Goal: Feedback & Contribution: Contribute content

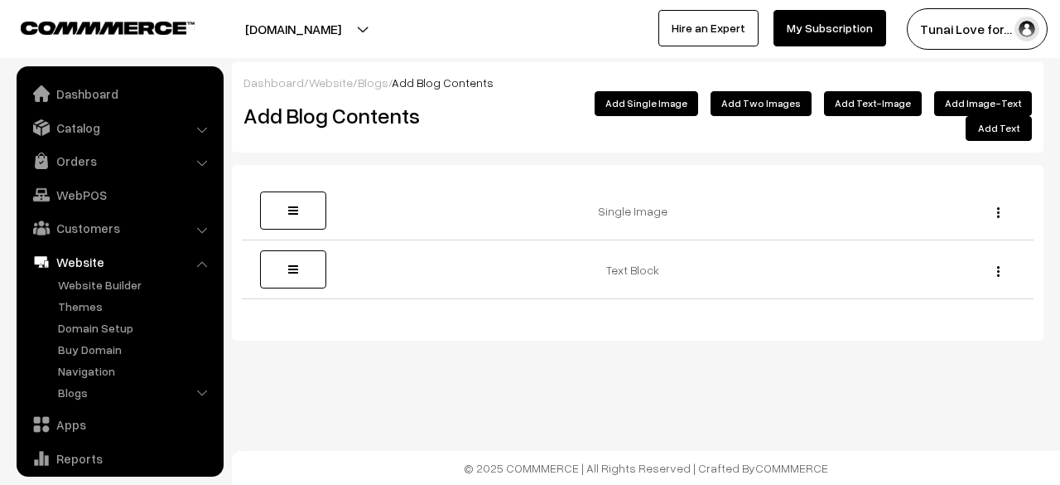
scroll to position [113, 0]
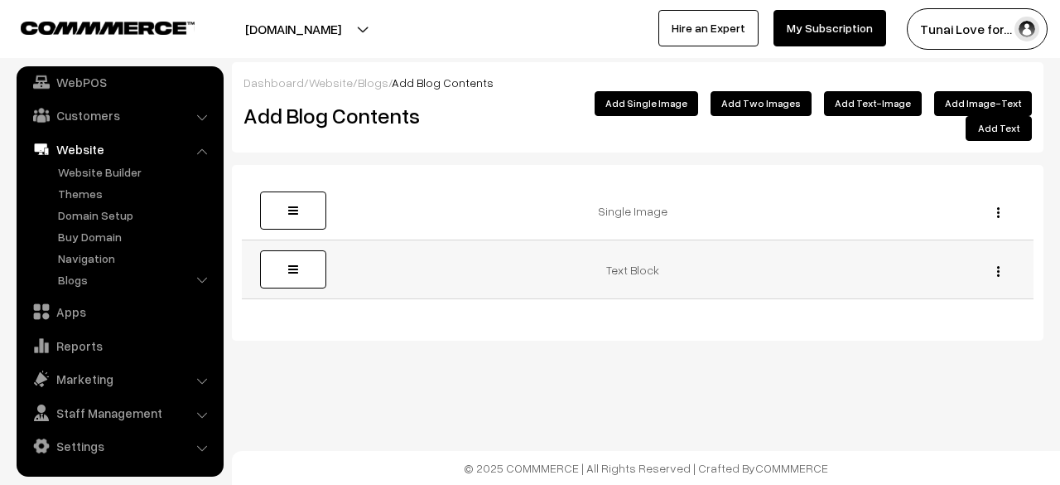
click at [998, 266] on img "button" at bounding box center [998, 271] width 2 height 11
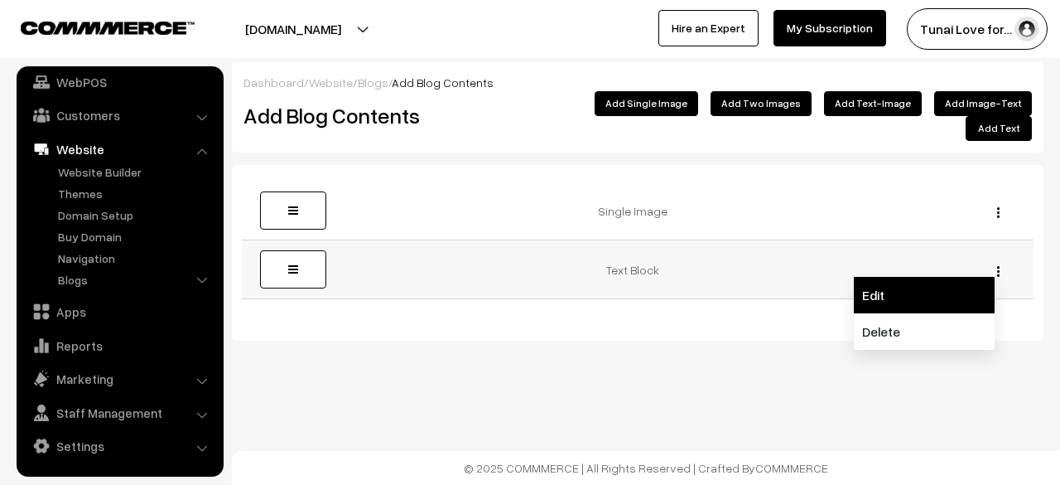
click at [916, 277] on link "Edit" at bounding box center [924, 295] width 141 height 36
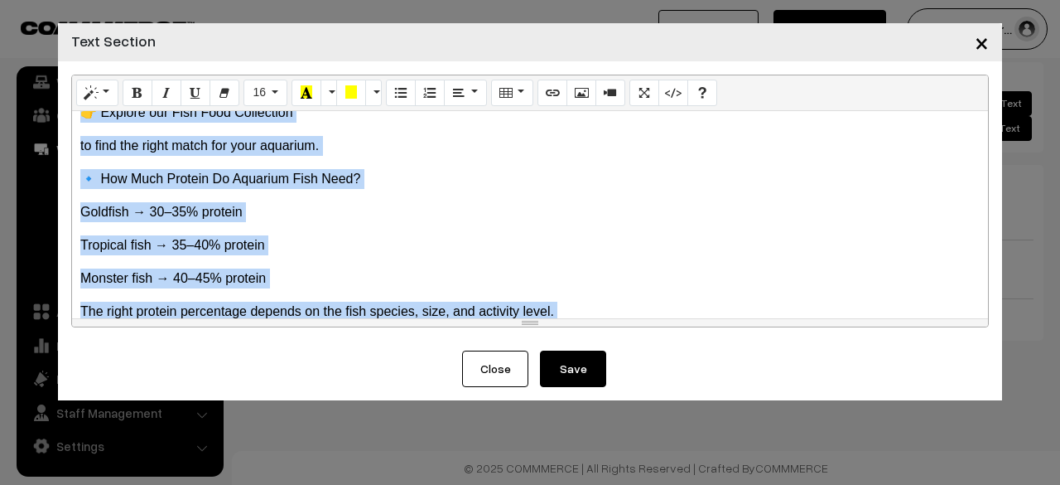
scroll to position [992, 0]
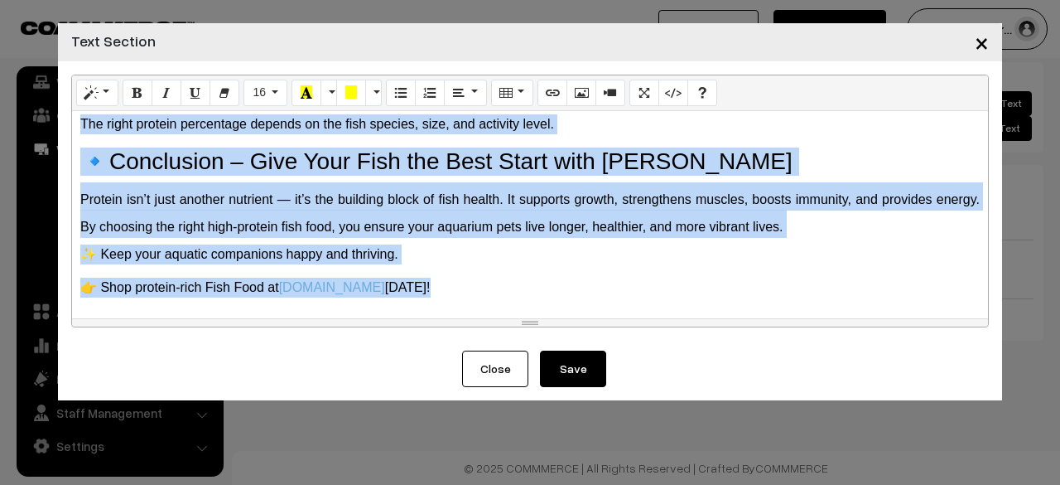
drag, startPoint x: 80, startPoint y: 139, endPoint x: 981, endPoint y: 446, distance: 952.1
click at [984, 458] on div "× Text Section Normal Quote Code Header 1 Header 2 Header 3 Header 4 Header 5 H…" at bounding box center [530, 242] width 1060 height 485
paste div
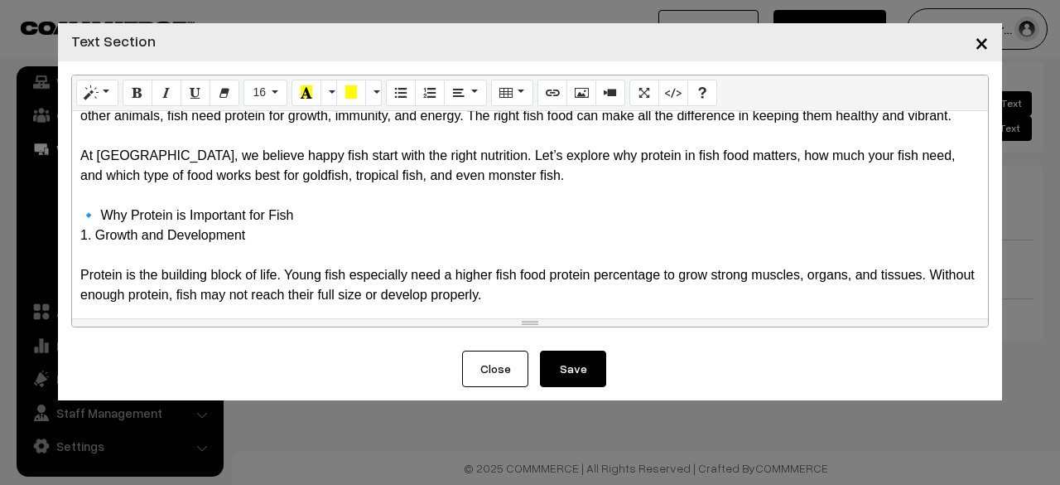
scroll to position [166, 0]
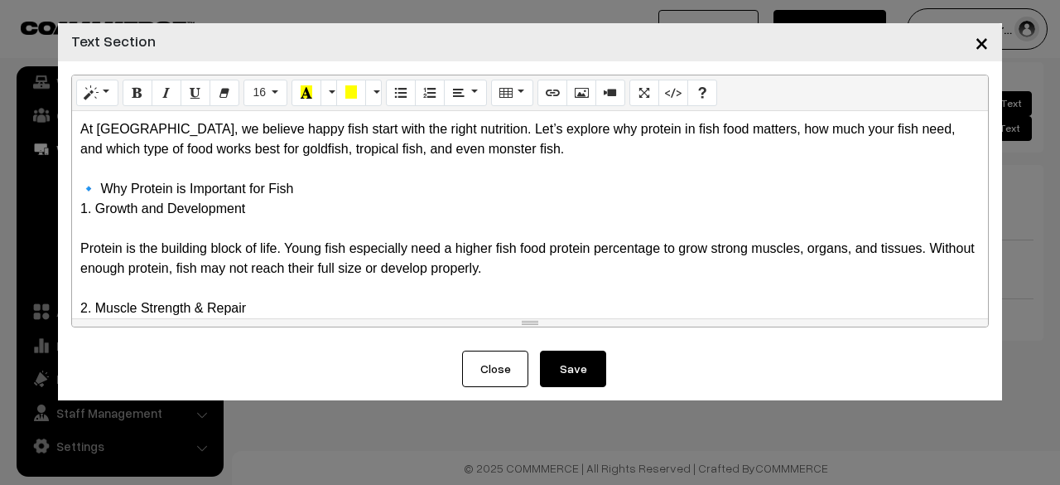
click at [571, 367] on button "Save" at bounding box center [573, 368] width 66 height 36
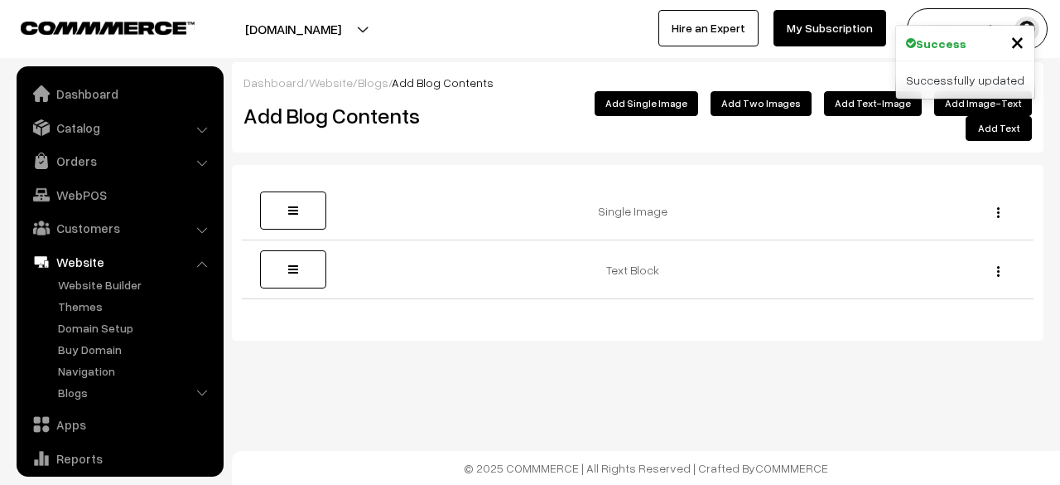
scroll to position [113, 0]
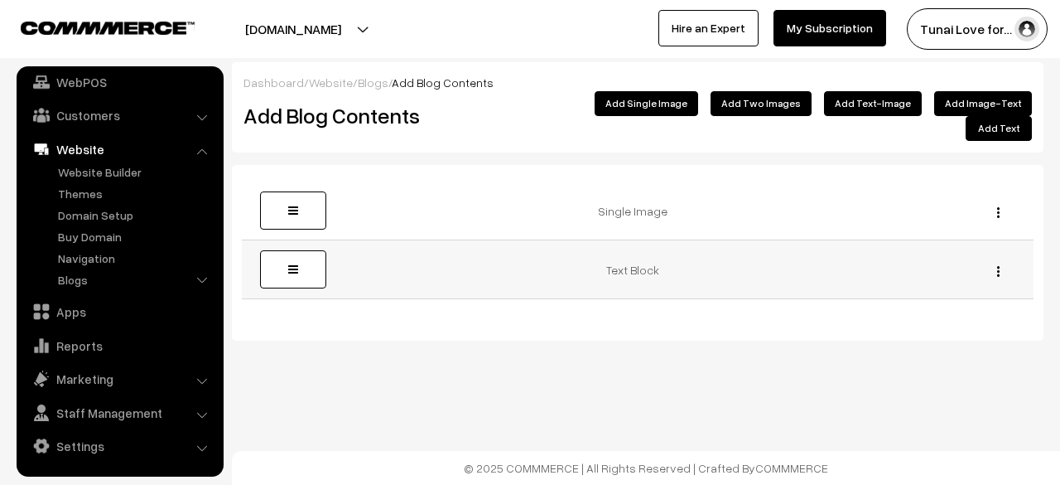
click at [996, 261] on div "Edit [GEOGRAPHIC_DATA]" at bounding box center [994, 269] width 60 height 17
click at [997, 266] on img "button" at bounding box center [998, 271] width 2 height 11
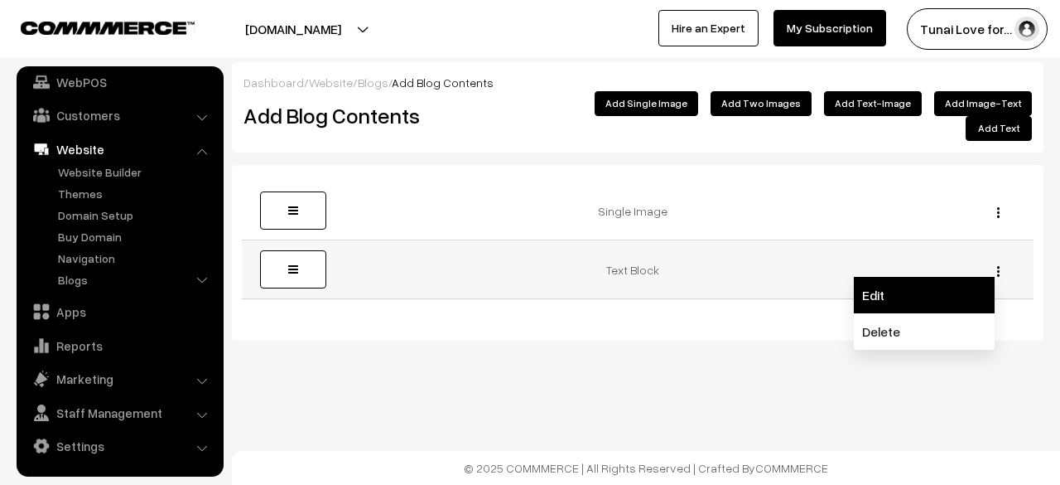
click at [866, 288] on link "Edit" at bounding box center [924, 295] width 141 height 36
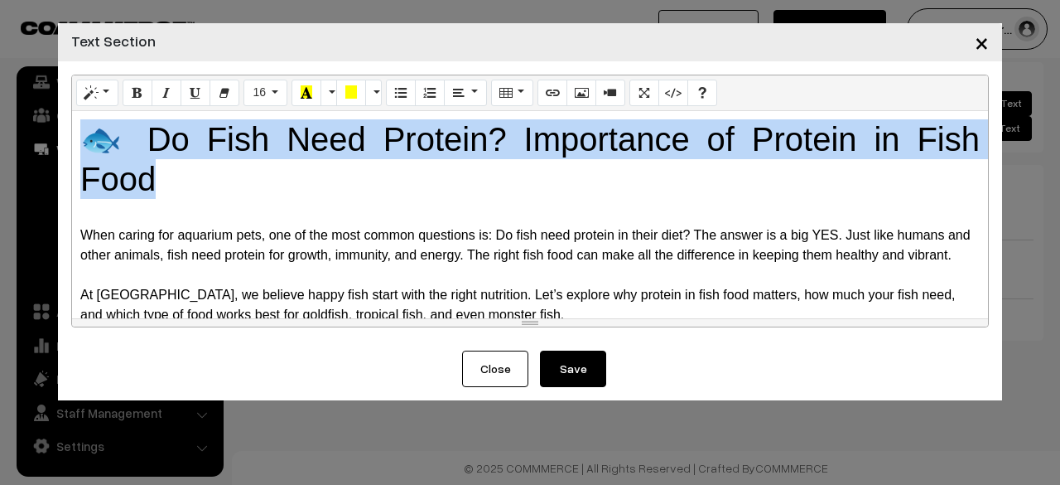
drag, startPoint x: 80, startPoint y: 132, endPoint x: 205, endPoint y: 177, distance: 133.1
click at [205, 177] on h1 "🐟 Do Fish Need Protein? Importance of Protein in Fish Food" at bounding box center [530, 159] width 900 height 80
drag, startPoint x: 153, startPoint y: 132, endPoint x: 127, endPoint y: 147, distance: 30.4
click at [127, 147] on h1 "🐟 Do Fish Need Protein? Importance of Protein in Fish Food" at bounding box center [530, 159] width 900 height 80
click at [103, 97] on button "Style" at bounding box center [97, 93] width 42 height 27
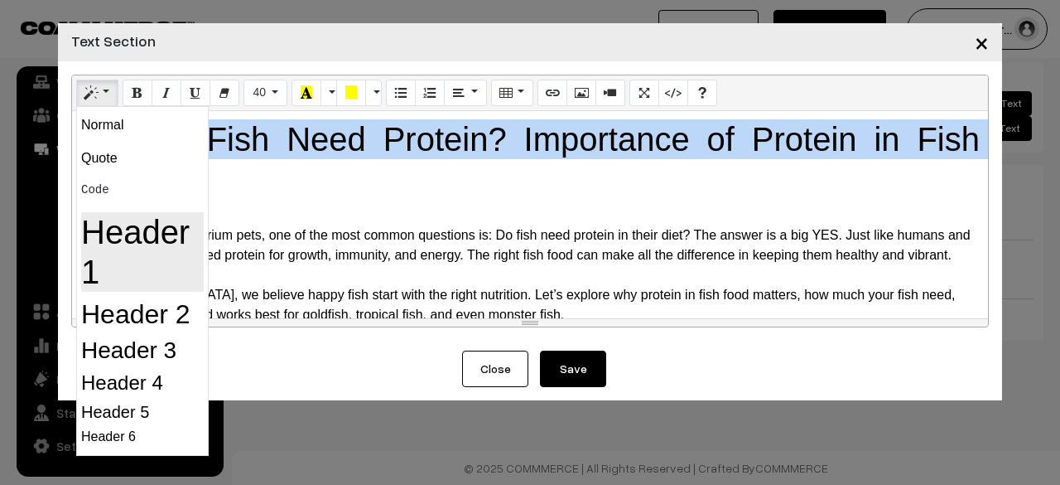
click at [119, 227] on h1 "Header 1" at bounding box center [142, 252] width 123 height 80
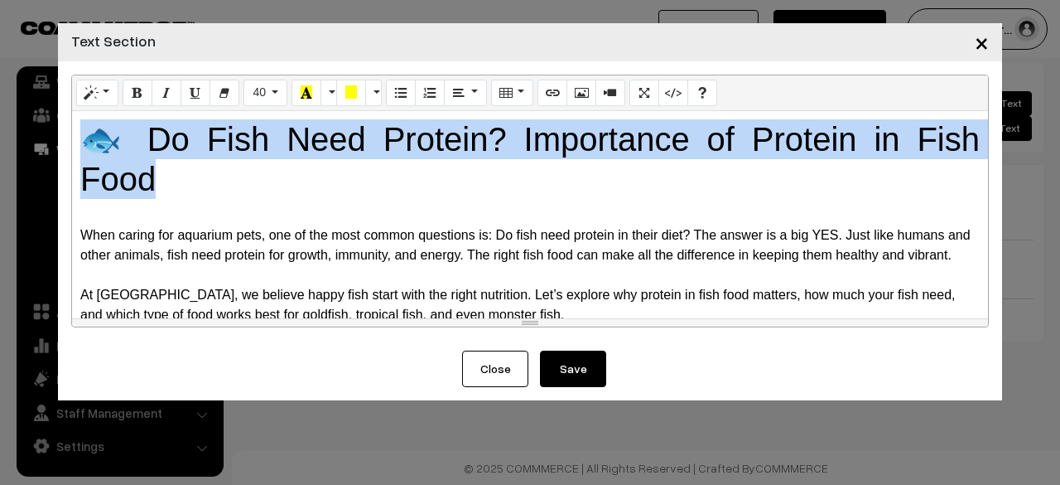
drag, startPoint x: 349, startPoint y: 148, endPoint x: 330, endPoint y: 158, distance: 21.5
click at [330, 158] on h1 "🐟 Do Fish Need Protein? Importance of Protein in Fish Food" at bounding box center [530, 159] width 900 height 80
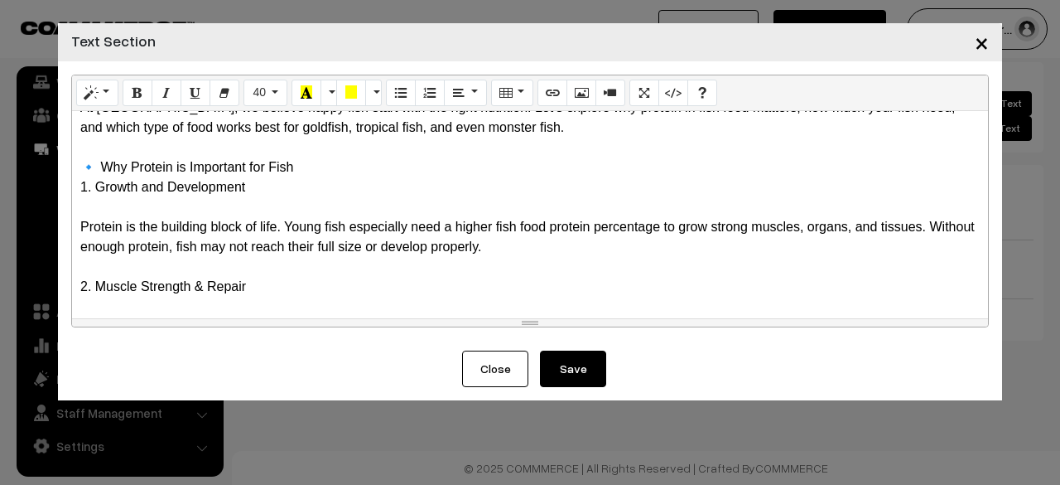
scroll to position [166, 0]
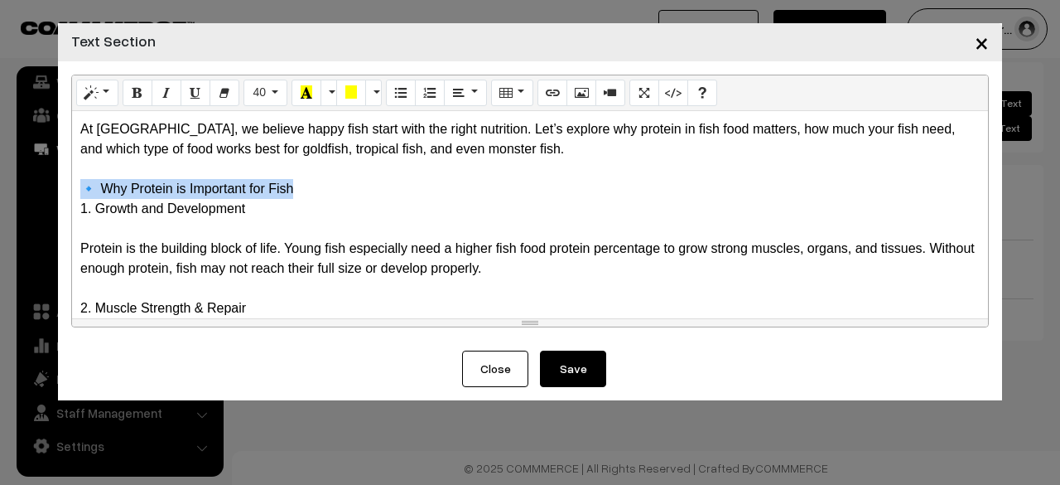
drag, startPoint x: 305, startPoint y: 200, endPoint x: 76, endPoint y: 208, distance: 228.7
click at [76, 208] on div "🐟 Do Fish Need Protein? Importance of Protein in Fish Food When caring for aqua…" at bounding box center [530, 214] width 916 height 207
click at [100, 99] on button "Style" at bounding box center [97, 93] width 42 height 27
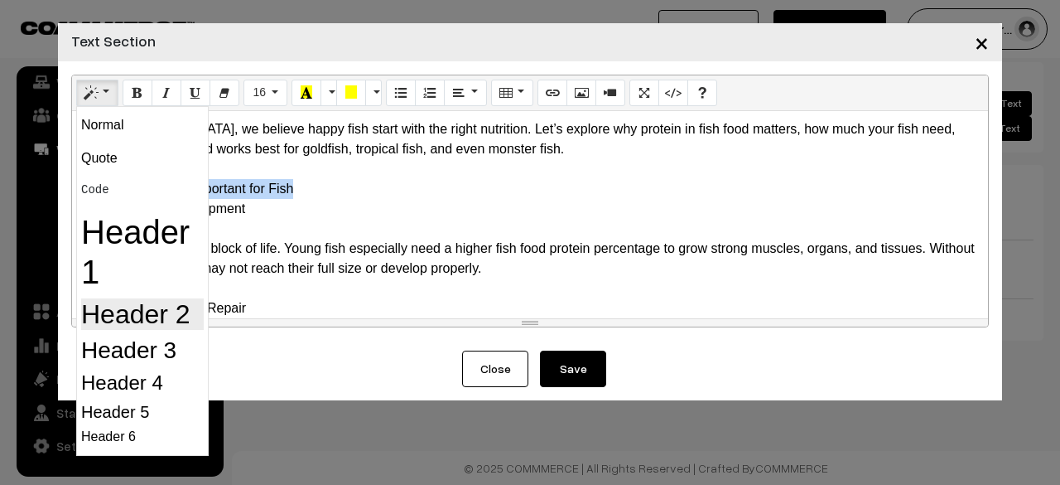
click at [134, 318] on h2 "Header 2" at bounding box center [142, 313] width 123 height 31
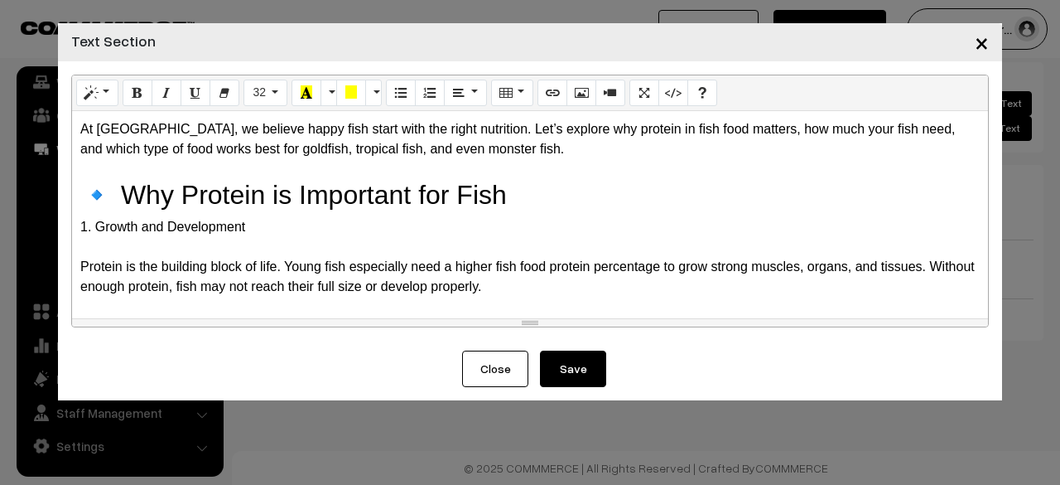
click at [296, 237] on div "1. Growth and Development" at bounding box center [530, 227] width 900 height 20
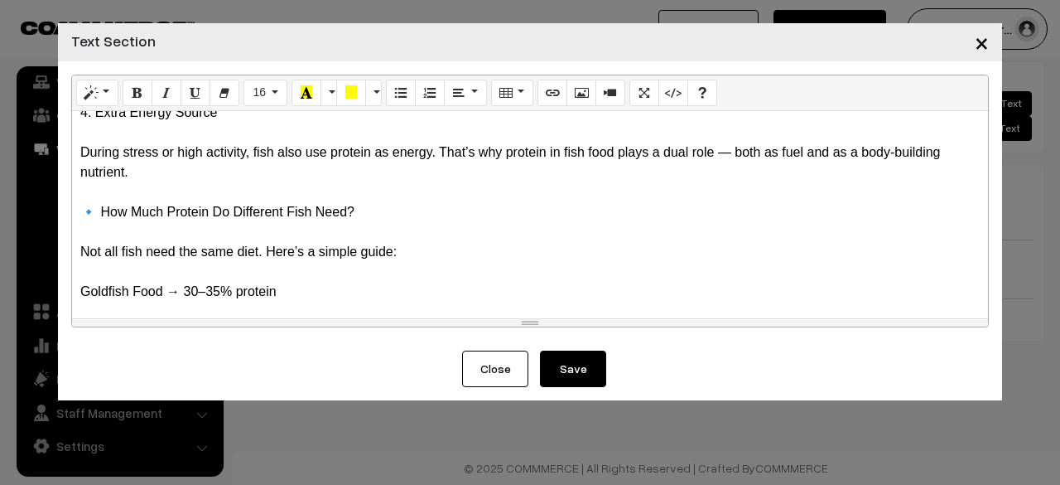
scroll to position [580, 0]
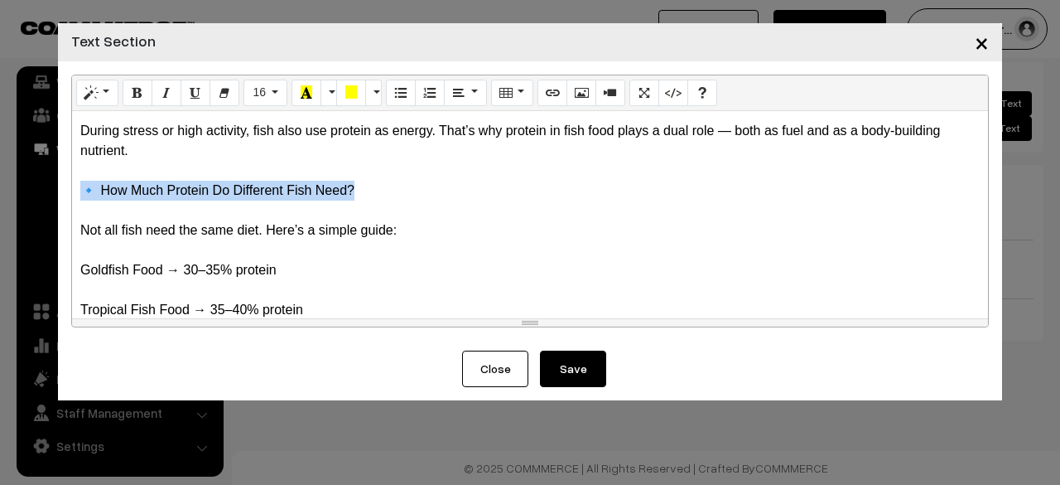
drag, startPoint x: 365, startPoint y: 207, endPoint x: 72, endPoint y: 216, distance: 293.4
click at [72, 216] on div "🐟 Do Fish Need Protein? Importance of Protein in Fish Food When caring for aqua…" at bounding box center [530, 214] width 916 height 207
click at [95, 99] on icon "Style" at bounding box center [91, 91] width 12 height 13
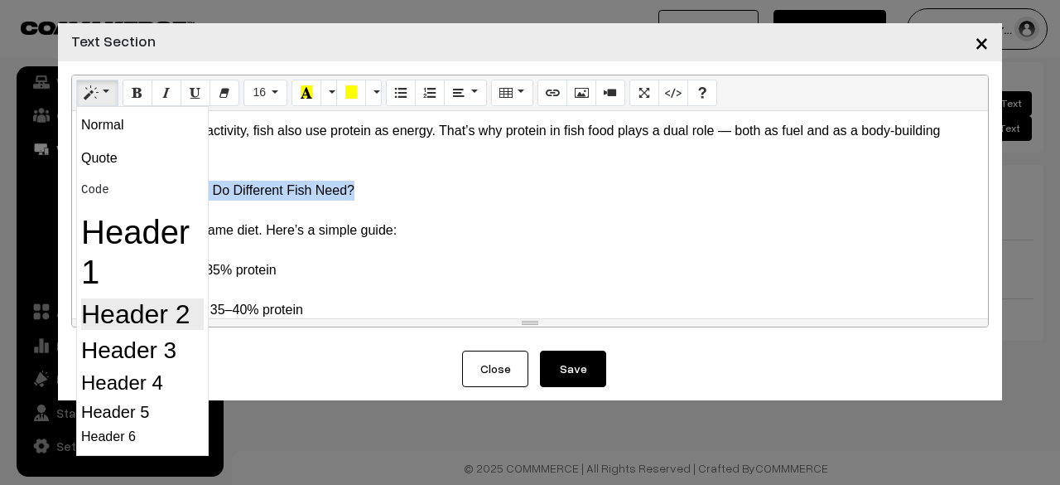
click at [128, 306] on h2 "Header 2" at bounding box center [142, 313] width 123 height 31
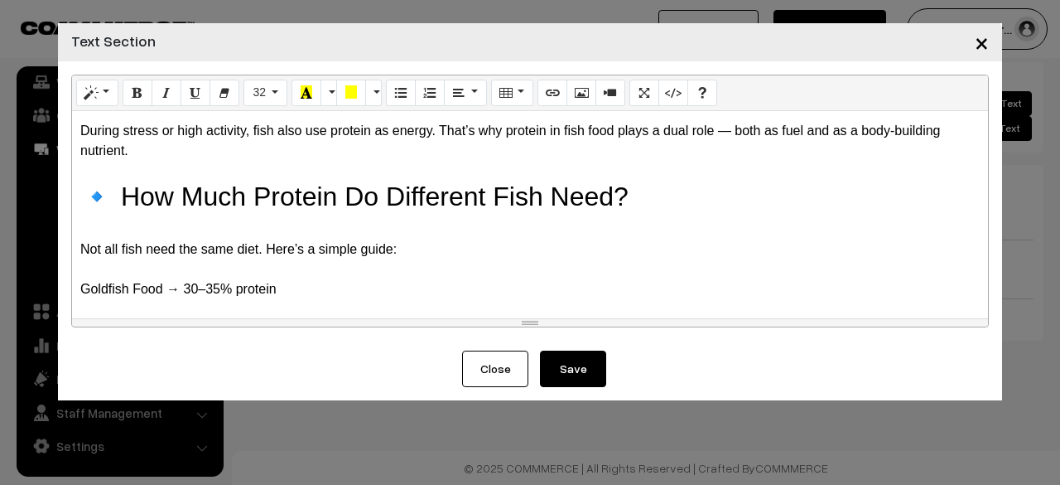
click at [442, 239] on div at bounding box center [530, 229] width 900 height 20
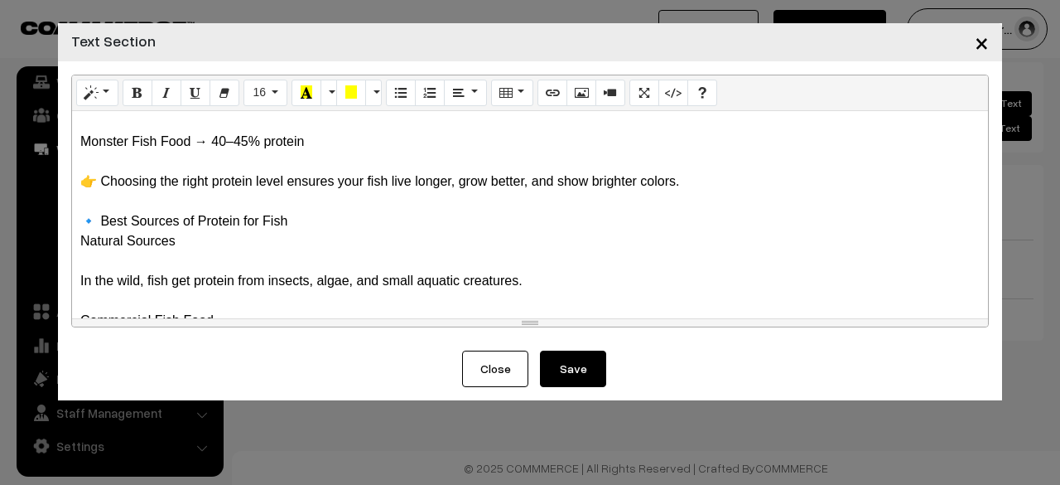
scroll to position [828, 0]
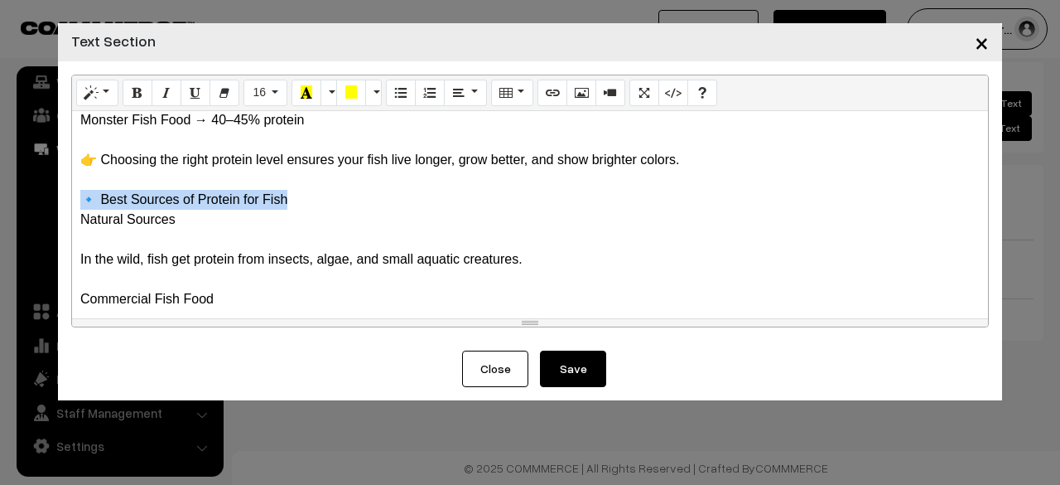
drag, startPoint x: 292, startPoint y: 211, endPoint x: 84, endPoint y: 215, distance: 207.9
click at [84, 210] on div "🔹 Best Sources of Protein for Fish" at bounding box center [530, 200] width 900 height 20
click at [86, 106] on div "Normal Quote Code Header 1 Header 2 Header 3 Header 4 Header 5 Header 6 16 8 9 …" at bounding box center [530, 93] width 916 height 36
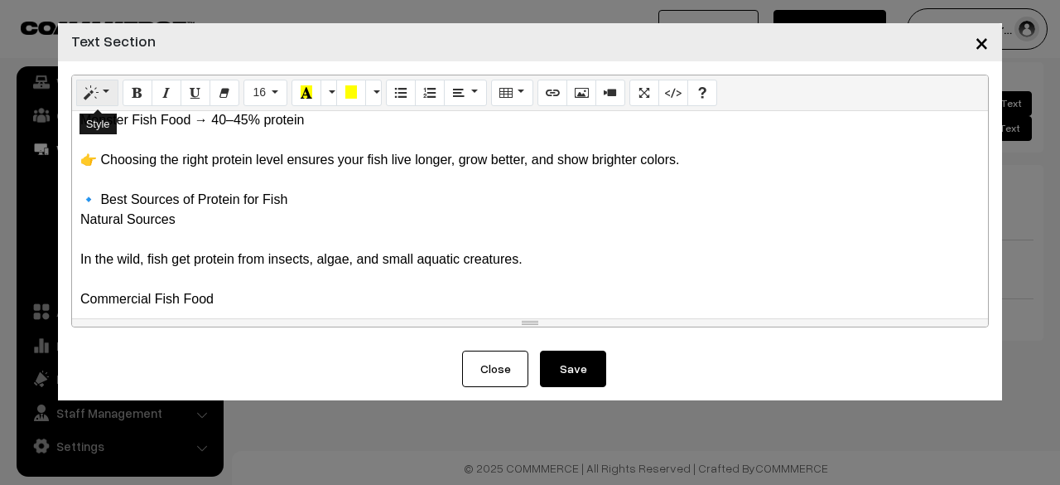
click at [86, 99] on icon "Style" at bounding box center [91, 91] width 12 height 13
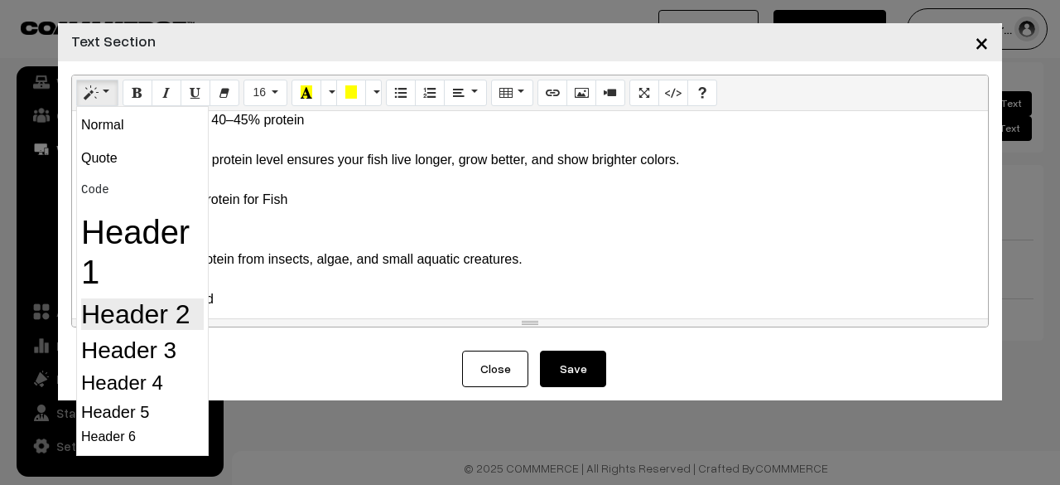
click at [147, 312] on h2 "Header 2" at bounding box center [142, 313] width 123 height 31
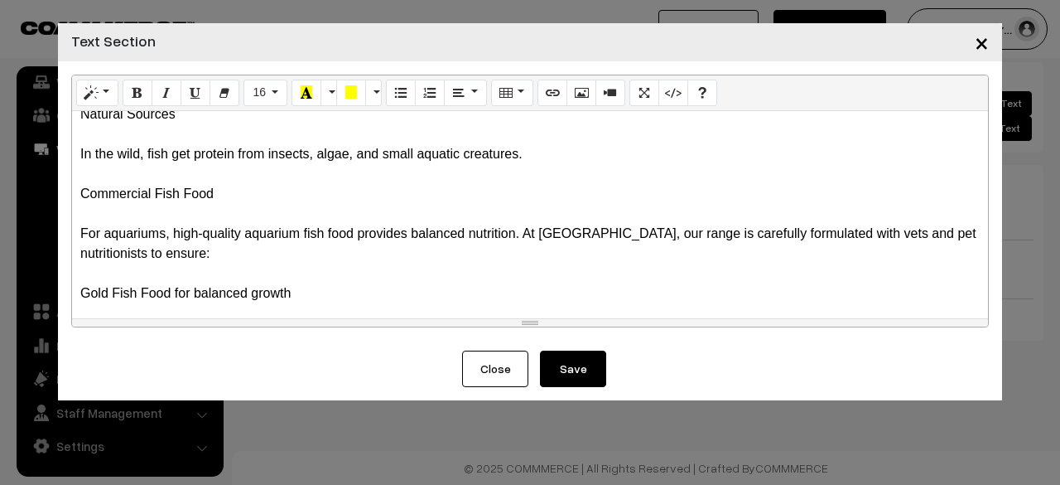
scroll to position [911, 0]
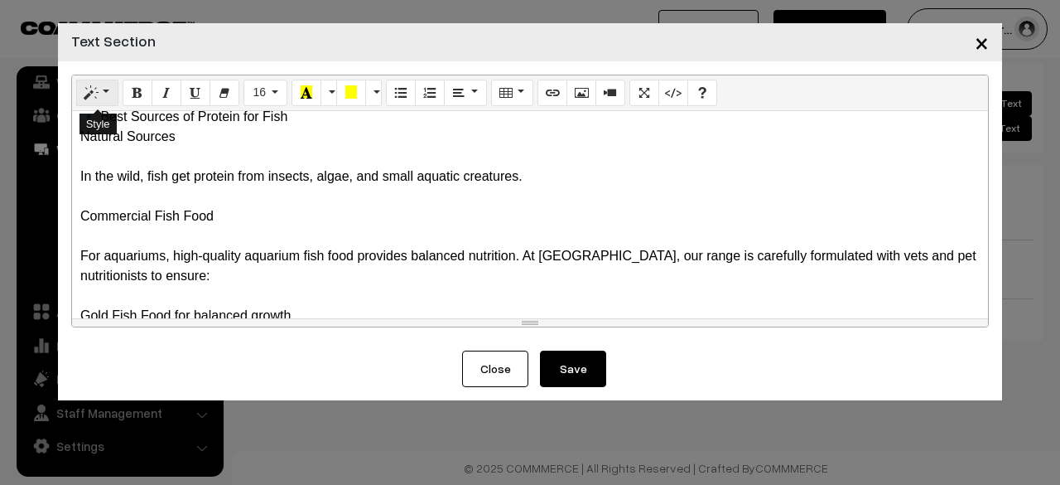
click at [89, 94] on icon "Style" at bounding box center [91, 91] width 12 height 13
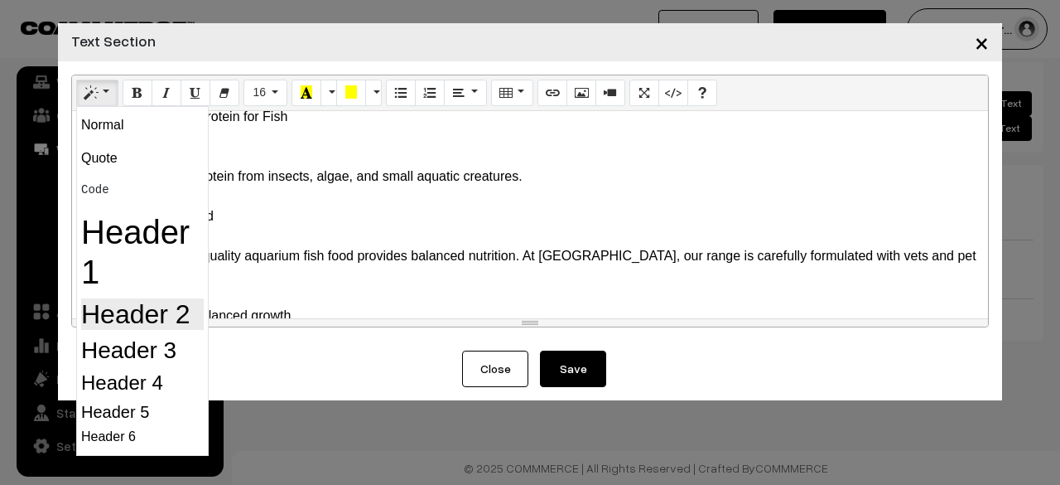
click at [137, 322] on h2 "Header 2" at bounding box center [142, 313] width 123 height 31
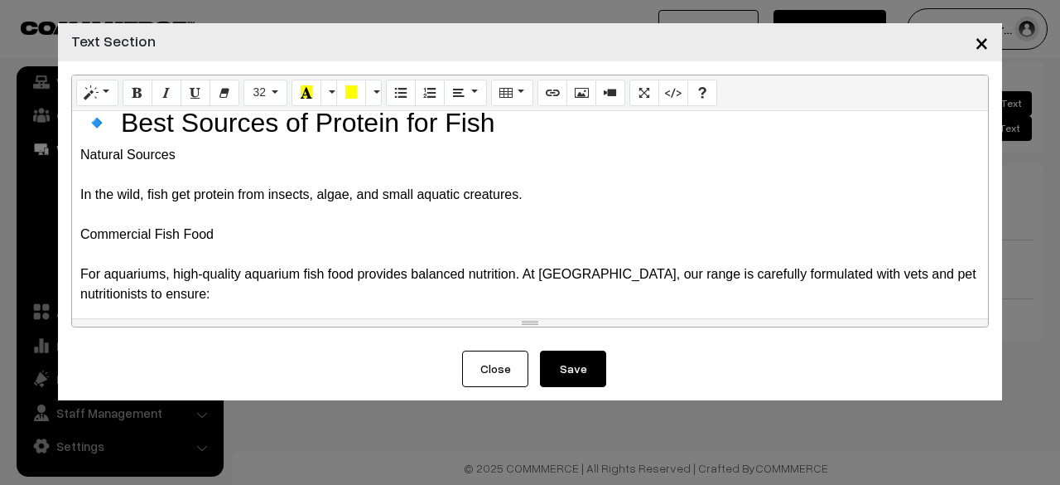
click at [370, 138] on h2 "🔹 Best Sources of Protein for Fish" at bounding box center [530, 122] width 900 height 31
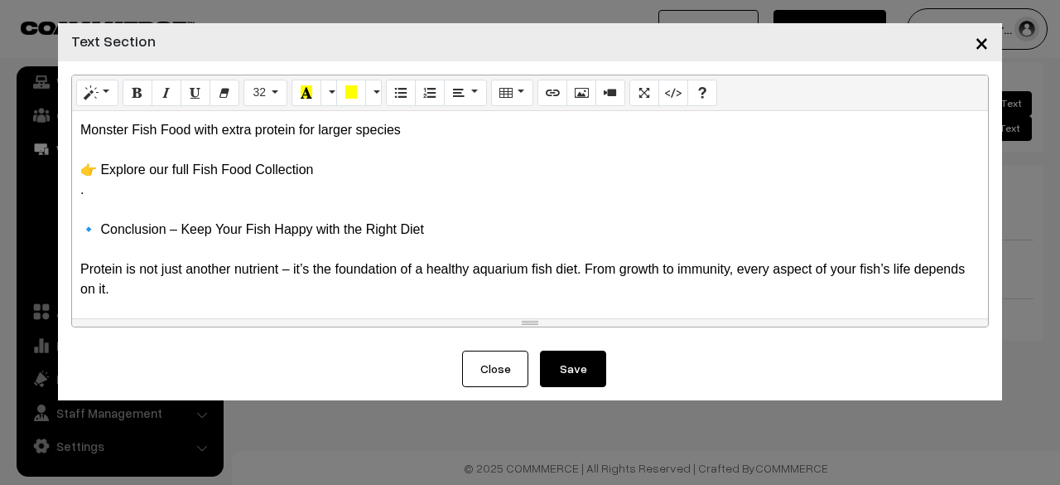
scroll to position [1283, 0]
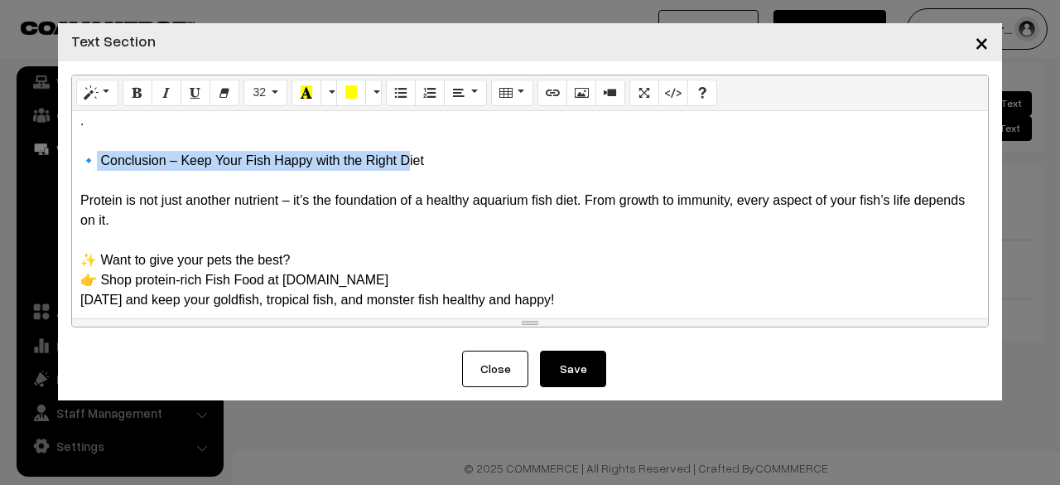
drag, startPoint x: 371, startPoint y: 162, endPoint x: 92, endPoint y: 168, distance: 279.2
click at [92, 168] on div "🔹 Conclusion – Keep Your Fish Happy with the Right Diet" at bounding box center [530, 161] width 900 height 20
drag, startPoint x: 83, startPoint y: 157, endPoint x: 464, endPoint y: 165, distance: 381.1
click at [464, 165] on div "🔹 Conclusion – Keep Your Fish Happy with the Right Diet" at bounding box center [530, 161] width 900 height 20
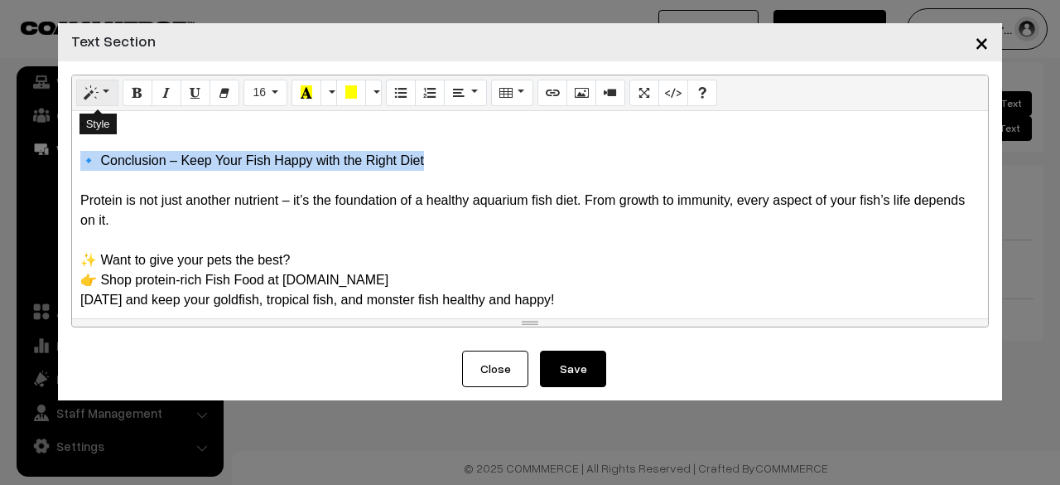
click at [104, 90] on button "Style" at bounding box center [97, 93] width 42 height 27
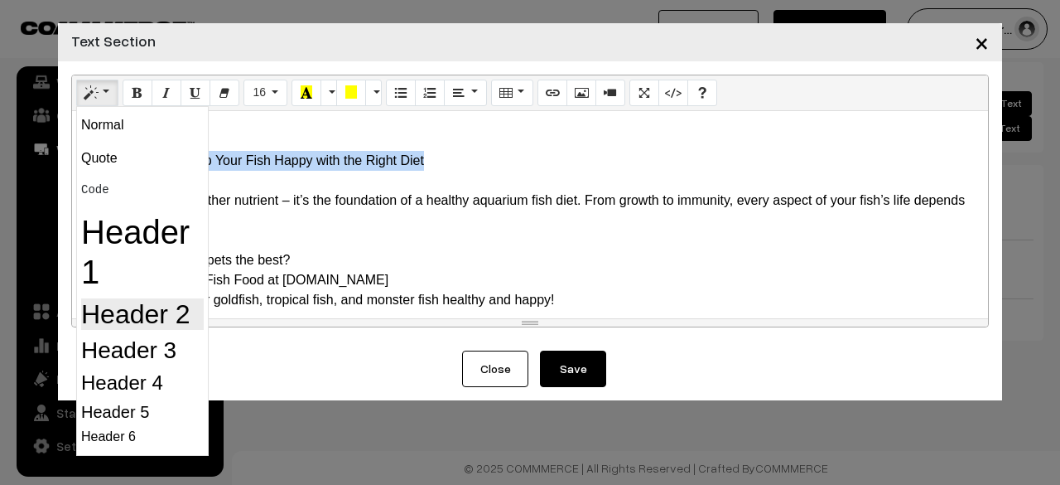
click at [139, 307] on h2 "Header 2" at bounding box center [142, 313] width 123 height 31
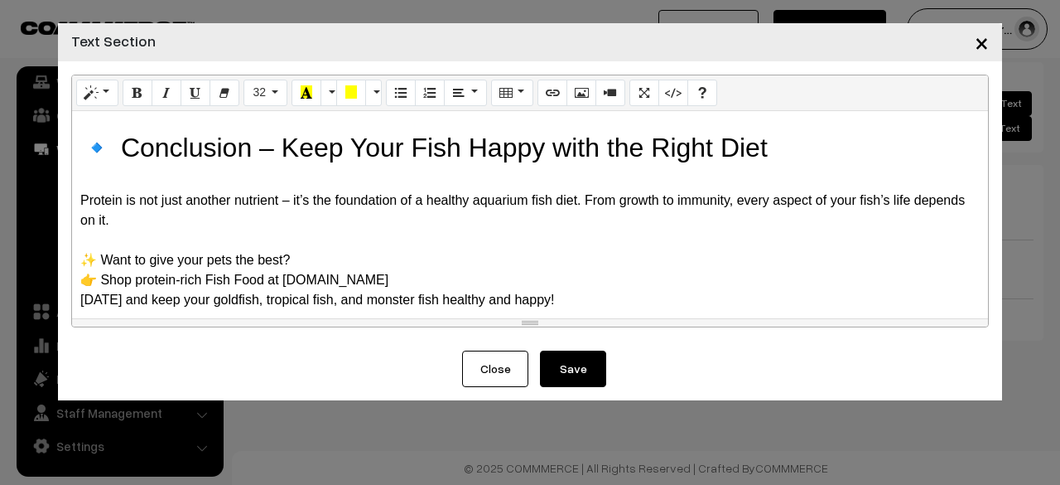
click at [435, 230] on div "Protein is not just another nutrient – it’s the foundation of a healthy aquariu…" at bounding box center [530, 211] width 900 height 40
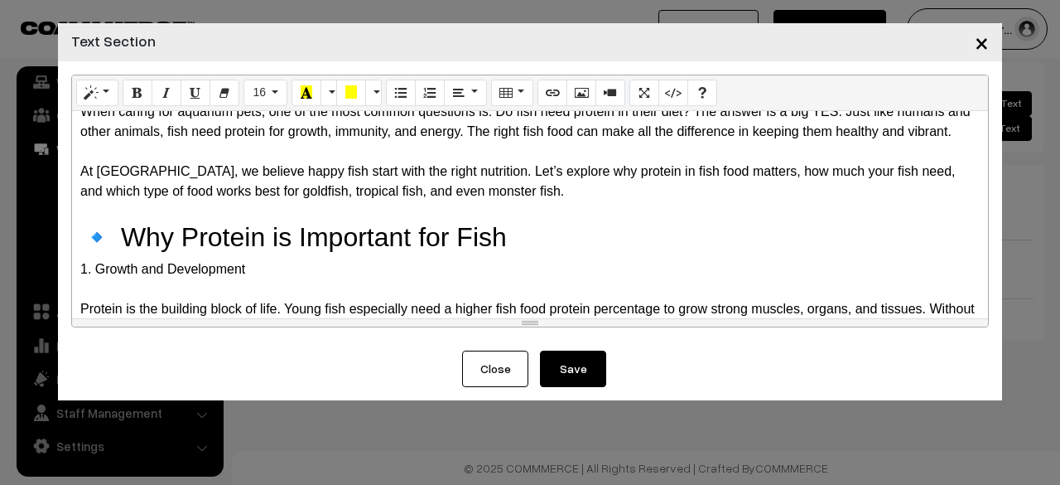
scroll to position [248, 0]
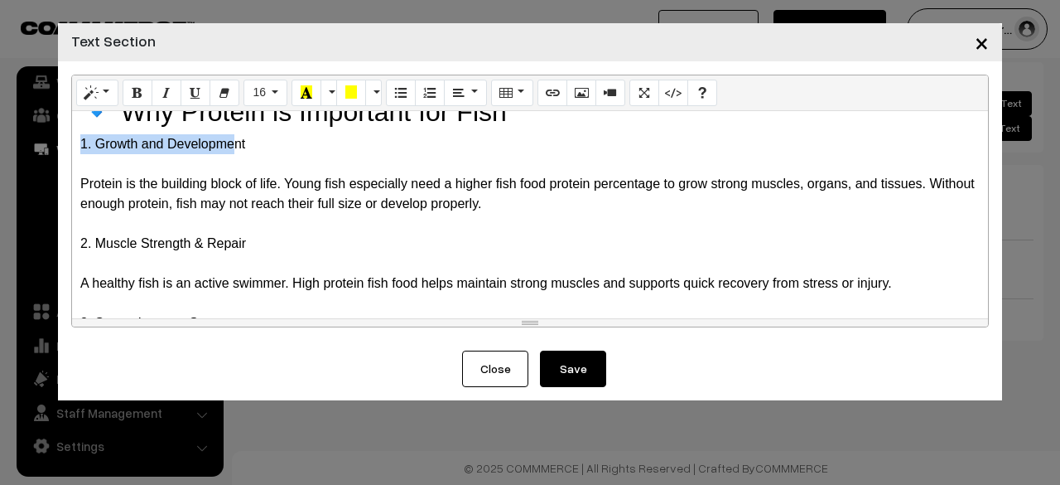
drag, startPoint x: 78, startPoint y: 162, endPoint x: 236, endPoint y: 171, distance: 158.5
click at [236, 171] on div "🐟 Do Fish Need Protein? Importance of Protein in Fish Food When caring for aqua…" at bounding box center [530, 214] width 916 height 207
click at [236, 154] on div "1. Growth and Development" at bounding box center [530, 144] width 900 height 20
drag, startPoint x: 265, startPoint y: 160, endPoint x: 65, endPoint y: 158, distance: 200.5
click at [65, 158] on div "Normal Quote Code Header 1 Header 2 Header 3 Header 4 Header 5 Header 6 16 8 9 …" at bounding box center [530, 205] width 944 height 289
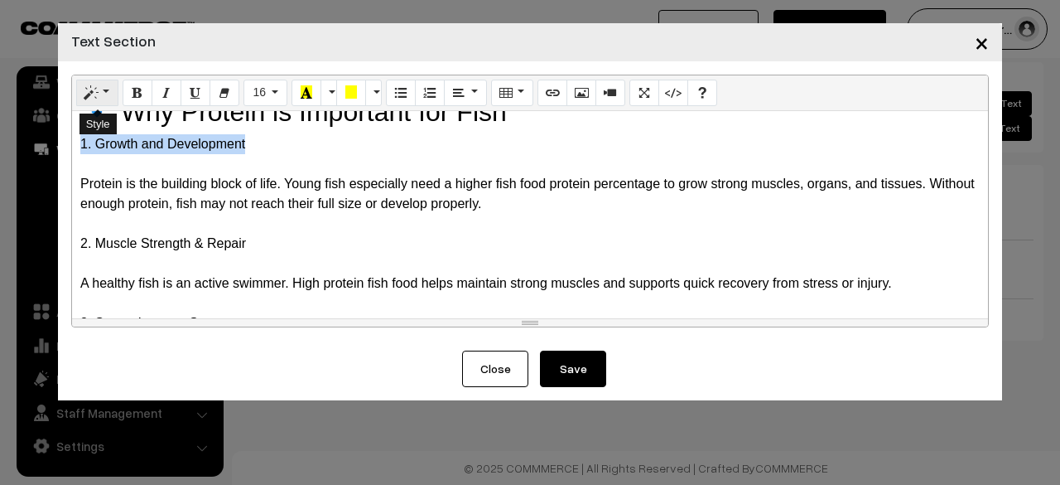
click at [108, 95] on button "Style" at bounding box center [97, 93] width 42 height 27
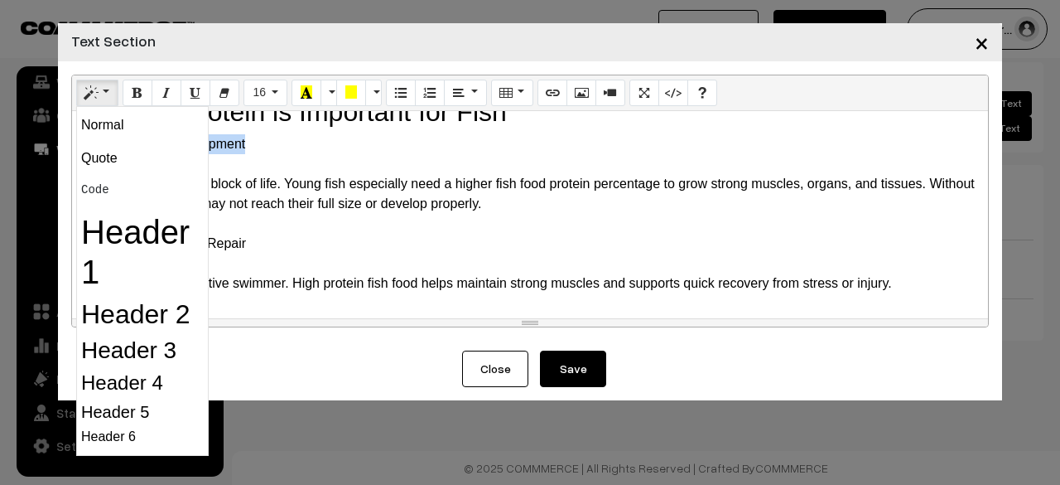
click at [118, 350] on h3 "Header 3" at bounding box center [142, 350] width 123 height 28
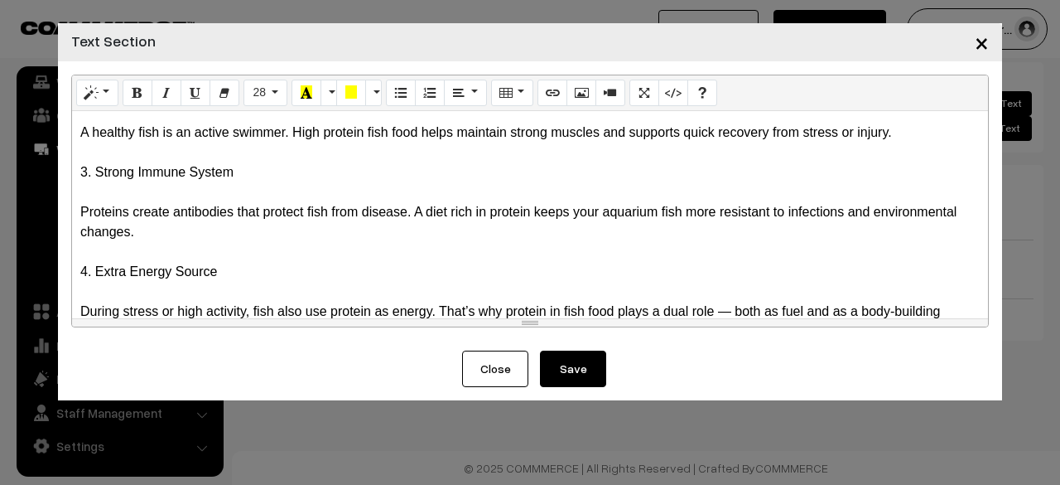
scroll to position [331, 0]
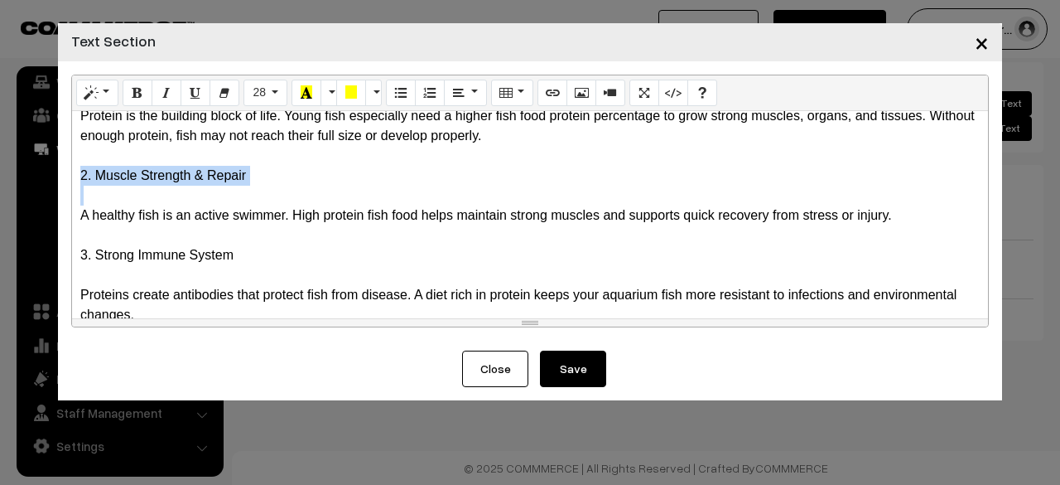
drag, startPoint x: 253, startPoint y: 205, endPoint x: 71, endPoint y: 204, distance: 181.4
click at [72, 204] on div "🐟 Do Fish Need Protein? Importance of Protein in Fish Food When caring for aqua…" at bounding box center [530, 214] width 916 height 207
click at [97, 95] on button "Style" at bounding box center [97, 93] width 42 height 27
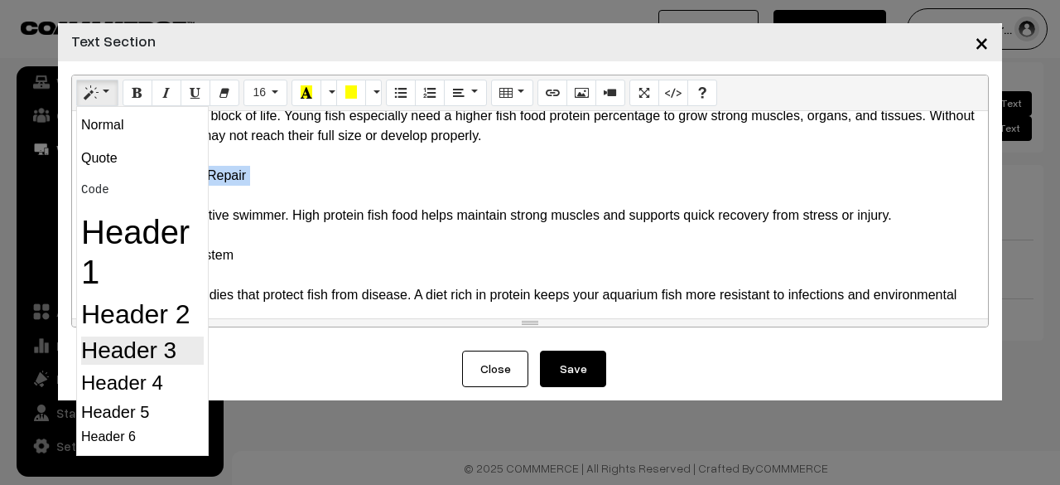
click at [104, 350] on h3 "Header 3" at bounding box center [142, 350] width 123 height 28
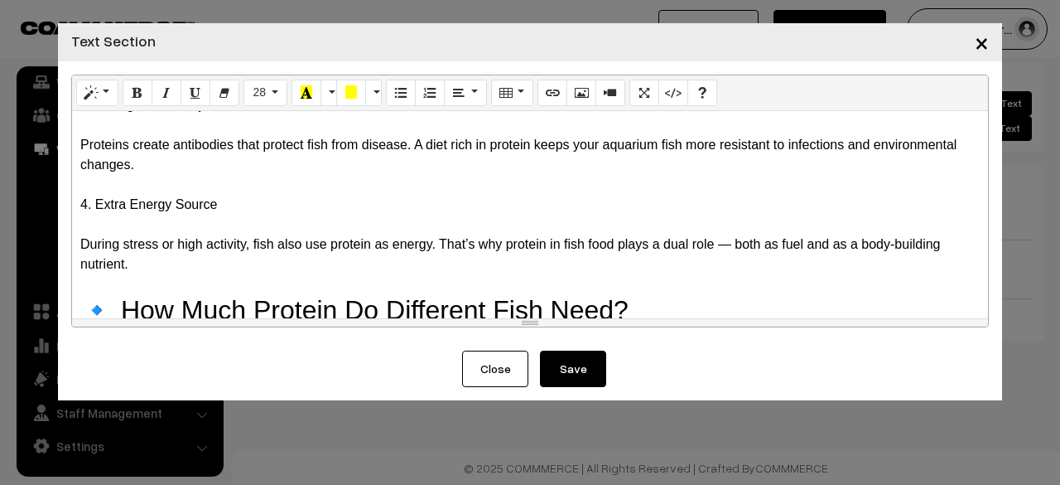
scroll to position [497, 0]
drag, startPoint x: 247, startPoint y: 127, endPoint x: 73, endPoint y: 132, distance: 174.0
click at [73, 132] on div "🐟 Do Fish Need Protein? Importance of Protein in Fish Food When caring for aqua…" at bounding box center [530, 214] width 916 height 207
click at [90, 102] on button "Style" at bounding box center [97, 93] width 42 height 27
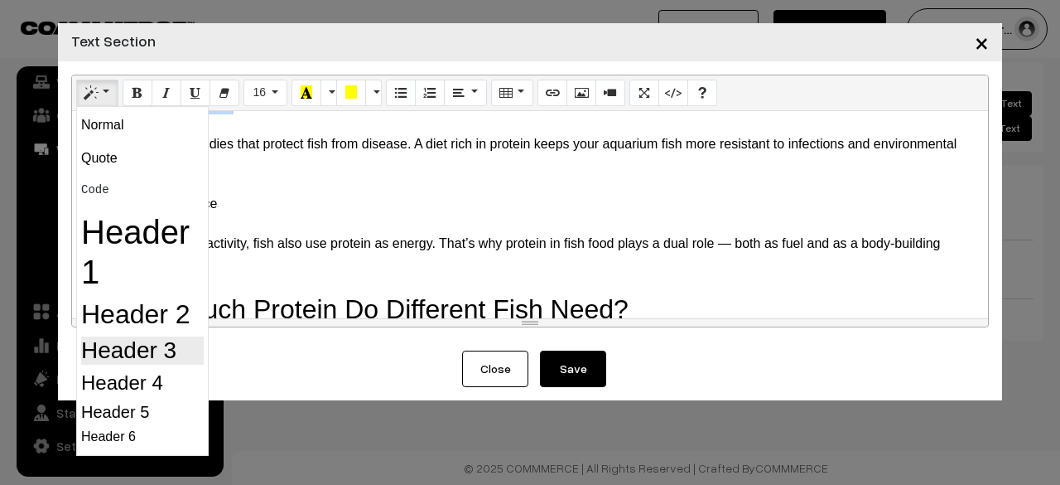
click at [97, 350] on h3 "Header 3" at bounding box center [142, 350] width 123 height 28
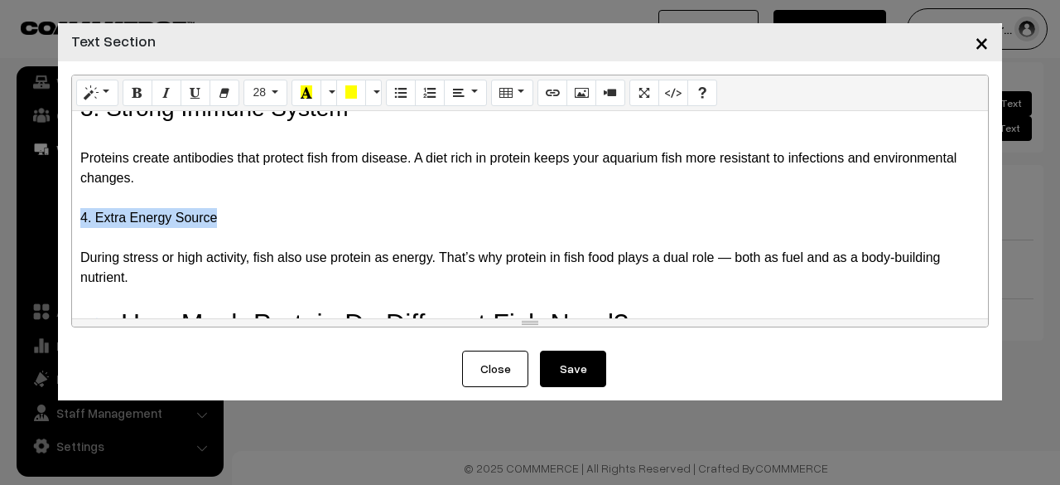
drag, startPoint x: 222, startPoint y: 244, endPoint x: 70, endPoint y: 236, distance: 152.6
click at [70, 236] on div "Normal Quote Code Header 1 Header 2 Header 3 Header 4 Header 5 Header 6 28 8 9 …" at bounding box center [530, 205] width 944 height 289
click at [103, 87] on button "Style" at bounding box center [97, 93] width 42 height 27
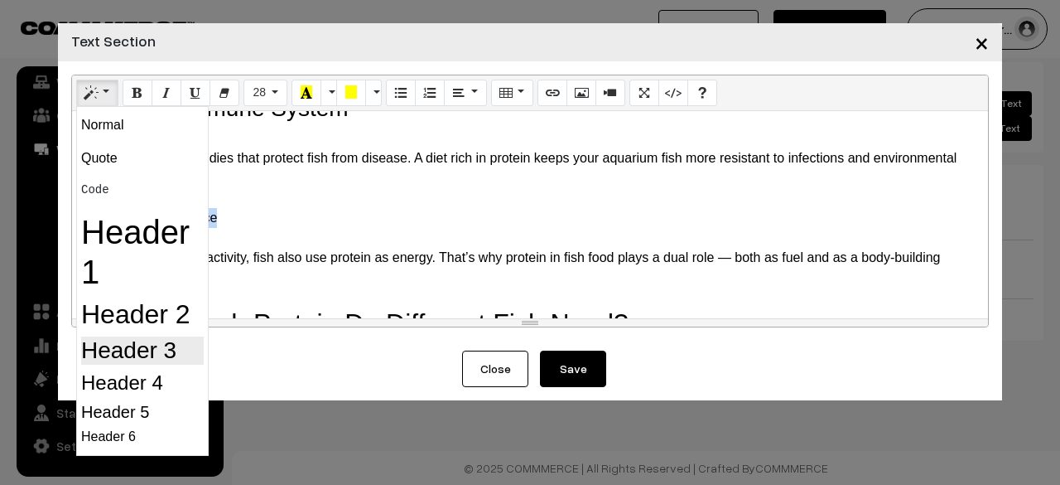
click at [122, 349] on h3 "Header 3" at bounding box center [142, 350] width 123 height 28
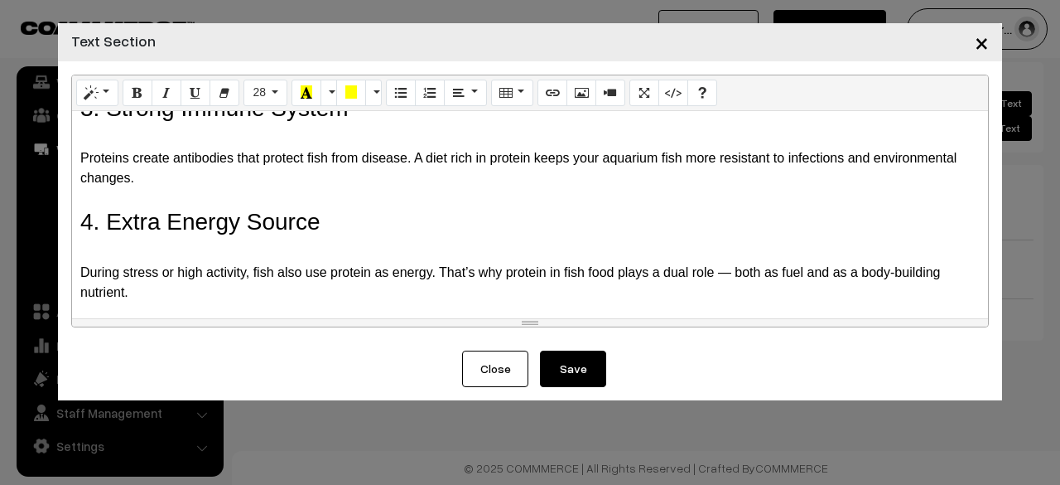
scroll to position [580, 0]
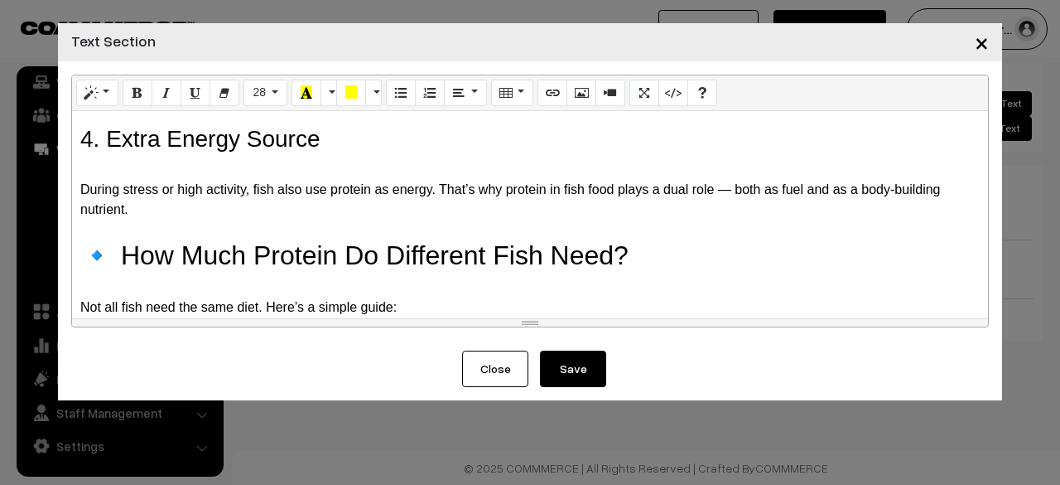
click at [299, 153] on h3 "4. Extra Energy Source" at bounding box center [530, 139] width 900 height 28
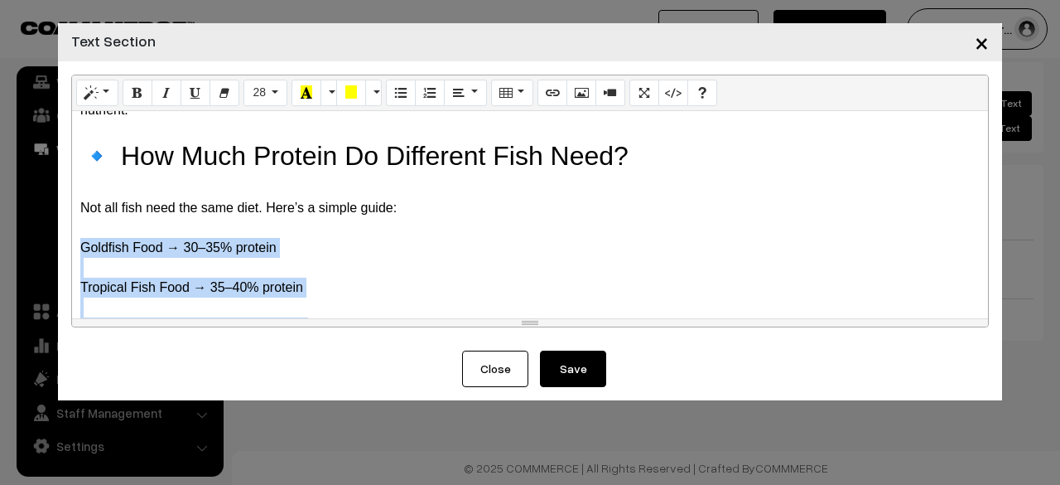
scroll to position [856, 0]
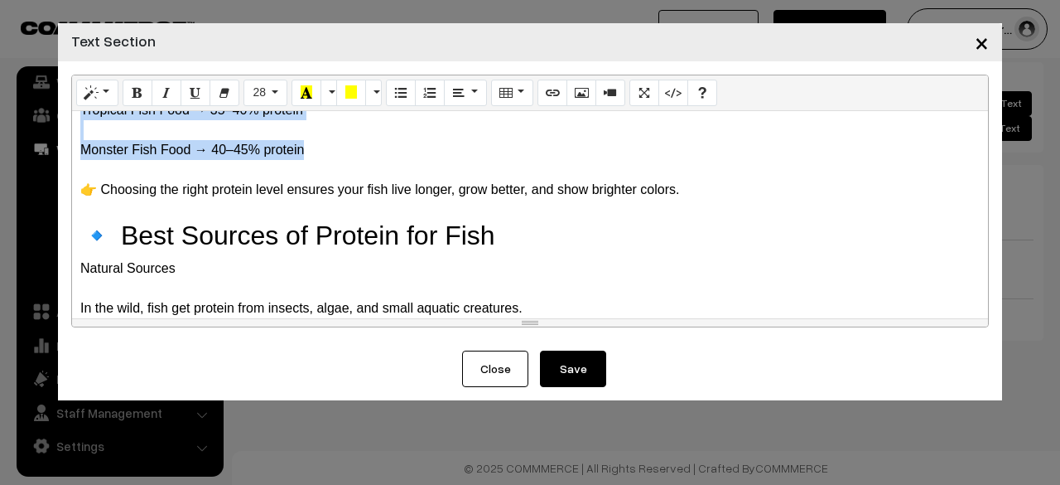
drag, startPoint x: 78, startPoint y: 196, endPoint x: 313, endPoint y: 170, distance: 236.7
click at [313, 170] on div "🐟 Do Fish Need Protein? Importance of Protein in Fish Food When caring for aqua…" at bounding box center [530, 214] width 916 height 207
click at [93, 87] on icon "Style" at bounding box center [91, 91] width 12 height 13
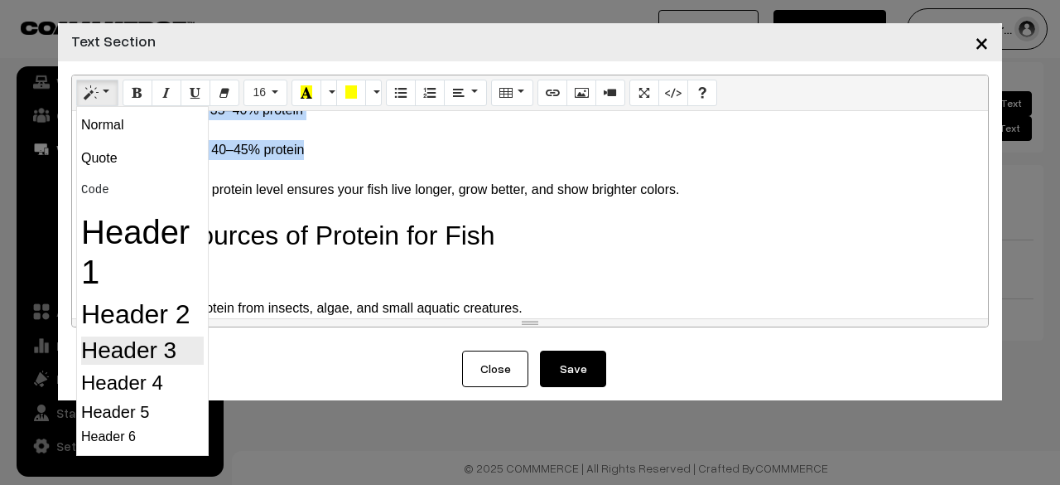
click at [134, 344] on h3 "Header 3" at bounding box center [142, 350] width 123 height 28
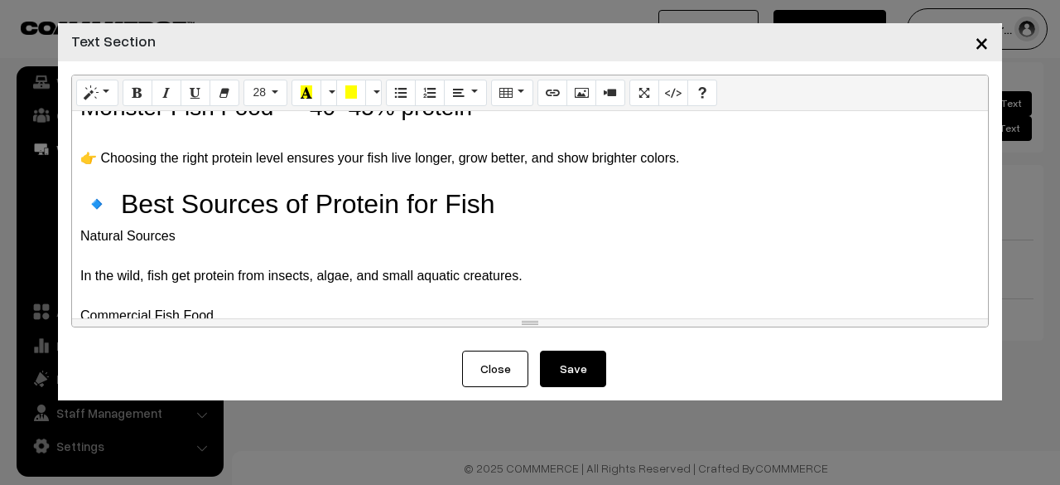
click at [557, 219] on h2 "🔹 Best Sources of Protein for Fish" at bounding box center [530, 203] width 900 height 31
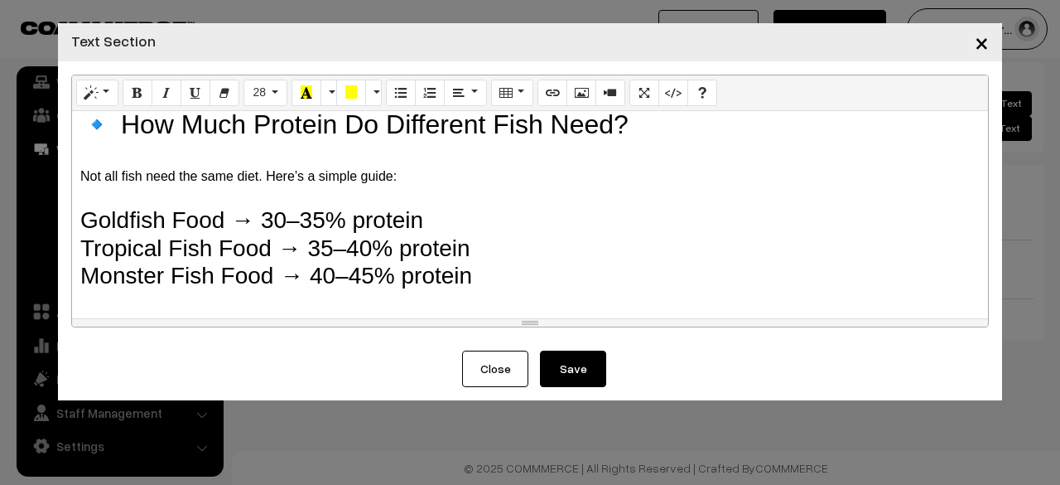
scroll to position [630, 0]
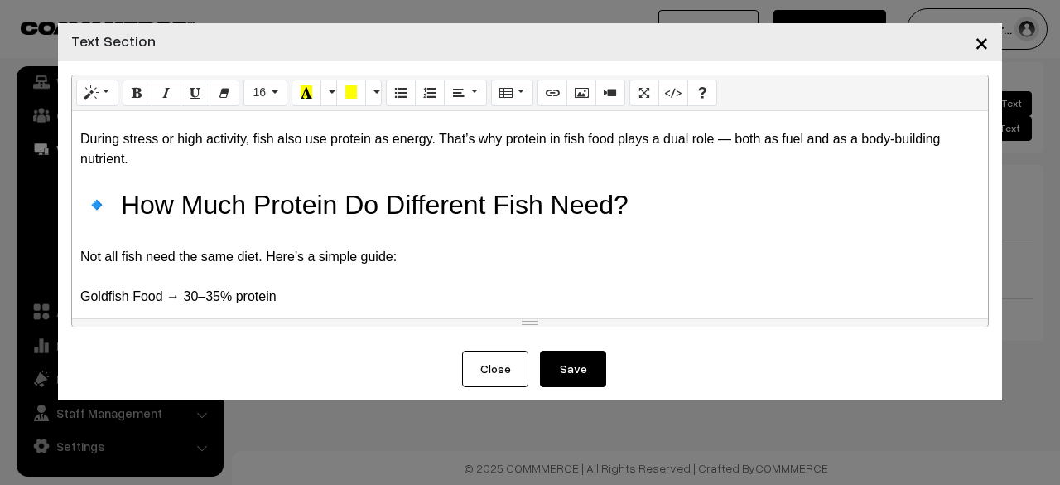
click at [504, 247] on div at bounding box center [530, 237] width 900 height 20
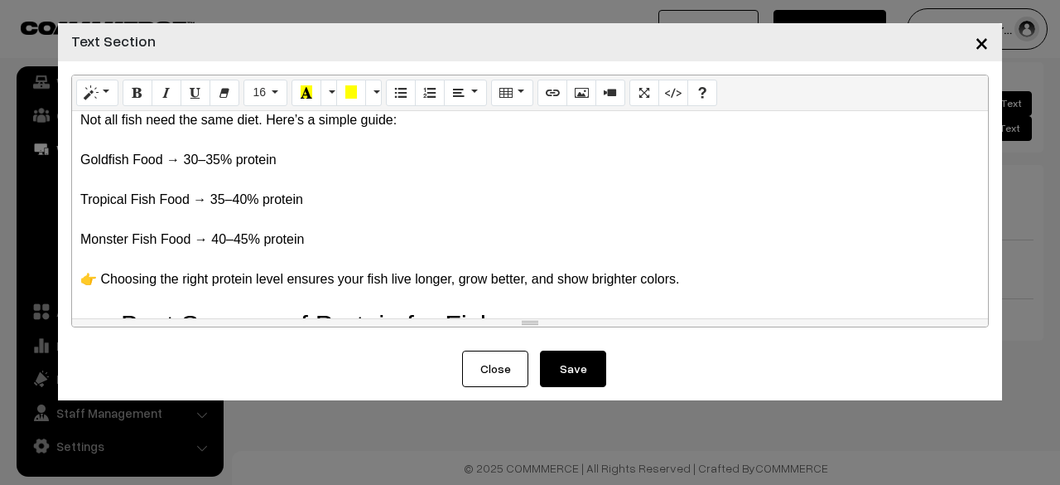
scroll to position [796, 0]
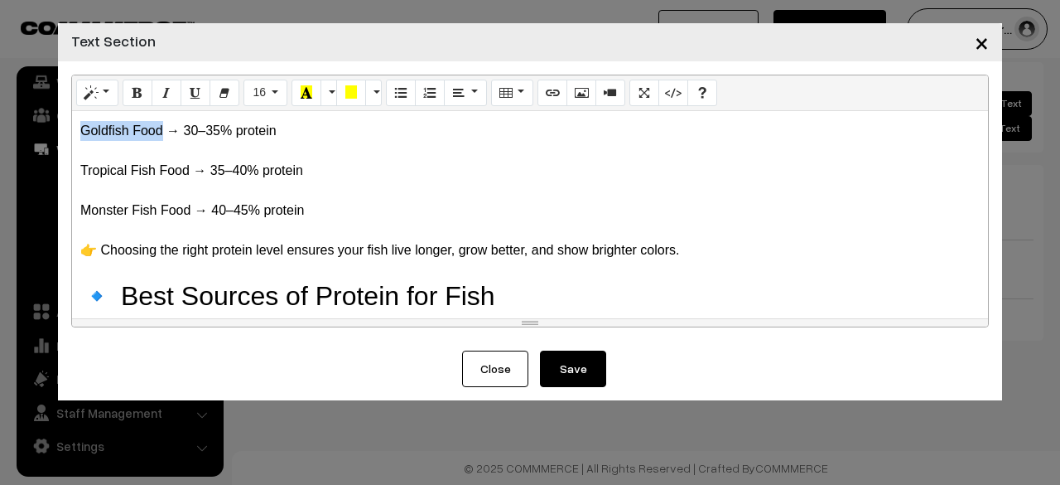
drag, startPoint x: 162, startPoint y: 150, endPoint x: 82, endPoint y: 147, distance: 79.6
click at [82, 141] on div "Goldfish Food → 30–35% protein" at bounding box center [530, 131] width 900 height 20
click at [94, 90] on icon "Style" at bounding box center [91, 91] width 12 height 13
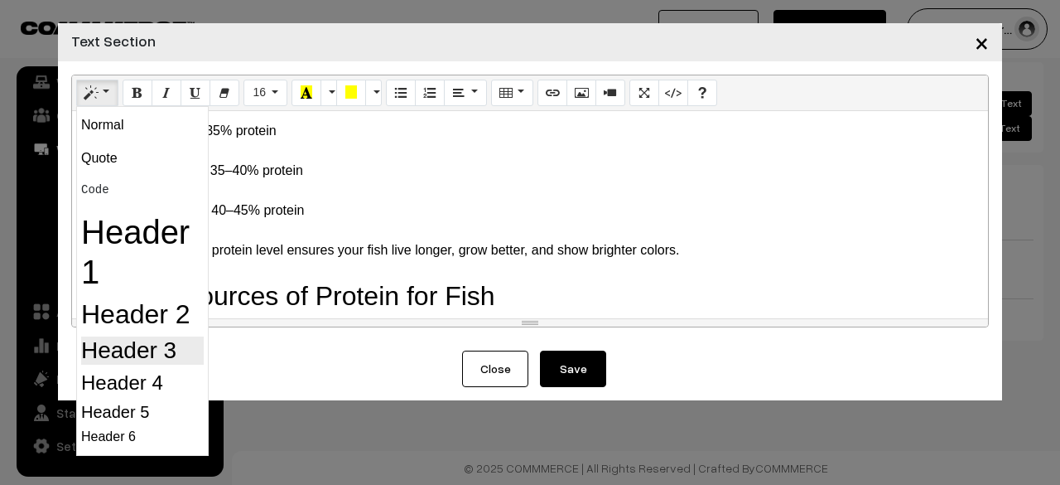
click at [143, 344] on h3 "Header 3" at bounding box center [142, 350] width 123 height 28
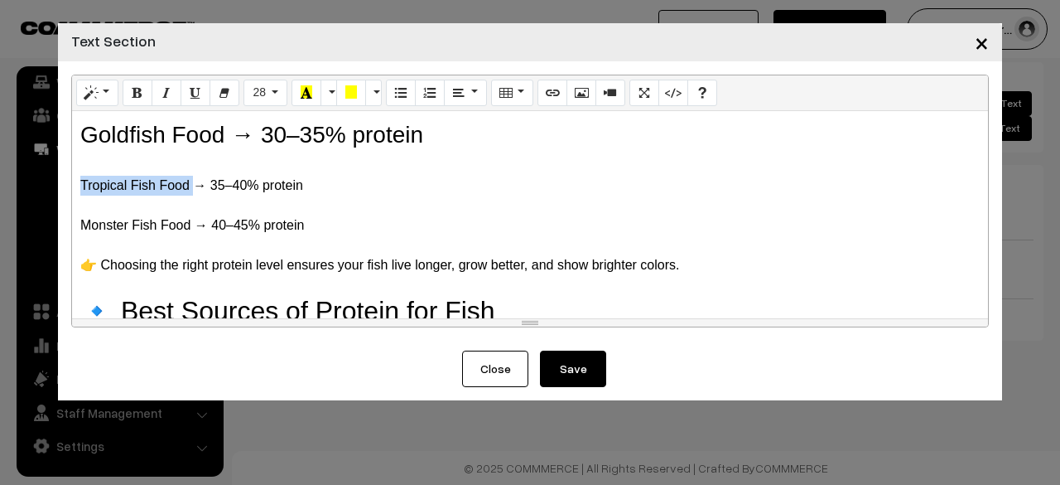
drag, startPoint x: 195, startPoint y: 205, endPoint x: 73, endPoint y: 211, distance: 121.9
click at [73, 211] on div "🐟 Do Fish Need Protein? Importance of Protein in Fish Food When caring for aqua…" at bounding box center [530, 214] width 916 height 207
click at [98, 92] on button "Style" at bounding box center [97, 93] width 42 height 27
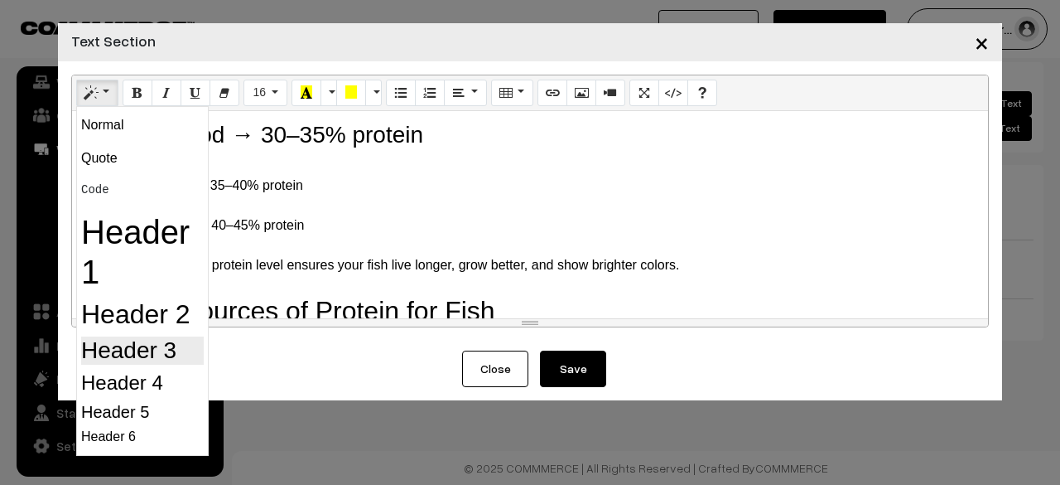
click at [99, 359] on h3 "Header 3" at bounding box center [142, 350] width 123 height 28
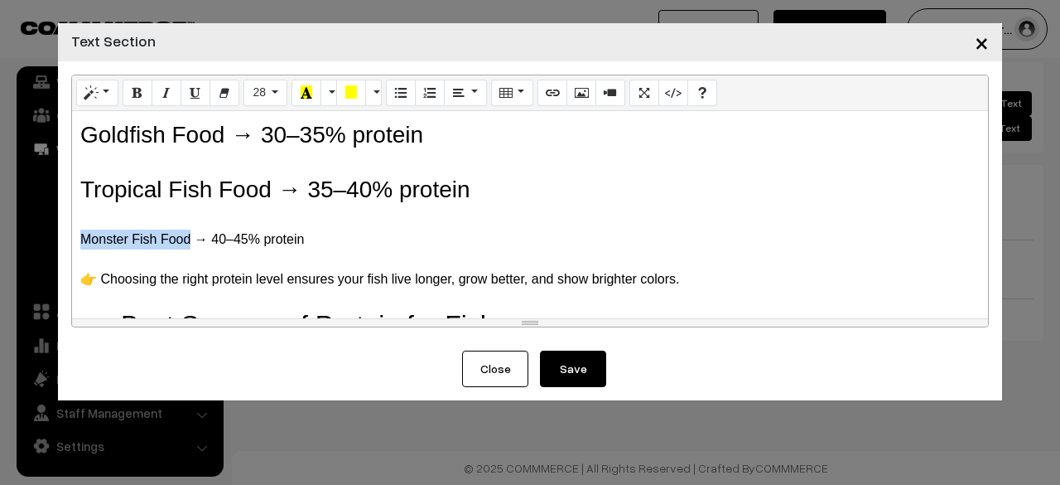
drag, startPoint x: 151, startPoint y: 256, endPoint x: 36, endPoint y: 251, distance: 114.4
click at [36, 251] on div "× Text Section Normal Quote Code Header 1 Header 2 Header 3 Header 4 Header 5 H…" at bounding box center [530, 242] width 1060 height 485
click at [106, 97] on button "Style" at bounding box center [97, 93] width 42 height 27
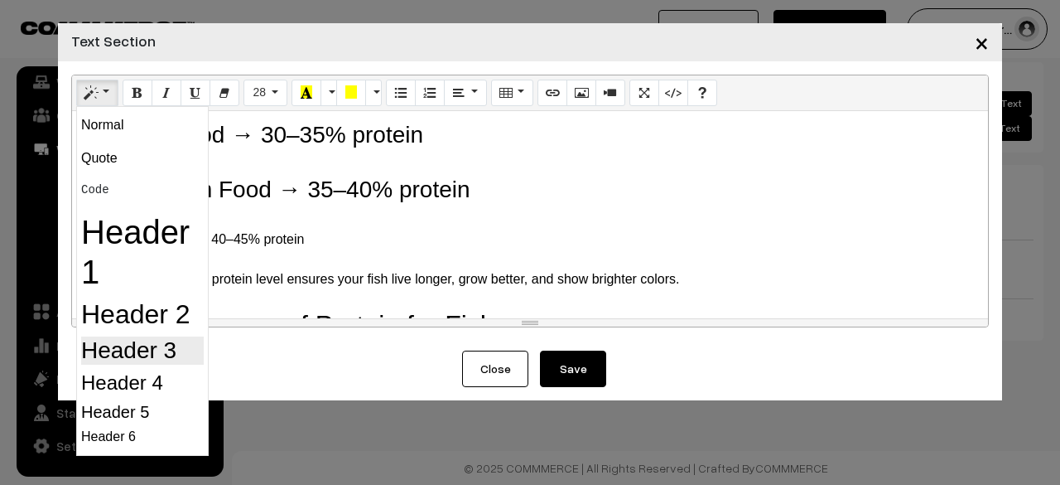
click at [144, 345] on h3 "Header 3" at bounding box center [142, 350] width 123 height 28
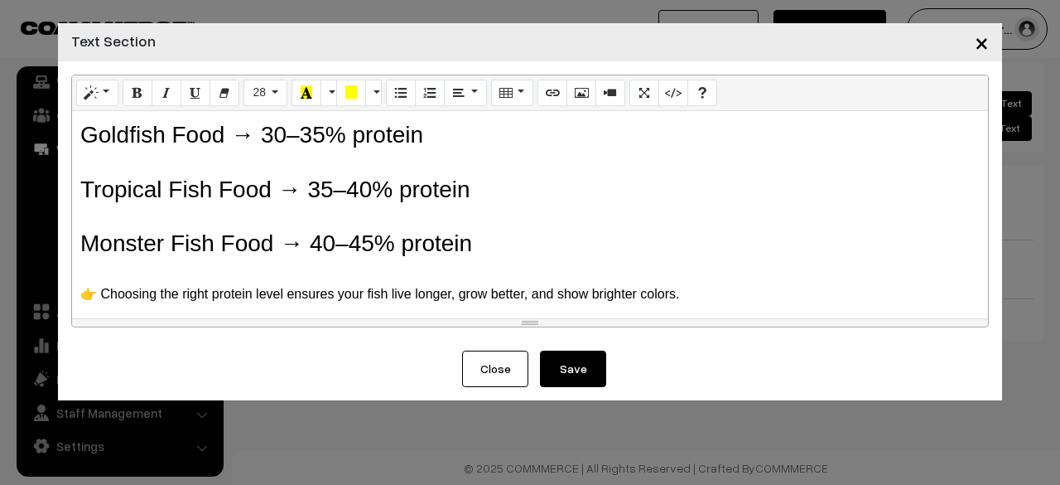
click at [618, 224] on div "🐟 Do Fish Need Protein? Importance of Protein in Fish Food When caring for aqua…" at bounding box center [530, 214] width 916 height 207
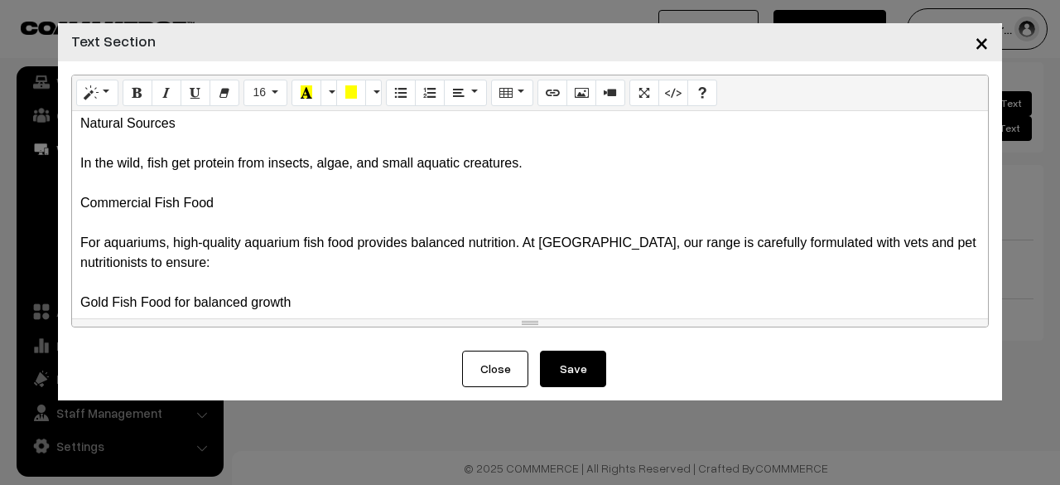
scroll to position [962, 0]
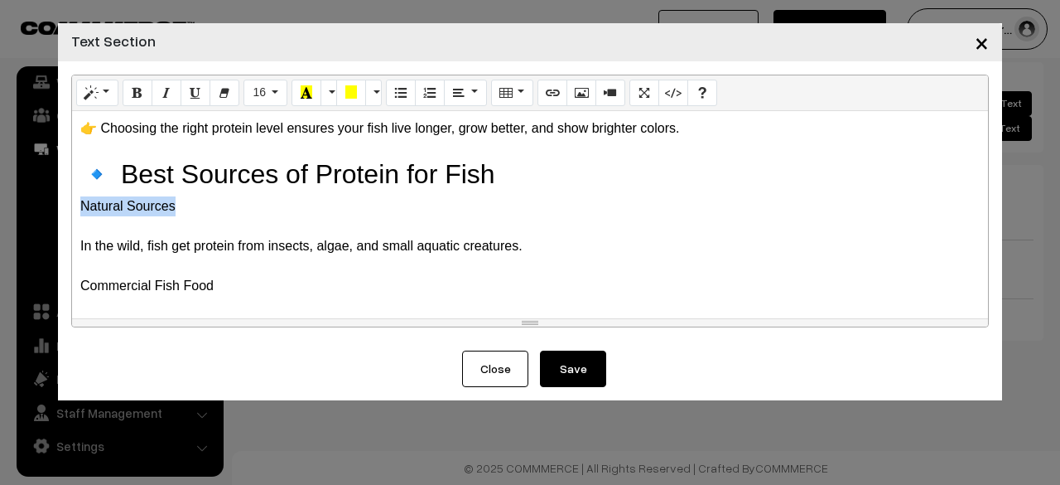
drag, startPoint x: 174, startPoint y: 225, endPoint x: 70, endPoint y: 219, distance: 104.5
click at [70, 219] on div "Normal Quote Code Header 1 Header 2 Header 3 Header 4 Header 5 Header 6 16 8 9 …" at bounding box center [530, 205] width 944 height 289
click at [99, 97] on button "Style" at bounding box center [97, 93] width 42 height 27
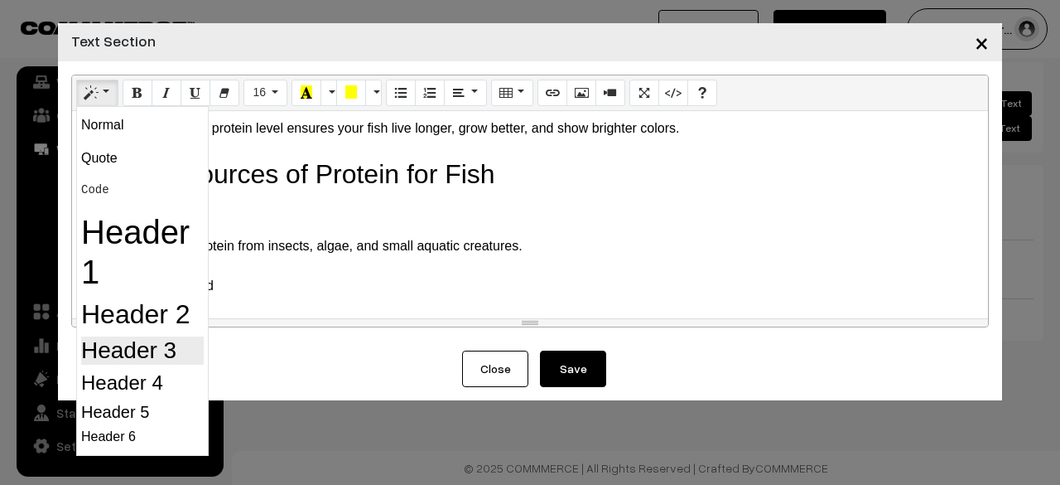
click at [141, 355] on h3 "Header 3" at bounding box center [142, 350] width 123 height 28
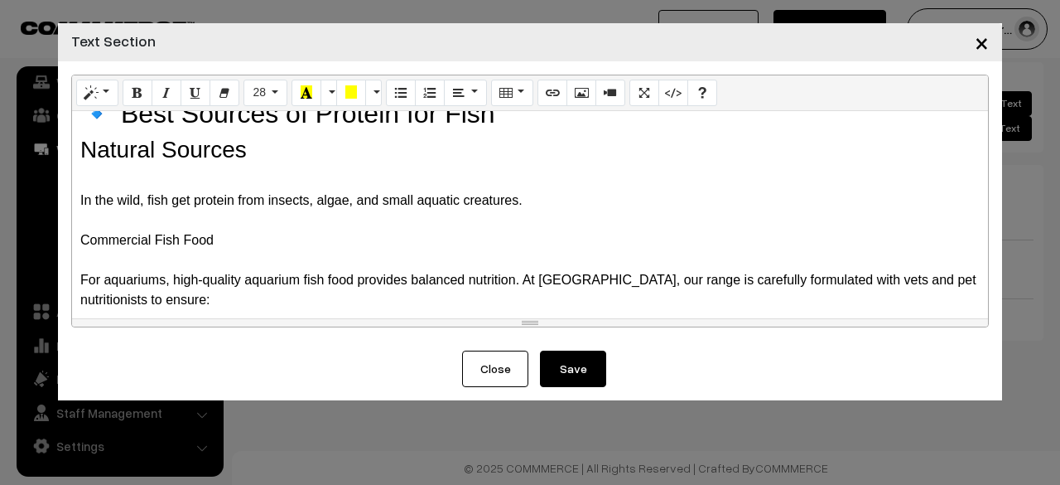
scroll to position [1044, 0]
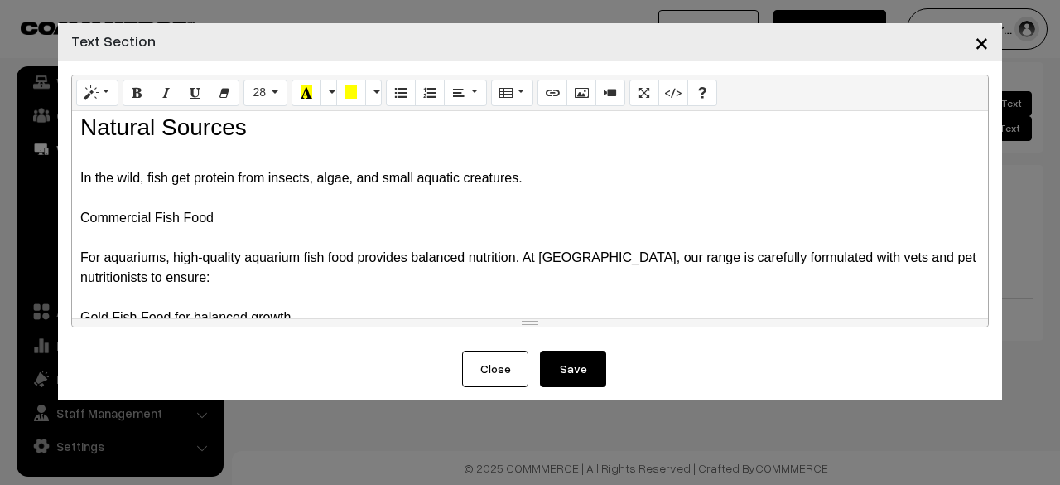
click at [219, 208] on div at bounding box center [530, 198] width 900 height 20
drag, startPoint x: 219, startPoint y: 241, endPoint x: 76, endPoint y: 240, distance: 142.5
click at [76, 240] on div "🐟 Do Fish Need Protein? Importance of Protein in Fish Food When caring for aqua…" at bounding box center [530, 214] width 916 height 207
click at [104, 92] on button "Style" at bounding box center [97, 93] width 42 height 27
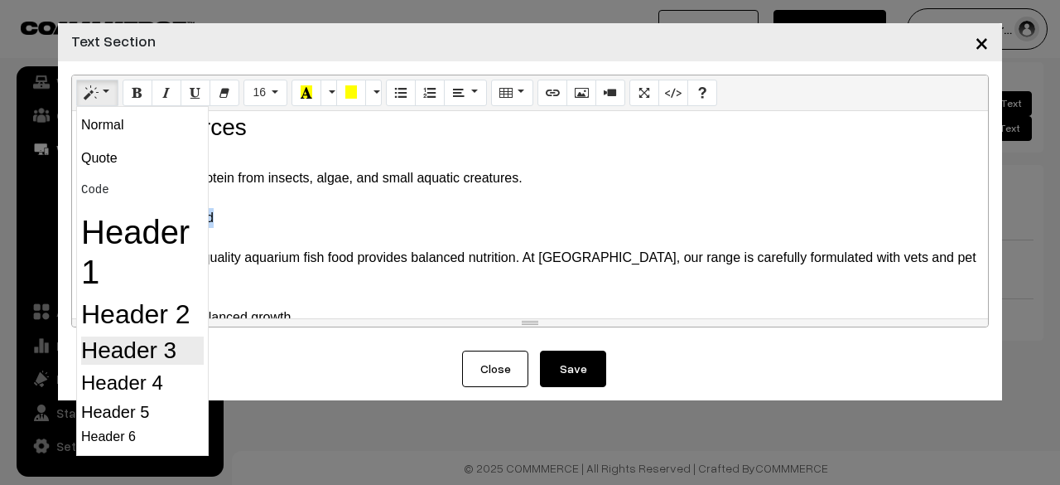
click at [157, 344] on h3 "Header 3" at bounding box center [142, 350] width 123 height 28
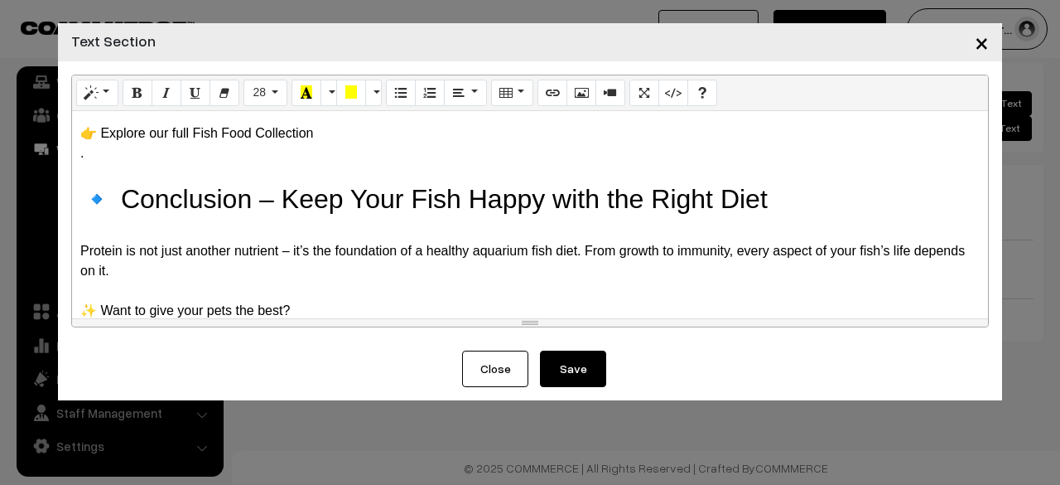
scroll to position [1267, 0]
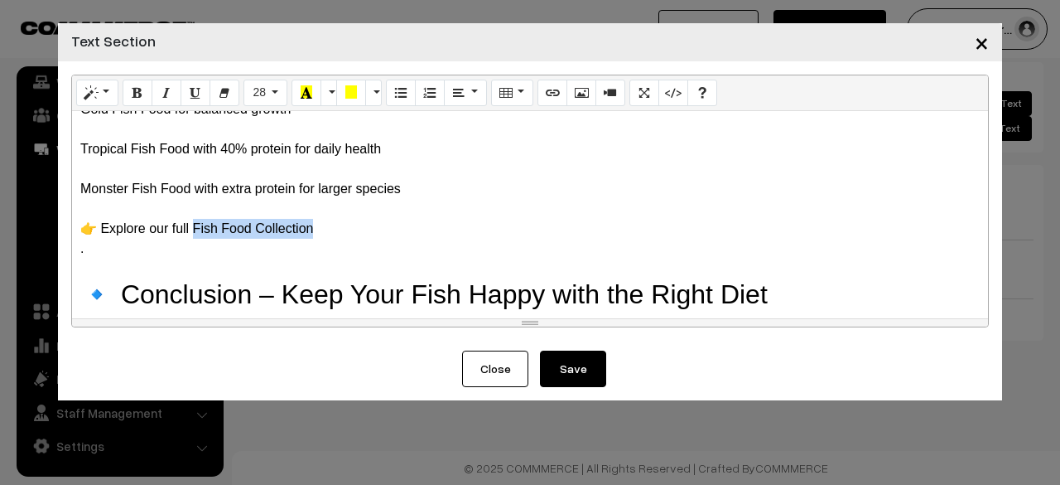
drag, startPoint x: 315, startPoint y: 248, endPoint x: 196, endPoint y: 244, distance: 118.5
click at [196, 239] on div "👉 Explore our full Fish Food Collection" at bounding box center [530, 229] width 900 height 20
click at [547, 99] on icon "Link (CTRL+K)" at bounding box center [553, 91] width 12 height 13
type input "Fish Food Collection"
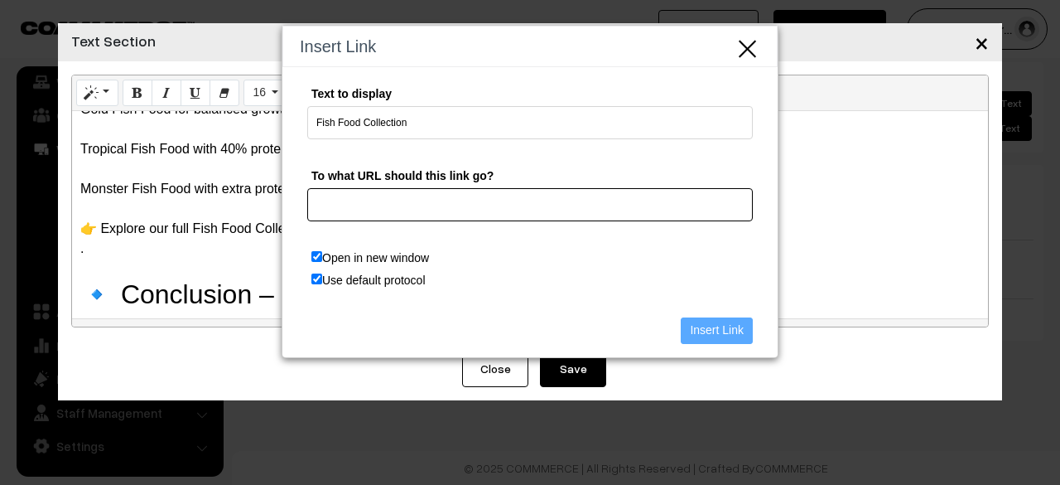
click at [371, 210] on input "To what URL should this link go?" at bounding box center [530, 204] width 446 height 33
paste input "https://tunai.in/categories/tunai-fish-food"
type input "https://tunai.in/categories/tunai-fish-food"
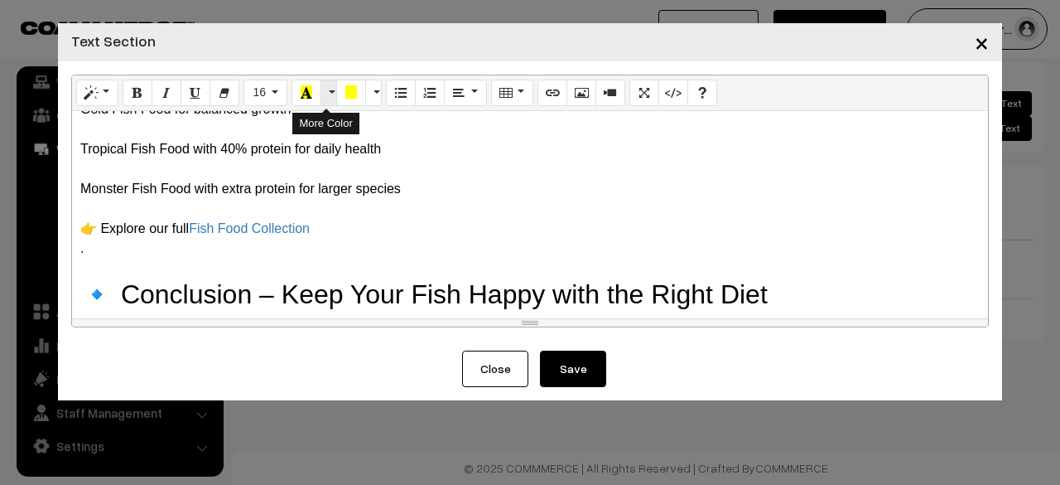
click at [324, 90] on button "More Color" at bounding box center [329, 93] width 17 height 27
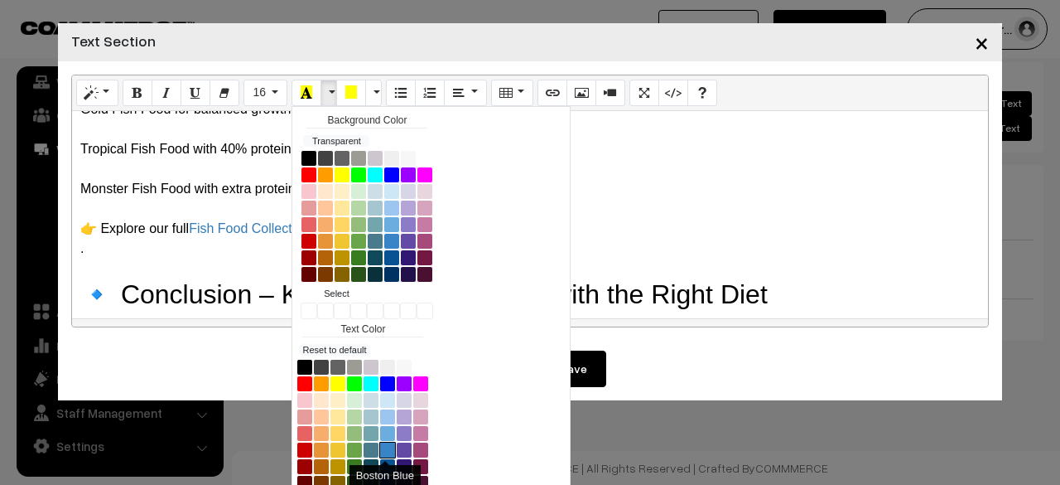
click at [379, 448] on button "Boston Blue" at bounding box center [387, 449] width 17 height 17
click at [639, 239] on div "👉 Explore our full Fish Food Collection" at bounding box center [530, 229] width 900 height 20
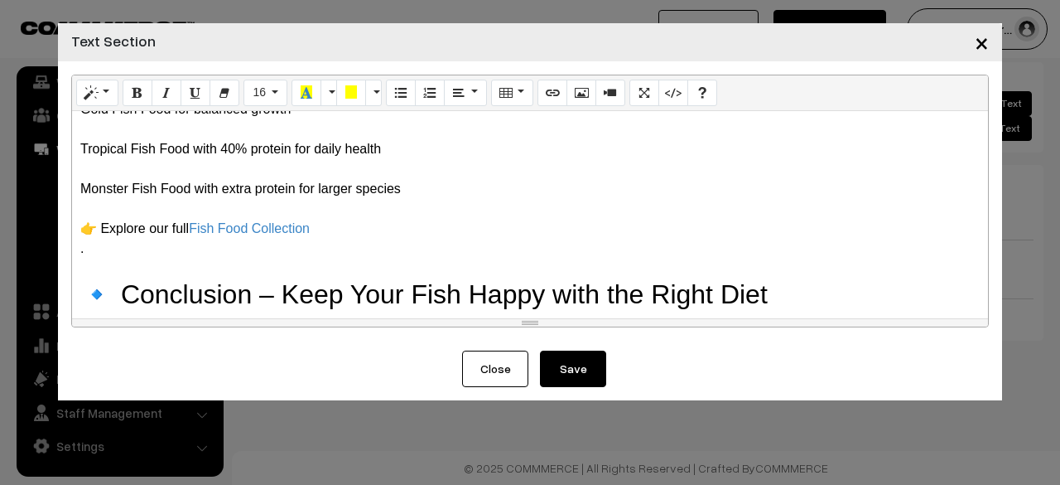
click at [582, 358] on button "Save" at bounding box center [573, 368] width 66 height 36
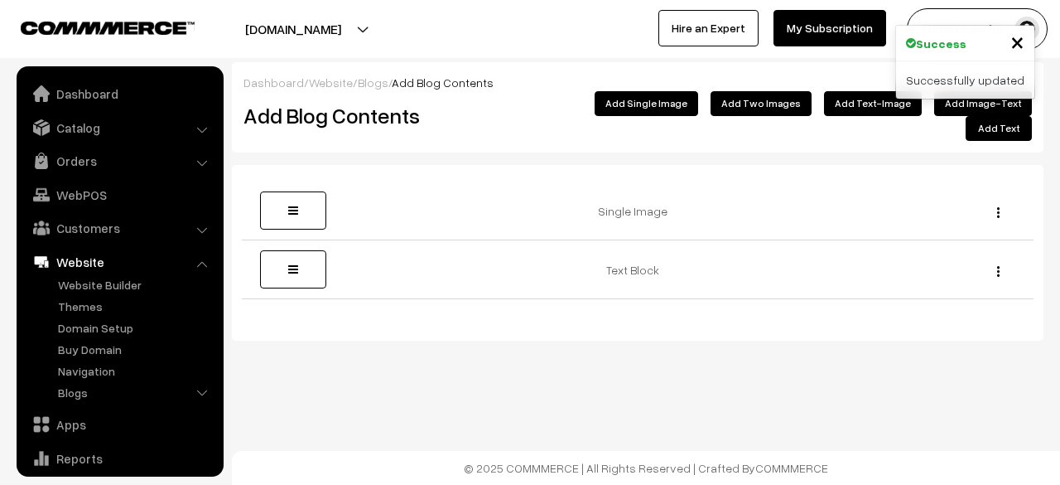
scroll to position [113, 0]
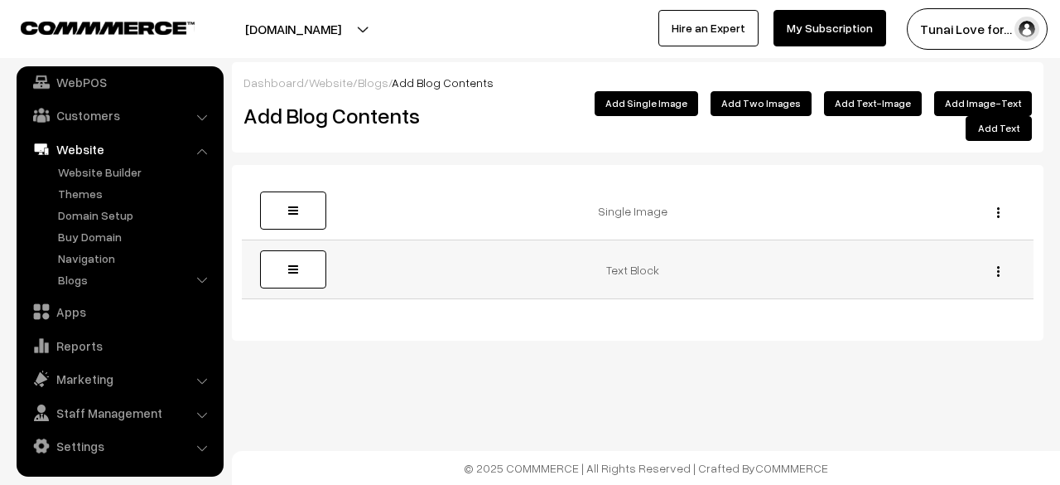
click at [999, 266] on img "button" at bounding box center [998, 271] width 2 height 11
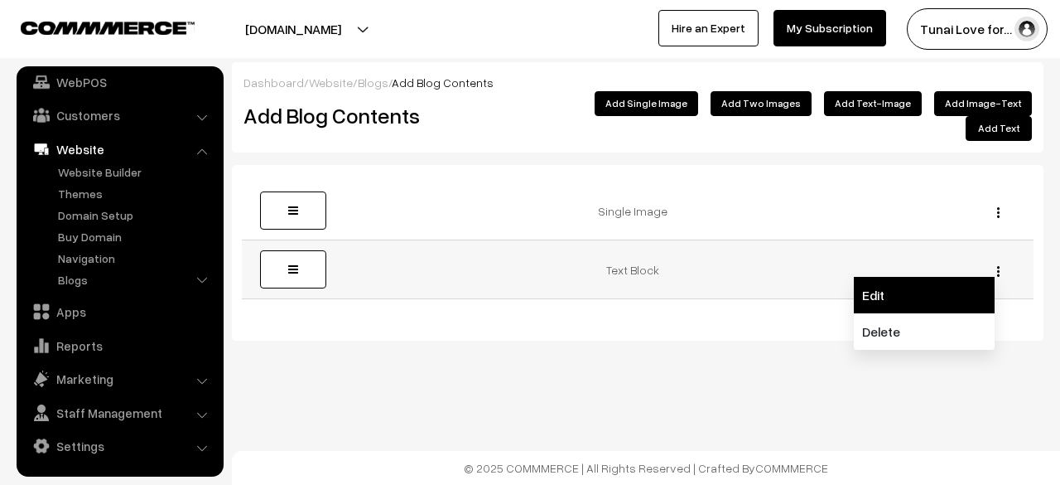
click at [906, 282] on link "Edit" at bounding box center [924, 295] width 141 height 36
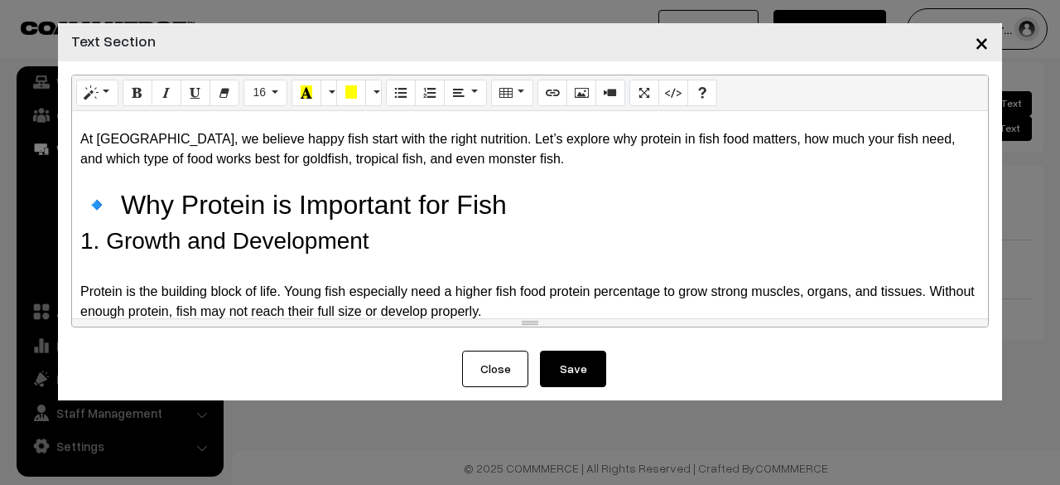
scroll to position [248, 0]
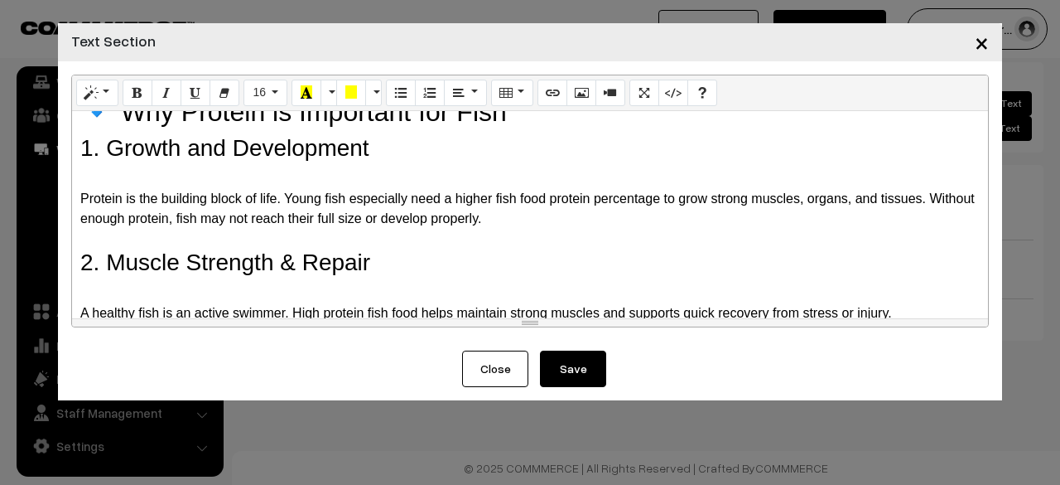
click at [113, 124] on h2 "🔹 Why Protein is Important for Fish" at bounding box center [530, 111] width 900 height 31
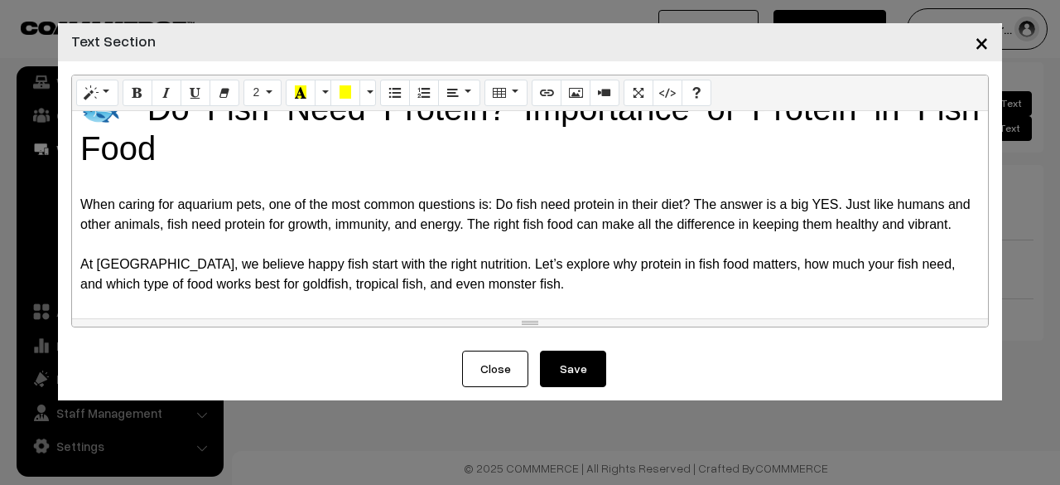
scroll to position [0, 0]
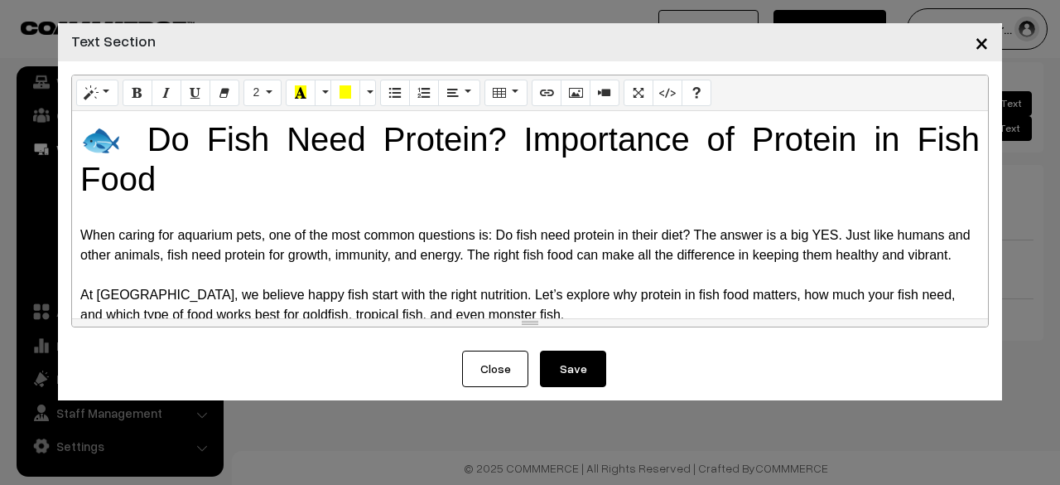
click at [145, 140] on h1 "🐟 Do Fish Need Protein? Importance of Protein in Fish Food" at bounding box center [530, 159] width 900 height 80
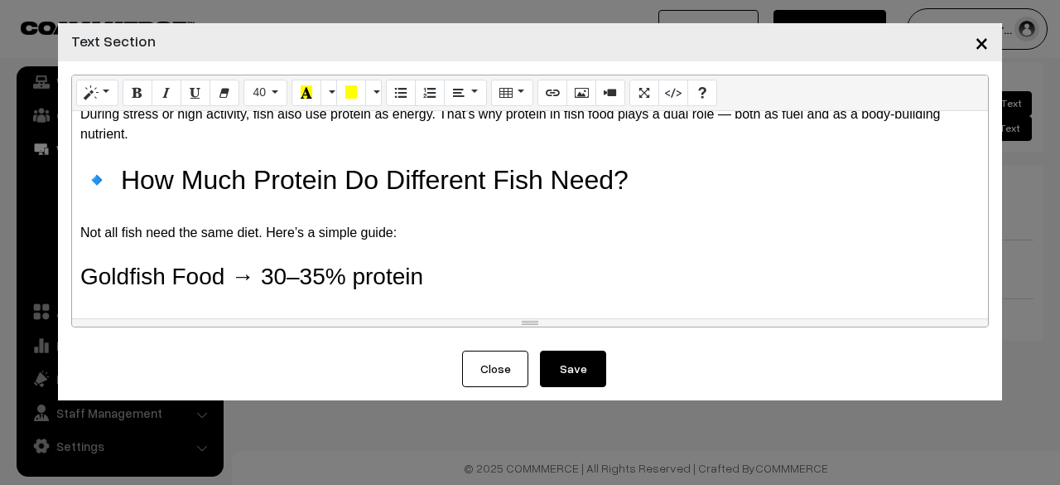
scroll to position [580, 0]
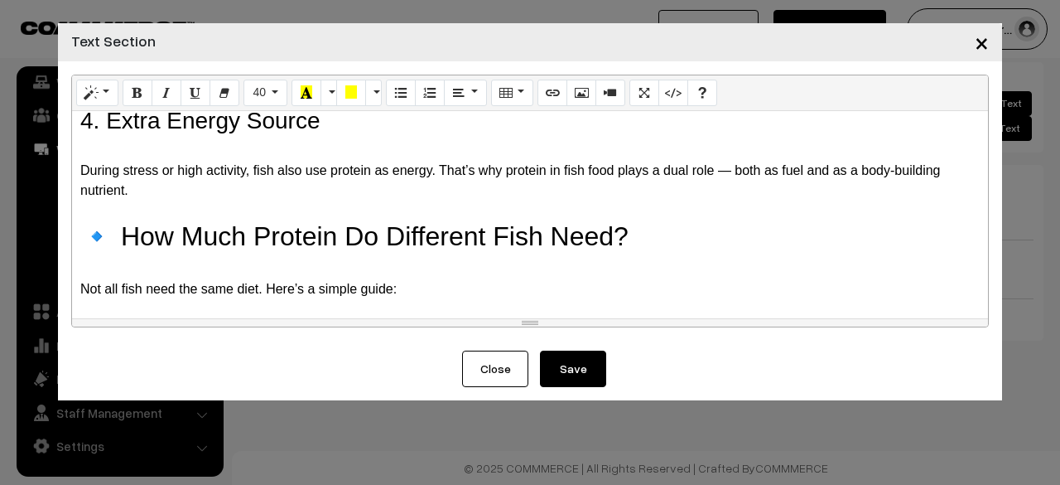
click at [122, 252] on h2 "🔹 How Much Protein Do Different Fish Need?" at bounding box center [530, 235] width 900 height 31
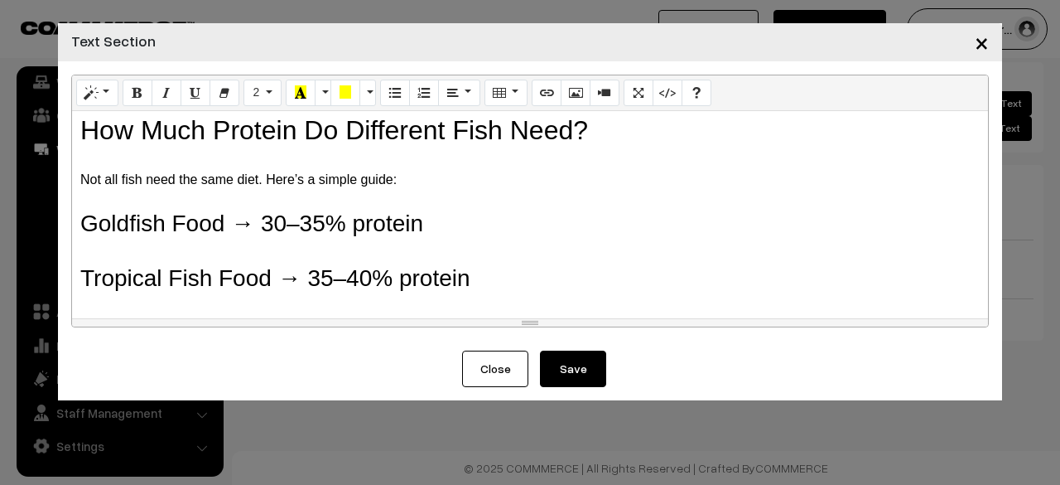
scroll to position [911, 0]
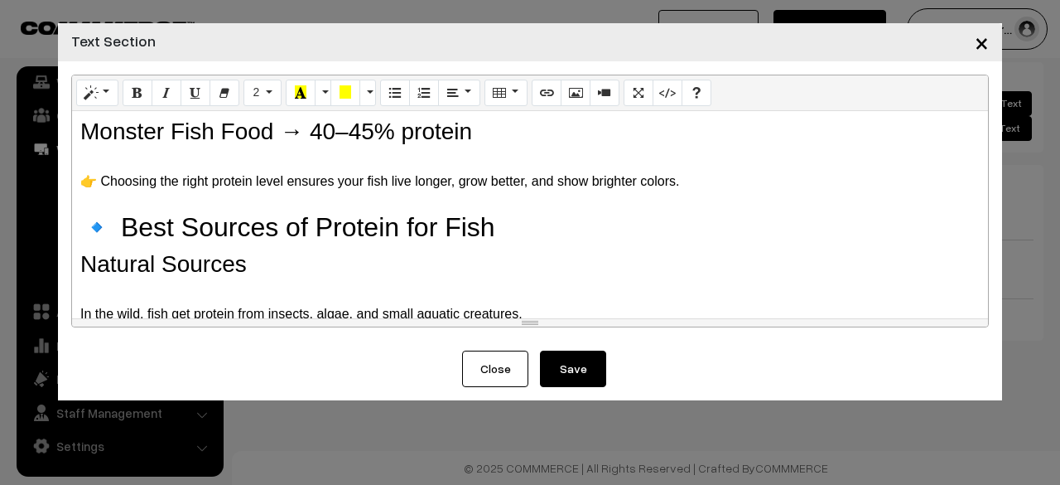
click at [124, 243] on h2 "🔹 Best Sources of Protein for Fish" at bounding box center [530, 226] width 900 height 31
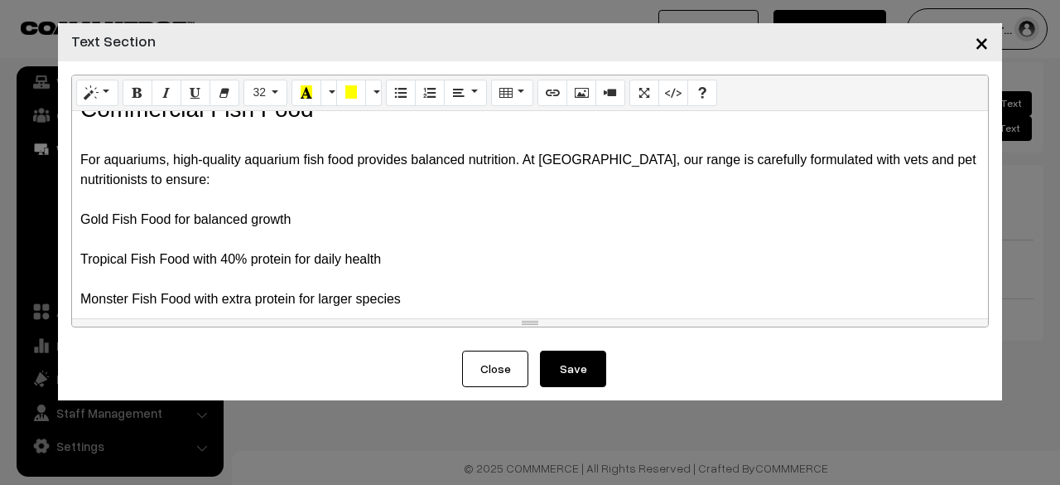
scroll to position [1408, 0]
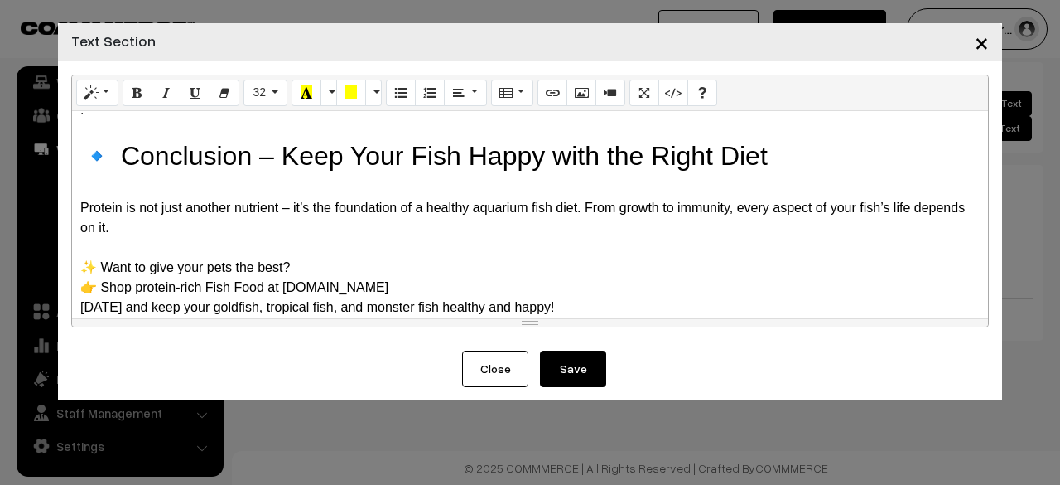
click at [122, 171] on h2 "🔹 Conclusion – Keep Your Fish Happy with the Right Diet" at bounding box center [530, 155] width 900 height 31
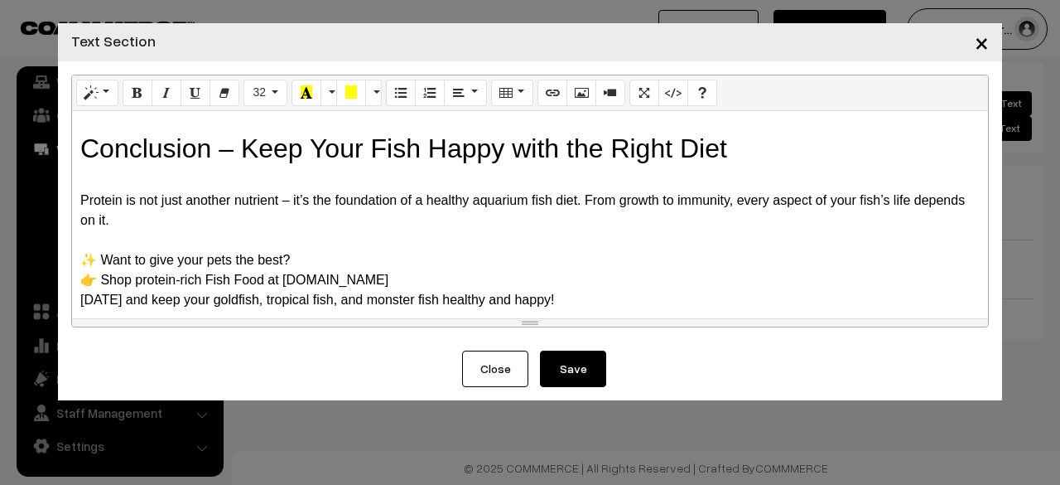
scroll to position [1353, 0]
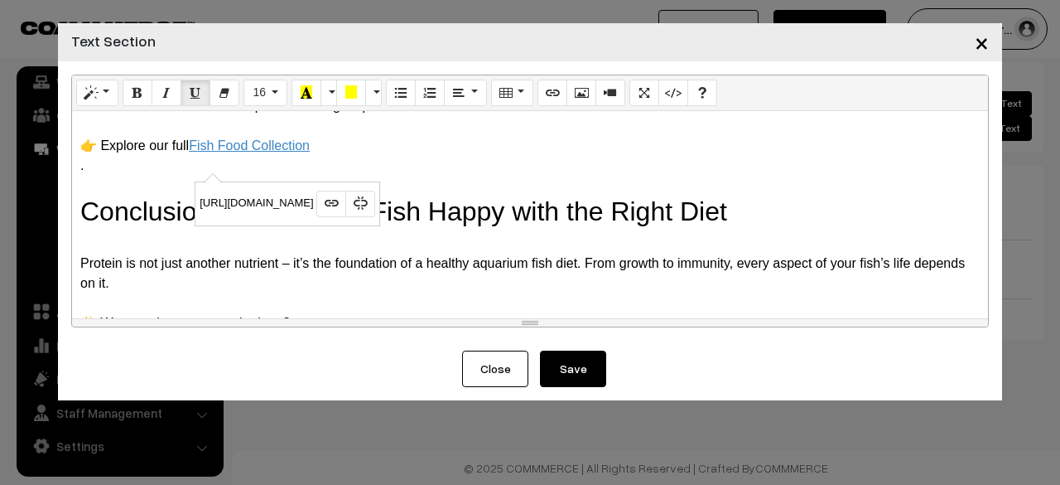
drag, startPoint x: 283, startPoint y: 161, endPoint x: 263, endPoint y: 163, distance: 20.0
click at [263, 152] on link "Fish Food Collection" at bounding box center [249, 145] width 121 height 14
drag, startPoint x: 317, startPoint y: 165, endPoint x: 193, endPoint y: 165, distance: 124.2
click at [193, 156] on div "👉 Explore our full Fish Food Collection" at bounding box center [530, 146] width 900 height 20
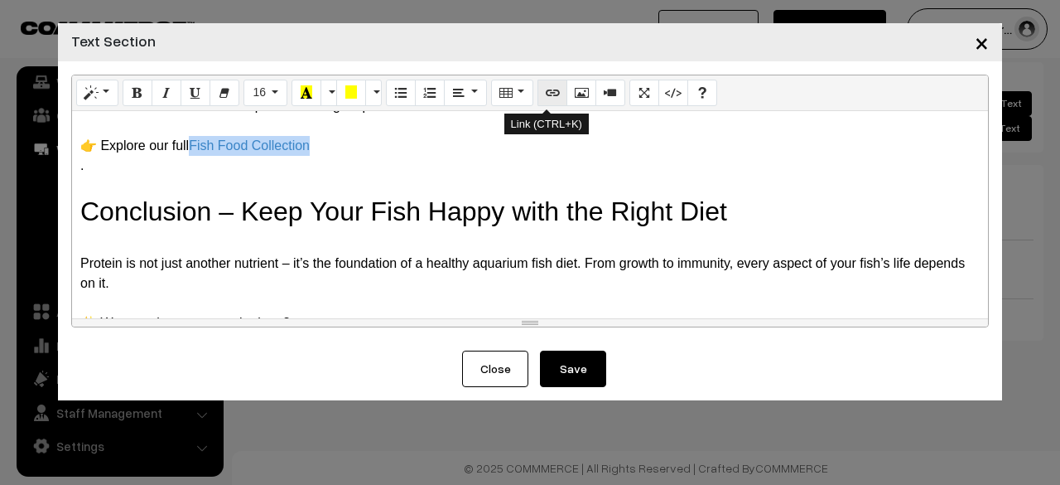
click at [544, 104] on button "Link (CTRL+K)" at bounding box center [553, 93] width 30 height 27
type input "Fish Food Collection"
type input "https://tunai.in/categories/tunai-fish-food"
checkbox input "false"
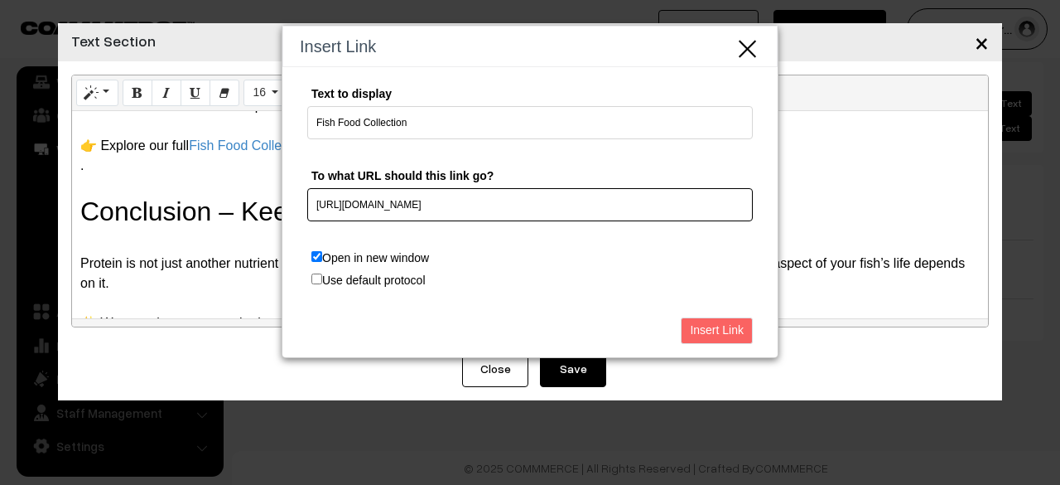
drag, startPoint x: 532, startPoint y: 194, endPoint x: 239, endPoint y: 225, distance: 294.1
click at [239, 225] on div "Insert Link Text to display Fish Food Collection To what URL should this link g…" at bounding box center [530, 242] width 1060 height 485
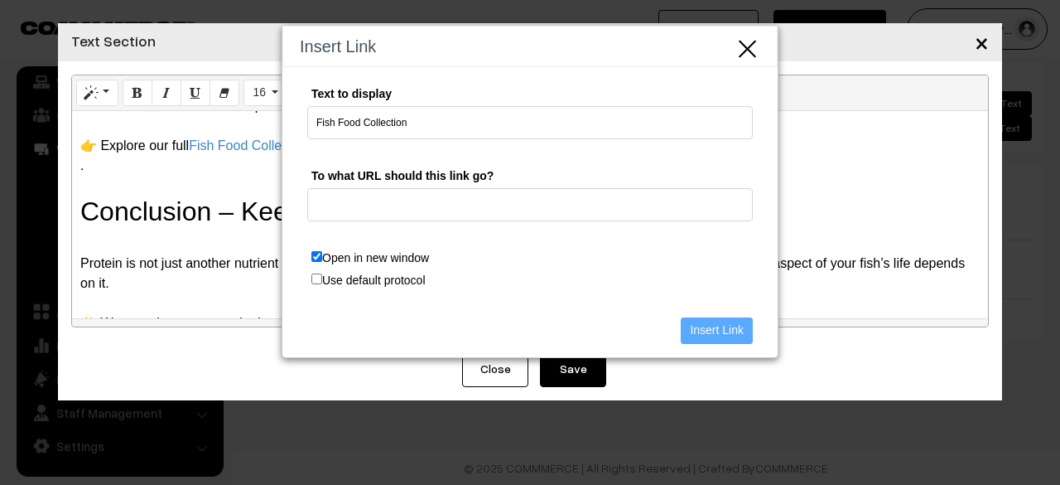
click at [744, 49] on icon "Close" at bounding box center [748, 46] width 25 height 27
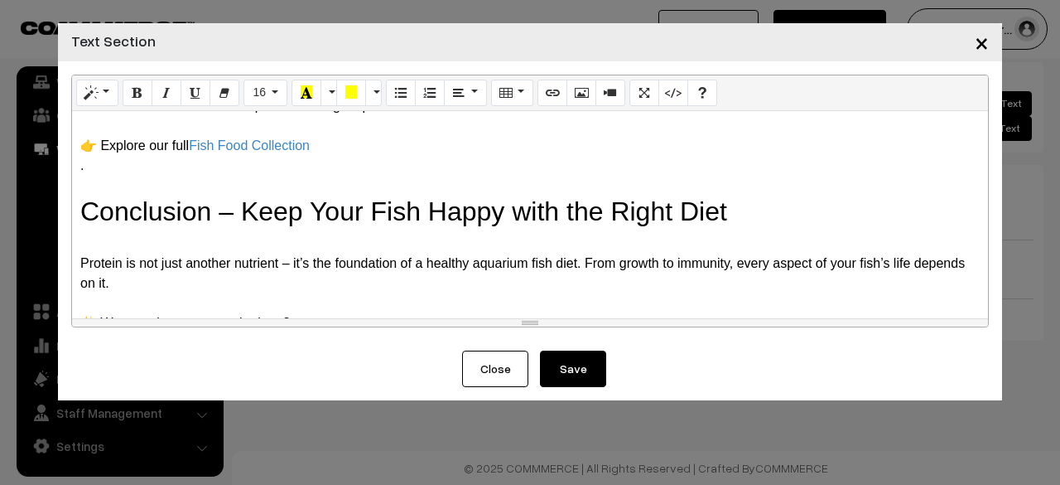
click at [592, 176] on div "." at bounding box center [530, 166] width 900 height 20
drag, startPoint x: 318, startPoint y: 158, endPoint x: 195, endPoint y: 168, distance: 123.0
click at [195, 156] on div "👉 Explore our full Fish Food Collection" at bounding box center [530, 146] width 900 height 20
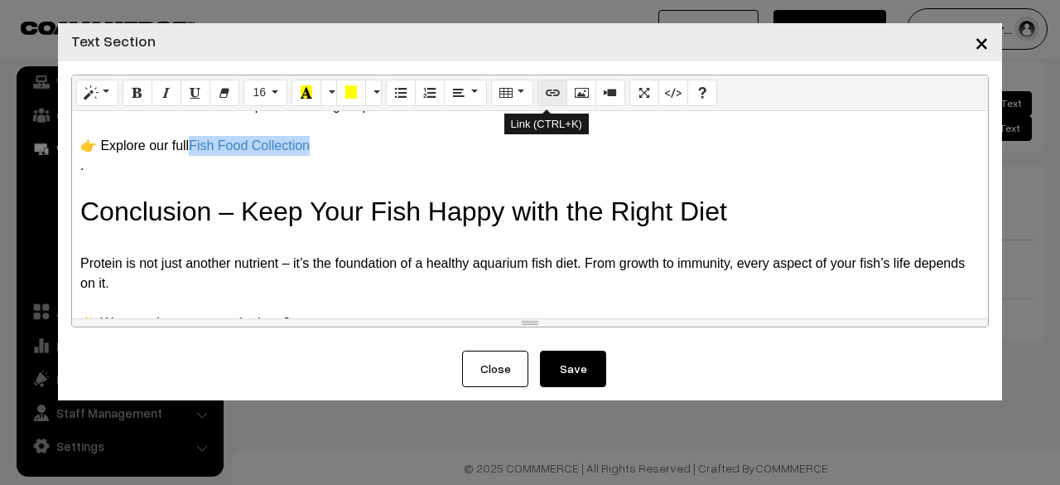
click at [538, 100] on button "Link (CTRL+K)" at bounding box center [553, 93] width 30 height 27
type input "https://tunai.in/categories/tunai-fish-food"
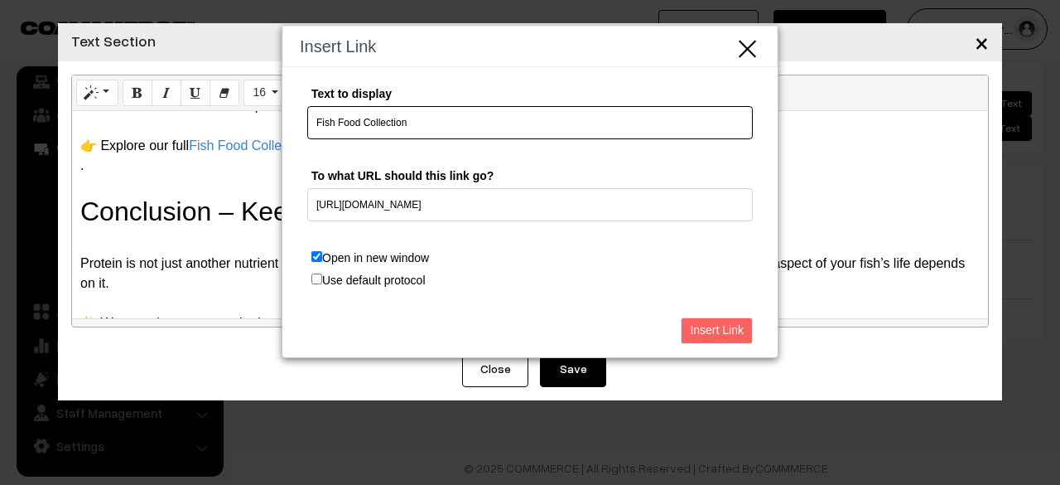
drag, startPoint x: 456, startPoint y: 129, endPoint x: 234, endPoint y: 173, distance: 226.3
click at [234, 173] on div "Insert Link Text to display Fish Food Collection To what URL should this link g…" at bounding box center [530, 242] width 1060 height 485
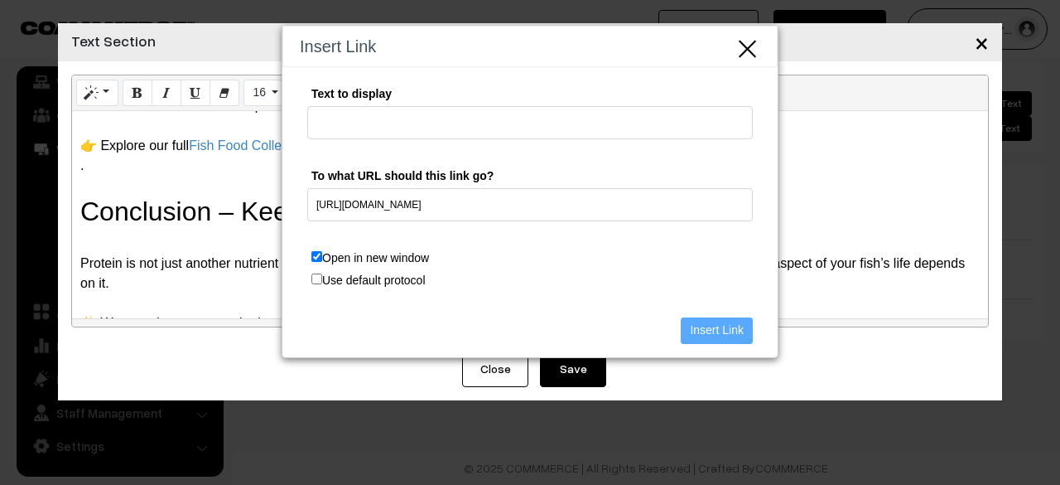
click at [745, 53] on icon "Close" at bounding box center [748, 46] width 25 height 27
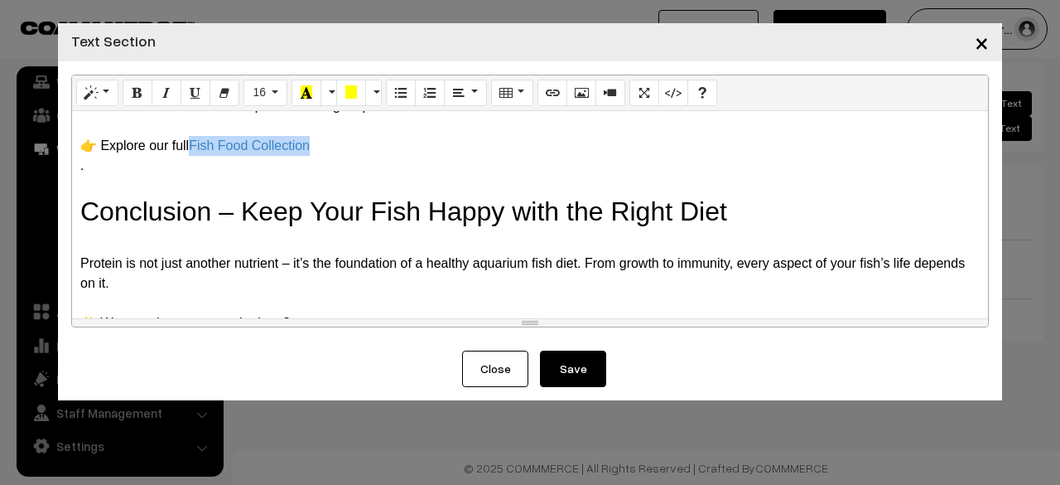
scroll to position [1435, 0]
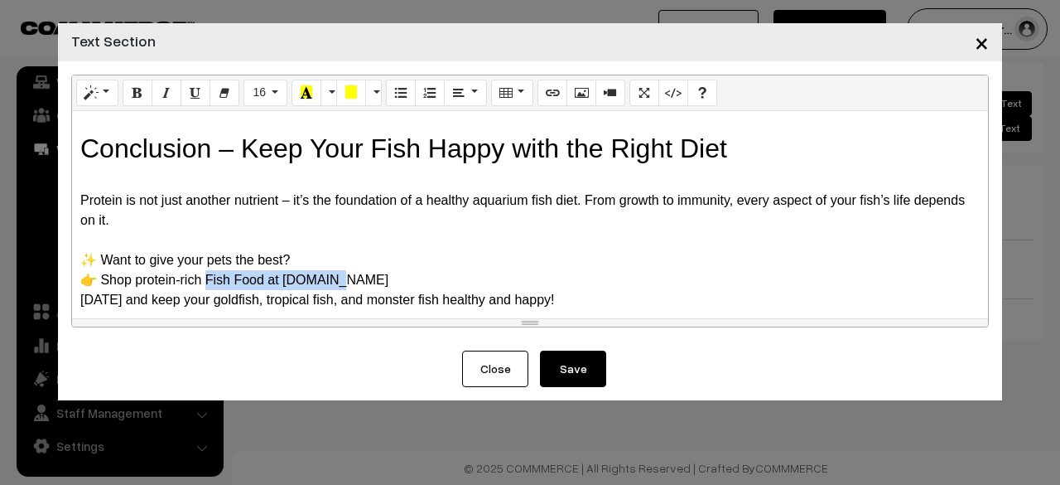
drag, startPoint x: 332, startPoint y: 277, endPoint x: 205, endPoint y: 275, distance: 127.6
click at [205, 275] on div "👉 Shop protein-rich Fish Food at Tunai.in" at bounding box center [530, 280] width 900 height 20
click at [547, 89] on icon "Link (CTRL+K)" at bounding box center [553, 91] width 12 height 13
type input "Fish Food at Tunai.in"
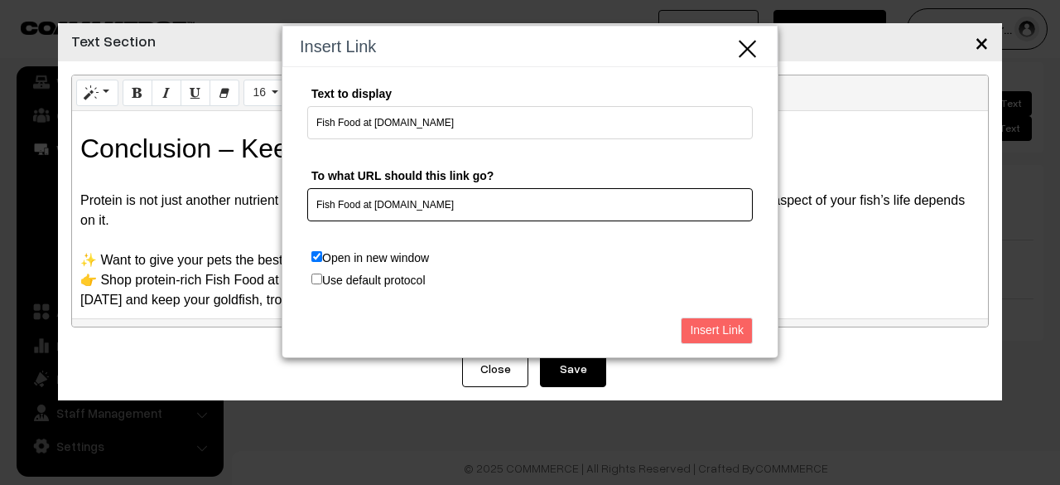
drag, startPoint x: 412, startPoint y: 205, endPoint x: 254, endPoint y: 207, distance: 158.2
click at [254, 207] on div "Insert Link Text to display Fish Food at Tunai.in To what URL should this link …" at bounding box center [530, 242] width 1060 height 485
paste input "https://tunai.in/categories/tunai-fish-food"
type input "https://tunai.in/categories/tunai-fish-food"
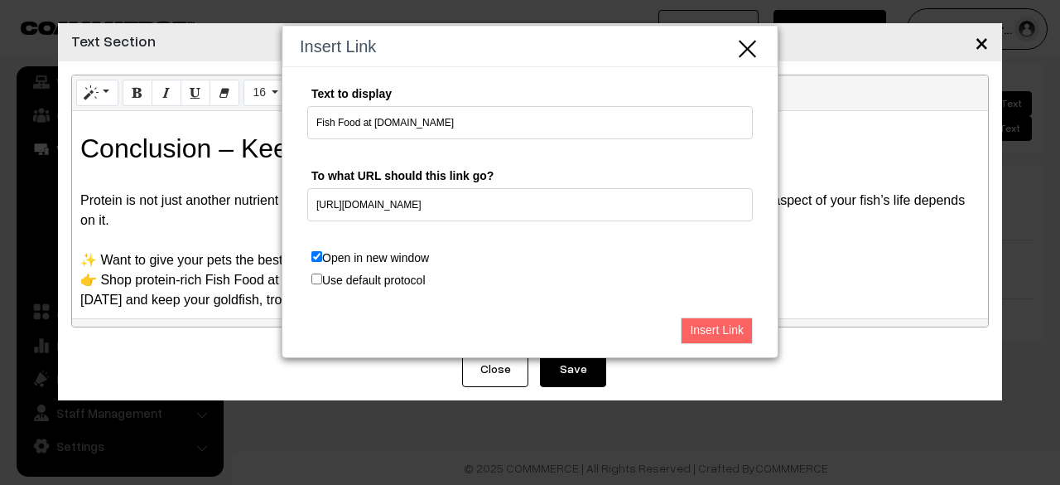
click at [713, 326] on input "Insert Link" at bounding box center [717, 330] width 72 height 27
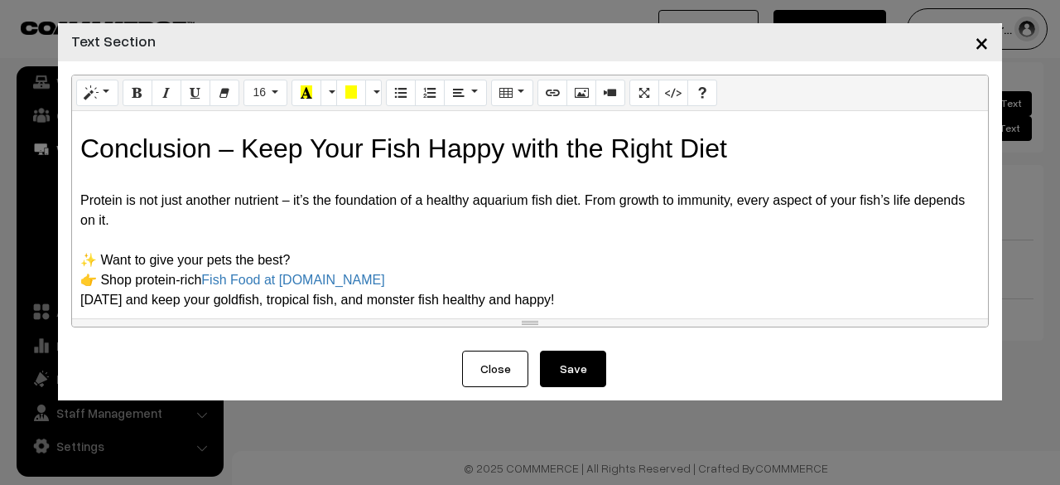
click at [506, 241] on div at bounding box center [530, 240] width 900 height 20
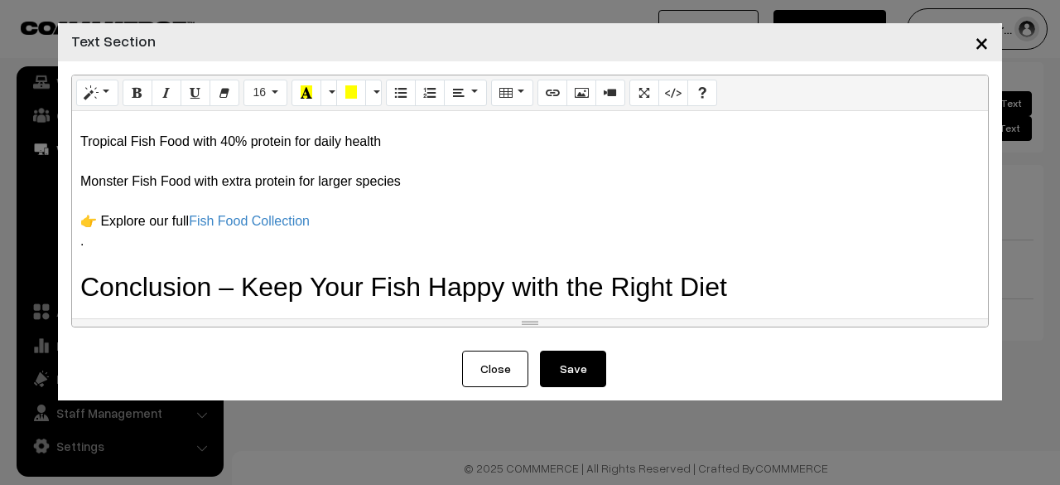
scroll to position [1270, 0]
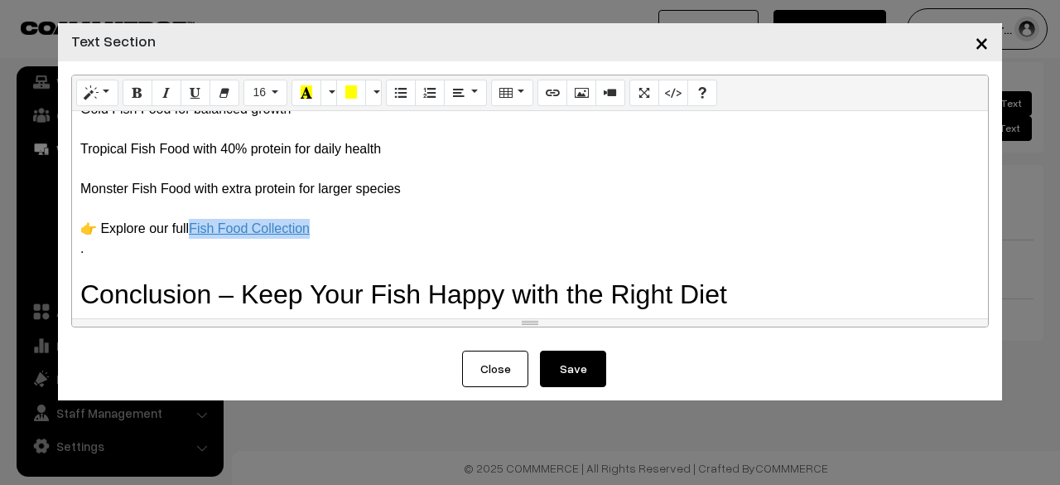
drag, startPoint x: 318, startPoint y: 249, endPoint x: 195, endPoint y: 251, distance: 122.6
click at [195, 239] on div "👉 Explore our full Fish Food Collection" at bounding box center [530, 229] width 900 height 20
drag, startPoint x: 209, startPoint y: 247, endPoint x: 749, endPoint y: 180, distance: 544.2
click at [749, 179] on div at bounding box center [530, 169] width 900 height 20
click at [282, 235] on link "Fish Food Collection" at bounding box center [249, 228] width 121 height 14
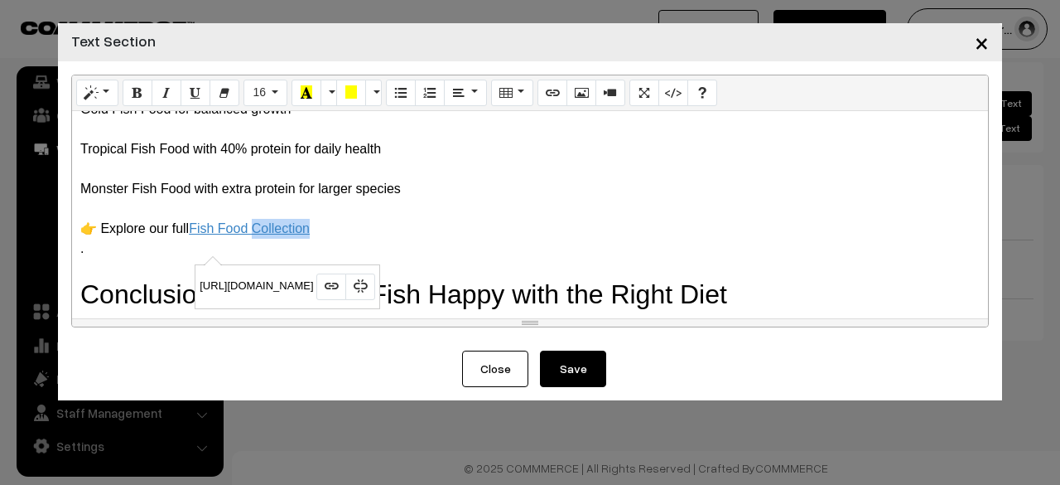
click at [282, 235] on link "Fish Food Collection" at bounding box center [249, 228] width 121 height 14
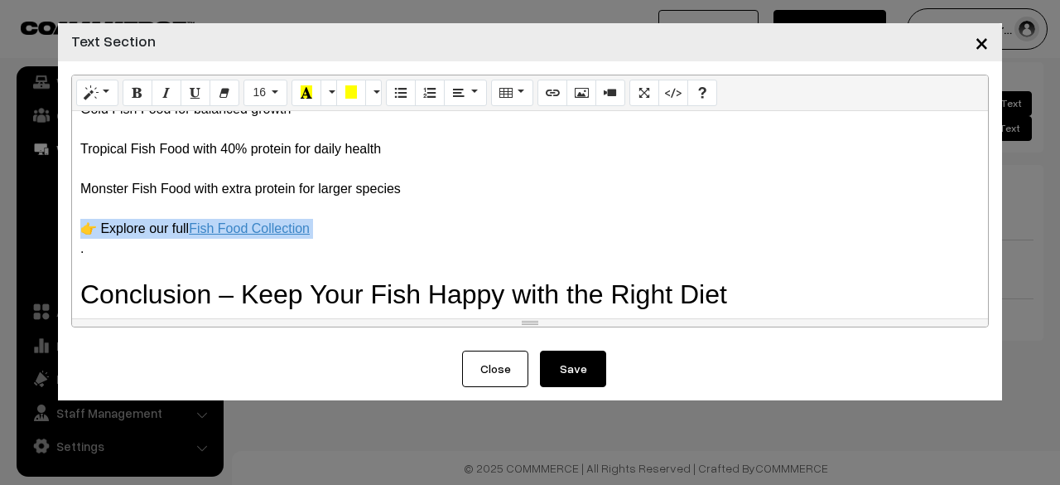
click at [282, 235] on link "Fish Food Collection" at bounding box center [249, 228] width 121 height 14
click at [328, 239] on div "👉 Explore our full Fish Food Collection" at bounding box center [530, 229] width 900 height 20
drag, startPoint x: 328, startPoint y: 250, endPoint x: 253, endPoint y: 252, distance: 74.6
click at [253, 239] on div "👉 Explore our full Fish Food Collection" at bounding box center [530, 229] width 900 height 20
click at [277, 235] on link "Fish Food Collection" at bounding box center [249, 228] width 121 height 14
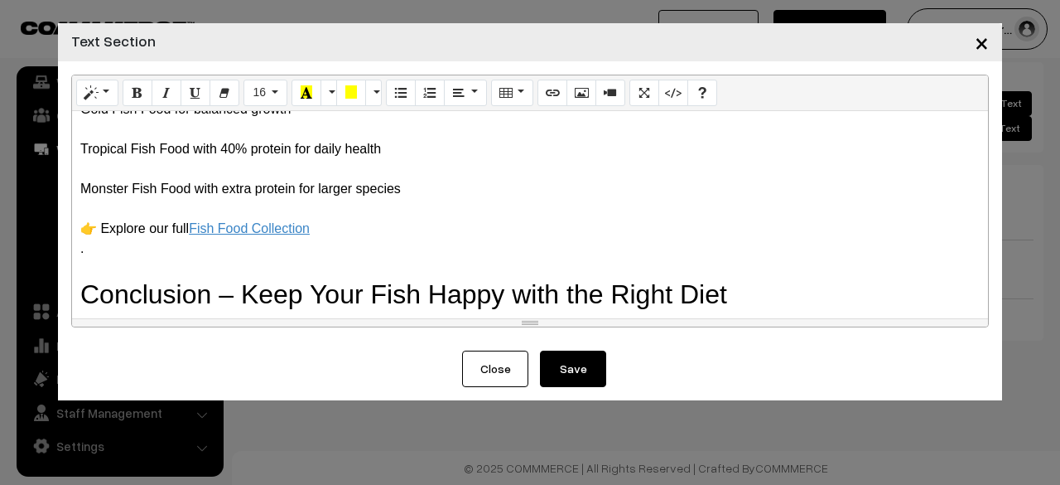
click at [277, 235] on link "Fish Food Collection" at bounding box center [249, 228] width 121 height 14
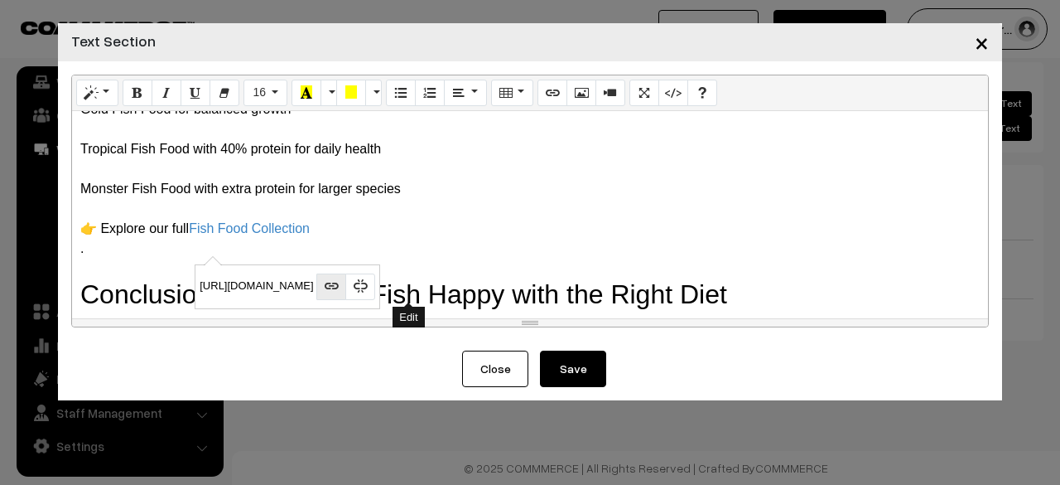
click at [346, 286] on button "Edit" at bounding box center [331, 286] width 30 height 27
type input "Fish Food Collection"
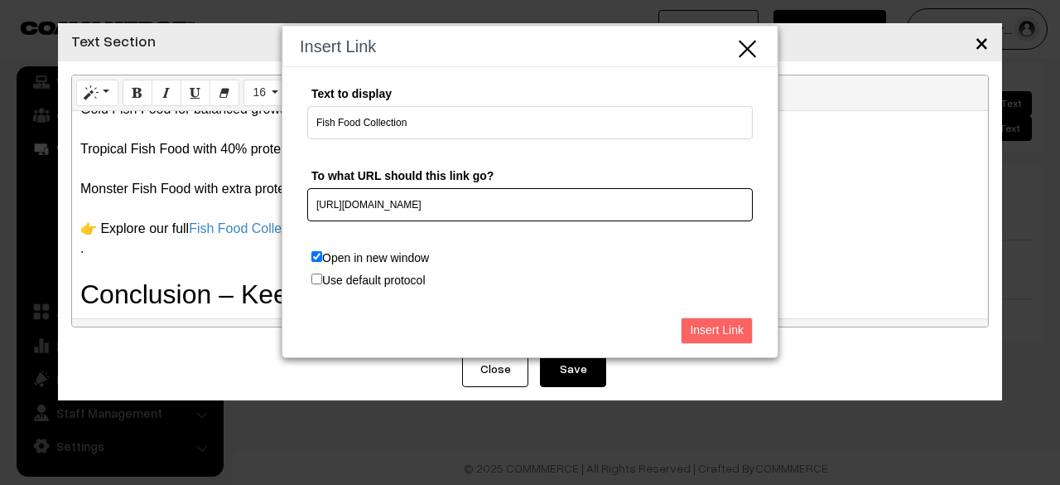
drag, startPoint x: 523, startPoint y: 210, endPoint x: 306, endPoint y: 198, distance: 217.4
click at [306, 198] on div "Text to display Fish Food Collection To what URL should this link go? https://t…" at bounding box center [529, 188] width 495 height 242
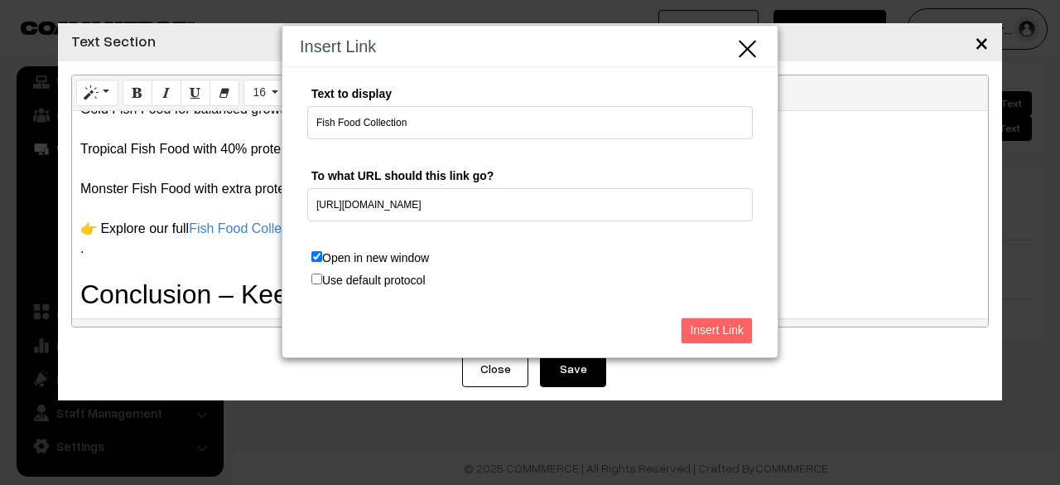
click at [318, 276] on input "Use default protocol" at bounding box center [316, 278] width 11 height 11
checkbox input "true"
click at [318, 257] on input "Open in new window" at bounding box center [316, 256] width 11 height 11
checkbox input "false"
click at [321, 256] on input "Open in new window" at bounding box center [316, 256] width 11 height 11
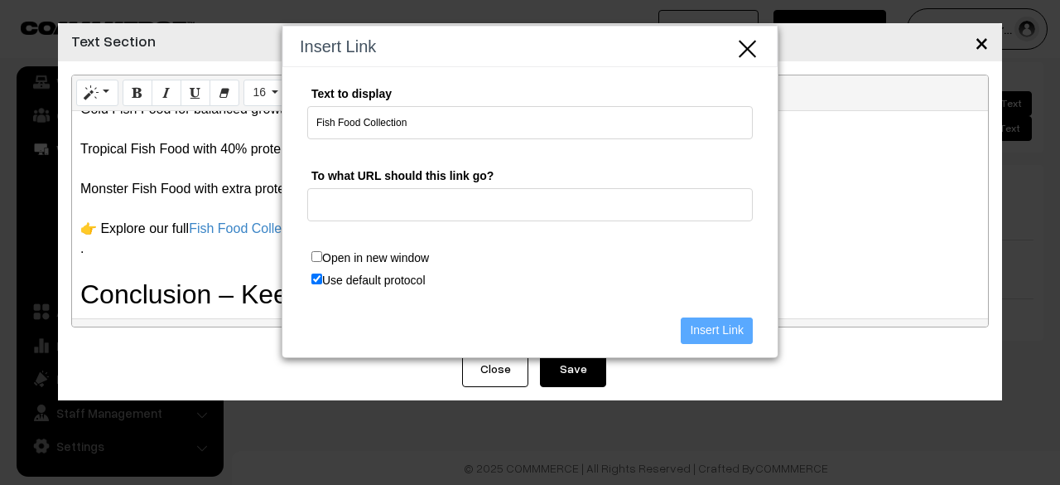
checkbox input "true"
click at [320, 282] on input "Use default protocol" at bounding box center [316, 278] width 11 height 11
checkbox input "false"
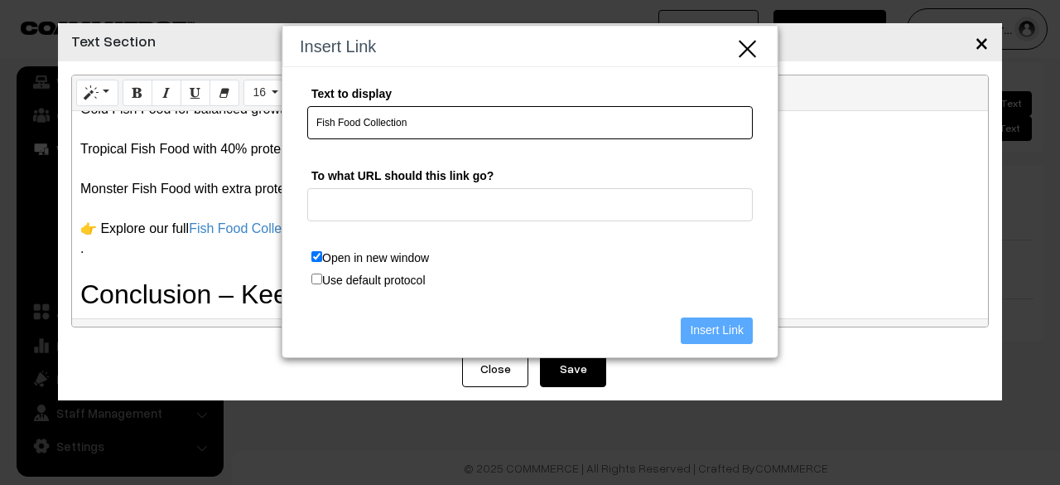
drag, startPoint x: 412, startPoint y: 122, endPoint x: 274, endPoint y: 137, distance: 138.3
click at [274, 137] on div "Insert Link Text to display Fish Food Collection To what URL should this link g…" at bounding box center [530, 242] width 1060 height 485
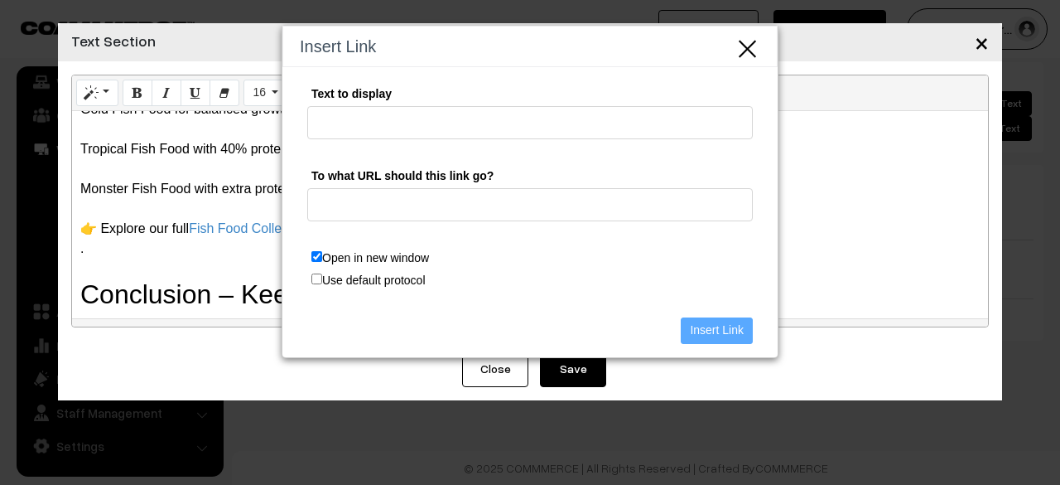
click at [750, 48] on icon "Close" at bounding box center [748, 46] width 25 height 27
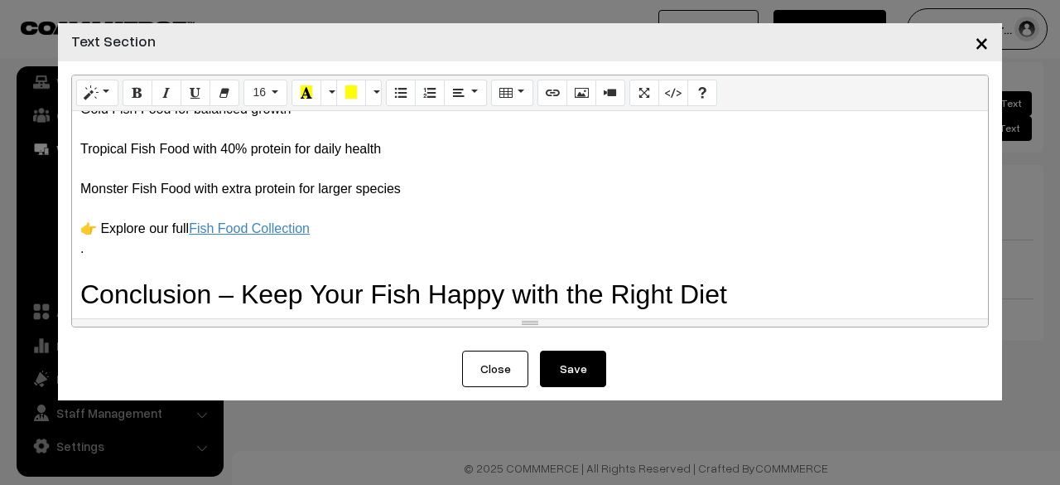
click at [310, 235] on link "Fish Food Collection" at bounding box center [249, 228] width 121 height 14
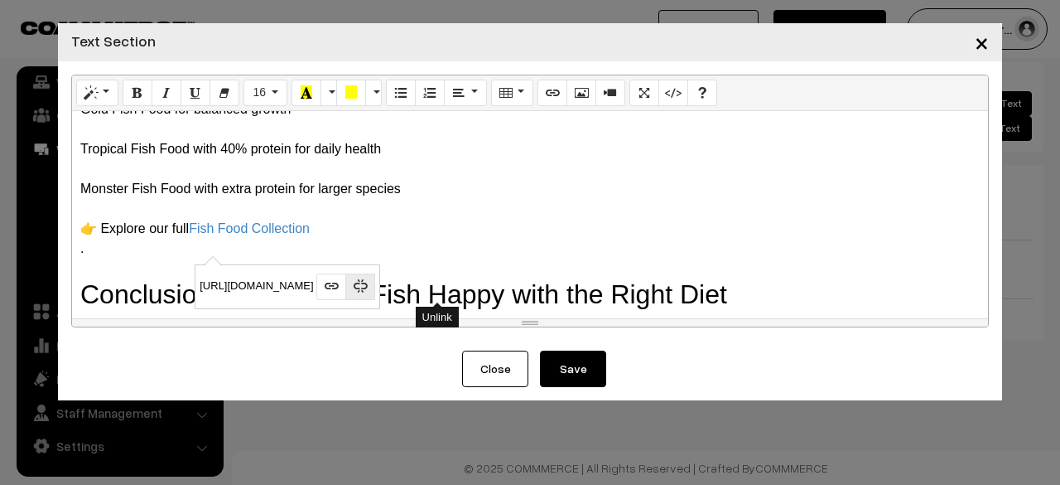
click at [366, 287] on icon "Unlink" at bounding box center [361, 285] width 12 height 13
click at [455, 258] on div "." at bounding box center [530, 249] width 900 height 20
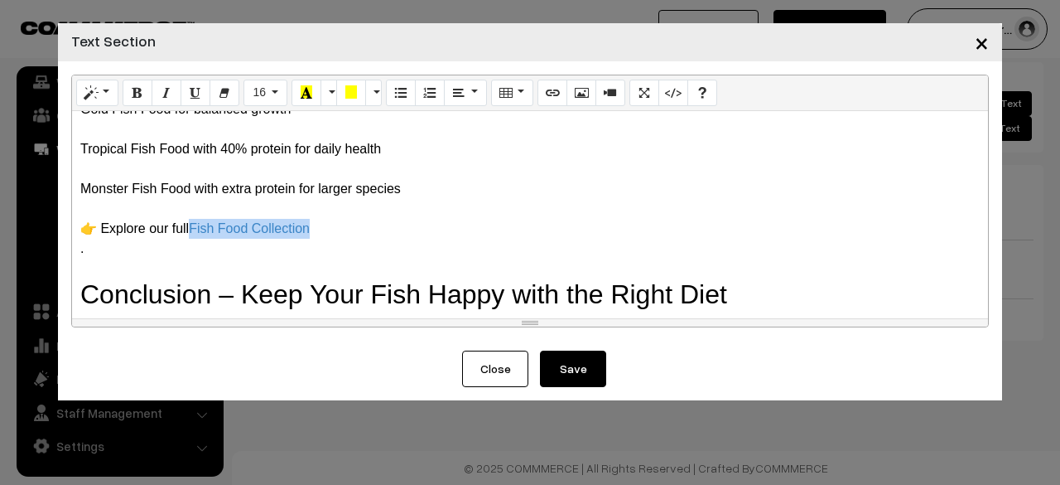
drag, startPoint x: 316, startPoint y: 251, endPoint x: 197, endPoint y: 251, distance: 119.3
click at [197, 239] on div "👉 Explore our full Fish Food Collection" at bounding box center [530, 229] width 900 height 20
click at [301, 95] on icon "Recent Color" at bounding box center [307, 91] width 12 height 13
click at [369, 219] on div at bounding box center [530, 209] width 900 height 20
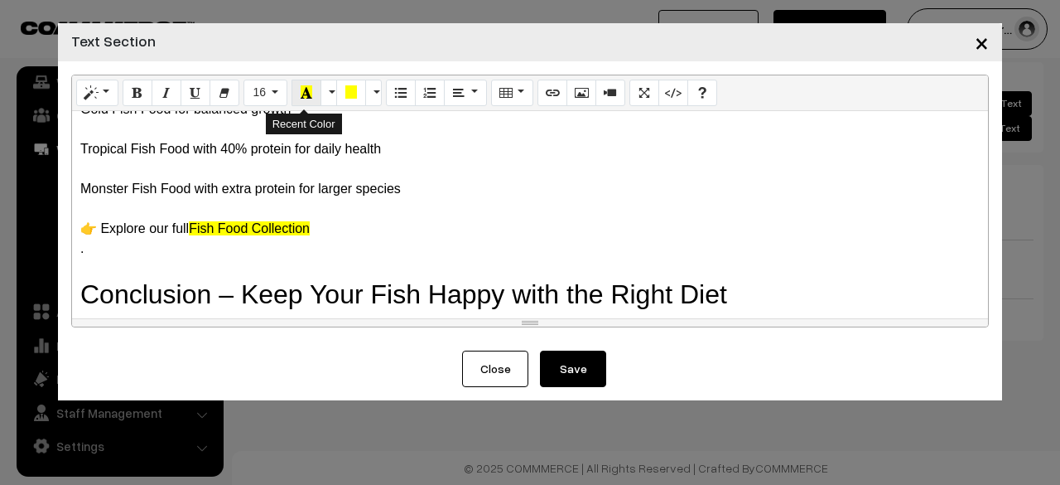
click at [306, 102] on button "Recent Color" at bounding box center [307, 93] width 30 height 27
click at [321, 95] on button "More Color" at bounding box center [329, 93] width 17 height 27
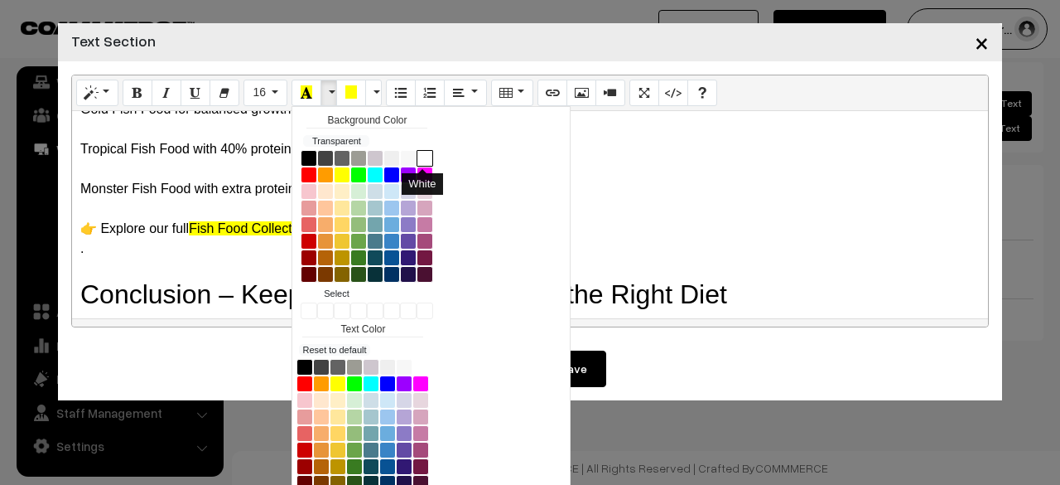
click at [417, 162] on button "White" at bounding box center [425, 158] width 17 height 17
click at [610, 159] on div "Tropical Fish Food with 40% protein for daily health" at bounding box center [530, 149] width 900 height 20
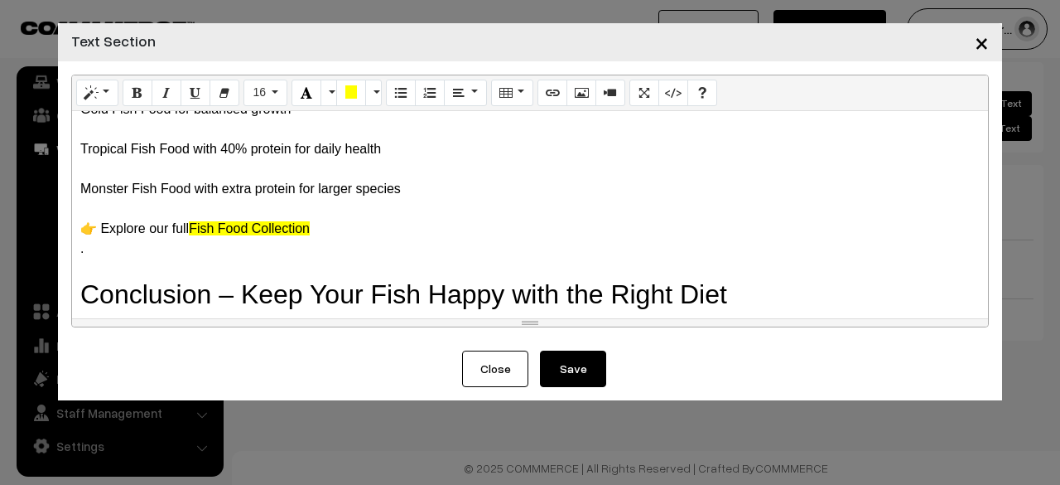
click at [353, 239] on div "👉 Explore our full Fish Food Collection" at bounding box center [530, 229] width 900 height 20
click at [433, 239] on div "👉 Explore our full Fish Food Collection" at bounding box center [530, 229] width 900 height 20
drag, startPoint x: 318, startPoint y: 250, endPoint x: 192, endPoint y: 248, distance: 125.9
click at [192, 239] on div "👉 Explore our full Fish Food Collection" at bounding box center [530, 229] width 900 height 20
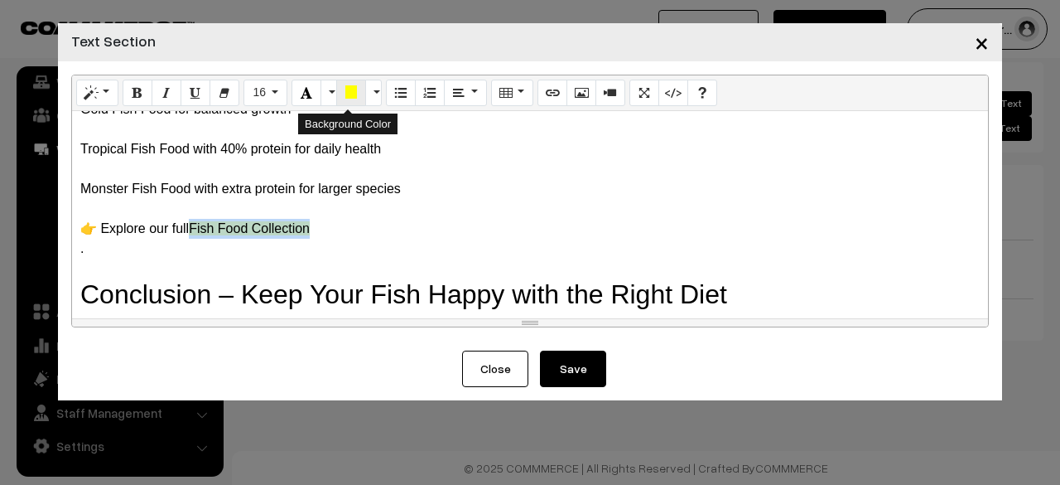
click at [345, 96] on icon "Background Color" at bounding box center [351, 91] width 12 height 13
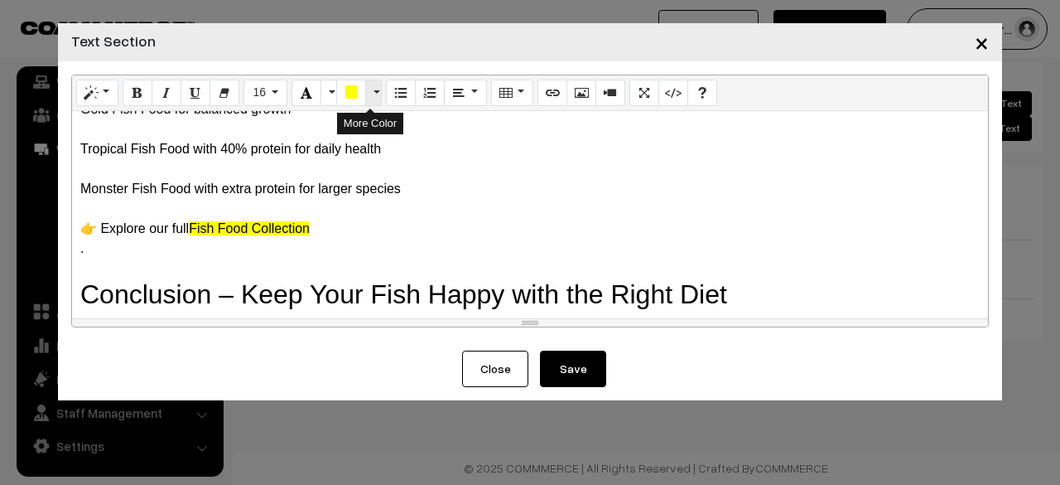
click at [371, 95] on button "More Color" at bounding box center [373, 93] width 17 height 27
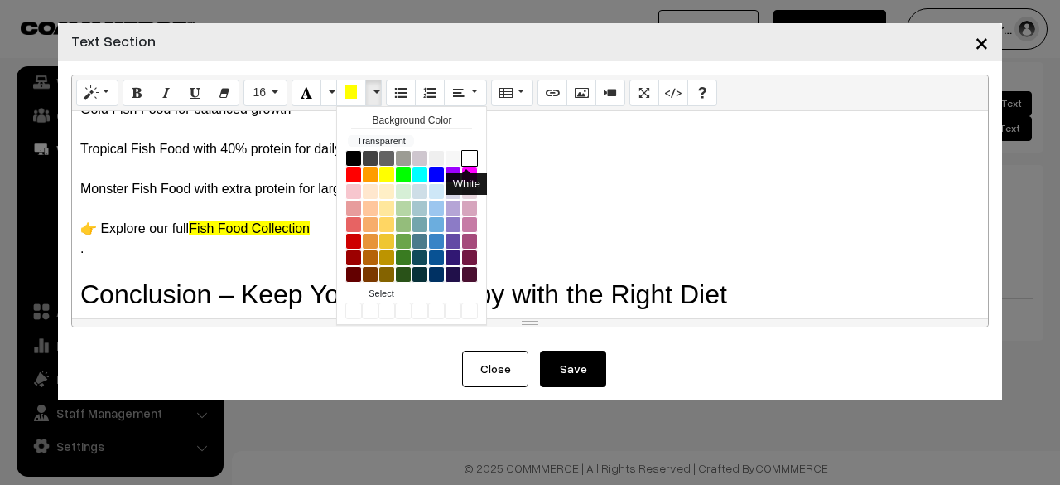
click at [461, 156] on button "White" at bounding box center [469, 158] width 17 height 17
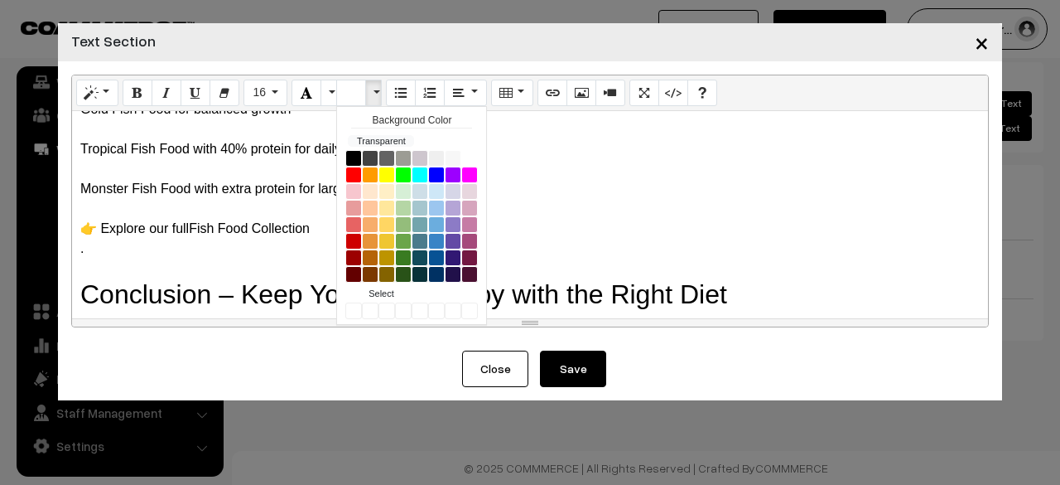
click at [598, 159] on div "Tropical Fish Food with 40% protein for daily health" at bounding box center [530, 149] width 900 height 20
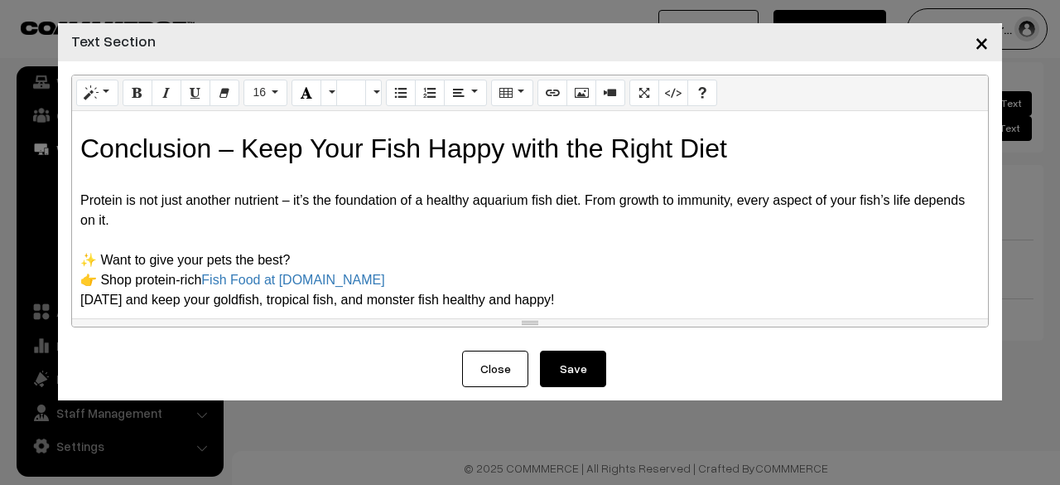
scroll to position [1435, 0]
drag, startPoint x: 205, startPoint y: 299, endPoint x: 408, endPoint y: 324, distance: 203.6
click at [408, 324] on div "Drag image or text here Normal Quote Code Header 1 Header 2 Header 3 Header 4 H…" at bounding box center [530, 201] width 918 height 253
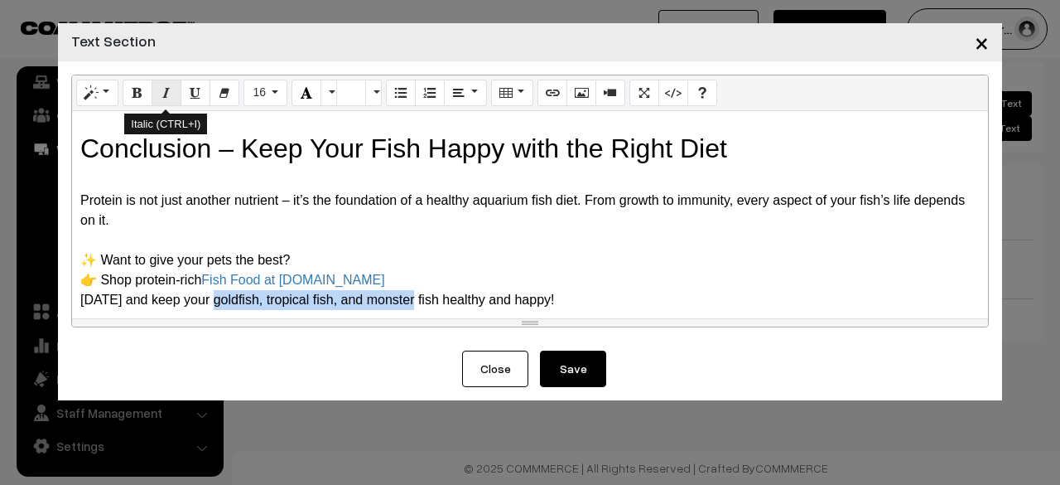
click at [173, 94] on button "Italic (CTRL+I)" at bounding box center [167, 93] width 30 height 27
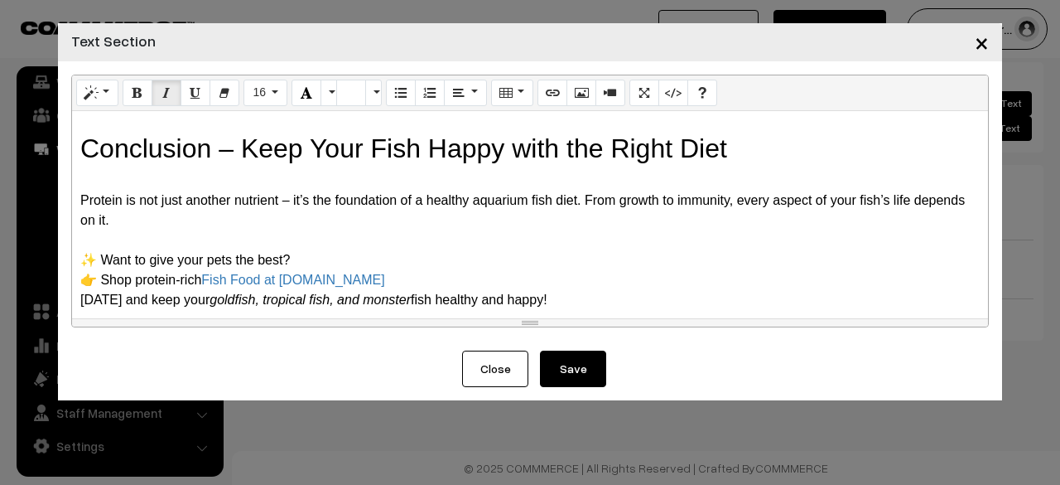
click at [644, 273] on div "👉 Shop protein-rich Fish Food at Tunai.in" at bounding box center [530, 280] width 900 height 20
click at [610, 255] on div "✨ Want to give your pets the best?" at bounding box center [530, 260] width 900 height 20
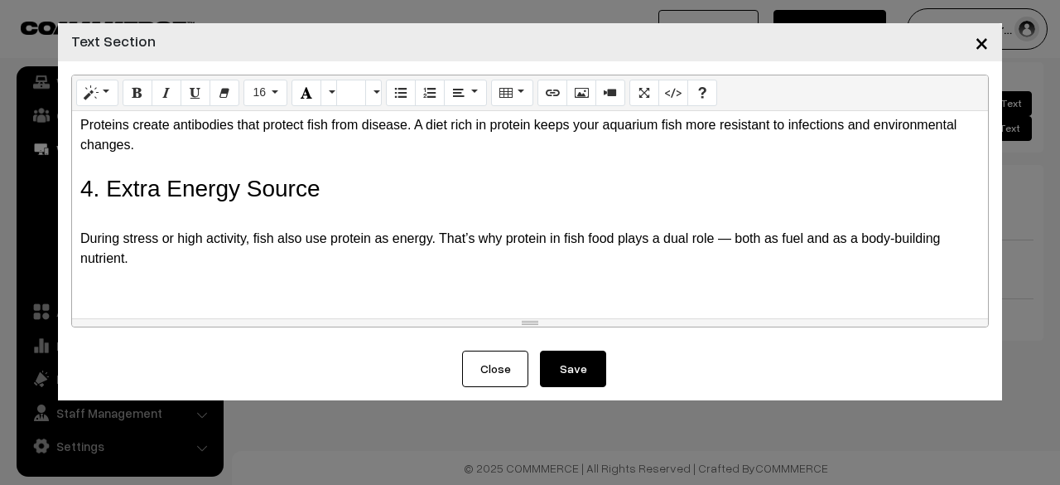
scroll to position [580, 0]
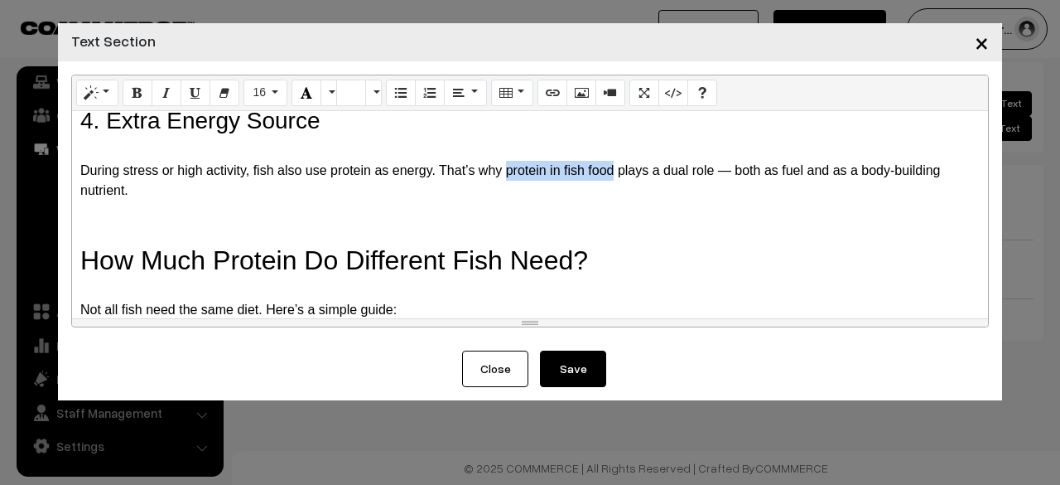
drag, startPoint x: 504, startPoint y: 191, endPoint x: 615, endPoint y: 191, distance: 110.2
click at [615, 191] on div "During stress or high activity, fish also use protein as energy. That’s why pro…" at bounding box center [530, 181] width 900 height 40
click at [132, 90] on icon "Bold (CTRL+B)" at bounding box center [138, 91] width 12 height 13
click at [549, 224] on div at bounding box center [530, 220] width 900 height 40
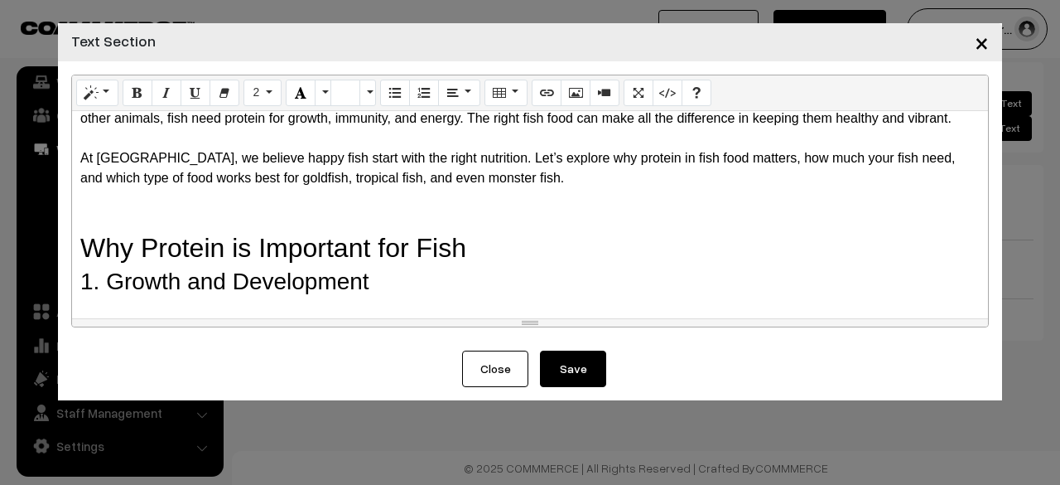
scroll to position [0, 0]
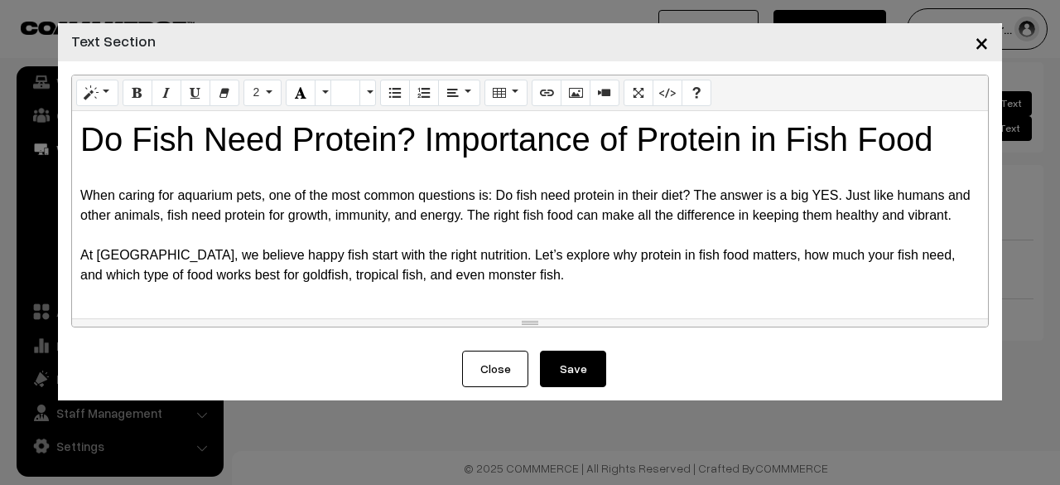
click at [979, 45] on span "×" at bounding box center [982, 42] width 14 height 31
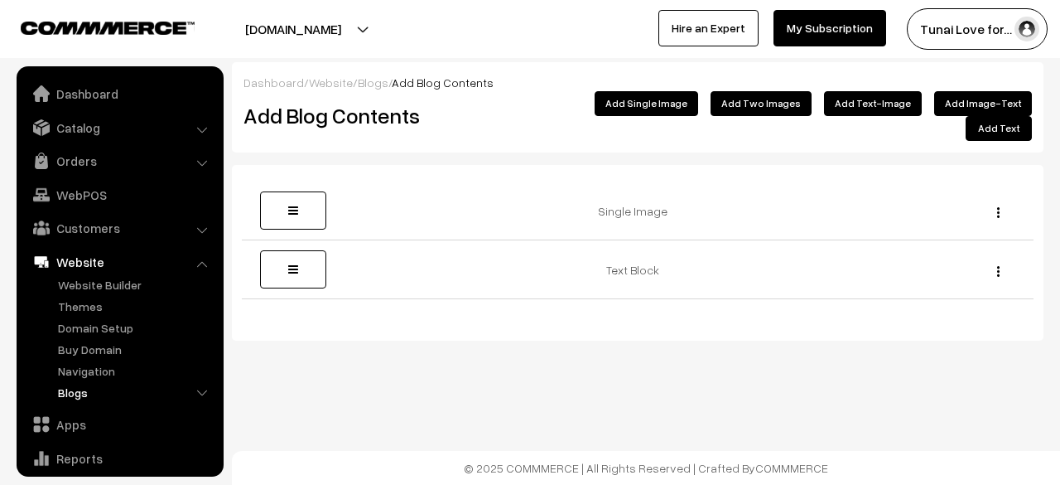
click at [92, 395] on link "Blogs" at bounding box center [136, 391] width 164 height 17
click at [103, 456] on link "Blogs" at bounding box center [143, 456] width 149 height 17
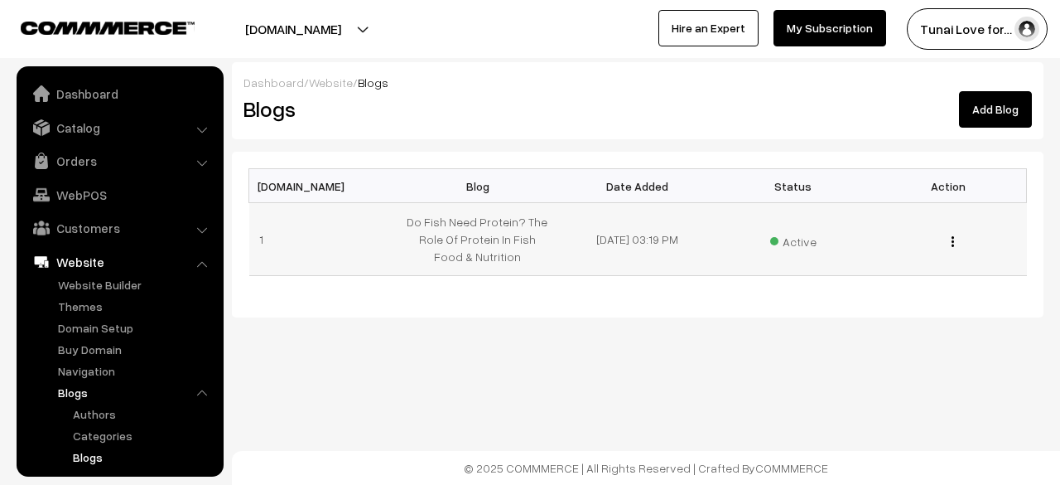
scroll to position [173, 0]
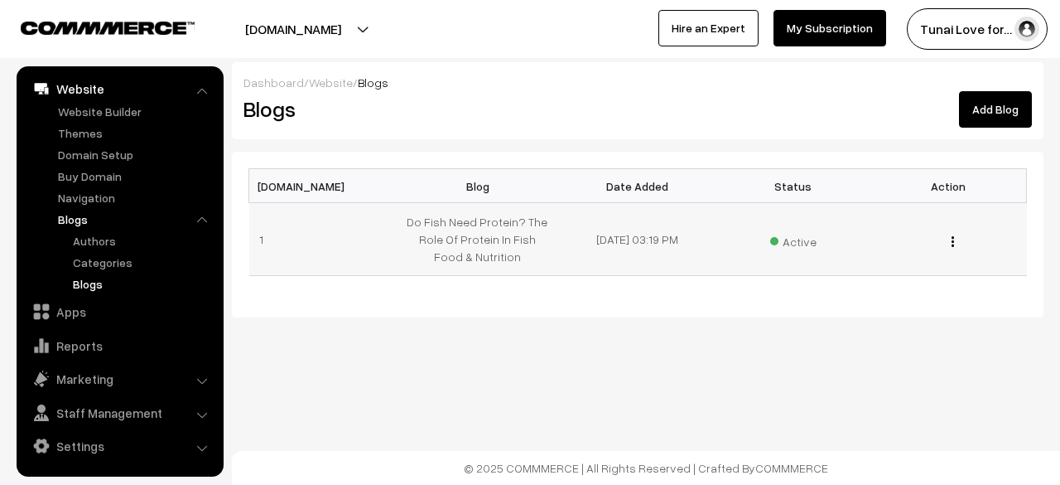
click at [952, 239] on img "button" at bounding box center [953, 241] width 2 height 11
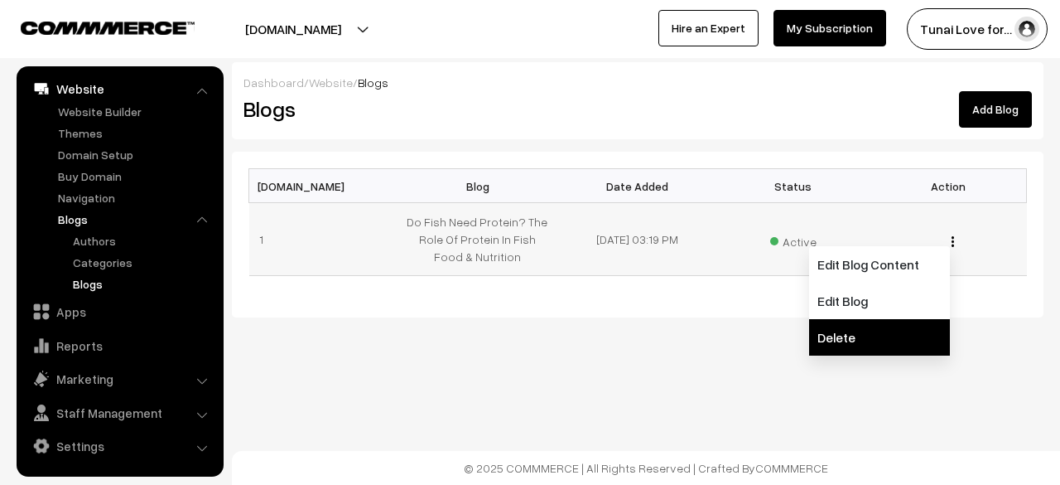
click at [861, 327] on link "Delete" at bounding box center [879, 337] width 141 height 36
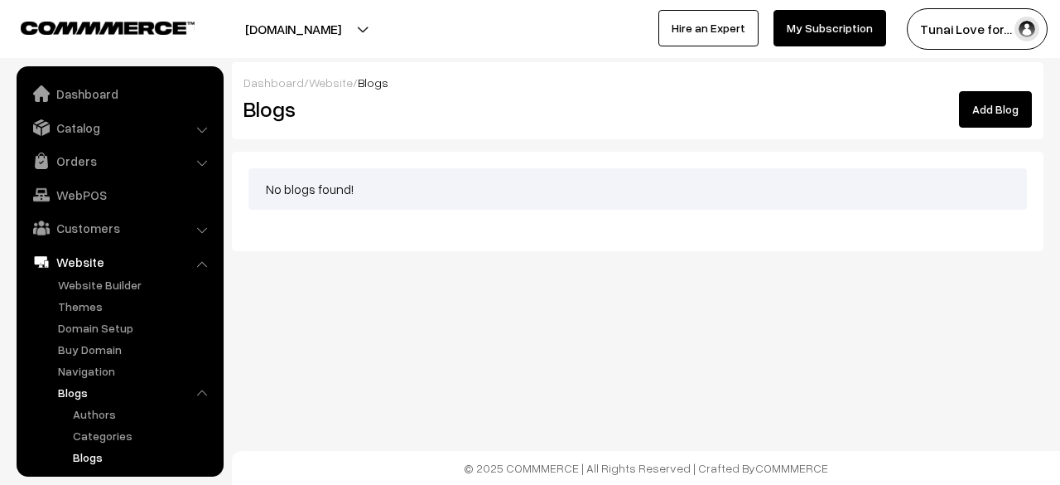
scroll to position [173, 0]
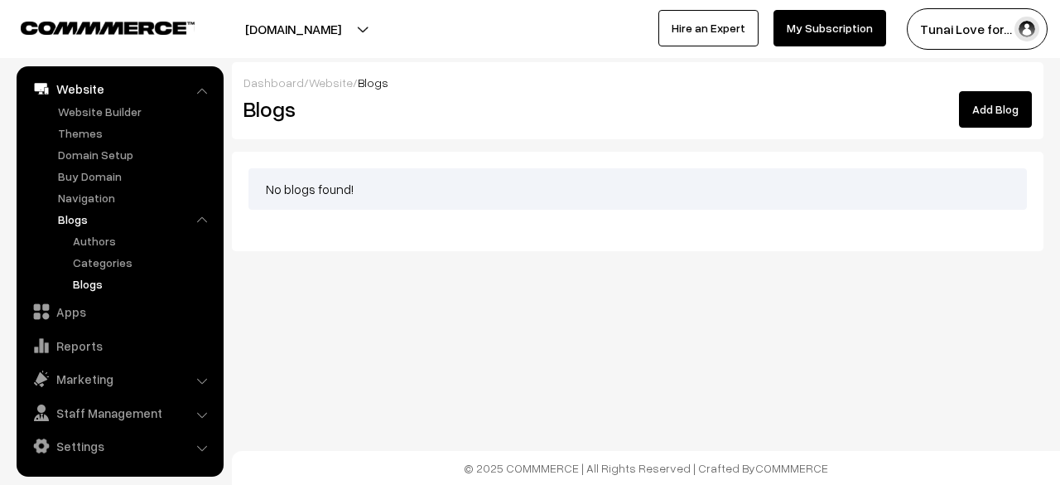
click at [976, 117] on link "Add Blog" at bounding box center [995, 109] width 73 height 36
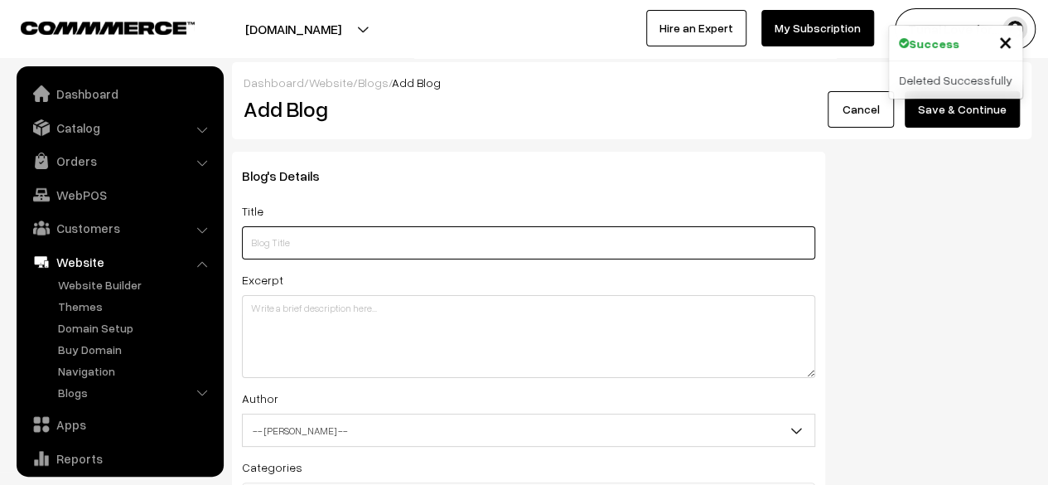
scroll to position [113, 0]
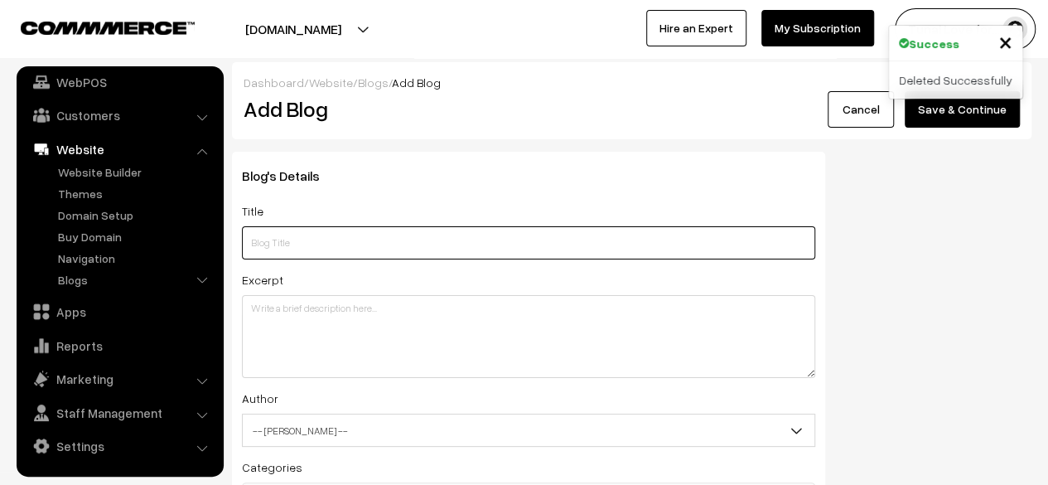
click at [540, 251] on input "text" at bounding box center [528, 242] width 573 height 33
paste input "l ipsu d sitamet co ad elit SED doeiu tem inci utla "Et Dolo Magn Aliquae? Admi…"
type input "l ipsu d sitamet co ad elit SED doeiu tem inci utla "Et Dolo Magn Aliquae? Admi…"
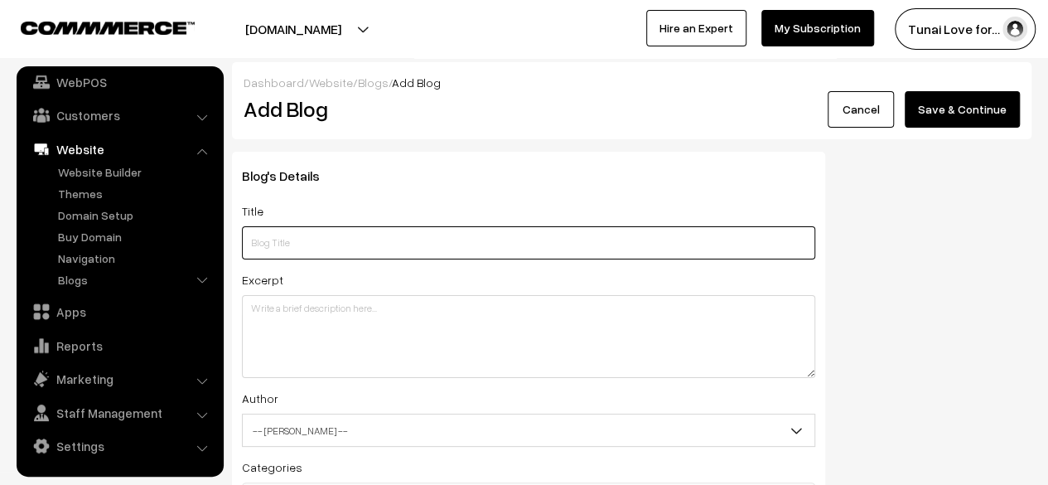
paste input "Do Fish Need Protein? Essential Role in Growth & Health"
type input "Do Fish Need Protein? Essential Role in Growth & Health"
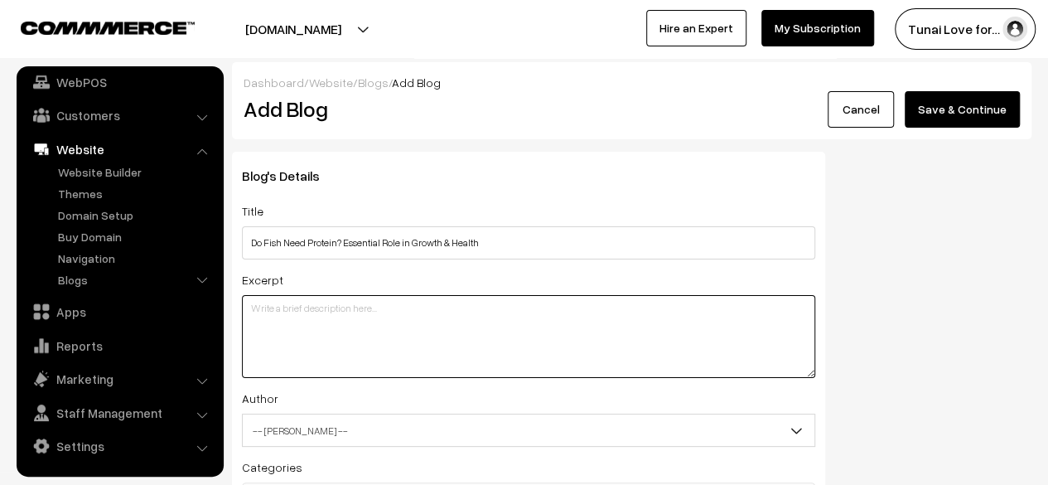
click at [311, 329] on textarea at bounding box center [528, 336] width 573 height 83
paste textarea "Wondering do fish need protein? Discover why protein is vital for fish growth, …"
type textarea "Wondering do fish need protein? Discover why protein is vital for fish growth, …"
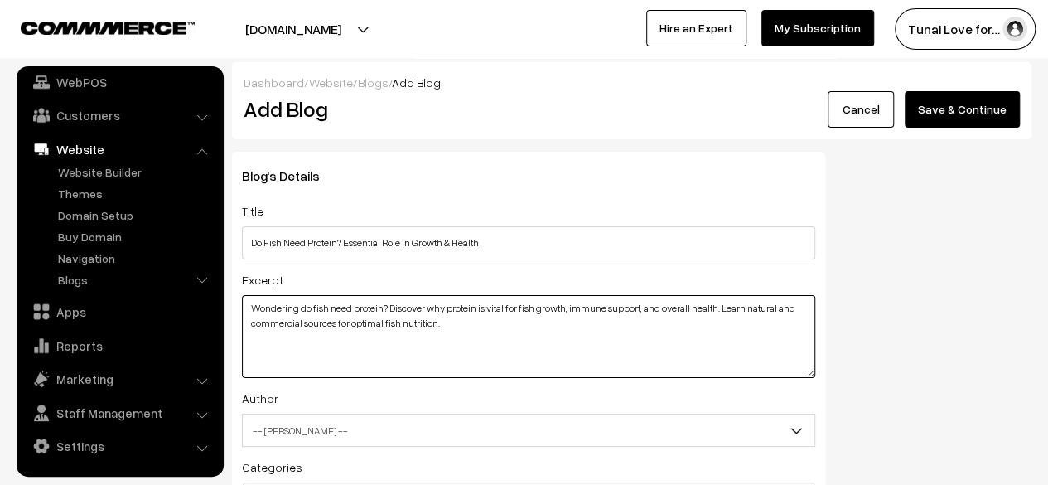
drag, startPoint x: 383, startPoint y: 326, endPoint x: 199, endPoint y: 293, distance: 186.7
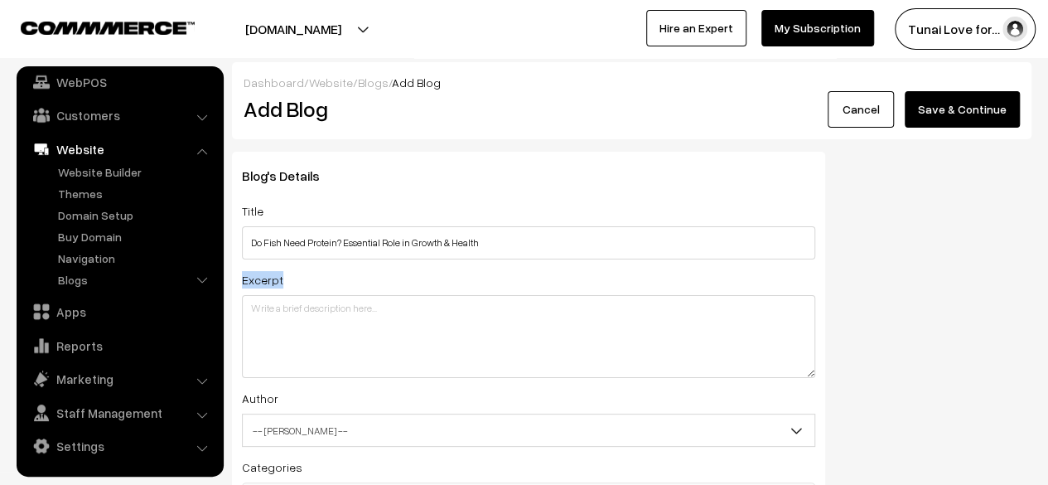
drag, startPoint x: 295, startPoint y: 272, endPoint x: 229, endPoint y: 266, distance: 66.5
copy label "Excerpt"
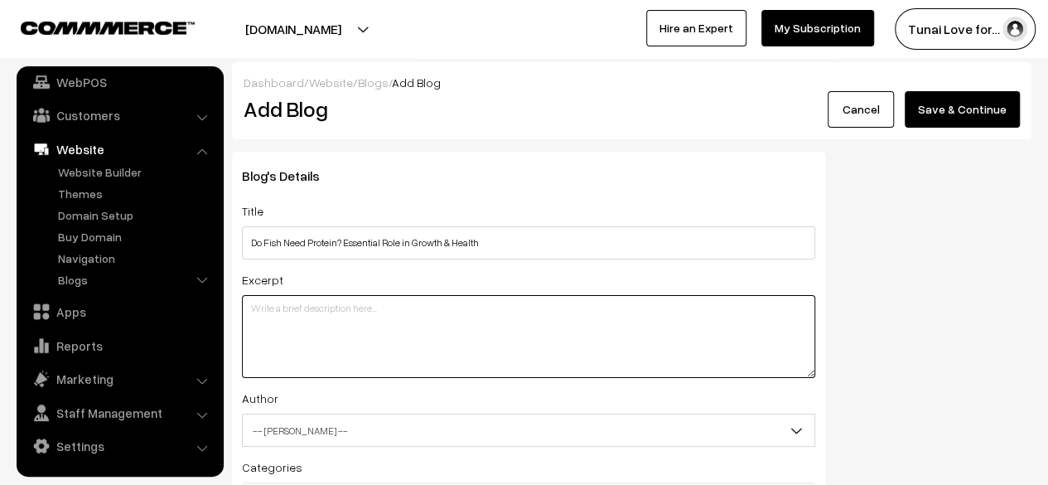
click at [303, 315] on textarea at bounding box center [528, 336] width 573 height 83
paste textarea "Do fish need protein? Yes—it's essential for their growth, muscle repair, immun…"
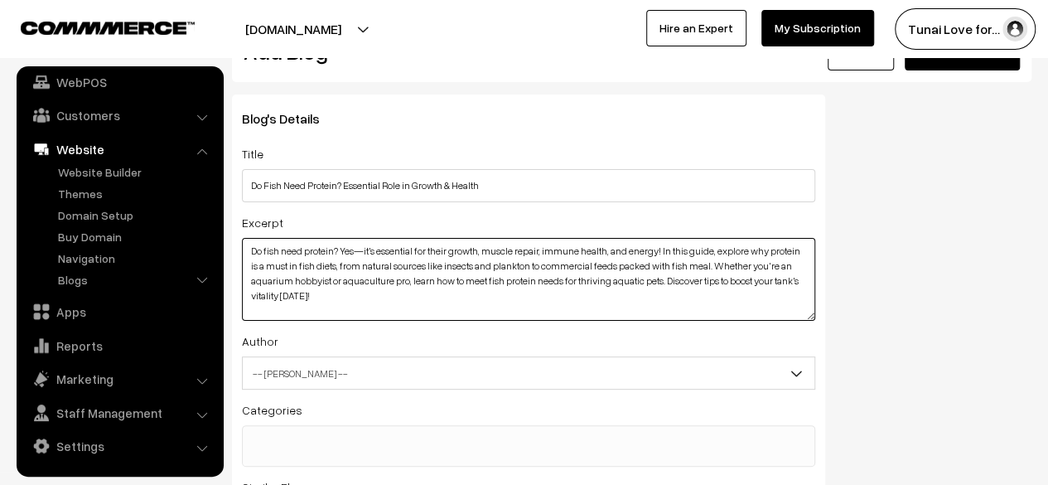
scroll to position [83, 0]
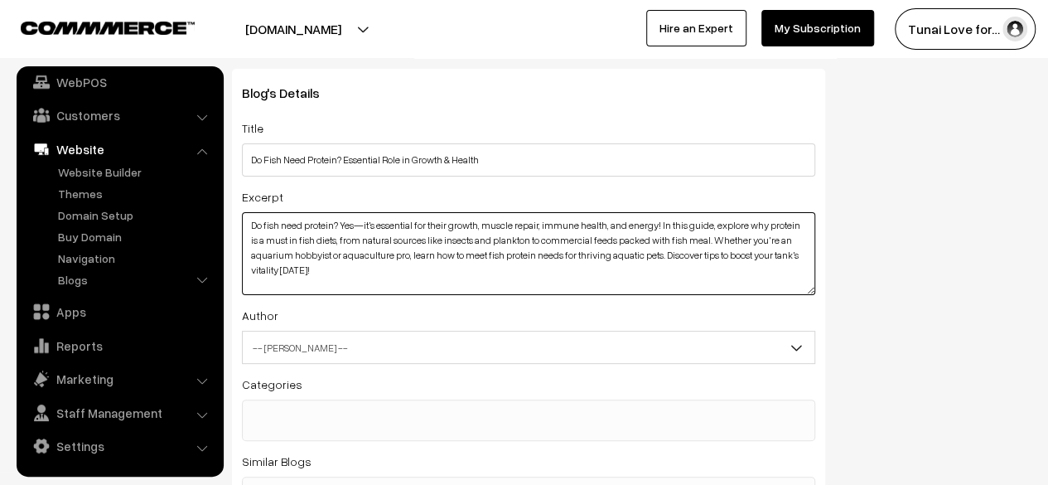
type textarea "Do fish need protein? Yes—it's essential for their growth, muscle repair, immun…"
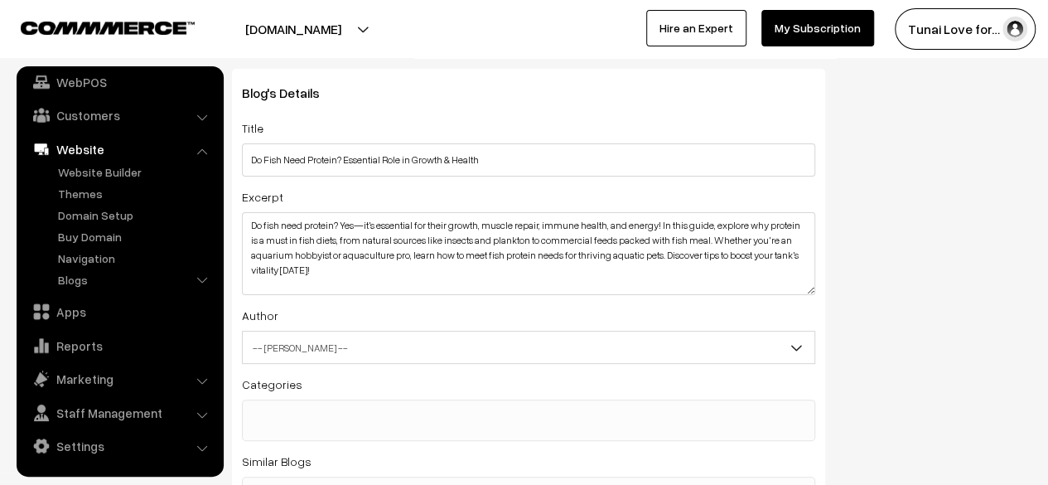
click at [306, 335] on span "-- [PERSON_NAME] --" at bounding box center [529, 347] width 572 height 29
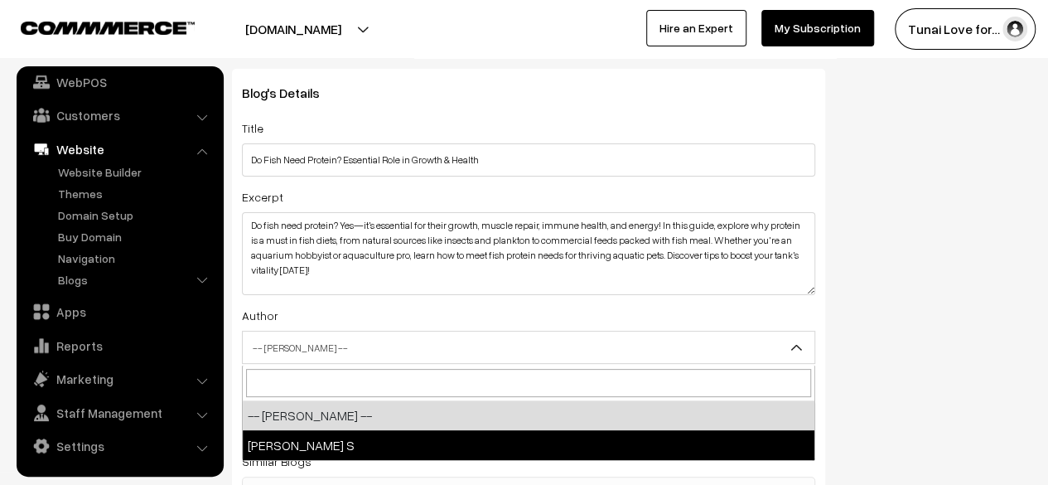
select select "1"
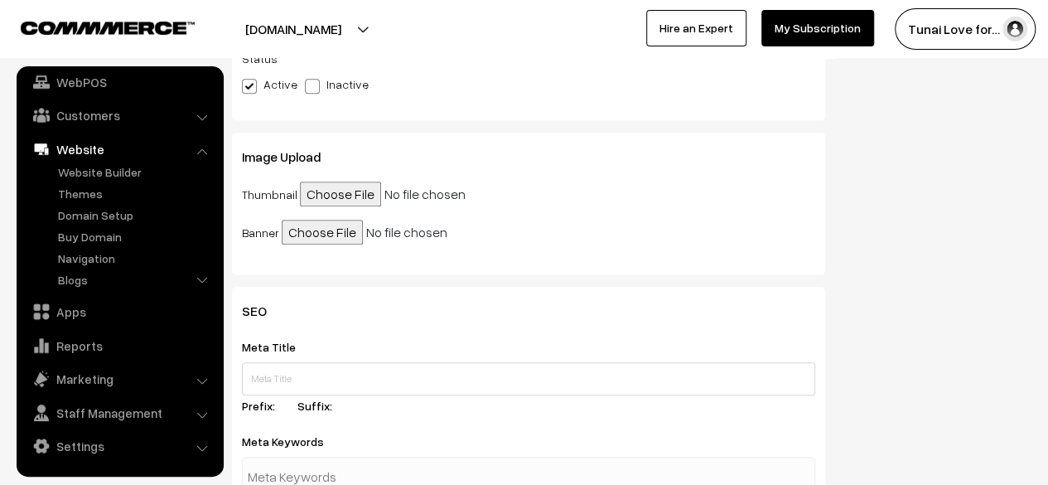
scroll to position [663, 0]
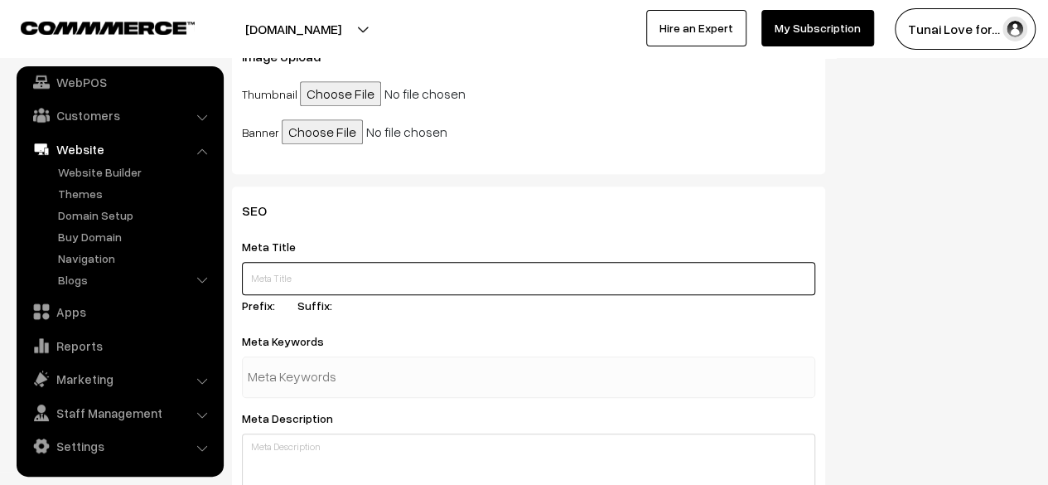
click at [296, 282] on input "text" at bounding box center [528, 278] width 573 height 33
paste input "Do Fish Need Protein? Essential Role in Growth & Health"
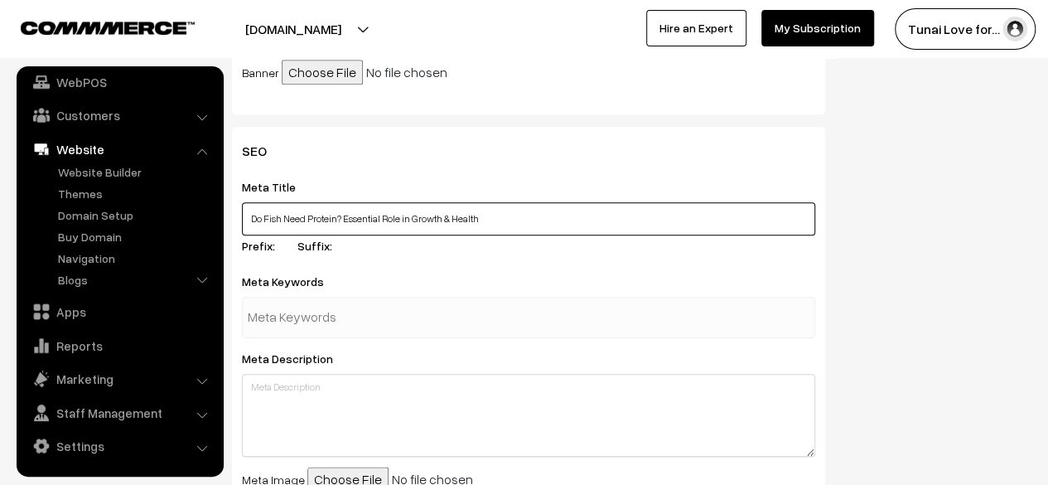
scroll to position [745, 0]
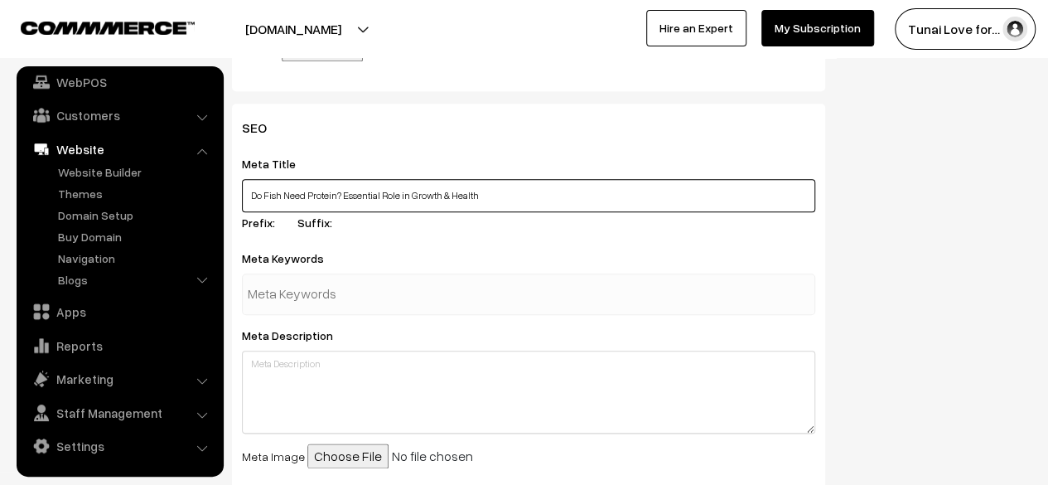
type input "Do Fish Need Protein? Essential Role in Growth & Health"
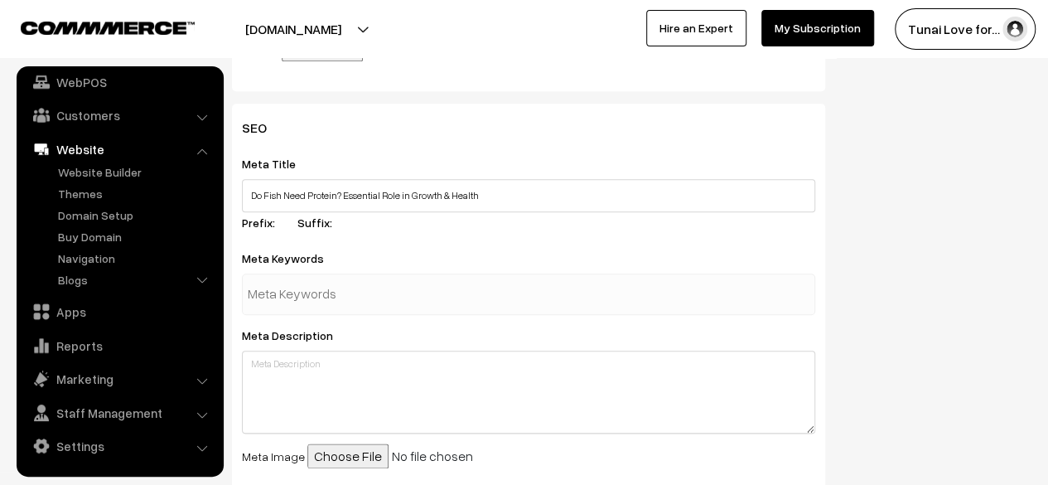
click at [330, 289] on input "text" at bounding box center [334, 293] width 172 height 33
paste input "do fish need protein"
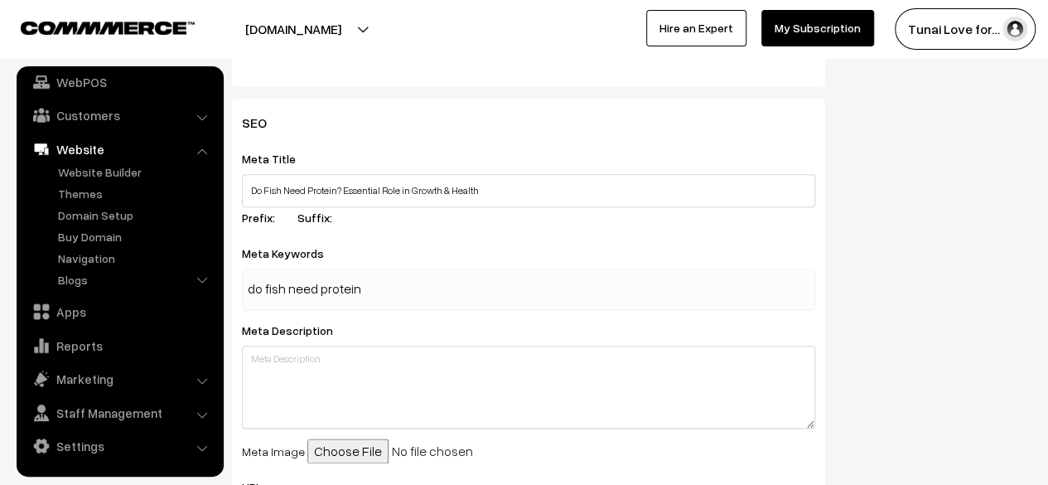
scroll to position [911, 0]
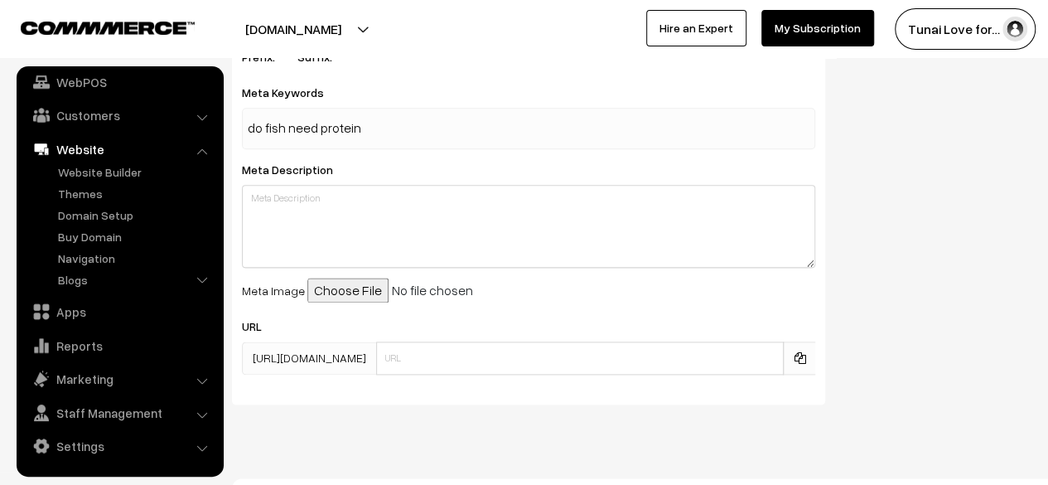
type input "do fish need protein"
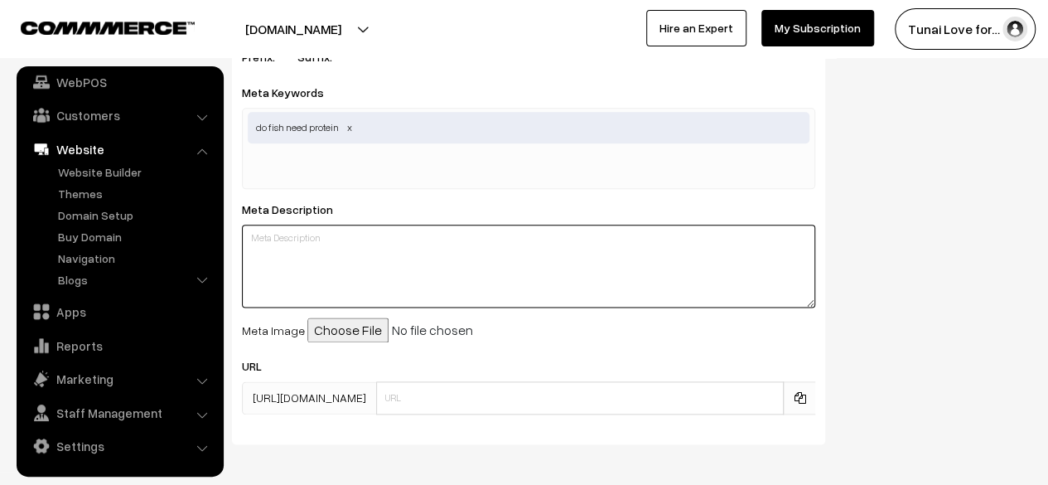
click at [320, 224] on div "Meta Description" at bounding box center [528, 253] width 573 height 109
click at [280, 246] on textarea at bounding box center [528, 265] width 573 height 83
paste textarea "Wondering do fish need protein? Discover why protein is vital for fish growth, …"
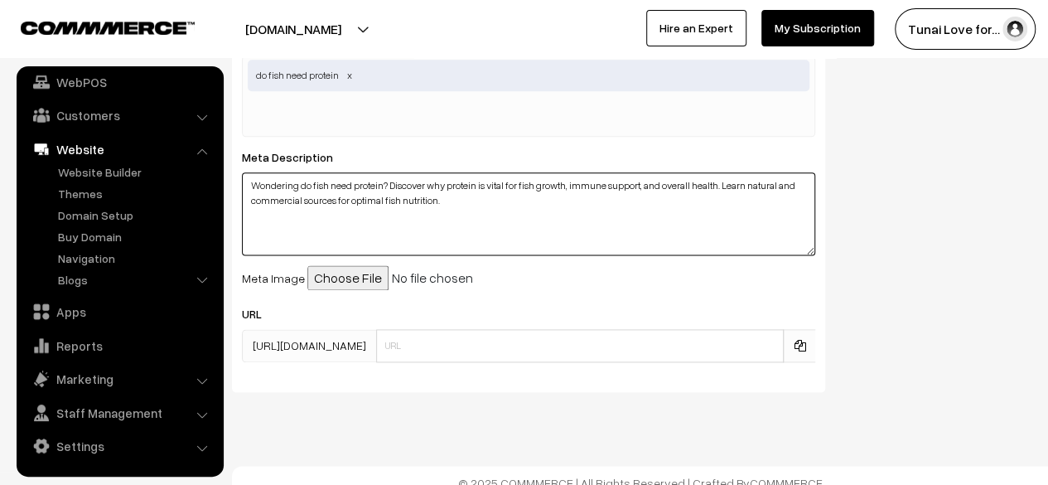
scroll to position [984, 0]
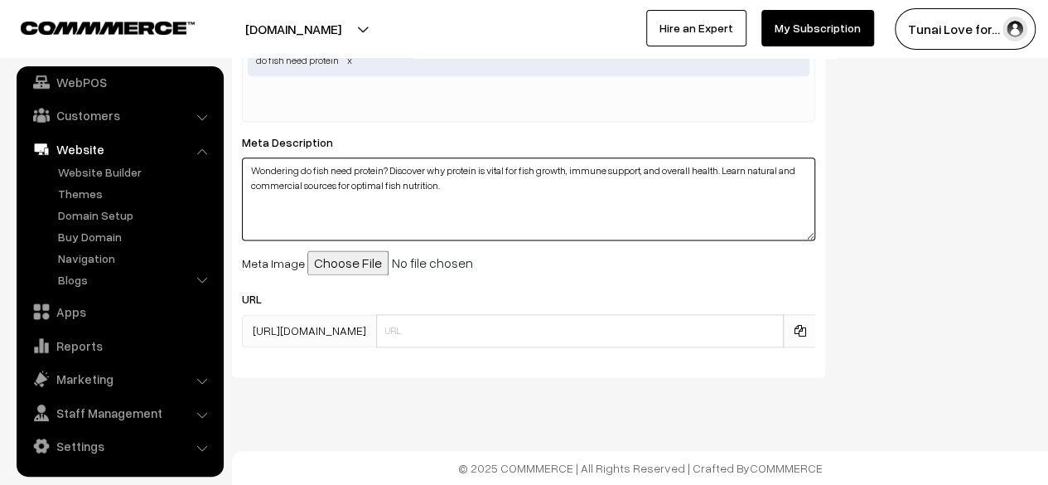
type textarea "Wondering do fish need protein? Discover why protein is vital for fish growth, …"
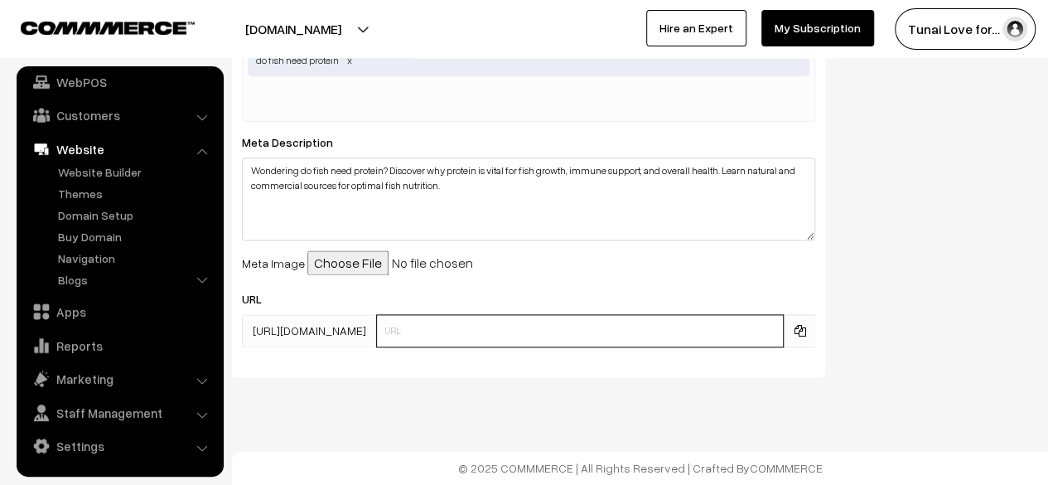
click at [418, 336] on input "text" at bounding box center [580, 330] width 408 height 33
click at [455, 321] on input "text" at bounding box center [580, 330] width 408 height 33
paste input "/do-fish-need-protein"
click at [382, 328] on input "/do-fish-need-protein" at bounding box center [580, 330] width 408 height 33
type input "do-fish-need-protein"
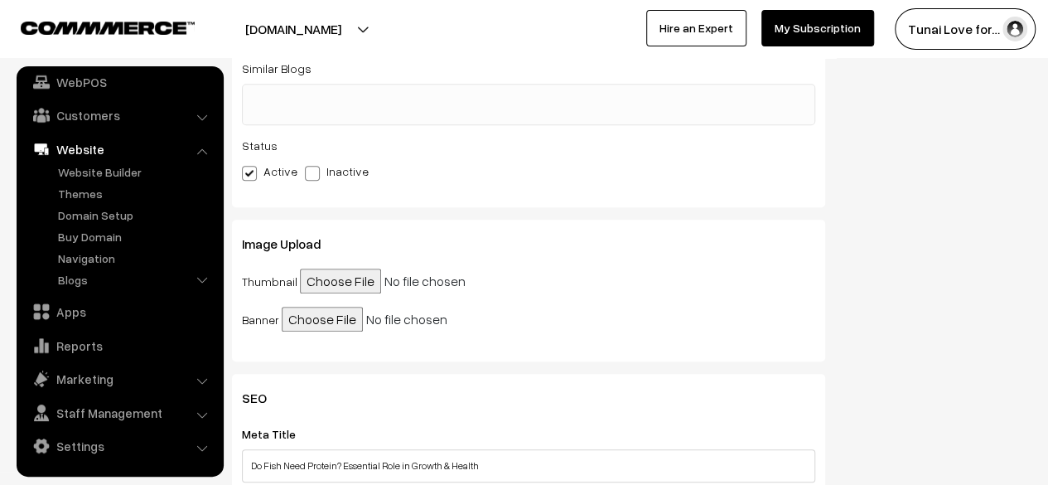
scroll to position [404, 0]
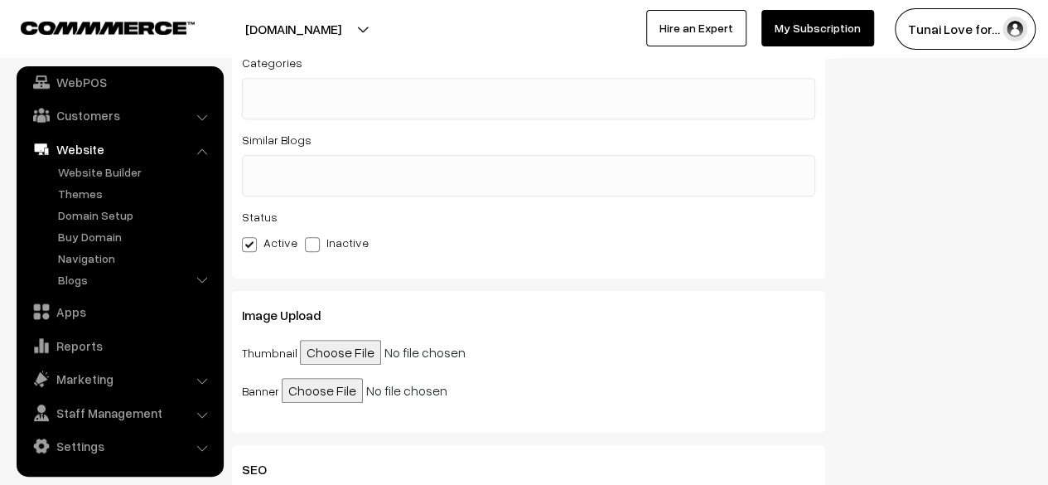
click at [345, 350] on input "file" at bounding box center [426, 352] width 253 height 25
type input "C:\fakepath\do-fish-need-protein-thumbnail.png"
click at [322, 386] on input "file" at bounding box center [408, 390] width 253 height 25
type input "C:\fakepath\do-fish-need-protein-banner.png"
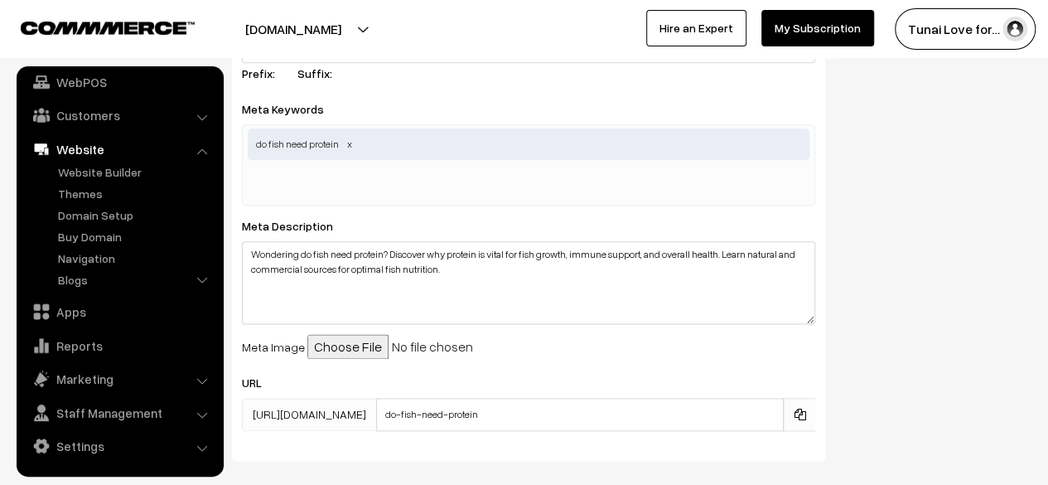
scroll to position [901, 0]
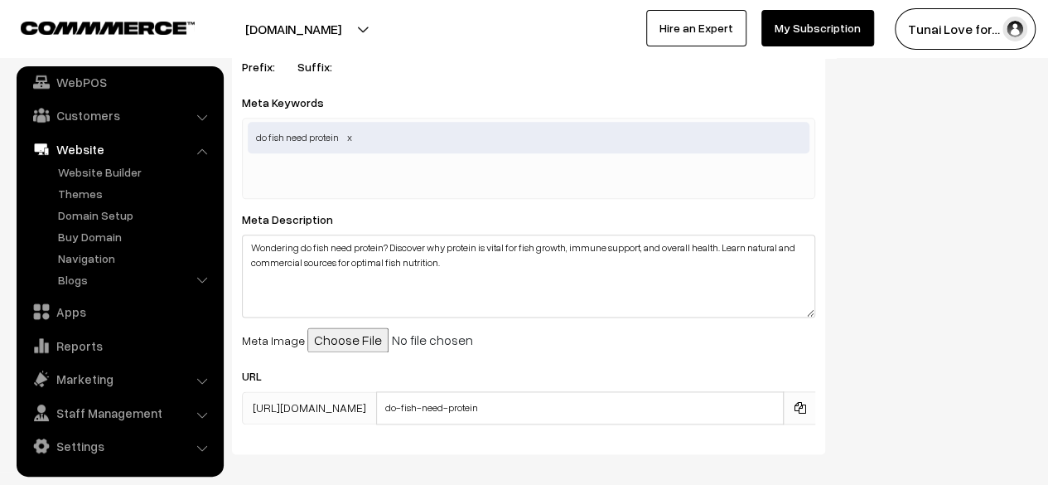
click at [332, 352] on input "file" at bounding box center [433, 339] width 253 height 25
type input "C:\fakepath\do-fish-need-protein-meta.jpg"
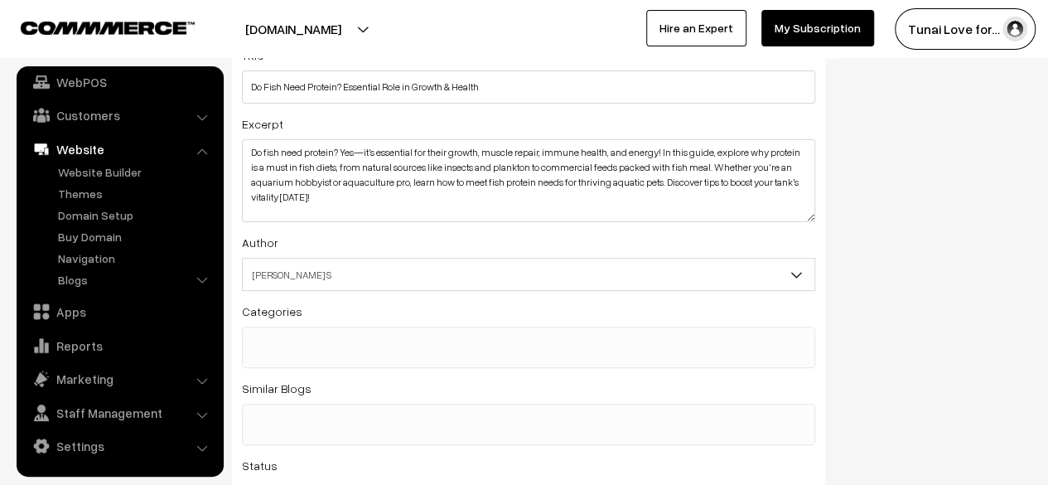
scroll to position [0, 0]
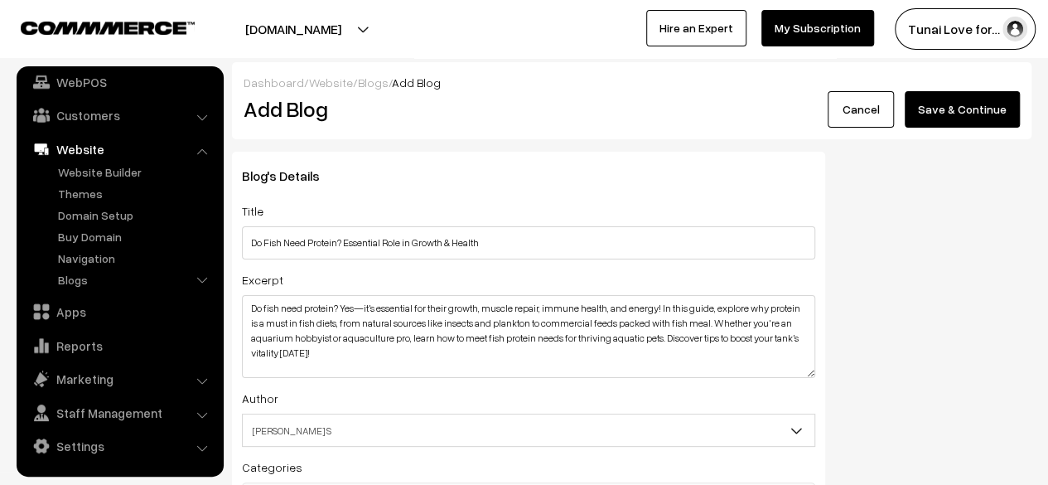
click at [969, 114] on button "Save & Continue" at bounding box center [961, 109] width 115 height 36
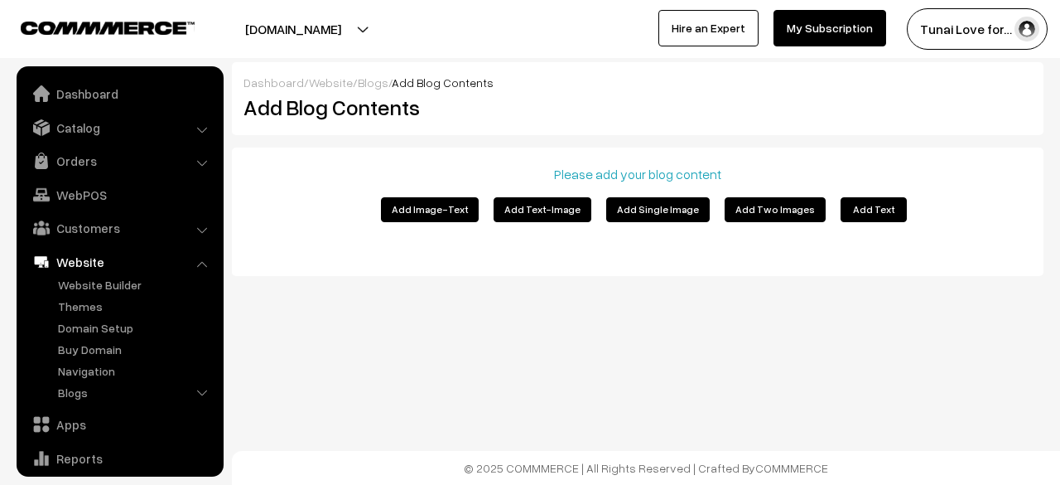
scroll to position [113, 0]
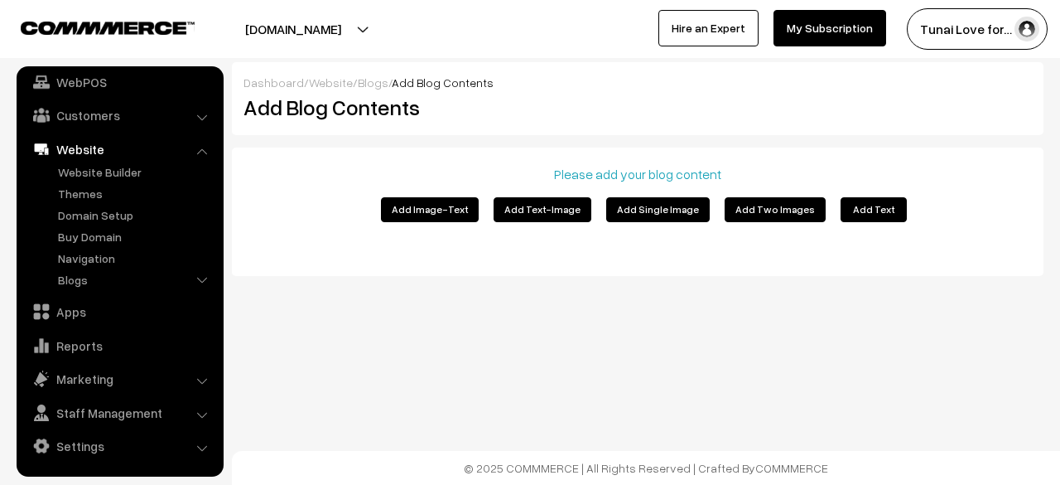
click at [853, 215] on button "Add Text" at bounding box center [874, 209] width 66 height 25
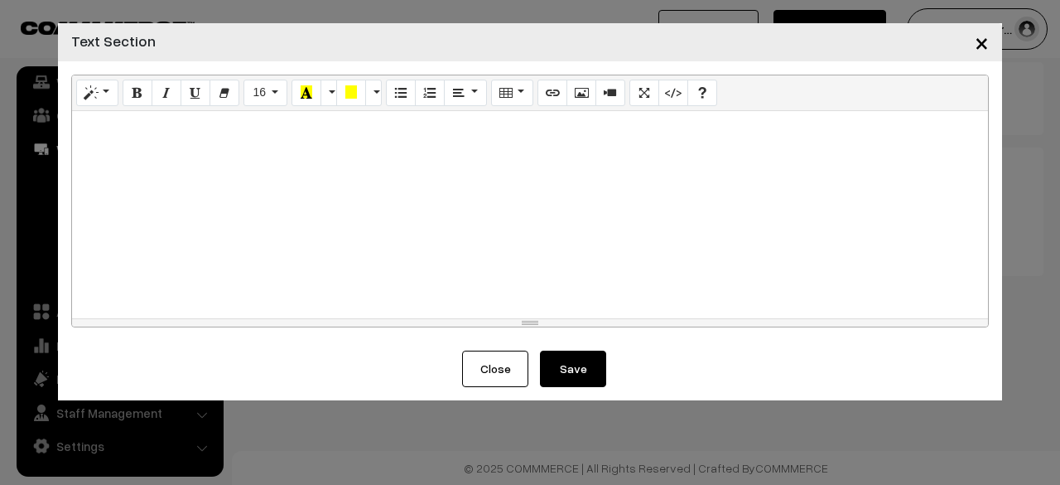
click at [229, 159] on div at bounding box center [530, 214] width 916 height 207
paste div
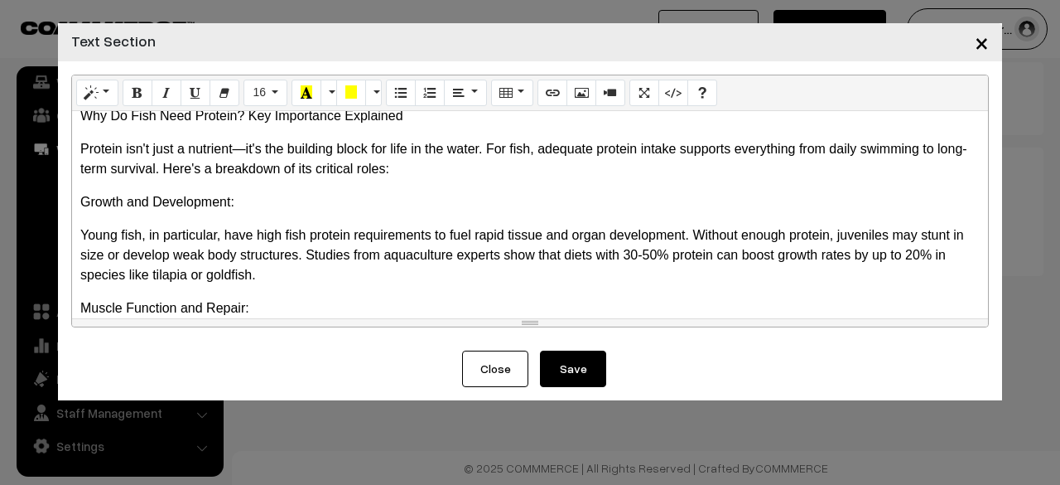
scroll to position [0, 0]
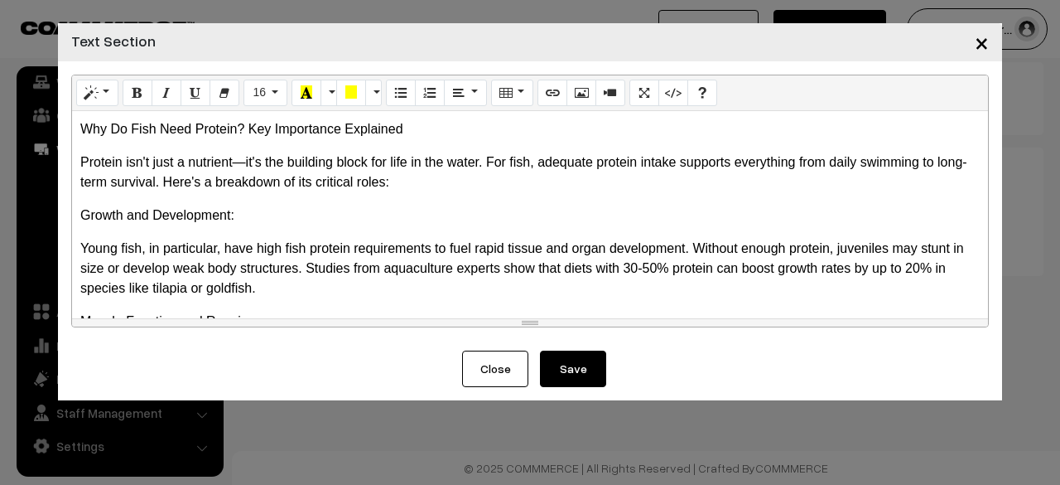
click at [591, 371] on button "Save" at bounding box center [573, 368] width 66 height 36
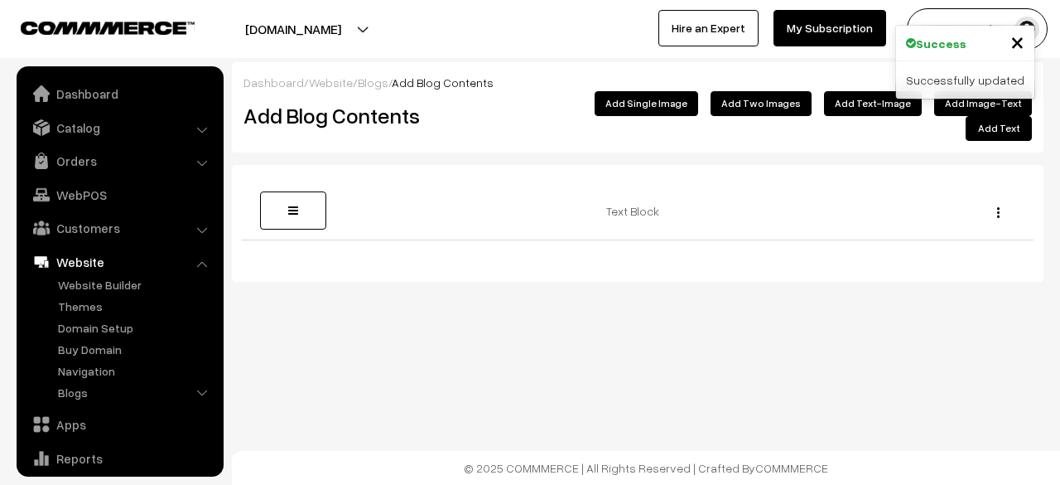
scroll to position [113, 0]
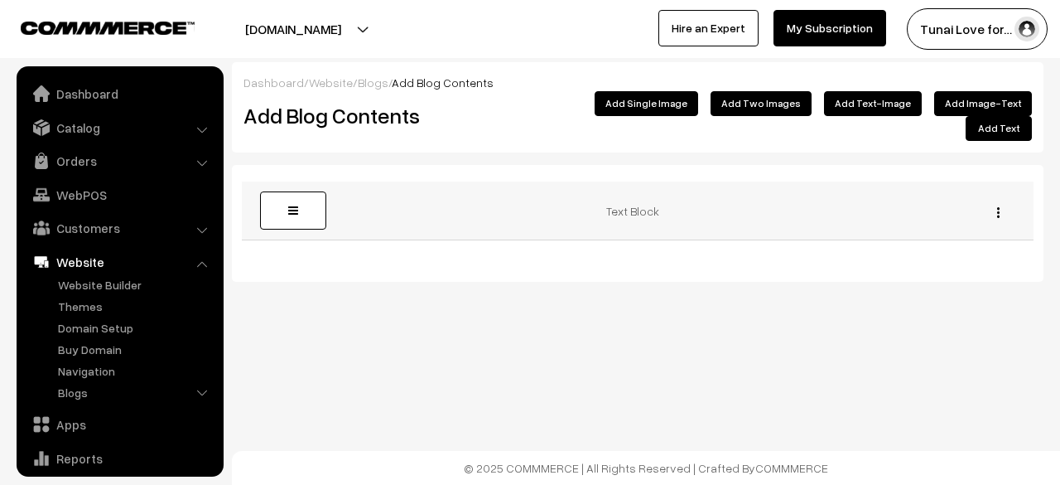
scroll to position [113, 0]
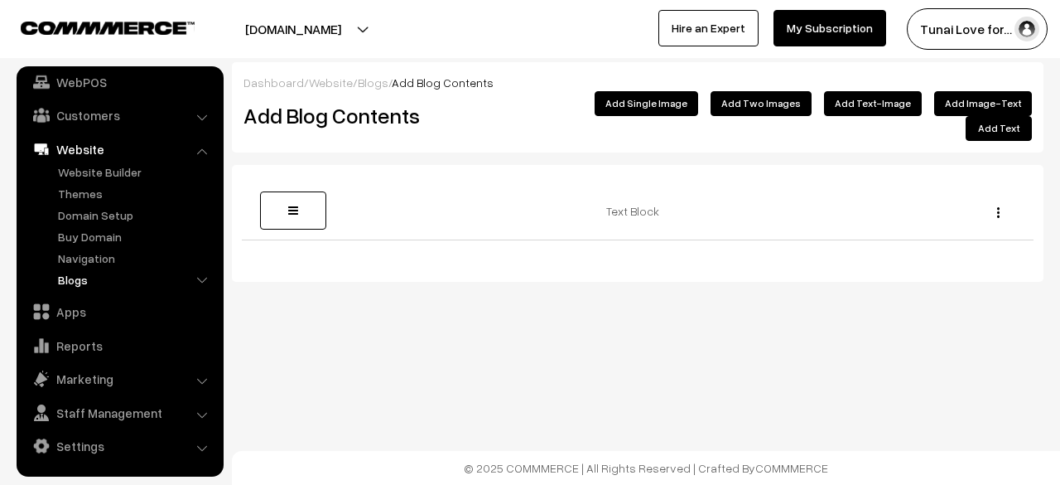
click at [80, 273] on link "Blogs" at bounding box center [136, 279] width 164 height 17
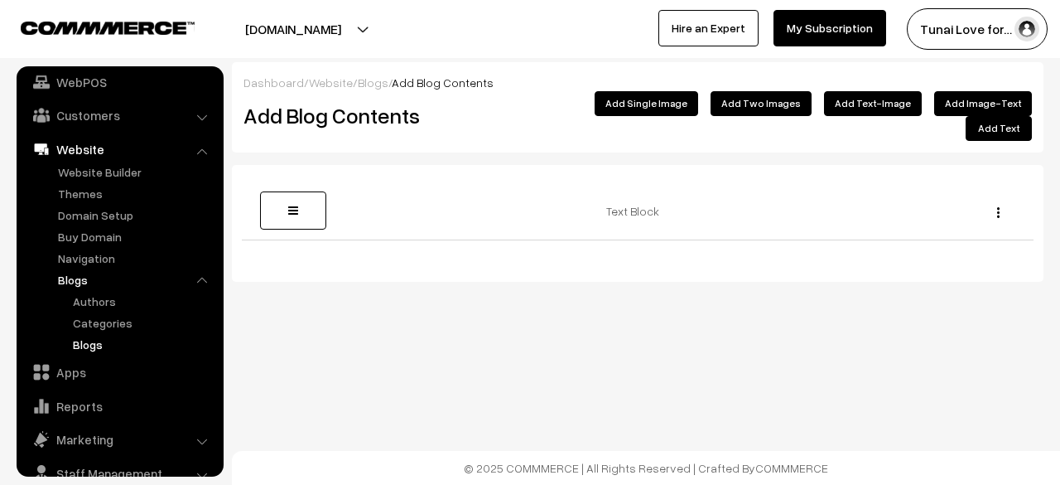
click at [94, 337] on link "Blogs" at bounding box center [143, 343] width 149 height 17
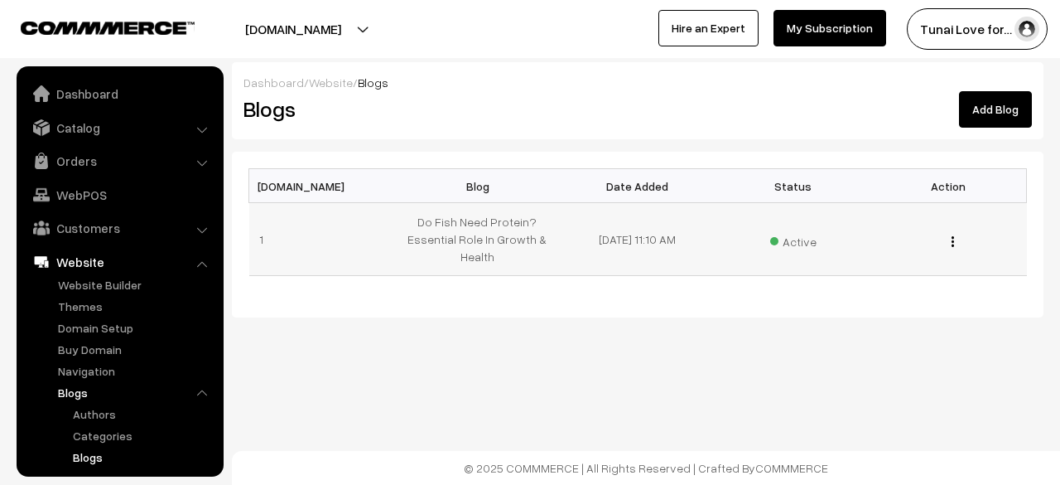
scroll to position [173, 0]
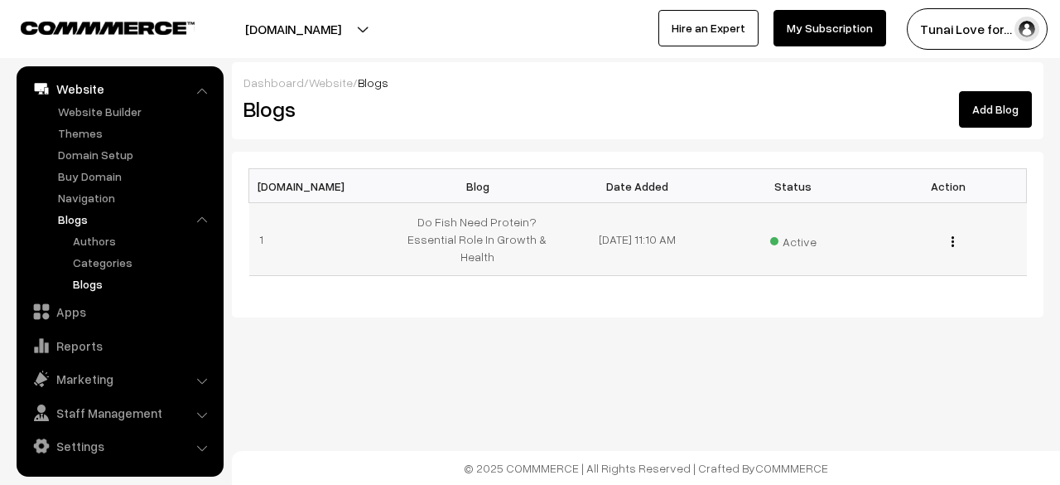
click at [954, 244] on button "button" at bounding box center [953, 240] width 4 height 13
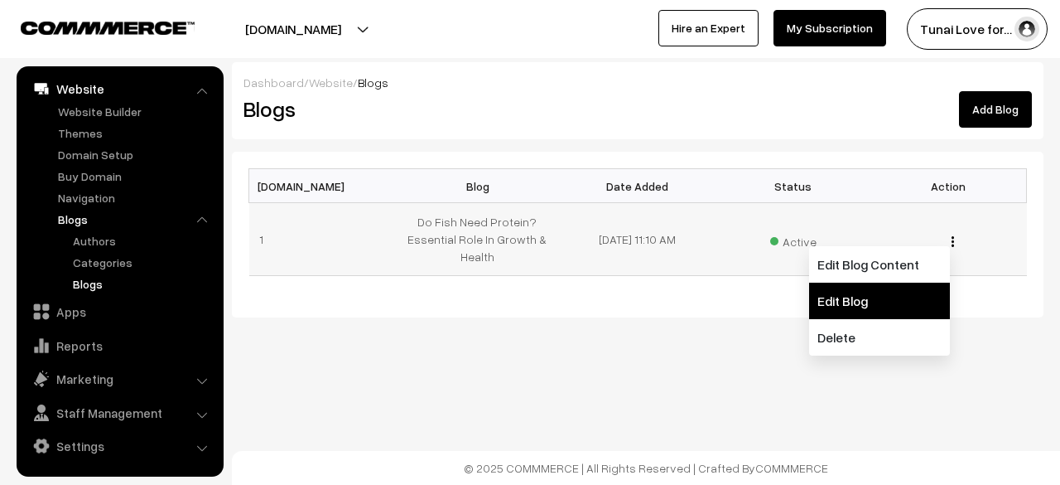
click at [892, 300] on link "Edit Blog" at bounding box center [879, 300] width 141 height 36
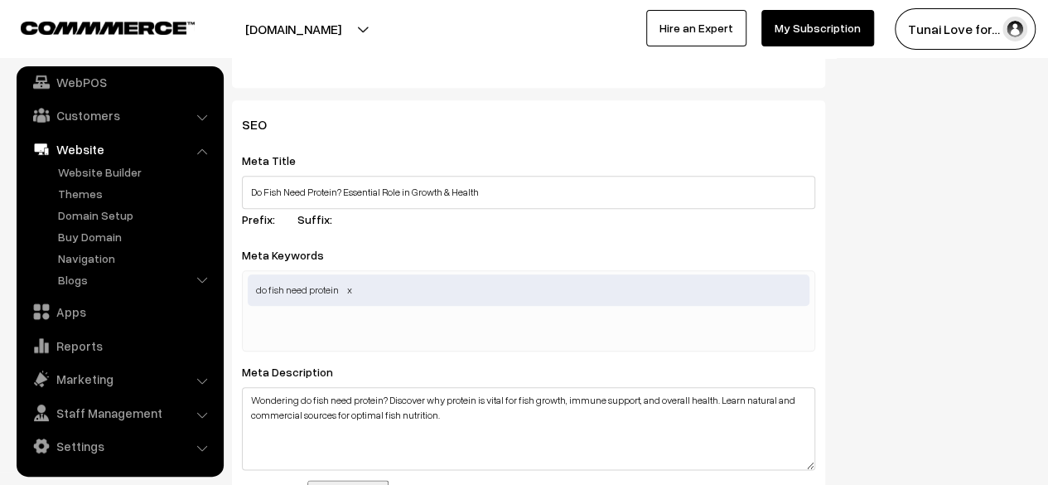
scroll to position [653, 0]
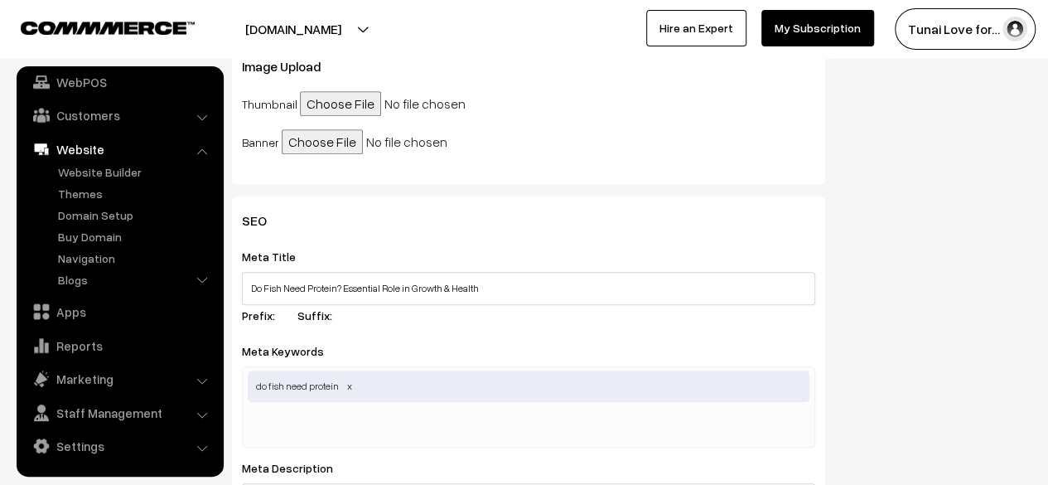
click at [326, 108] on input "file" at bounding box center [426, 103] width 253 height 25
click at [343, 98] on input "file" at bounding box center [426, 103] width 253 height 25
type input "C:\fakepath\do-fish-need-protein-thumbnail.jpg"
click at [323, 154] on input "file" at bounding box center [408, 141] width 253 height 25
type input "C:\fakepath\do-fish-need-protein-banner.png"
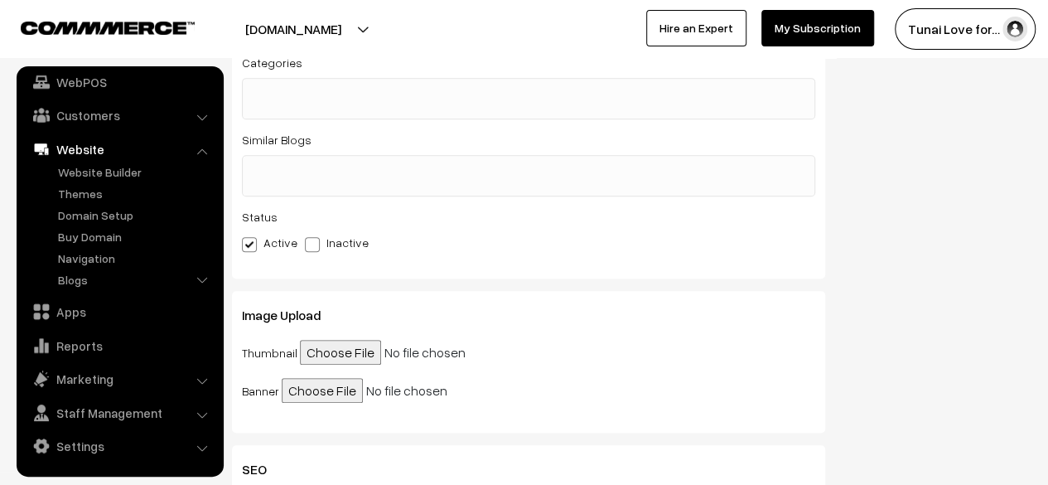
scroll to position [0, 0]
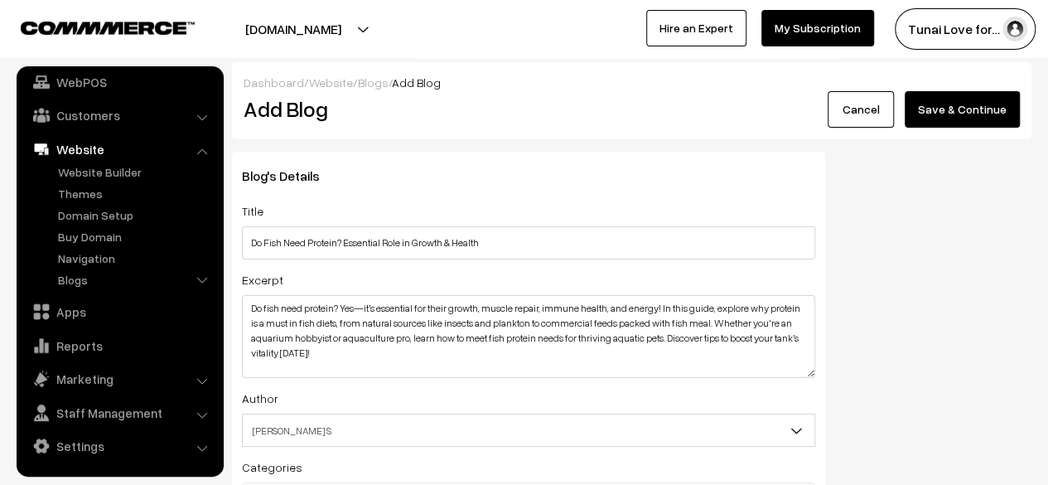
click at [949, 118] on button "Save & Continue" at bounding box center [961, 109] width 115 height 36
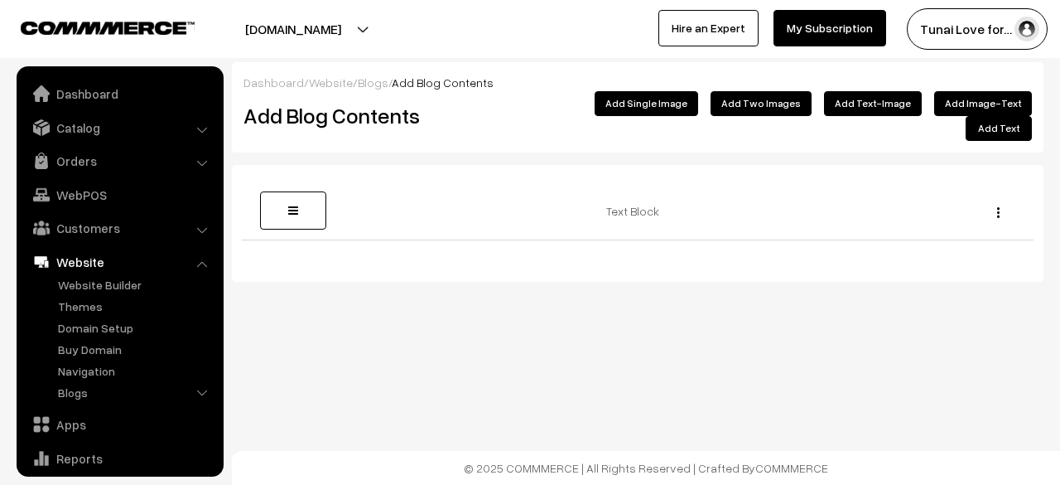
scroll to position [113, 0]
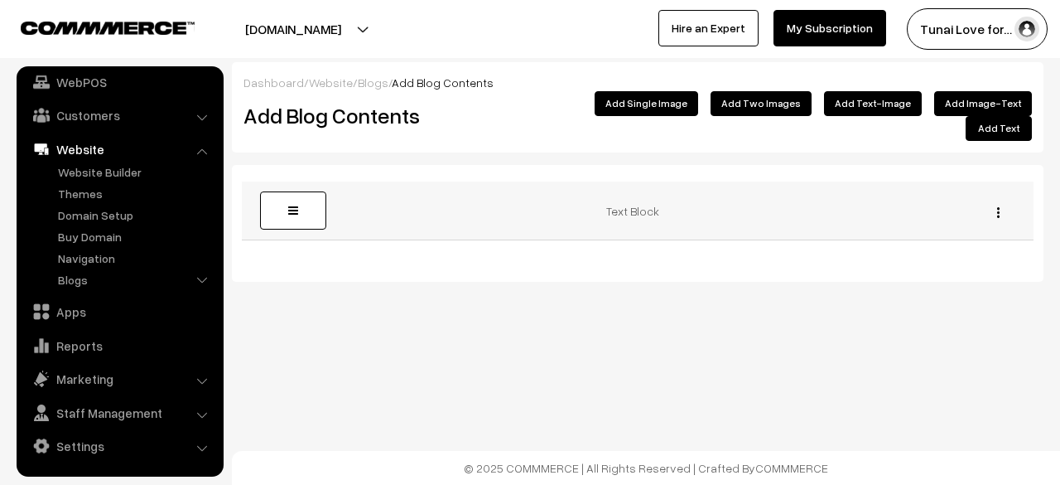
click at [997, 207] on img "button" at bounding box center [998, 212] width 2 height 11
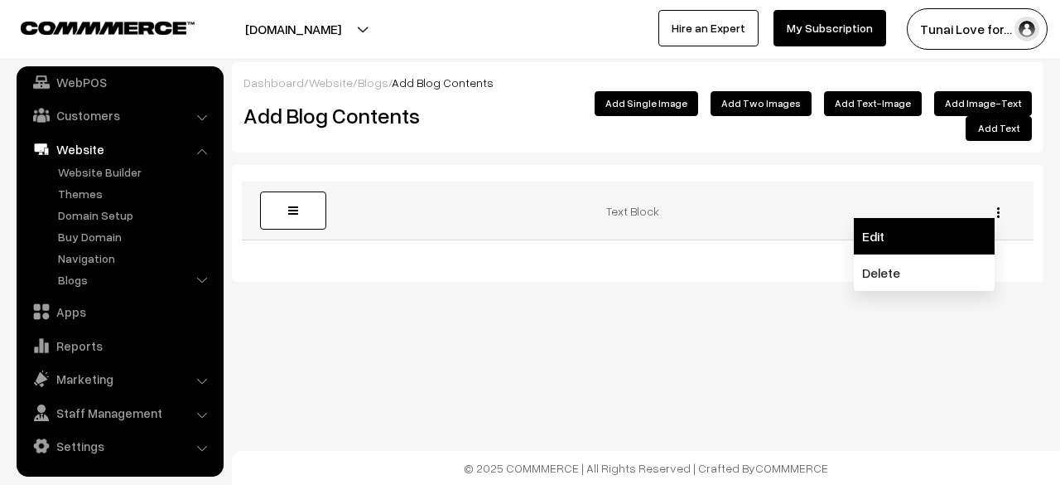
click at [929, 228] on link "Edit" at bounding box center [924, 236] width 141 height 36
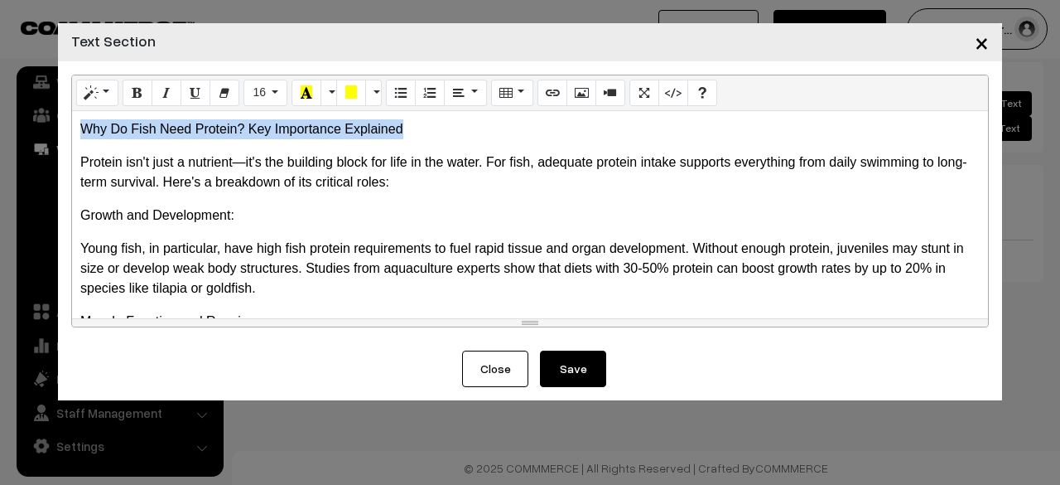
drag, startPoint x: 402, startPoint y: 126, endPoint x: 17, endPoint y: 133, distance: 384.4
click at [17, 133] on div "× Text Section Normal Quote Code Header 1 Header 2 Header 3 Header 4 Header 5 H…" at bounding box center [530, 242] width 1060 height 485
click at [116, 89] on button "Style" at bounding box center [97, 93] width 42 height 27
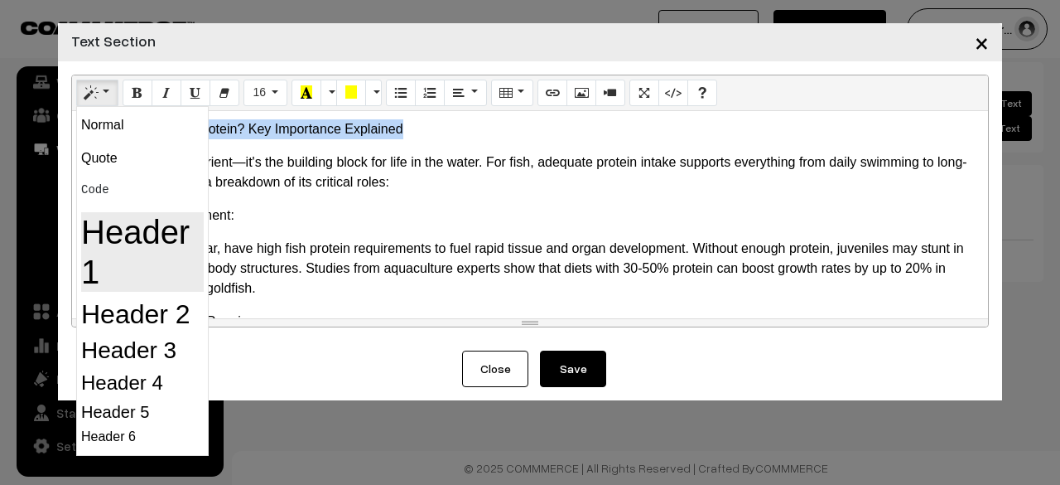
click at [133, 221] on h1 "Header 1" at bounding box center [142, 252] width 123 height 80
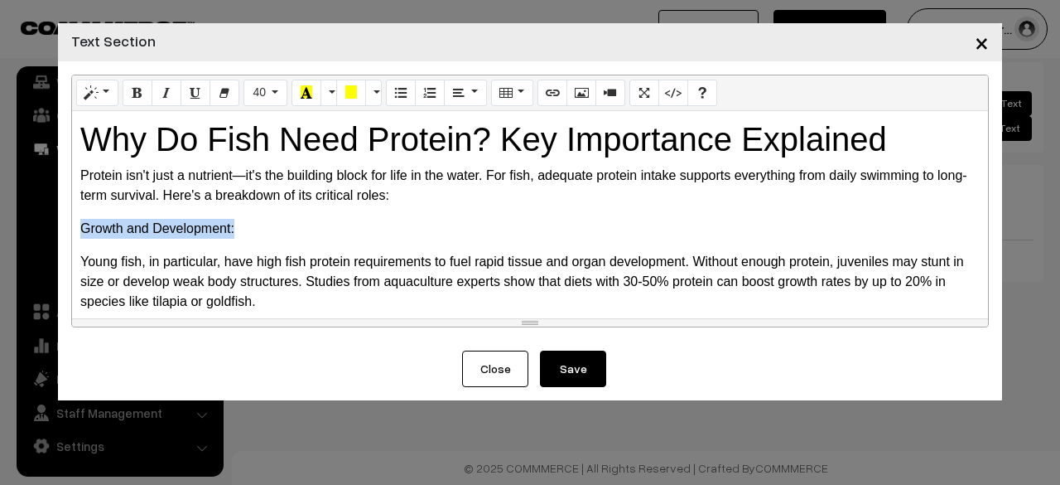
drag, startPoint x: 243, startPoint y: 219, endPoint x: 70, endPoint y: 224, distance: 173.2
click at [70, 224] on div "Normal Quote Code Header 1 Header 2 Header 3 Header 4 Header 5 Header 6 40 8 9 …" at bounding box center [530, 205] width 944 height 289
click at [102, 99] on button "Style" at bounding box center [97, 93] width 42 height 27
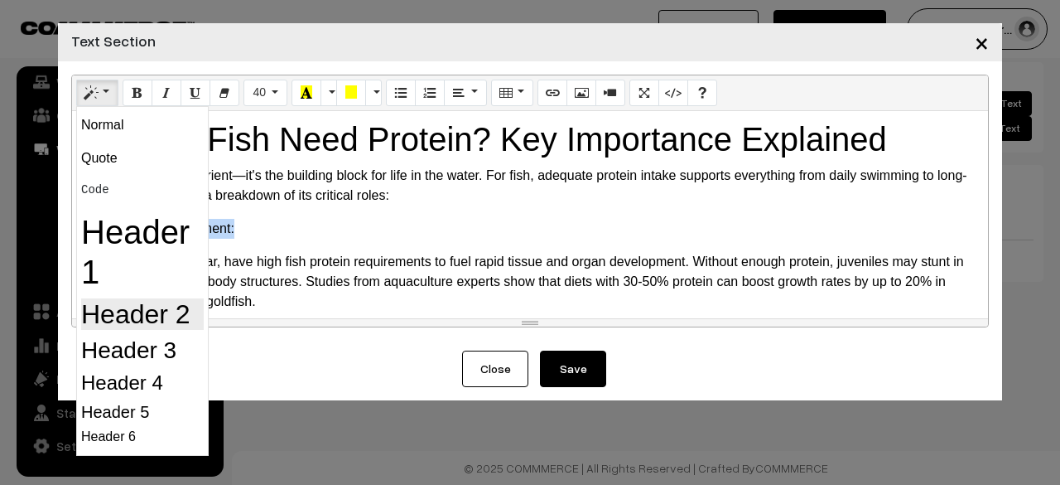
click at [141, 307] on h2 "Header 2" at bounding box center [142, 313] width 123 height 31
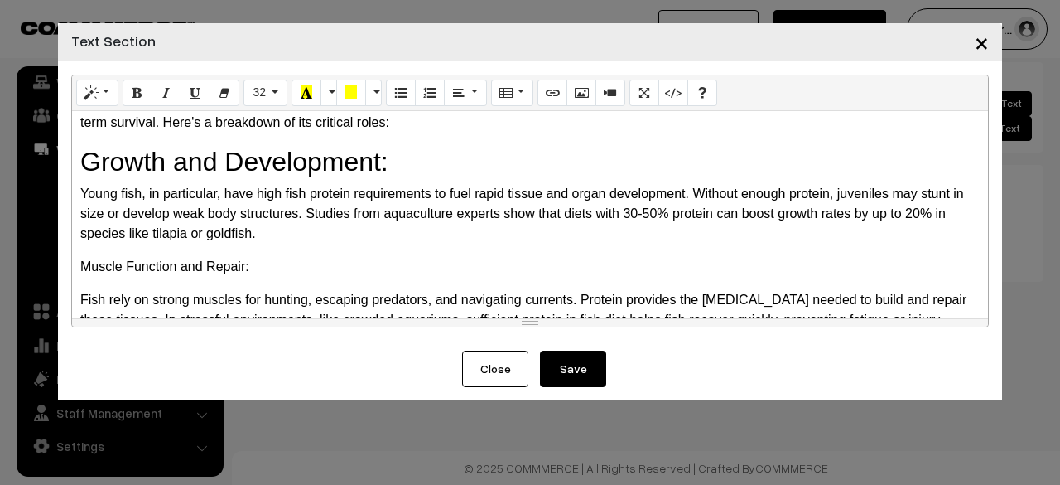
scroll to position [166, 0]
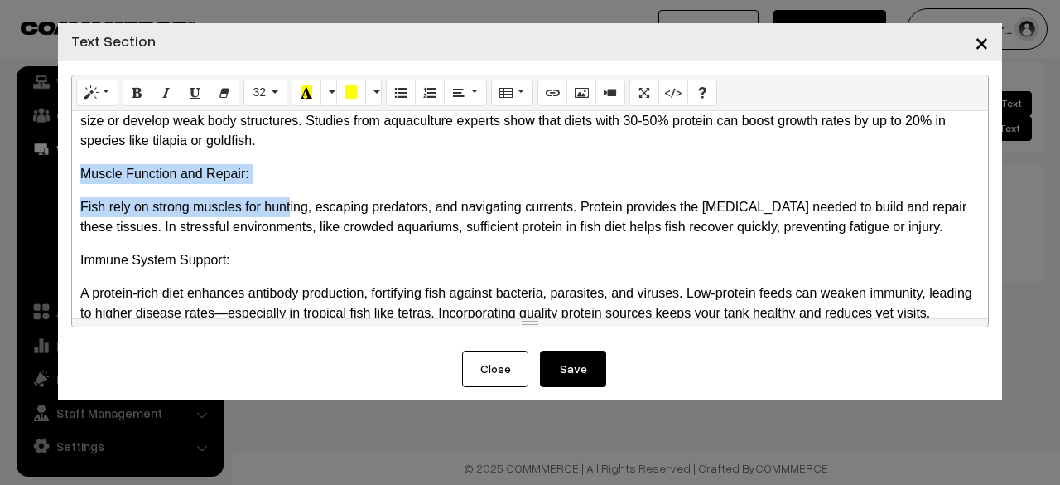
drag, startPoint x: 291, startPoint y: 185, endPoint x: 60, endPoint y: 173, distance: 231.4
click at [60, 173] on div "Drag image or text here Normal Quote Code Header 1 Header 2 Header 3 Header 4 H…" at bounding box center [530, 205] width 944 height 289
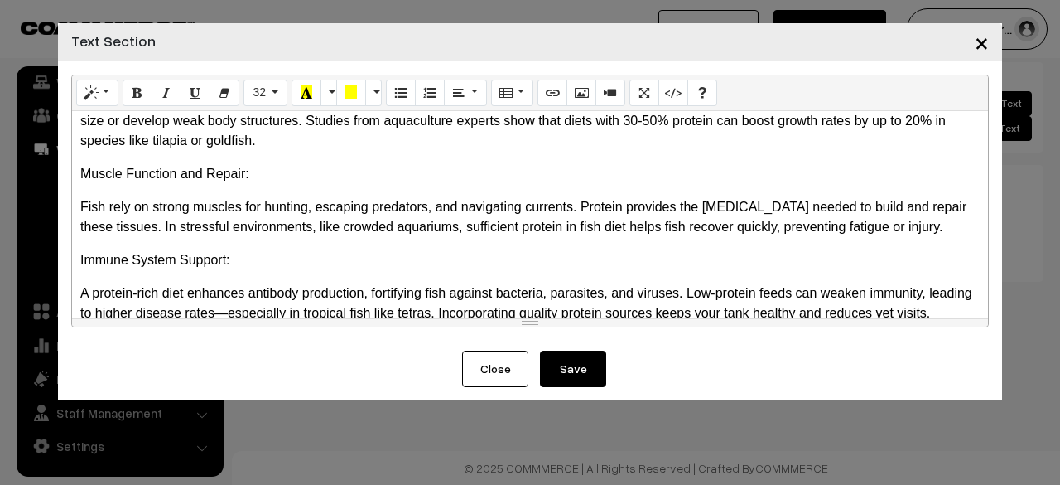
click at [60, 172] on div "Drag image or text here Normal Quote Code Header 1 Header 2 Header 3 Header 4 H…" at bounding box center [530, 205] width 944 height 289
drag, startPoint x: 230, startPoint y: 172, endPoint x: 68, endPoint y: 182, distance: 162.6
click at [68, 182] on div "Drag image or text here Normal Quote Code Header 1 Header 2 Header 3 Header 4 H…" at bounding box center [530, 205] width 944 height 289
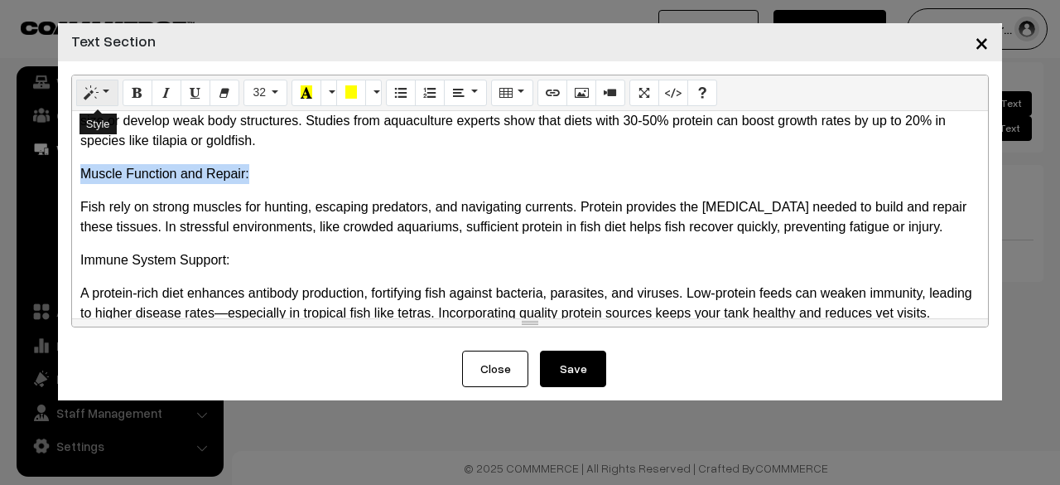
click at [95, 99] on icon "Style" at bounding box center [91, 91] width 12 height 13
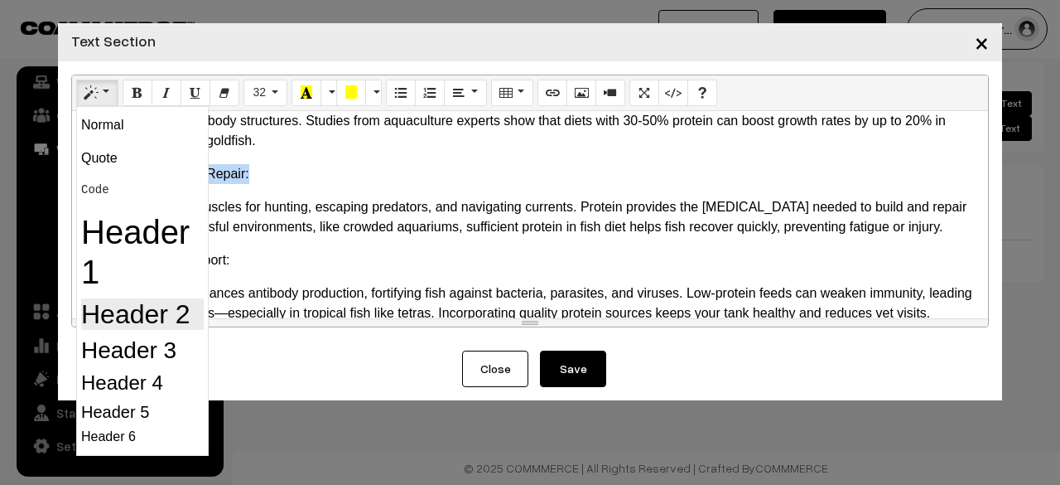
click at [103, 322] on h2 "Header 2" at bounding box center [142, 313] width 123 height 31
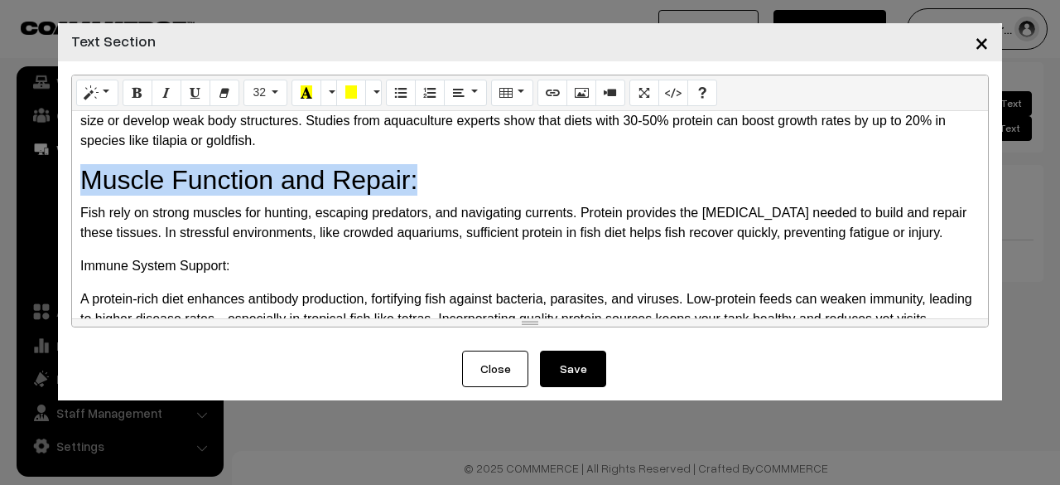
scroll to position [248, 0]
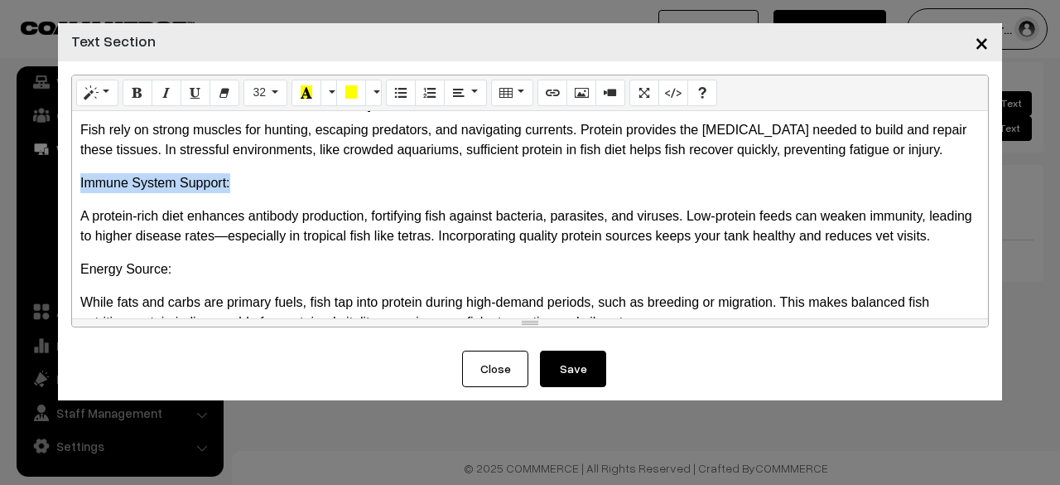
drag, startPoint x: 217, startPoint y: 157, endPoint x: 65, endPoint y: 181, distance: 153.6
click at [65, 181] on div "Drag image or text here Normal Quote Code Header 1 Header 2 Header 3 Header 4 H…" at bounding box center [530, 205] width 944 height 289
click at [89, 103] on button "Style" at bounding box center [97, 93] width 42 height 27
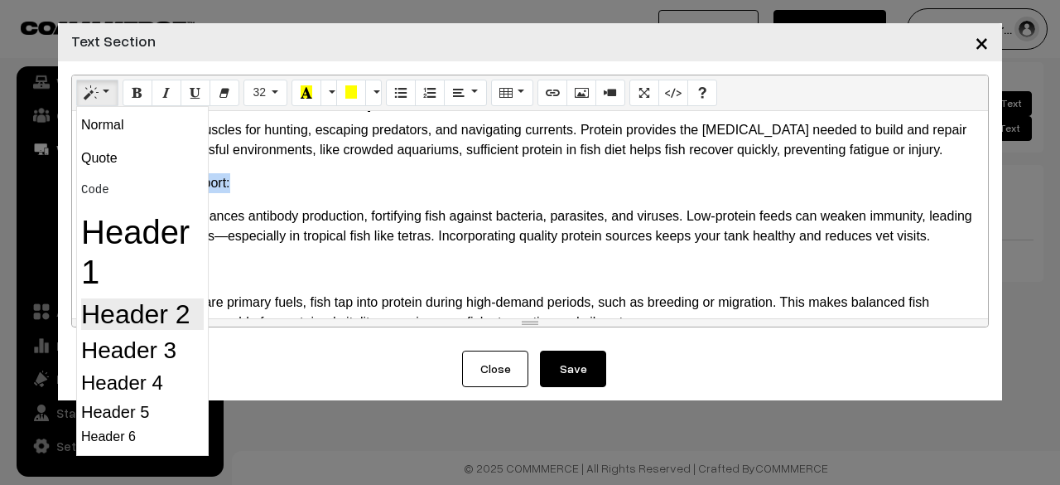
click at [97, 306] on h2 "Header 2" at bounding box center [142, 313] width 123 height 31
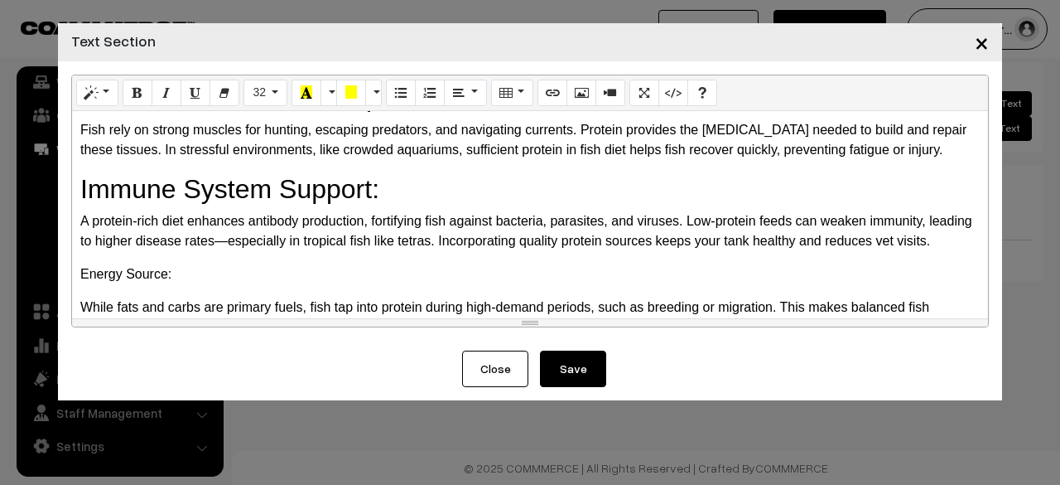
scroll to position [414, 0]
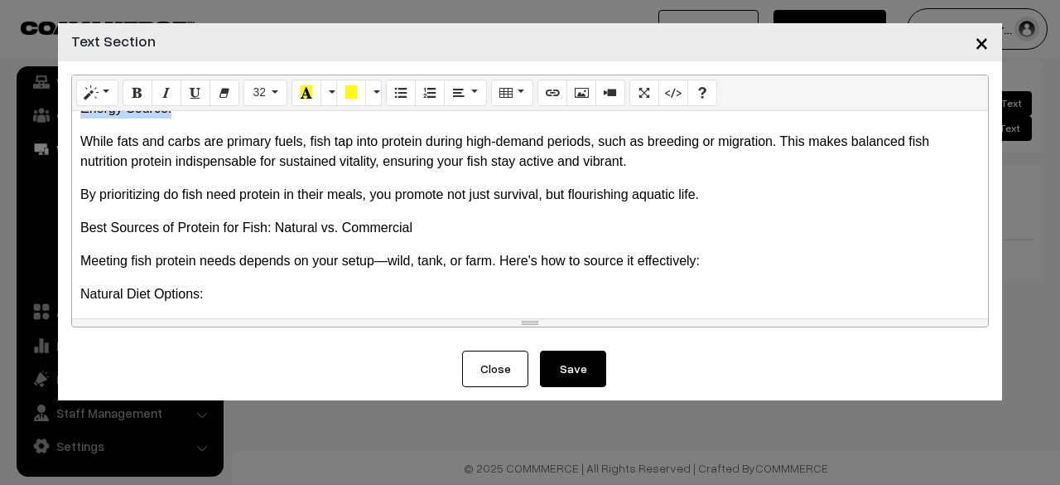
drag, startPoint x: 181, startPoint y: 125, endPoint x: 74, endPoint y: 109, distance: 108.9
click at [48, 126] on div "× Text Section Drag image or text here Normal Quote Code Header 1 Header 2 Head…" at bounding box center [530, 242] width 1060 height 485
click at [103, 91] on button "Style" at bounding box center [97, 93] width 42 height 27
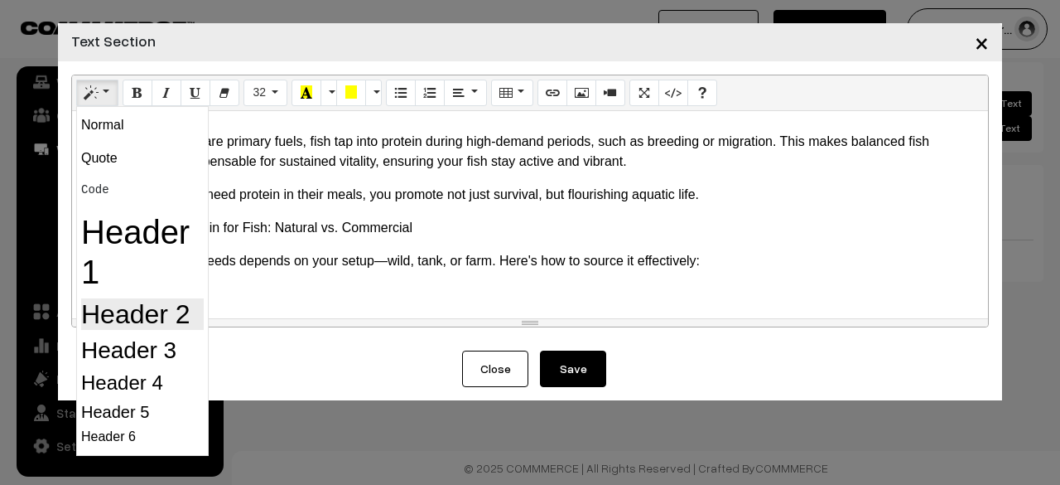
click at [146, 312] on h2 "Header 2" at bounding box center [142, 313] width 123 height 31
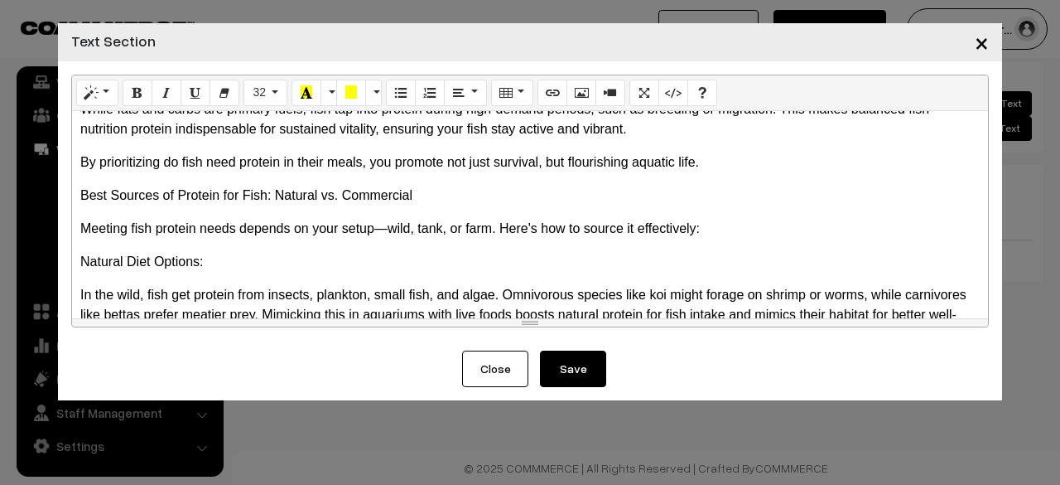
scroll to position [369, 0]
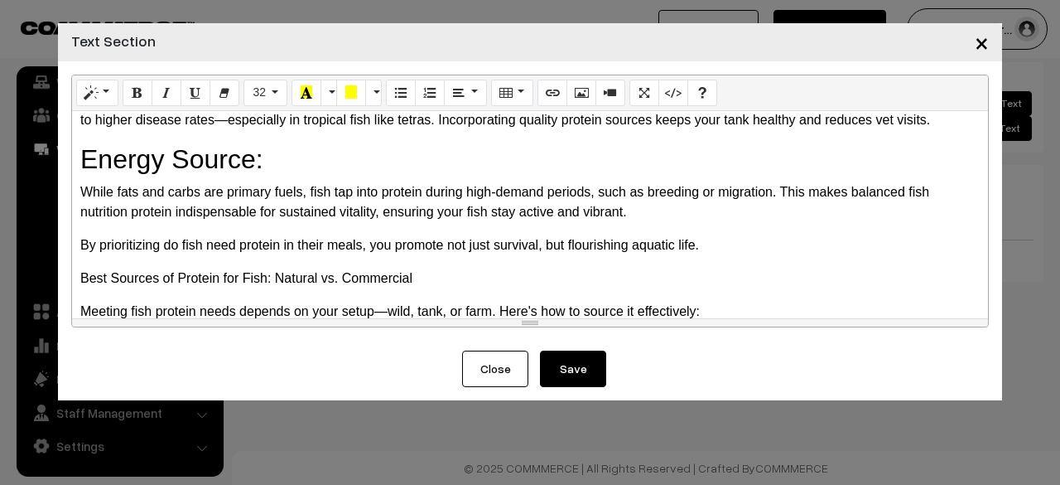
click at [289, 175] on h2 "Energy Source:" at bounding box center [530, 158] width 900 height 31
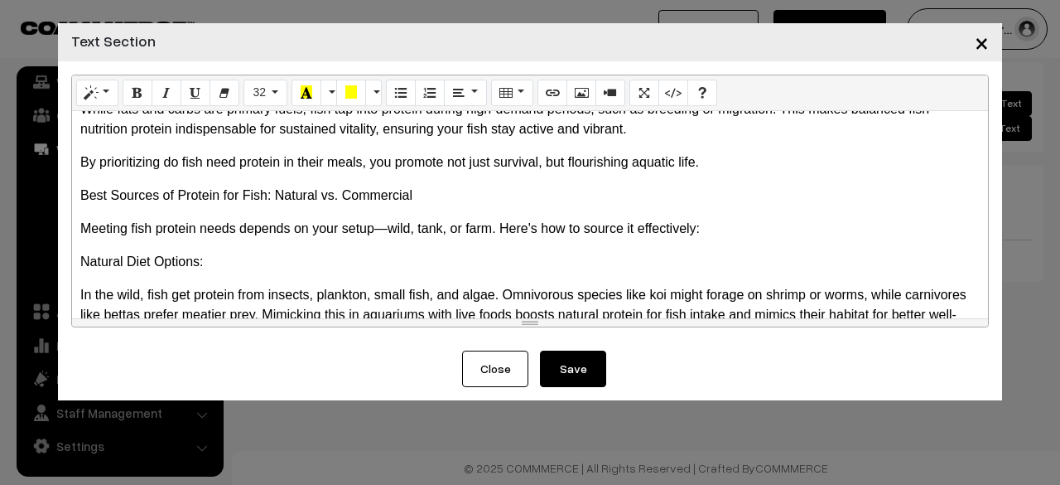
scroll to position [535, 0]
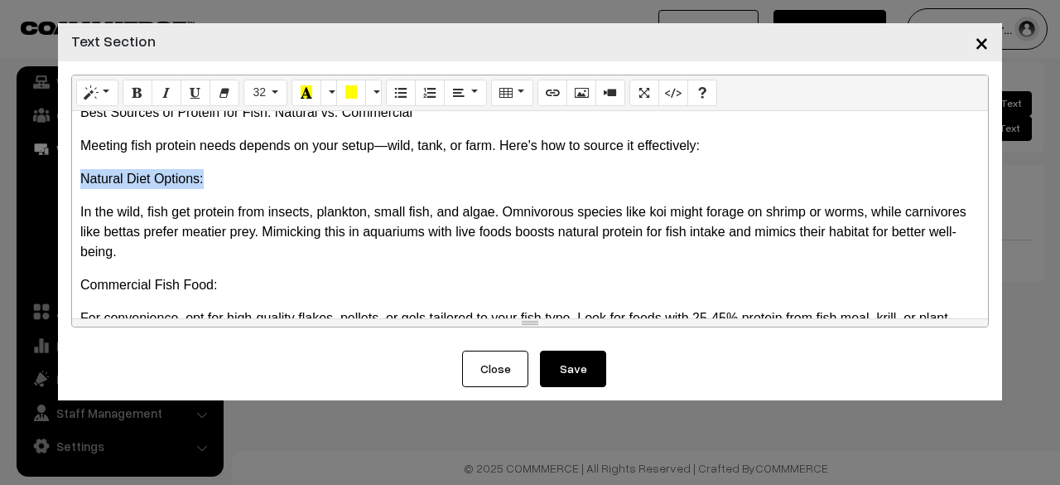
drag, startPoint x: 220, startPoint y: 203, endPoint x: 71, endPoint y: 196, distance: 149.2
click at [71, 196] on div "Drag image or text here Normal Quote Code Header 1 Header 2 Header 3 Header 4 H…" at bounding box center [530, 201] width 918 height 253
click at [99, 97] on button "Style" at bounding box center [97, 93] width 42 height 27
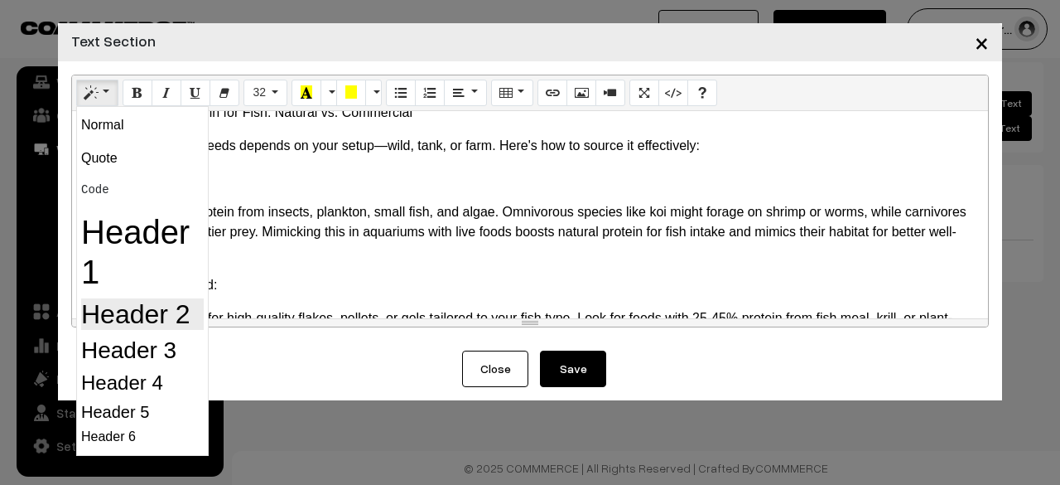
click at [93, 316] on h2 "Header 2" at bounding box center [142, 313] width 123 height 31
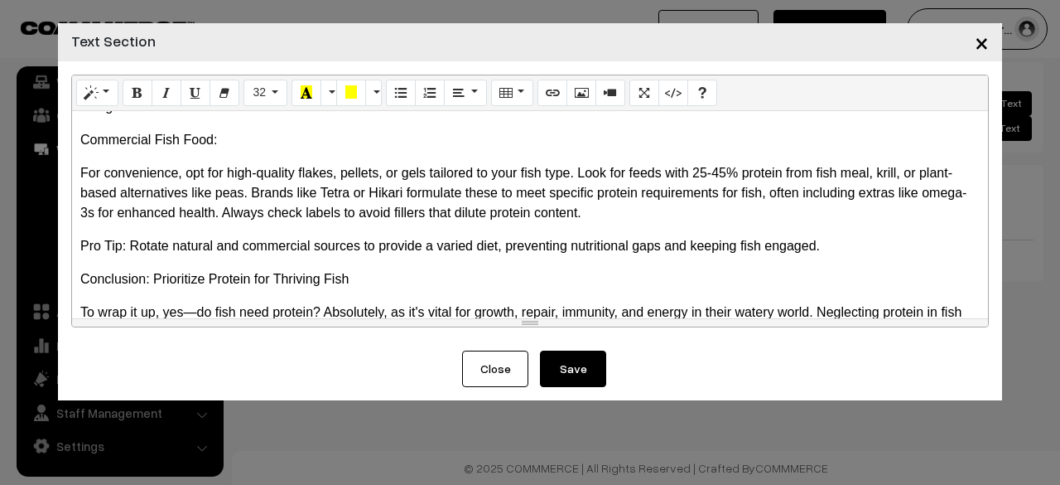
scroll to position [701, 0]
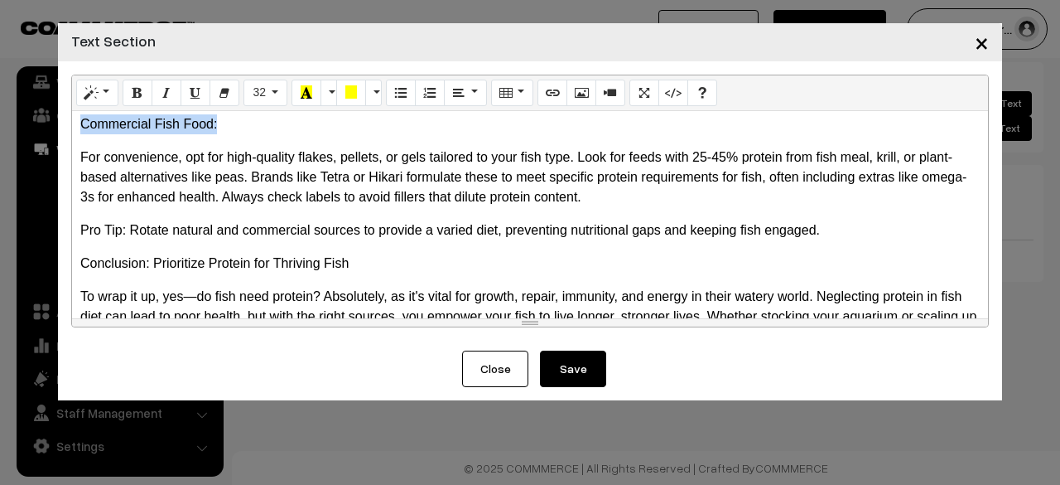
drag, startPoint x: 228, startPoint y: 140, endPoint x: 58, endPoint y: 124, distance: 170.5
click at [43, 149] on div "× Text Section Drag image or text here Normal Quote Code Header 1 Header 2 Head…" at bounding box center [530, 242] width 1060 height 485
click at [93, 95] on icon "Style" at bounding box center [91, 91] width 12 height 13
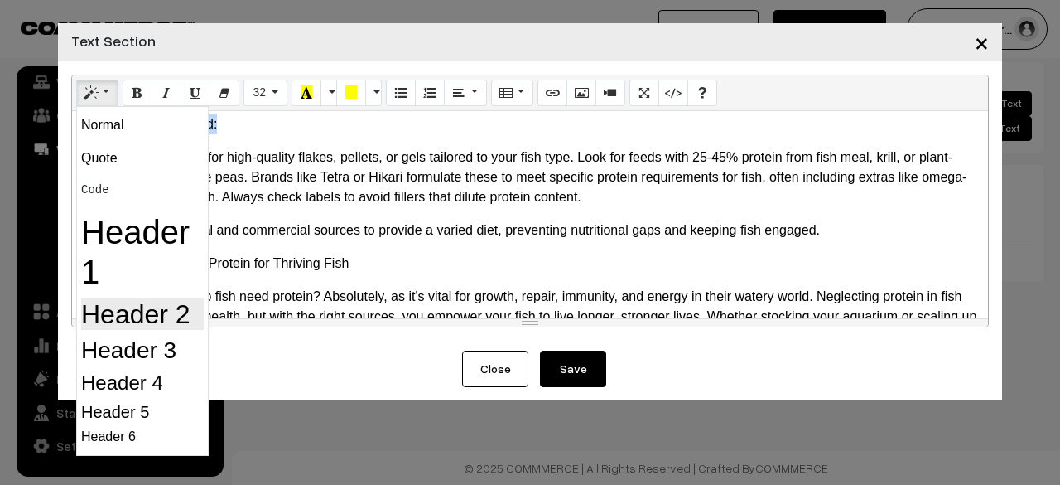
drag, startPoint x: 113, startPoint y: 318, endPoint x: 123, endPoint y: 296, distance: 24.1
click at [113, 318] on h2 "Header 2" at bounding box center [142, 313] width 123 height 31
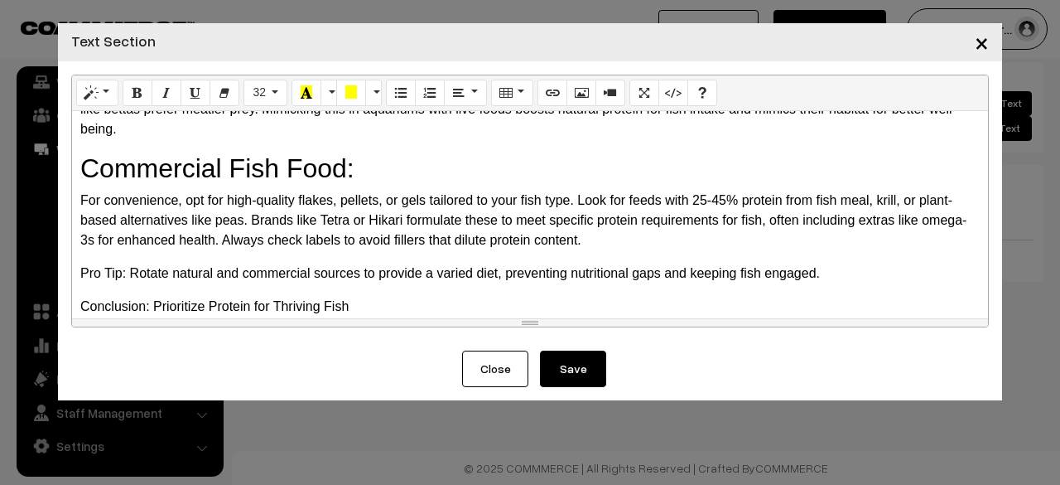
scroll to position [828, 0]
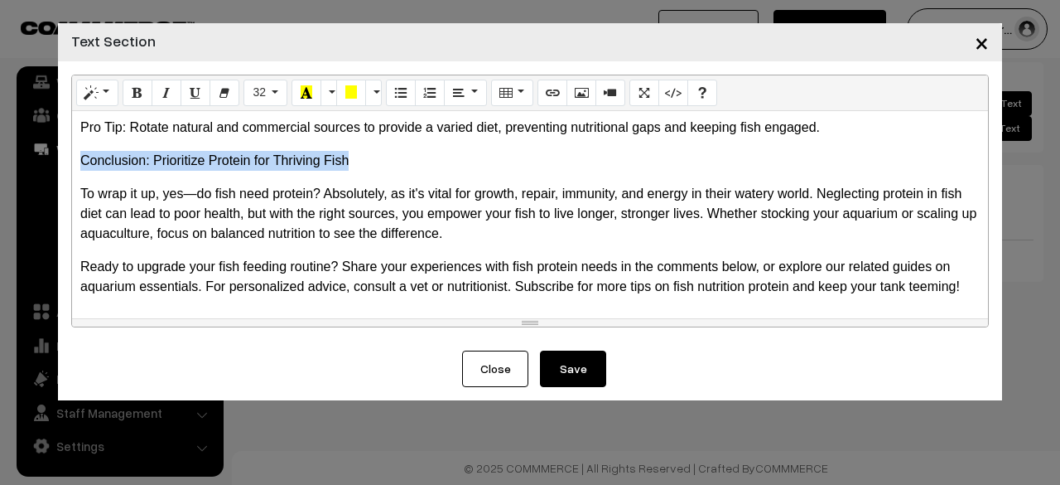
drag, startPoint x: 347, startPoint y: 152, endPoint x: 81, endPoint y: 145, distance: 266.0
click at [73, 162] on div "Why Do Fish Need Protein? Key Importance Explained Protein isn't just a nutrien…" at bounding box center [530, 214] width 916 height 207
click at [93, 99] on icon "Style" at bounding box center [91, 91] width 12 height 13
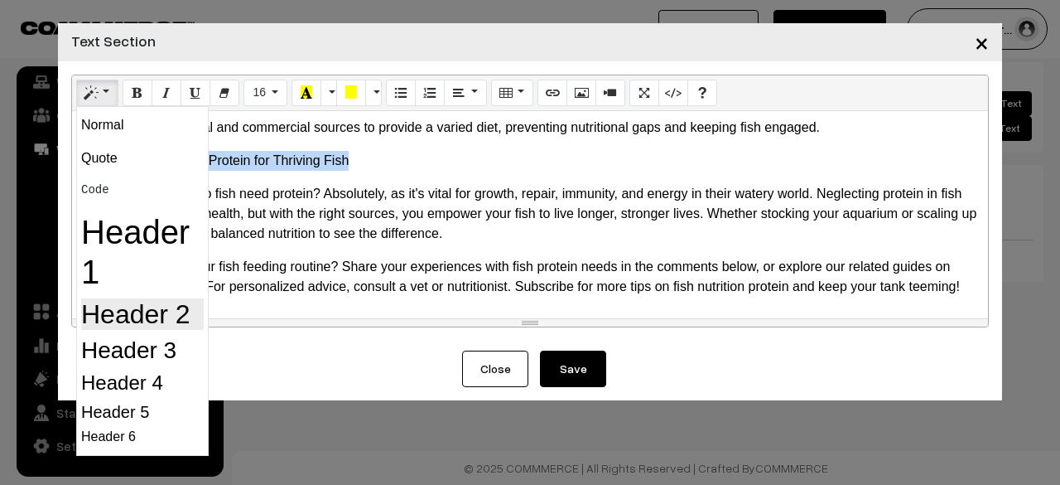
click at [126, 317] on h2 "Header 2" at bounding box center [142, 313] width 123 height 31
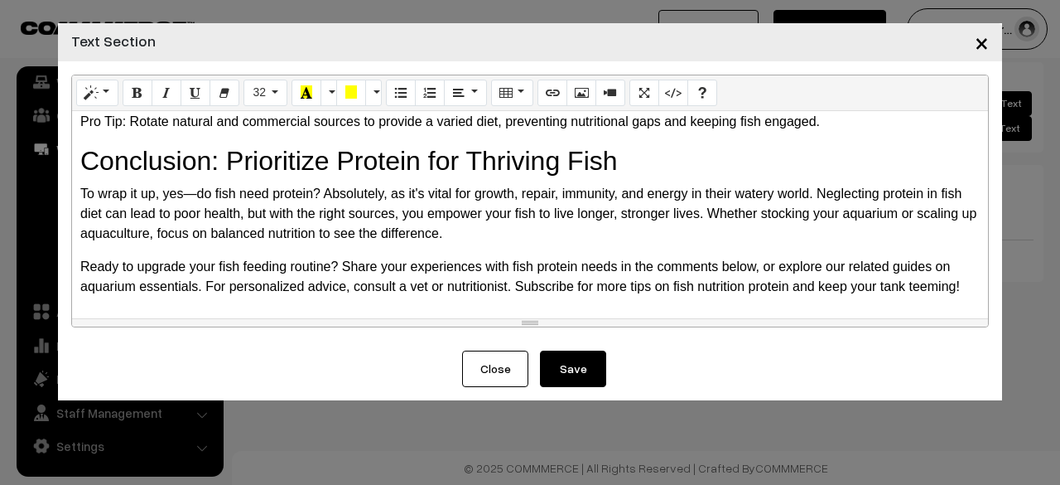
click at [374, 224] on p "To wrap it up, yes—do fish need protein? Absolutely, as it's vital for growth, …" at bounding box center [530, 214] width 900 height 60
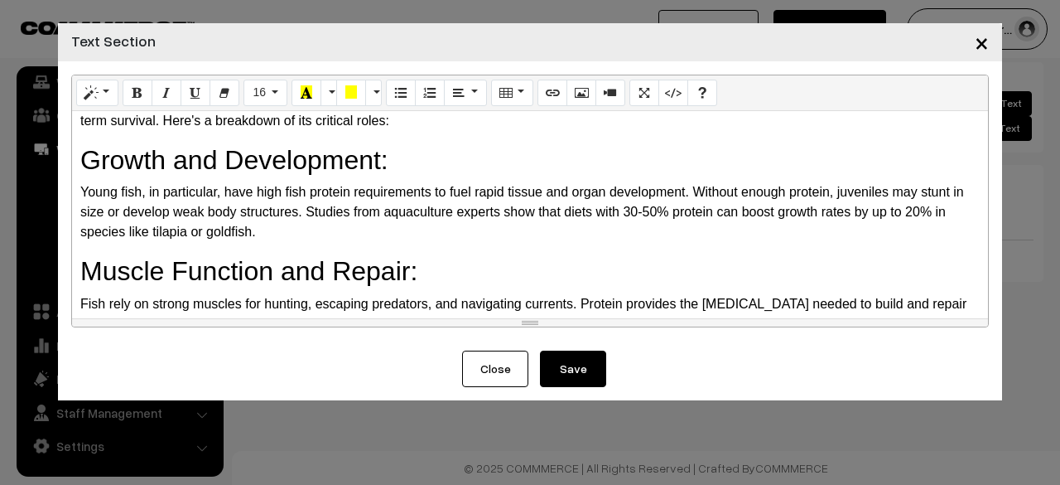
scroll to position [0, 0]
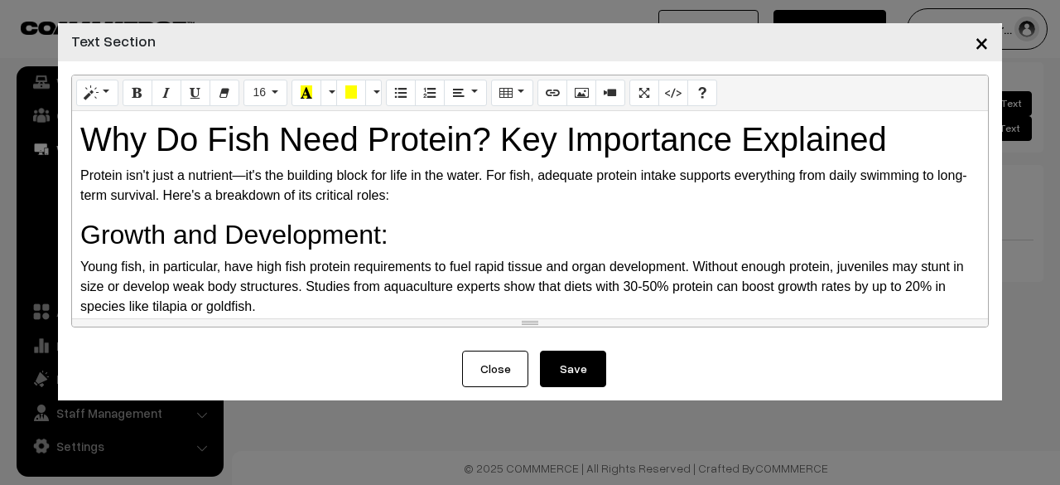
click at [555, 363] on button "Save" at bounding box center [573, 368] width 66 height 36
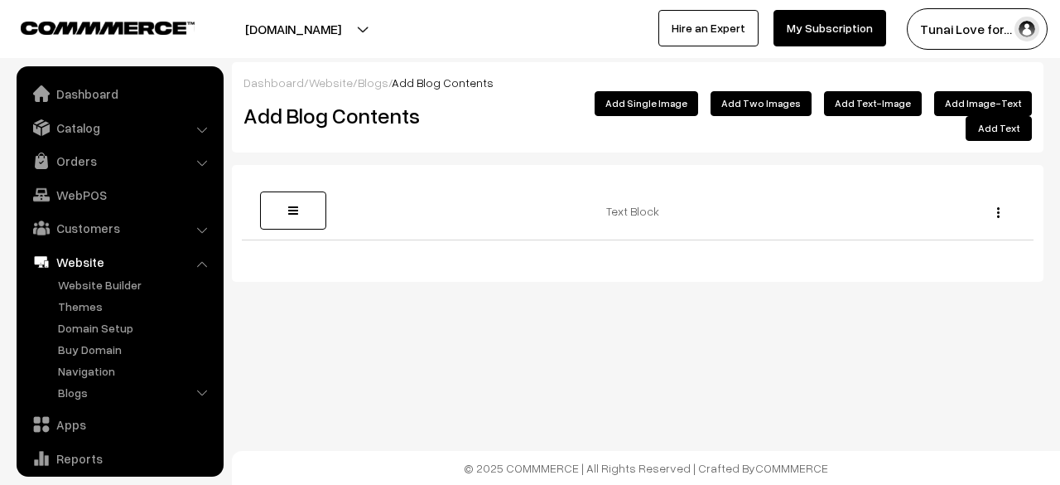
scroll to position [113, 0]
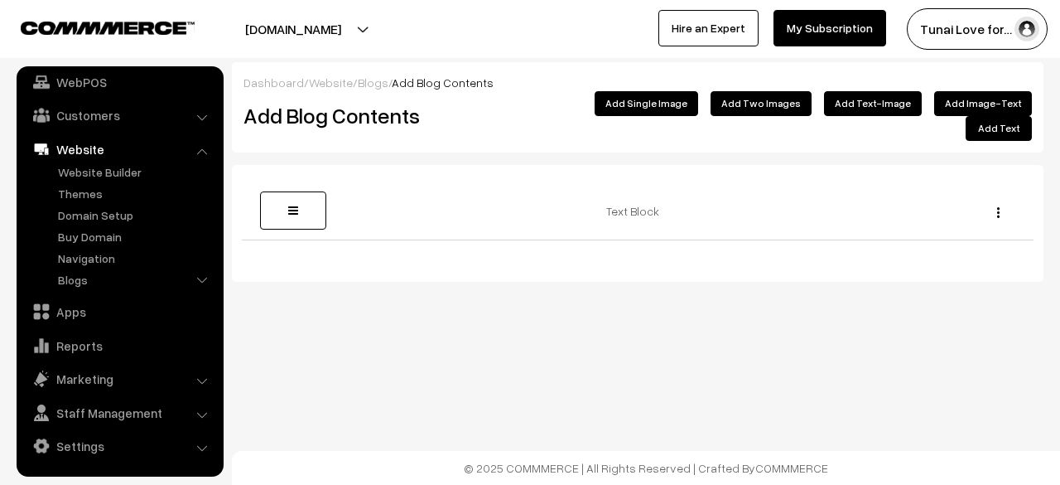
click at [374, 86] on link "Blogs" at bounding box center [373, 82] width 31 height 14
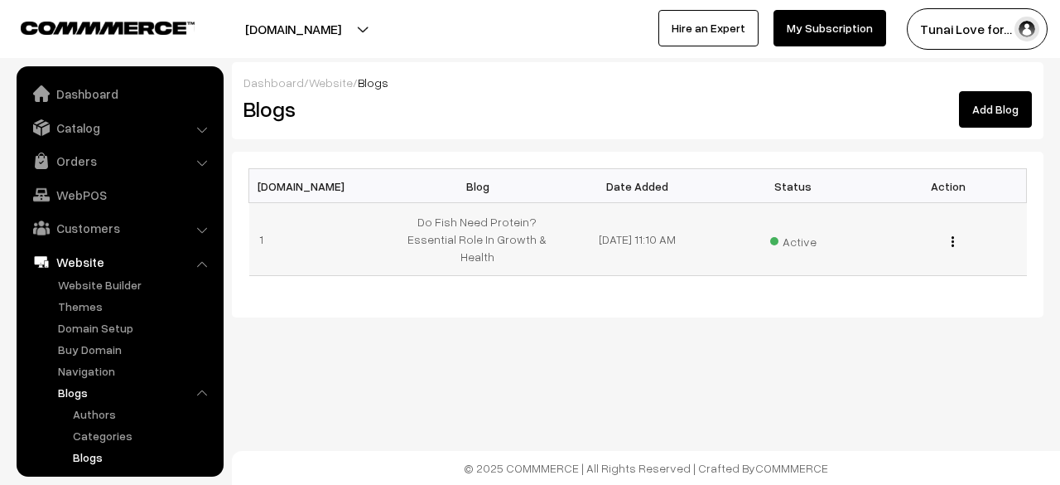
scroll to position [173, 0]
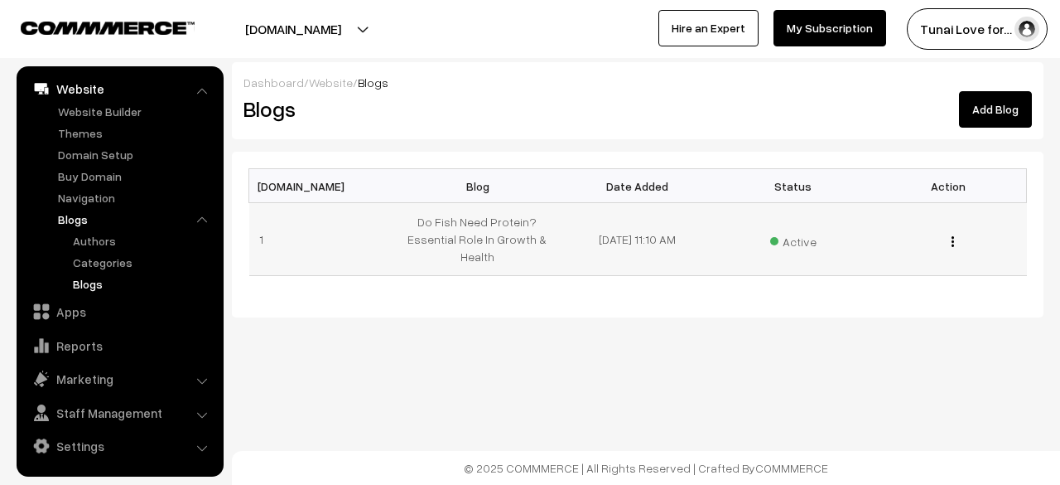
click at [951, 239] on button "button" at bounding box center [953, 240] width 4 height 13
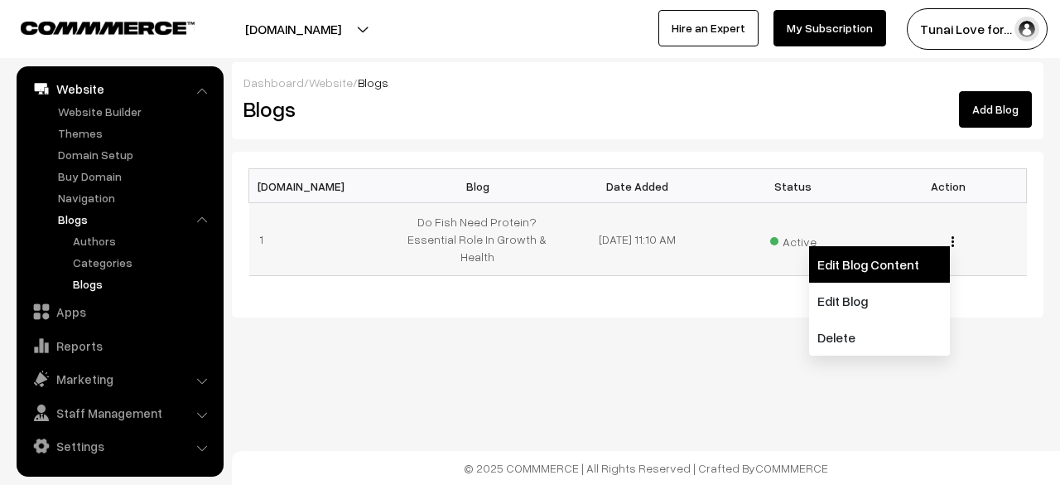
click at [846, 263] on link "Edit Blog Content" at bounding box center [879, 264] width 141 height 36
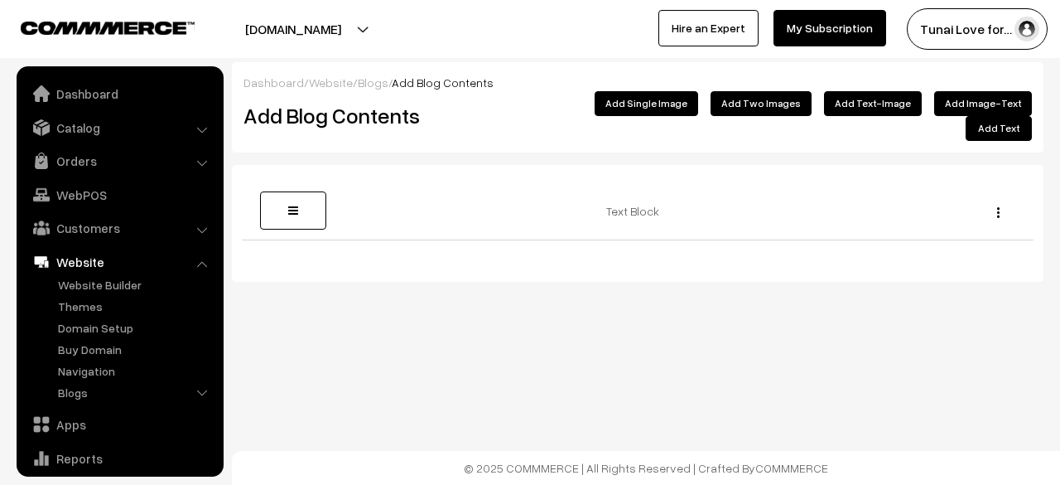
scroll to position [113, 0]
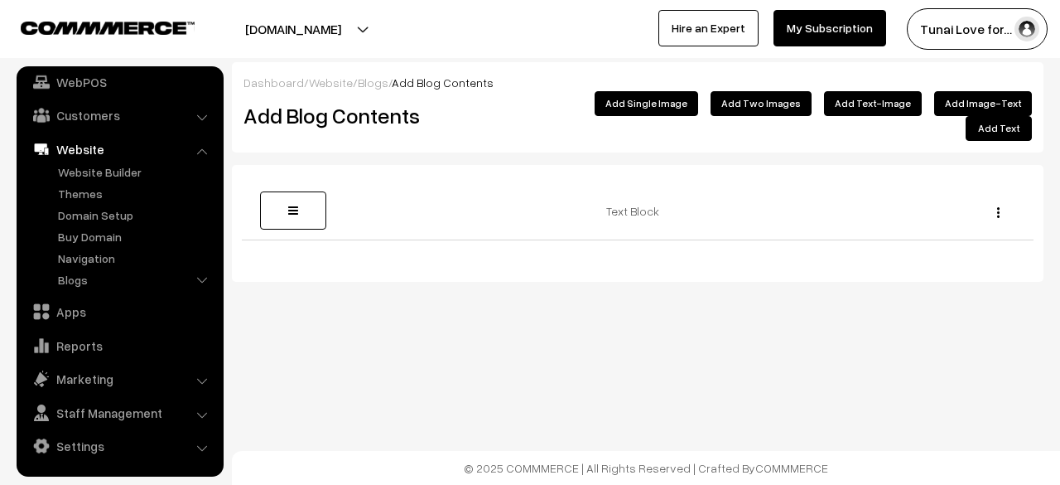
click at [368, 84] on link "Blogs" at bounding box center [373, 82] width 31 height 14
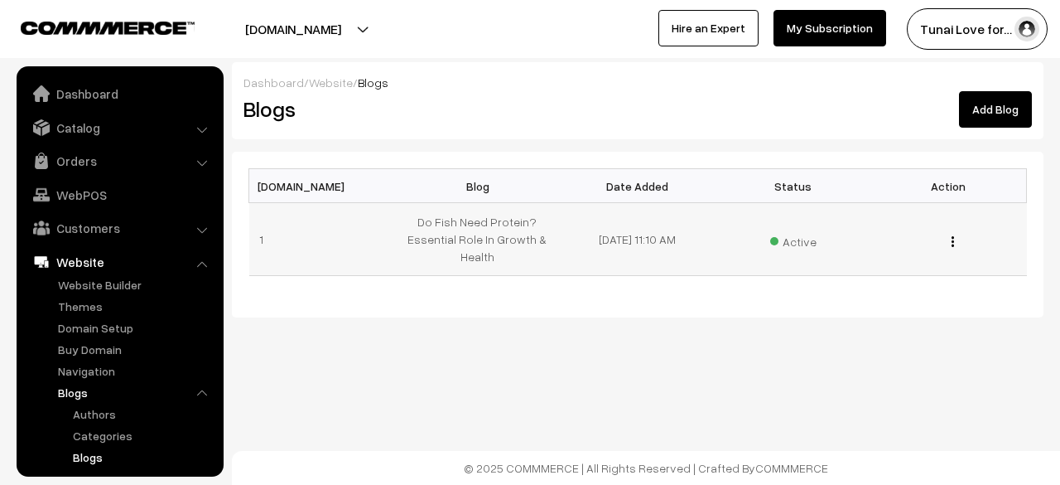
scroll to position [173, 0]
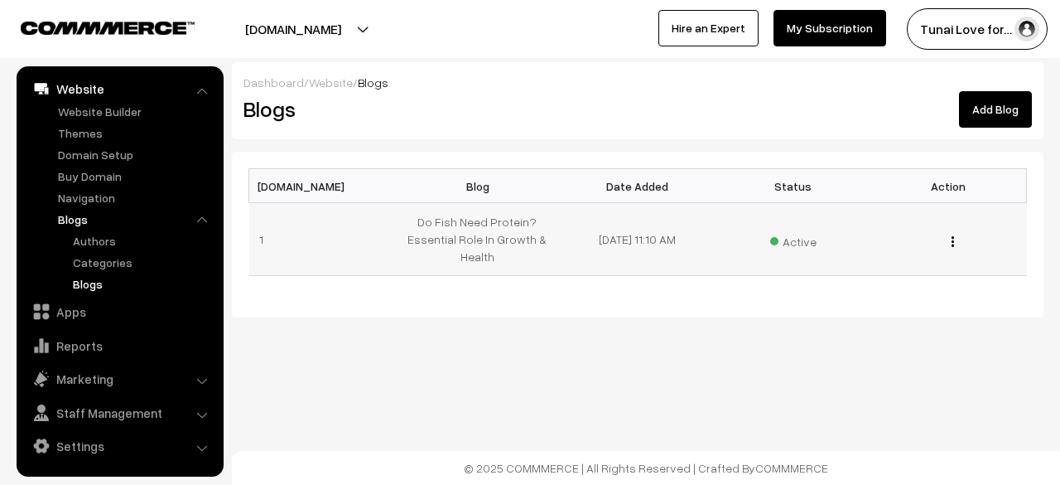
click at [953, 238] on img "button" at bounding box center [953, 241] width 2 height 11
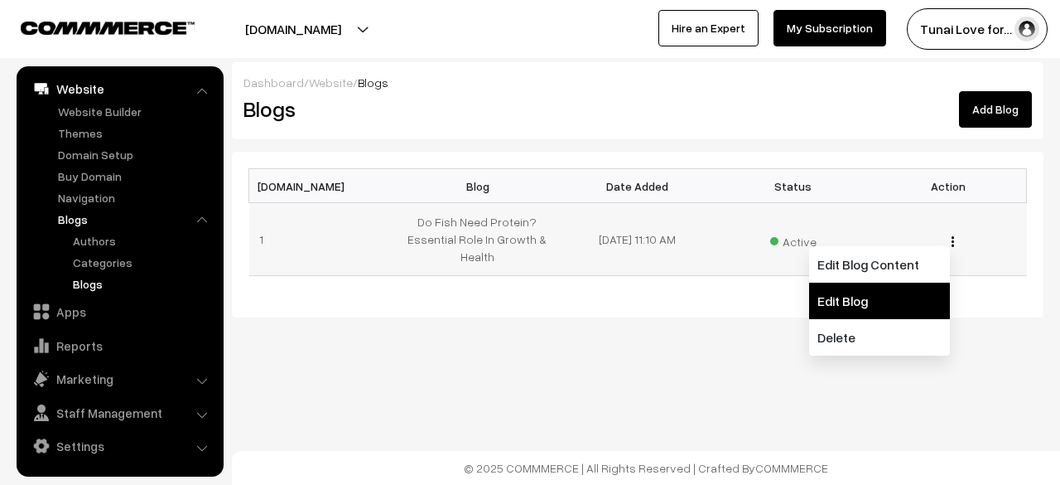
click at [876, 293] on link "Edit Blog" at bounding box center [879, 300] width 141 height 36
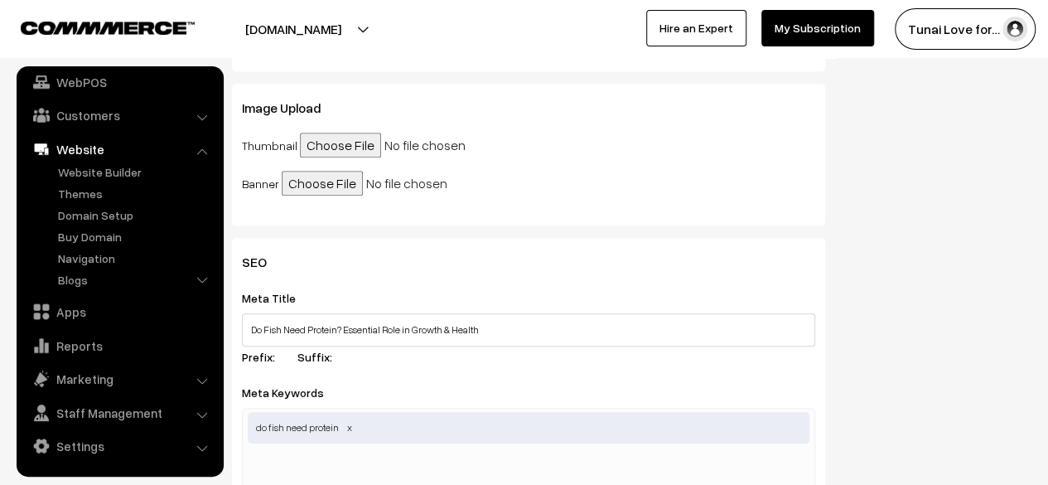
scroll to position [663, 0]
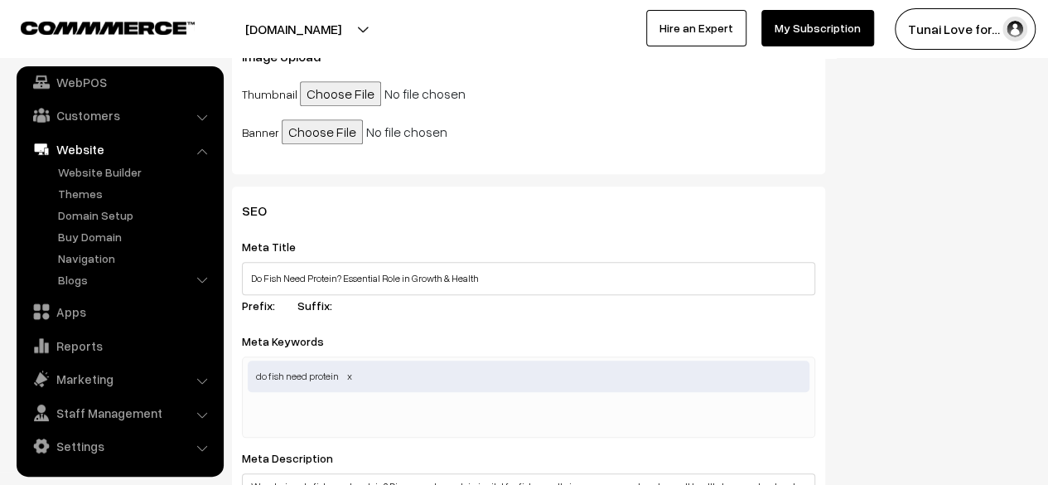
click at [352, 104] on input "file" at bounding box center [426, 93] width 253 height 25
type input "C:\fakepath\do-fish-need-protein-thumbnail.png"
click at [323, 140] on input "file" at bounding box center [408, 131] width 253 height 25
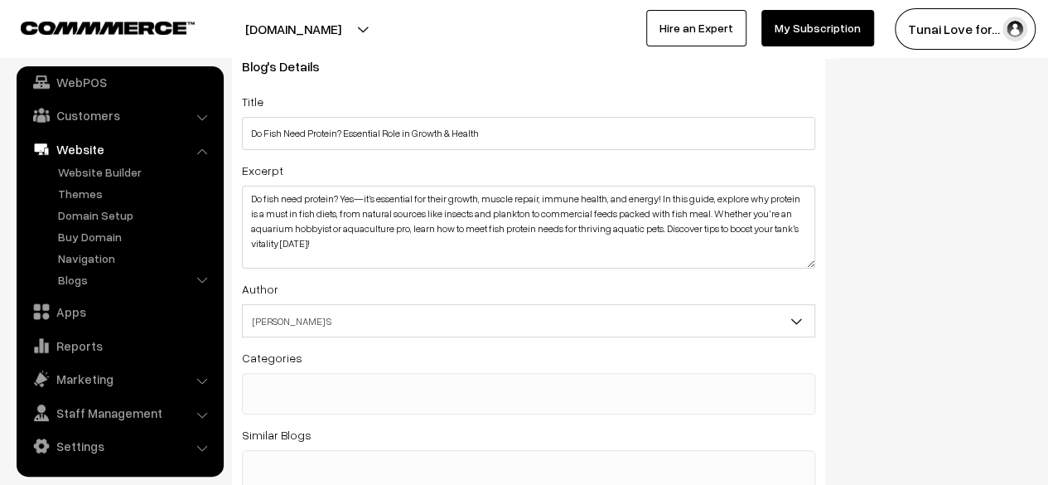
scroll to position [0, 0]
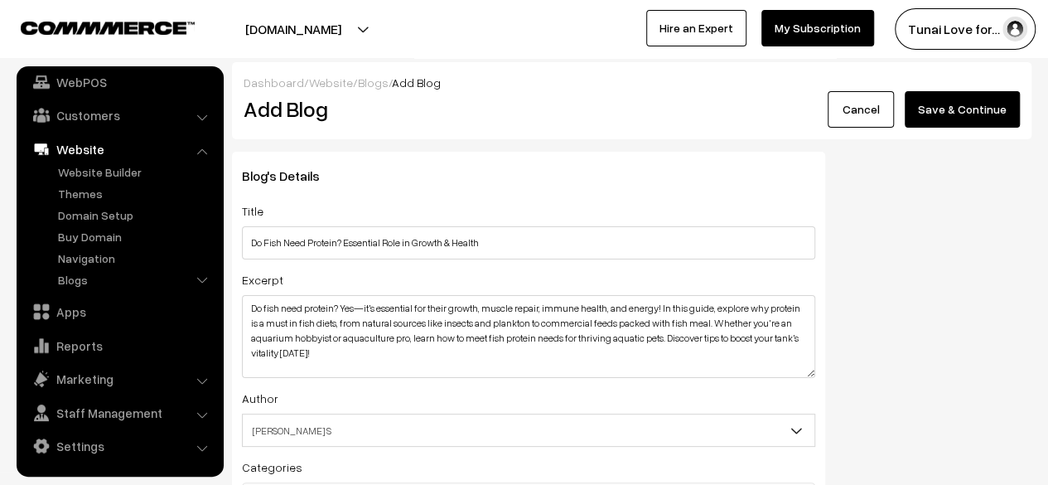
click at [949, 109] on button "Save & Continue" at bounding box center [961, 109] width 115 height 36
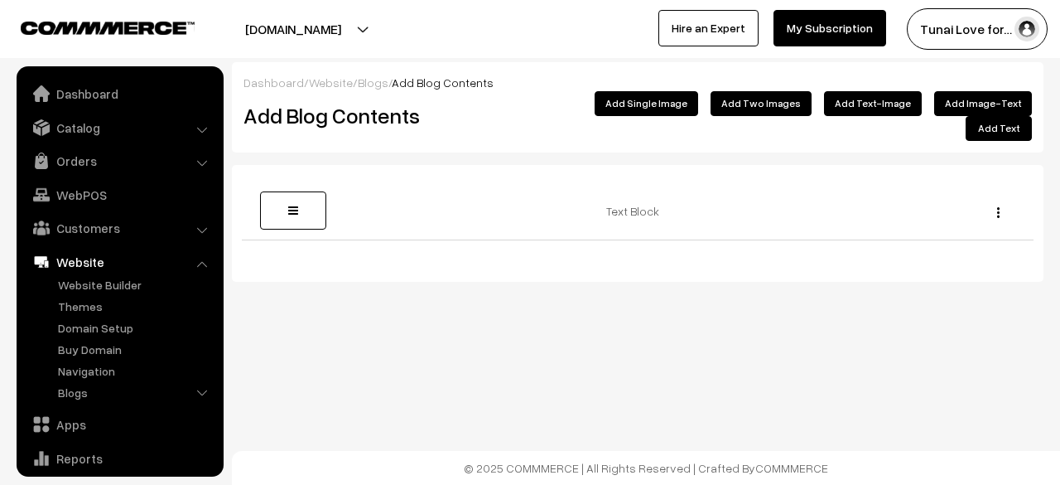
scroll to position [113, 0]
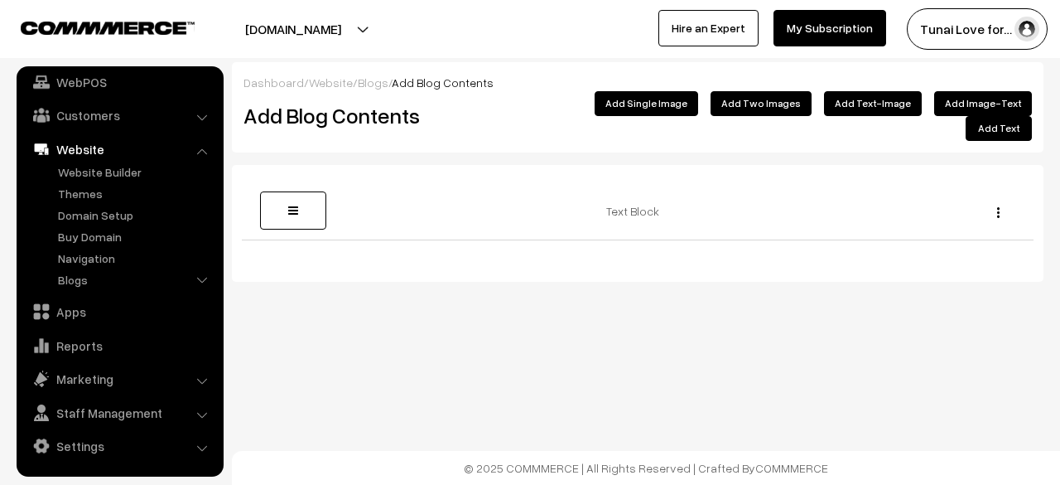
click at [691, 110] on button "Add Single Image" at bounding box center [647, 103] width 104 height 25
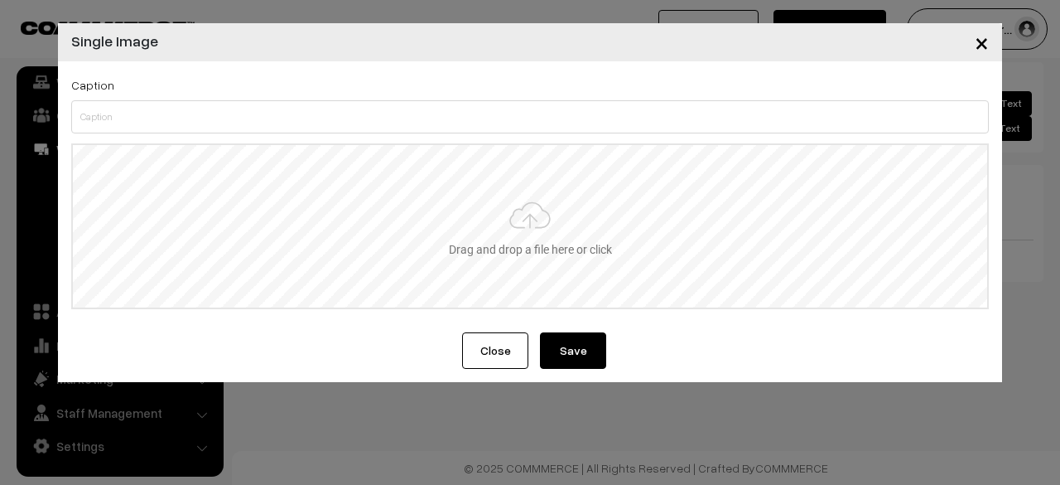
click at [590, 231] on input "file" at bounding box center [530, 226] width 914 height 162
type input "C:\fakepath\do-fish-need-protein-banner.png"
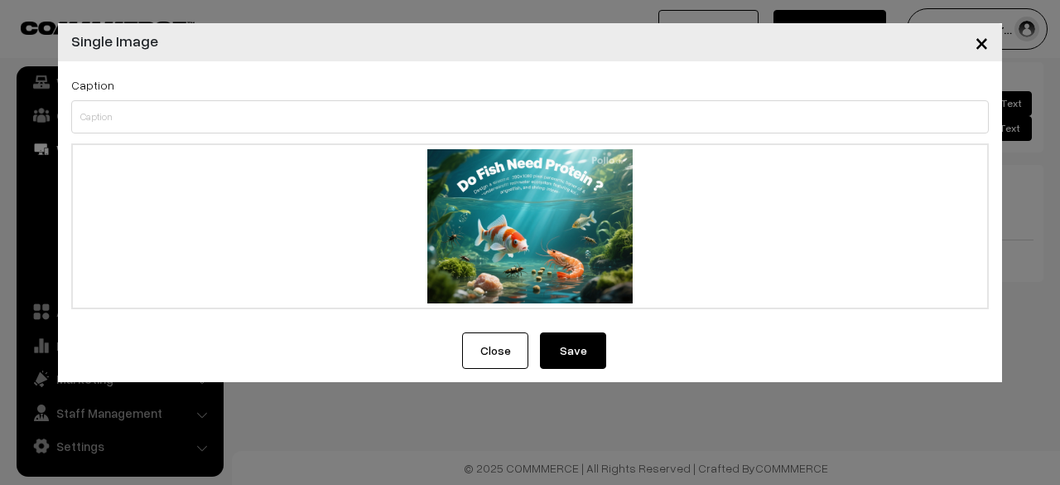
click at [556, 346] on button "Save" at bounding box center [573, 350] width 66 height 36
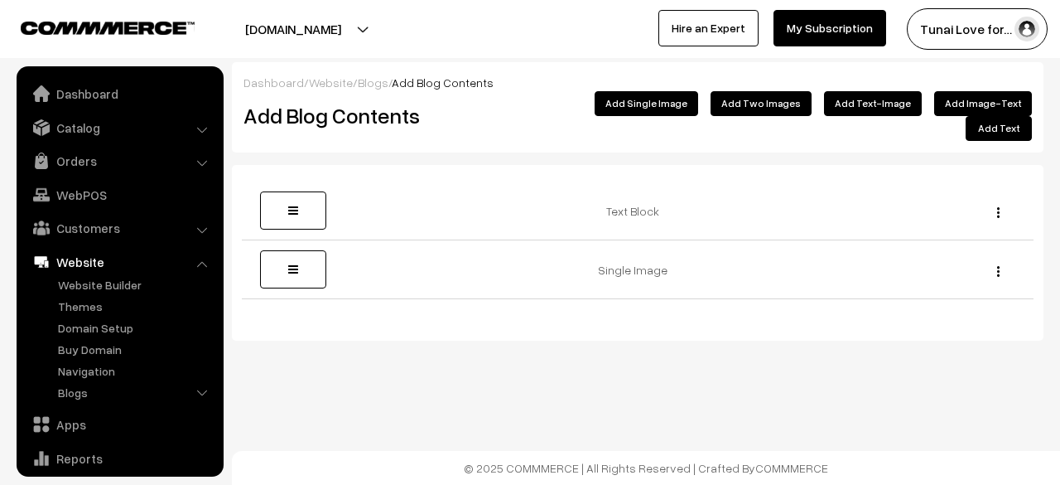
scroll to position [113, 0]
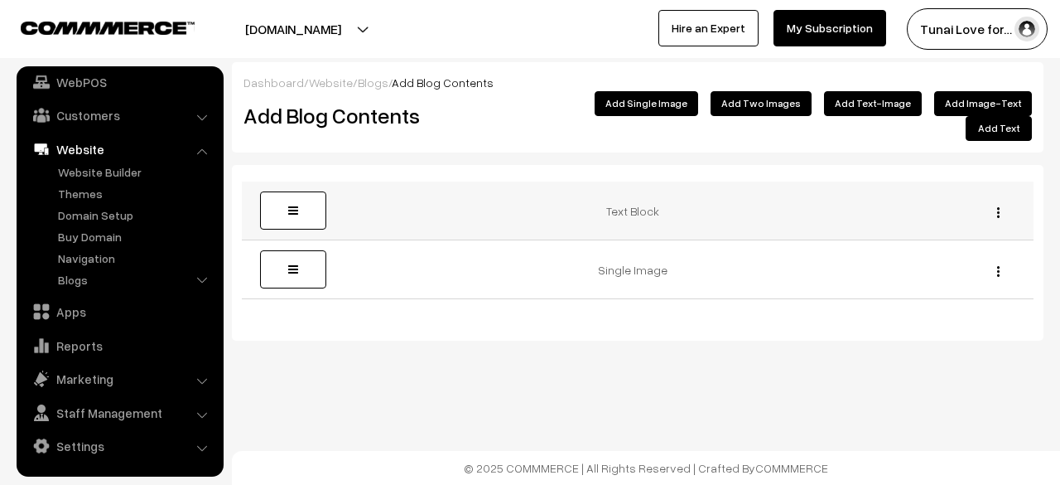
drag, startPoint x: 896, startPoint y: 257, endPoint x: 871, endPoint y: 188, distance: 73.1
click at [871, 188] on tbody "Text Block Edit [GEOGRAPHIC_DATA] Edit Delete" at bounding box center [638, 240] width 792 height 118
click at [843, 374] on div "Dashboard / Website / Blogs / Add Blog Contents Add Blog Contents Add Image-Tex…" at bounding box center [530, 224] width 1060 height 448
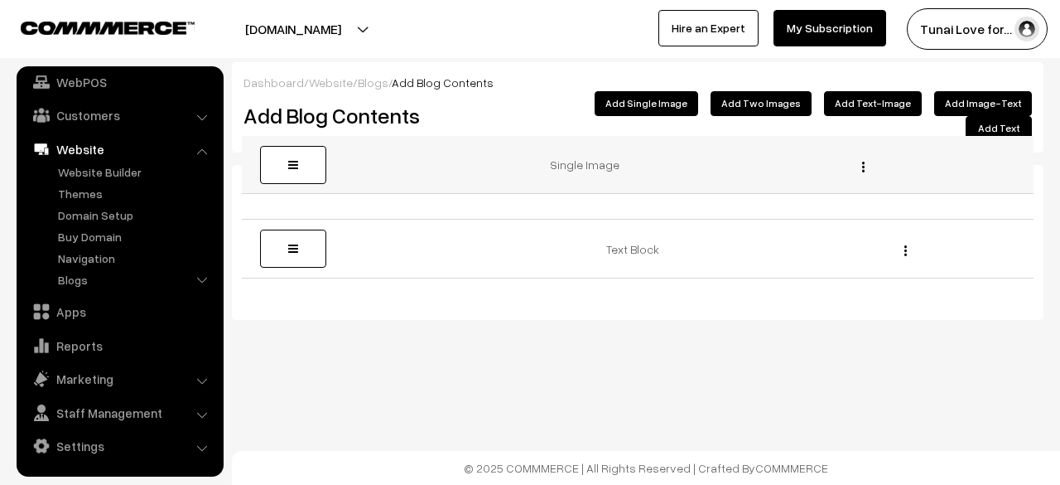
drag, startPoint x: 274, startPoint y: 258, endPoint x: 270, endPoint y: 171, distance: 86.2
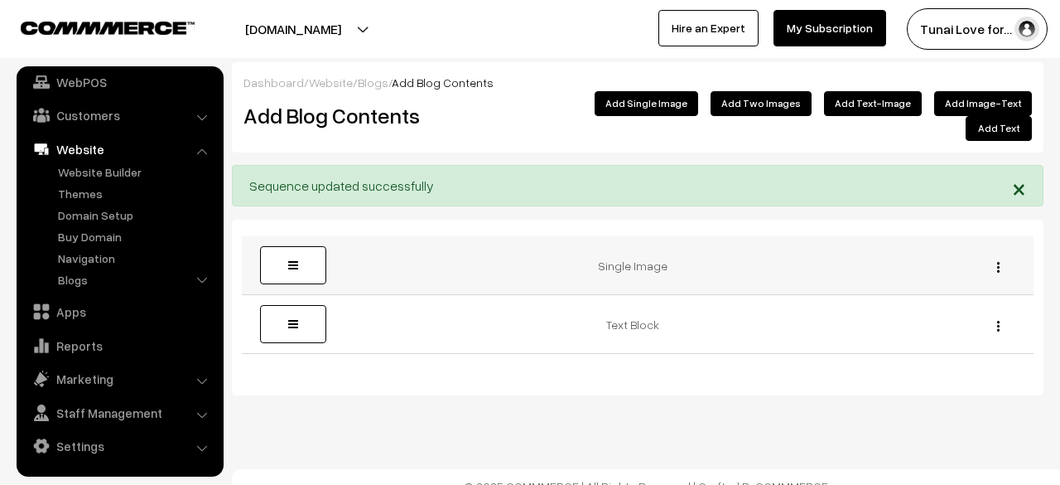
click at [999, 262] on img "button" at bounding box center [998, 267] width 2 height 11
drag, startPoint x: 903, startPoint y: 305, endPoint x: 595, endPoint y: 77, distance: 383.2
click at [903, 309] on link "Delete" at bounding box center [923, 327] width 141 height 36
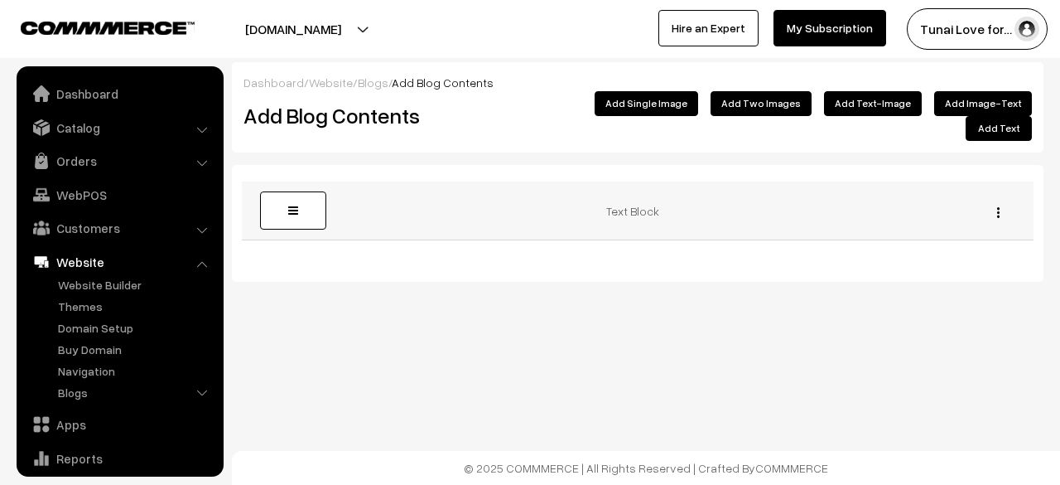
scroll to position [113, 0]
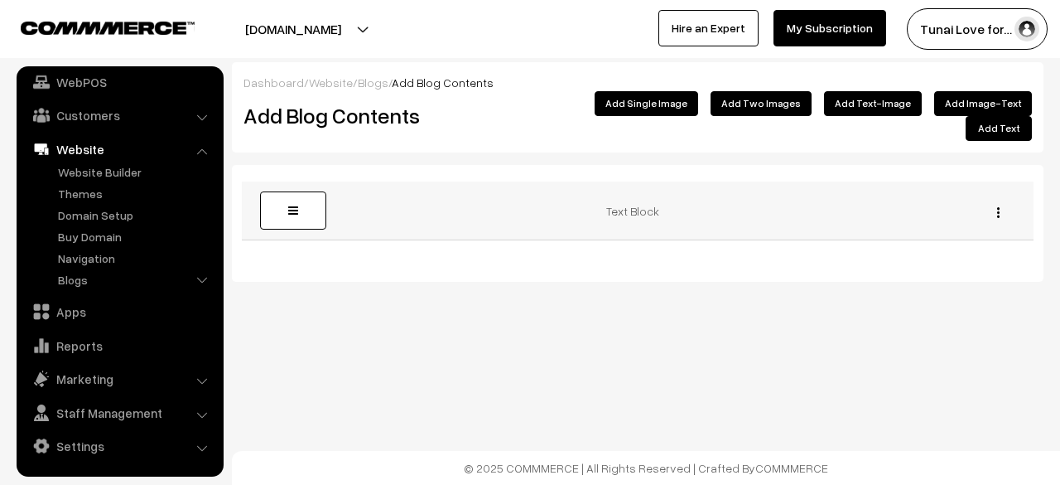
click at [653, 200] on td "Text Block" at bounding box center [638, 210] width 634 height 59
drag, startPoint x: 653, startPoint y: 200, endPoint x: 996, endPoint y: 191, distance: 343.8
click at [996, 205] on button "button" at bounding box center [998, 211] width 4 height 13
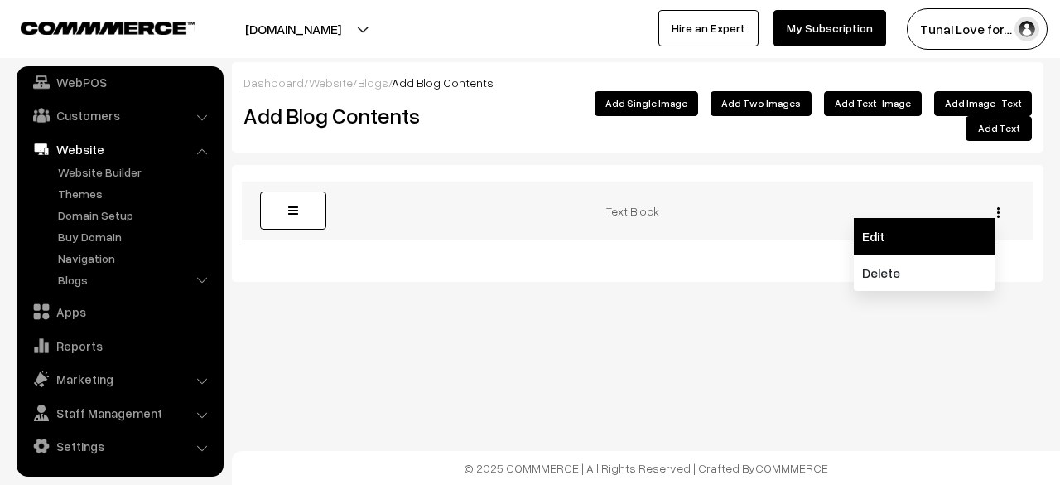
click at [964, 218] on link "Edit" at bounding box center [924, 236] width 141 height 36
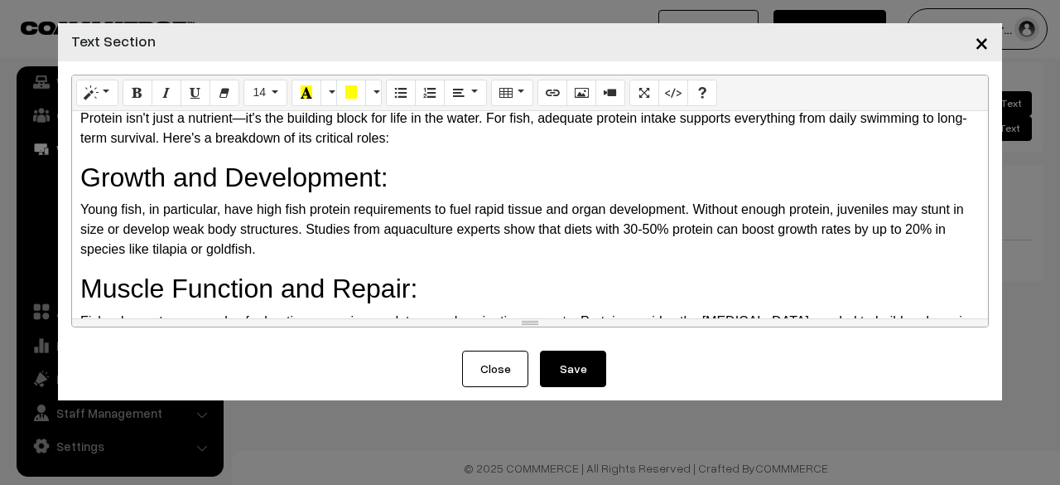
scroll to position [0, 0]
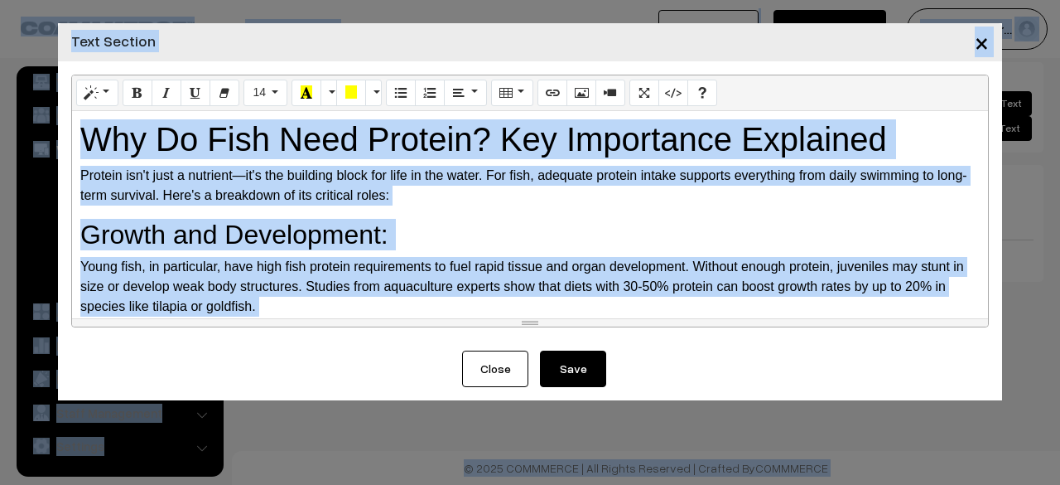
click at [176, 147] on h1 "Why Do Fish Need Protein? Key Importance Explained" at bounding box center [530, 139] width 900 height 40
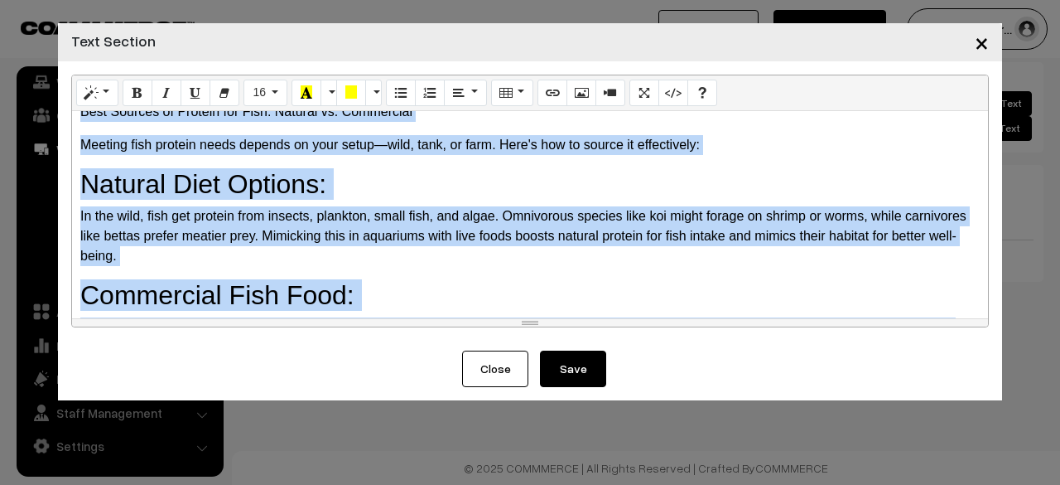
scroll to position [833, 0]
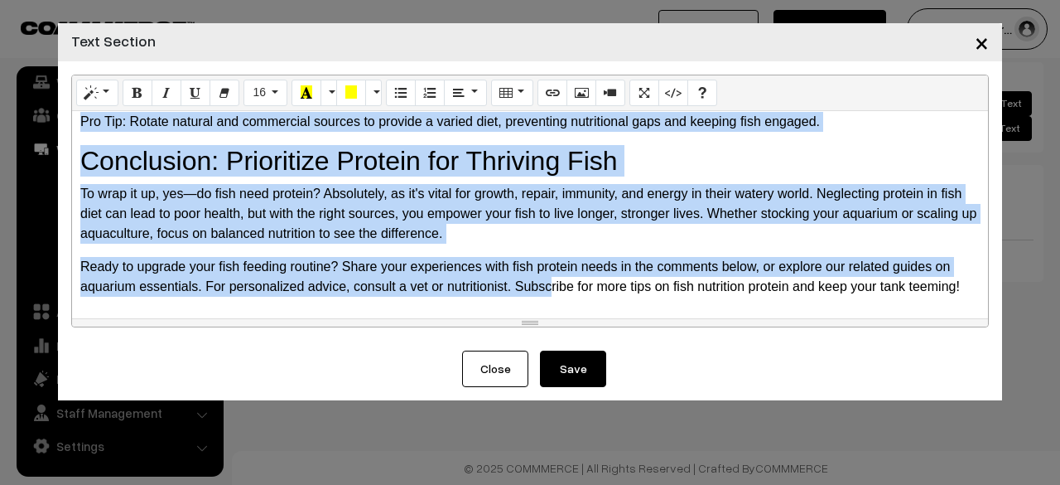
drag, startPoint x: 76, startPoint y: 130, endPoint x: 560, endPoint y: 418, distance: 563.1
click at [551, 438] on div "× Text Section Normal Quote Code Header 1 Header 2 Header 3 Header 4 Header 5 H…" at bounding box center [530, 242] width 1060 height 485
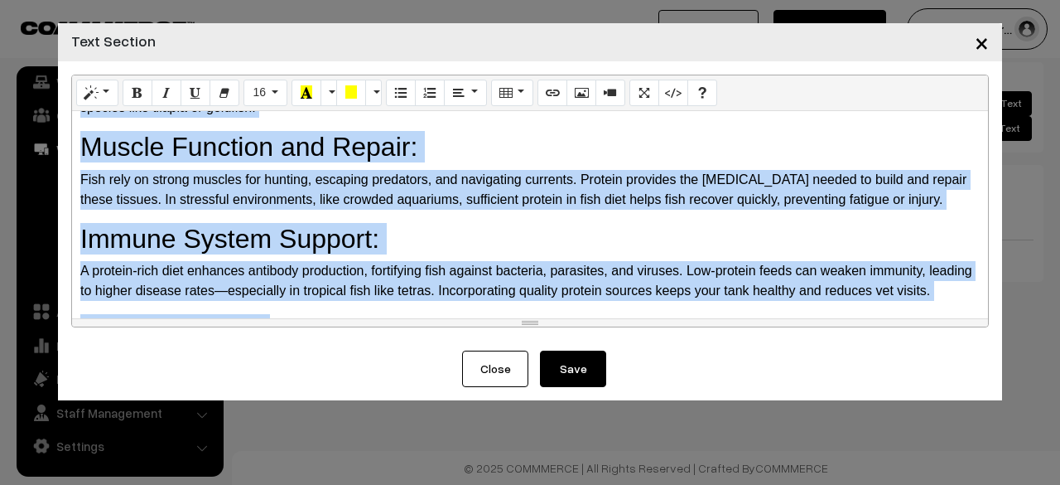
scroll to position [0, 0]
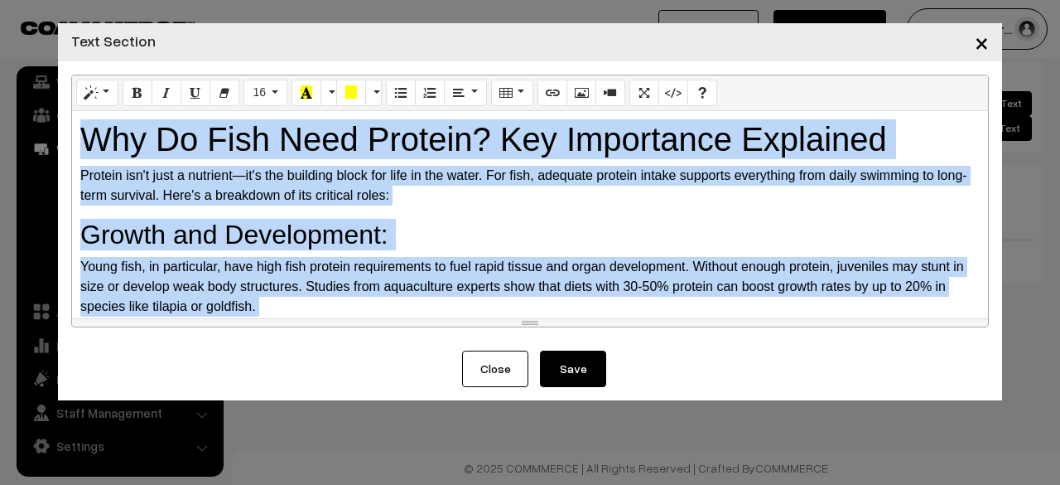
drag, startPoint x: 966, startPoint y: 289, endPoint x: 7, endPoint y: -72, distance: 1024.9
click at [7, 0] on html "Thank you for showing interest. Our team will call you shortly. Close [DOMAIN_N…" at bounding box center [530, 242] width 1060 height 485
paste div
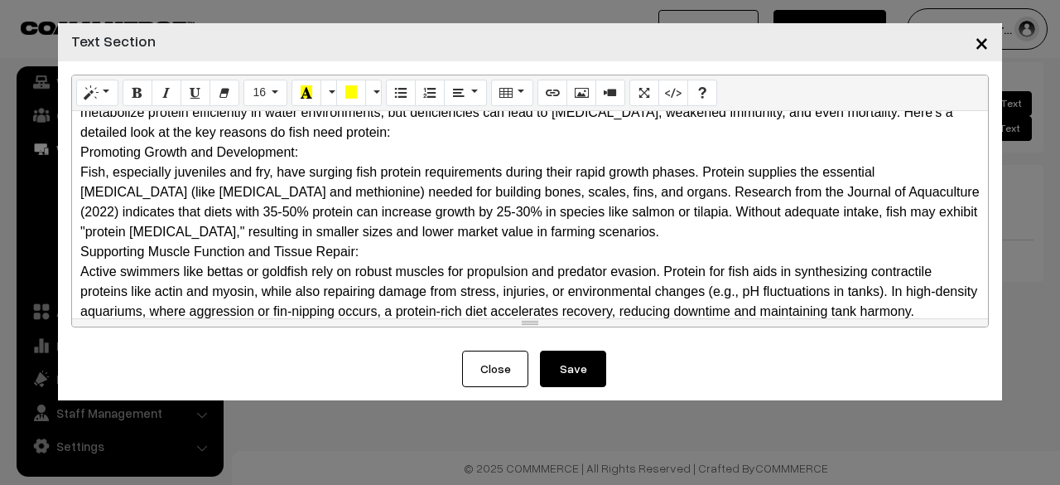
scroll to position [166, 0]
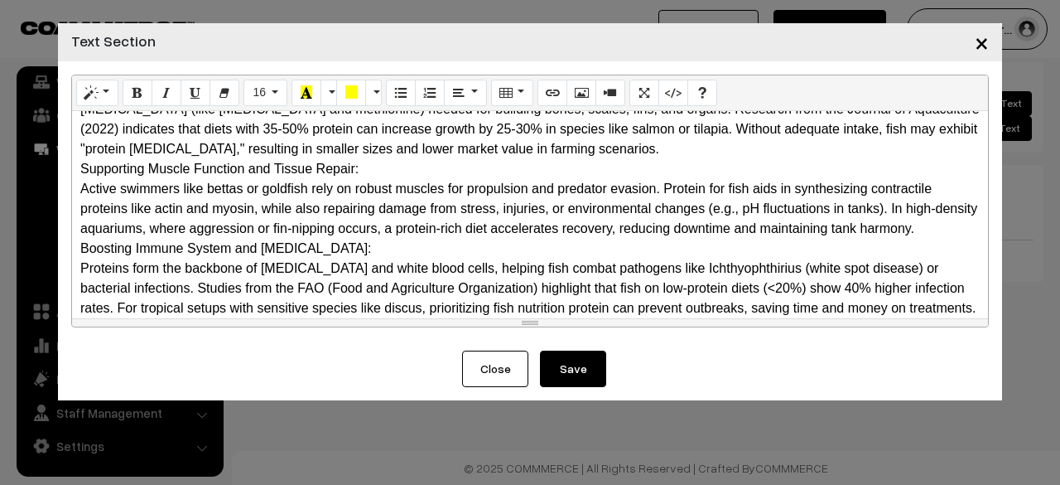
click at [570, 374] on button "Save" at bounding box center [573, 368] width 66 height 36
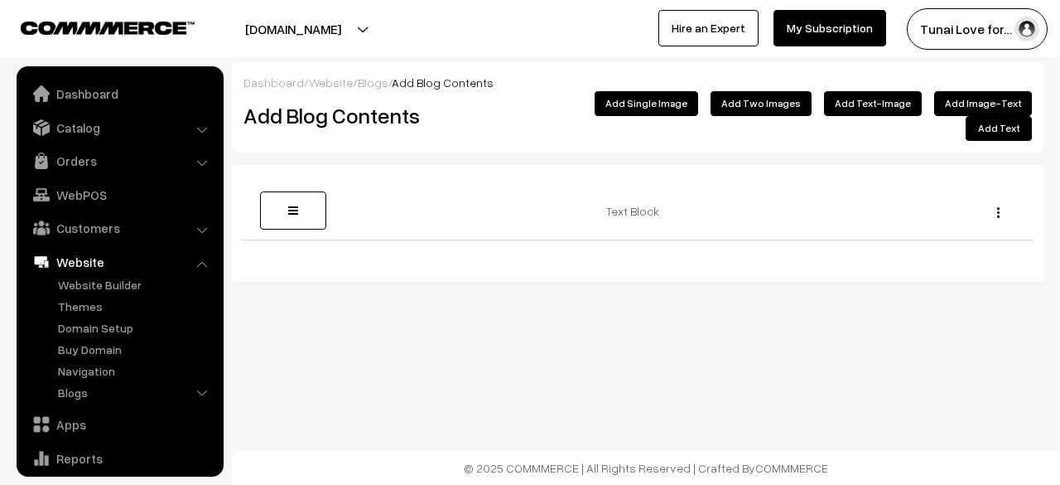
scroll to position [113, 0]
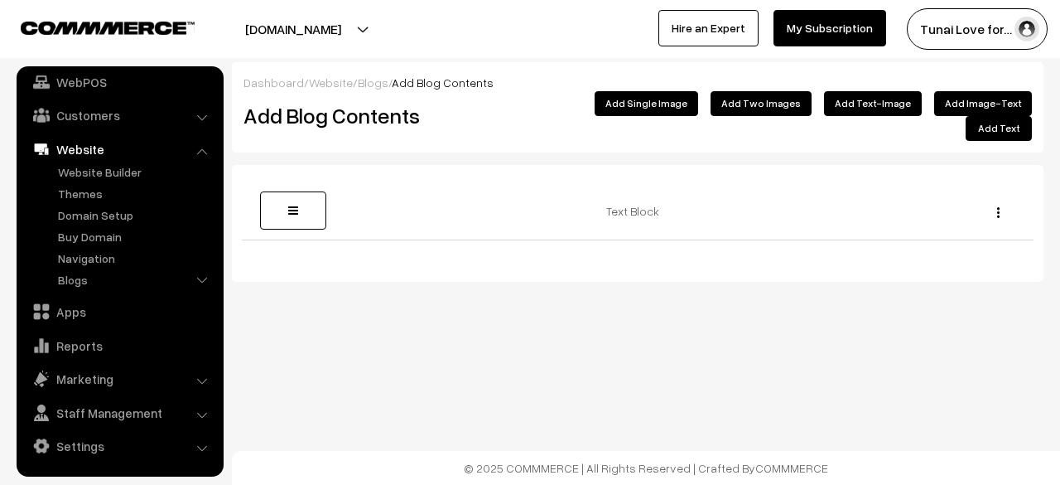
click at [190, 24] on button "[DOMAIN_NAME]" at bounding box center [293, 28] width 212 height 41
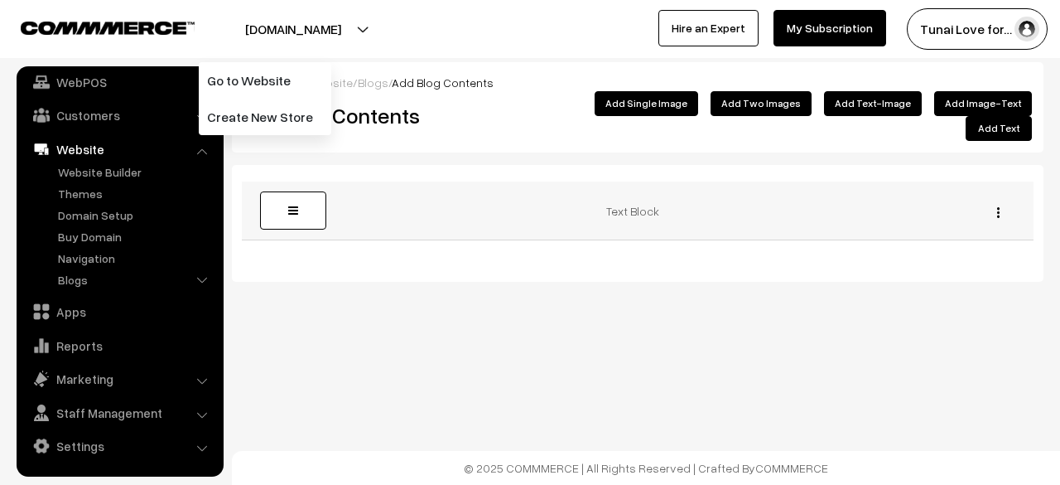
click at [1000, 205] on button "button" at bounding box center [998, 211] width 4 height 13
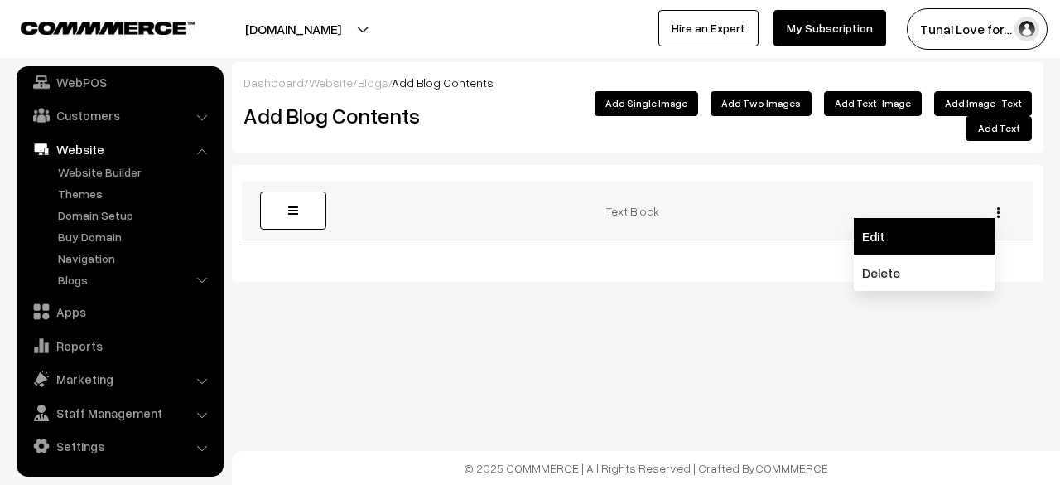
click at [892, 218] on link "Edit" at bounding box center [924, 236] width 141 height 36
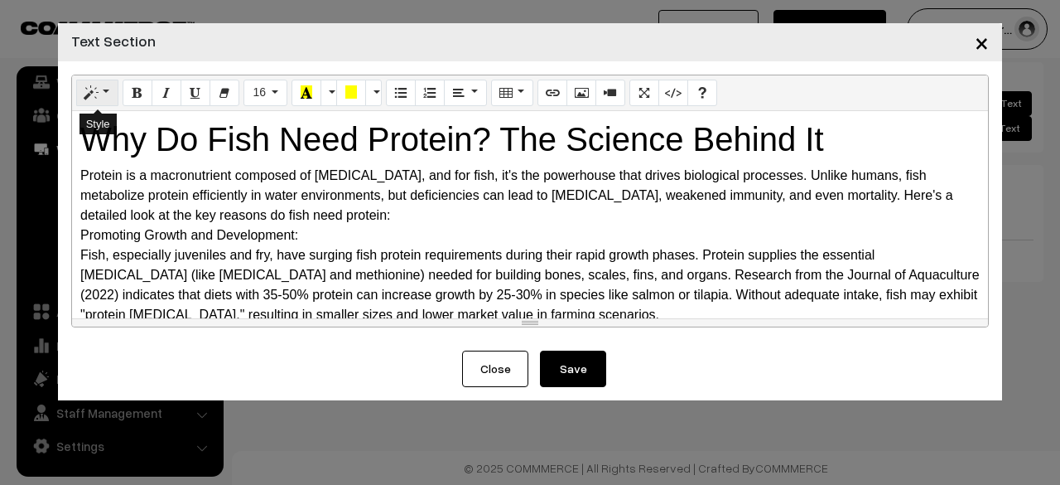
click at [94, 102] on button "Style" at bounding box center [97, 93] width 42 height 27
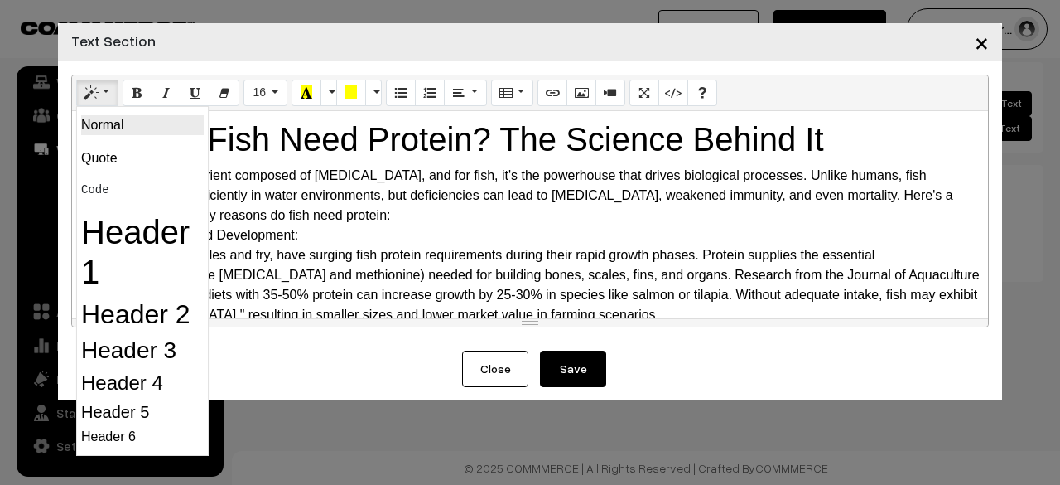
click at [122, 128] on p "Normal" at bounding box center [142, 125] width 123 height 20
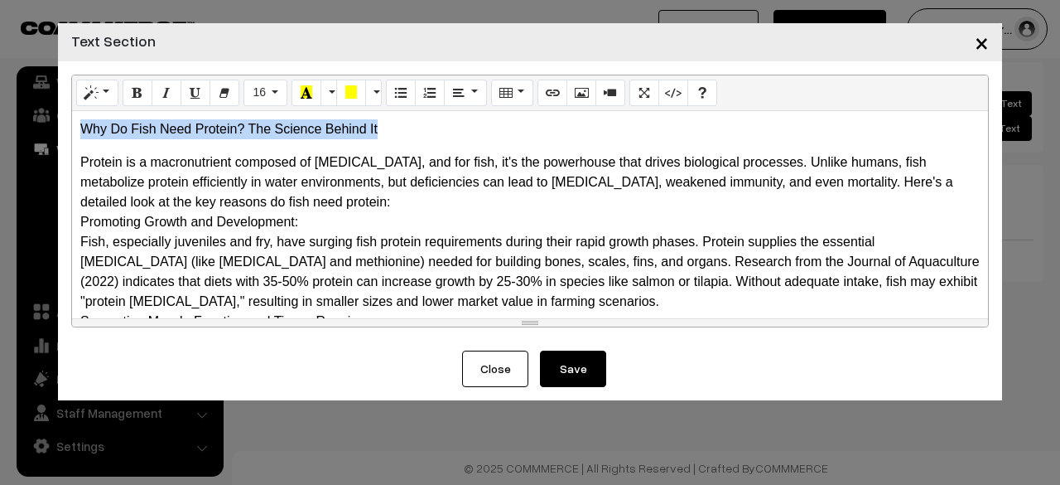
drag, startPoint x: 78, startPoint y: 126, endPoint x: 386, endPoint y: 134, distance: 308.2
click at [386, 134] on div "Why Do Fish Need Protein? The Science Behind It Protein is a macronutrient comp…" at bounding box center [530, 214] width 916 height 207
click at [89, 83] on button "Style" at bounding box center [97, 93] width 42 height 27
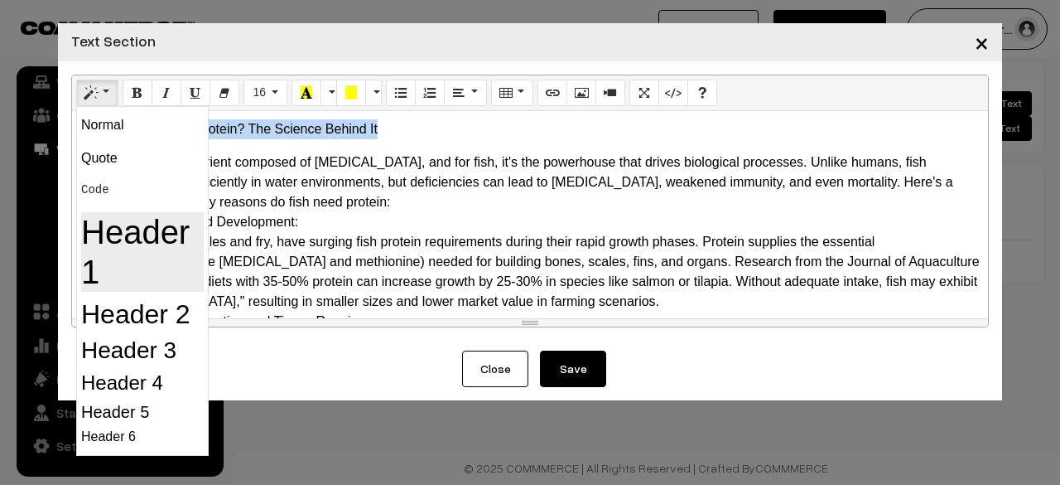
click at [103, 241] on h1 "Header 1" at bounding box center [142, 252] width 123 height 80
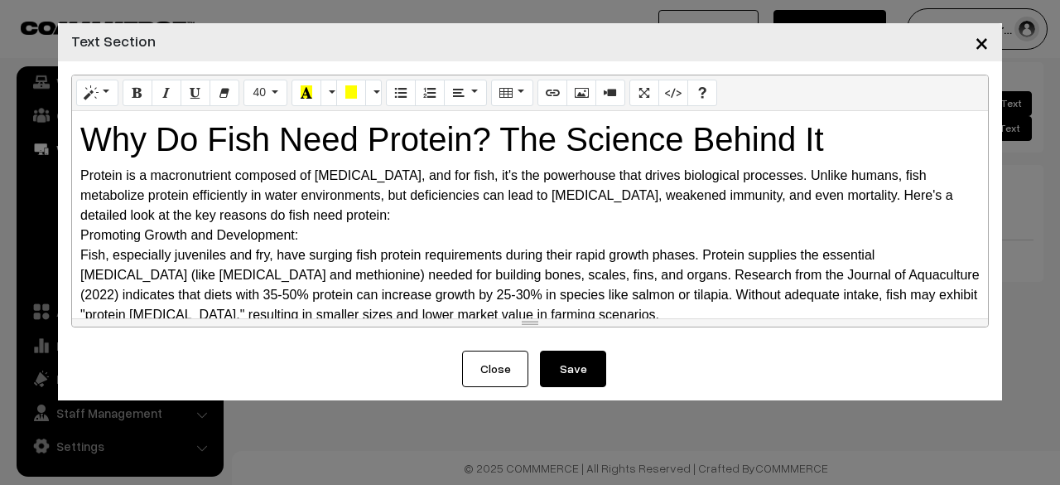
click at [374, 193] on div "Protein is a macronutrient composed of [MEDICAL_DATA], and for fish, it's the p…" at bounding box center [530, 196] width 900 height 60
click at [82, 102] on button "Style" at bounding box center [97, 93] width 42 height 27
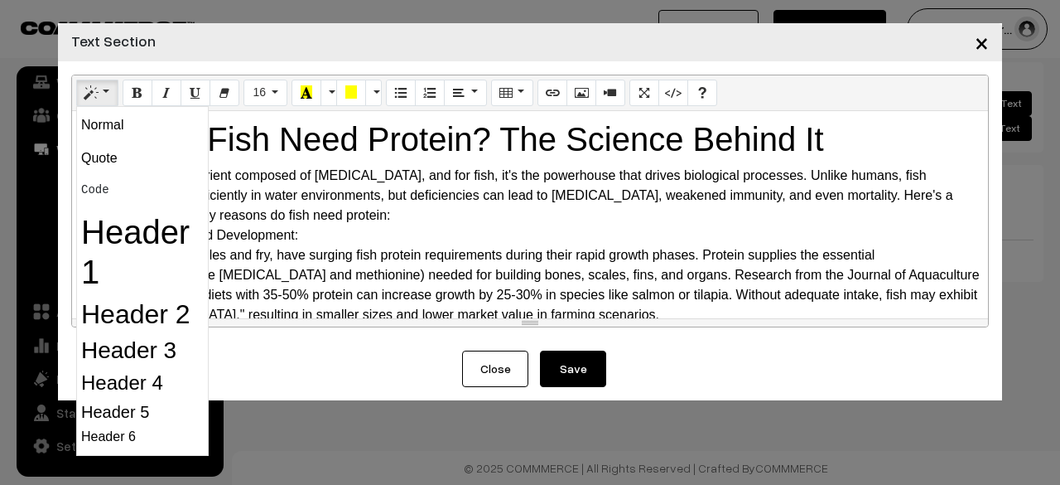
click at [500, 369] on button "Close" at bounding box center [495, 368] width 66 height 36
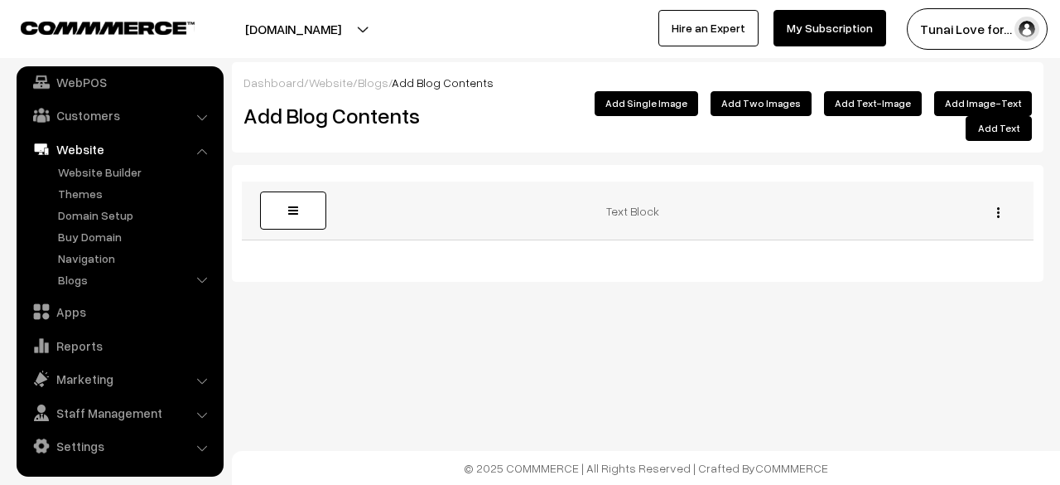
click at [997, 207] on img "button" at bounding box center [998, 212] width 2 height 11
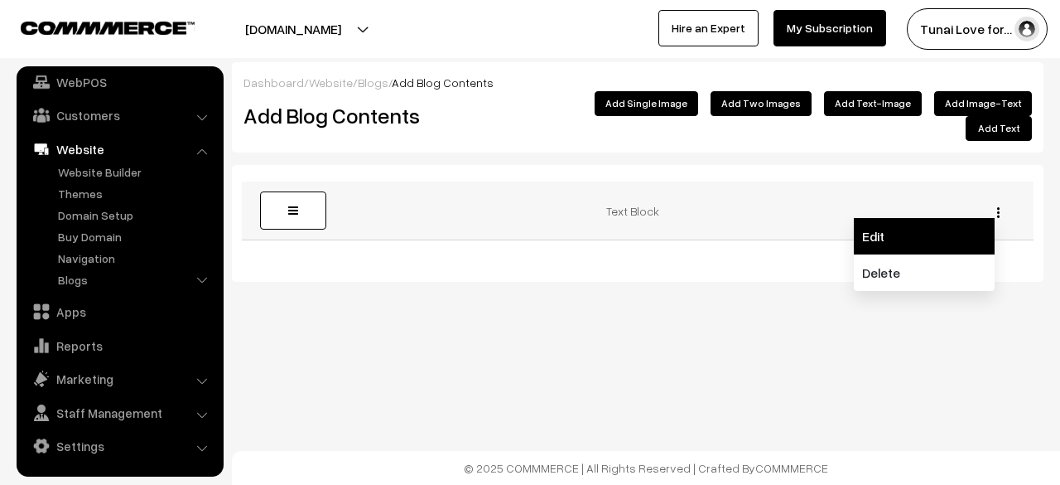
click at [885, 218] on link "Edit" at bounding box center [924, 236] width 141 height 36
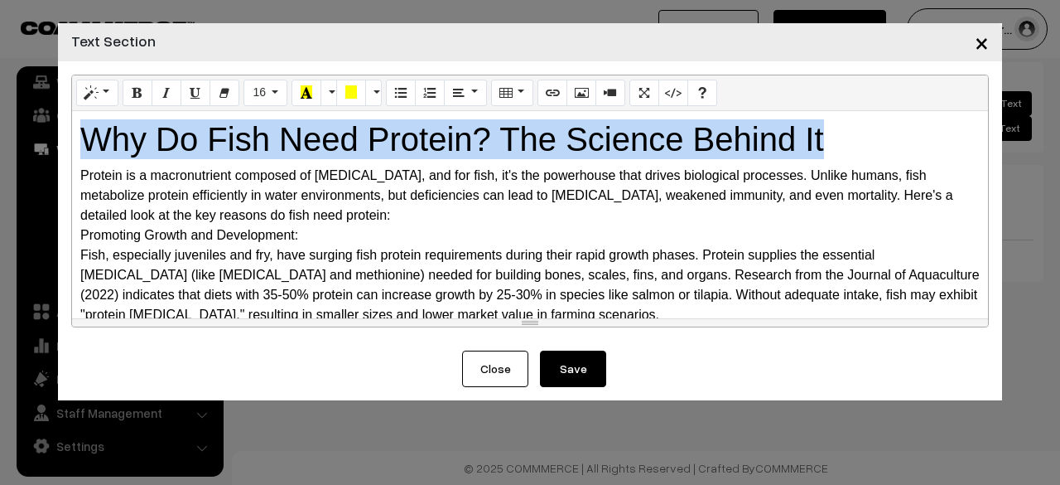
drag, startPoint x: 850, startPoint y: 132, endPoint x: 0, endPoint y: 109, distance: 850.1
click at [0, 109] on div "× Text Section Normal Quote Code Header 1 Header 2 Header 3 Header 4 Header 5 H…" at bounding box center [530, 242] width 1060 height 485
click at [99, 92] on button "Style" at bounding box center [97, 93] width 42 height 27
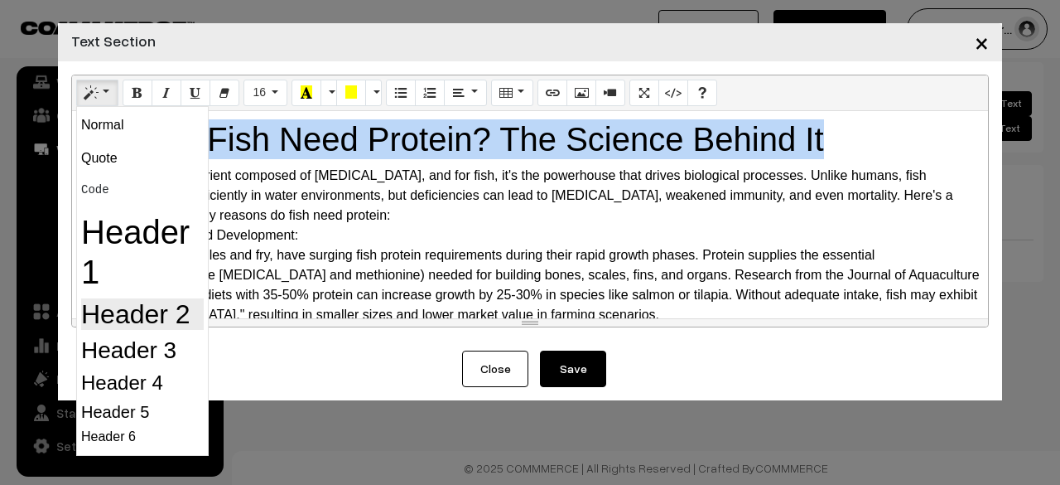
click at [118, 301] on h2 "Header 2" at bounding box center [142, 313] width 123 height 31
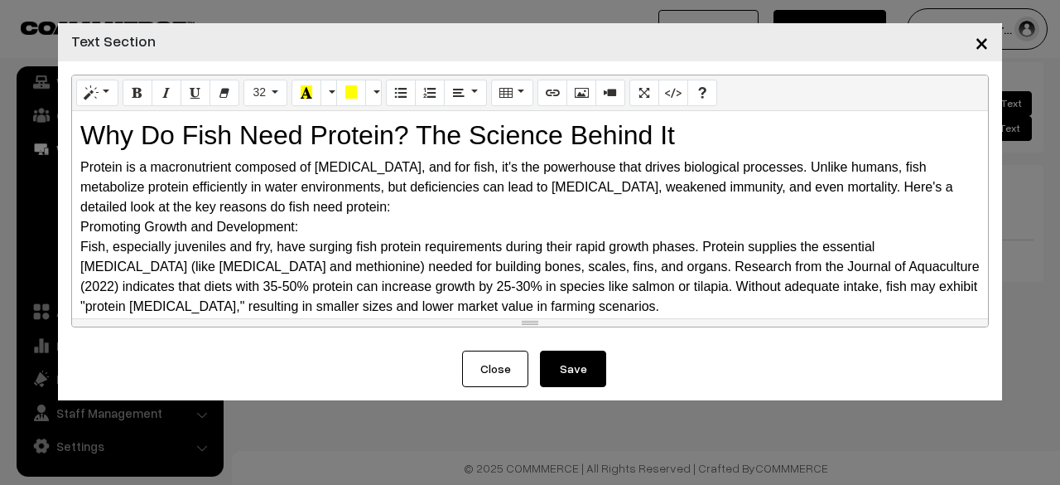
click at [350, 196] on div "Protein is a macronutrient composed of [MEDICAL_DATA], and for fish, it's the p…" at bounding box center [530, 187] width 900 height 60
drag, startPoint x: 319, startPoint y: 224, endPoint x: 75, endPoint y: 224, distance: 244.3
click at [75, 224] on div "Why Do Fish Need Protein? The Science Behind It Protein is a macronutrient comp…" at bounding box center [530, 214] width 916 height 207
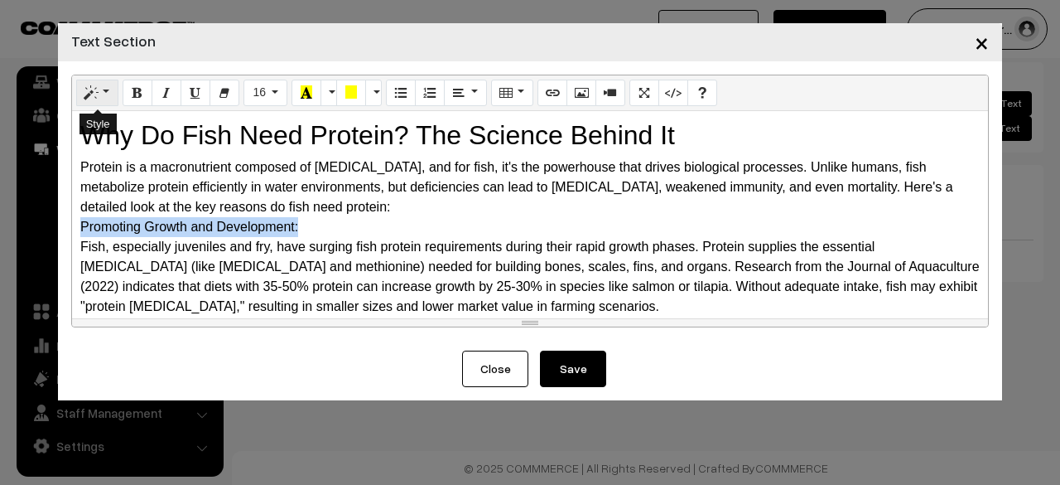
click at [103, 91] on button "Style" at bounding box center [97, 93] width 42 height 27
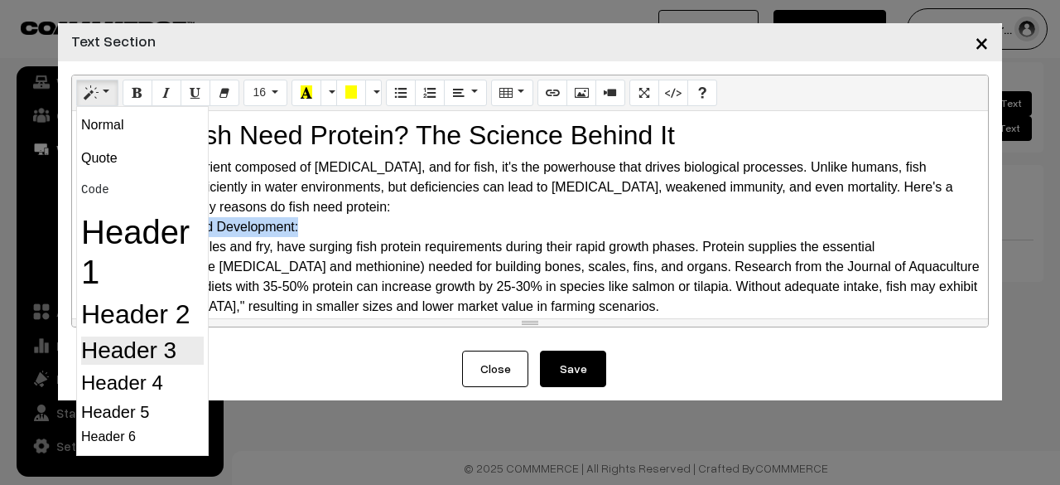
click at [140, 345] on h3 "Header 3" at bounding box center [142, 350] width 123 height 28
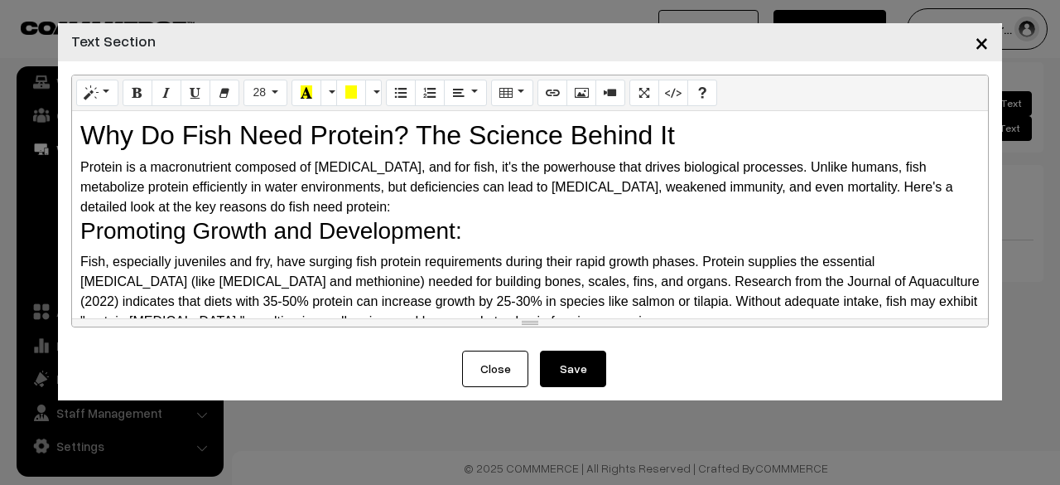
click at [498, 227] on h3 "Promoting Growth and Development:" at bounding box center [530, 231] width 900 height 28
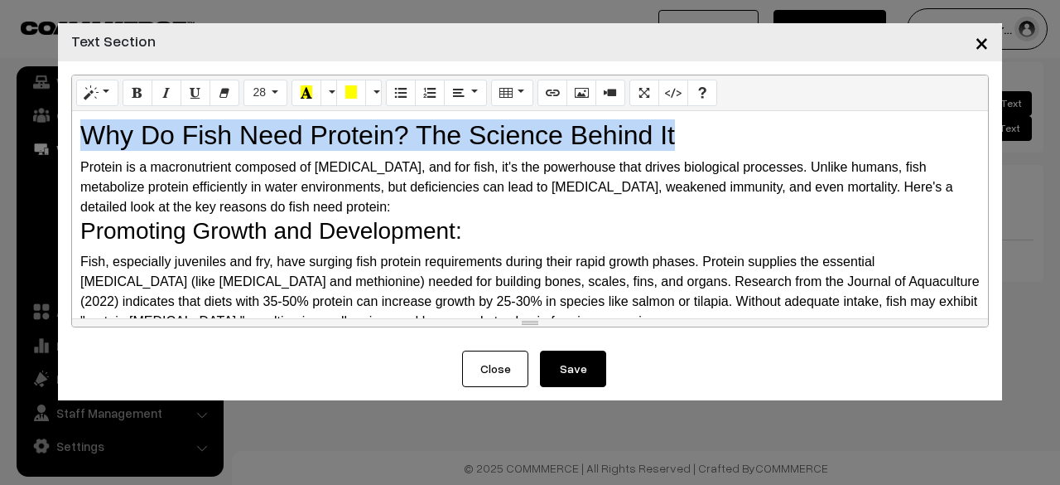
drag, startPoint x: 717, startPoint y: 138, endPoint x: 91, endPoint y: 138, distance: 626.2
click at [91, 138] on h2 "Why Do Fish Need Protein? The Science Behind It" at bounding box center [530, 134] width 900 height 31
click at [97, 102] on button "Style" at bounding box center [97, 93] width 42 height 27
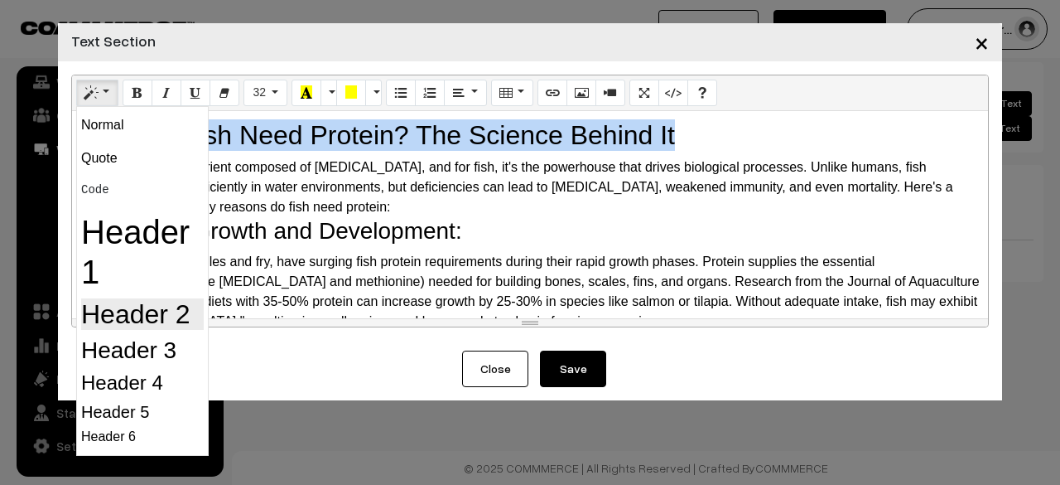
click at [104, 321] on h2 "Header 2" at bounding box center [142, 313] width 123 height 31
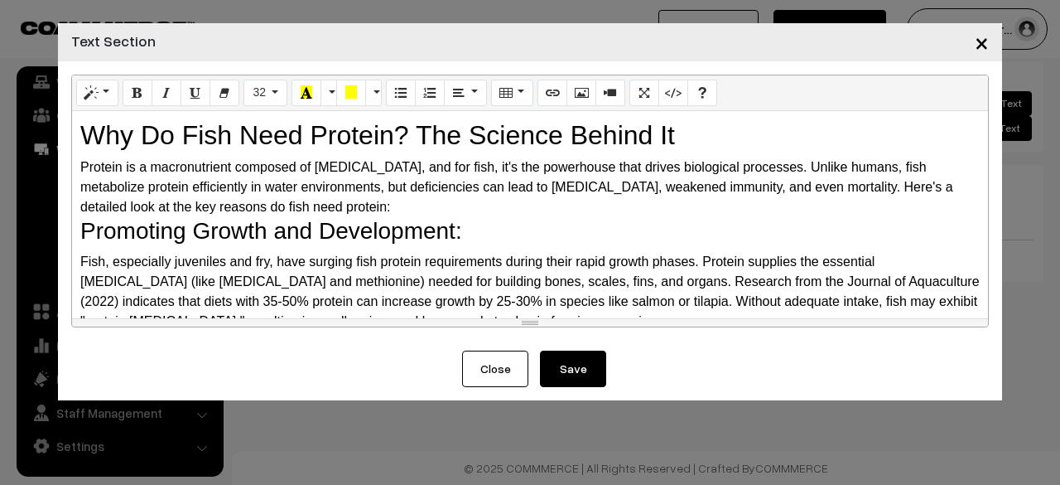
click at [265, 181] on div "Protein is a macronutrient composed of amino acids, and for fish, it's the powe…" at bounding box center [530, 187] width 900 height 60
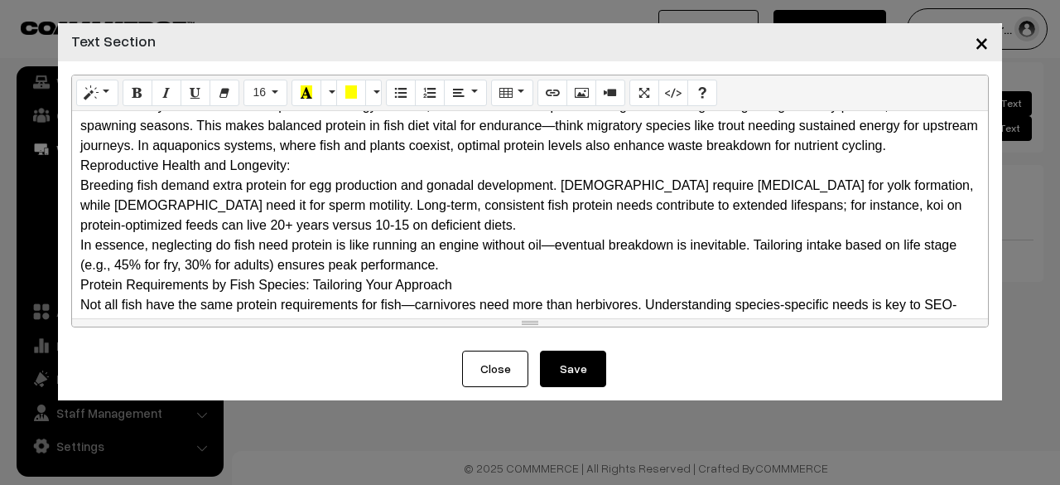
scroll to position [497, 0]
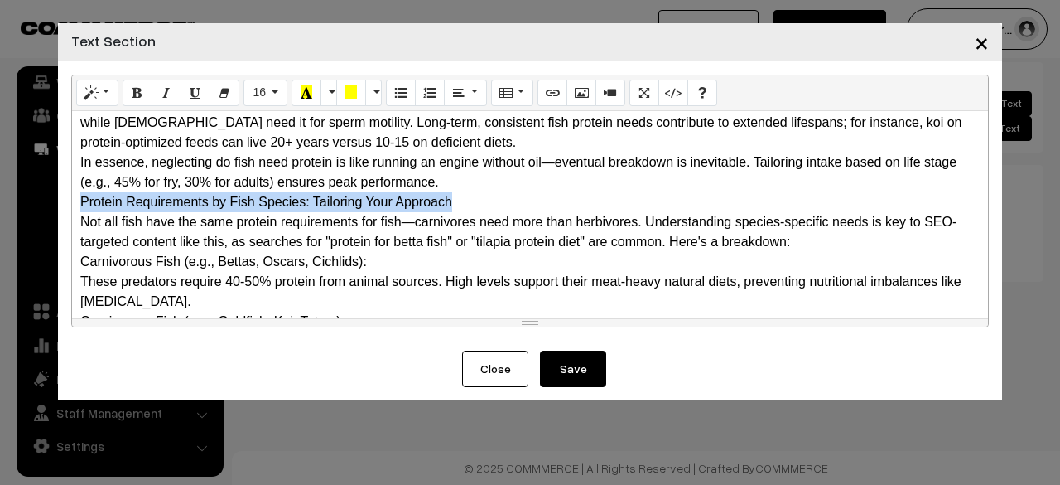
drag, startPoint x: 456, startPoint y: 218, endPoint x: 49, endPoint y: 218, distance: 406.7
click at [49, 218] on div "× Text Section Normal Quote Code Header 1 Header 2 Header 3 Header 4 Header 5 H…" at bounding box center [530, 242] width 1060 height 485
click at [109, 88] on button "Style" at bounding box center [97, 93] width 42 height 27
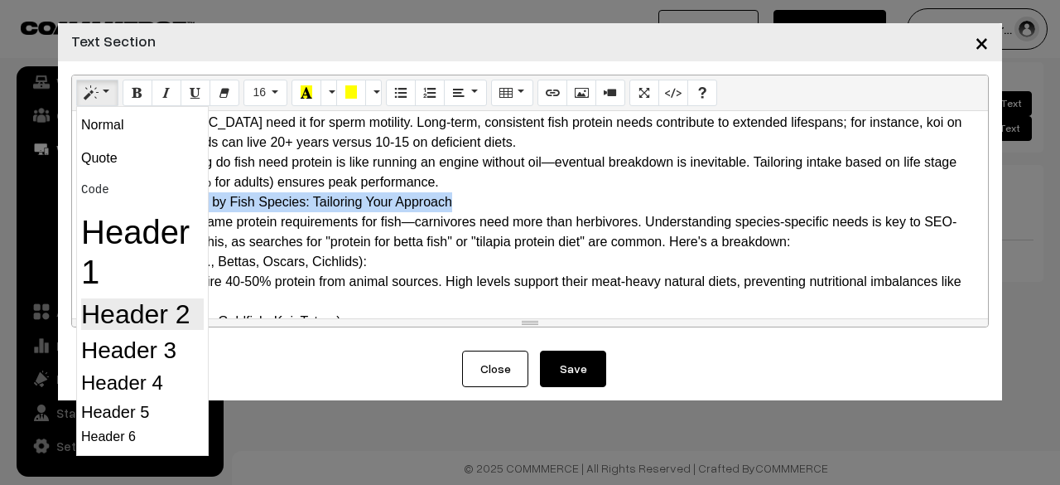
click at [132, 318] on h2 "Header 2" at bounding box center [142, 313] width 123 height 31
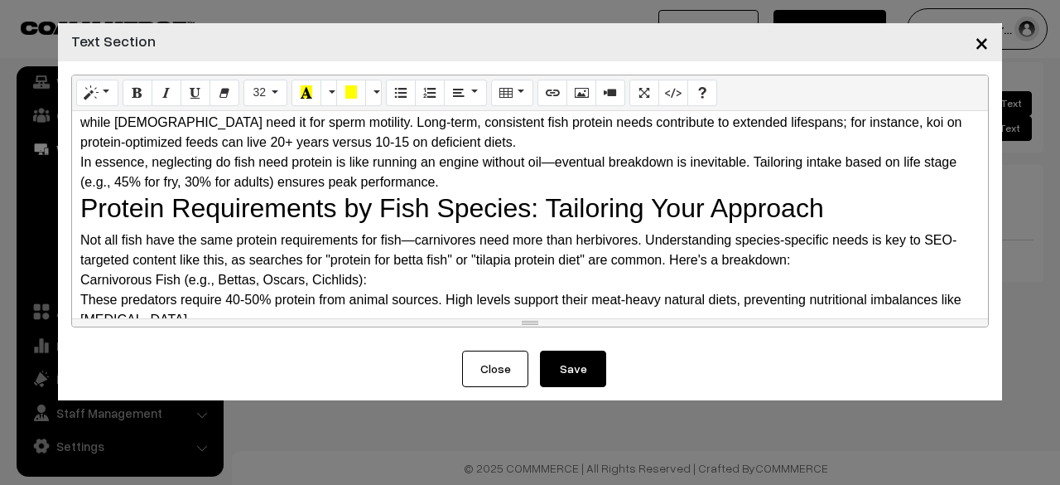
click at [480, 192] on div "In essence, neglecting do fish need protein is like running an engine without o…" at bounding box center [530, 172] width 900 height 40
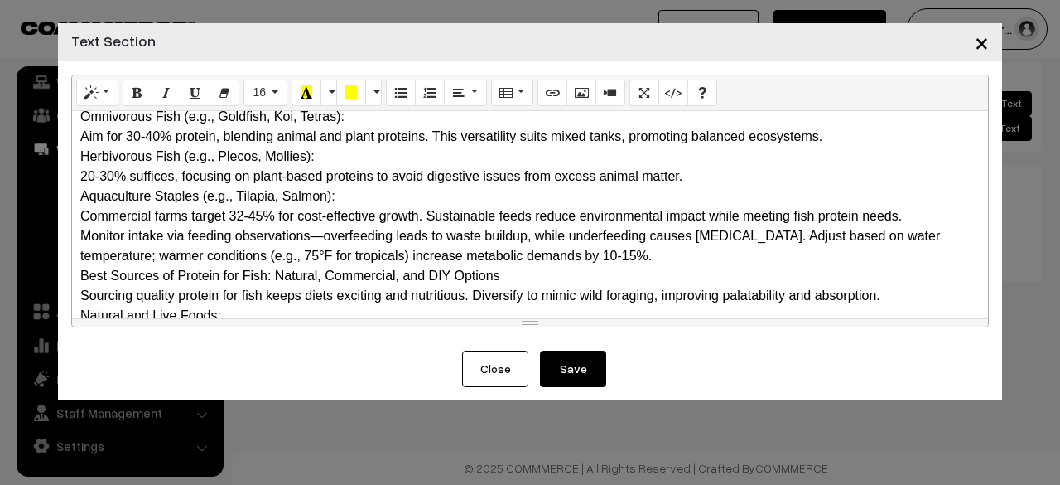
scroll to position [745, 0]
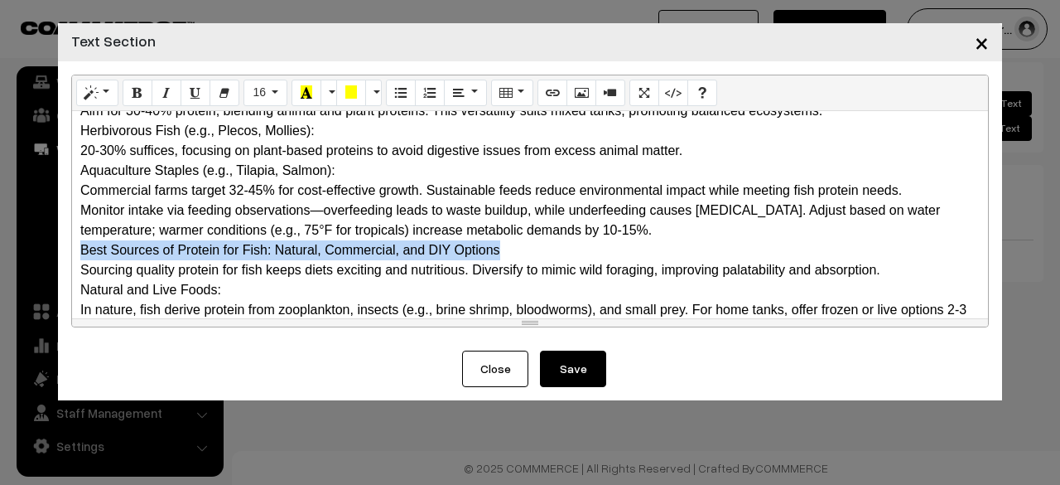
drag, startPoint x: 505, startPoint y: 270, endPoint x: 48, endPoint y: 269, distance: 457.2
click at [48, 269] on div "× Text Section Normal Quote Code Header 1 Header 2 Header 3 Header 4 Header 5 H…" at bounding box center [530, 242] width 1060 height 485
click at [86, 99] on icon "Style" at bounding box center [91, 91] width 12 height 13
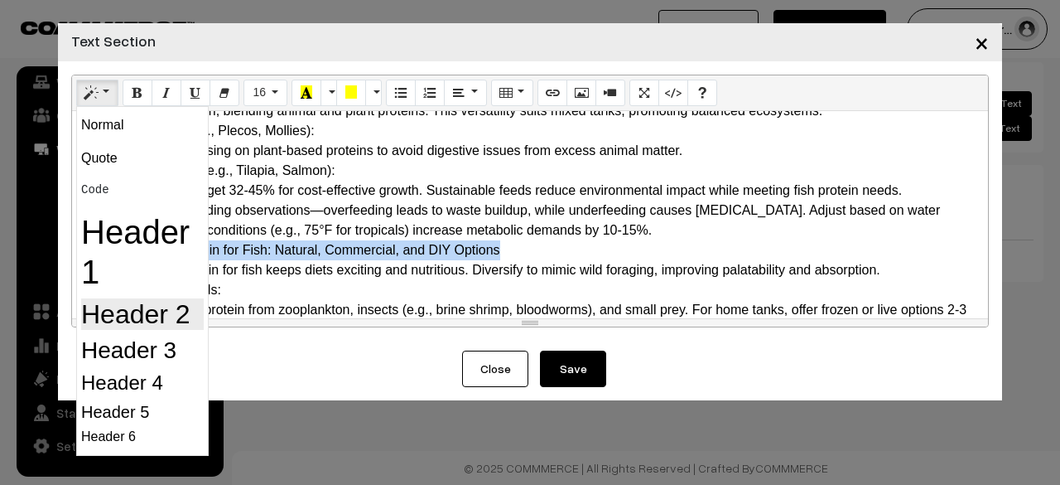
click at [127, 326] on h2 "Header 2" at bounding box center [142, 313] width 123 height 31
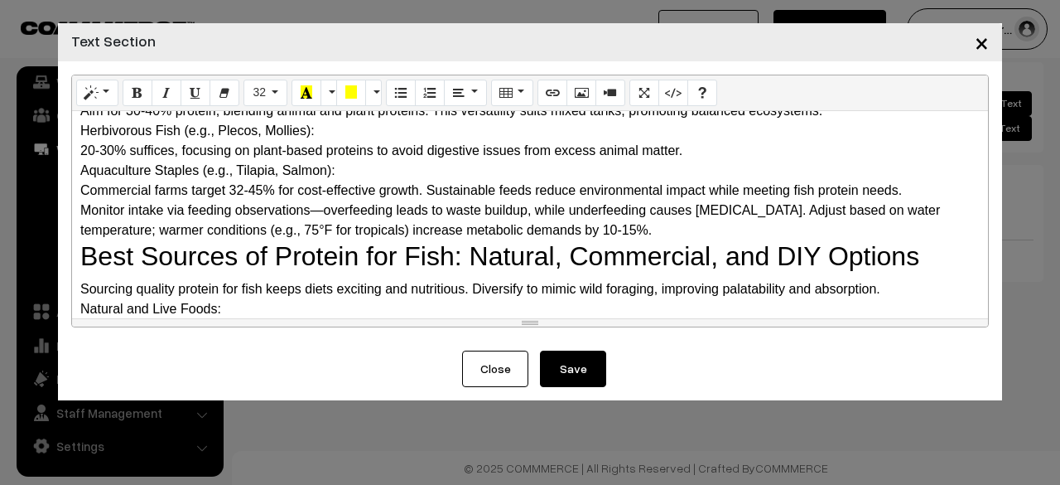
click at [616, 161] on div "20-30% suffices, focusing on plant-based proteins to avoid digestive issues fro…" at bounding box center [530, 151] width 900 height 20
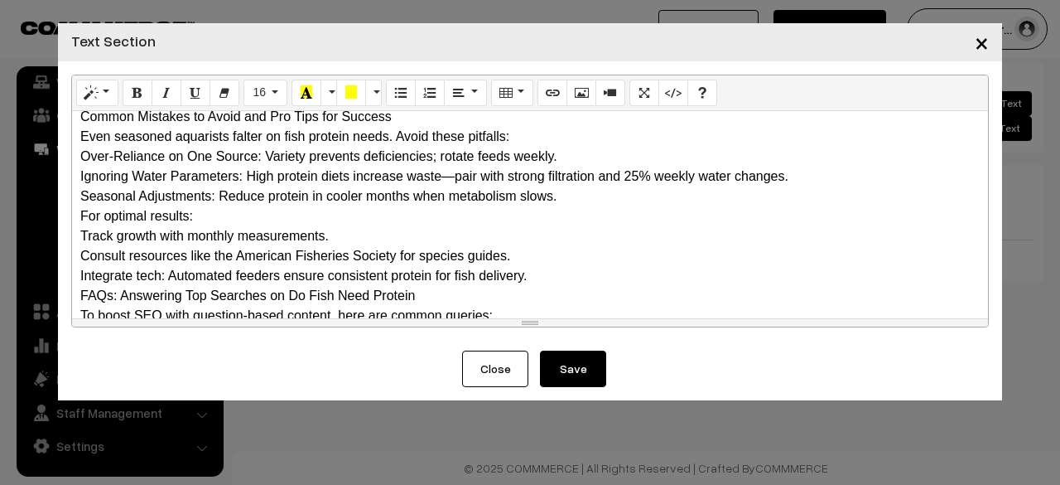
scroll to position [1242, 0]
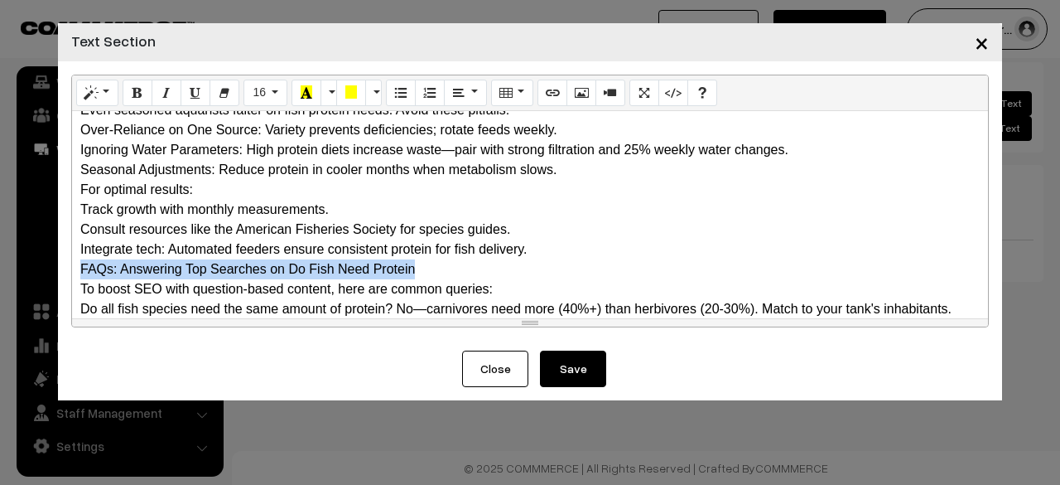
drag, startPoint x: 416, startPoint y: 283, endPoint x: 74, endPoint y: 296, distance: 342.3
click at [74, 296] on div "Why Do Fish Need Protein? The Science Behind It Protein is a macronutrient comp…" at bounding box center [530, 214] width 916 height 207
click at [96, 94] on icon "Style" at bounding box center [91, 91] width 12 height 13
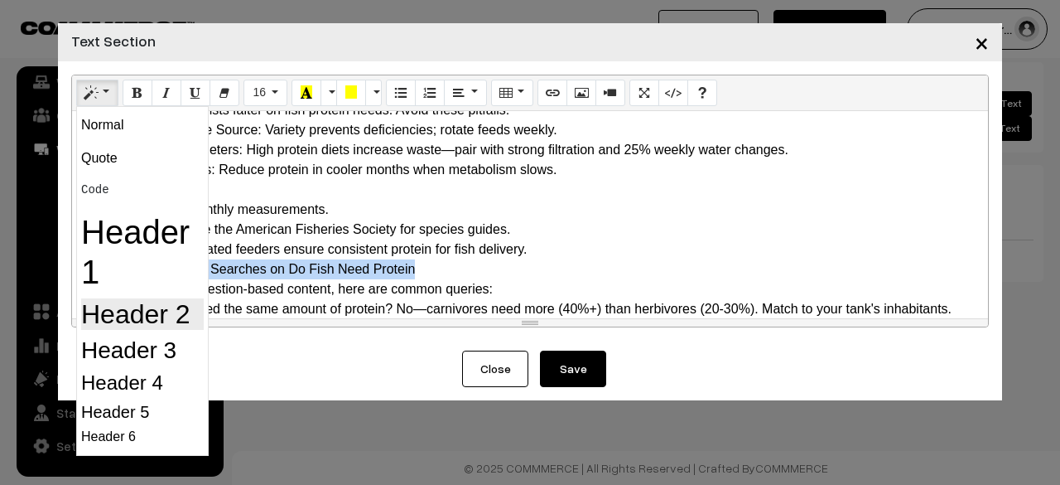
click at [146, 311] on h2 "Header 2" at bounding box center [142, 313] width 123 height 31
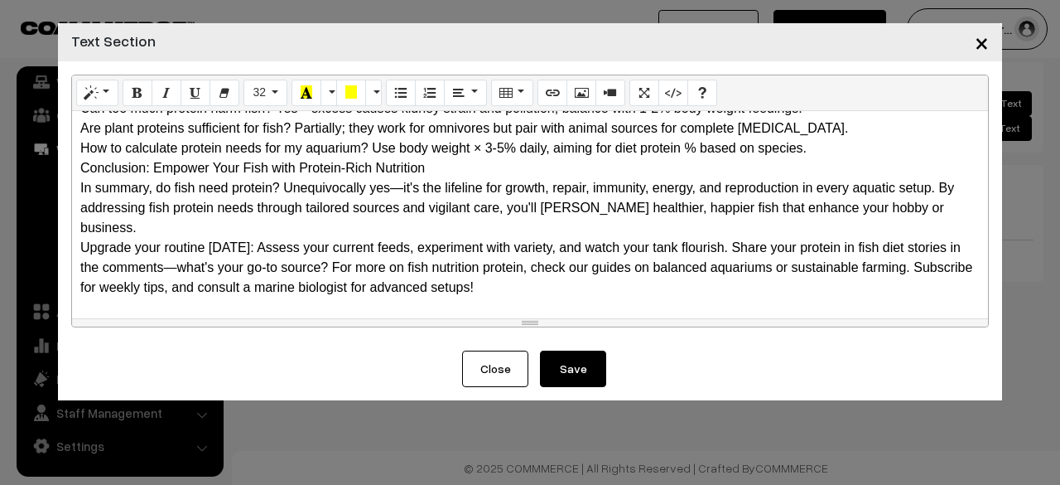
scroll to position [1502, 0]
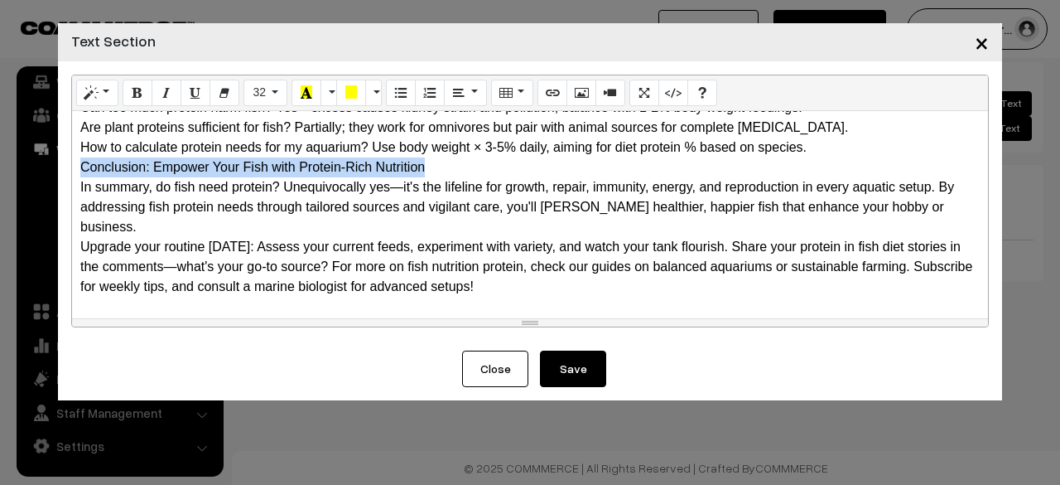
drag, startPoint x: 76, startPoint y: 186, endPoint x: 429, endPoint y: 195, distance: 353.0
click at [429, 195] on div "Why Do Fish Need Protein? The Science Behind It Protein is a macronutrient comp…" at bounding box center [530, 214] width 916 height 207
click at [113, 99] on button "Style" at bounding box center [97, 93] width 42 height 27
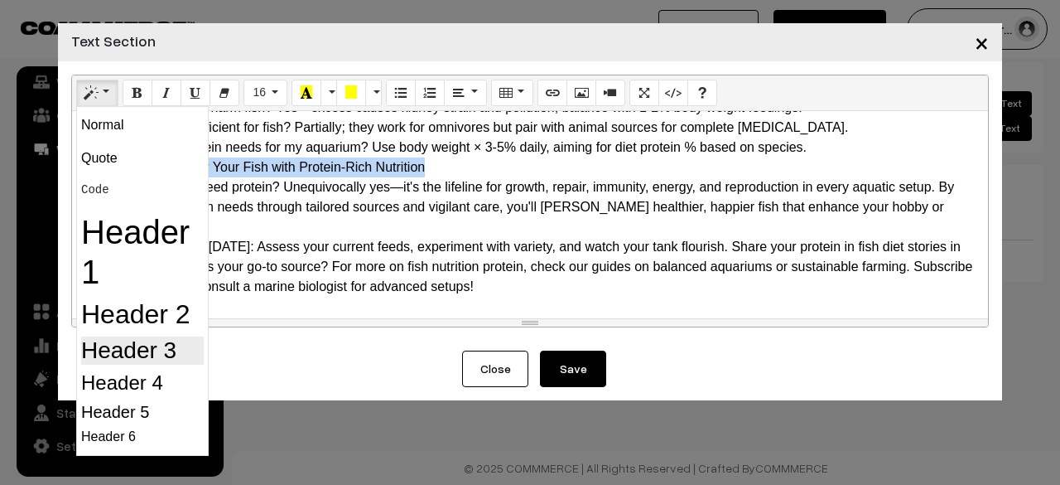
click at [127, 357] on h3 "Header 3" at bounding box center [142, 350] width 123 height 28
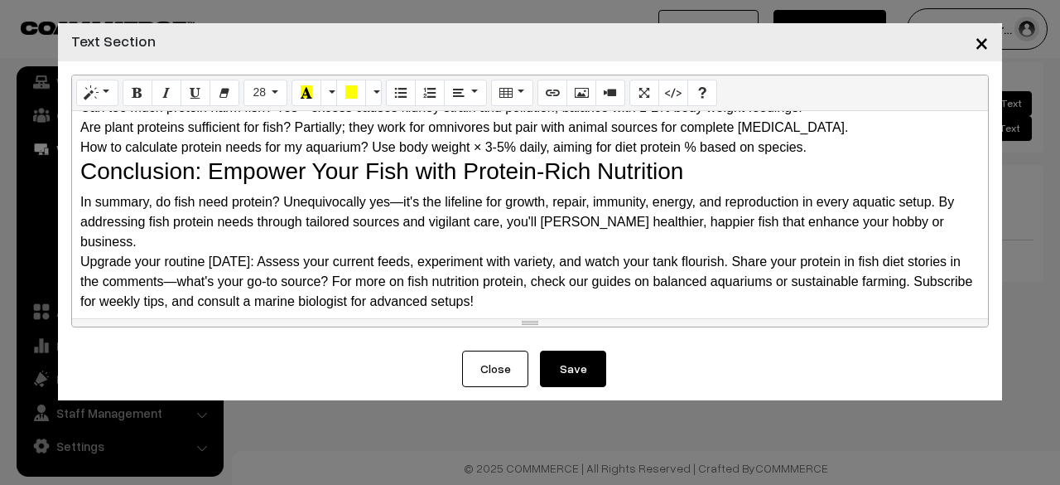
click at [343, 227] on div "In summary, do fish need protein? Unequivocally yes—it's the lifeline for growt…" at bounding box center [530, 222] width 900 height 60
click at [577, 357] on button "Save" at bounding box center [573, 368] width 66 height 36
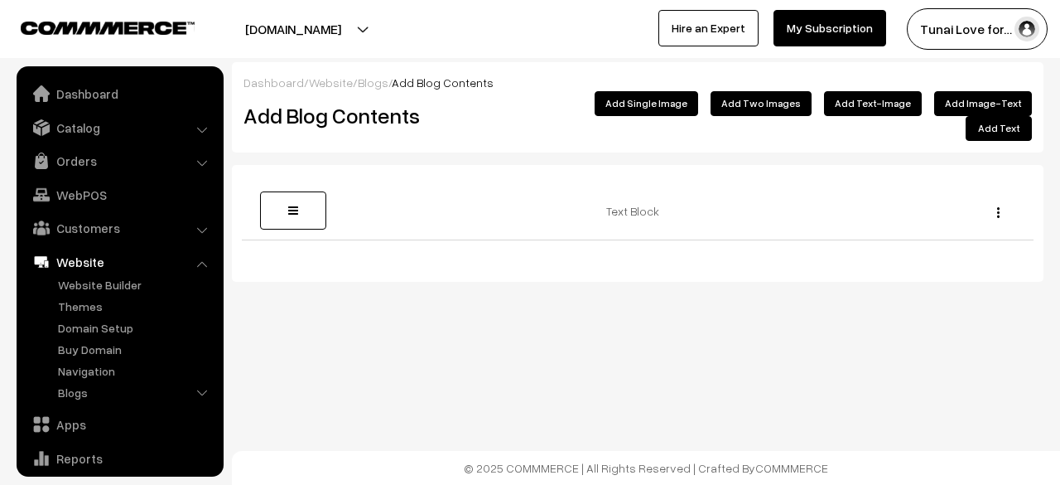
scroll to position [113, 0]
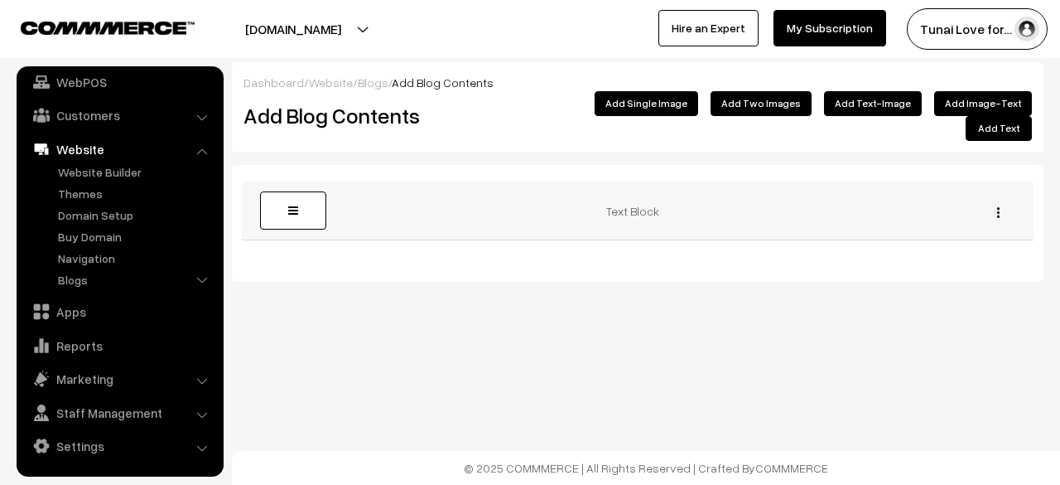
click at [1000, 205] on button "button" at bounding box center [998, 211] width 4 height 13
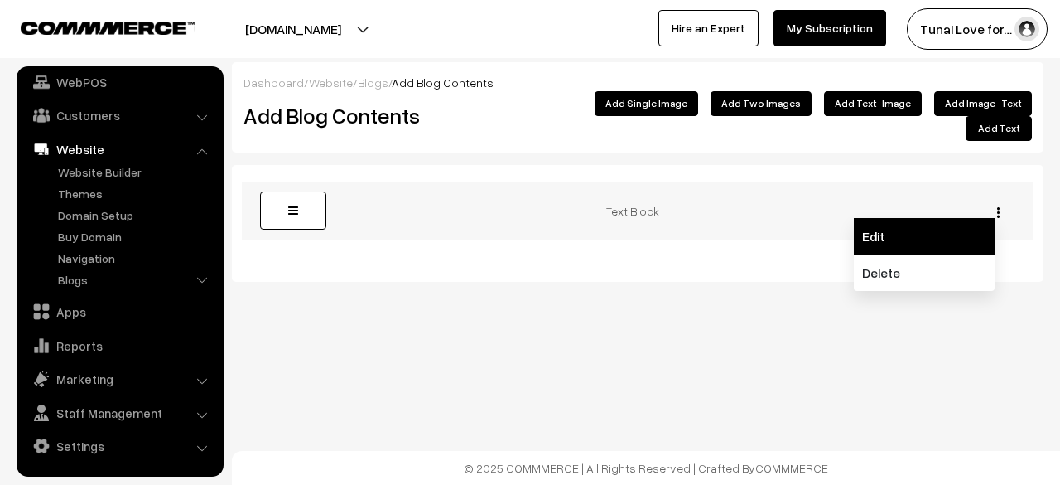
click at [930, 219] on link "Edit" at bounding box center [924, 236] width 141 height 36
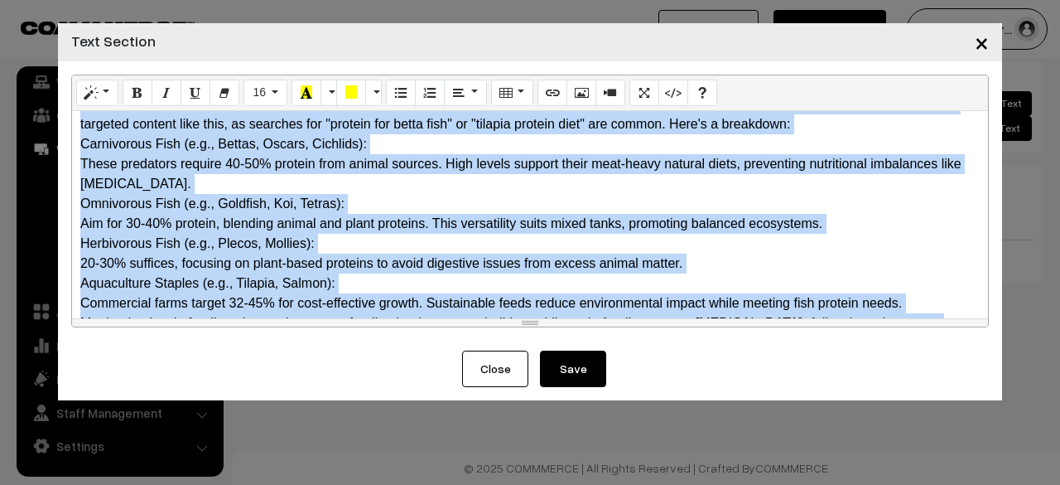
scroll to position [1516, 0]
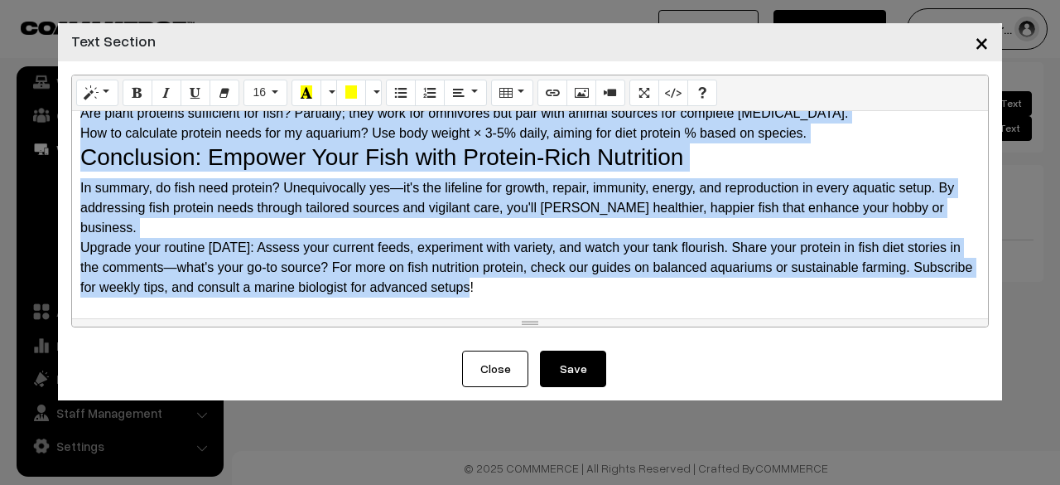
drag, startPoint x: 80, startPoint y: 127, endPoint x: 837, endPoint y: 328, distance: 783.4
click at [837, 328] on div "Normal Quote Code Header 1 Header 2 Header 3 Header 4 Header 5 Header 6 16 8 9 …" at bounding box center [530, 205] width 944 height 289
click at [469, 90] on button "Paragraph" at bounding box center [465, 93] width 42 height 27
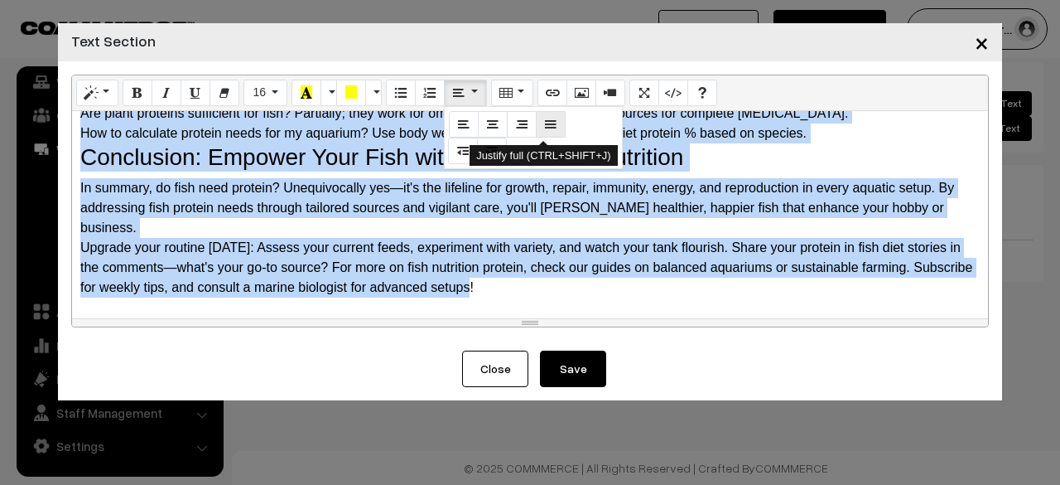
click at [547, 127] on icon "Justify full (CTRL+SHIFT+J)" at bounding box center [551, 123] width 12 height 13
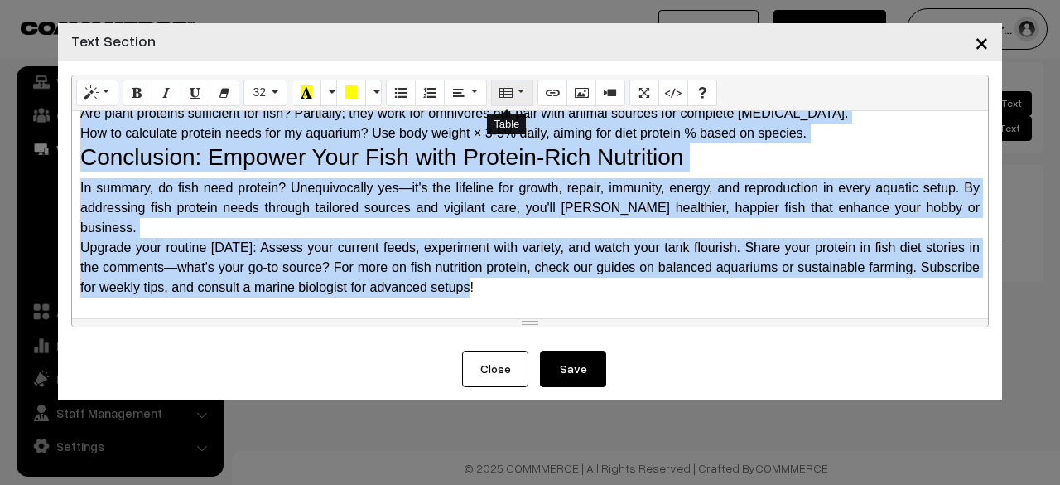
click at [521, 90] on button "Table" at bounding box center [512, 93] width 42 height 27
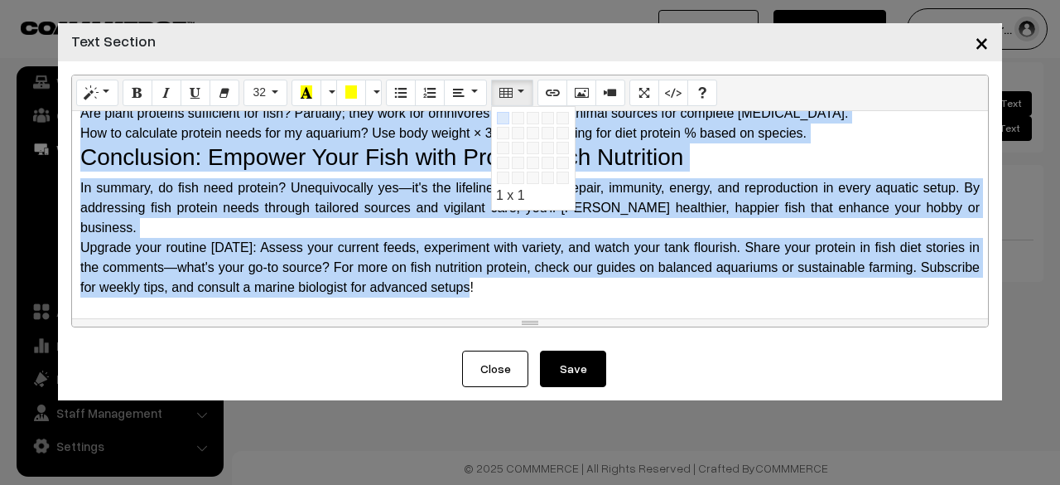
click at [336, 214] on div "In summary, do fish need protein? Unequivocally yes—it's the lifeline for growt…" at bounding box center [530, 208] width 900 height 60
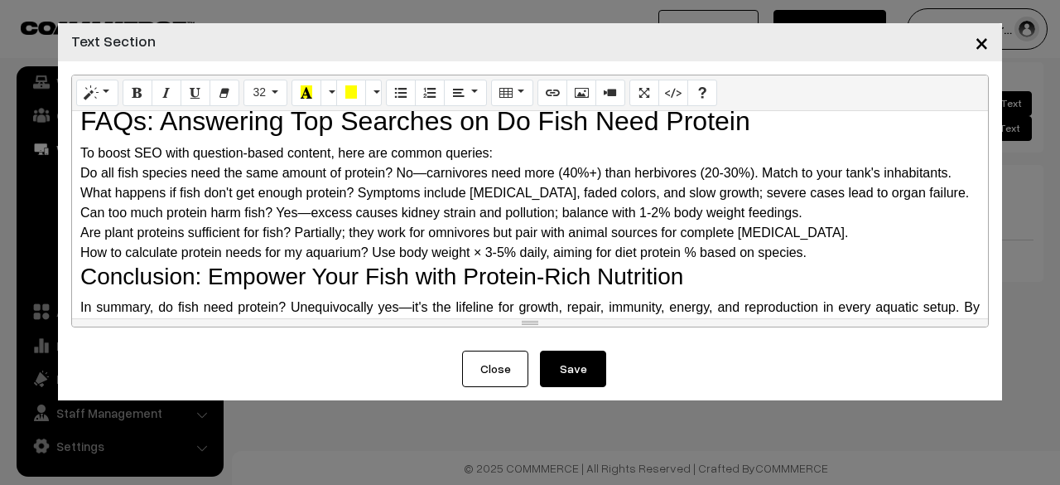
scroll to position [1433, 0]
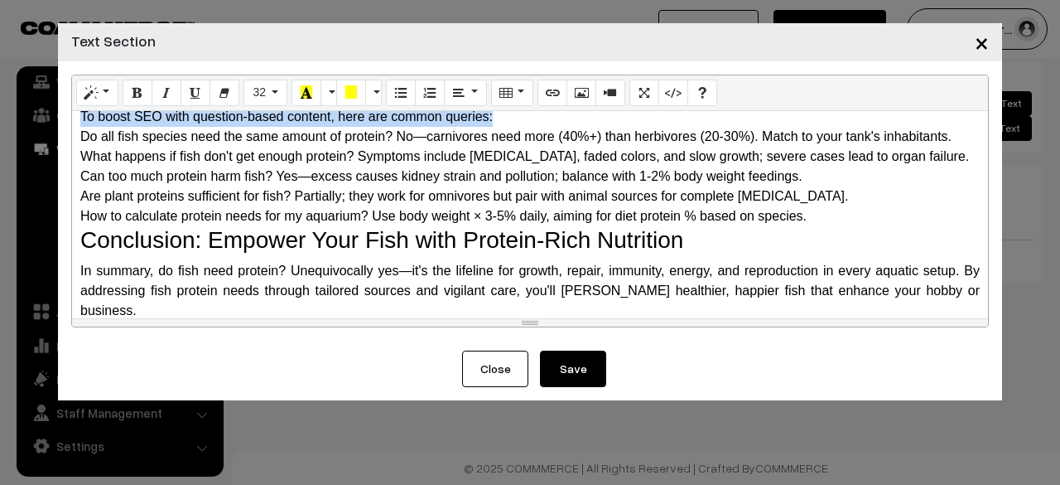
drag, startPoint x: 80, startPoint y: 133, endPoint x: 509, endPoint y: 132, distance: 429.1
click at [509, 127] on div "To boost SEO with question-based content, here are common queries:" at bounding box center [530, 117] width 900 height 20
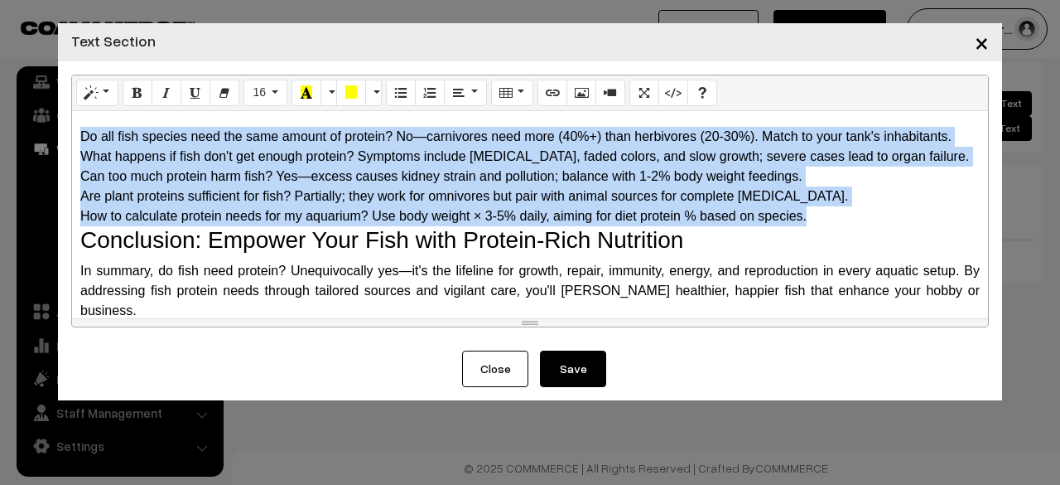
drag, startPoint x: 83, startPoint y: 154, endPoint x: 833, endPoint y: 244, distance: 755.8
click at [833, 244] on div "Why Do Fish Need Protein? The Science Behind It Protein is a macronutrient comp…" at bounding box center [530, 214] width 916 height 207
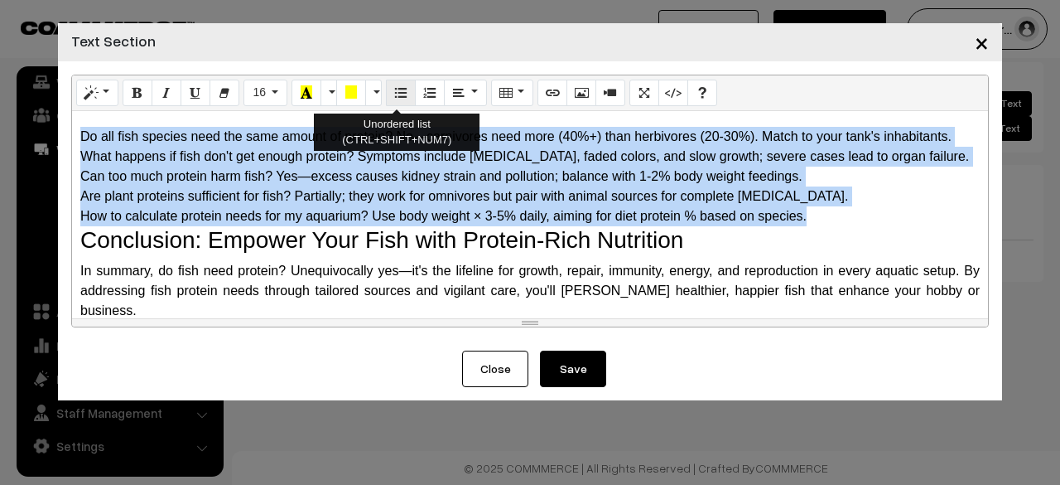
click at [403, 93] on button "Unordered list (CTRL+SHIFT+NUM7)" at bounding box center [401, 93] width 30 height 27
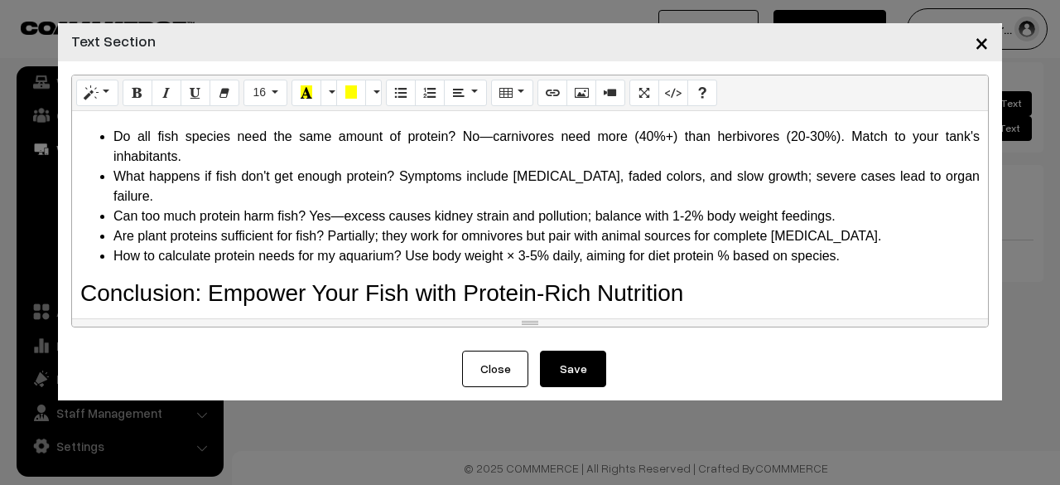
click at [326, 165] on li "Do all fish species need the same amount of protein? No—carnivores need more (4…" at bounding box center [546, 147] width 866 height 40
click at [453, 154] on li "Do all fish species need the same amount of protein? No—carnivores need more (4…" at bounding box center [546, 147] width 866 height 40
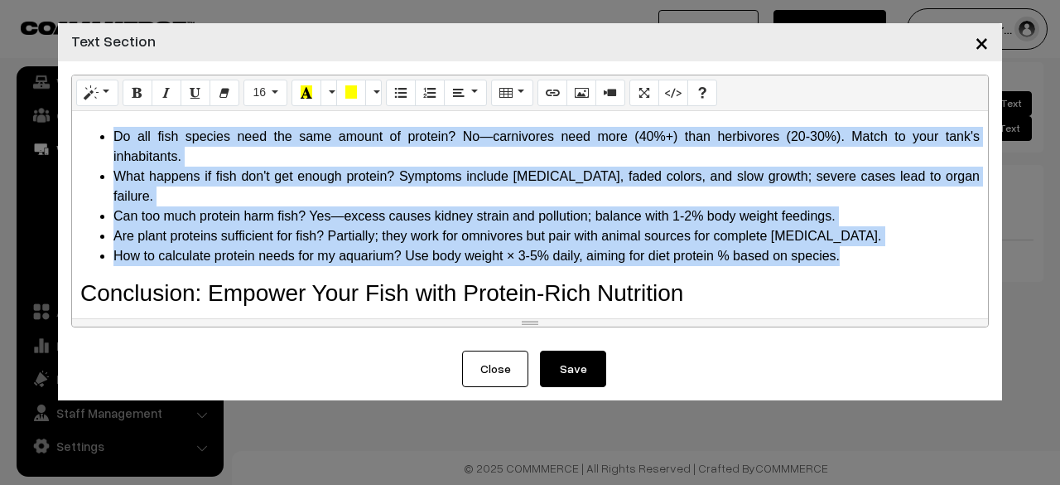
drag, startPoint x: 99, startPoint y: 155, endPoint x: 858, endPoint y: 251, distance: 764.8
click at [858, 251] on ul "Do all fish species need the same amount of protein? No—carnivores need more (4…" at bounding box center [530, 196] width 900 height 139
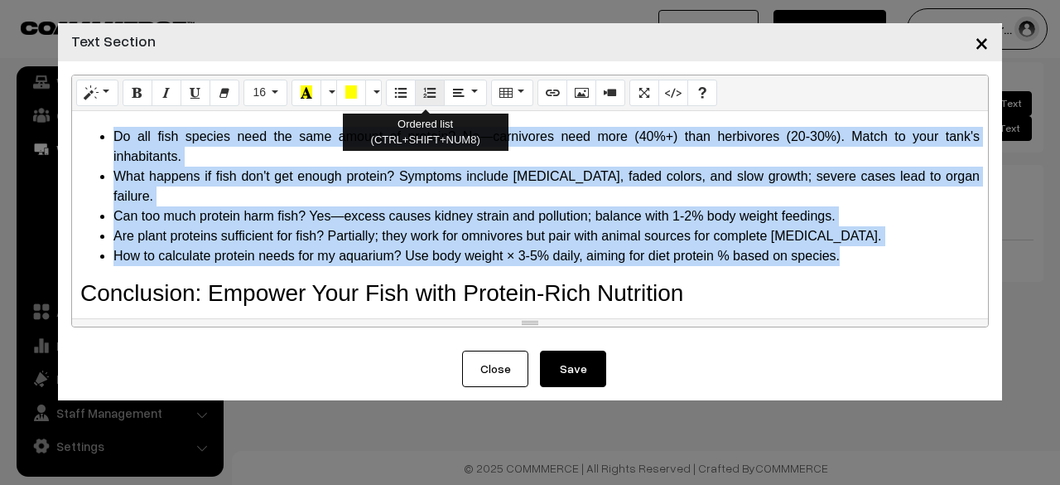
click at [415, 96] on button "Ordered list (CTRL+SHIFT+NUM8)" at bounding box center [430, 93] width 30 height 27
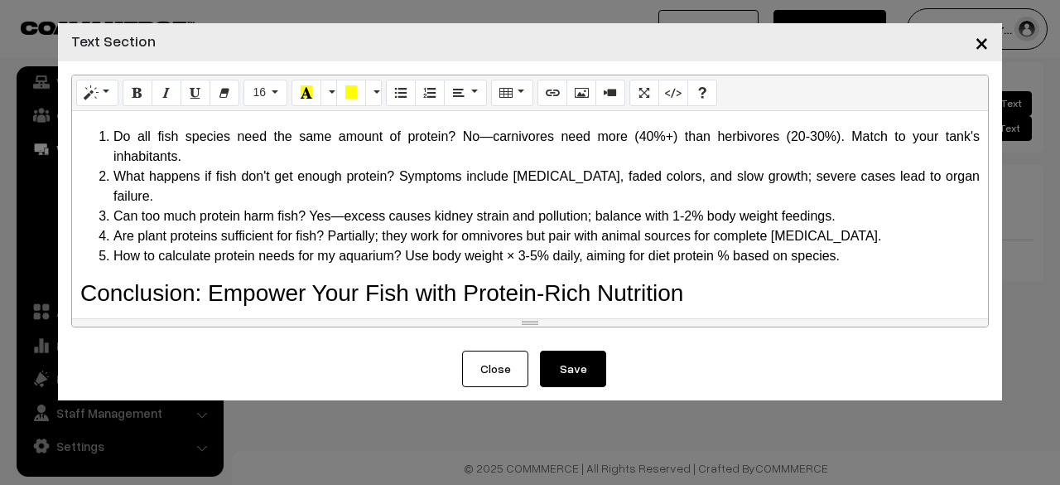
click at [290, 166] on li "Do all fish species need the same amount of protein? No—carnivores need more (4…" at bounding box center [546, 147] width 866 height 40
click at [202, 238] on li "Are plant proteins sufficient for fish? Partially; they work for omnivores but …" at bounding box center [546, 236] width 866 height 20
click at [452, 157] on li "Do all fish species need the same amount of protein? No—carnivores need more (4…" at bounding box center [546, 147] width 866 height 40
click at [230, 166] on li "Do all fish species need the same amount of protein? No—carnivores need more (4…" at bounding box center [546, 147] width 866 height 40
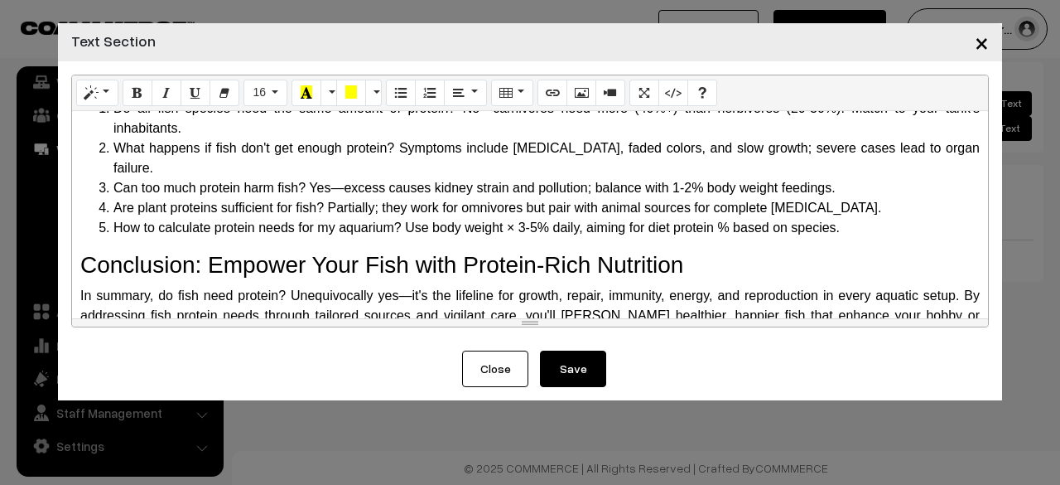
scroll to position [1300, 0]
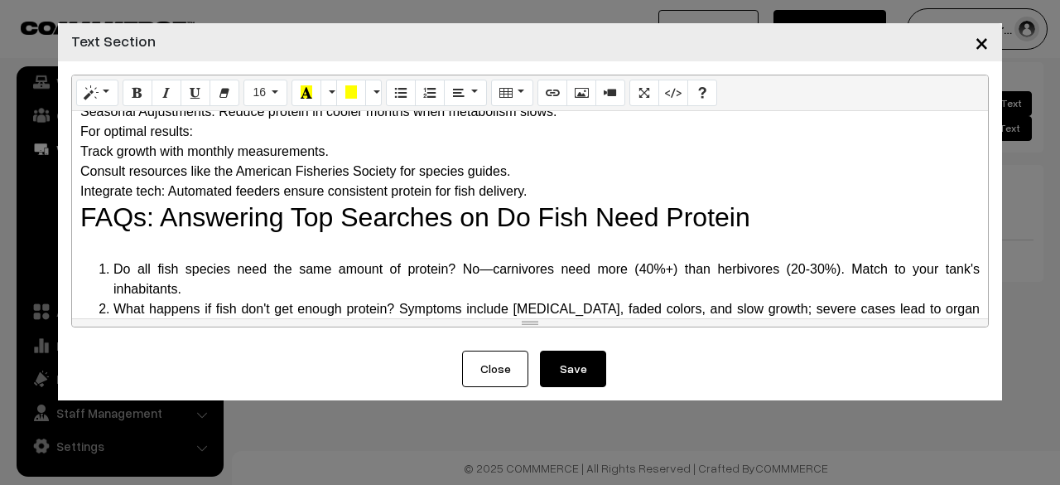
click at [569, 355] on button "Save" at bounding box center [573, 368] width 66 height 36
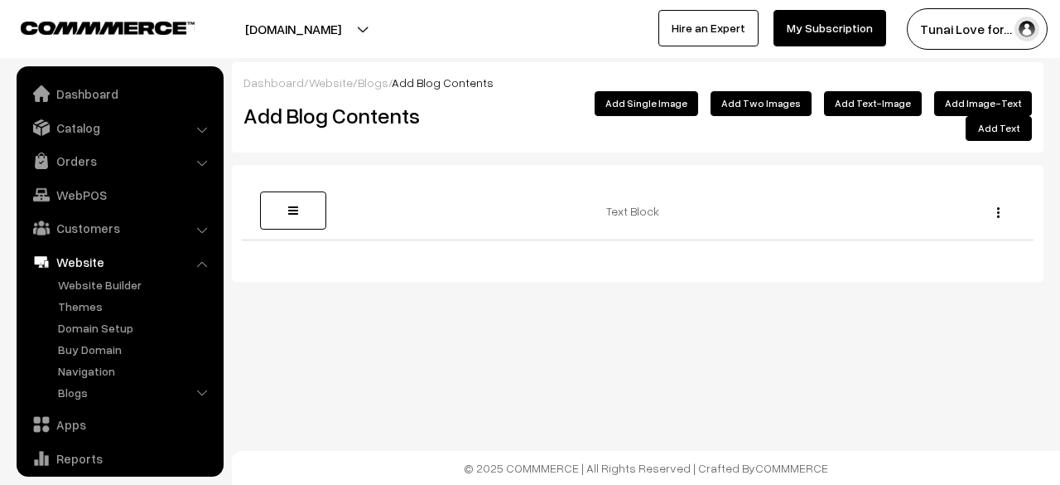
scroll to position [113, 0]
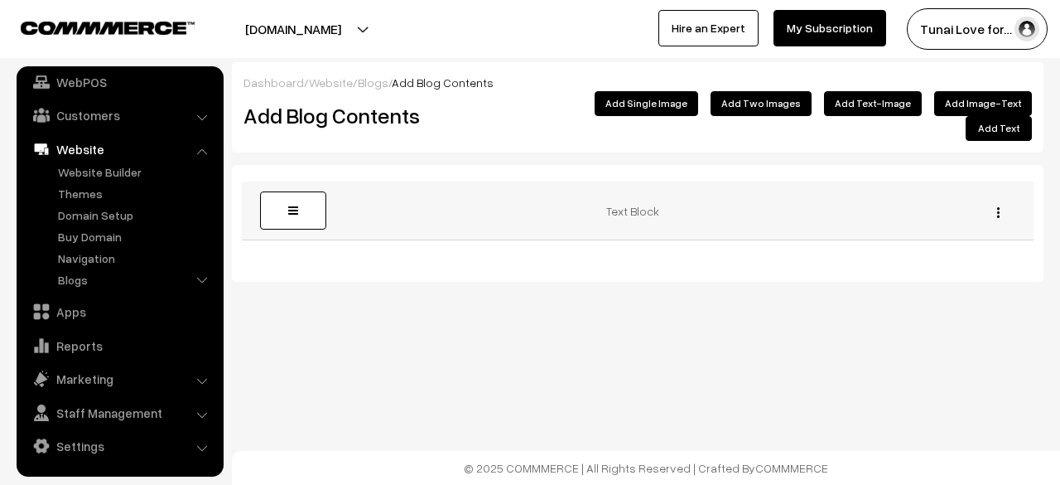
click at [1001, 202] on div "Edit [GEOGRAPHIC_DATA]" at bounding box center [994, 210] width 60 height 17
click at [996, 205] on button "button" at bounding box center [998, 211] width 4 height 13
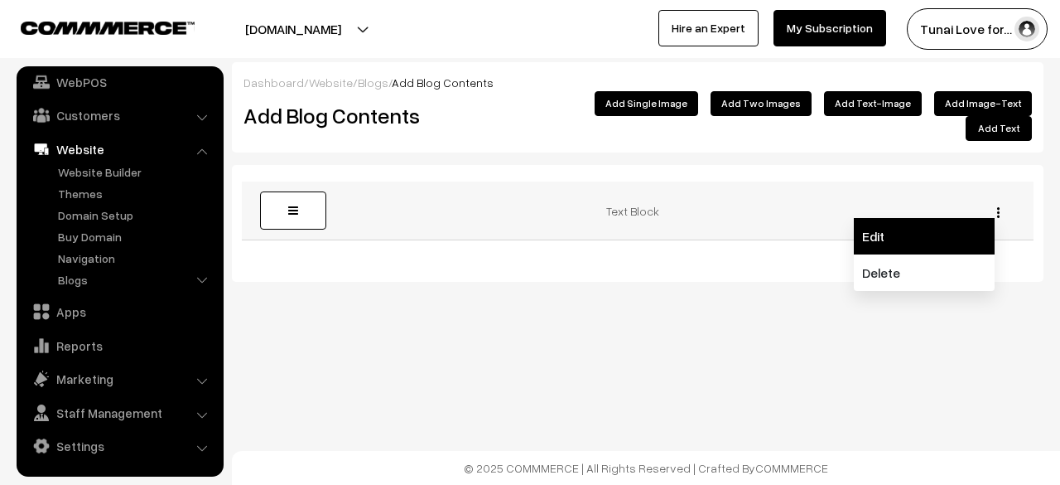
click at [960, 218] on link "Edit" at bounding box center [924, 236] width 141 height 36
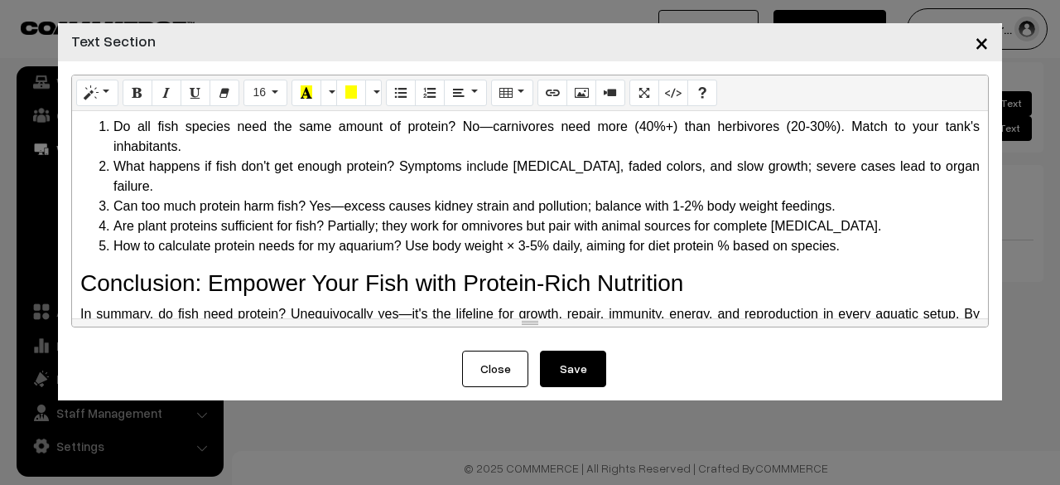
scroll to position [1383, 0]
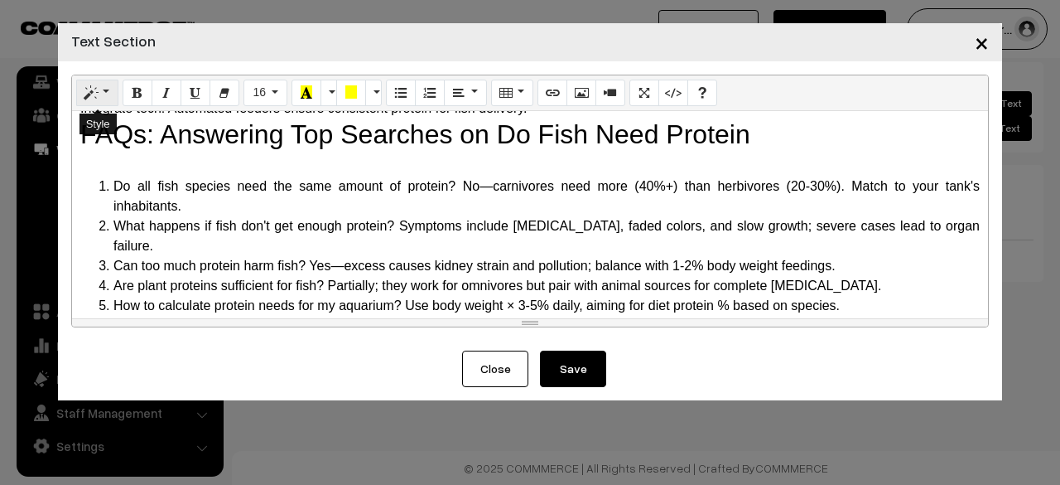
click at [96, 99] on button "Style" at bounding box center [97, 93] width 42 height 27
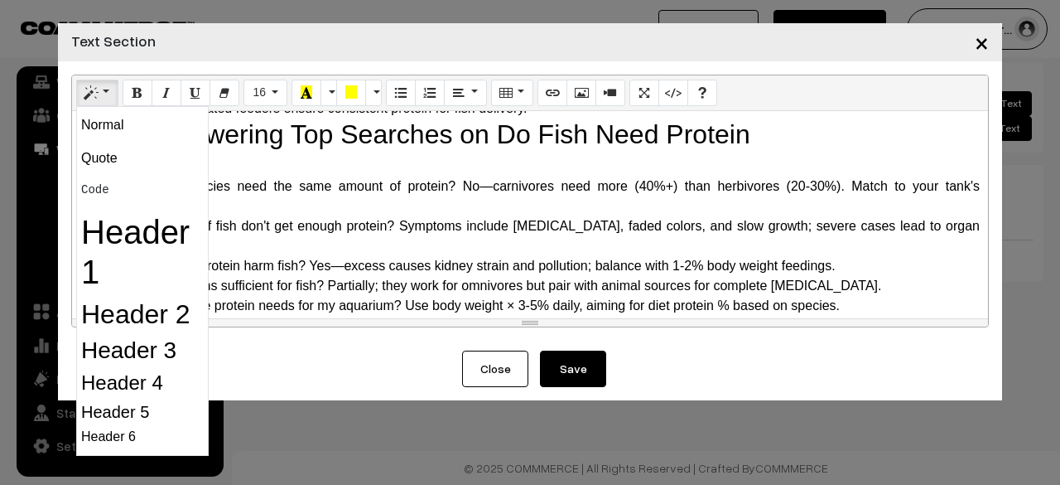
click at [406, 203] on li "Do all fish species need the same amount of protein? No—carnivores need more (4…" at bounding box center [546, 196] width 866 height 40
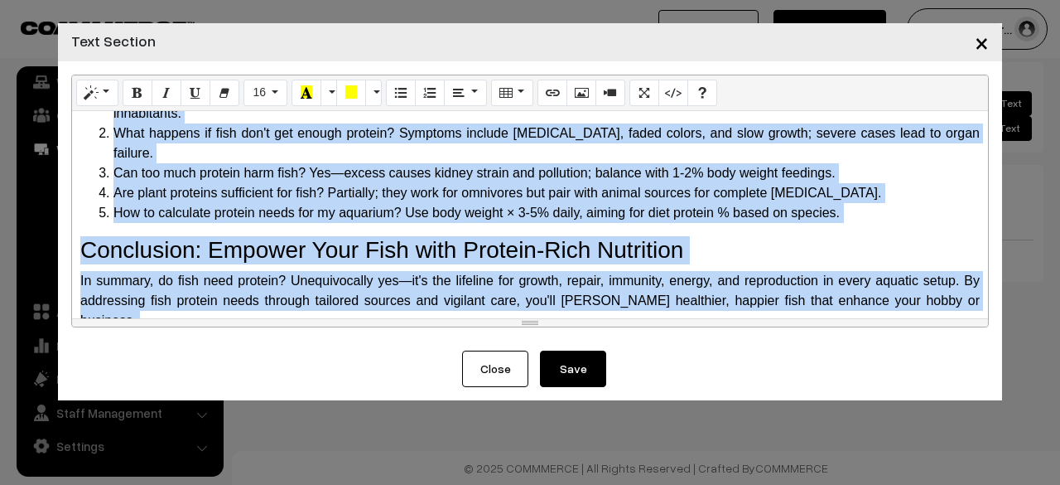
scroll to position [1487, 0]
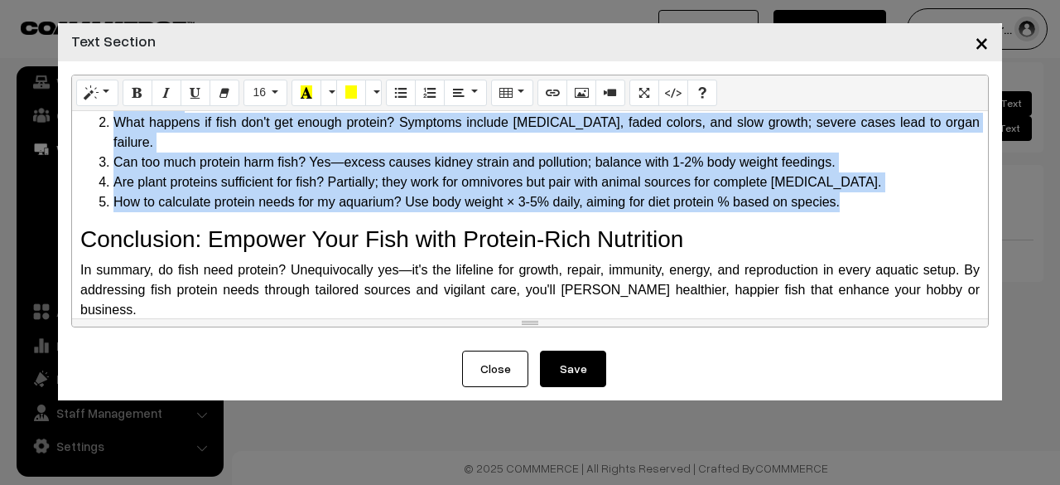
drag, startPoint x: 89, startPoint y: 201, endPoint x: 856, endPoint y: 211, distance: 767.1
click at [856, 211] on div "Why Do Fish Need Protein? The Science Behind It Protein is a macronutrient comp…" at bounding box center [530, 214] width 916 height 207
click at [109, 95] on button "Style" at bounding box center [97, 93] width 42 height 27
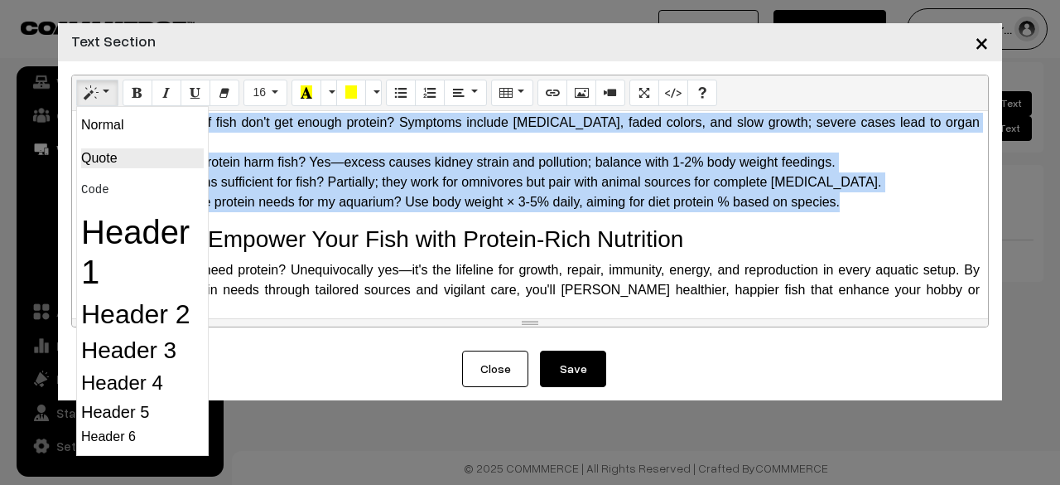
click at [111, 158] on blockquote "Quote" at bounding box center [142, 158] width 123 height 20
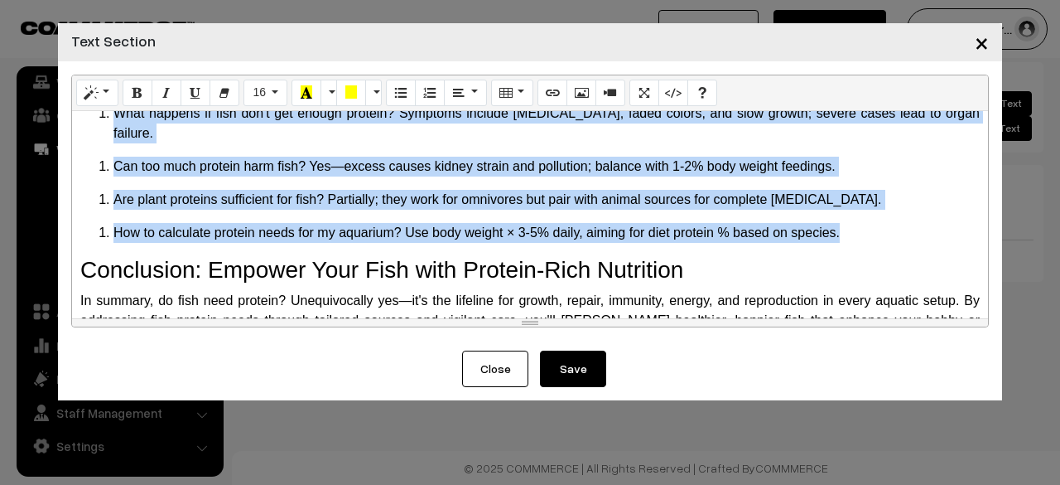
scroll to position [1436, 0]
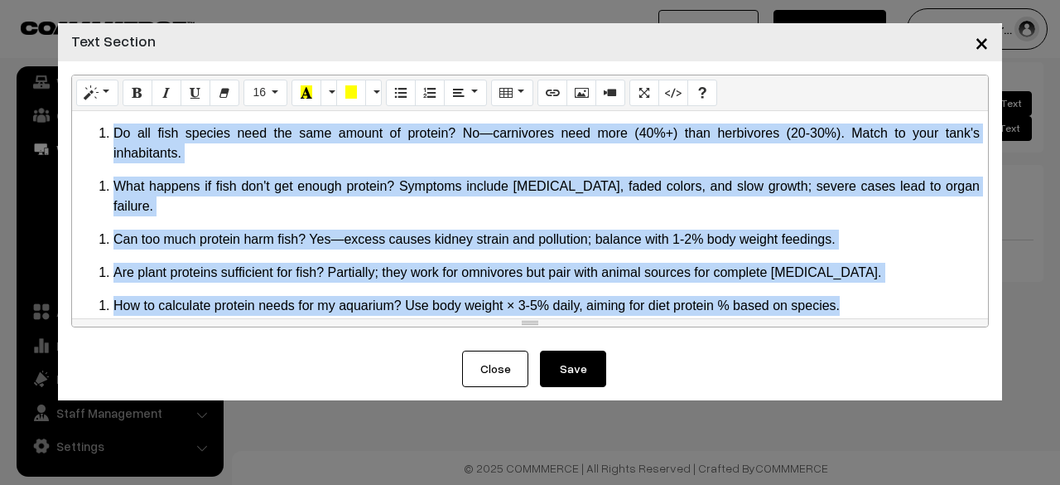
click at [261, 198] on li "What happens if fish don't get enough protein? Symptoms include [MEDICAL_DATA],…" at bounding box center [546, 196] width 866 height 40
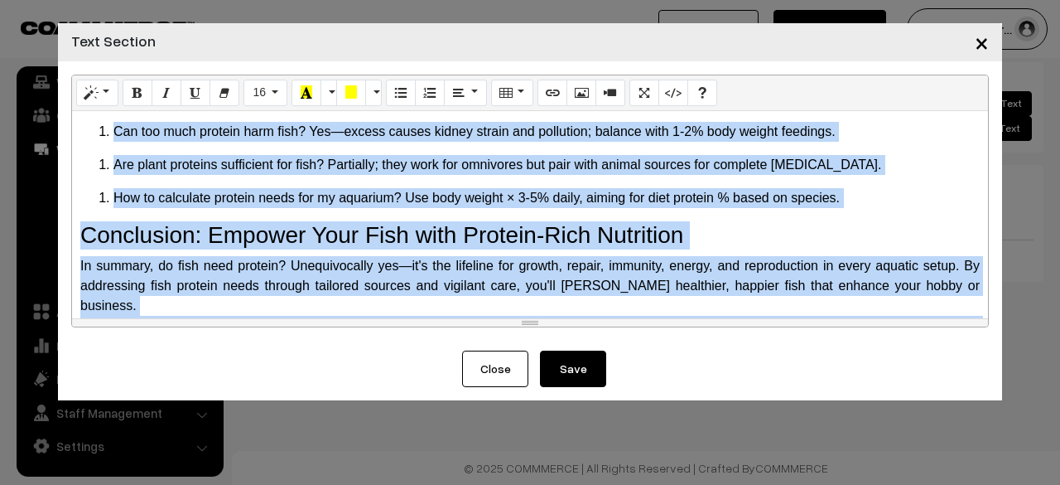
scroll to position [1602, 0]
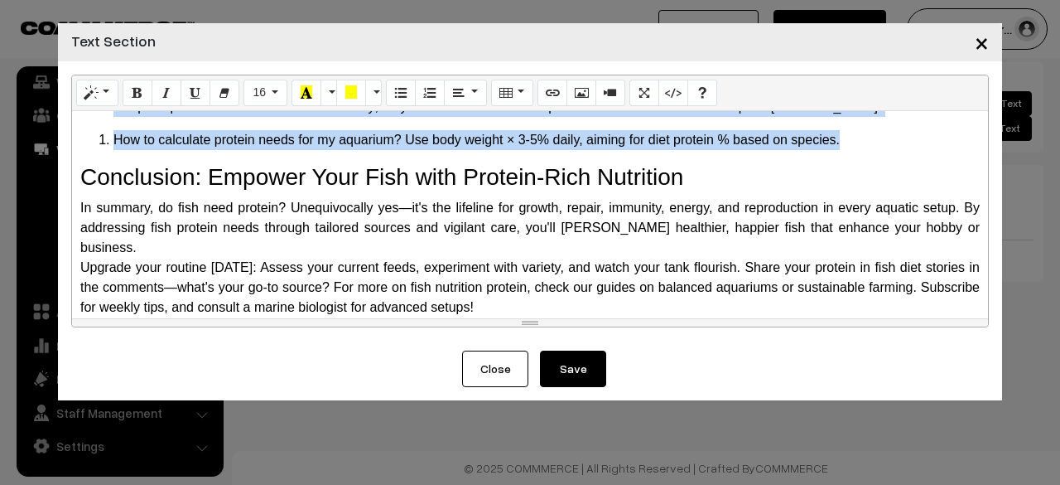
drag, startPoint x: 99, startPoint y: 219, endPoint x: 877, endPoint y: 138, distance: 782.8
click at [877, 138] on div "Why Do Fish Need Protein? The Science Behind It Protein is a macronutrient comp…" at bounding box center [530, 214] width 916 height 207
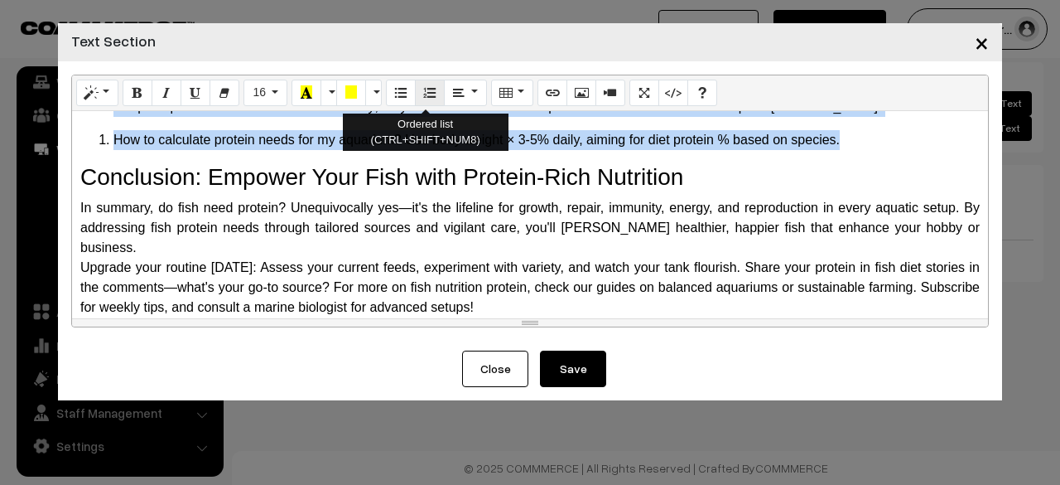
click at [426, 95] on icon "Ordered list (CTRL+SHIFT+NUM8)" at bounding box center [430, 91] width 12 height 13
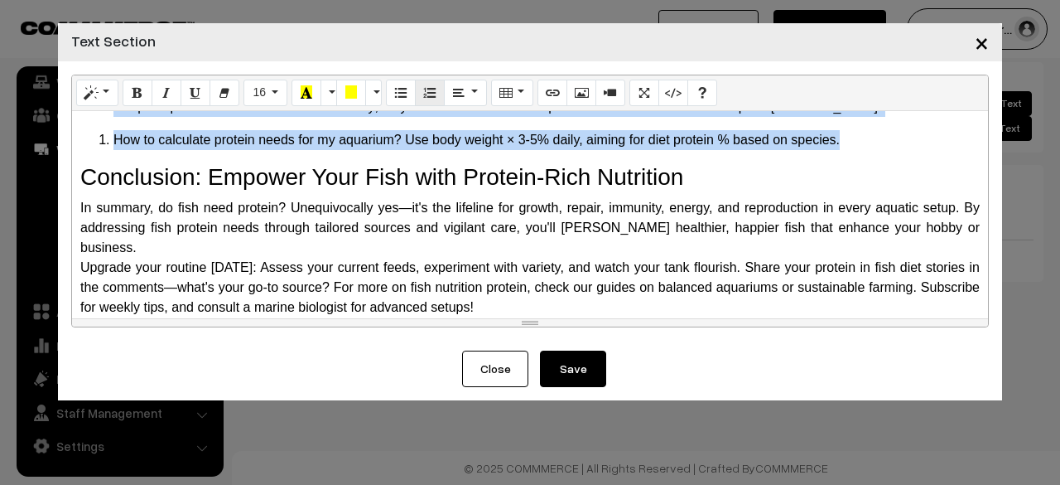
click at [426, 95] on icon "Ordered list (CTRL+SHIFT+NUM8)" at bounding box center [430, 91] width 12 height 13
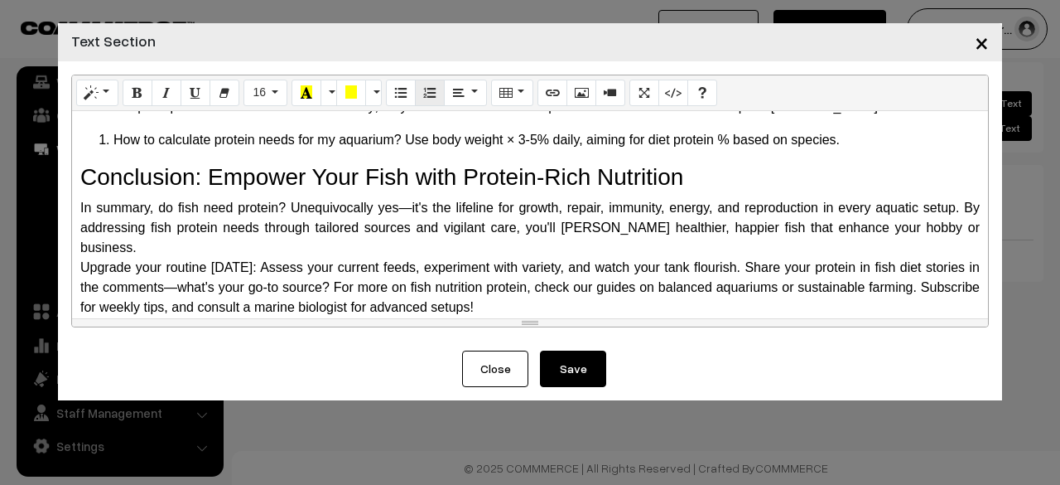
click at [426, 95] on icon "Ordered list (CTRL+SHIFT+NUM8)" at bounding box center [430, 91] width 12 height 13
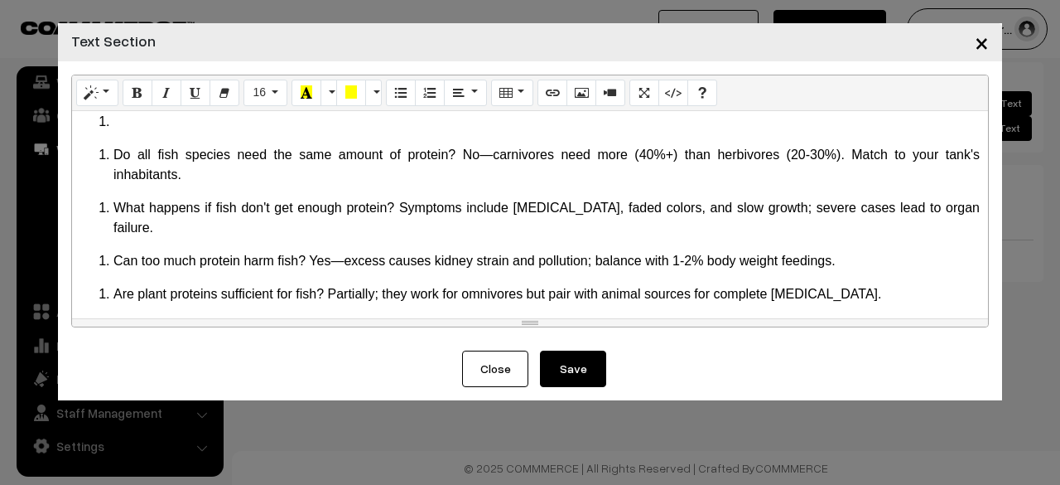
scroll to position [1450, 0]
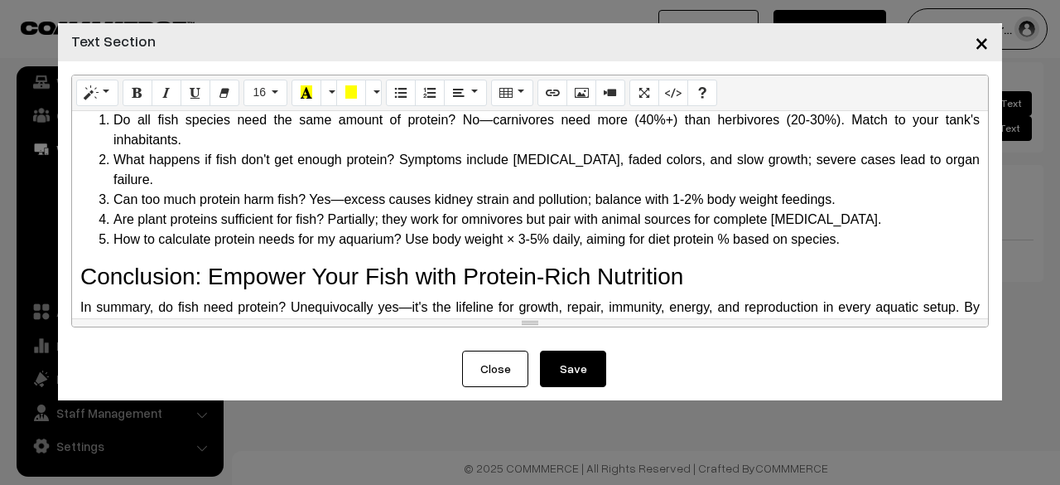
click at [436, 149] on li "Do all fish species need the same amount of protein? No—carnivores need more (4…" at bounding box center [546, 130] width 866 height 40
click at [268, 97] on button "16" at bounding box center [266, 93] width 44 height 27
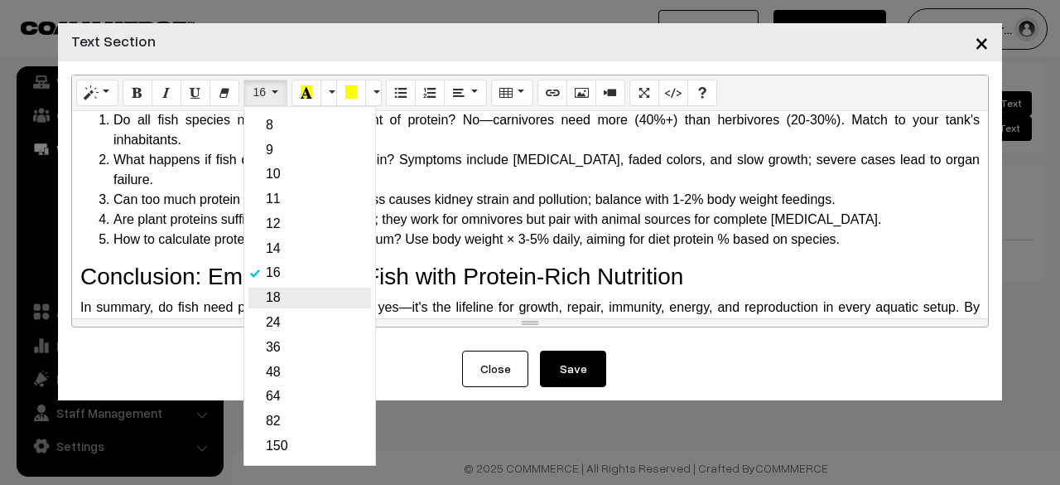
click at [277, 297] on link "18" at bounding box center [309, 297] width 123 height 21
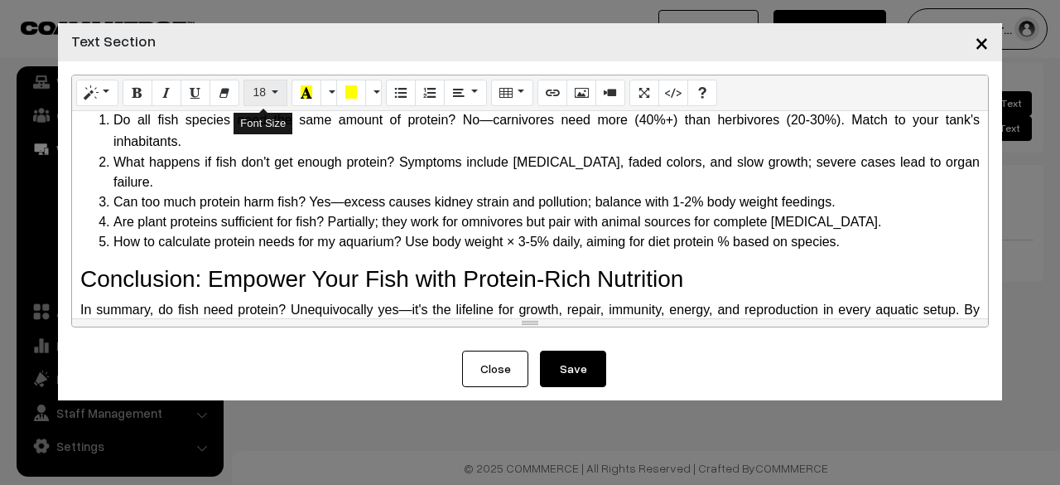
click at [265, 85] on button "18" at bounding box center [266, 93] width 44 height 27
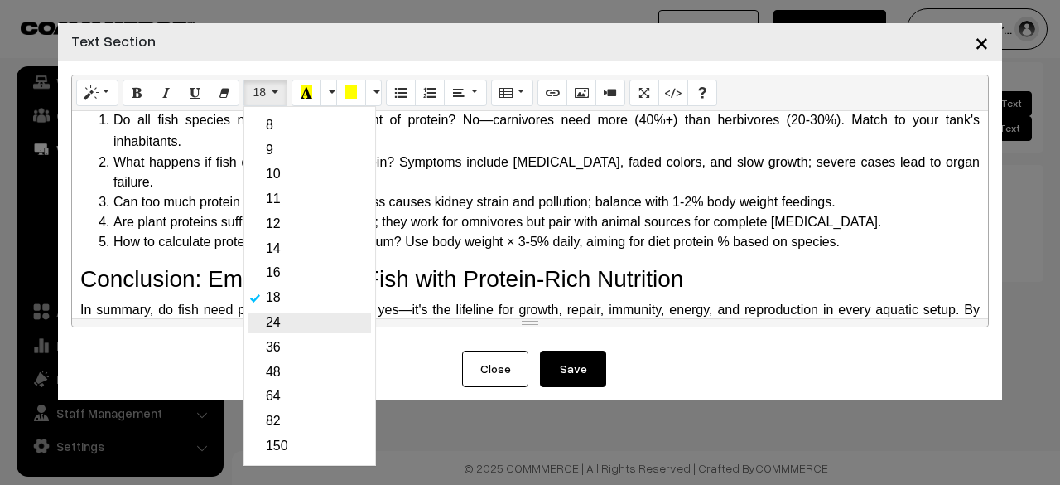
click at [277, 333] on link "24" at bounding box center [309, 322] width 123 height 21
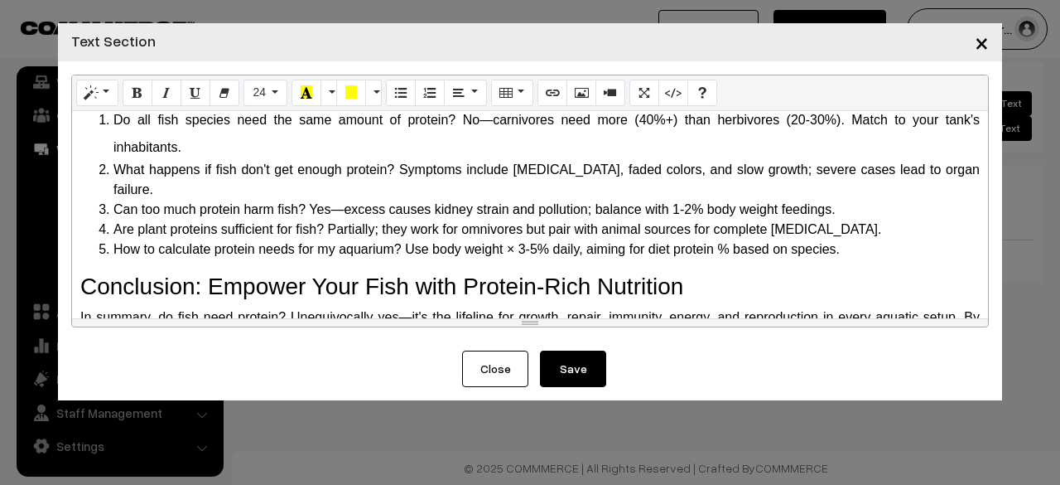
click at [329, 248] on li "How to calculate protein needs for my aquarium? Use body weight × 3-5% daily, a…" at bounding box center [546, 249] width 866 height 20
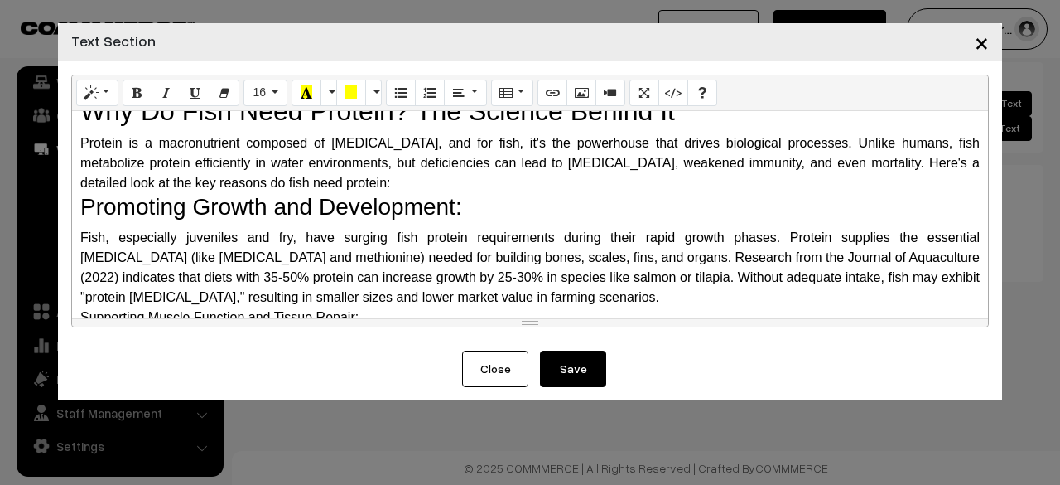
scroll to position [0, 0]
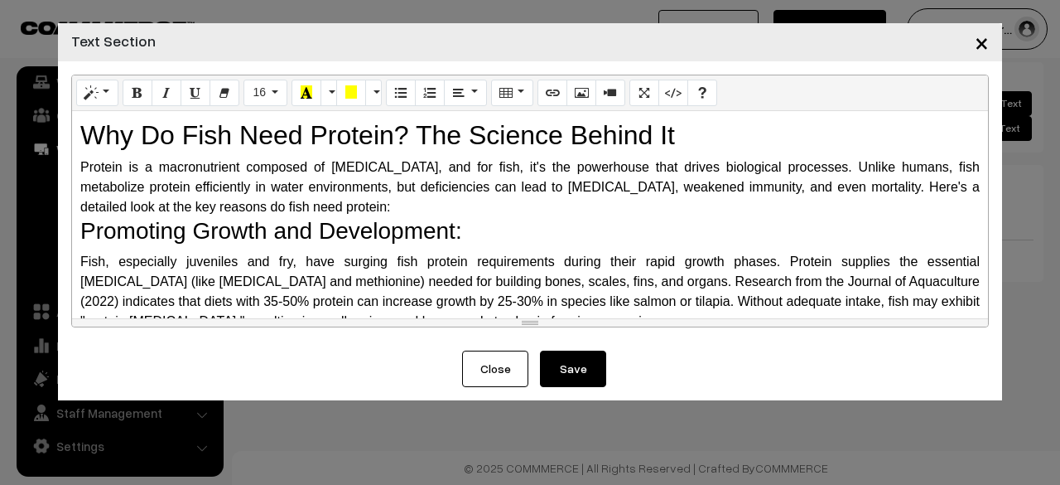
click at [78, 165] on div "Why Do Fish Need Protein? The Science Behind It Protein is a macronutrient comp…" at bounding box center [530, 214] width 916 height 207
click at [76, 269] on div "Why Do Fish Need Protein? The Science Behind It Protein is a macronutrient comp…" at bounding box center [530, 214] width 916 height 207
click at [274, 170] on div "Protein is a macronutrient composed of [MEDICAL_DATA], and for fish, it's the p…" at bounding box center [530, 187] width 900 height 60
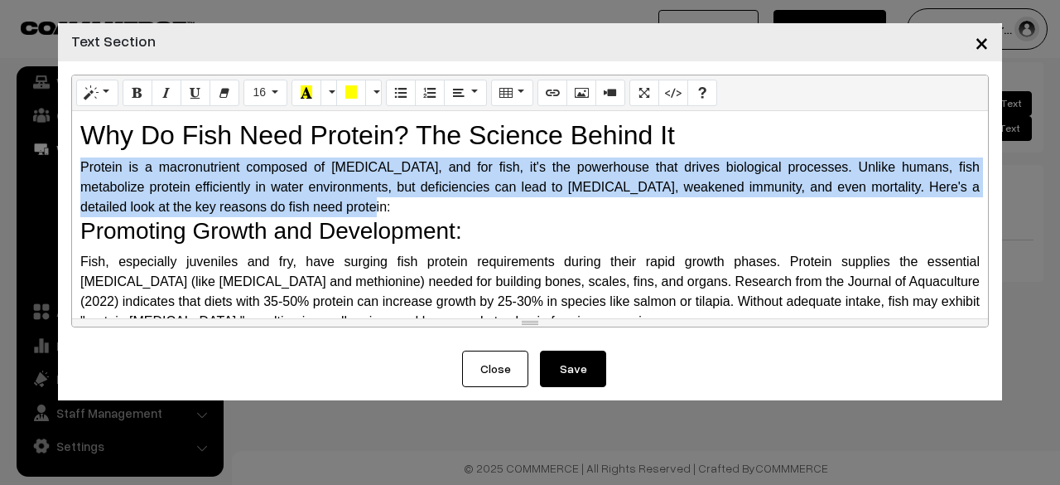
drag, startPoint x: 75, startPoint y: 163, endPoint x: 306, endPoint y: 205, distance: 235.6
click at [306, 205] on div "Why Do Fish Need Protein? The Science Behind It Protein is a macronutrient comp…" at bounding box center [530, 214] width 916 height 207
click at [314, 198] on div "Protein is a macronutrient composed of [MEDICAL_DATA], and for fish, it's the p…" at bounding box center [530, 187] width 900 height 60
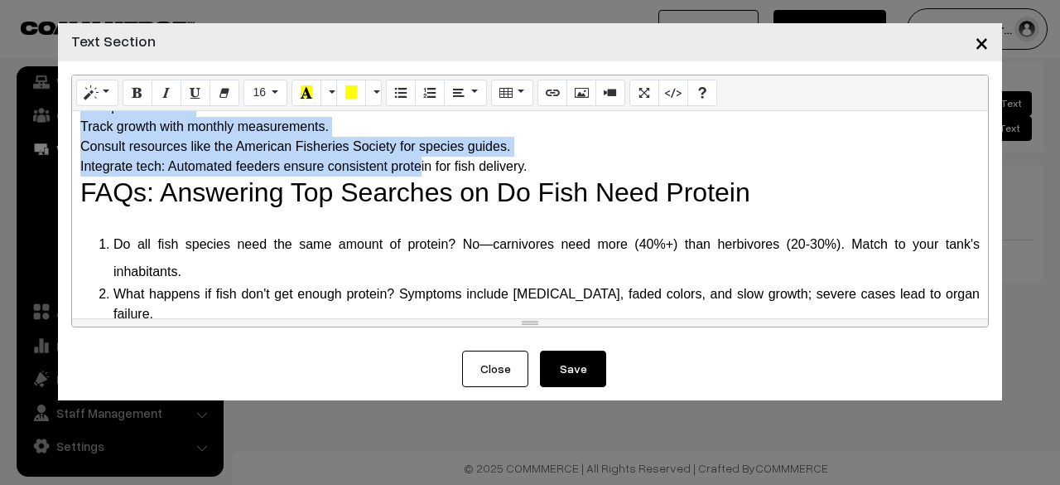
scroll to position [1287, 0]
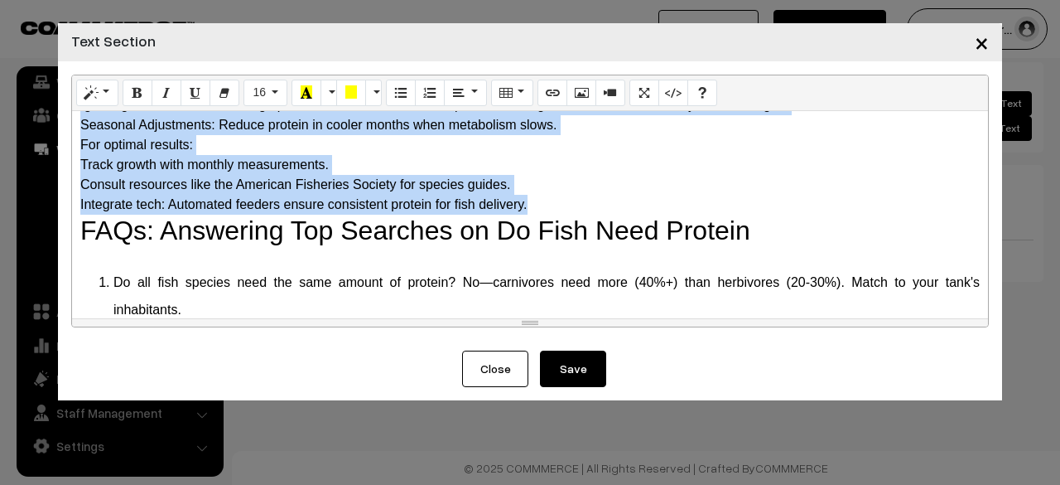
drag, startPoint x: 76, startPoint y: 224, endPoint x: 536, endPoint y: 213, distance: 459.8
click at [536, 213] on div "Why Do Fish Need Protein? The Science Behind It Protein is a macronutrient comp…" at bounding box center [530, 214] width 916 height 207
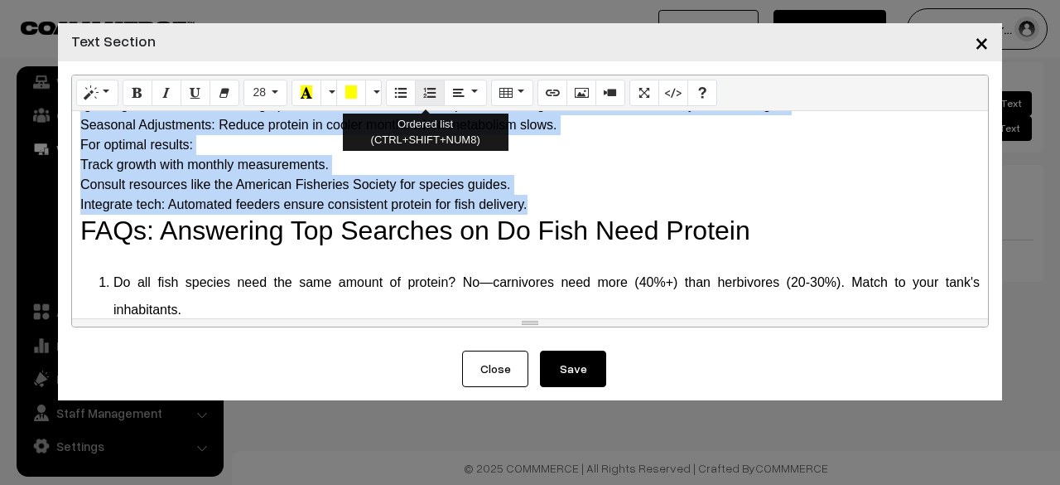
click at [426, 91] on icon "Ordered list (CTRL+SHIFT+NUM8)" at bounding box center [430, 91] width 12 height 13
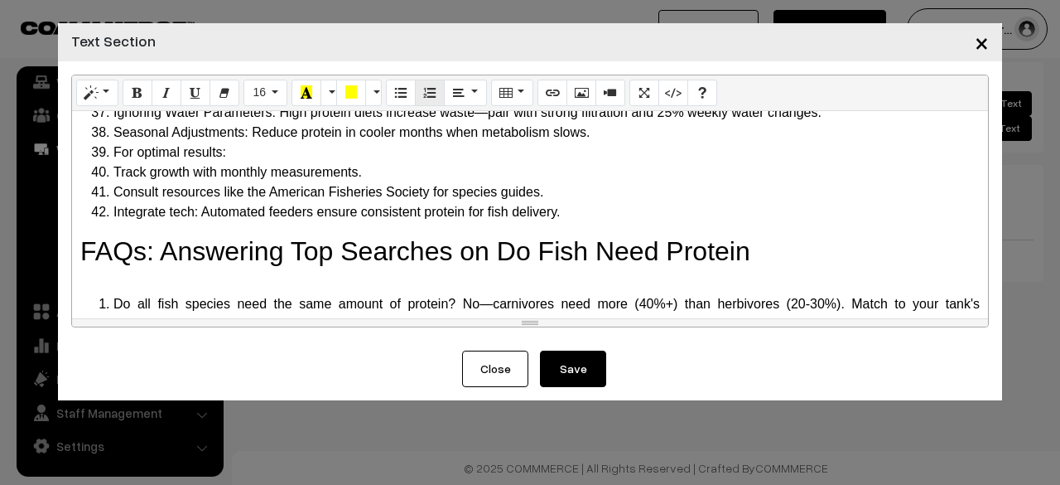
scroll to position [1309, 0]
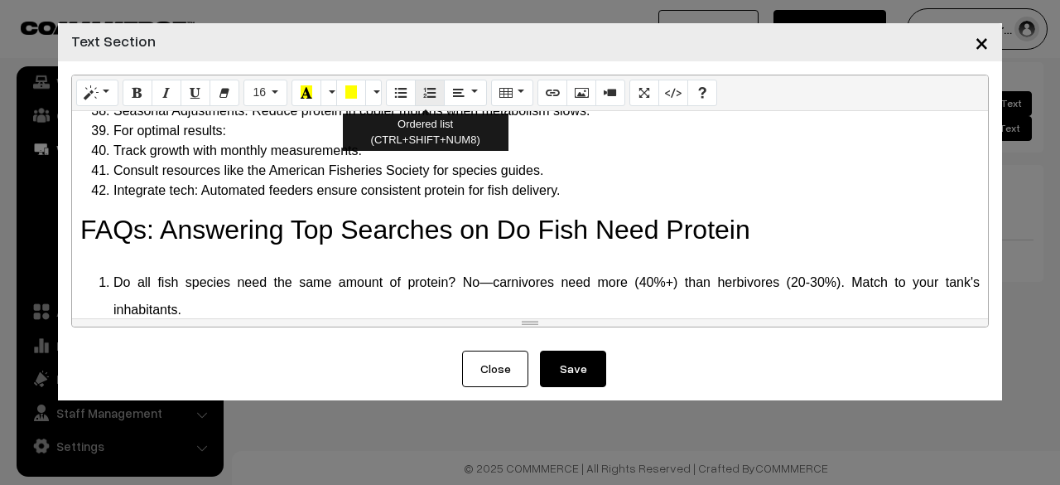
click at [429, 93] on icon "Ordered list (CTRL+SHIFT+NUM8)" at bounding box center [430, 91] width 12 height 13
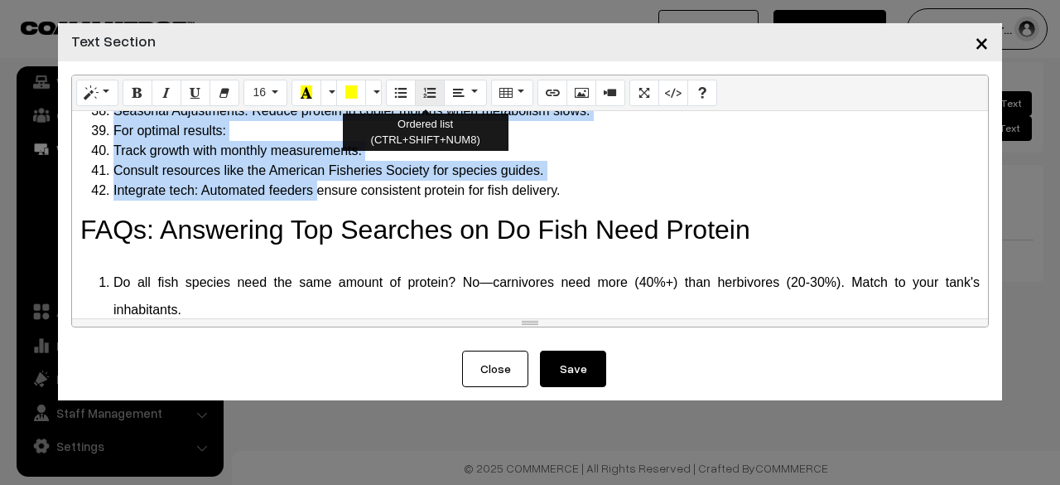
scroll to position [1792, 0]
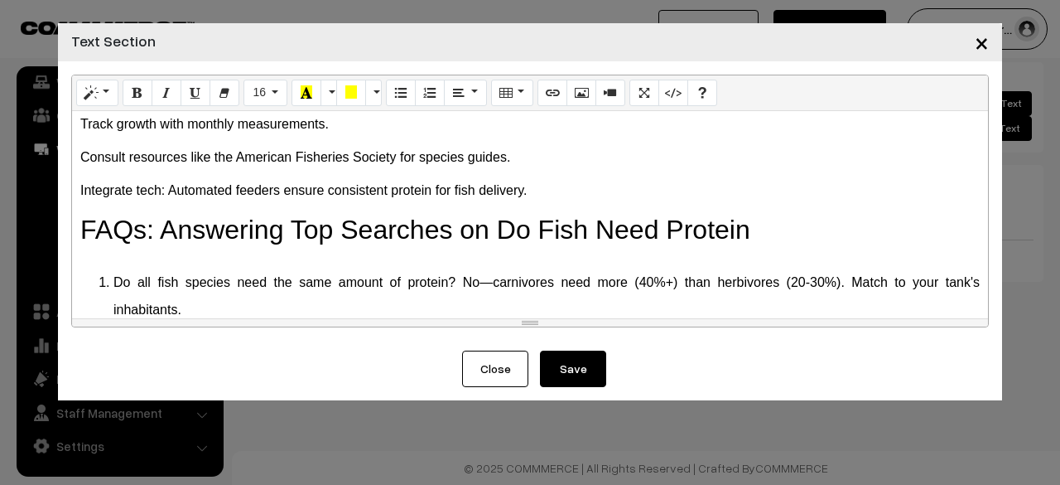
click at [387, 134] on p "Track growth with monthly measurements." at bounding box center [530, 124] width 900 height 20
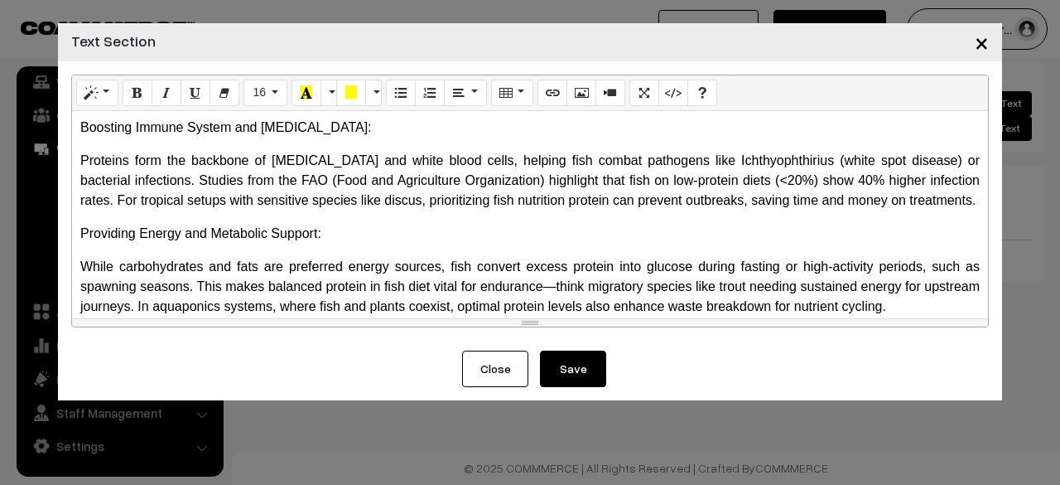
scroll to position [580, 0]
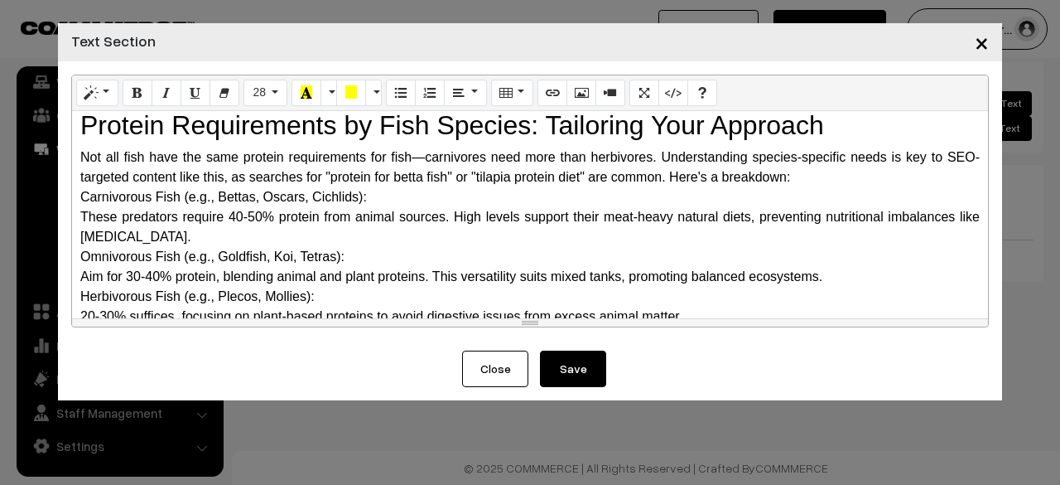
click at [401, 187] on div "Not all fish have the same protein requirements for fish—carnivores need more t…" at bounding box center [530, 167] width 900 height 40
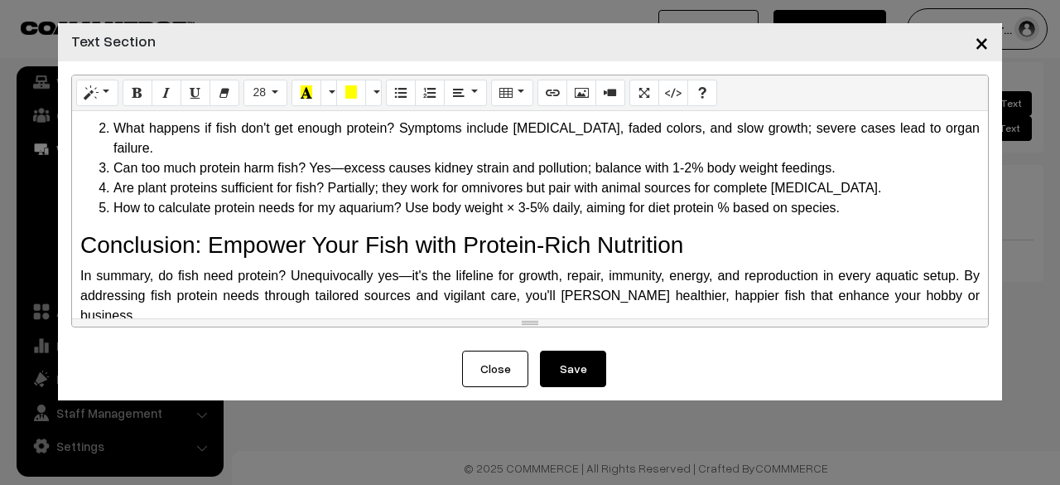
scroll to position [1559, 0]
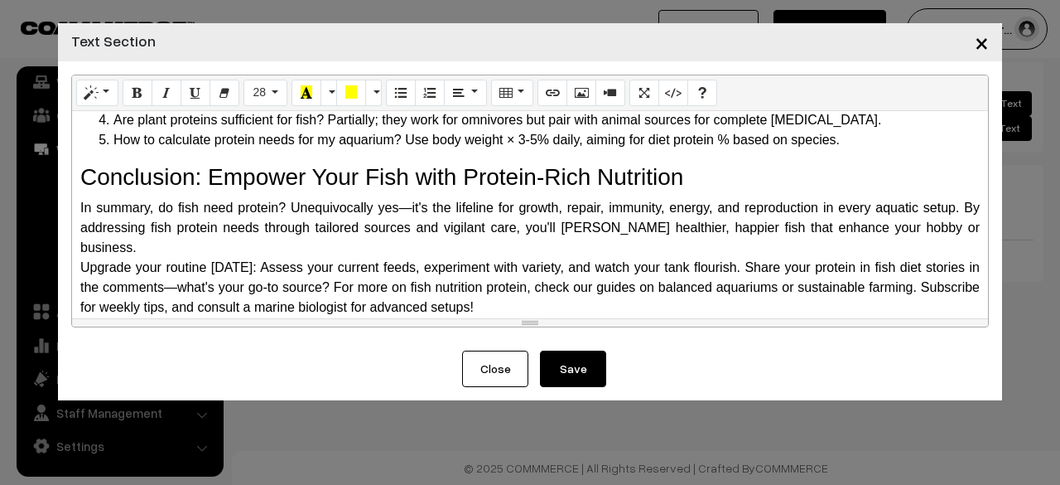
drag, startPoint x: 719, startPoint y: 184, endPoint x: 0, endPoint y: 193, distance: 719.0
click at [0, 193] on div "× Text Section Normal Quote Code Header 1 Header 2 Header 3 Header 4 Header 5 H…" at bounding box center [530, 242] width 1060 height 485
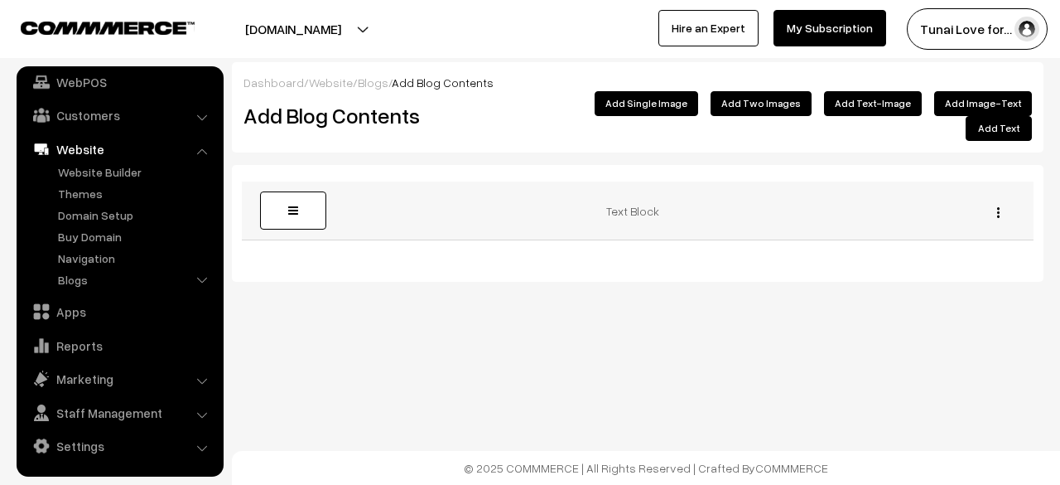
click at [997, 207] on img "button" at bounding box center [998, 212] width 2 height 11
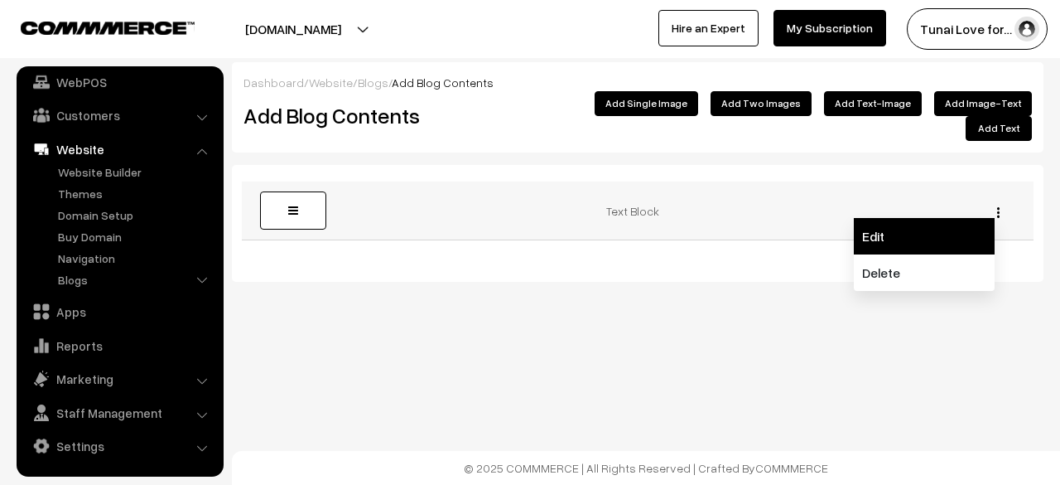
click at [891, 231] on link "Edit" at bounding box center [924, 236] width 141 height 36
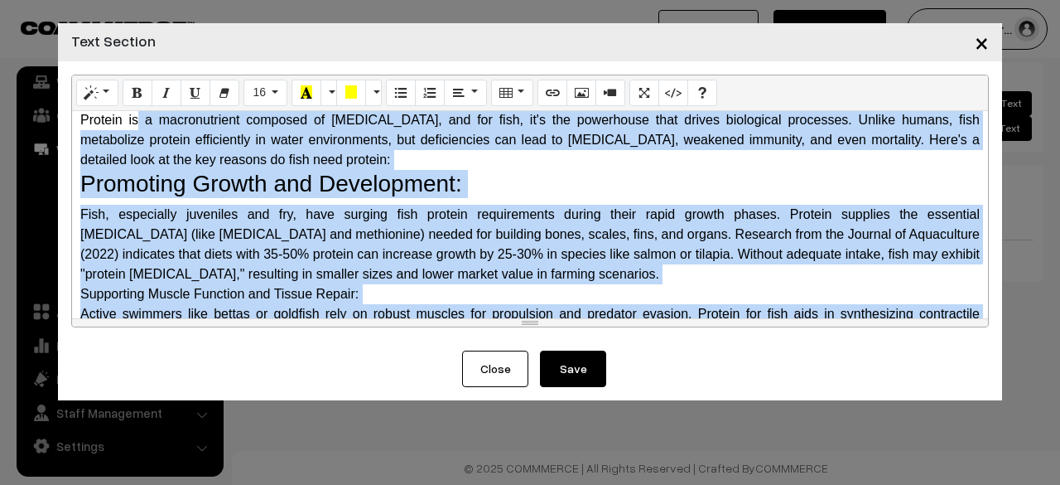
scroll to position [0, 0]
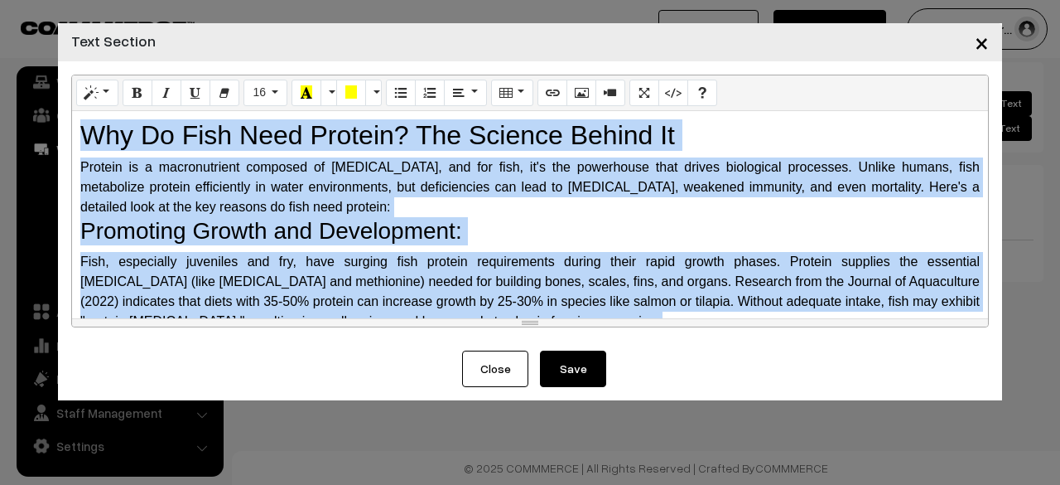
drag, startPoint x: 547, startPoint y: 285, endPoint x: 88, endPoint y: 127, distance: 486.2
click at [88, 127] on div "Why Do Fish Need Protein? The Science Behind It Protein is a macronutrient comp…" at bounding box center [530, 214] width 916 height 207
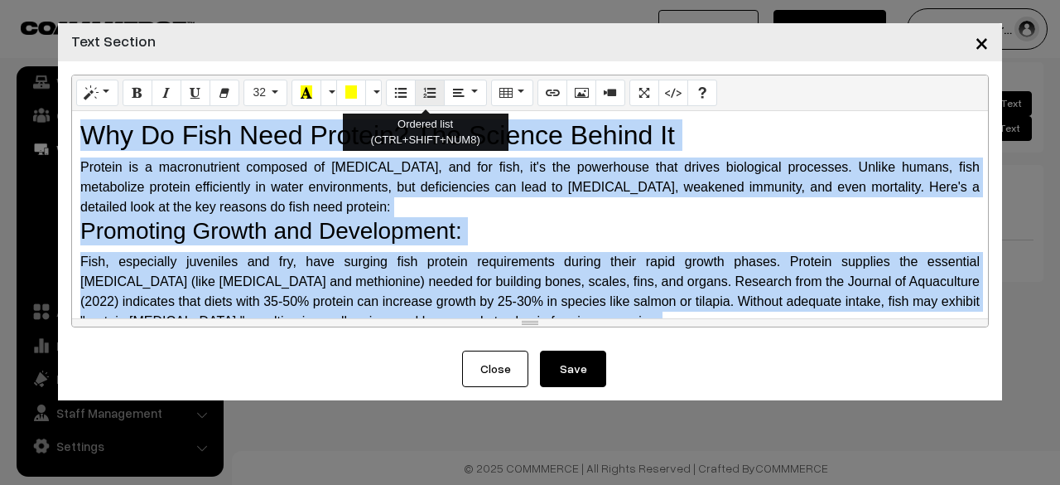
click at [429, 94] on icon "Ordered list (CTRL+SHIFT+NUM8)" at bounding box center [430, 91] width 12 height 13
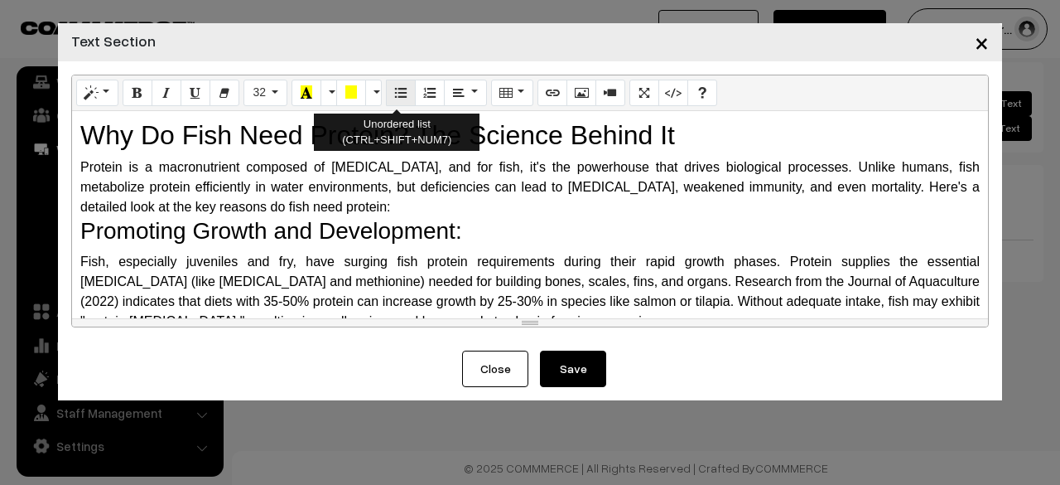
click at [397, 95] on icon "Unordered list (CTRL+SHIFT+NUM7)" at bounding box center [401, 91] width 12 height 13
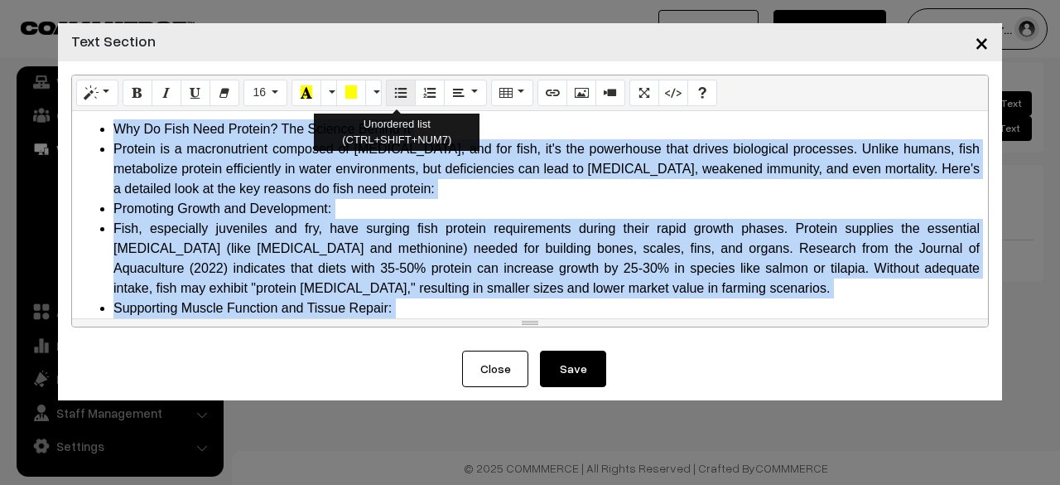
click at [397, 95] on icon "Unordered list (CTRL+SHIFT+NUM7)" at bounding box center [401, 91] width 12 height 13
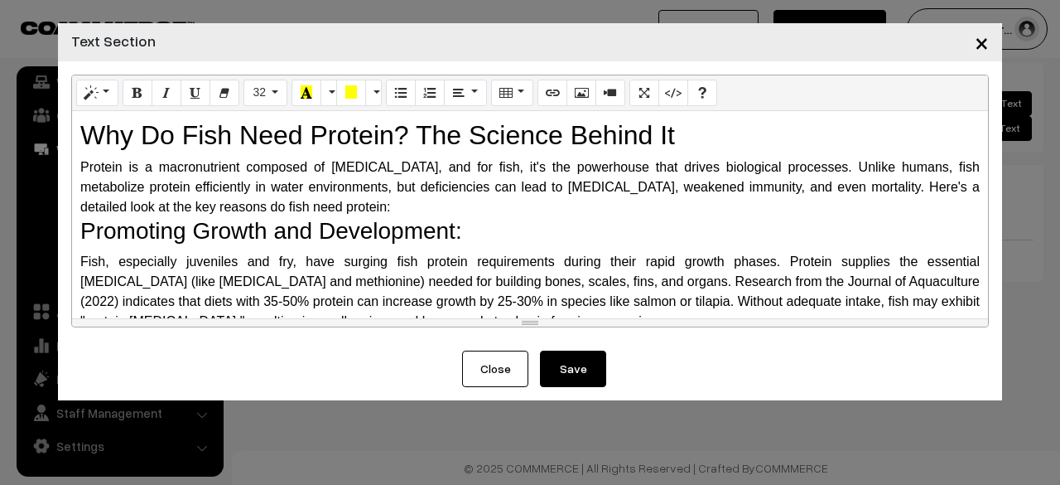
click at [366, 225] on h3 "Promoting Growth and Development:" at bounding box center [530, 231] width 900 height 28
click at [335, 210] on div "Protein is a macronutrient composed of [MEDICAL_DATA], and for fish, it's the p…" at bounding box center [530, 187] width 900 height 60
click at [590, 364] on button "Save" at bounding box center [573, 368] width 66 height 36
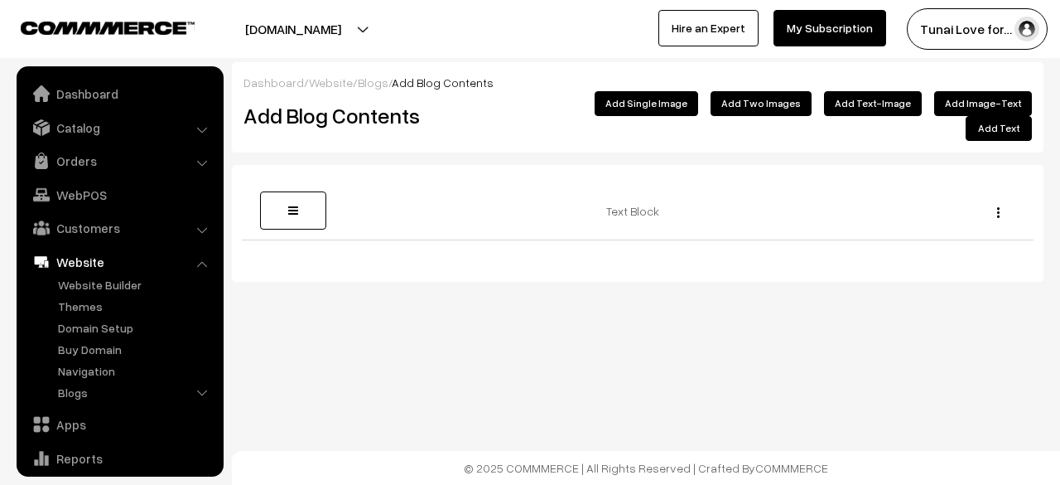
scroll to position [113, 0]
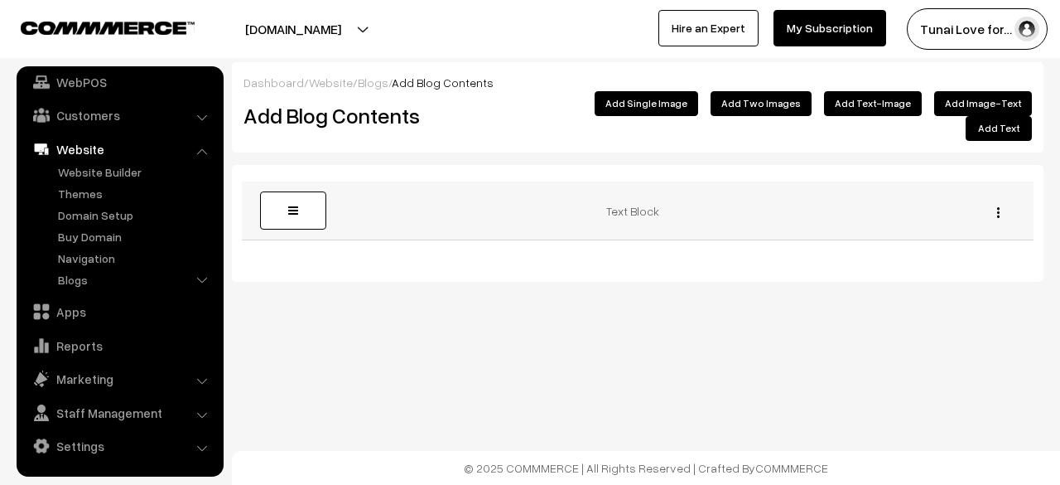
click at [997, 207] on img "button" at bounding box center [998, 212] width 2 height 11
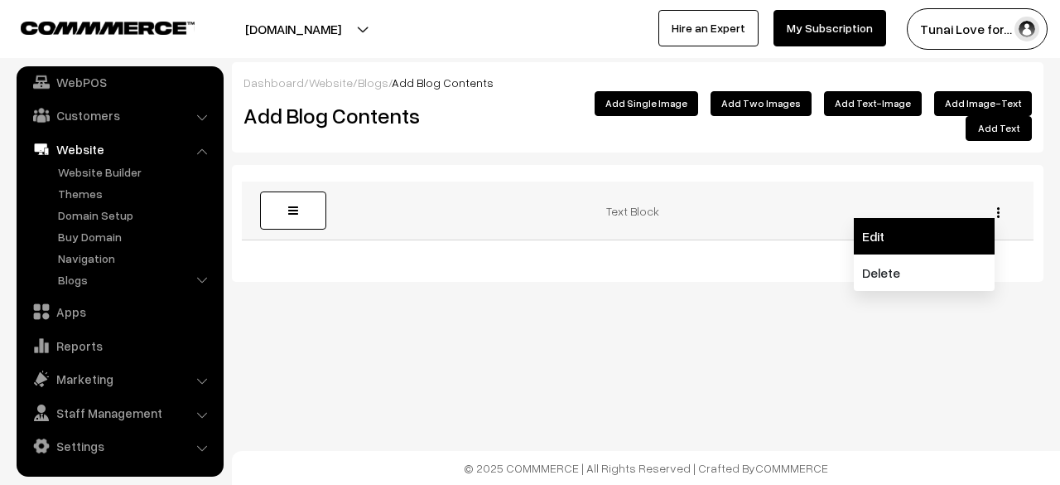
click at [955, 218] on link "Edit" at bounding box center [924, 236] width 141 height 36
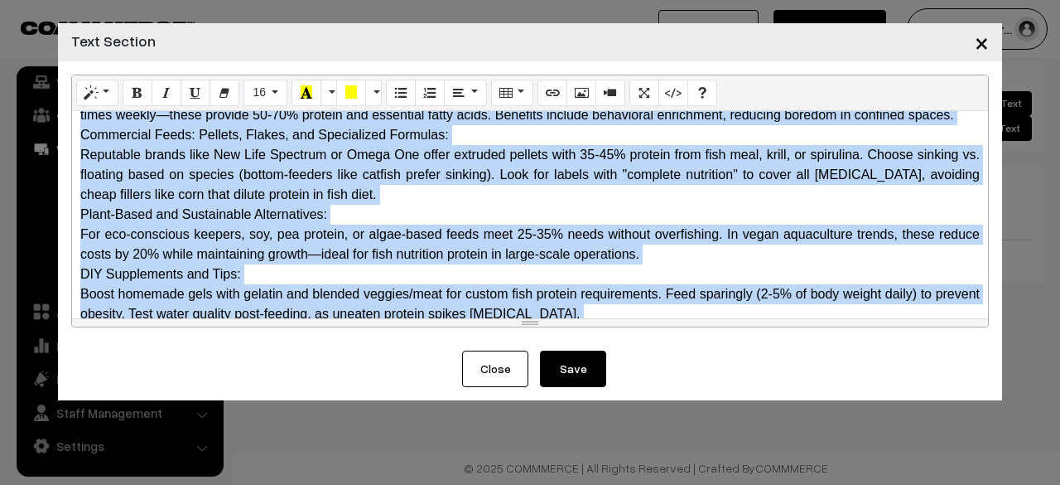
scroll to position [1549, 0]
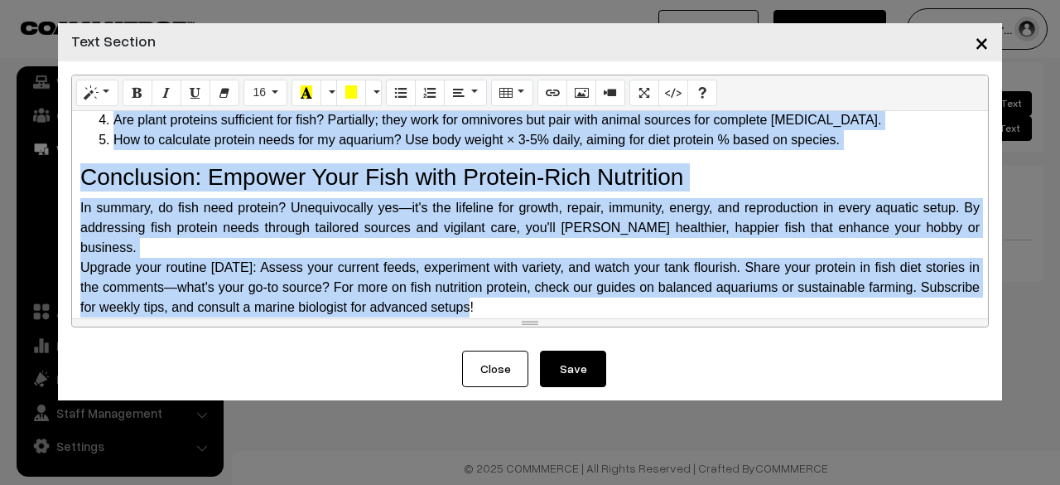
drag, startPoint x: 78, startPoint y: 131, endPoint x: 1002, endPoint y: 352, distance: 950.5
click at [1002, 352] on div "× Text Section Normal Quote Code Header 1 Header 2 Header 3 Header 4 Header 5 H…" at bounding box center [530, 242] width 1060 height 485
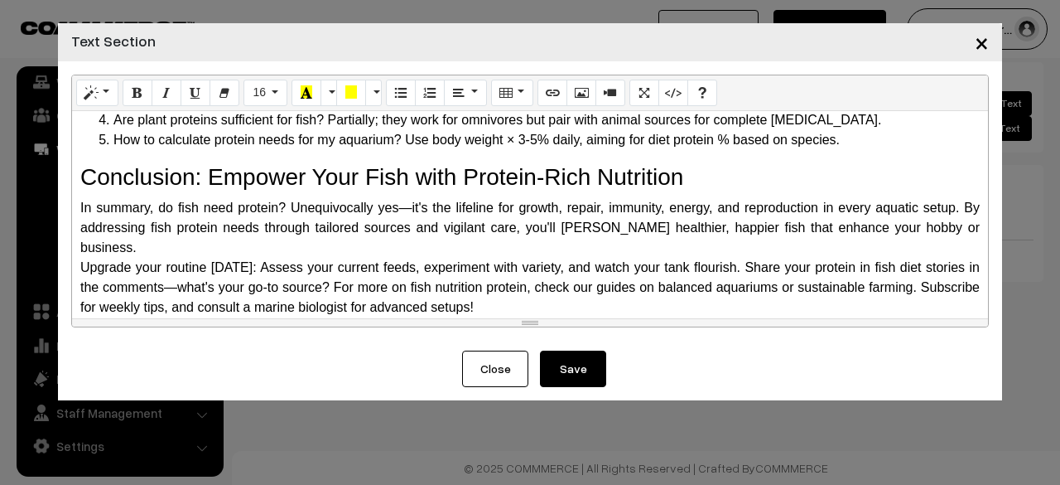
scroll to position [0, 0]
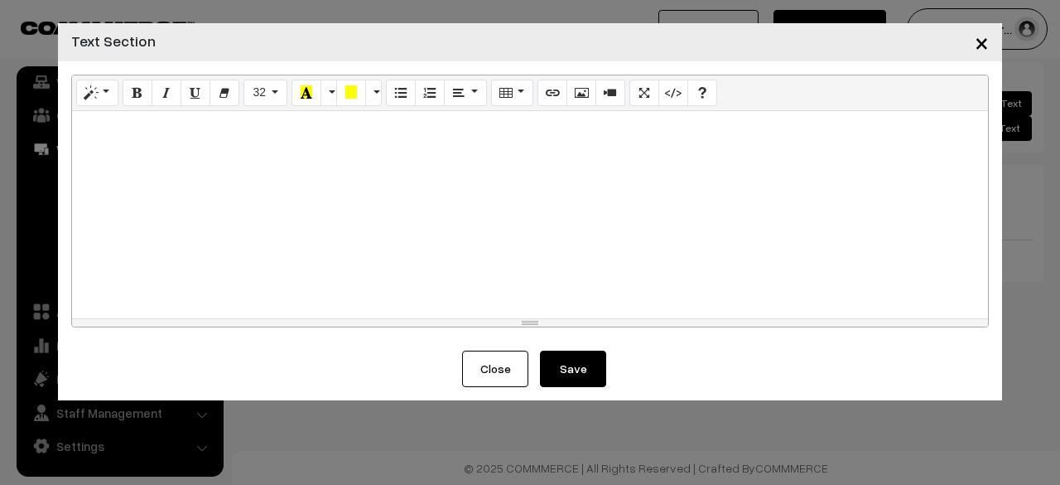
click at [204, 135] on h2 at bounding box center [530, 134] width 900 height 31
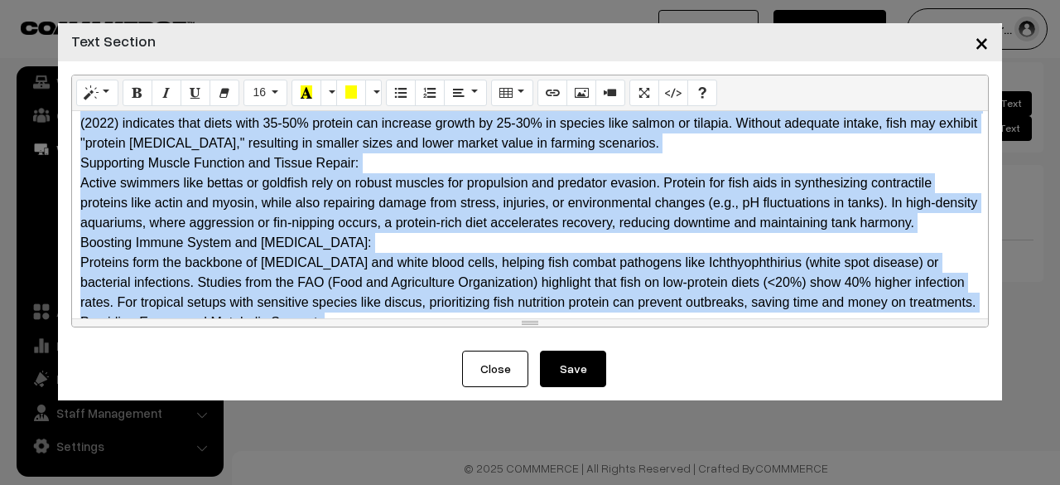
scroll to position [358, 0]
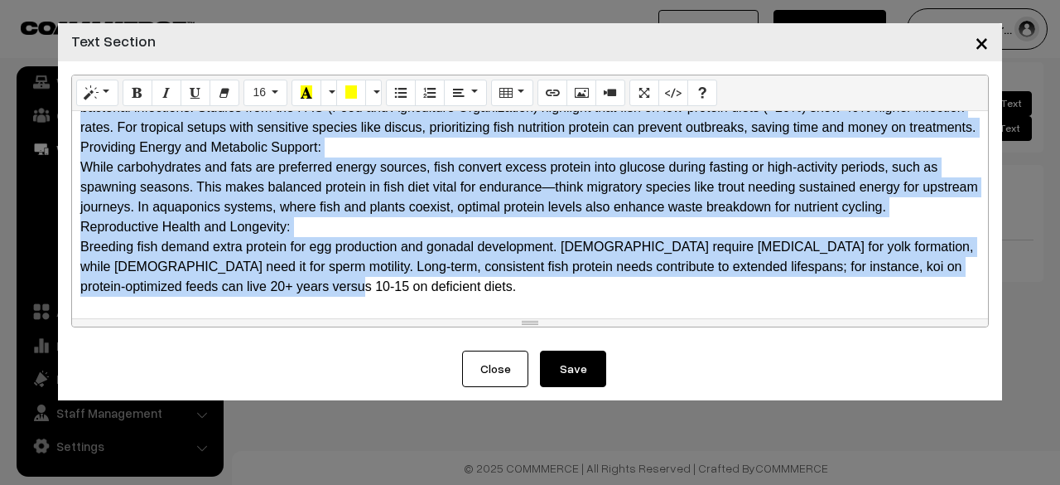
drag, startPoint x: 117, startPoint y: 228, endPoint x: 298, endPoint y: 310, distance: 199.1
click at [298, 310] on div "Why Do Fish Need Protein? The Science Behind It Protein is a macronutrient com…" at bounding box center [530, 214] width 916 height 207
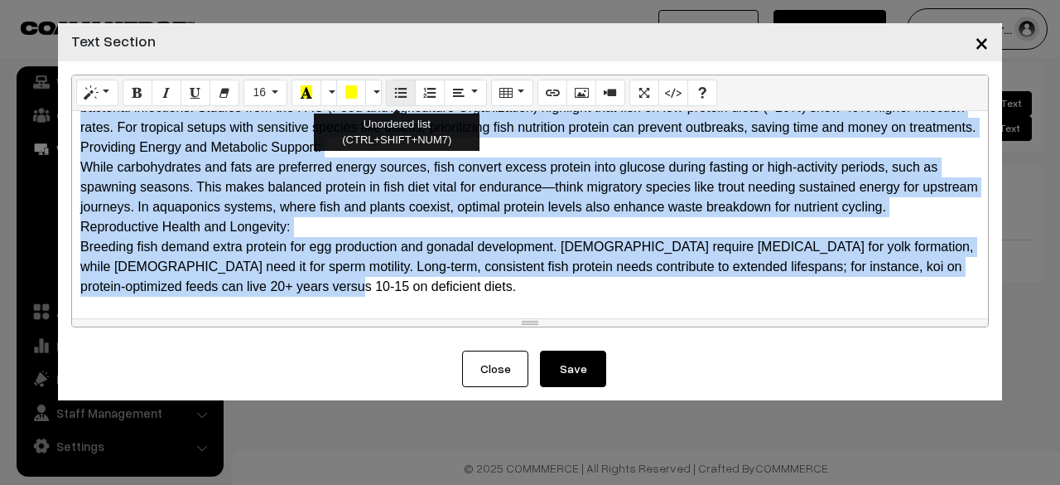
click at [402, 92] on icon "Unordered list (CTRL+SHIFT+NUM7)" at bounding box center [401, 91] width 12 height 13
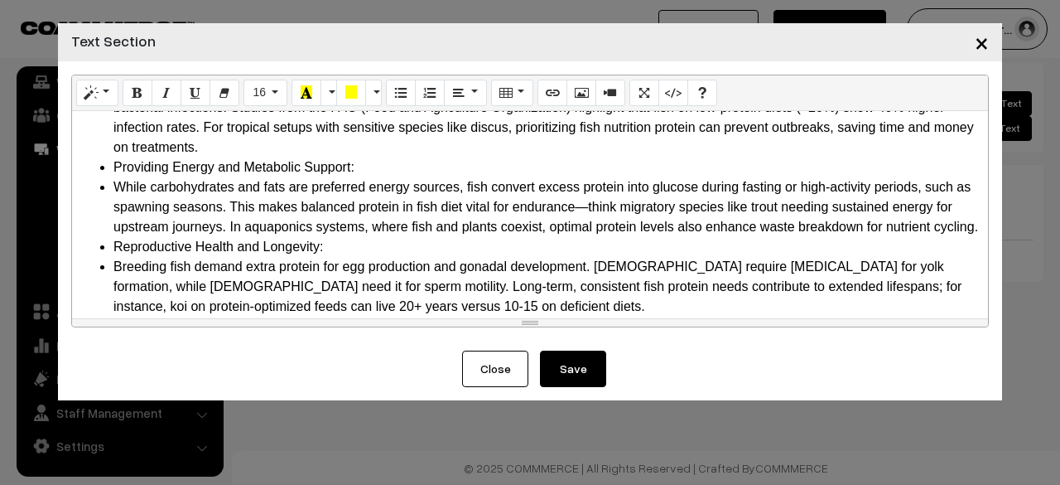
click at [400, 218] on li "While carbohydrates and fats are preferred energy sources, fish convert excess …" at bounding box center [546, 207] width 866 height 60
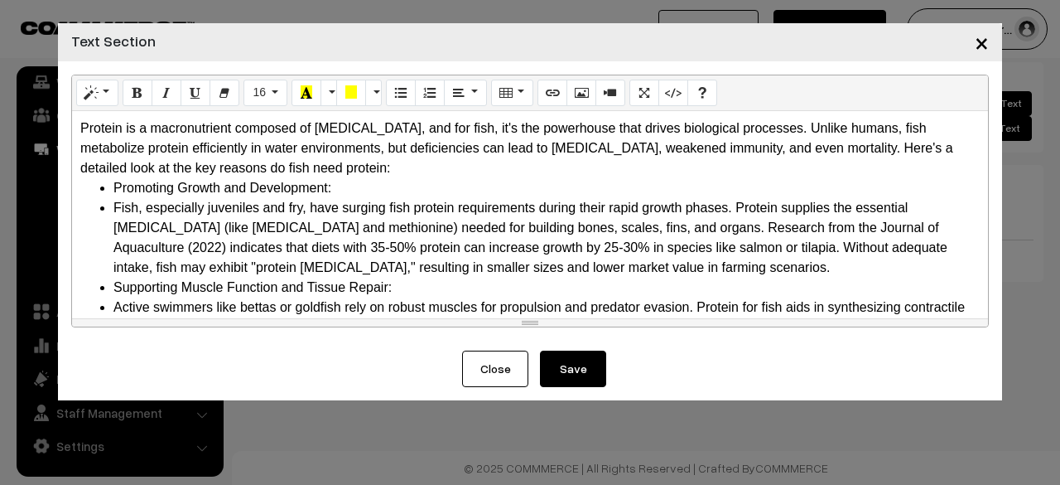
scroll to position [0, 0]
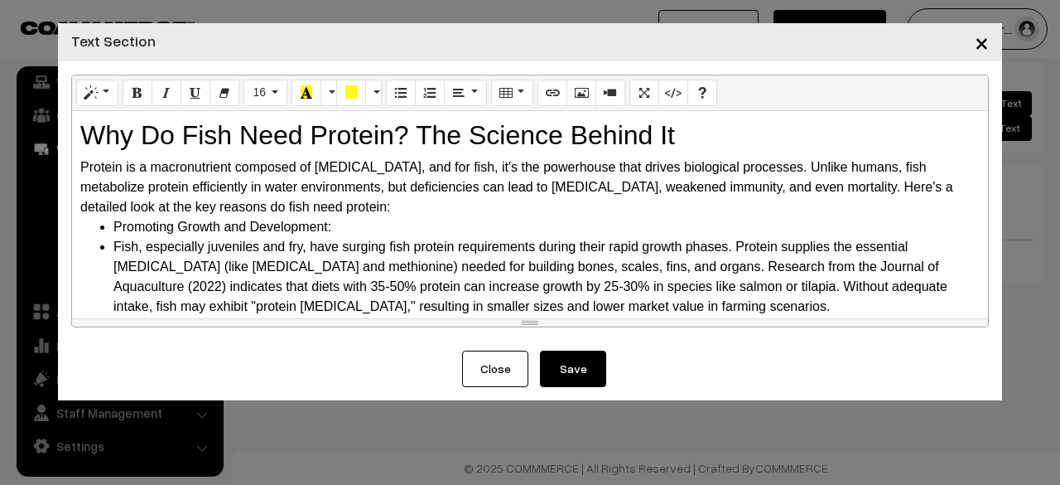
click at [149, 226] on li "Promoting Growth and Development:" at bounding box center [546, 227] width 866 height 20
click at [106, 248] on ul "Promoting Growth and Development: Fish, especially juveniles and fry, have sur…" at bounding box center [530, 445] width 900 height 457
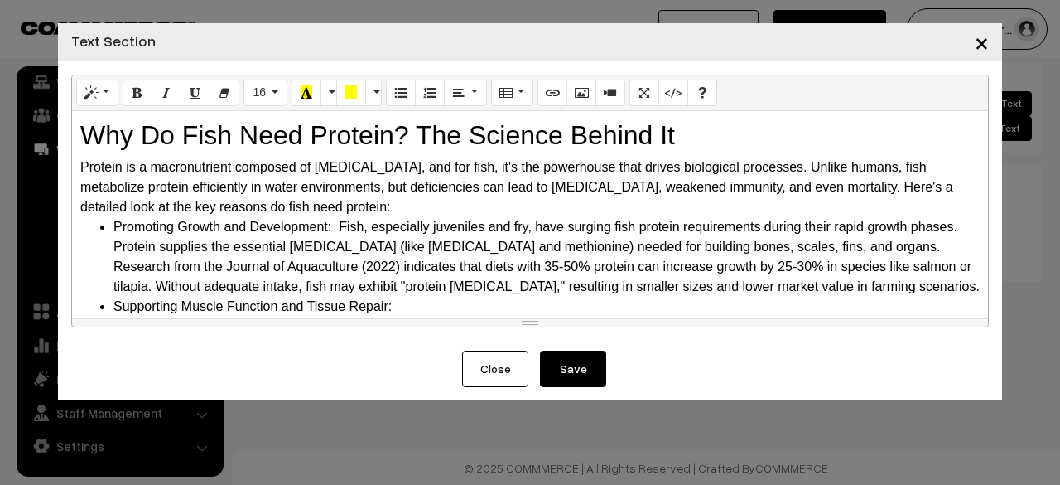
scroll to position [83, 0]
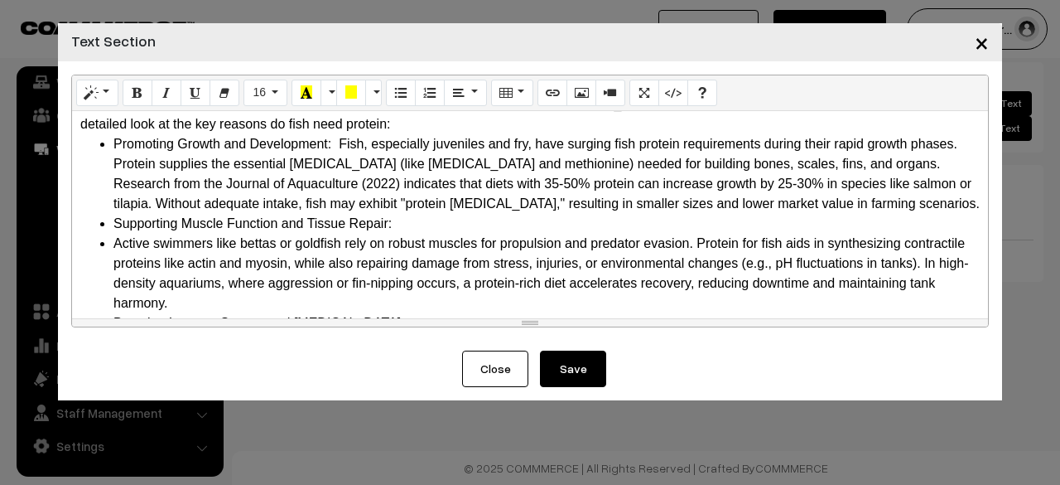
click at [114, 244] on li "Active swimmers like bettas or goldfish rely on robust muscles for propulsion a…" at bounding box center [546, 274] width 866 height 80
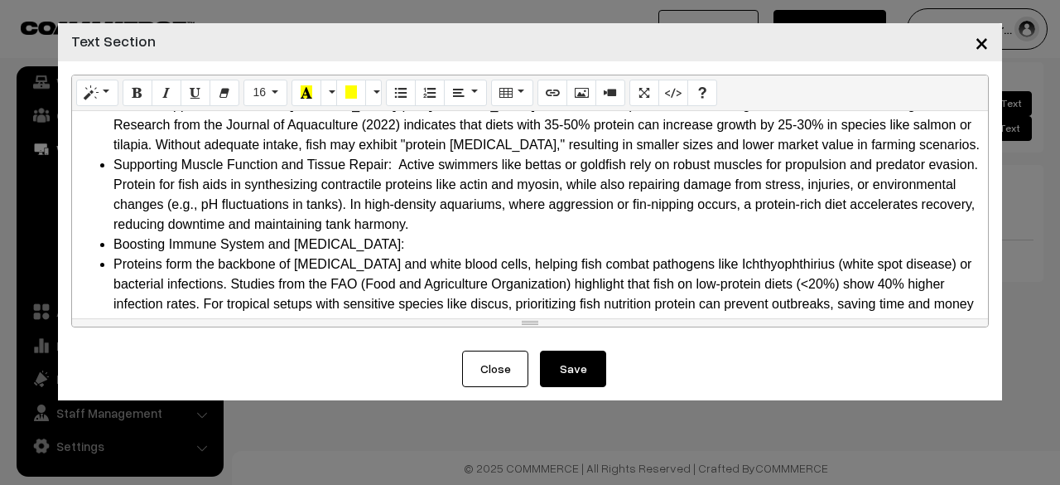
scroll to position [166, 0]
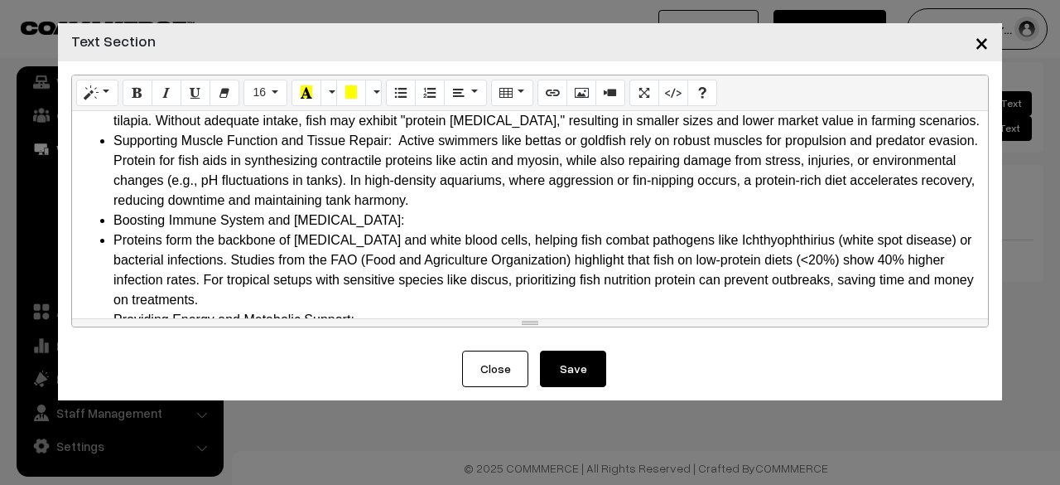
click at [110, 238] on ul "Promoting Growth and Development: Fish, especially juveniles and fry, have surg…" at bounding box center [530, 259] width 900 height 417
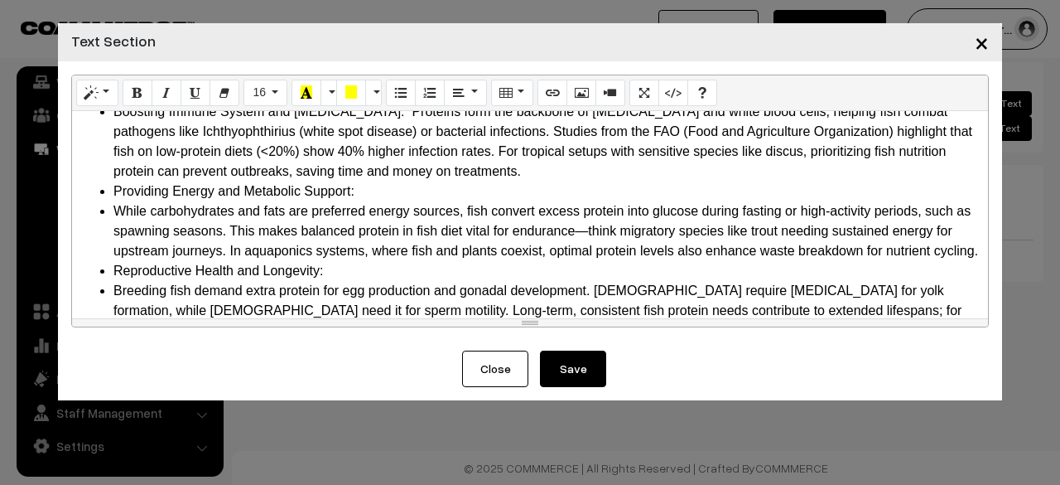
scroll to position [248, 0]
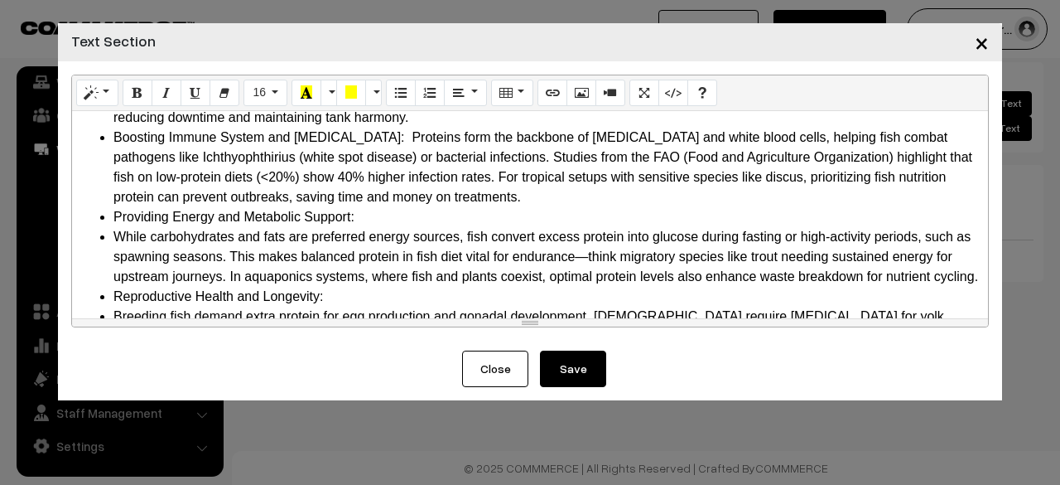
click at [109, 234] on ul "Promoting Growth and Development: Fish, especially juveniles and fry, have surg…" at bounding box center [530, 168] width 900 height 398
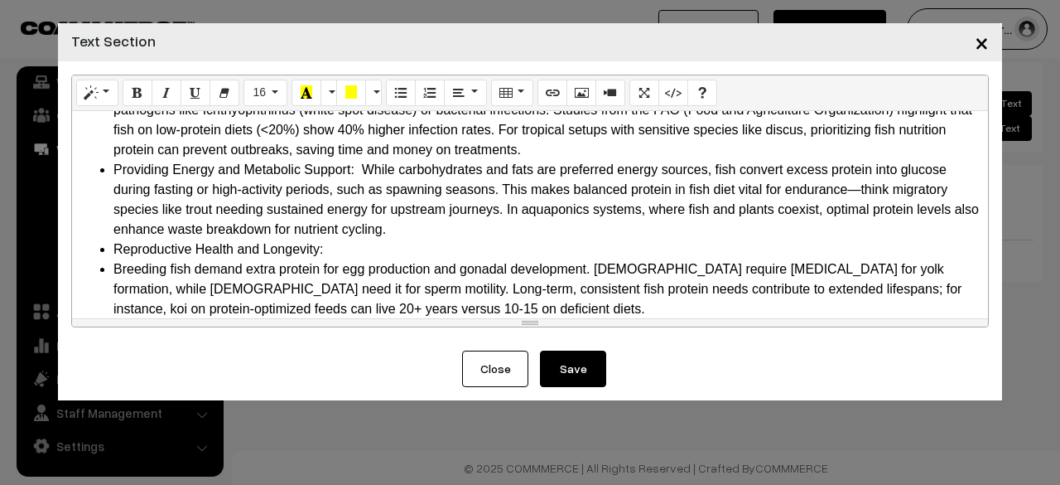
scroll to position [318, 0]
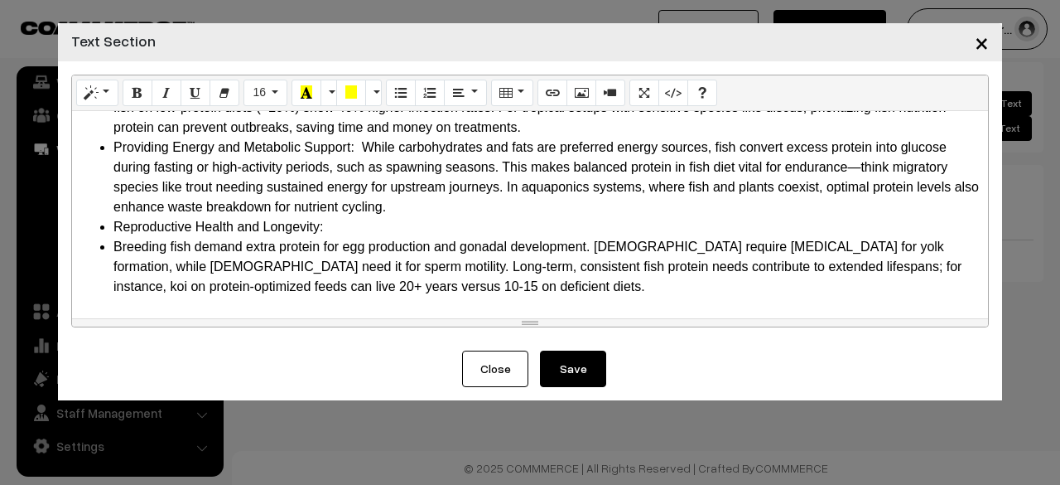
click at [111, 250] on ul "Promoting Growth and Development: Fish, especially juveniles and fry, have surg…" at bounding box center [530, 98] width 900 height 398
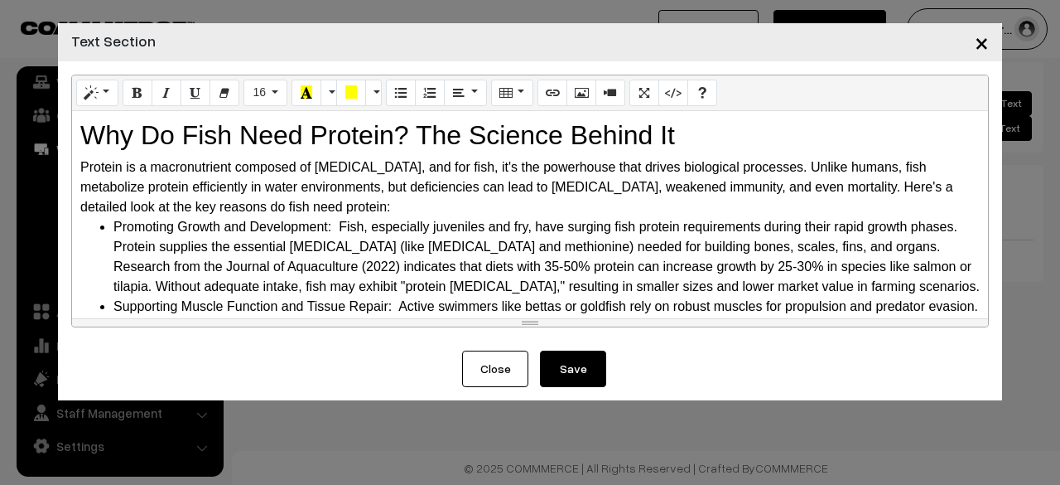
scroll to position [0, 0]
drag, startPoint x: 336, startPoint y: 228, endPoint x: 113, endPoint y: 227, distance: 223.6
click at [113, 227] on li "Promoting Growth and Development: Fish, especially juveniles and fry, have surg…" at bounding box center [546, 257] width 866 height 80
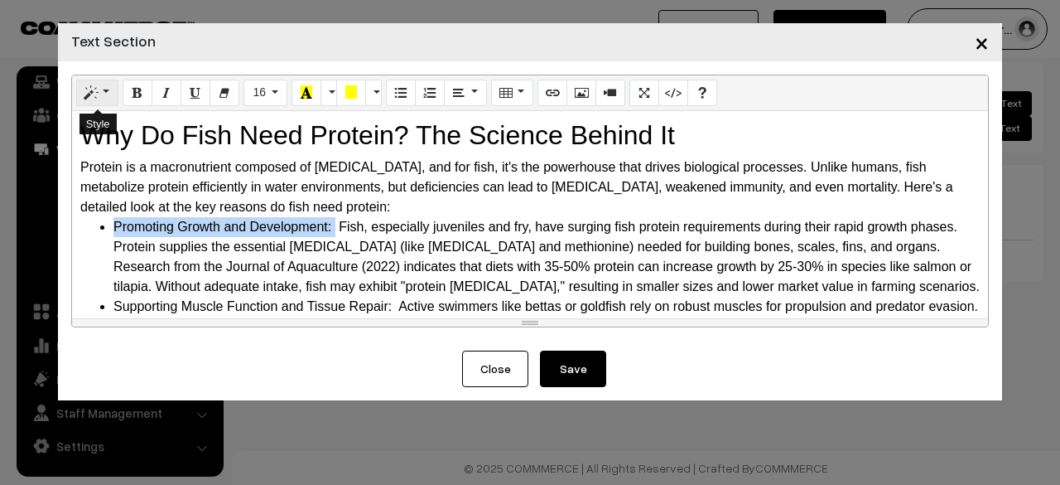
click at [93, 94] on icon "Style" at bounding box center [91, 91] width 12 height 13
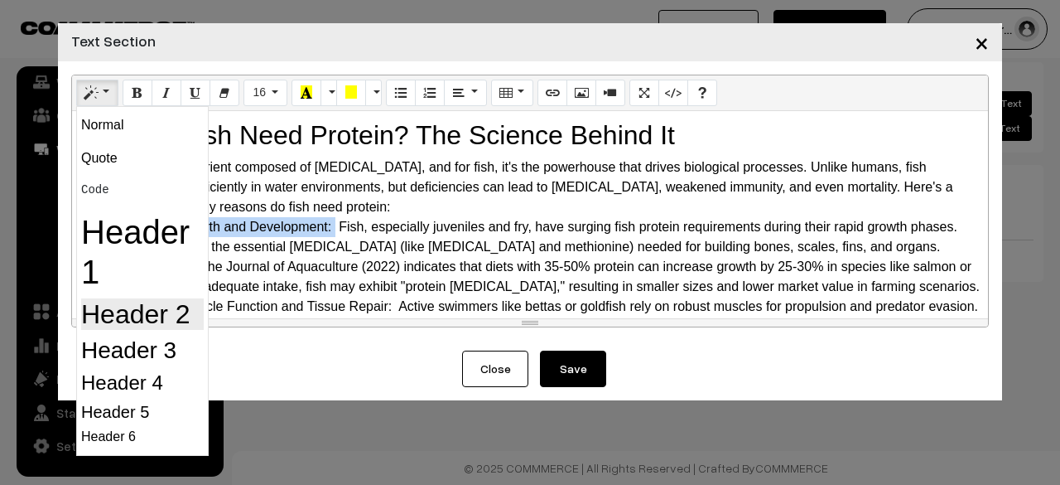
click at [153, 321] on h2 "Header 2" at bounding box center [142, 313] width 123 height 31
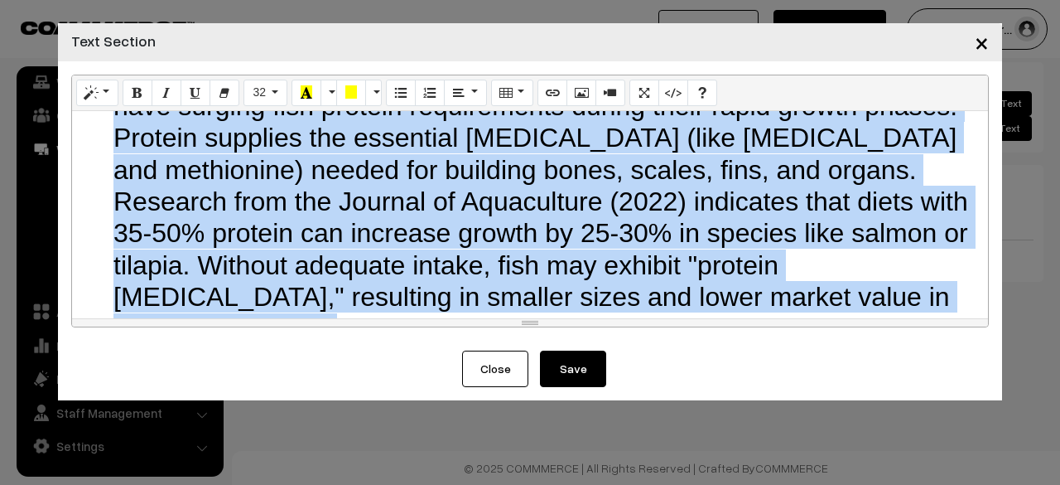
scroll to position [261, 0]
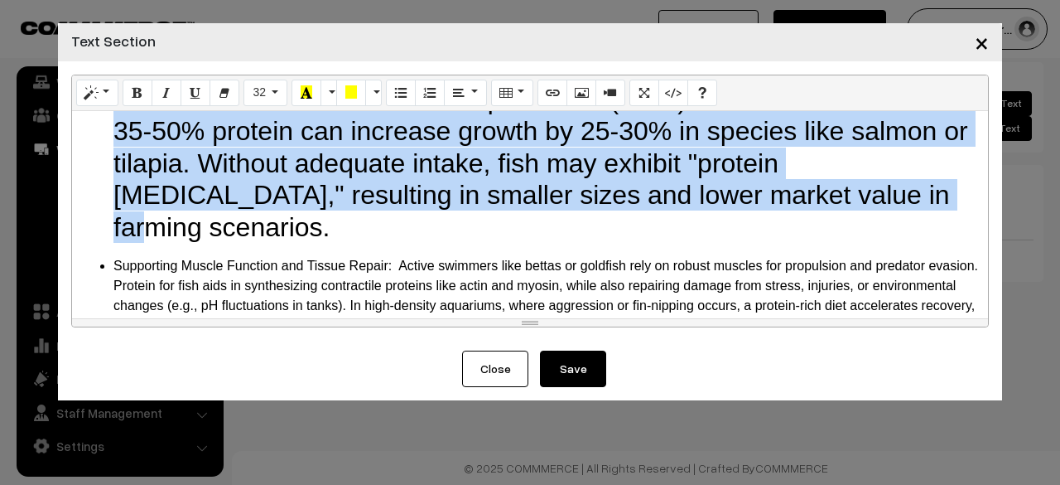
drag, startPoint x: 562, startPoint y: 142, endPoint x: 721, endPoint y: 193, distance: 167.9
click at [721, 193] on li "Promoting Growth and Development: Fish, especially juveniles and fry, have surg…" at bounding box center [546, 99] width 866 height 287
click at [258, 91] on span "32" at bounding box center [259, 91] width 13 height 13
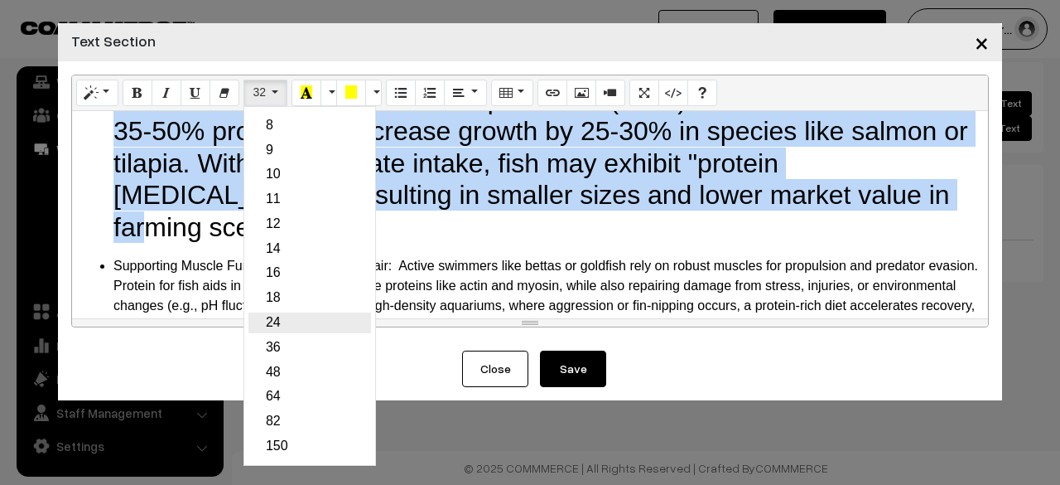
click at [277, 321] on link "24" at bounding box center [309, 322] width 123 height 21
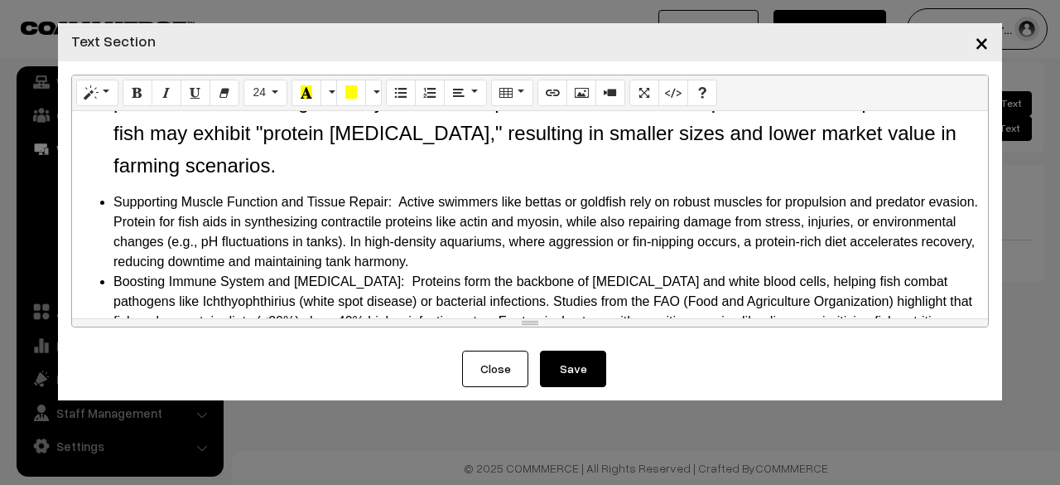
click at [301, 219] on li "Supporting Muscle Function and Tissue Repair: Active swimmers like bettas or go…" at bounding box center [546, 232] width 866 height 80
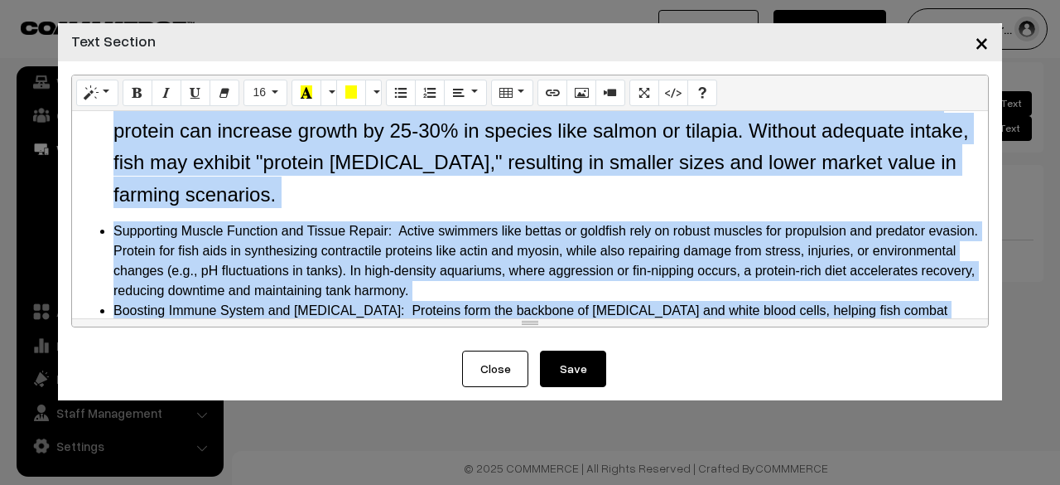
scroll to position [268, 0]
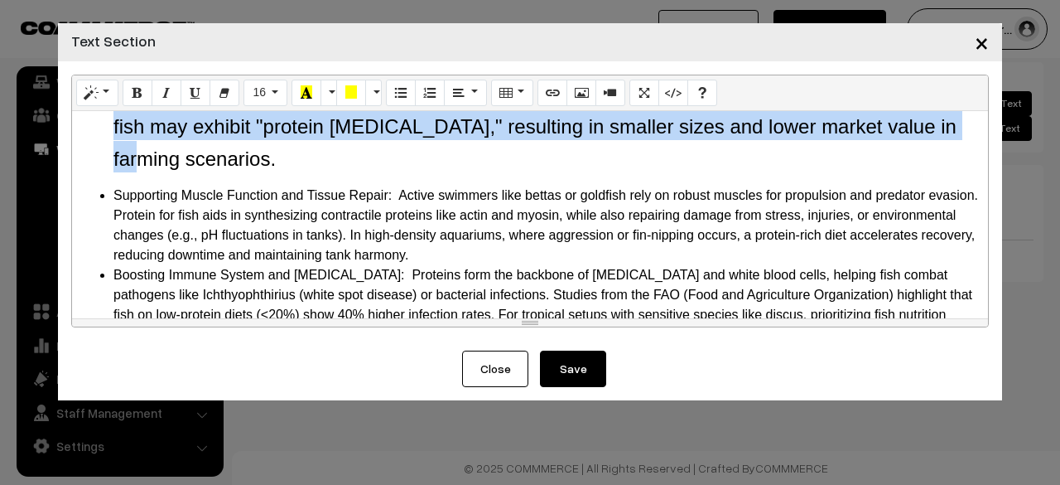
drag, startPoint x: 562, startPoint y: 137, endPoint x: 393, endPoint y: 153, distance: 169.7
click at [393, 153] on li "Promoting Growth and Development: Fish, especially juveniles and fry, have surg…" at bounding box center [546, 60] width 866 height 223
click at [277, 94] on button "24" at bounding box center [266, 93] width 44 height 27
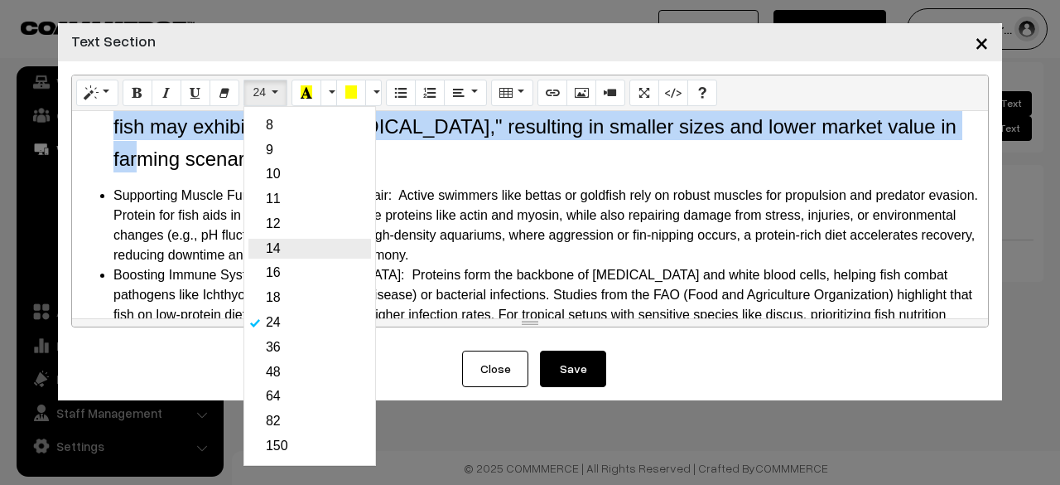
click at [278, 258] on link "14" at bounding box center [309, 249] width 123 height 21
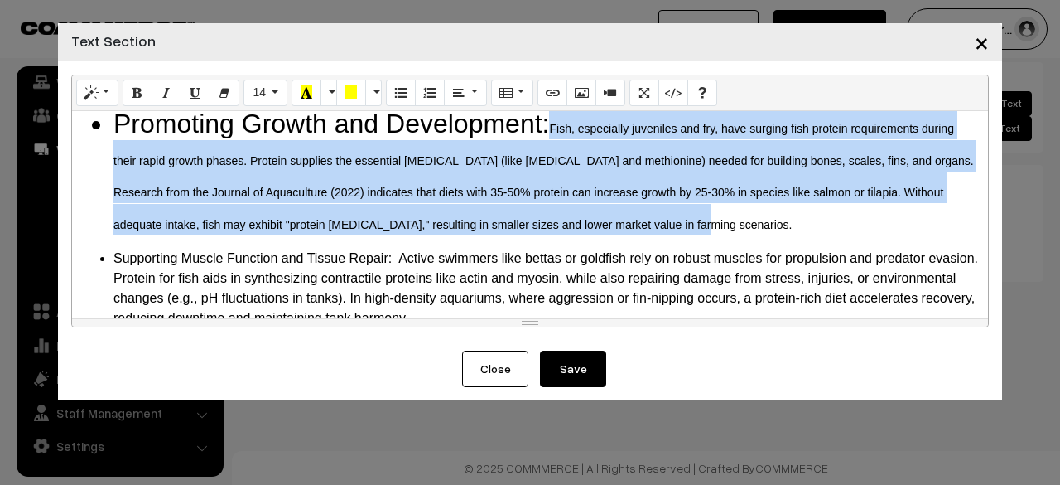
scroll to position [27, 0]
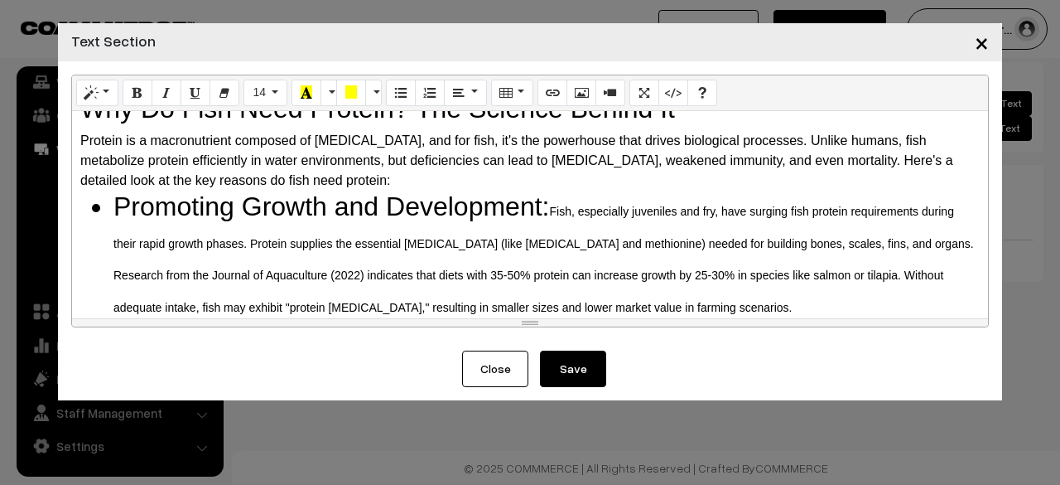
click at [341, 219] on li "Promoting Growth and Development: Fish, especially juveniles and fry, have surg…" at bounding box center [546, 255] width 866 height 128
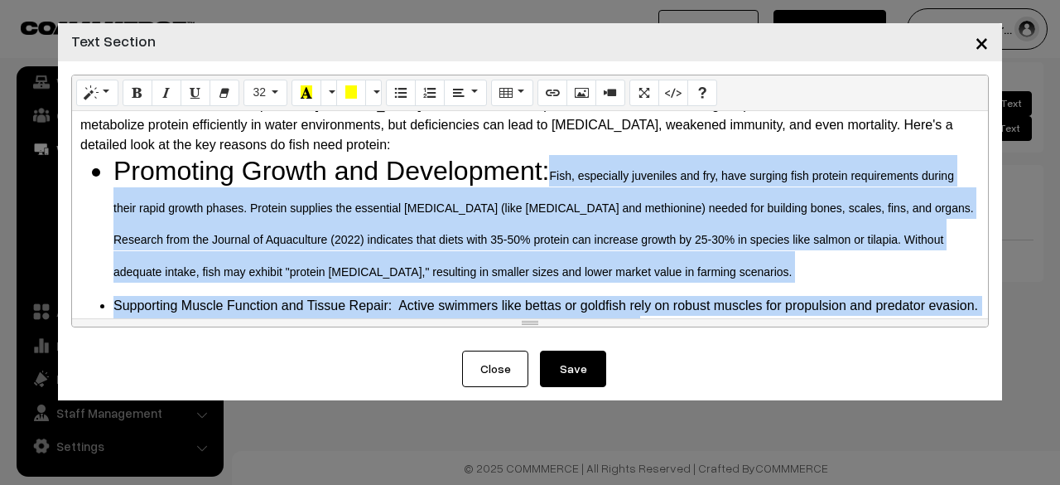
scroll to position [108, 0]
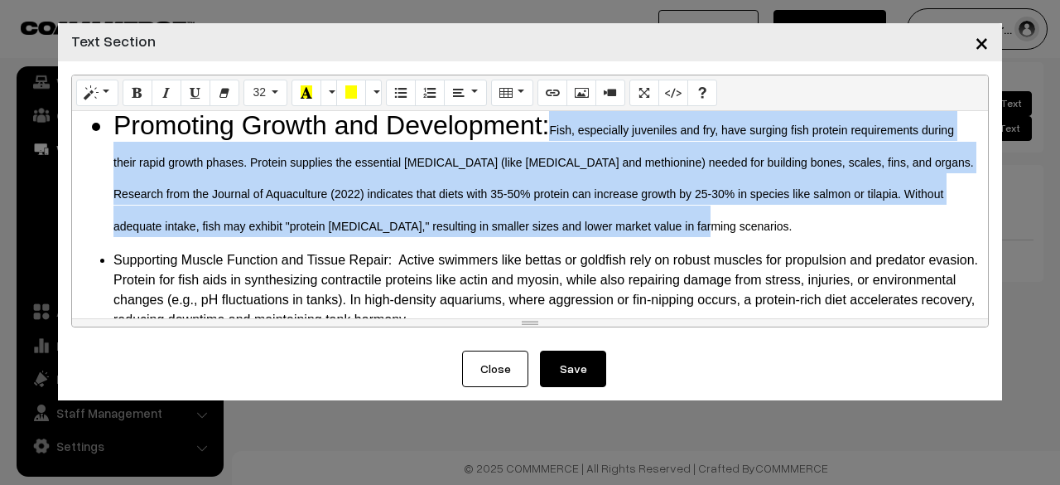
drag, startPoint x: 560, startPoint y: 206, endPoint x: 727, endPoint y: 219, distance: 167.8
click at [727, 219] on li "Promoting Growth and Development: Fish, especially juveniles and fry, have surg…" at bounding box center [546, 173] width 866 height 128
click at [277, 93] on button "14" at bounding box center [266, 93] width 44 height 27
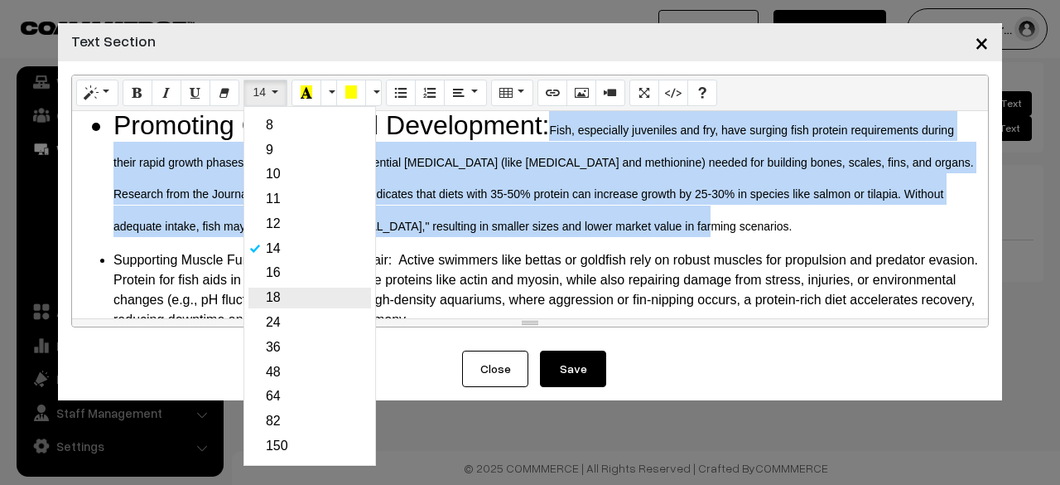
click at [273, 293] on link "18" at bounding box center [309, 297] width 123 height 21
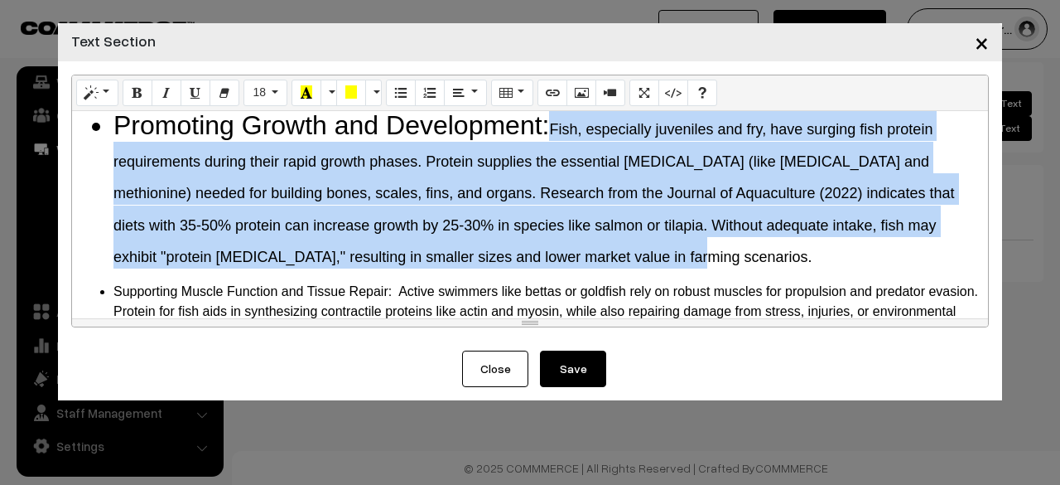
click at [364, 231] on span "Fish, especially juveniles and fry, have surging fish protein requirements duri…" at bounding box center [534, 193] width 842 height 144
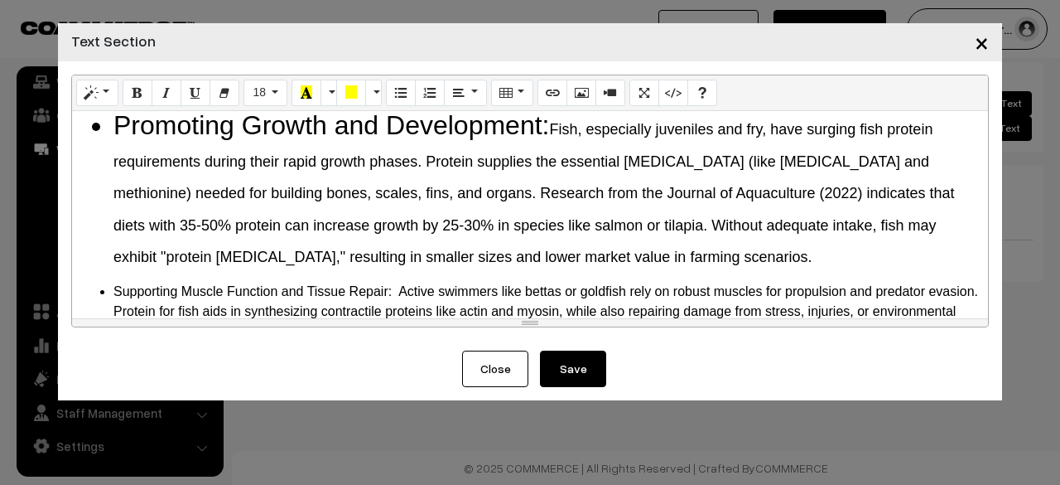
scroll to position [191, 0]
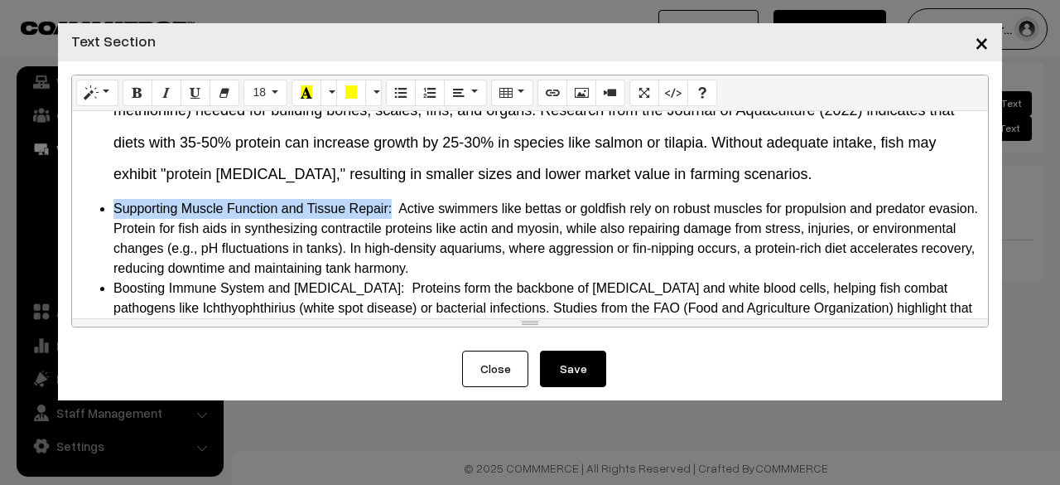
drag, startPoint x: 391, startPoint y: 209, endPoint x: 52, endPoint y: 196, distance: 339.0
click at [52, 196] on div "× Text Section Normal Quote Code Header 1 Header 2 Header 3 Header 4 Header 5 H…" at bounding box center [530, 242] width 1060 height 485
click at [93, 98] on icon "Style" at bounding box center [91, 91] width 12 height 13
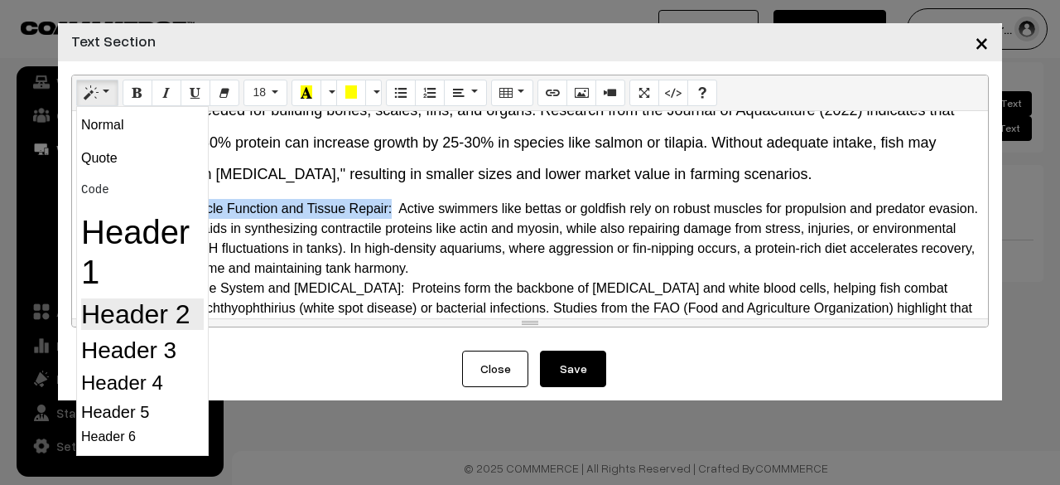
click at [152, 317] on h2 "Header 2" at bounding box center [142, 313] width 123 height 31
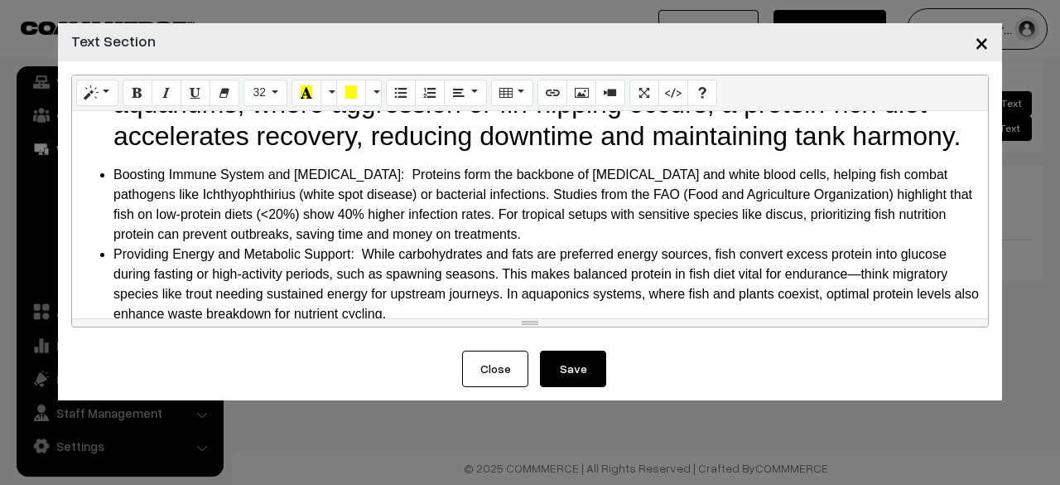
scroll to position [364, 0]
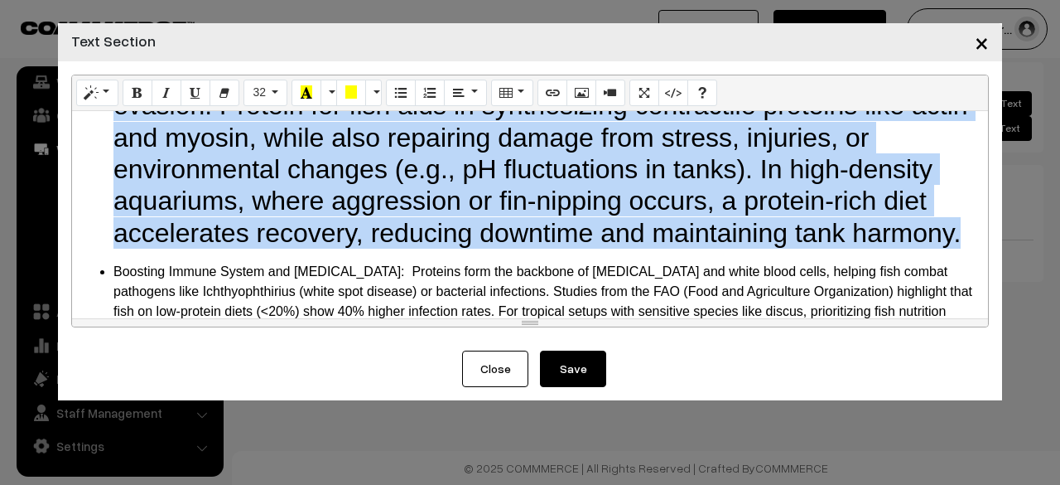
drag, startPoint x: 686, startPoint y: 204, endPoint x: 971, endPoint y: 228, distance: 285.9
click at [971, 228] on div "Why Do Fish Need Protein? The Science Behind It Protein is a macronutrient comp…" at bounding box center [530, 214] width 916 height 207
click at [272, 97] on button "32" at bounding box center [266, 93] width 44 height 27
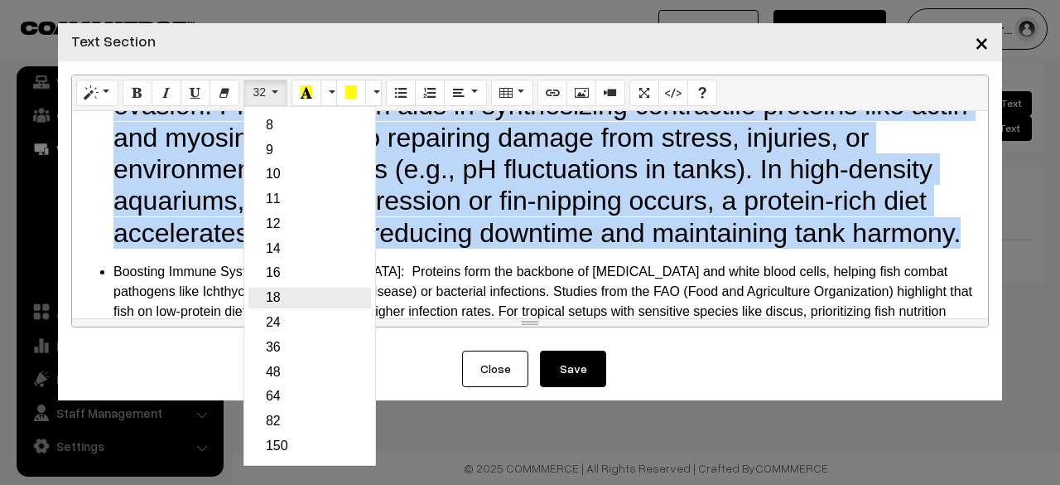
click at [281, 299] on link "18" at bounding box center [309, 297] width 123 height 21
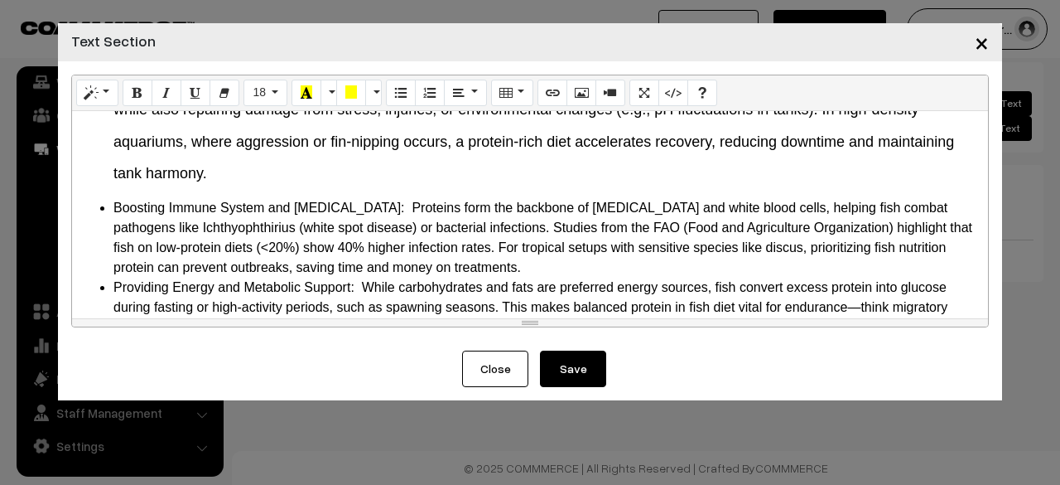
click at [336, 203] on li "Boosting Immune System and [MEDICAL_DATA]: Proteins form the backbone of [MEDIC…" at bounding box center [546, 238] width 866 height 80
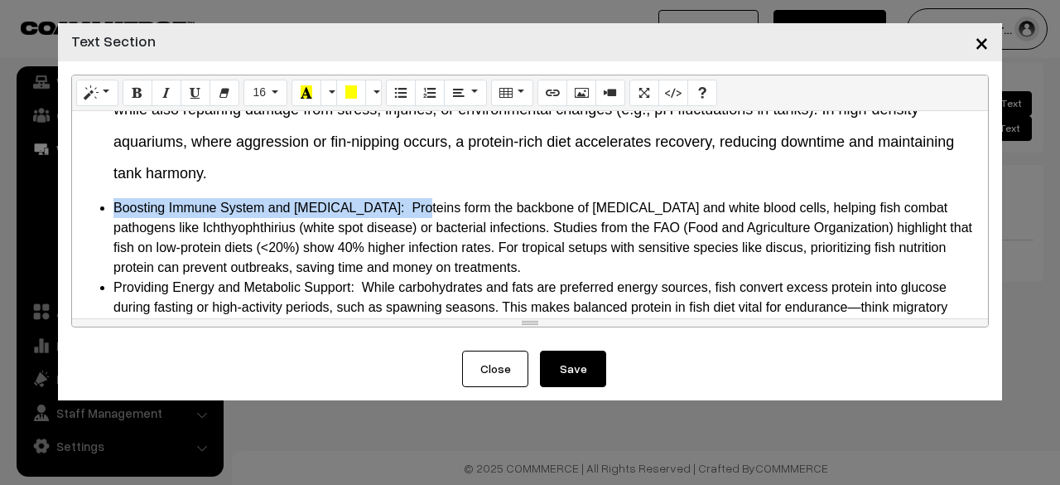
drag, startPoint x: 416, startPoint y: 208, endPoint x: 111, endPoint y: 215, distance: 304.9
click at [111, 215] on ul "Boosting Immune System and [MEDICAL_DATA]: Proteins form the backbone of [MEDIC…" at bounding box center [530, 307] width 900 height 219
click at [109, 100] on button "Style" at bounding box center [97, 93] width 42 height 27
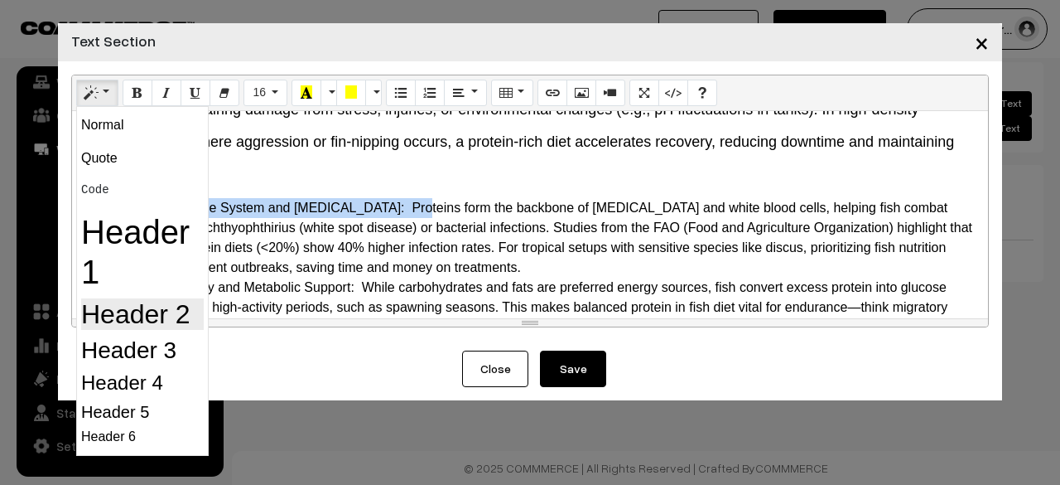
click at [145, 321] on h2 "Header 2" at bounding box center [142, 313] width 123 height 31
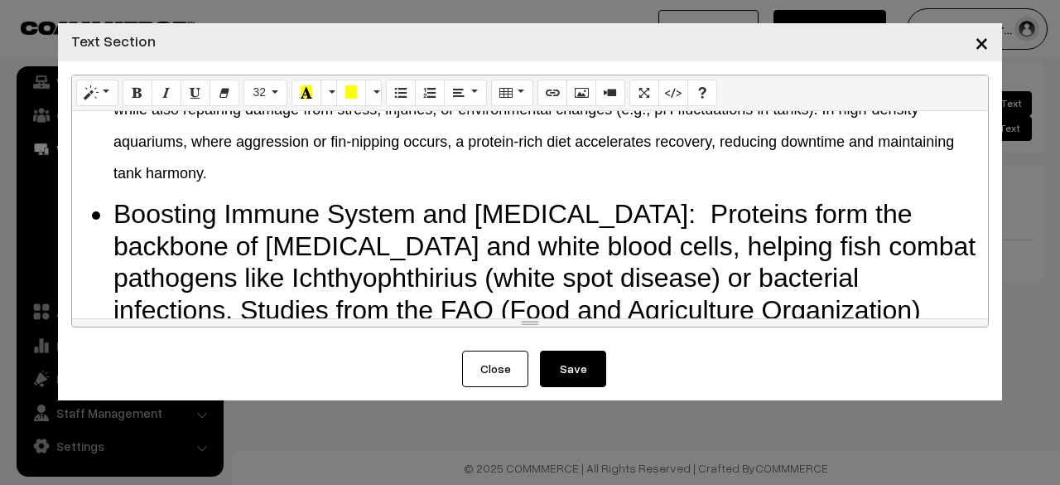
click at [725, 204] on li "Boosting Immune System and [MEDICAL_DATA]: Proteins form the backbone of [MEDIC…" at bounding box center [546, 325] width 866 height 254
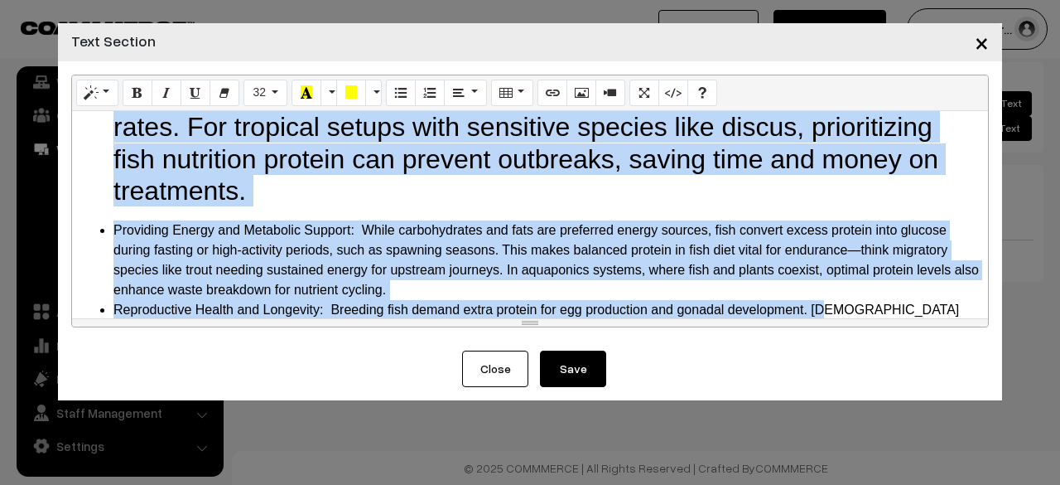
scroll to position [626, 0]
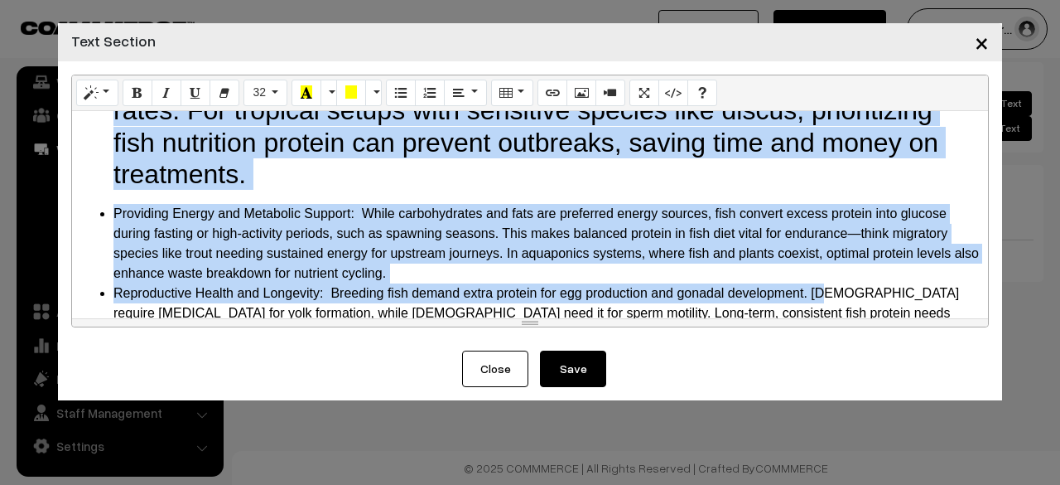
drag, startPoint x: 737, startPoint y: 210, endPoint x: 827, endPoint y: 170, distance: 98.6
click at [827, 170] on li "Boosting Immune System and [MEDICAL_DATA]: Proteins form the backbone of [MEDIC…" at bounding box center [546, 62] width 866 height 254
click at [282, 85] on button "32" at bounding box center [266, 93] width 44 height 27
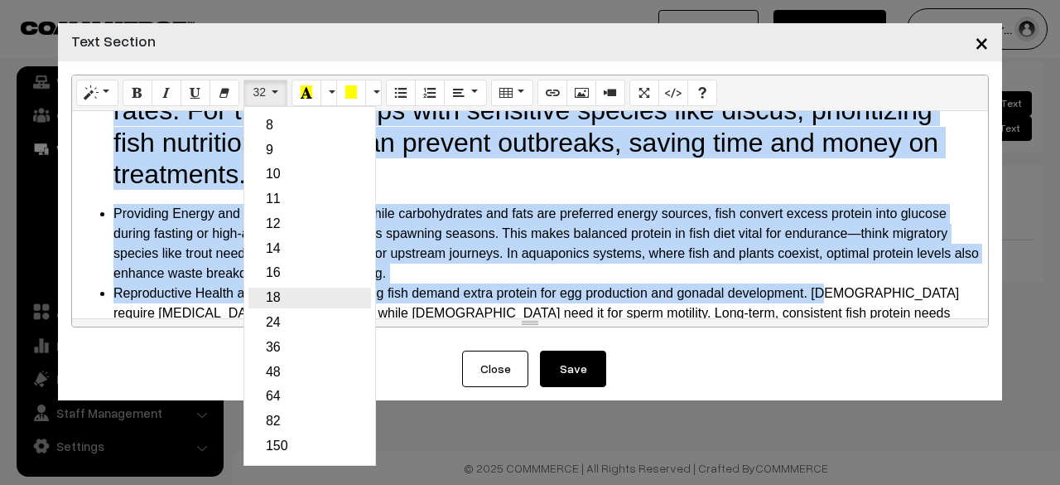
click at [294, 296] on link "18" at bounding box center [309, 297] width 123 height 21
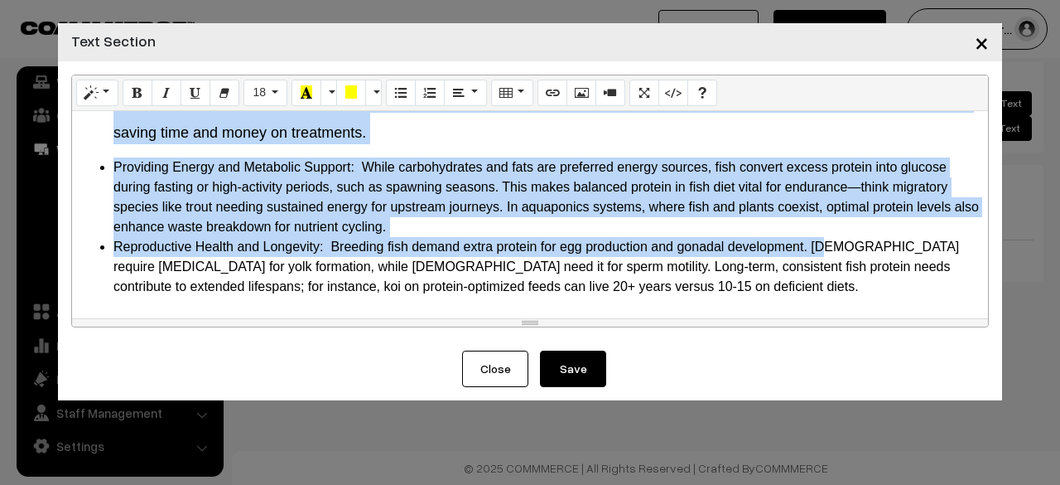
scroll to position [576, 0]
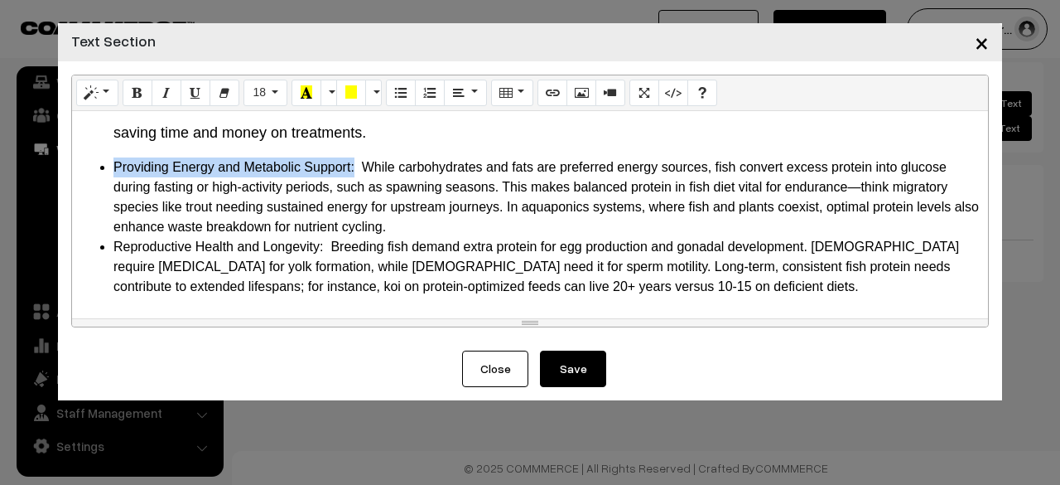
drag, startPoint x: 353, startPoint y: 168, endPoint x: 103, endPoint y: 167, distance: 250.1
click at [113, 167] on li "Providing Energy and Metabolic Support: While carbohydrates and fats are prefer…" at bounding box center [546, 197] width 866 height 80
click at [99, 88] on button "Style" at bounding box center [97, 93] width 42 height 27
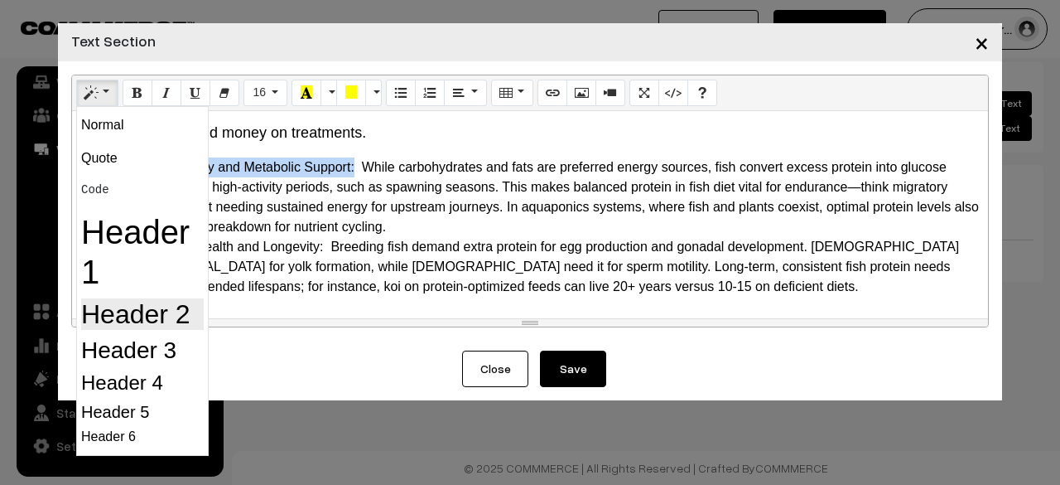
click at [116, 325] on h2 "Header 2" at bounding box center [142, 313] width 123 height 31
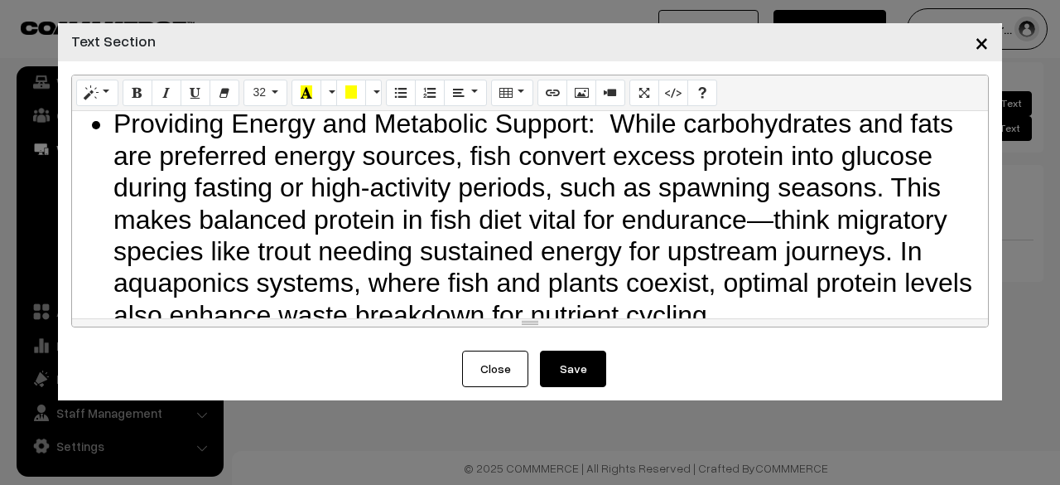
click at [352, 190] on li "Providing Energy and Metabolic Support: While carbohydrates and fats are prefer…" at bounding box center [546, 219] width 866 height 223
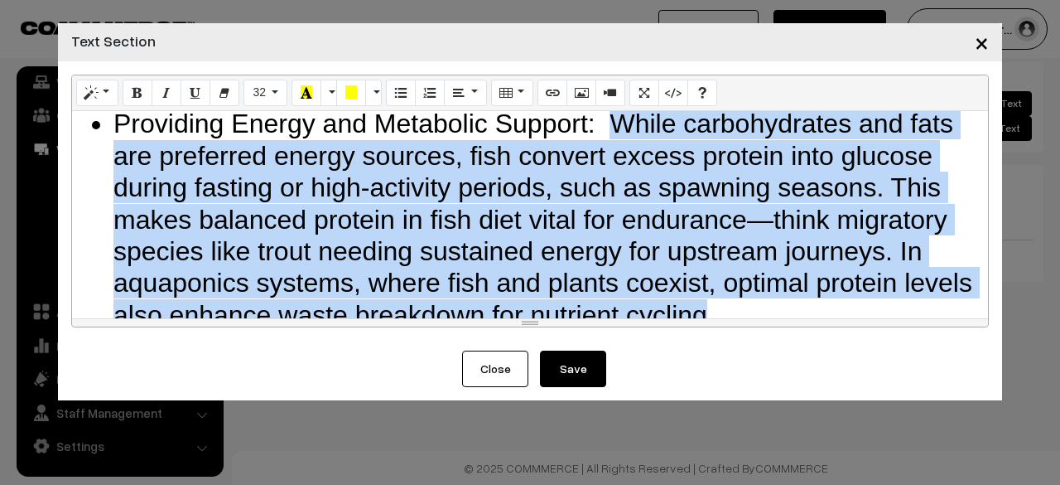
drag, startPoint x: 611, startPoint y: 119, endPoint x: 780, endPoint y: 306, distance: 251.6
click at [780, 306] on li "Providing Energy and Metabolic Support: While carbohydrates and fats are prefer…" at bounding box center [546, 219] width 866 height 223
click at [264, 87] on button "32" at bounding box center [266, 93] width 44 height 27
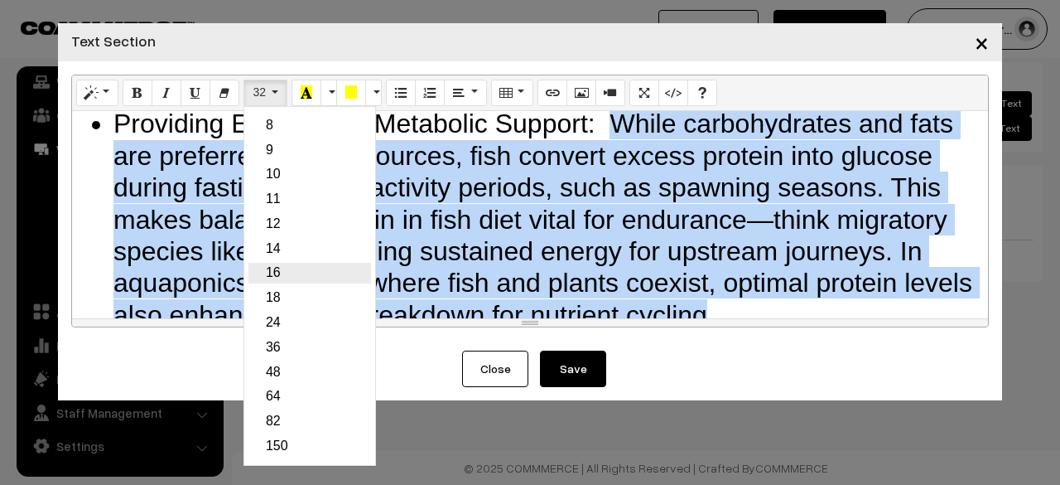
click at [266, 271] on link "16" at bounding box center [309, 273] width 123 height 21
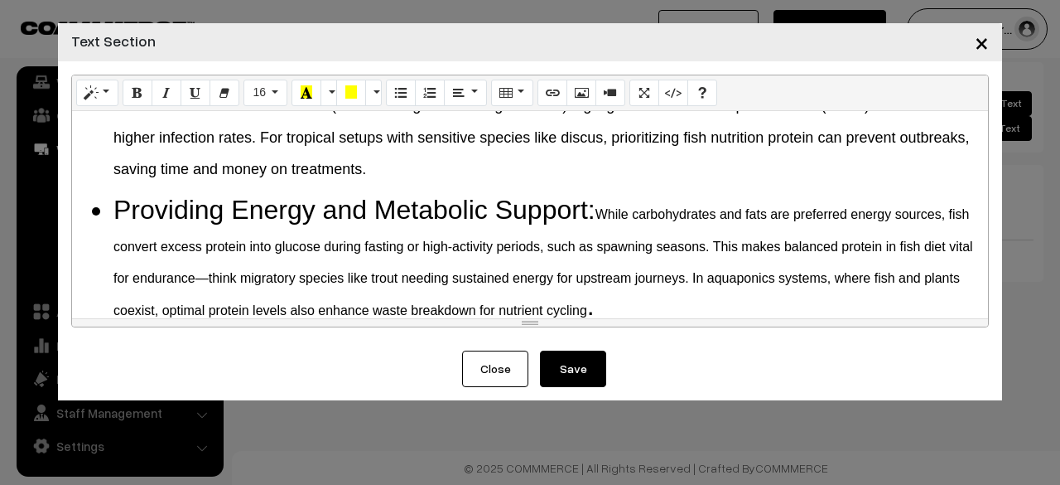
scroll to position [461, 0]
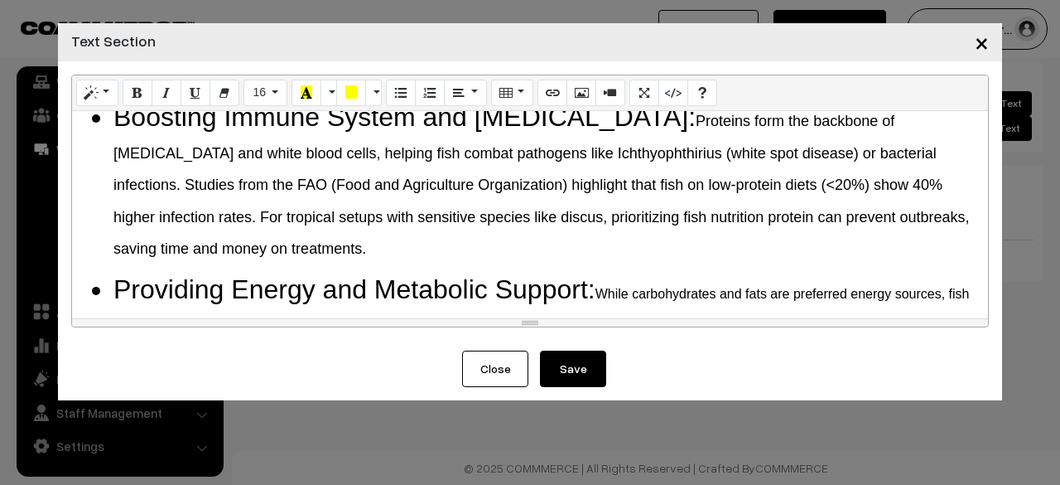
click at [649, 215] on span "Proteins form the backbone of [MEDICAL_DATA] and white blood cells, helping fis…" at bounding box center [541, 185] width 856 height 144
click at [643, 289] on span "While carbohydrates and fats are preferred energy sources, fish convert excess …" at bounding box center [543, 341] width 860 height 109
click at [626, 257] on li "Boosting Immune System and Disease Resistance: Proteins form the backbone of im…" at bounding box center [546, 180] width 866 height 159
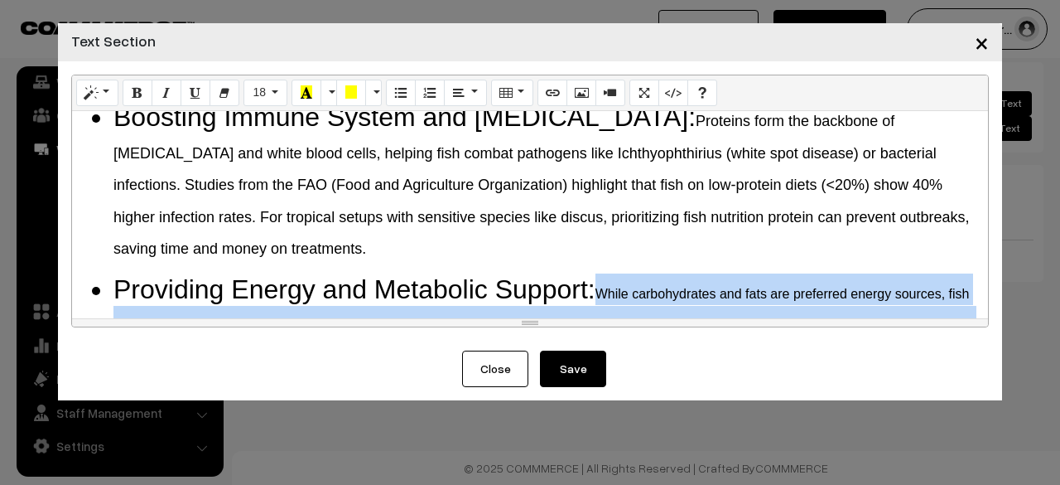
scroll to position [638, 0]
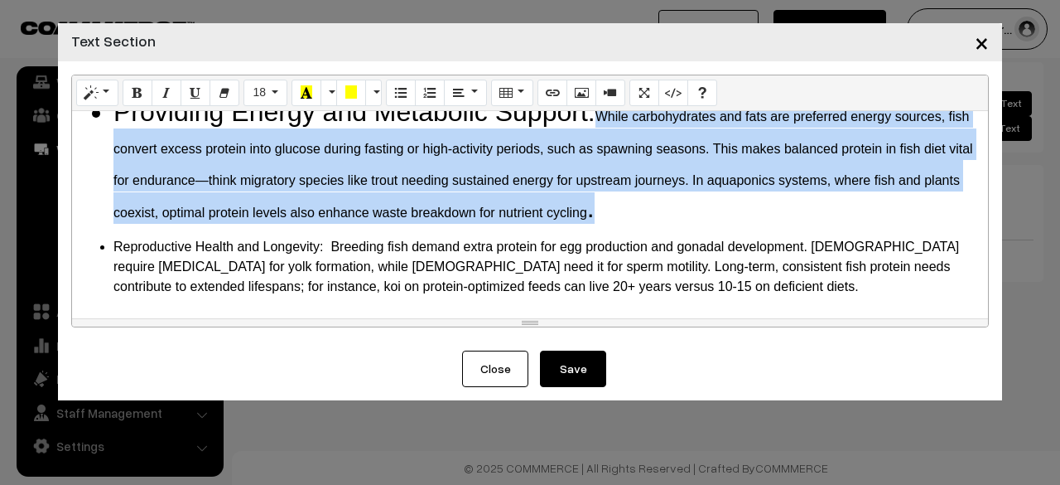
drag, startPoint x: 611, startPoint y: 288, endPoint x: 671, endPoint y: 218, distance: 92.3
click at [671, 218] on li "Providing Energy and Metabolic Support: While carbohydrates and fats are prefer…" at bounding box center [546, 160] width 866 height 128
click at [277, 95] on button "16" at bounding box center [266, 93] width 44 height 27
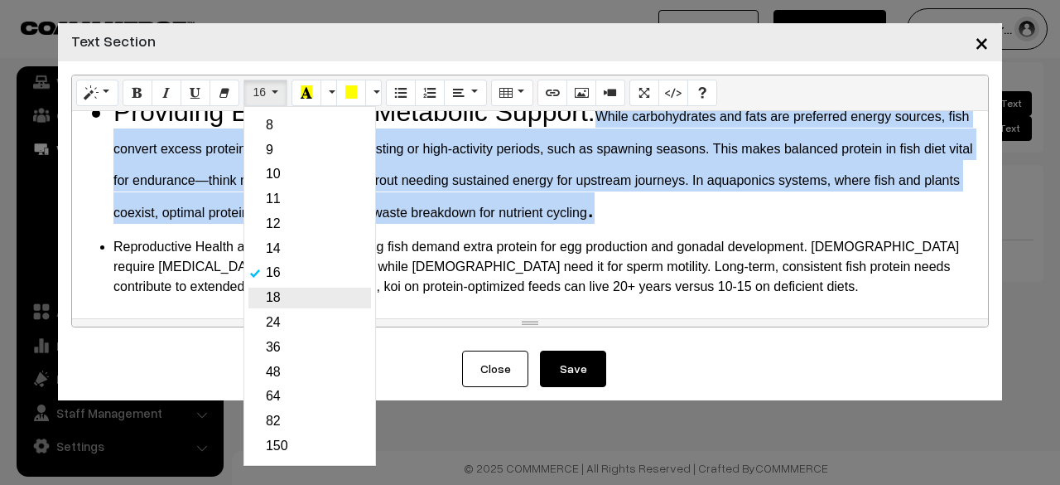
click at [287, 293] on link "18" at bounding box center [309, 297] width 123 height 21
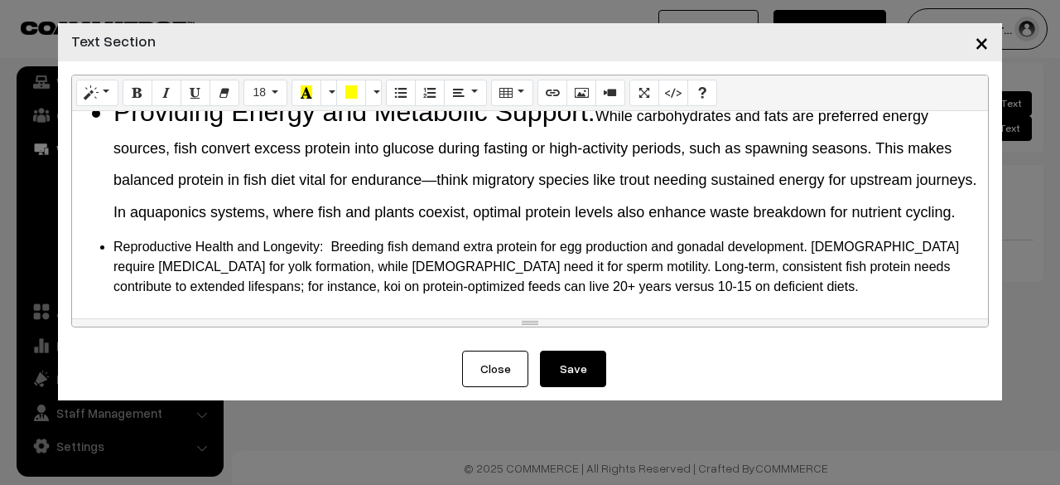
click at [310, 224] on li "Providing Energy and Metabolic Support: While carbohydrates and fats are prefer…" at bounding box center [546, 160] width 866 height 128
drag, startPoint x: 325, startPoint y: 281, endPoint x: 68, endPoint y: 263, distance: 257.4
click at [68, 263] on div "Normal Quote Code Header 1 Header 2 Header 3 Header 4 Header 5 Header 6 18 8 9 …" at bounding box center [530, 205] width 944 height 289
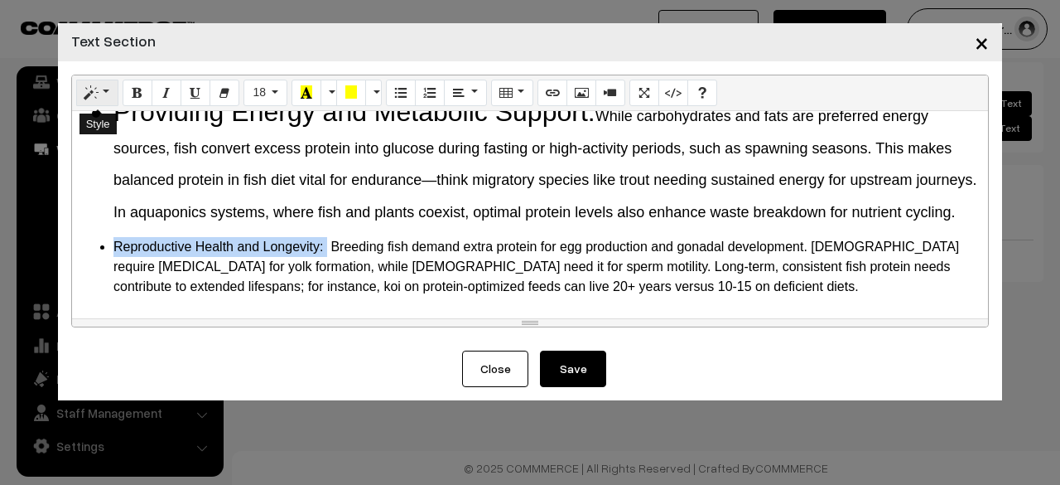
click at [89, 104] on button "Style" at bounding box center [97, 93] width 42 height 27
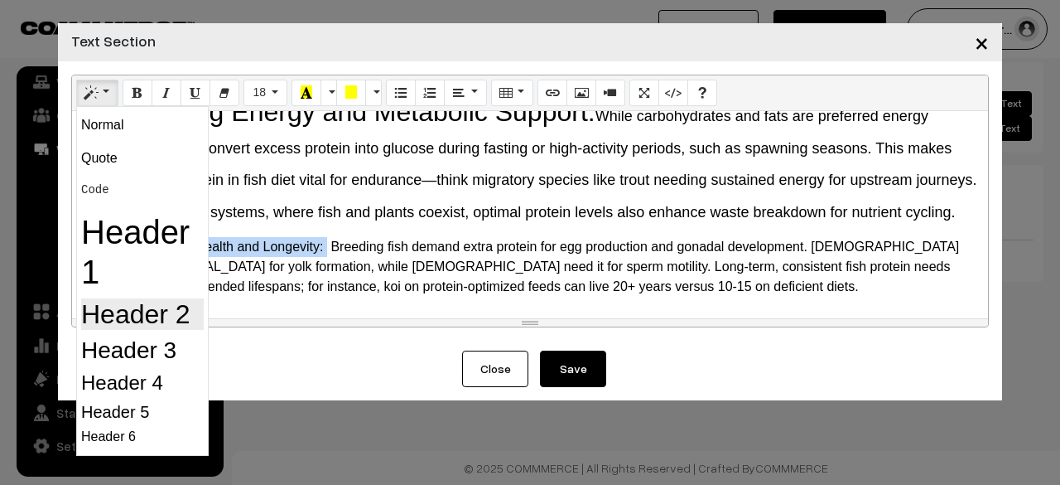
click at [148, 306] on h2 "Header 2" at bounding box center [142, 313] width 123 height 31
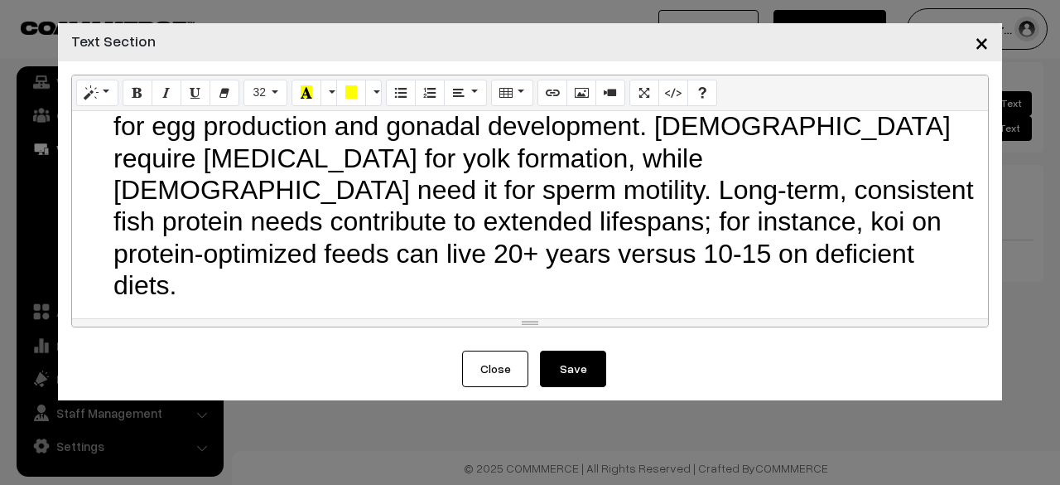
scroll to position [800, 0]
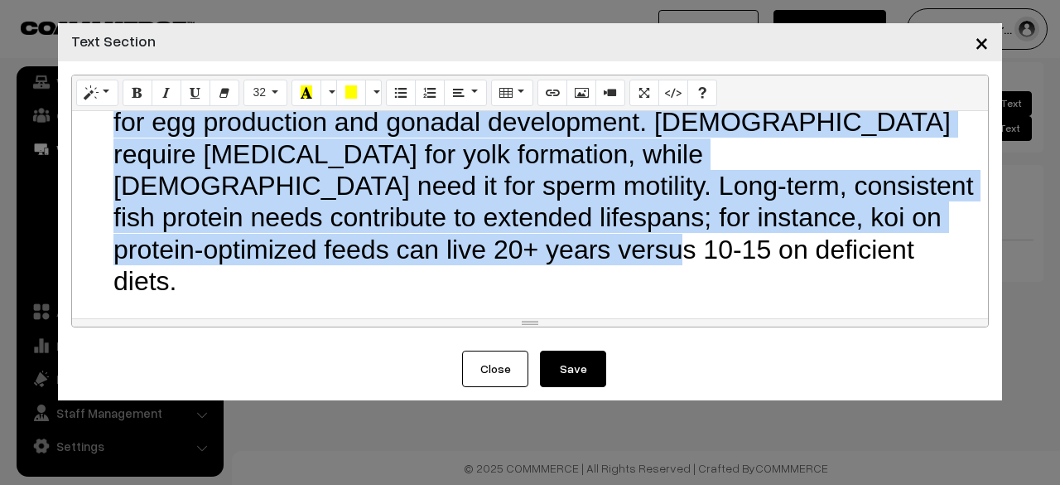
drag, startPoint x: 547, startPoint y: 126, endPoint x: 571, endPoint y: 266, distance: 142.0
click at [571, 266] on li "Reproductive Health and Longevity: Breeding fish demand extra protein for egg p…" at bounding box center [546, 186] width 866 height 223
click at [114, 94] on button "Style" at bounding box center [97, 93] width 42 height 27
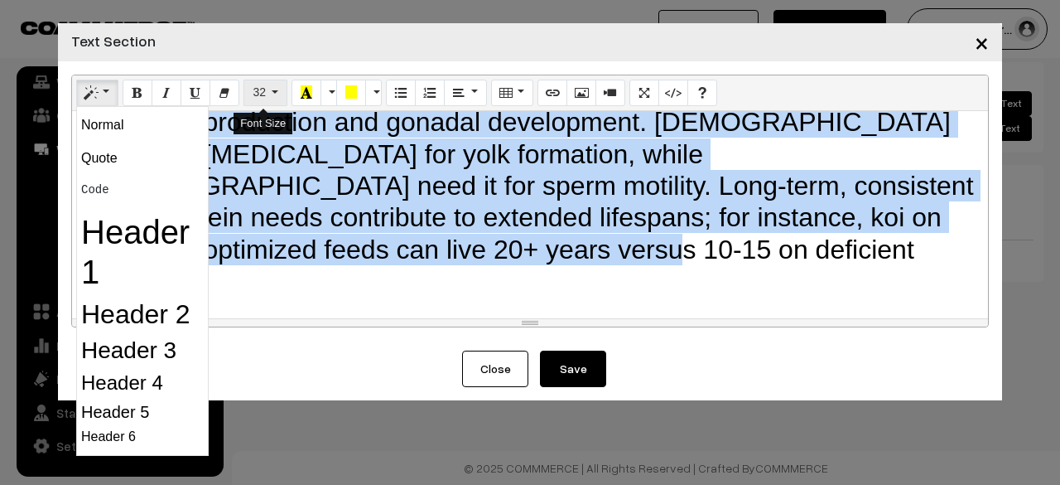
click at [272, 100] on button "32" at bounding box center [266, 93] width 44 height 27
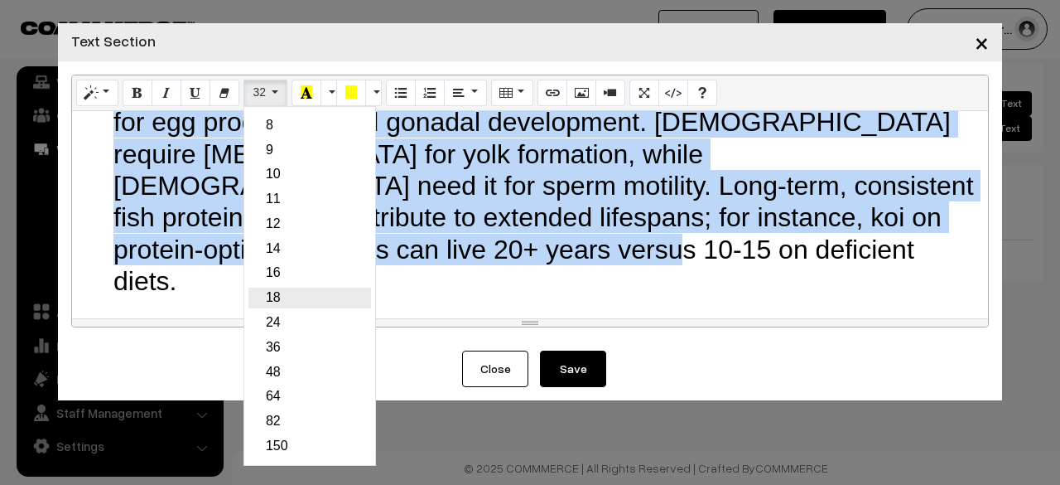
click at [262, 294] on link "18" at bounding box center [309, 297] width 123 height 21
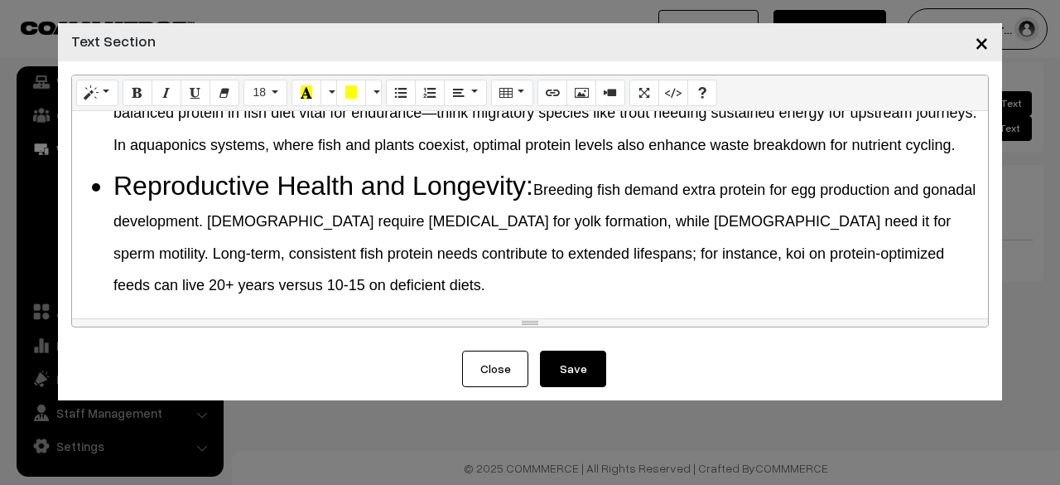
scroll to position [737, 0]
click at [393, 273] on li "Reproductive Health and Longevity: Breeding fish demand extra protein for egg p…" at bounding box center [546, 234] width 866 height 128
click at [571, 375] on button "Save" at bounding box center [573, 368] width 66 height 36
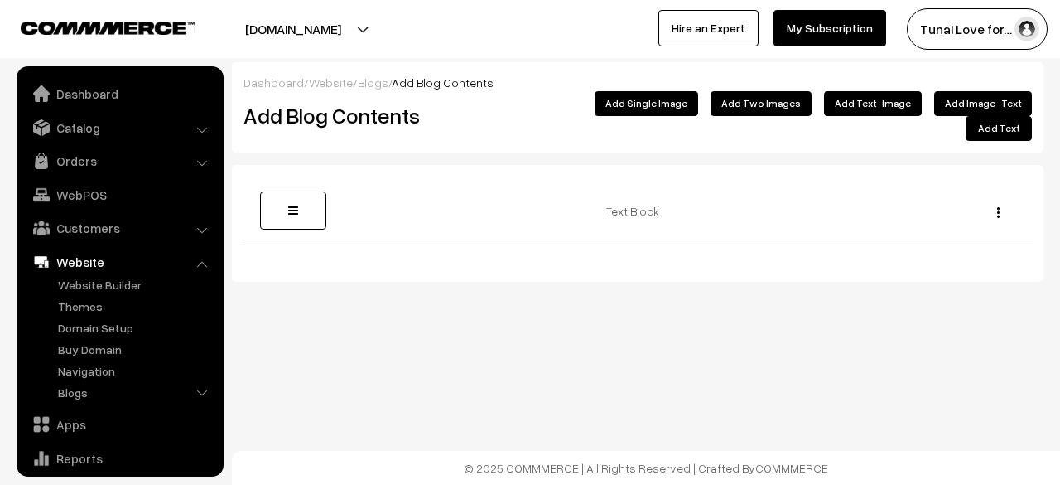
scroll to position [113, 0]
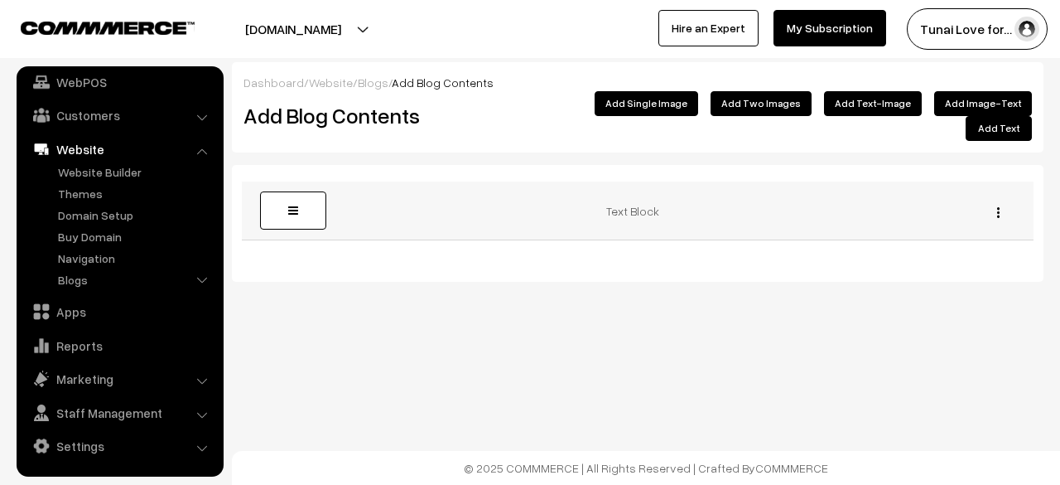
click at [1000, 205] on button "button" at bounding box center [998, 211] width 4 height 13
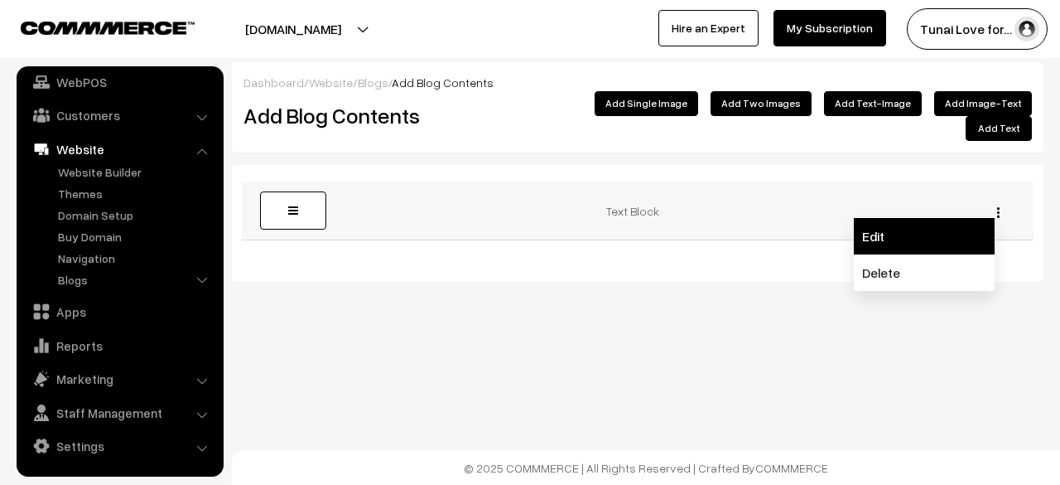
click at [885, 218] on link "Edit" at bounding box center [924, 236] width 141 height 36
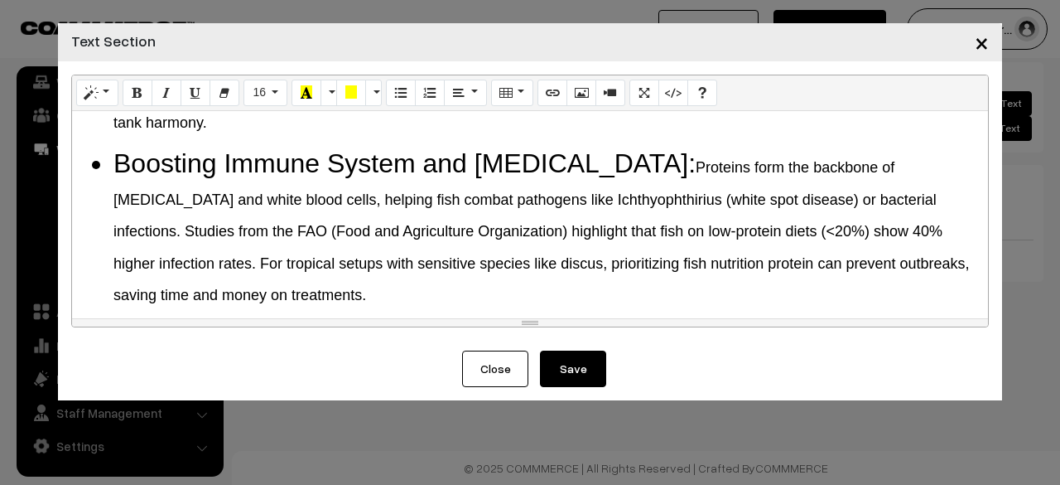
scroll to position [737, 0]
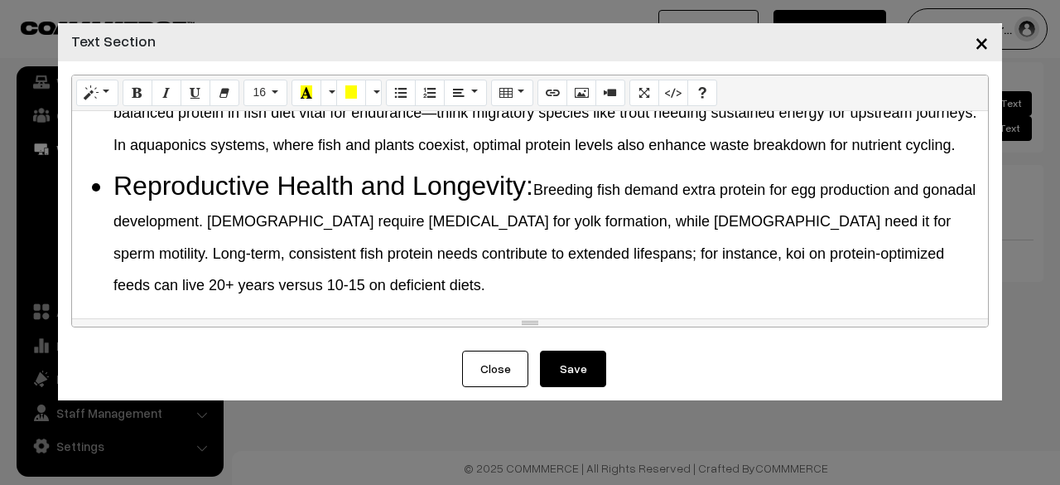
click at [353, 296] on li "Reproductive Health and Longevity: Breeding fish demand extra protein for egg p…" at bounding box center [546, 234] width 866 height 128
drag, startPoint x: 215, startPoint y: 308, endPoint x: 186, endPoint y: 309, distance: 29.0
click at [209, 308] on div "Why Do Fish Need Protein? The Science Behind It Protein is a macronutrient comp…" at bounding box center [530, 214] width 916 height 207
click at [185, 309] on div "Why Do Fish Need Protein? The Science Behind It Protein is a macronutrient comp…" at bounding box center [530, 214] width 916 height 207
click at [336, 291] on li "Reproductive Health and Longevity: Breeding fish demand extra protein for egg p…" at bounding box center [546, 234] width 866 height 128
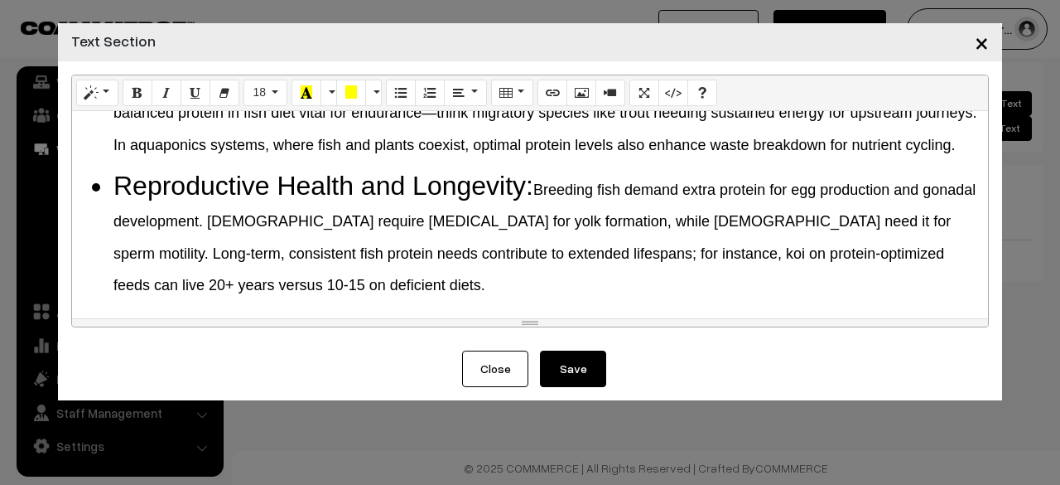
click at [106, 185] on ul "Reproductive Health and Longevity: Breeding fish demand extra protein for egg p…" at bounding box center [530, 234] width 900 height 128
click at [986, 43] on span "×" at bounding box center [982, 42] width 14 height 31
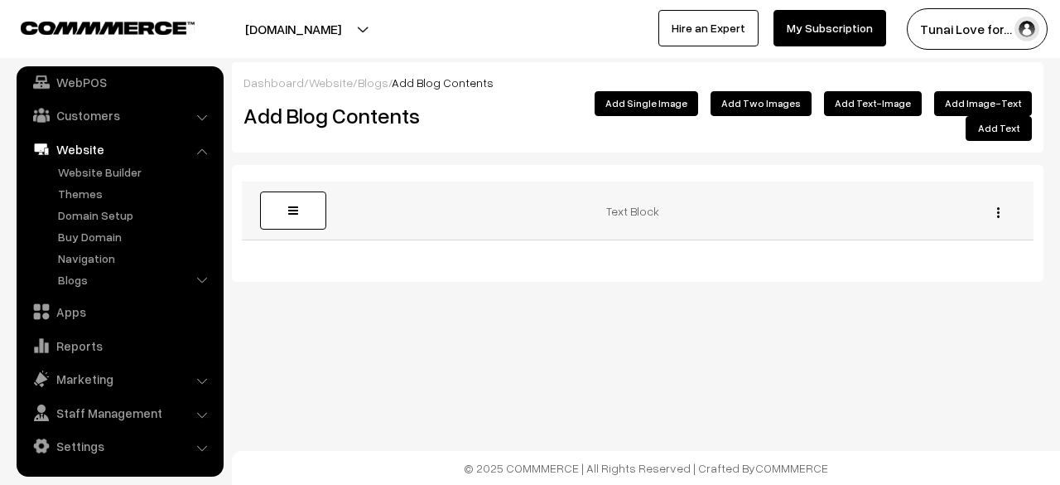
click at [996, 202] on div "Edit Delete" at bounding box center [994, 210] width 60 height 17
click at [999, 207] on img "button" at bounding box center [998, 212] width 2 height 11
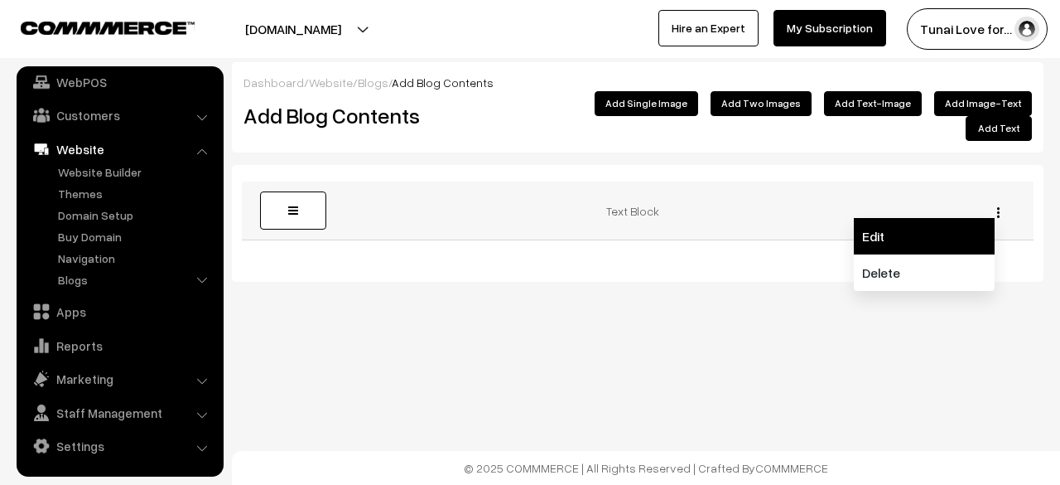
click at [974, 223] on link "Edit" at bounding box center [924, 236] width 141 height 36
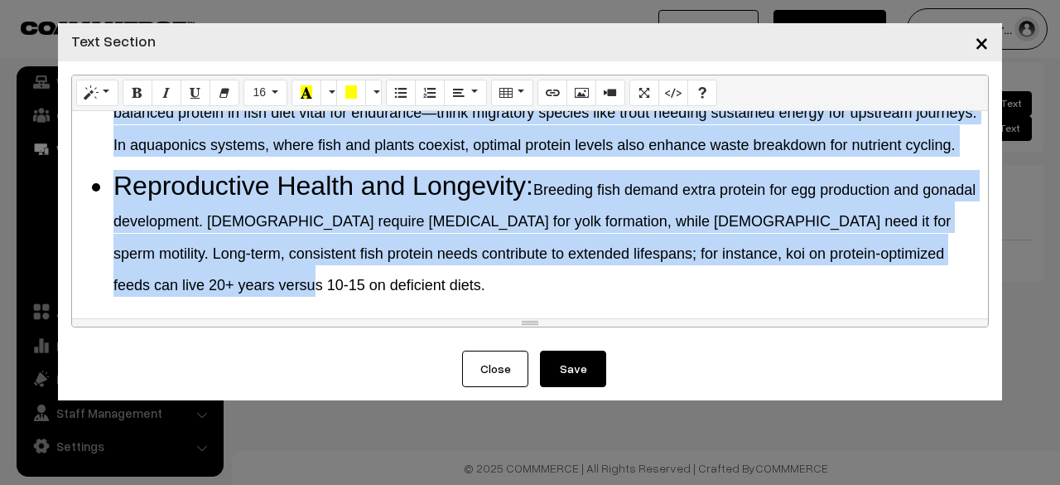
drag, startPoint x: 75, startPoint y: 128, endPoint x: 1059, endPoint y: 369, distance: 1013.9
click at [1059, 369] on div "× Text Section Normal Quote Code Header 1 Header 2 Header 3 Header 4 Header 5 H…" at bounding box center [530, 242] width 1060 height 485
paste div
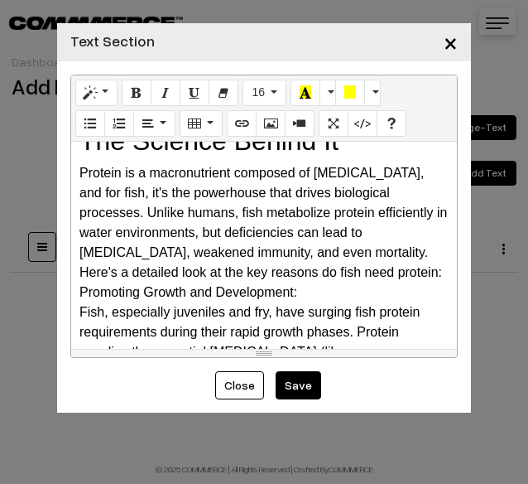
scroll to position [83, 0]
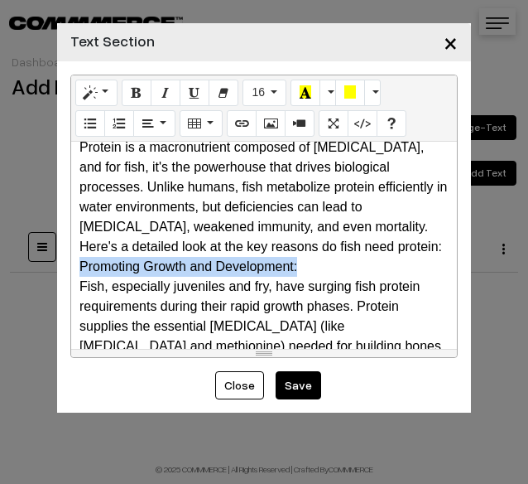
drag, startPoint x: 298, startPoint y: 271, endPoint x: 67, endPoint y: 263, distance: 231.2
click at [67, 263] on div "Normal Quote Code Header 1 Header 2 Header 3 Header 4 Header 5 Header 6 16 8 9 …" at bounding box center [264, 216] width 414 height 310
click at [102, 92] on button "Style" at bounding box center [96, 93] width 42 height 27
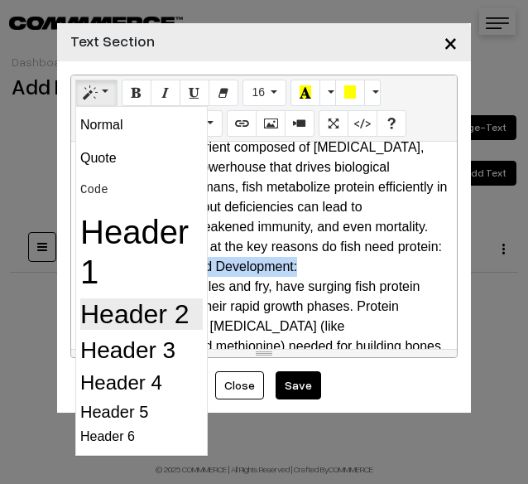
click at [154, 316] on h2 "Header 2" at bounding box center [141, 313] width 123 height 31
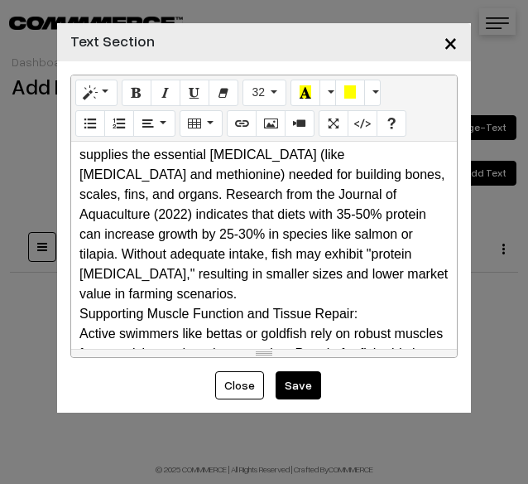
scroll to position [331, 0]
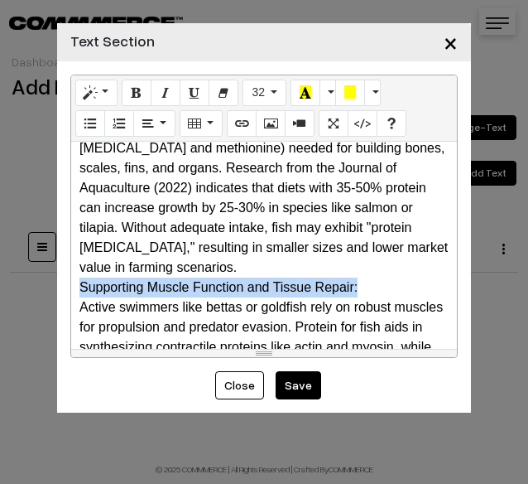
drag, startPoint x: 357, startPoint y: 287, endPoint x: 64, endPoint y: 287, distance: 293.2
click at [64, 287] on div "Normal Quote Code Header 1 Header 2 Header 3 Header 4 Header 5 Header 6 32 8 9 …" at bounding box center [264, 216] width 414 height 310
click at [104, 101] on button "Style" at bounding box center [96, 93] width 42 height 27
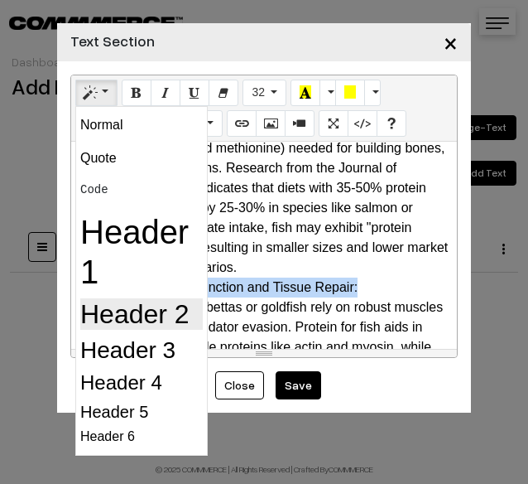
click at [104, 317] on h2 "Header 2" at bounding box center [141, 313] width 123 height 31
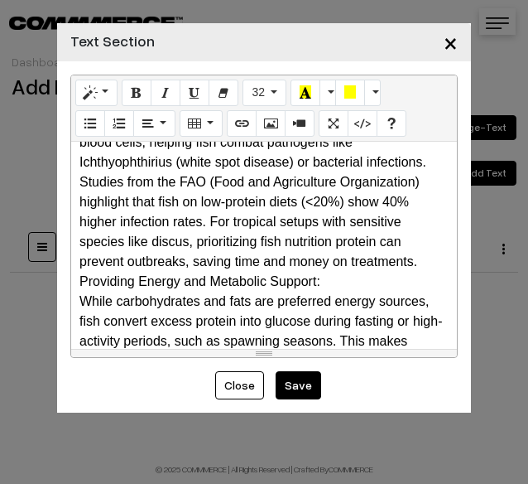
scroll to position [663, 0]
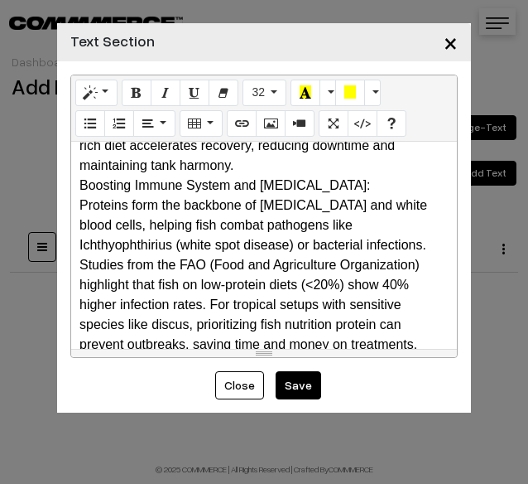
drag, startPoint x: 373, startPoint y: 190, endPoint x: 72, endPoint y: 182, distance: 300.8
click at [72, 182] on div "Why Do Fish Need Protein? The Science Behind It Protein is a macronutrient com…" at bounding box center [264, 245] width 386 height 207
click at [87, 89] on icon "Style" at bounding box center [90, 91] width 12 height 13
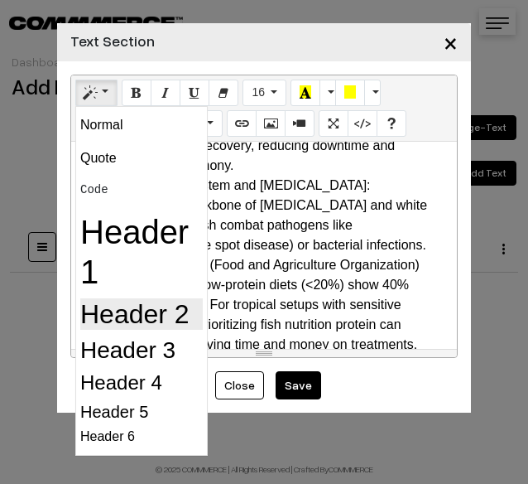
click at [99, 322] on h2 "Header 2" at bounding box center [141, 313] width 123 height 31
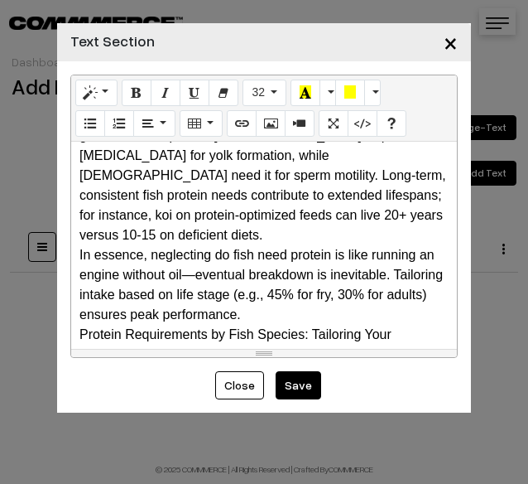
scroll to position [1077, 0]
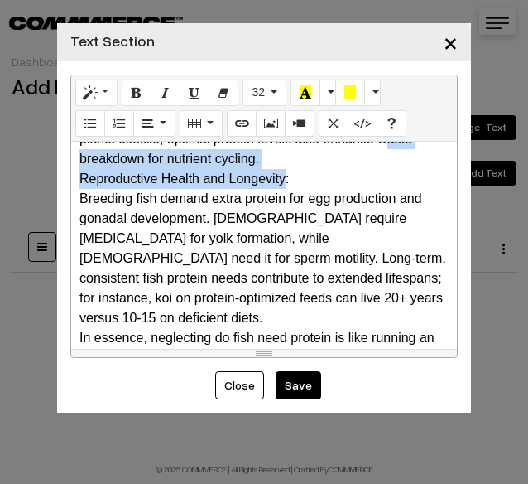
drag, startPoint x: 287, startPoint y: 181, endPoint x: 93, endPoint y: 157, distance: 195.3
click at [90, 158] on div "Why Do Fish Need Protein? The Science Behind It Protein is a macronutrient com…" at bounding box center [264, 245] width 386 height 207
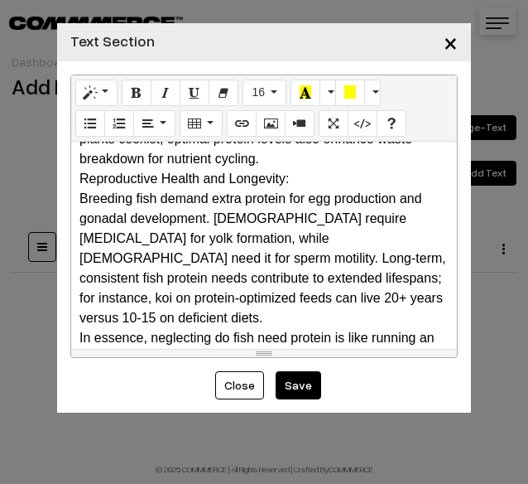
click at [368, 184] on div "Reproductive Health and Longevity:" at bounding box center [264, 179] width 369 height 20
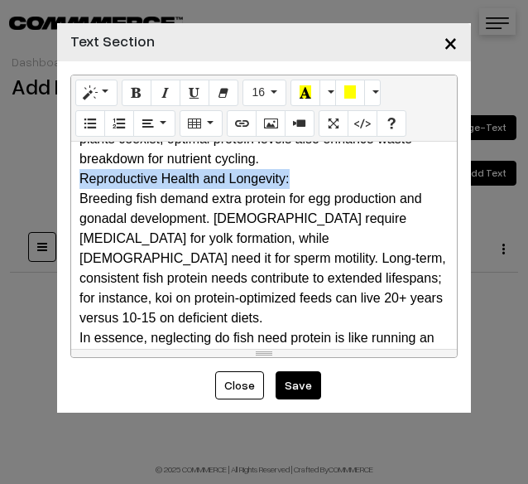
drag, startPoint x: 316, startPoint y: 176, endPoint x: 83, endPoint y: 177, distance: 232.8
click at [83, 177] on div "Reproductive Health and Longevity:" at bounding box center [264, 179] width 369 height 20
click at [108, 89] on button "Style" at bounding box center [96, 93] width 42 height 27
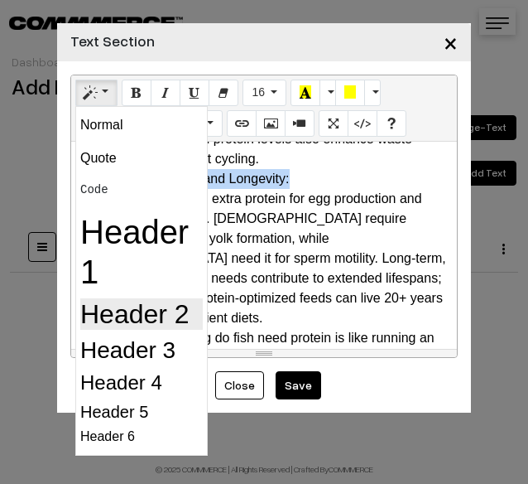
click at [132, 309] on h2 "Header 2" at bounding box center [141, 313] width 123 height 31
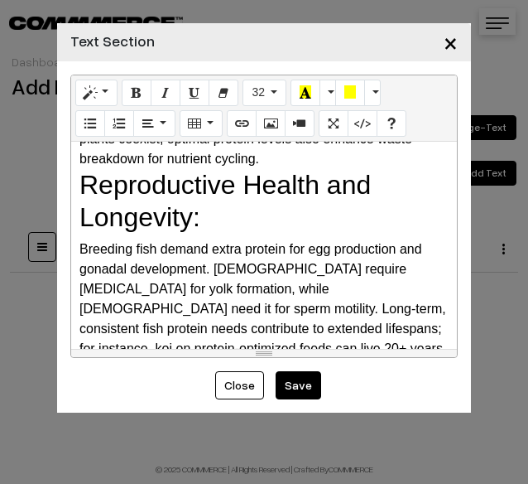
click at [230, 244] on div "Breeding fish demand extra protein for egg production and gonadal development. …" at bounding box center [264, 308] width 369 height 139
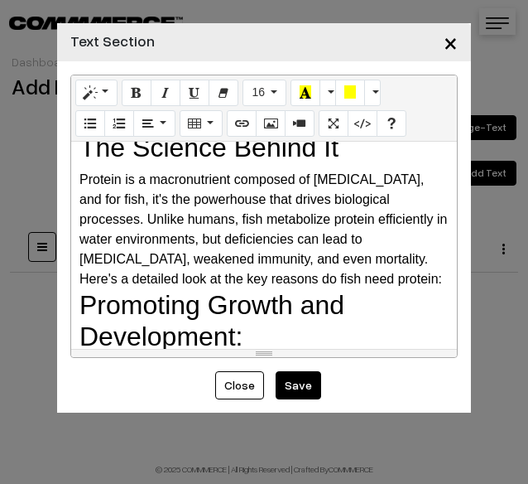
scroll to position [0, 0]
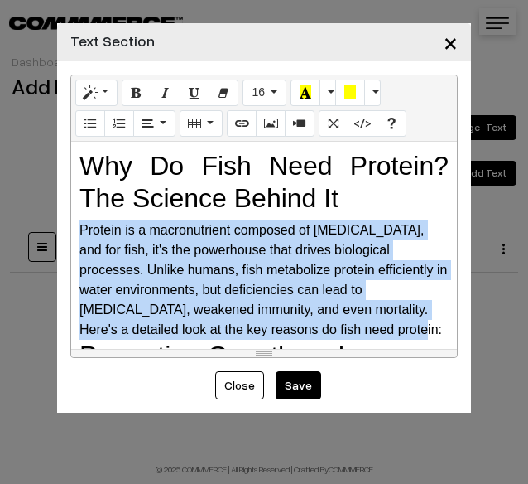
drag, startPoint x: 75, startPoint y: 223, endPoint x: 346, endPoint y: 322, distance: 289.3
click at [346, 322] on div "Why Do Fish Need Protein? The Science Behind It Protein is a macronutrient com…" at bounding box center [264, 245] width 386 height 207
drag, startPoint x: 276, startPoint y: 100, endPoint x: 263, endPoint y: 142, distance: 43.2
click at [275, 100] on button "16" at bounding box center [265, 93] width 44 height 27
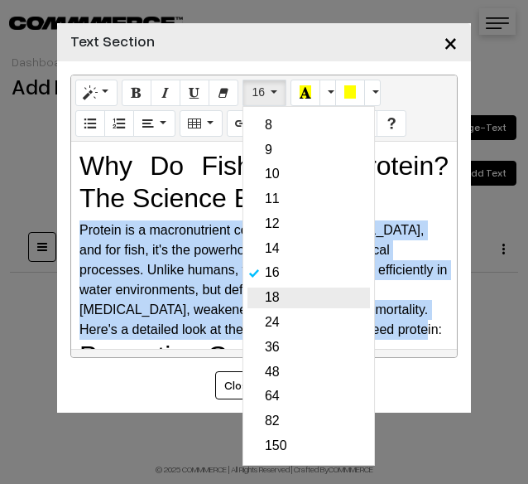
click at [266, 304] on link "18" at bounding box center [309, 297] width 123 height 21
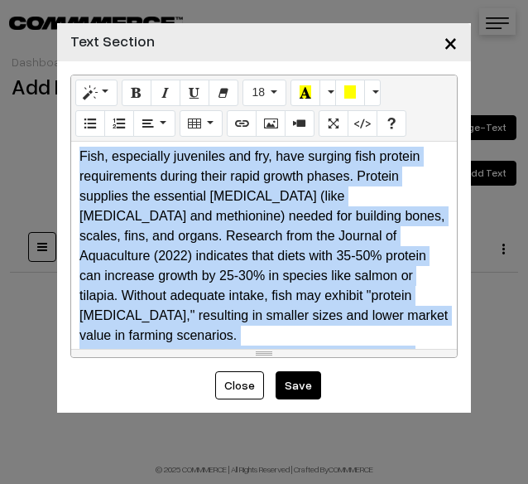
scroll to position [374, 0]
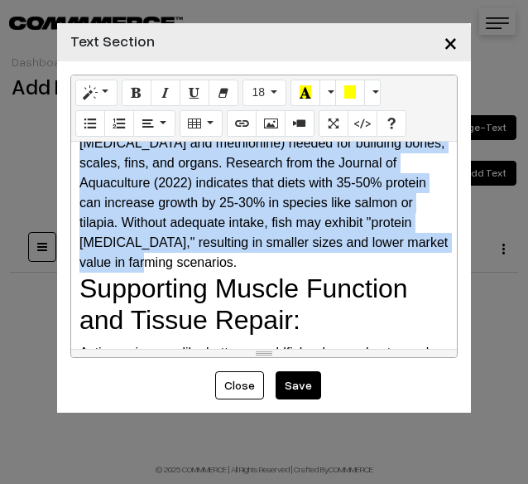
drag, startPoint x: 78, startPoint y: 286, endPoint x: 414, endPoint y: 261, distance: 337.2
click at [414, 261] on div "Why Do Fish Need Protein? The Science Behind It Protein is a macronutrient com…" at bounding box center [264, 245] width 386 height 207
click at [272, 94] on button "16" at bounding box center [265, 93] width 44 height 27
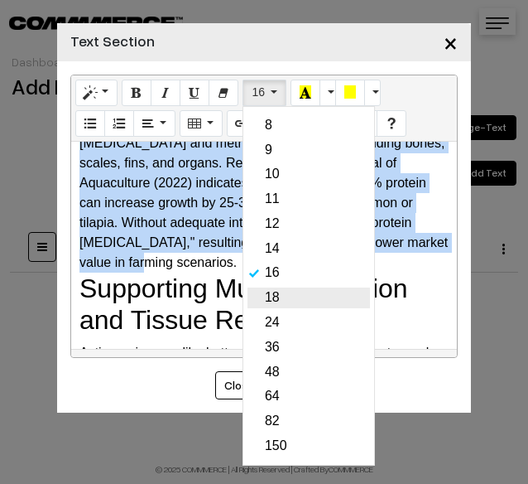
click at [259, 294] on link "18" at bounding box center [309, 297] width 123 height 21
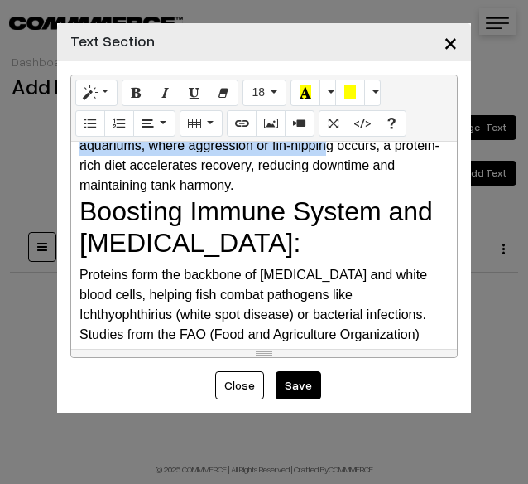
scroll to position [721, 0]
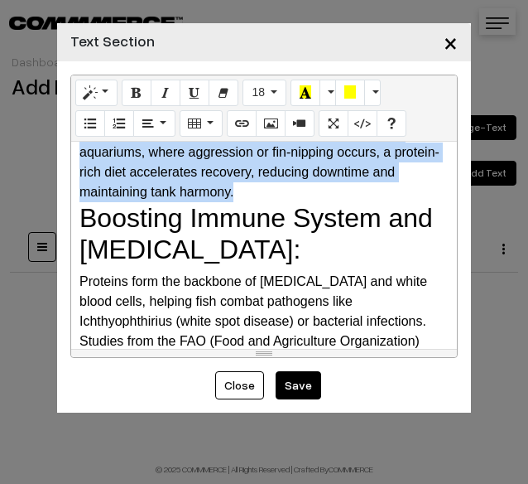
drag, startPoint x: 76, startPoint y: 231, endPoint x: 379, endPoint y: 195, distance: 305.2
click at [379, 195] on div "Why Do Fish Need Protein? The Science Behind It Protein is a macronutrient com…" at bounding box center [264, 245] width 386 height 207
click at [273, 95] on button "16" at bounding box center [265, 93] width 44 height 27
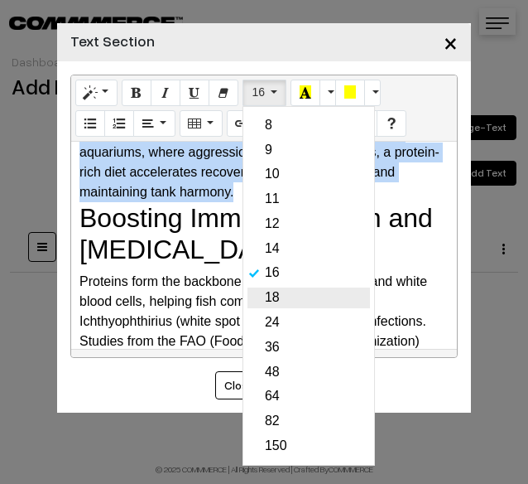
click at [265, 295] on link "18" at bounding box center [309, 297] width 123 height 21
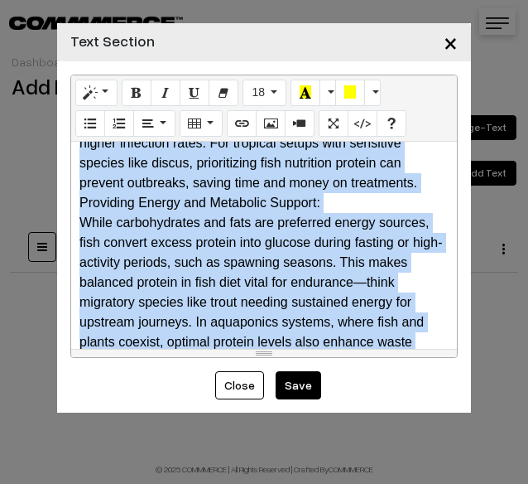
scroll to position [1073, 0]
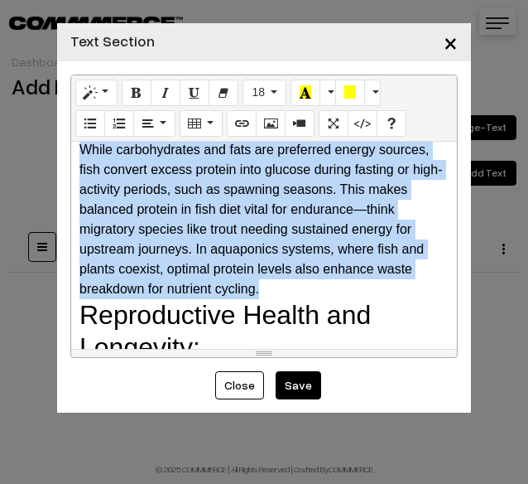
drag, startPoint x: 76, startPoint y: 243, endPoint x: 325, endPoint y: 292, distance: 253.4
click at [325, 292] on div "Why Do Fish Need Protein? The Science Behind It Protein is a macronutrient com…" at bounding box center [264, 245] width 386 height 207
drag, startPoint x: 200, startPoint y: 209, endPoint x: 246, endPoint y: 196, distance: 48.0
click at [246, 196] on div "While carbohydrates and fats are preferred energy sources, fish convert excess …" at bounding box center [264, 219] width 369 height 159
click at [273, 89] on button "16" at bounding box center [265, 93] width 44 height 27
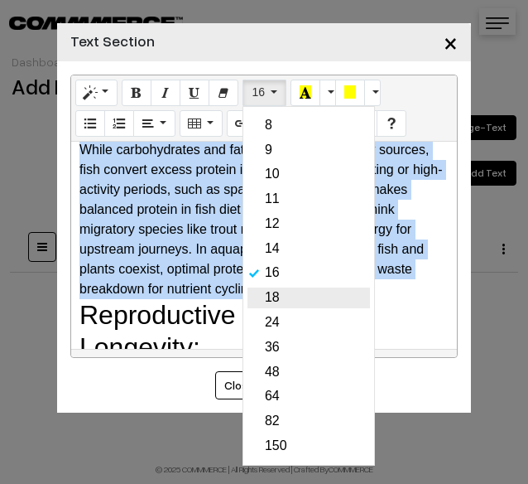
click at [263, 301] on link "18" at bounding box center [309, 297] width 123 height 21
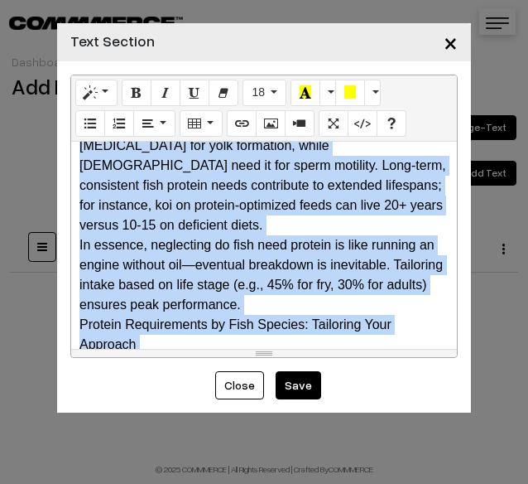
scroll to position [1463, 0]
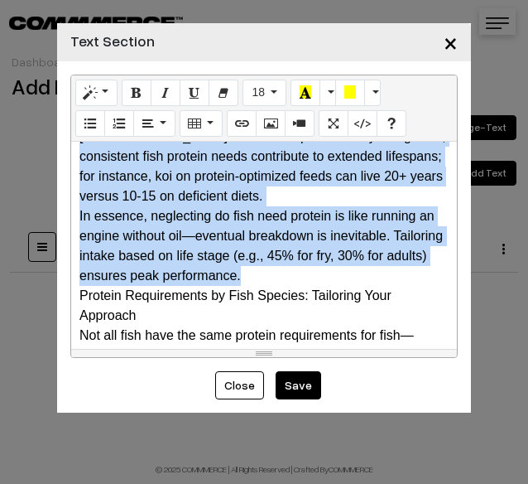
drag, startPoint x: 78, startPoint y: 254, endPoint x: 369, endPoint y: 246, distance: 291.7
click at [369, 246] on div "Why Do Fish Need Protein? The Science Behind It Protein is a macronutrient com…" at bounding box center [264, 245] width 386 height 207
click at [311, 210] on div "In essence, neglecting do fish need protein is like running an engine without o…" at bounding box center [264, 246] width 369 height 80
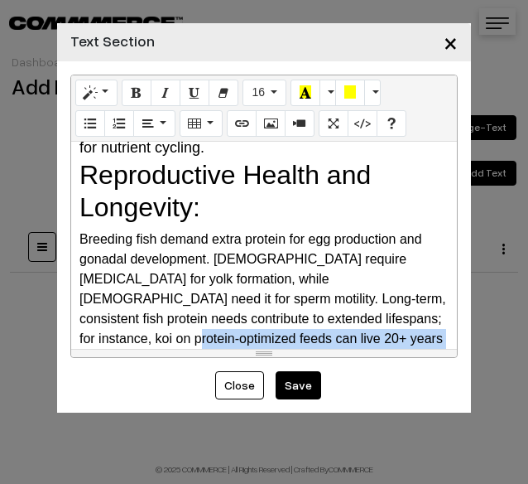
scroll to position [1309, 0]
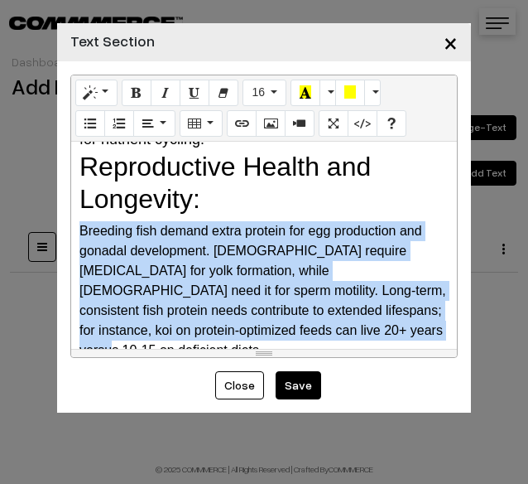
drag, startPoint x: 352, startPoint y: 259, endPoint x: 70, endPoint y: 234, distance: 283.6
click at [70, 234] on div "Drag image or text here Normal Quote Code Header 1 Header 2 Header 3 Header 4 H…" at bounding box center [264, 216] width 414 height 310
click at [273, 96] on button "16" at bounding box center [265, 93] width 44 height 27
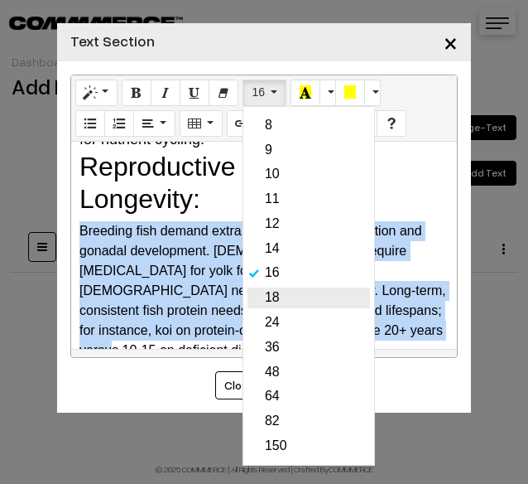
click at [269, 299] on link "18" at bounding box center [309, 297] width 123 height 21
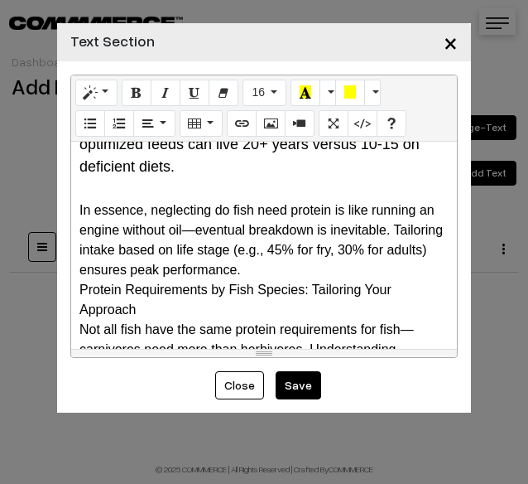
scroll to position [1557, 0]
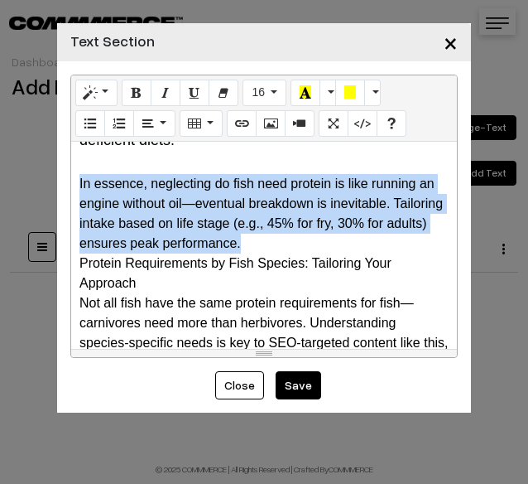
drag, startPoint x: 76, startPoint y: 157, endPoint x: 306, endPoint y: 218, distance: 237.3
click at [306, 218] on div "Why Do Fish Need Protein? The Science Behind It Protein is a macronutrient com…" at bounding box center [264, 245] width 386 height 207
click at [272, 89] on button "16" at bounding box center [265, 93] width 44 height 27
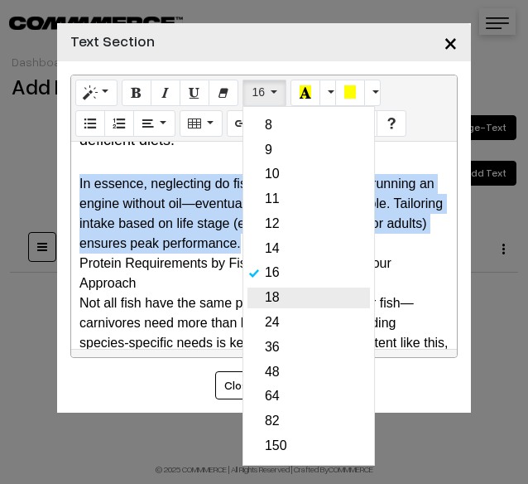
click at [275, 300] on link "18" at bounding box center [309, 297] width 123 height 21
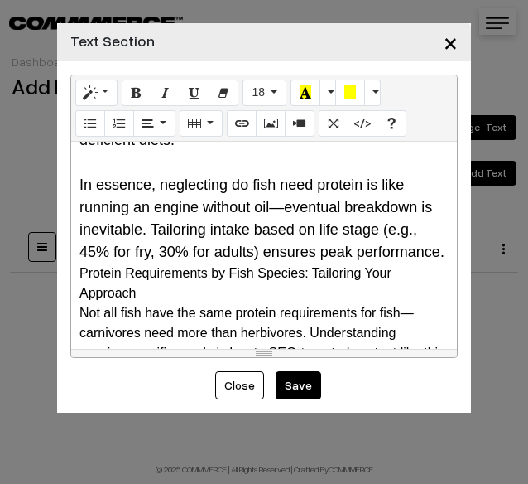
click at [290, 379] on button "Save" at bounding box center [299, 385] width 46 height 28
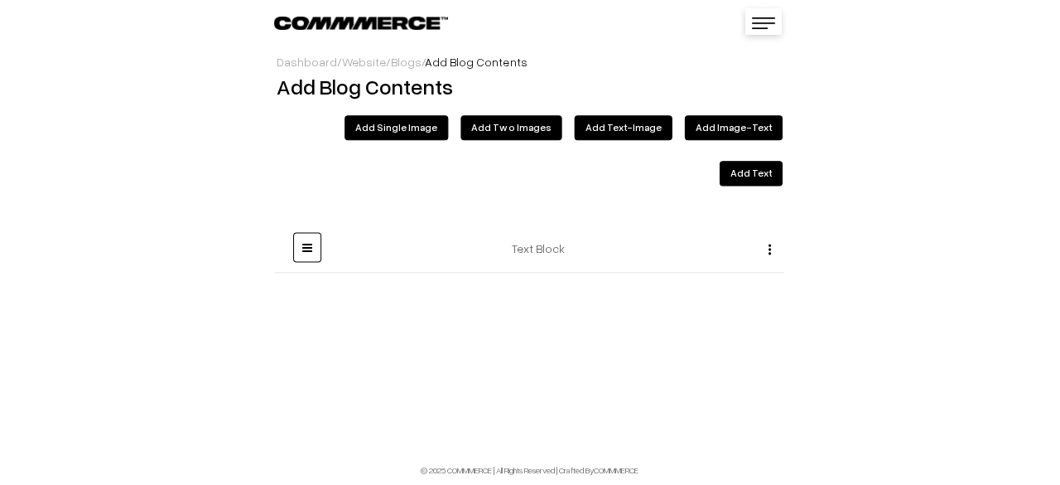
scroll to position [106, 0]
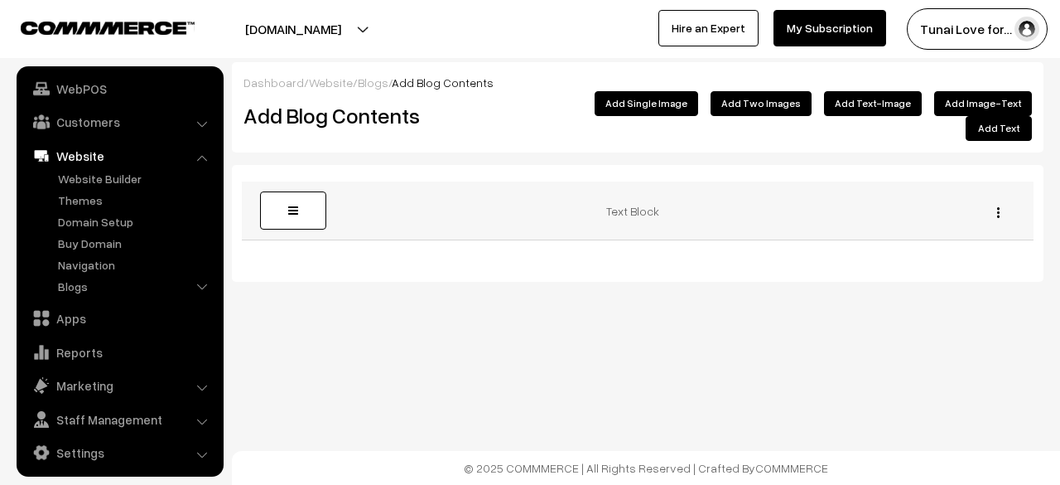
click at [528, 207] on img "button" at bounding box center [998, 212] width 2 height 11
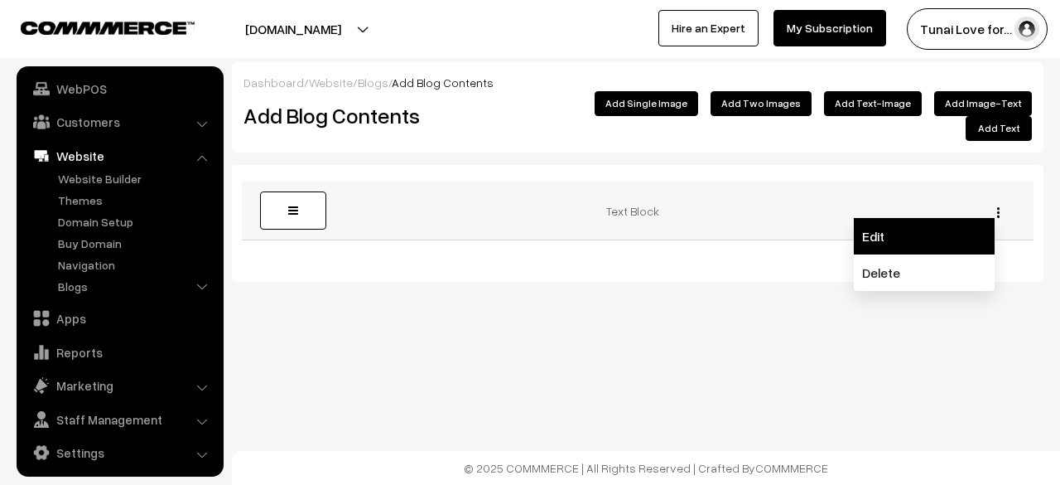
click at [528, 229] on link "Edit" at bounding box center [924, 236] width 141 height 36
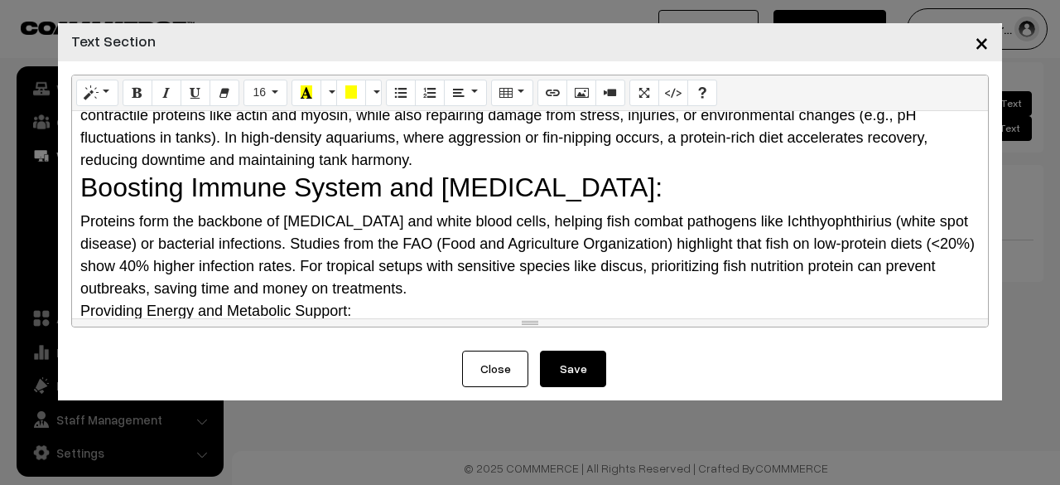
scroll to position [414, 0]
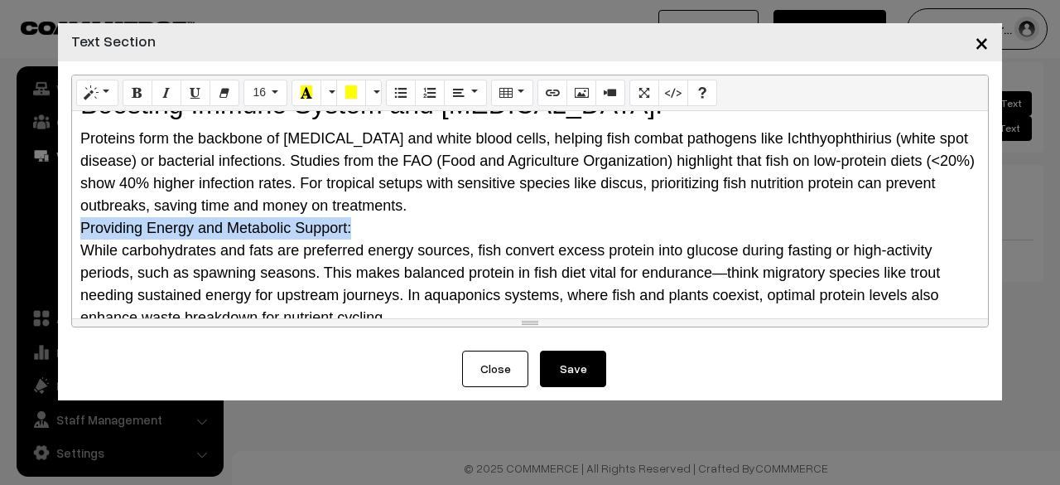
drag, startPoint x: 335, startPoint y: 205, endPoint x: 46, endPoint y: 198, distance: 288.3
click at [46, 198] on div "× Text Section Normal Quote Code Header 1 Header 2 Header 3 Header 4 Header 5 H…" at bounding box center [530, 242] width 1060 height 485
click at [103, 102] on button "Style" at bounding box center [97, 93] width 42 height 27
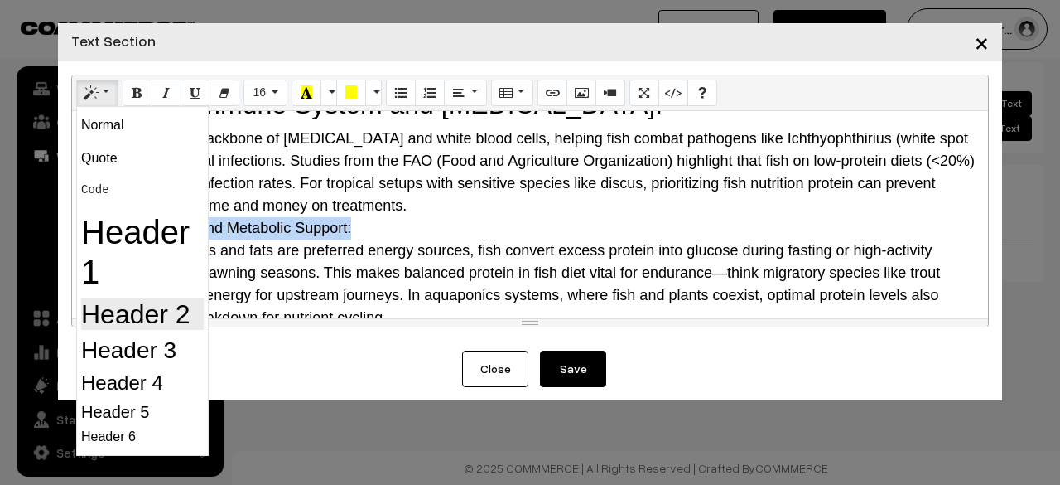
click at [115, 311] on h2 "Header 2" at bounding box center [142, 313] width 123 height 31
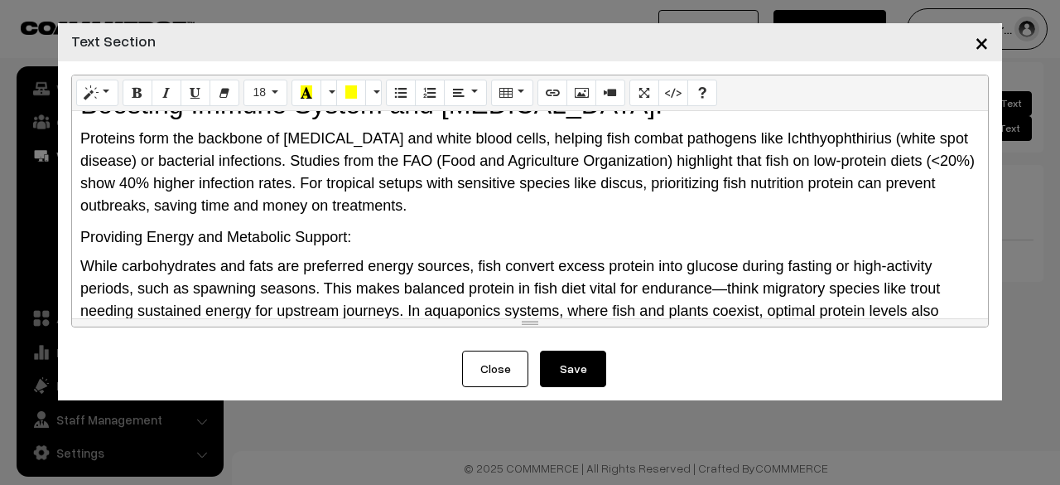
click at [394, 185] on span "Proteins form the backbone of [MEDICAL_DATA] and white blood cells, helping fis…" at bounding box center [527, 172] width 895 height 84
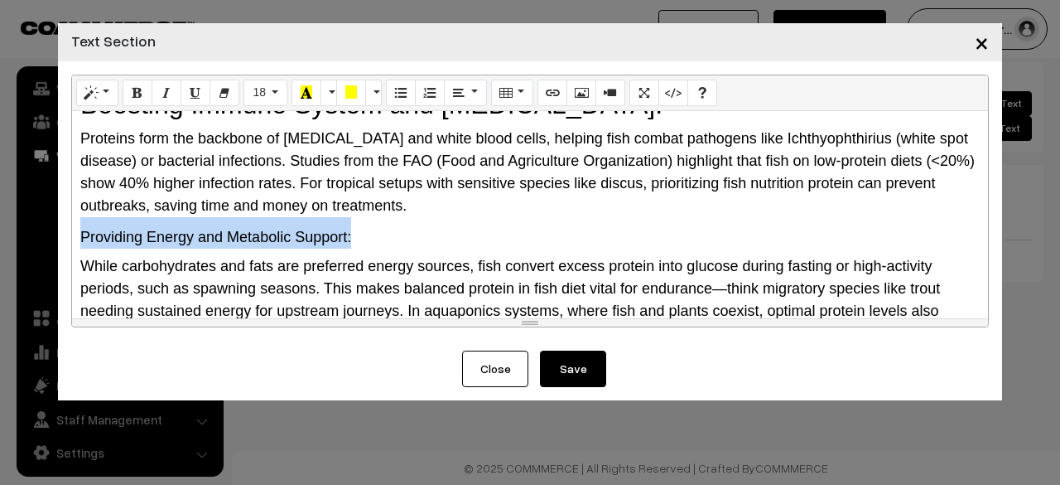
drag, startPoint x: 353, startPoint y: 213, endPoint x: 36, endPoint y: 198, distance: 317.6
click at [36, 198] on div "× Text Section Normal Quote Code Header 1 Header 2 Header 3 Header 4 Header 5 H…" at bounding box center [530, 242] width 1060 height 485
click at [98, 97] on button "Style" at bounding box center [97, 93] width 42 height 27
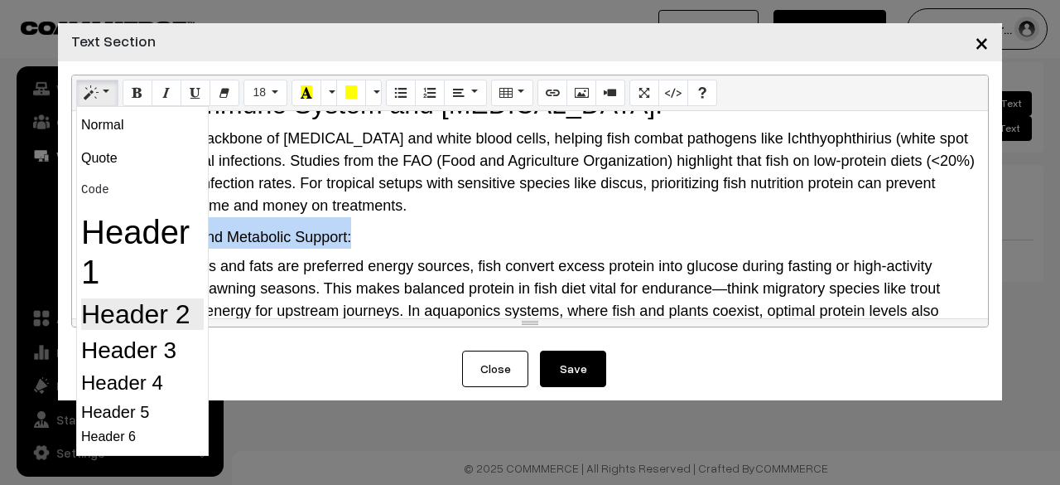
click at [111, 312] on h2 "Header 2" at bounding box center [142, 313] width 123 height 31
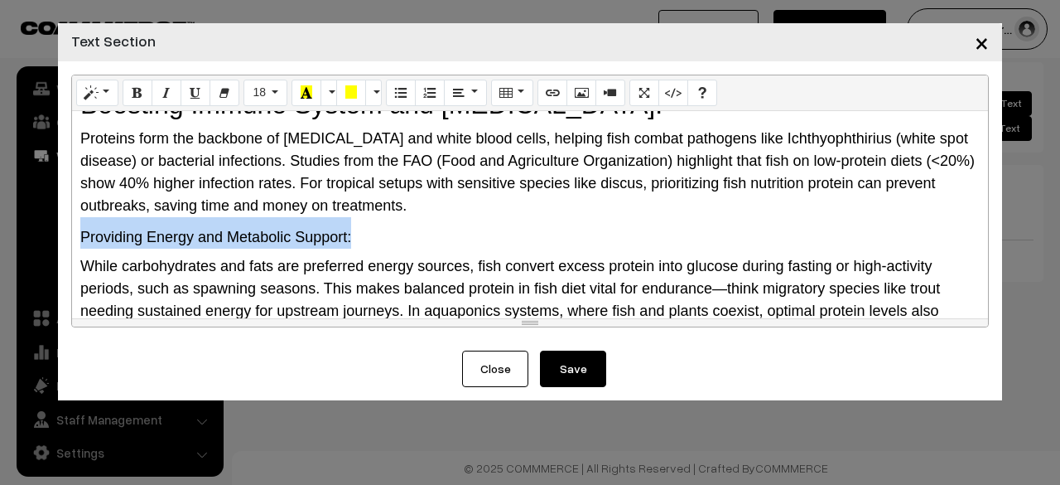
click at [311, 223] on h2 "Providing Energy and Metabolic Support:" at bounding box center [530, 232] width 900 height 31
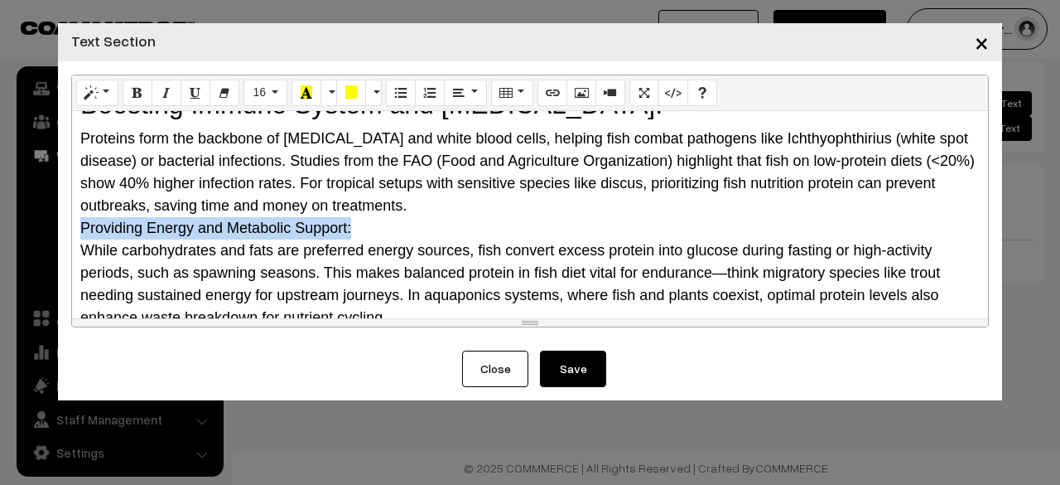
drag, startPoint x: 353, startPoint y: 205, endPoint x: 76, endPoint y: 205, distance: 276.6
click at [76, 205] on div "Why Do Fish Need Protein? The Science Behind It Protein is a macronutrient comp…" at bounding box center [530, 214] width 916 height 207
click at [95, 97] on icon "Style" at bounding box center [91, 91] width 12 height 13
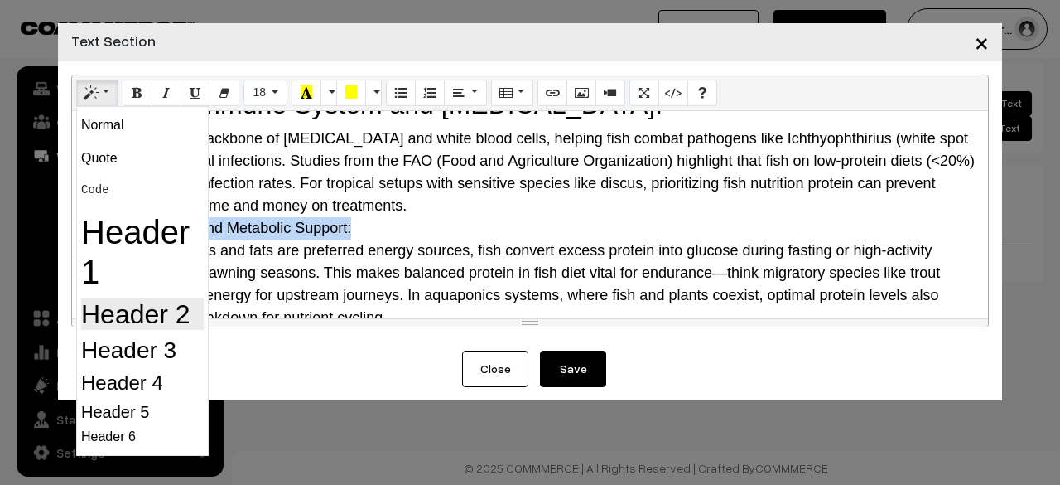
click at [132, 316] on h2 "Header 2" at bounding box center [142, 313] width 123 height 31
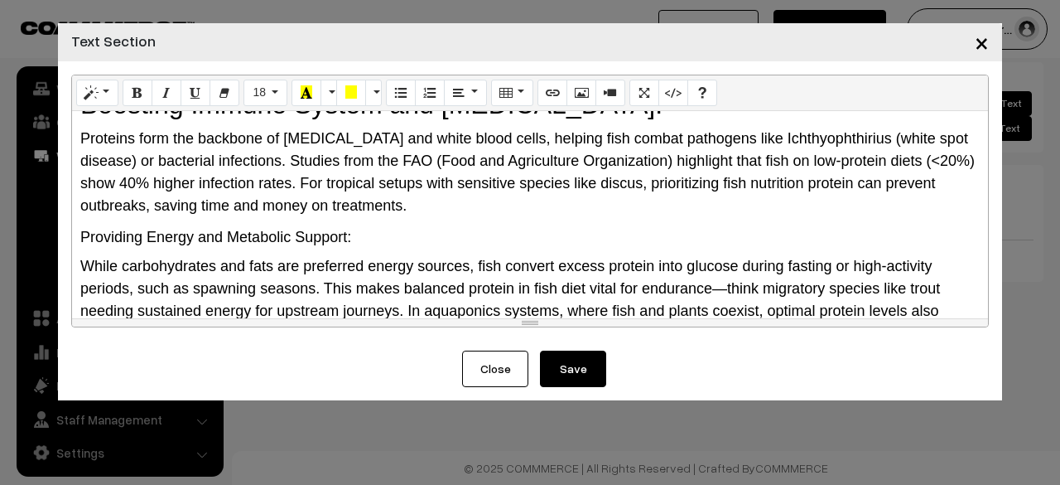
click at [295, 229] on span "Providing Energy and Metabolic Support:" at bounding box center [215, 237] width 271 height 17
click at [275, 97] on button "18" at bounding box center [266, 93] width 44 height 27
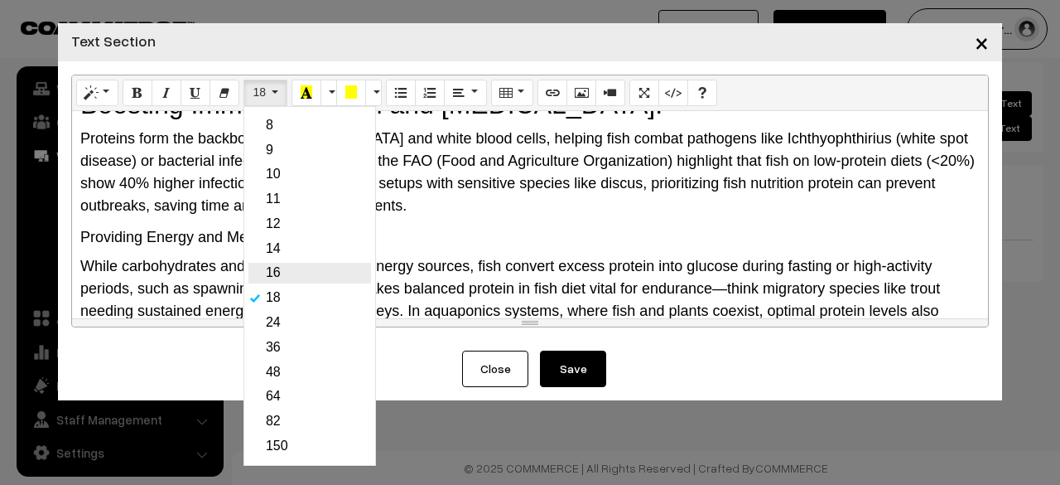
click at [301, 269] on link "16" at bounding box center [309, 273] width 123 height 21
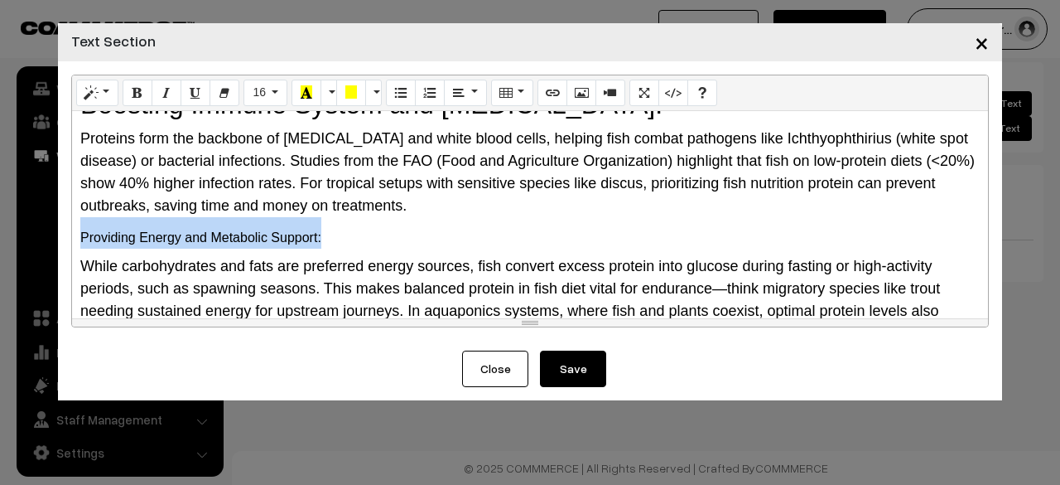
drag, startPoint x: 229, startPoint y: 216, endPoint x: 70, endPoint y: 221, distance: 158.3
click at [70, 221] on div "Normal Quote Code Header 1 Header 2 Header 3 Header 4 Header 5 Header 6 16 8 9 …" at bounding box center [530, 205] width 944 height 289
click at [110, 90] on button "Style" at bounding box center [97, 93] width 42 height 27
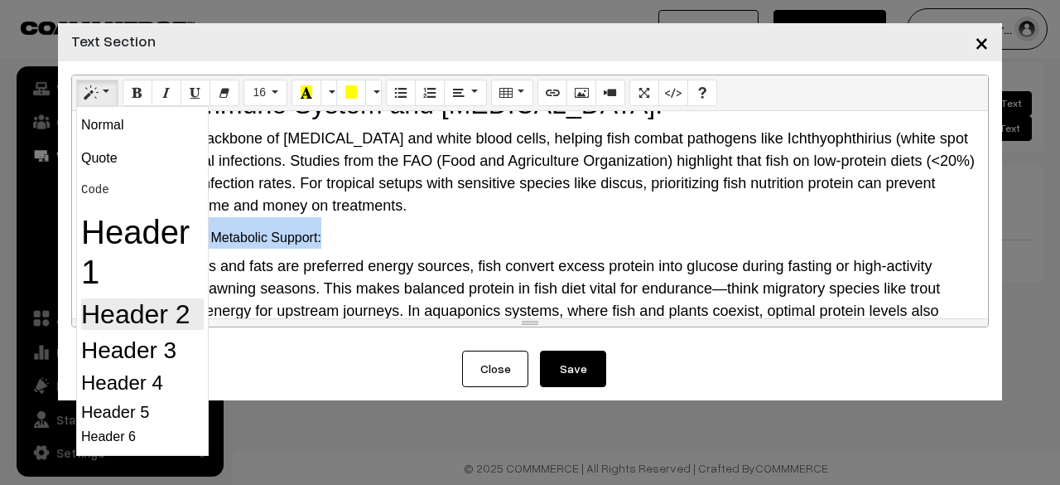
click at [137, 321] on h2 "Header 2" at bounding box center [142, 313] width 123 height 31
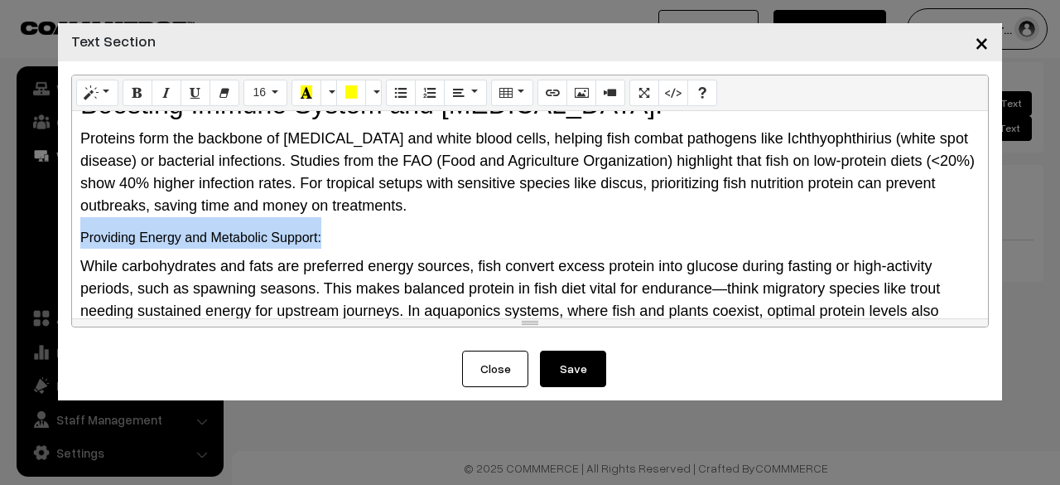
click at [528, 224] on h2 "Providing Energy and Metabolic Support:" at bounding box center [530, 232] width 900 height 31
drag, startPoint x: 343, startPoint y: 205, endPoint x: 81, endPoint y: 206, distance: 261.7
click at [84, 217] on h2 "Providing Energy and Metabolic Support:" at bounding box center [530, 232] width 900 height 31
click at [94, 99] on icon "Style" at bounding box center [91, 91] width 12 height 13
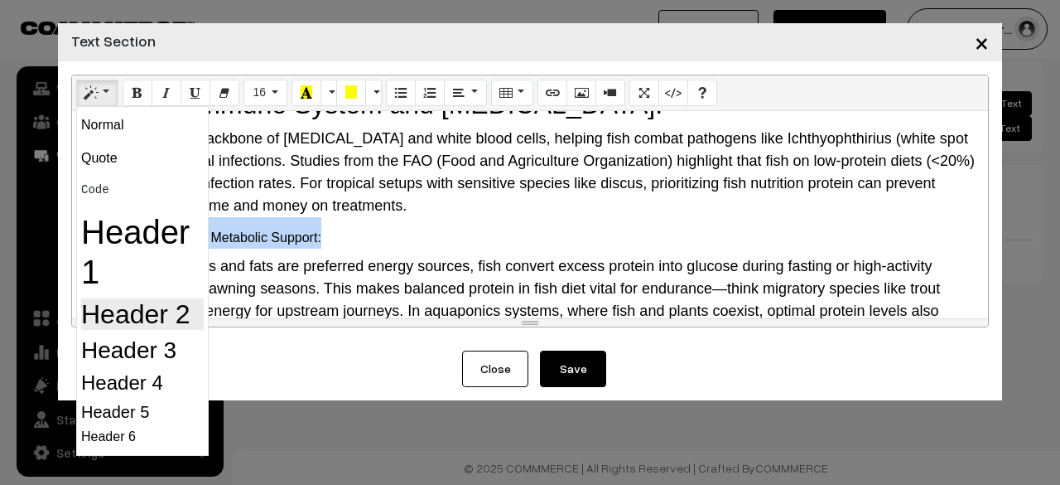
click at [136, 309] on h2 "Header 2" at bounding box center [142, 313] width 123 height 31
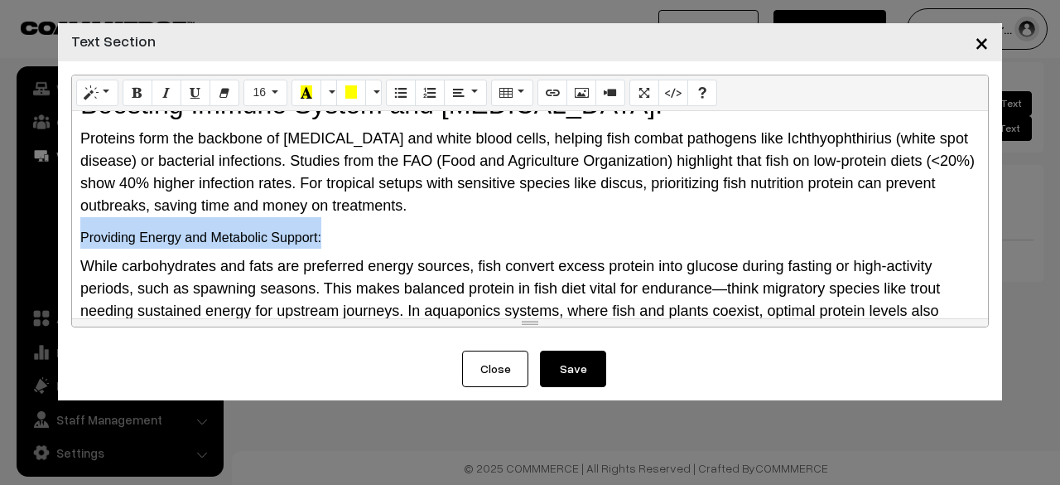
click at [315, 230] on span "Providing Energy and Metabolic Support:" at bounding box center [200, 237] width 241 height 14
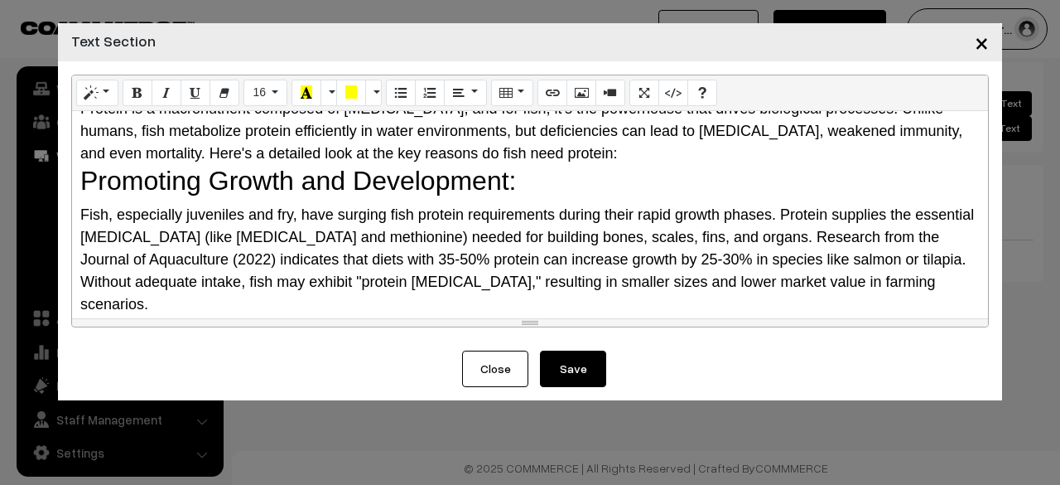
scroll to position [0, 0]
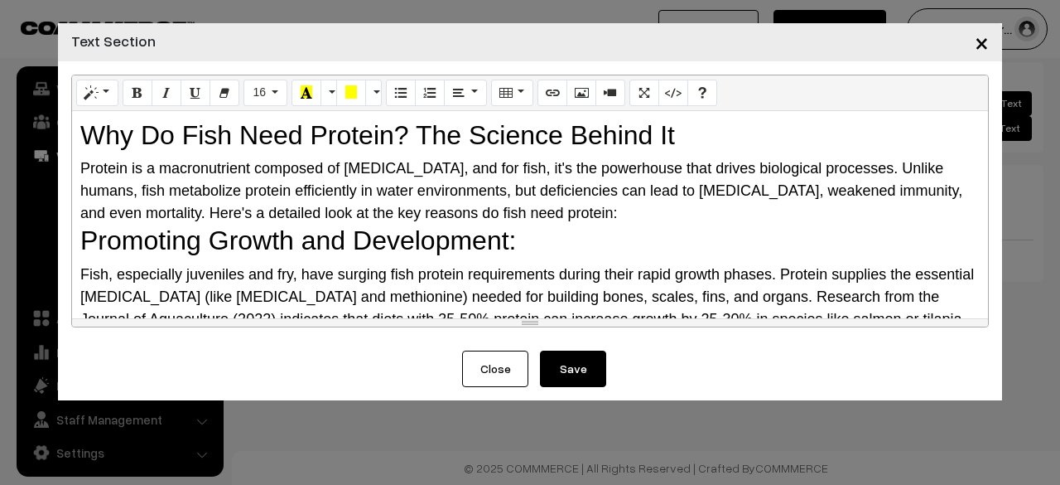
click at [528, 379] on button "Save" at bounding box center [573, 368] width 66 height 36
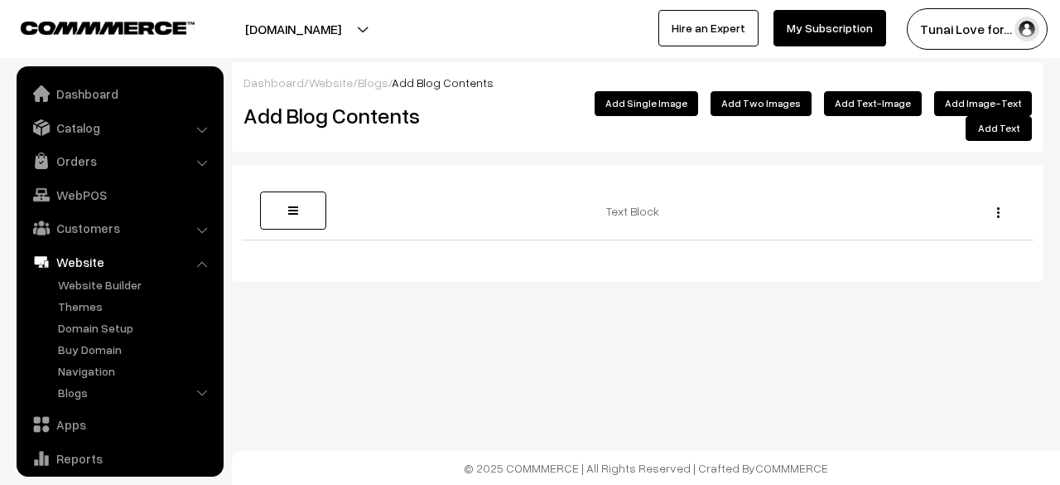
scroll to position [113, 0]
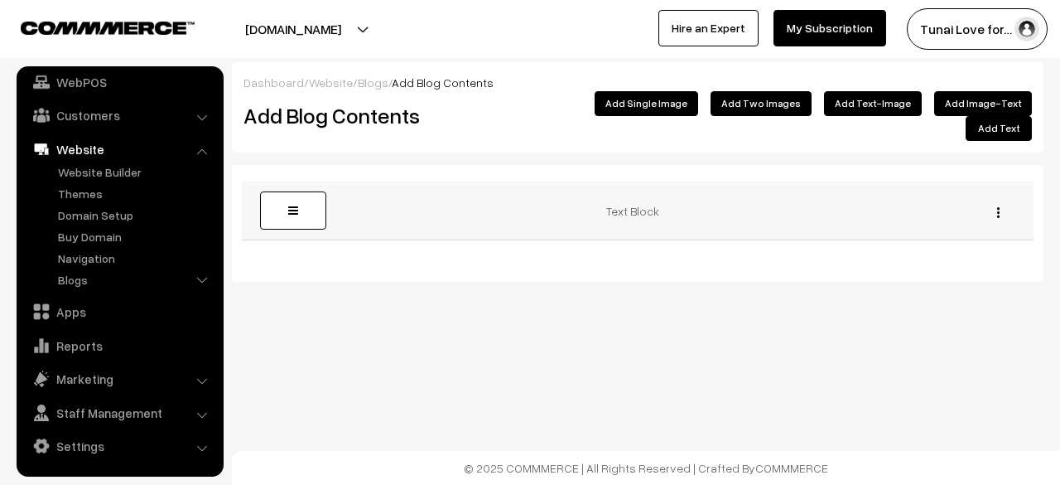
click at [994, 202] on div "Edit [GEOGRAPHIC_DATA]" at bounding box center [994, 210] width 60 height 17
click at [997, 207] on img "button" at bounding box center [998, 212] width 2 height 11
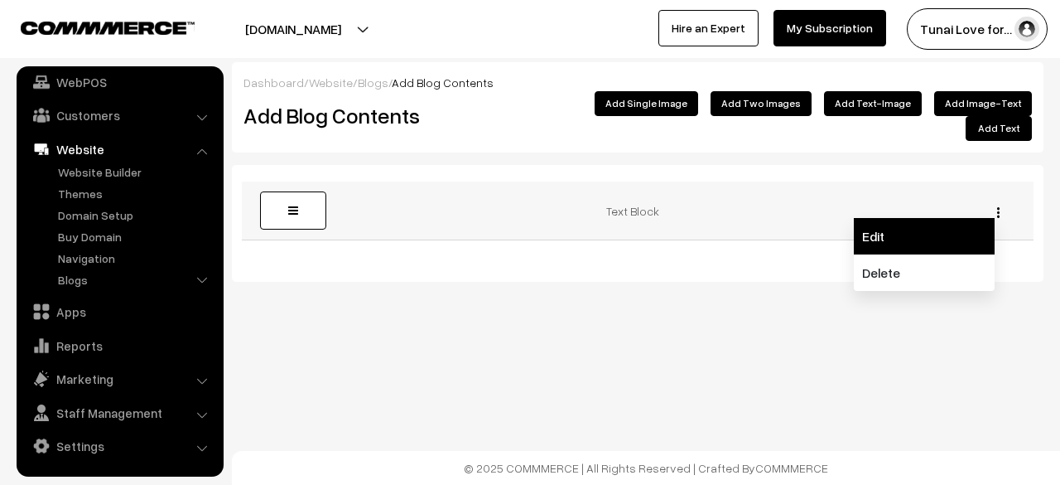
click at [876, 223] on link "Edit" at bounding box center [924, 236] width 141 height 36
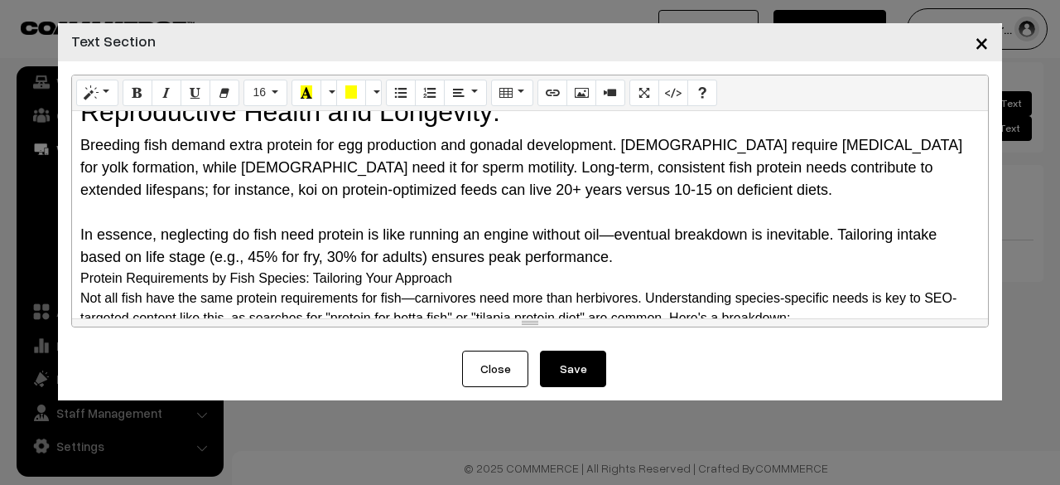
scroll to position [414, 0]
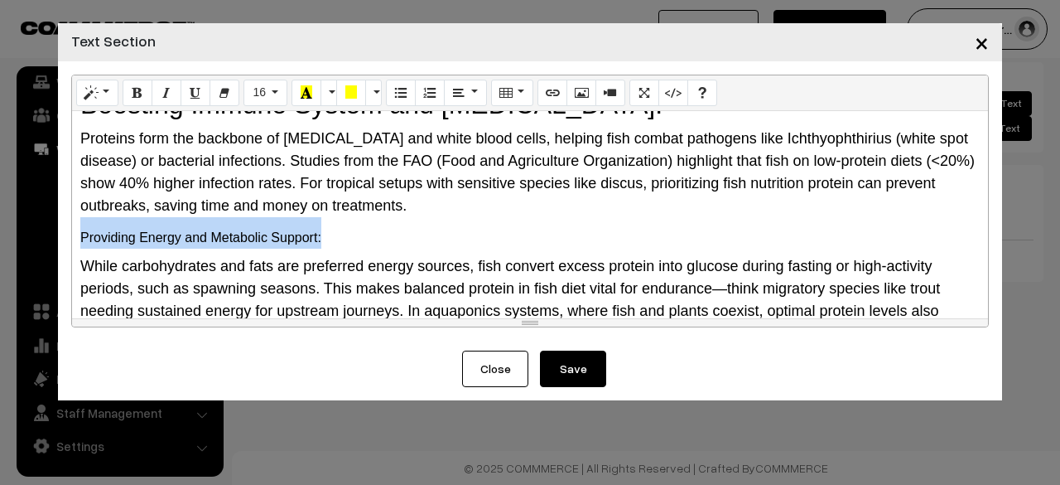
drag, startPoint x: 336, startPoint y: 215, endPoint x: 80, endPoint y: 193, distance: 256.8
click at [76, 195] on div "Why Do Fish Need Protein? The Science Behind It Protein is a macronutrient comp…" at bounding box center [530, 214] width 916 height 207
click at [109, 90] on button "Style" at bounding box center [97, 93] width 42 height 27
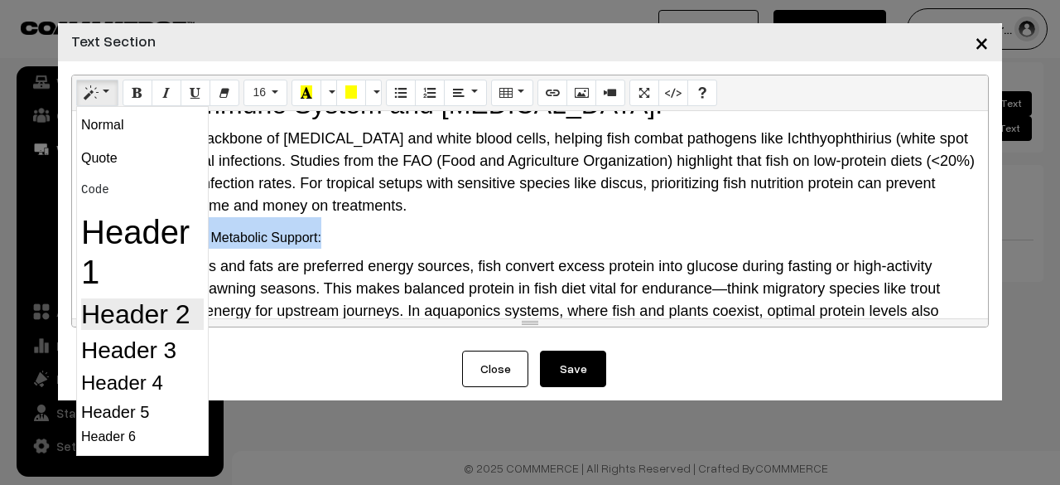
click at [143, 311] on h2 "Header 2" at bounding box center [142, 313] width 123 height 31
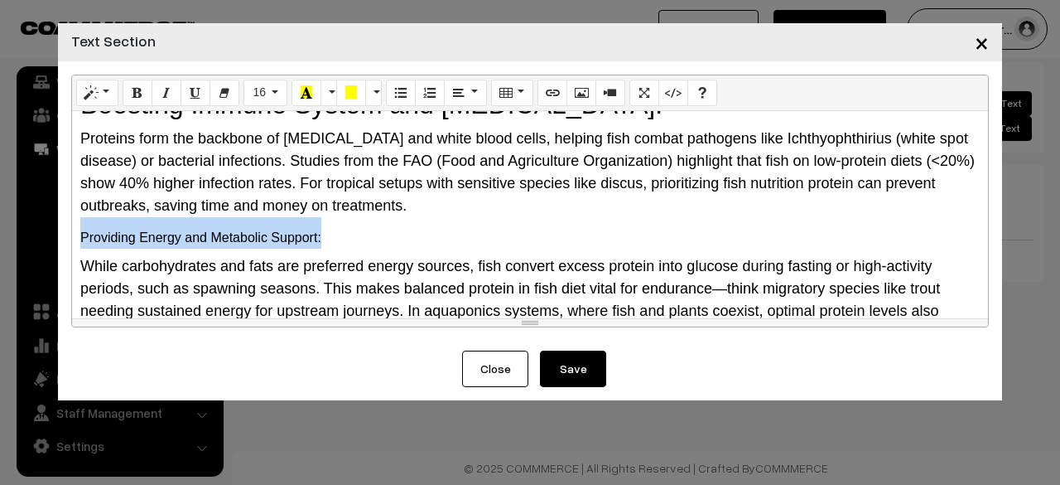
click at [291, 230] on span "Providing Energy and Metabolic Support:" at bounding box center [200, 237] width 241 height 14
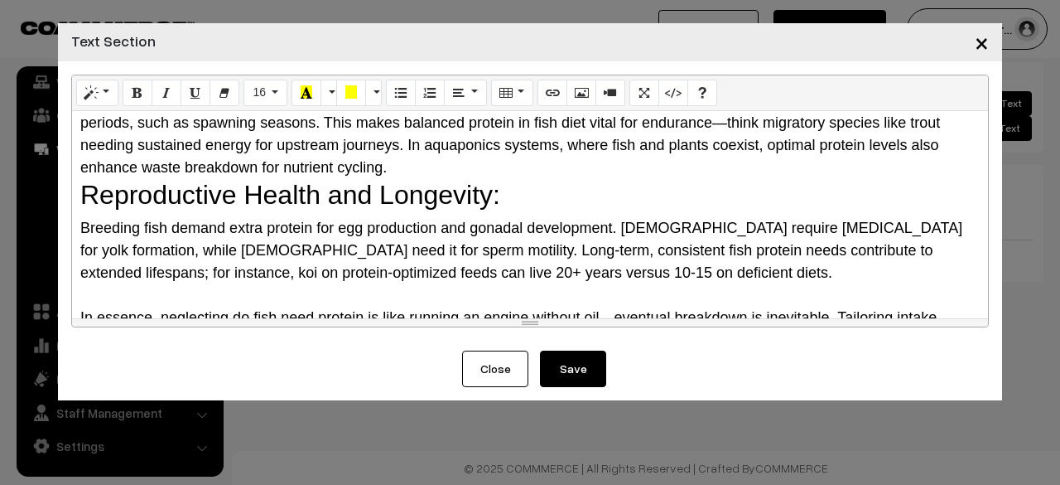
scroll to position [497, 0]
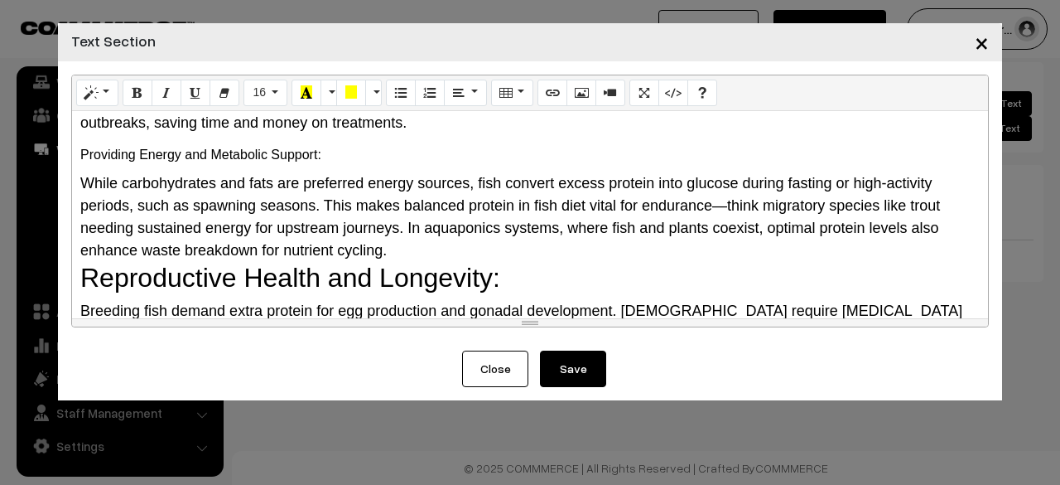
click at [568, 371] on button "Save" at bounding box center [573, 368] width 66 height 36
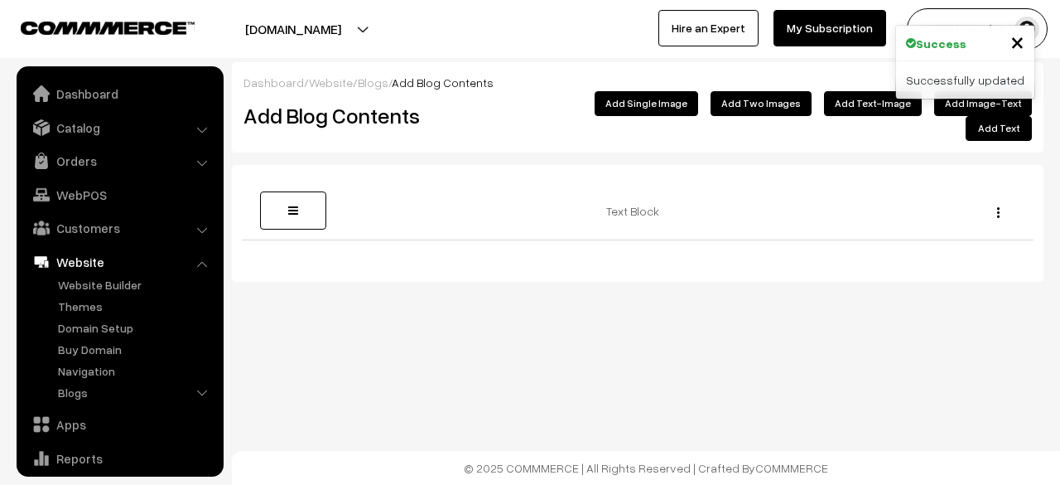
scroll to position [113, 0]
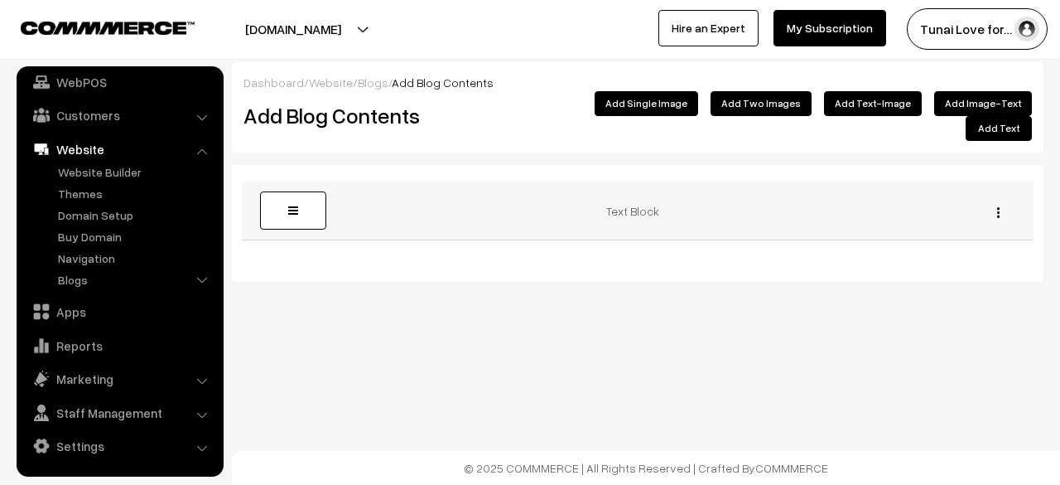
click at [997, 207] on img "button" at bounding box center [998, 212] width 2 height 11
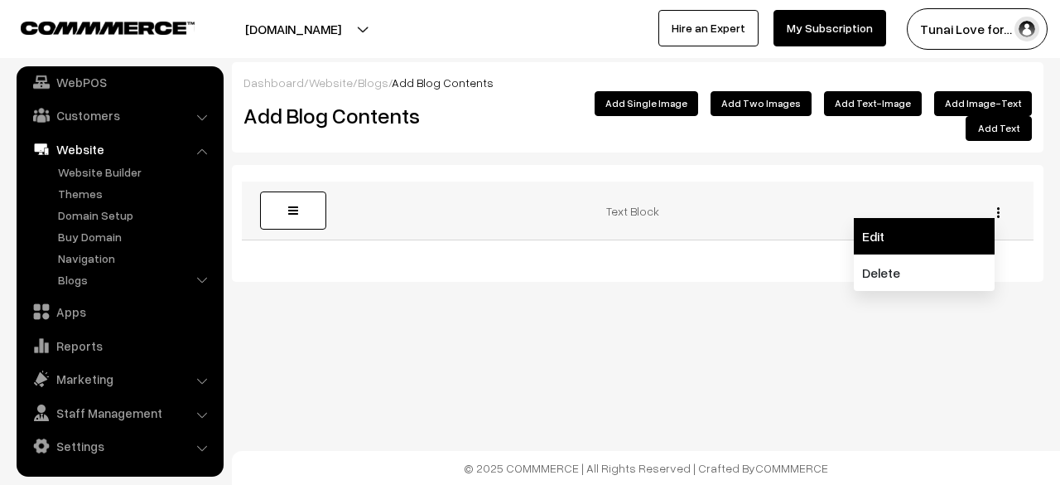
click at [891, 218] on link "Edit" at bounding box center [924, 236] width 141 height 36
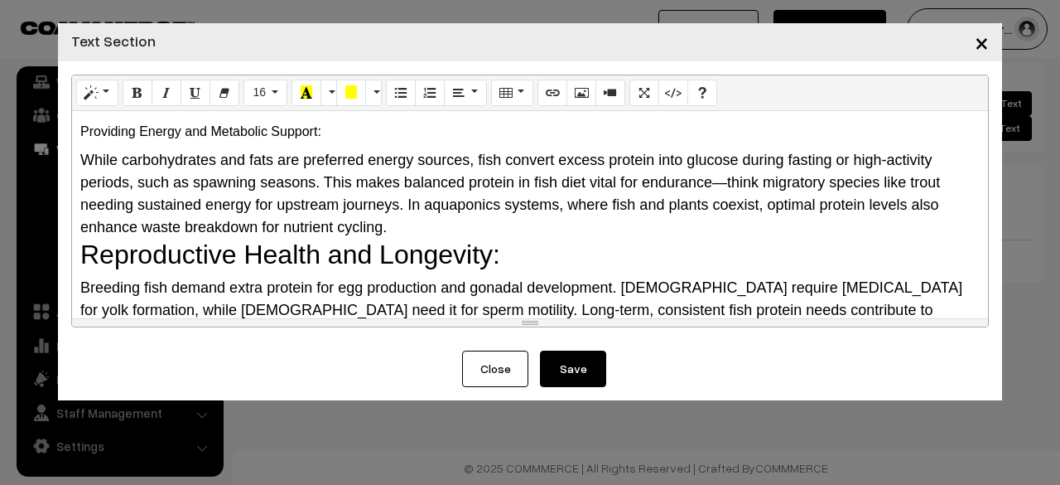
scroll to position [414, 0]
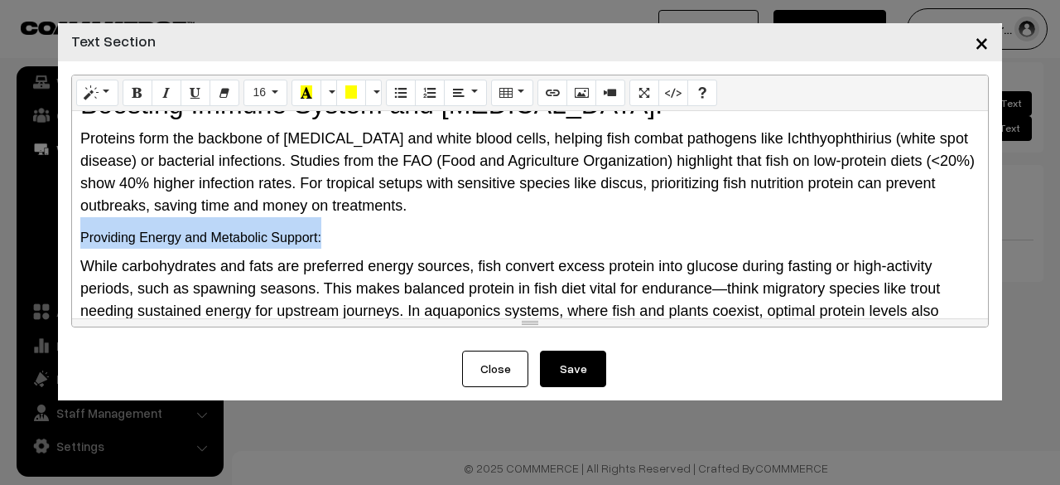
drag, startPoint x: 325, startPoint y: 211, endPoint x: 62, endPoint y: 224, distance: 262.9
click at [62, 224] on div "Normal Quote Code Header 1 Header 2 Header 3 Header 4 Header 5 Header 6 16 8 9 …" at bounding box center [530, 205] width 944 height 289
drag, startPoint x: 347, startPoint y: 208, endPoint x: 35, endPoint y: 201, distance: 312.3
click at [35, 201] on div "× Text Section Normal Quote Code Header 1 Header 2 Header 3 Header 4 Header 5 H…" at bounding box center [530, 242] width 1060 height 485
click at [99, 94] on button "Style" at bounding box center [97, 93] width 42 height 27
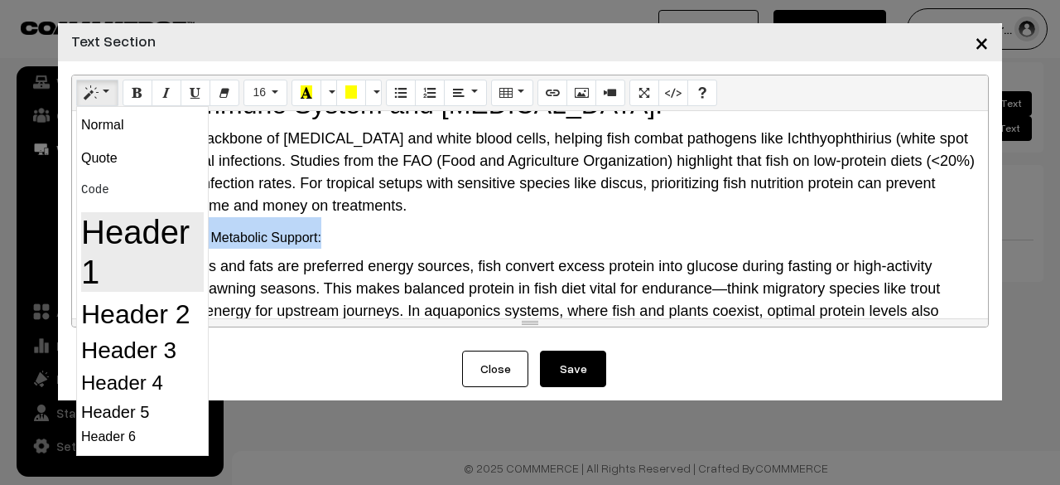
click at [112, 238] on h1 "Header 1" at bounding box center [142, 252] width 123 height 80
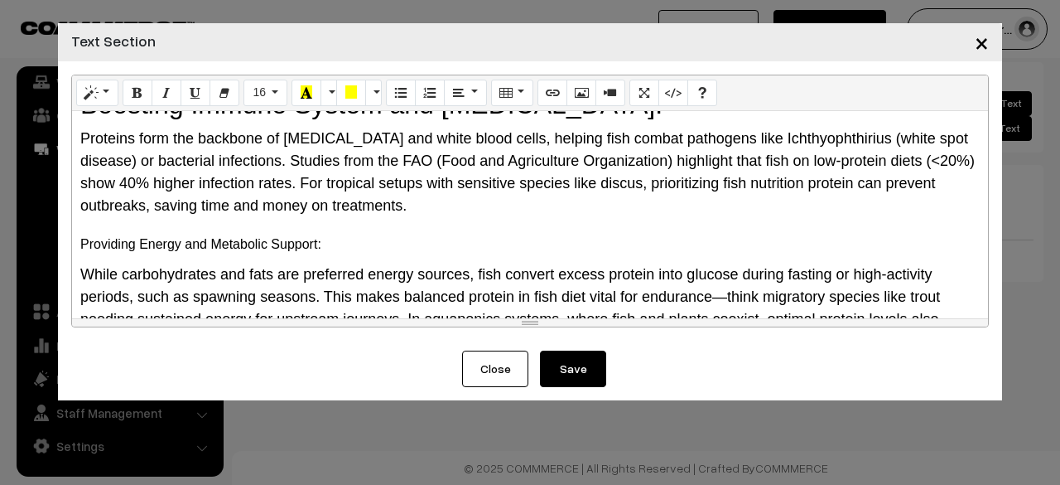
click at [361, 223] on h1 "Providing Energy and Metabolic Support:" at bounding box center [530, 237] width 900 height 40
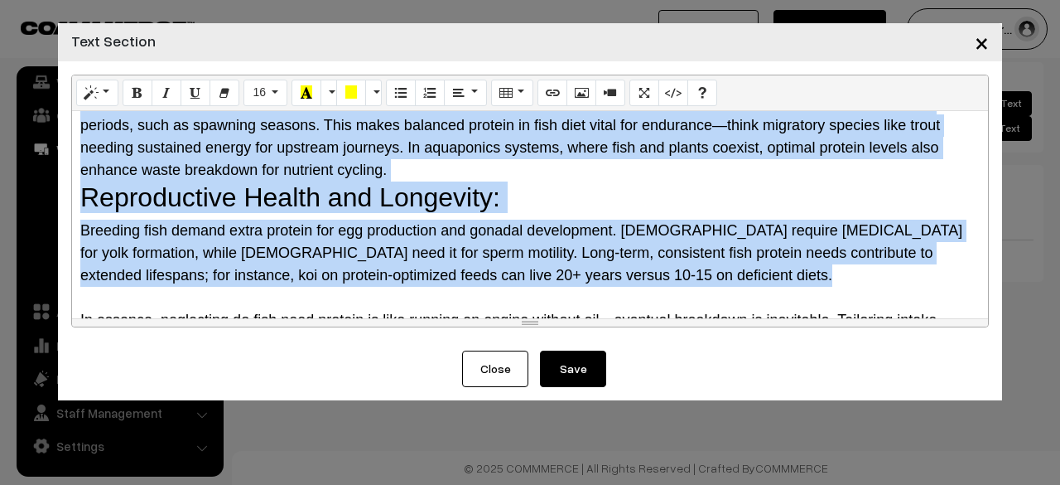
scroll to position [590, 0]
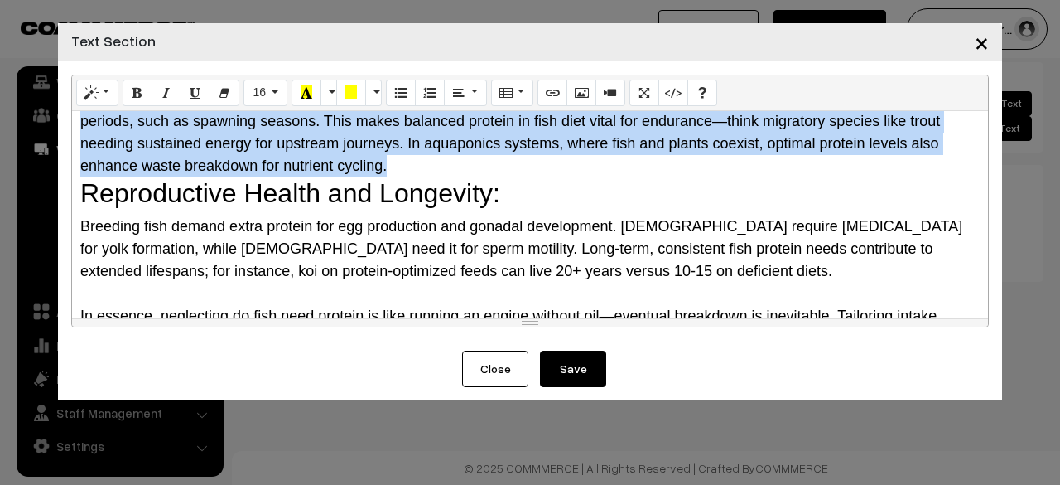
drag, startPoint x: 78, startPoint y: 213, endPoint x: 449, endPoint y: 141, distance: 378.0
click at [449, 141] on div "Why Do Fish Need Protein? The Science Behind It Protein is a macronutrient comp…" at bounding box center [530, 214] width 916 height 207
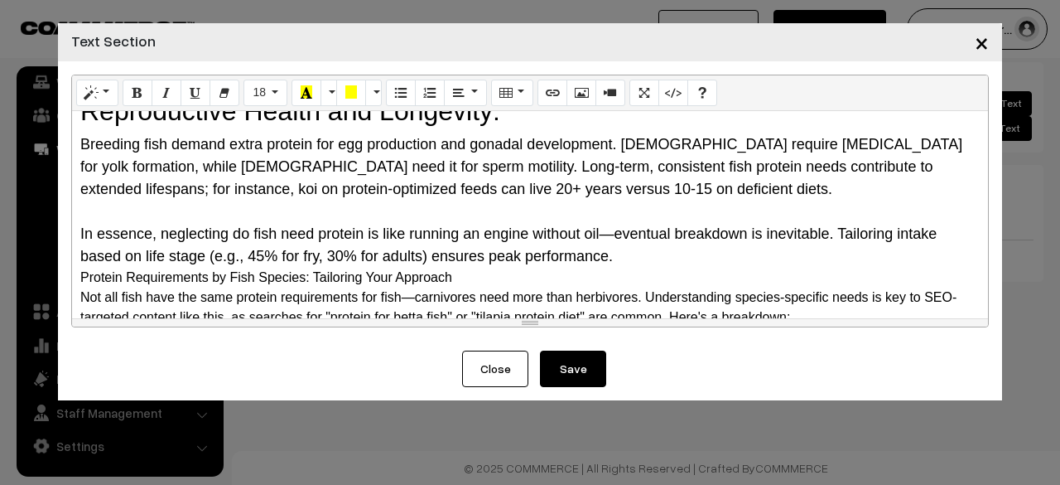
scroll to position [560, 0]
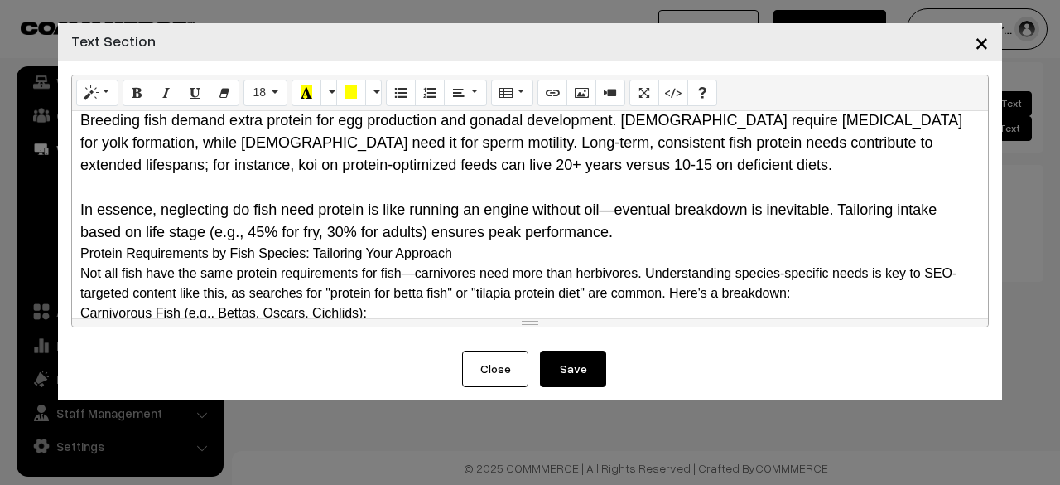
click at [557, 379] on button "Save" at bounding box center [573, 368] width 66 height 36
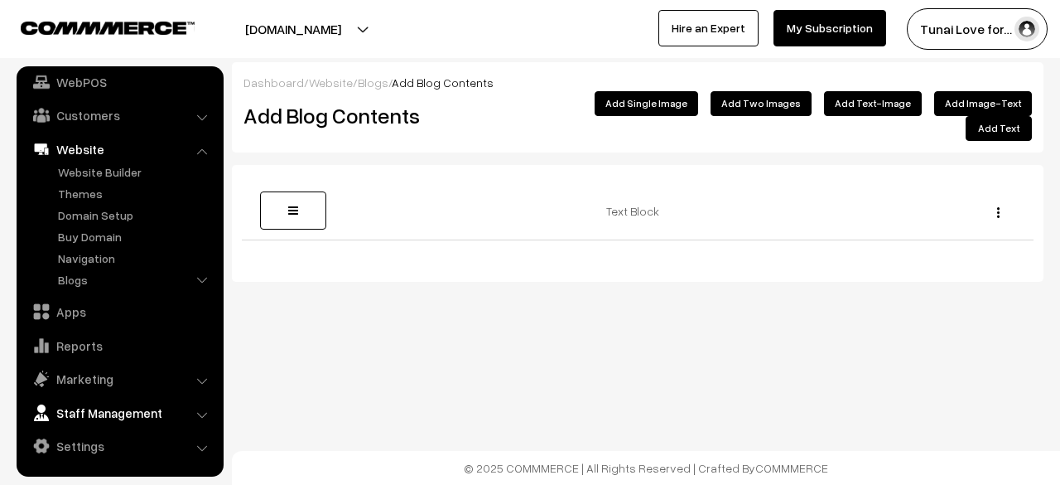
scroll to position [106, 0]
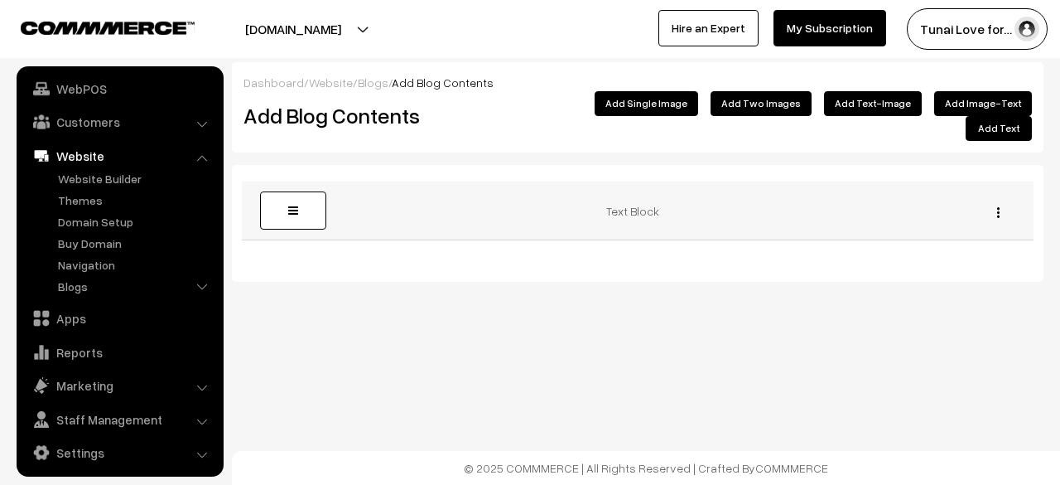
click at [997, 207] on img "button" at bounding box center [998, 212] width 2 height 11
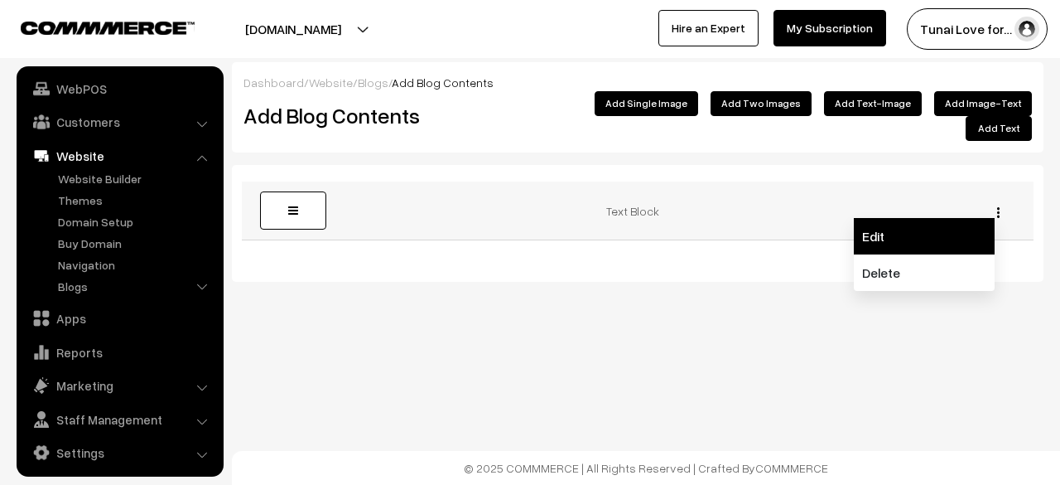
click at [933, 221] on link "Edit" at bounding box center [924, 236] width 141 height 36
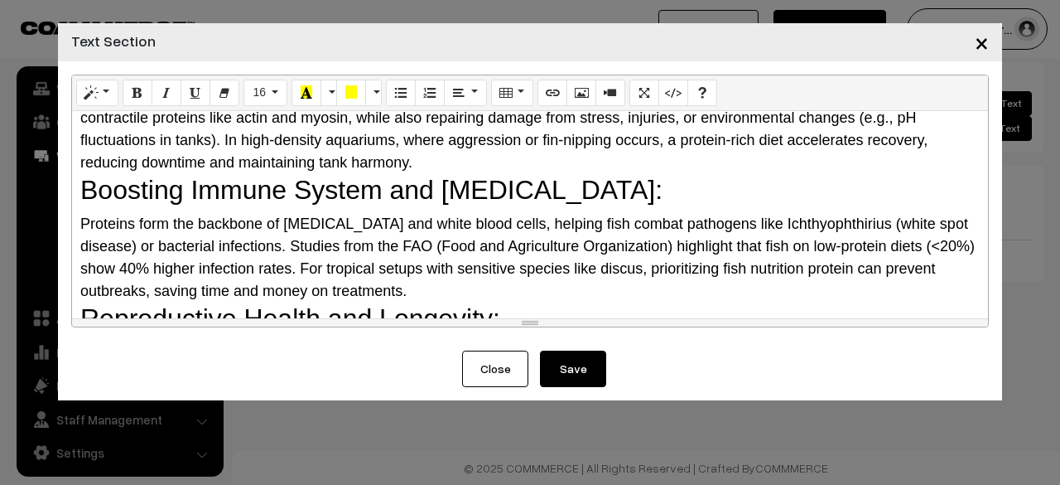
scroll to position [248, 0]
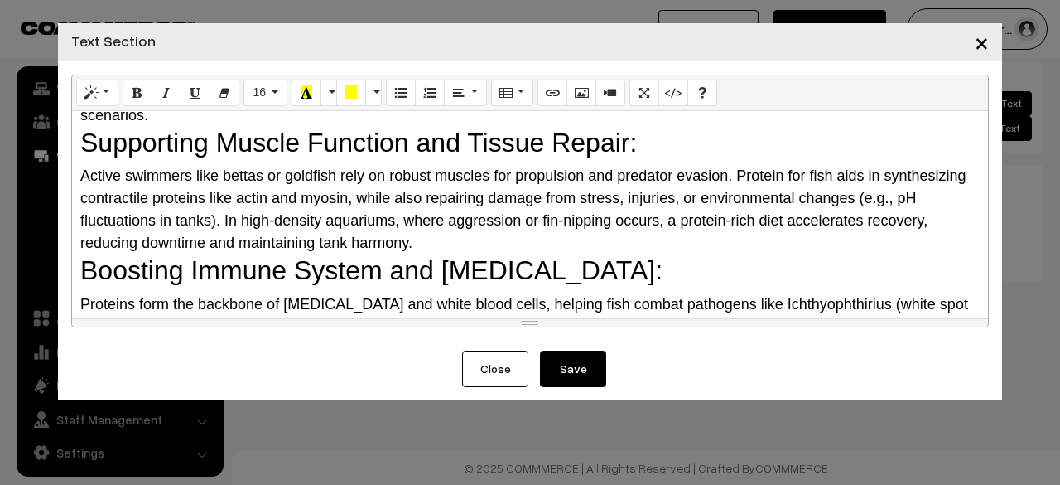
click at [451, 211] on div "Active swimmers like bettas or goldfish rely on robust muscles for propulsion a…" at bounding box center [530, 209] width 900 height 89
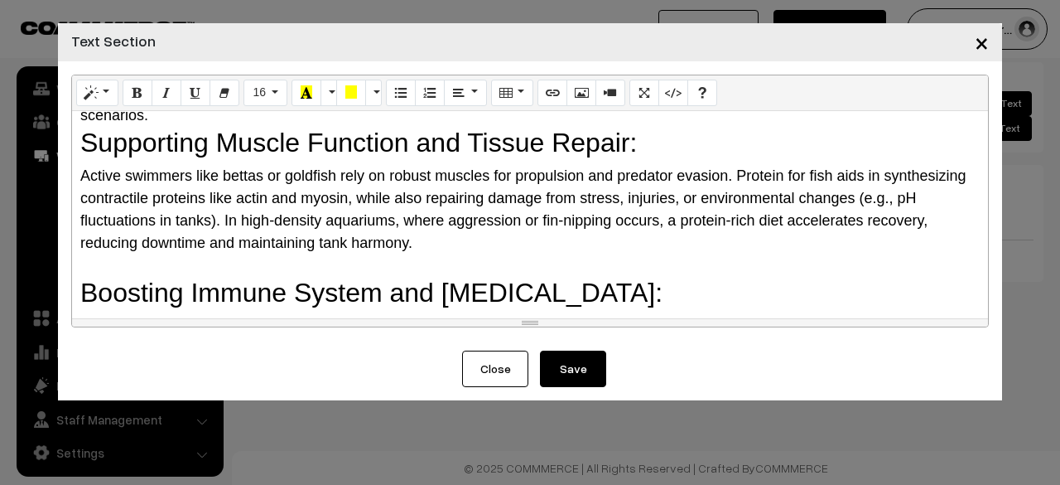
paste div
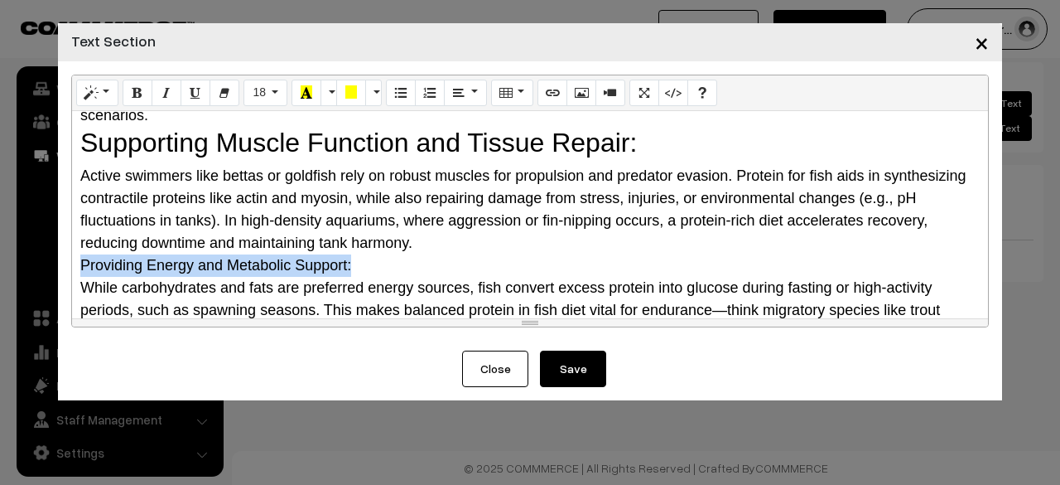
drag, startPoint x: 229, startPoint y: 244, endPoint x: 61, endPoint y: 238, distance: 168.3
click at [61, 238] on div "Normal Quote Code Header 1 Header 2 Header 3 Header 4 Header 5 Header 6 18 8 9 …" at bounding box center [530, 205] width 944 height 289
click at [94, 95] on icon "Style" at bounding box center [91, 91] width 12 height 13
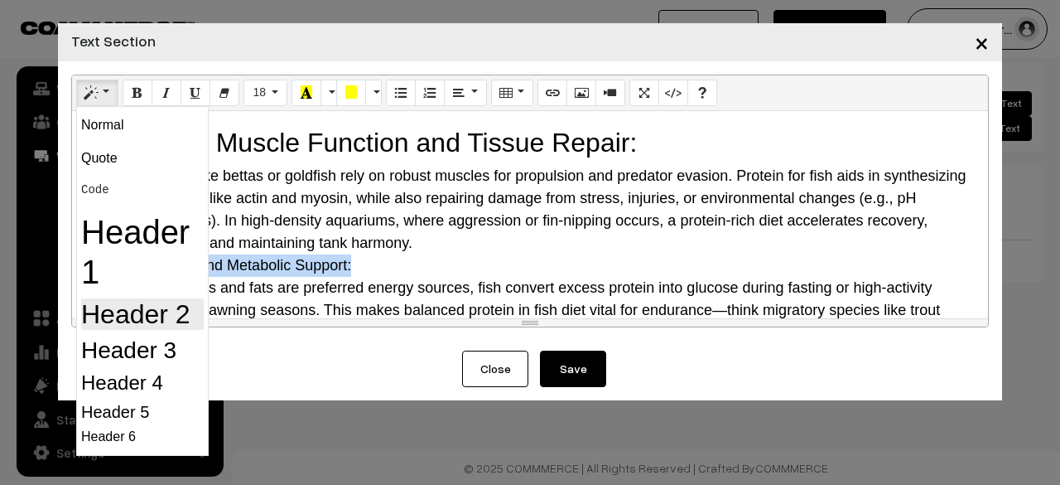
click at [101, 314] on h2 "Header 2" at bounding box center [142, 313] width 123 height 31
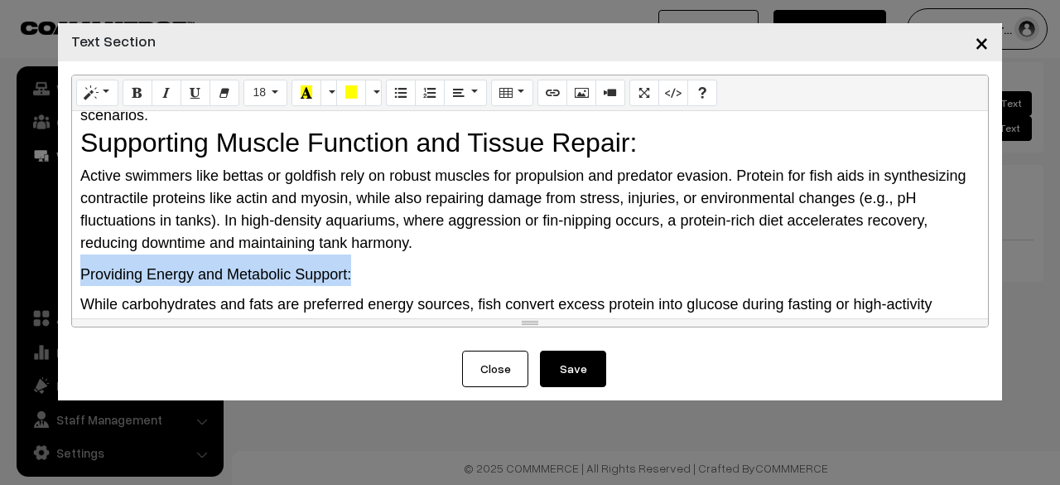
click at [315, 254] on h2 "Providing Energy and Metabolic Support:" at bounding box center [530, 269] width 900 height 31
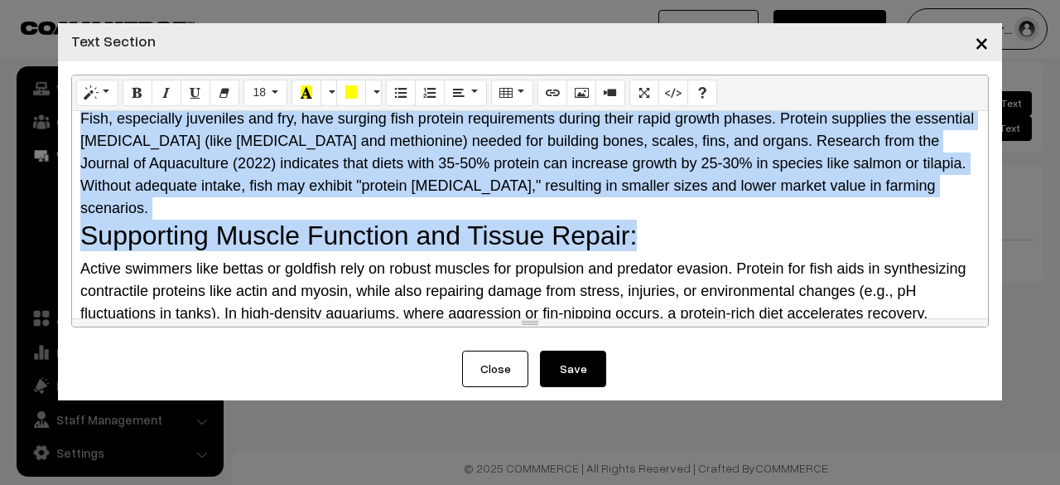
scroll to position [146, 0]
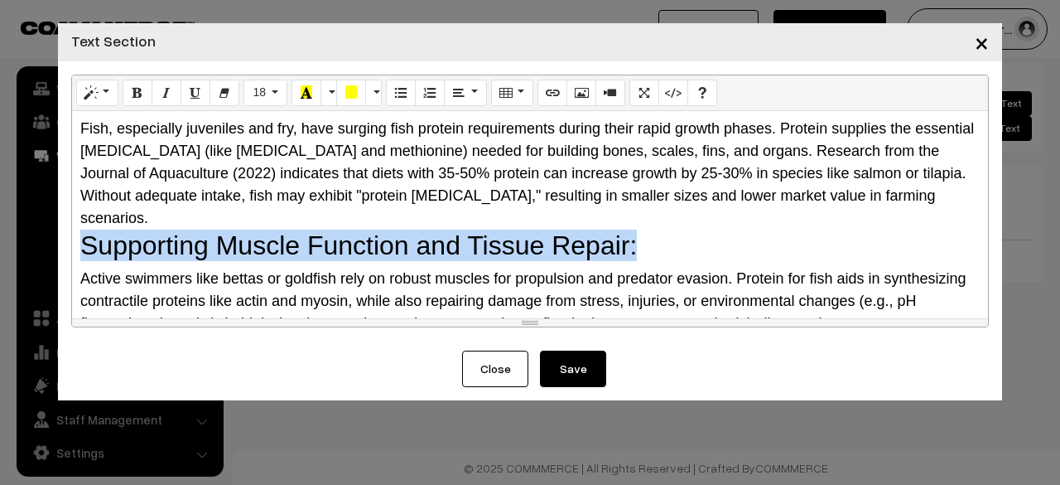
drag, startPoint x: 666, startPoint y: 125, endPoint x: 86, endPoint y: 216, distance: 586.9
click at [86, 229] on h2 "Supporting Muscle Function and Tissue Repair:" at bounding box center [530, 244] width 900 height 31
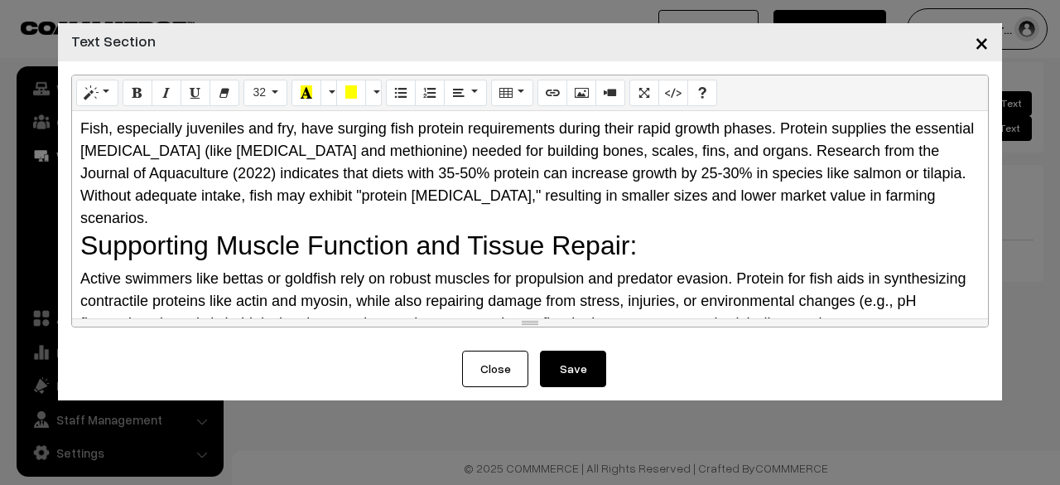
click at [351, 186] on span "Fish, especially juveniles and fry, have surging fish protein requirements duri…" at bounding box center [527, 173] width 894 height 106
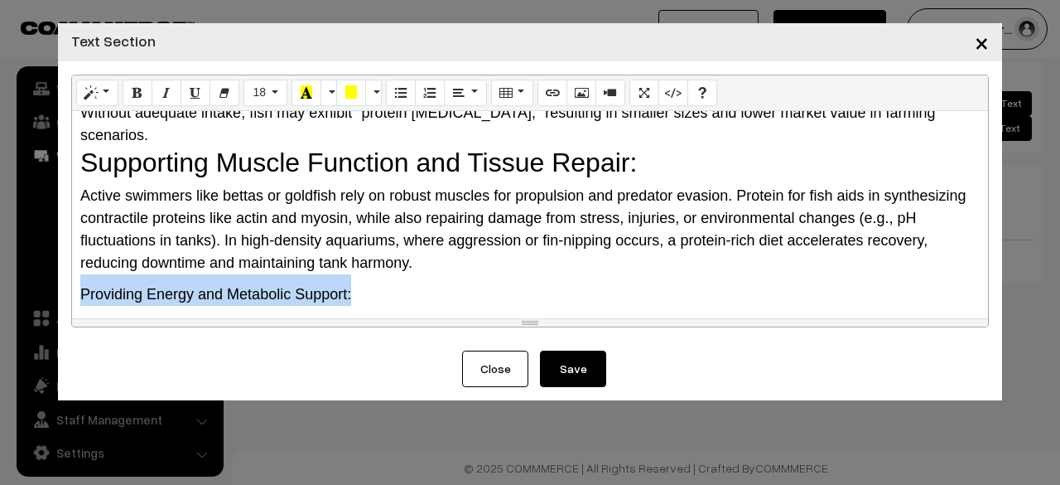
drag, startPoint x: 326, startPoint y: 272, endPoint x: 79, endPoint y: 268, distance: 247.7
click at [79, 268] on div "Why Do Fish Need Protein? The Science Behind It Protein is a macronutrient comp…" at bounding box center [530, 214] width 916 height 207
click at [262, 89] on span "18" at bounding box center [259, 91] width 13 height 13
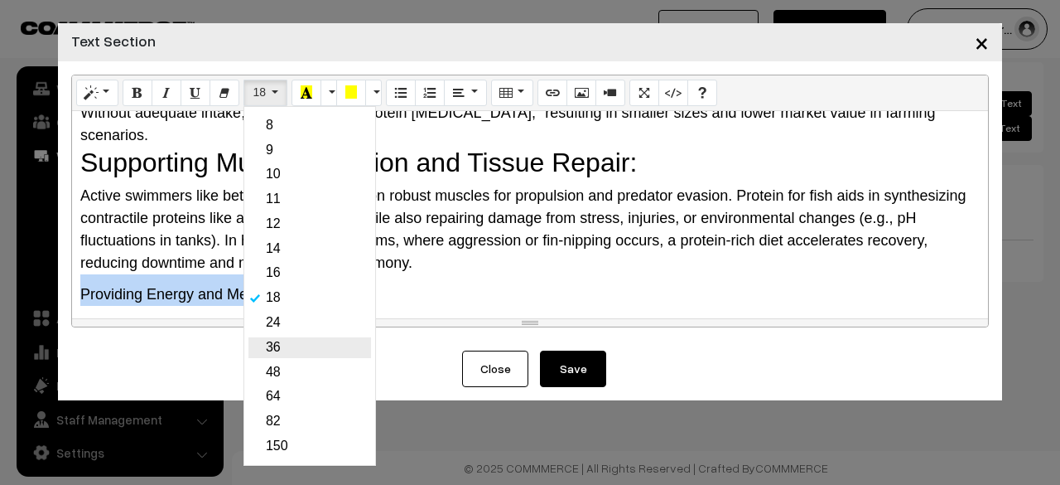
click at [292, 344] on link "36" at bounding box center [309, 347] width 123 height 21
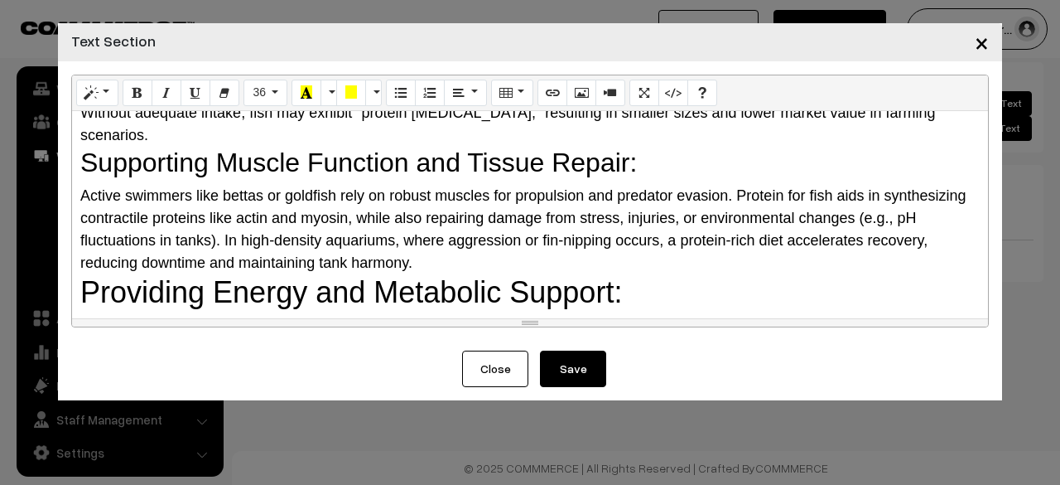
click at [640, 231] on div "Active swimmers like bettas or goldfish rely on robust muscles for propulsion a…" at bounding box center [530, 229] width 900 height 89
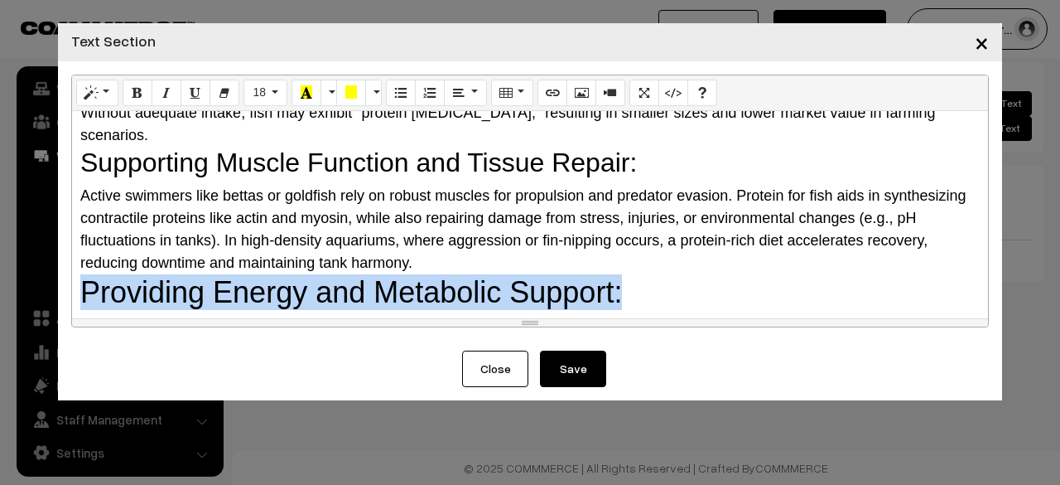
drag, startPoint x: 627, startPoint y: 263, endPoint x: 70, endPoint y: 272, distance: 556.7
click at [70, 272] on div "Normal Quote Code Header 1 Header 2 Header 3 Header 4 Header 5 Header 6 18 8 9 …" at bounding box center [530, 205] width 944 height 289
click at [101, 100] on button "Style" at bounding box center [97, 93] width 42 height 27
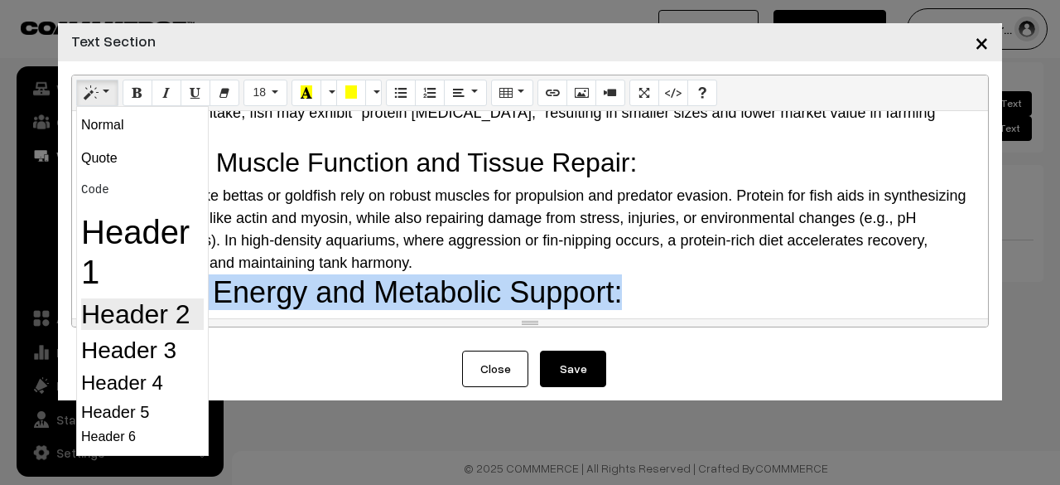
click at [123, 307] on h2 "Header 2" at bounding box center [142, 313] width 123 height 31
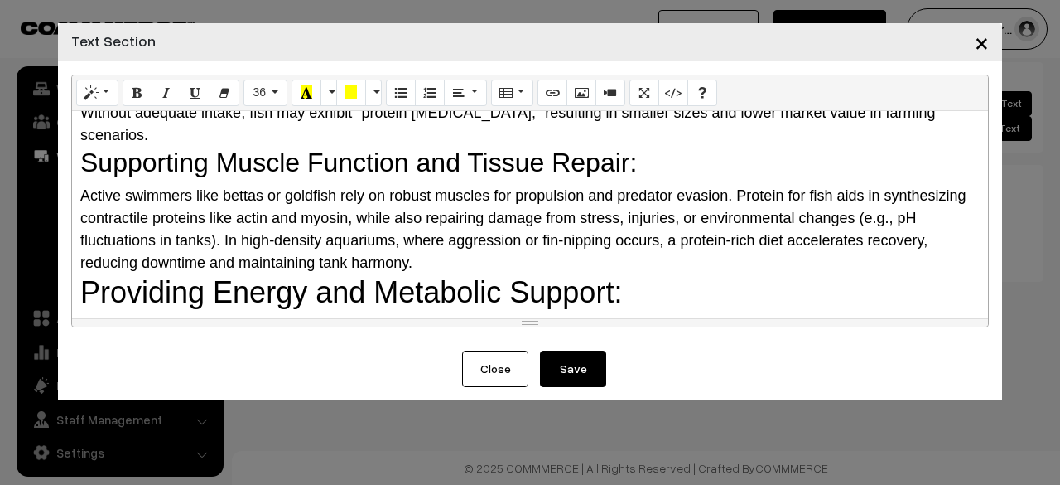
click at [514, 238] on div "Active swimmers like bettas or goldfish rely on robust muscles for propulsion a…" at bounding box center [530, 229] width 900 height 89
click at [590, 372] on button "Save" at bounding box center [573, 368] width 66 height 36
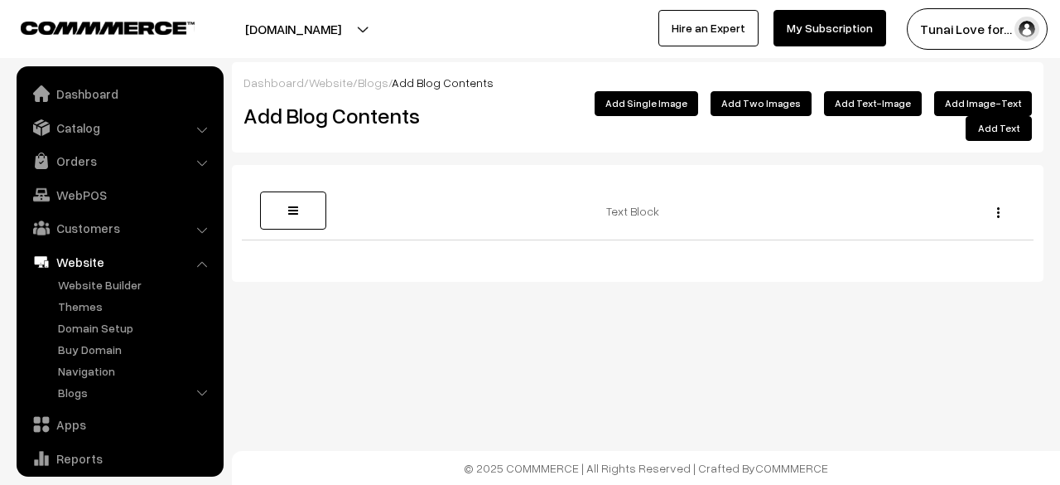
scroll to position [113, 0]
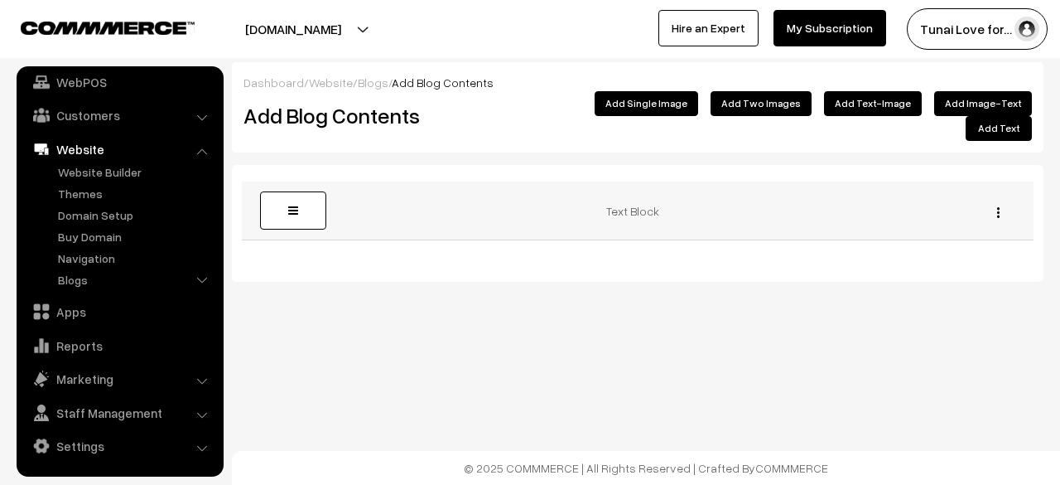
click at [1000, 205] on button "button" at bounding box center [998, 211] width 4 height 13
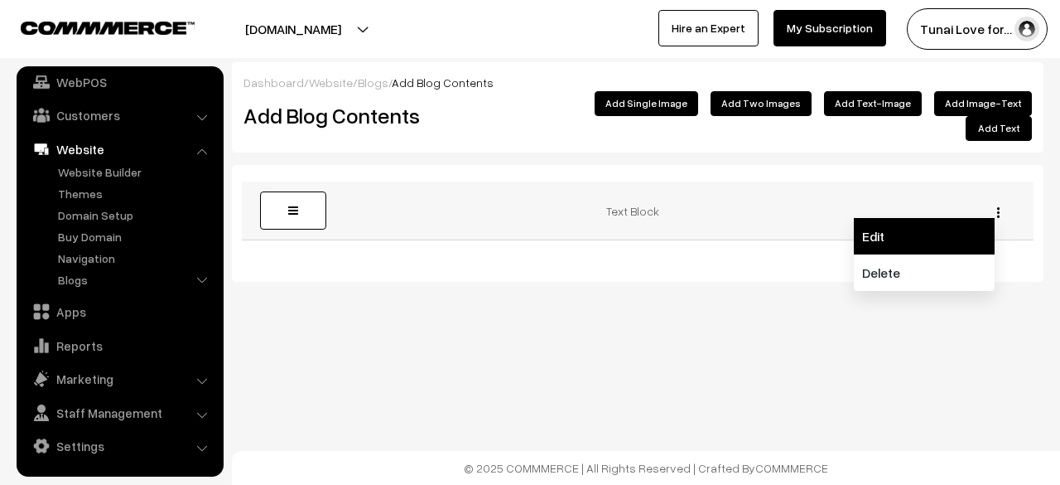
click at [933, 222] on link "Edit" at bounding box center [924, 236] width 141 height 36
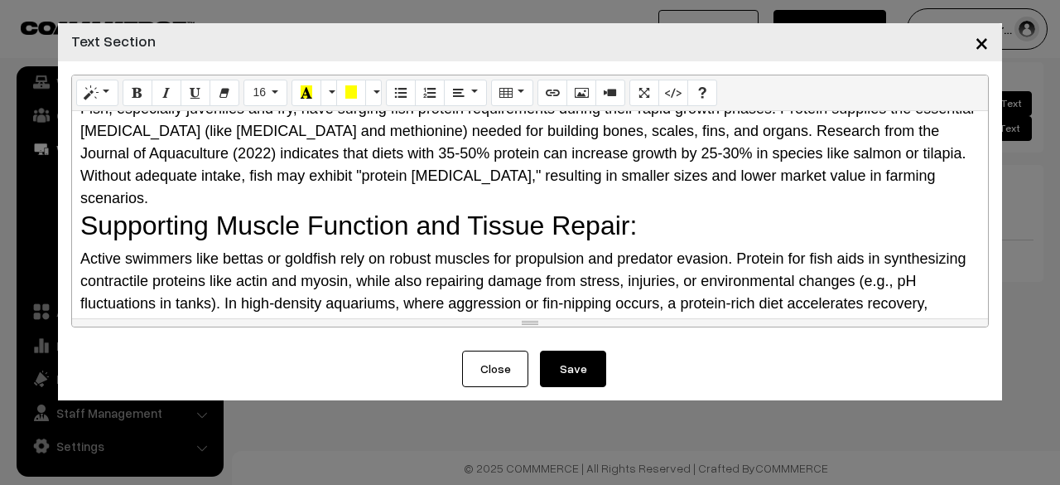
scroll to position [0, 0]
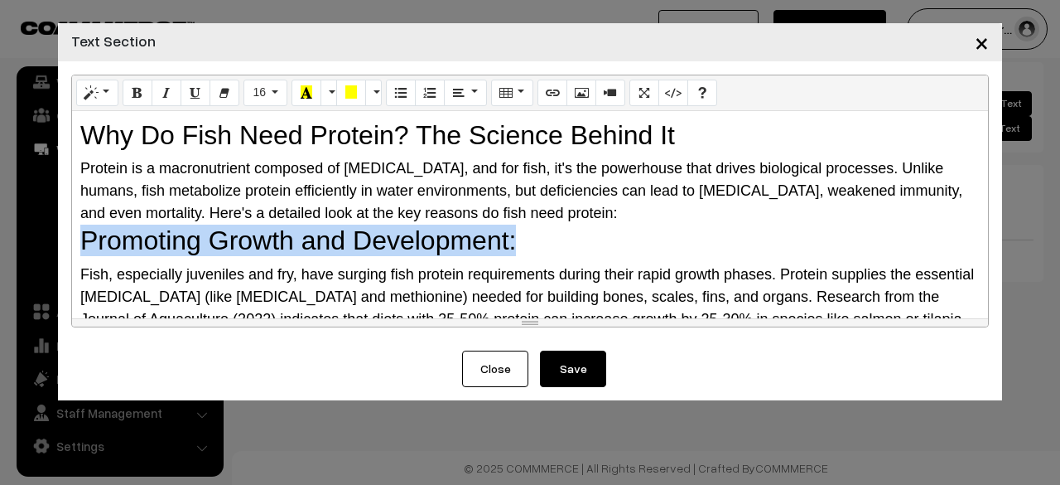
drag, startPoint x: 542, startPoint y: 234, endPoint x: 70, endPoint y: 232, distance: 471.3
click at [70, 232] on div "Normal Quote Code Header 1 Header 2 Header 3 Header 4 Header 5 Header 6 16 8 9 …" at bounding box center [530, 205] width 944 height 289
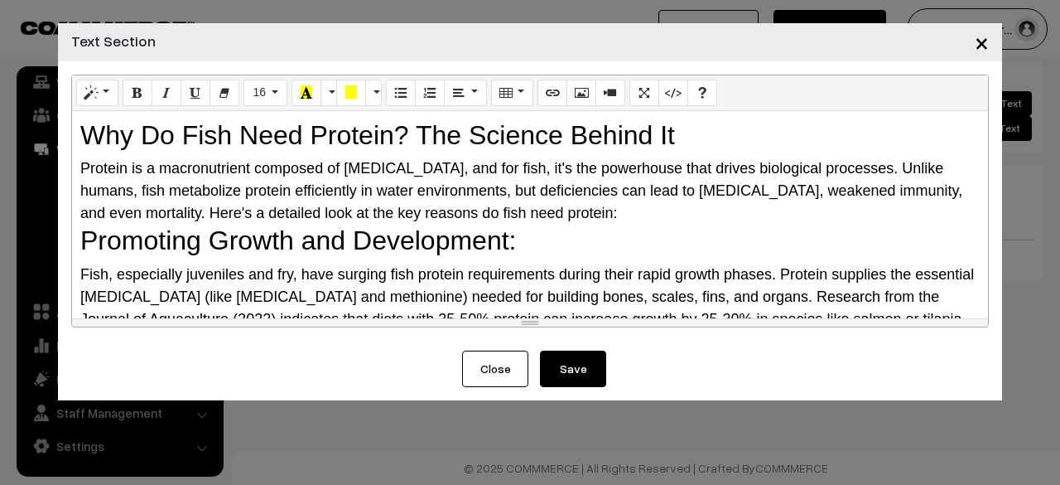
click at [691, 217] on div "Protein is a macronutrient composed of [MEDICAL_DATA], and for fish, it's the p…" at bounding box center [530, 190] width 900 height 67
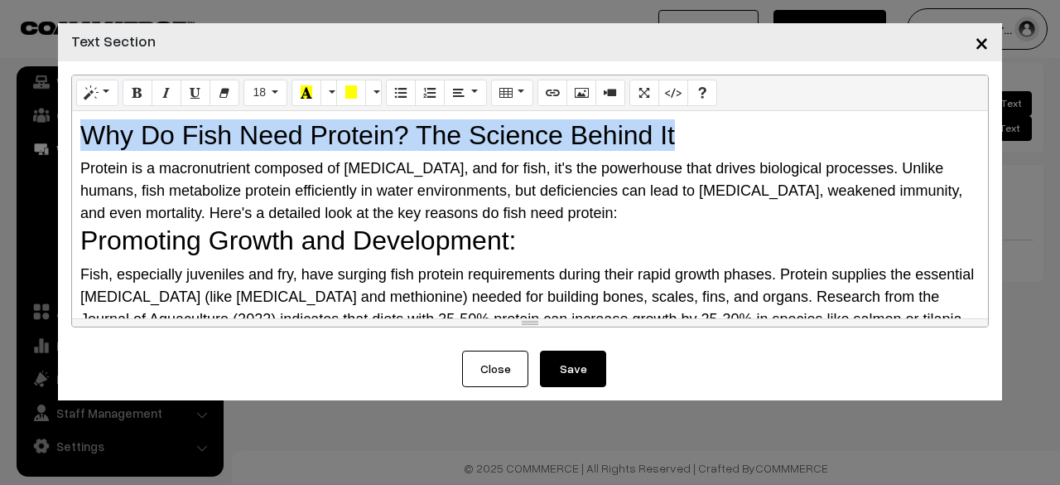
drag, startPoint x: 691, startPoint y: 147, endPoint x: 73, endPoint y: 130, distance: 618.1
click at [73, 130] on div "Why Do Fish Need Protein? The Science Behind It Protein is a macronutrient comp…" at bounding box center [530, 214] width 916 height 207
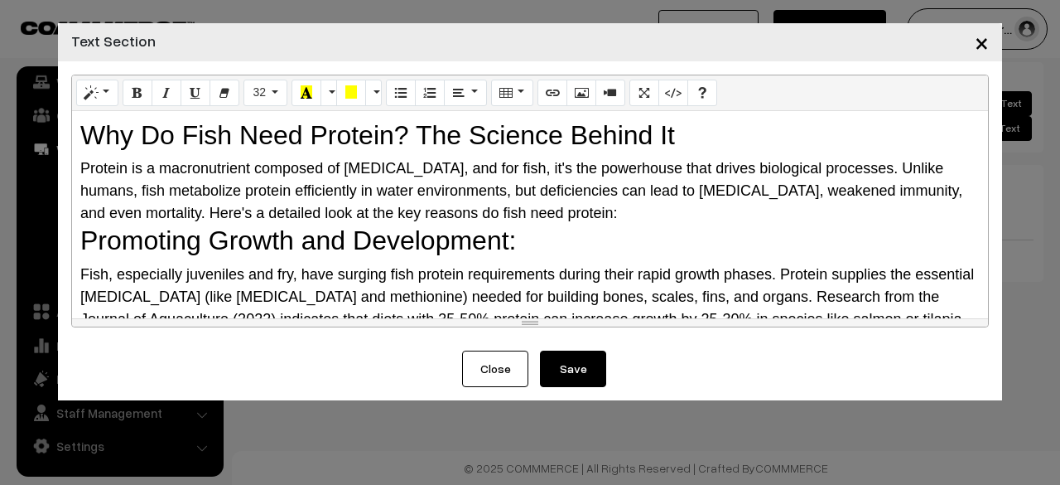
click at [255, 194] on span "Protein is a macronutrient composed of [MEDICAL_DATA], and for fish, it's the p…" at bounding box center [521, 190] width 882 height 61
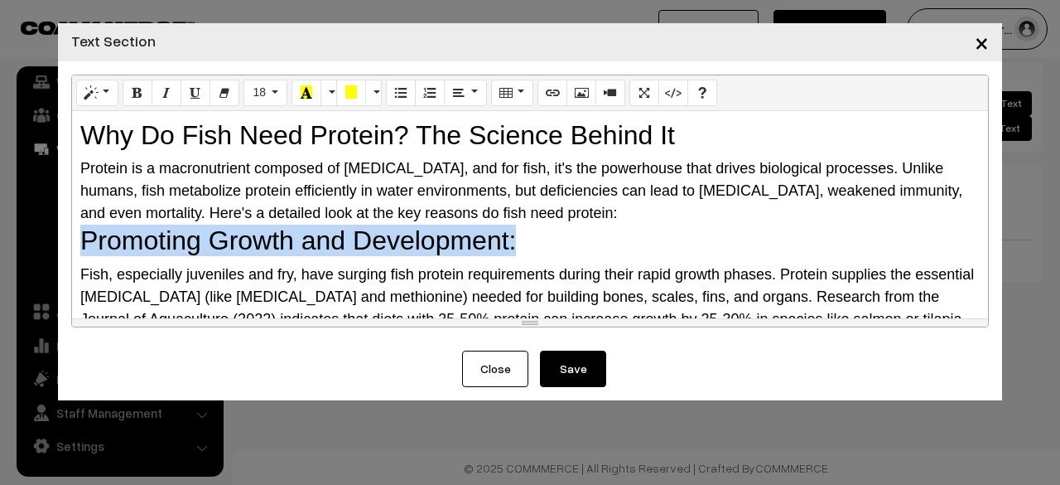
drag, startPoint x: 572, startPoint y: 251, endPoint x: 88, endPoint y: 244, distance: 483.8
click at [88, 244] on h2 "Promoting Growth and Development:" at bounding box center [530, 239] width 900 height 31
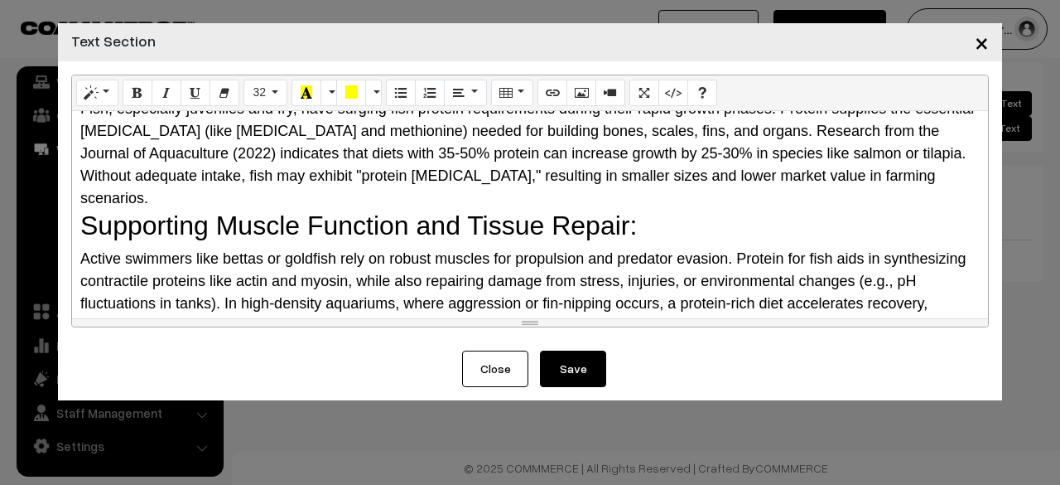
scroll to position [83, 0]
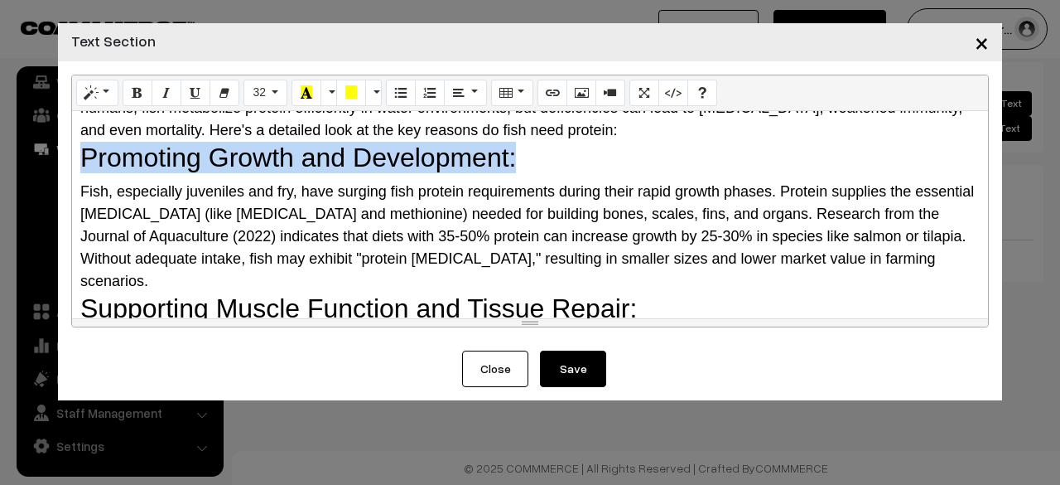
copy h2 "Promoting Growth and Development:"
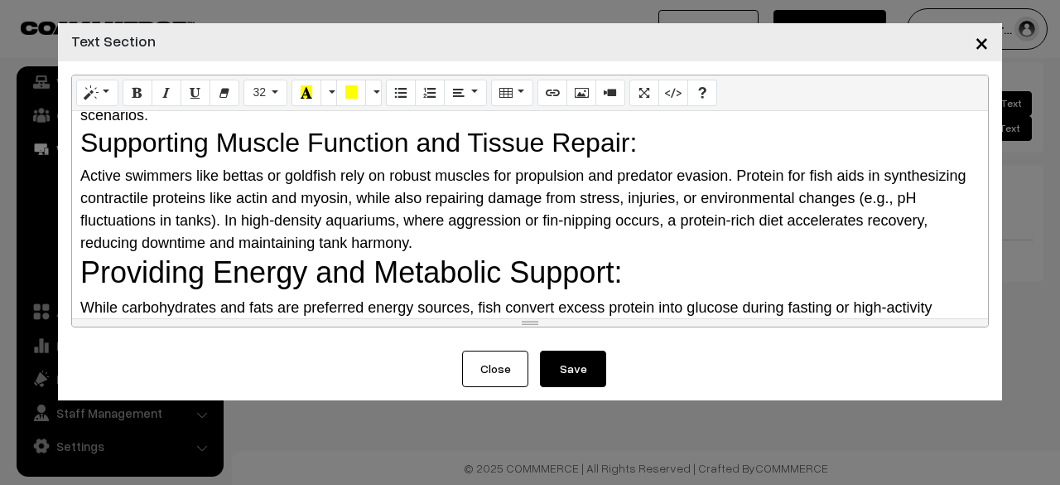
scroll to position [331, 0]
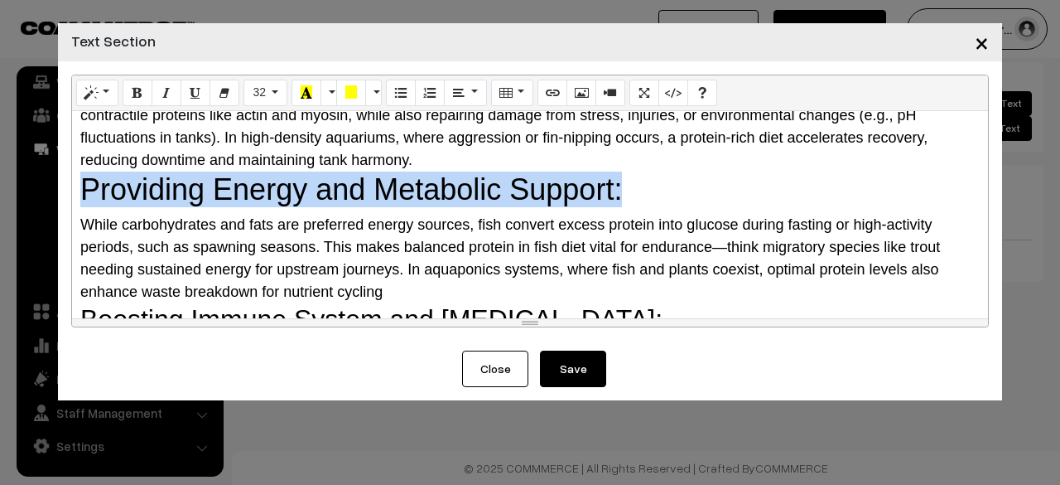
drag, startPoint x: 668, startPoint y: 156, endPoint x: 33, endPoint y: 180, distance: 634.9
click at [33, 180] on div "× Text Section Normal Quote Code Header 1 Header 2 Header 3 Header 4 Header 5 H…" at bounding box center [530, 242] width 1060 height 485
paste div
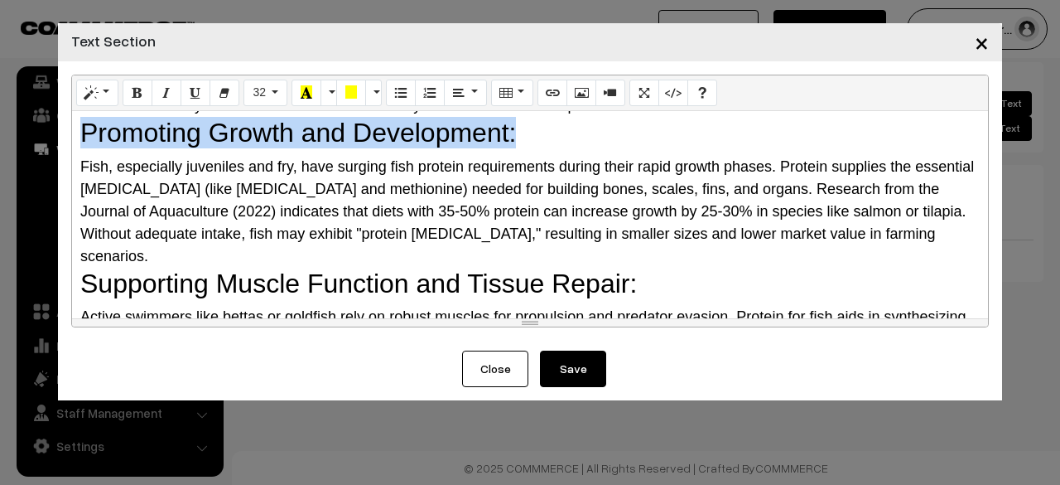
scroll to position [83, 0]
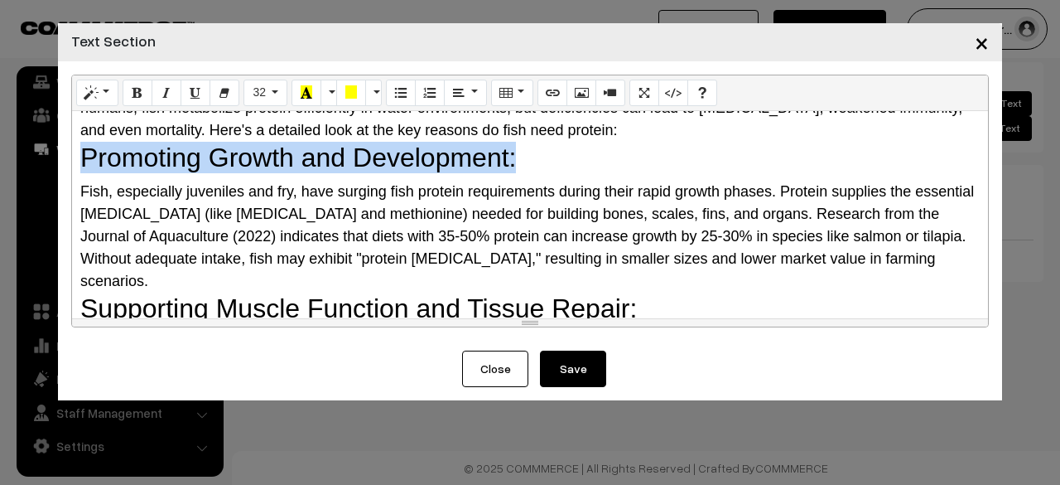
click at [348, 168] on h2 "Promoting Growth and Development:" at bounding box center [530, 157] width 900 height 31
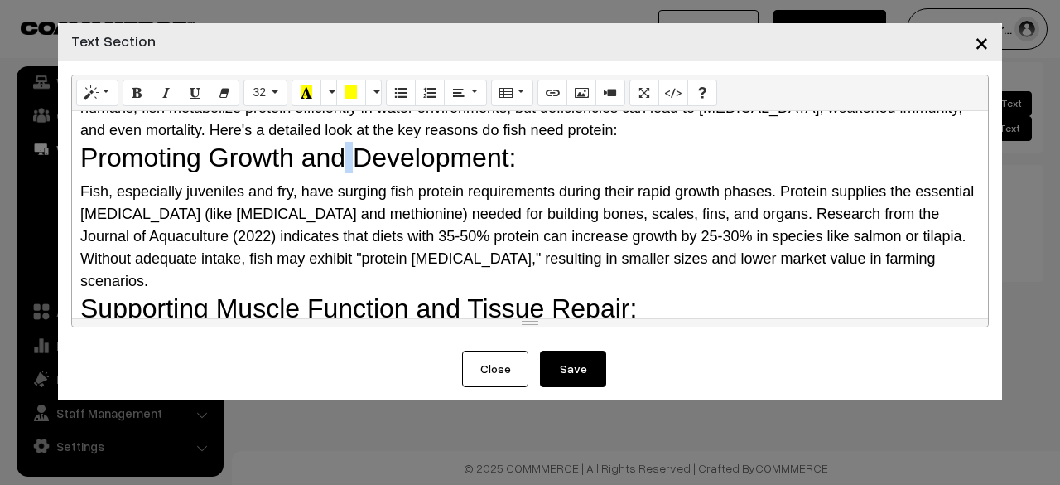
click at [348, 168] on h2 "Promoting Growth and Development:" at bounding box center [530, 157] width 900 height 31
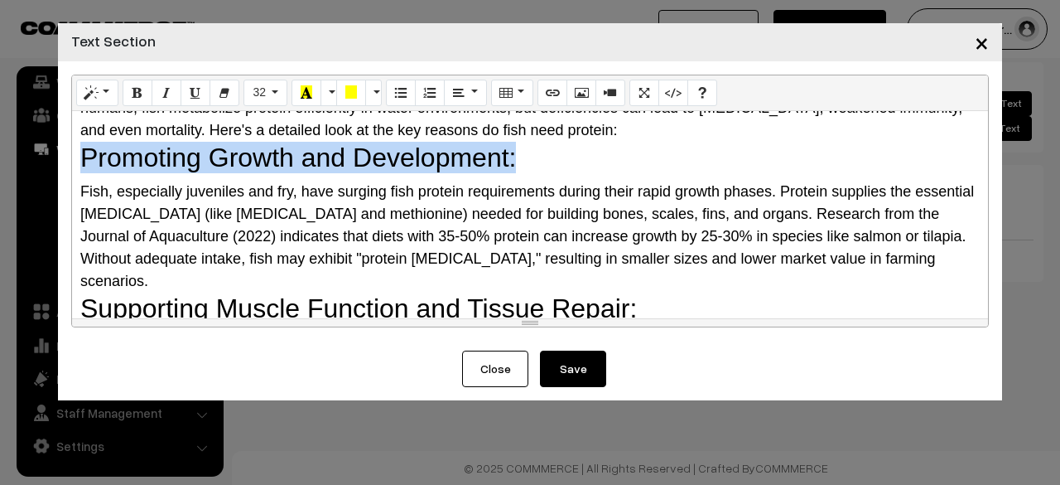
click at [348, 168] on h2 "Promoting Growth and Development:" at bounding box center [530, 157] width 900 height 31
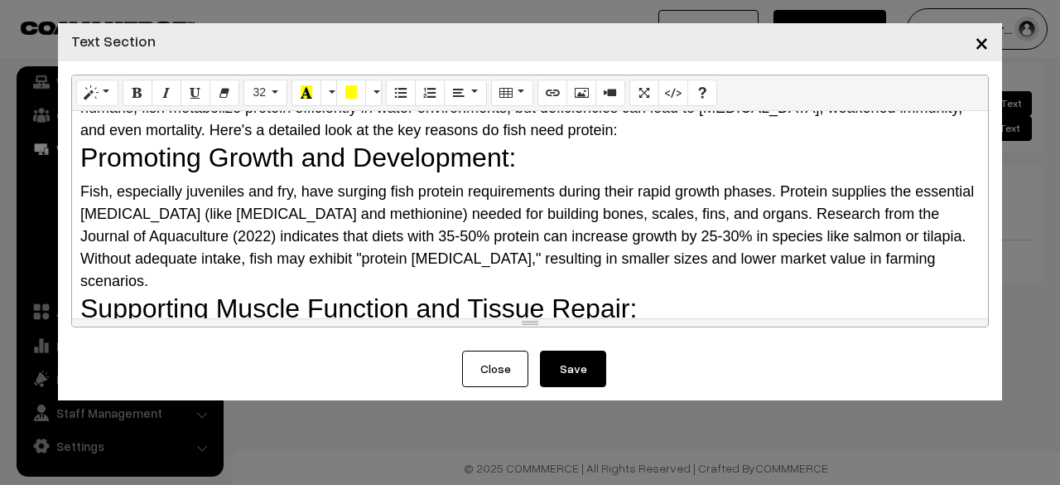
click at [342, 292] on h2 "Supporting Muscle Function and Tissue Repair:" at bounding box center [530, 307] width 900 height 31
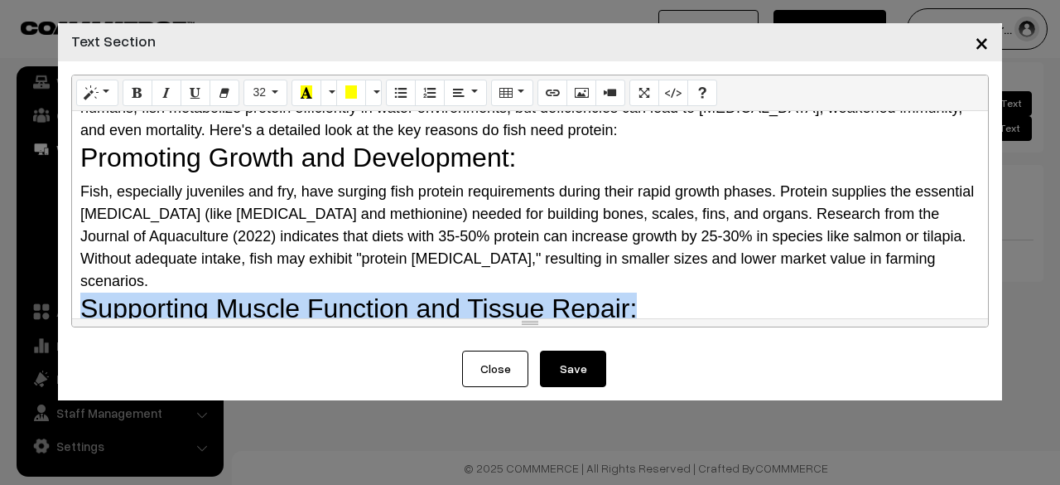
click at [342, 292] on h2 "Supporting Muscle Function and Tissue Repair:" at bounding box center [530, 307] width 900 height 31
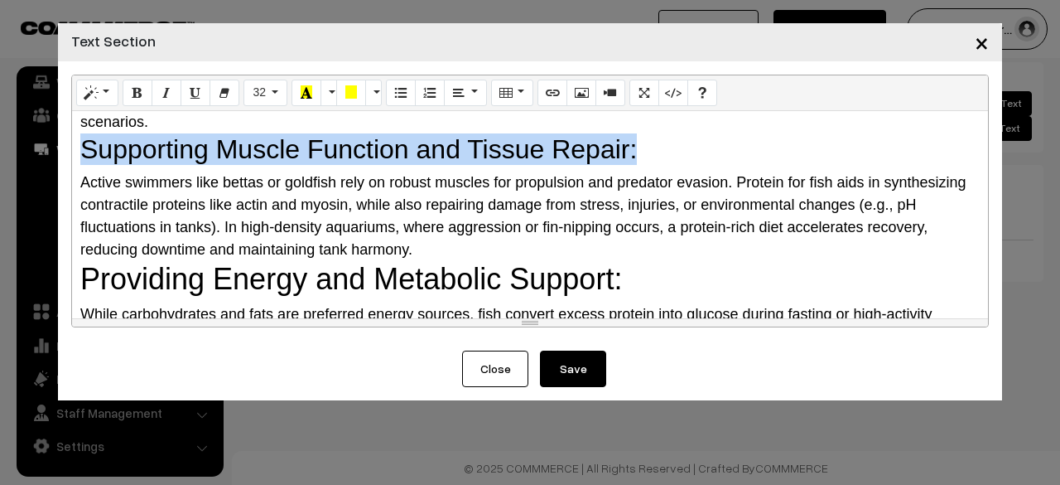
scroll to position [248, 0]
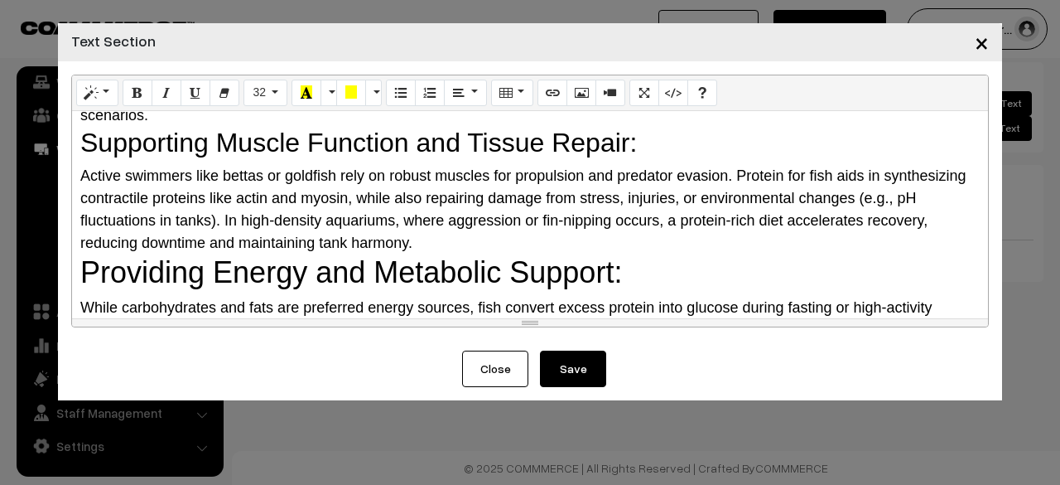
click at [348, 263] on span "Providing Energy and Metabolic Support:" at bounding box center [351, 272] width 542 height 34
click at [264, 85] on button "36" at bounding box center [266, 93] width 44 height 27
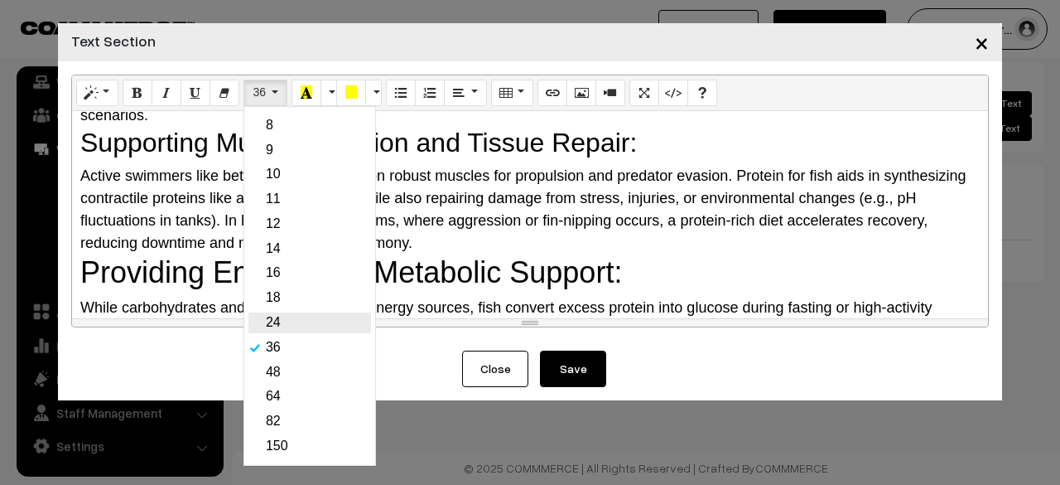
click at [268, 330] on link "24" at bounding box center [309, 322] width 123 height 21
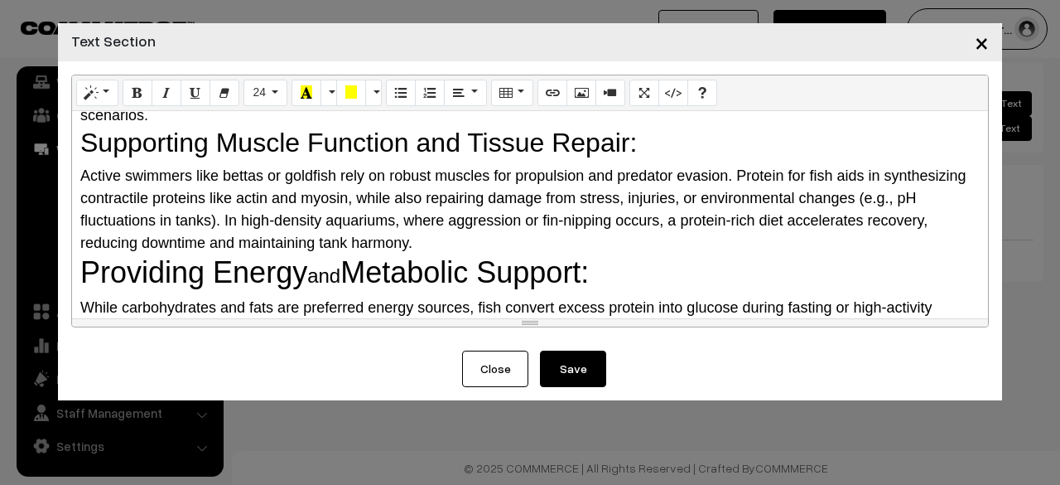
click at [719, 230] on div "Active swimmers like bettas or goldfish rely on robust muscles for propulsion a…" at bounding box center [530, 209] width 900 height 89
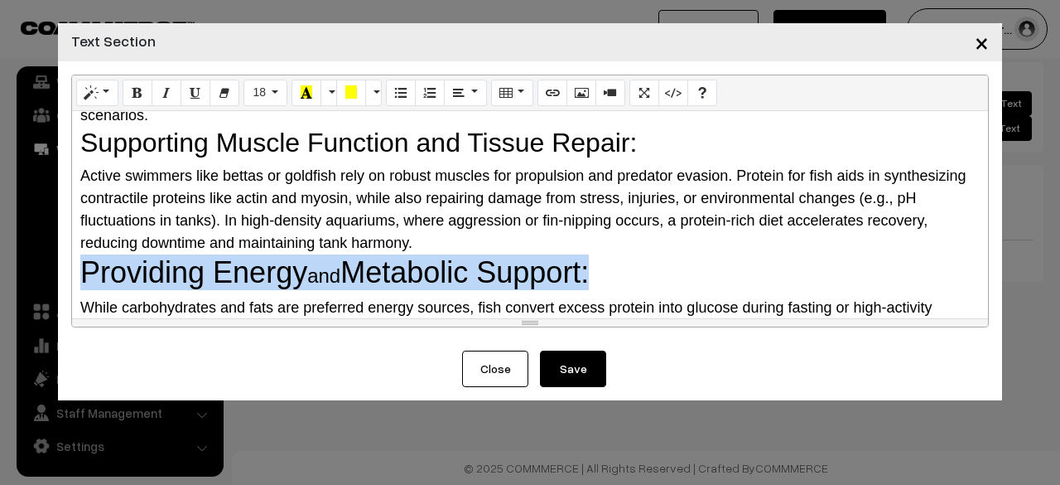
drag, startPoint x: 654, startPoint y: 248, endPoint x: 66, endPoint y: 249, distance: 588.1
click at [66, 249] on div "Normal Quote Code Header 1 Header 2 Header 3 Header 4 Header 5 Header 6 18 8 9 …" at bounding box center [530, 205] width 944 height 289
click at [96, 96] on button "Style" at bounding box center [97, 93] width 42 height 27
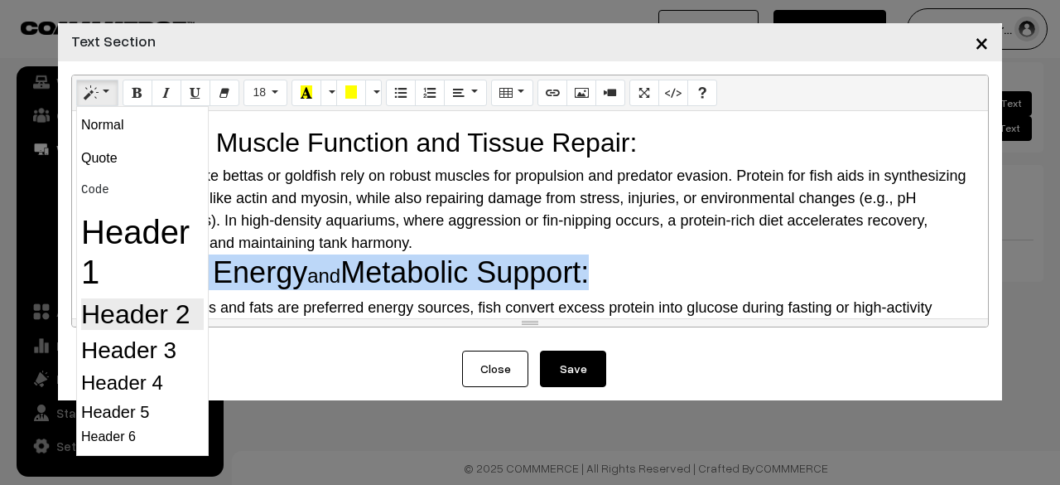
click at [118, 321] on h2 "Header 2" at bounding box center [142, 313] width 123 height 31
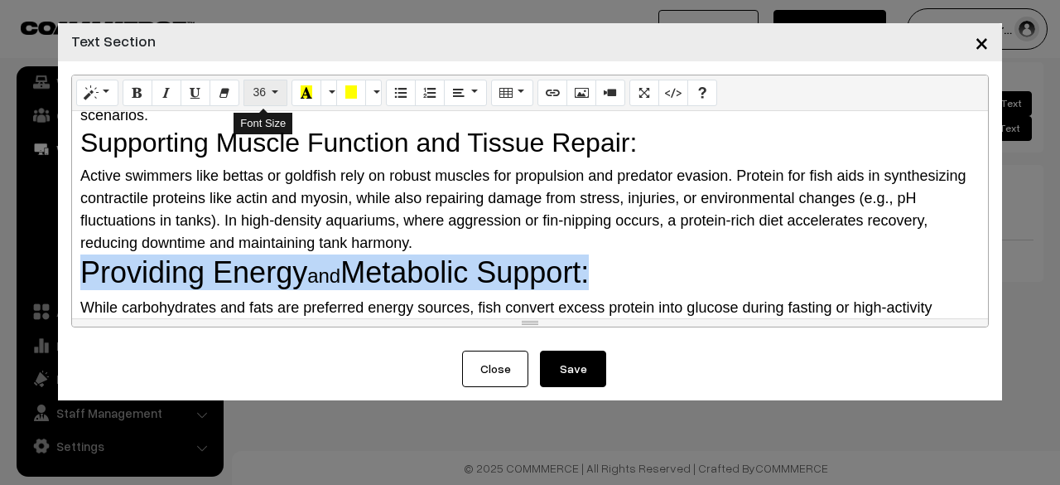
drag, startPoint x: 282, startPoint y: 90, endPoint x: 267, endPoint y: 107, distance: 22.3
click at [280, 92] on button "36" at bounding box center [266, 93] width 44 height 27
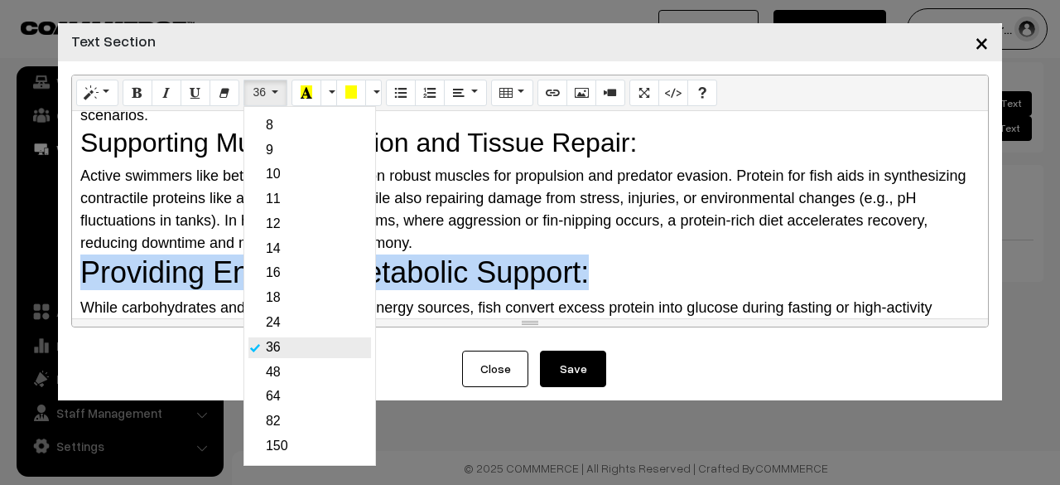
click at [278, 349] on link "36" at bounding box center [309, 347] width 123 height 21
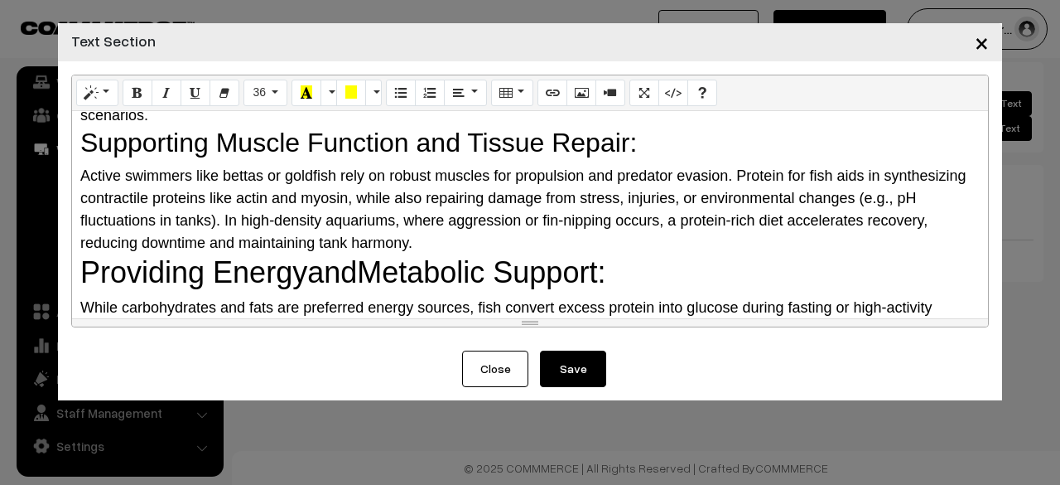
click at [552, 215] on div "Active swimmers like bettas or goldfish rely on robust muscles for propulsion a…" at bounding box center [530, 209] width 900 height 89
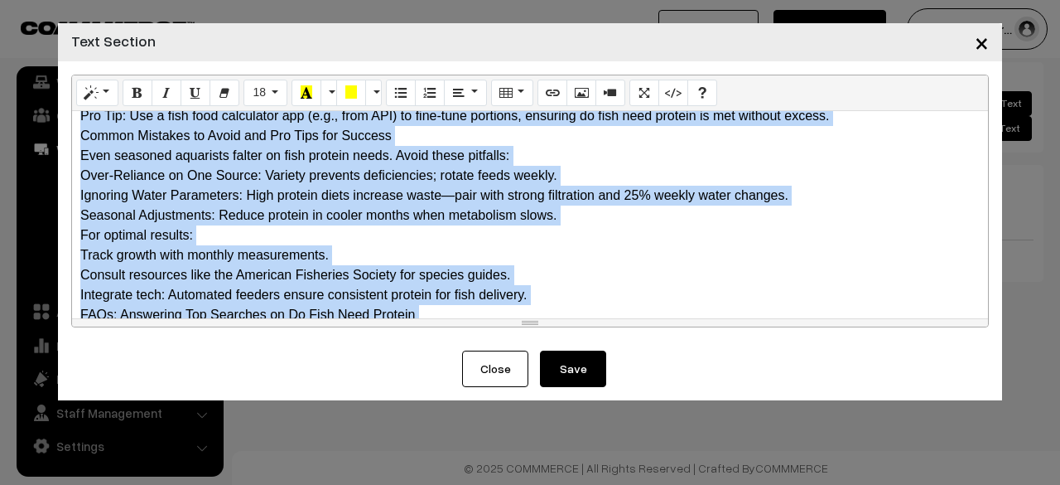
scroll to position [1650, 0]
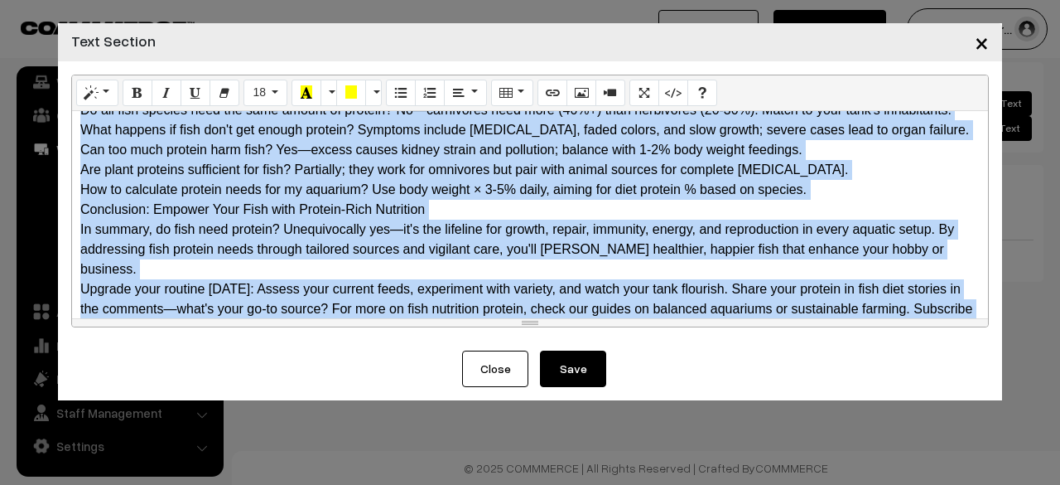
drag, startPoint x: 75, startPoint y: 123, endPoint x: 760, endPoint y: 365, distance: 726.7
click at [760, 365] on form "Normal Quote Code Header 1 Header 2 Header 3 Header 4 Header 5 Header 6 18 8 9 …" at bounding box center [530, 230] width 944 height 339
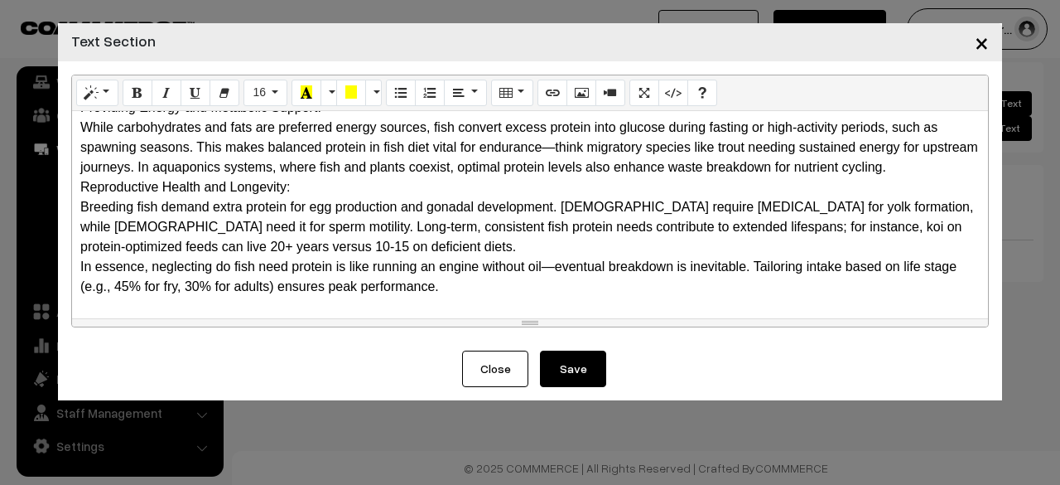
scroll to position [0, 0]
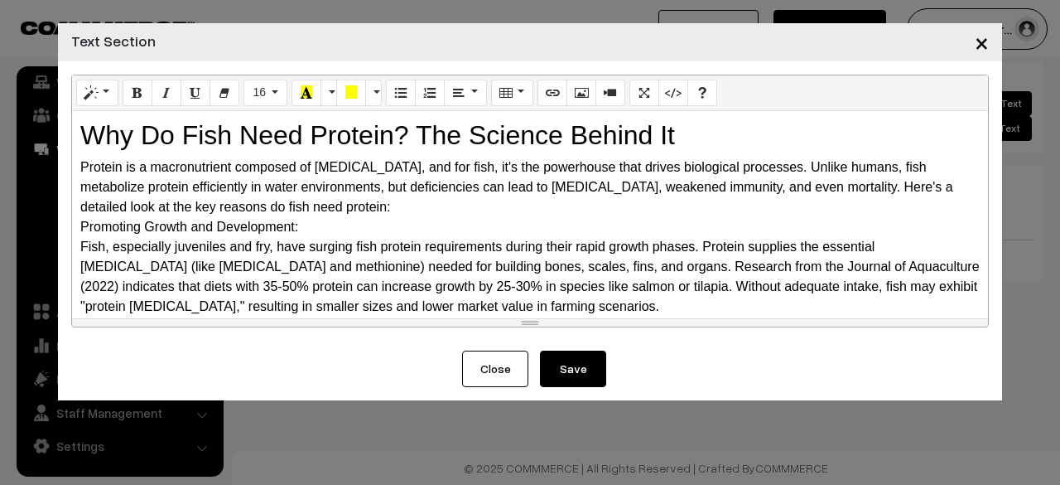
click at [80, 248] on div "Fish, especially juveniles and fry, have surging fish protein requirements duri…" at bounding box center [530, 277] width 900 height 80
drag, startPoint x: 306, startPoint y: 226, endPoint x: 77, endPoint y: 233, distance: 228.7
click at [77, 233] on div "Why Do Fish Need Protein? The Science Behind It Protein is a macronutrient com…" at bounding box center [530, 214] width 916 height 207
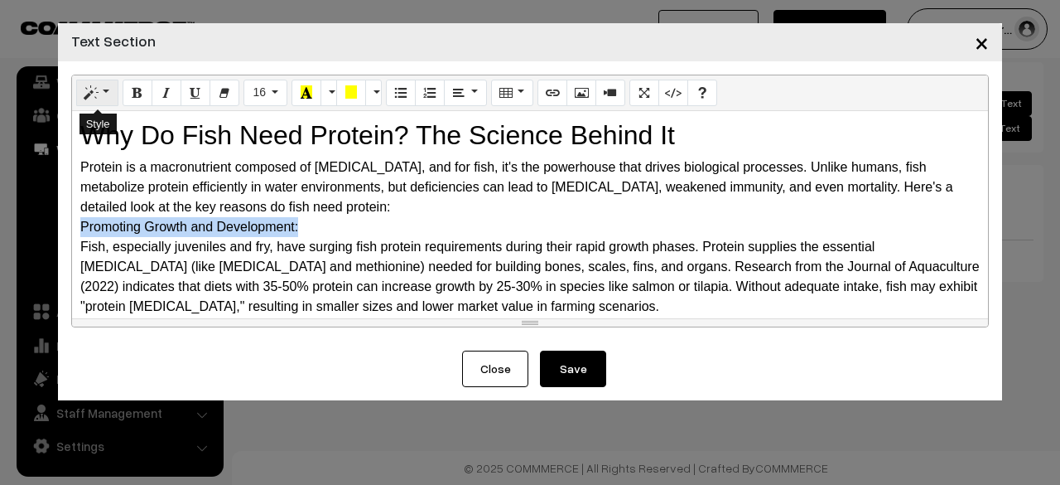
click at [101, 94] on button "Style" at bounding box center [97, 93] width 42 height 27
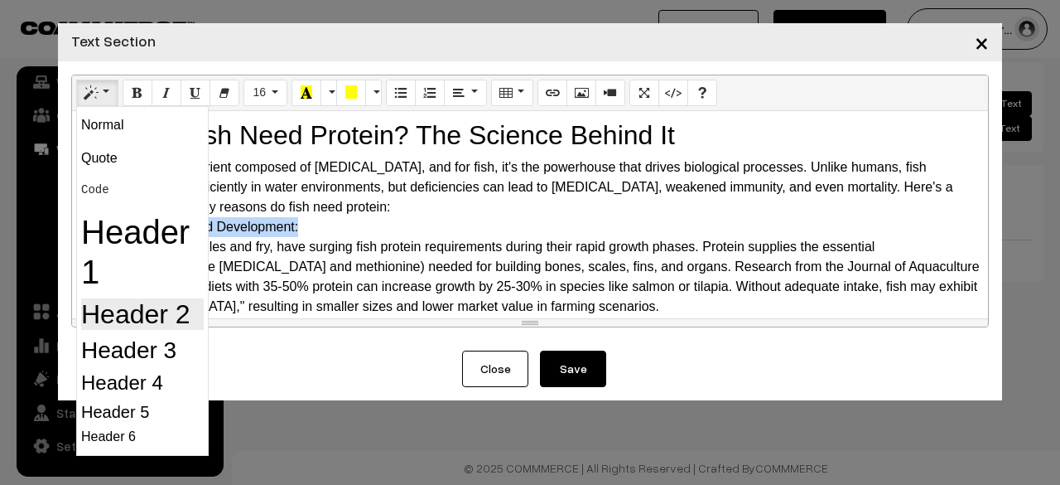
click at [106, 306] on h2 "Header 2" at bounding box center [142, 313] width 123 height 31
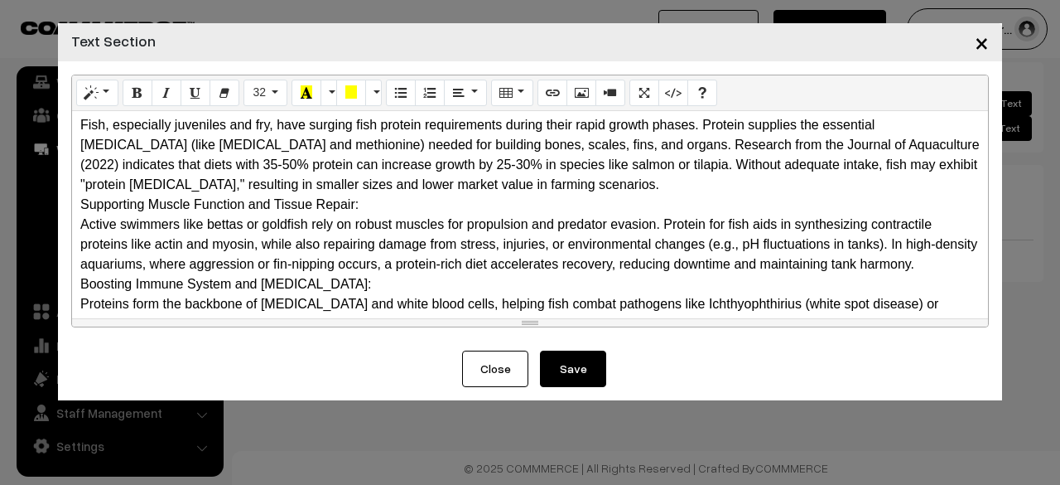
scroll to position [166, 0]
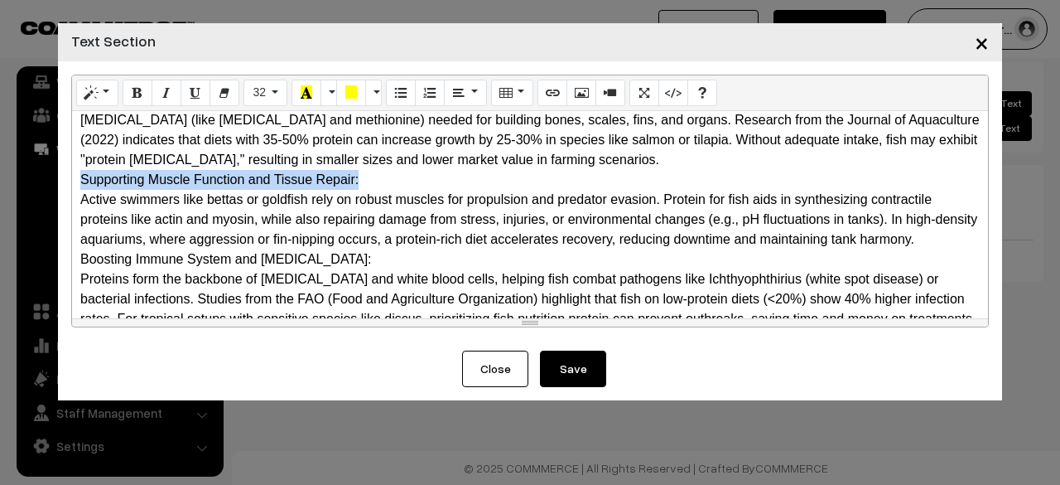
drag, startPoint x: 360, startPoint y: 173, endPoint x: 66, endPoint y: 179, distance: 294.1
click at [66, 179] on div "Normal Quote Code Header 1 Header 2 Header 3 Header 4 Header 5 Header 6 32 8 9 …" at bounding box center [530, 205] width 944 height 289
click at [101, 91] on button "Style" at bounding box center [97, 93] width 42 height 27
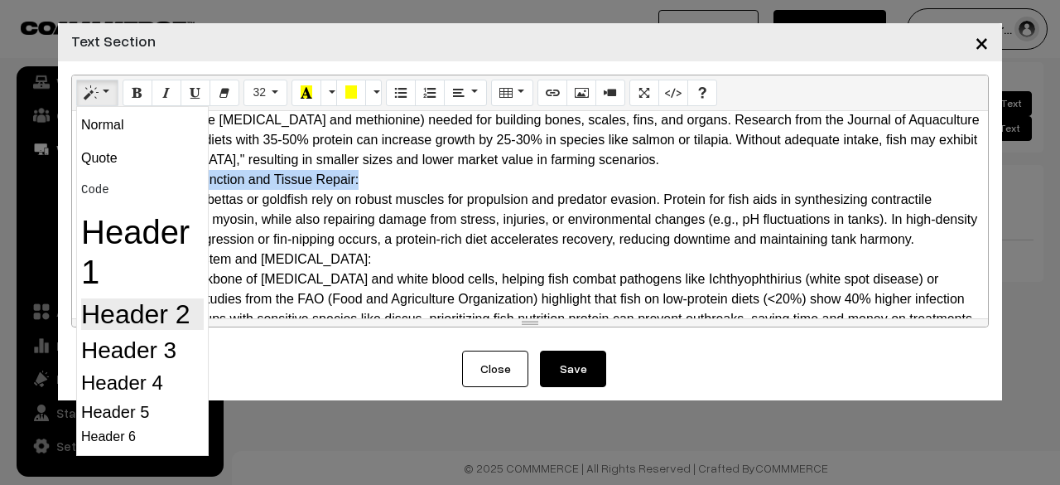
click at [106, 301] on h2 "Header 2" at bounding box center [142, 313] width 123 height 31
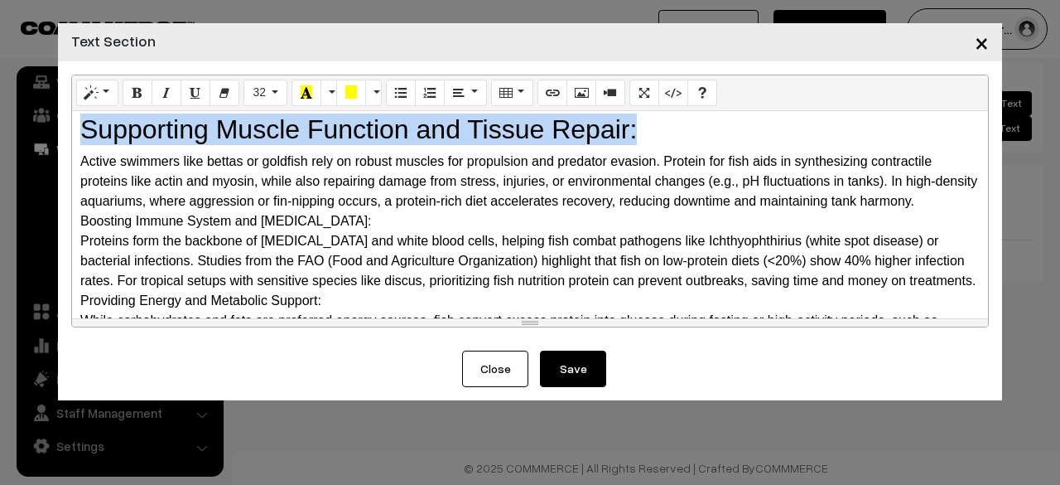
scroll to position [248, 0]
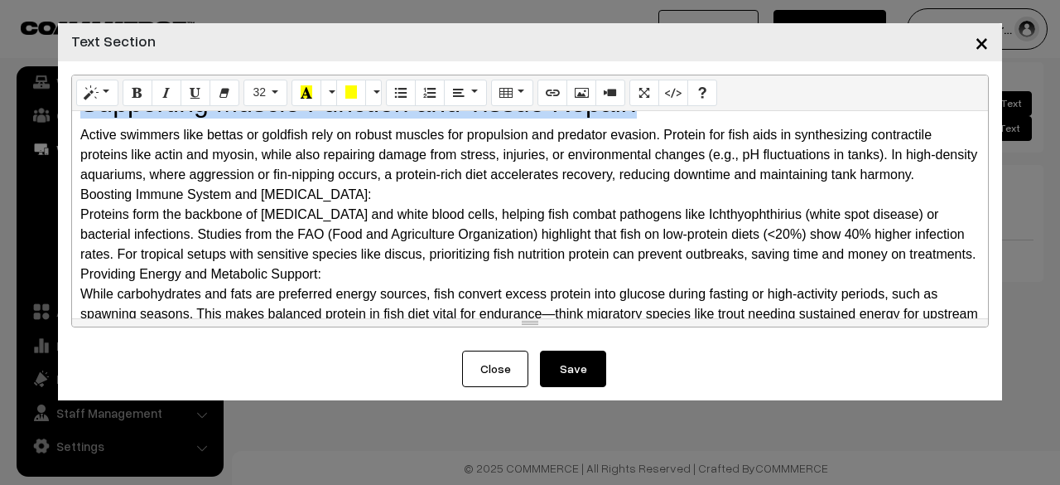
drag, startPoint x: 380, startPoint y: 192, endPoint x: 84, endPoint y: 196, distance: 295.7
click at [84, 196] on div "Boosting Immune System and [MEDICAL_DATA]:" at bounding box center [530, 195] width 900 height 20
click at [95, 97] on icon "Style" at bounding box center [91, 91] width 12 height 13
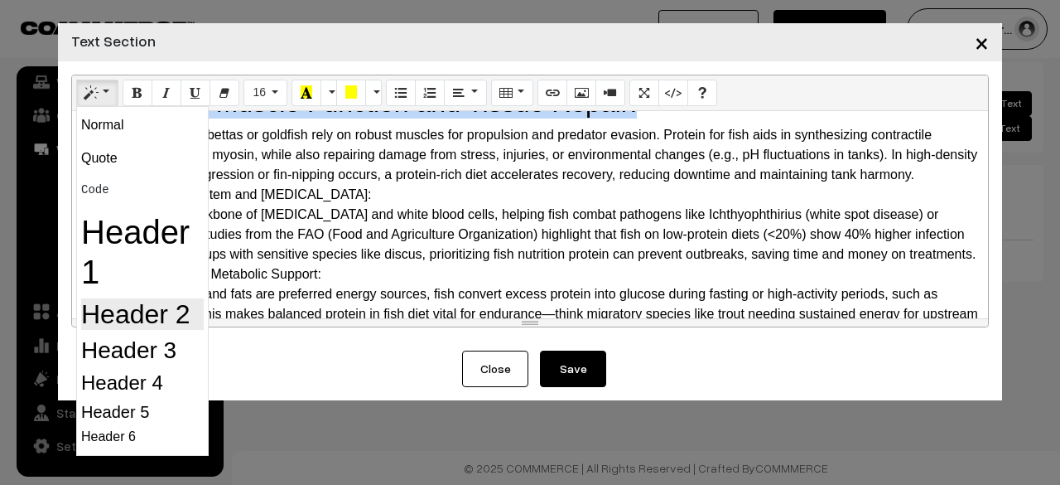
click at [81, 298] on h2 "Header 2" at bounding box center [142, 313] width 123 height 31
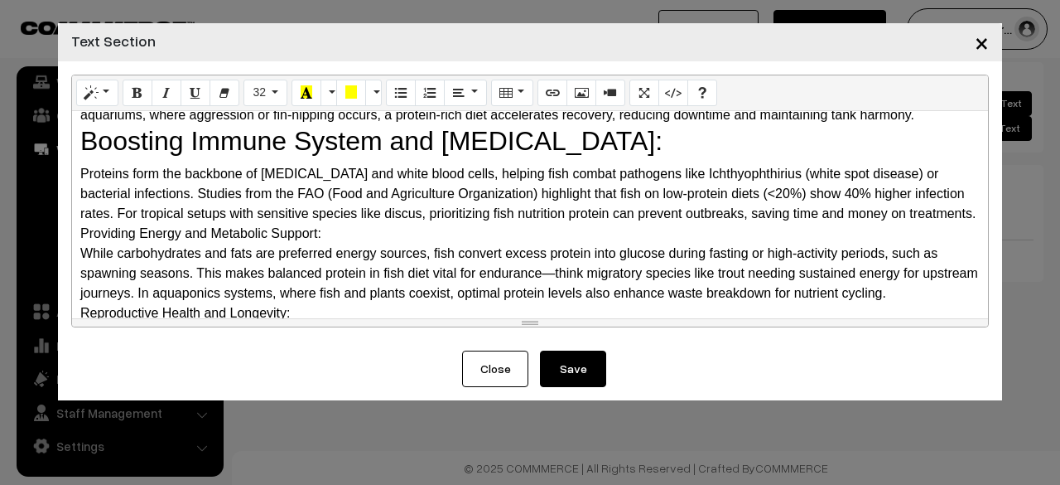
scroll to position [331, 0]
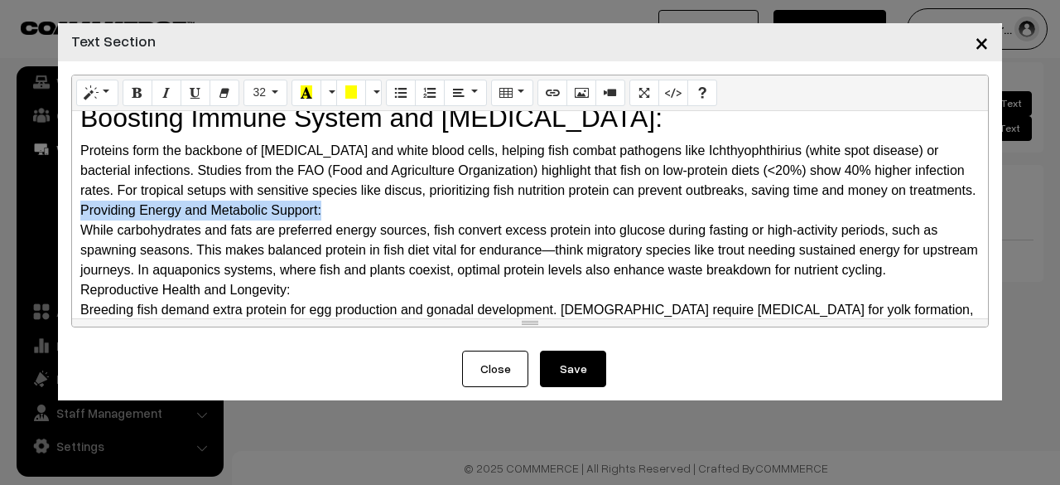
drag, startPoint x: 335, startPoint y: 229, endPoint x: 82, endPoint y: 234, distance: 252.7
click at [82, 220] on div "Providing Energy and Metabolic Support:" at bounding box center [530, 210] width 900 height 20
click at [92, 88] on icon "Style" at bounding box center [91, 91] width 12 height 13
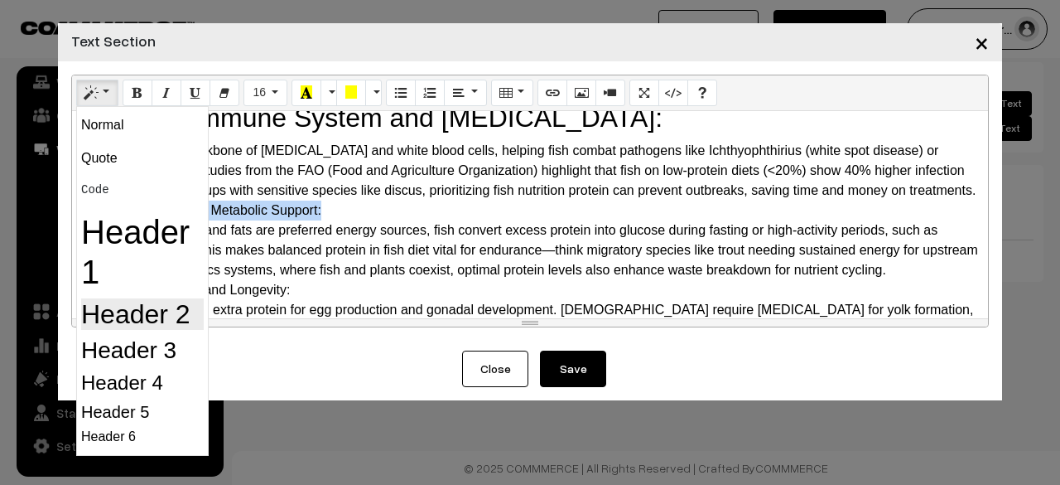
click at [109, 305] on h2 "Header 2" at bounding box center [142, 313] width 123 height 31
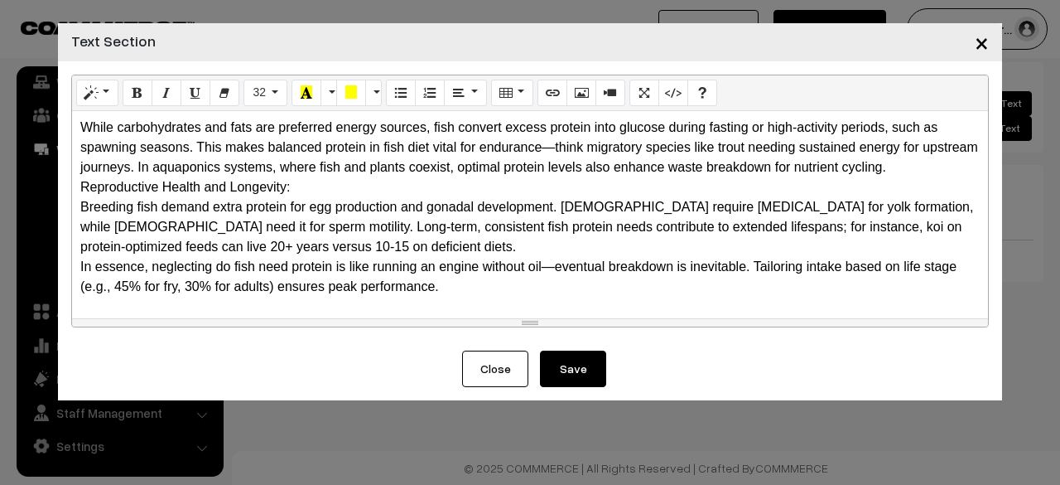
scroll to position [472, 0]
drag, startPoint x: 303, startPoint y: 182, endPoint x: 76, endPoint y: 182, distance: 227.0
click at [76, 182] on div "Why Do Fish Need Protein? The Science Behind It Protein is a macronutrient com…" at bounding box center [530, 214] width 916 height 207
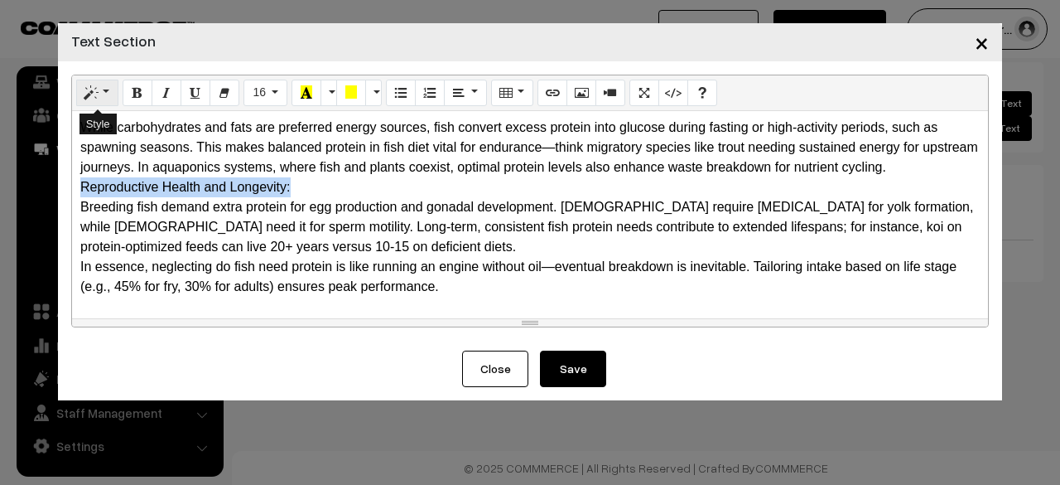
click at [109, 95] on button "Style" at bounding box center [97, 93] width 42 height 27
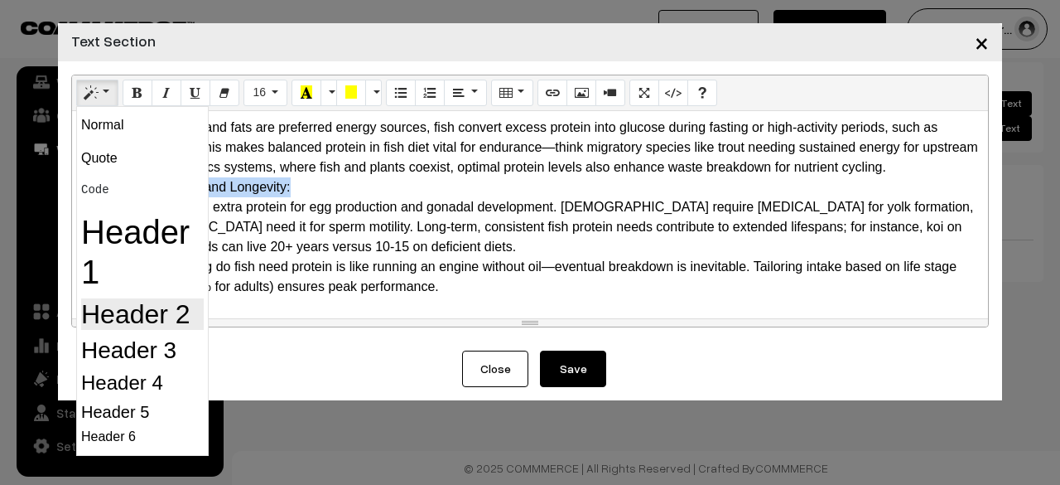
click at [114, 310] on h2 "Header 2" at bounding box center [142, 313] width 123 height 31
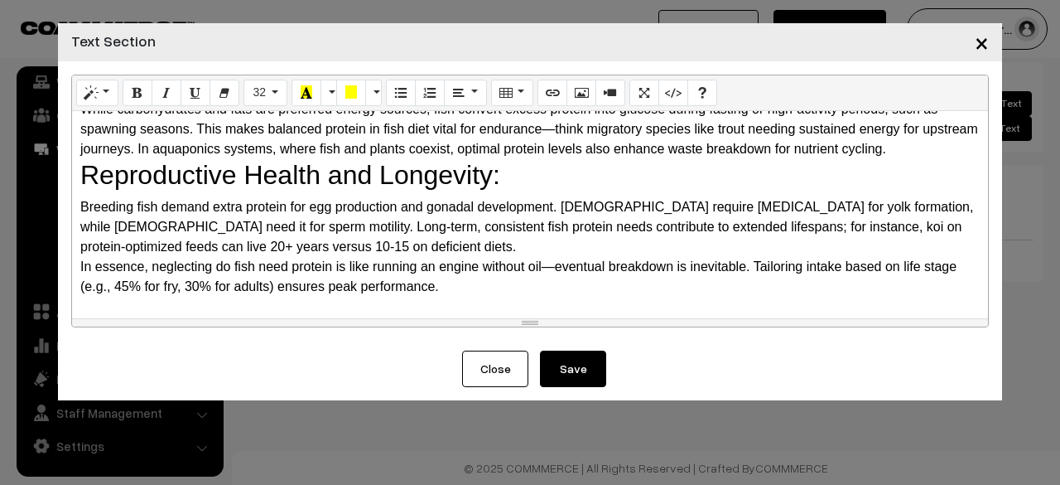
scroll to position [490, 0]
click at [321, 249] on div "Breeding fish demand extra protein for egg production and gonadal development. …" at bounding box center [530, 227] width 900 height 60
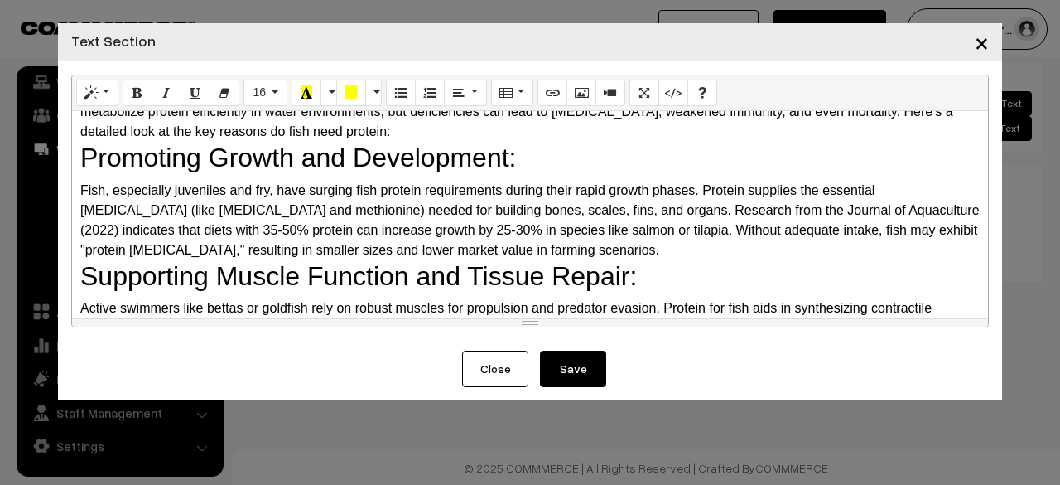
scroll to position [0, 0]
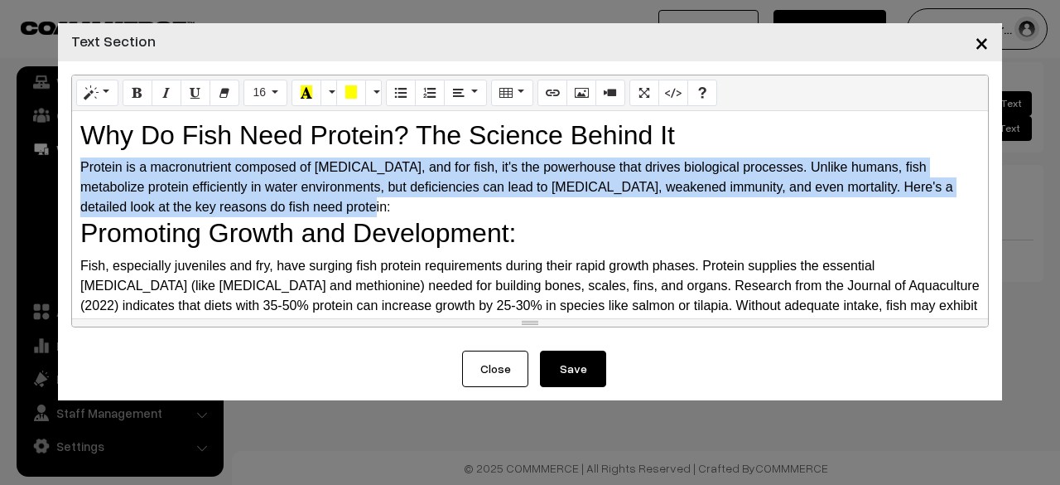
drag, startPoint x: 78, startPoint y: 162, endPoint x: 299, endPoint y: 201, distance: 224.7
click at [299, 201] on div "Why Do Fish Need Protein? The Science Behind It Protein is a macronutrient com…" at bounding box center [530, 214] width 916 height 207
click at [275, 86] on button "16" at bounding box center [266, 93] width 44 height 27
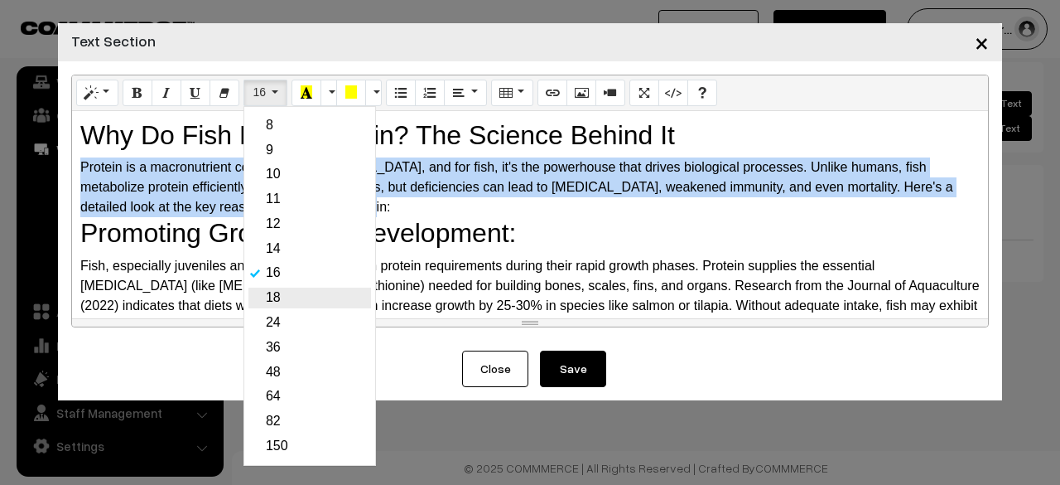
click at [273, 304] on link "18" at bounding box center [309, 297] width 123 height 21
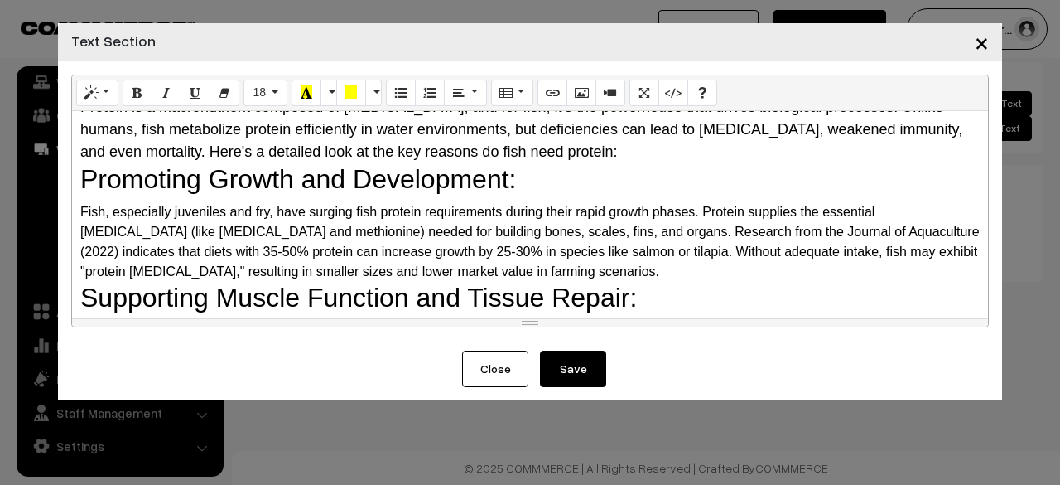
scroll to position [83, 0]
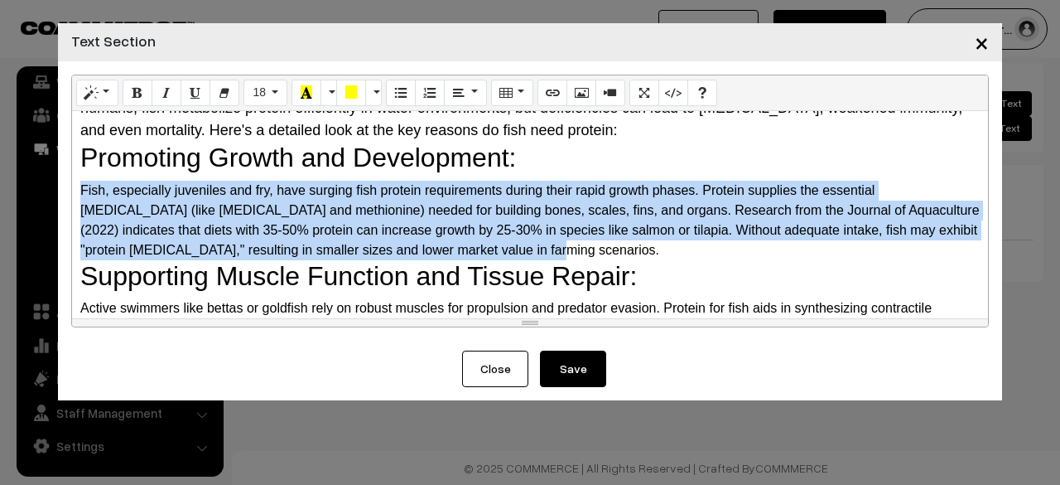
drag, startPoint x: 80, startPoint y: 186, endPoint x: 496, endPoint y: 253, distance: 422.1
click at [496, 253] on div "Why Do Fish Need Protein? The Science Behind It Protein is a macronutrient com…" at bounding box center [530, 214] width 916 height 207
click at [274, 82] on button "16" at bounding box center [266, 93] width 44 height 27
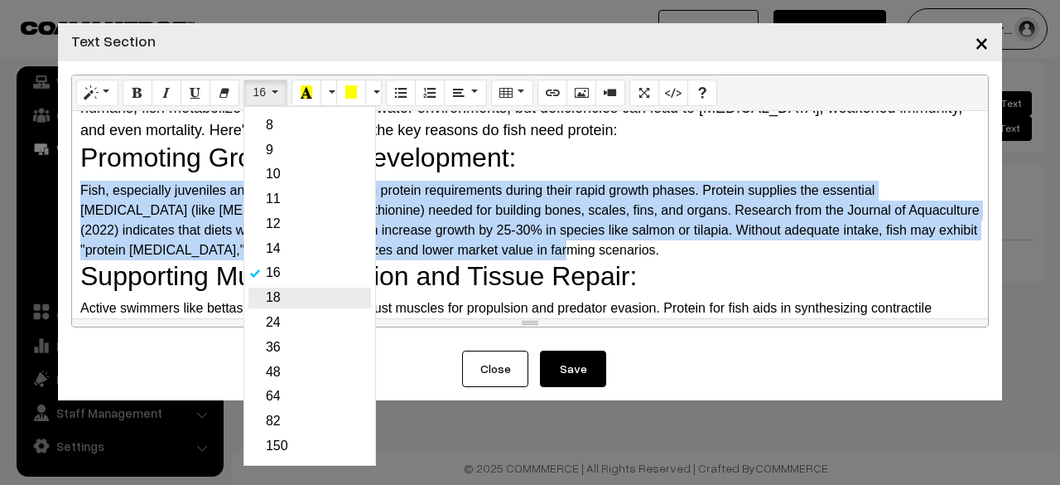
click at [268, 294] on link "18" at bounding box center [309, 297] width 123 height 21
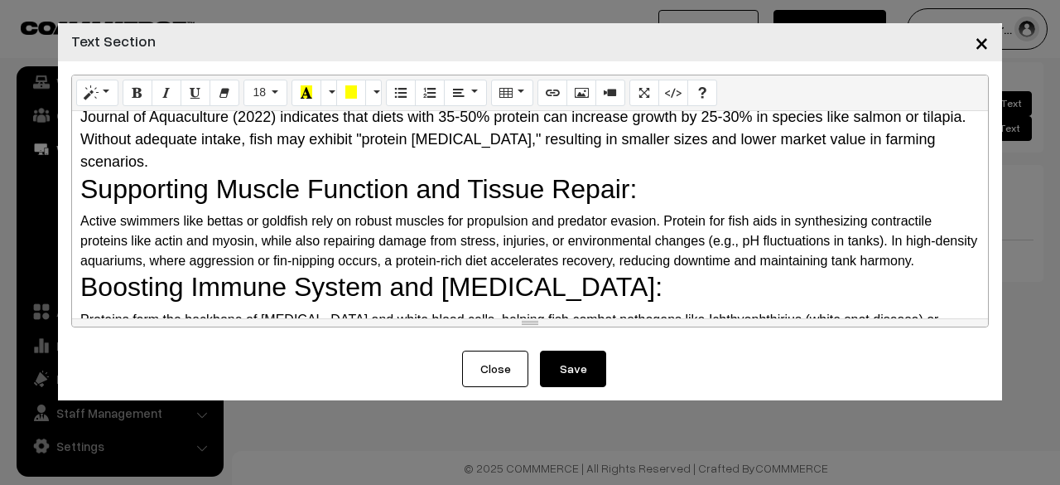
scroll to position [248, 0]
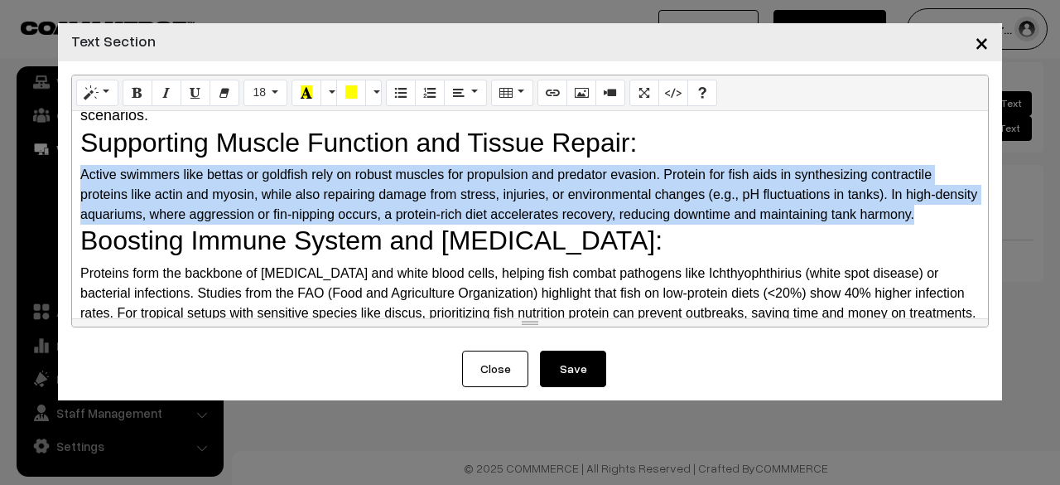
drag, startPoint x: 76, startPoint y: 147, endPoint x: 949, endPoint y: 191, distance: 874.1
click at [984, 191] on div "Why Do Fish Need Protein? The Science Behind It Protein is a macronutrient com…" at bounding box center [530, 214] width 916 height 207
click at [273, 94] on button "16" at bounding box center [266, 93] width 44 height 27
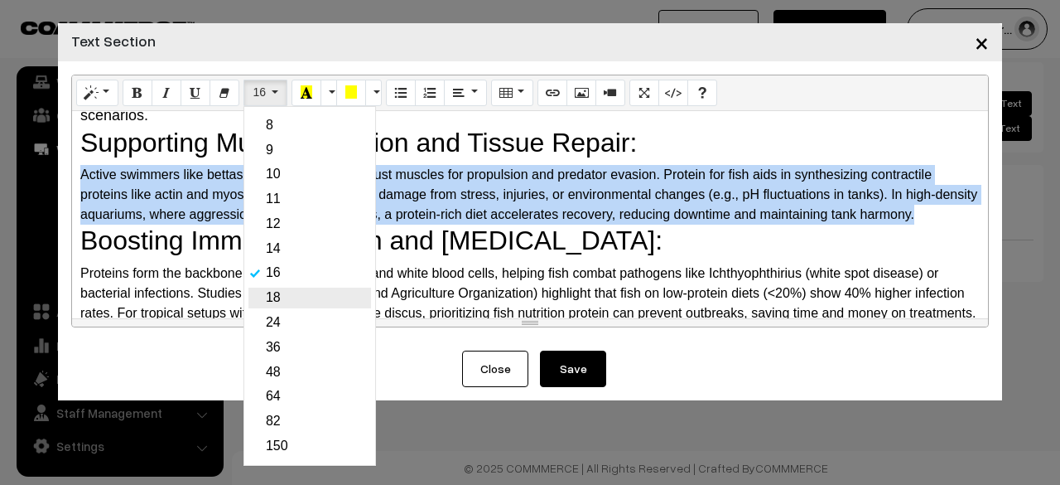
click at [268, 302] on link "18" at bounding box center [309, 297] width 123 height 21
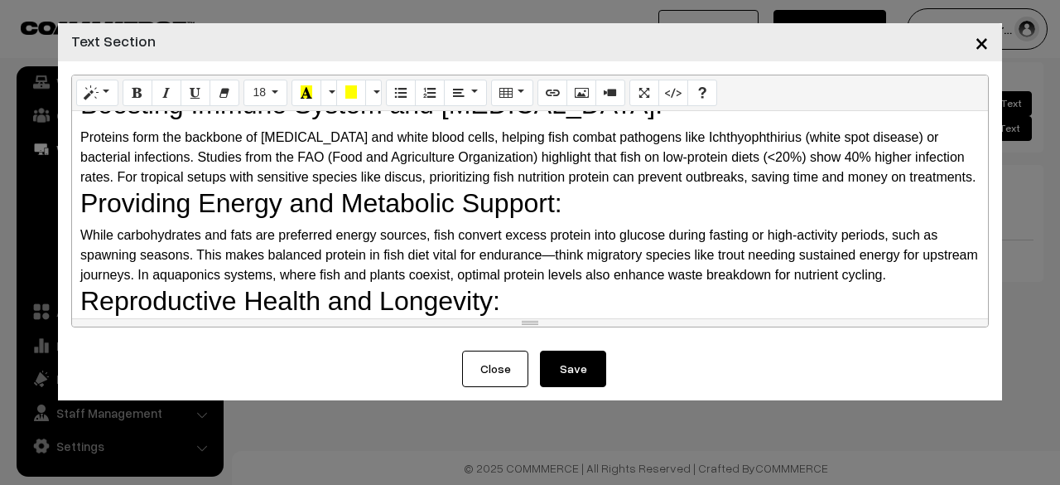
scroll to position [331, 0]
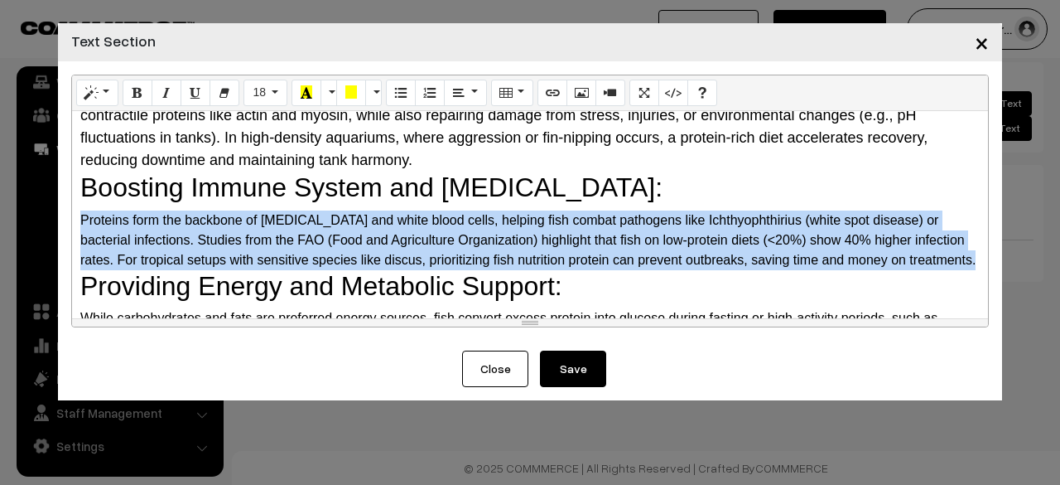
drag, startPoint x: 80, startPoint y: 195, endPoint x: 142, endPoint y: 255, distance: 86.7
click at [142, 255] on div "Proteins form the backbone of [MEDICAL_DATA] and white blood cells, helping fis…" at bounding box center [530, 240] width 900 height 60
click at [263, 94] on button "16" at bounding box center [266, 93] width 44 height 27
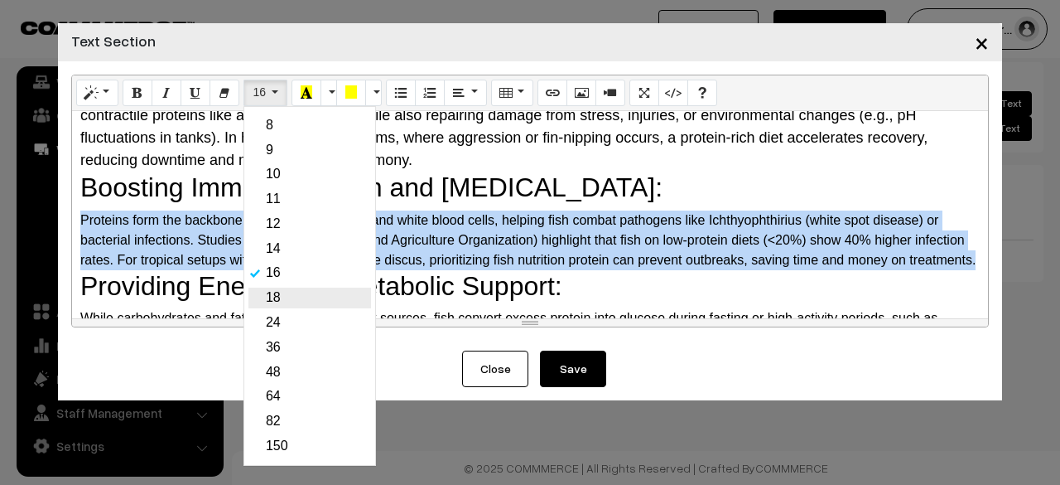
click at [283, 294] on link "18" at bounding box center [309, 297] width 123 height 21
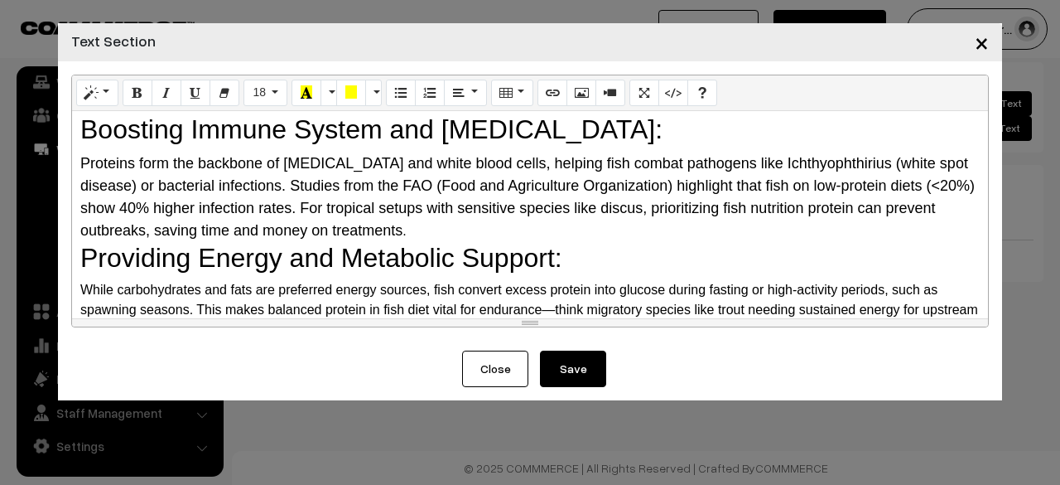
scroll to position [414, 0]
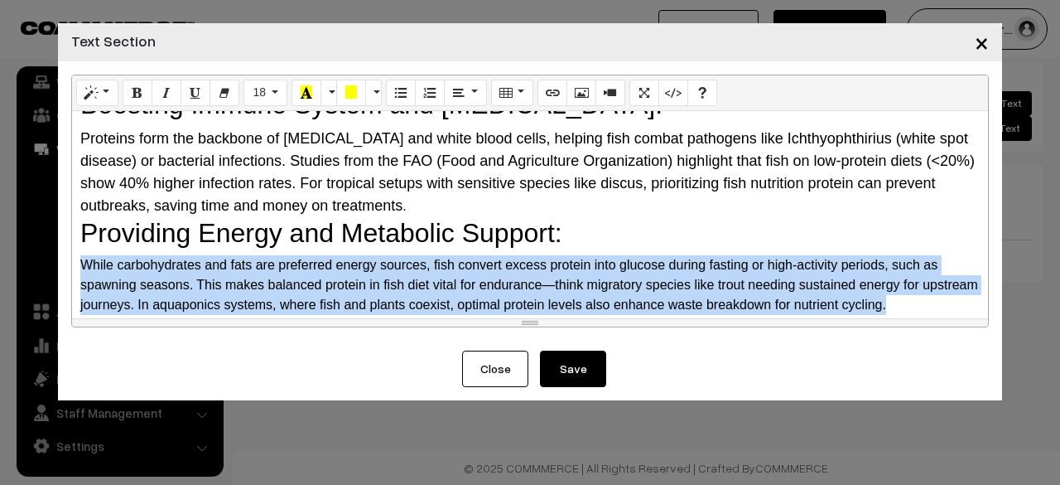
drag, startPoint x: 80, startPoint y: 243, endPoint x: 953, endPoint y: 282, distance: 873.9
click at [953, 282] on div "While carbohydrates and fats are preferred energy sources, fish convert excess …" at bounding box center [530, 285] width 900 height 60
click at [268, 98] on button "16" at bounding box center [266, 93] width 44 height 27
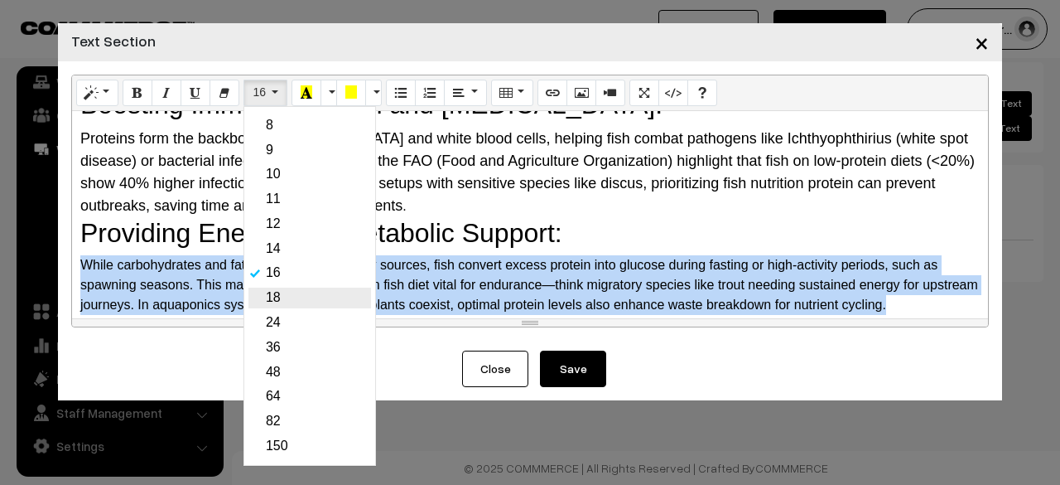
click at [272, 292] on link "18" at bounding box center [309, 297] width 123 height 21
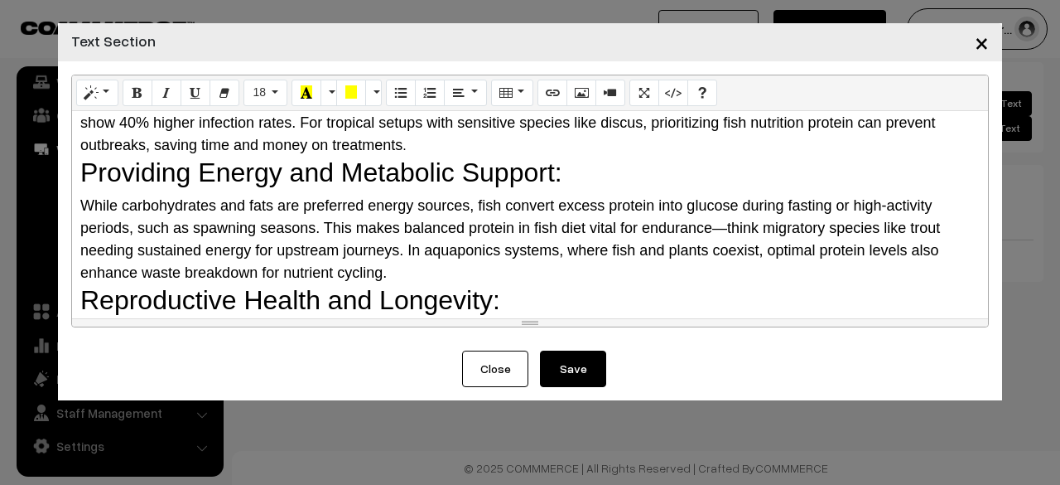
scroll to position [580, 0]
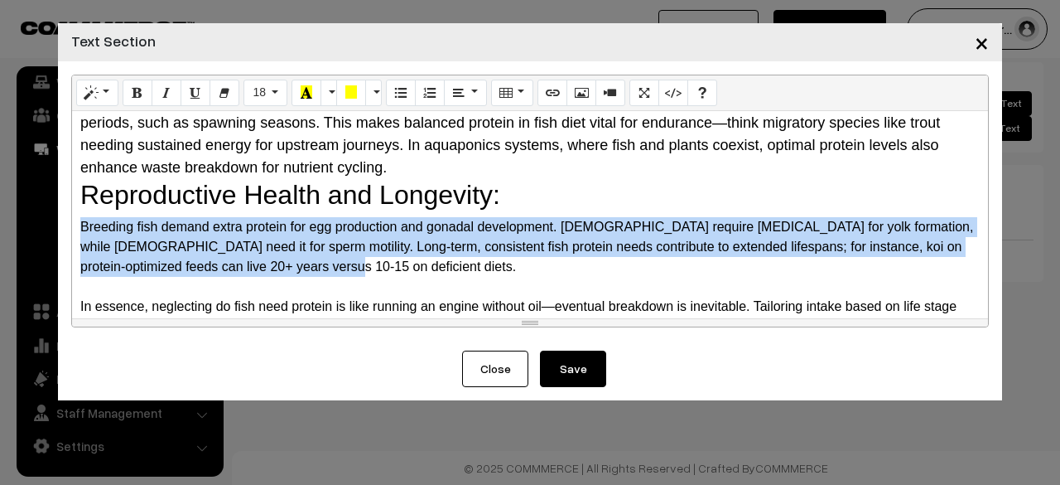
drag, startPoint x: 78, startPoint y: 200, endPoint x: 303, endPoint y: 246, distance: 230.0
click at [303, 246] on div "Why Do Fish Need Protein? The Science Behind It Protein is a macronutrient com…" at bounding box center [530, 214] width 916 height 207
click at [275, 90] on button "16" at bounding box center [266, 93] width 44 height 27
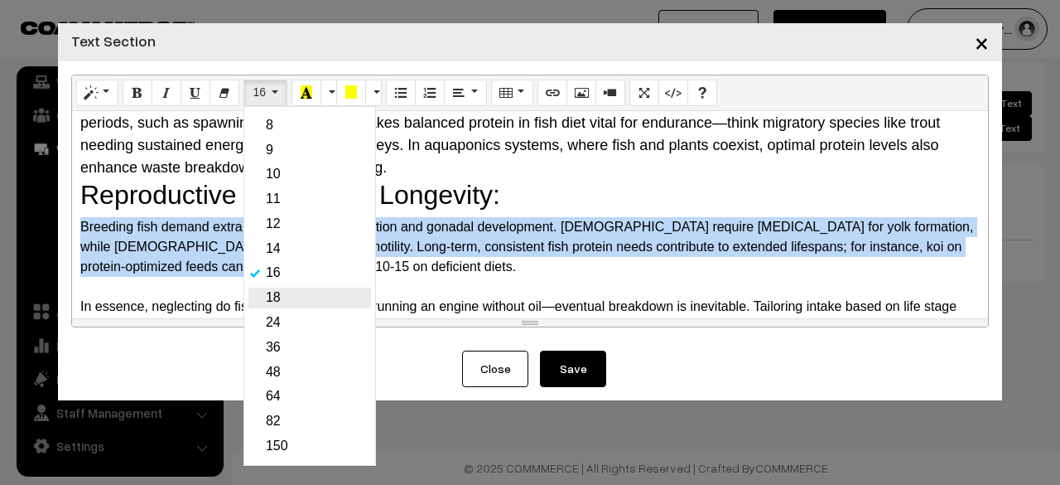
click at [285, 296] on link "18" at bounding box center [309, 297] width 123 height 21
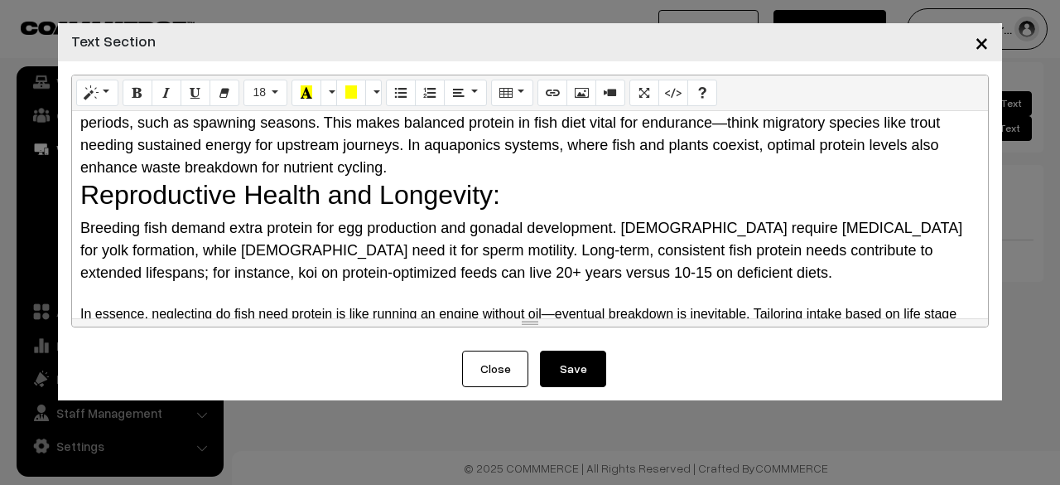
scroll to position [605, 0]
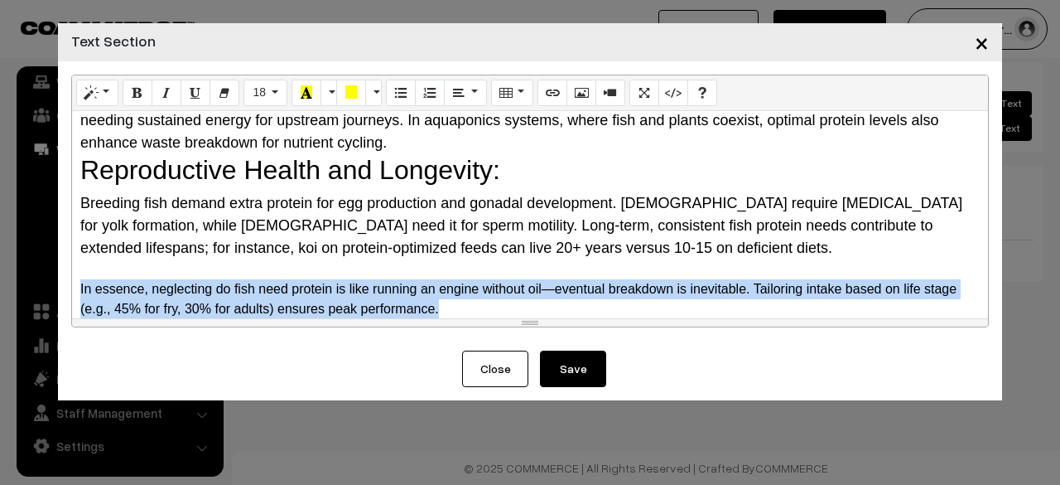
drag, startPoint x: 391, startPoint y: 284, endPoint x: 109, endPoint y: 215, distance: 290.1
click at [46, 268] on div "× Text Section Normal Quote Code Header 1 Header 2 Header 3 Header 4 Header 5 H…" at bounding box center [530, 242] width 1060 height 485
click at [268, 92] on button "18" at bounding box center [266, 93] width 44 height 27
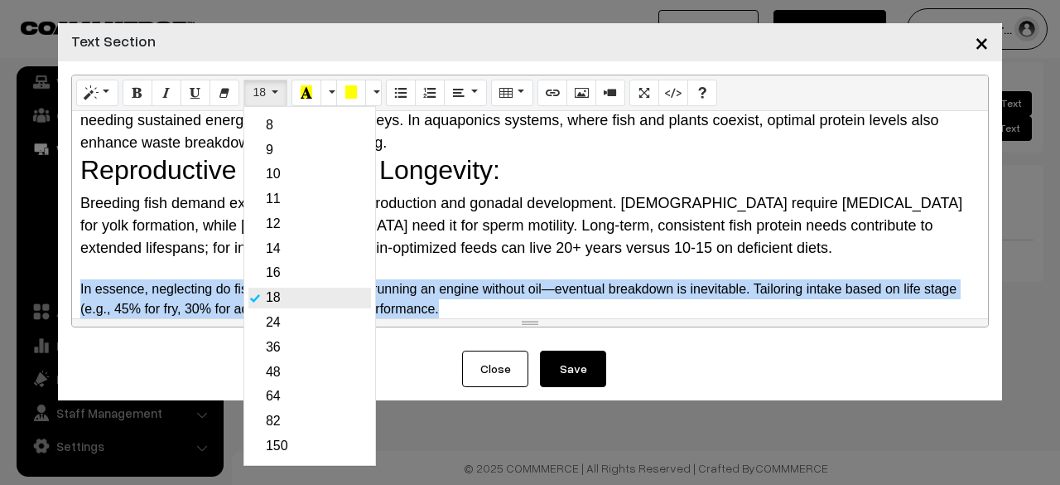
click at [280, 301] on link "18" at bounding box center [309, 297] width 123 height 21
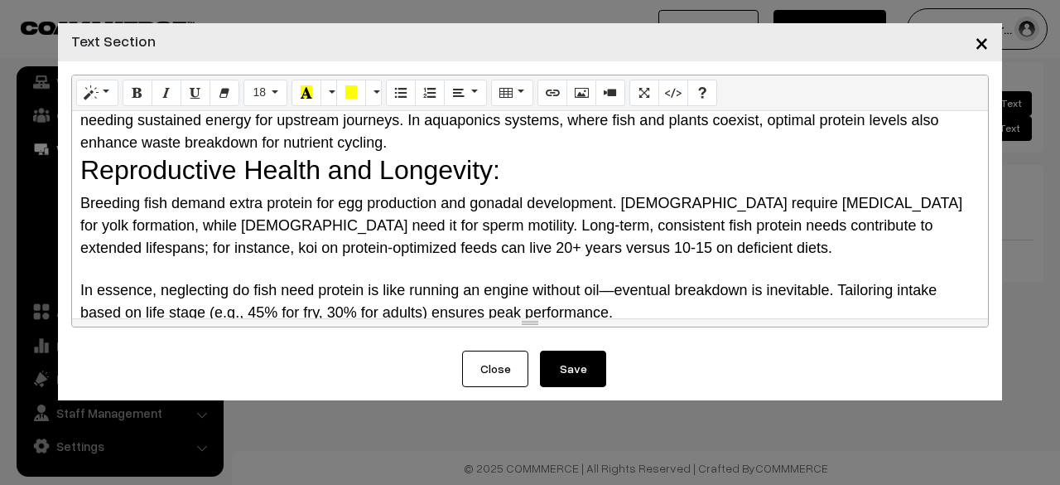
click at [350, 288] on span "In essence, neglecting do fish need protein is like running an engine without o…" at bounding box center [508, 301] width 856 height 39
click at [579, 370] on button "Save" at bounding box center [573, 368] width 66 height 36
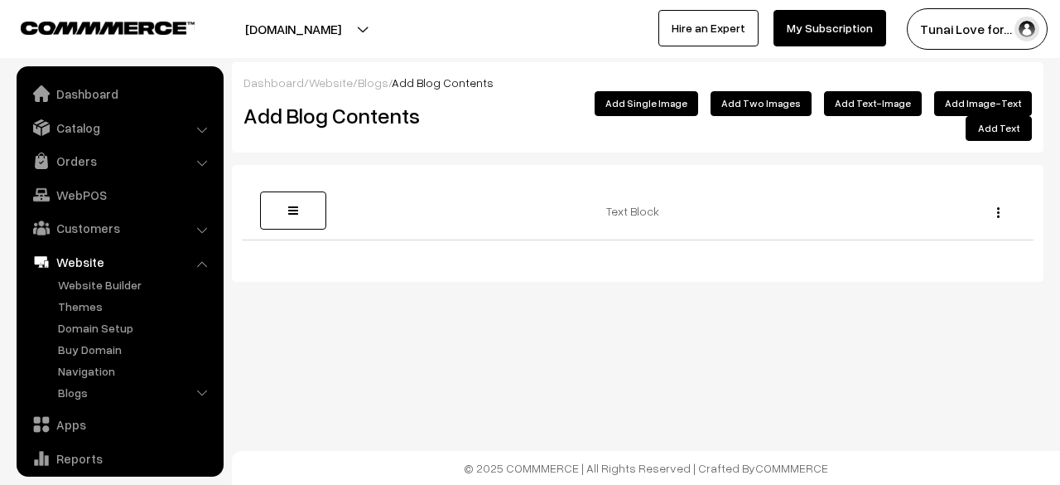
scroll to position [113, 0]
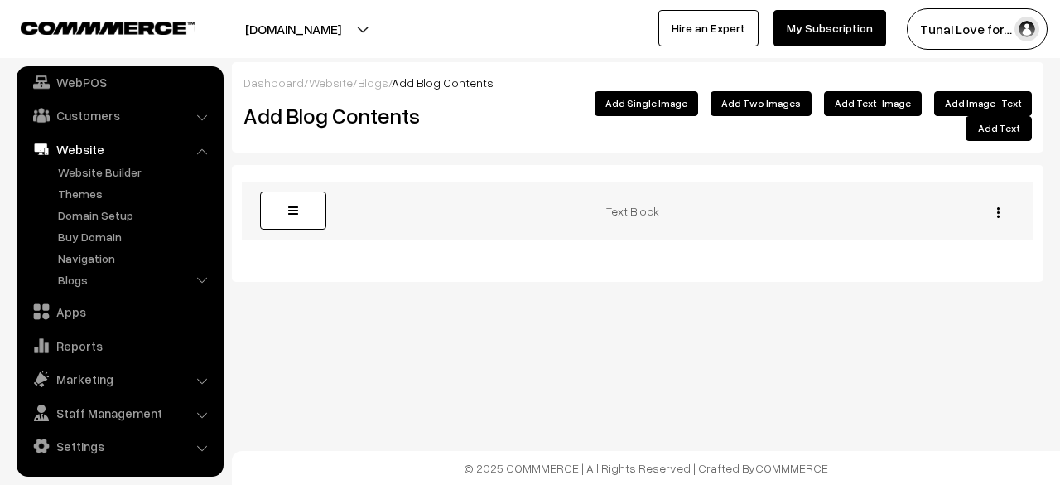
click at [997, 207] on img "button" at bounding box center [998, 212] width 2 height 11
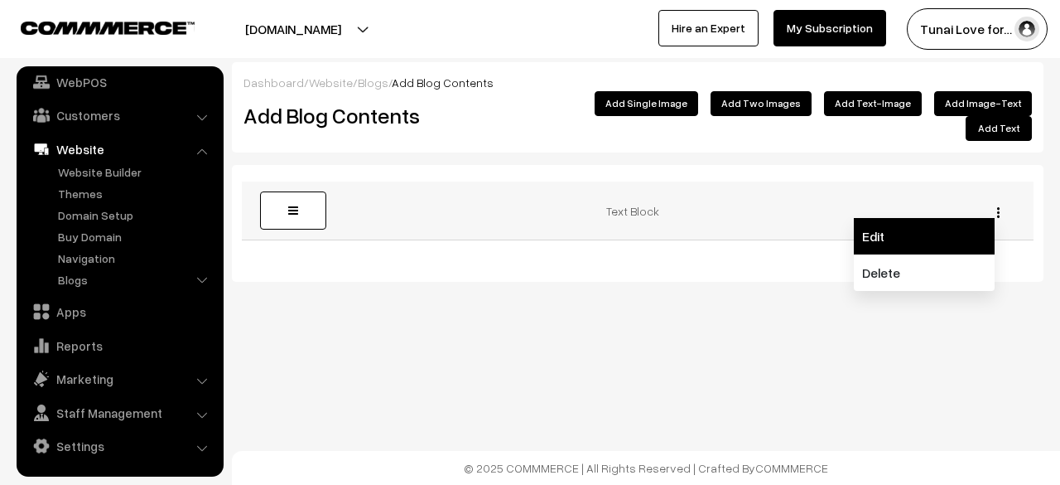
click at [967, 234] on link "Edit" at bounding box center [924, 236] width 141 height 36
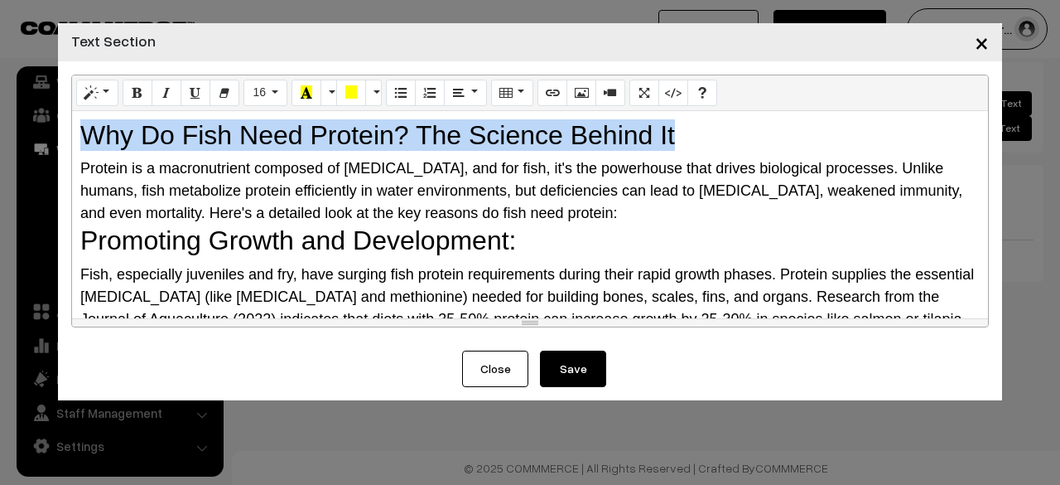
drag, startPoint x: 703, startPoint y: 131, endPoint x: 50, endPoint y: 127, distance: 653.5
click at [50, 127] on div "× Text Section Normal Quote Code Header 1 Header 2 Header 3 Header 4 Header 5 H…" at bounding box center [530, 242] width 1060 height 485
click at [109, 89] on button "Style" at bounding box center [97, 93] width 42 height 27
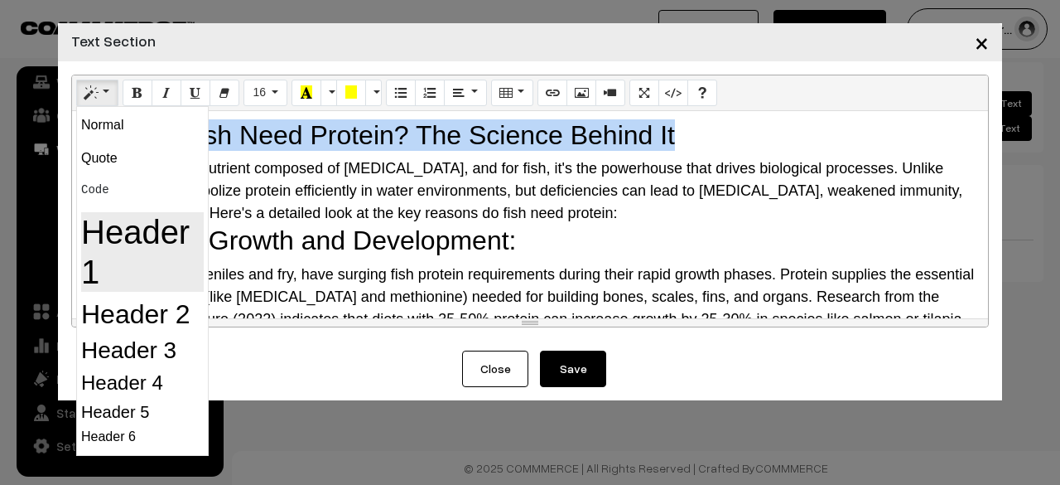
click at [126, 238] on h1 "Header 1" at bounding box center [142, 252] width 123 height 80
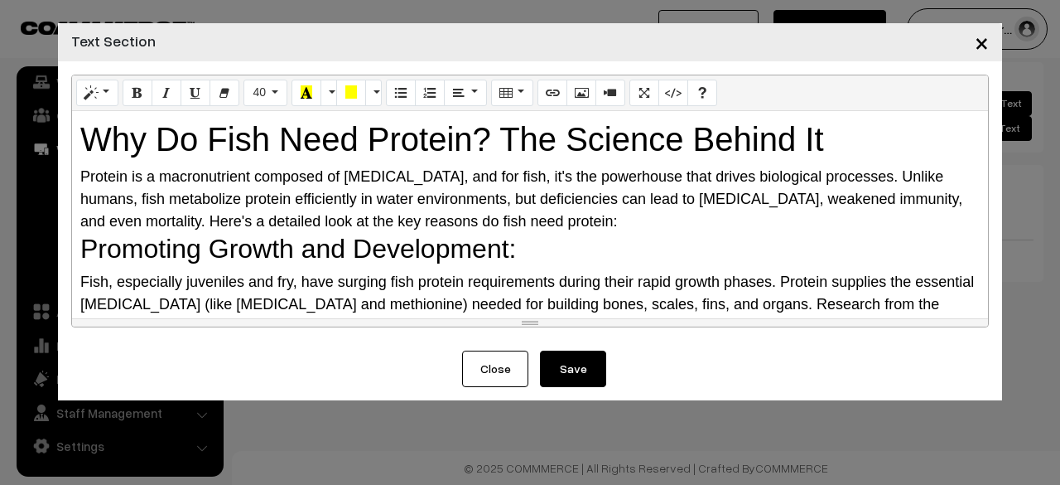
click at [553, 210] on div "Protein is a macronutrient composed of [MEDICAL_DATA], and for fish, it's the p…" at bounding box center [530, 199] width 900 height 67
click at [561, 366] on button "Save" at bounding box center [573, 368] width 66 height 36
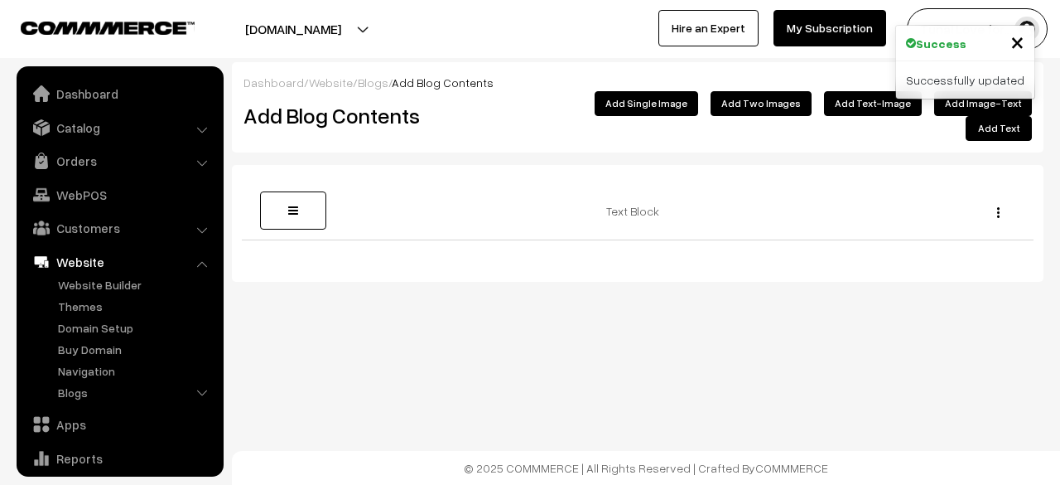
scroll to position [113, 0]
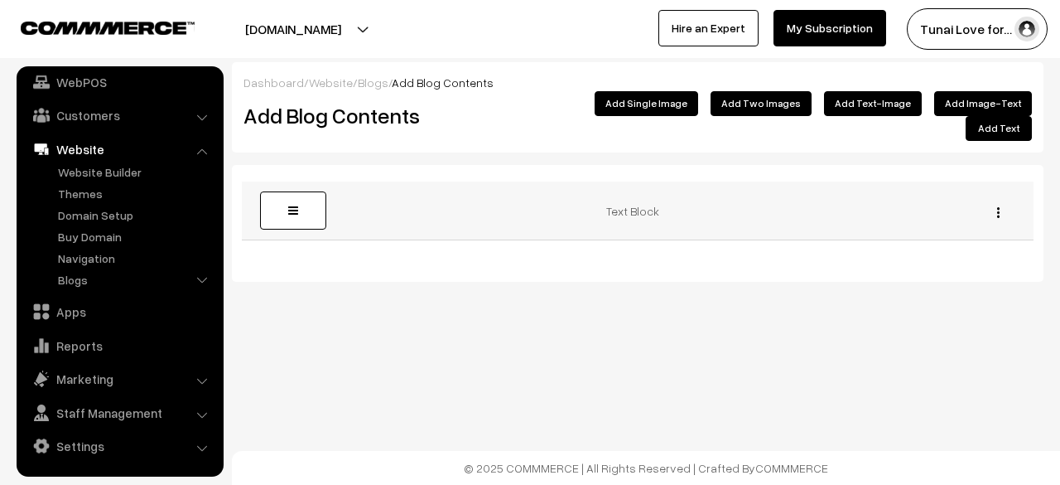
click at [996, 205] on button "button" at bounding box center [998, 211] width 4 height 13
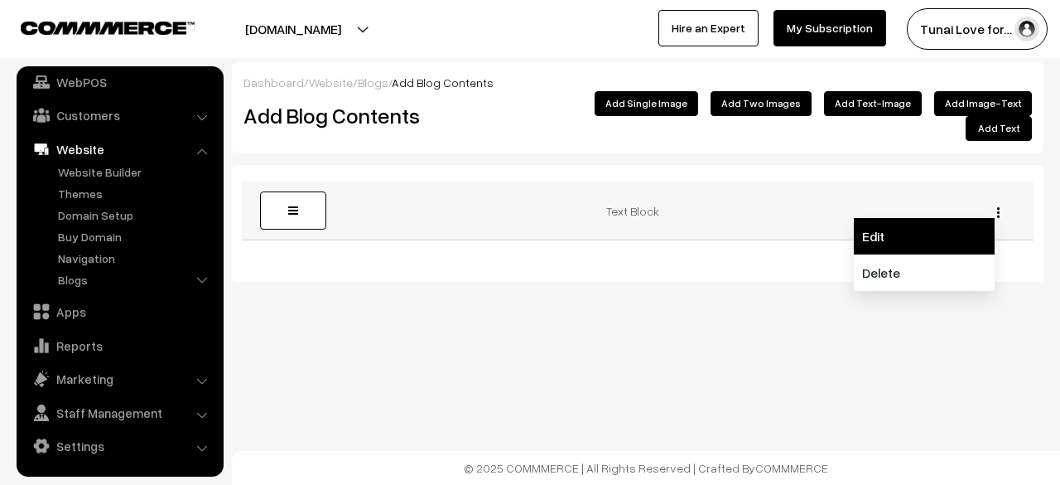
click at [908, 221] on link "Edit" at bounding box center [924, 236] width 141 height 36
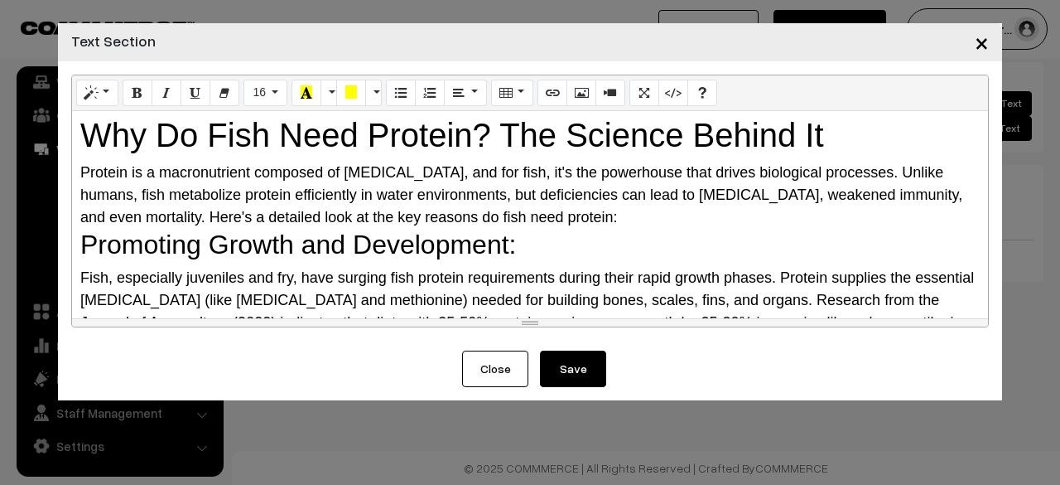
scroll to position [0, 0]
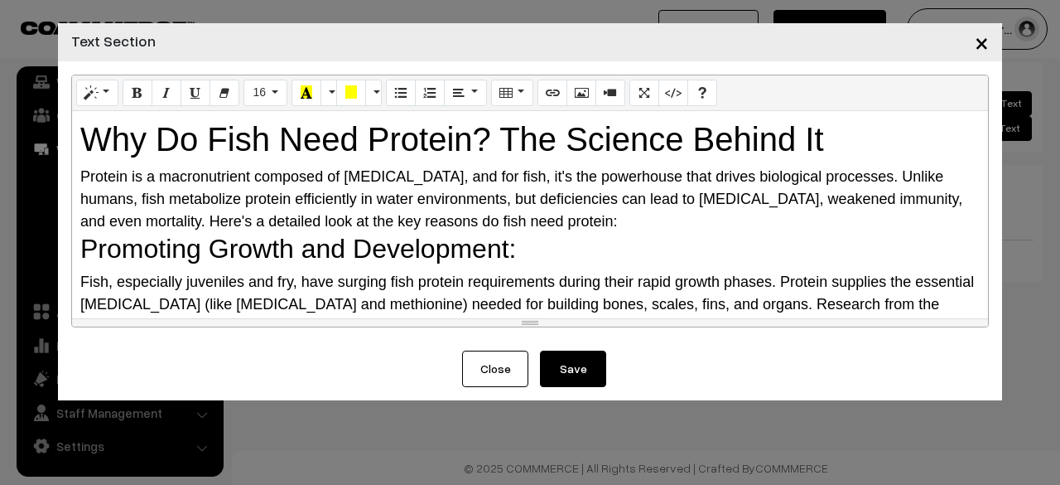
click at [560, 219] on div "Protein is a macronutrient composed of [MEDICAL_DATA], and for fish, it's the p…" at bounding box center [530, 199] width 900 height 67
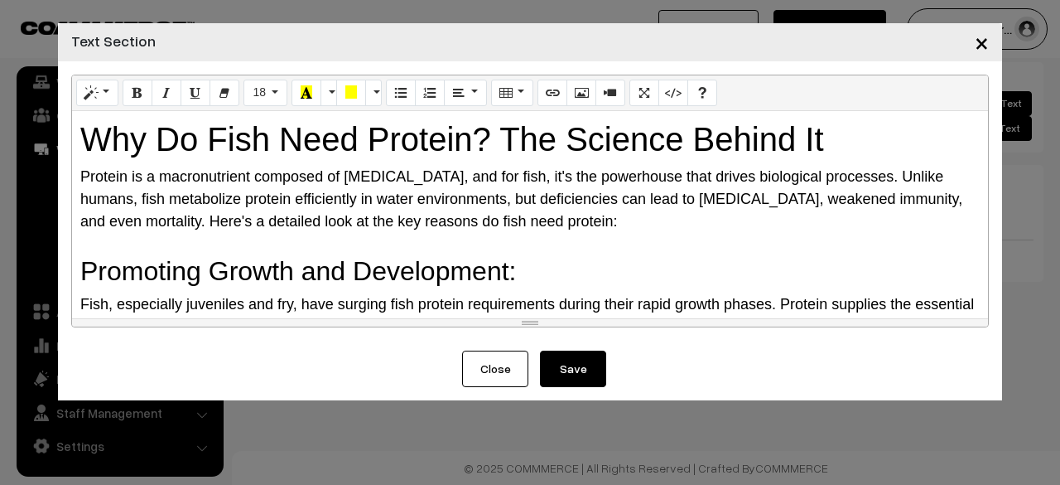
scroll to position [166, 0]
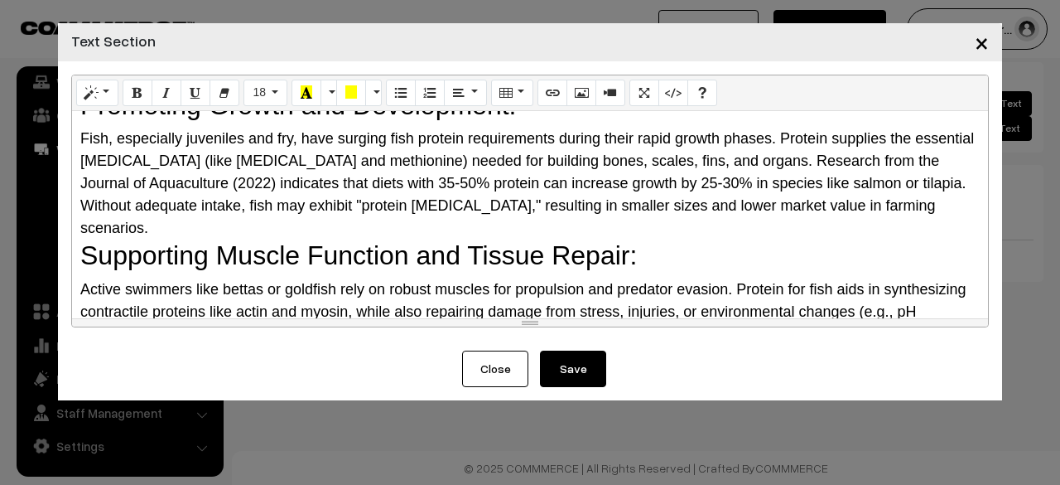
click at [958, 203] on div "Fish, especially juveniles and fry, have surging fish protein requirements duri…" at bounding box center [530, 184] width 900 height 112
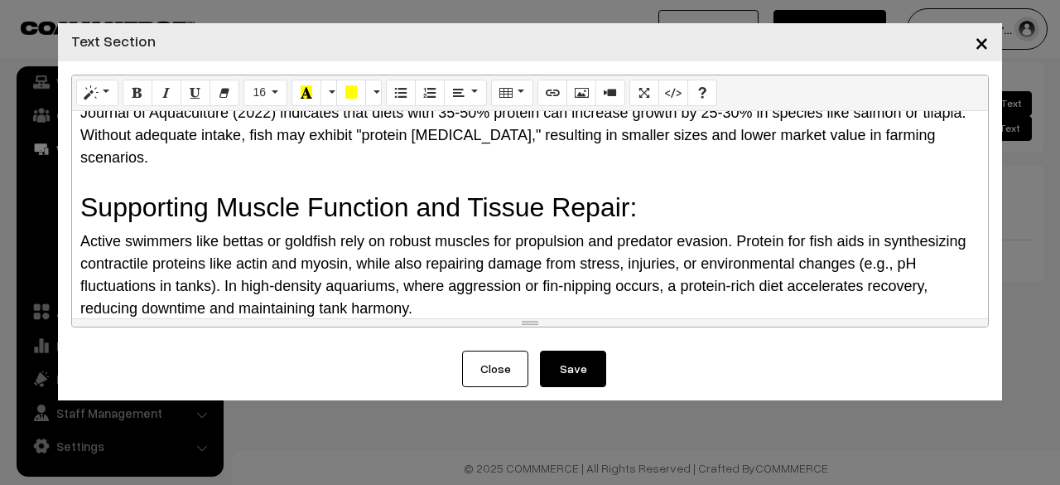
scroll to position [331, 0]
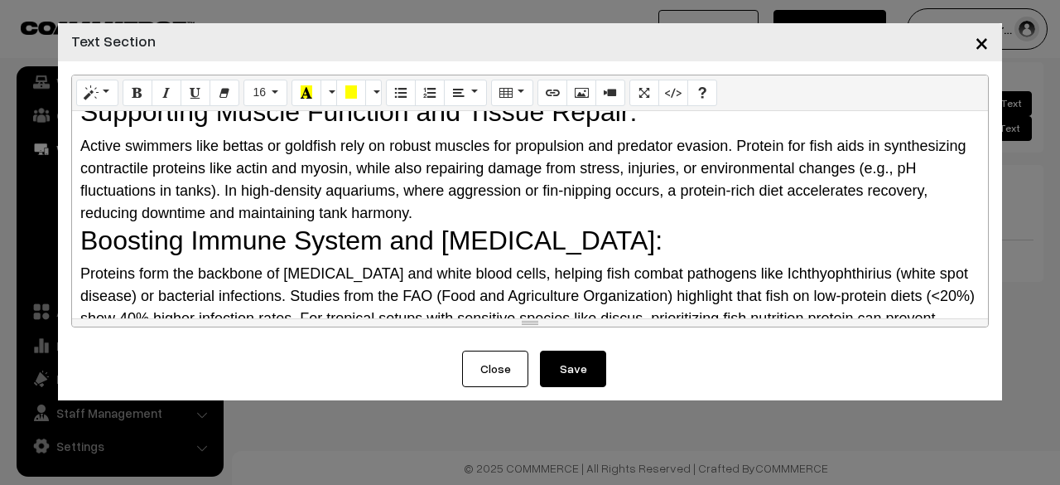
click at [751, 195] on div "Active swimmers like bettas or goldfish rely on robust muscles for propulsion a…" at bounding box center [530, 179] width 900 height 89
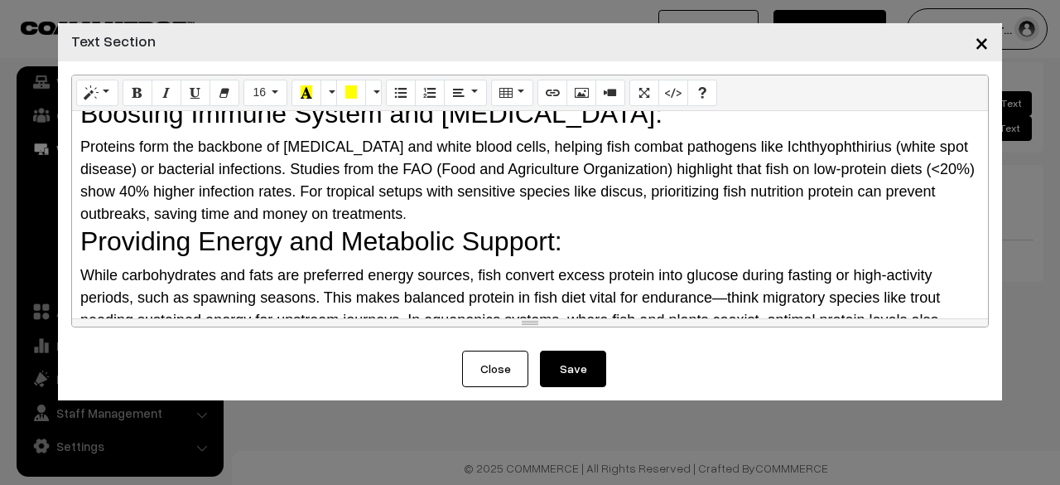
scroll to position [497, 0]
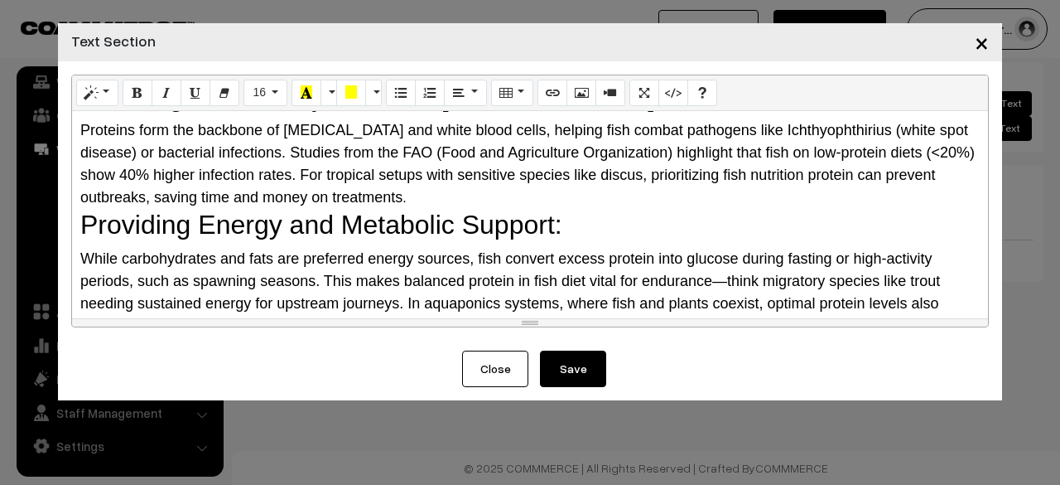
click at [682, 209] on h2 "Providing Energy and Metabolic Support:" at bounding box center [530, 224] width 900 height 31
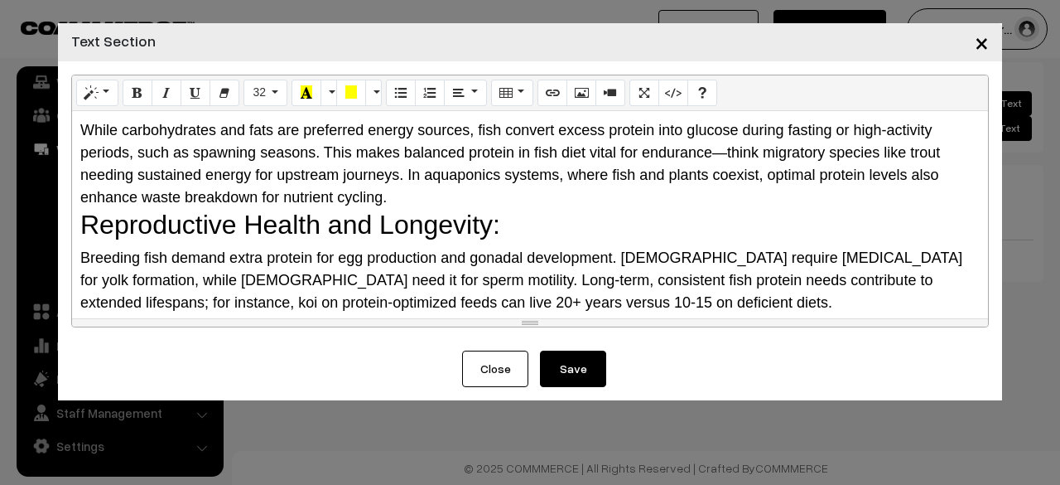
scroll to position [602, 0]
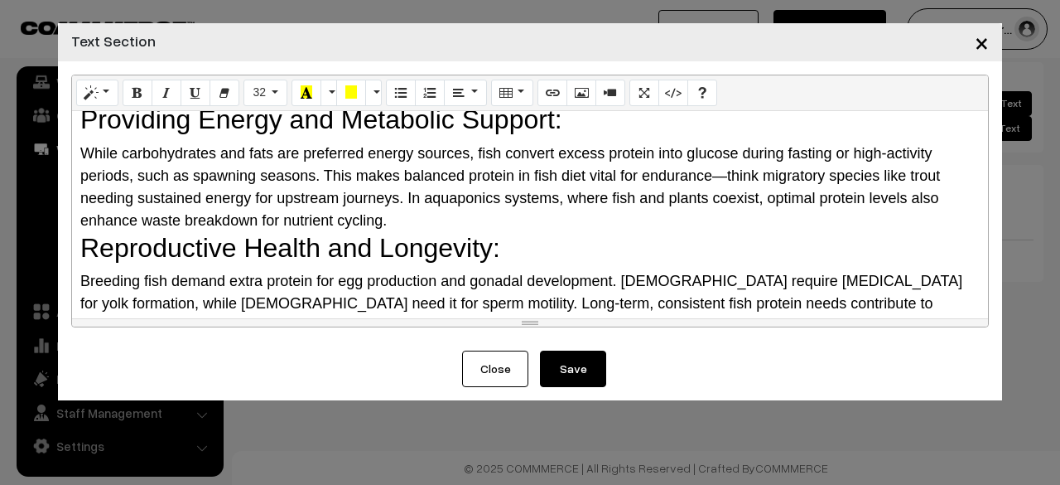
click at [526, 181] on span "While carbohydrates and fats are preferred energy sources, fish convert excess …" at bounding box center [510, 187] width 860 height 84
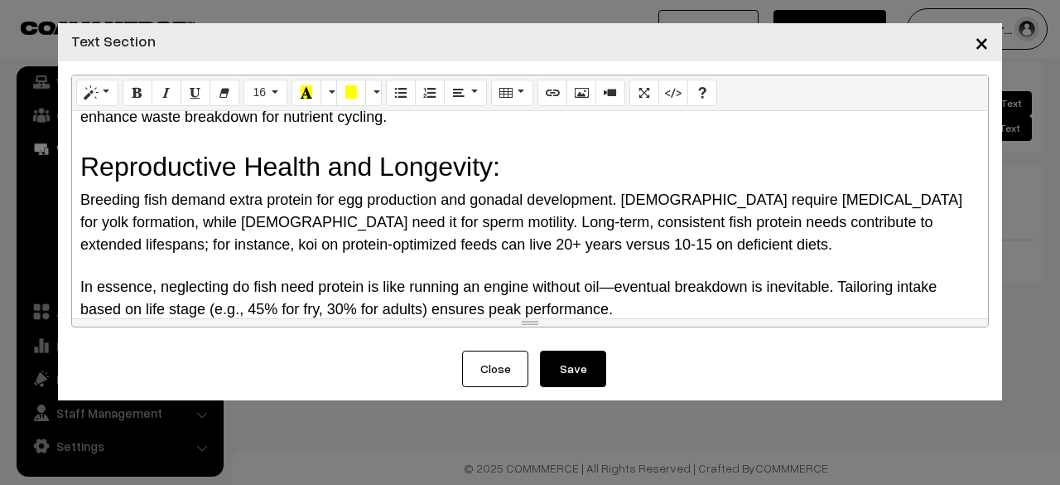
scroll to position [707, 0]
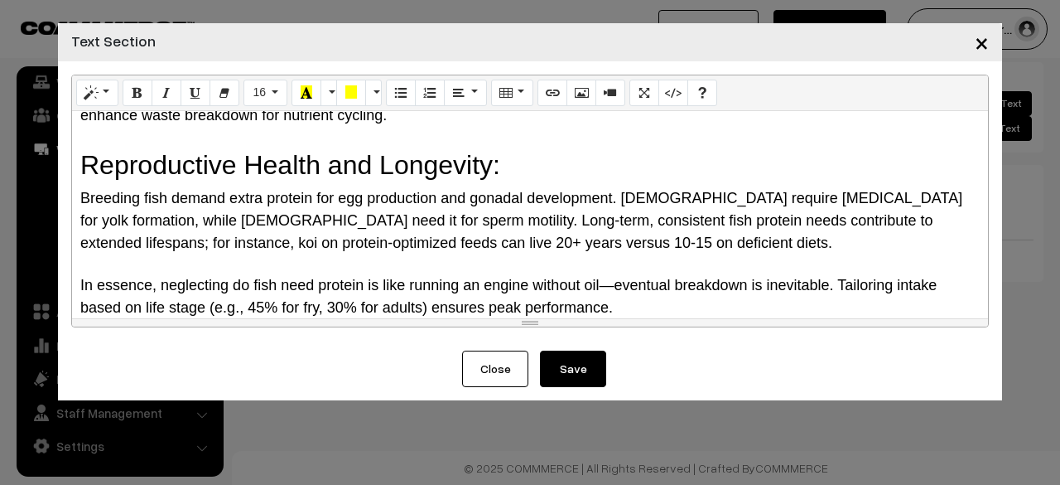
click at [262, 254] on div at bounding box center [530, 264] width 900 height 20
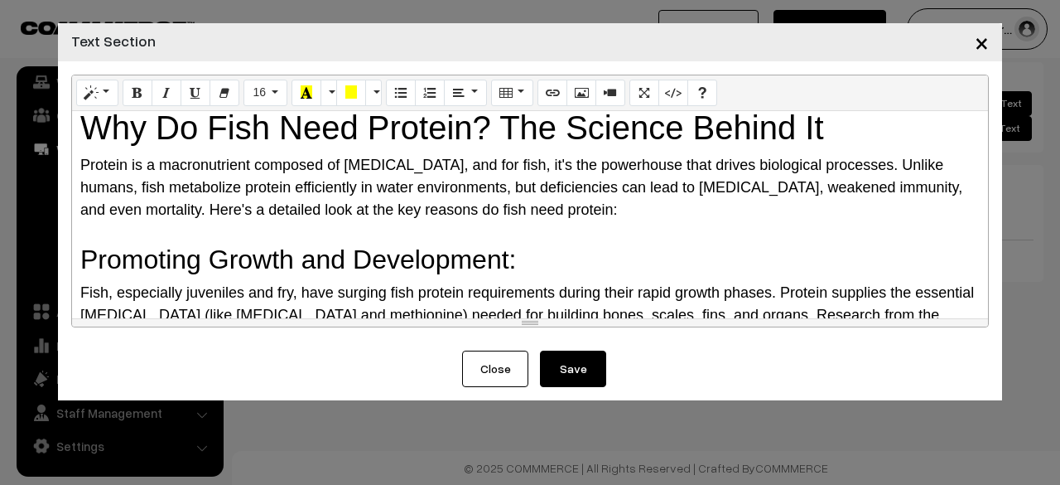
scroll to position [0, 0]
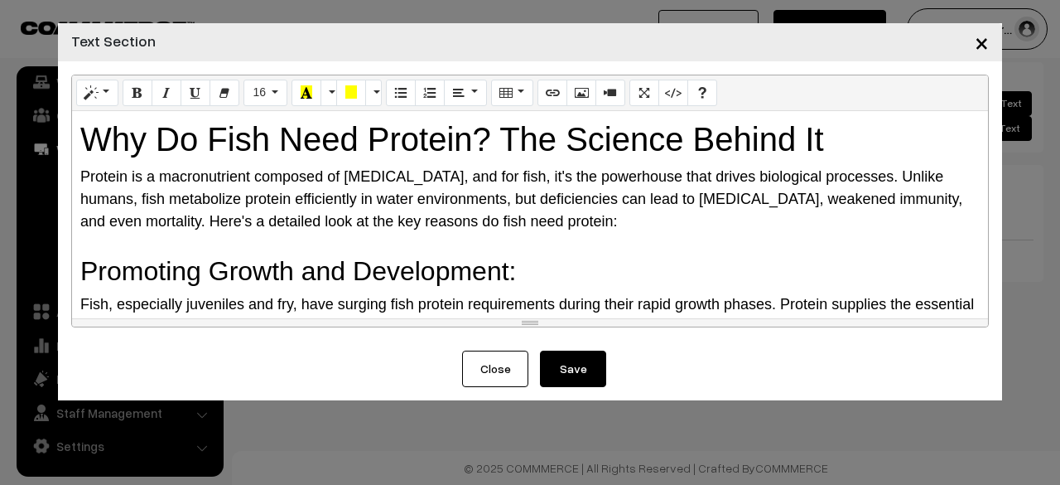
click at [576, 374] on button "Save" at bounding box center [573, 368] width 66 height 36
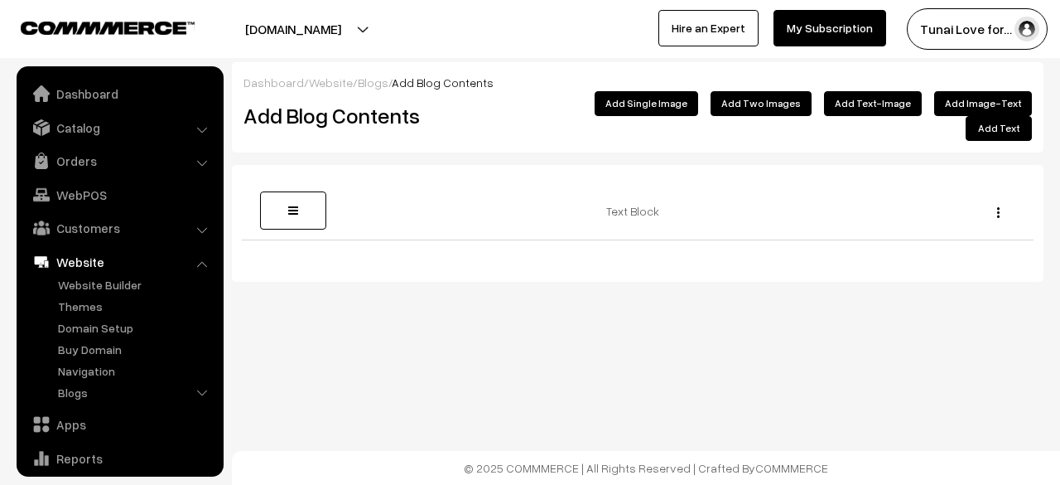
scroll to position [113, 0]
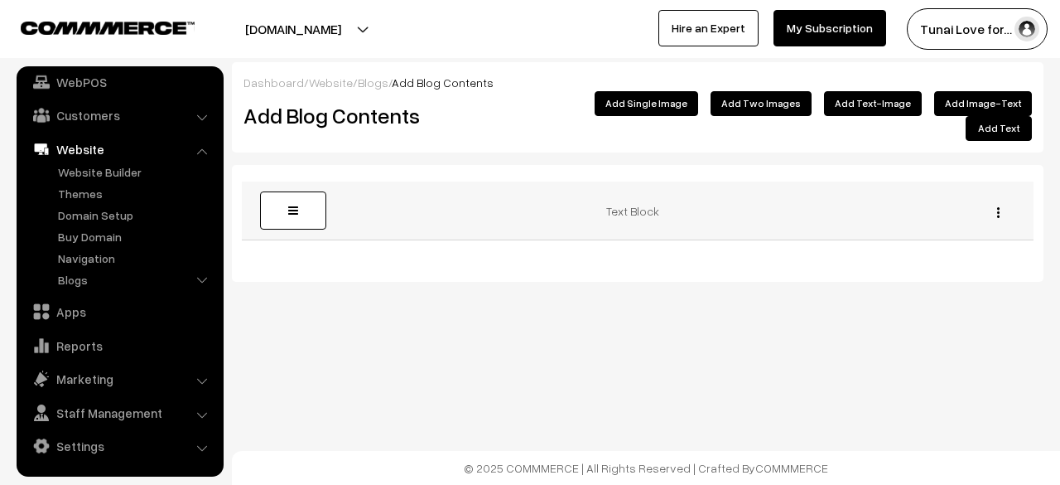
click at [994, 202] on div "Edit [GEOGRAPHIC_DATA]" at bounding box center [994, 210] width 60 height 17
click at [1001, 202] on div "Edit [GEOGRAPHIC_DATA]" at bounding box center [994, 210] width 60 height 17
click at [1000, 205] on button "button" at bounding box center [998, 211] width 4 height 13
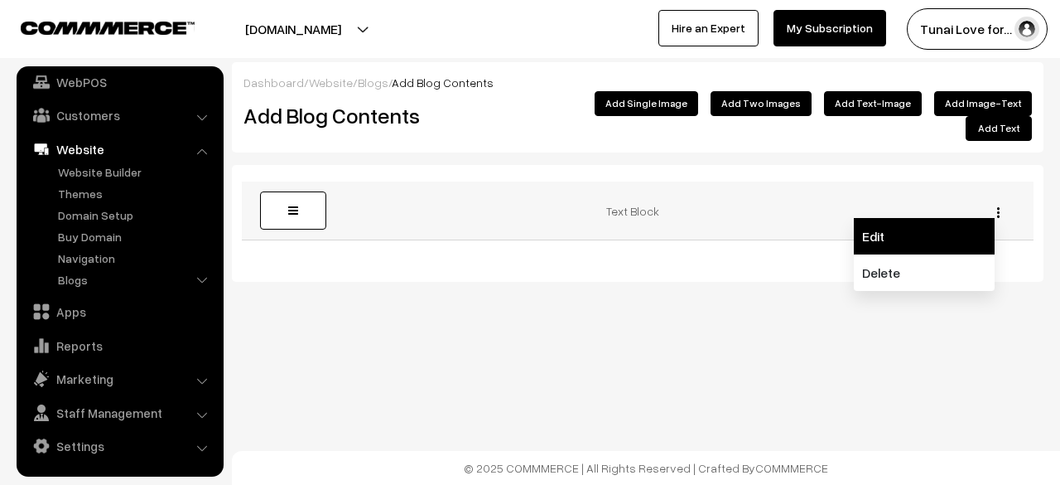
click at [913, 220] on link "Edit" at bounding box center [924, 236] width 141 height 36
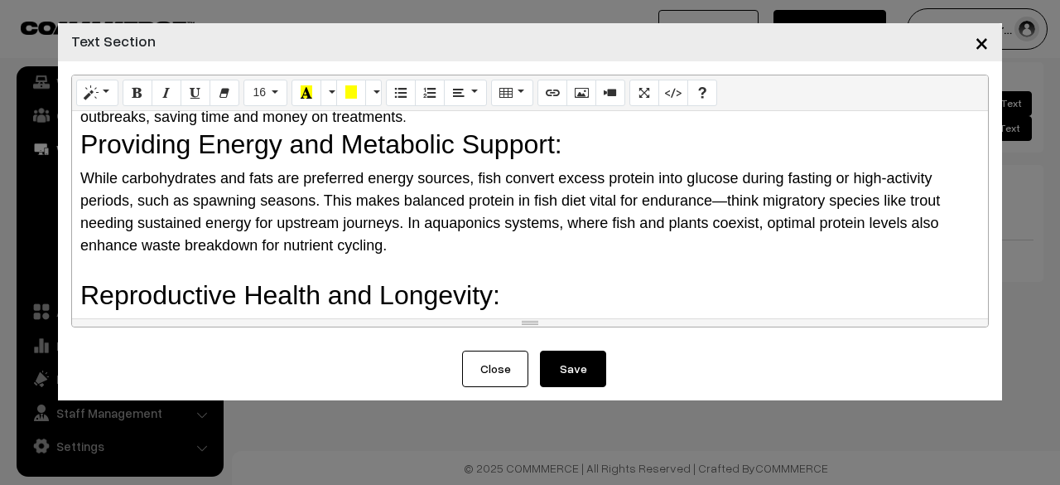
scroll to position [461, 0]
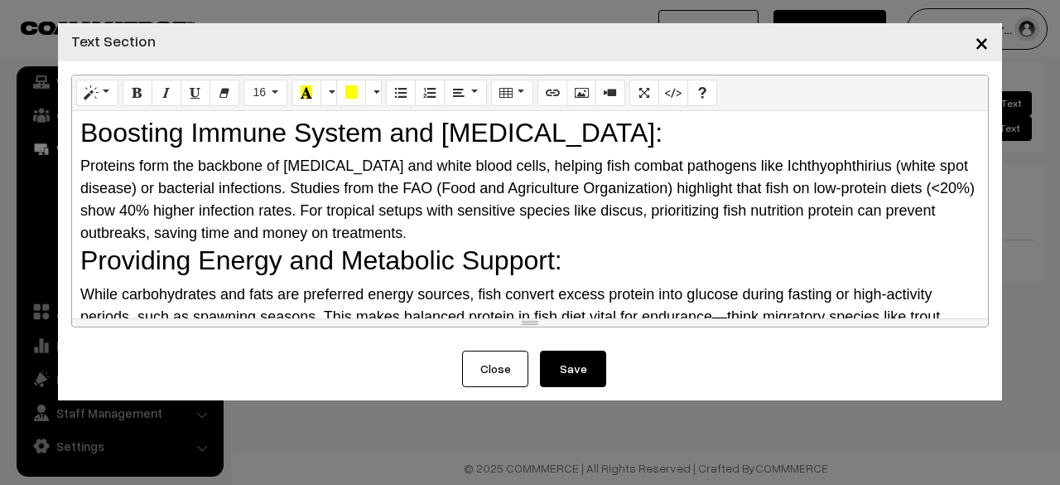
click at [509, 205] on div "Proteins form the backbone of [MEDICAL_DATA] and white blood cells, helping fis…" at bounding box center [530, 199] width 900 height 89
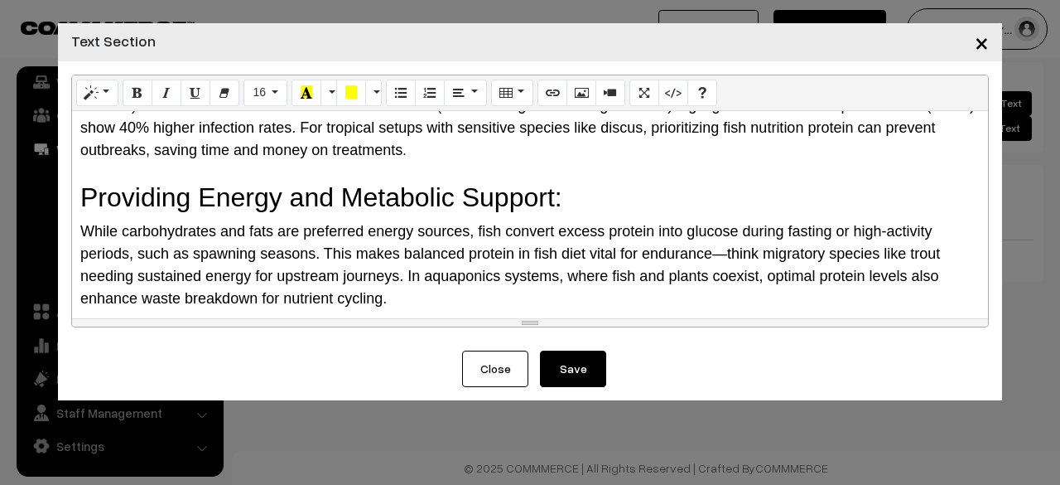
scroll to position [710, 0]
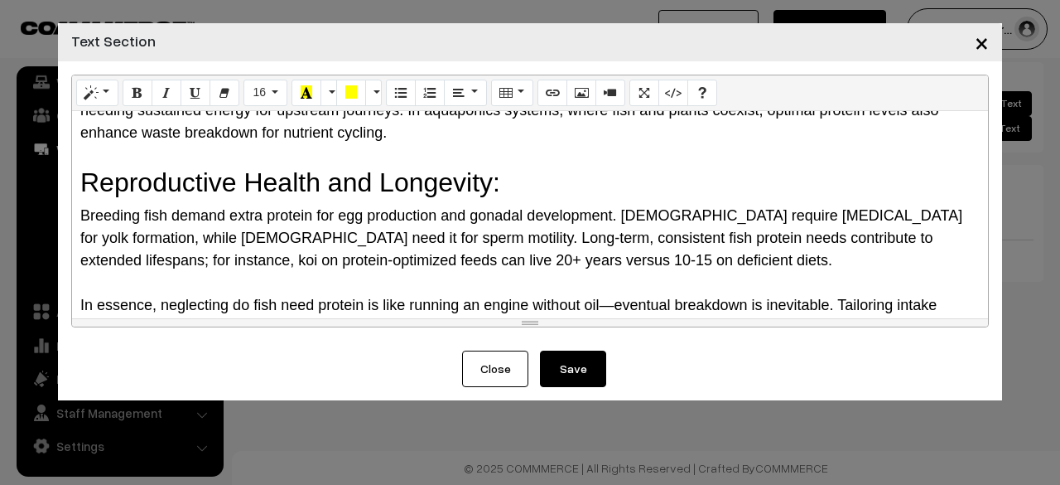
click at [570, 375] on button "Save" at bounding box center [573, 368] width 66 height 36
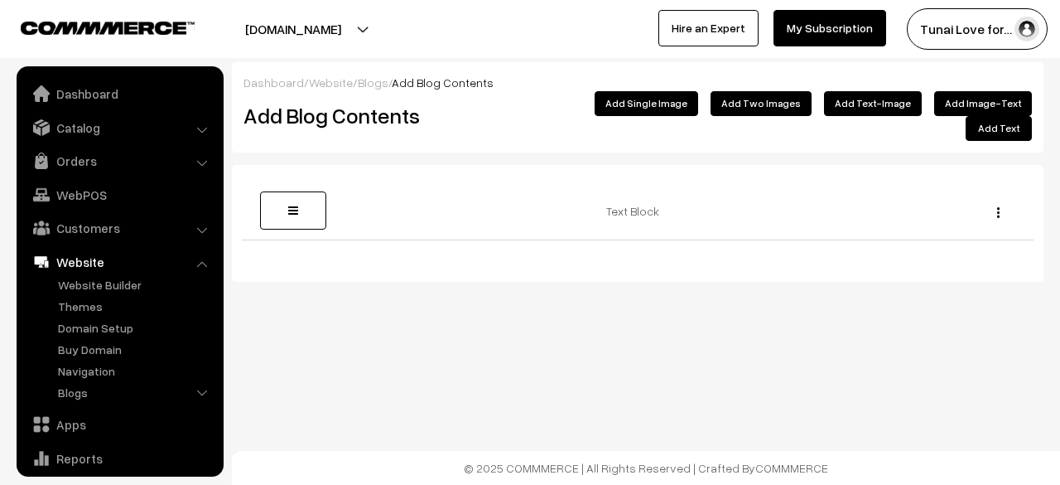
scroll to position [113, 0]
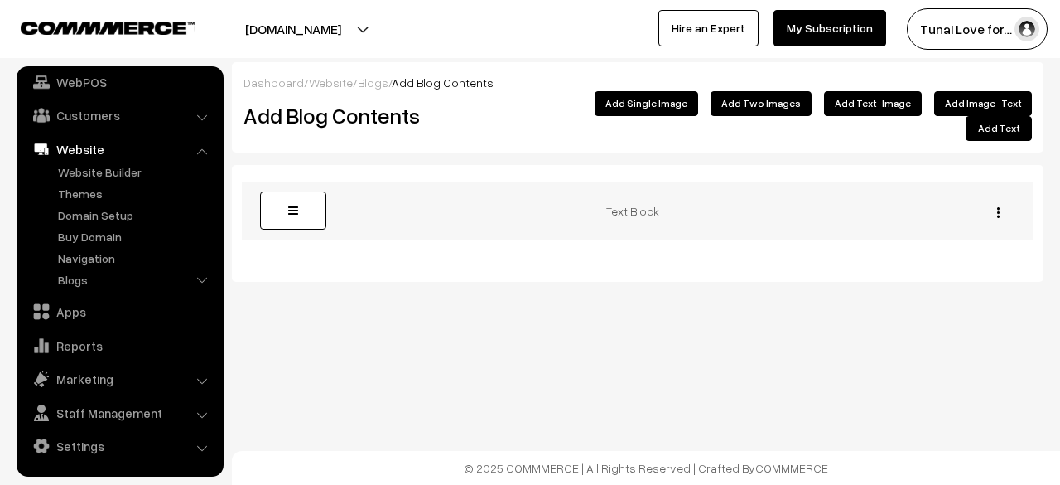
click at [999, 207] on img "button" at bounding box center [998, 212] width 2 height 11
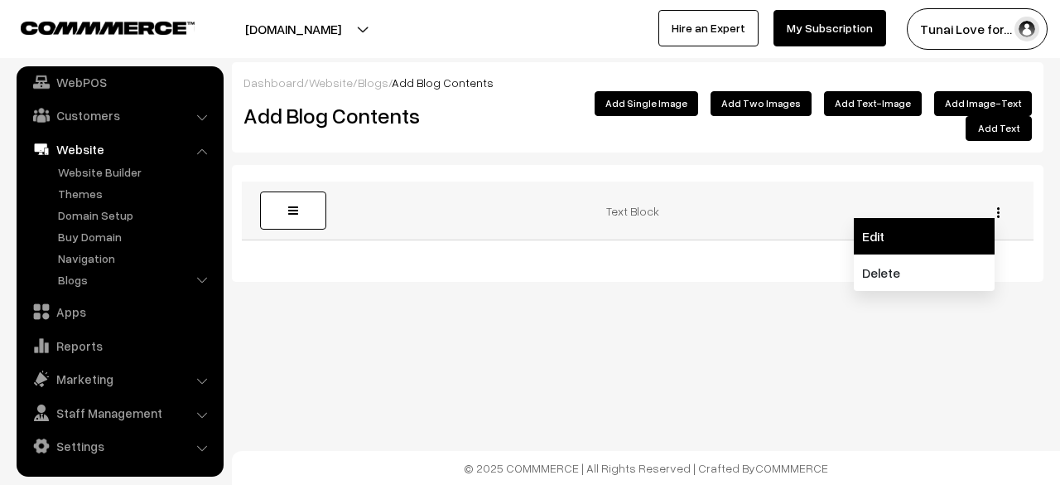
click at [971, 218] on link "Edit" at bounding box center [924, 236] width 141 height 36
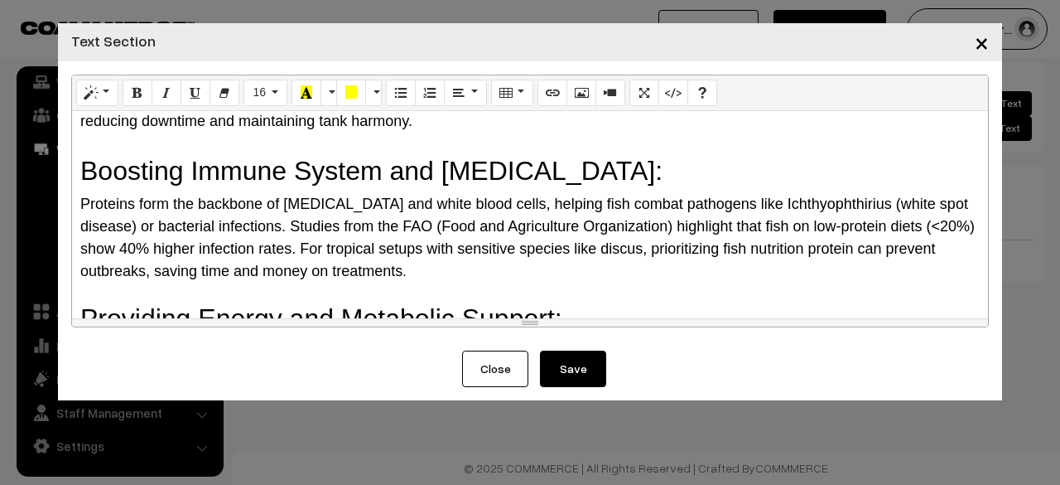
scroll to position [497, 0]
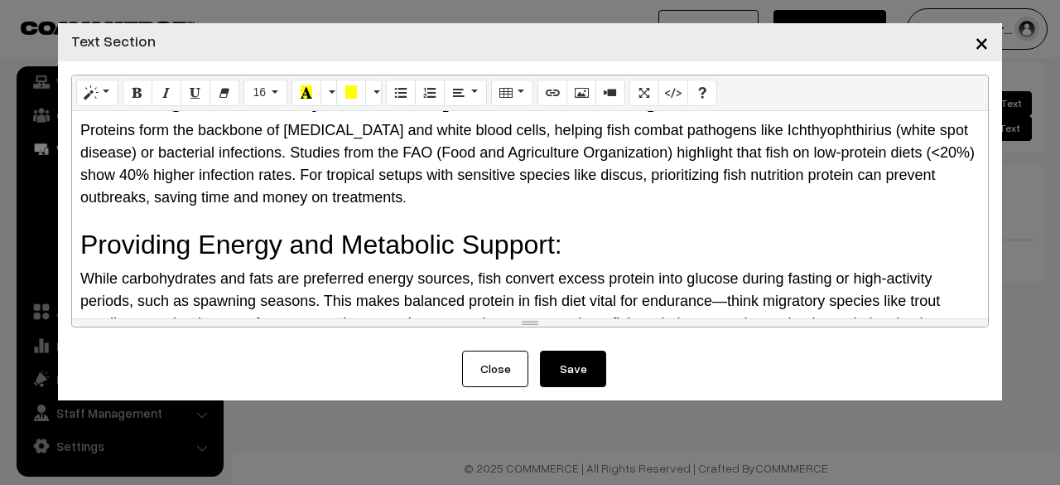
click at [586, 229] on h2 "Providing Energy and Metabolic Support:" at bounding box center [530, 244] width 900 height 31
click at [75, 253] on div "Why Do Fish Need Protein? The Science Behind It Protein is a macronutrient comp…" at bounding box center [530, 214] width 916 height 207
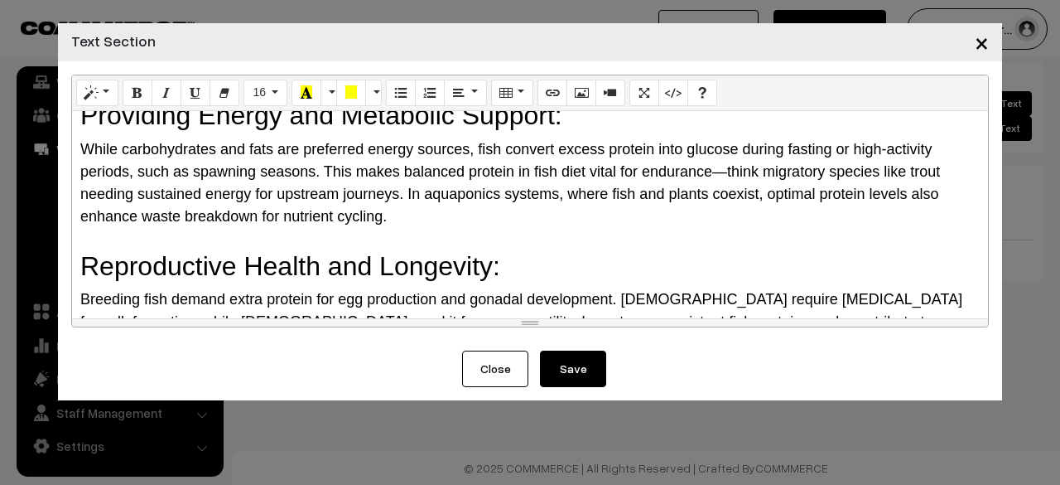
scroll to position [729, 0]
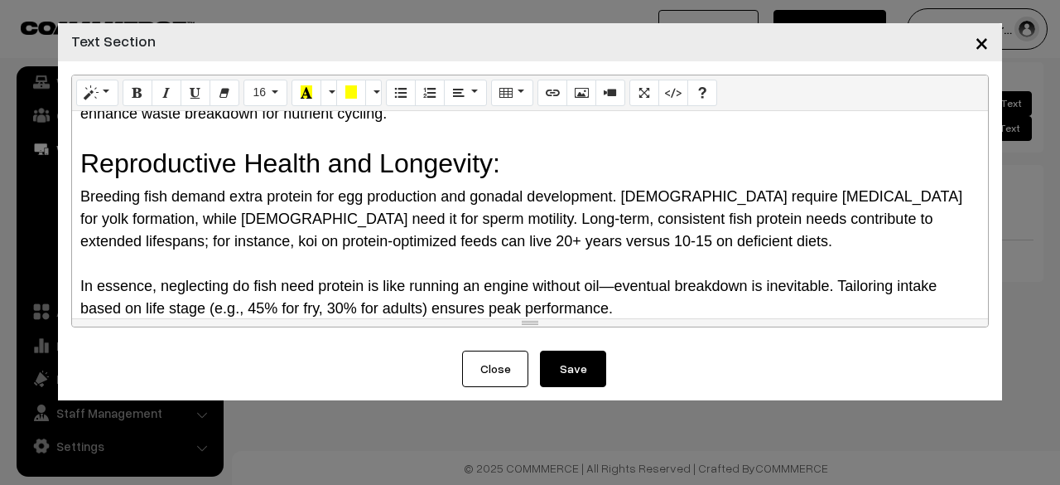
click at [598, 361] on button "Save" at bounding box center [573, 368] width 66 height 36
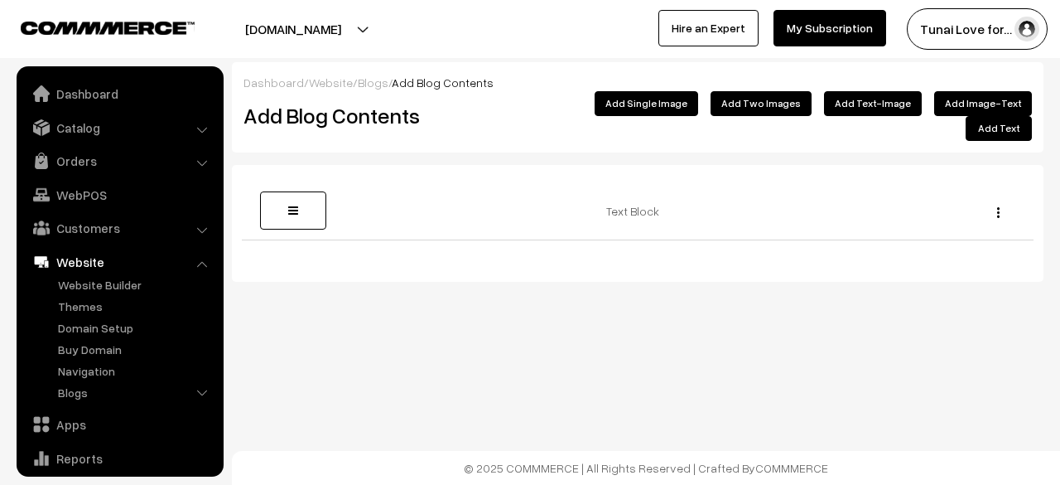
scroll to position [113, 0]
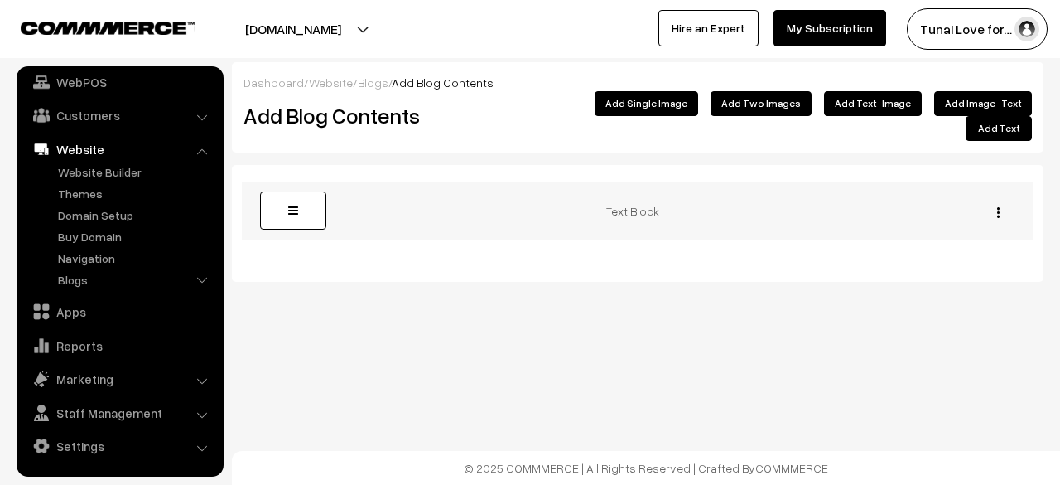
click at [996, 202] on div "Edit [GEOGRAPHIC_DATA]" at bounding box center [994, 210] width 60 height 17
click at [996, 205] on button "button" at bounding box center [998, 211] width 4 height 13
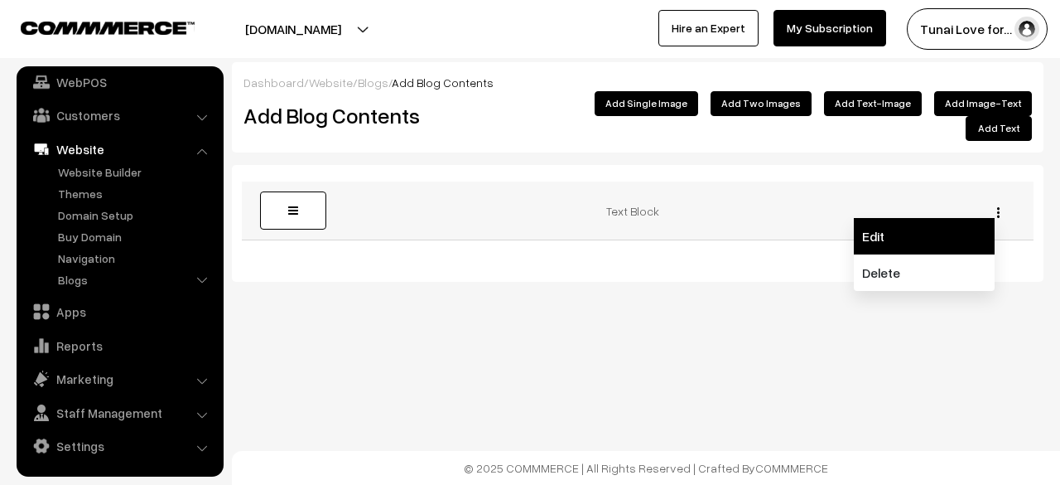
click at [975, 218] on link "Edit" at bounding box center [924, 236] width 141 height 36
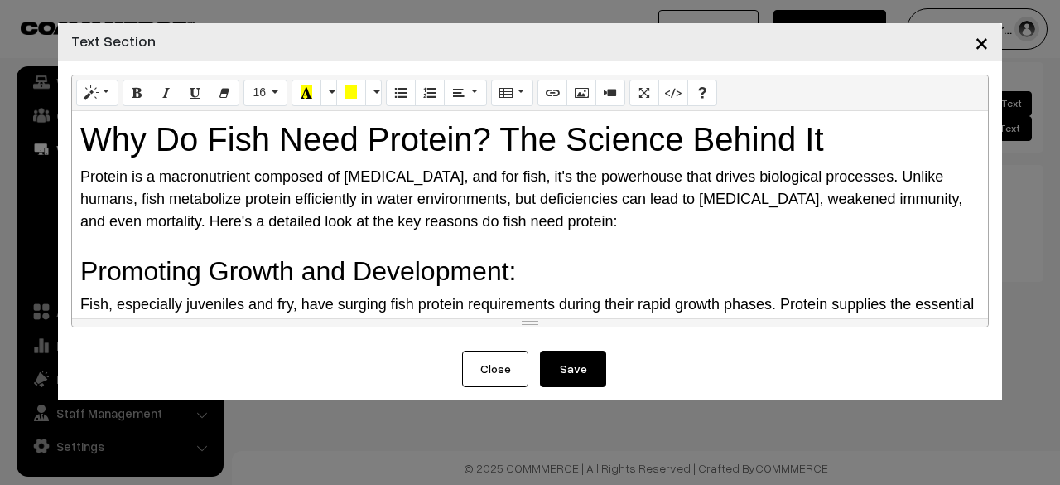
click at [202, 238] on div at bounding box center [530, 244] width 900 height 22
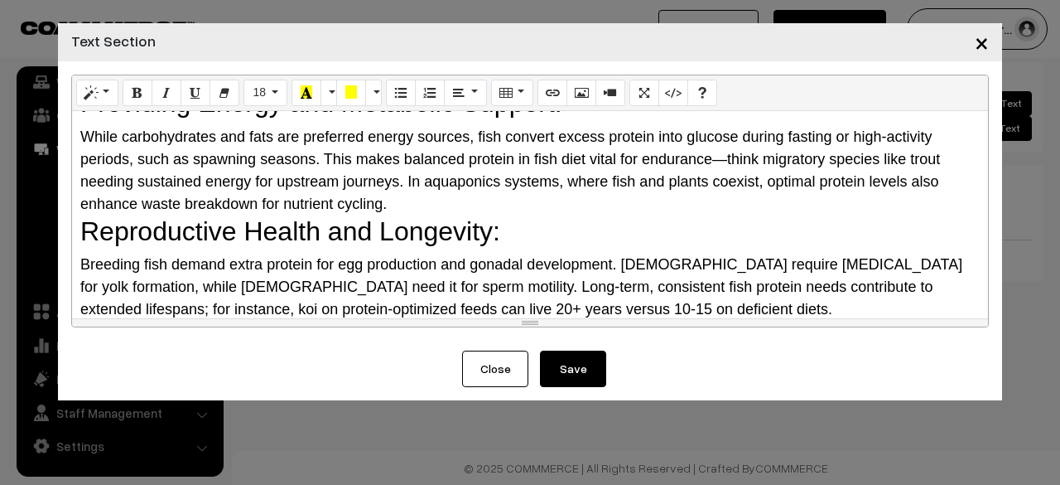
scroll to position [573, 0]
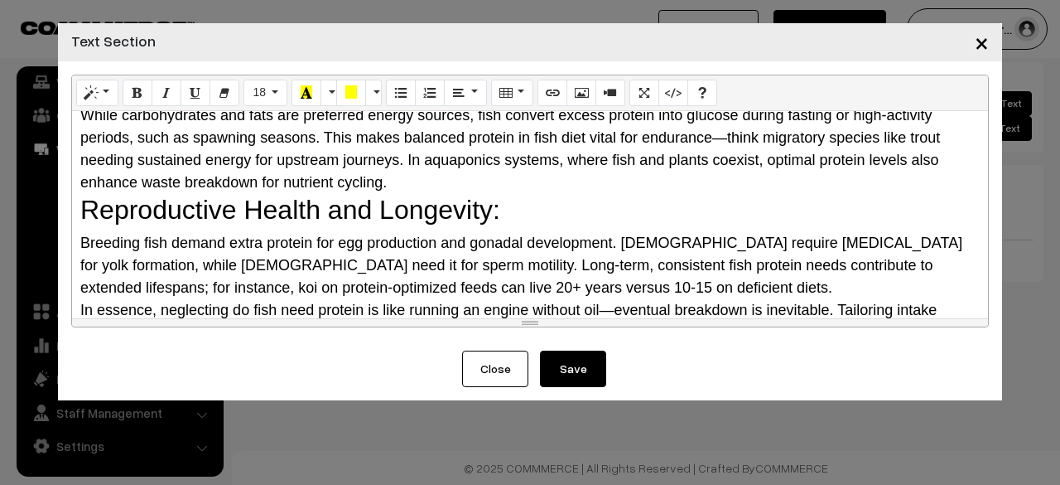
click at [595, 379] on button "Save" at bounding box center [573, 368] width 66 height 36
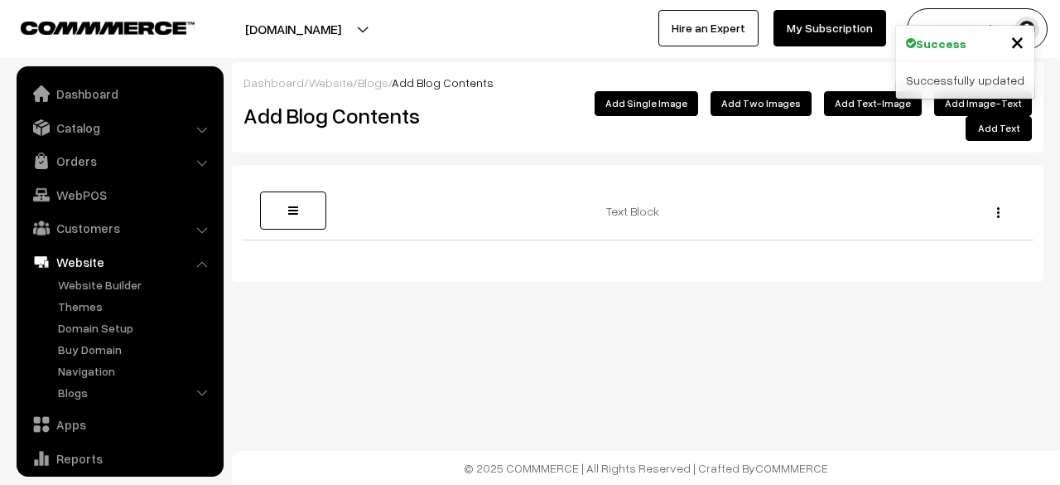
scroll to position [113, 0]
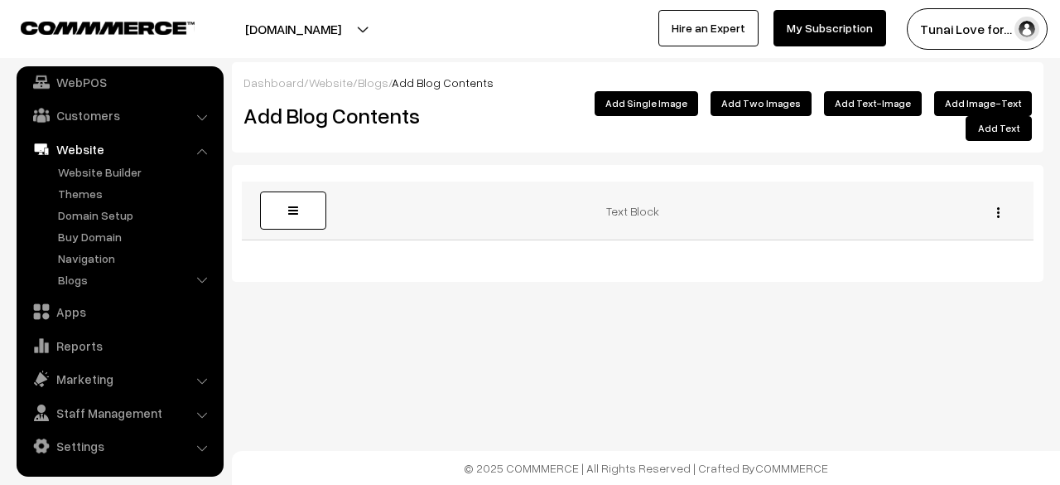
click at [997, 207] on img "button" at bounding box center [998, 212] width 2 height 11
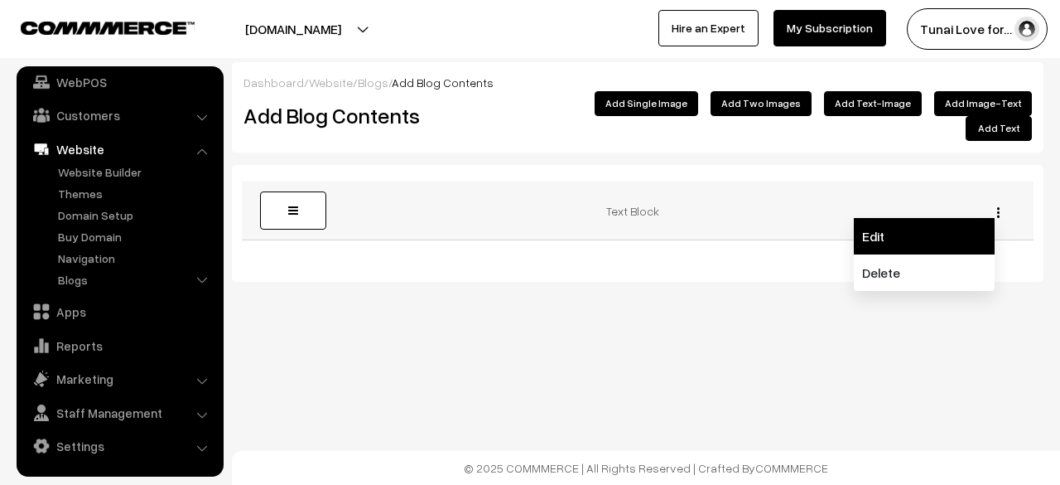
click at [929, 233] on link "Edit" at bounding box center [924, 236] width 141 height 36
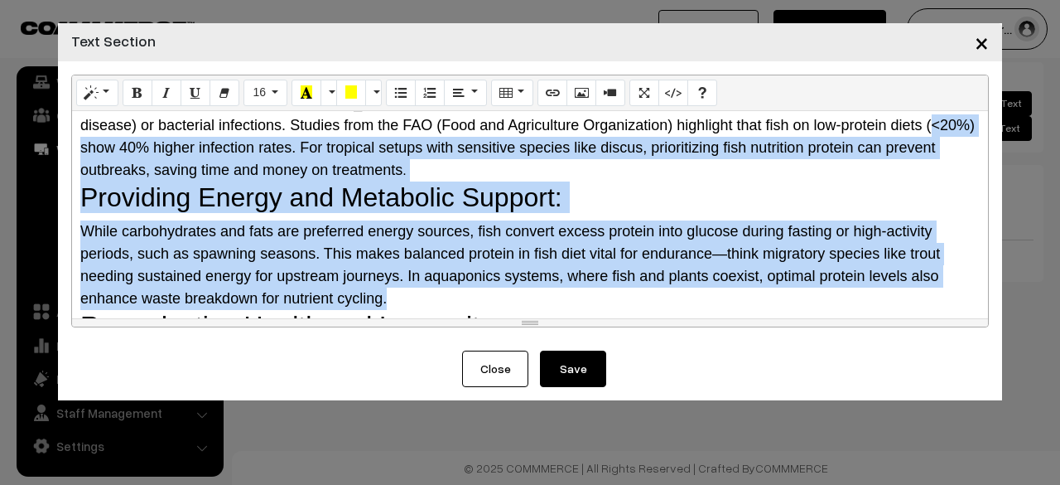
scroll to position [454, 0]
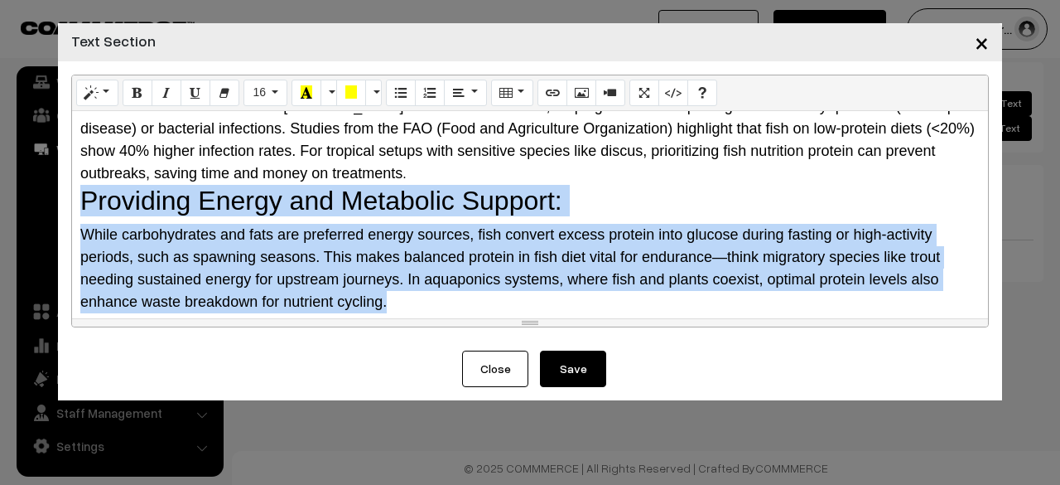
drag, startPoint x: 388, startPoint y: 236, endPoint x: 65, endPoint y: 176, distance: 327.8
click at [65, 176] on div "Normal Quote Code Header 1 Header 2 Header 3 Header 4 Header 5 Header 6 16 8 9 …" at bounding box center [530, 205] width 944 height 289
paste div
copy div "Providing Energy and Metabolic Support: While carbohydrates and fats are prefer…"
drag, startPoint x: 80, startPoint y: 169, endPoint x: 454, endPoint y: 293, distance: 394.5
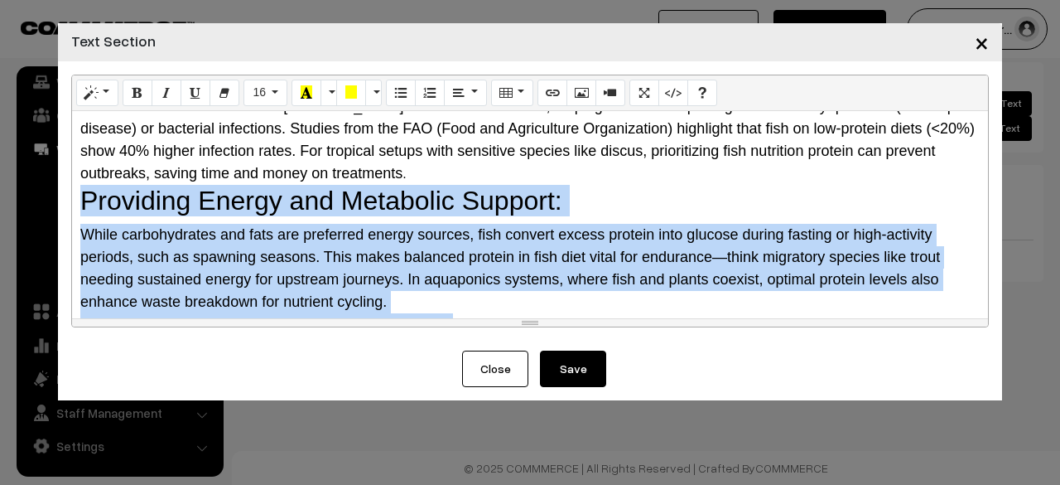
click at [454, 293] on div "Why Do Fish Need Protein? The Science Behind It Protein is a macronutrient comp…" at bounding box center [530, 214] width 916 height 207
click at [454, 313] on h2 "Reproductive Health and Longevity:" at bounding box center [530, 328] width 900 height 31
drag, startPoint x: 449, startPoint y: 278, endPoint x: 55, endPoint y: 183, distance: 404.8
click at [55, 183] on div "× Text Section Normal Quote Code Header 1 Header 2 Header 3 Header 4 Header 5 H…" at bounding box center [530, 242] width 1060 height 485
copy div "Providing Energy and Metabolic Support: While carbohydrates and fats are prefer…"
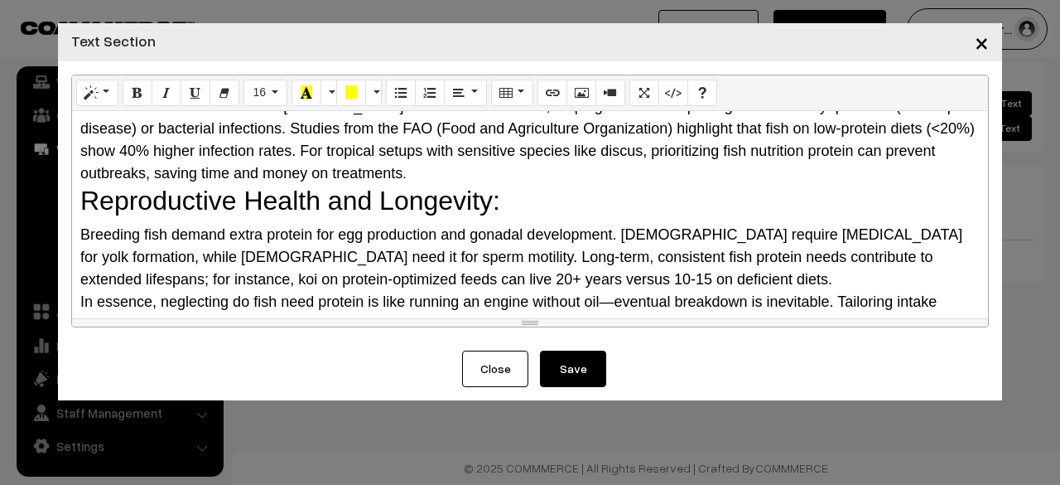
click at [562, 377] on button "Save" at bounding box center [573, 368] width 66 height 36
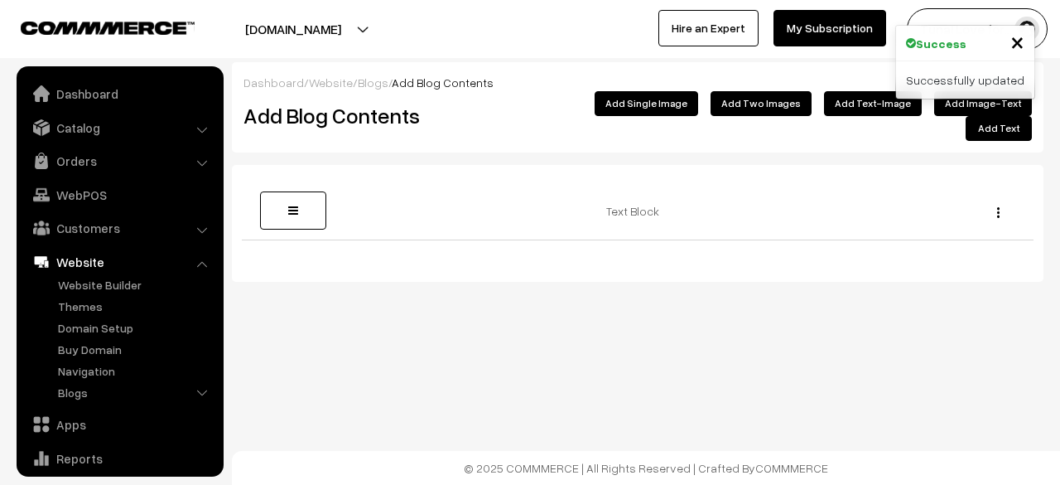
scroll to position [113, 0]
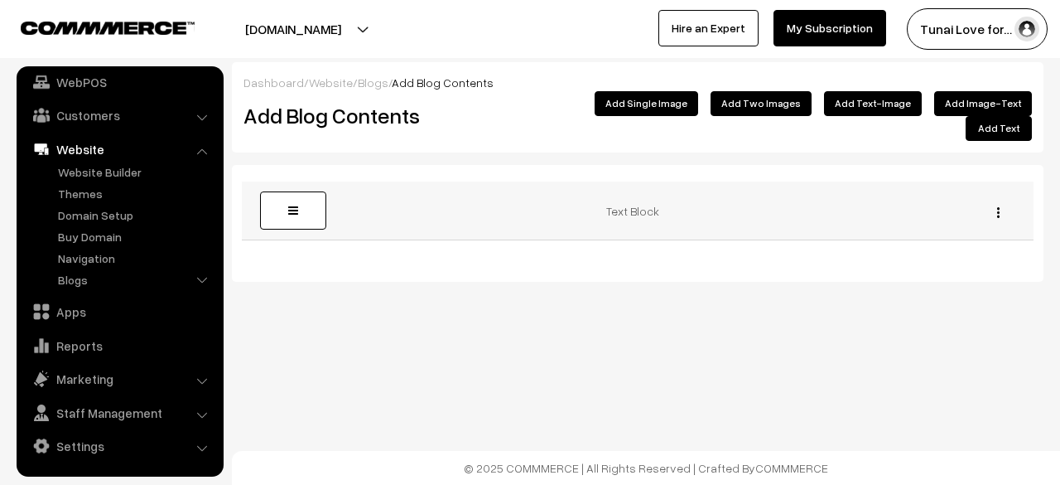
click at [996, 202] on div "Edit [GEOGRAPHIC_DATA]" at bounding box center [994, 210] width 60 height 17
click at [1000, 205] on button "button" at bounding box center [998, 211] width 4 height 13
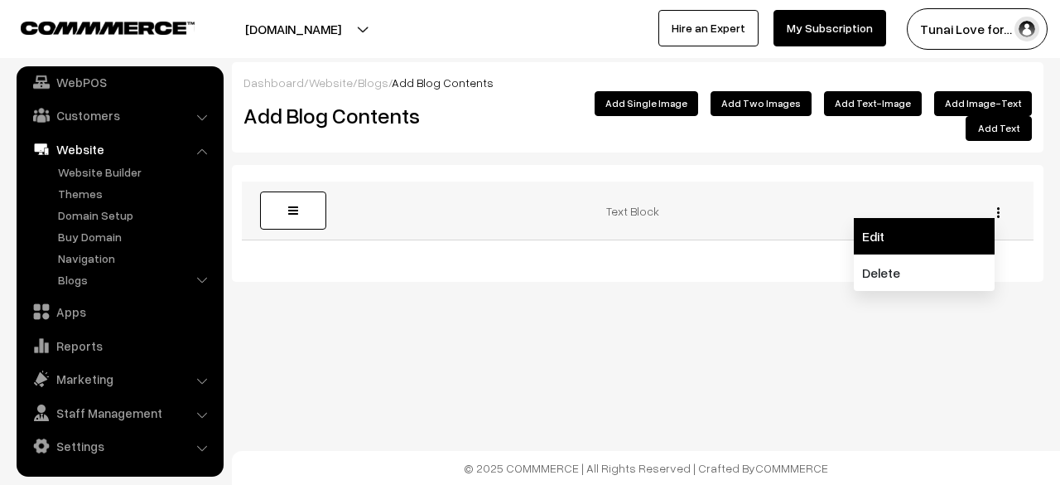
click at [898, 223] on link "Edit" at bounding box center [924, 236] width 141 height 36
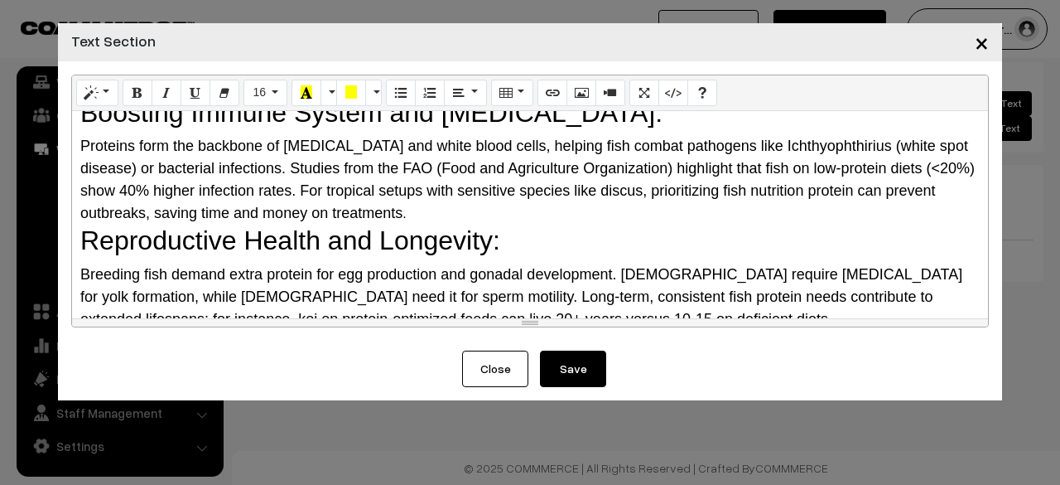
scroll to position [470, 0]
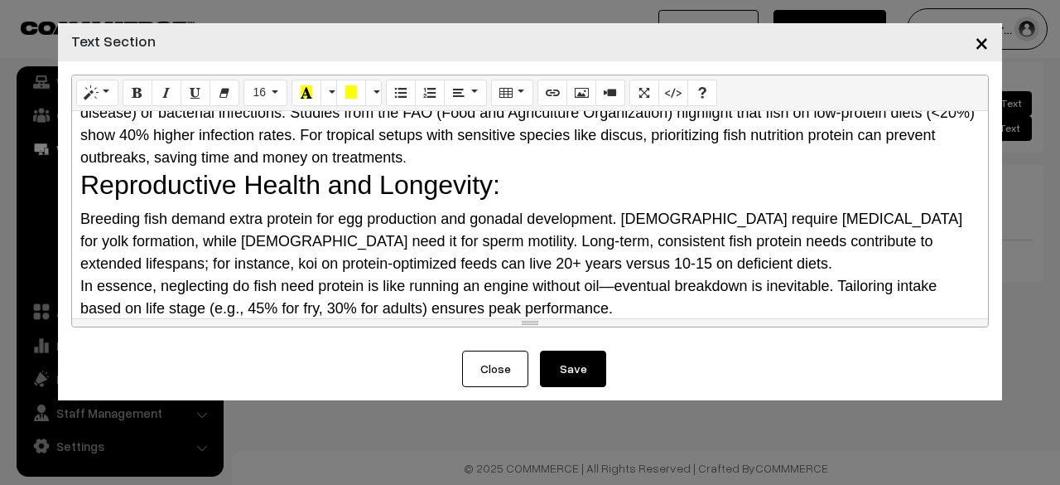
click at [594, 224] on span "Breeding fish demand extra protein for egg production and gonadal development. …" at bounding box center [521, 240] width 882 height 61
click at [591, 235] on div "Breeding fish demand extra protein for egg production and gonadal development. …" at bounding box center [530, 241] width 900 height 67
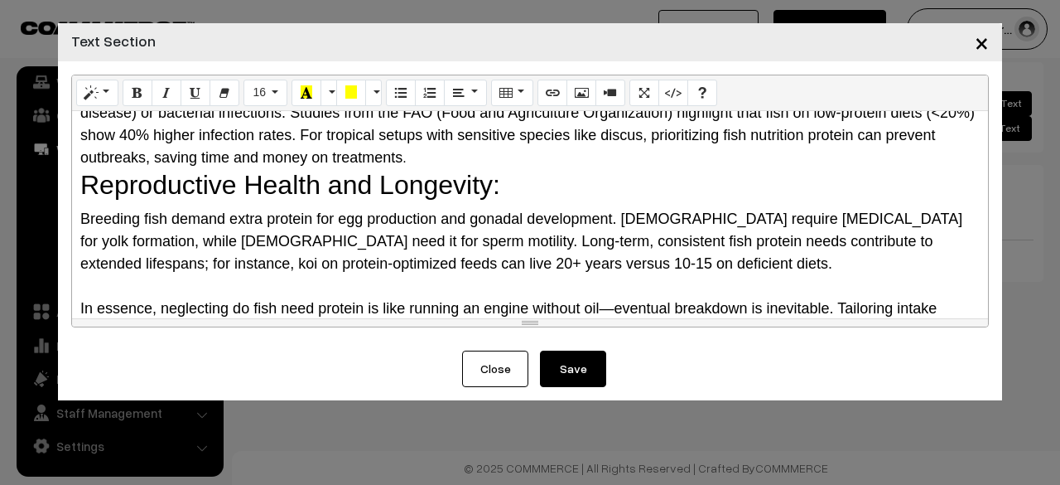
paste div
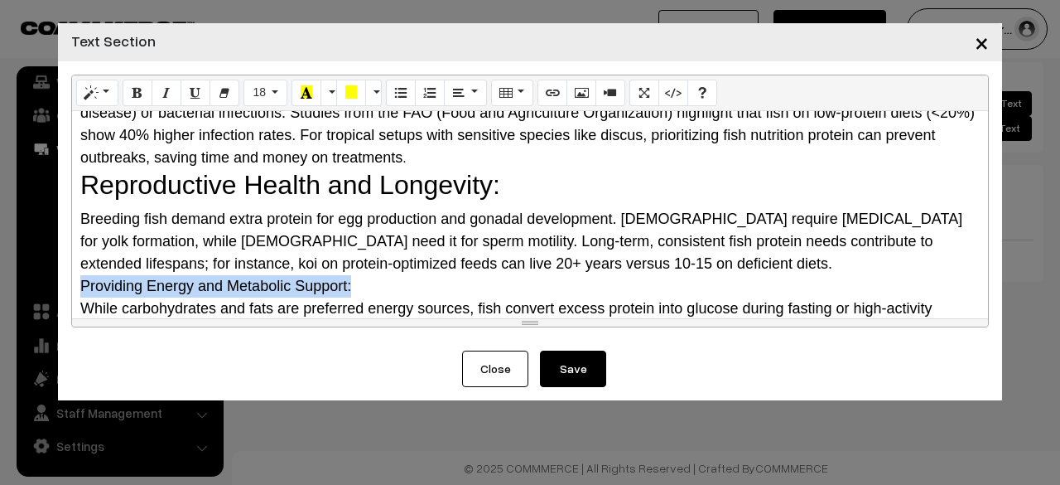
drag, startPoint x: 364, startPoint y: 267, endPoint x: 66, endPoint y: 259, distance: 297.4
click at [65, 260] on div "Normal Quote Code Header 1 Header 2 Header 3 Header 4 Header 5 Header 6 18 8 9 …" at bounding box center [530, 205] width 944 height 289
click at [96, 94] on button "Style" at bounding box center [97, 93] width 42 height 27
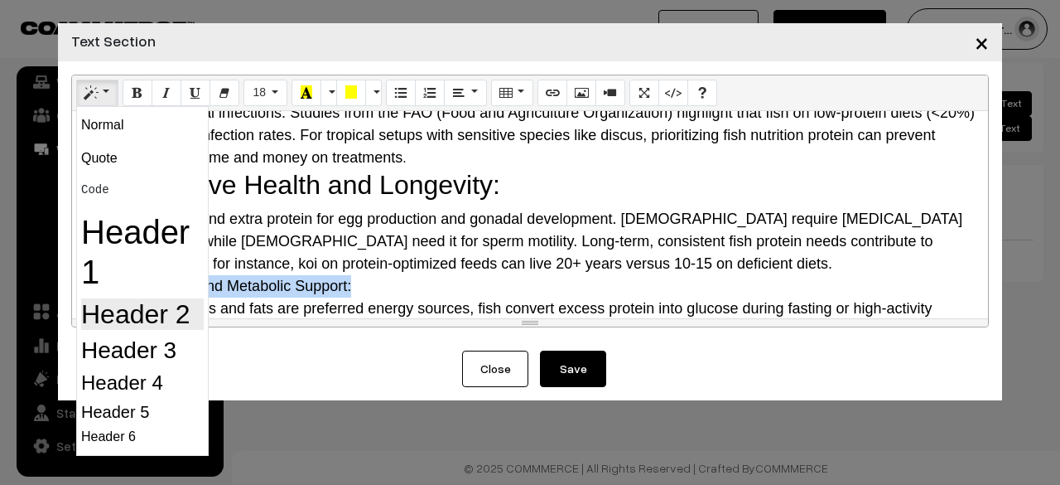
click at [132, 319] on h2 "Header 2" at bounding box center [142, 313] width 123 height 31
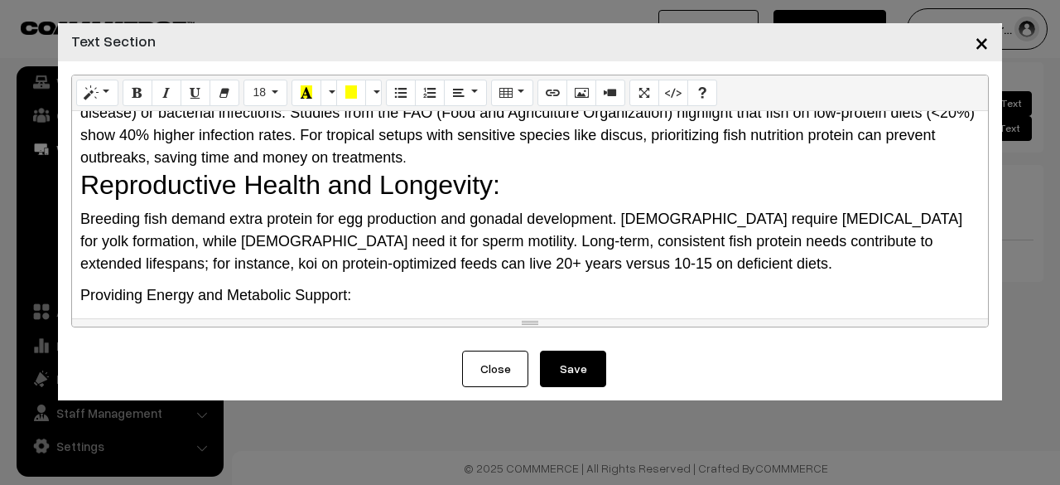
click at [379, 275] on h2 "Providing Energy and Metabolic Support:" at bounding box center [530, 290] width 900 height 31
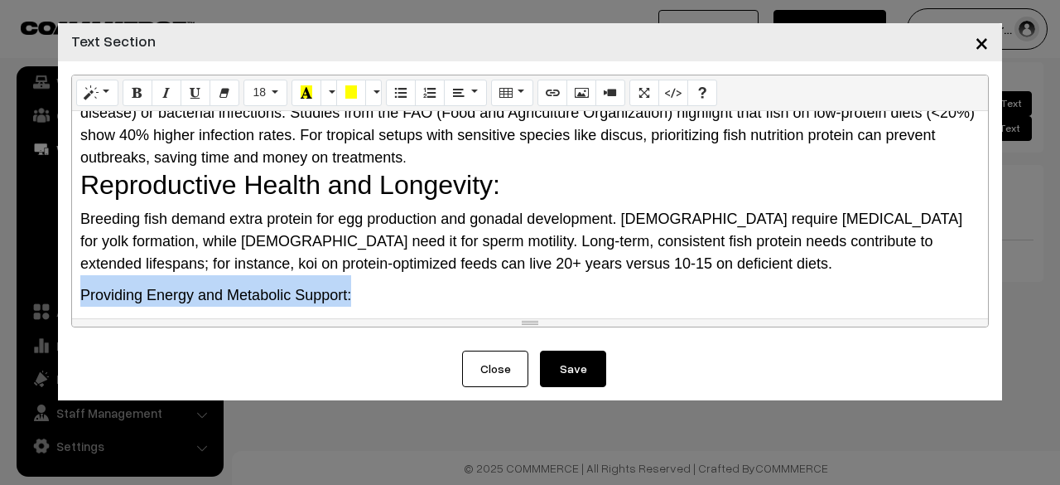
drag, startPoint x: 345, startPoint y: 273, endPoint x: 45, endPoint y: 272, distance: 299.8
click at [45, 272] on div "× Text Section Normal Quote Code Header 1 Header 2 Header 3 Header 4 Header 5 H…" at bounding box center [530, 242] width 1060 height 485
click at [270, 84] on button "18" at bounding box center [266, 93] width 44 height 27
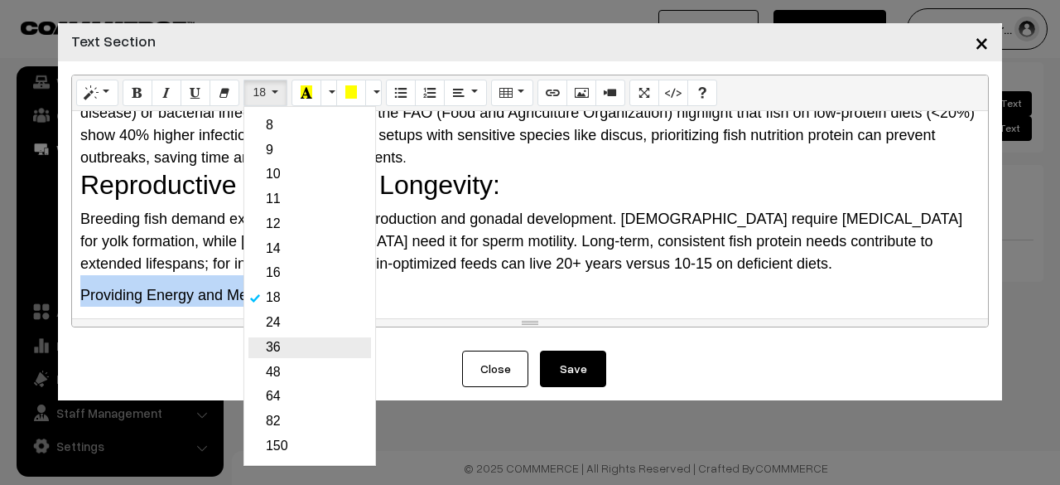
click at [283, 347] on link "36" at bounding box center [309, 347] width 123 height 21
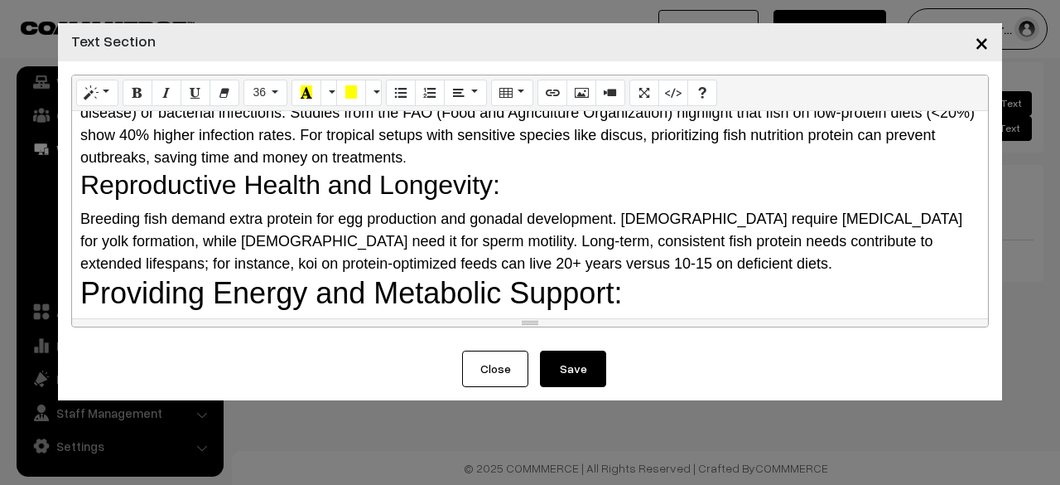
click at [570, 370] on button "Save" at bounding box center [573, 368] width 66 height 36
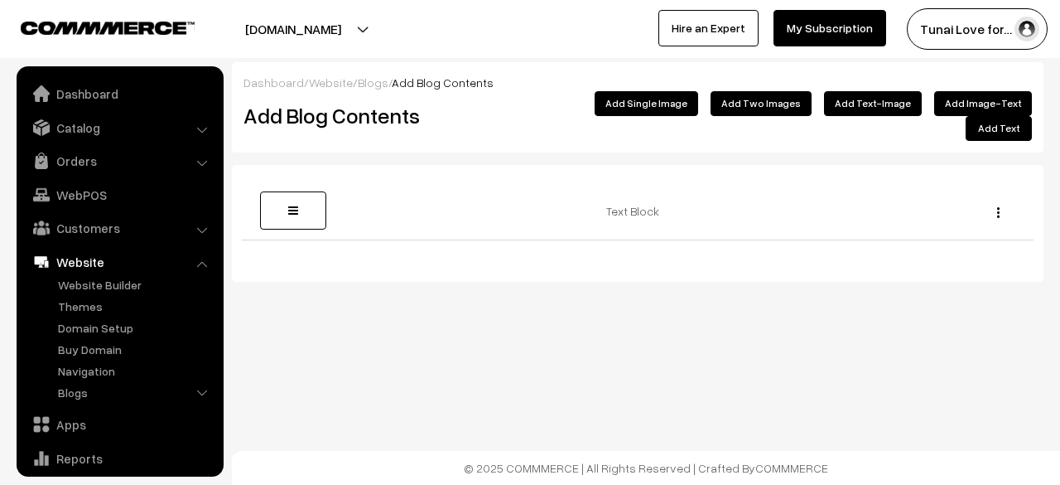
scroll to position [113, 0]
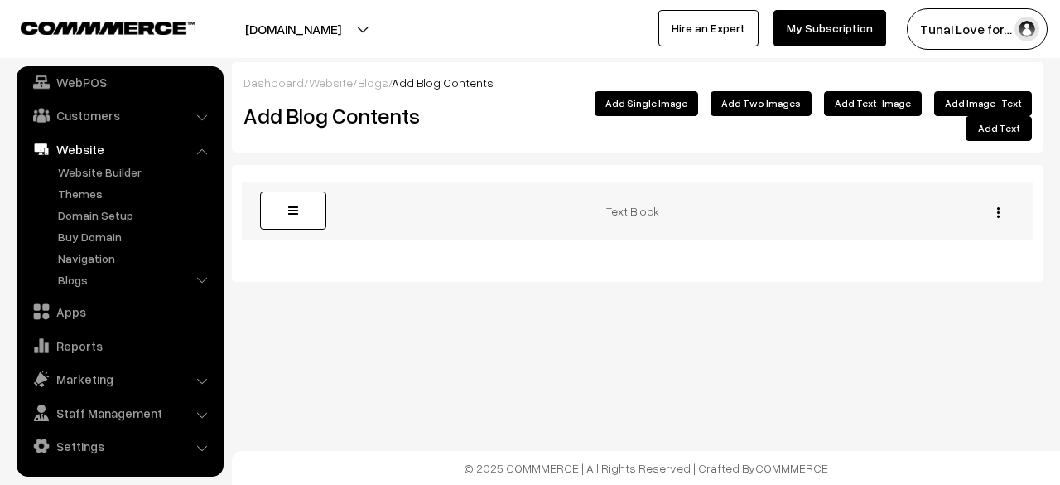
click at [1000, 205] on button "button" at bounding box center [998, 211] width 4 height 13
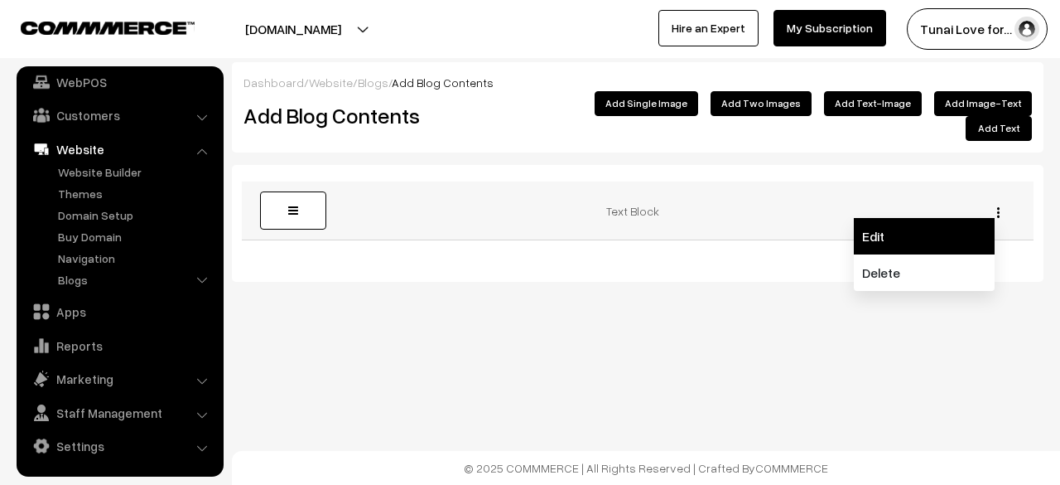
click at [965, 218] on link "Edit" at bounding box center [924, 236] width 141 height 36
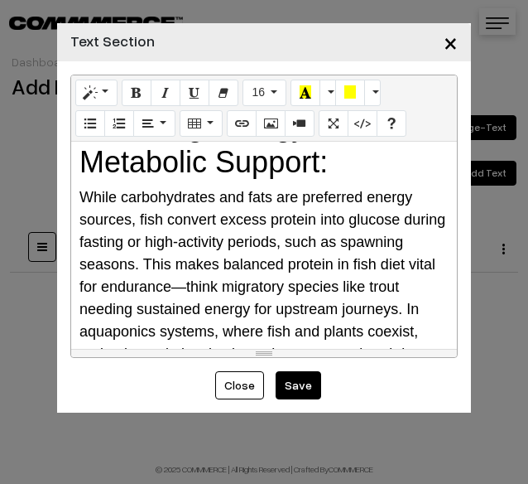
scroll to position [1582, 0]
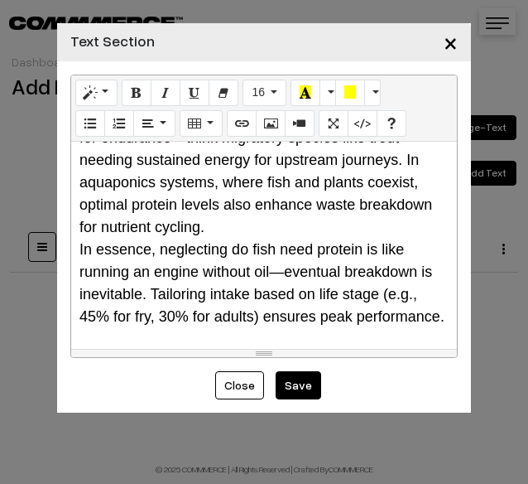
click at [216, 309] on div "In essence, neglecting do fish need protein is like running an engine without o…" at bounding box center [264, 283] width 369 height 89
paste div
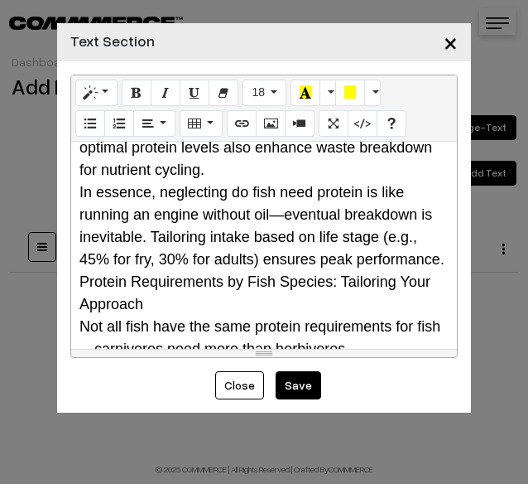
scroll to position [1665, 0]
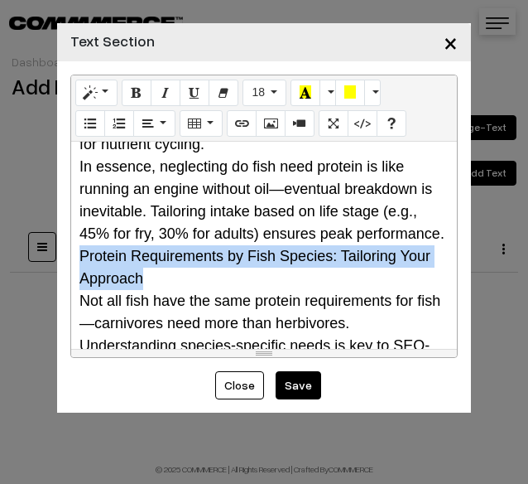
drag, startPoint x: 149, startPoint y: 278, endPoint x: 83, endPoint y: 255, distance: 70.2
click at [83, 255] on div "Protein Requirements by Fish Species: Tailoring Your Approach" at bounding box center [264, 267] width 369 height 45
click at [87, 93] on icon "Style" at bounding box center [90, 91] width 12 height 13
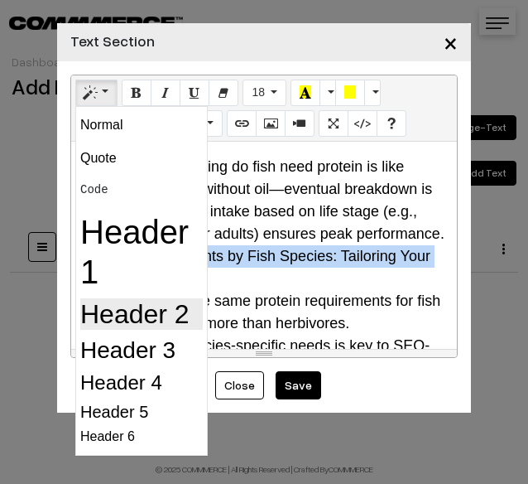
click at [87, 305] on h2 "Header 2" at bounding box center [141, 313] width 123 height 31
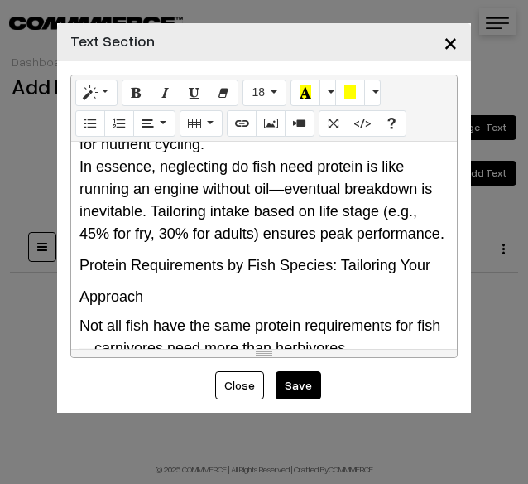
click at [200, 286] on h2 "Protein Requirements by Fish Species: Tailoring Your Approach" at bounding box center [264, 277] width 369 height 64
click at [268, 87] on button "18" at bounding box center [265, 93] width 44 height 27
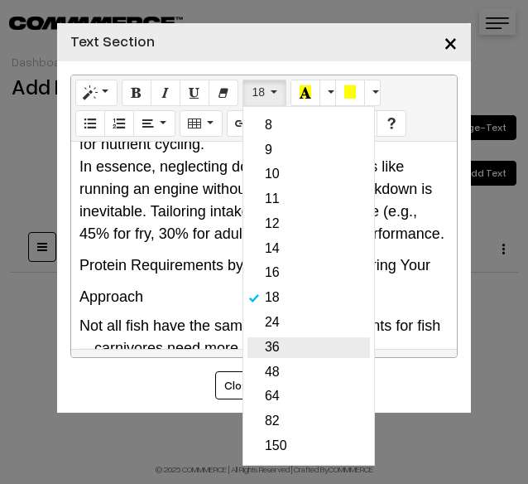
click at [267, 349] on link "36" at bounding box center [309, 347] width 123 height 21
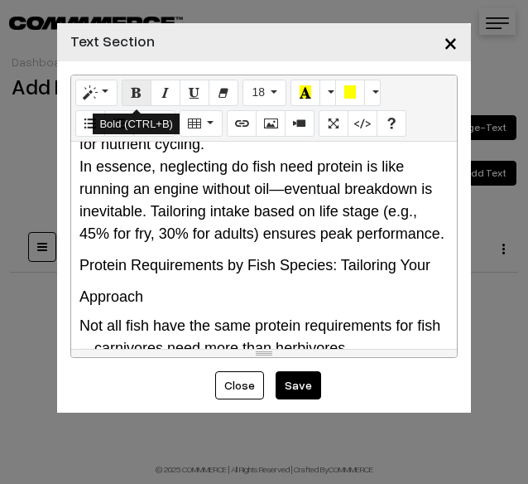
click at [135, 82] on button "Bold (CTRL+B)" at bounding box center [137, 93] width 30 height 27
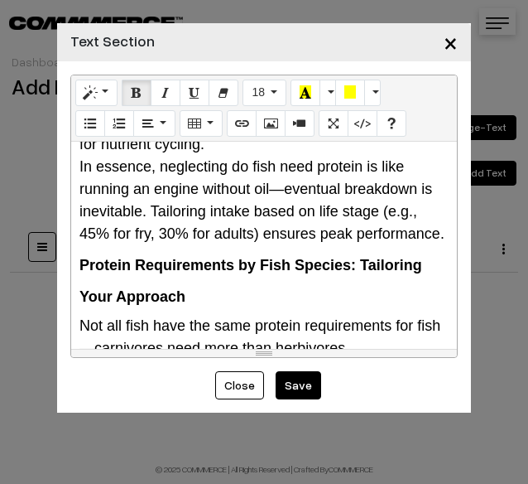
click at [181, 286] on h2 "Protein Requirements by Fish Species: Tailoring Your Approach" at bounding box center [264, 277] width 369 height 64
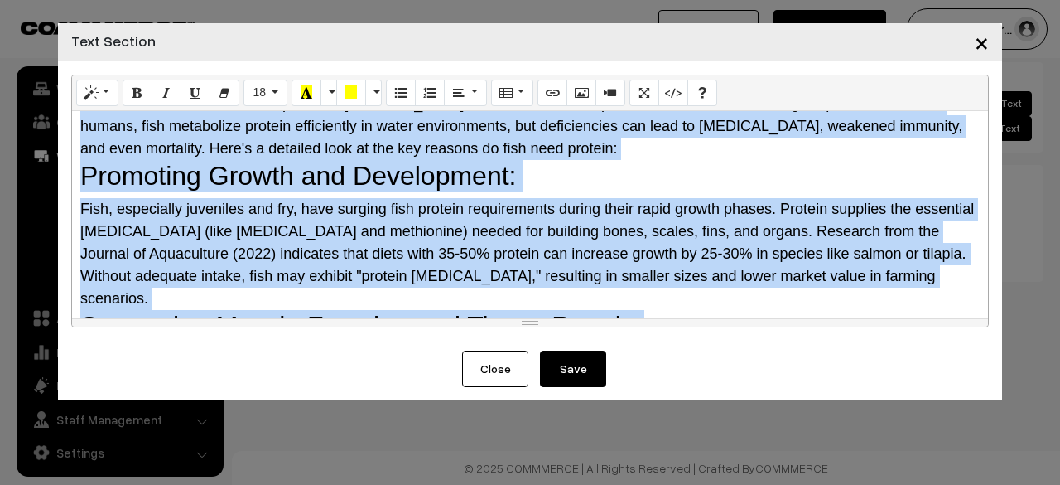
scroll to position [0, 0]
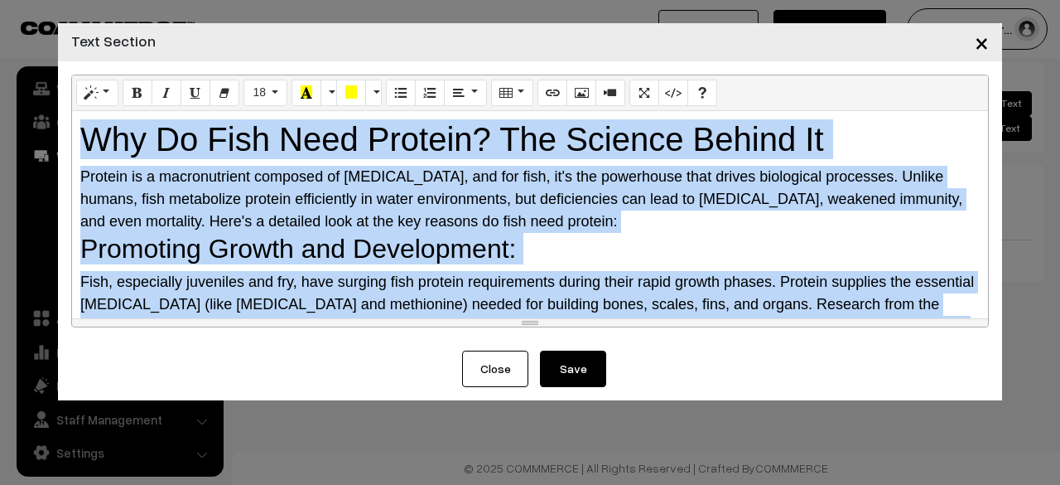
drag, startPoint x: 379, startPoint y: 277, endPoint x: 0, endPoint y: 31, distance: 452.1
click at [0, 31] on div "× Text Section Normal Quote Code Header 1 Header 2 Header 3 Header 4 Header 5 H…" at bounding box center [530, 242] width 1060 height 485
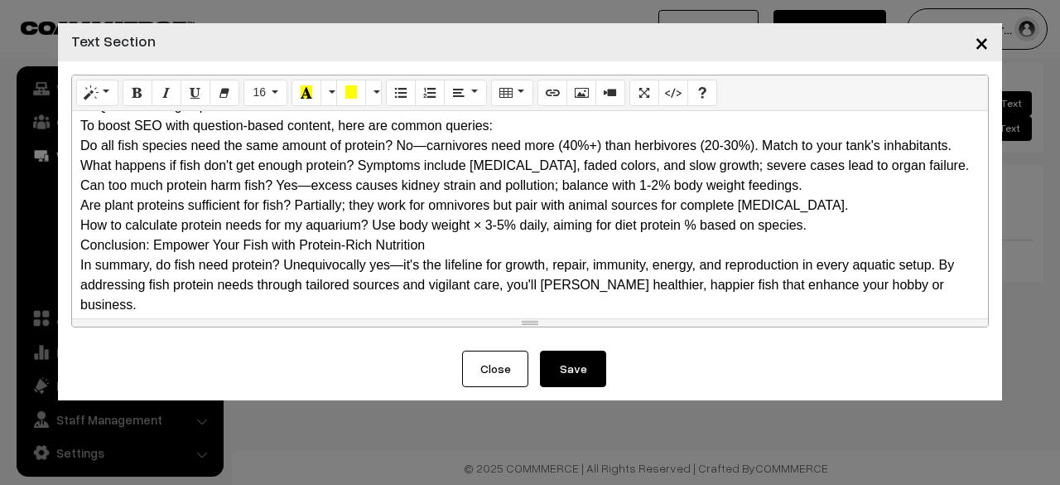
scroll to position [1440, 0]
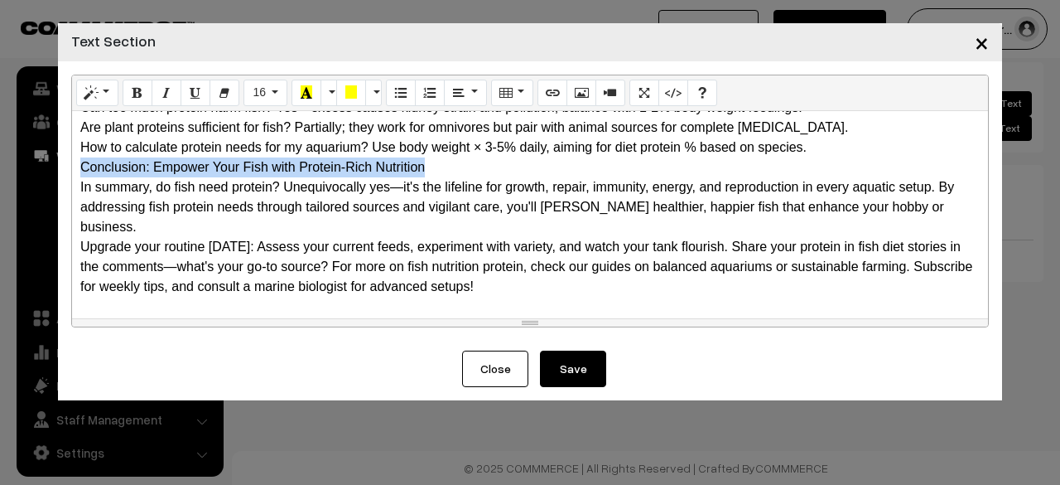
drag, startPoint x: 434, startPoint y: 186, endPoint x: 80, endPoint y: 190, distance: 354.5
click at [80, 190] on div "Why Do Fish Need Protein? The Science Behind It Protein is a macronutrient com…" at bounding box center [530, 214] width 916 height 207
click at [110, 102] on button "Style" at bounding box center [97, 93] width 42 height 27
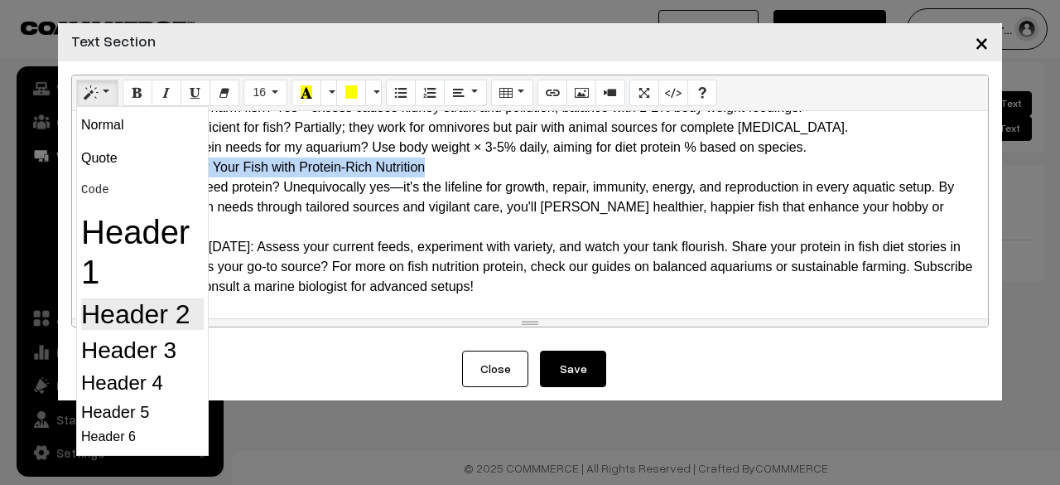
click at [121, 299] on h2 "Header 2" at bounding box center [142, 313] width 123 height 31
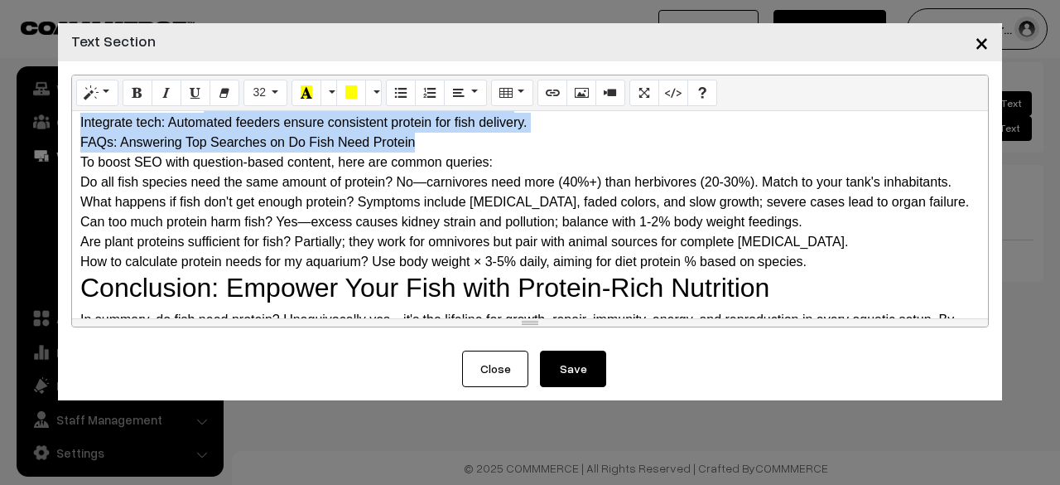
scroll to position [1265, 0]
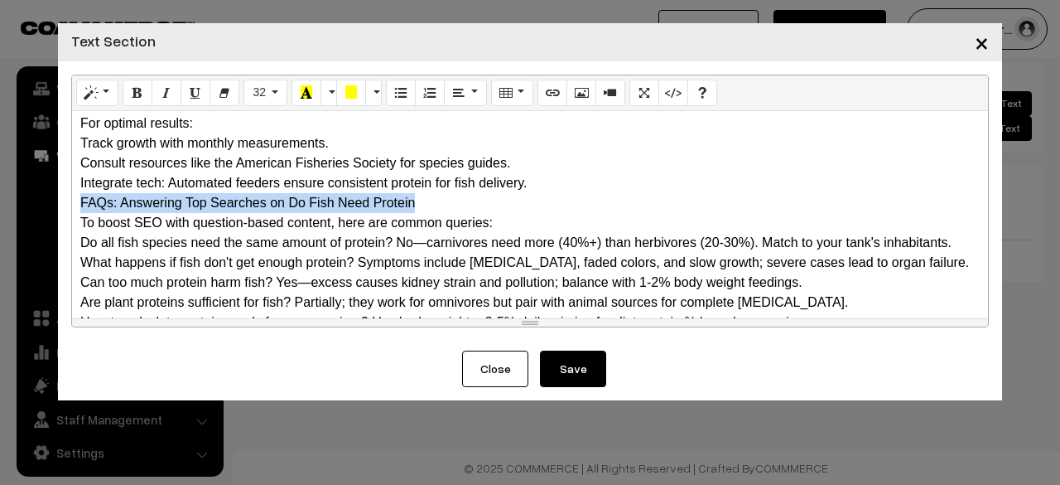
drag, startPoint x: 437, startPoint y: 130, endPoint x: 75, endPoint y: 219, distance: 372.7
click at [75, 219] on div "Why Do Fish Need Protein? The Science Behind It Protein is a macronutrient com…" at bounding box center [530, 214] width 916 height 207
click at [93, 83] on button "Style" at bounding box center [97, 93] width 42 height 27
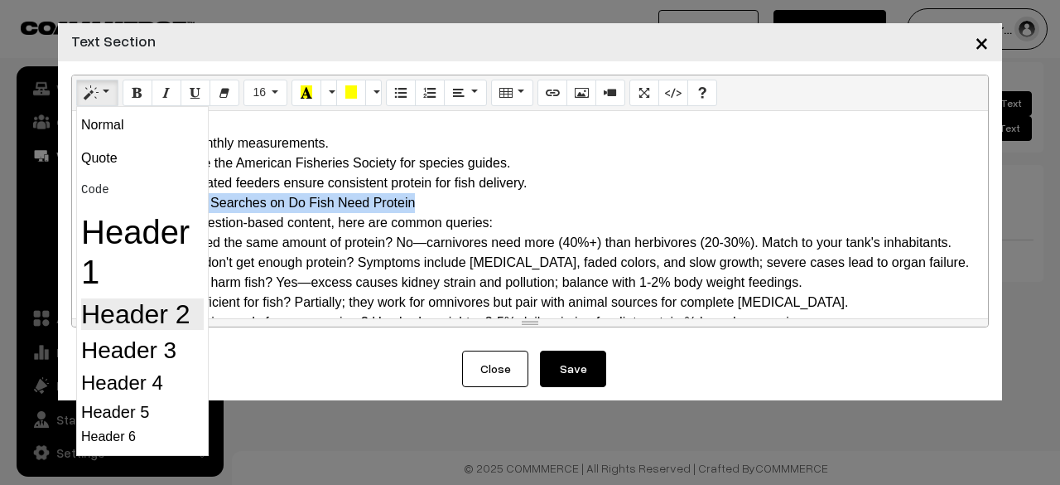
click at [120, 309] on h2 "Header 2" at bounding box center [142, 313] width 123 height 31
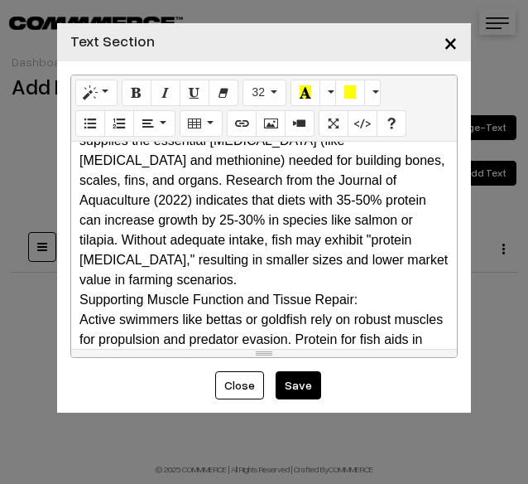
scroll to position [0, 0]
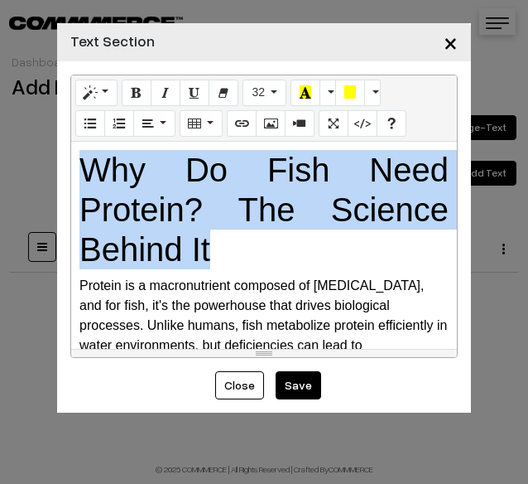
drag, startPoint x: 80, startPoint y: 156, endPoint x: 217, endPoint y: 244, distance: 162.9
click at [217, 244] on h1 "Why Do Fish Need Protein? The Science Behind It" at bounding box center [264, 209] width 369 height 119
click at [99, 90] on button "Style" at bounding box center [96, 93] width 42 height 27
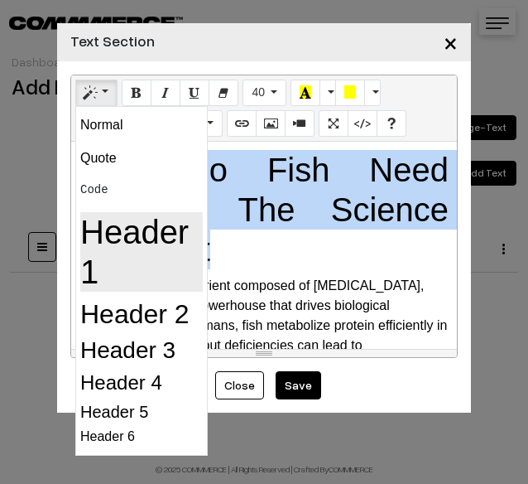
click at [114, 259] on h1 "Header 1" at bounding box center [141, 252] width 123 height 80
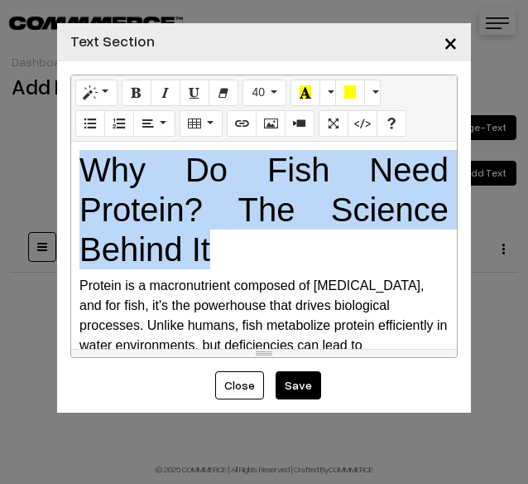
click at [263, 244] on h1 "Why Do Fish Need Protein? The Science Behind It" at bounding box center [264, 209] width 369 height 119
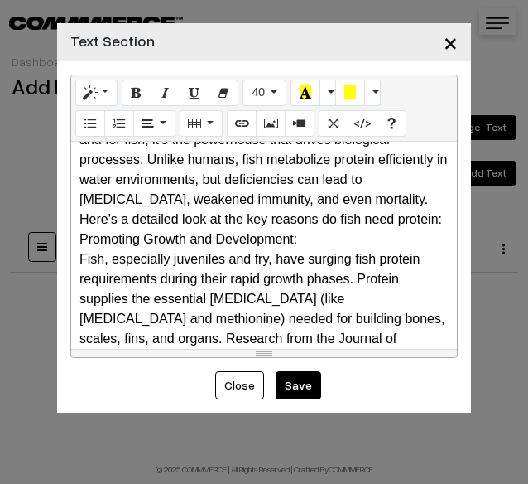
scroll to position [83, 0]
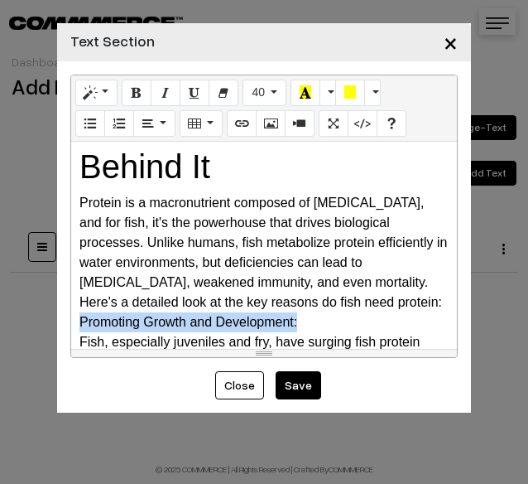
drag, startPoint x: 306, startPoint y: 319, endPoint x: 65, endPoint y: 316, distance: 241.1
click at [65, 316] on div "Normal Quote Code Header 1 Header 2 Header 3 Header 4 Header 5 Header 6 40 8 9 …" at bounding box center [264, 216] width 414 height 310
click at [141, 97] on icon "Bold (CTRL+B)" at bounding box center [137, 91] width 12 height 13
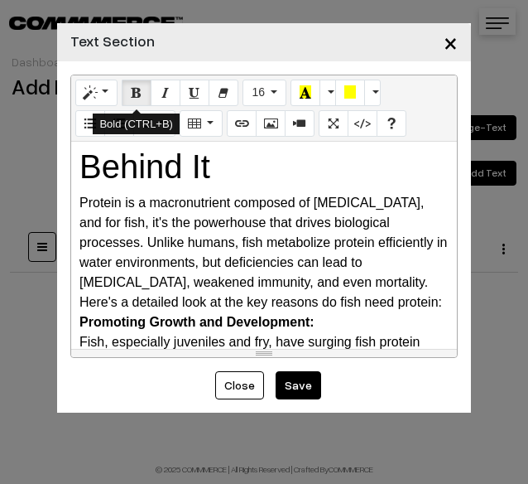
click at [131, 90] on icon "Bold (CTRL+B)" at bounding box center [137, 91] width 12 height 13
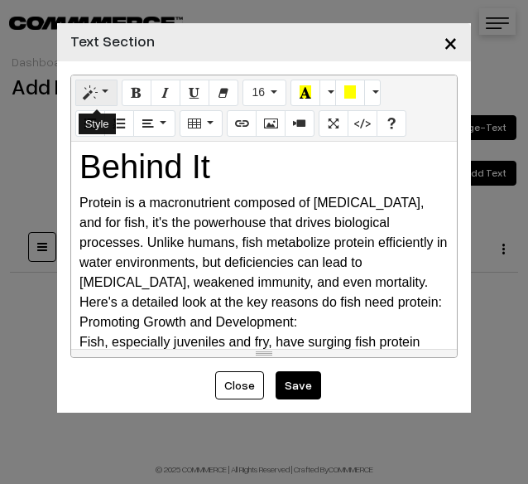
click at [106, 94] on button "Style" at bounding box center [96, 93] width 42 height 27
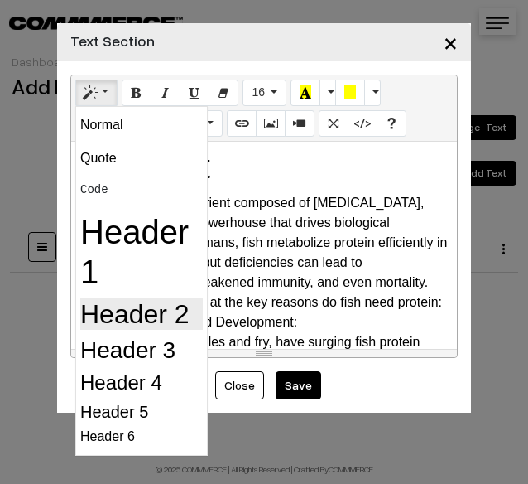
click at [137, 312] on h2 "Header 2" at bounding box center [141, 313] width 123 height 31
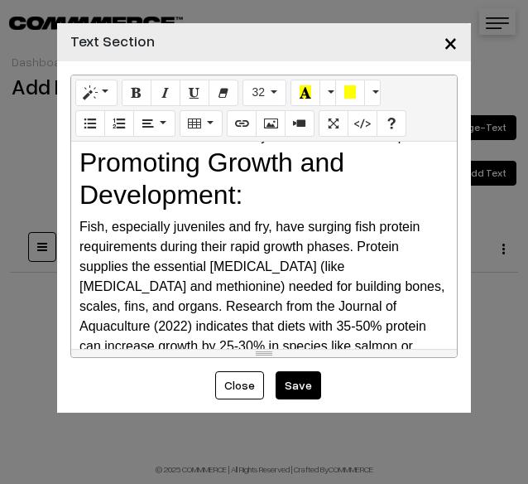
scroll to position [331, 0]
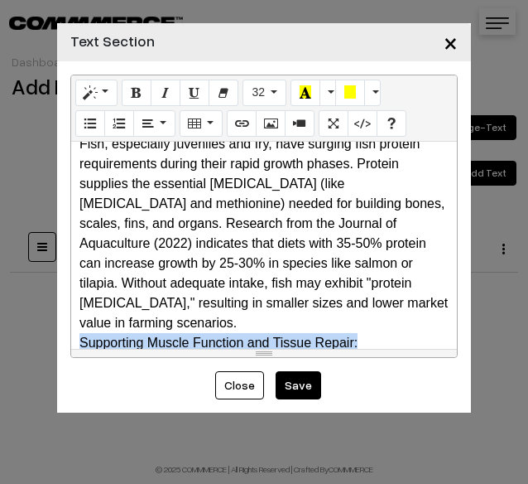
drag, startPoint x: 381, startPoint y: 338, endPoint x: 74, endPoint y: 345, distance: 307.4
click at [74, 345] on div "Why Do Fish Need Protein? The Science Behind It Protein is a macronutrient com…" at bounding box center [264, 245] width 386 height 207
click at [104, 94] on button "Style" at bounding box center [96, 93] width 42 height 27
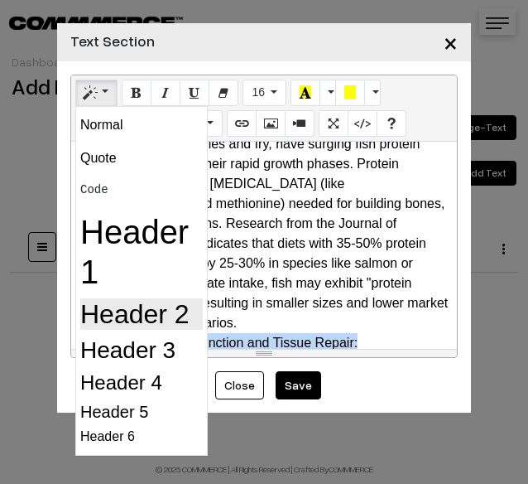
click at [123, 303] on h2 "Header 2" at bounding box center [141, 313] width 123 height 31
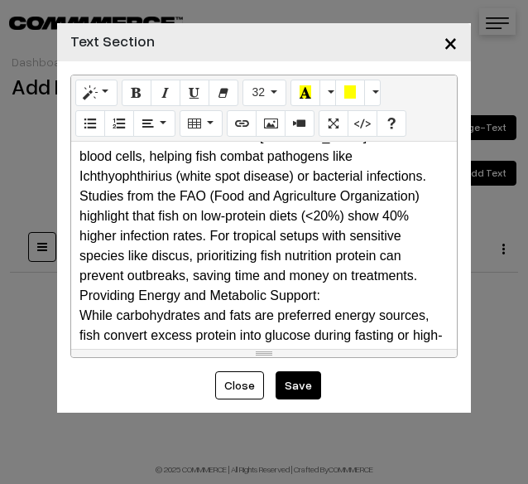
scroll to position [828, 0]
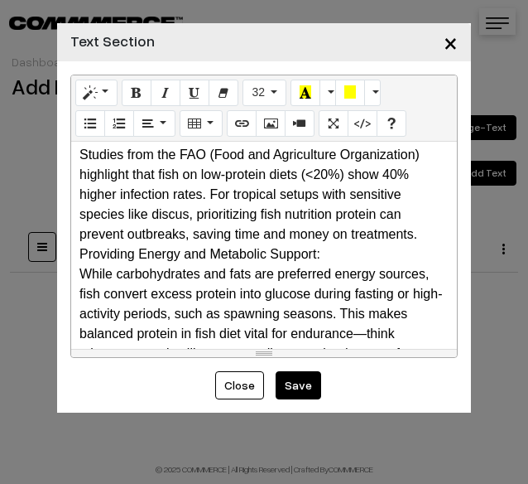
click at [340, 256] on div "Providing Energy and Metabolic Support:" at bounding box center [264, 254] width 369 height 20
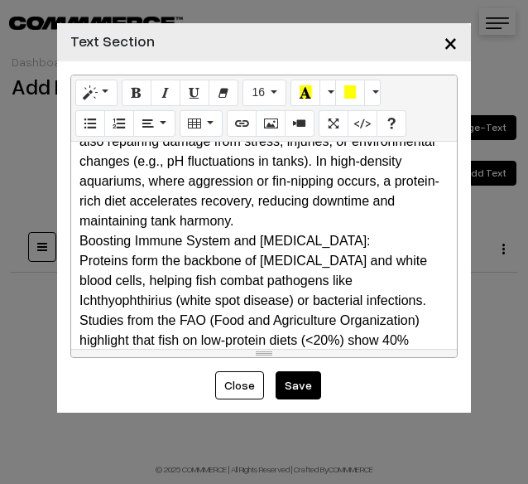
drag, startPoint x: 394, startPoint y: 239, endPoint x: 41, endPoint y: 244, distance: 353.7
click at [41, 244] on div "× Text Section Normal Quote Code Header 1 Header 2 Header 3 Header 4 Header 5 H…" at bounding box center [264, 242] width 528 height 484
click at [108, 98] on button "Style" at bounding box center [96, 93] width 42 height 27
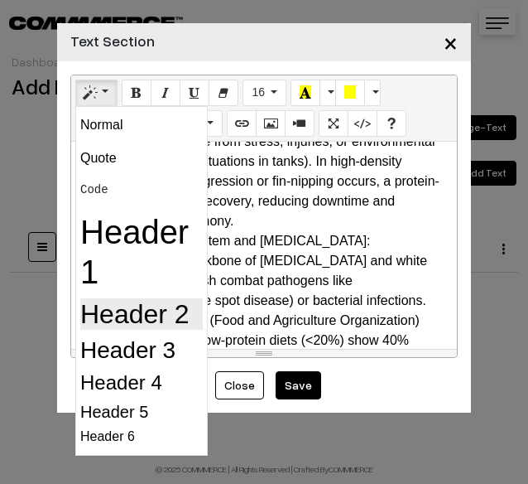
click at [122, 321] on h2 "Header 2" at bounding box center [141, 313] width 123 height 31
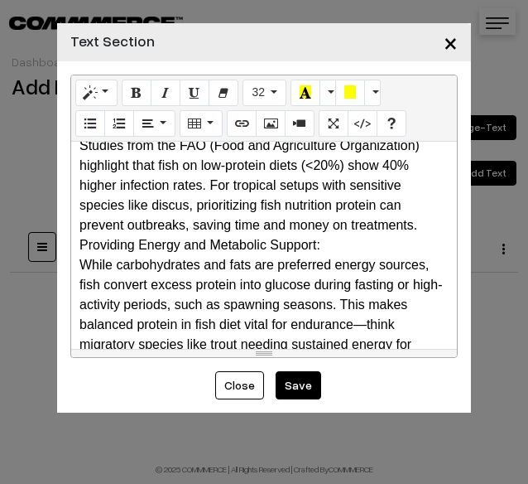
scroll to position [911, 0]
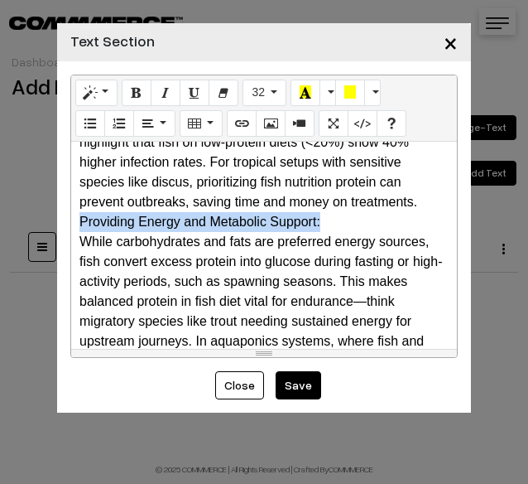
drag, startPoint x: 240, startPoint y: 234, endPoint x: 83, endPoint y: 219, distance: 158.1
click at [83, 219] on div "Providing Energy and Metabolic Support:" at bounding box center [264, 222] width 369 height 20
click at [89, 90] on icon "Style" at bounding box center [90, 91] width 12 height 13
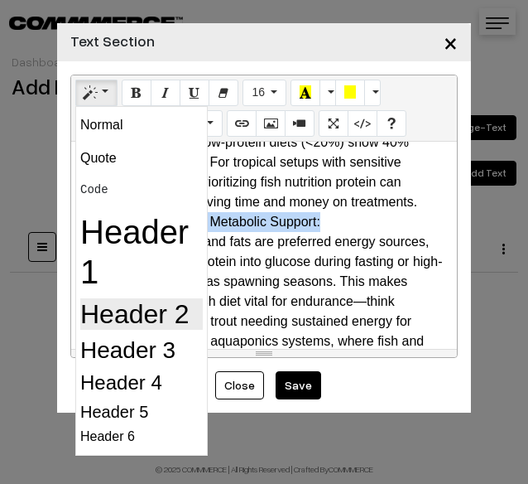
click at [113, 312] on h2 "Header 2" at bounding box center [141, 313] width 123 height 31
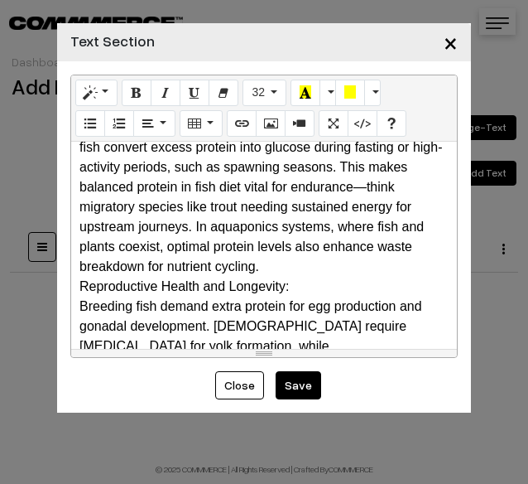
scroll to position [1077, 0]
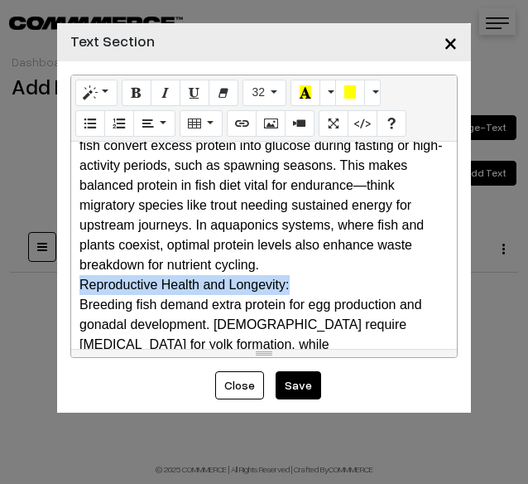
drag, startPoint x: 292, startPoint y: 281, endPoint x: 78, endPoint y: 255, distance: 215.2
click at [78, 286] on div "Why Do Fish Need Protein? The Science Behind It Protein is a macronutrient com…" at bounding box center [264, 245] width 386 height 207
click at [96, 89] on button "Style" at bounding box center [96, 93] width 42 height 27
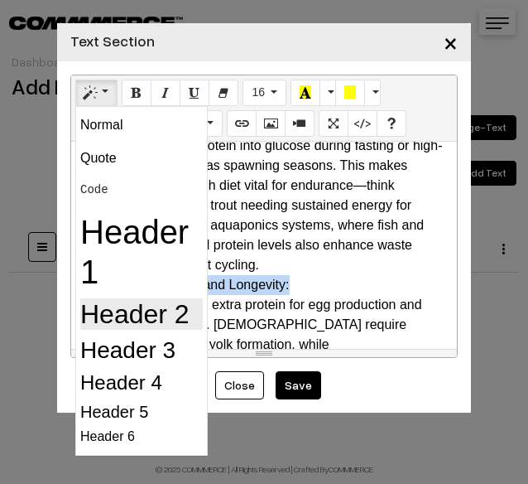
click at [112, 319] on h2 "Header 2" at bounding box center [141, 313] width 123 height 31
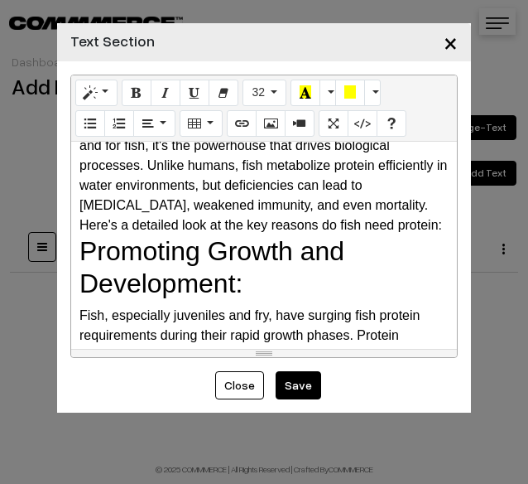
scroll to position [166, 0]
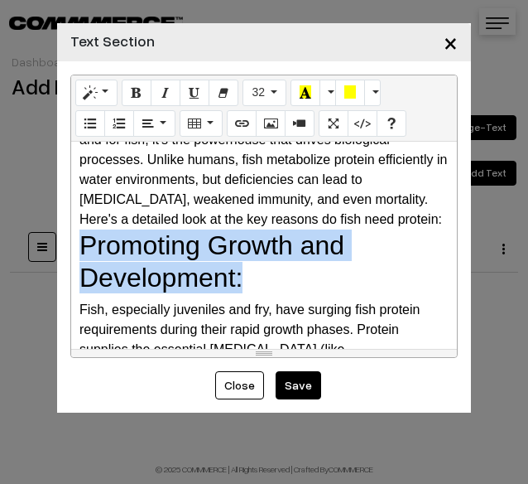
drag, startPoint x: 257, startPoint y: 277, endPoint x: 55, endPoint y: 234, distance: 206.6
click at [55, 234] on div "× Text Section Normal Quote Code Header 1 Header 2 Header 3 Header 4 Header 5 H…" at bounding box center [264, 242] width 528 height 484
click at [102, 95] on button "Style" at bounding box center [96, 93] width 42 height 27
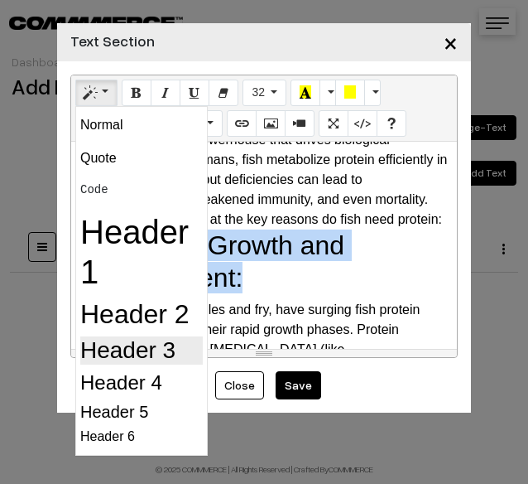
click at [146, 345] on h3 "Header 3" at bounding box center [141, 350] width 123 height 28
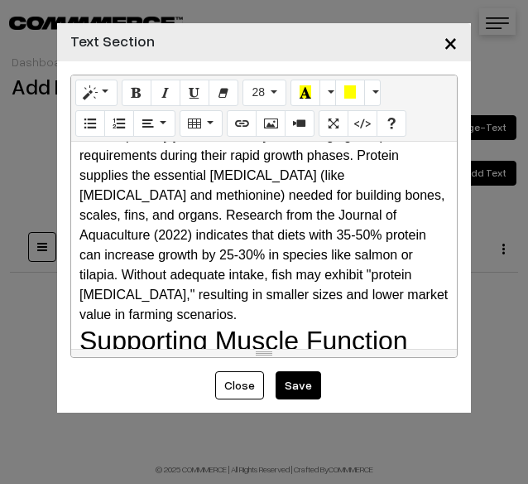
scroll to position [414, 0]
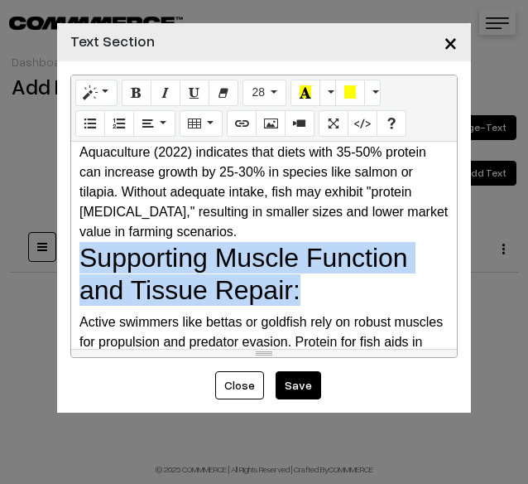
drag, startPoint x: 330, startPoint y: 302, endPoint x: 81, endPoint y: 250, distance: 254.7
click at [81, 250] on h2 "Supporting Muscle Function and Tissue Repair:" at bounding box center [264, 274] width 369 height 64
click at [115, 97] on button "Style" at bounding box center [96, 93] width 42 height 27
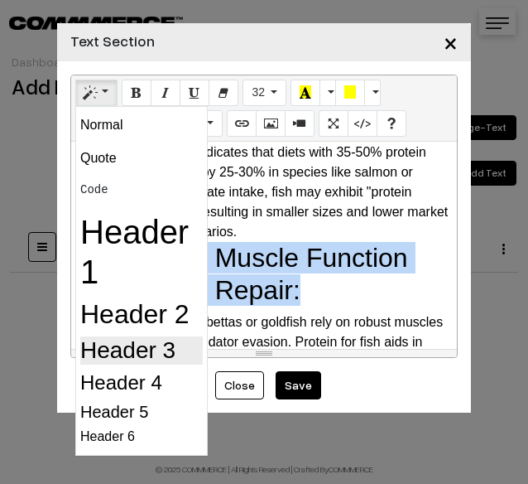
click at [131, 347] on h3 "Header 3" at bounding box center [141, 350] width 123 height 28
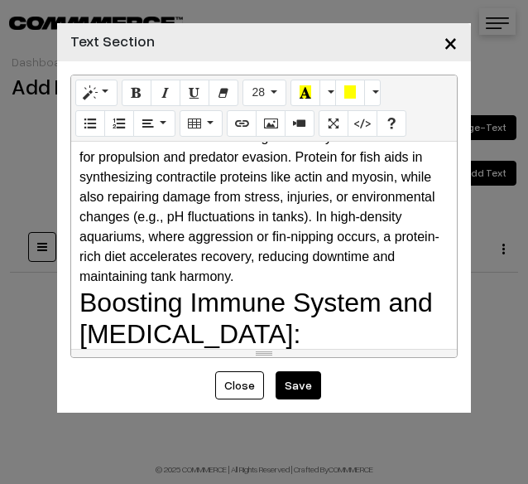
scroll to position [663, 0]
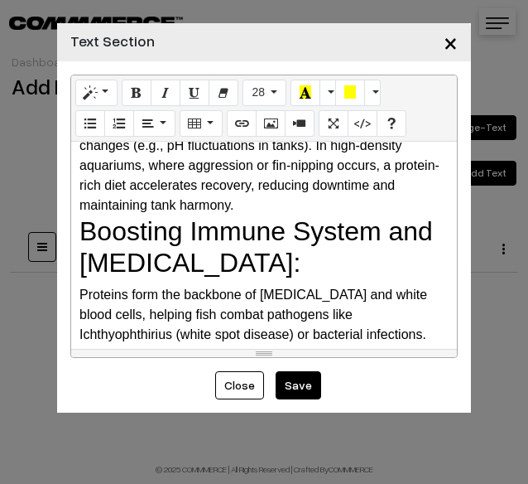
drag, startPoint x: 327, startPoint y: 268, endPoint x: 133, endPoint y: 133, distance: 237.4
click at [82, 240] on h2 "Boosting Immune System and [MEDICAL_DATA]:" at bounding box center [264, 247] width 369 height 64
click at [106, 92] on button "Style" at bounding box center [96, 93] width 42 height 27
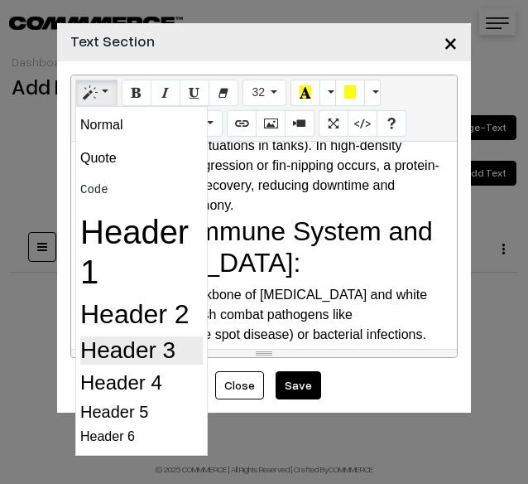
click at [156, 349] on h3 "Header 3" at bounding box center [141, 350] width 123 height 28
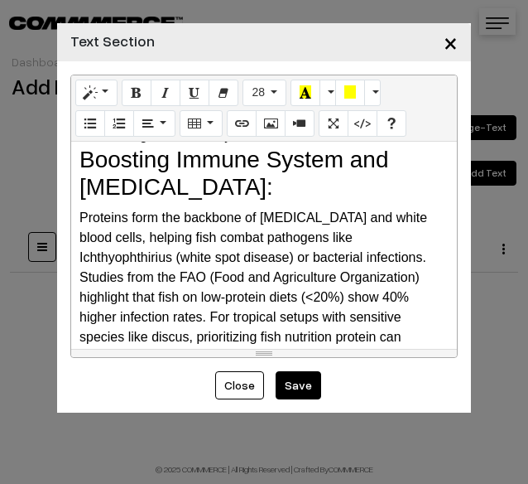
scroll to position [828, 0]
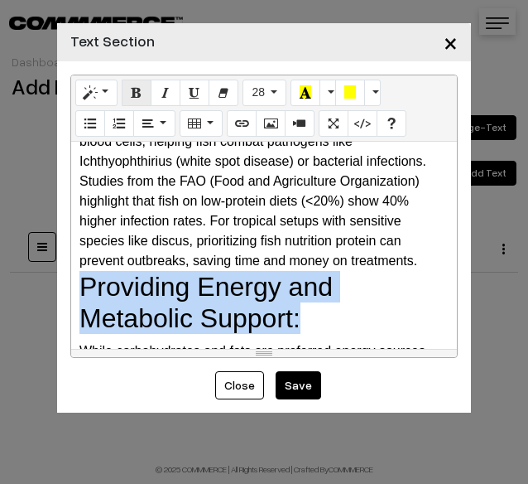
drag, startPoint x: 321, startPoint y: 327, endPoint x: 126, endPoint y: 99, distance: 300.2
click at [86, 279] on h2 "Providing Energy and Metabolic Support:" at bounding box center [264, 303] width 369 height 64
drag, startPoint x: 99, startPoint y: 90, endPoint x: 110, endPoint y: 89, distance: 10.9
click at [100, 90] on button "Style" at bounding box center [96, 93] width 42 height 27
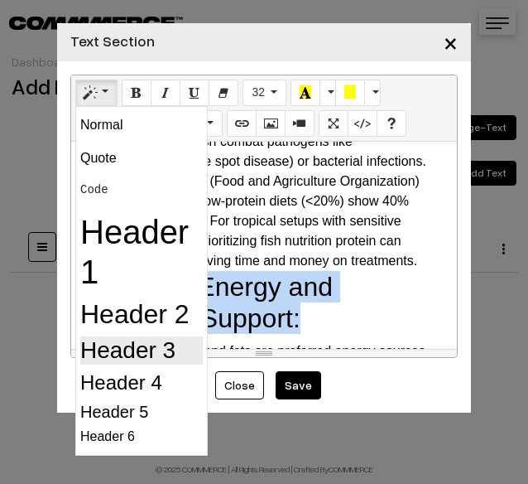
click at [166, 340] on h3 "Header 3" at bounding box center [141, 350] width 123 height 28
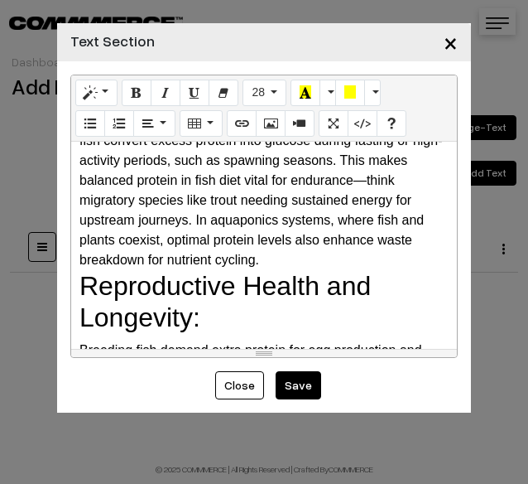
scroll to position [1077, 0]
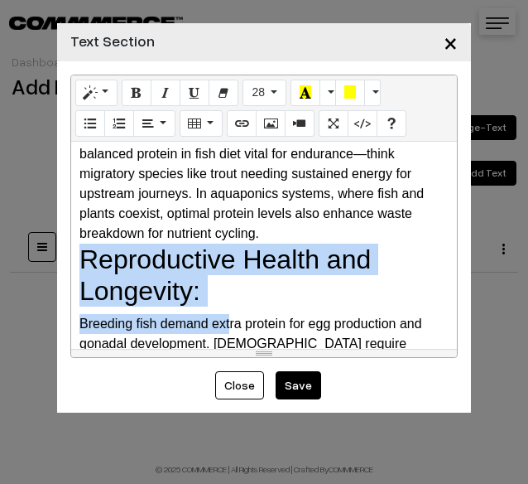
drag, startPoint x: 230, startPoint y: 307, endPoint x: 82, endPoint y: 254, distance: 157.5
click at [82, 254] on div "Why Do Fish Need Protein? The Science Behind It Protein is a macronutrient com…" at bounding box center [264, 245] width 386 height 207
click at [82, 254] on h2 "Reproductive Health and Longevity:" at bounding box center [264, 276] width 369 height 64
drag, startPoint x: 82, startPoint y: 254, endPoint x: 205, endPoint y: 301, distance: 132.1
click at [205, 301] on h2 "Reproductive Health and Longevity:" at bounding box center [264, 276] width 369 height 64
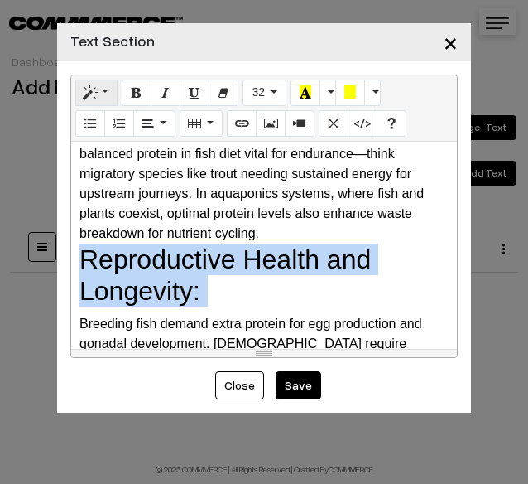
click at [88, 89] on icon "Style" at bounding box center [90, 91] width 12 height 13
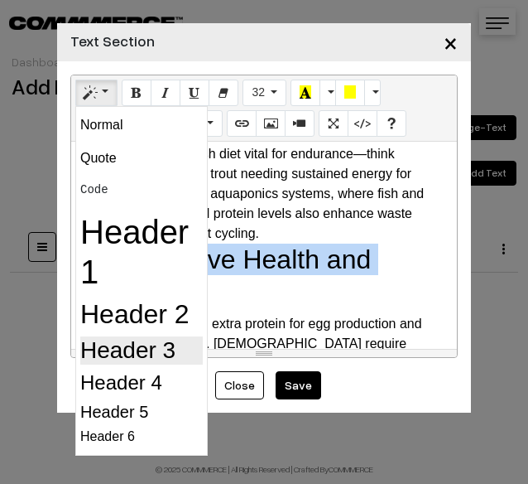
click at [128, 343] on h3 "Header 3" at bounding box center [141, 350] width 123 height 28
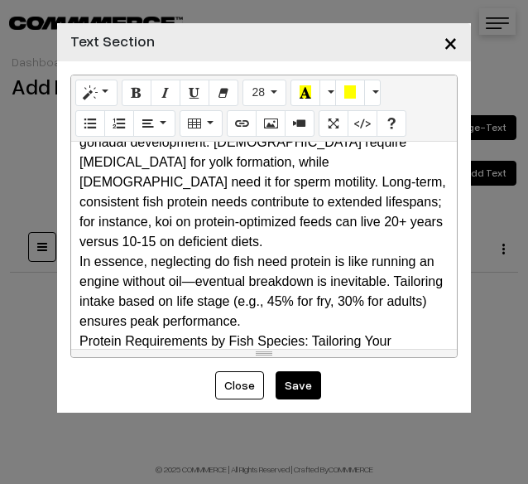
scroll to position [1325, 0]
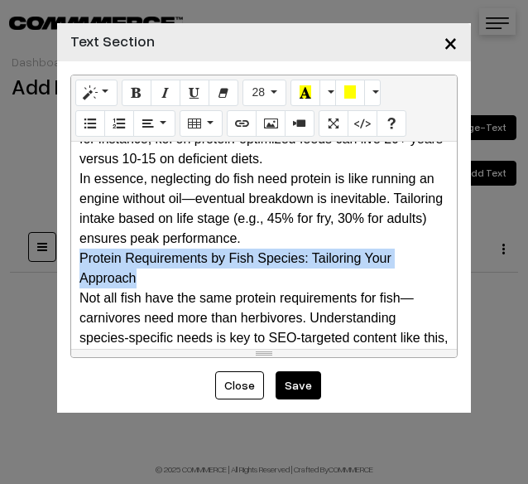
drag, startPoint x: 217, startPoint y: 291, endPoint x: 41, endPoint y: 267, distance: 177.2
click at [41, 267] on div "× Text Section Normal Quote Code Header 1 Header 2 Header 3 Header 4 Header 5 H…" at bounding box center [264, 242] width 528 height 484
click at [109, 83] on button "Style" at bounding box center [96, 93] width 42 height 27
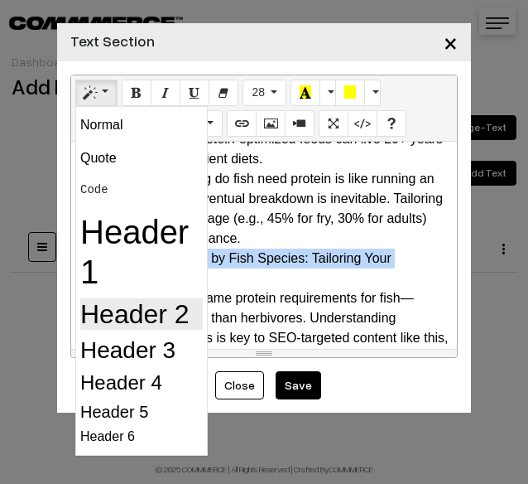
click at [130, 311] on h2 "Header 2" at bounding box center [141, 313] width 123 height 31
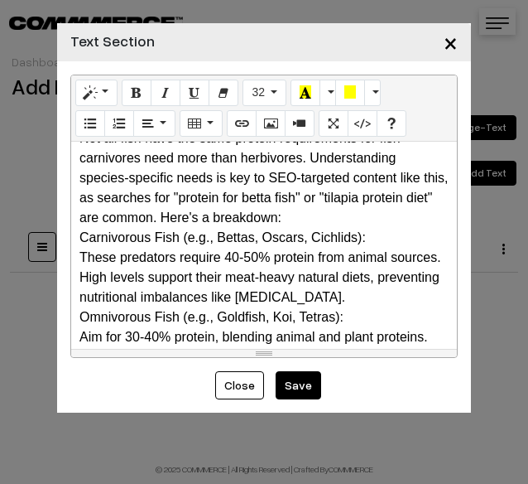
scroll to position [1574, 0]
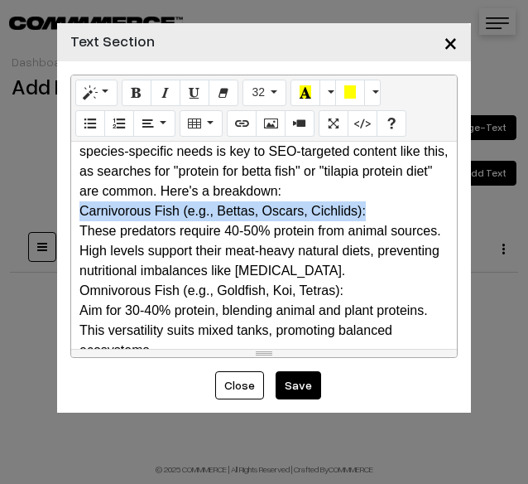
drag, startPoint x: 371, startPoint y: 223, endPoint x: 93, endPoint y: 163, distance: 284.6
click at [57, 202] on div "Normal Quote Code Header 1 Header 2 Header 3 Header 4 Header 5 Header 6 32 8 9 …" at bounding box center [264, 216] width 414 height 310
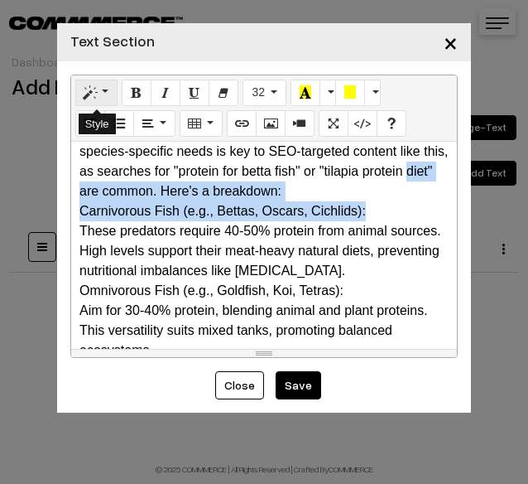
click at [107, 97] on button "Style" at bounding box center [96, 93] width 42 height 27
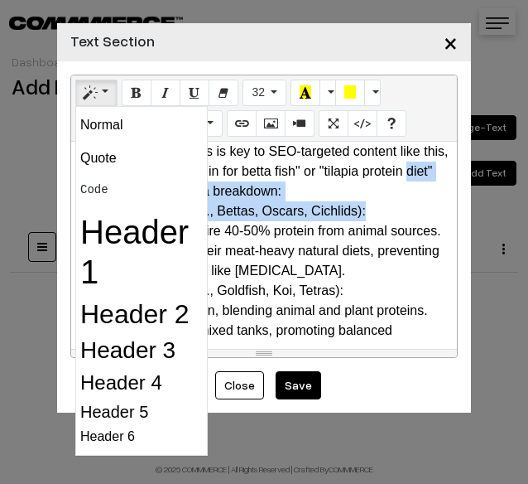
click at [356, 221] on div "Carnivorous Fish (e.g., Bettas, Oscars, Cichlids):" at bounding box center [264, 211] width 369 height 20
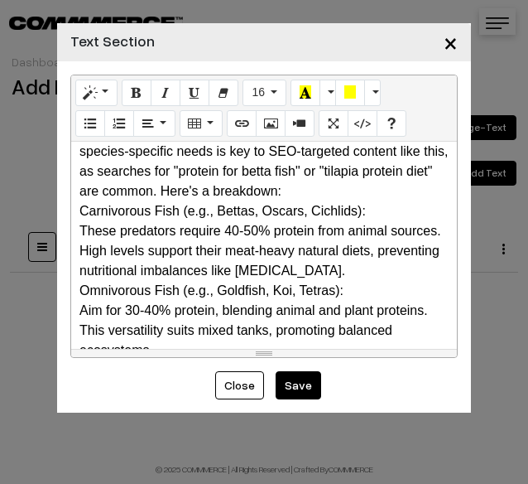
click at [368, 214] on div "Carnivorous Fish (e.g., Bettas, Oscars, Cichlids):" at bounding box center [264, 211] width 369 height 20
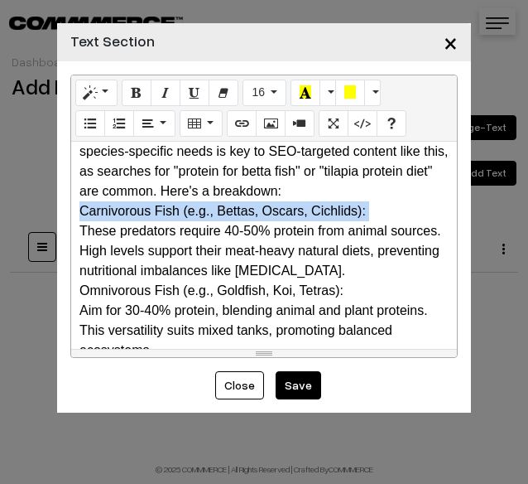
click at [368, 214] on div "Carnivorous Fish (e.g., Bettas, Oscars, Cichlids):" at bounding box center [264, 211] width 369 height 20
click at [108, 99] on button "Style" at bounding box center [96, 93] width 42 height 27
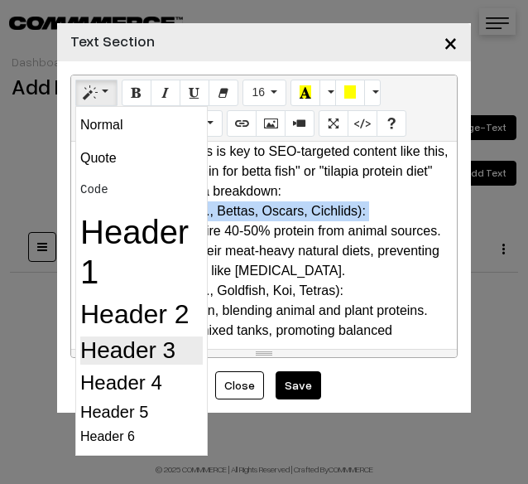
click at [144, 349] on h3 "Header 3" at bounding box center [141, 350] width 123 height 28
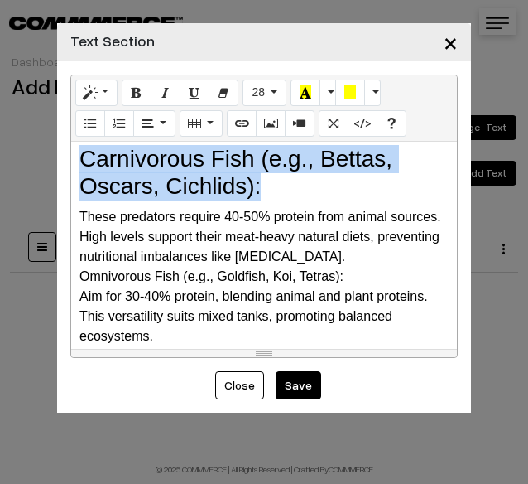
scroll to position [1657, 0]
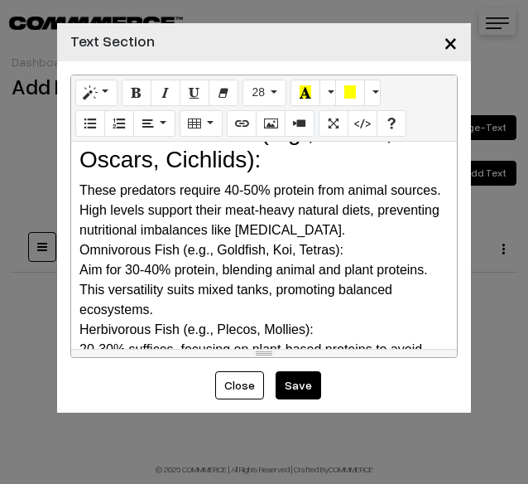
click at [330, 256] on div "Omnivorous Fish (e.g., Goldfish, Koi, Tetras):" at bounding box center [264, 250] width 369 height 20
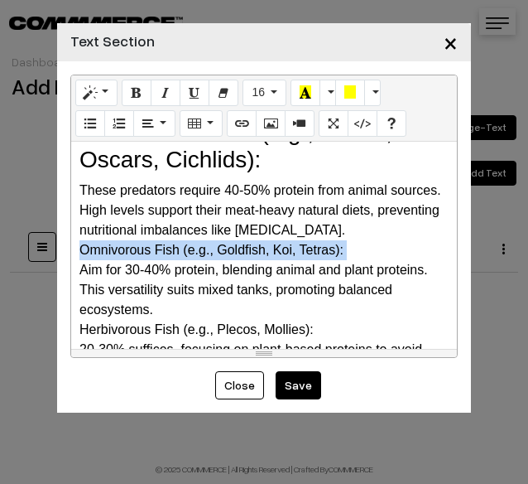
click at [330, 256] on div "Omnivorous Fish (e.g., Goldfish, Koi, Tetras):" at bounding box center [264, 250] width 369 height 20
click at [103, 87] on button "Style" at bounding box center [96, 93] width 42 height 27
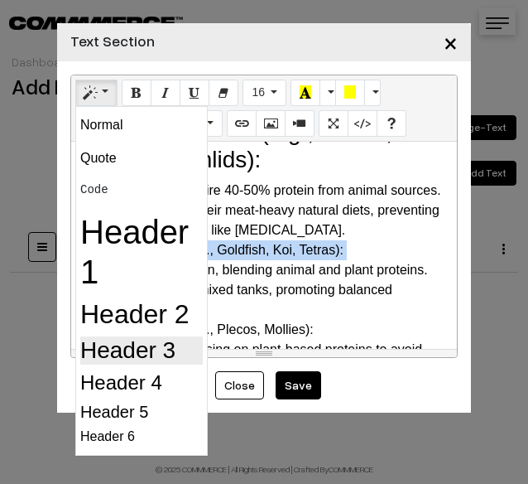
click at [133, 357] on h3 "Header 3" at bounding box center [141, 350] width 123 height 28
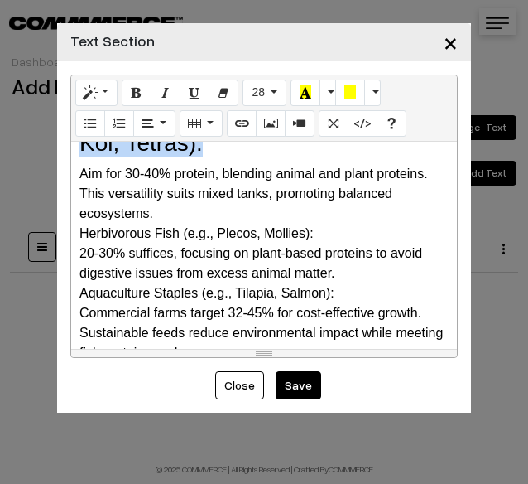
scroll to position [1822, 0]
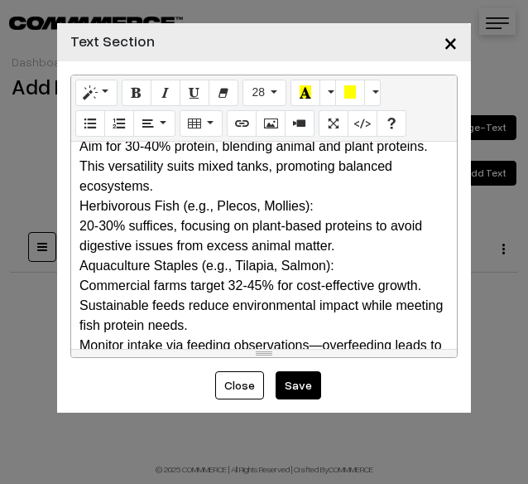
click at [220, 216] on div "Herbivorous Fish (e.g., Plecos, Mollies):" at bounding box center [264, 206] width 369 height 20
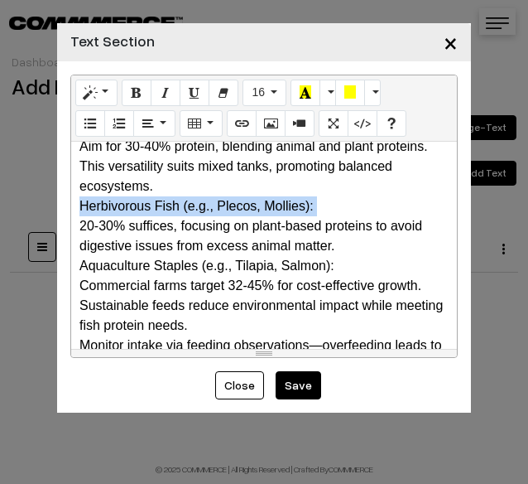
click at [220, 216] on div "Herbivorous Fish (e.g., Plecos, Mollies):" at bounding box center [264, 206] width 369 height 20
click at [95, 87] on button "Style" at bounding box center [96, 93] width 42 height 27
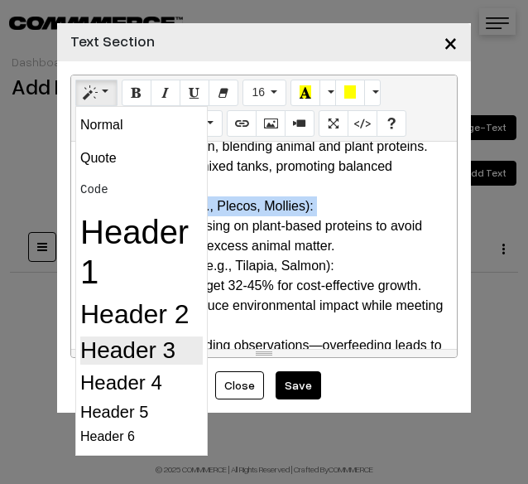
click at [120, 345] on h3 "Header 3" at bounding box center [141, 350] width 123 height 28
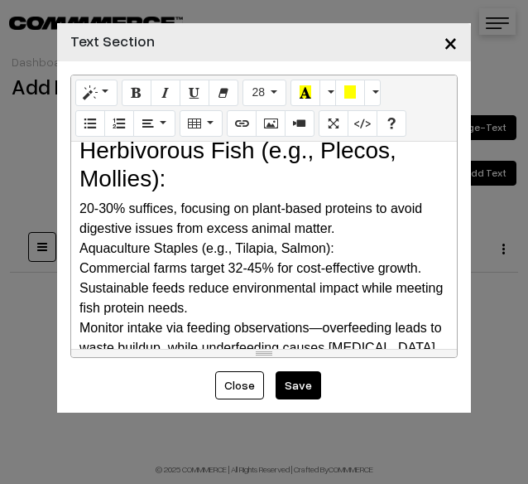
scroll to position [1905, 0]
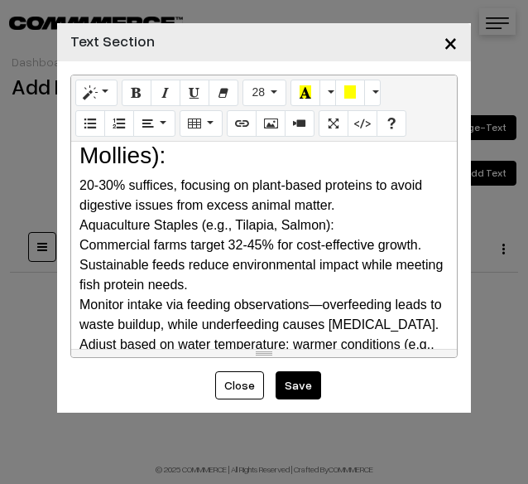
click at [306, 231] on div "Aquaculture Staples (e.g., Tilapia, Salmon):" at bounding box center [264, 225] width 369 height 20
click at [131, 235] on div "Aquaculture Staples (e.g., Tilapia, Salmon):" at bounding box center [264, 225] width 369 height 20
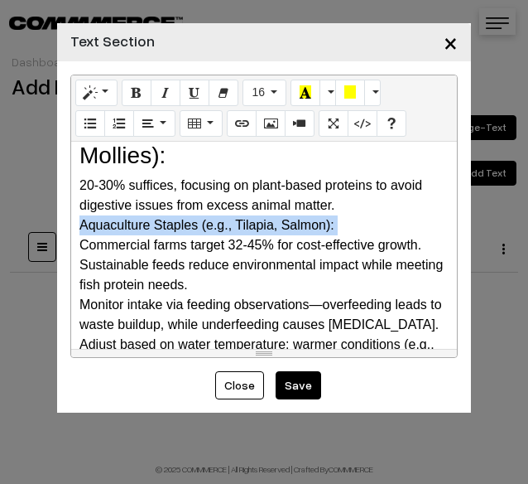
click at [131, 235] on div "Aquaculture Staples (e.g., Tilapia, Salmon):" at bounding box center [264, 225] width 369 height 20
click at [104, 99] on button "Style" at bounding box center [96, 93] width 42 height 27
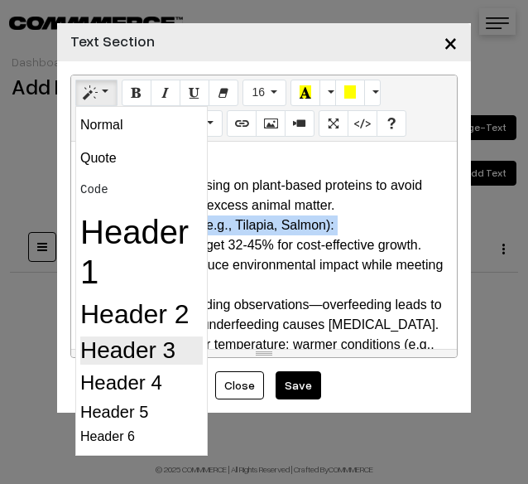
click at [117, 355] on h3 "Header 3" at bounding box center [141, 350] width 123 height 28
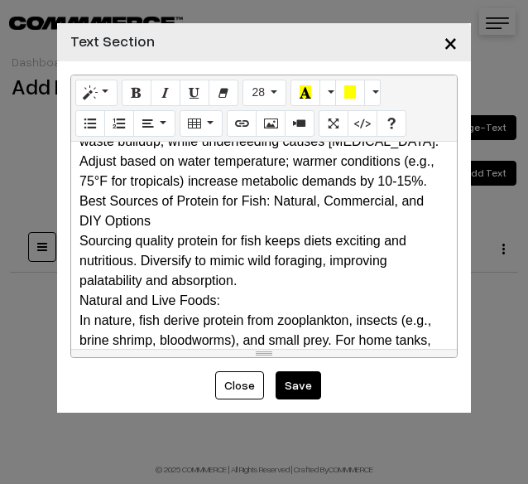
scroll to position [2154, 0]
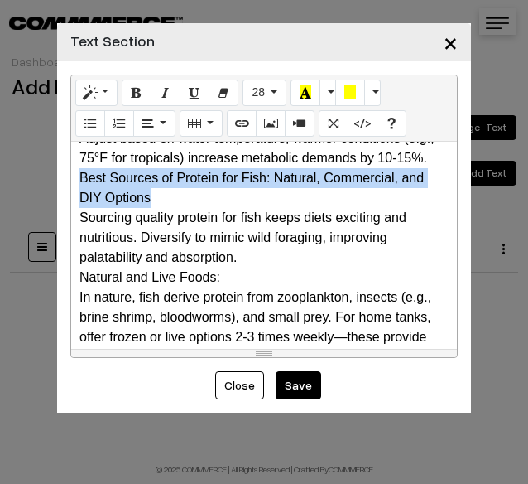
drag, startPoint x: 76, startPoint y: 183, endPoint x: 157, endPoint y: 210, distance: 84.6
click at [157, 210] on div "Why Do Fish Need Protein? The Science Behind It Protein is a macronutrient com…" at bounding box center [264, 245] width 386 height 207
click at [96, 86] on button "Style" at bounding box center [96, 93] width 42 height 27
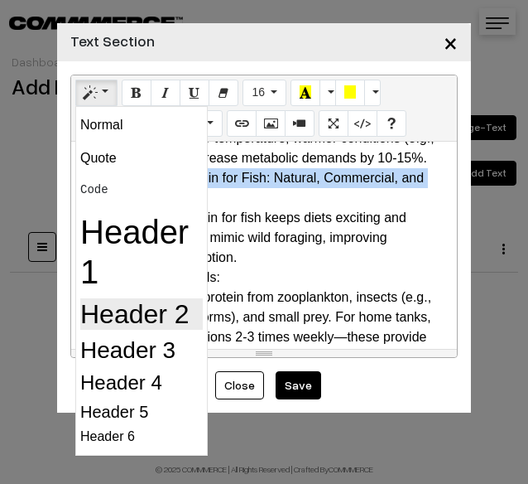
click at [124, 309] on h2 "Header 2" at bounding box center [141, 313] width 123 height 31
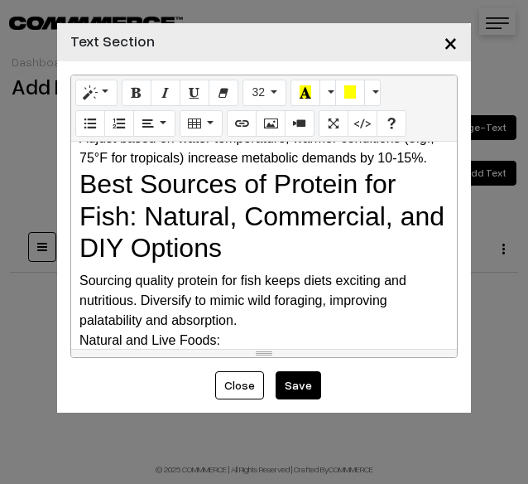
click at [207, 257] on h2 "Best Sources of Protein for Fish: Natural, Commercial, and DIY Options" at bounding box center [264, 215] width 369 height 95
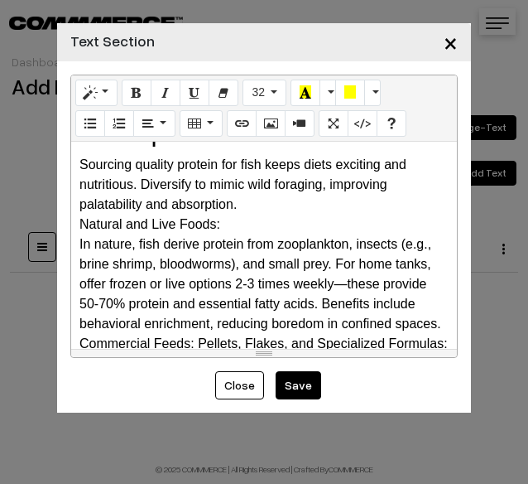
scroll to position [2236, 0]
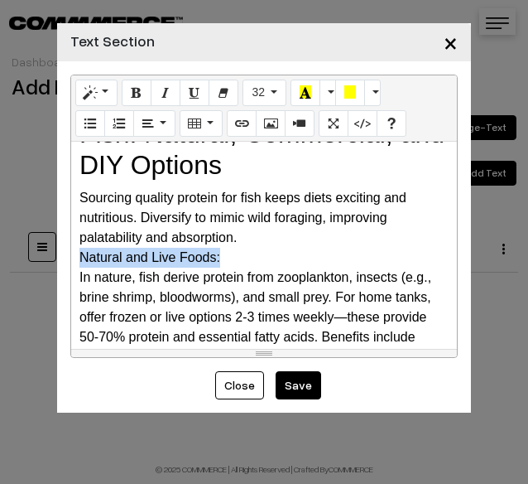
drag, startPoint x: 234, startPoint y: 273, endPoint x: 78, endPoint y: 273, distance: 156.5
click at [78, 273] on div "Why Do Fish Need Protein? The Science Behind It Protein is a macronutrient com…" at bounding box center [264, 245] width 386 height 207
click at [94, 102] on button "Style" at bounding box center [96, 93] width 42 height 27
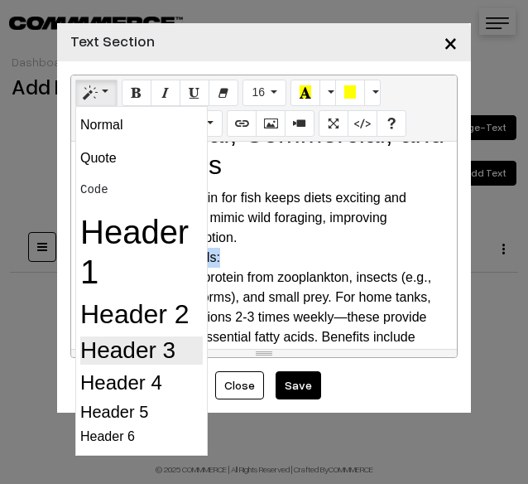
click at [111, 350] on h3 "Header 3" at bounding box center [141, 350] width 123 height 28
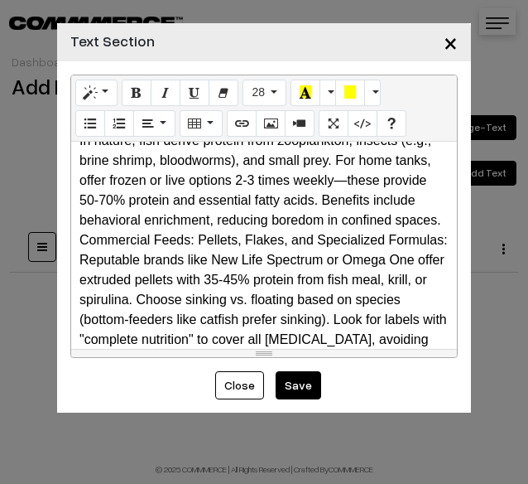
scroll to position [2402, 0]
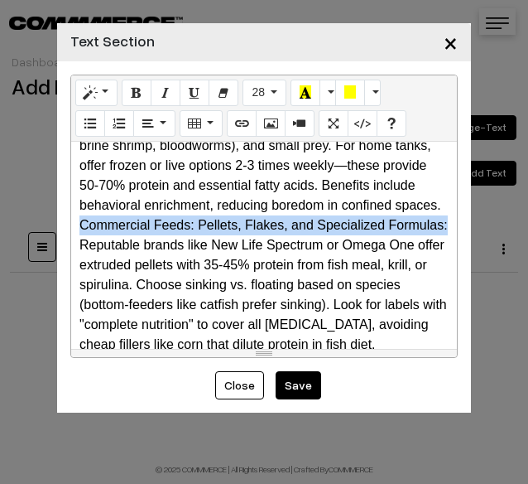
drag, startPoint x: 156, startPoint y: 276, endPoint x: 79, endPoint y: 248, distance: 82.0
click at [80, 235] on div "Commercial Feeds: Pellets, Flakes, and Specialized Formulas:" at bounding box center [264, 225] width 369 height 20
click at [82, 95] on button "Style" at bounding box center [96, 93] width 42 height 27
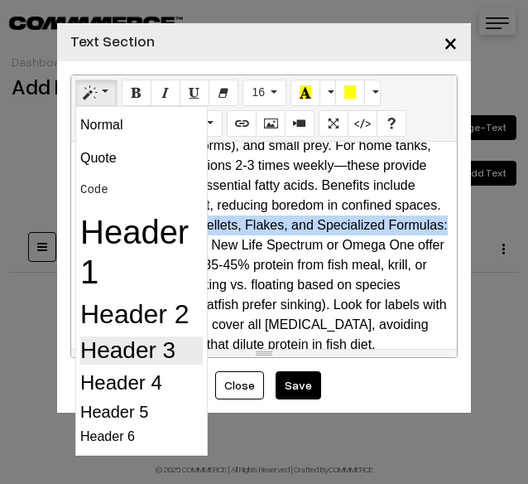
click at [104, 355] on h3 "Header 3" at bounding box center [141, 350] width 123 height 28
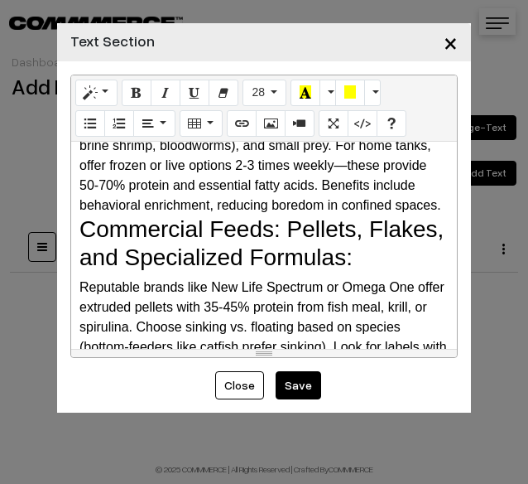
scroll to position [2568, 0]
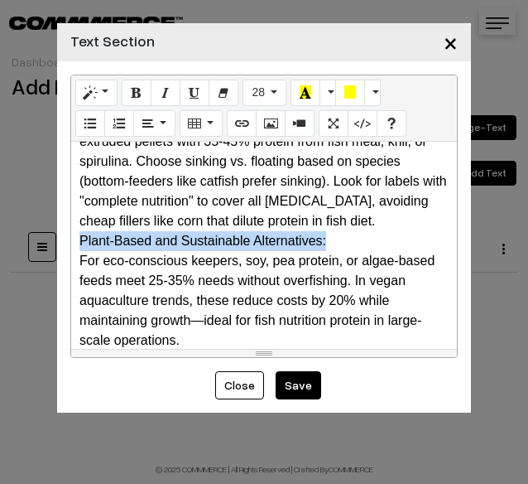
drag, startPoint x: 333, startPoint y: 274, endPoint x: 78, endPoint y: 269, distance: 255.2
click at [78, 269] on div "Why Do Fish Need Protein? The Science Behind It Protein is a macronutrient com…" at bounding box center [264, 245] width 386 height 207
click at [94, 94] on icon "Style" at bounding box center [90, 91] width 12 height 13
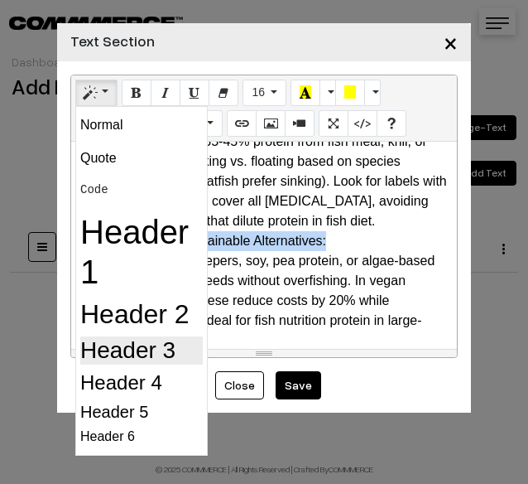
click at [122, 351] on h3 "Header 3" at bounding box center [141, 350] width 123 height 28
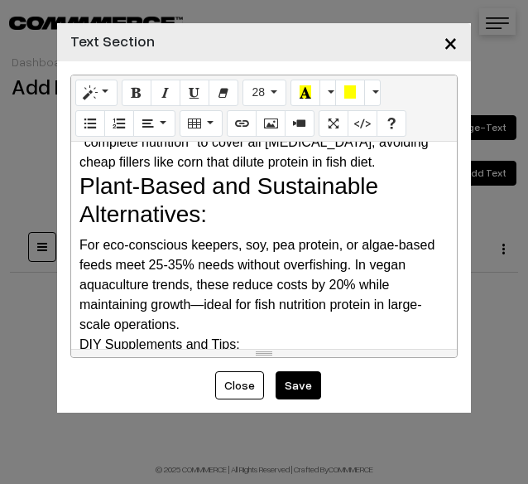
scroll to position [2733, 0]
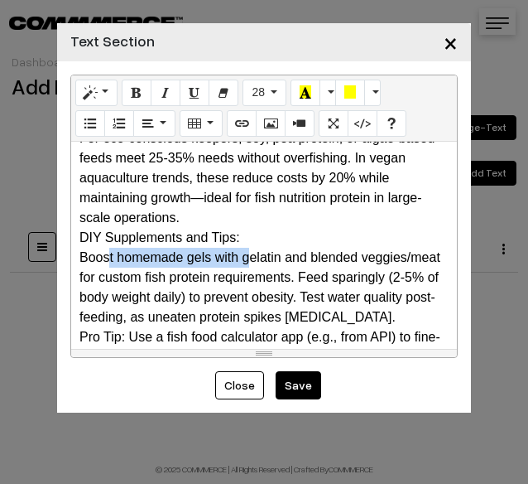
drag, startPoint x: 250, startPoint y: 274, endPoint x: 113, endPoint y: 268, distance: 137.6
click at [111, 271] on div "Why Do Fish Need Protein? The Science Behind It Protein is a macronutrient com…" at bounding box center [264, 245] width 386 height 207
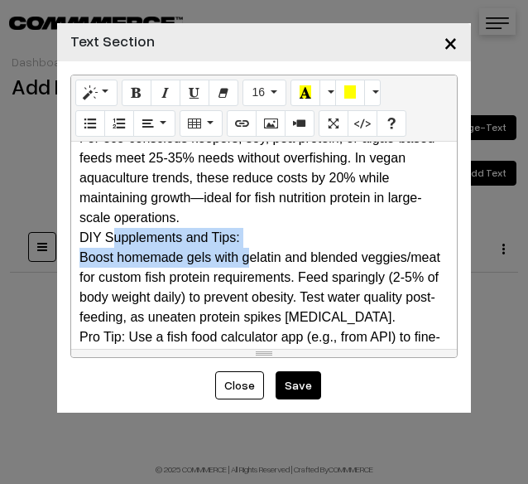
click at [118, 248] on div "DIY Supplements and Tips:" at bounding box center [264, 238] width 369 height 20
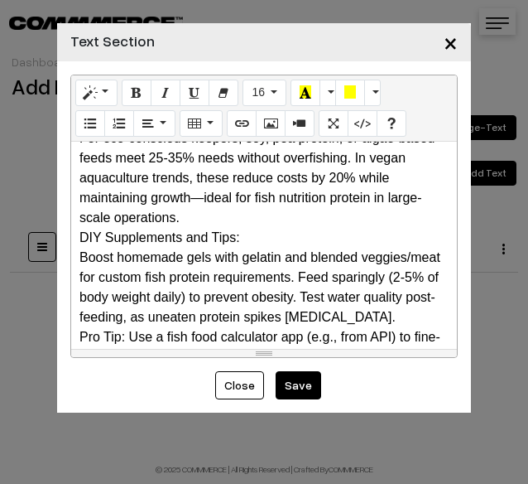
click at [118, 248] on div "DIY Supplements and Tips:" at bounding box center [264, 238] width 369 height 20
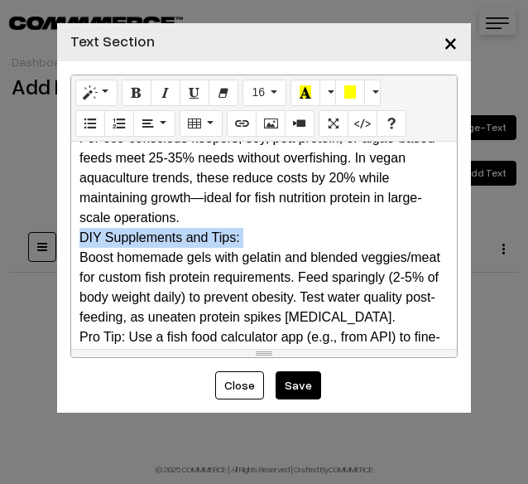
click at [118, 248] on div "DIY Supplements and Tips:" at bounding box center [264, 238] width 369 height 20
click at [106, 94] on button "Style" at bounding box center [96, 93] width 42 height 27
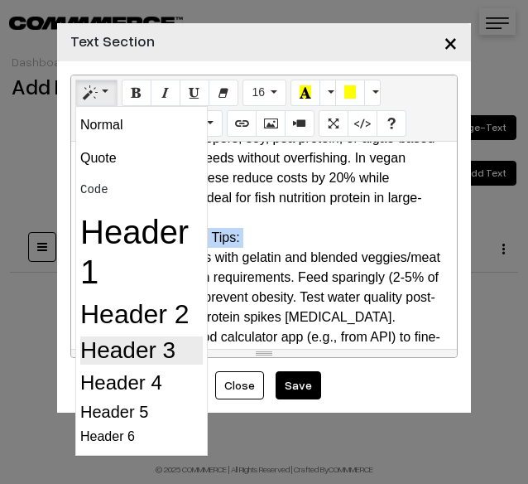
click at [121, 340] on h3 "Header 3" at bounding box center [141, 350] width 123 height 28
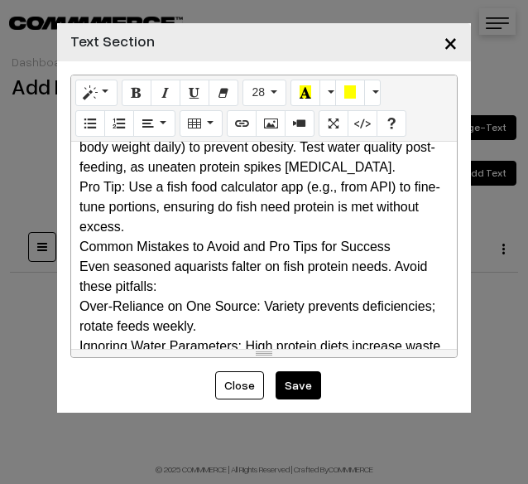
scroll to position [2899, 0]
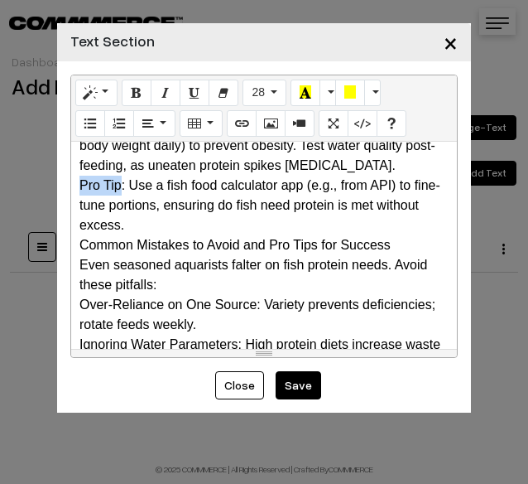
drag, startPoint x: 122, startPoint y: 234, endPoint x: 78, endPoint y: 234, distance: 43.9
click at [78, 234] on div "Why Do Fish Need Protein? The Science Behind It Protein is a macronutrient com…" at bounding box center [264, 245] width 386 height 207
drag, startPoint x: 123, startPoint y: 235, endPoint x: 81, endPoint y: 233, distance: 42.3
click at [81, 233] on div "Pro Tip: Use a fish food calculator app (e.g., from API) to fine-tune portions,…" at bounding box center [264, 206] width 369 height 60
click at [135, 95] on icon "Bold (CTRL+B)" at bounding box center [137, 91] width 12 height 13
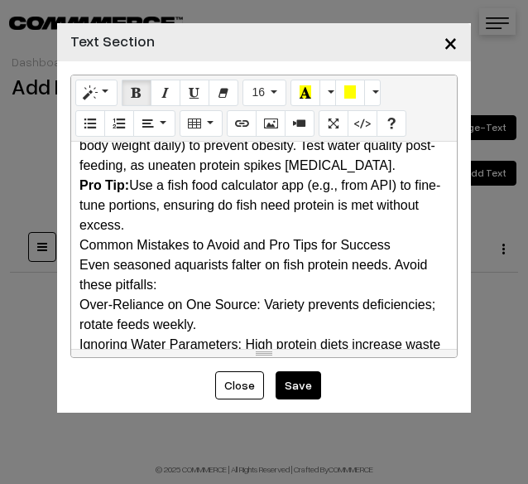
click at [182, 235] on div "Pro Tip: Use a fish food calculator app (e.g., from API) to fine-tune portions,…" at bounding box center [264, 206] width 369 height 60
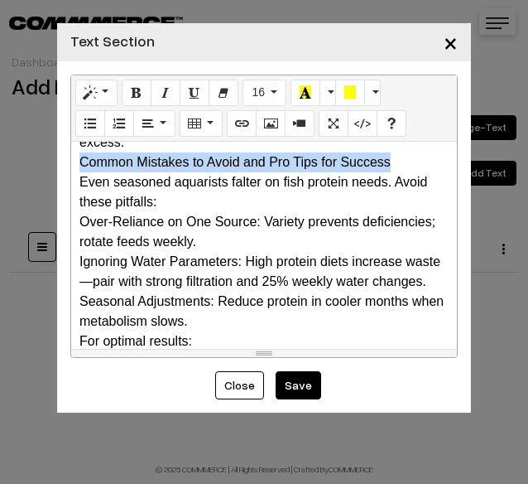
drag, startPoint x: 75, startPoint y: 206, endPoint x: 397, endPoint y: 210, distance: 321.4
click at [397, 210] on div "Why Do Fish Need Protein? The Science Behind It Protein is a macronutrient com…" at bounding box center [264, 245] width 386 height 207
click at [108, 94] on button "Style" at bounding box center [96, 93] width 42 height 27
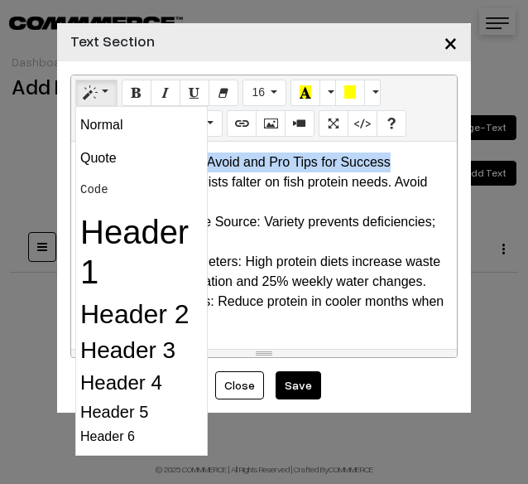
click at [111, 326] on h2 "Header 2" at bounding box center [141, 313] width 123 height 31
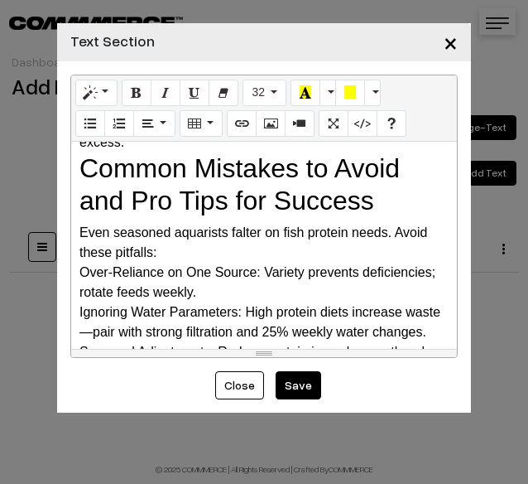
scroll to position [3065, 0]
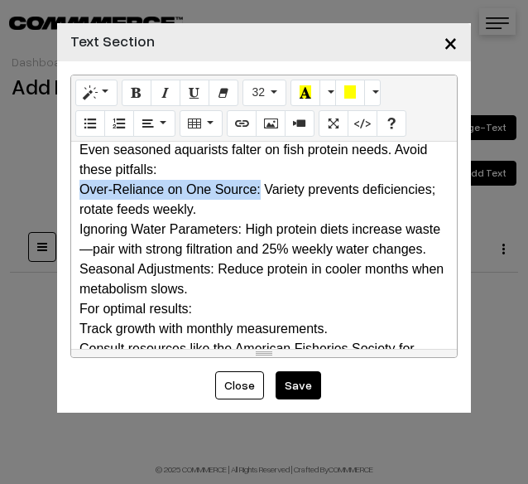
drag, startPoint x: 79, startPoint y: 235, endPoint x: 258, endPoint y: 238, distance: 179.8
click at [258, 219] on div "Over-Reliance on One Source: Variety prevents deficiencies; rotate feeds weekly." at bounding box center [264, 200] width 369 height 40
click at [131, 86] on icon "Bold (CTRL+B)" at bounding box center [137, 91] width 12 height 13
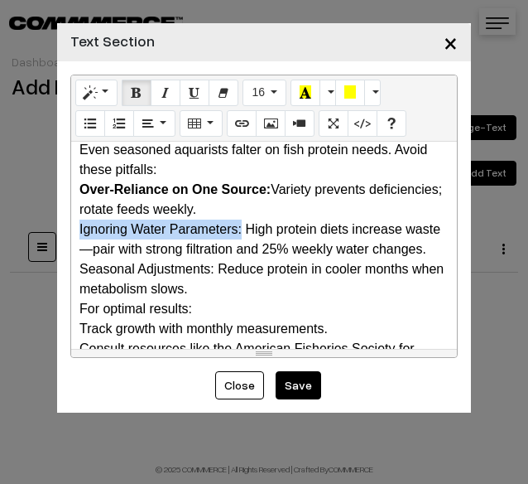
drag, startPoint x: 78, startPoint y: 273, endPoint x: 243, endPoint y: 277, distance: 164.9
click at [243, 277] on div "Why Do Fish Need Protein? The Science Behind It Protein is a macronutrient com…" at bounding box center [264, 245] width 386 height 207
click at [133, 92] on icon "Bold (CTRL+B)" at bounding box center [137, 91] width 12 height 13
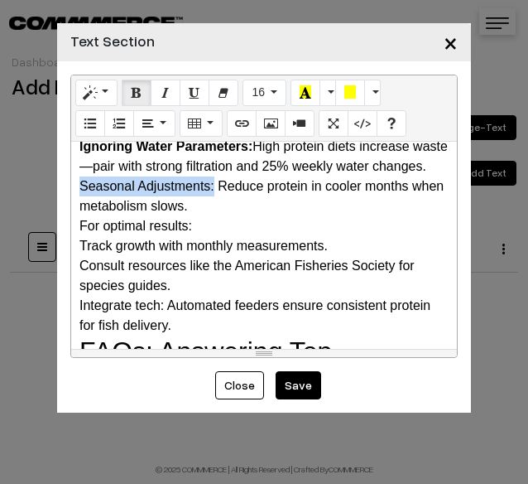
drag, startPoint x: 79, startPoint y: 253, endPoint x: 213, endPoint y: 253, distance: 134.2
click at [213, 216] on div "Seasonal Adjustments: Reduce protein in cooler months when metabolism slows." at bounding box center [264, 196] width 369 height 40
click at [138, 98] on icon "Bold (CTRL+B)" at bounding box center [137, 91] width 12 height 13
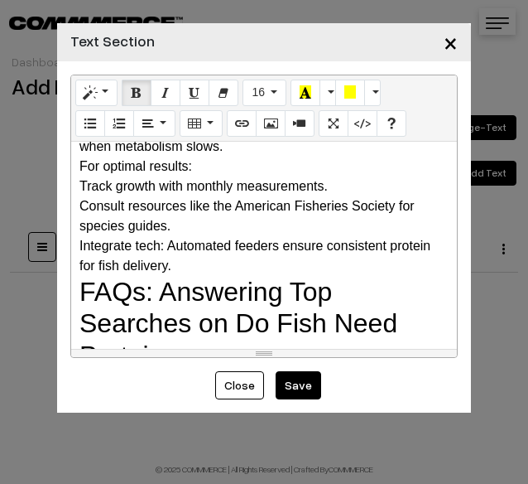
scroll to position [3230, 0]
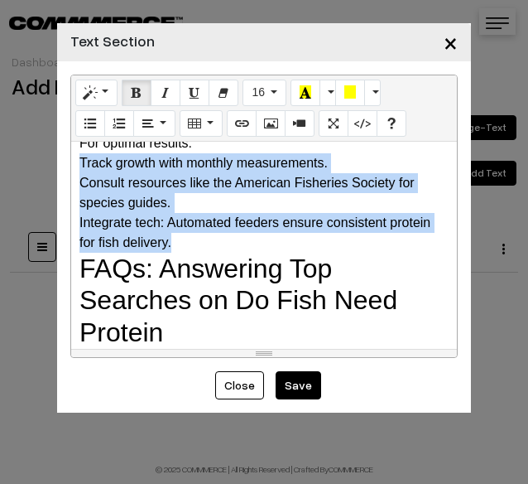
drag, startPoint x: 77, startPoint y: 221, endPoint x: 181, endPoint y: 304, distance: 132.6
click at [181, 304] on div "Why Do Fish Need Protein? The Science Behind It Protein is a macronutrient com…" at bounding box center [264, 245] width 386 height 207
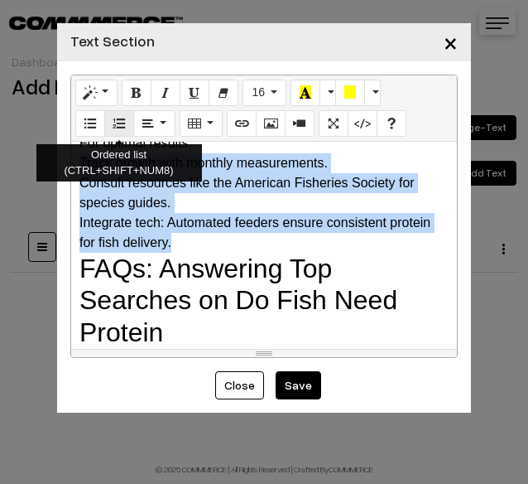
click at [113, 125] on icon "Ordered list (CTRL+SHIFT+NUM8)" at bounding box center [119, 122] width 12 height 13
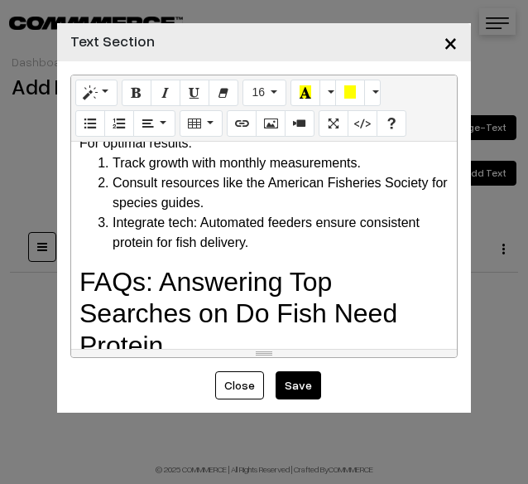
click at [235, 133] on div "Seasonal Adjustments: Reduce protein in cooler months when metabolism slows." at bounding box center [264, 114] width 369 height 40
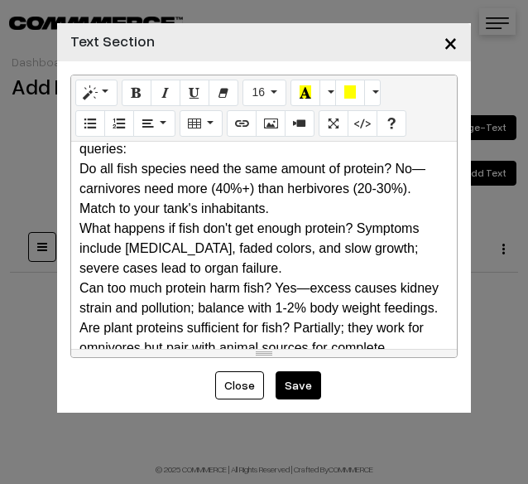
scroll to position [3396, 0]
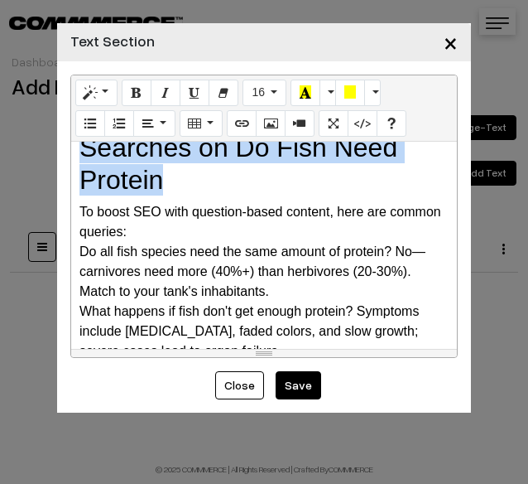
drag, startPoint x: 199, startPoint y: 248, endPoint x: 26, endPoint y: 177, distance: 186.9
click at [26, 177] on div "× Text Section Normal Quote Code Header 1 Header 2 Header 3 Header 4 Header 5 H…" at bounding box center [264, 242] width 528 height 484
click at [108, 85] on button "Style" at bounding box center [96, 93] width 42 height 27
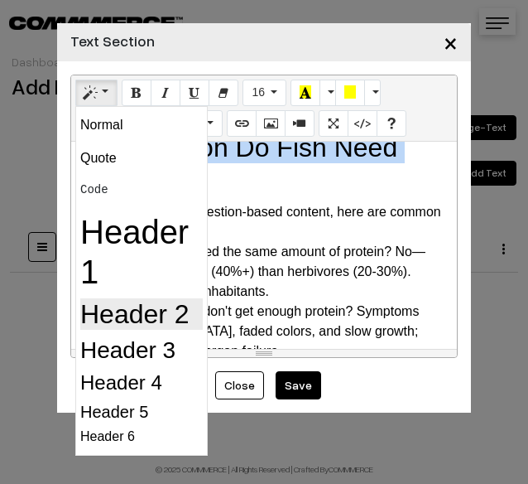
click at [130, 309] on h2 "Header 2" at bounding box center [141, 313] width 123 height 31
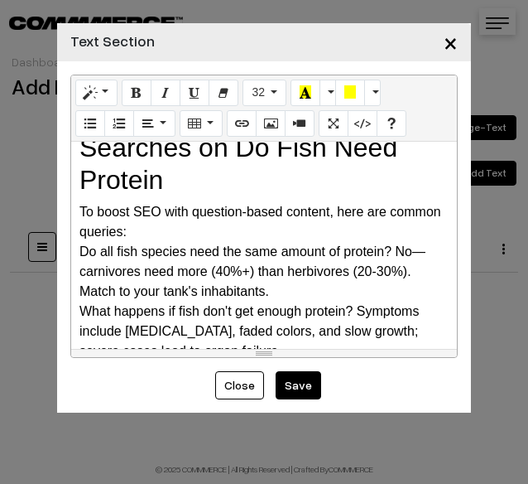
click at [174, 242] on div "To boost SEO with question-based content, here are common queries:" at bounding box center [264, 222] width 369 height 40
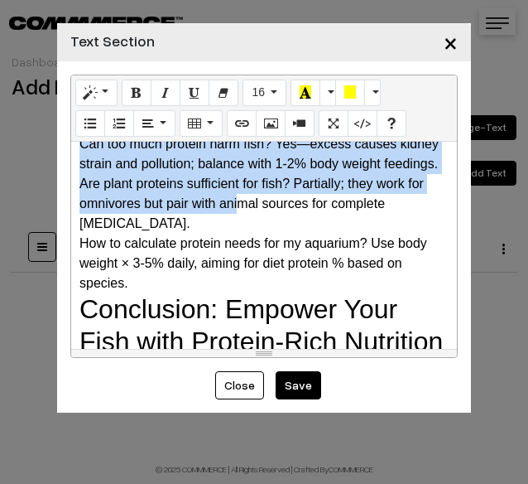
scroll to position [3706, 0]
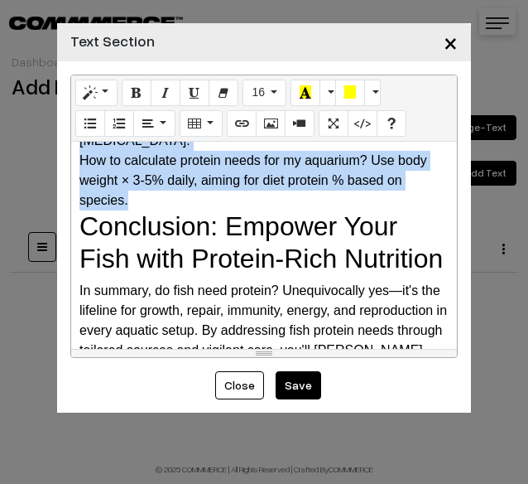
drag, startPoint x: 77, startPoint y: 238, endPoint x: 242, endPoint y: 282, distance: 170.8
click at [242, 282] on div "Why Do Fish Need Protein? The Science Behind It Protein is a macronutrient com…" at bounding box center [264, 245] width 386 height 207
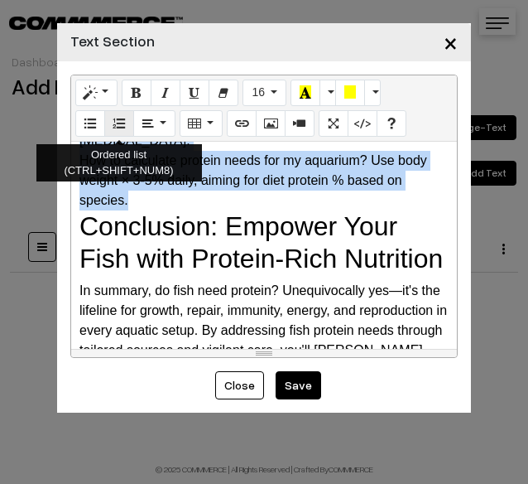
click at [121, 126] on icon "Ordered list (CTRL+SHIFT+NUM8)" at bounding box center [119, 122] width 12 height 13
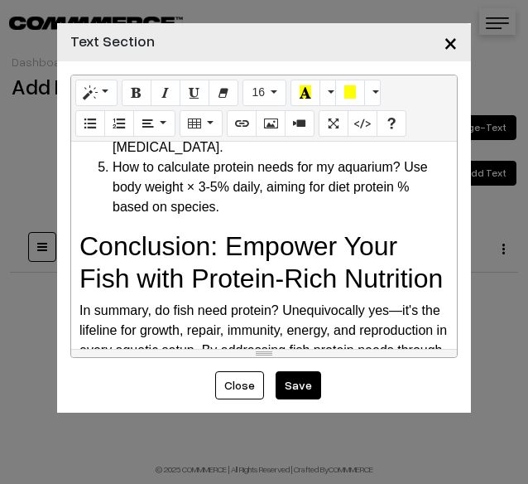
click at [205, 217] on li "How to calculate protein needs for my aquarium? Use body weight × 3-5% daily, a…" at bounding box center [281, 187] width 336 height 60
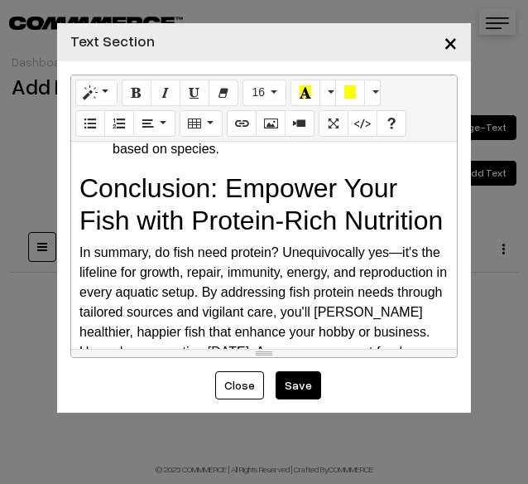
scroll to position [3802, 0]
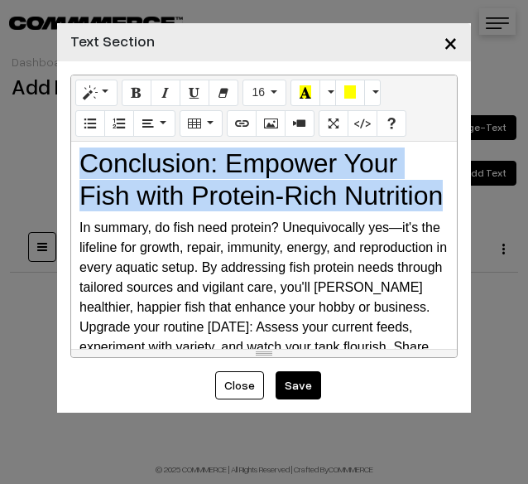
drag, startPoint x: 113, startPoint y: 269, endPoint x: 96, endPoint y: 185, distance: 86.1
click at [63, 214] on div "Normal Quote Code Header 1 Header 2 Header 3 Header 4 Header 5 Header 6 16 8 9 …" at bounding box center [264, 216] width 414 height 310
click at [99, 90] on button "Style" at bounding box center [96, 93] width 42 height 27
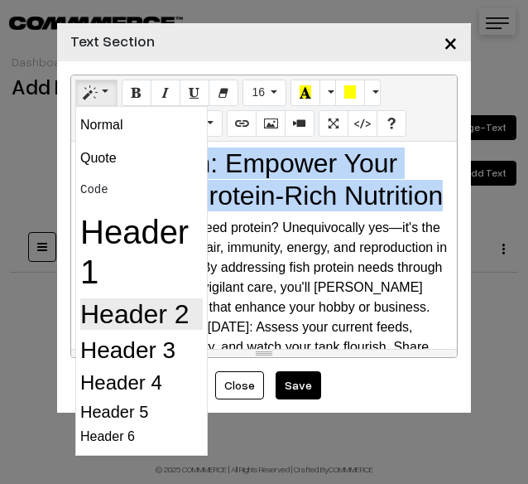
click at [129, 302] on h2 "Header 2" at bounding box center [141, 313] width 123 height 31
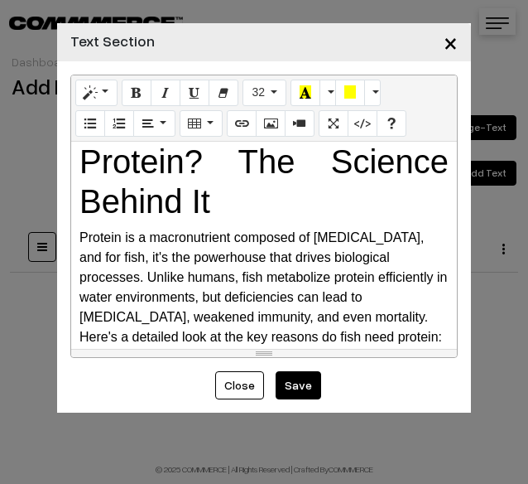
scroll to position [83, 0]
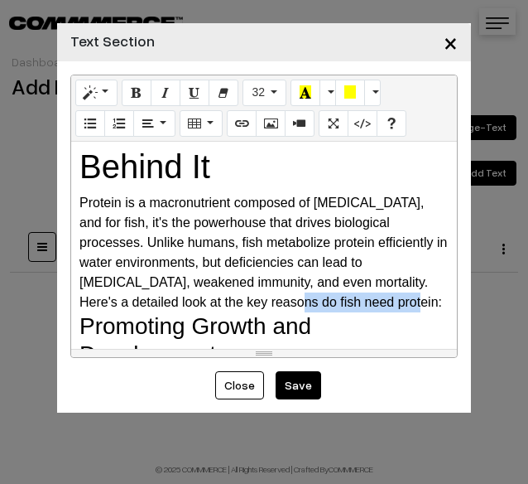
drag, startPoint x: 219, startPoint y: 301, endPoint x: 337, endPoint y: 309, distance: 118.7
click at [337, 309] on div "Protein is a macronutrient composed of [MEDICAL_DATA], and for fish, it's the p…" at bounding box center [264, 252] width 369 height 119
click at [138, 95] on icon "Bold (CTRL+B)" at bounding box center [137, 91] width 12 height 13
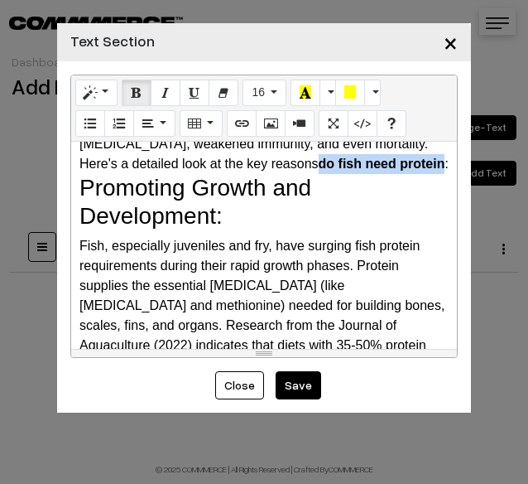
scroll to position [248, 0]
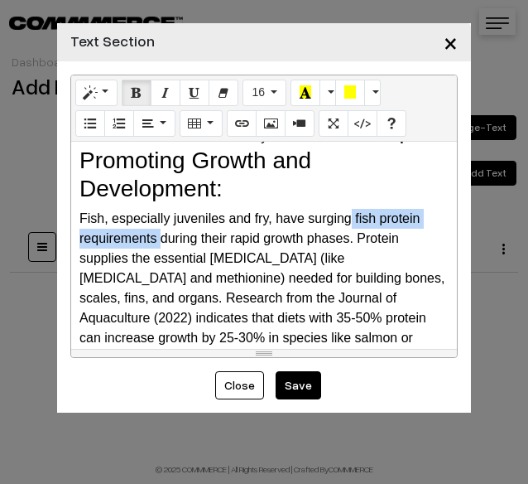
drag, startPoint x: 353, startPoint y: 215, endPoint x: 160, endPoint y: 236, distance: 194.2
click at [160, 236] on div "Fish, especially juveniles and fry, have surging fish protein requirements duri…" at bounding box center [264, 308] width 369 height 199
click at [131, 94] on icon "Bold (CTRL+B)" at bounding box center [137, 91] width 12 height 13
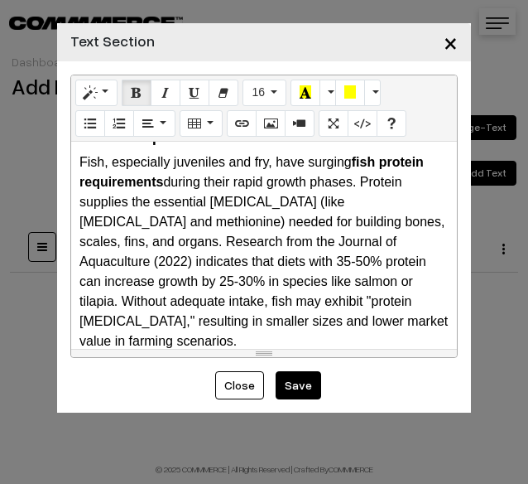
scroll to position [331, 0]
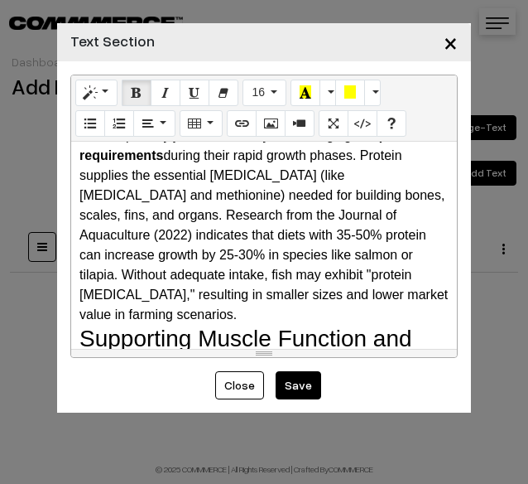
click at [191, 230] on div "Fish, especially juveniles and fry, have surging fish protein requirements duri…" at bounding box center [264, 225] width 369 height 199
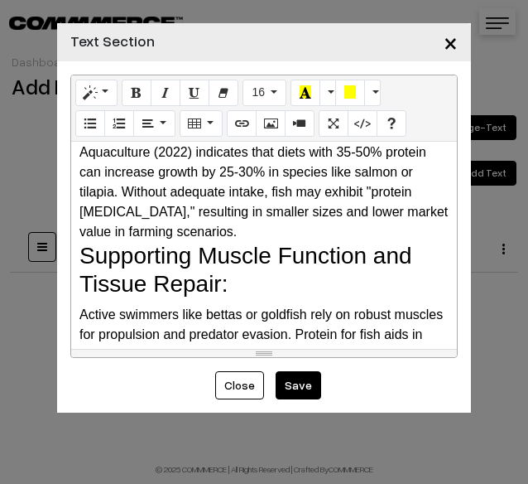
scroll to position [497, 0]
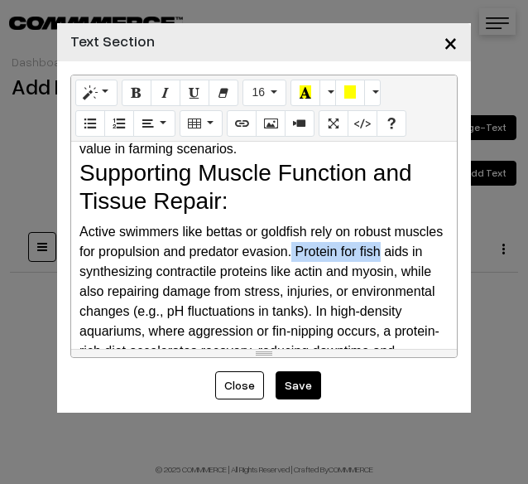
drag, startPoint x: 345, startPoint y: 254, endPoint x: 431, endPoint y: 256, distance: 86.2
click at [431, 256] on div "Active swimmers like bettas or goldfish rely on robust muscles for propulsion a…" at bounding box center [264, 301] width 369 height 159
click at [138, 104] on button "Bold (CTRL+B)" at bounding box center [137, 93] width 30 height 27
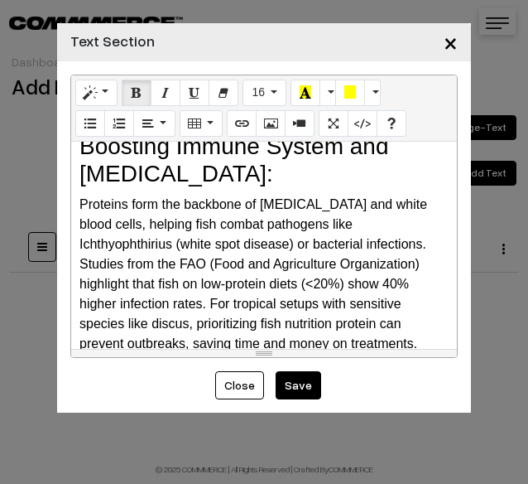
click at [211, 259] on div "Proteins form the backbone of immunoglobulins and white blood cells, helping fi…" at bounding box center [264, 274] width 369 height 159
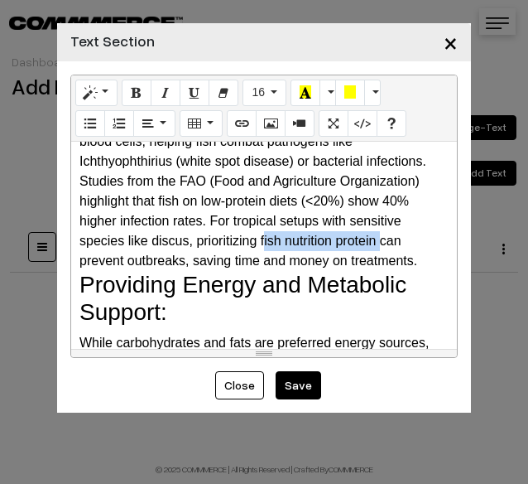
drag, startPoint x: 270, startPoint y: 238, endPoint x: 373, endPoint y: 247, distance: 103.1
click at [373, 247] on div "Proteins form the backbone of immunoglobulins and white blood cells, helping fi…" at bounding box center [264, 191] width 369 height 159
click at [142, 104] on button "Bold (CTRL+B)" at bounding box center [137, 93] width 30 height 27
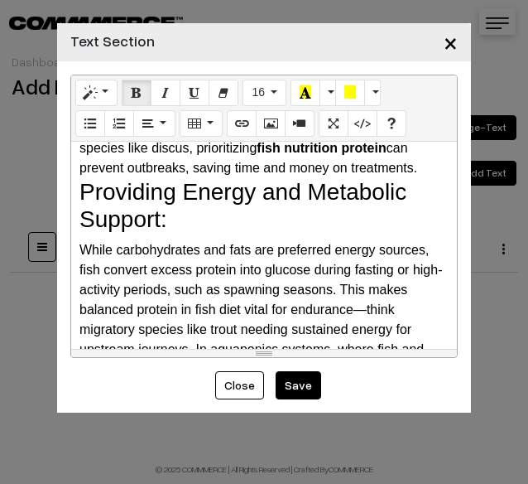
scroll to position [948, 0]
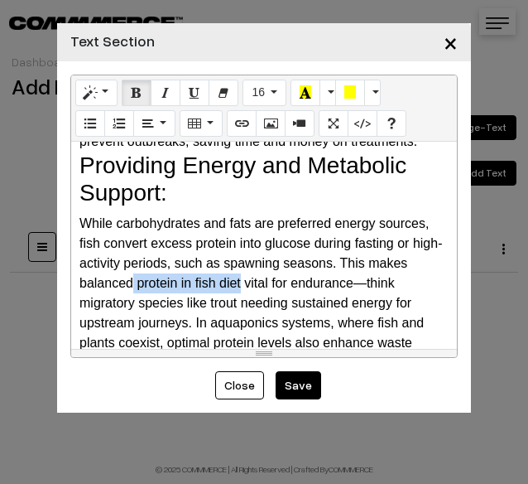
drag, startPoint x: 177, startPoint y: 284, endPoint x: 283, endPoint y: 287, distance: 106.1
click at [283, 287] on div "While carbohydrates and fats are preferred energy sources, fish convert excess …" at bounding box center [264, 293] width 369 height 159
click at [129, 92] on button "Bold (CTRL+B)" at bounding box center [137, 93] width 30 height 27
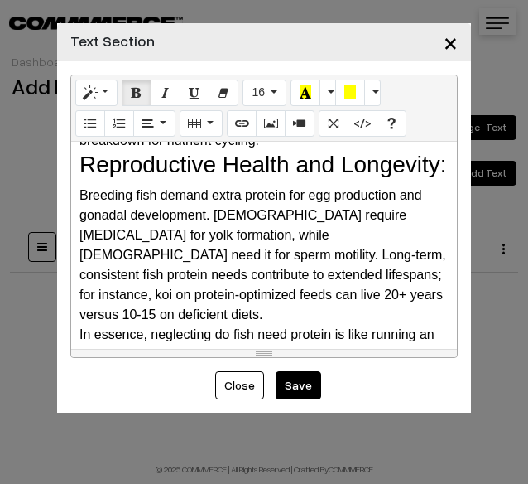
scroll to position [1196, 0]
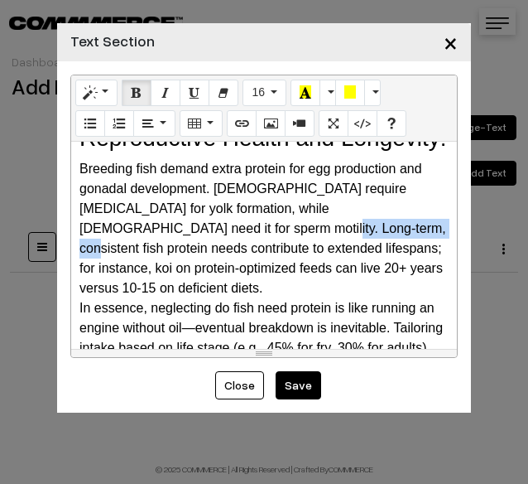
drag, startPoint x: 142, startPoint y: 261, endPoint x: 251, endPoint y: 263, distance: 109.4
click at [251, 263] on div "Breeding fish demand extra protein for egg production and gonadal development. …" at bounding box center [264, 228] width 369 height 139
click at [134, 102] on button "Bold (CTRL+B)" at bounding box center [137, 93] width 30 height 27
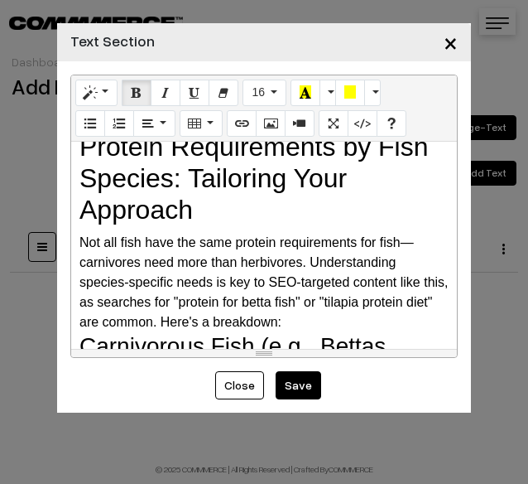
scroll to position [1445, 0]
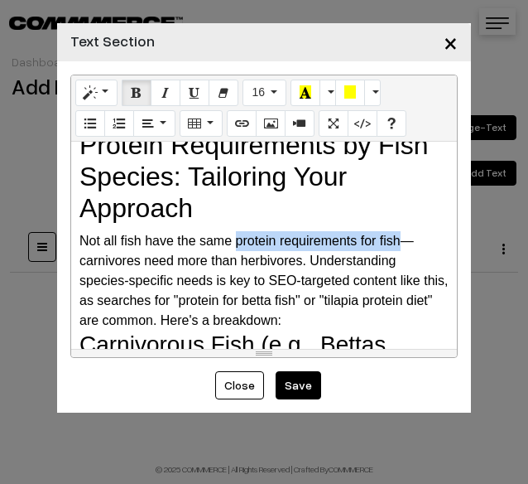
drag, startPoint x: 234, startPoint y: 247, endPoint x: 403, endPoint y: 253, distance: 168.2
click at [403, 253] on div "Not all fish have the same protein requirements for fish—carnivores need more t…" at bounding box center [264, 280] width 369 height 99
click at [132, 90] on icon "Bold (CTRL+B)" at bounding box center [137, 91] width 12 height 13
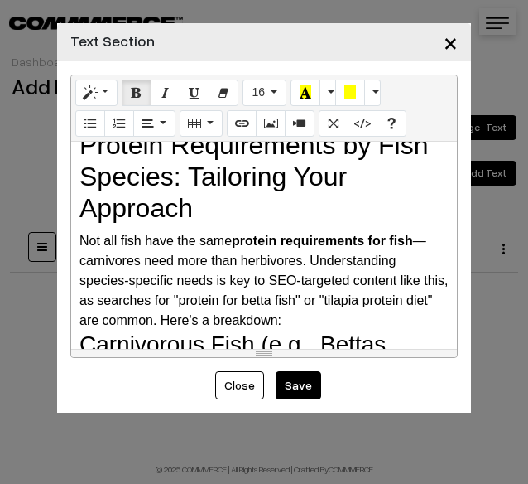
click at [204, 222] on h2 "Protein Requirements by Fish Species: Tailoring Your Approach" at bounding box center [264, 176] width 369 height 95
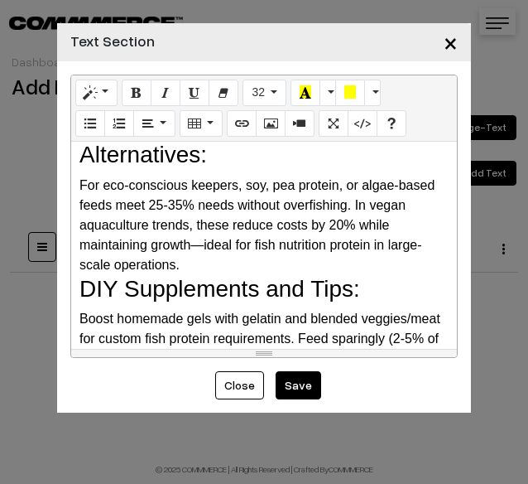
scroll to position [2687, 0]
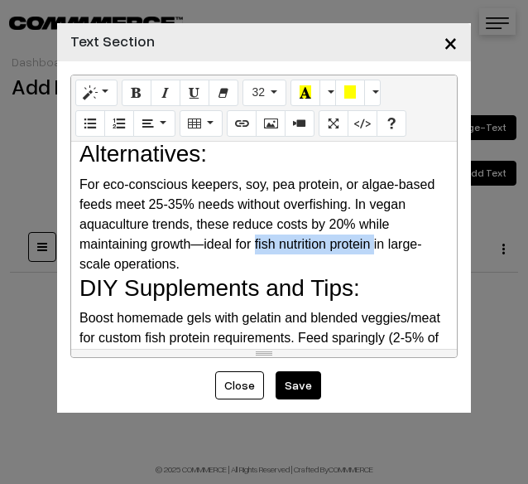
drag, startPoint x: 254, startPoint y: 266, endPoint x: 374, endPoint y: 273, distance: 120.3
click at [374, 273] on div "For eco-conscious keepers, soy, pea protein, or algae-based feeds meet 25-35% n…" at bounding box center [264, 224] width 369 height 99
click at [131, 94] on icon "Bold (CTRL+B)" at bounding box center [137, 91] width 12 height 13
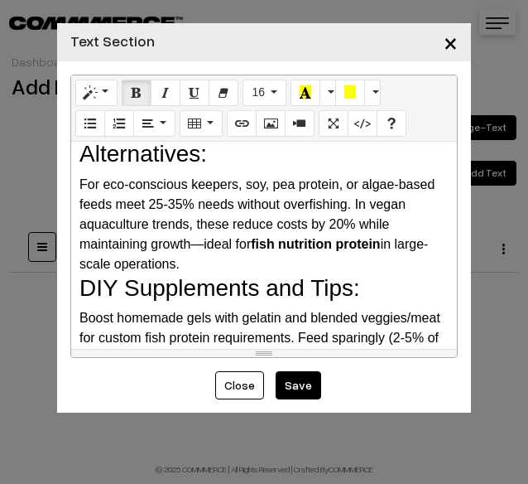
click at [195, 221] on div "For eco-conscious keepers, soy, pea protein, or algae-based feeds meet 25-35% n…" at bounding box center [264, 224] width 369 height 99
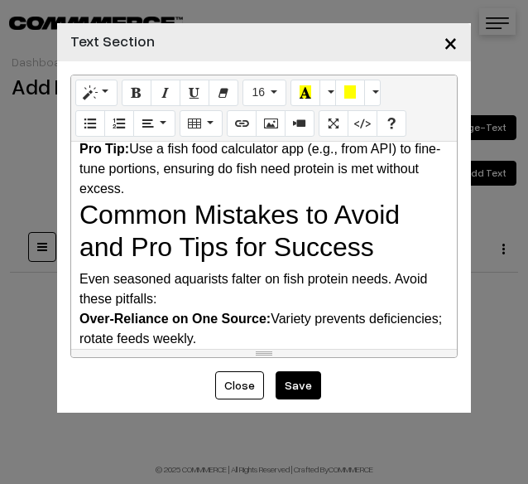
scroll to position [2853, 0]
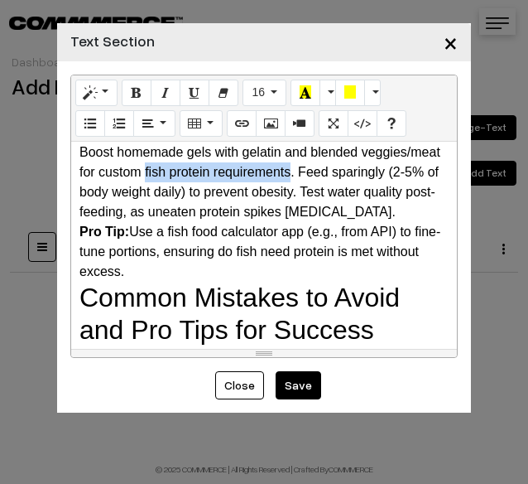
drag, startPoint x: 228, startPoint y: 196, endPoint x: 369, endPoint y: 198, distance: 141.6
click at [369, 198] on div "Boost homemade gels with gelatin and blended veggies/meat for custom fish prote…" at bounding box center [264, 182] width 369 height 80
click at [136, 89] on icon "Bold (CTRL+B)" at bounding box center [137, 91] width 12 height 13
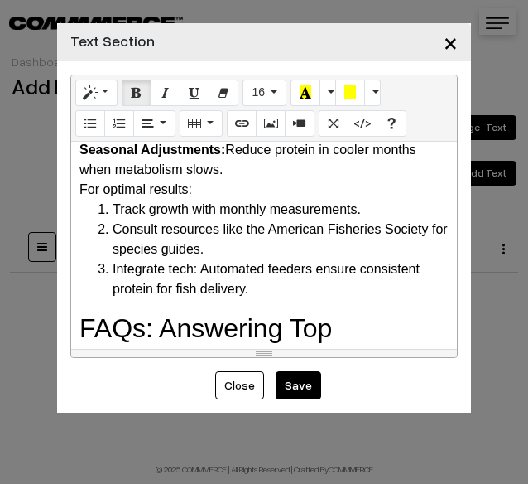
scroll to position [3267, 0]
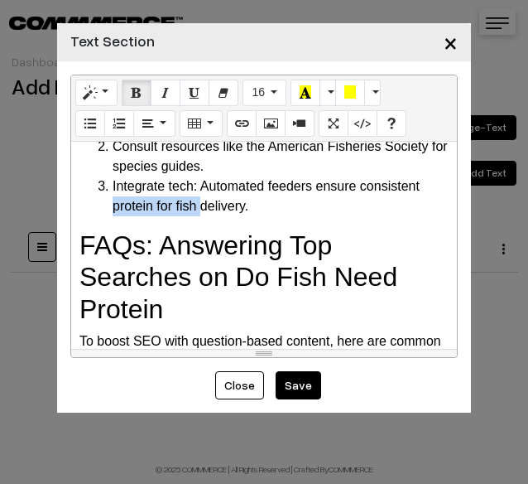
drag, startPoint x: 199, startPoint y: 273, endPoint x: 93, endPoint y: 270, distance: 106.1
click at [93, 216] on ol "Track growth with monthly measurements. Consult resources like the American Fi…" at bounding box center [264, 166] width 369 height 99
click at [136, 85] on icon "Bold (CTRL+B)" at bounding box center [137, 91] width 12 height 13
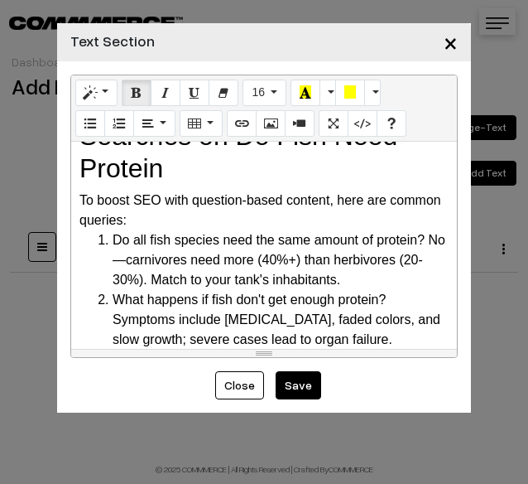
scroll to position [3432, 0]
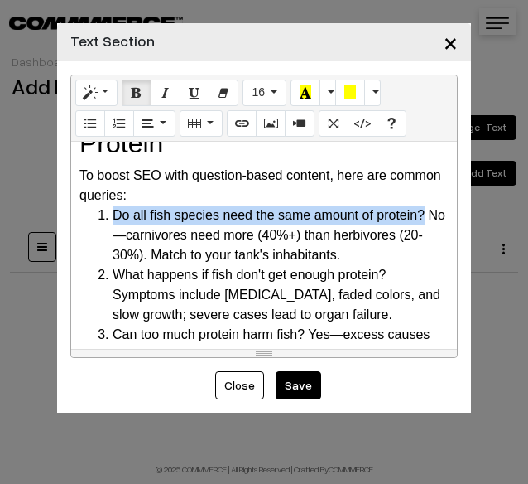
drag, startPoint x: 114, startPoint y: 279, endPoint x: 430, endPoint y: 287, distance: 315.7
click at [430, 265] on li "Do all fish species need the same amount of protein? No—carnivores need more (4…" at bounding box center [281, 235] width 336 height 60
click at [134, 83] on button "Bold (CTRL+B)" at bounding box center [137, 93] width 30 height 27
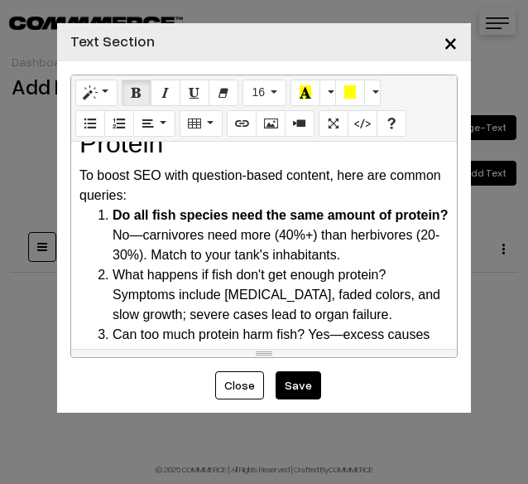
scroll to position [3515, 0]
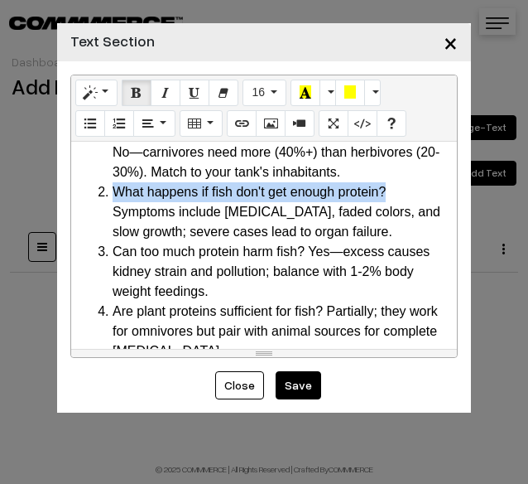
drag, startPoint x: 108, startPoint y: 258, endPoint x: 430, endPoint y: 266, distance: 322.3
click at [430, 242] on li "What happens if fish don't get enough protein? Symptoms include lethargy, faded…" at bounding box center [281, 212] width 336 height 60
click at [140, 102] on button "Bold (CTRL+B)" at bounding box center [137, 93] width 30 height 27
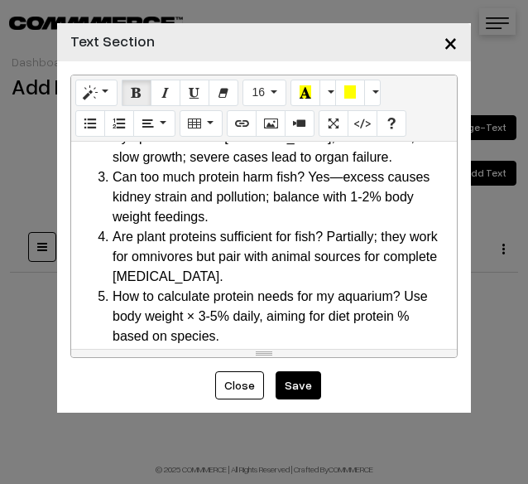
scroll to position [3681, 0]
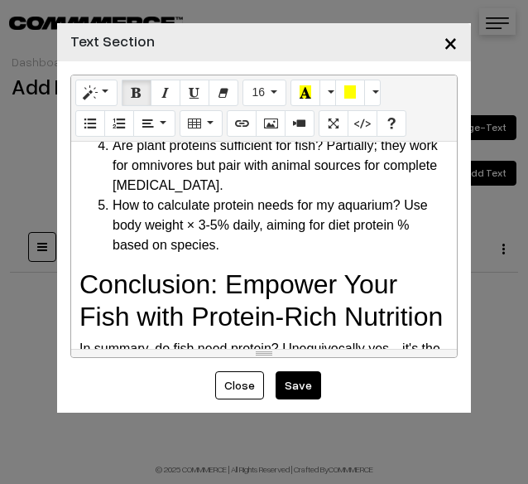
drag, startPoint x: 113, startPoint y: 154, endPoint x: 301, endPoint y: 157, distance: 188.9
click at [301, 136] on li "Can too much protein harm fish? Yes—excess causes kidney strain and pollution; …" at bounding box center [281, 106] width 336 height 60
click at [134, 94] on icon "Bold (CTRL+B)" at bounding box center [137, 91] width 12 height 13
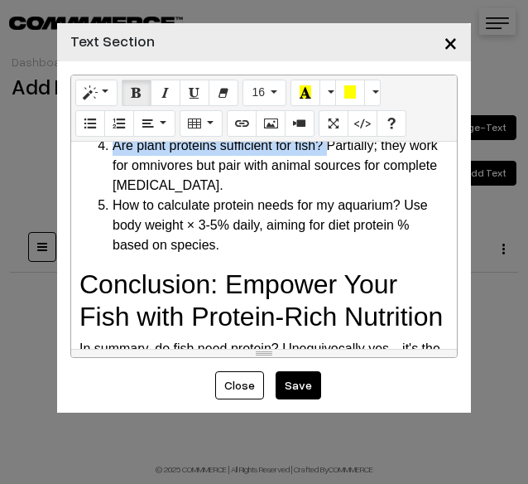
drag, startPoint x: 111, startPoint y: 208, endPoint x: 326, endPoint y: 210, distance: 215.4
click at [326, 195] on li "Are plant proteins sufficient for fish? Partially; they work for omnivores but …" at bounding box center [281, 166] width 336 height 60
click at [142, 96] on button "Bold (CTRL+B)" at bounding box center [137, 93] width 30 height 27
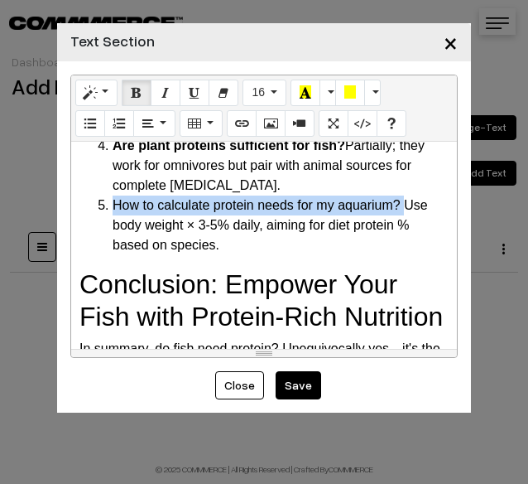
drag, startPoint x: 112, startPoint y: 271, endPoint x: 404, endPoint y: 264, distance: 292.5
click at [404, 255] on li "How to calculate protein needs for my aquarium? Use body weight × 3-5% daily, a…" at bounding box center [281, 225] width 336 height 60
click at [131, 96] on icon "Bold (CTRL+B)" at bounding box center [137, 91] width 12 height 13
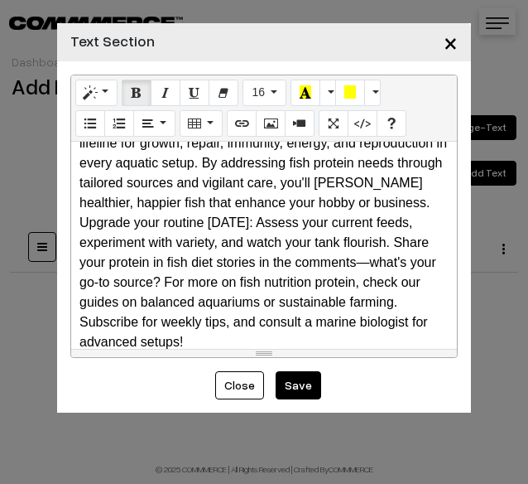
scroll to position [3929, 0]
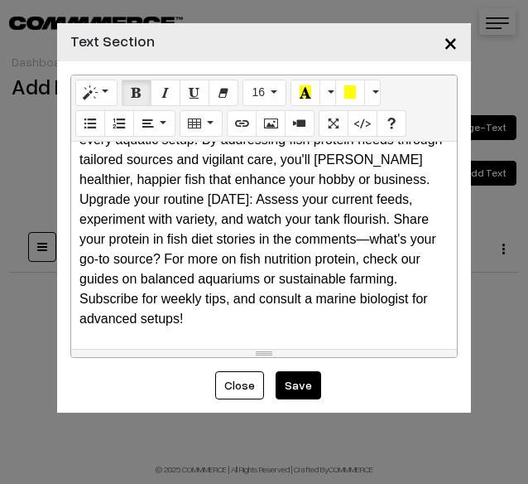
drag, startPoint x: 150, startPoint y: 197, endPoint x: 277, endPoint y: 196, distance: 126.7
click at [277, 190] on div "In summary, do fish need protein? Unequivocally yes—it's the lifeline for growt…" at bounding box center [264, 139] width 369 height 99
click at [142, 97] on button "Bold (CTRL+B)" at bounding box center [137, 93] width 30 height 27
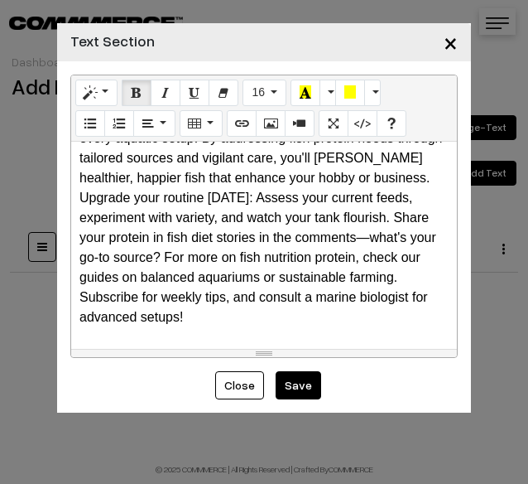
scroll to position [4050, 0]
drag, startPoint x: 109, startPoint y: 236, endPoint x: 214, endPoint y: 240, distance: 104.4
click at [214, 240] on div "Upgrade your routine today: Assess your current feeds, experiment with variety,…" at bounding box center [264, 257] width 369 height 139
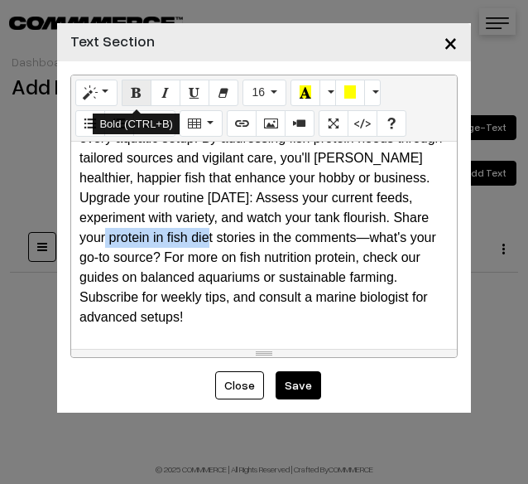
click at [138, 102] on button "Bold (CTRL+B)" at bounding box center [137, 93] width 30 height 27
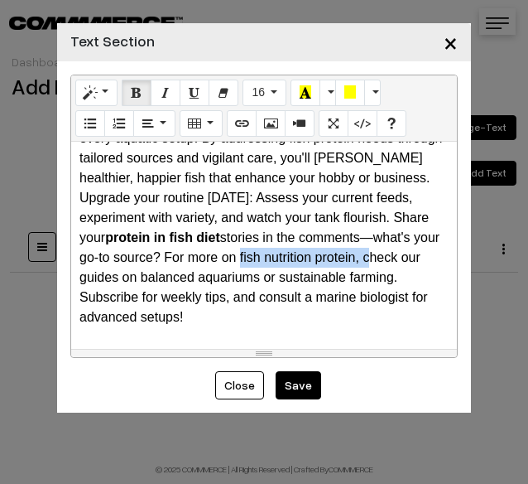
drag, startPoint x: 267, startPoint y: 255, endPoint x: 391, endPoint y: 259, distance: 124.3
click at [391, 259] on div "Upgrade your routine today: Assess your current feeds, experiment with variety,…" at bounding box center [264, 257] width 369 height 139
click at [128, 91] on button "Bold (CTRL+B)" at bounding box center [137, 93] width 30 height 27
click at [179, 236] on b "protein in fish diet" at bounding box center [162, 237] width 115 height 14
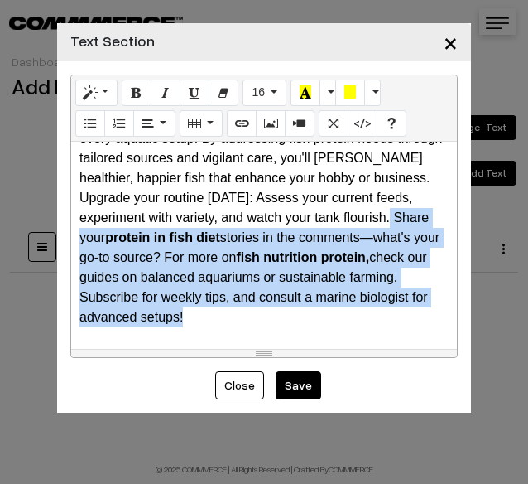
drag, startPoint x: 393, startPoint y: 214, endPoint x: 405, endPoint y: 311, distance: 97.7
click at [405, 311] on div "Upgrade your routine today: Assess your current feeds, experiment with variety,…" at bounding box center [264, 257] width 369 height 139
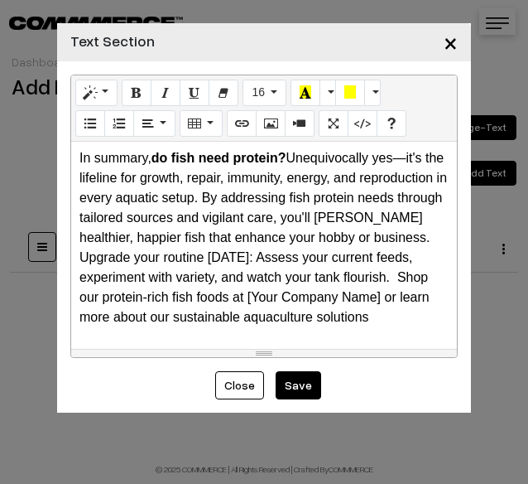
scroll to position [3991, 0]
click at [383, 299] on div "Upgrade your routine today: Assess your current feeds, experiment with variety,…" at bounding box center [264, 288] width 369 height 80
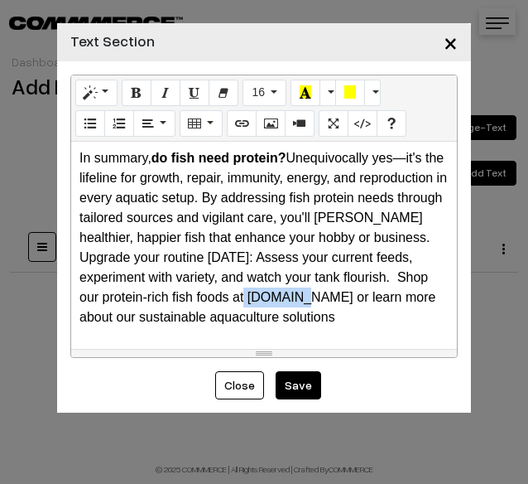
drag, startPoint x: 306, startPoint y: 297, endPoint x: 248, endPoint y: 294, distance: 57.2
click at [248, 294] on div "Upgrade your routine today: Assess your current feeds, experiment with variety,…" at bounding box center [264, 288] width 369 height 80
click at [243, 128] on icon "Link (CTRL+K)" at bounding box center [242, 122] width 12 height 13
type input "TUNAI.IN"
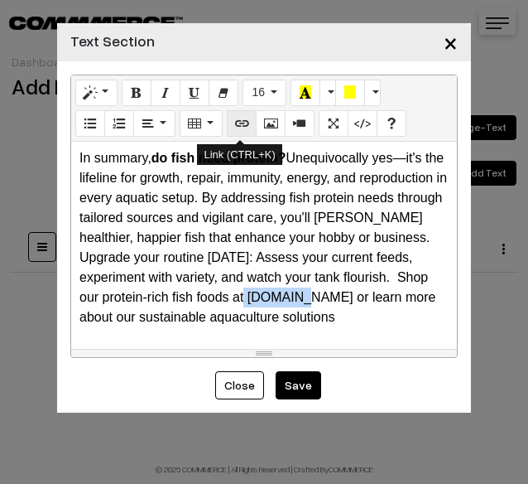
checkbox input "false"
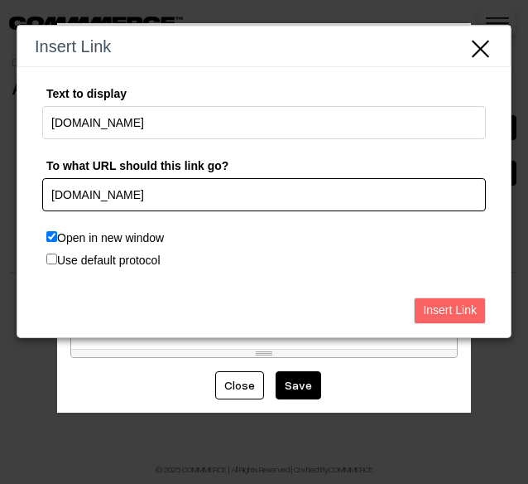
click at [186, 200] on input "TUNAI.IN" at bounding box center [264, 194] width 444 height 33
drag, startPoint x: 186, startPoint y: 200, endPoint x: 41, endPoint y: 223, distance: 146.8
click at [42, 223] on div "To what URL should this link go? TUNAI.IN" at bounding box center [264, 192] width 444 height 72
paste input "https://tunai.in/categories/fish-food"
type input "https://tunai.in/categories/fish-food"
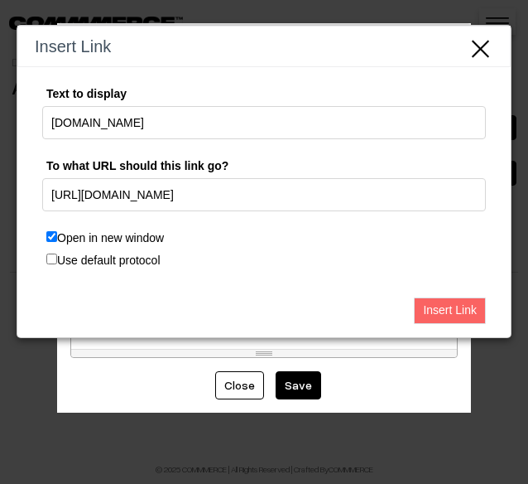
click at [436, 303] on input "Insert Link" at bounding box center [450, 310] width 72 height 27
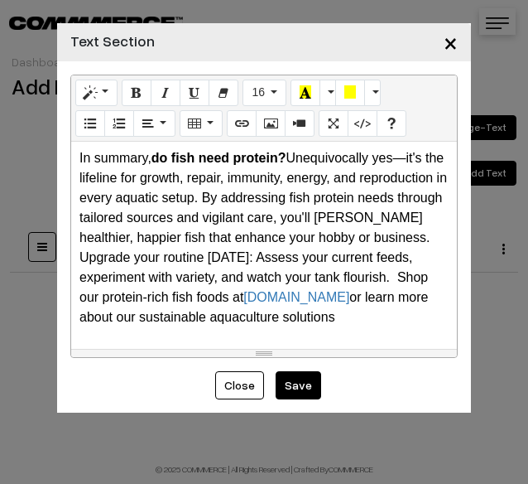
click at [315, 316] on div "Upgrade your routine today: Assess your current feeds, experiment with variety,…" at bounding box center [264, 288] width 369 height 80
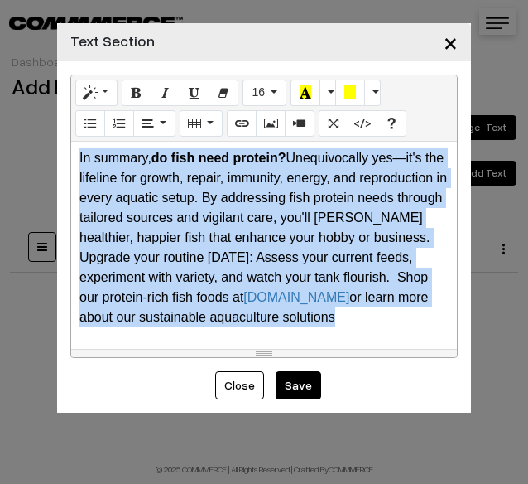
drag, startPoint x: 73, startPoint y: 163, endPoint x: 352, endPoint y: 379, distance: 352.6
click at [352, 379] on form "Normal Quote Code Header 1 Header 2 Header 3 Header 4 Header 5 Header 6 16 8 9 …" at bounding box center [264, 236] width 414 height 351
copy div "Why Do Fish Need Protein? The Science Behind It Protein is a macronutrient com…"
click at [222, 219] on div "In summary, do fish need protein? Unequivocally yes—it's the lifeline for growt…" at bounding box center [264, 197] width 369 height 99
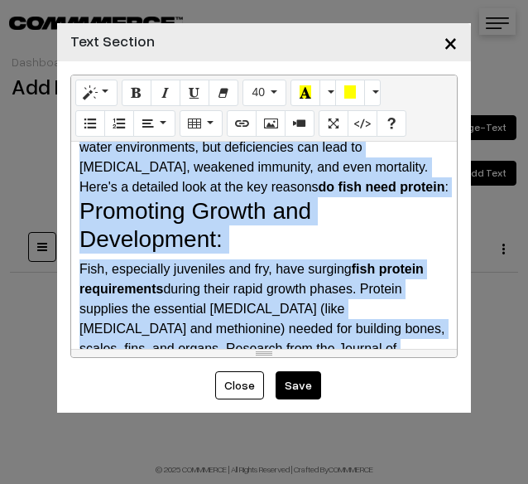
scroll to position [0, 0]
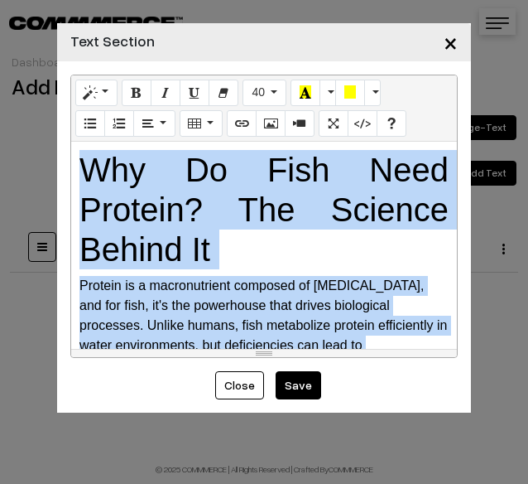
drag, startPoint x: 343, startPoint y: 321, endPoint x: -22, endPoint y: -72, distance: 536.9
click at [0, 0] on html "Thank you for showing interest. Our team will call you shortly. Close tunai.in …" at bounding box center [264, 242] width 528 height 484
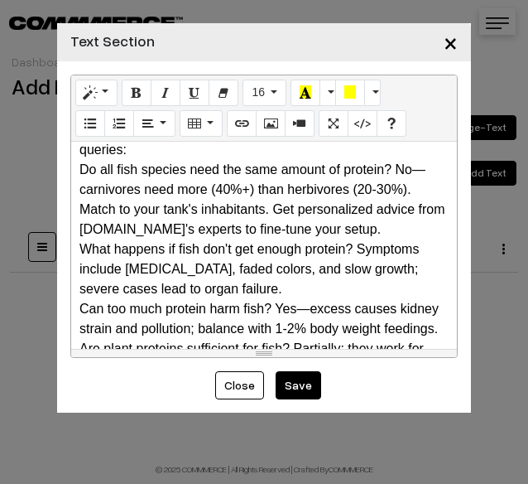
scroll to position [3308, 0]
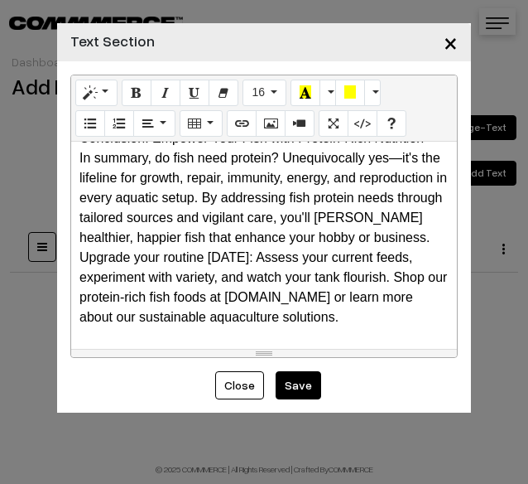
click at [350, 320] on div "Upgrade your routine today: Assess your current feeds, experiment with variety,…" at bounding box center [264, 288] width 369 height 80
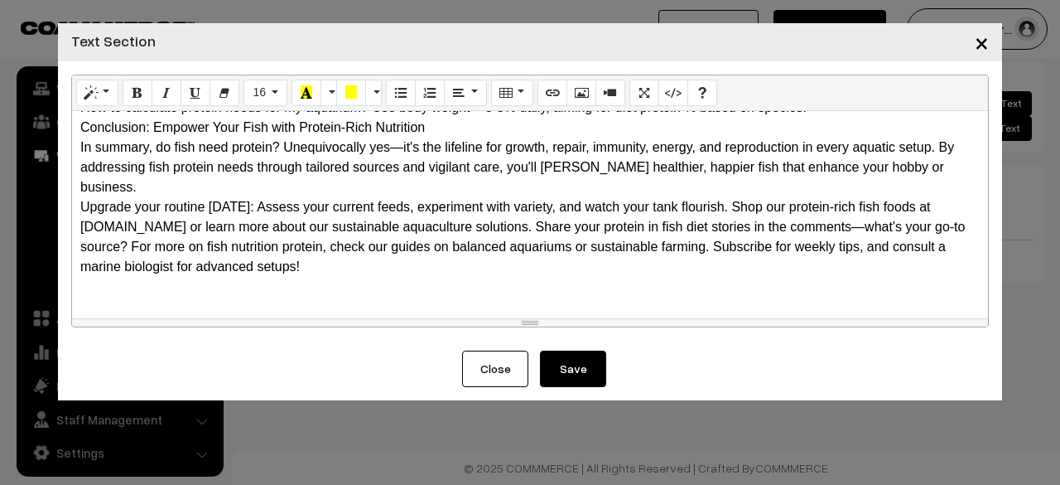
scroll to position [1539, 0]
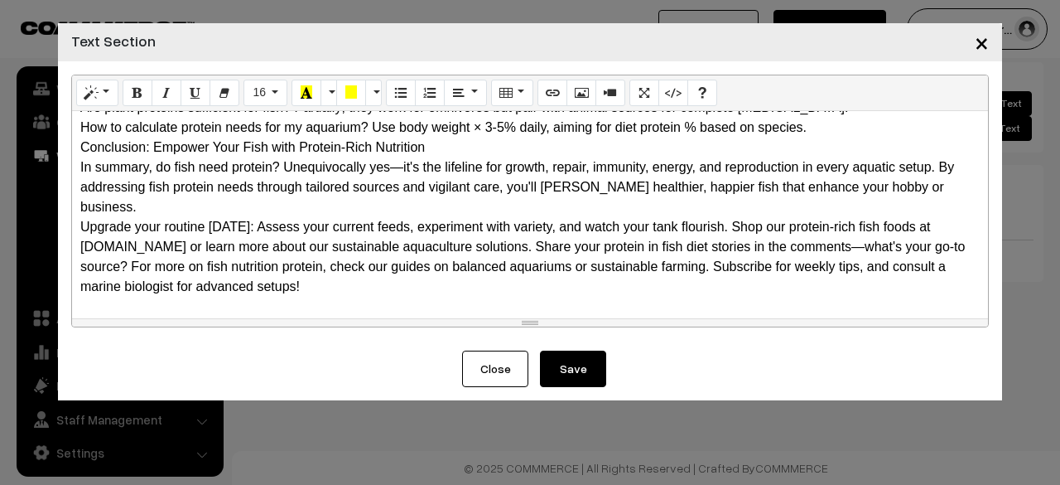
click at [508, 370] on button "Close" at bounding box center [495, 368] width 66 height 36
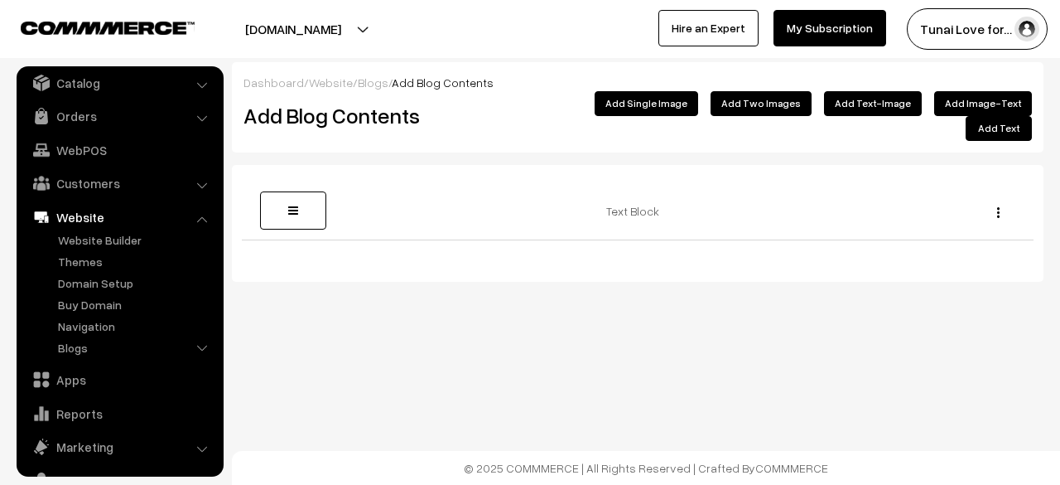
scroll to position [23, 0]
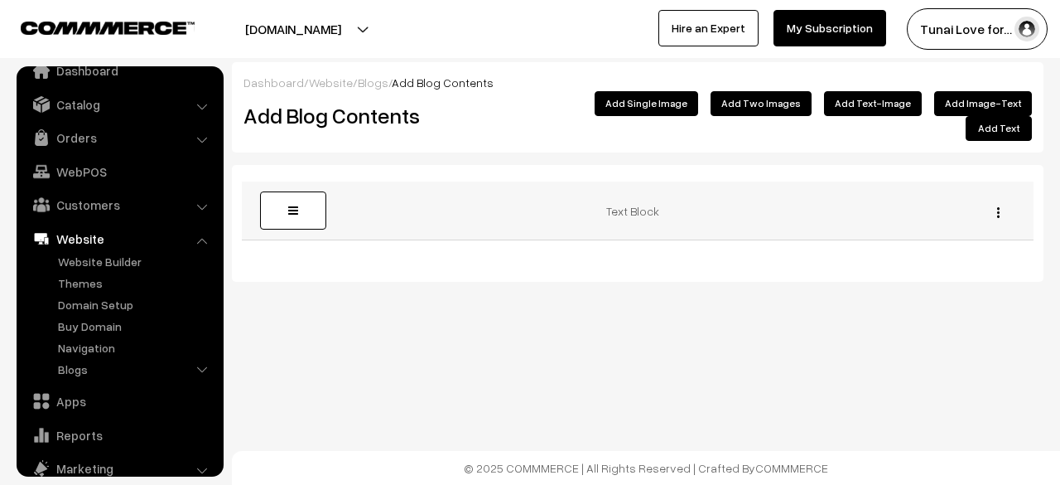
click at [998, 207] on img "button" at bounding box center [998, 212] width 2 height 11
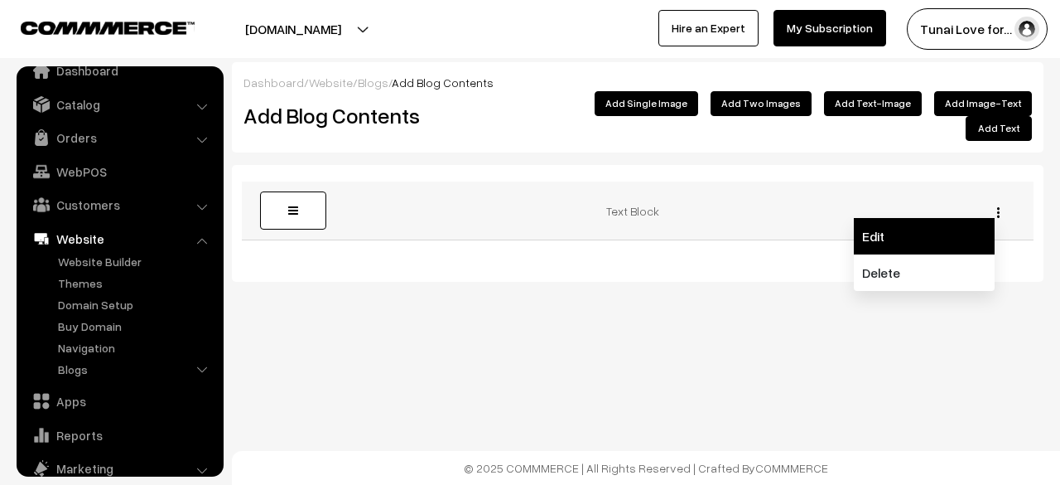
click at [938, 219] on link "Edit" at bounding box center [924, 236] width 141 height 36
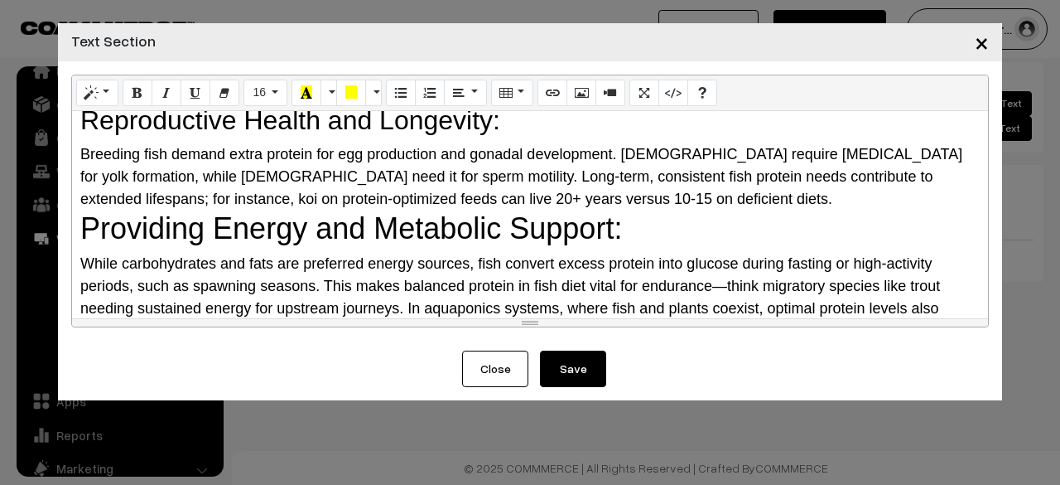
scroll to position [601, 0]
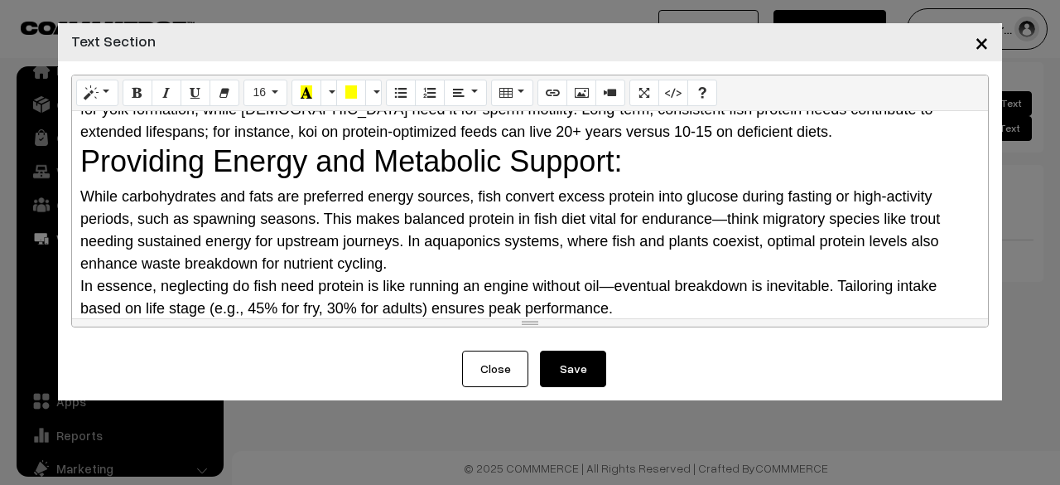
click at [987, 44] on span "×" at bounding box center [982, 42] width 14 height 31
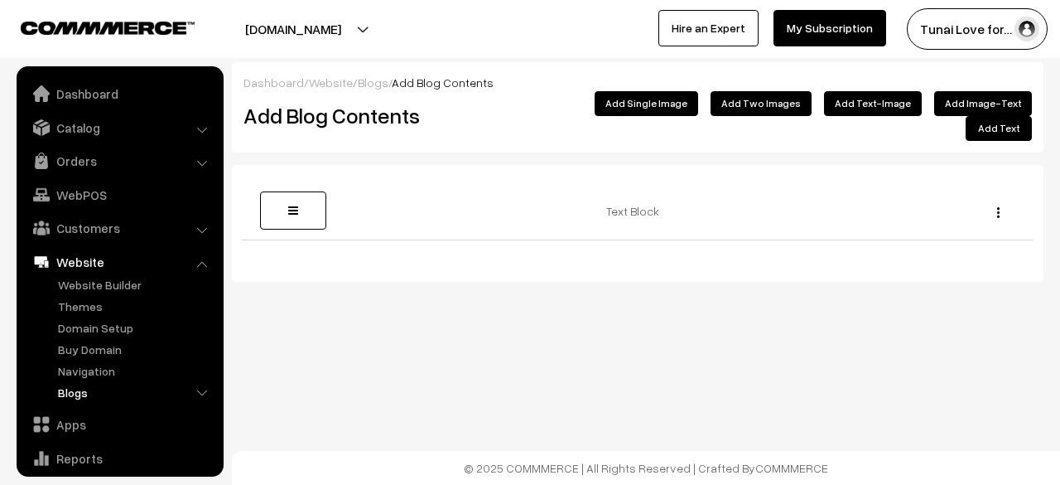
scroll to position [113, 0]
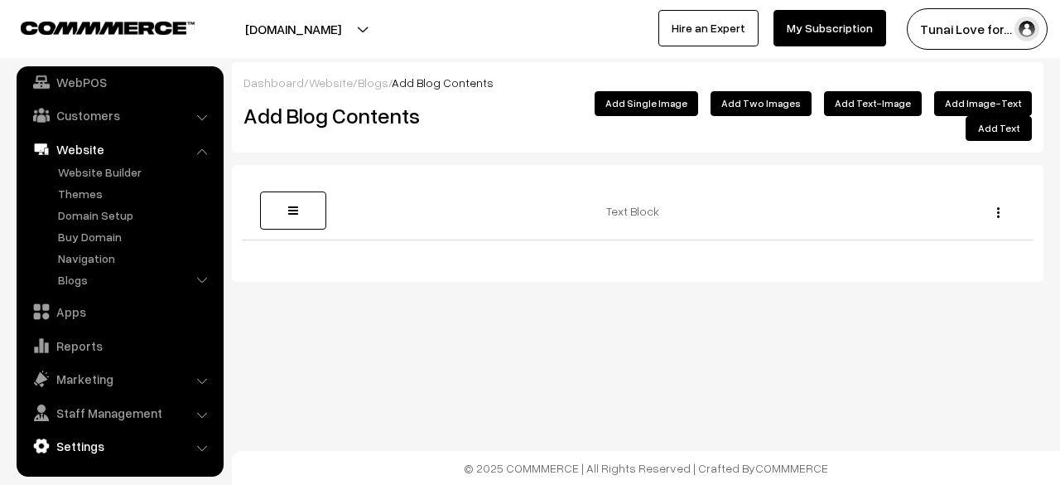
click at [80, 457] on link "Settings" at bounding box center [119, 446] width 197 height 30
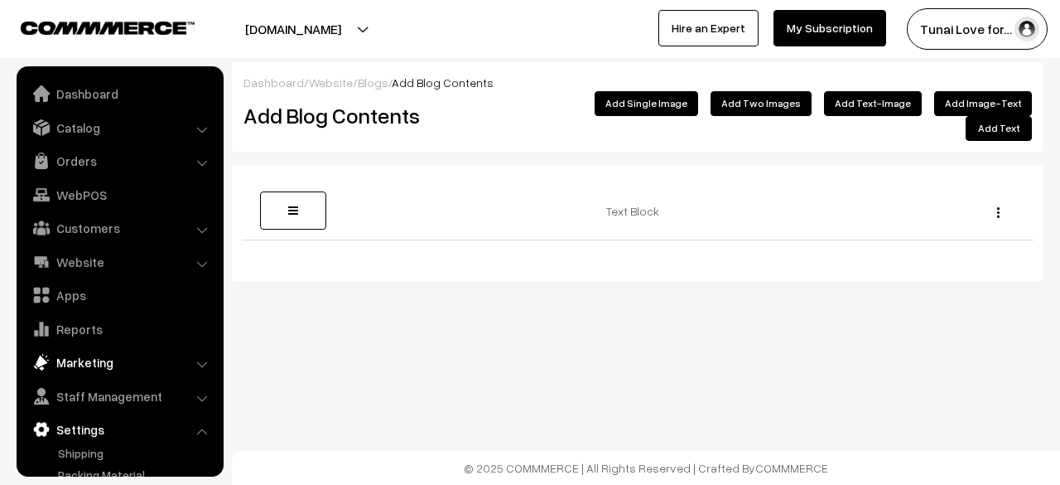
scroll to position [0, 0]
click at [93, 350] on link "Marketing" at bounding box center [119, 362] width 197 height 30
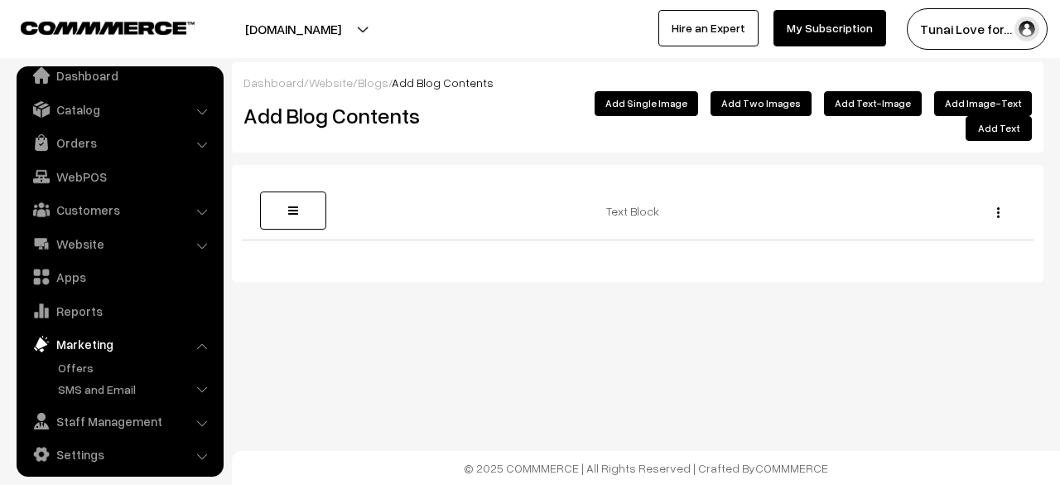
scroll to position [27, 0]
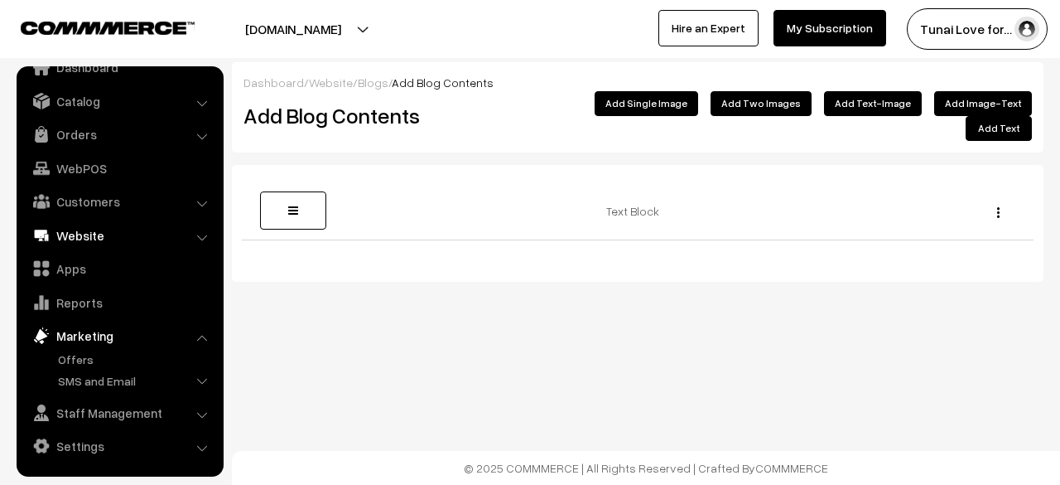
click at [101, 235] on link "Website" at bounding box center [119, 235] width 197 height 30
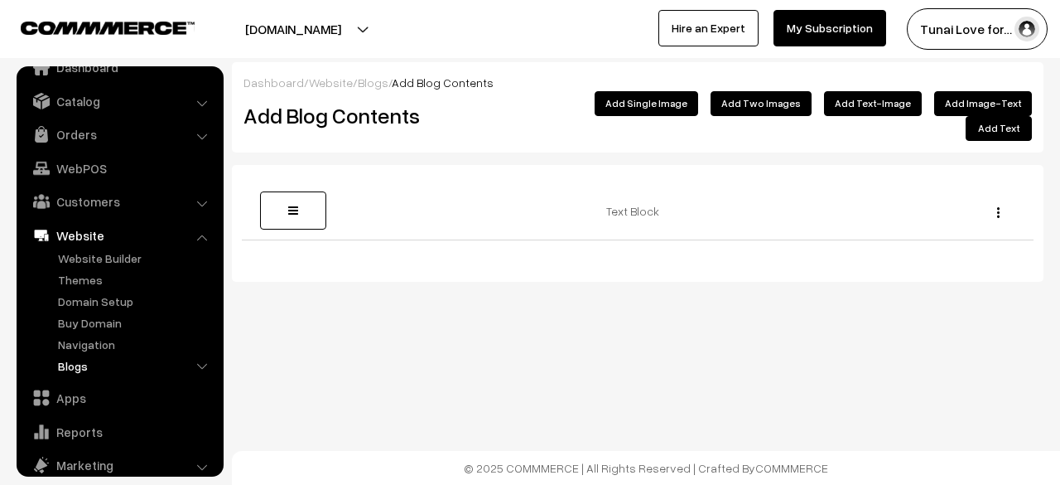
click at [69, 364] on link "Blogs" at bounding box center [136, 365] width 164 height 17
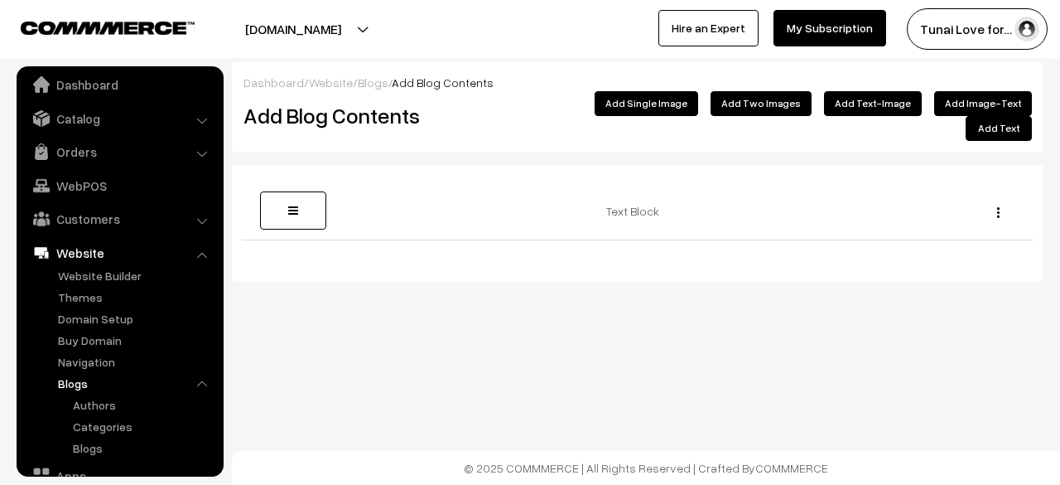
scroll to position [0, 0]
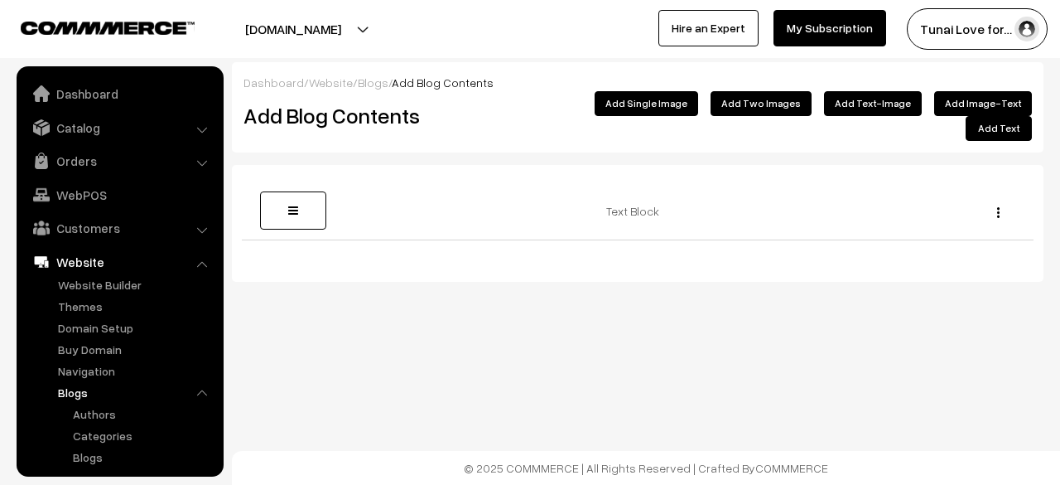
click at [953, 11] on button "Tunai Love for…" at bounding box center [977, 28] width 141 height 41
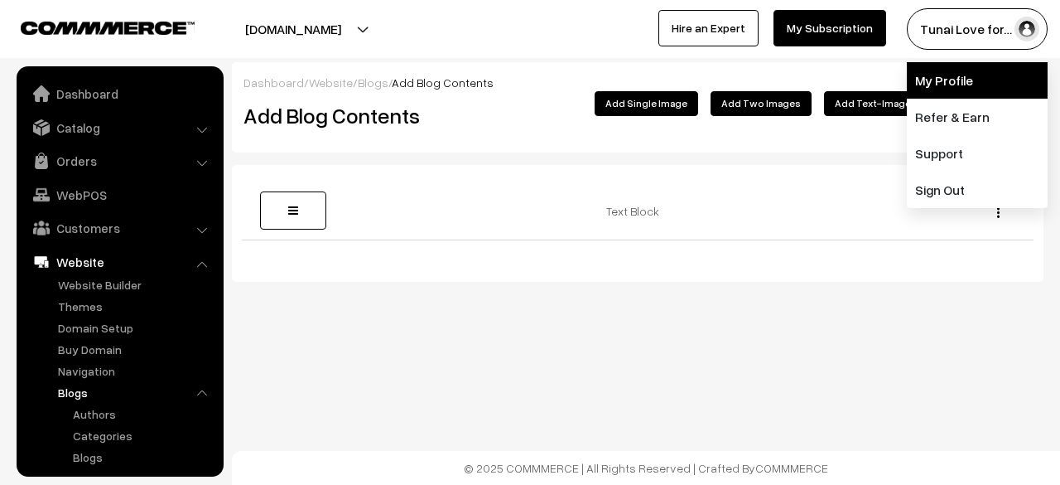
click at [976, 85] on link "My Profile" at bounding box center [977, 80] width 141 height 36
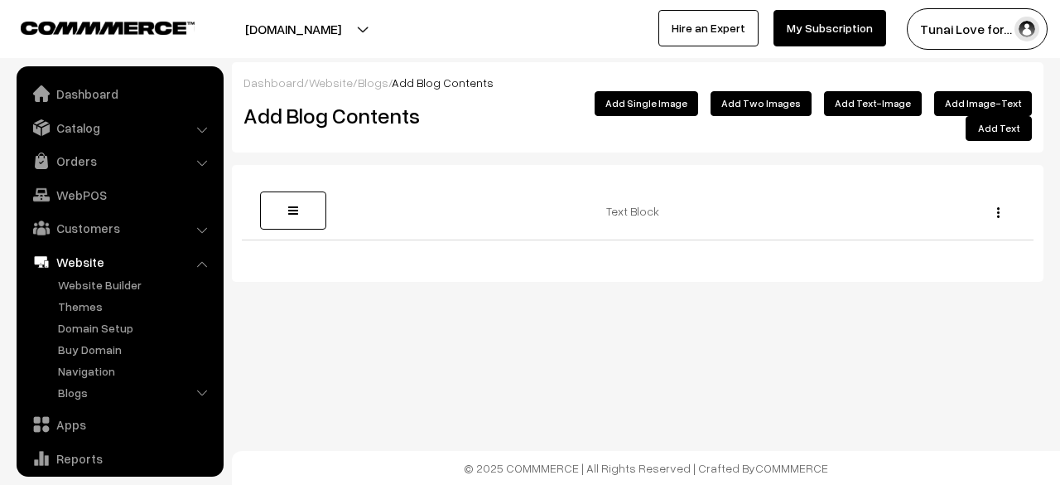
scroll to position [113, 0]
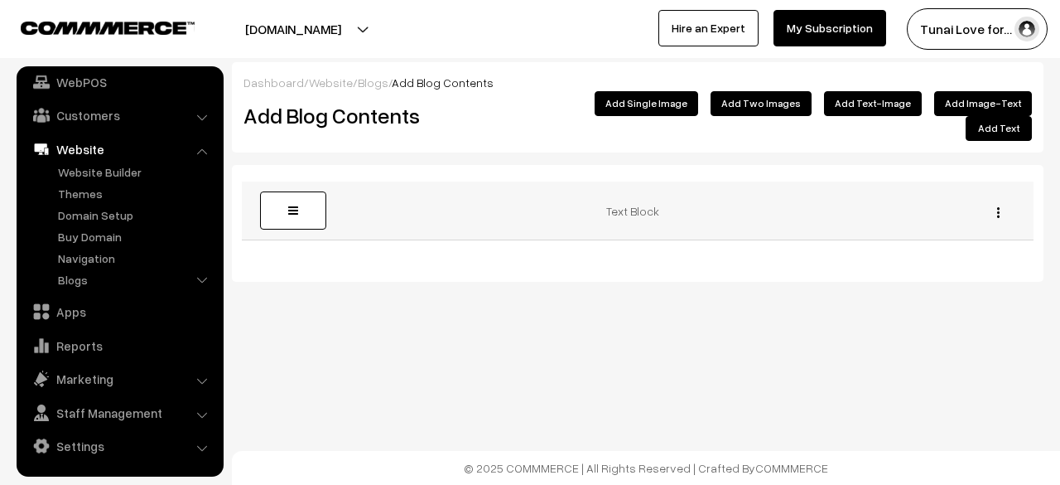
click at [1001, 202] on div "Edit [GEOGRAPHIC_DATA]" at bounding box center [994, 210] width 60 height 17
click at [997, 207] on img "button" at bounding box center [998, 212] width 2 height 11
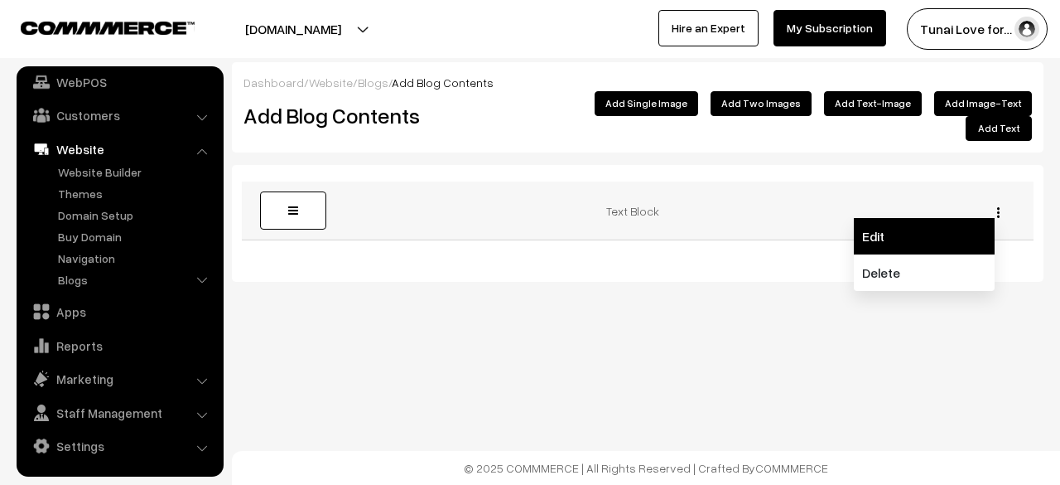
click at [937, 218] on link "Edit" at bounding box center [924, 236] width 141 height 36
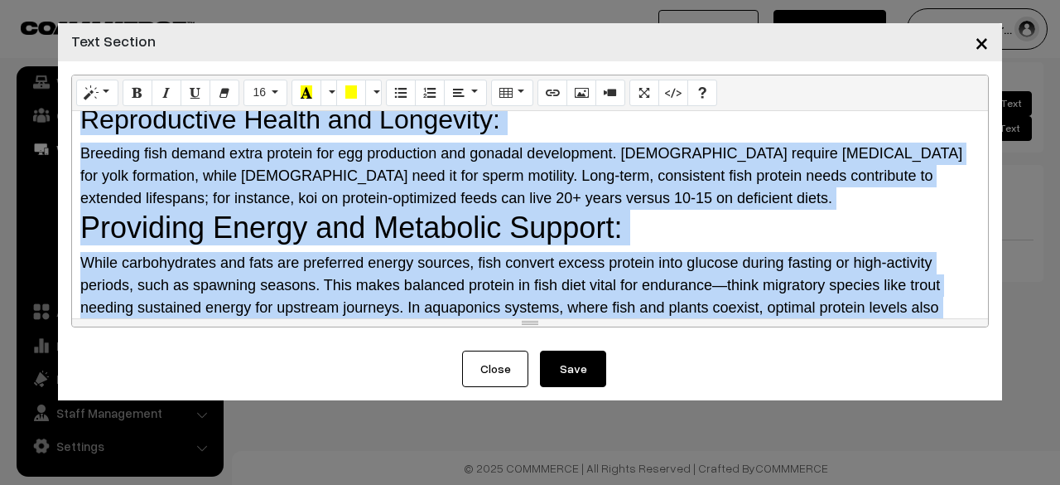
scroll to position [601, 0]
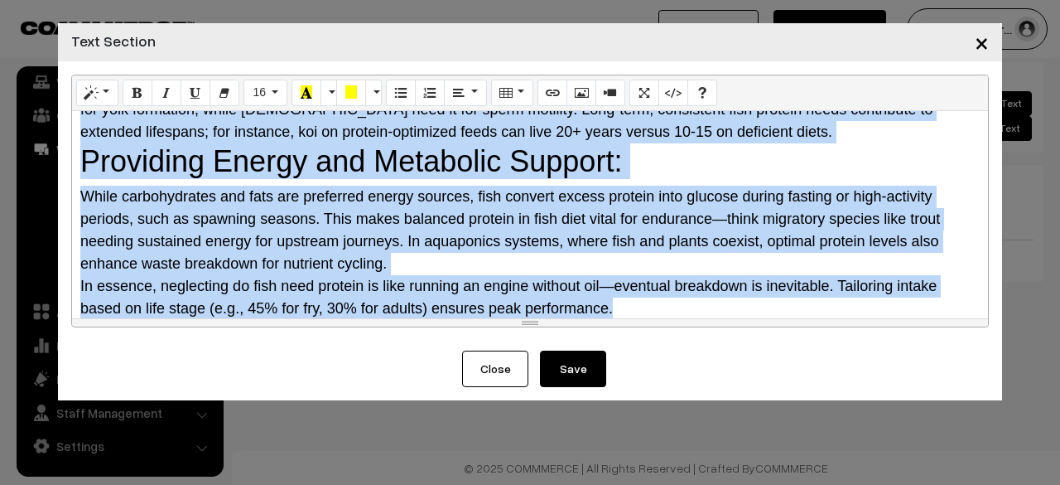
drag, startPoint x: 75, startPoint y: 127, endPoint x: 1059, endPoint y: 450, distance: 1036.5
click at [1059, 450] on div "× Text Section Normal Quote Code Header 1 Header 2 Header 3 Header 4 Header 5 H…" at bounding box center [530, 242] width 1060 height 485
paste div
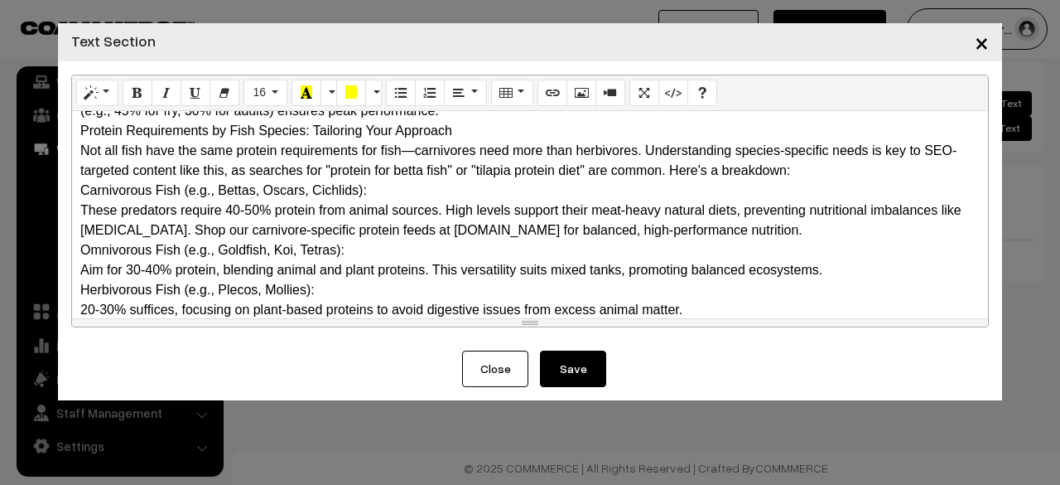
scroll to position [0, 0]
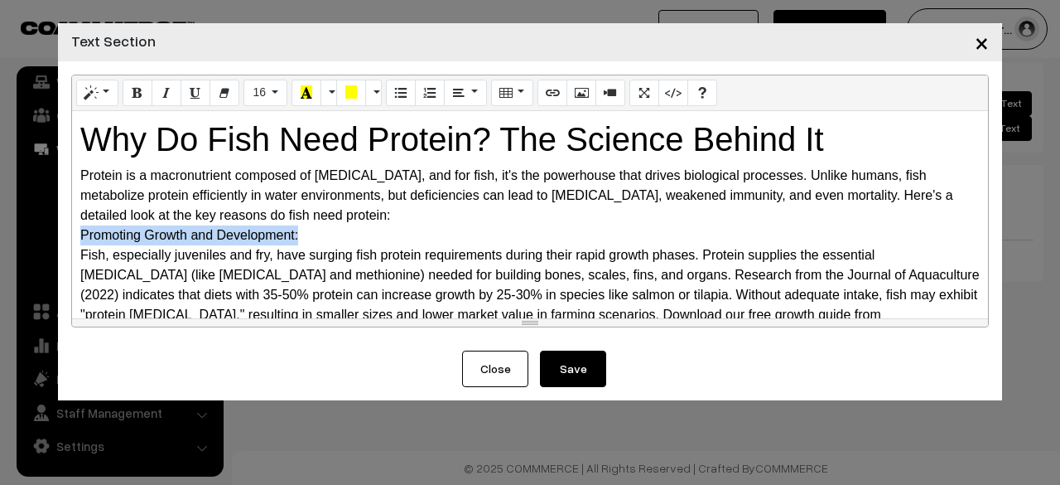
drag, startPoint x: 306, startPoint y: 235, endPoint x: 75, endPoint y: 232, distance: 231.1
click at [75, 232] on div "Why Do Fish Need Protein? The Science Behind It Protein is a macronutrient com…" at bounding box center [530, 214] width 916 height 207
click at [106, 82] on button "Style" at bounding box center [97, 93] width 42 height 27
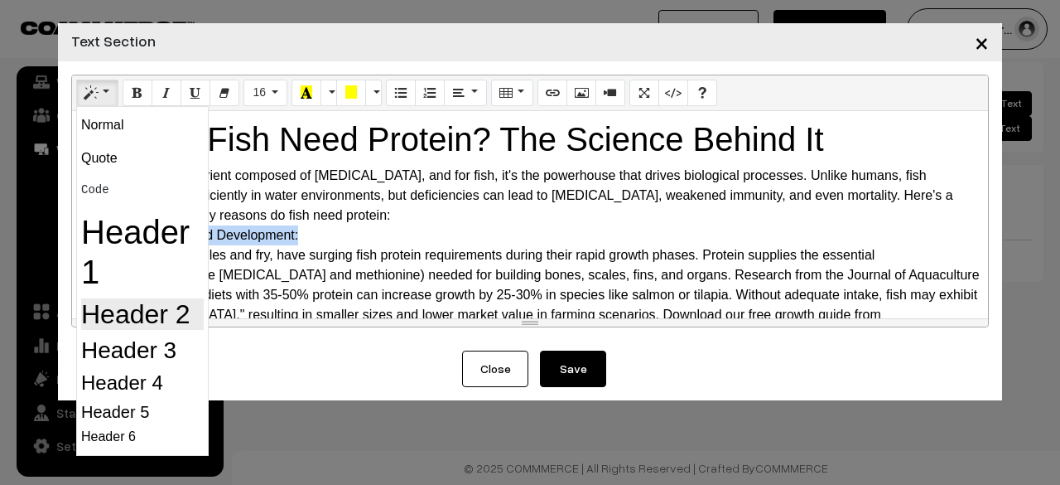
click at [139, 314] on h2 "Header 2" at bounding box center [142, 313] width 123 height 31
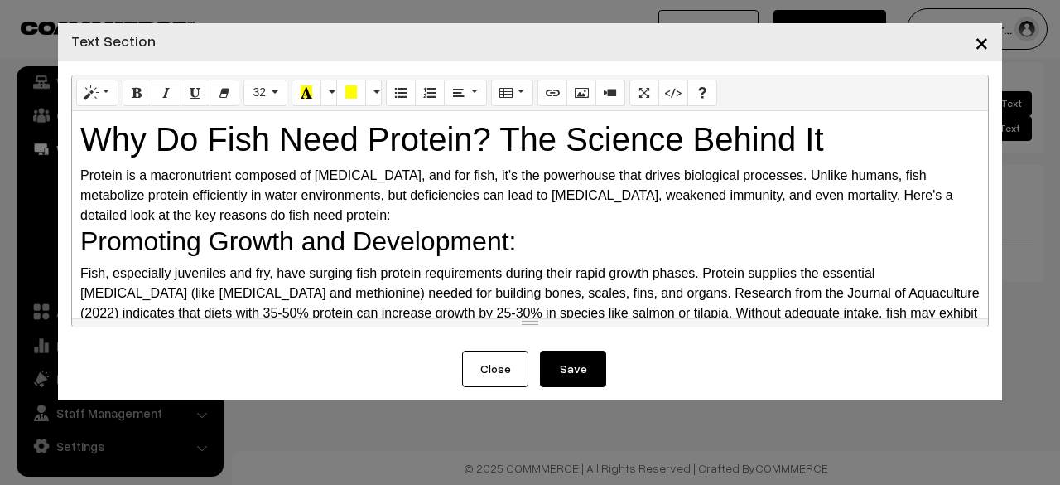
scroll to position [166, 0]
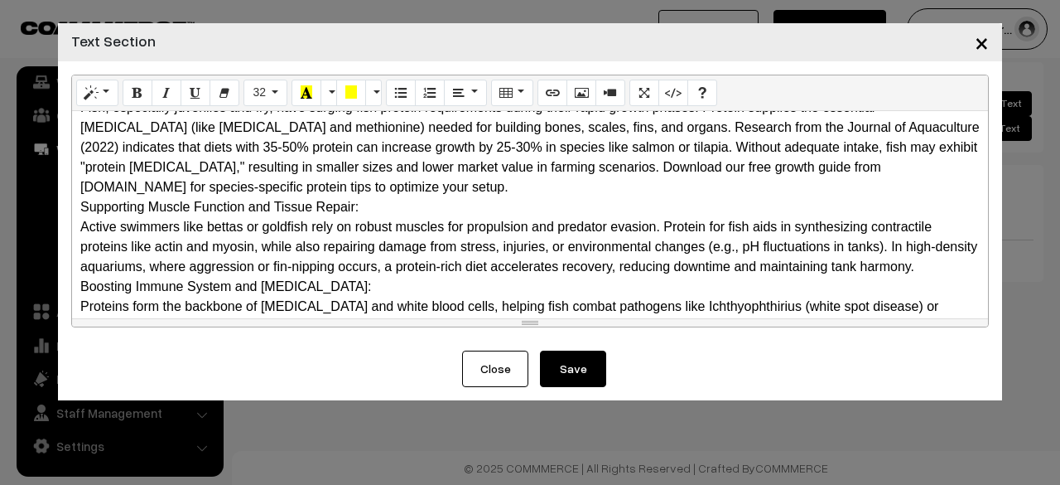
click at [353, 208] on div "Supporting Muscle Function and Tissue Repair:" at bounding box center [530, 207] width 900 height 20
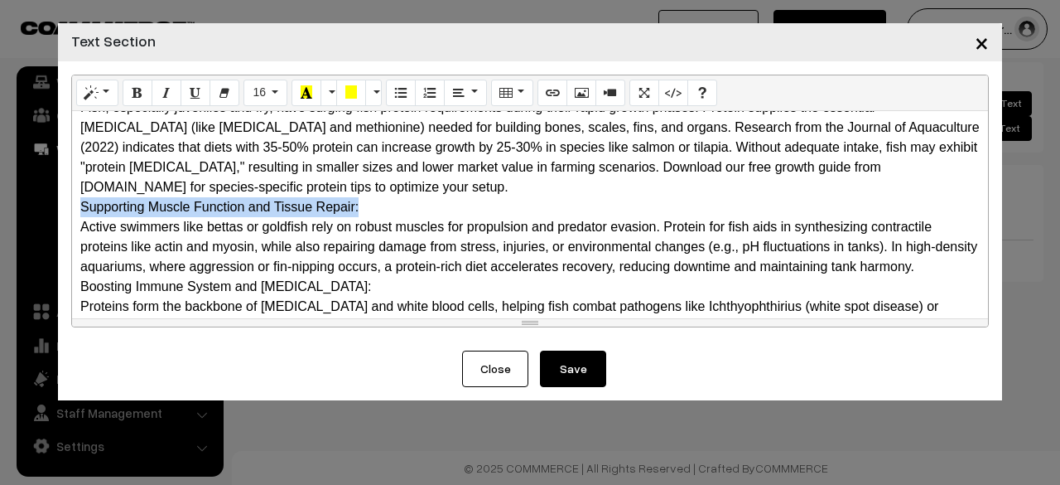
drag, startPoint x: 358, startPoint y: 208, endPoint x: 51, endPoint y: 205, distance: 306.5
click at [51, 205] on div "× Text Section Normal Quote Code Header 1 Header 2 Header 3 Header 4 Header 5 H…" at bounding box center [530, 242] width 1060 height 485
click at [94, 89] on icon "Style" at bounding box center [91, 91] width 12 height 13
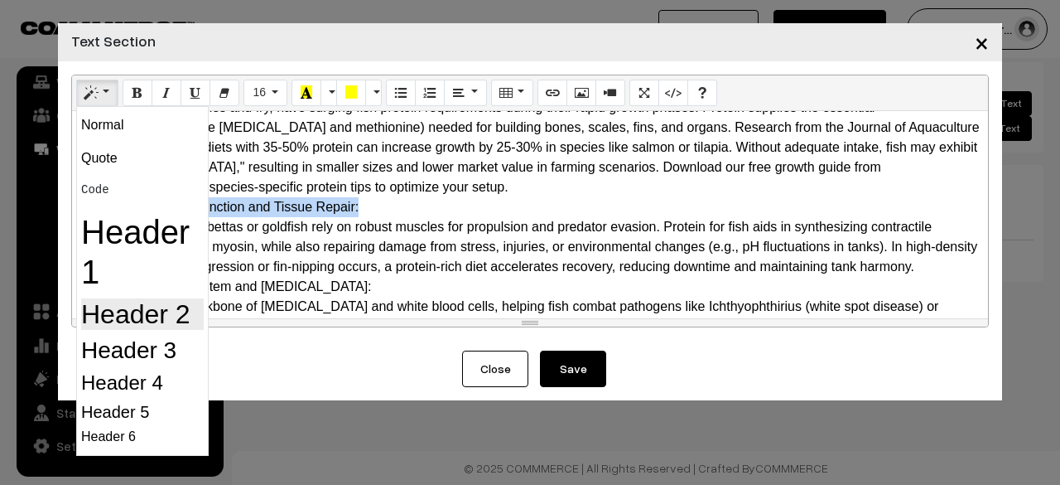
click at [140, 306] on h2 "Header 2" at bounding box center [142, 313] width 123 height 31
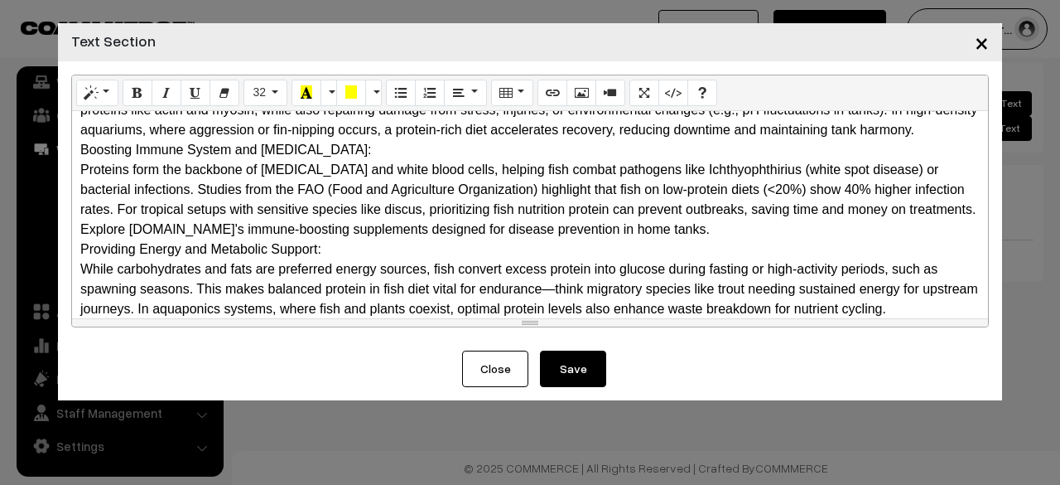
scroll to position [296, 0]
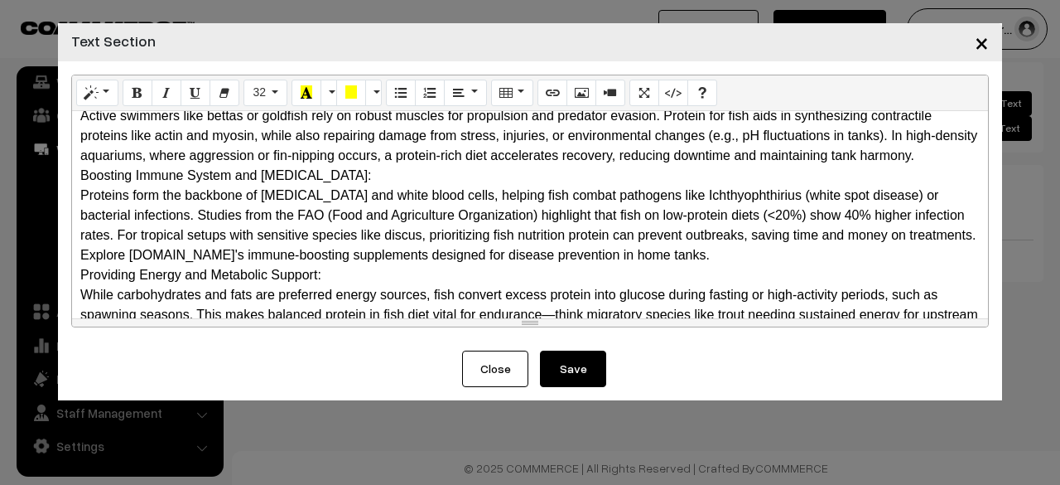
drag, startPoint x: 397, startPoint y: 140, endPoint x: 73, endPoint y: 167, distance: 325.0
click at [73, 167] on div "Why Do Fish Need Protein? The Science Behind It Protein is a macronutrient com…" at bounding box center [530, 214] width 916 height 207
click at [109, 94] on button "Style" at bounding box center [97, 93] width 42 height 27
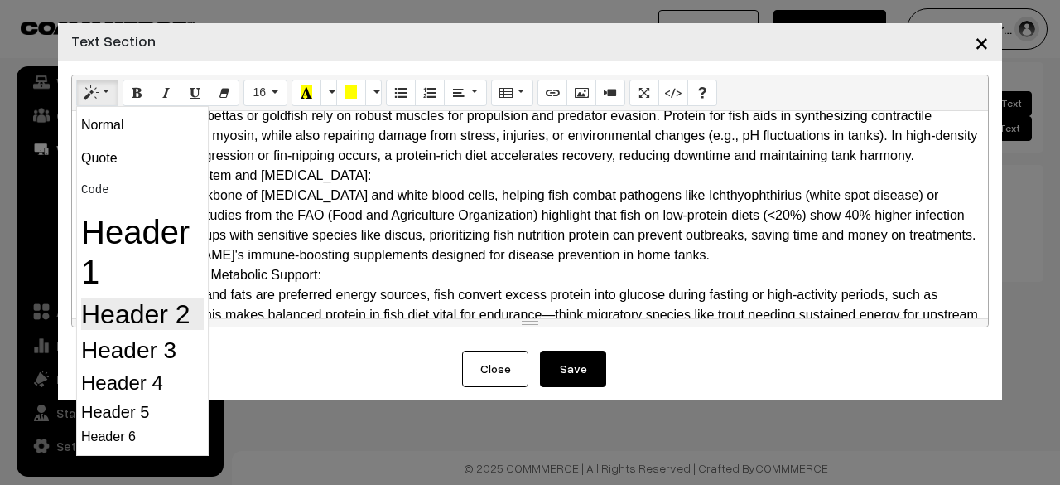
click at [141, 309] on h2 "Header 2" at bounding box center [142, 313] width 123 height 31
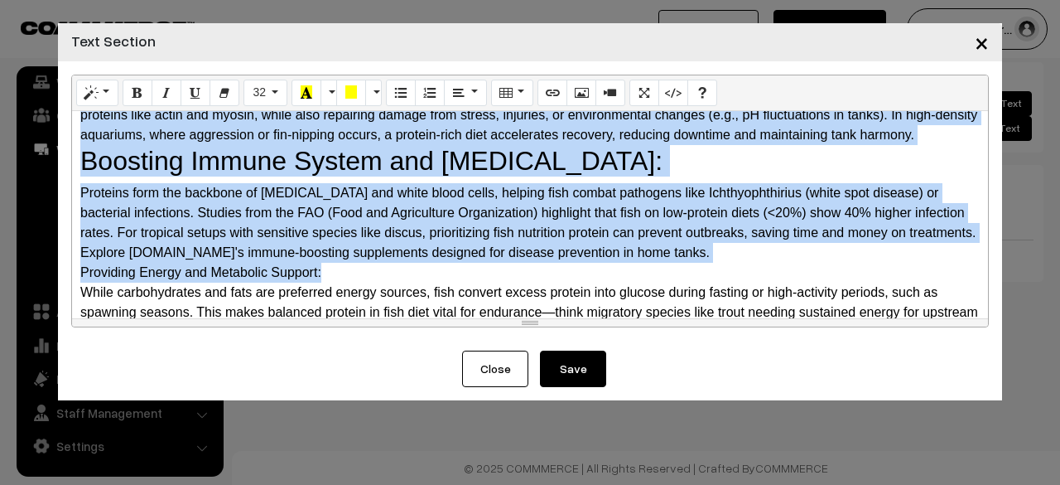
scroll to position [288, 0]
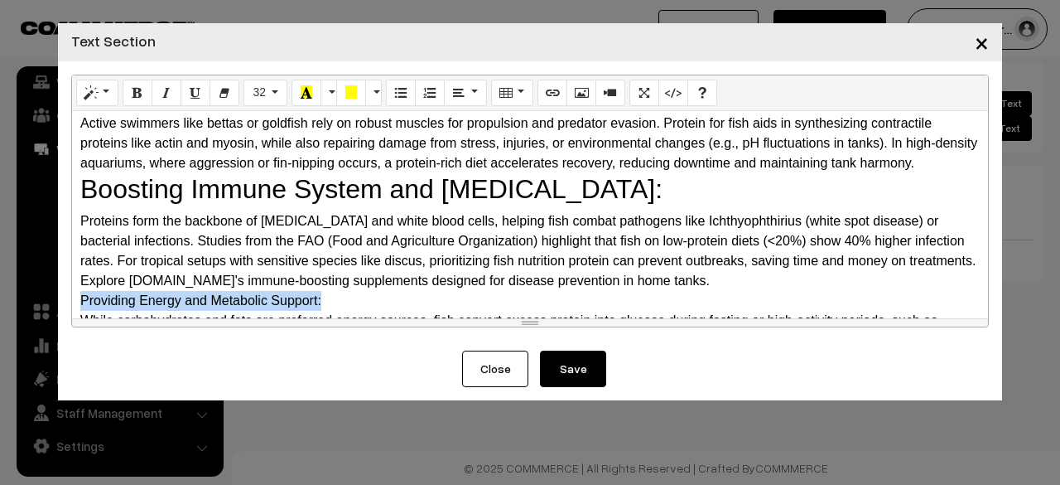
drag, startPoint x: 333, startPoint y: 123, endPoint x: 81, endPoint y: 299, distance: 307.0
click at [81, 299] on div "Providing Energy and Metabolic Support:" at bounding box center [530, 301] width 900 height 20
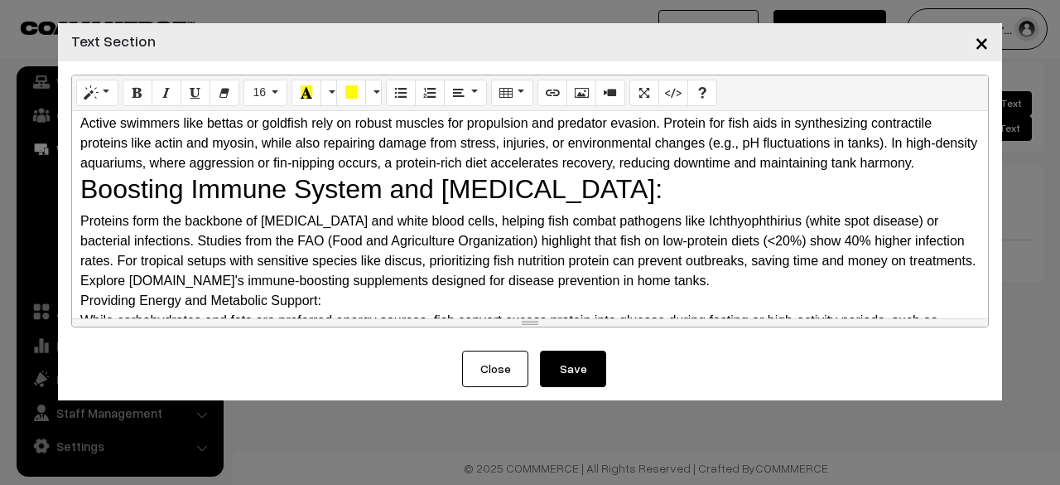
click at [101, 72] on div "Normal Quote Code Header 1 Header 2 Header 3 Header 4 Header 5 Header 6 16 8 9 …" at bounding box center [530, 205] width 944 height 289
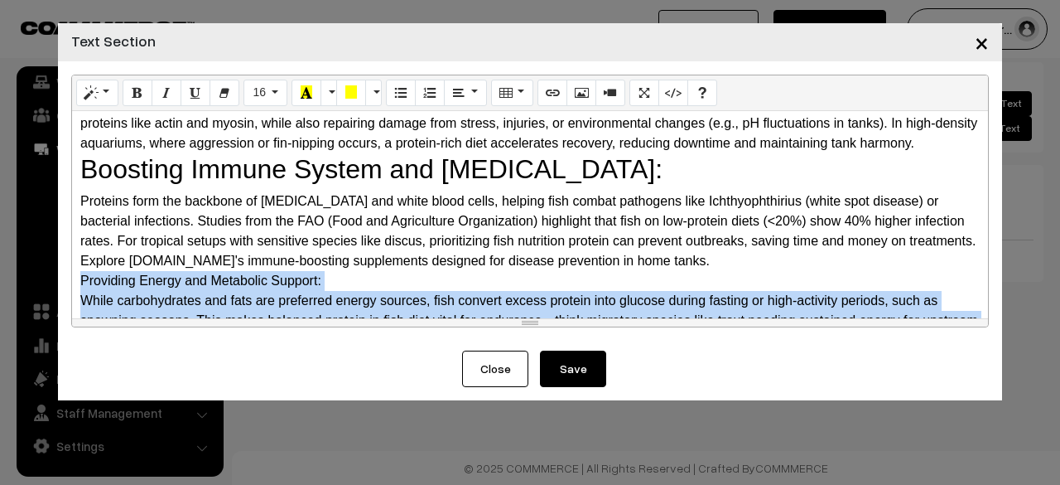
scroll to position [401, 0]
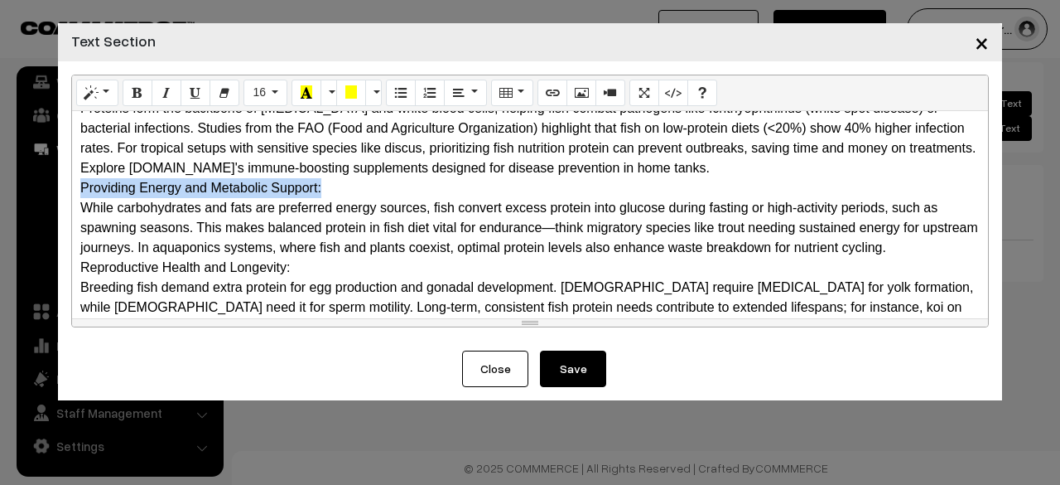
drag, startPoint x: 82, startPoint y: 302, endPoint x: 352, endPoint y: 190, distance: 292.6
click at [352, 190] on div "Providing Energy and Metabolic Support:" at bounding box center [530, 188] width 900 height 20
click at [106, 102] on button "Style" at bounding box center [97, 93] width 42 height 27
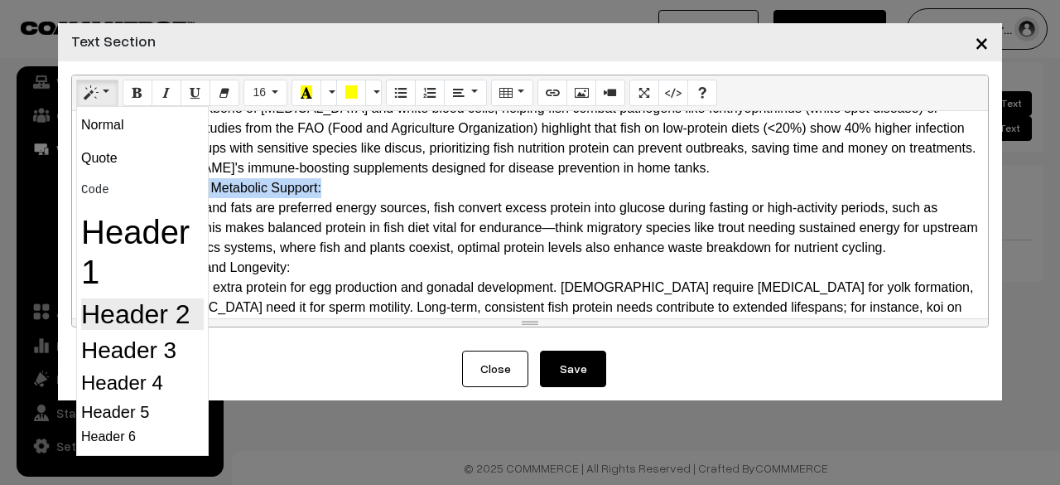
click at [116, 317] on h2 "Header 2" at bounding box center [142, 313] width 123 height 31
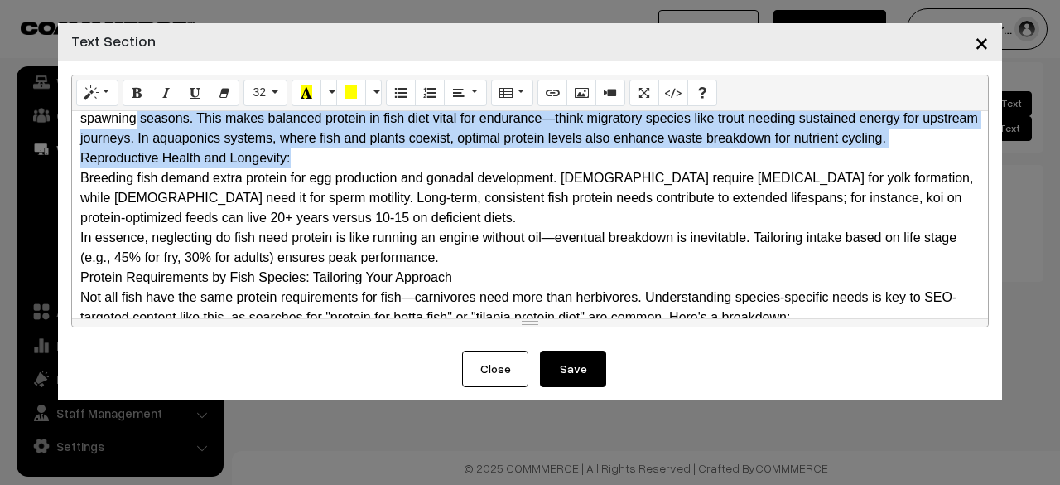
scroll to position [527, 0]
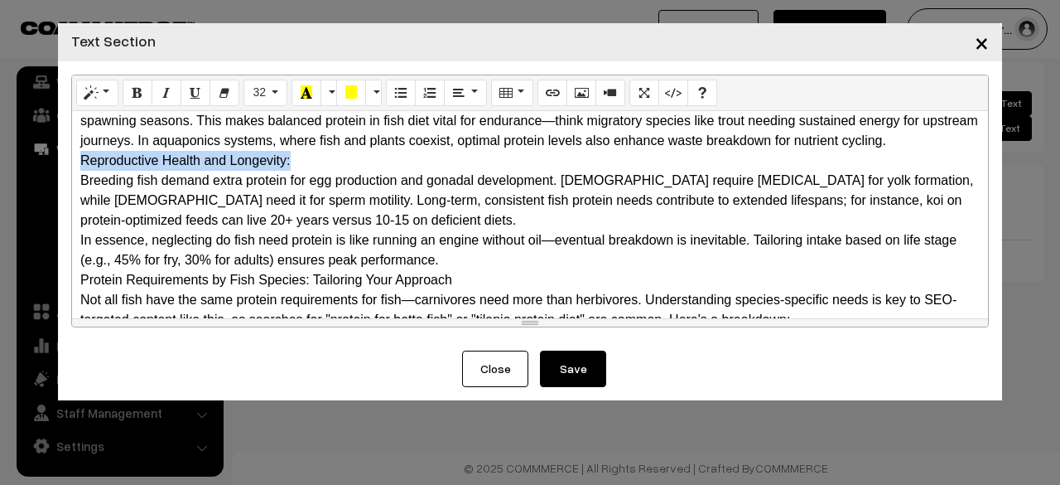
drag, startPoint x: 315, startPoint y: 111, endPoint x: 78, endPoint y: 116, distance: 236.9
click at [80, 165] on div "Reproductive Health and Longevity:" at bounding box center [530, 161] width 900 height 20
click at [85, 97] on icon "Style" at bounding box center [91, 91] width 12 height 13
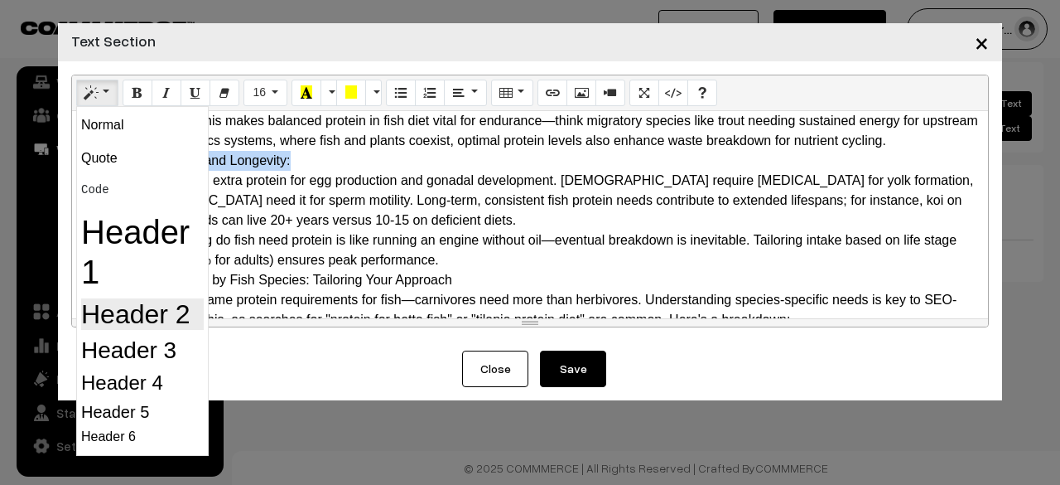
click at [128, 308] on h2 "Header 2" at bounding box center [142, 313] width 123 height 31
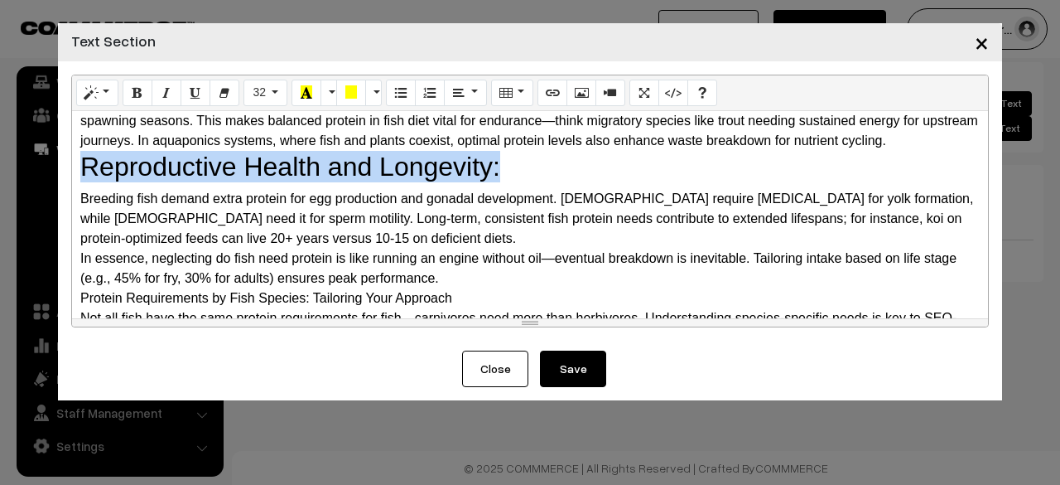
scroll to position [610, 0]
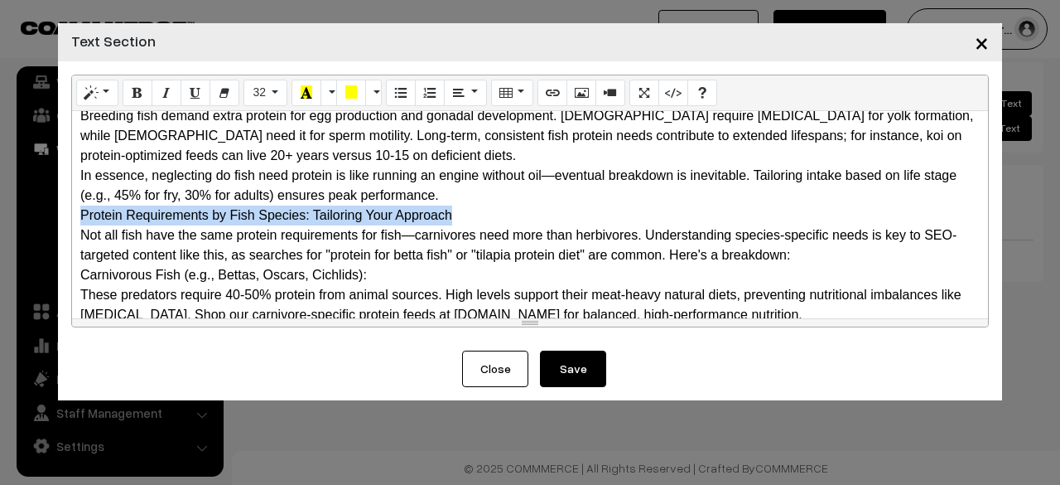
drag, startPoint x: 459, startPoint y: 215, endPoint x: 80, endPoint y: 213, distance: 378.5
click at [80, 213] on div "Protein Requirements by Fish Species: Tailoring Your Approach" at bounding box center [530, 215] width 900 height 20
click at [98, 104] on button "Style" at bounding box center [97, 93] width 42 height 27
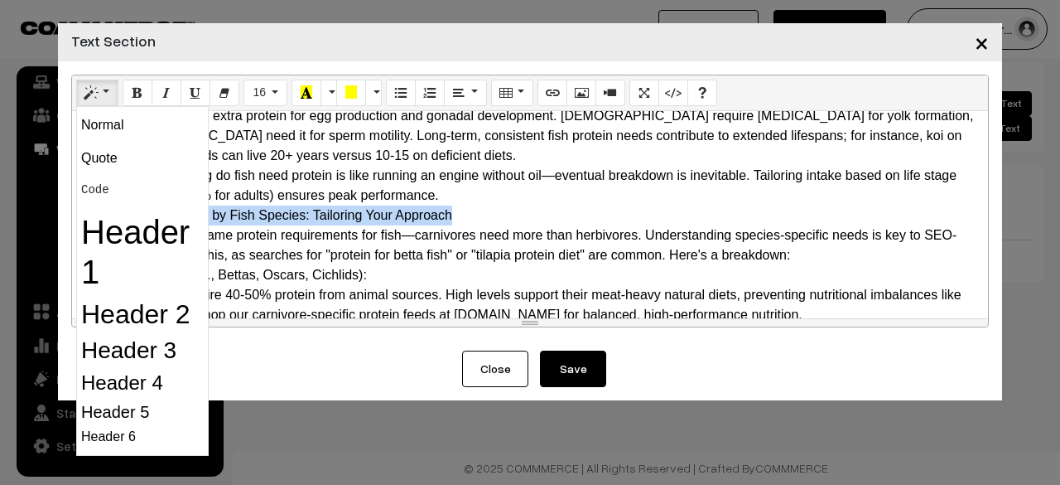
click at [398, 221] on div "Protein Requirements by Fish Species: Tailoring Your Approach" at bounding box center [530, 215] width 900 height 20
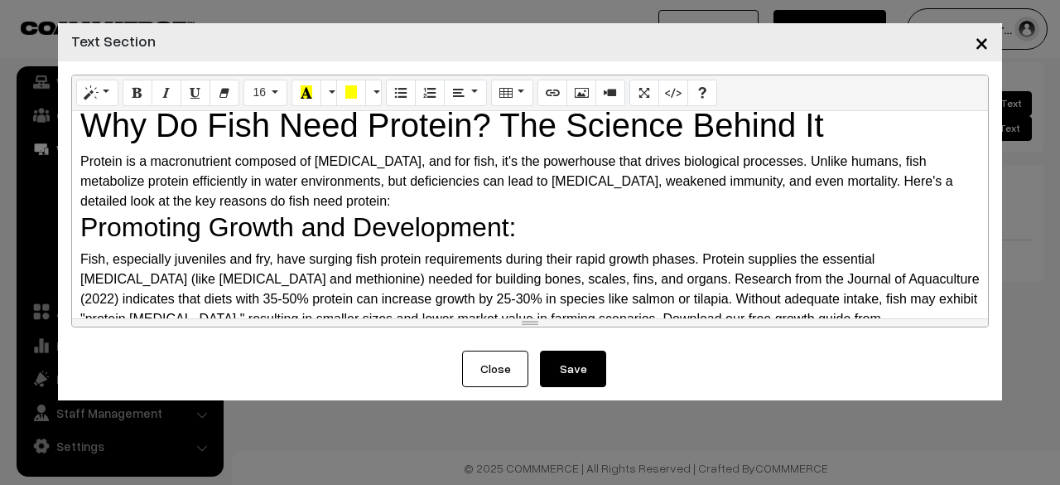
scroll to position [0, 0]
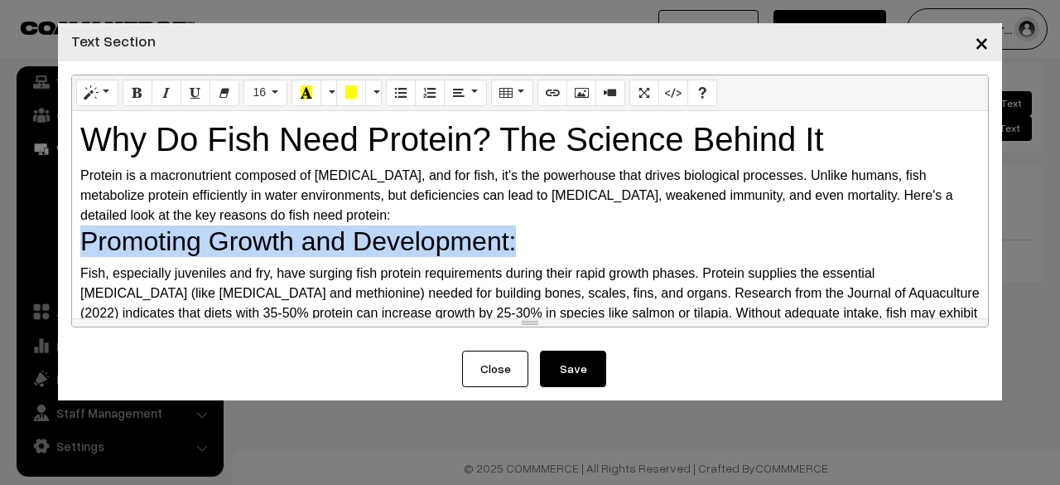
drag, startPoint x: 516, startPoint y: 241, endPoint x: 70, endPoint y: 249, distance: 445.7
click at [70, 249] on div "Normal Quote Code Header 1 Header 2 Header 3 Header 4 Header 5 Header 6 16 8 9 …" at bounding box center [530, 205] width 944 height 289
click at [105, 99] on button "Style" at bounding box center [97, 93] width 42 height 27
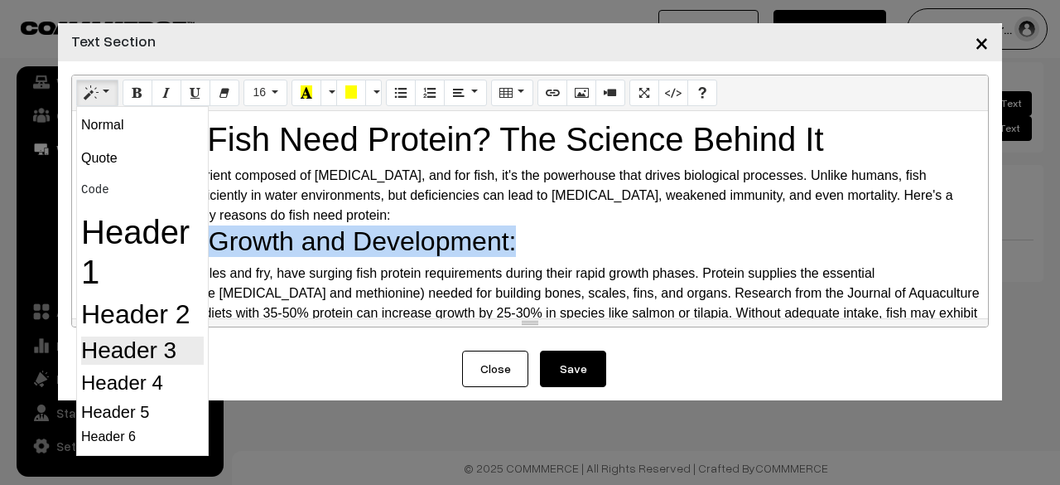
click at [166, 355] on h3 "Header 3" at bounding box center [142, 350] width 123 height 28
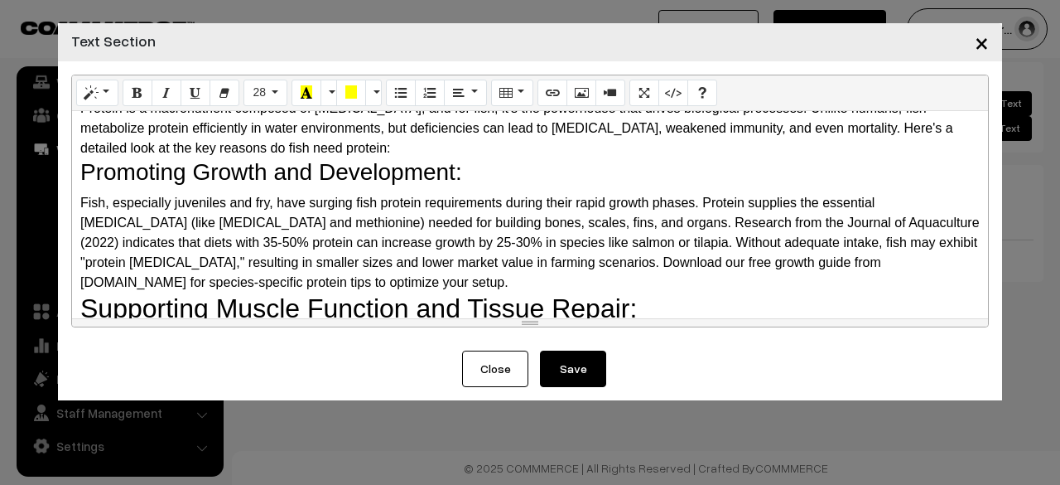
scroll to position [83, 0]
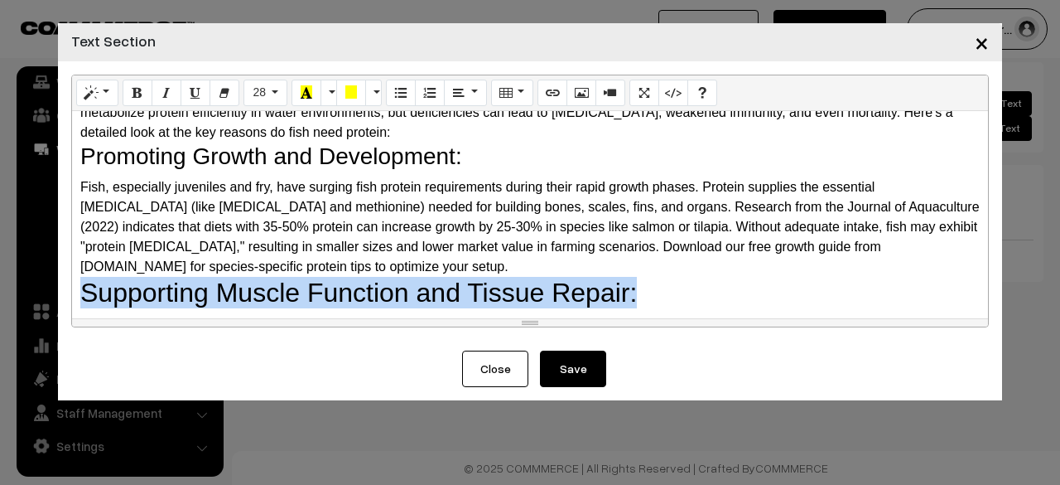
drag, startPoint x: 701, startPoint y: 290, endPoint x: 78, endPoint y: 297, distance: 622.9
click at [78, 297] on div "Why Do Fish Need Protein? The Science Behind It Protein is a macronutrient com…" at bounding box center [530, 214] width 916 height 207
click at [111, 99] on button "Style" at bounding box center [97, 93] width 42 height 27
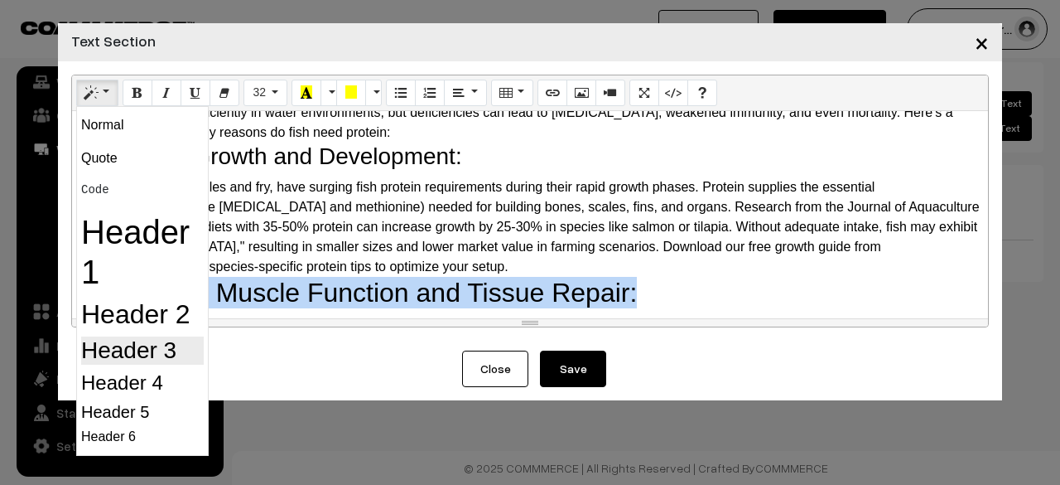
click at [152, 347] on h3 "Header 3" at bounding box center [142, 350] width 123 height 28
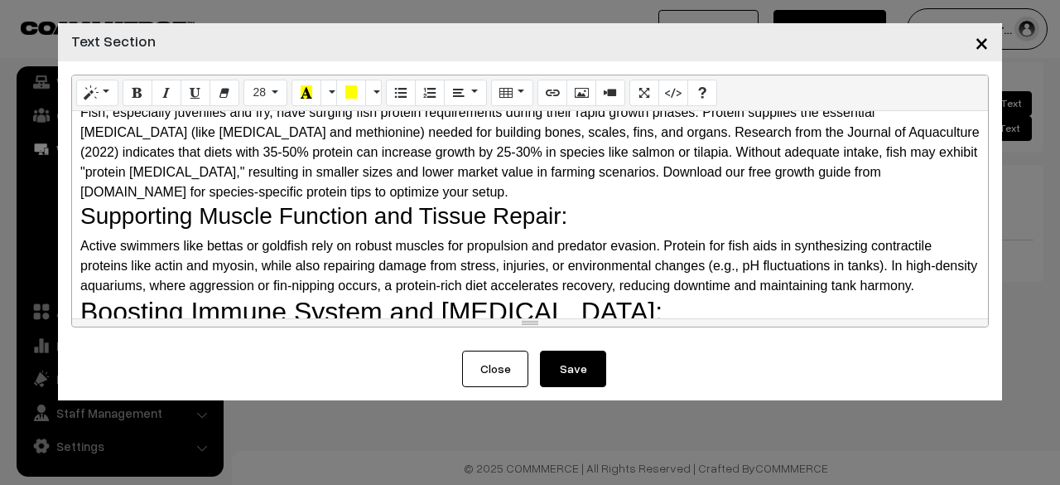
scroll to position [248, 0]
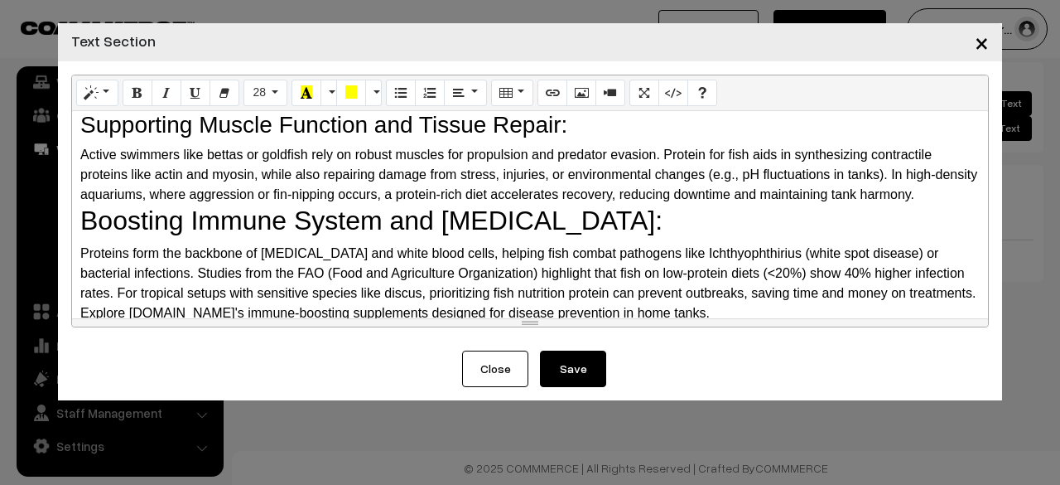
drag, startPoint x: 701, startPoint y: 213, endPoint x: 27, endPoint y: 218, distance: 673.4
click at [27, 218] on div "× Text Section Normal Quote Code Header 1 Header 2 Header 3 Header 4 Header 5 H…" at bounding box center [530, 242] width 1060 height 485
click at [103, 89] on button "Style" at bounding box center [97, 93] width 42 height 27
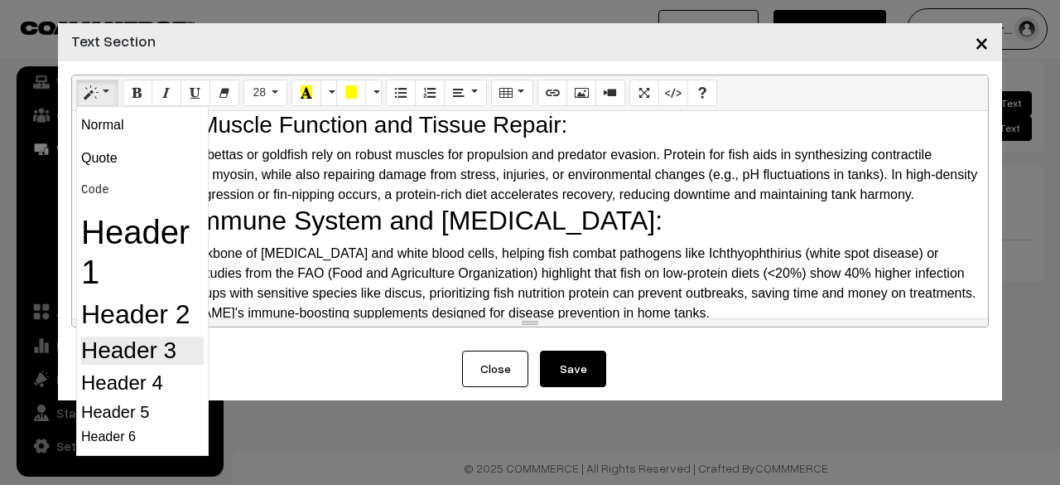
click at [139, 359] on h3 "Header 3" at bounding box center [142, 350] width 123 height 28
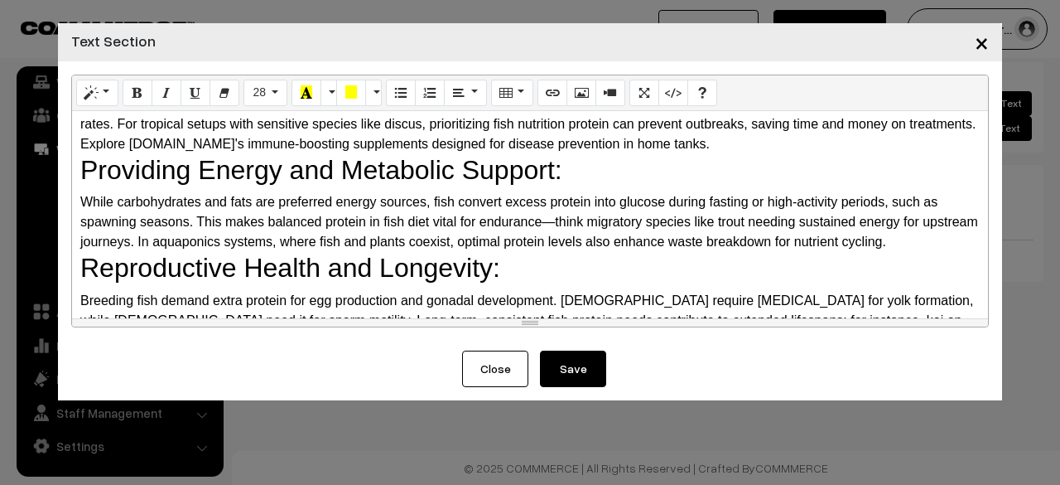
scroll to position [414, 0]
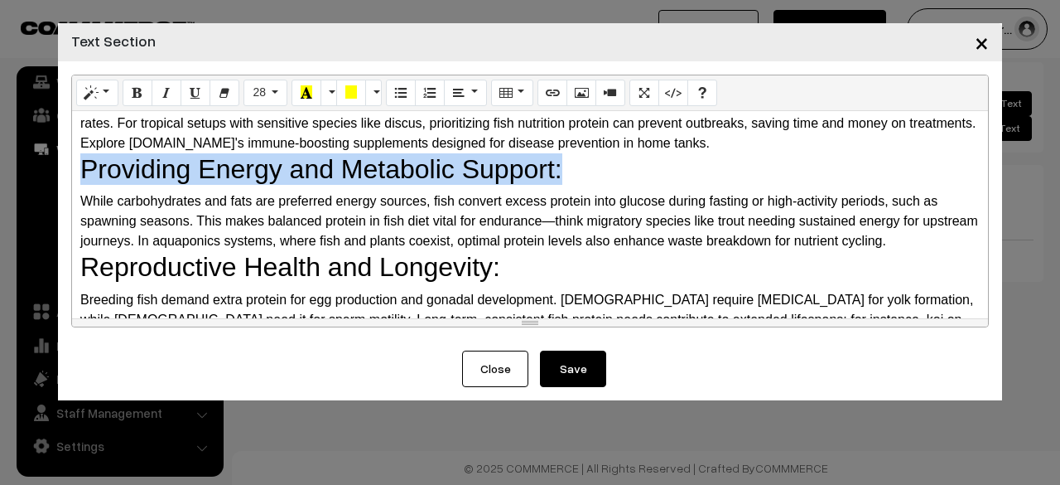
drag, startPoint x: 581, startPoint y: 173, endPoint x: 47, endPoint y: 175, distance: 534.2
click at [47, 175] on div "× Text Section Normal Quote Code Header 1 Header 2 Header 3 Header 4 Header 5 H…" at bounding box center [530, 242] width 1060 height 485
click at [89, 99] on icon "Style" at bounding box center [91, 91] width 12 height 13
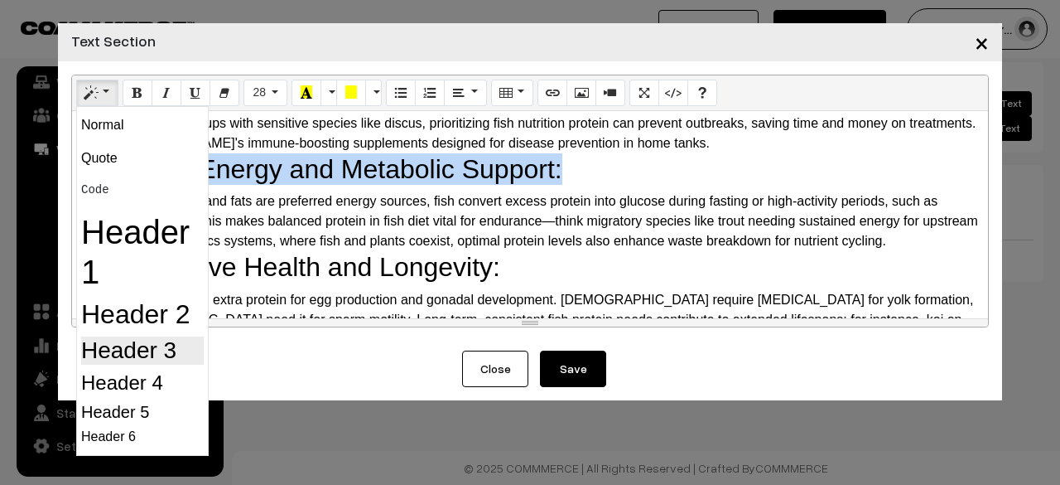
click at [109, 350] on h3 "Header 3" at bounding box center [142, 350] width 123 height 28
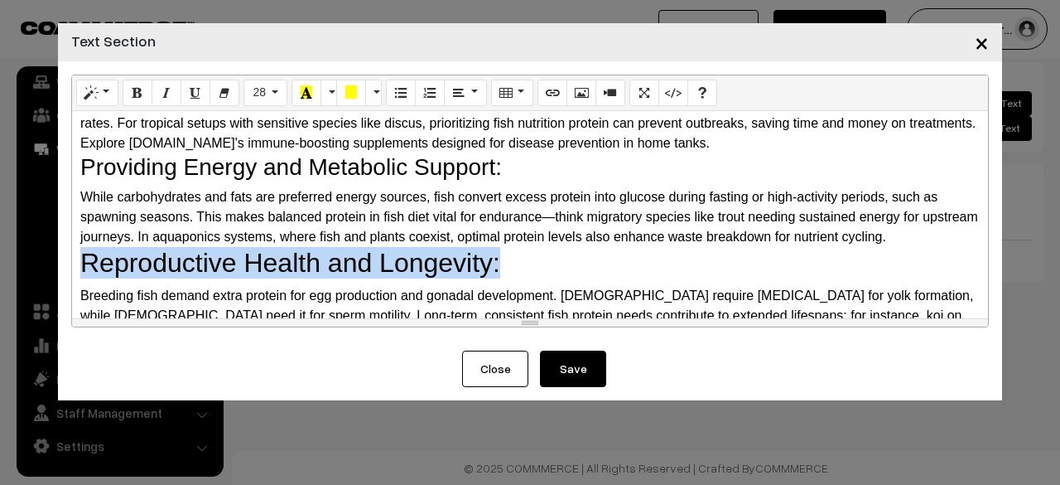
drag, startPoint x: 494, startPoint y: 269, endPoint x: 70, endPoint y: 176, distance: 433.3
click at [71, 258] on div "Normal Quote Code Header 1 Header 2 Header 3 Header 4 Header 5 Header 6 28 8 9 …" at bounding box center [530, 201] width 918 height 253
click at [99, 87] on button "Style" at bounding box center [97, 93] width 42 height 27
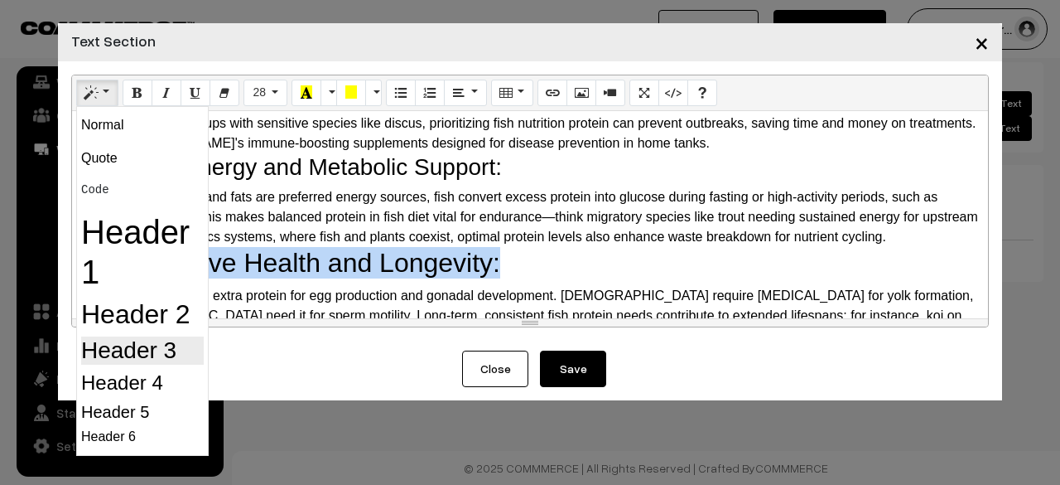
click at [126, 353] on h3 "Header 3" at bounding box center [142, 350] width 123 height 28
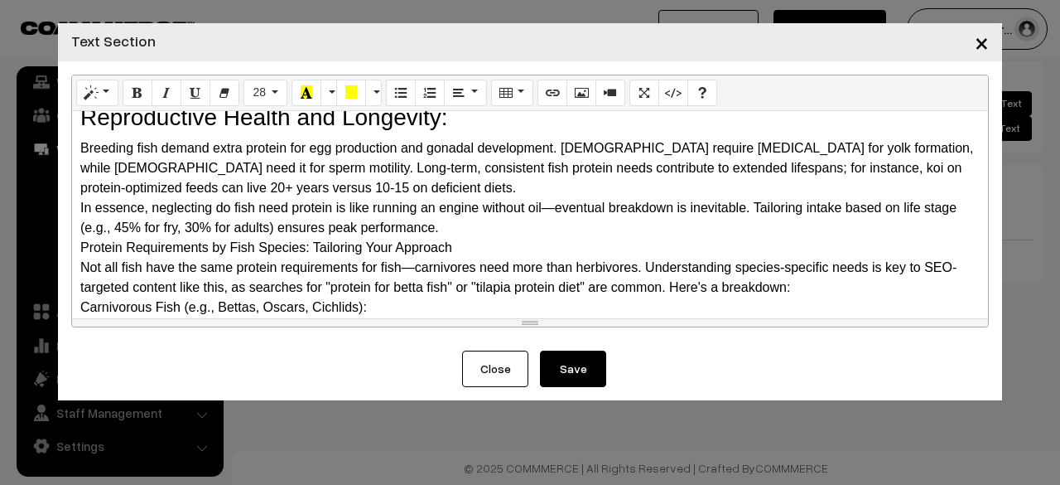
scroll to position [580, 0]
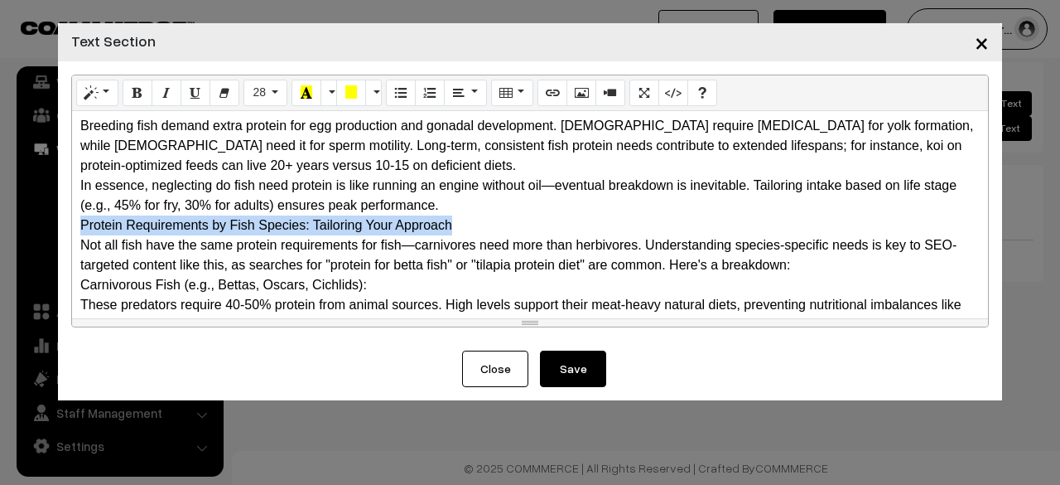
drag, startPoint x: 443, startPoint y: 226, endPoint x: 83, endPoint y: 216, distance: 360.4
click at [83, 219] on div "Protein Requirements by Fish Species: Tailoring Your Approach" at bounding box center [530, 225] width 900 height 20
click at [95, 95] on icon "Style" at bounding box center [91, 91] width 12 height 13
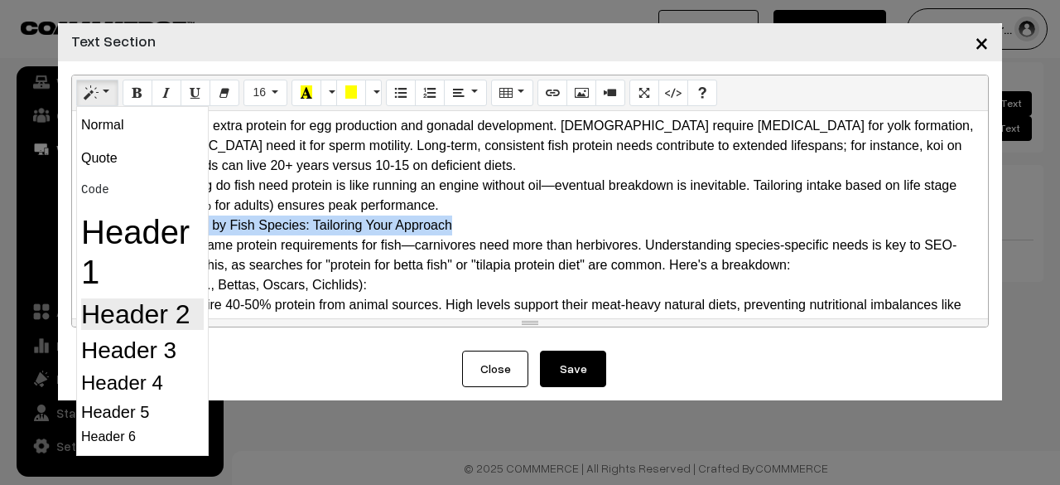
click at [131, 317] on h2 "Header 2" at bounding box center [142, 313] width 123 height 31
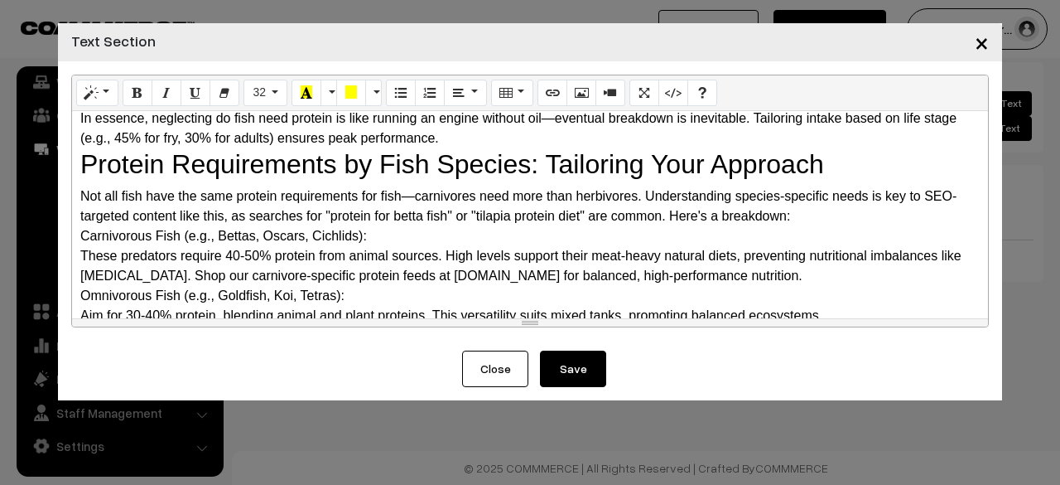
scroll to position [663, 0]
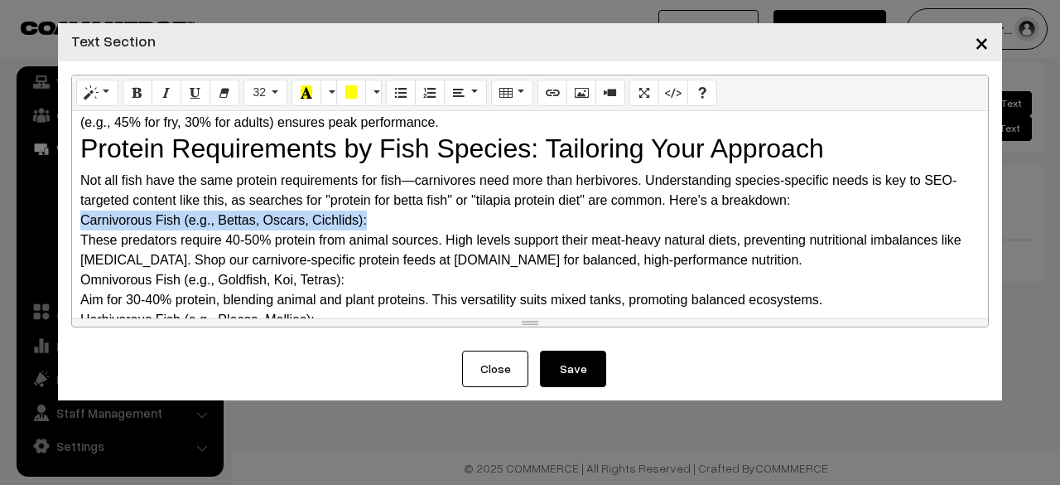
drag, startPoint x: 366, startPoint y: 219, endPoint x: 74, endPoint y: 219, distance: 292.4
click at [74, 219] on div "Why Do Fish Need Protein? The Science Behind It Protein is a macronutrient com…" at bounding box center [530, 214] width 916 height 207
click at [89, 89] on icon "Style" at bounding box center [91, 91] width 12 height 13
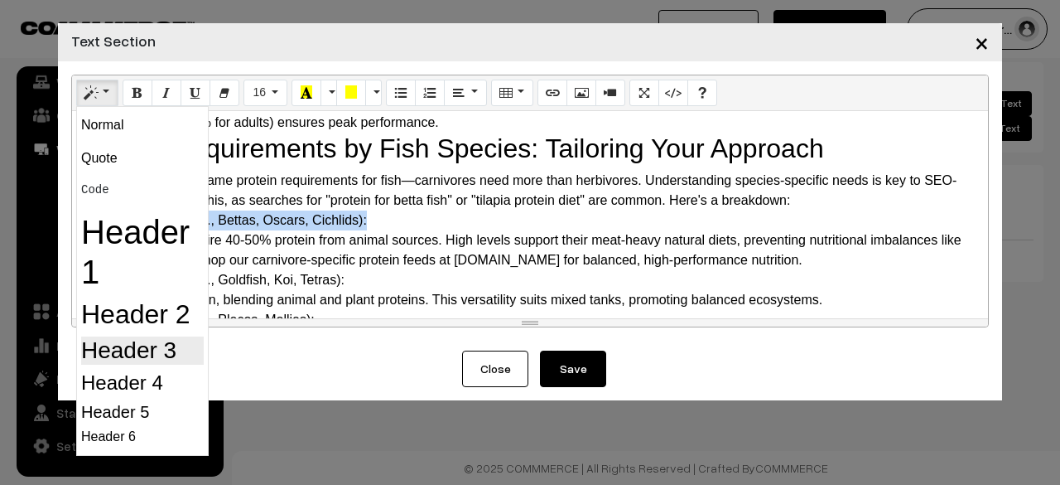
click at [104, 344] on h3 "Header 3" at bounding box center [142, 350] width 123 height 28
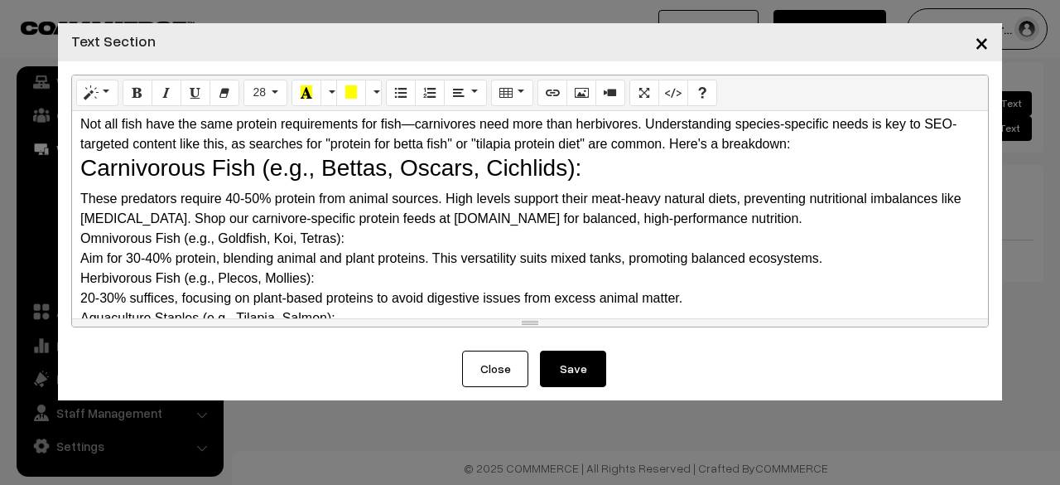
scroll to position [745, 0]
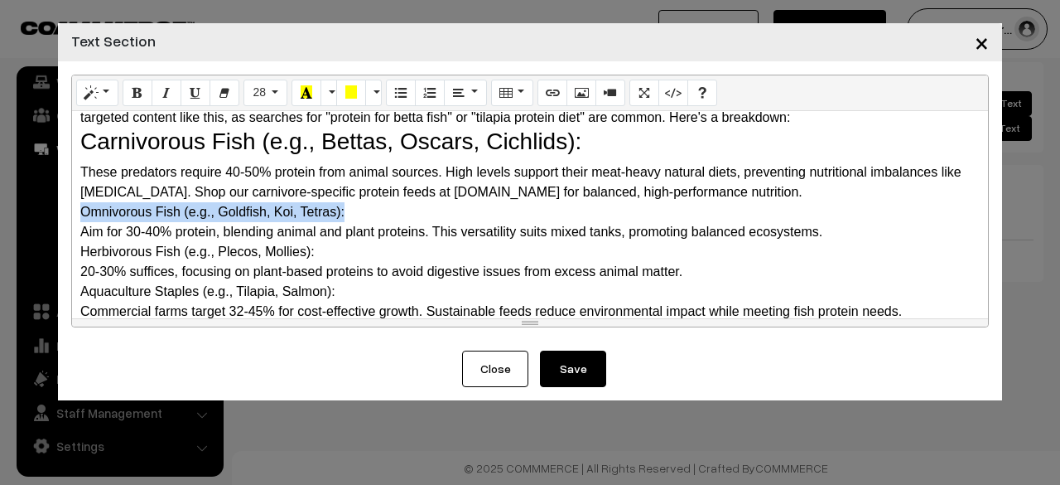
drag, startPoint x: 343, startPoint y: 207, endPoint x: 75, endPoint y: 206, distance: 268.4
click at [75, 206] on div "Why Do Fish Need Protein? The Science Behind It Protein is a macronutrient com…" at bounding box center [530, 214] width 916 height 207
click at [101, 99] on button "Style" at bounding box center [97, 93] width 42 height 27
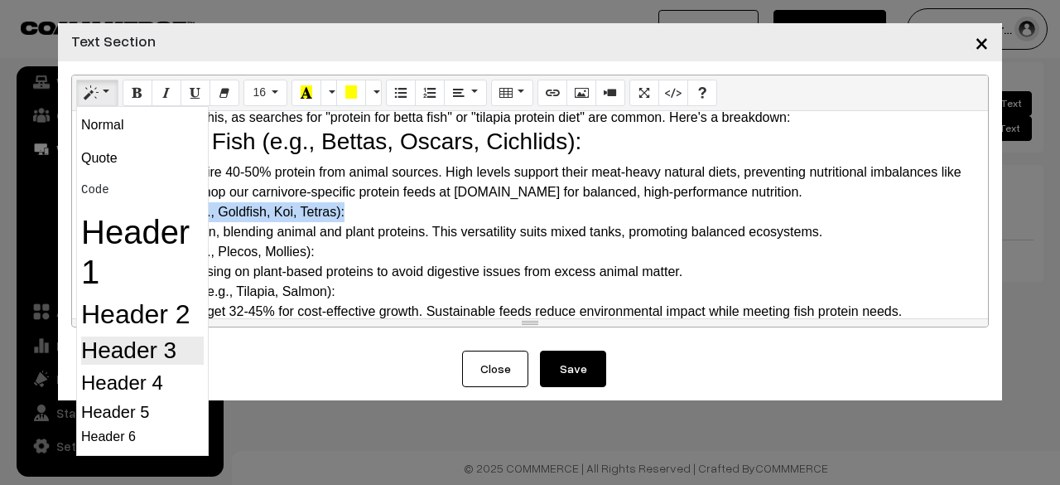
click at [134, 344] on h3 "Header 3" at bounding box center [142, 350] width 123 height 28
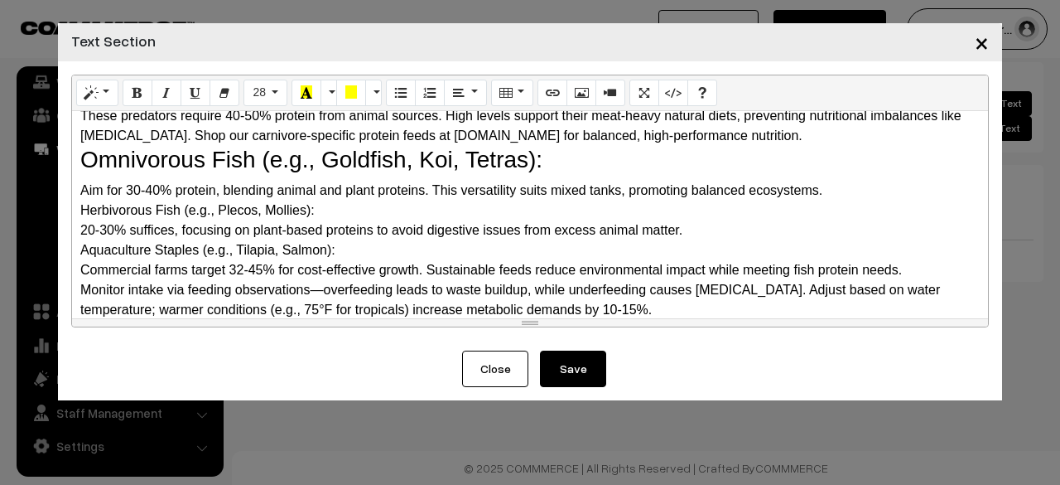
scroll to position [828, 0]
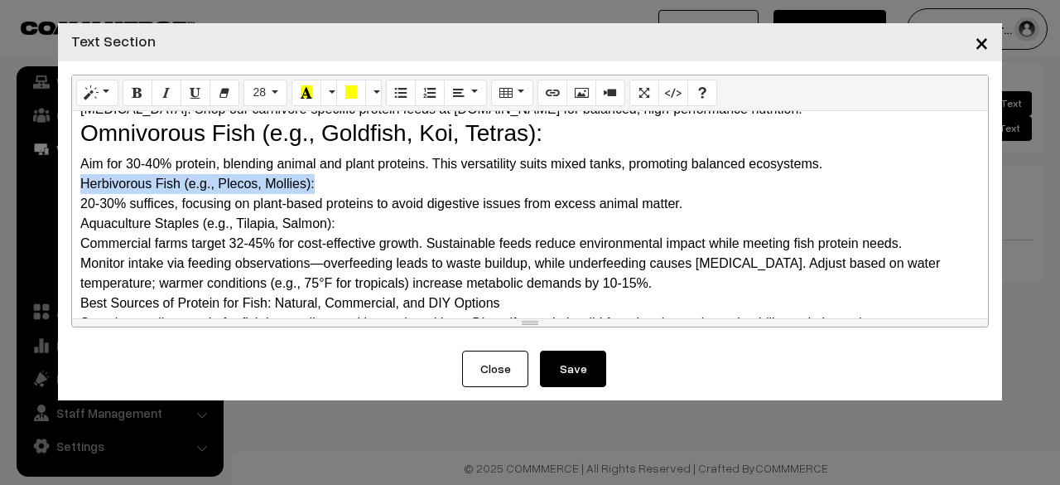
drag, startPoint x: 318, startPoint y: 180, endPoint x: 61, endPoint y: 177, distance: 256.8
click at [61, 177] on div "Normal Quote Code Header 1 Header 2 Header 3 Header 4 Header 5 Header 6 28 8 9 …" at bounding box center [530, 205] width 944 height 289
click at [86, 84] on button "Style" at bounding box center [97, 93] width 42 height 27
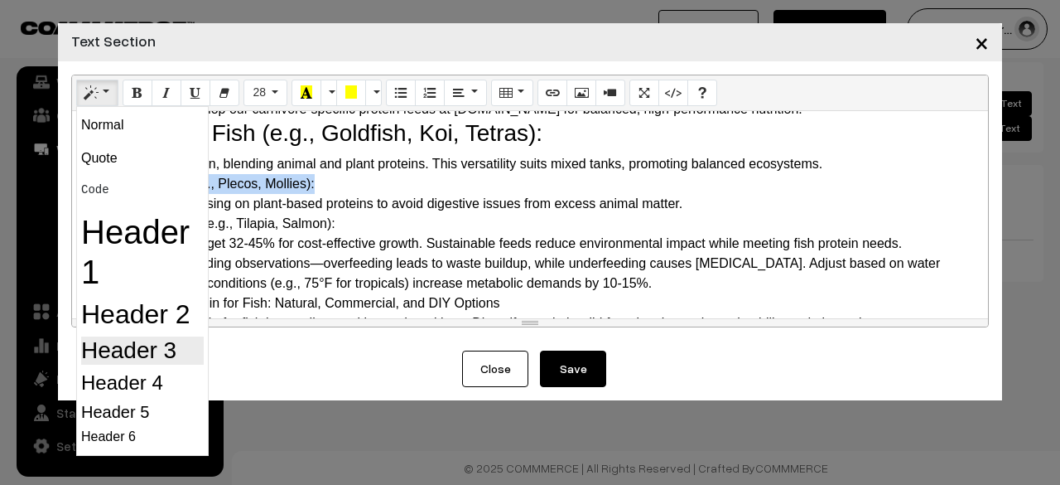
click at [126, 352] on h3 "Header 3" at bounding box center [142, 350] width 123 height 28
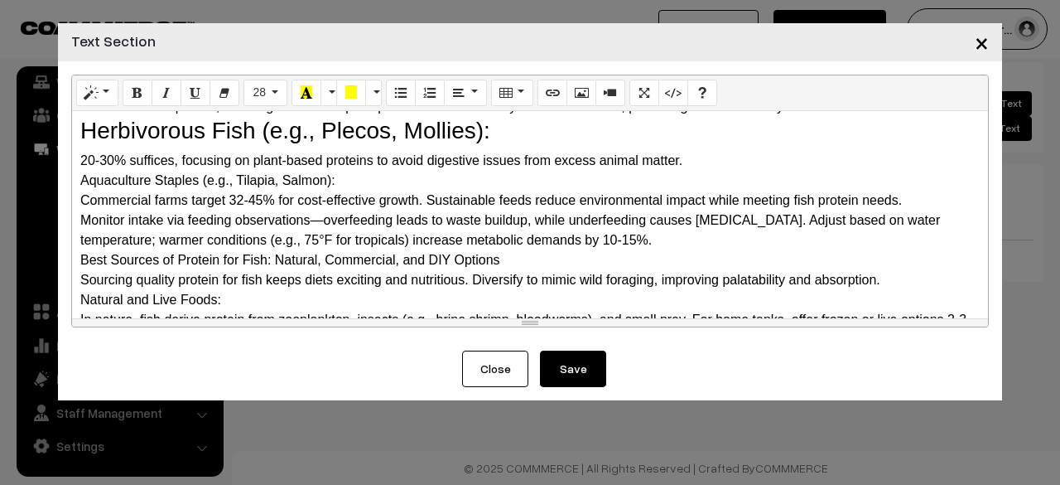
scroll to position [911, 0]
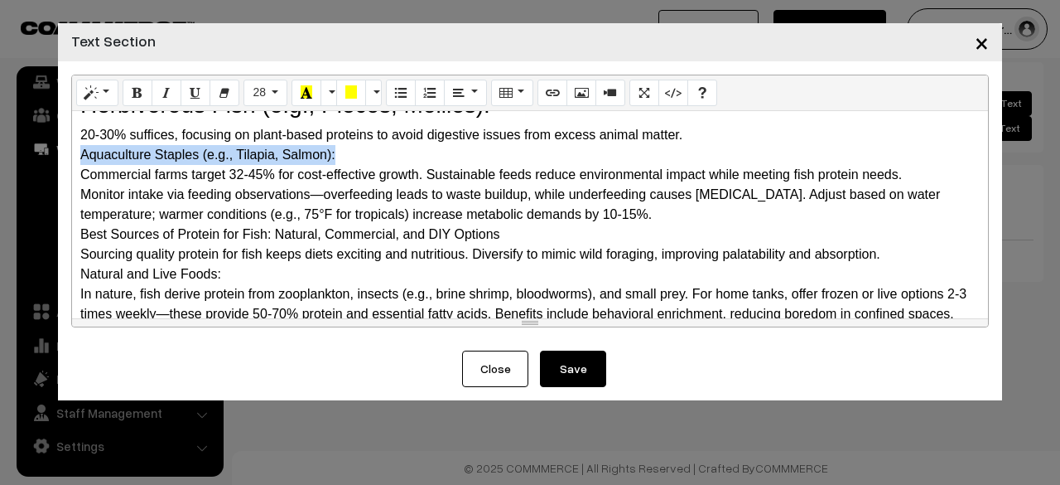
drag, startPoint x: 363, startPoint y: 157, endPoint x: 84, endPoint y: 157, distance: 278.3
click at [84, 157] on div "Aquaculture Staples (e.g., Tilapia, Salmon):" at bounding box center [530, 155] width 900 height 20
click at [91, 102] on button "Style" at bounding box center [97, 93] width 42 height 27
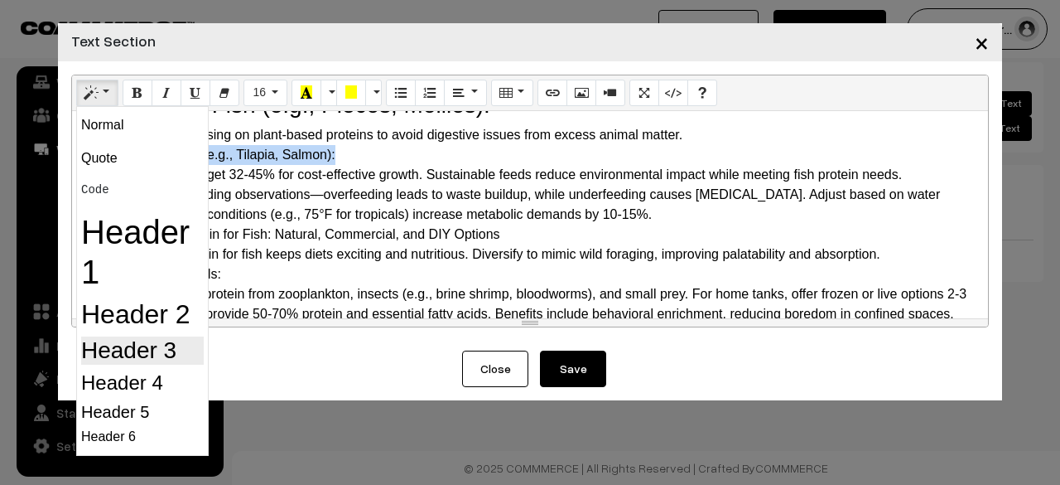
click at [121, 340] on h3 "Header 3" at bounding box center [142, 350] width 123 height 28
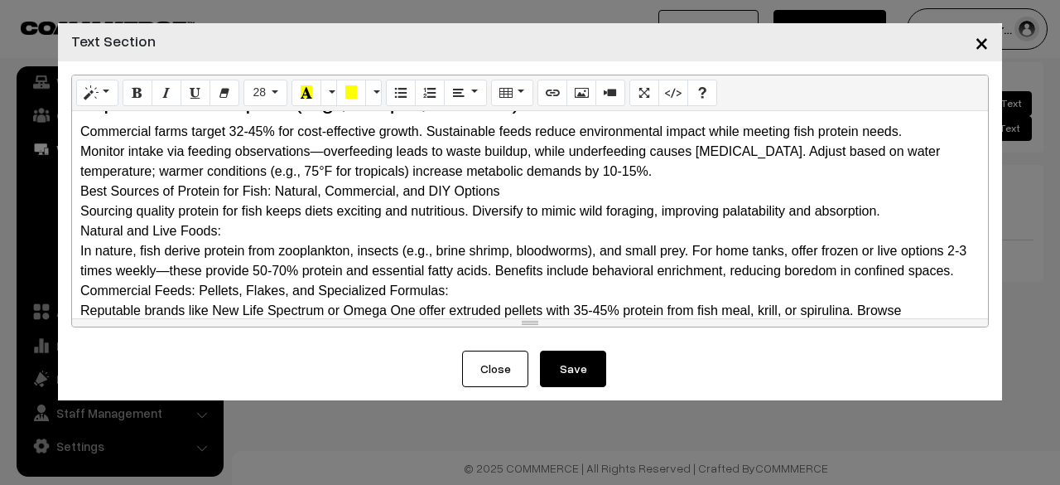
scroll to position [994, 0]
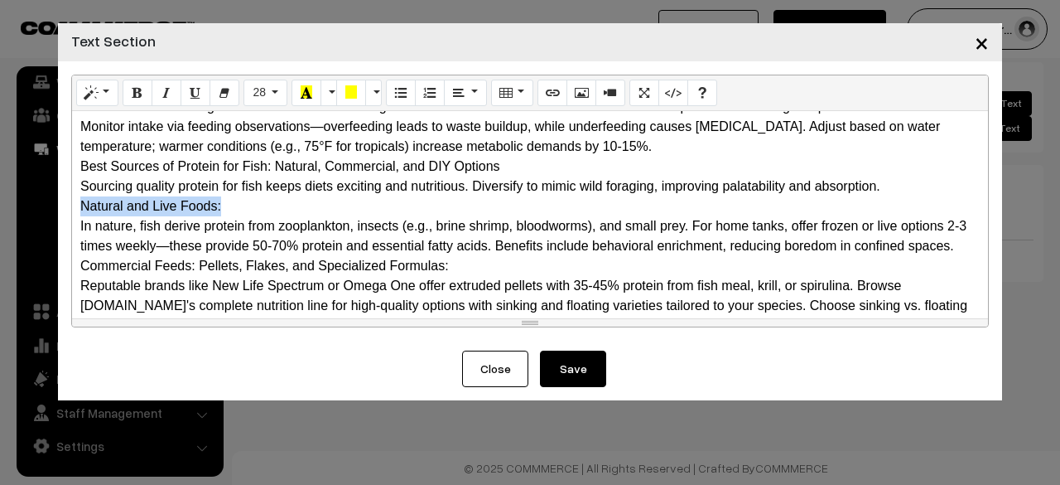
drag, startPoint x: 330, startPoint y: 200, endPoint x: 73, endPoint y: 200, distance: 256.8
click at [73, 200] on div "Why Do Fish Need Protein? The Science Behind It Protein is a macronutrient com…" at bounding box center [530, 214] width 916 height 207
click at [109, 99] on button "Style" at bounding box center [97, 93] width 42 height 27
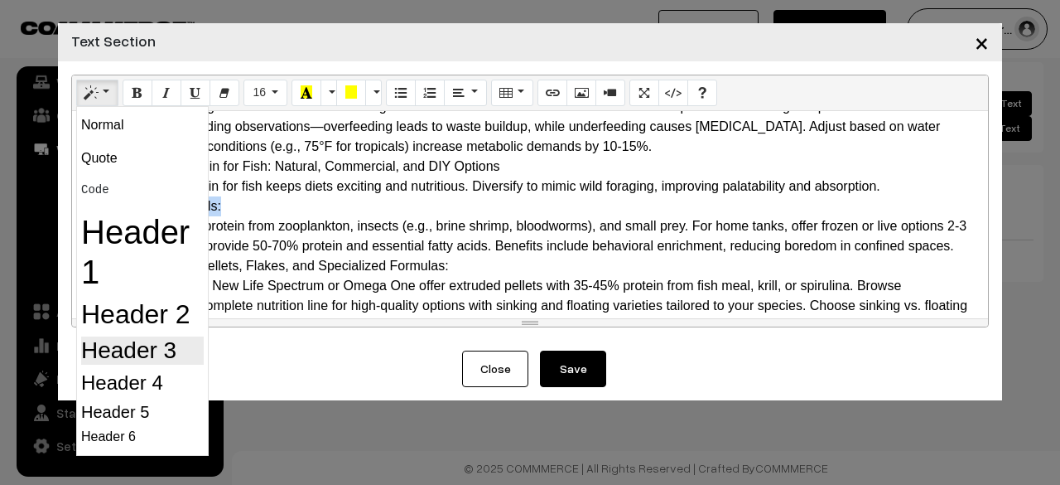
click at [115, 355] on h3 "Header 3" at bounding box center [142, 350] width 123 height 28
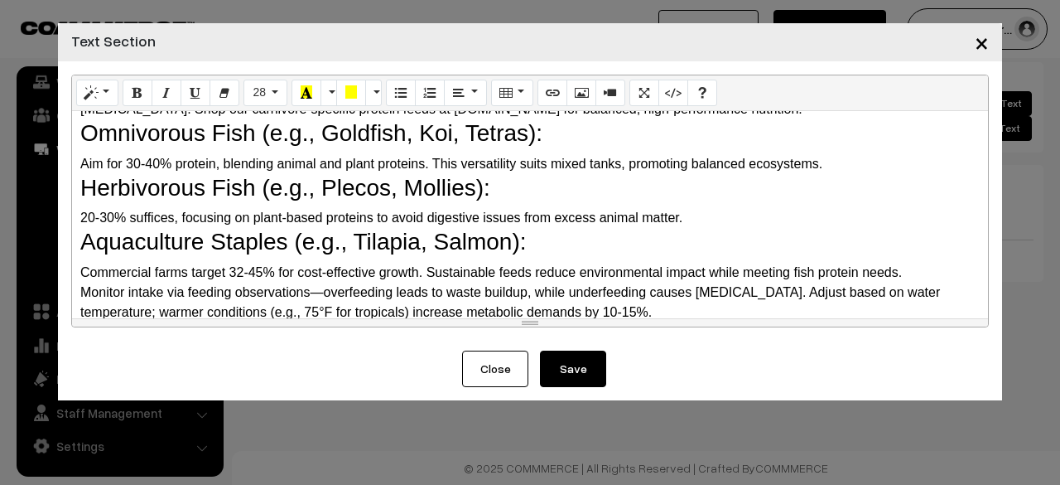
scroll to position [911, 0]
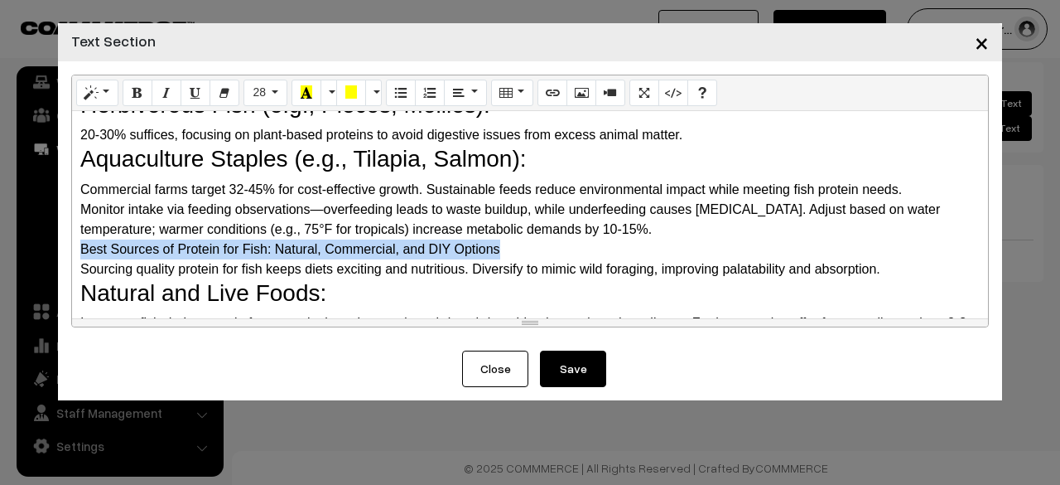
drag, startPoint x: 76, startPoint y: 243, endPoint x: 510, endPoint y: 253, distance: 434.2
click at [510, 253] on div "Why Do Fish Need Protein? The Science Behind It Protein is a macronutrient com…" at bounding box center [530, 214] width 916 height 207
click at [91, 84] on button "Style" at bounding box center [97, 93] width 42 height 27
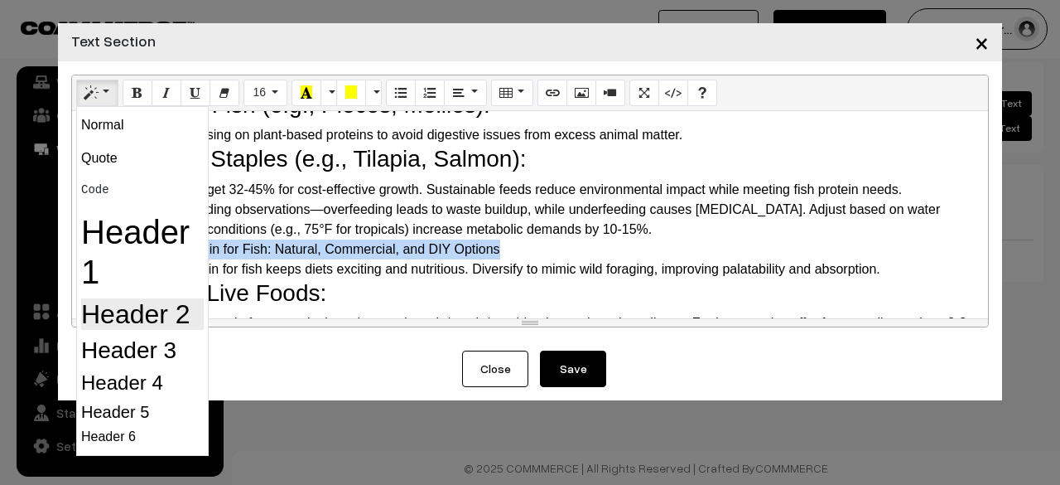
click at [141, 326] on h2 "Header 2" at bounding box center [142, 313] width 123 height 31
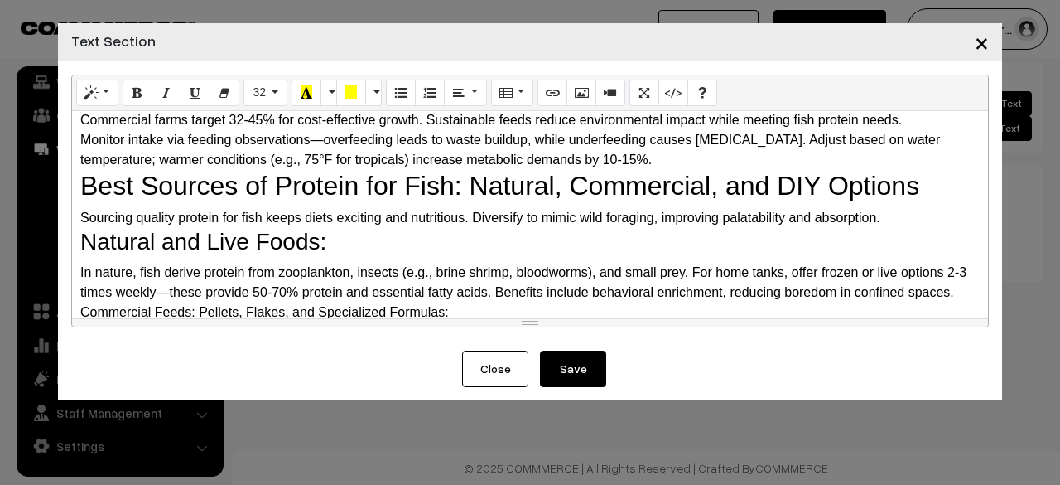
scroll to position [1077, 0]
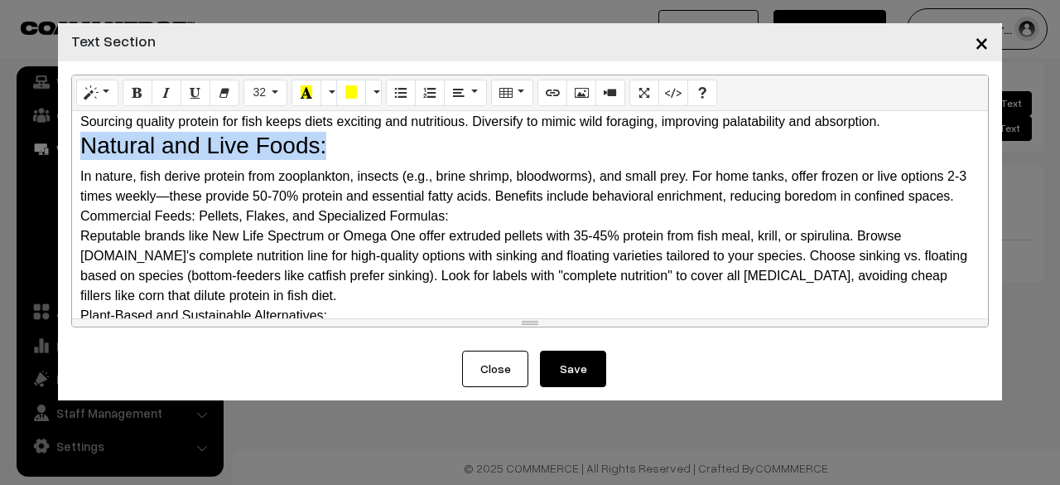
drag, startPoint x: 345, startPoint y: 146, endPoint x: 76, endPoint y: 142, distance: 269.2
click at [76, 142] on div "Why Do Fish Need Protein? The Science Behind It Protein is a macronutrient com…" at bounding box center [530, 214] width 916 height 207
drag, startPoint x: 103, startPoint y: 100, endPoint x: 111, endPoint y: 118, distance: 19.3
click at [104, 101] on button "Style" at bounding box center [97, 93] width 42 height 27
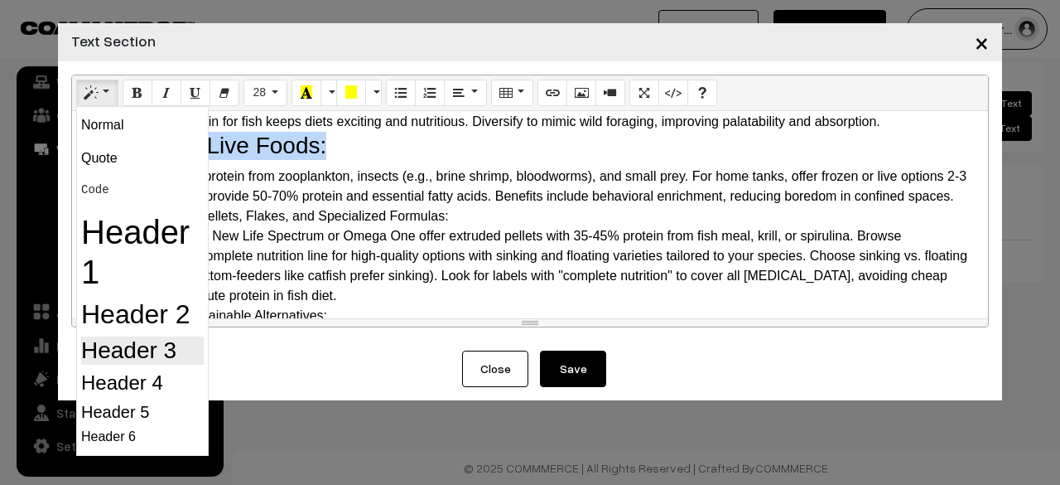
click at [172, 340] on h3 "Header 3" at bounding box center [142, 350] width 123 height 28
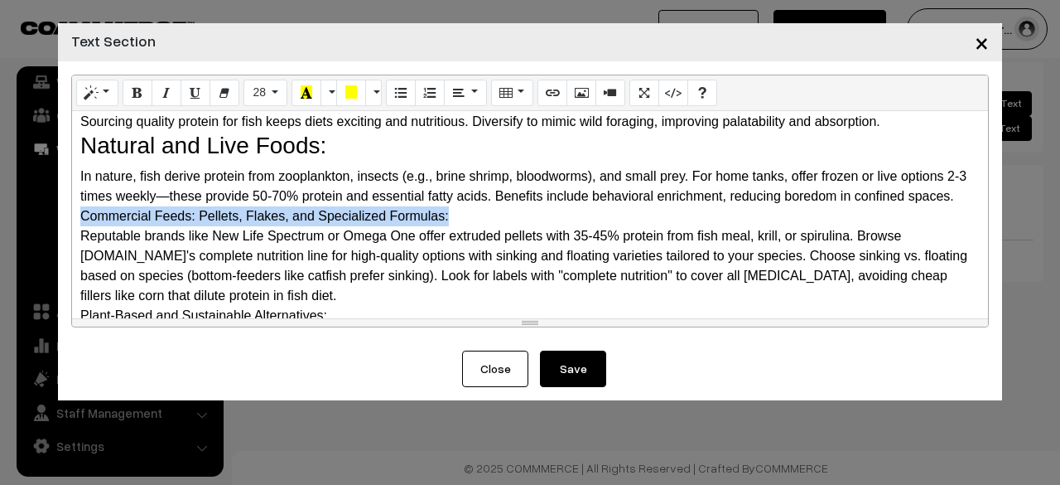
drag, startPoint x: 458, startPoint y: 214, endPoint x: 79, endPoint y: 214, distance: 379.4
click at [79, 214] on div "Why Do Fish Need Protein? The Science Behind It Protein is a macronutrient com…" at bounding box center [530, 214] width 916 height 207
click at [90, 95] on icon "Style" at bounding box center [91, 91] width 12 height 13
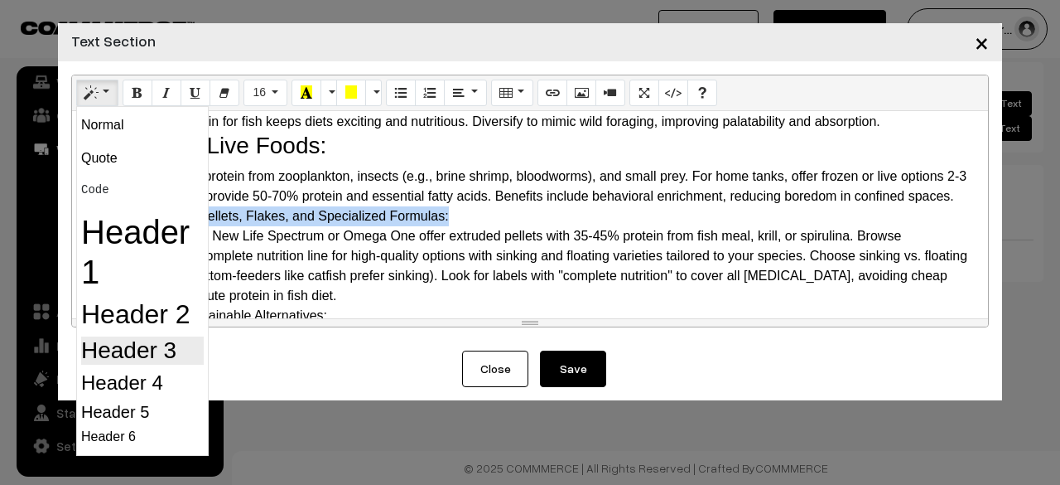
click at [116, 337] on h3 "Header 3" at bounding box center [142, 350] width 123 height 28
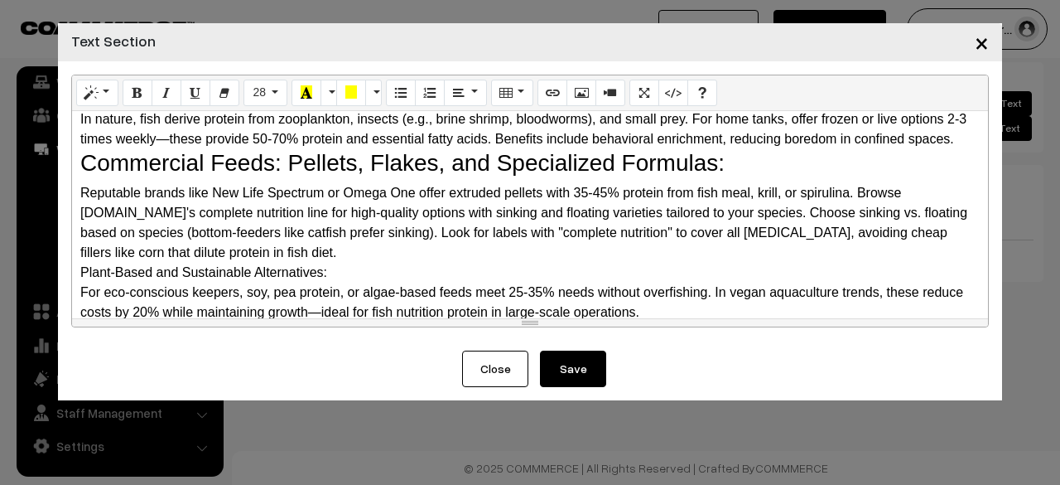
scroll to position [1160, 0]
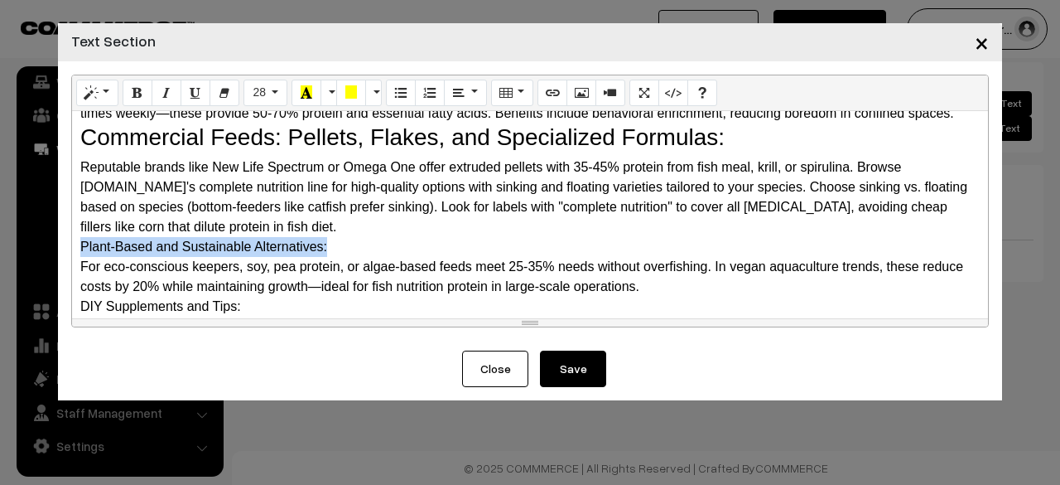
drag, startPoint x: 326, startPoint y: 242, endPoint x: 82, endPoint y: 248, distance: 244.4
click at [82, 248] on div "Plant-Based and Sustainable Alternatives:" at bounding box center [530, 247] width 900 height 20
click at [115, 82] on button "Style" at bounding box center [97, 93] width 42 height 27
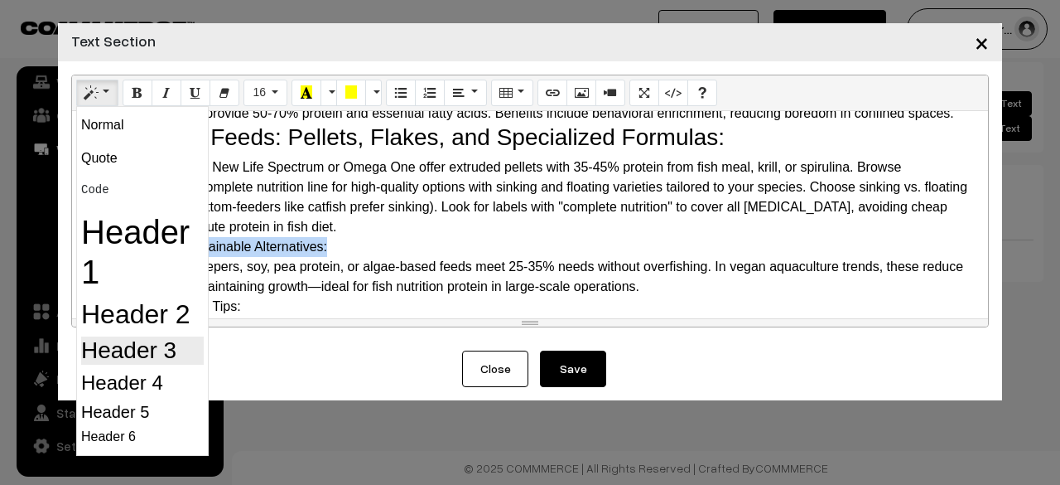
click at [114, 360] on h3 "Header 3" at bounding box center [142, 350] width 123 height 28
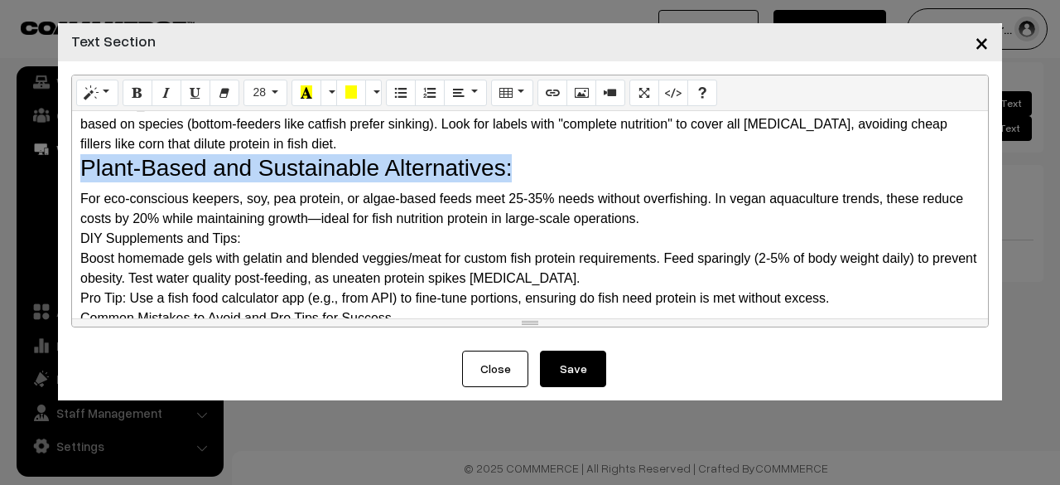
scroll to position [1325, 0]
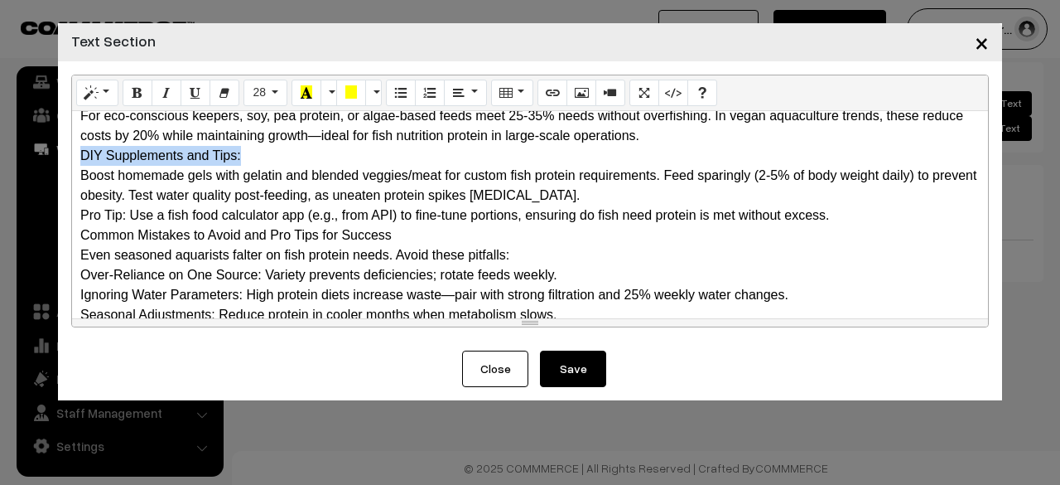
drag, startPoint x: 293, startPoint y: 156, endPoint x: 66, endPoint y: 155, distance: 227.0
click at [66, 155] on div "Normal Quote Code Header 1 Header 2 Header 3 Header 4 Header 5 Header 6 28 8 9 …" at bounding box center [530, 205] width 944 height 289
click at [102, 107] on div "Normal Quote Code Header 1 Header 2 Header 3 Header 4 Header 5 Header 6 28 8 9 …" at bounding box center [530, 93] width 916 height 36
click at [112, 150] on div "DIY Supplements and Tips:" at bounding box center [530, 156] width 900 height 20
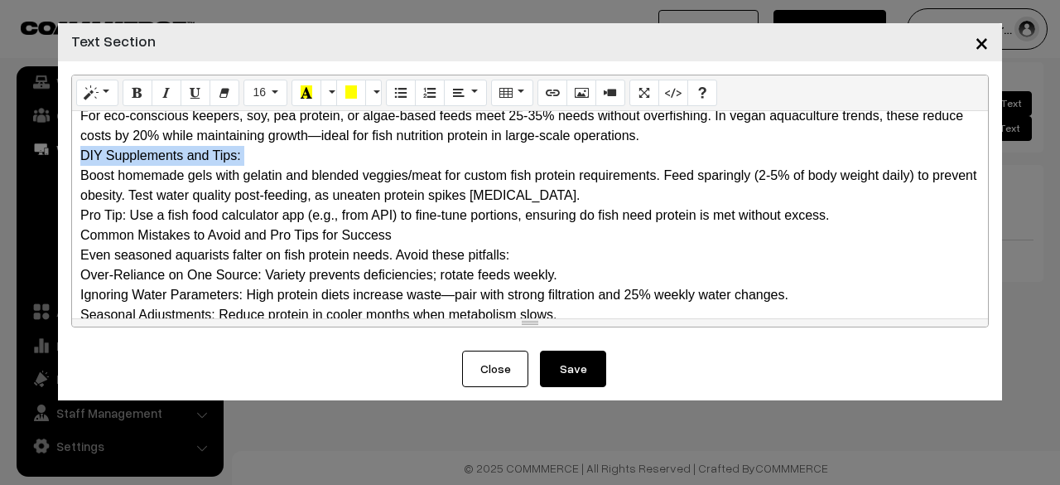
click at [112, 150] on div "DIY Supplements and Tips:" at bounding box center [530, 156] width 900 height 20
click at [108, 102] on button "Style" at bounding box center [97, 93] width 42 height 27
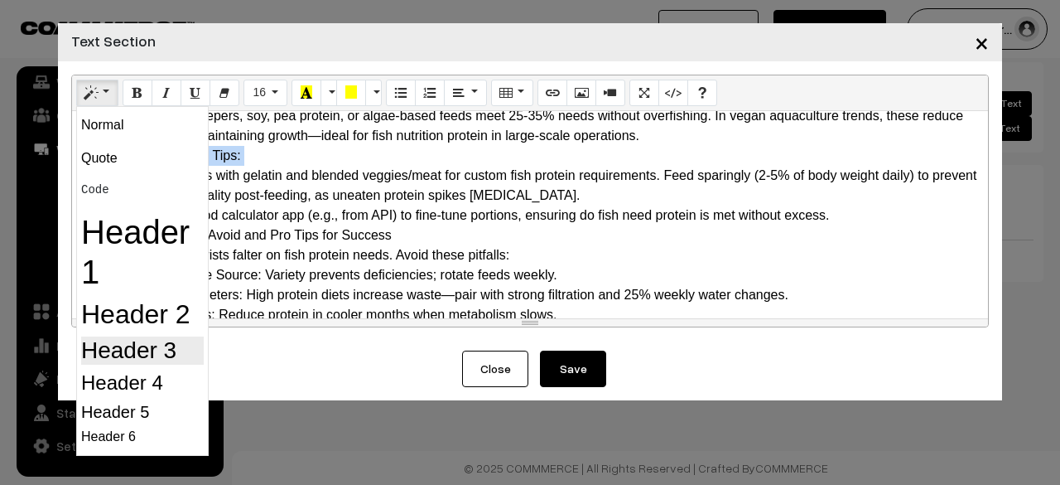
click at [132, 345] on h3 "Header 3" at bounding box center [142, 350] width 123 height 28
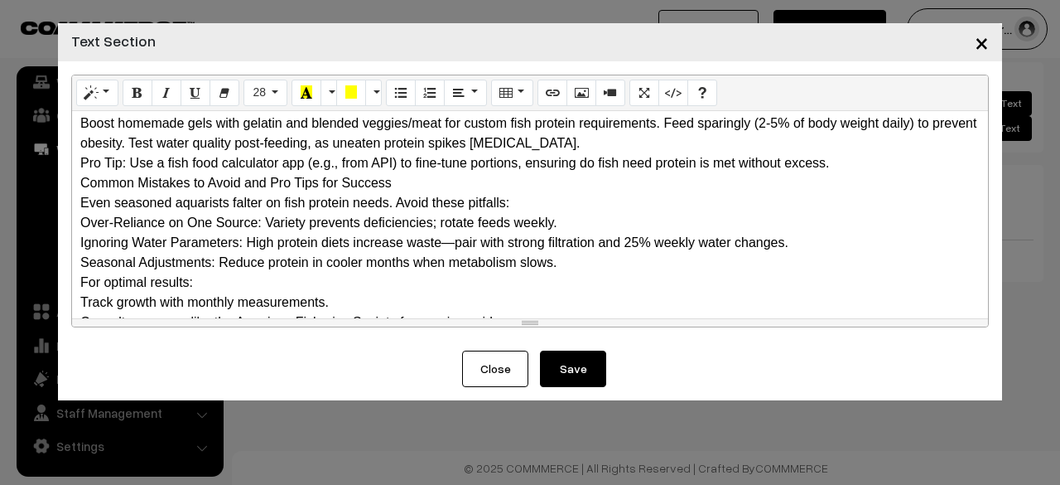
scroll to position [1408, 0]
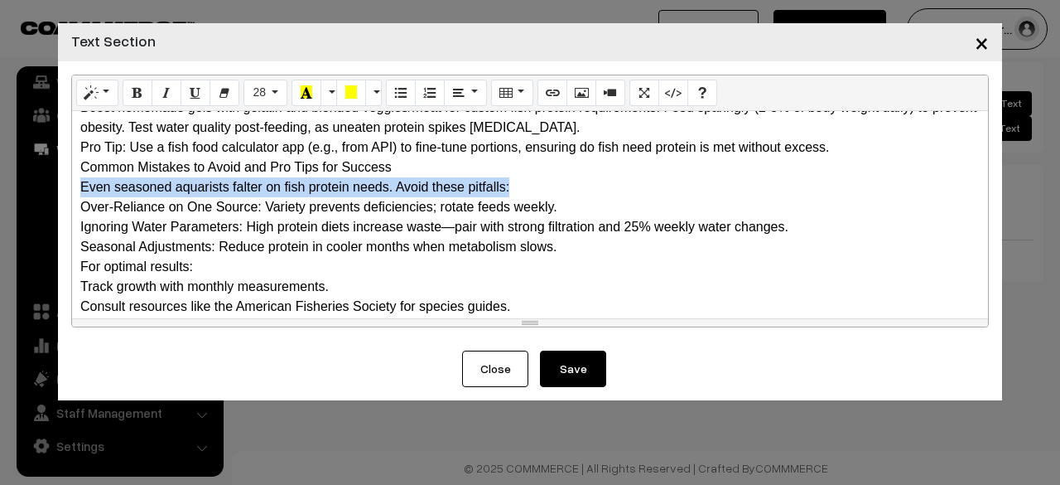
drag, startPoint x: 479, startPoint y: 178, endPoint x: 72, endPoint y: 188, distance: 406.8
click at [72, 188] on div "Why Do Fish Need Protein? The Science Behind It Protein is a macronutrient com…" at bounding box center [530, 214] width 916 height 207
click at [106, 94] on button "Style" at bounding box center [97, 93] width 42 height 27
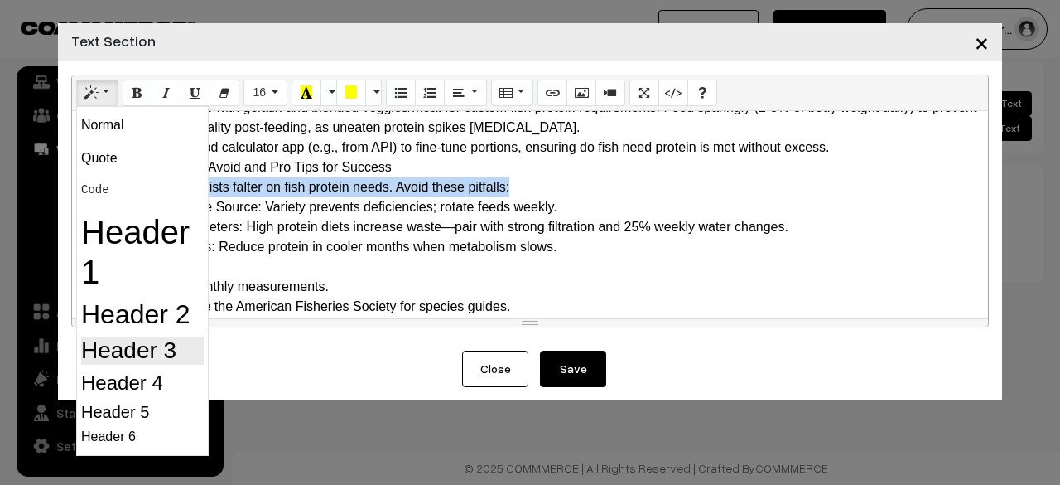
click at [104, 350] on h3 "Header 3" at bounding box center [142, 350] width 123 height 28
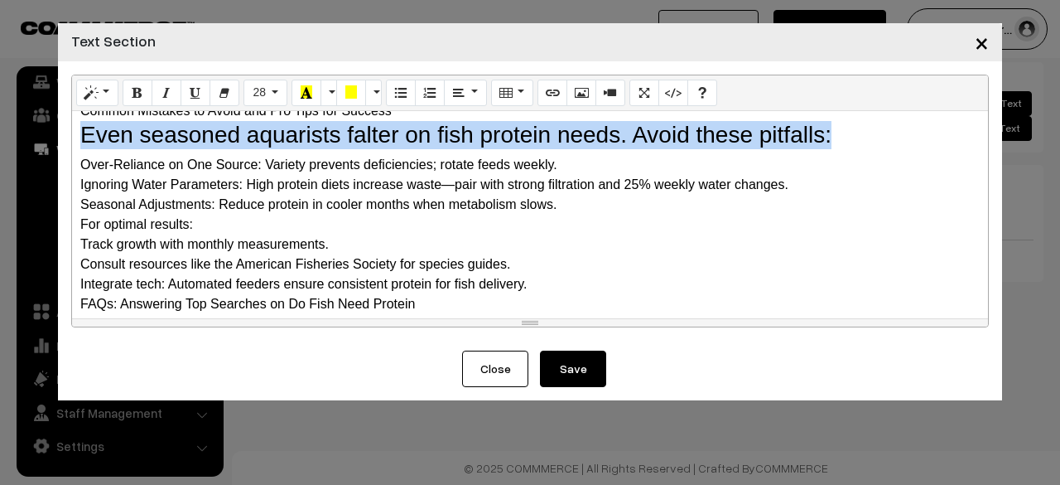
scroll to position [1491, 0]
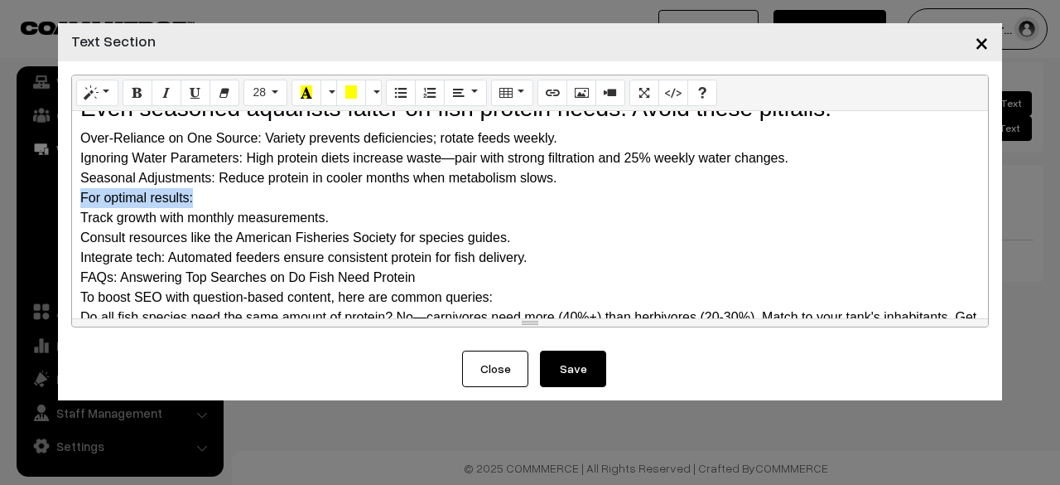
drag, startPoint x: 197, startPoint y: 200, endPoint x: 69, endPoint y: 193, distance: 128.6
click at [69, 193] on div "Normal Quote Code Header 1 Header 2 Header 3 Header 4 Header 5 Header 6 28 8 9 …" at bounding box center [530, 205] width 944 height 289
click at [128, 94] on button "Bold (CTRL+B)" at bounding box center [138, 93] width 30 height 27
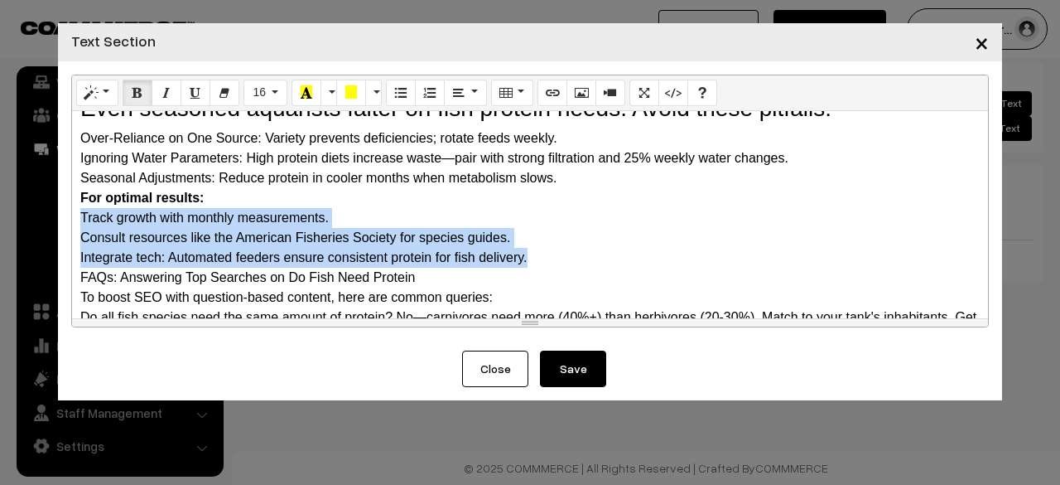
drag, startPoint x: 76, startPoint y: 210, endPoint x: 529, endPoint y: 259, distance: 455.8
click at [529, 259] on div "Why Do Fish Need Protein? The Science Behind It Protein is a macronutrient com…" at bounding box center [530, 214] width 916 height 207
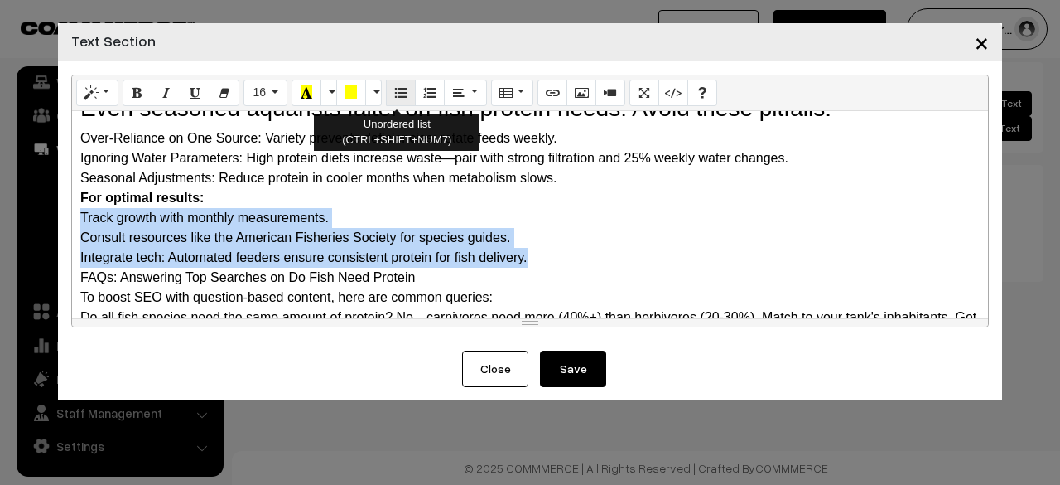
click at [395, 89] on icon "Unordered list (CTRL+SHIFT+NUM7)" at bounding box center [401, 91] width 12 height 13
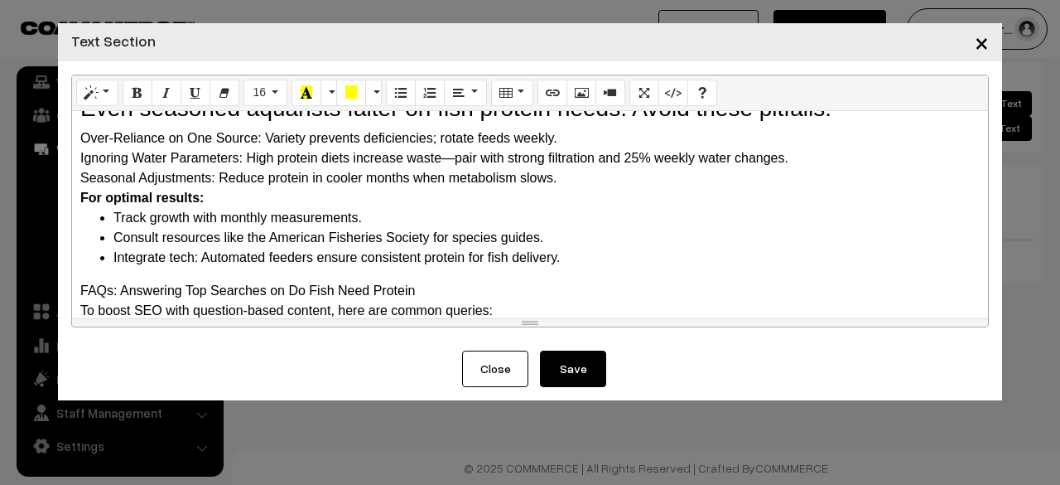
scroll to position [1574, 0]
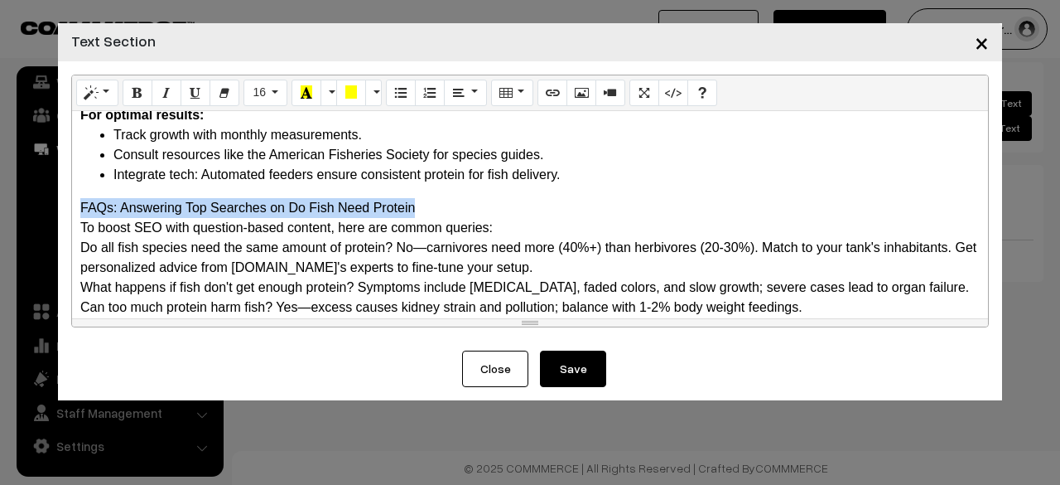
drag, startPoint x: 81, startPoint y: 205, endPoint x: 431, endPoint y: 193, distance: 349.7
click at [431, 193] on div "Why Do Fish Need Protein? The Science Behind It Protein is a macronutrient com…" at bounding box center [530, 214] width 916 height 207
click at [96, 89] on icon "Style" at bounding box center [91, 91] width 12 height 13
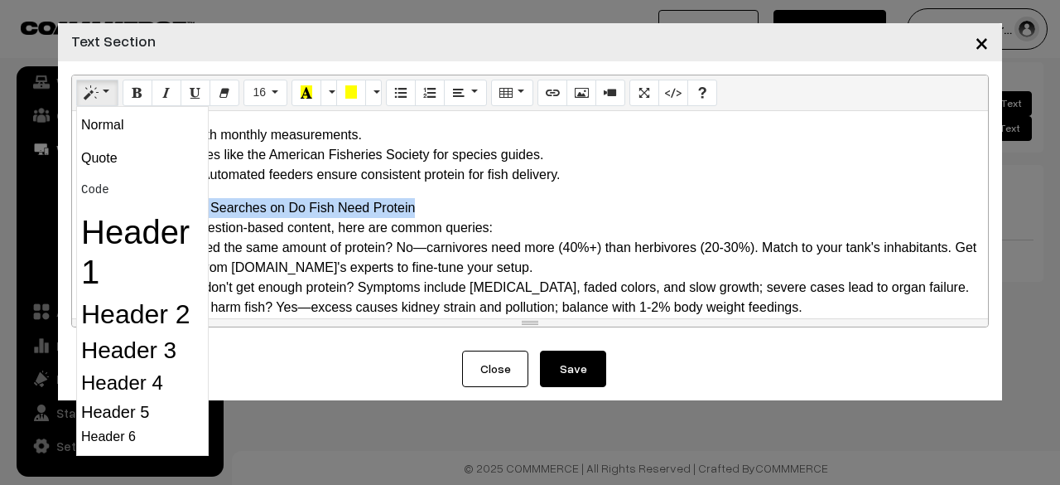
click at [111, 329] on h2 "Header 2" at bounding box center [142, 313] width 123 height 31
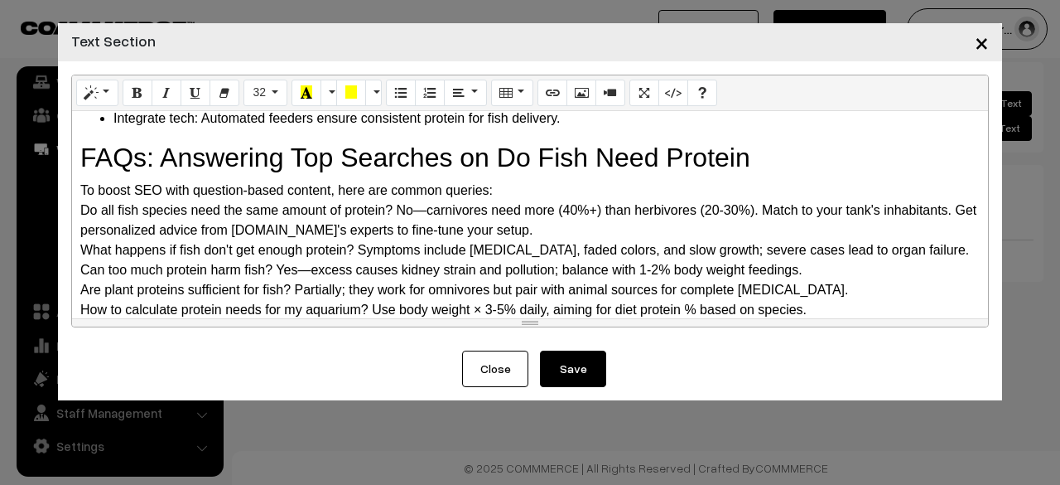
scroll to position [1657, 0]
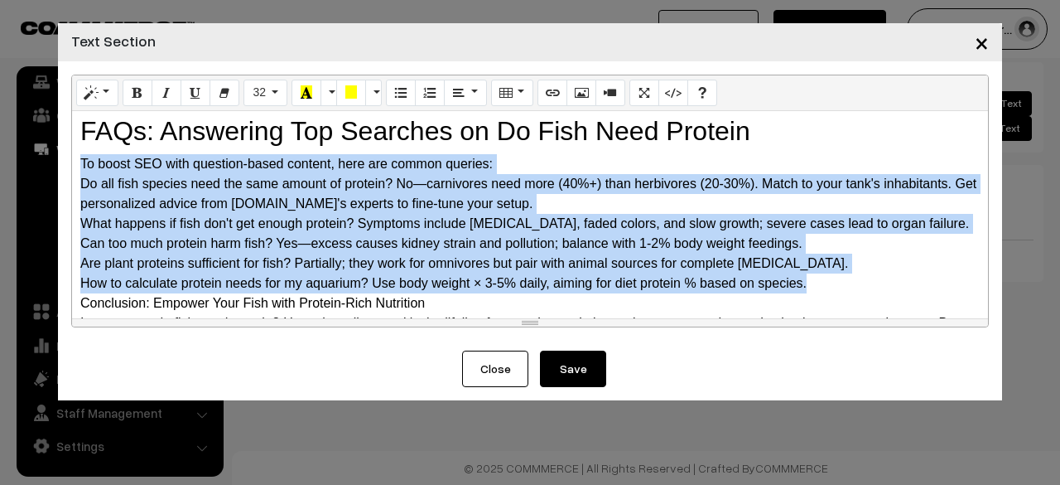
drag, startPoint x: 78, startPoint y: 154, endPoint x: 840, endPoint y: 277, distance: 772.0
click at [840, 277] on div "Why Do Fish Need Protein? The Science Behind It Protein is a macronutrient com…" at bounding box center [530, 214] width 916 height 207
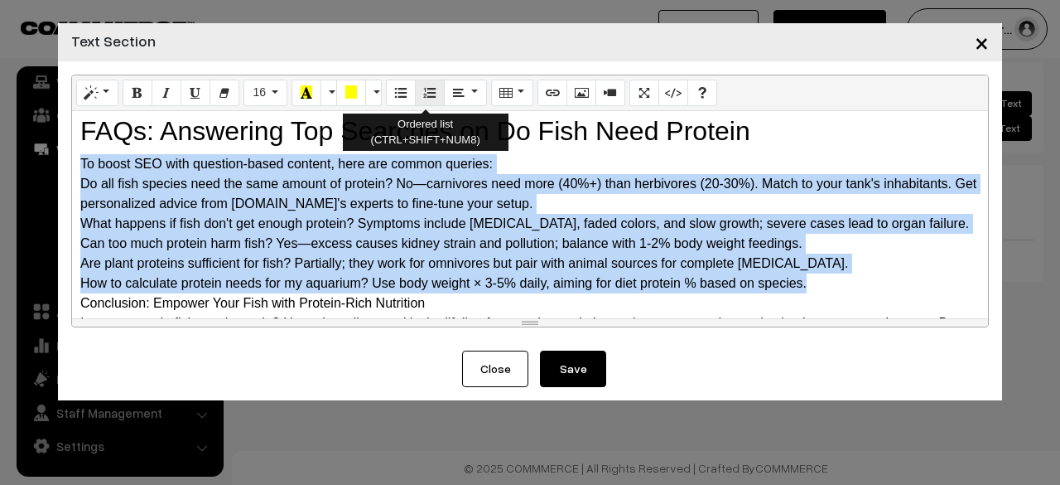
click at [422, 105] on button "Ordered list (CTRL+SHIFT+NUM8)" at bounding box center [430, 93] width 30 height 27
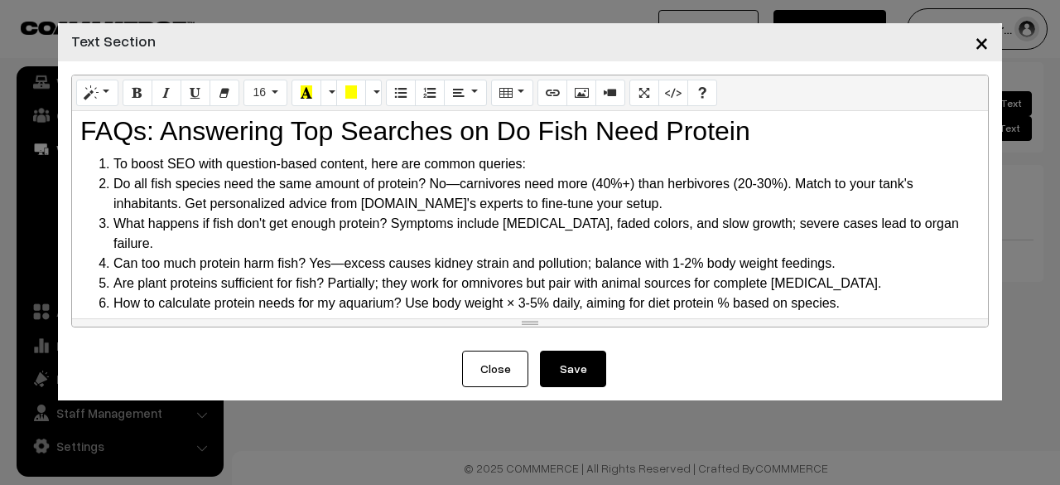
click at [308, 212] on li "Do all fish species need the same amount of protein? No—carnivores need more (4…" at bounding box center [546, 194] width 866 height 40
click at [313, 181] on li "Do all fish species need the same amount of protein? No—carnivores need more (4…" at bounding box center [546, 194] width 866 height 40
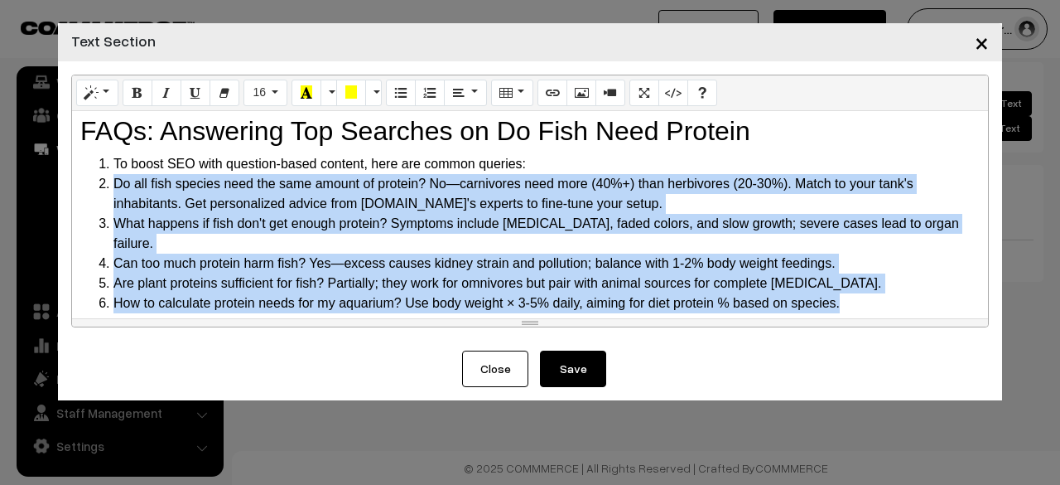
drag, startPoint x: 112, startPoint y: 178, endPoint x: 860, endPoint y: 287, distance: 755.9
click at [860, 287] on ol "To boost SEO with question-based content, here are common queries: Do all fish …" at bounding box center [530, 233] width 900 height 159
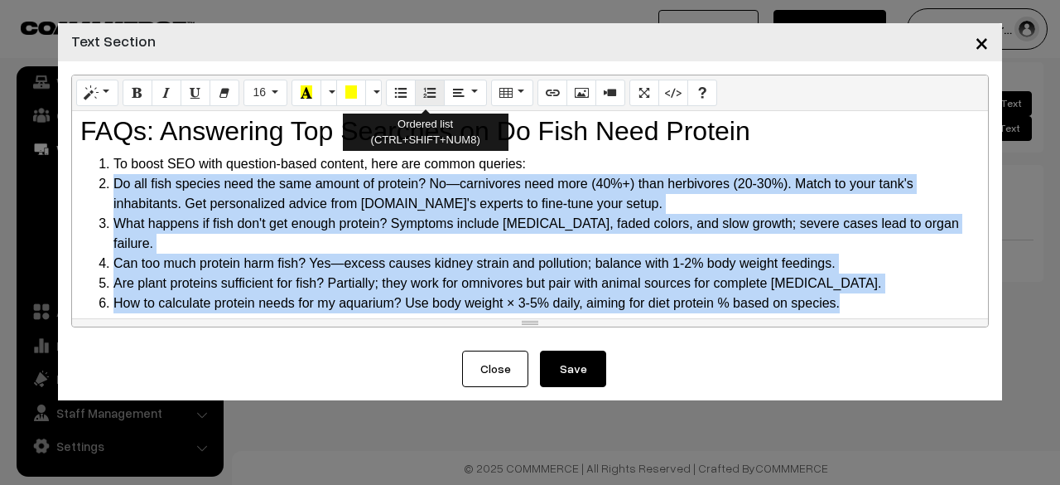
click at [432, 97] on button "Ordered list (CTRL+SHIFT+NUM8)" at bounding box center [430, 93] width 30 height 27
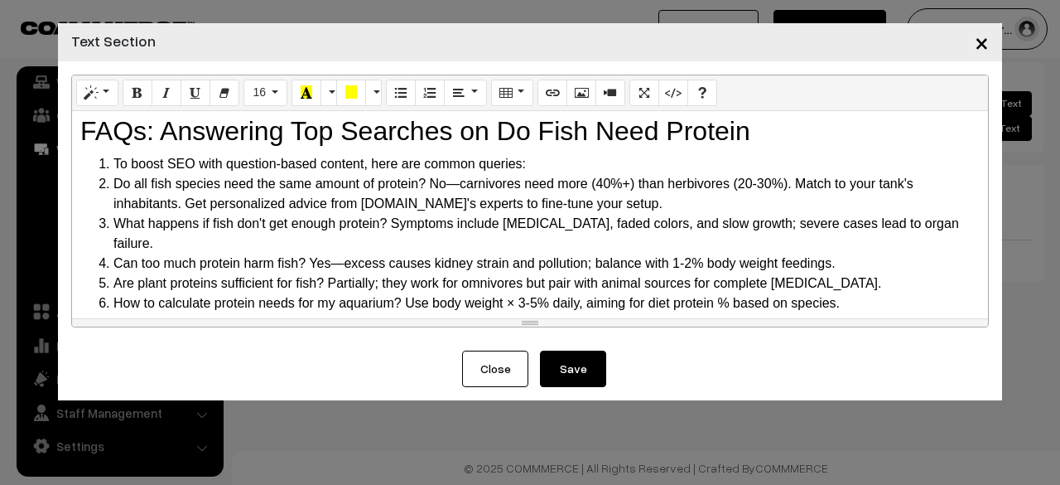
click at [174, 183] on li "Do all fish species need the same amount of protein? No—carnivores need more (4…" at bounding box center [546, 194] width 866 height 40
click at [113, 166] on li "To boost SEO with question-based content, here are common queries:" at bounding box center [546, 164] width 866 height 20
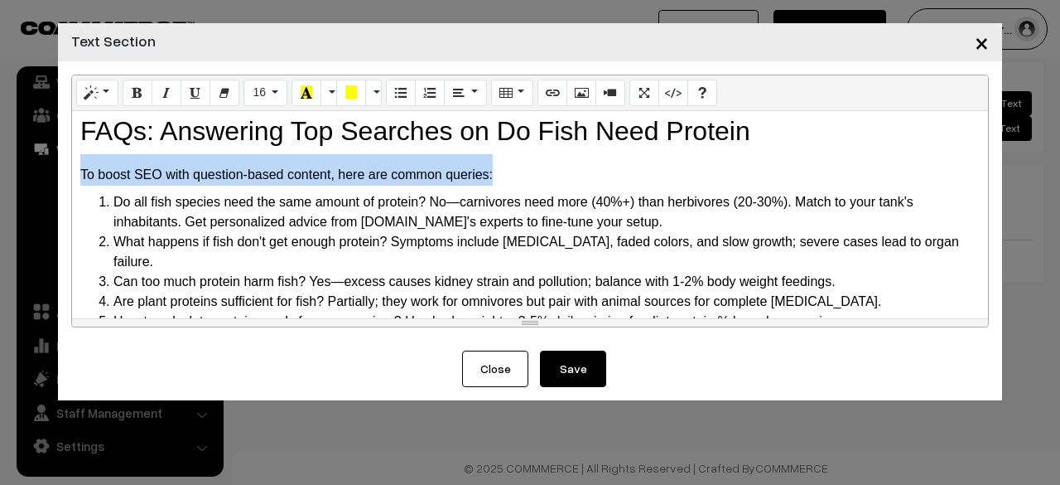
drag, startPoint x: 494, startPoint y: 175, endPoint x: 65, endPoint y: 171, distance: 429.1
click at [65, 171] on div "Normal Quote Code Header 1 Header 2 Header 3 Header 4 Header 5 Header 6 16 8 9 …" at bounding box center [530, 205] width 944 height 289
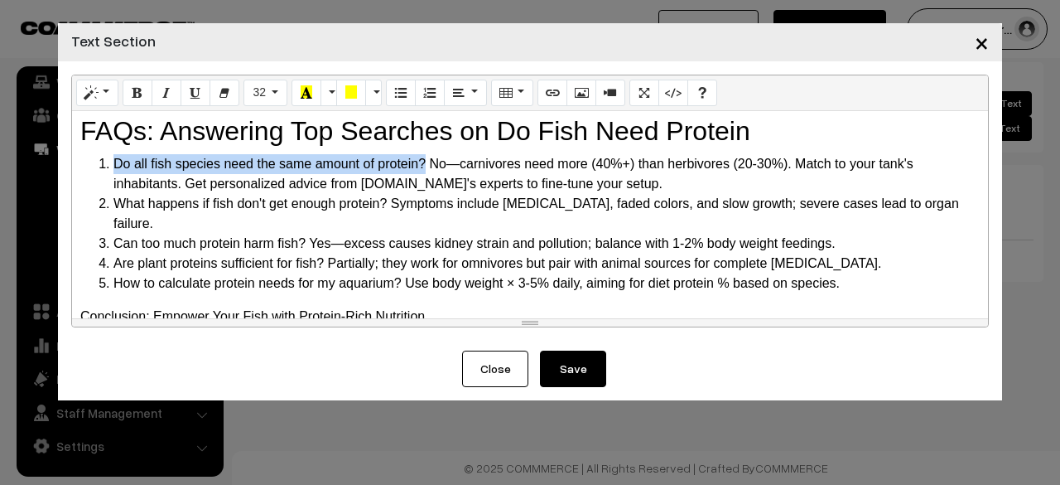
drag, startPoint x: 423, startPoint y: 162, endPoint x: 93, endPoint y: 160, distance: 330.5
click at [93, 162] on ol "Do all fish species need the same amount of protein? No—carnivores need more (4…" at bounding box center [530, 223] width 900 height 139
click at [126, 89] on button "Bold (CTRL+B)" at bounding box center [138, 93] width 30 height 27
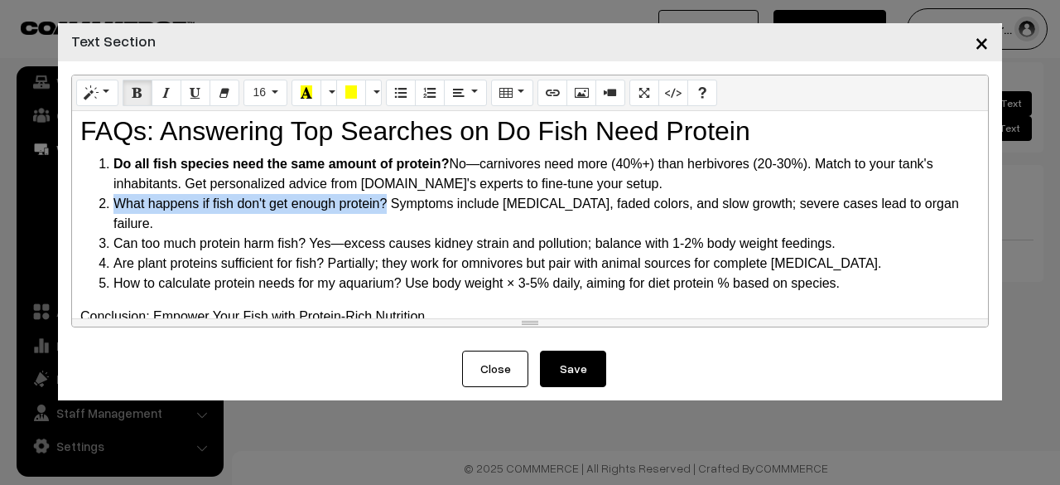
drag, startPoint x: 386, startPoint y: 198, endPoint x: 111, endPoint y: 204, distance: 275.1
click at [113, 205] on li "What happens if fish don't get enough protein? Symptoms include lethargy, faded…" at bounding box center [546, 214] width 866 height 40
click at [132, 90] on icon "Bold (CTRL+B)" at bounding box center [138, 91] width 12 height 13
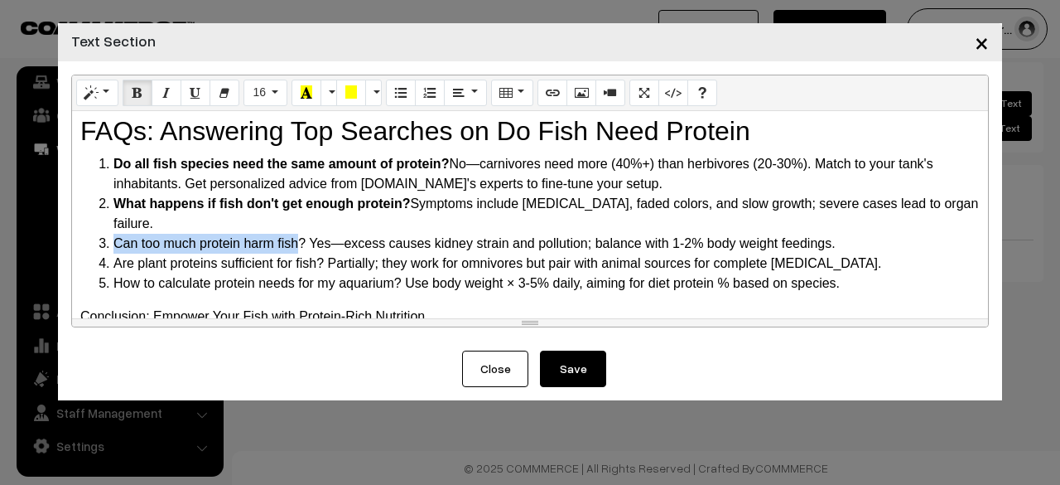
drag, startPoint x: 301, startPoint y: 225, endPoint x: 113, endPoint y: 221, distance: 188.1
click at [114, 234] on li "Can too much protein harm fish? Yes—excess causes kidney strain and pollution; …" at bounding box center [546, 244] width 866 height 20
click at [135, 85] on icon "Bold (CTRL+B)" at bounding box center [138, 91] width 12 height 13
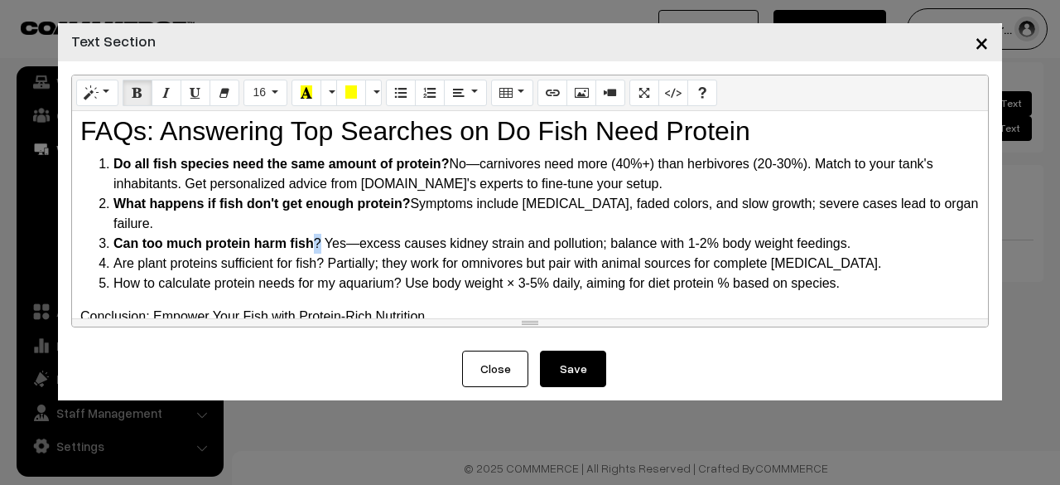
drag, startPoint x: 318, startPoint y: 222, endPoint x: 310, endPoint y: 224, distance: 8.6
click at [310, 234] on li "Can too much protein harm fish ? Yes—excess causes kidney strain and pollution;…" at bounding box center [546, 244] width 866 height 20
click at [129, 92] on button "Bold (CTRL+B)" at bounding box center [138, 93] width 30 height 27
drag, startPoint x: 324, startPoint y: 243, endPoint x: 124, endPoint y: 180, distance: 209.3
click at [116, 253] on li "Are plant proteins sufficient for fish? Partially; they work for omnivores but …" at bounding box center [546, 263] width 866 height 20
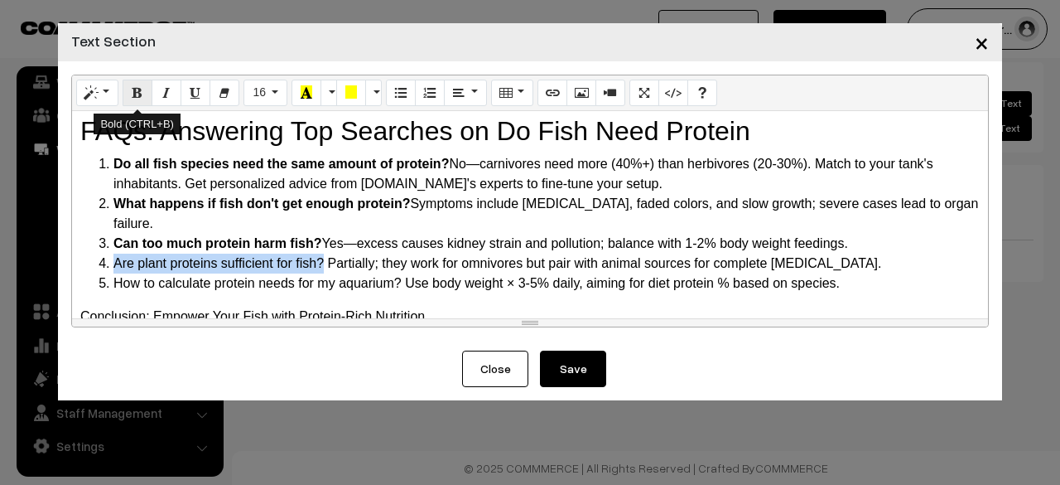
click at [132, 99] on icon "Bold (CTRL+B)" at bounding box center [138, 91] width 12 height 13
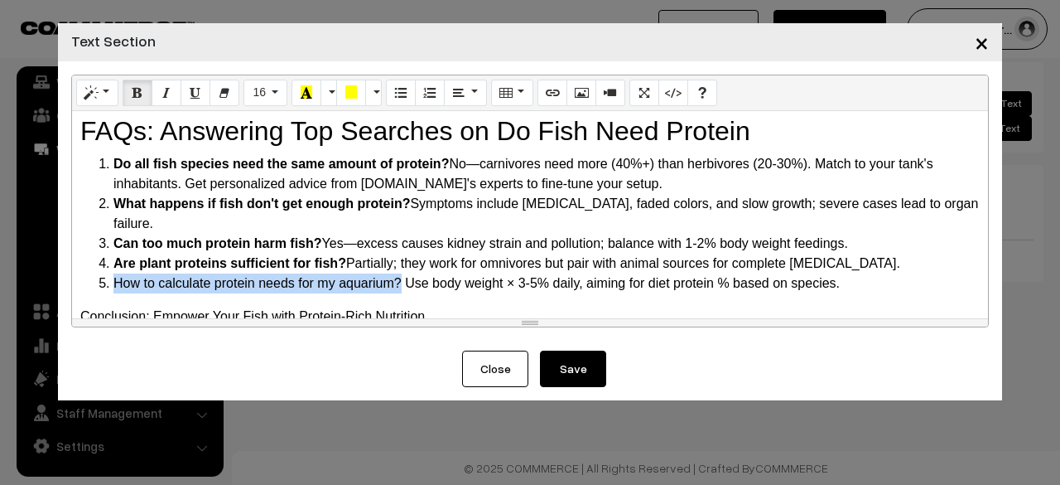
drag, startPoint x: 398, startPoint y: 259, endPoint x: 113, endPoint y: 264, distance: 285.0
click at [113, 273] on li "How to calculate protein needs for my aquarium? Use body weight × 3-5% daily, a…" at bounding box center [546, 283] width 866 height 20
click at [128, 94] on button "Bold (CTRL+B)" at bounding box center [138, 93] width 30 height 27
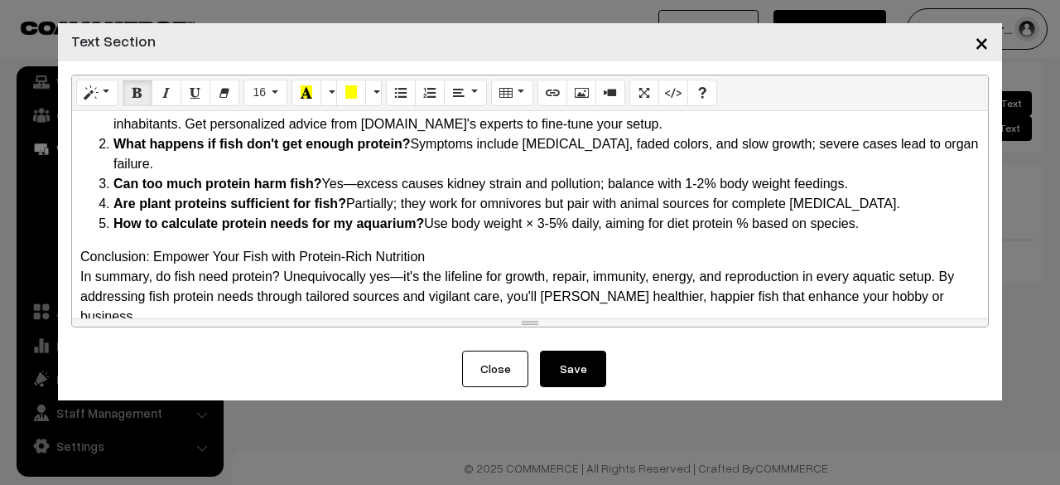
scroll to position [1739, 0]
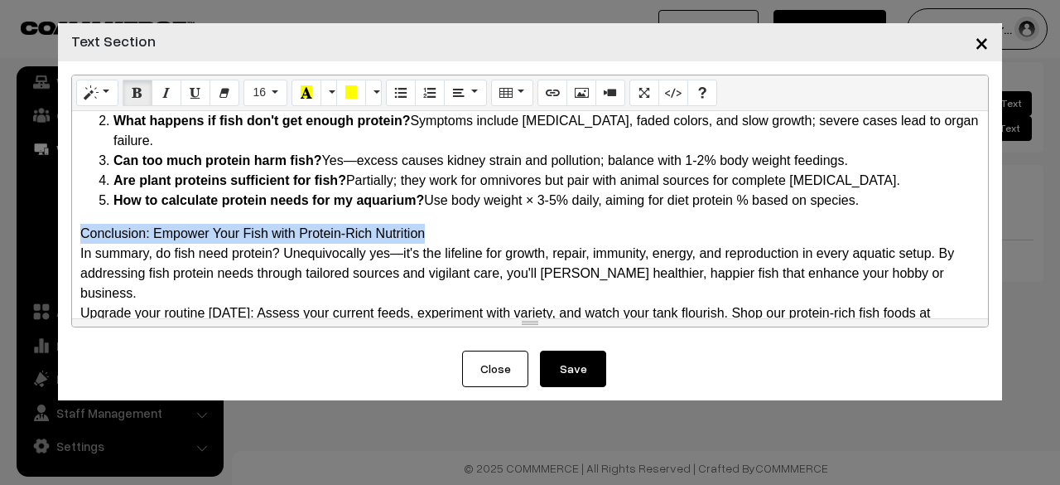
drag, startPoint x: 79, startPoint y: 205, endPoint x: 465, endPoint y: 212, distance: 386.0
click at [465, 212] on div "Why Do Fish Need Protein? The Science Behind It Protein is a macronutrient comp…" at bounding box center [530, 214] width 916 height 207
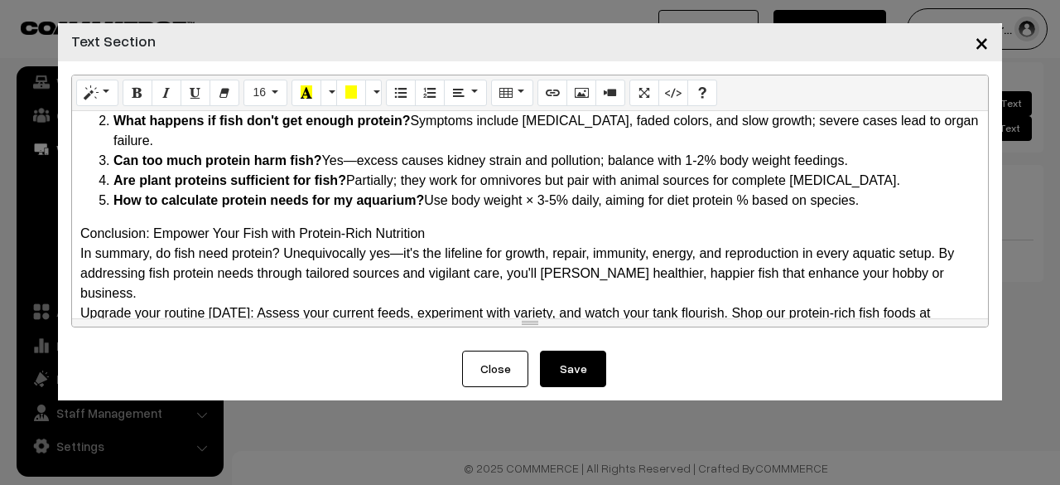
click at [119, 92] on div "Normal Quote Code Header 1 Header 2 Header 3 Header 4 Header 5 Header 6 16 8 9 …" at bounding box center [530, 93] width 916 height 36
click at [93, 92] on icon "Style" at bounding box center [91, 91] width 12 height 13
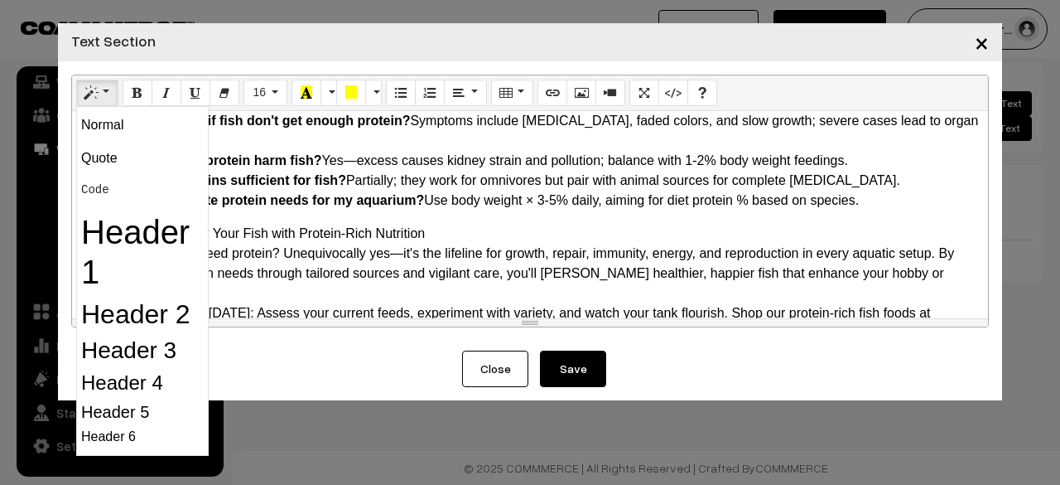
click at [380, 224] on div "Conclusion: Empower Your Fish with Protein-Rich Nutrition" at bounding box center [530, 234] width 900 height 20
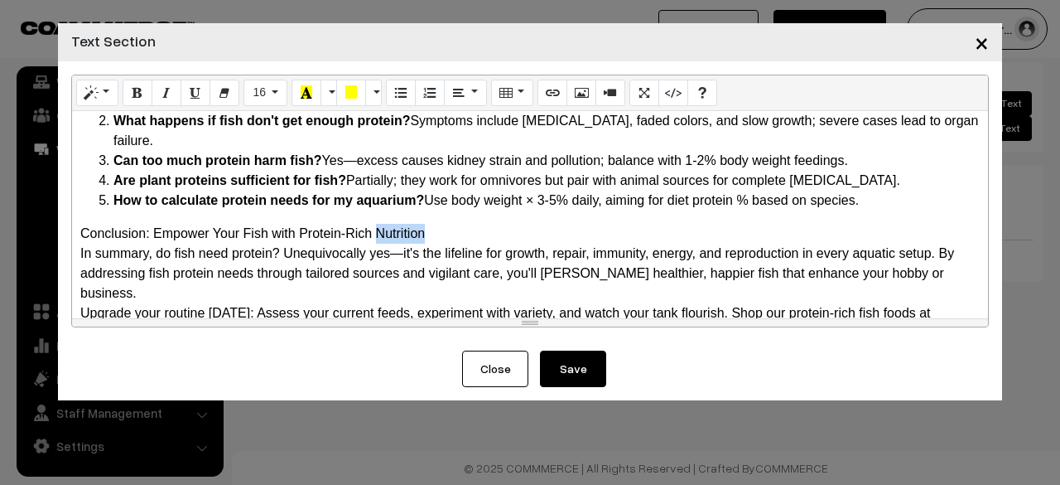
click at [380, 224] on div "Conclusion: Empower Your Fish with Protein-Rich Nutrition" at bounding box center [530, 234] width 900 height 20
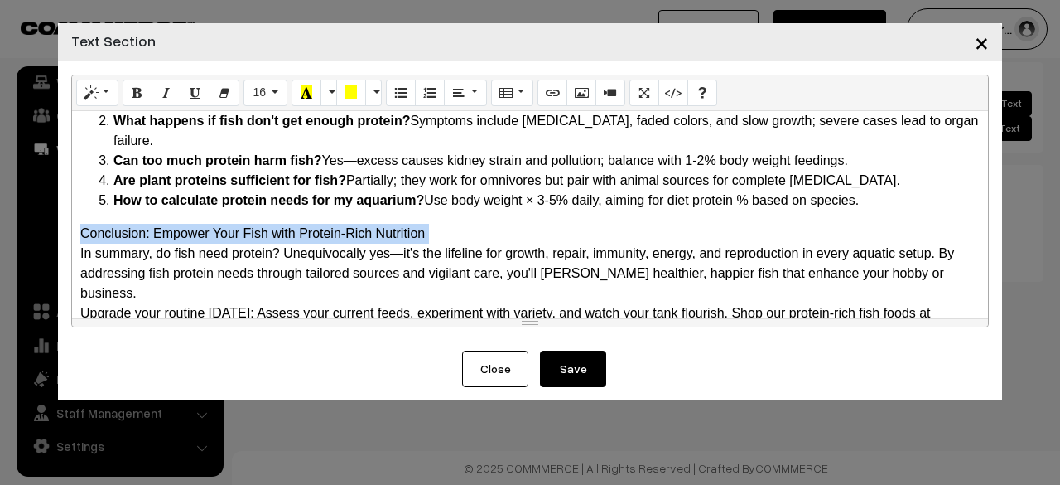
click at [380, 224] on div "Conclusion: Empower Your Fish with Protein-Rich Nutrition" at bounding box center [530, 234] width 900 height 20
click at [109, 90] on button "Style" at bounding box center [97, 93] width 42 height 27
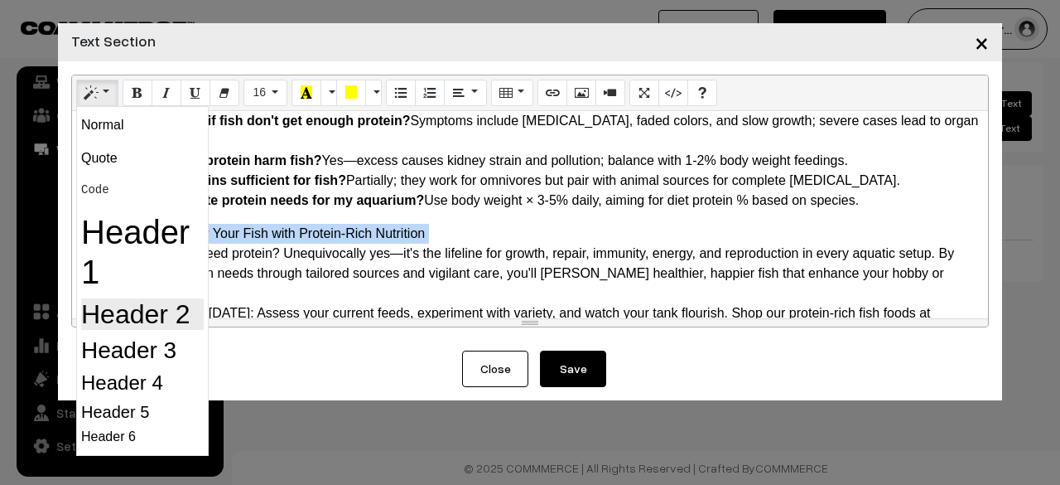
click at [131, 321] on h2 "Header 2" at bounding box center [142, 313] width 123 height 31
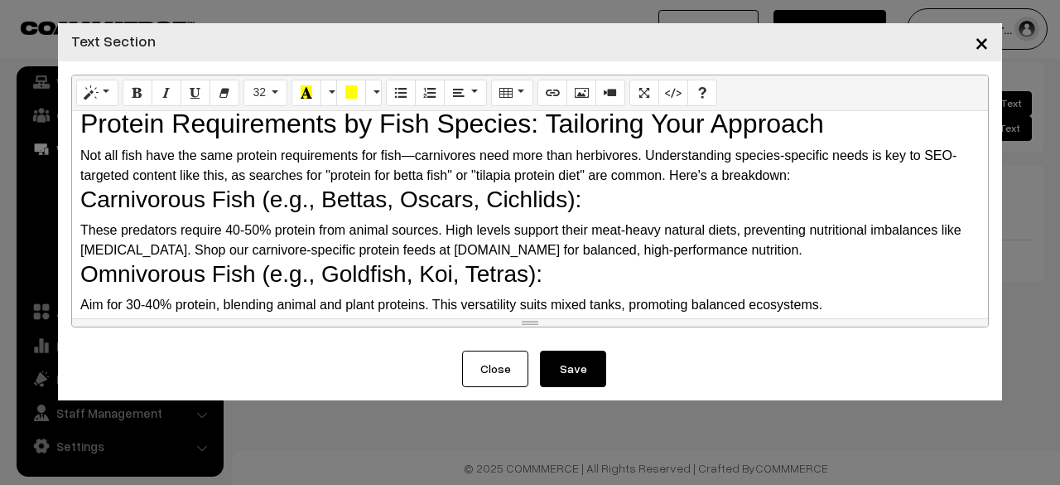
scroll to position [663, 0]
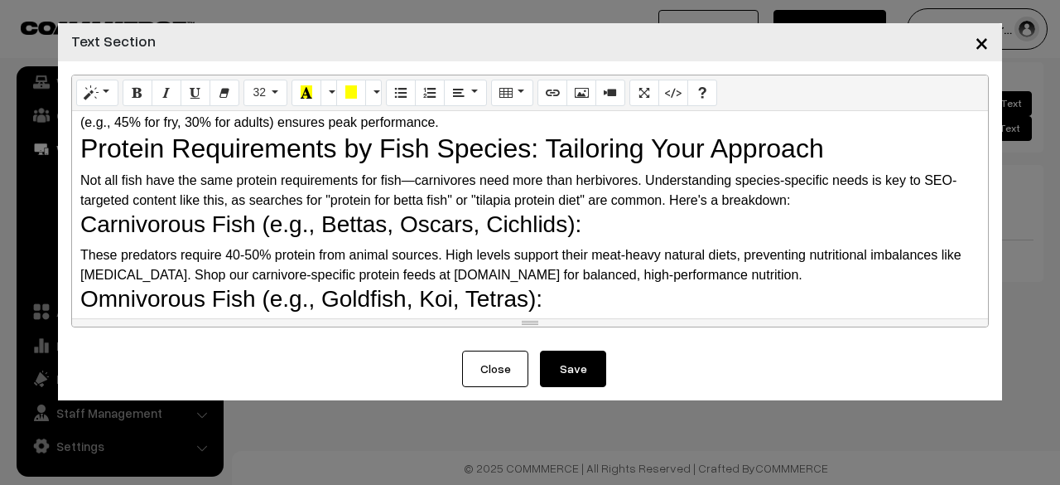
click at [586, 355] on button "Save" at bounding box center [573, 368] width 66 height 36
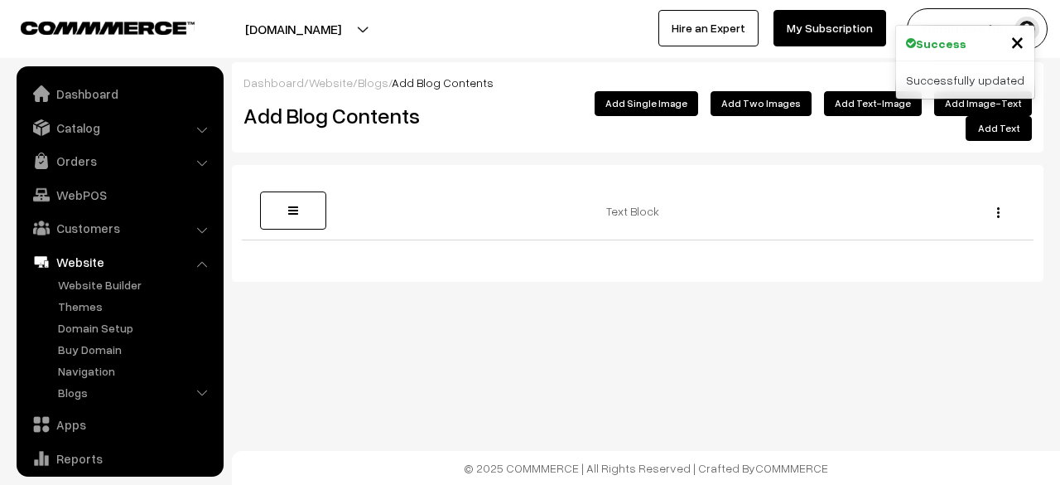
scroll to position [113, 0]
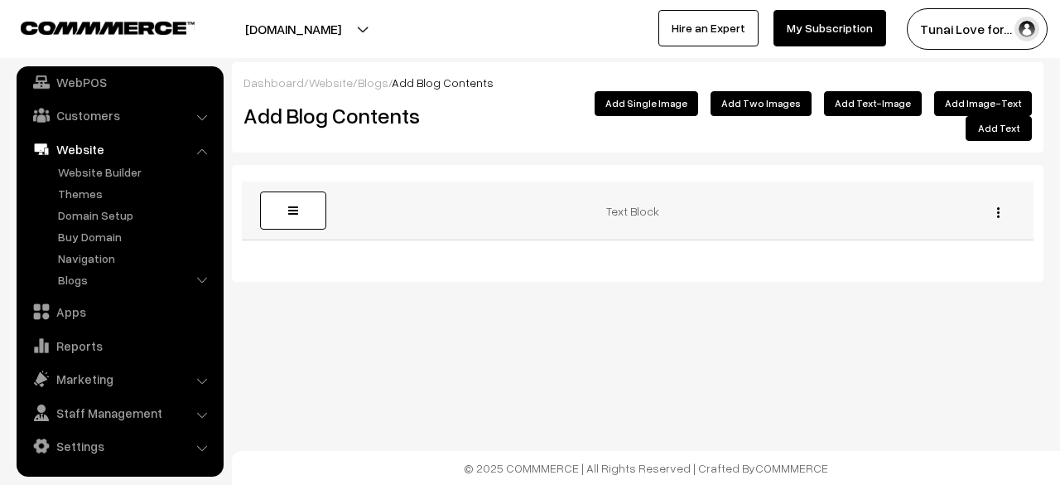
click at [998, 207] on img "button" at bounding box center [998, 212] width 2 height 11
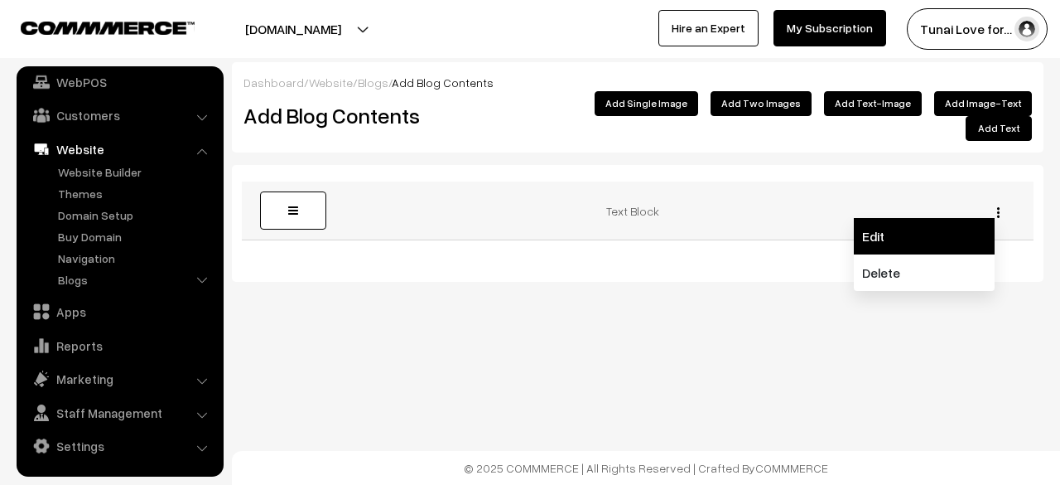
click at [967, 228] on link "Edit" at bounding box center [924, 236] width 141 height 36
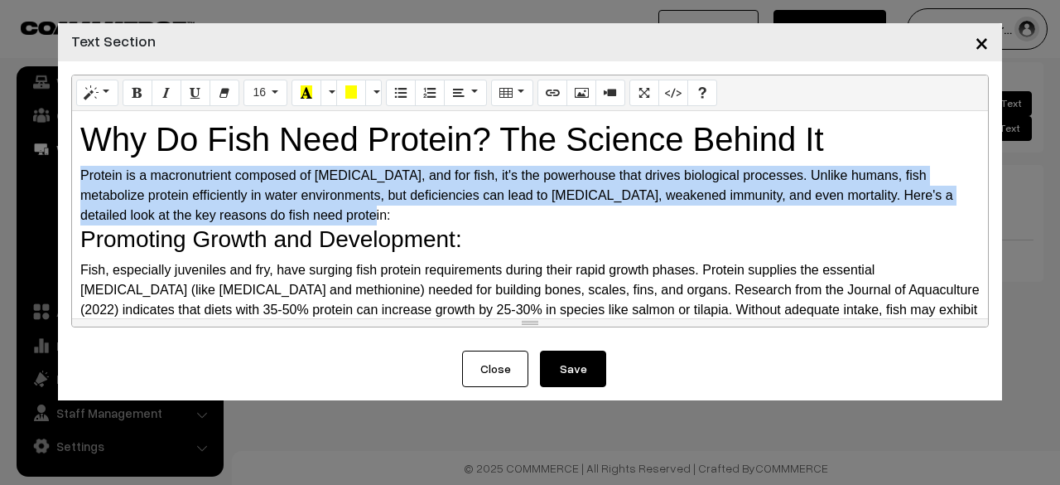
drag, startPoint x: 80, startPoint y: 173, endPoint x: 314, endPoint y: 216, distance: 238.3
click at [314, 216] on div "Protein is a macronutrient composed of [MEDICAL_DATA], and for fish, it's the p…" at bounding box center [530, 196] width 900 height 60
click at [272, 87] on button "16" at bounding box center [266, 93] width 44 height 27
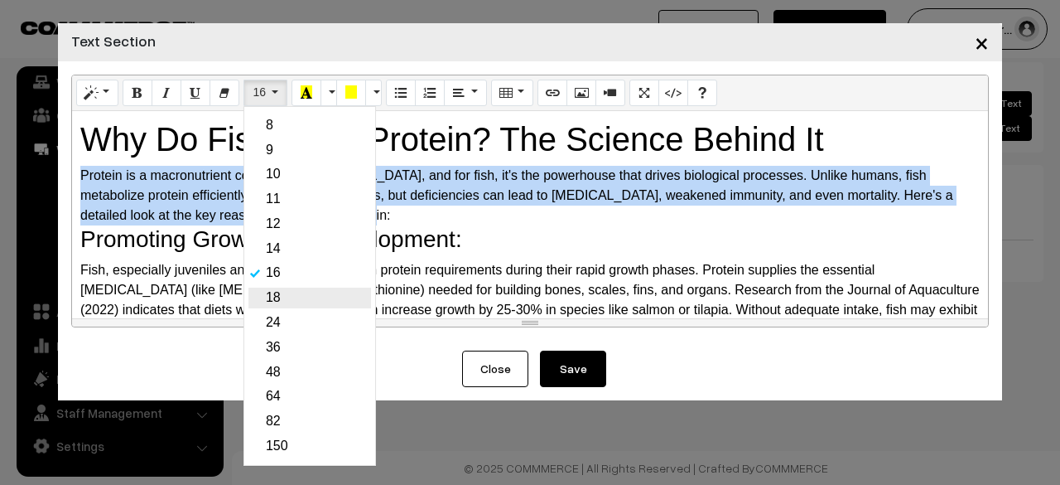
click at [280, 306] on link "18" at bounding box center [309, 297] width 123 height 21
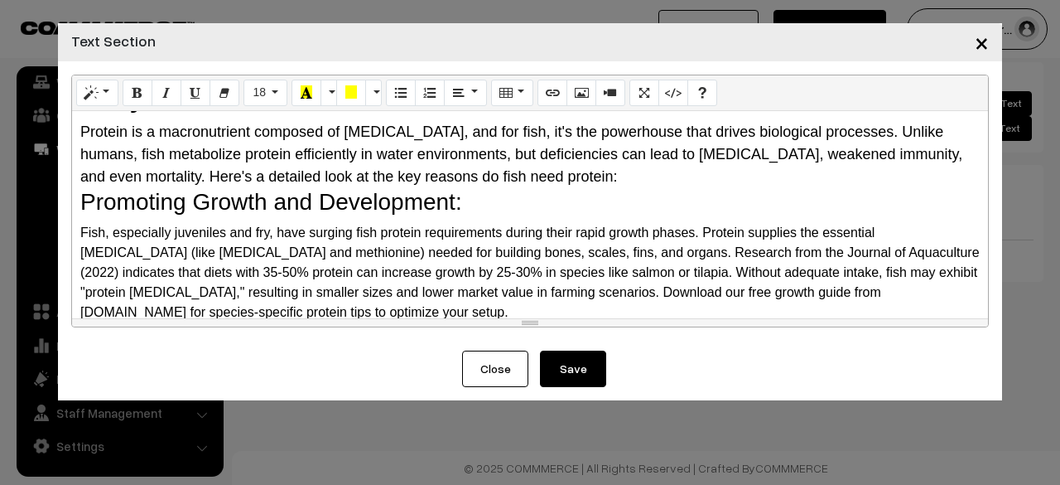
scroll to position [83, 0]
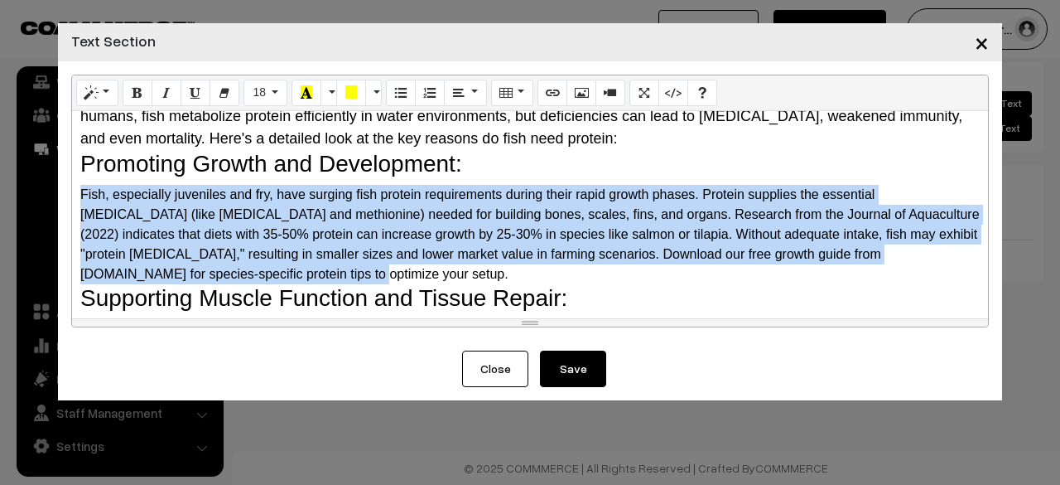
drag, startPoint x: 77, startPoint y: 191, endPoint x: 216, endPoint y: 269, distance: 159.5
click at [216, 269] on div "Why Do Fish Need Protein? The Science Behind It Protein is a macronutrient comp…" at bounding box center [530, 214] width 916 height 207
click at [271, 95] on button "16" at bounding box center [266, 93] width 44 height 27
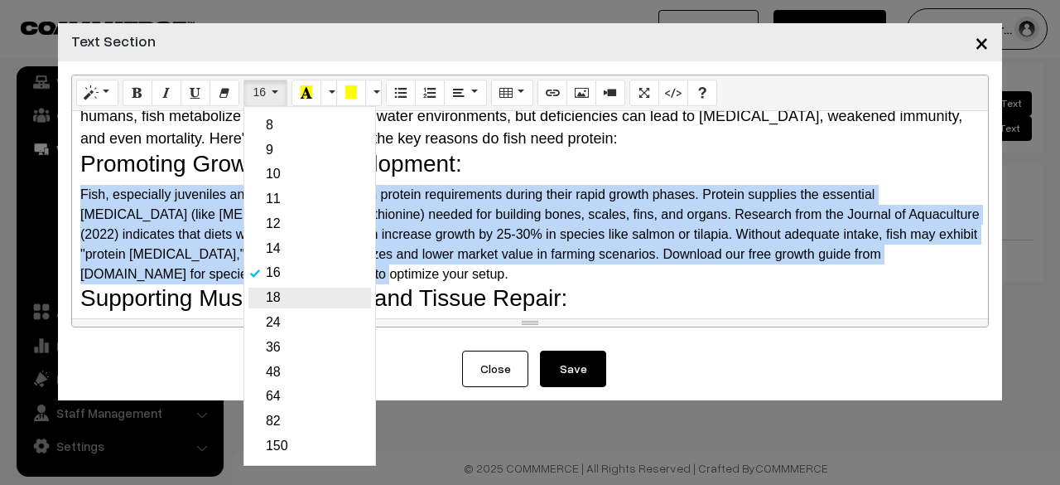
click at [258, 292] on link "18" at bounding box center [309, 297] width 123 height 21
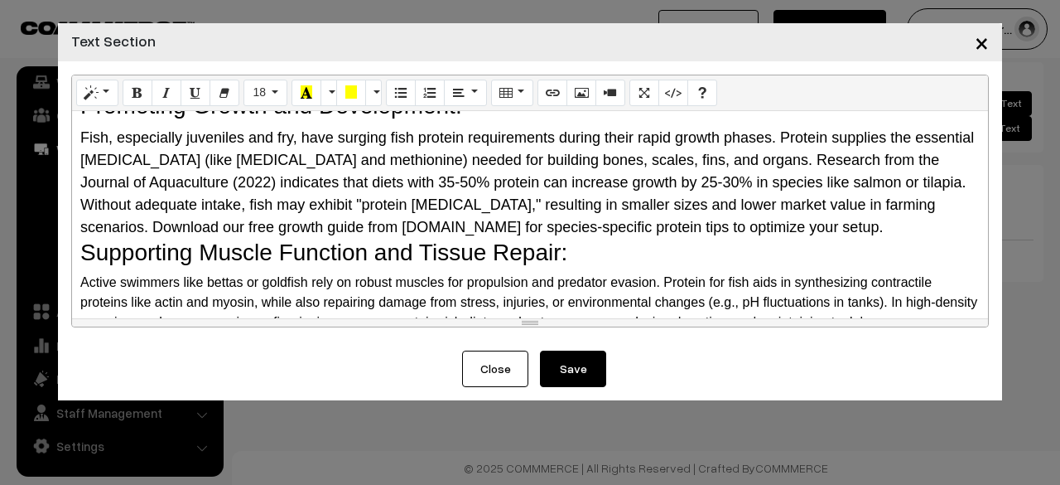
scroll to position [166, 0]
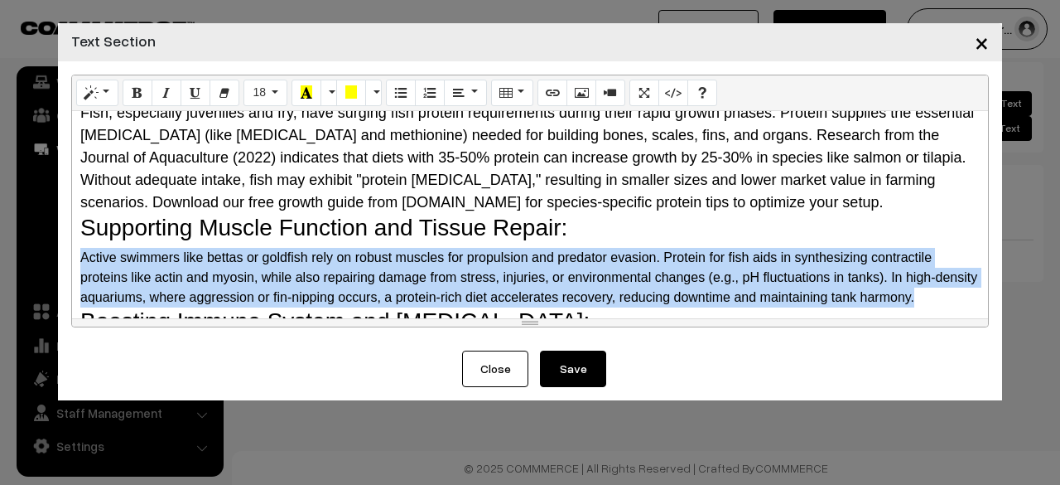
drag, startPoint x: 81, startPoint y: 254, endPoint x: 962, endPoint y: 297, distance: 882.3
click at [962, 297] on div "Active swimmers like bettas or goldfish rely on robust muscles for propulsion a…" at bounding box center [530, 278] width 900 height 60
click at [106, 100] on button "Style" at bounding box center [97, 93] width 42 height 27
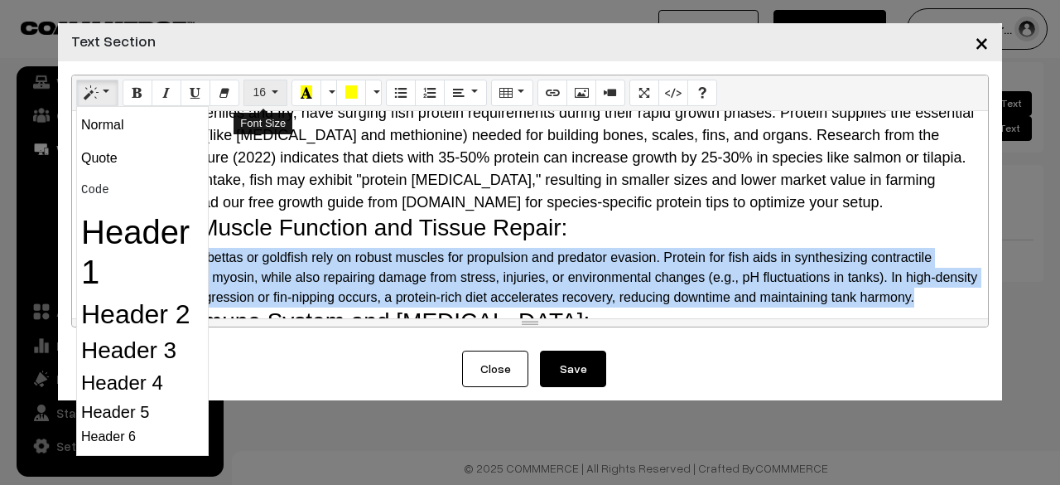
click at [264, 102] on button "16" at bounding box center [266, 93] width 44 height 27
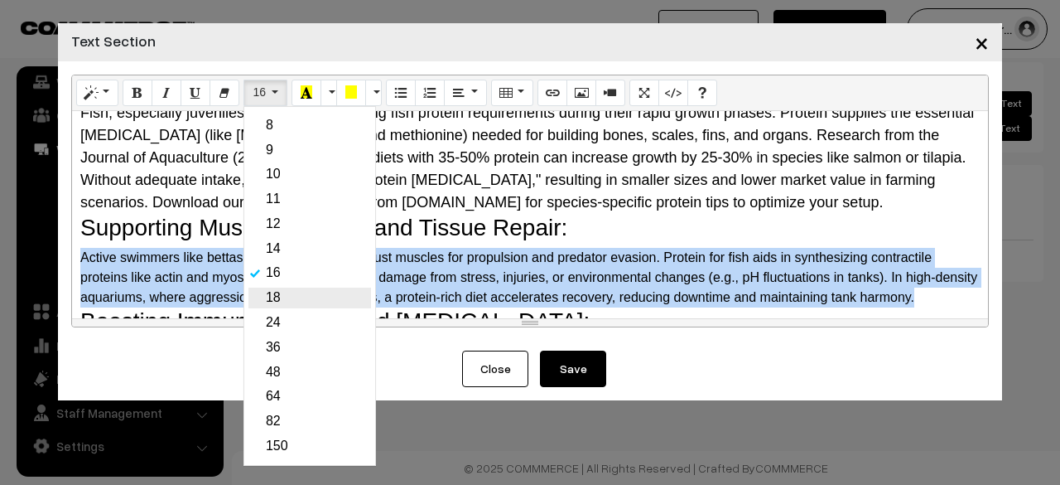
click at [293, 301] on link "18" at bounding box center [309, 297] width 123 height 21
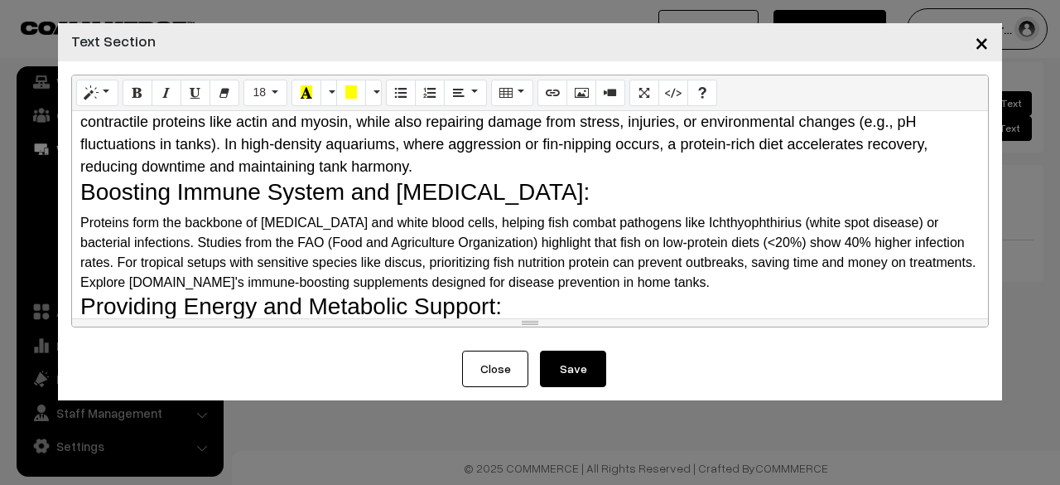
scroll to position [331, 0]
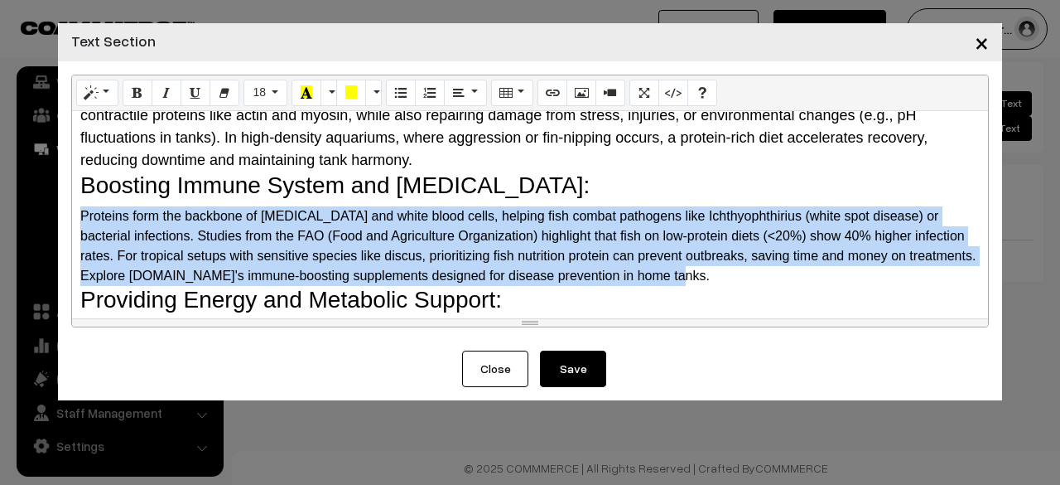
drag, startPoint x: 81, startPoint y: 211, endPoint x: 732, endPoint y: 273, distance: 654.0
click at [732, 273] on div "Proteins form the backbone of [MEDICAL_DATA] and white blood cells, helping fis…" at bounding box center [530, 246] width 900 height 80
click at [262, 89] on span "16" at bounding box center [259, 91] width 13 height 13
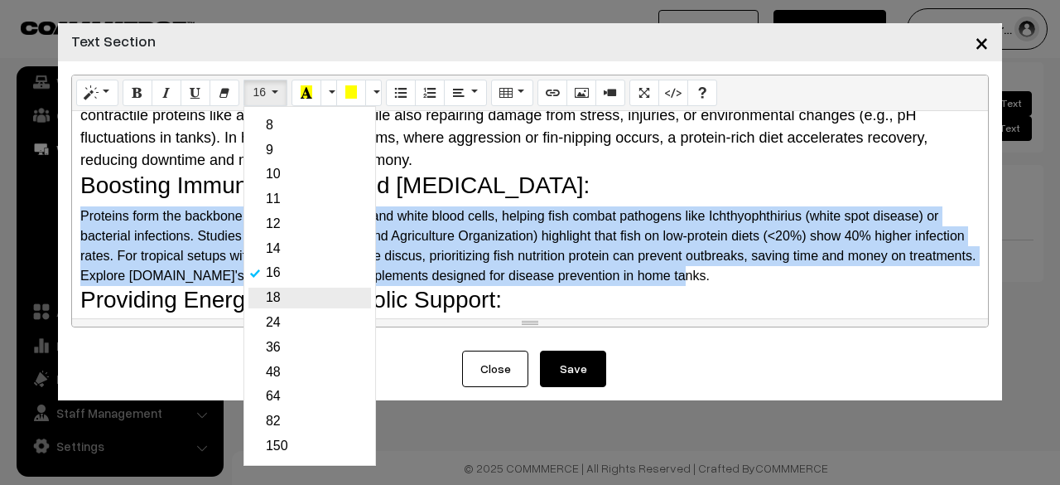
click at [282, 294] on link "18" at bounding box center [309, 297] width 123 height 21
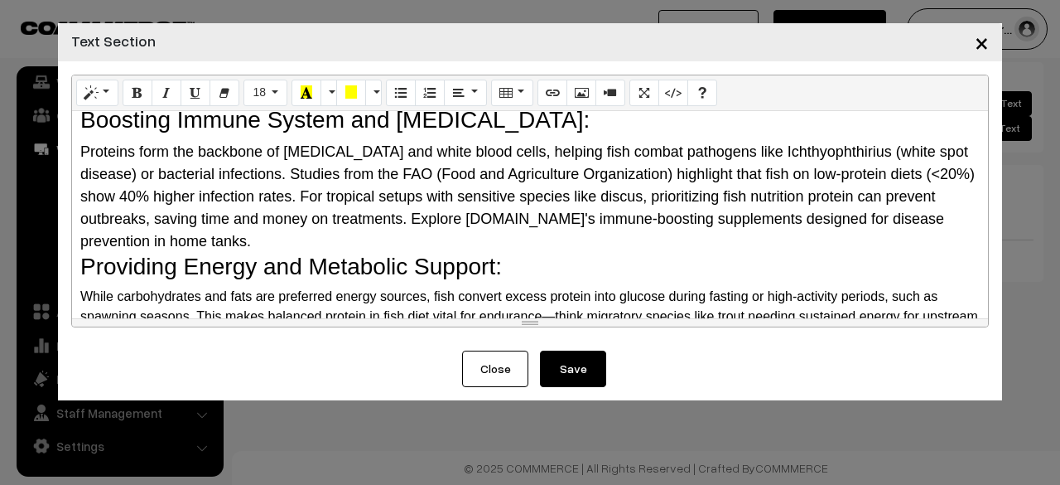
scroll to position [497, 0]
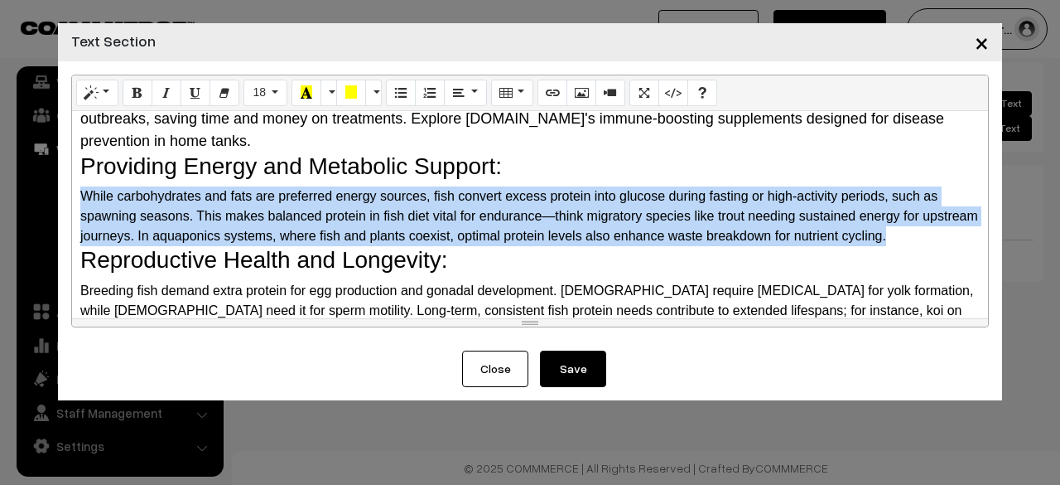
drag, startPoint x: 75, startPoint y: 195, endPoint x: 944, endPoint y: 238, distance: 869.9
click at [944, 238] on div "Why Do Fish Need Protein? The Science Behind It Protein is a macronutrient comp…" at bounding box center [530, 214] width 916 height 207
click at [262, 89] on span "16" at bounding box center [259, 91] width 13 height 13
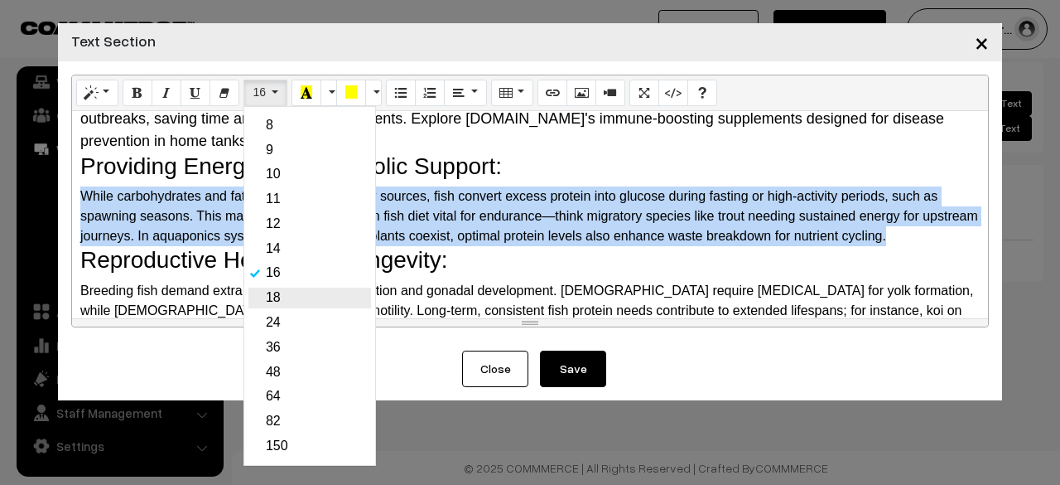
click at [262, 304] on link "18" at bounding box center [309, 297] width 123 height 21
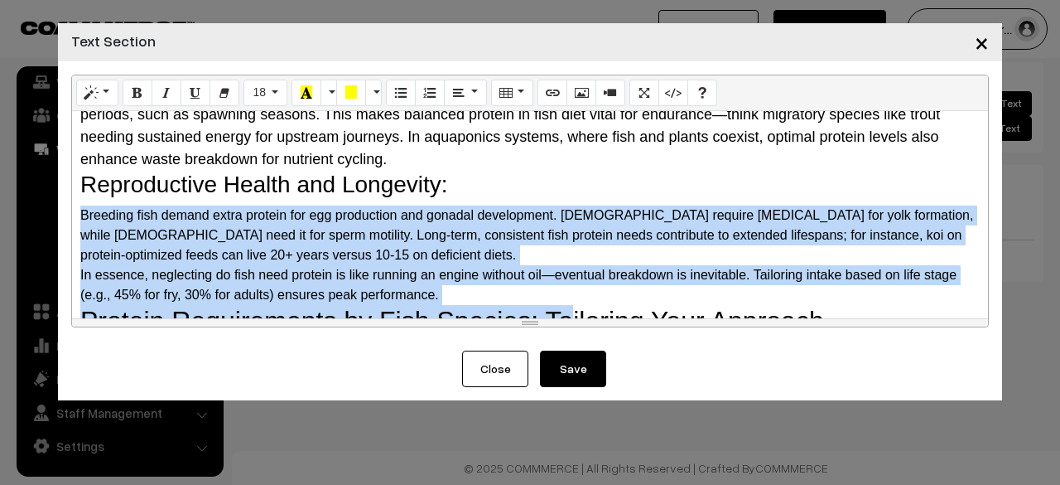
scroll to position [638, 0]
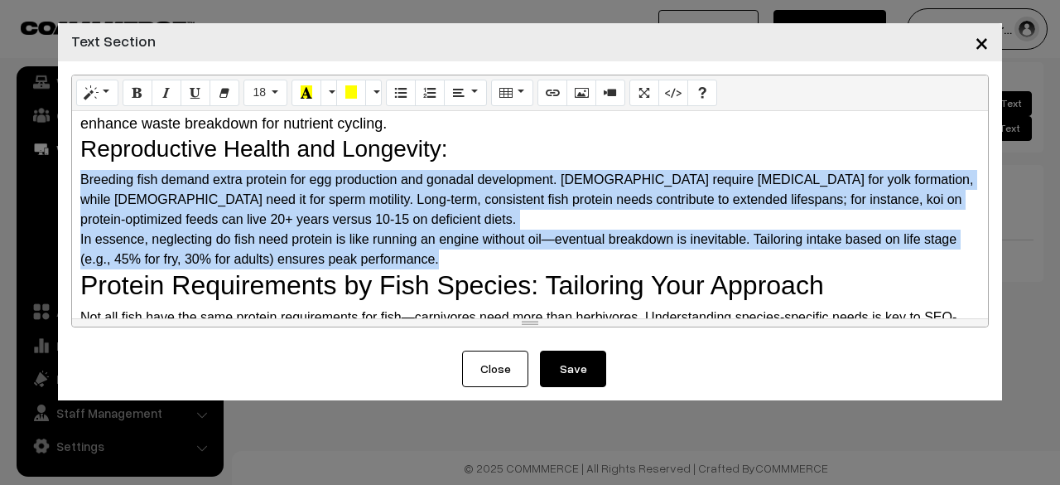
drag, startPoint x: 76, startPoint y: 236, endPoint x: 548, endPoint y: 253, distance: 472.4
click at [548, 253] on div "Why Do Fish Need Protein? The Science Behind It Protein is a macronutrient comp…" at bounding box center [530, 214] width 916 height 207
click at [268, 92] on button "16" at bounding box center [266, 93] width 44 height 27
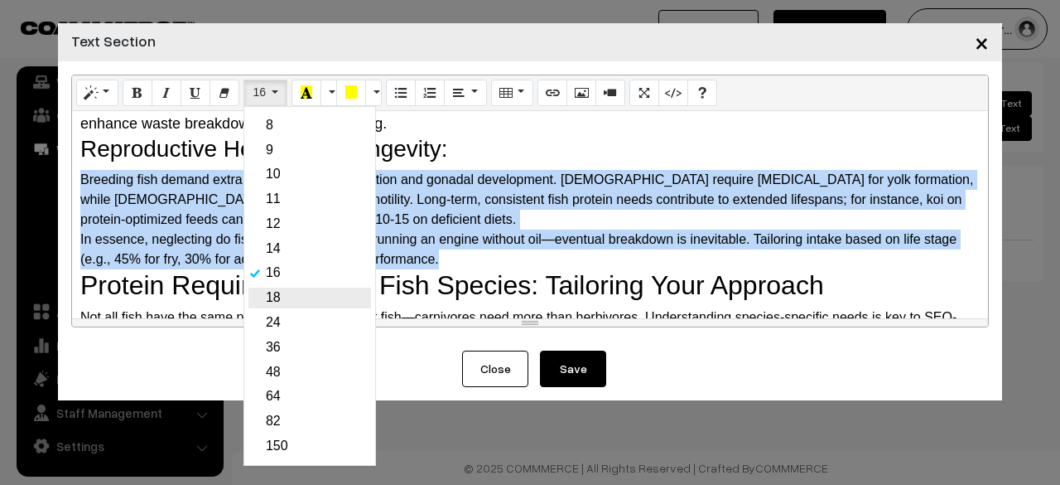
click at [278, 292] on link "18" at bounding box center [309, 297] width 123 height 21
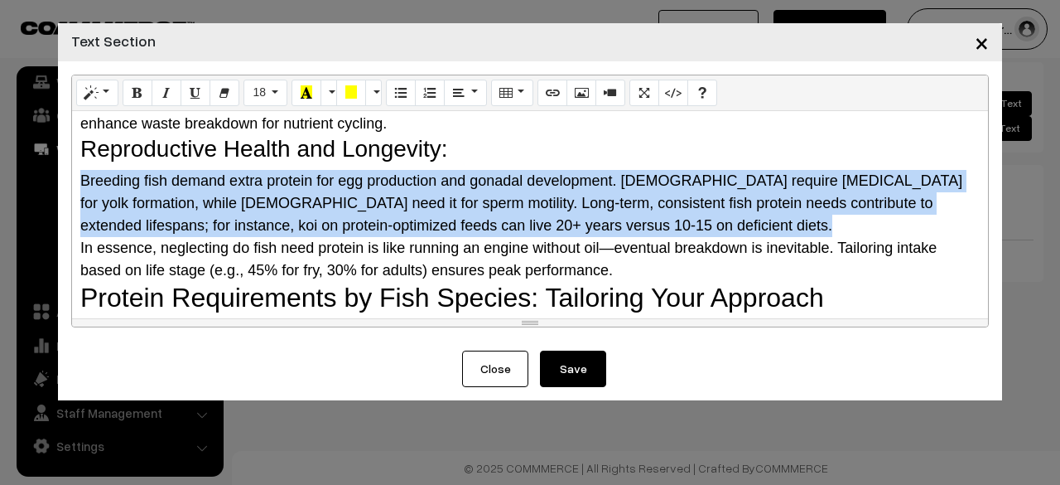
scroll to position [803, 0]
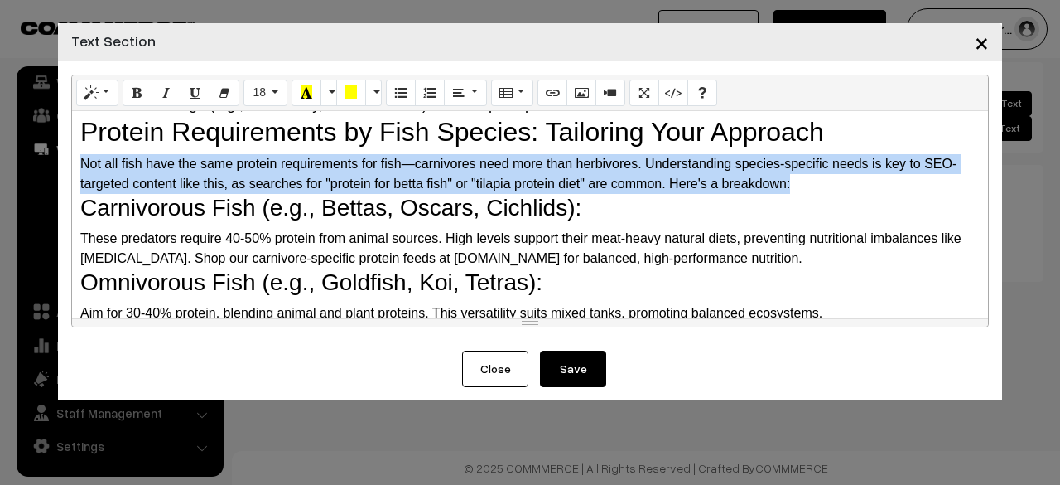
drag, startPoint x: 75, startPoint y: 165, endPoint x: 861, endPoint y: 186, distance: 786.3
click at [861, 186] on div "Why Do Fish Need Protein? The Science Behind It Protein is a macronutrient comp…" at bounding box center [530, 214] width 916 height 207
click at [276, 93] on button "16" at bounding box center [266, 93] width 44 height 27
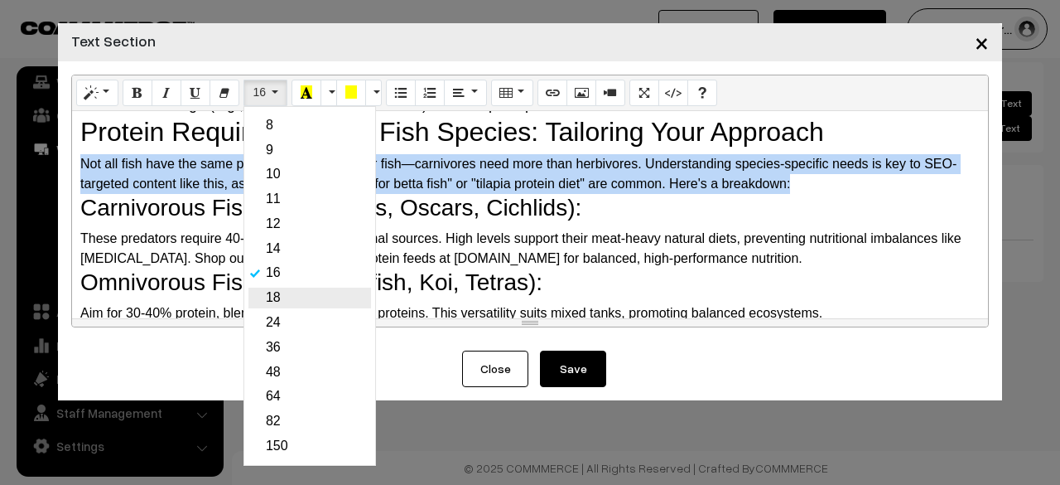
click at [273, 291] on link "18" at bounding box center [309, 297] width 123 height 21
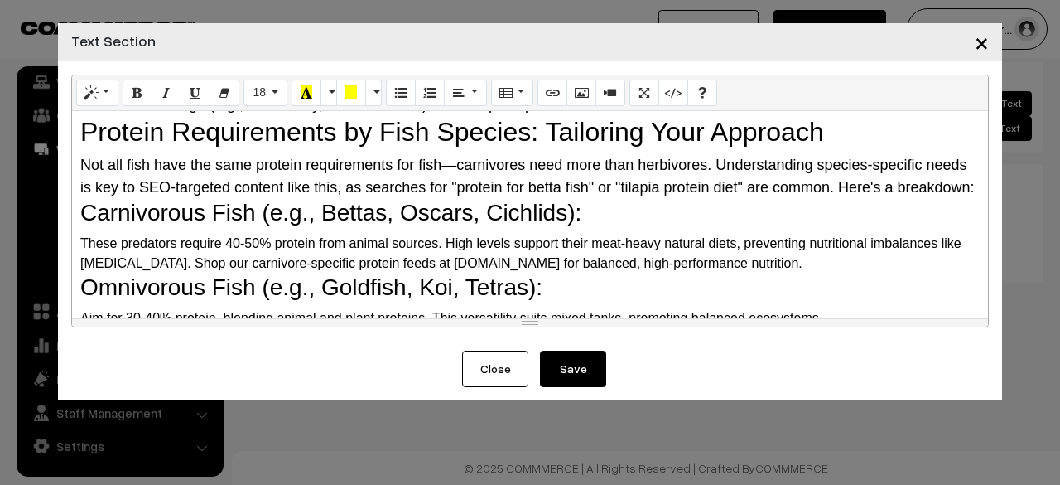
scroll to position [886, 0]
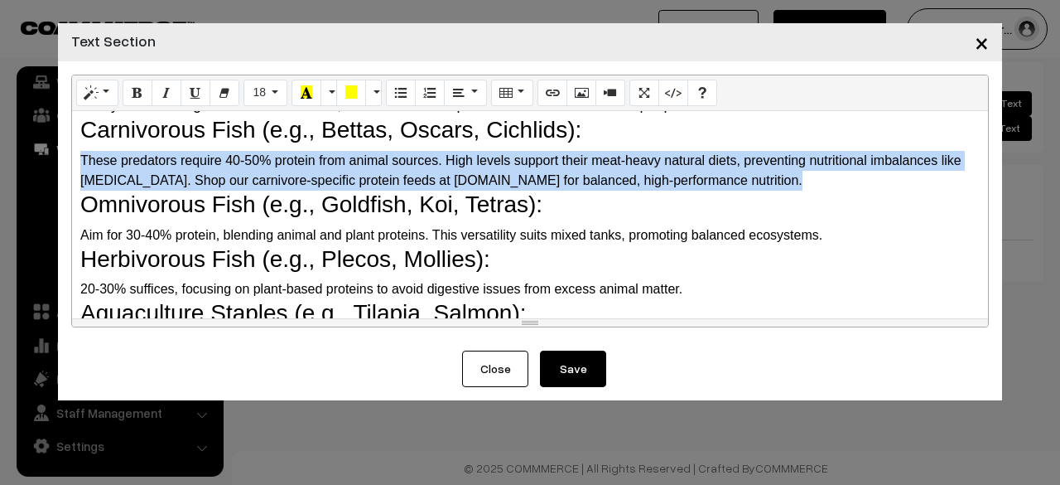
drag, startPoint x: 81, startPoint y: 180, endPoint x: 755, endPoint y: 201, distance: 673.7
click at [759, 191] on div "These predators require 40-50% protein from animal sources. High levels support…" at bounding box center [530, 171] width 900 height 40
click at [259, 90] on span "16" at bounding box center [259, 91] width 13 height 13
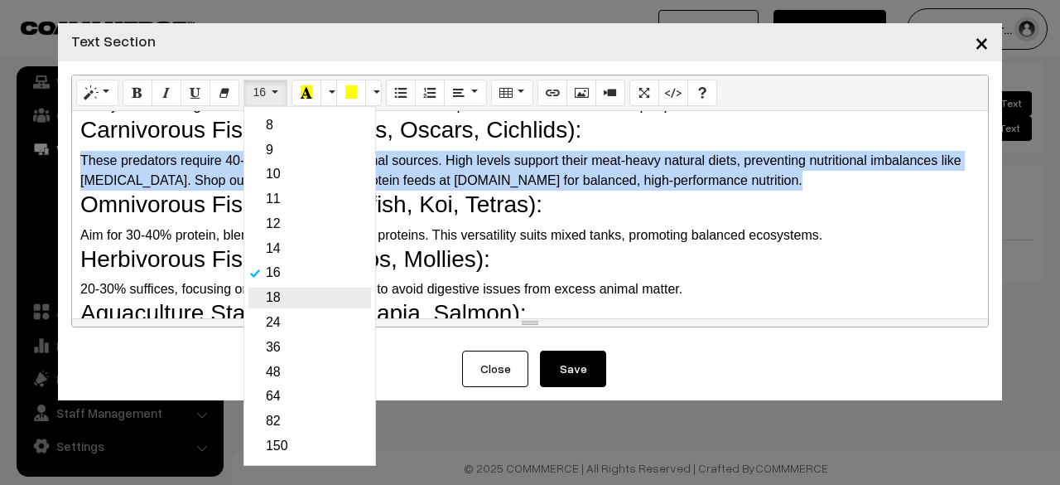
click at [262, 291] on link "18" at bounding box center [309, 297] width 123 height 21
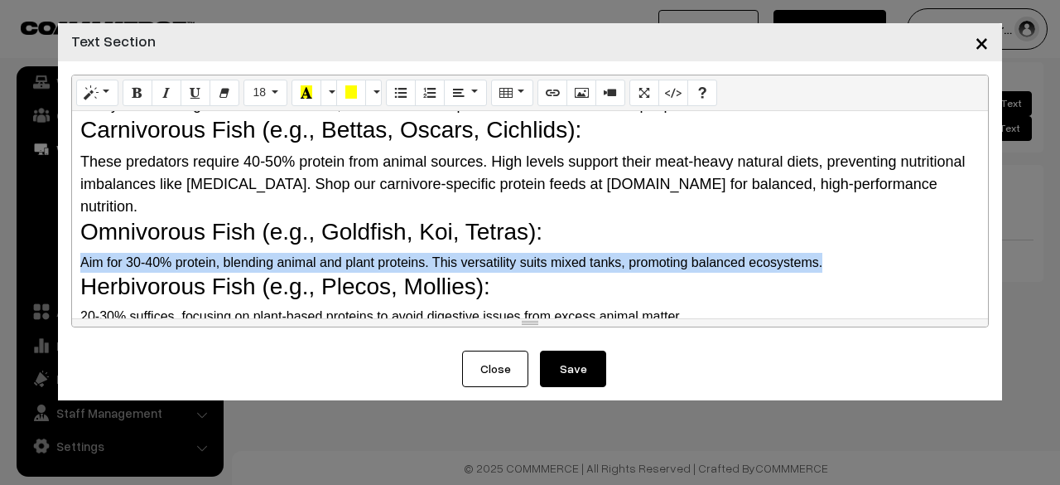
drag, startPoint x: 834, startPoint y: 261, endPoint x: 76, endPoint y: 259, distance: 757.9
click at [76, 259] on div "Why Do Fish Need Protein? The Science Behind It Protein is a macronutrient comp…" at bounding box center [530, 214] width 916 height 207
click at [273, 97] on button "16" at bounding box center [266, 93] width 44 height 27
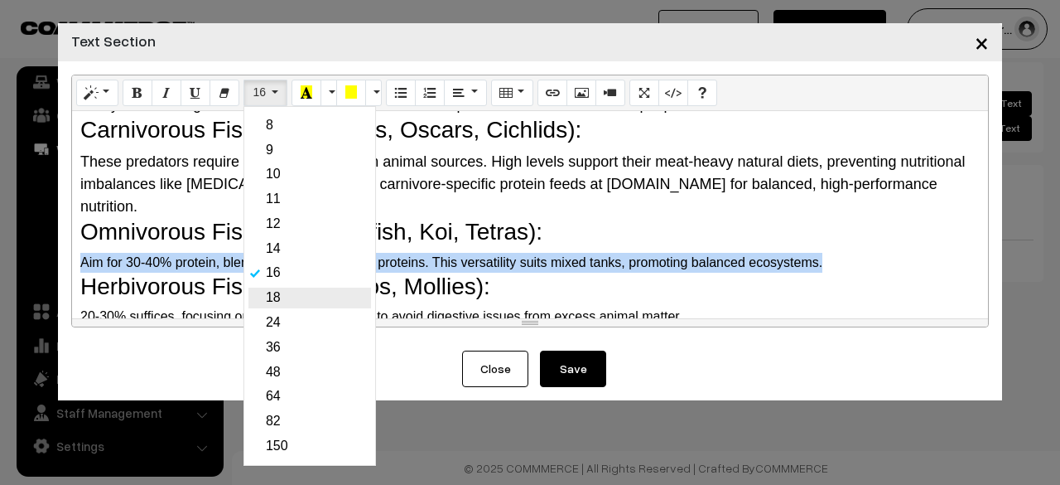
click at [276, 299] on link "18" at bounding box center [309, 297] width 123 height 21
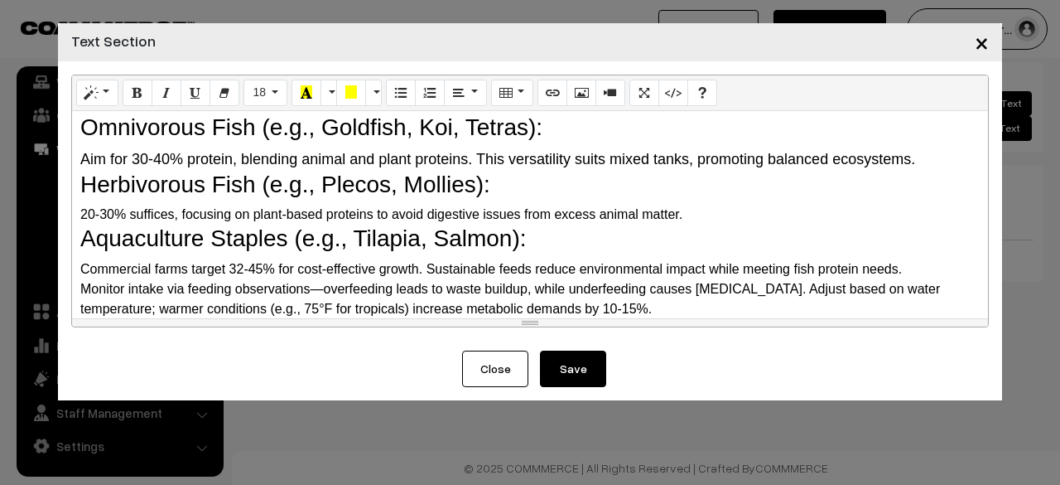
scroll to position [969, 0]
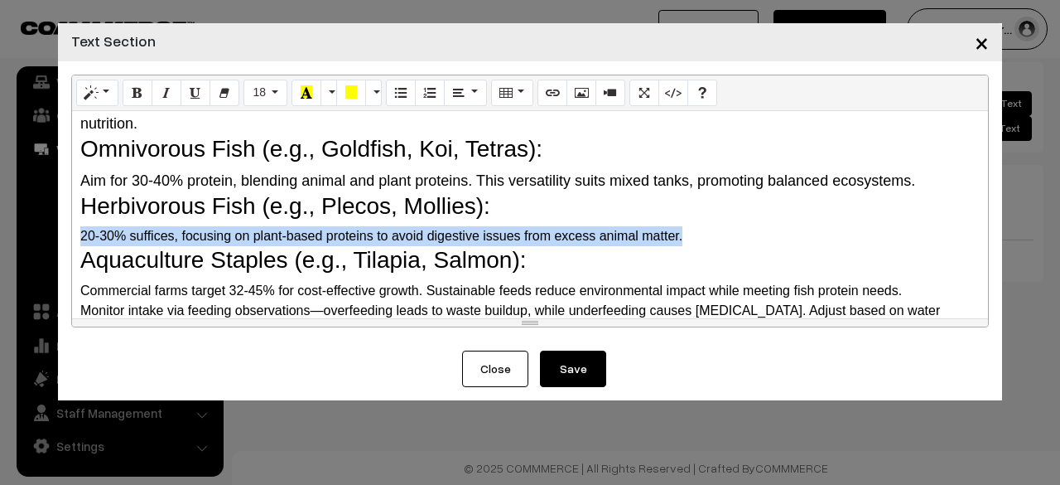
drag, startPoint x: 694, startPoint y: 232, endPoint x: 80, endPoint y: 228, distance: 614.6
click at [80, 233] on div "20-30% suffices, focusing on plant-based proteins to avoid digestive issues fro…" at bounding box center [530, 236] width 900 height 20
click at [270, 90] on button "16" at bounding box center [266, 93] width 44 height 27
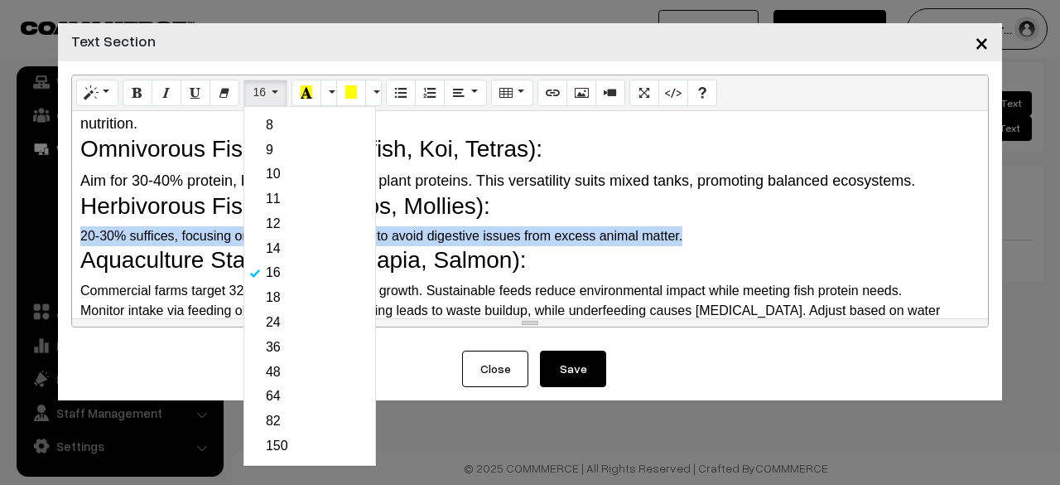
click at [280, 303] on link "18" at bounding box center [309, 297] width 123 height 21
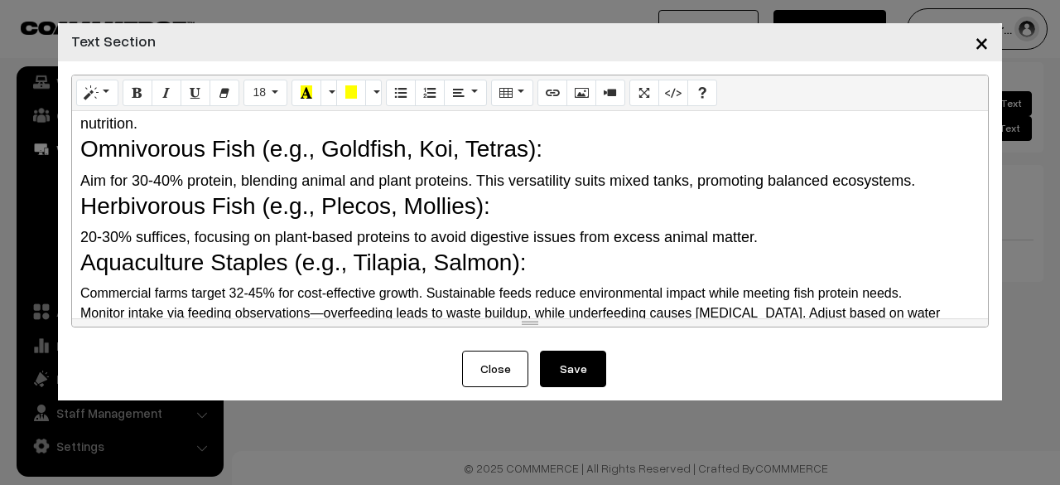
scroll to position [1052, 0]
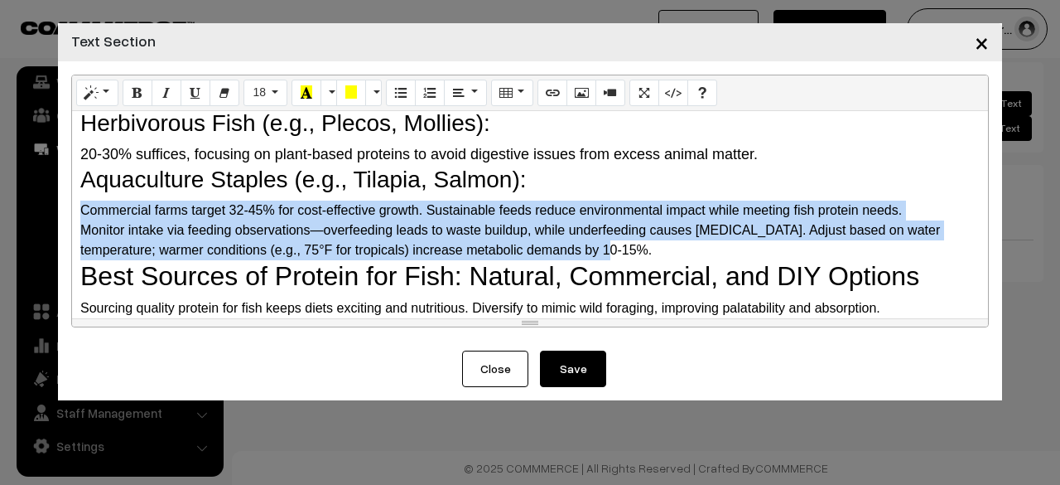
drag, startPoint x: 81, startPoint y: 209, endPoint x: 792, endPoint y: 253, distance: 712.1
click at [792, 253] on div "Why Do Fish Need Protein? The Science Behind It Protein is a macronutrient comp…" at bounding box center [530, 214] width 916 height 207
click at [106, 89] on button "Style" at bounding box center [97, 93] width 42 height 27
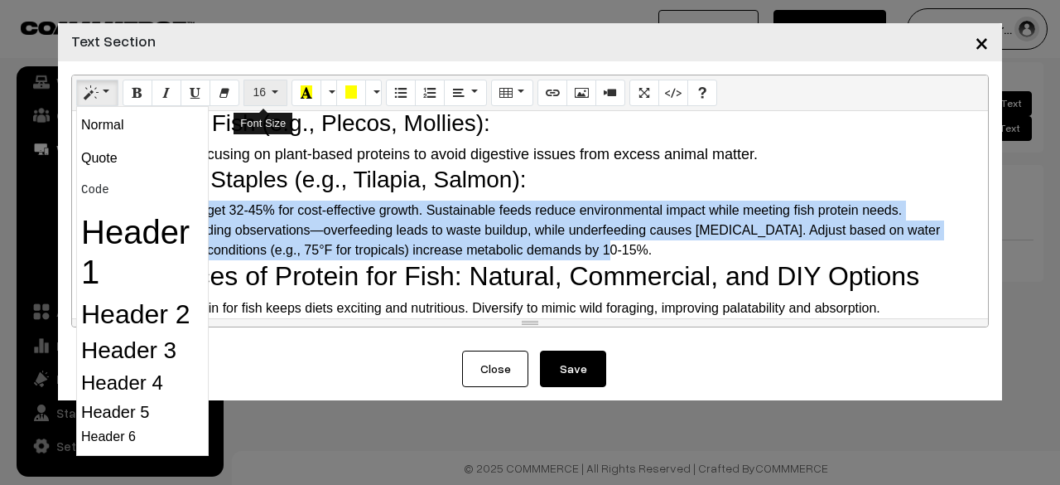
click at [270, 88] on button "16" at bounding box center [266, 93] width 44 height 27
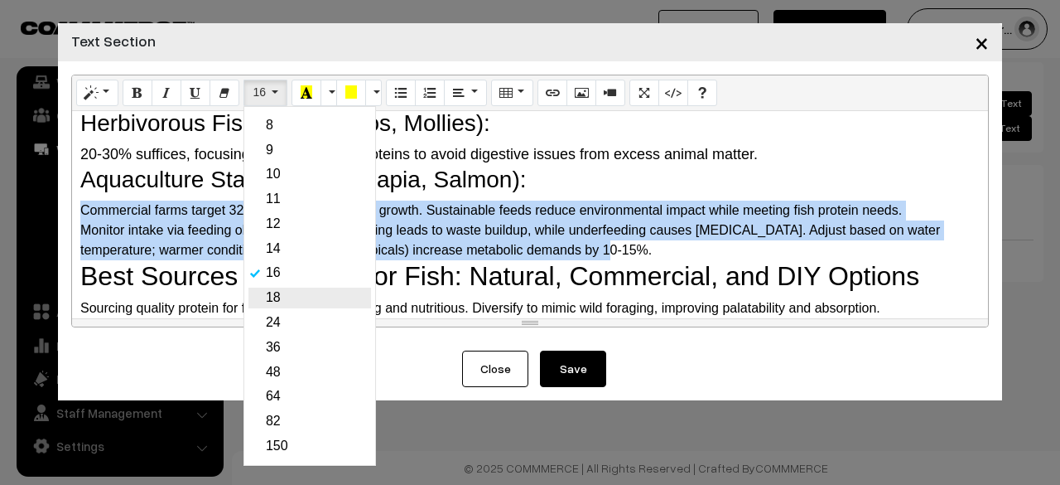
click at [260, 299] on link "18" at bounding box center [309, 297] width 123 height 21
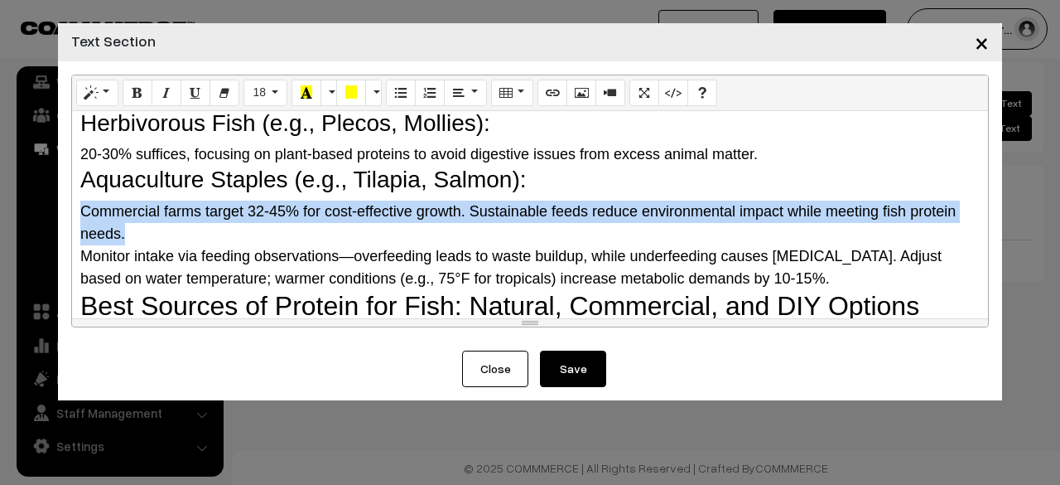
click at [209, 233] on div "Commercial farms target 32-45% for cost-effective growth. Sustainable feeds red…" at bounding box center [530, 222] width 900 height 45
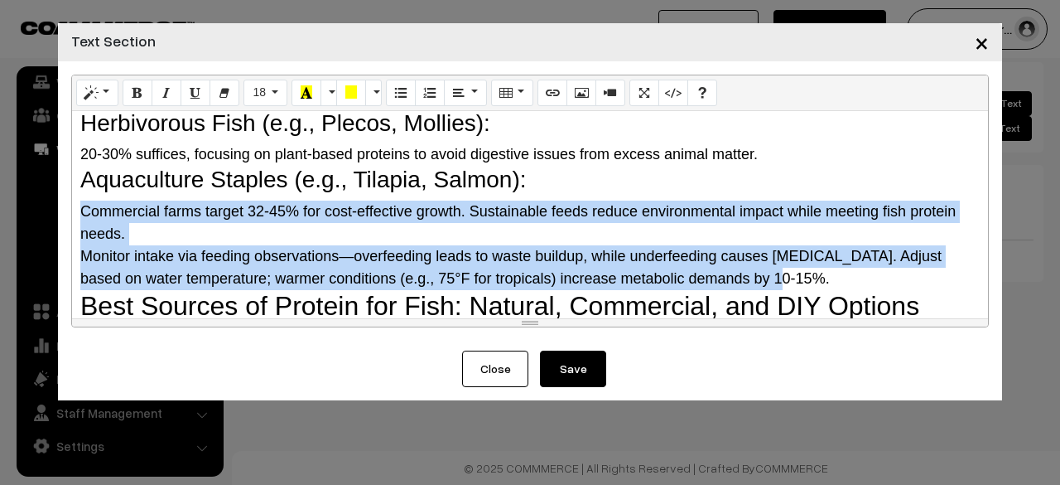
drag, startPoint x: 75, startPoint y: 206, endPoint x: 871, endPoint y: 283, distance: 800.5
click at [871, 282] on div "Why Do Fish Need Protein? The Science Behind It Protein is a macronutrient comp…" at bounding box center [530, 214] width 916 height 207
click at [401, 100] on button "Unordered list (CTRL+SHIFT+NUM7)" at bounding box center [401, 93] width 30 height 27
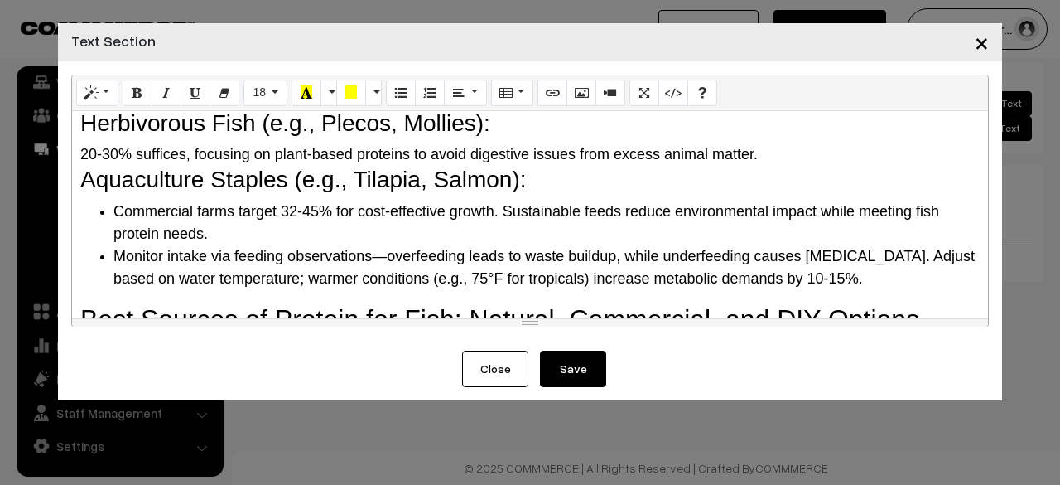
click at [358, 224] on li "Commercial farms target 32-45% for cost-effective growth. Sustainable feeds red…" at bounding box center [546, 222] width 866 height 45
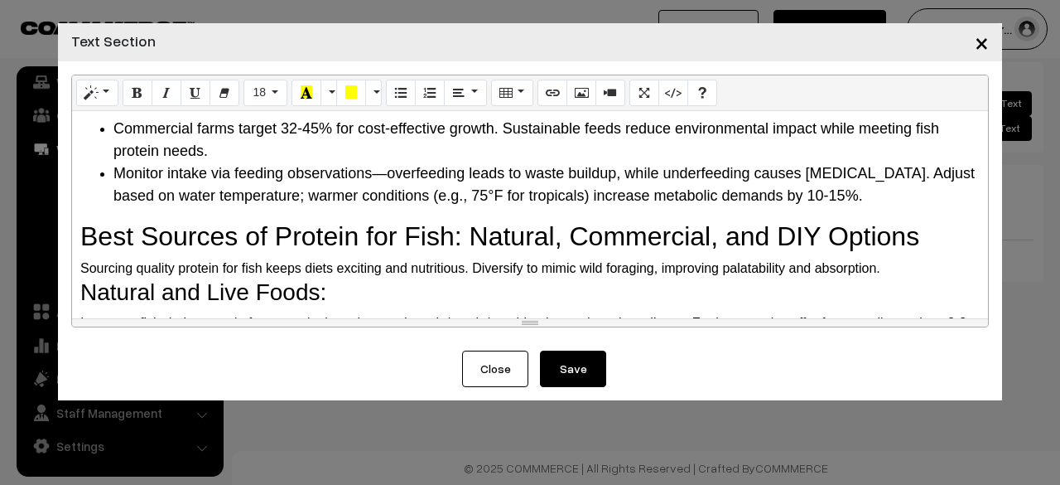
scroll to position [1218, 0]
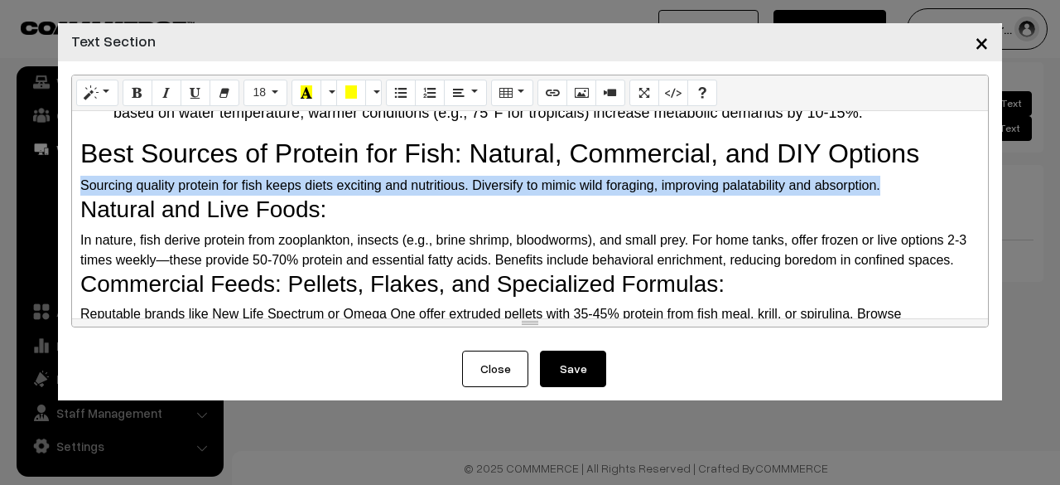
drag, startPoint x: 78, startPoint y: 181, endPoint x: 906, endPoint y: 187, distance: 828.3
click at [906, 187] on div "Why Do Fish Need Protein? The Science Behind It Protein is a macronutrient comp…" at bounding box center [530, 214] width 916 height 207
click at [280, 88] on button "16" at bounding box center [266, 93] width 44 height 27
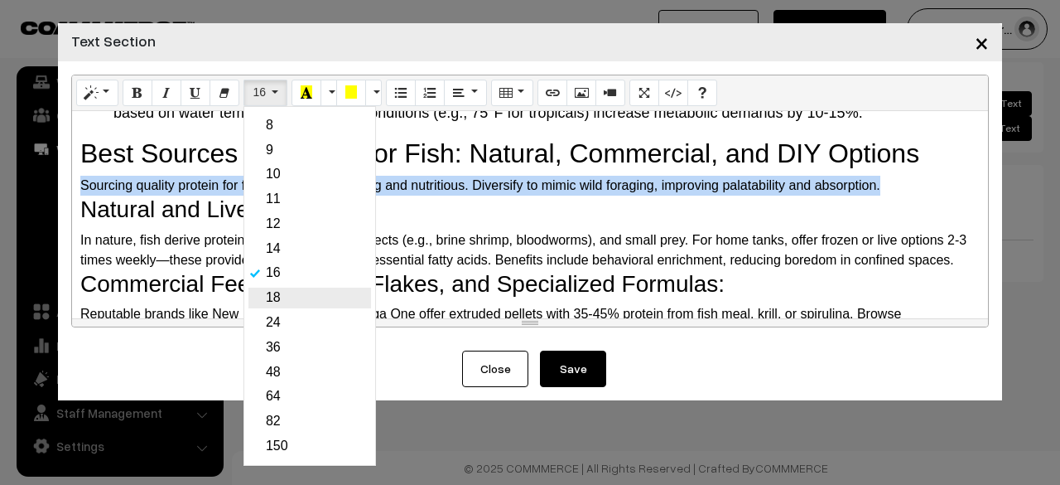
click at [252, 308] on link "18" at bounding box center [309, 297] width 123 height 21
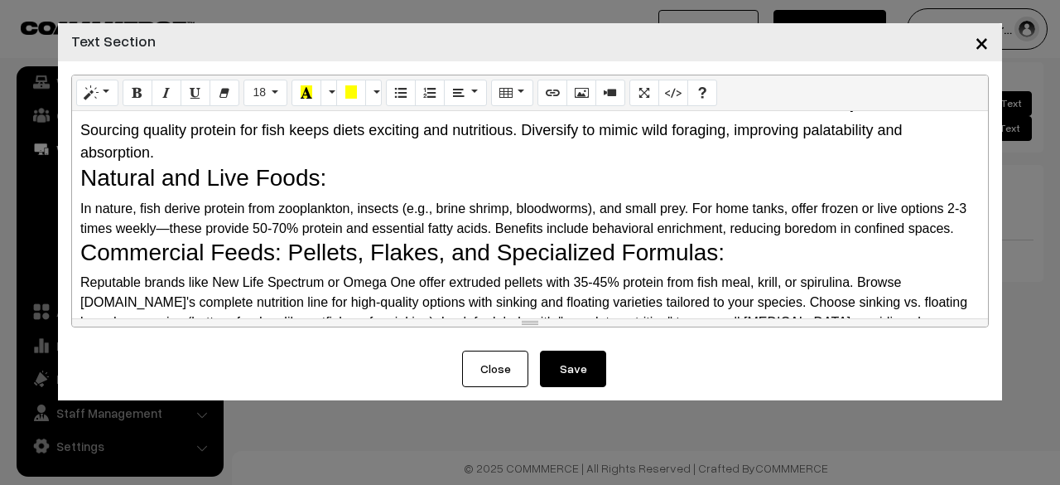
scroll to position [1300, 0]
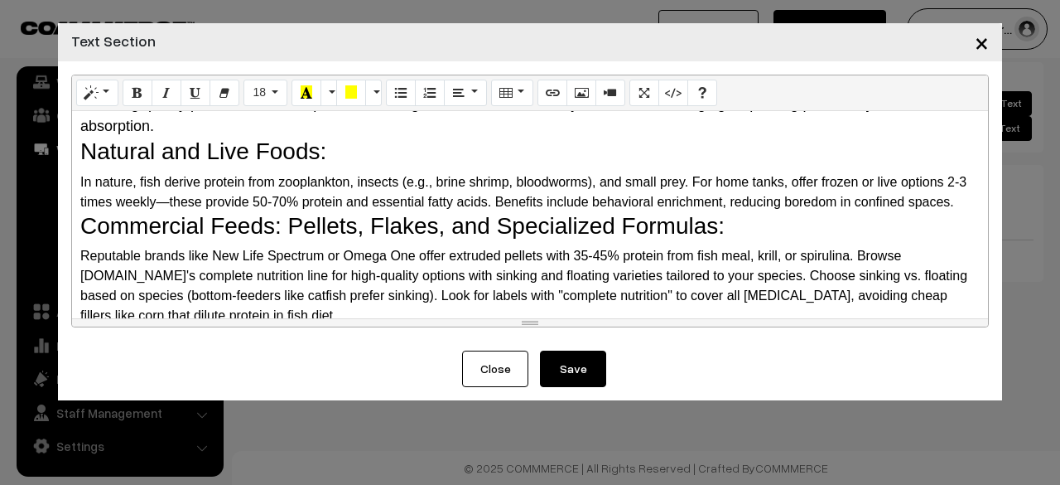
click at [82, 181] on div "In nature, fish derive protein from zooplankton, insects (e.g., brine shrimp, b…" at bounding box center [530, 192] width 900 height 40
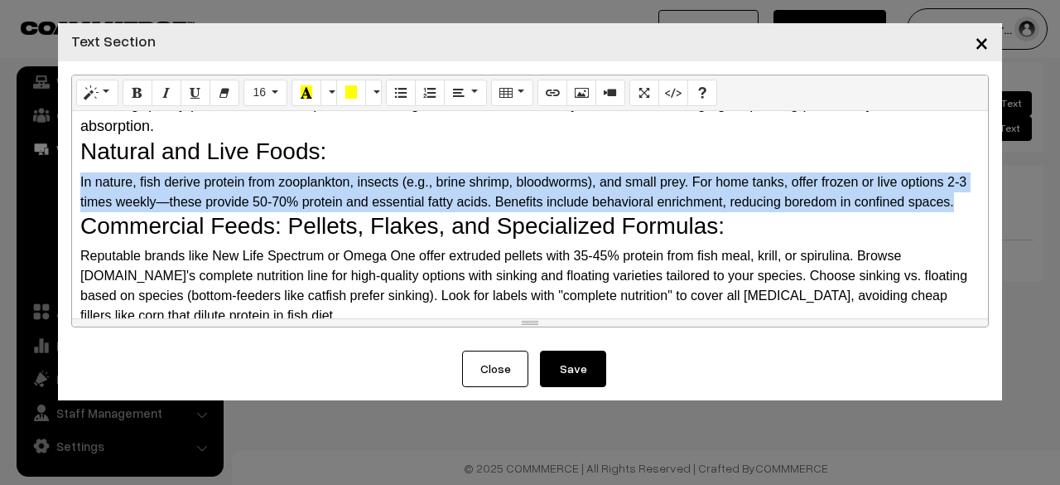
drag, startPoint x: 75, startPoint y: 180, endPoint x: 959, endPoint y: 198, distance: 884.8
click at [959, 198] on div "Why Do Fish Need Protein? The Science Behind It Protein is a macronutrient comp…" at bounding box center [530, 214] width 916 height 207
click at [271, 84] on button "16" at bounding box center [266, 93] width 44 height 27
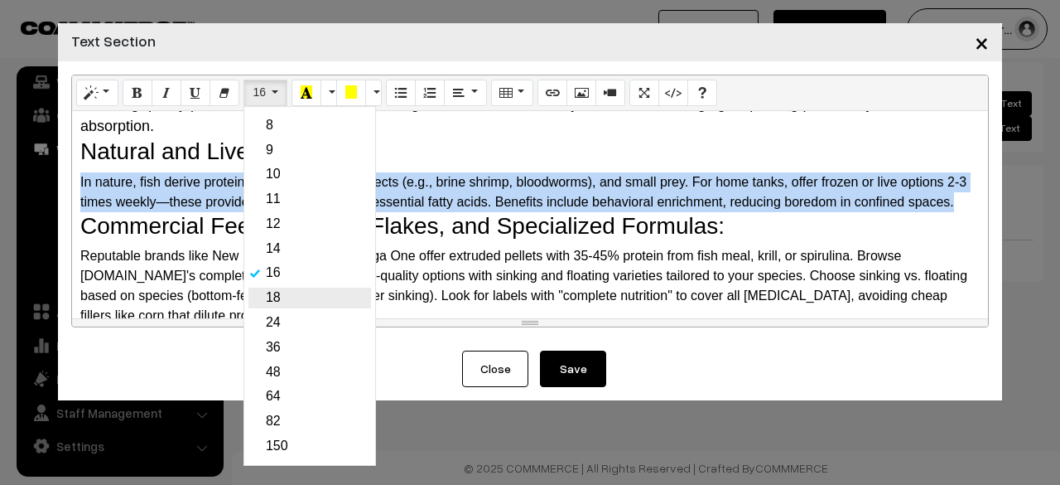
click at [283, 289] on link "18" at bounding box center [309, 297] width 123 height 21
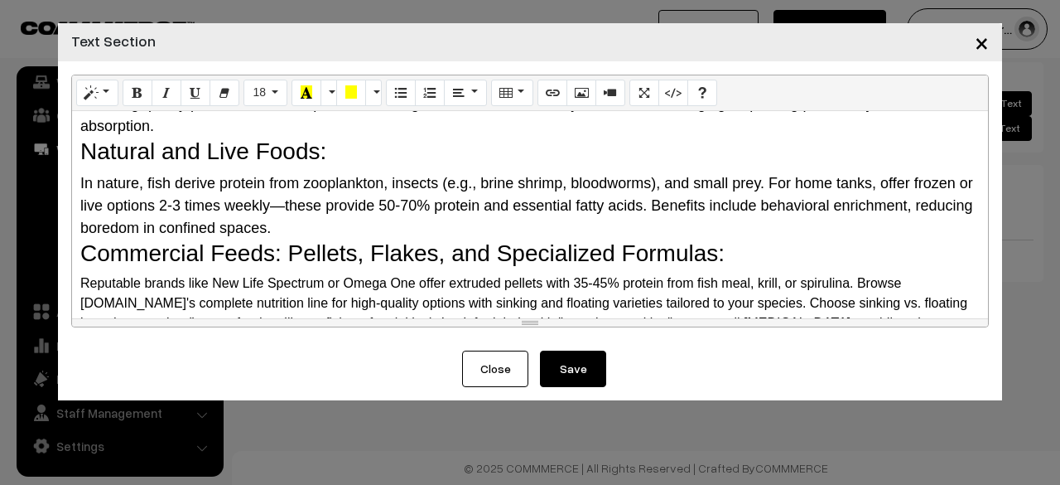
scroll to position [1383, 0]
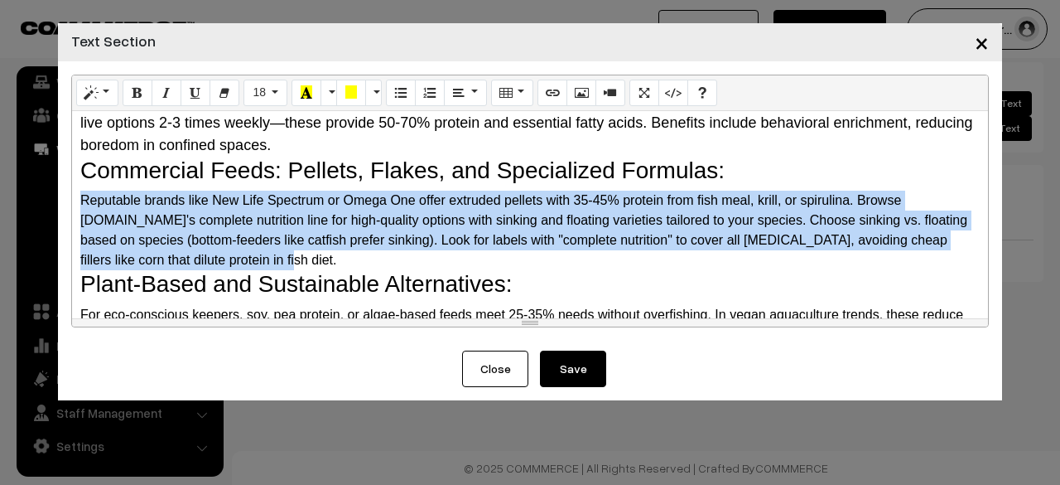
drag, startPoint x: 75, startPoint y: 194, endPoint x: 263, endPoint y: 255, distance: 197.0
click at [263, 255] on div "Why Do Fish Need Protein? The Science Behind It Protein is a macronutrient comp…" at bounding box center [530, 214] width 916 height 207
click at [263, 99] on button "16" at bounding box center [266, 93] width 44 height 27
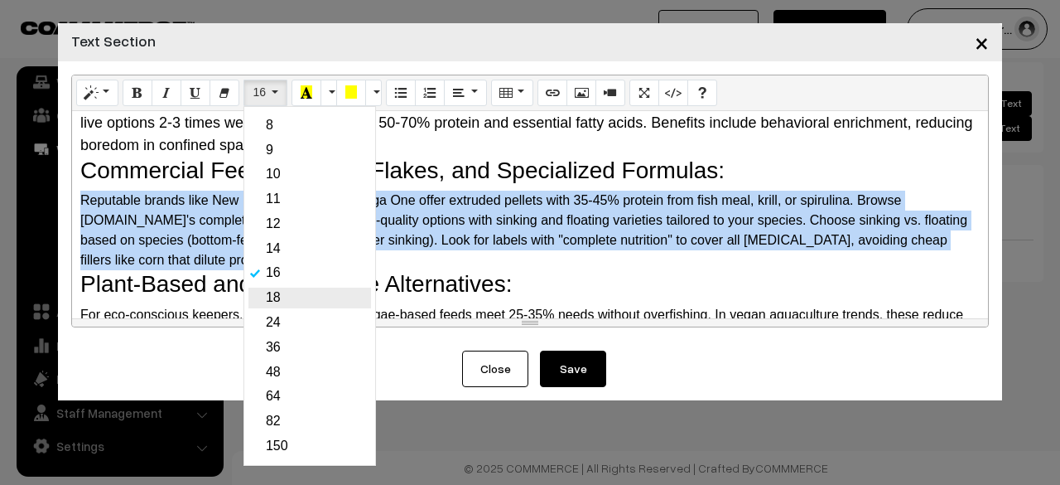
click at [267, 300] on link "18" at bounding box center [309, 297] width 123 height 21
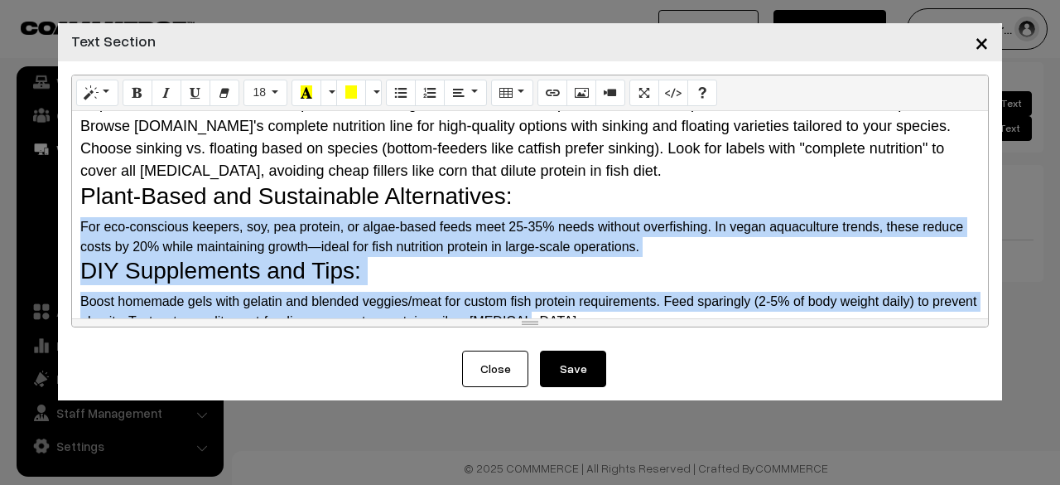
scroll to position [1494, 0]
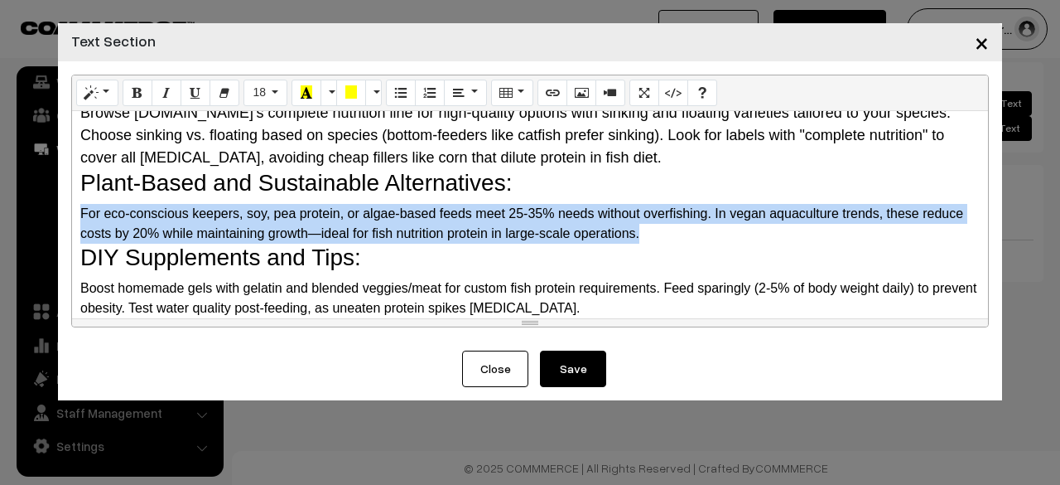
drag, startPoint x: 80, startPoint y: 234, endPoint x: 675, endPoint y: 233, distance: 594.7
click at [692, 235] on div "For eco-conscious keepers, soy, pea protein, or algae-based feeds meet 25-35% n…" at bounding box center [530, 224] width 900 height 40
click at [270, 82] on button "16" at bounding box center [266, 93] width 44 height 27
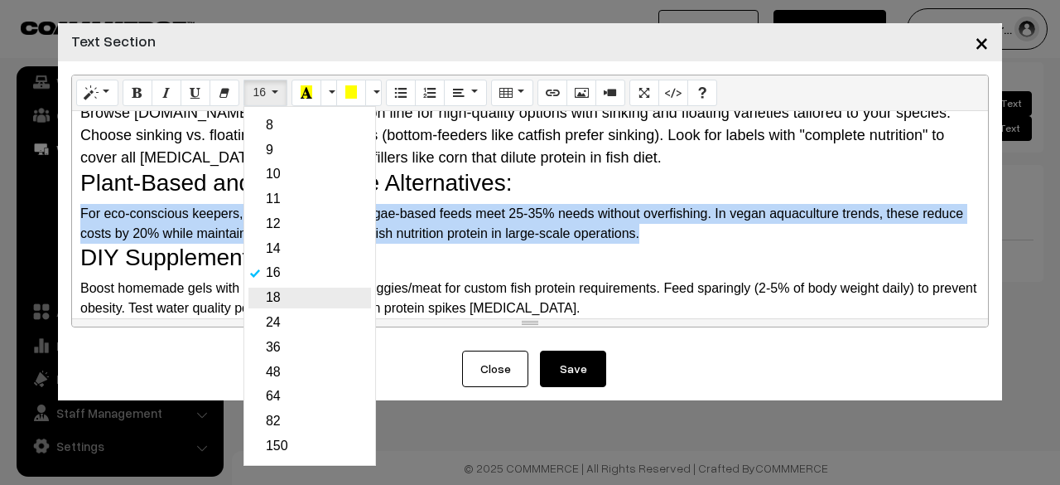
click at [263, 294] on link "18" at bounding box center [309, 297] width 123 height 21
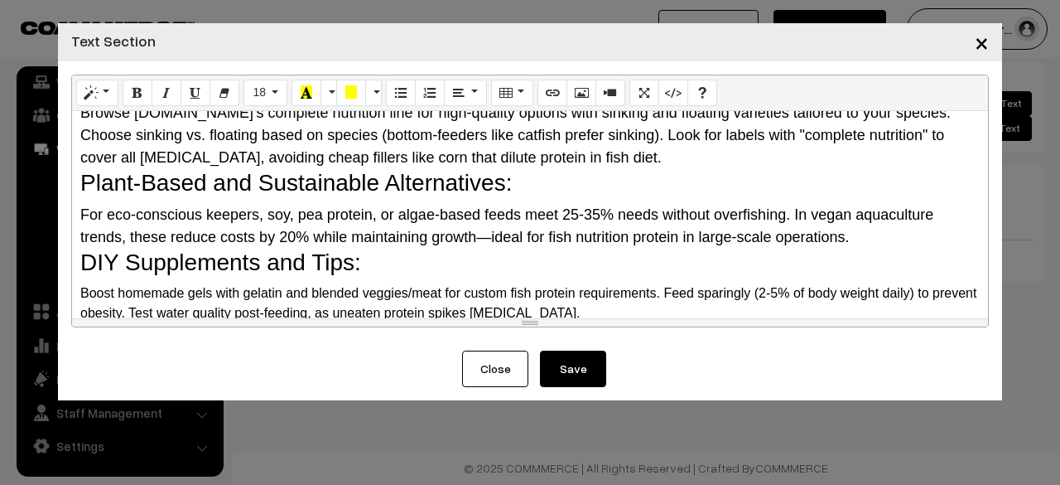
scroll to position [1577, 0]
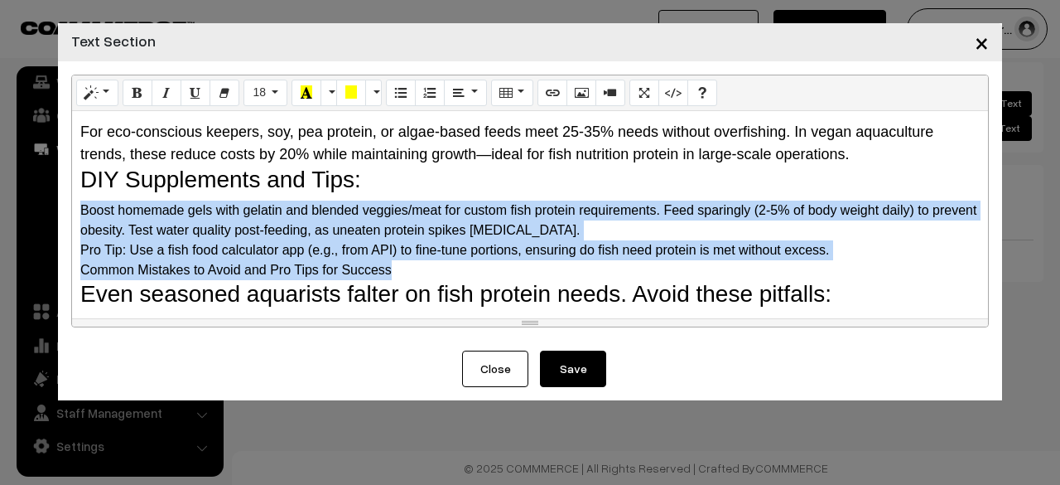
drag, startPoint x: 75, startPoint y: 206, endPoint x: 404, endPoint y: 264, distance: 333.9
click at [404, 264] on div "Why Do Fish Need Protein? The Science Behind It Protein is a macronutrient comp…" at bounding box center [530, 214] width 916 height 207
click at [254, 90] on span "16" at bounding box center [259, 91] width 13 height 13
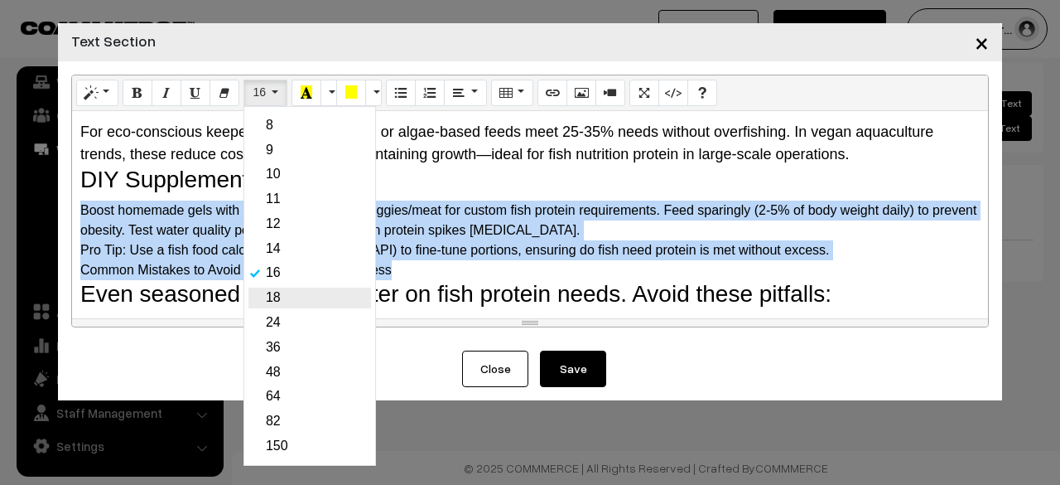
click at [261, 303] on link "18" at bounding box center [309, 297] width 123 height 21
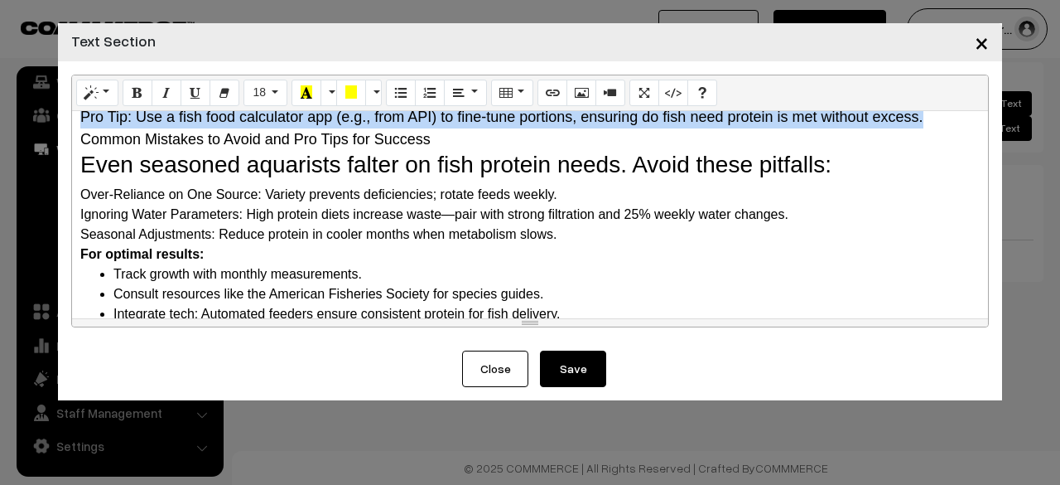
scroll to position [1743, 0]
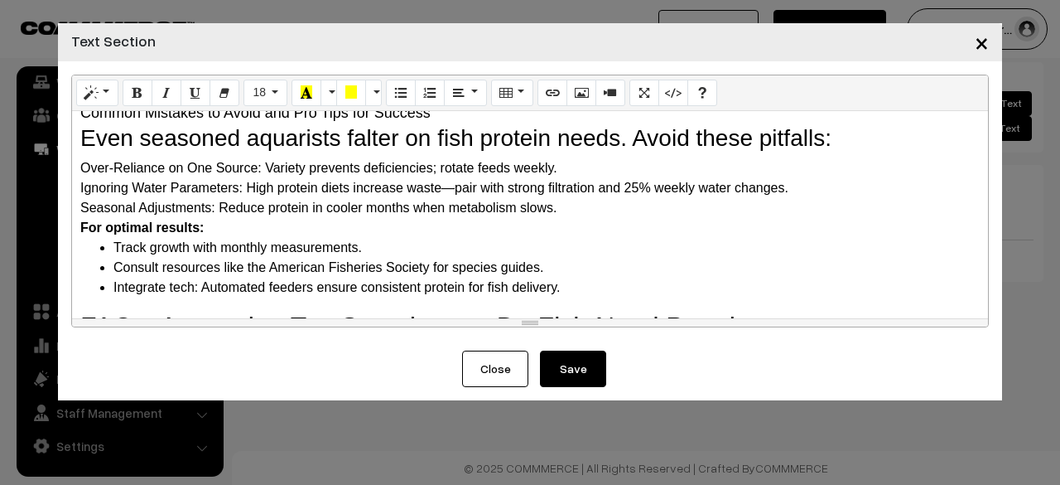
click at [162, 176] on div "Over-Reliance on One Source: Variety prevents deficiencies; rotate feeds weekly." at bounding box center [530, 168] width 900 height 20
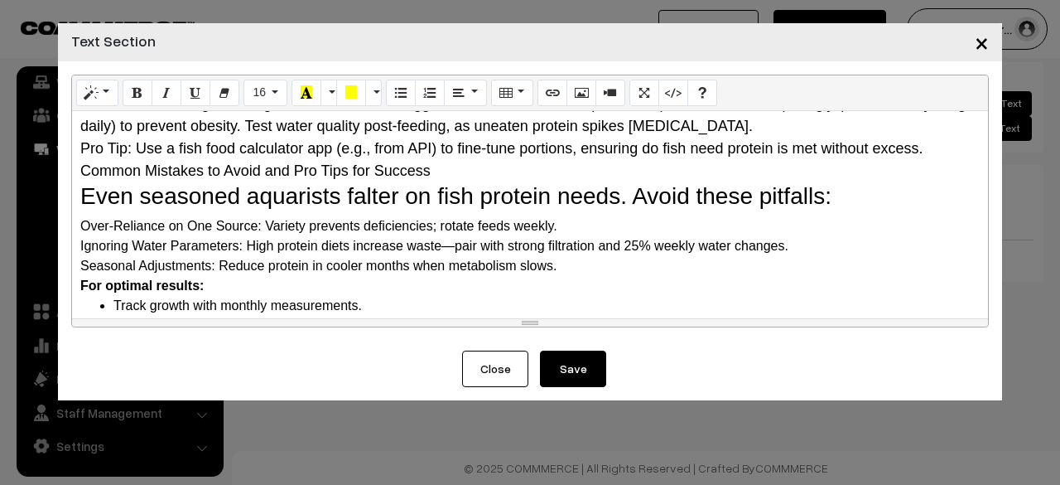
scroll to position [1660, 0]
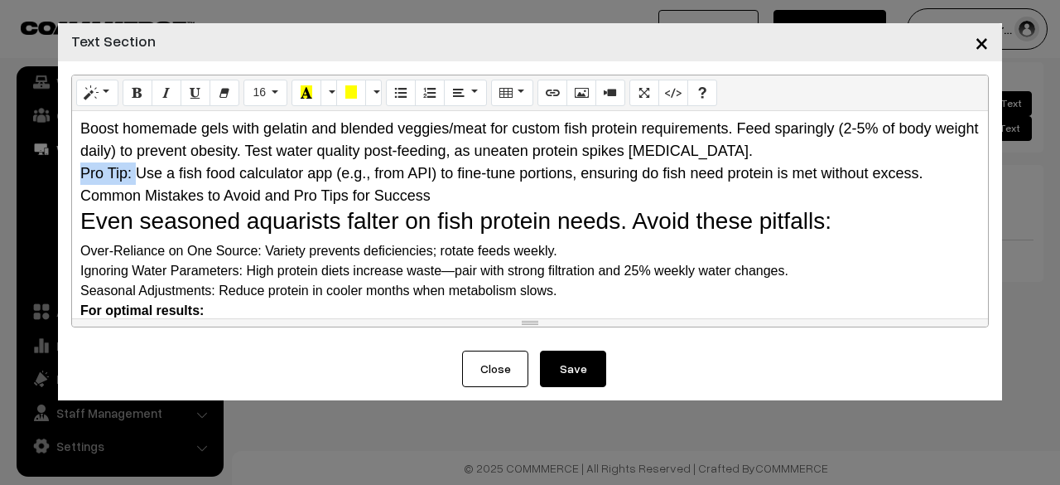
drag, startPoint x: 134, startPoint y: 168, endPoint x: 82, endPoint y: 173, distance: 52.4
click at [82, 173] on span "Pro Tip: Use a fish food calculator app (e.g., from API) to fine-tune portions,…" at bounding box center [501, 173] width 843 height 17
click at [136, 104] on button "Bold (CTRL+B)" at bounding box center [138, 93] width 30 height 27
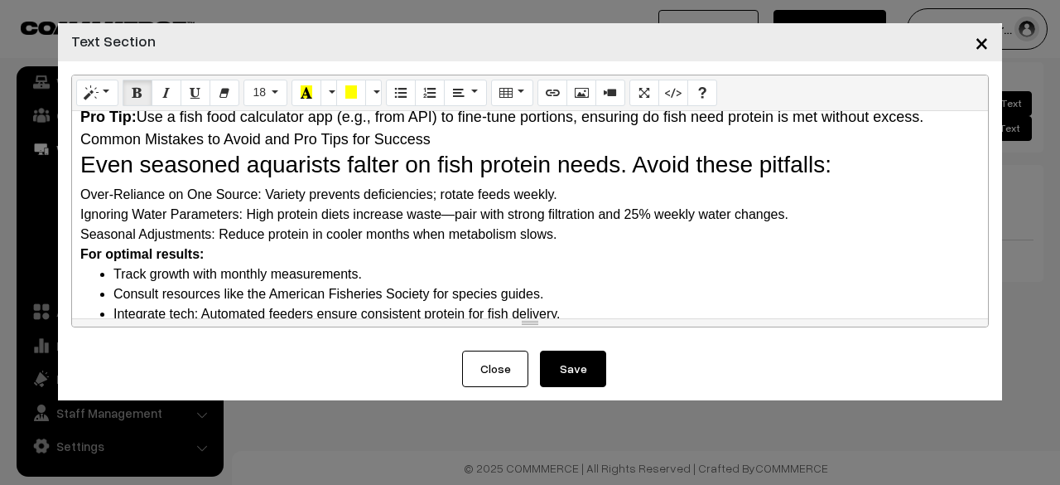
scroll to position [1743, 0]
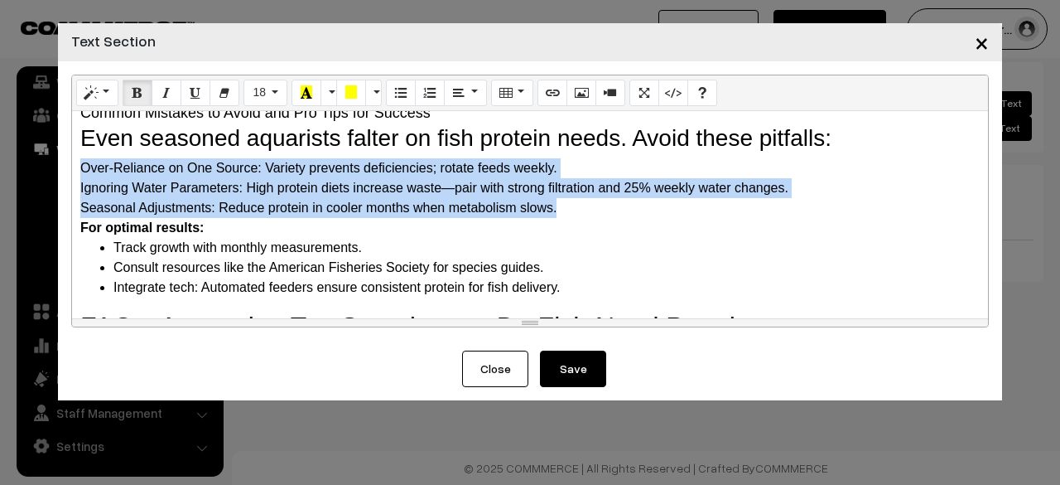
drag, startPoint x: 77, startPoint y: 166, endPoint x: 558, endPoint y: 212, distance: 483.4
click at [558, 212] on div "Why Do Fish Need Protein? The Science Behind It Protein is a macronutrient comp…" at bounding box center [530, 214] width 916 height 207
click at [267, 87] on button "16" at bounding box center [266, 93] width 44 height 27
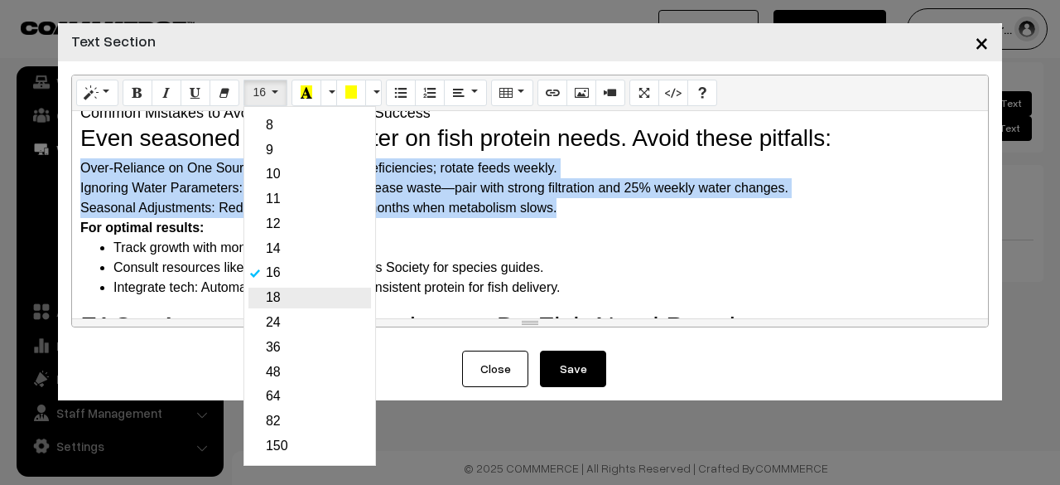
click at [289, 294] on link "18" at bounding box center [309, 297] width 123 height 21
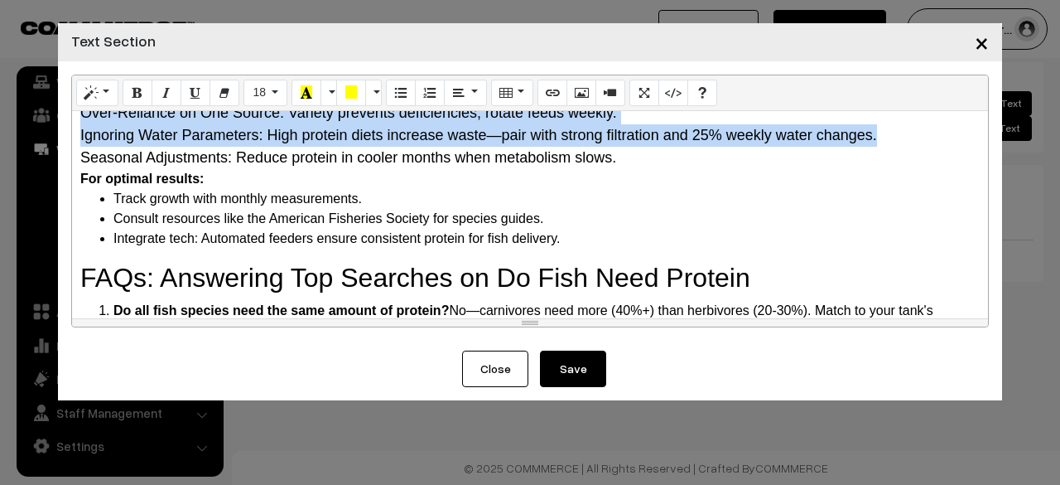
scroll to position [1826, 0]
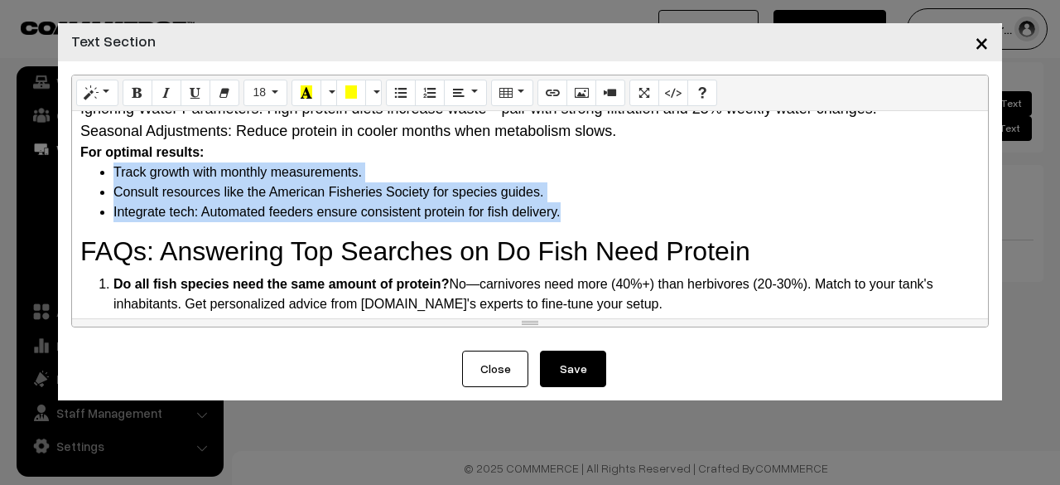
drag, startPoint x: 113, startPoint y: 170, endPoint x: 577, endPoint y: 218, distance: 467.1
click at [577, 217] on ul "Track growth with monthly measurements. Consult resources like the American Fis…" at bounding box center [530, 192] width 900 height 60
click at [255, 97] on span "16" at bounding box center [259, 91] width 13 height 13
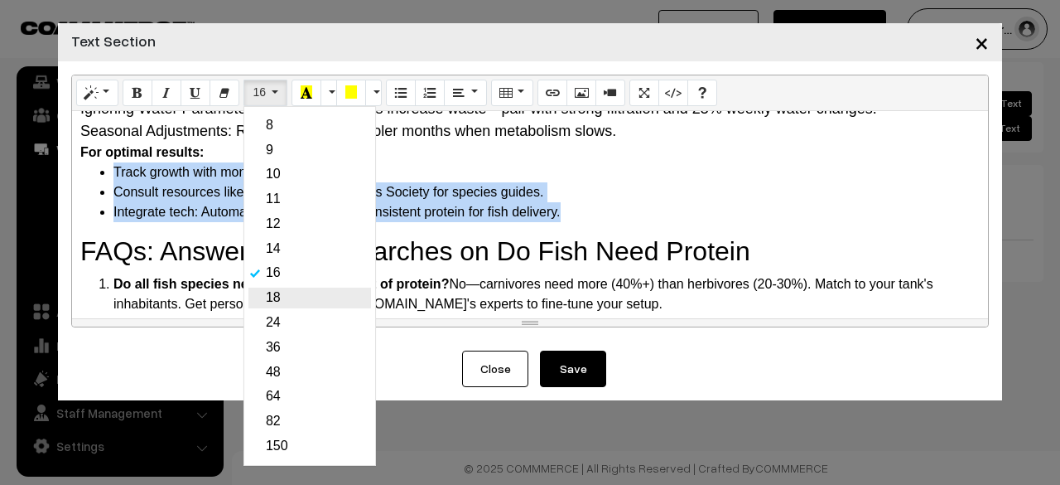
click at [262, 292] on link "18" at bounding box center [309, 297] width 123 height 21
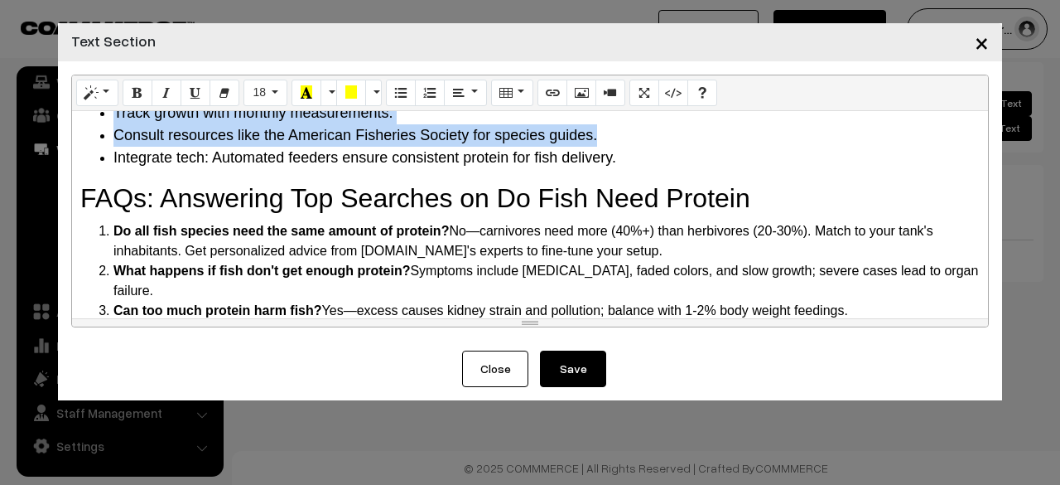
scroll to position [1908, 0]
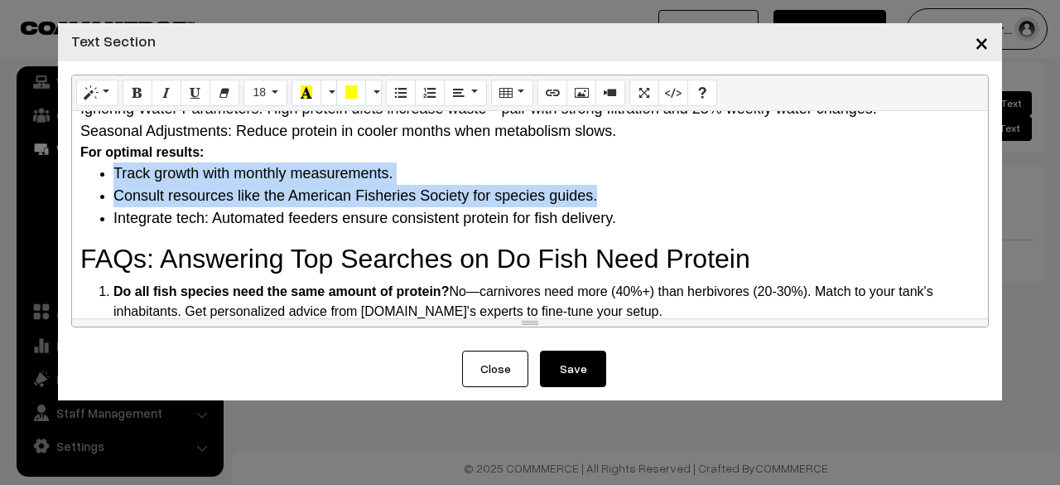
click at [171, 193] on span "Consult resources like the American Fisheries Society for species guides." at bounding box center [355, 195] width 484 height 17
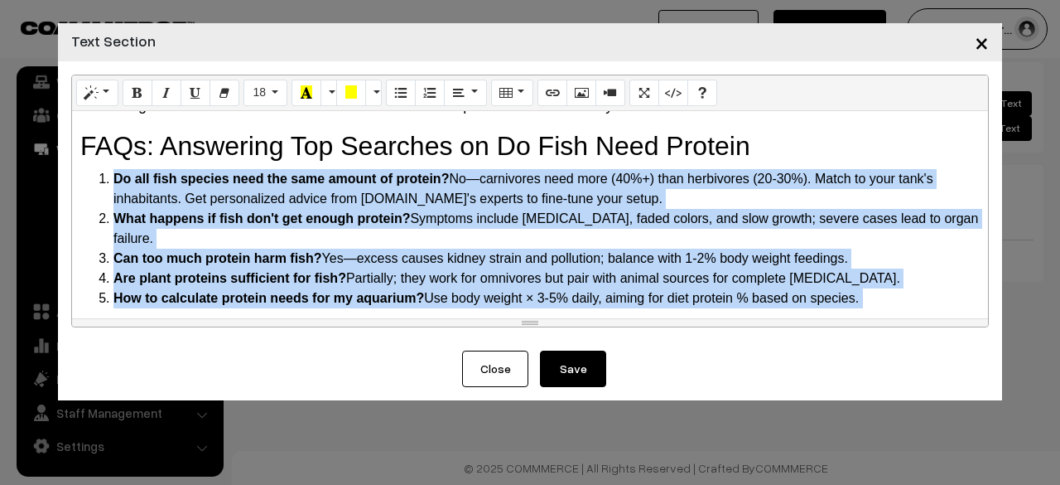
scroll to position [1953, 0]
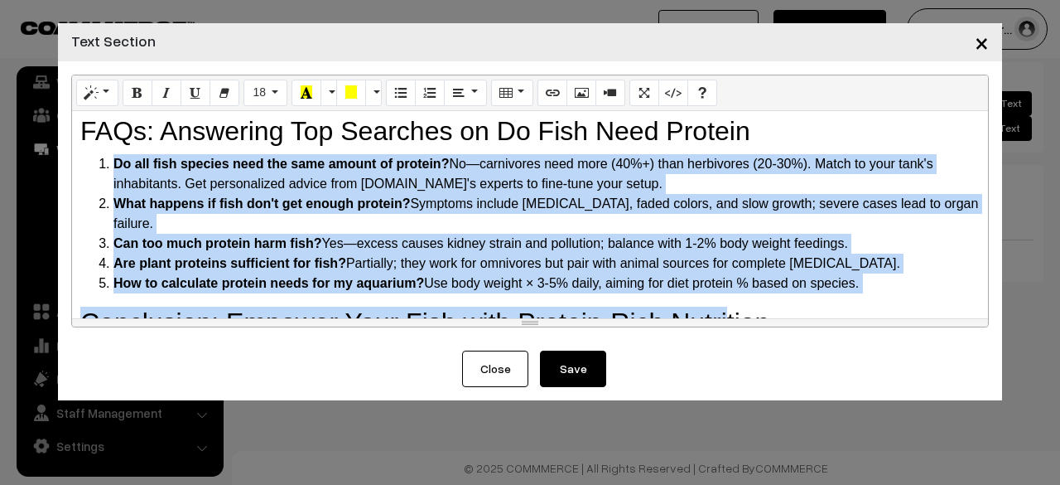
drag, startPoint x: 94, startPoint y: 205, endPoint x: 903, endPoint y: 254, distance: 810.8
click at [903, 254] on ol "Do all fish species need the same amount of protein? No—carnivores need more (4…" at bounding box center [530, 223] width 900 height 139
click at [267, 99] on button "16" at bounding box center [266, 93] width 44 height 27
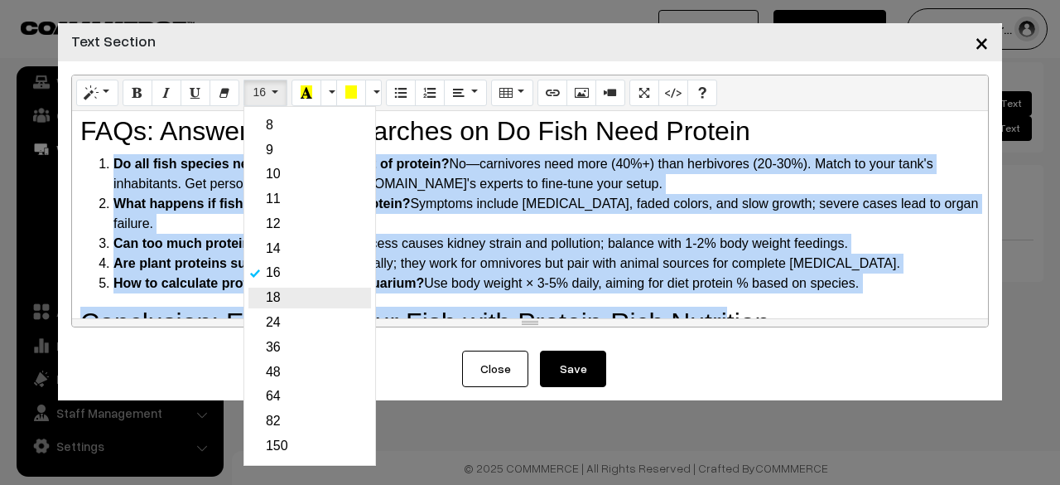
click at [272, 298] on link "18" at bounding box center [309, 297] width 123 height 21
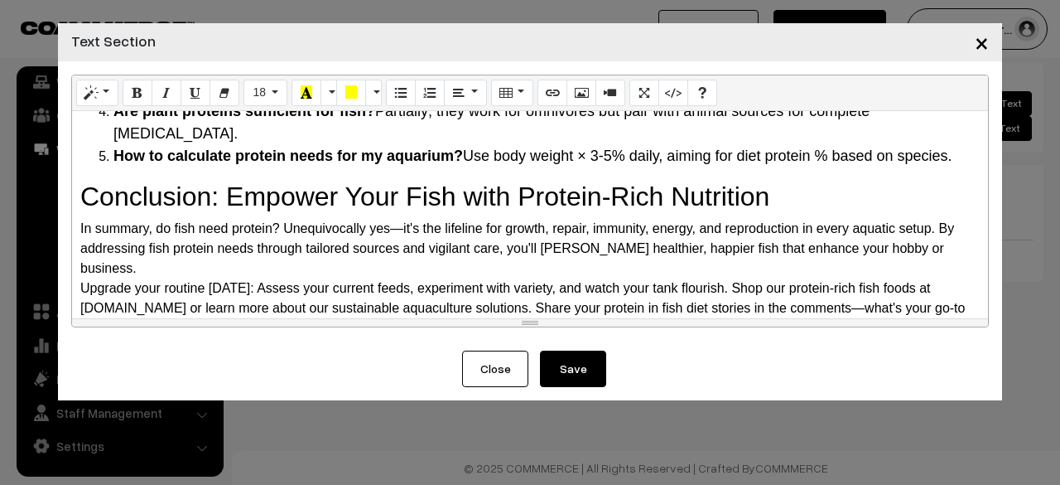
click at [283, 219] on div "In summary, do fish need protein? Unequivocally yes—it's the lifeline for growt…" at bounding box center [530, 249] width 900 height 60
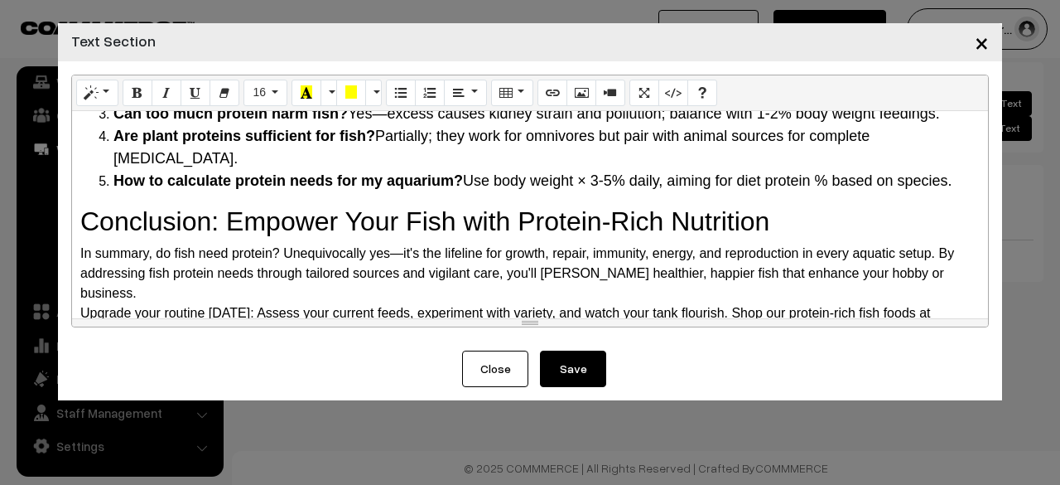
scroll to position [2119, 0]
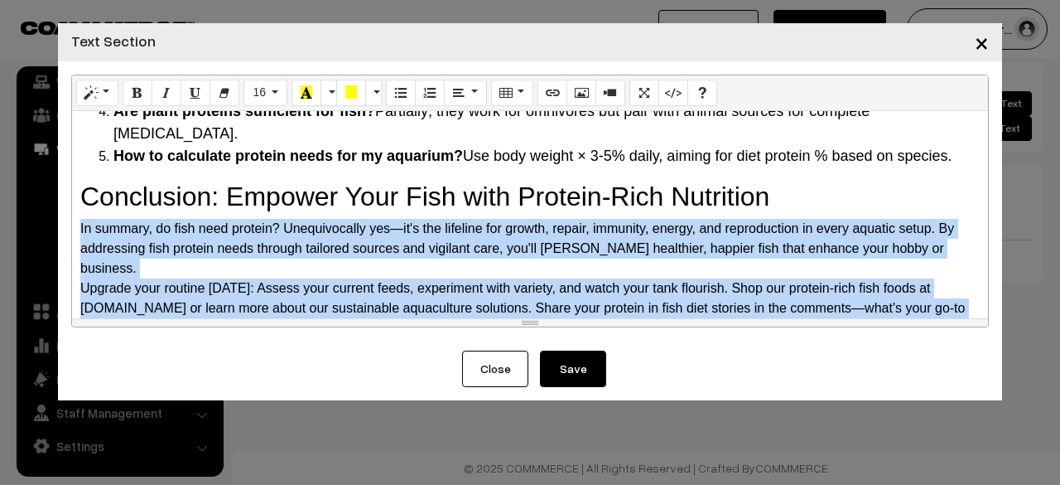
drag, startPoint x: 76, startPoint y: 198, endPoint x: 278, endPoint y: 304, distance: 228.2
click at [278, 304] on div "Why Do Fish Need Protein? The Science Behind It Protein is a macronutrient comp…" at bounding box center [530, 214] width 916 height 207
click at [274, 103] on button "16" at bounding box center [266, 93] width 44 height 27
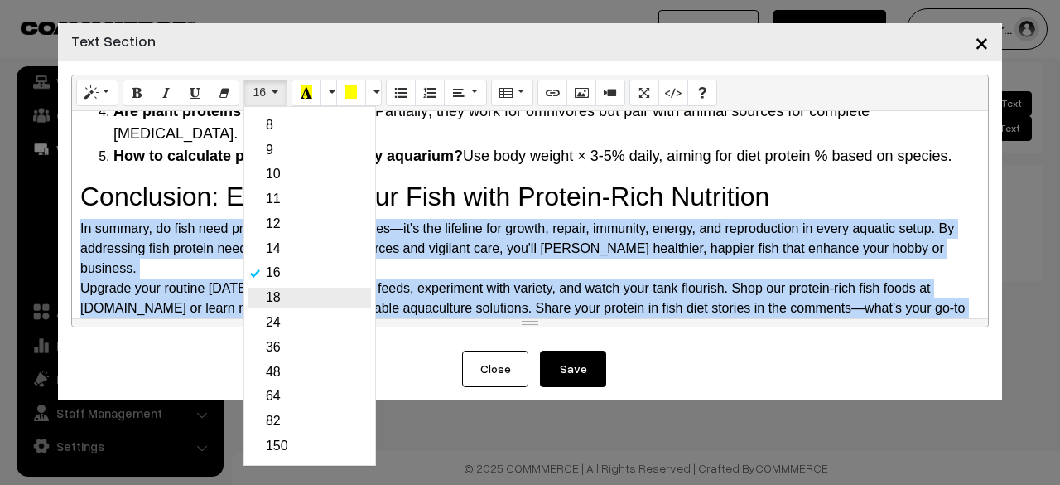
click at [270, 291] on link "18" at bounding box center [309, 297] width 123 height 21
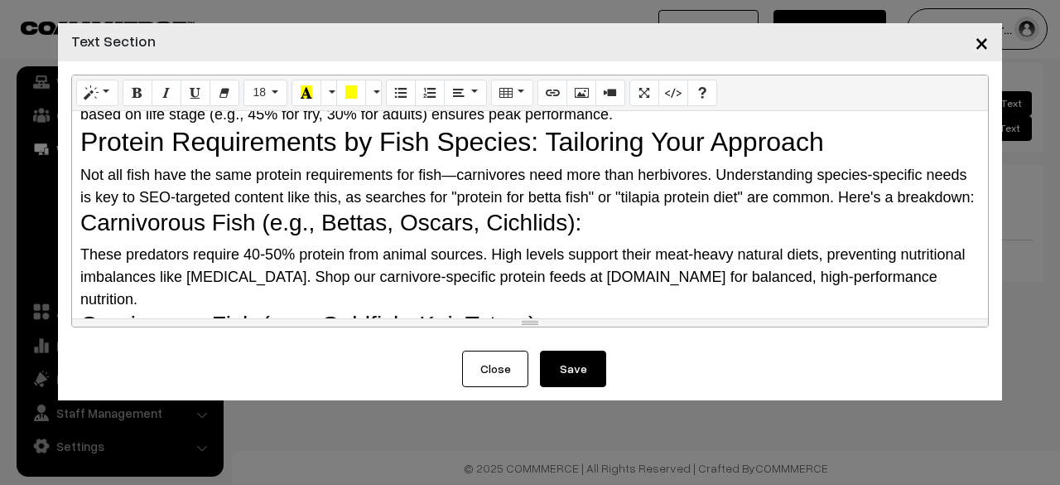
scroll to position [628, 0]
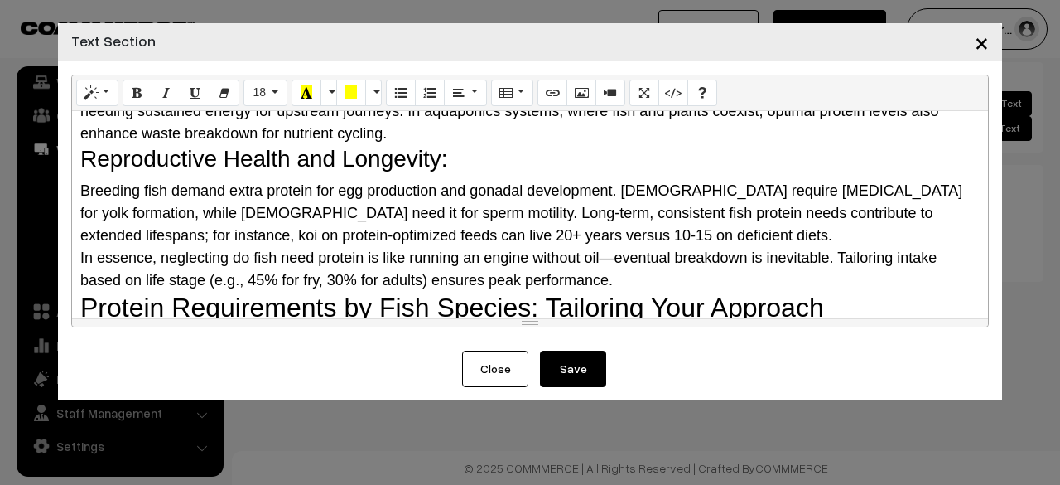
click at [557, 361] on button "Save" at bounding box center [573, 368] width 66 height 36
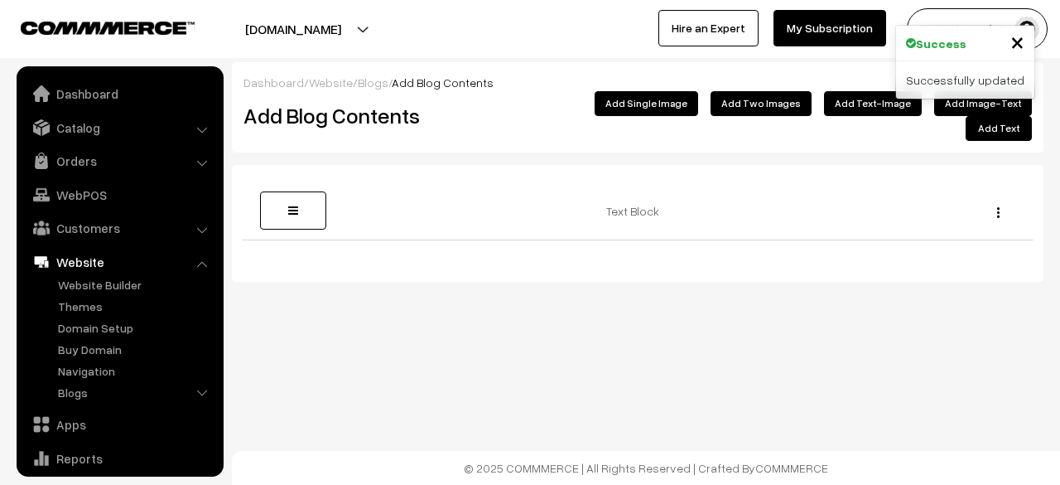
scroll to position [113, 0]
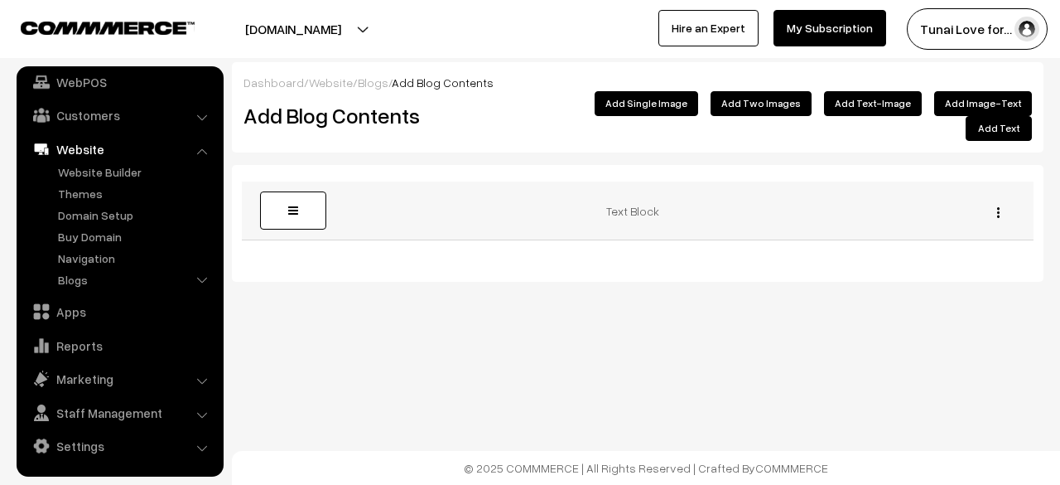
click at [998, 207] on img "button" at bounding box center [998, 212] width 2 height 11
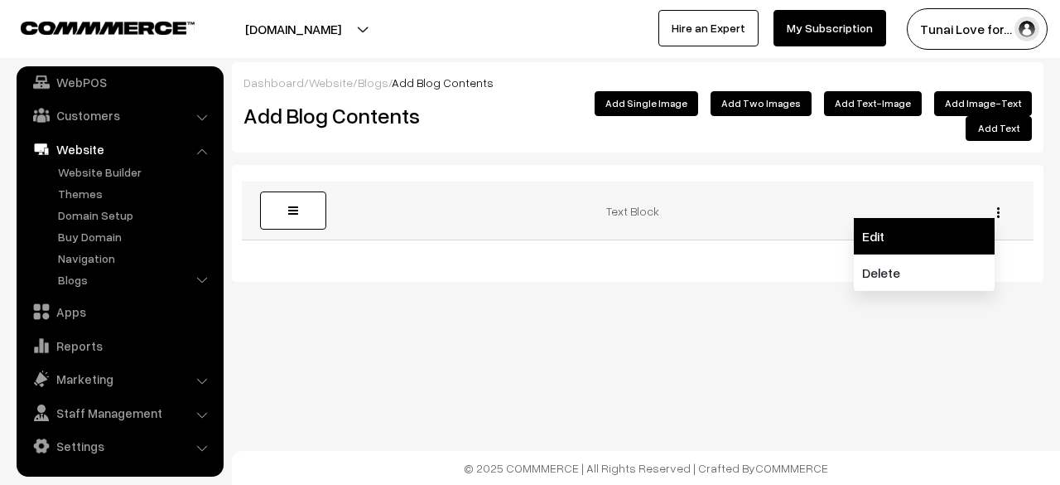
click at [951, 224] on link "Edit" at bounding box center [924, 236] width 141 height 36
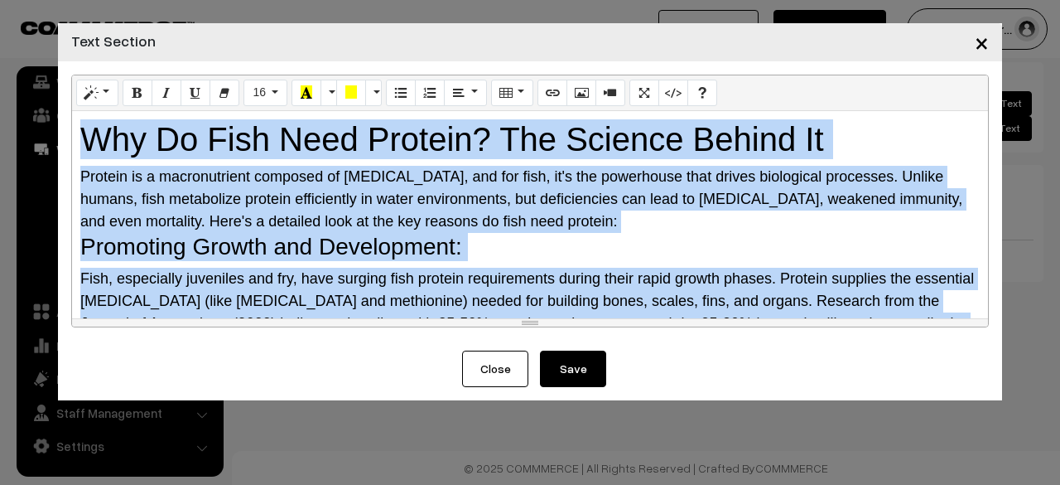
scroll to position [2175, 0]
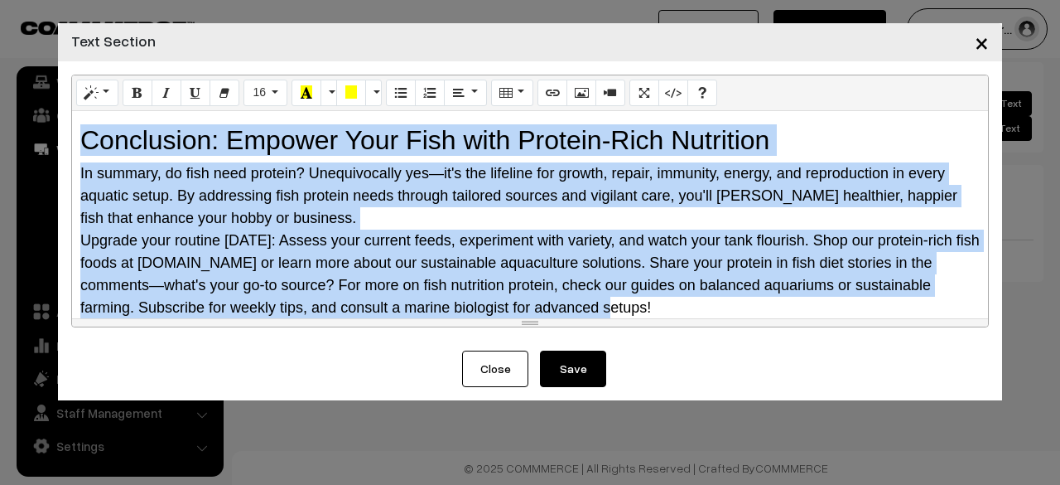
drag, startPoint x: 76, startPoint y: 118, endPoint x: 803, endPoint y: 514, distance: 828.0
click at [803, 484] on html "Thank you for showing interest. Our team will call you shortly. Close [DOMAIN_N…" at bounding box center [530, 242] width 1060 height 485
click at [457, 93] on icon "Paragraph" at bounding box center [459, 91] width 12 height 13
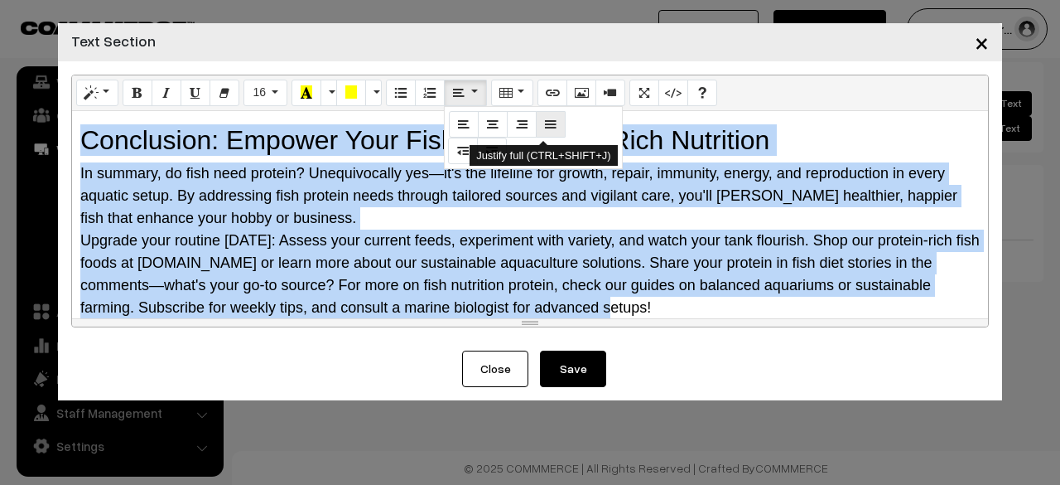
click at [547, 117] on icon "Justify full (CTRL+SHIFT+J)" at bounding box center [551, 123] width 12 height 13
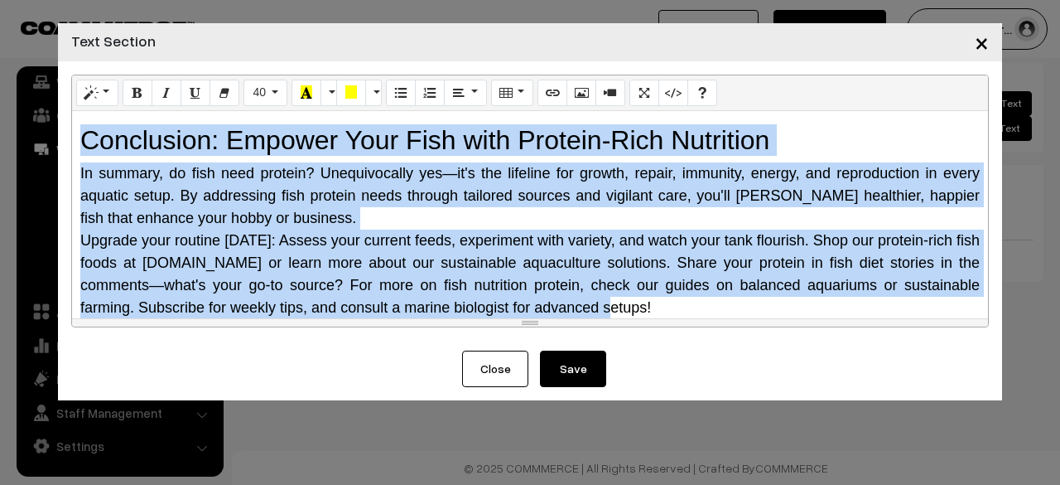
click at [707, 230] on div "Upgrade your routine [DATE]: Assess your current feeds, experiment with variety…" at bounding box center [530, 273] width 900 height 89
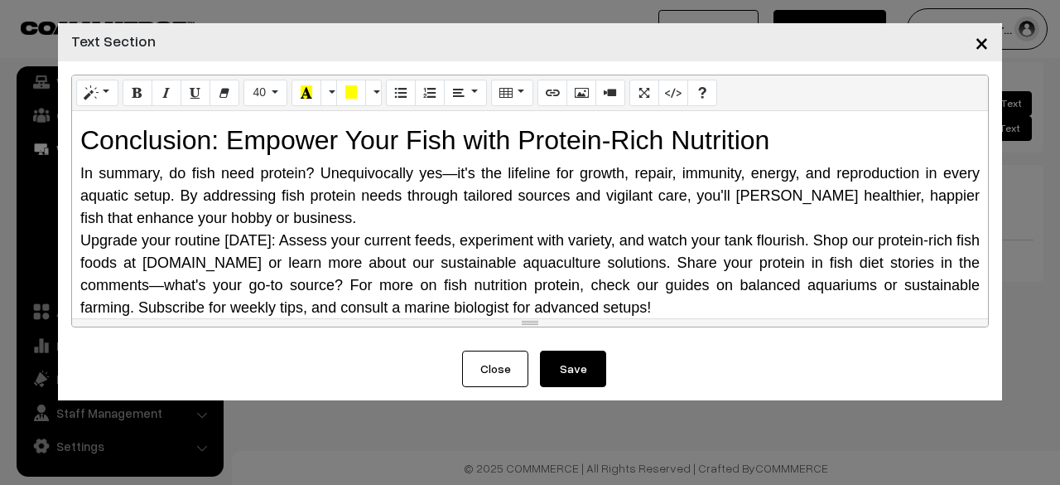
click at [568, 372] on button "Save" at bounding box center [573, 368] width 66 height 36
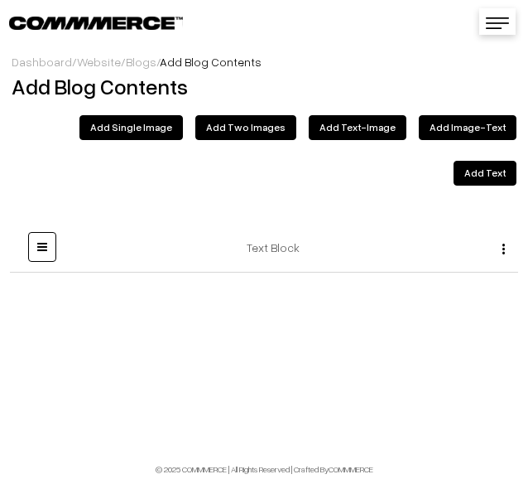
scroll to position [106, 0]
click at [505, 244] on img "button" at bounding box center [504, 249] width 2 height 11
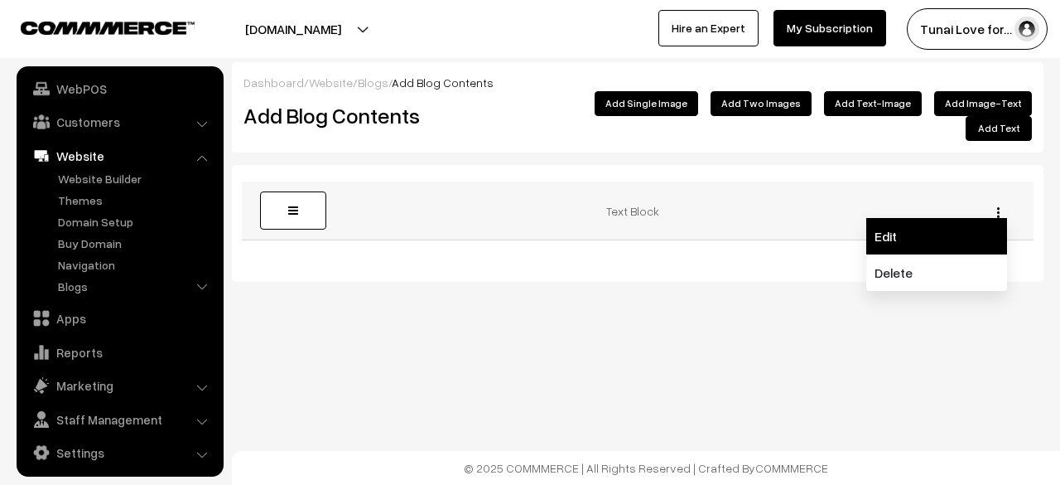
click at [958, 224] on link "Edit" at bounding box center [936, 236] width 141 height 36
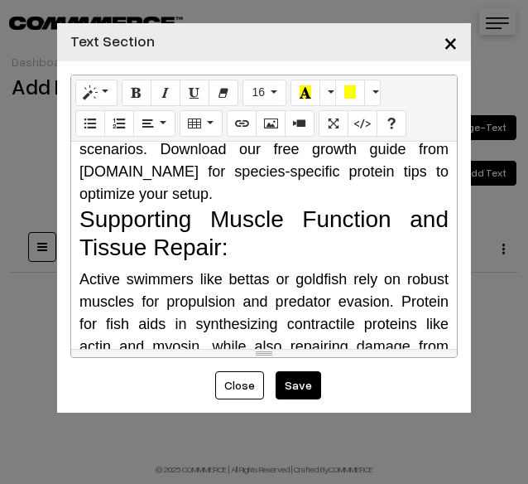
scroll to position [497, 0]
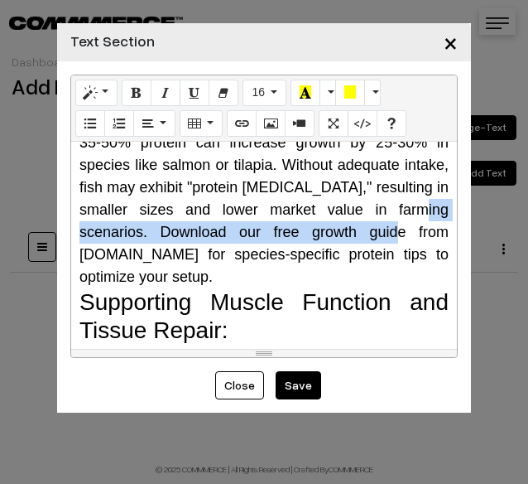
drag, startPoint x: 155, startPoint y: 221, endPoint x: 140, endPoint y: 253, distance: 34.8
click at [140, 253] on div "Fish, especially juveniles and fry, have surging fish protein requirements duri…" at bounding box center [264, 143] width 369 height 291
click at [241, 122] on icon "Link (CTRL+K)" at bounding box center [242, 122] width 12 height 13
type input "Download our free growth guide from [DOMAIN_NAME]"
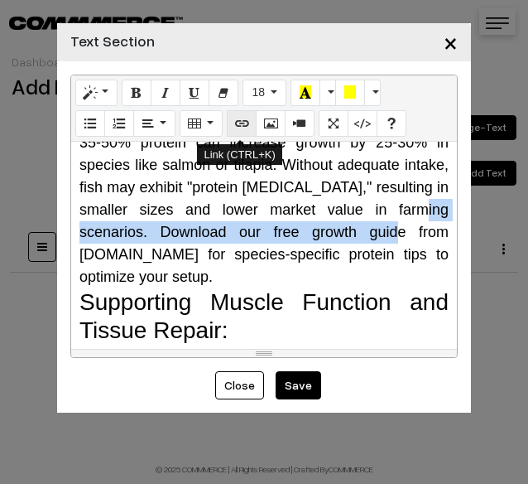
checkbox input "false"
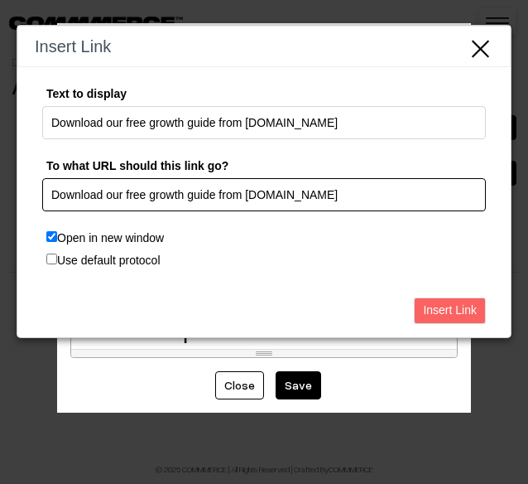
drag, startPoint x: 302, startPoint y: 193, endPoint x: 31, endPoint y: 195, distance: 270.9
click at [31, 195] on div "Text to display Download our free growth guide from [DOMAIN_NAME] To what URL s…" at bounding box center [264, 178] width 494 height 222
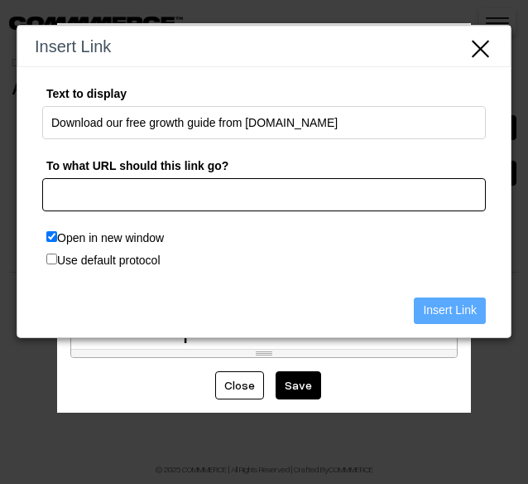
paste input "[URL][DOMAIN_NAME]"
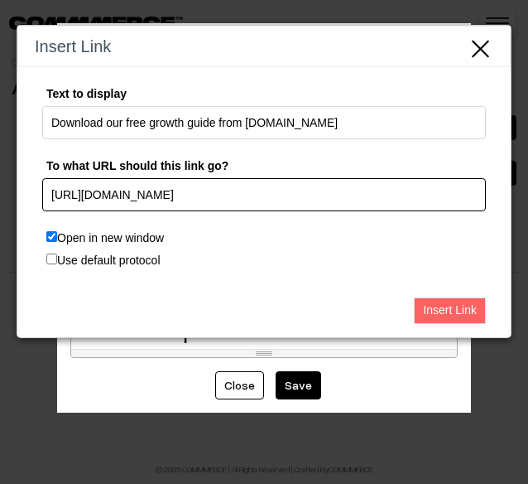
type input "[URL][DOMAIN_NAME]"
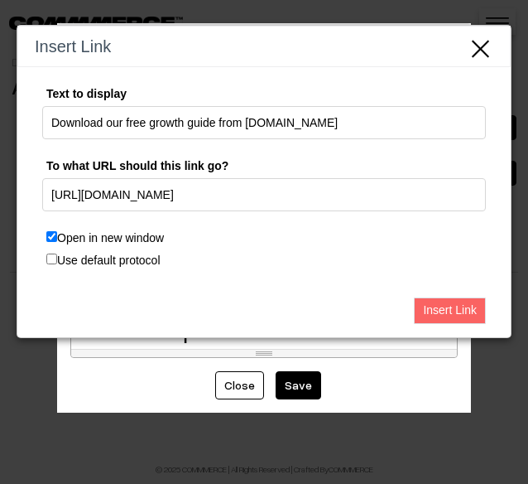
click at [480, 301] on input "Insert Link" at bounding box center [450, 310] width 72 height 27
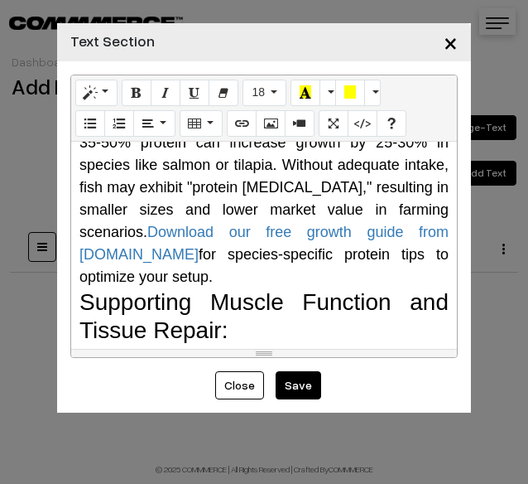
click at [241, 259] on span "Fish, especially juveniles and fry, have surging fish protein requirements duri…" at bounding box center [264, 142] width 369 height 285
click at [440, 229] on div "Why Do Fish Need Protein? The Science Behind It Protein is a macronutrient comp…" at bounding box center [264, 245] width 386 height 207
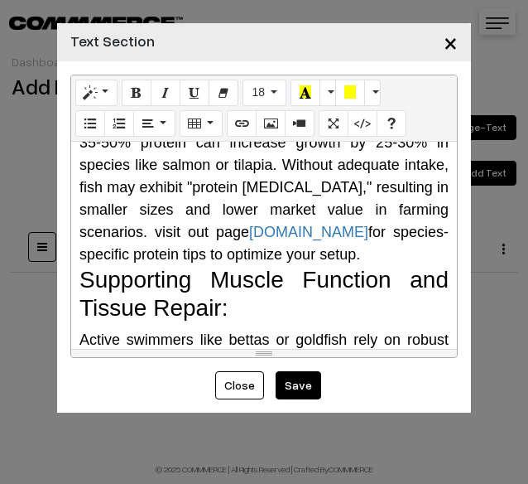
click at [209, 253] on span "Fish, especially juveniles and fry, have surging fish protein requirements duri…" at bounding box center [264, 131] width 369 height 263
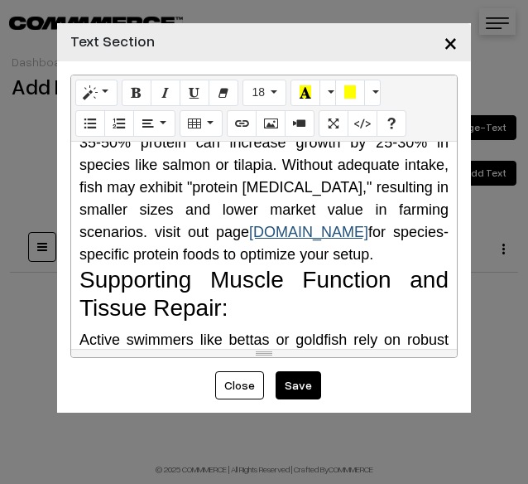
click at [272, 229] on link "[DOMAIN_NAME]" at bounding box center [308, 232] width 119 height 17
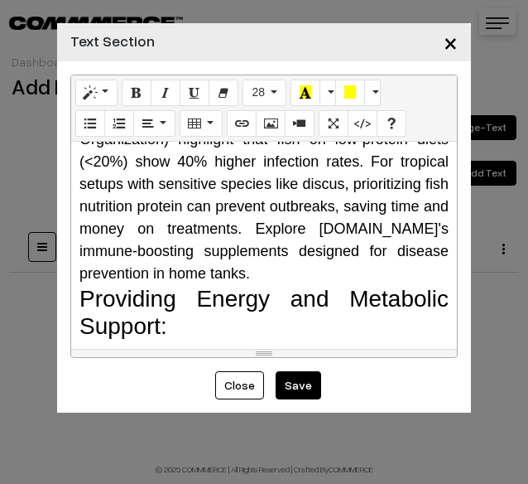
scroll to position [1077, 0]
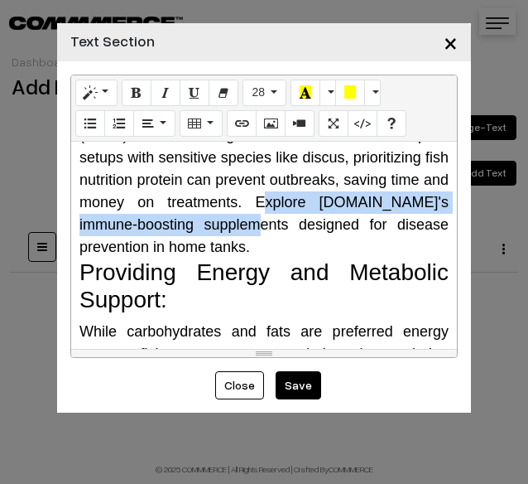
drag, startPoint x: 75, startPoint y: 221, endPoint x: 459, endPoint y: 229, distance: 383.6
click at [459, 229] on div "Normal Quote Code Header 1 Header 2 Header 3 Header 4 Header 5 Header 6 28 8 9 …" at bounding box center [264, 216] width 414 height 310
click at [237, 129] on icon "Link (CTRL+K)" at bounding box center [242, 122] width 12 height 13
checkbox input "true"
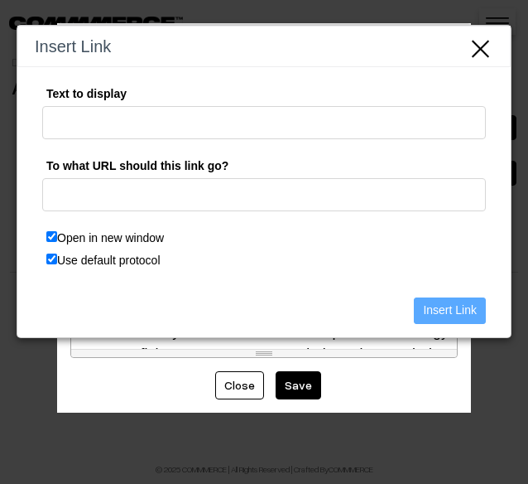
click at [484, 44] on icon "Close" at bounding box center [481, 46] width 25 height 27
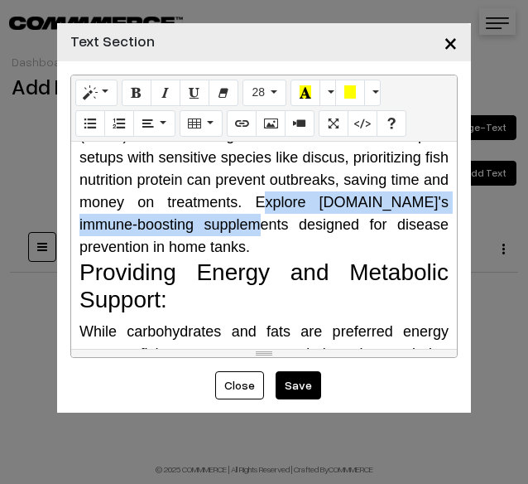
drag, startPoint x: 76, startPoint y: 219, endPoint x: 437, endPoint y: 229, distance: 361.2
click at [437, 229] on div "Why Do Fish Need Protein? The Science Behind It Protein is a macronutrient comp…" at bounding box center [264, 245] width 386 height 207
click at [239, 123] on icon "Link (CTRL+K)" at bounding box center [242, 122] width 12 height 13
type input "Explore [DOMAIN_NAME]'s immune-boosting supplements"
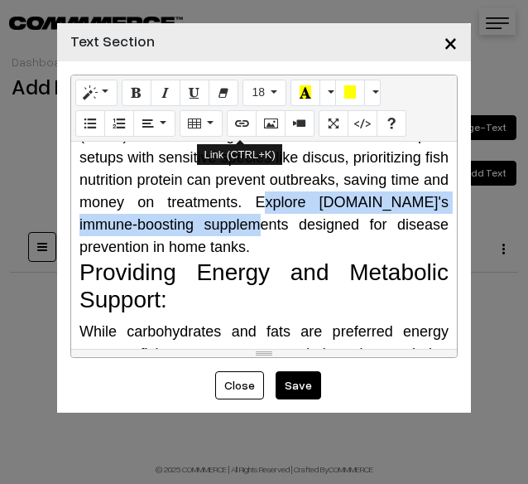
checkbox input "false"
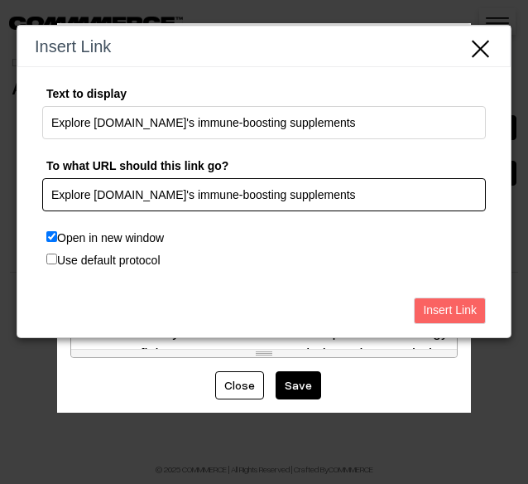
drag, startPoint x: 333, startPoint y: 195, endPoint x: -65, endPoint y: 195, distance: 397.6
click at [0, 195] on html "Thank you for showing interest. Our team will call you shortly. Close tunai.in …" at bounding box center [264, 242] width 528 height 484
paste input "https://tunai.in/categories/tunai-fish-food"
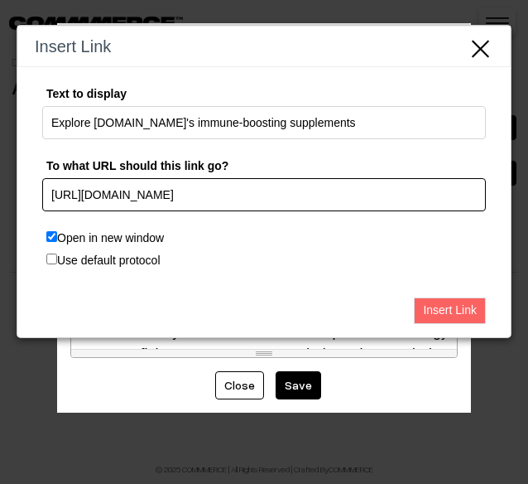
type input "https://tunai.in/categories/tunai-fish-food"
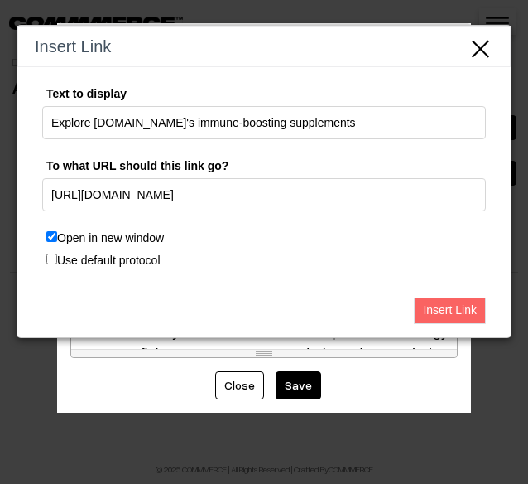
click at [457, 303] on input "Insert Link" at bounding box center [450, 310] width 72 height 27
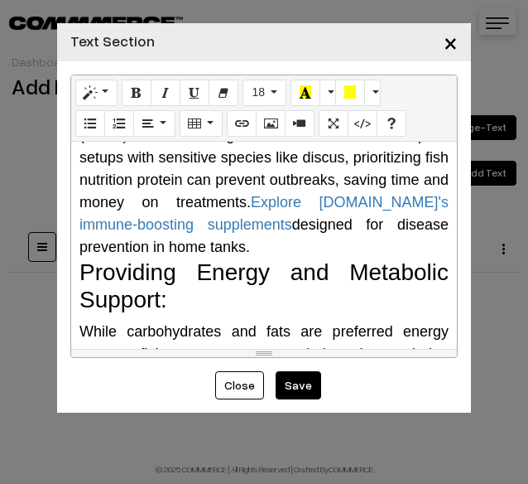
click at [293, 311] on h3 "Providing Energy and Metabolic Support:" at bounding box center [264, 285] width 369 height 55
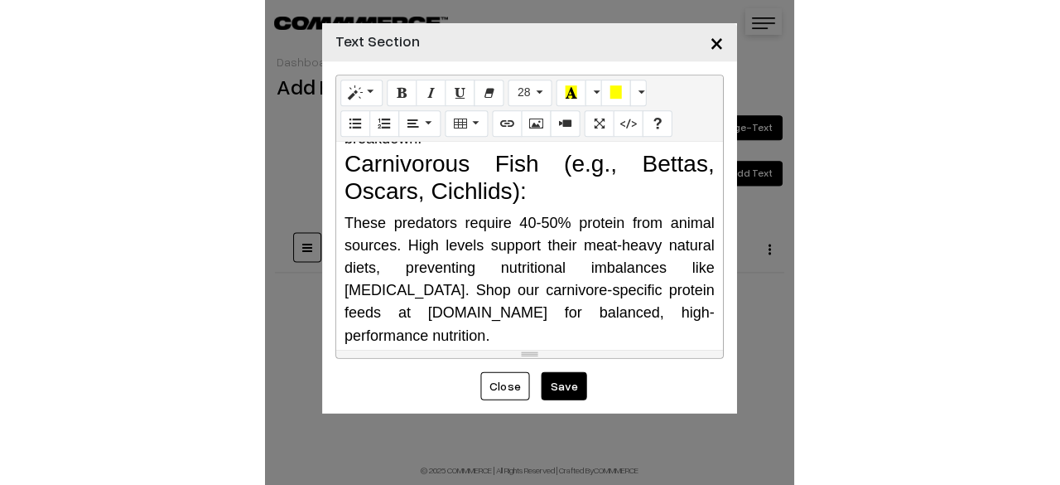
scroll to position [2071, 0]
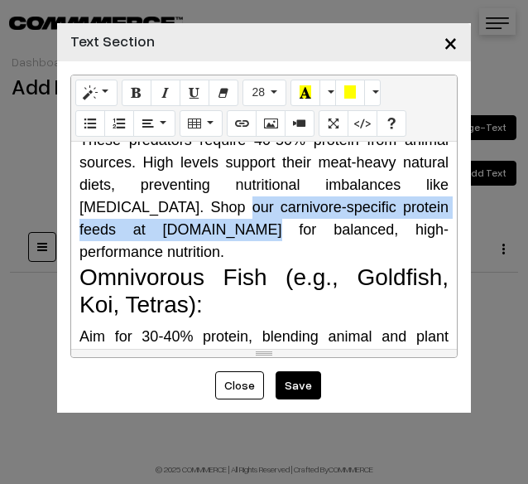
drag, startPoint x: 141, startPoint y: 228, endPoint x: 140, endPoint y: 261, distance: 33.1
click at [140, 260] on span "These predators require 40-50% protein from animal sources. High levels support…" at bounding box center [264, 196] width 369 height 128
click at [236, 127] on icon "Link (CTRL+K)" at bounding box center [242, 122] width 12 height 13
type input "Shop our carnivore-specific protein feeds at [DOMAIN_NAME]"
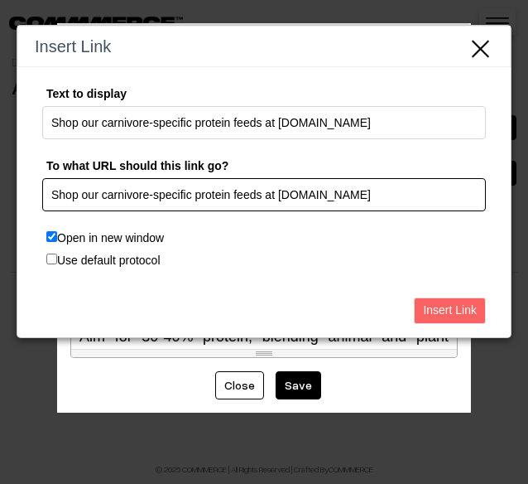
drag, startPoint x: 358, startPoint y: 187, endPoint x: -166, endPoint y: 211, distance: 524.0
click at [0, 211] on html "Thank you for showing interest. Our team will call you shortly. Close tunai.in …" at bounding box center [264, 242] width 528 height 484
paste input "https://tunai.in/categories/tunai-fish-food"
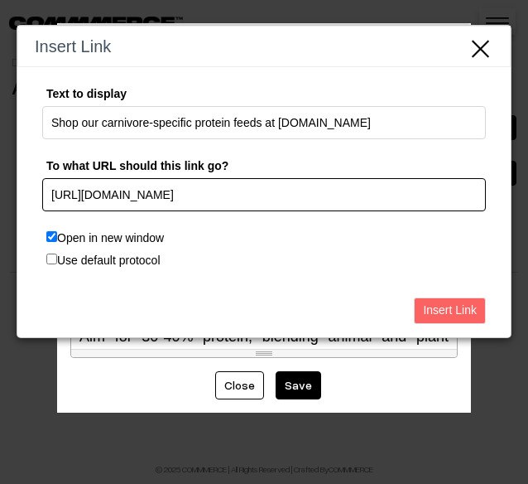
type input "https://tunai.in/categories/tunai-fish-food"
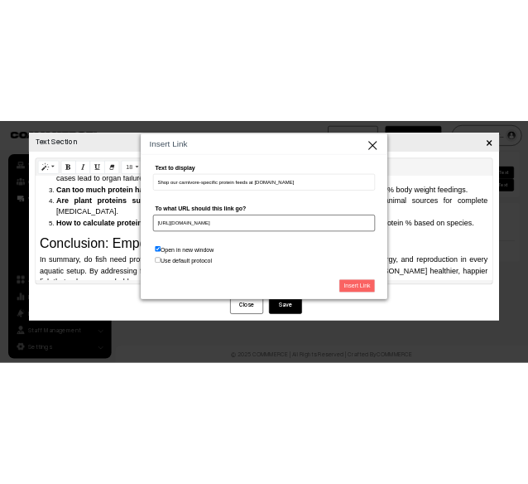
scroll to position [961, 0]
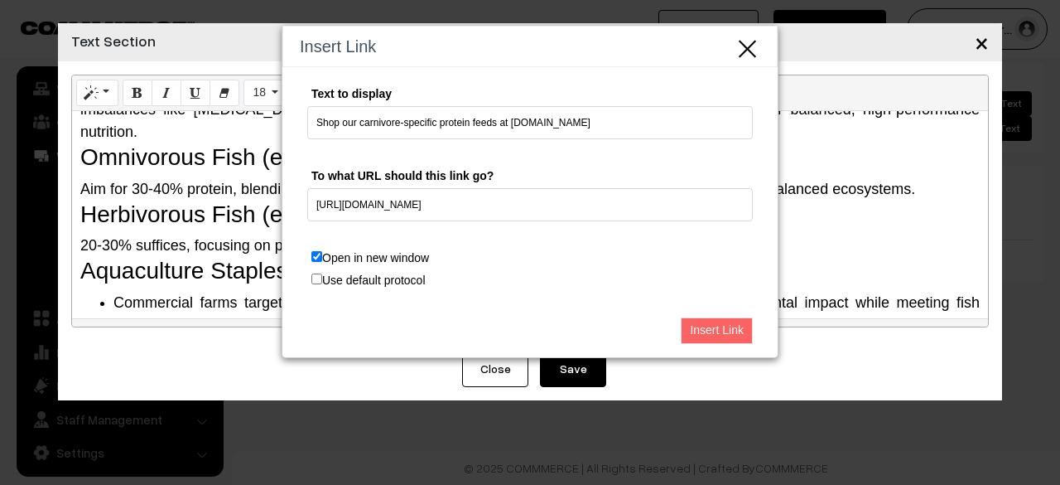
click at [709, 322] on input "Insert Link" at bounding box center [717, 330] width 72 height 27
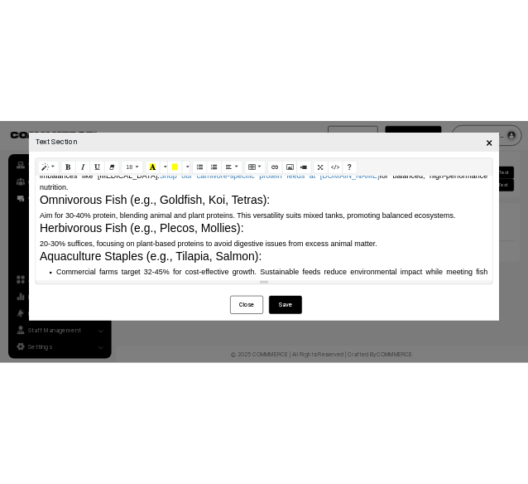
scroll to position [2071, 0]
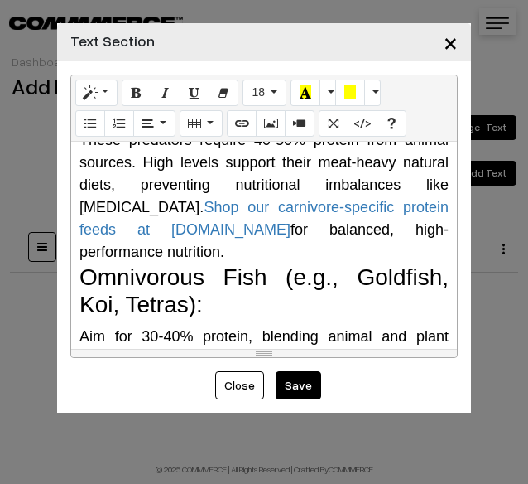
click at [262, 310] on h3 "Omnivorous Fish (e.g., Goldfish, Koi, Tetras):" at bounding box center [264, 290] width 369 height 55
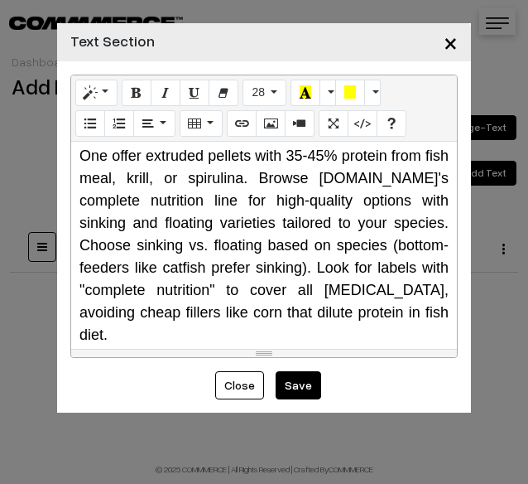
scroll to position [3147, 0]
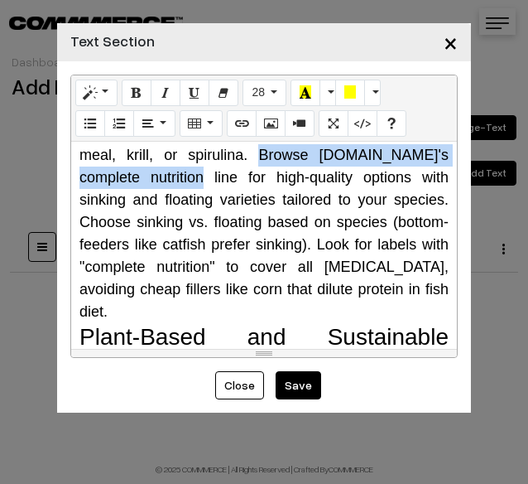
drag, startPoint x: 299, startPoint y: 177, endPoint x: 234, endPoint y: 214, distance: 74.9
click at [234, 214] on div "Reputable brands like New Life Spectrum or Omega One offer extruded pellets wit…" at bounding box center [264, 211] width 369 height 224
click at [236, 122] on icon "Link (CTRL+K)" at bounding box center [242, 122] width 12 height 13
type input "Browse [DOMAIN_NAME]'s complete nutrition line"
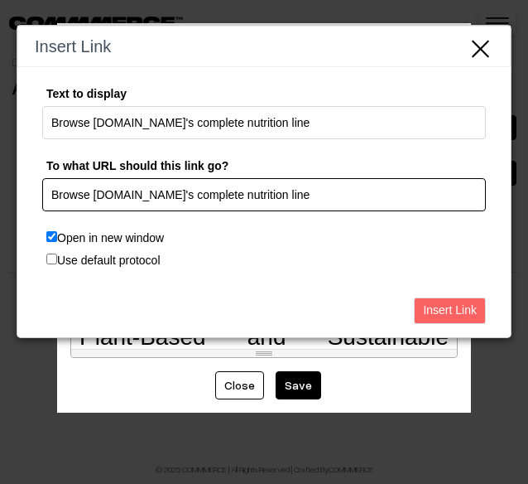
drag, startPoint x: 248, startPoint y: 199, endPoint x: 20, endPoint y: 212, distance: 228.2
click at [20, 212] on div "Text to display Browse TUNAI.IN's complete nutrition line To what URL should th…" at bounding box center [264, 178] width 494 height 222
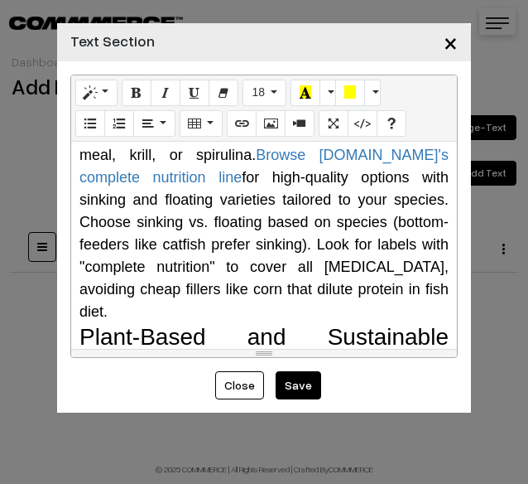
click at [331, 277] on span "Reputable brands like New Life Spectrum or Omega One offer extruded pellets wit…" at bounding box center [264, 211] width 369 height 218
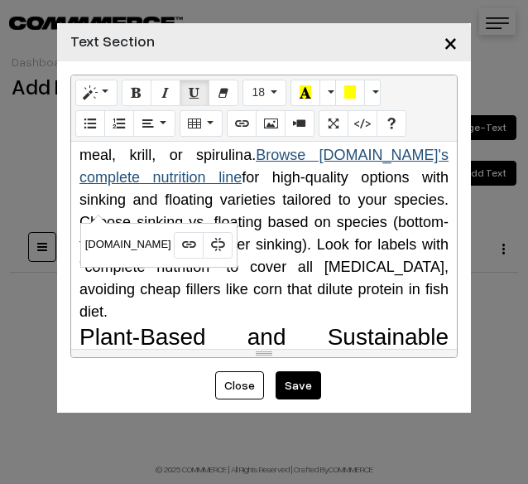
click at [391, 181] on link "Browse [DOMAIN_NAME]'s complete nutrition line" at bounding box center [264, 166] width 369 height 39
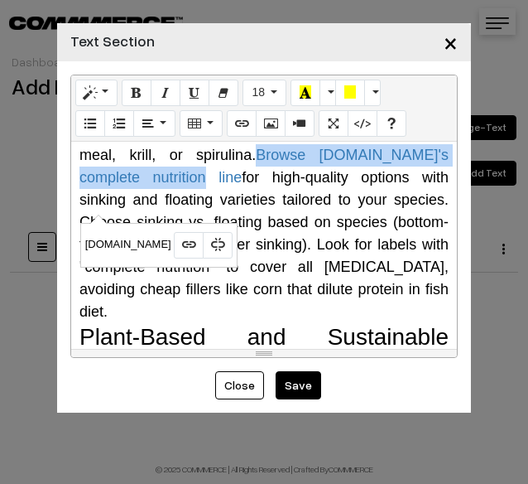
drag, startPoint x: 297, startPoint y: 181, endPoint x: 234, endPoint y: 214, distance: 70.8
click at [234, 214] on div "Reputable brands like New Life Spectrum or Omega One offer extruded pellets wit…" at bounding box center [264, 211] width 369 height 224
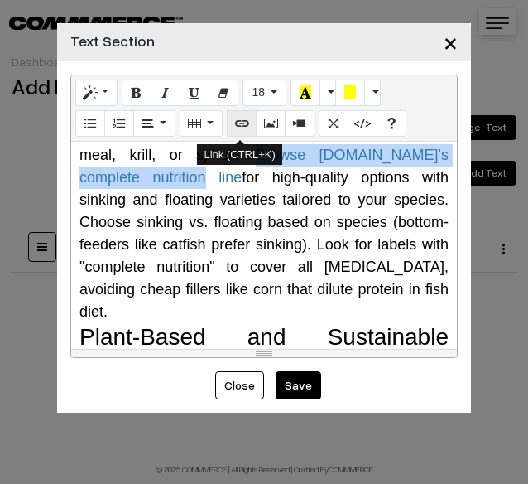
click at [248, 130] on button "Link (CTRL+K)" at bounding box center [242, 123] width 30 height 27
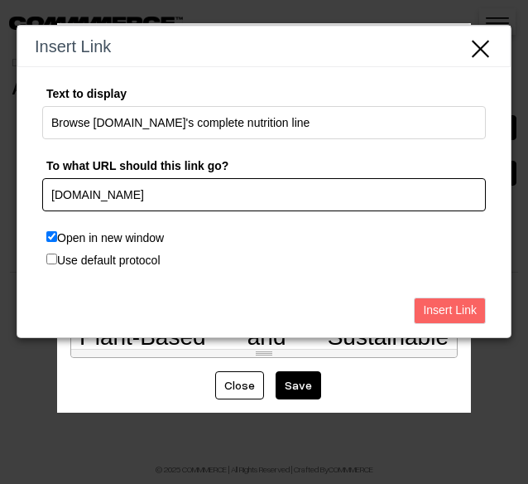
drag, startPoint x: 252, startPoint y: 191, endPoint x: -5, endPoint y: 216, distance: 258.0
click at [0, 216] on html "Thank you for showing interest. Our team will call you shortly. Close tunai.in …" at bounding box center [264, 242] width 528 height 484
paste input "[URL][DOMAIN_NAME]"
type input "[URL][DOMAIN_NAME]"
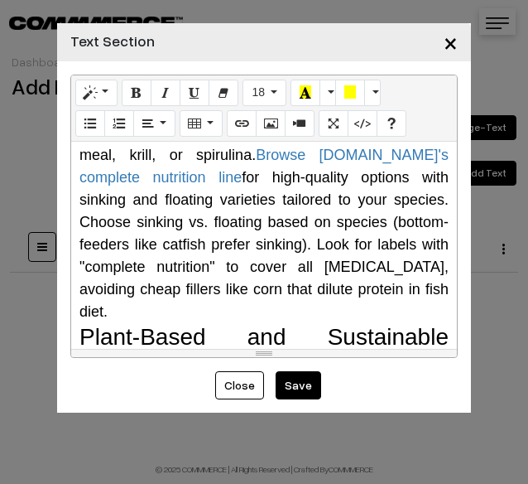
click at [194, 247] on span "Reputable brands like New Life Spectrum or Omega One offer extruded pellets wit…" at bounding box center [264, 211] width 369 height 218
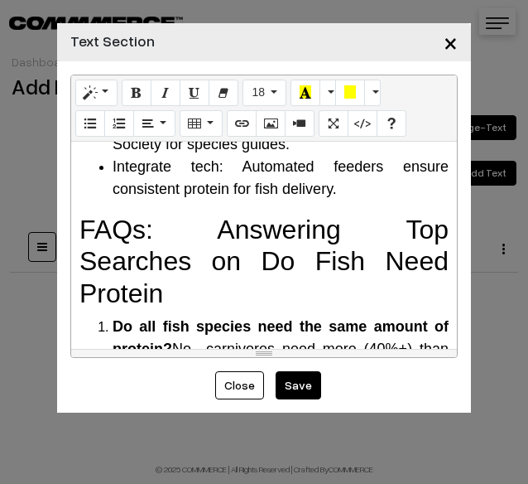
scroll to position [4224, 0]
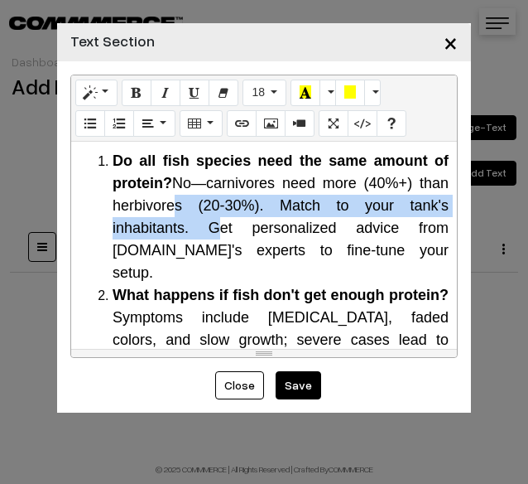
drag, startPoint x: 199, startPoint y: 255, endPoint x: 200, endPoint y: 244, distance: 11.7
click at [200, 244] on li "Do all fish species need the same amount of protein? No—carnivores need more (4…" at bounding box center [281, 217] width 336 height 134
click at [209, 248] on span "No—carnivores need more (40%+) than herbivores (20-30%). Match to your tank's i…" at bounding box center [281, 228] width 336 height 106
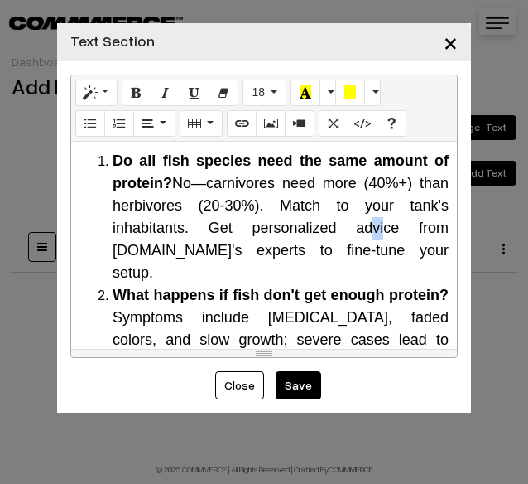
drag, startPoint x: 368, startPoint y: 256, endPoint x: 354, endPoint y: 256, distance: 14.1
click at [354, 256] on span "No—carnivores need more (40%+) than herbivores (20-30%). Match to your tank's i…" at bounding box center [281, 228] width 336 height 106
click at [203, 248] on span "No—carnivores need more (40%+) than herbivores (20-30%). Match to your tank's i…" at bounding box center [281, 228] width 336 height 106
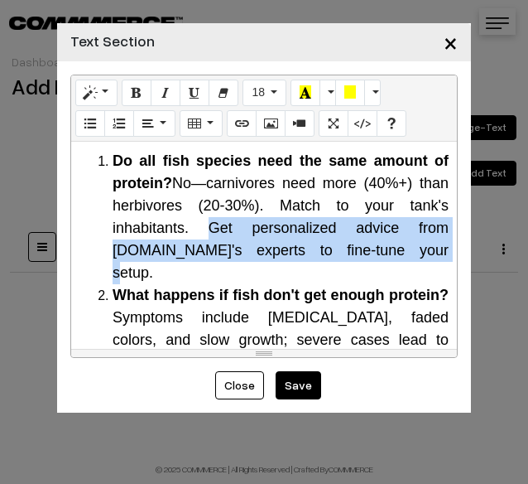
drag, startPoint x: 393, startPoint y: 278, endPoint x: 195, endPoint y: 253, distance: 200.3
click at [195, 253] on span "No—carnivores need more (40%+) than herbivores (20-30%). Match to your tank's i…" at bounding box center [281, 228] width 336 height 106
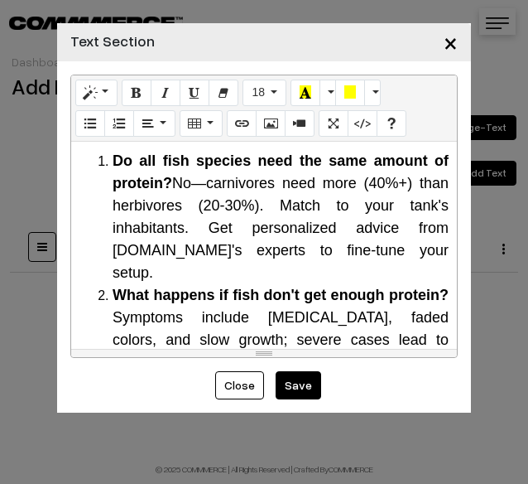
click at [205, 253] on span "No—carnivores need more (40%+) than herbivores (20-30%). Match to your tank's i…" at bounding box center [281, 228] width 336 height 106
click at [237, 279] on span "No—carnivores need more (40%+) than herbivores (20-30%). Match to your tank's i…" at bounding box center [281, 228] width 336 height 106
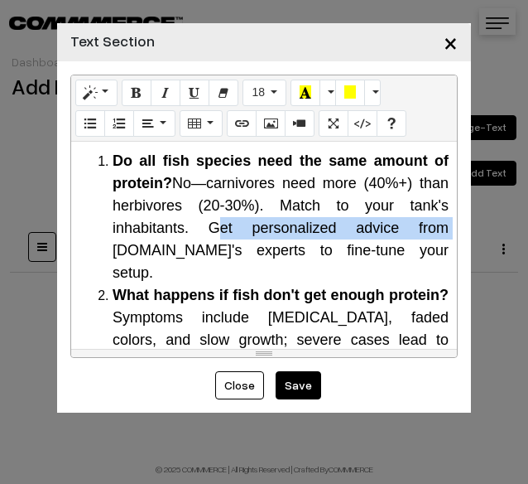
drag, startPoint x: 202, startPoint y: 251, endPoint x: 437, endPoint y: 254, distance: 234.4
click at [437, 254] on div "Why Do Fish Need Protein? The Science Behind It Protein is a macronutrient comp…" at bounding box center [264, 245] width 386 height 207
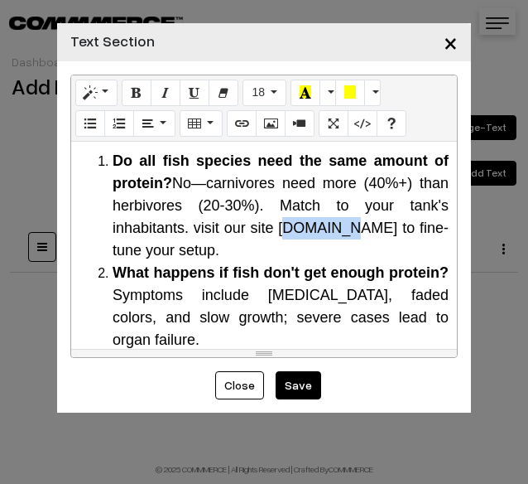
drag, startPoint x: 287, startPoint y: 257, endPoint x: 354, endPoint y: 257, distance: 67.1
click at [354, 257] on span "No—carnivores need more (40%+) than herbivores (20-30%). Match to your tank's i…" at bounding box center [281, 217] width 336 height 84
click at [248, 132] on button "Link (CTRL+K)" at bounding box center [242, 123] width 30 height 27
type input "[DOMAIN_NAME]"
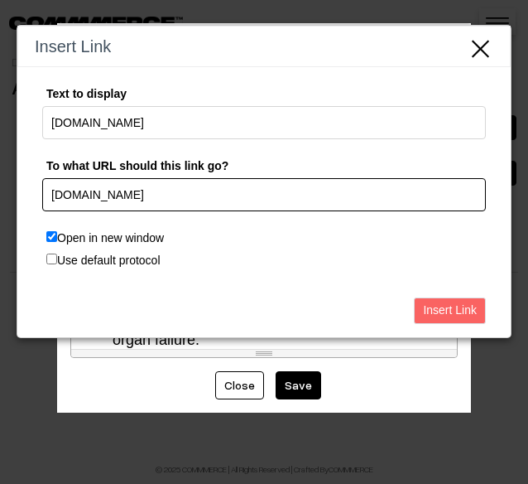
drag, startPoint x: 132, startPoint y: 202, endPoint x: -2, endPoint y: 201, distance: 133.4
click at [0, 201] on html "Thank you for showing interest. Our team will call you shortly. Close tunai.in …" at bounding box center [264, 242] width 528 height 484
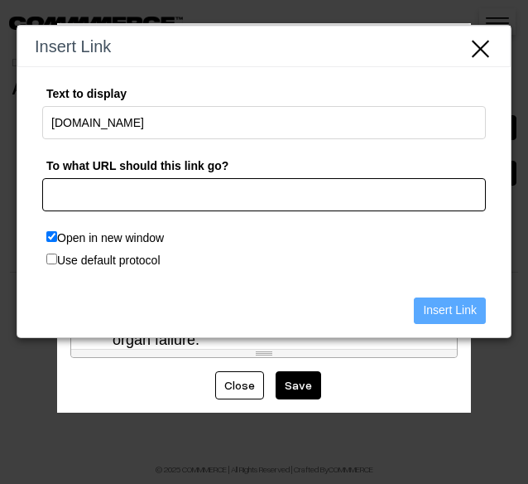
paste input "[URL][DOMAIN_NAME]"
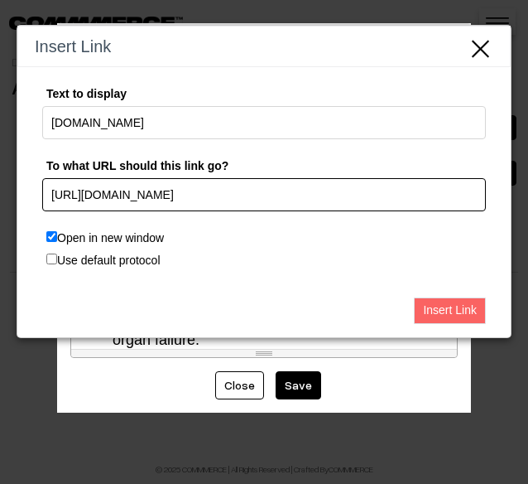
type input "[URL][DOMAIN_NAME]"
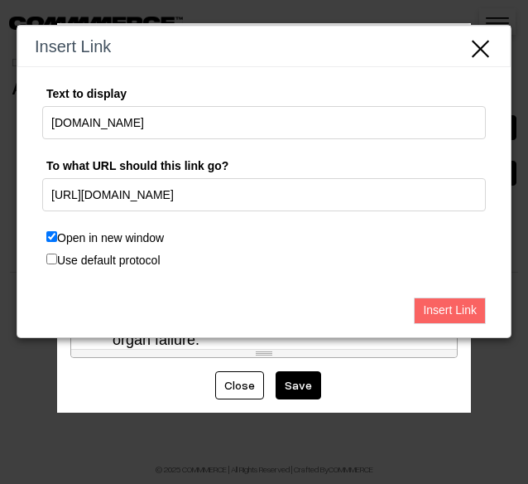
click at [439, 312] on input "Insert Link" at bounding box center [450, 310] width 72 height 27
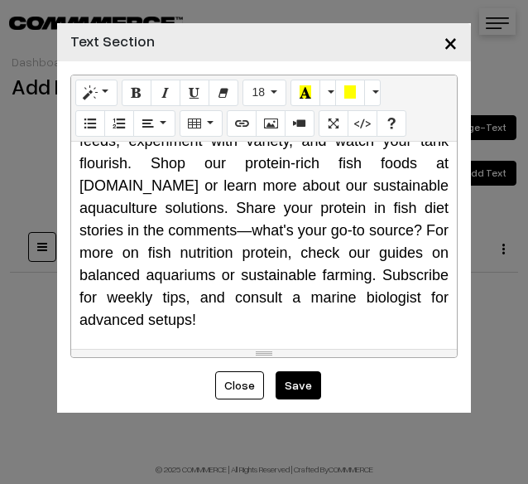
scroll to position [4950, 0]
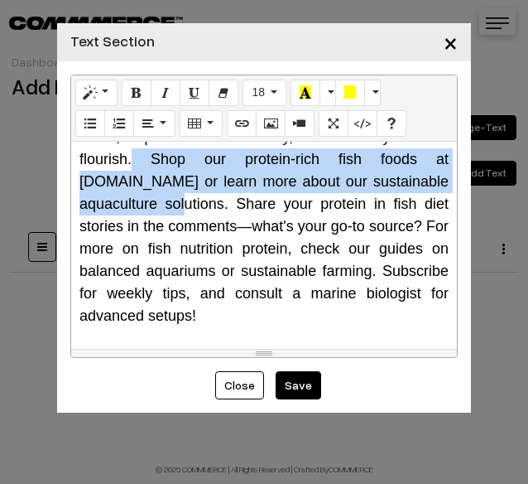
drag, startPoint x: 139, startPoint y: 159, endPoint x: 137, endPoint y: 208, distance: 48.9
click at [137, 208] on span "Upgrade your routine today: Assess your current feeds, experiment with variety,…" at bounding box center [264, 215] width 369 height 218
click at [242, 122] on icon "Link (CTRL+K)" at bounding box center [242, 122] width 12 height 13
type input "Shop our protein-rich fish foods at [DOMAIN_NAME] or learn more about our susta…"
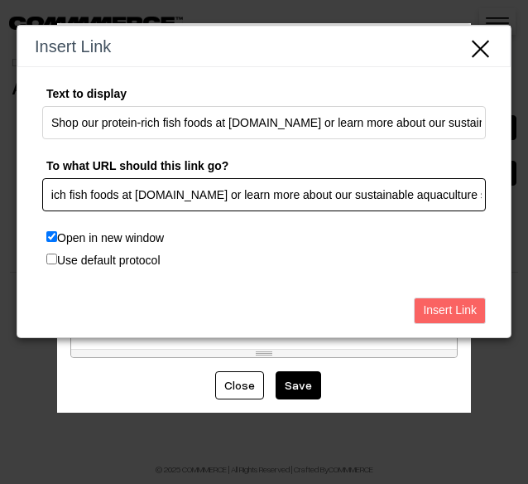
scroll to position [0, 0]
drag, startPoint x: 474, startPoint y: 194, endPoint x: -231, endPoint y: 200, distance: 704.9
click at [0, 200] on html "Thank you for showing interest. Our team will call you shortly. Close tunai.in …" at bounding box center [264, 242] width 528 height 484
type input "s"
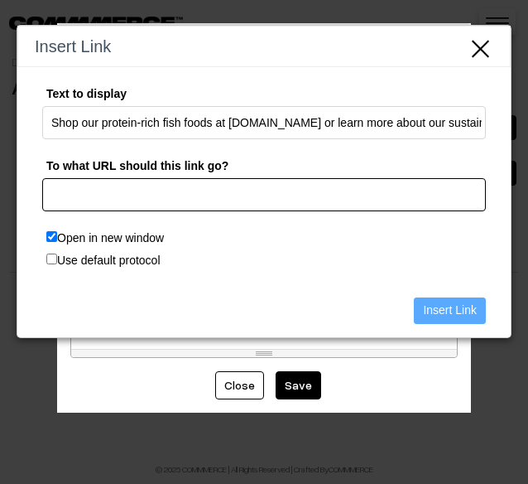
paste input "[URL][DOMAIN_NAME]"
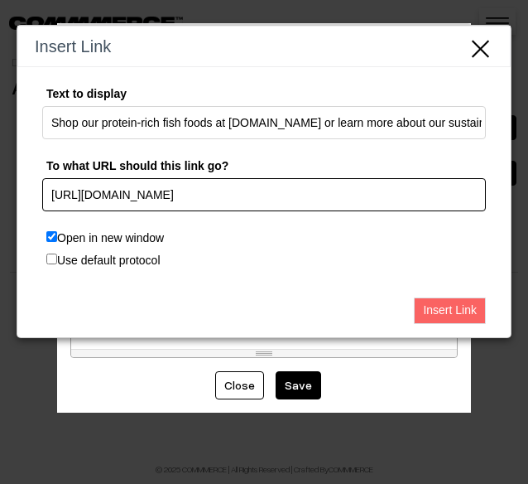
type input "[URL][DOMAIN_NAME]"
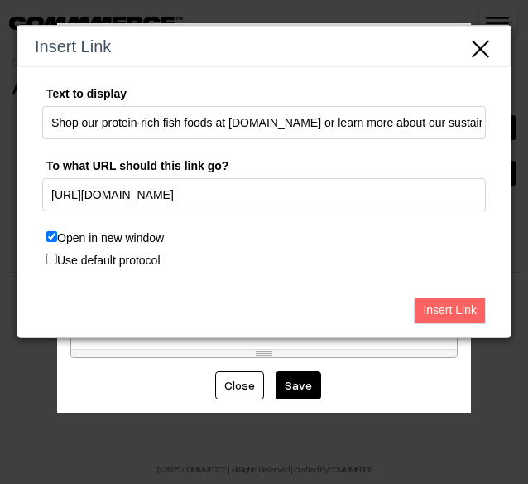
click at [426, 306] on input "Insert Link" at bounding box center [450, 310] width 72 height 27
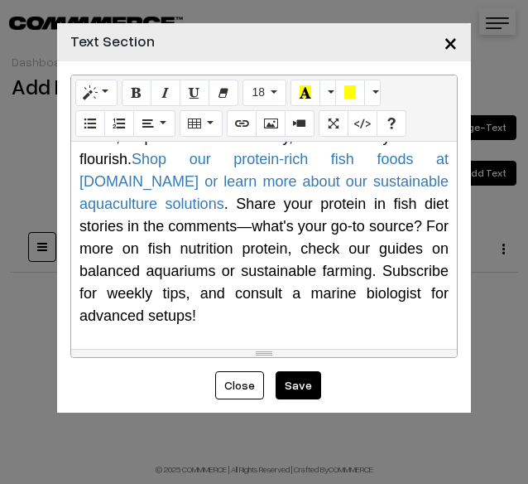
click at [291, 344] on div "Why Do Fish Need Protein? The Science Behind It Protein is a macronutrient comp…" at bounding box center [264, 245] width 386 height 207
click at [290, 387] on button "Save" at bounding box center [299, 385] width 46 height 28
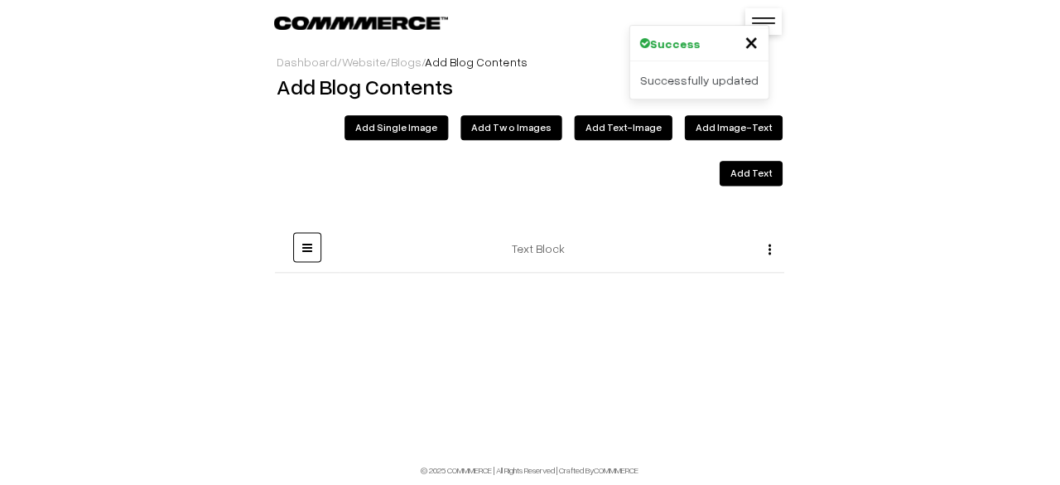
scroll to position [106, 0]
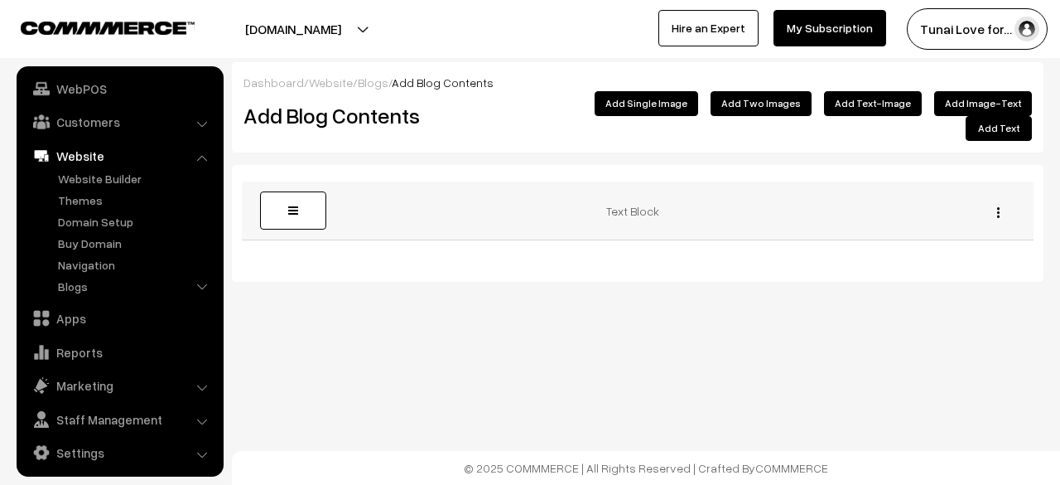
click at [528, 207] on img "button" at bounding box center [998, 212] width 2 height 11
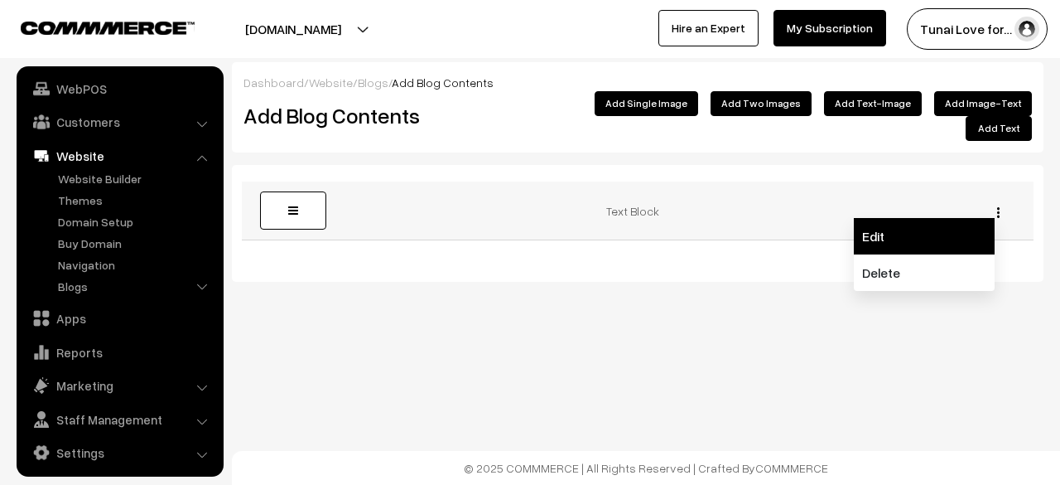
click at [528, 218] on link "Edit" at bounding box center [924, 236] width 141 height 36
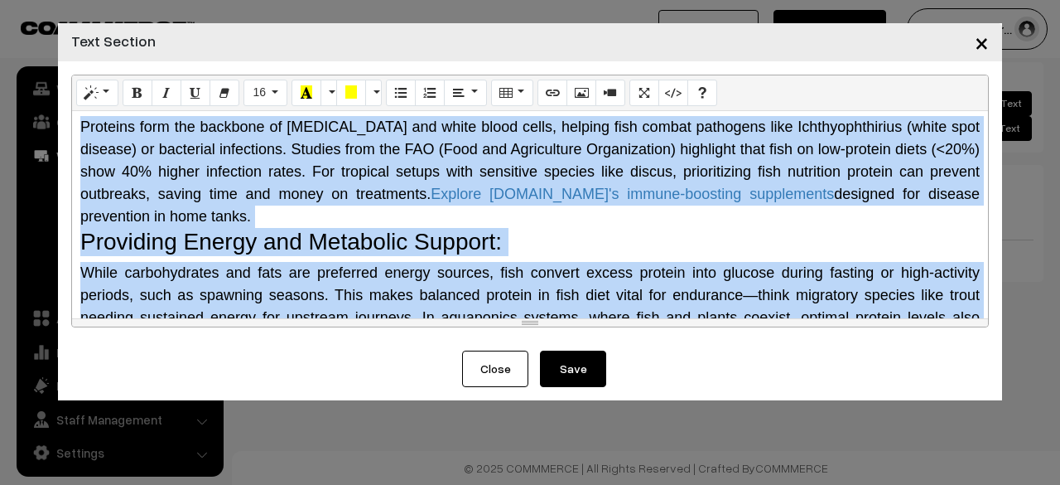
scroll to position [469, 0]
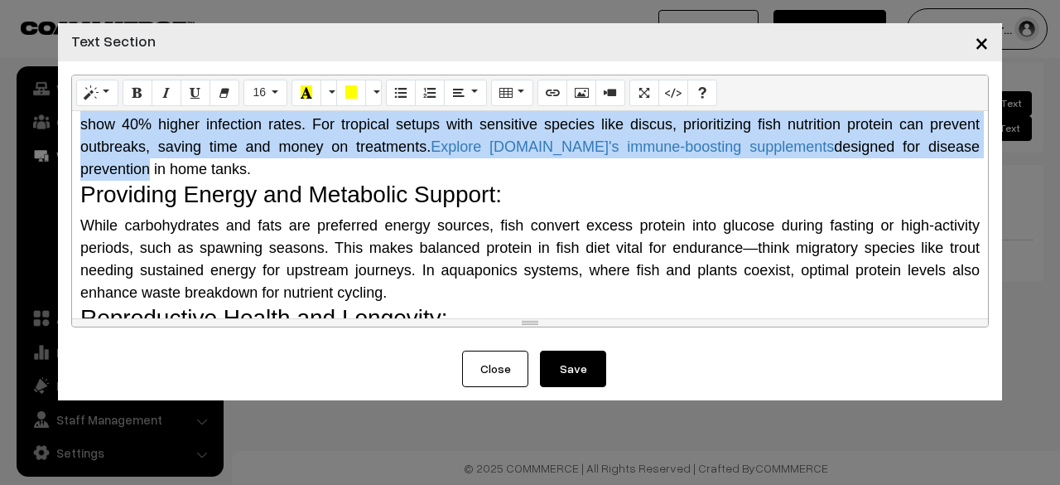
drag, startPoint x: 186, startPoint y: 118, endPoint x: 146, endPoint y: 168, distance: 63.6
click at [146, 168] on div "Why Do Fish Need Protein? The Science Behind It Protein is a macronutrient comp…" at bounding box center [530, 214] width 916 height 207
click at [146, 168] on span "Proteins form the backbone of [MEDICAL_DATA] and white blood cells, helping fis…" at bounding box center [530, 124] width 900 height 106
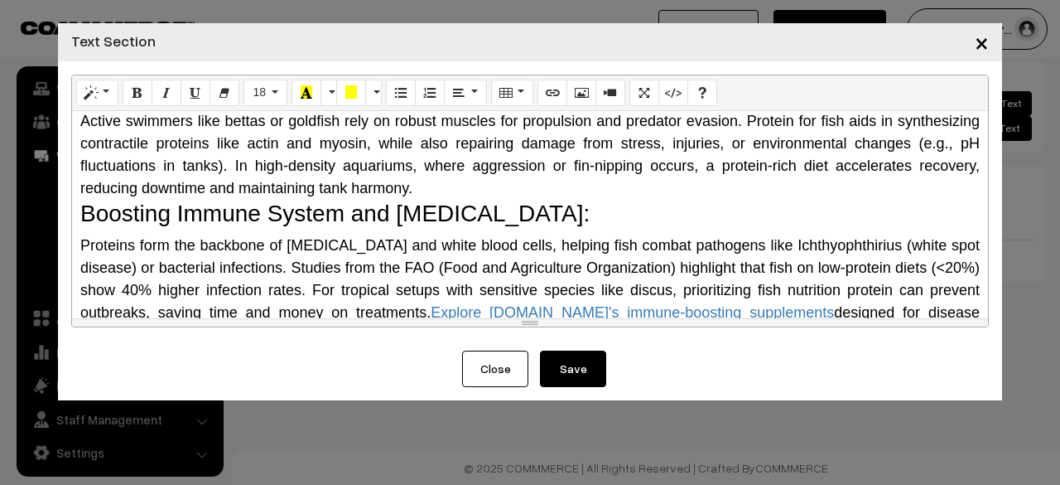
scroll to position [137, 0]
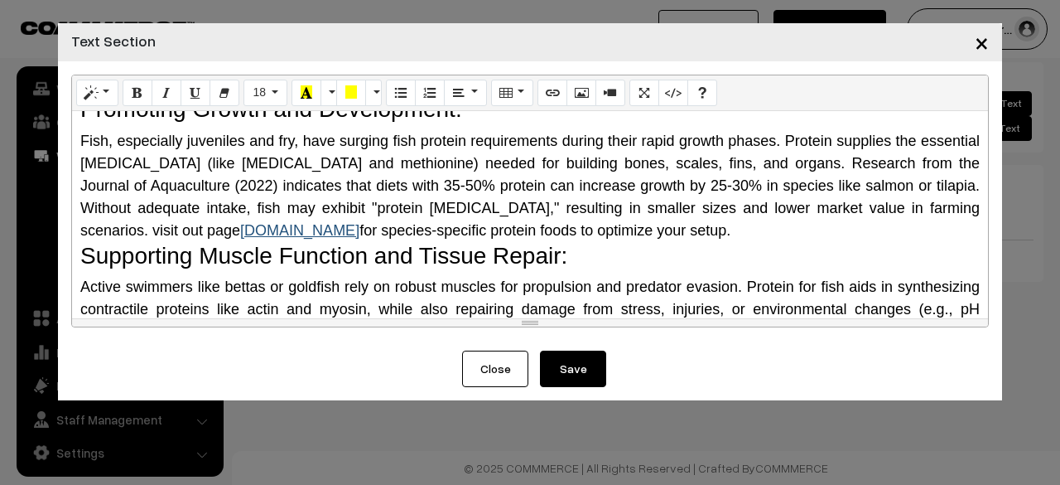
click at [240, 229] on link "[DOMAIN_NAME]" at bounding box center [299, 230] width 119 height 17
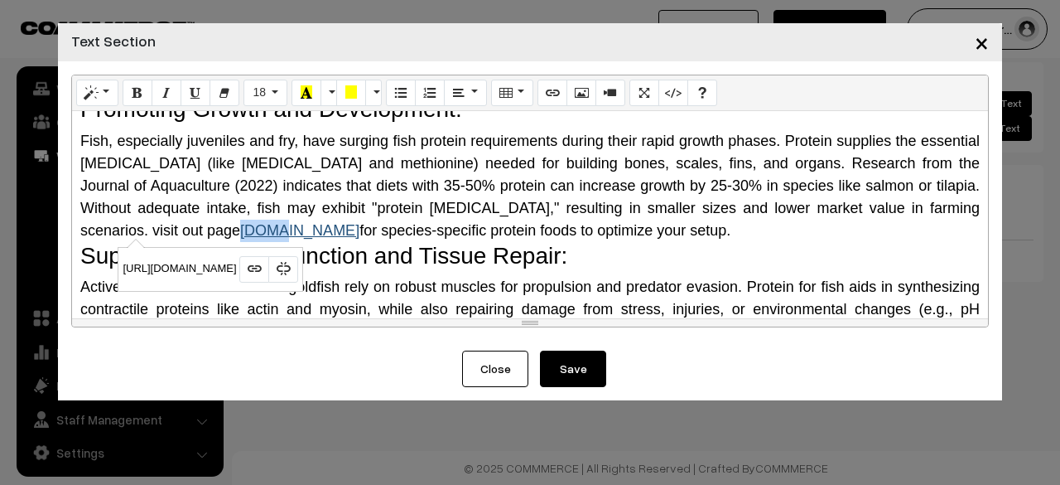
click at [240, 229] on link "[DOMAIN_NAME]" at bounding box center [299, 230] width 119 height 17
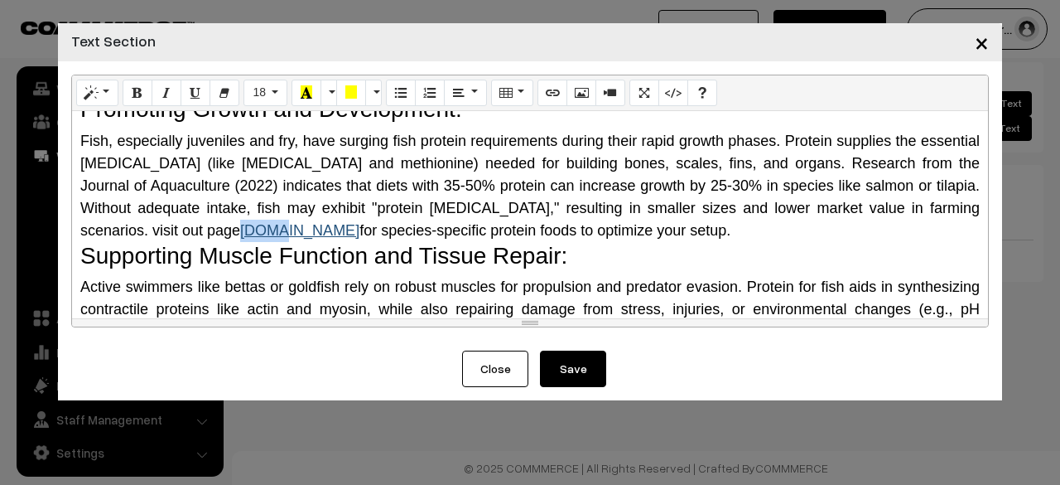
click at [240, 229] on link "[DOMAIN_NAME]" at bounding box center [299, 230] width 119 height 17
drag, startPoint x: 181, startPoint y: 233, endPoint x: 119, endPoint y: 229, distance: 61.4
click at [119, 229] on span "Fish, especially juveniles and fry, have surging fish protein requirements duri…" at bounding box center [530, 186] width 900 height 106
click at [365, 96] on button "More Color" at bounding box center [373, 93] width 17 height 27
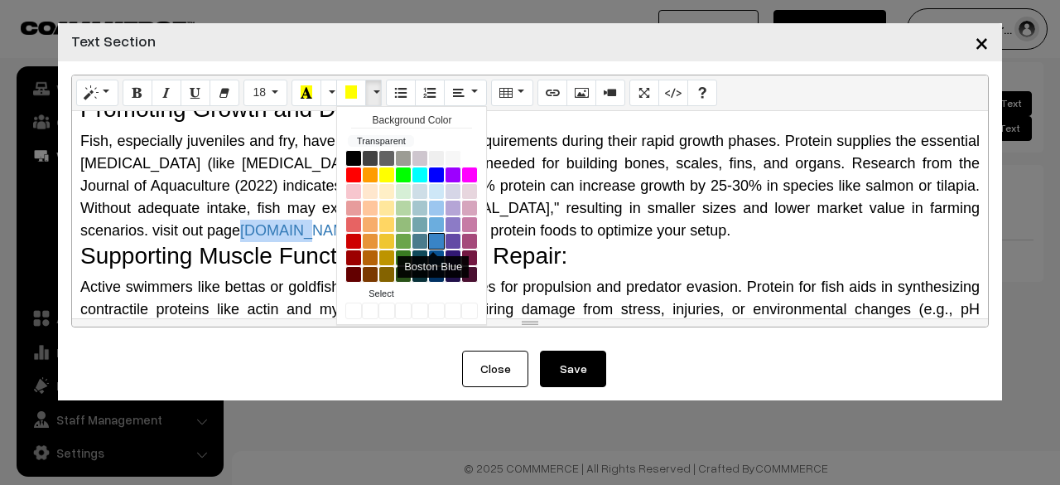
click at [429, 242] on button "Boston Blue" at bounding box center [436, 241] width 17 height 17
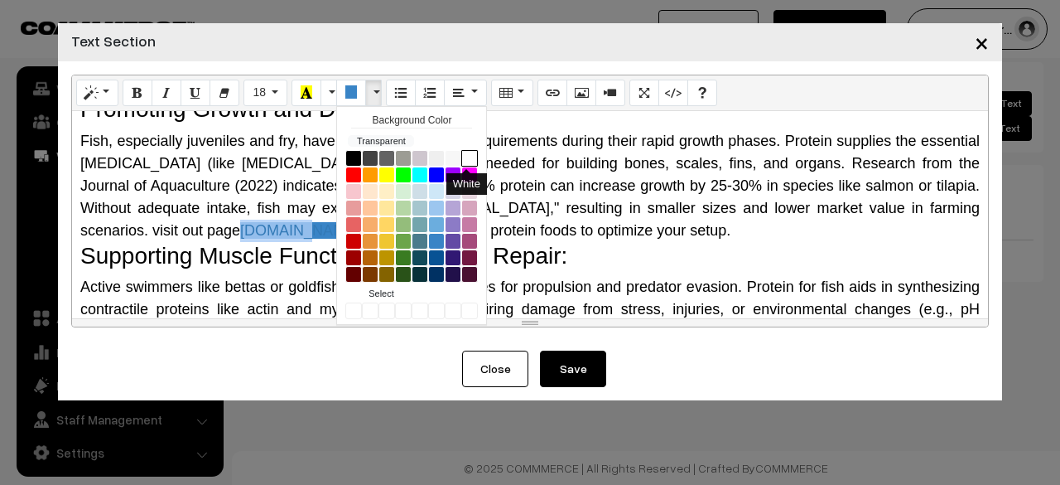
click at [464, 161] on button "White" at bounding box center [469, 158] width 17 height 17
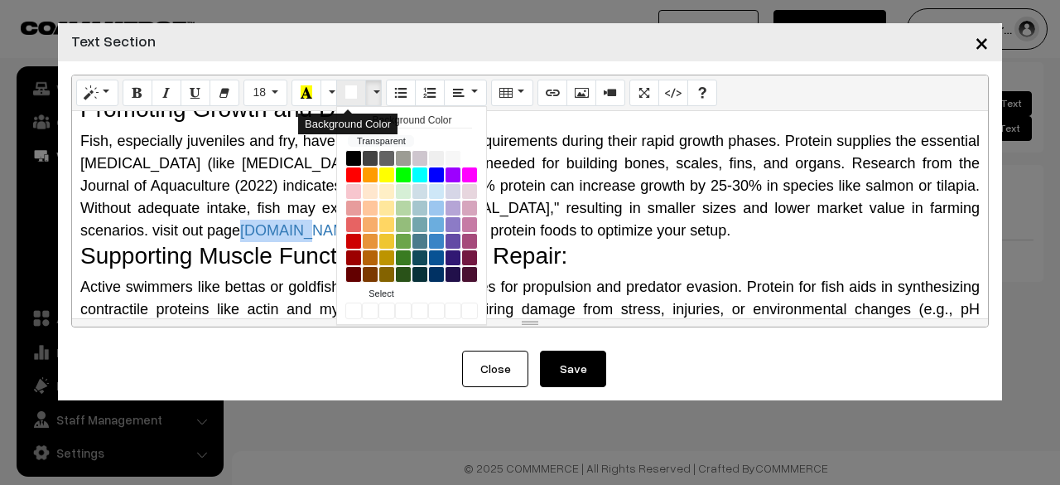
click at [350, 97] on icon "Background Color" at bounding box center [351, 91] width 12 height 13
click at [321, 95] on button "More Color" at bounding box center [329, 93] width 17 height 27
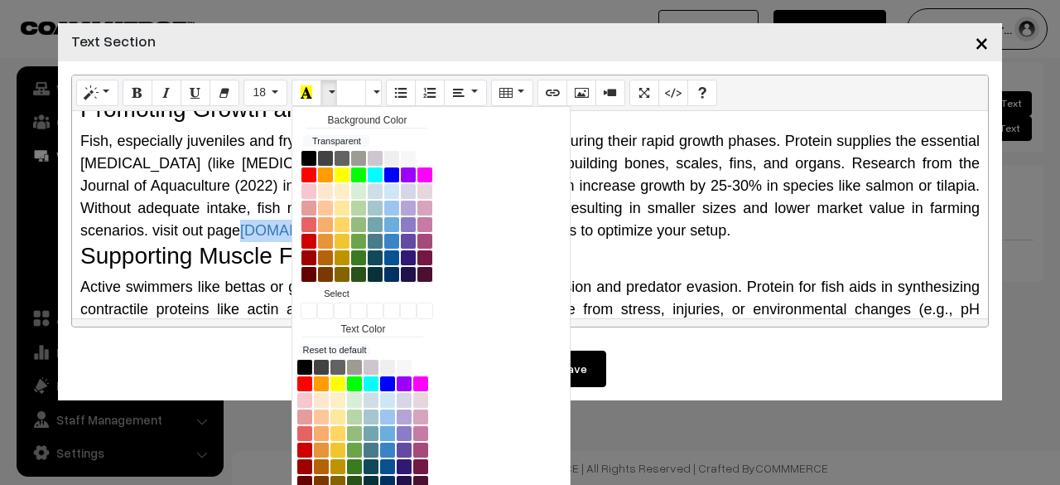
click at [379, 427] on button "Viking" at bounding box center [387, 433] width 17 height 17
click at [220, 244] on h3 "Supporting Muscle Function and Tissue Repair:" at bounding box center [530, 256] width 900 height 28
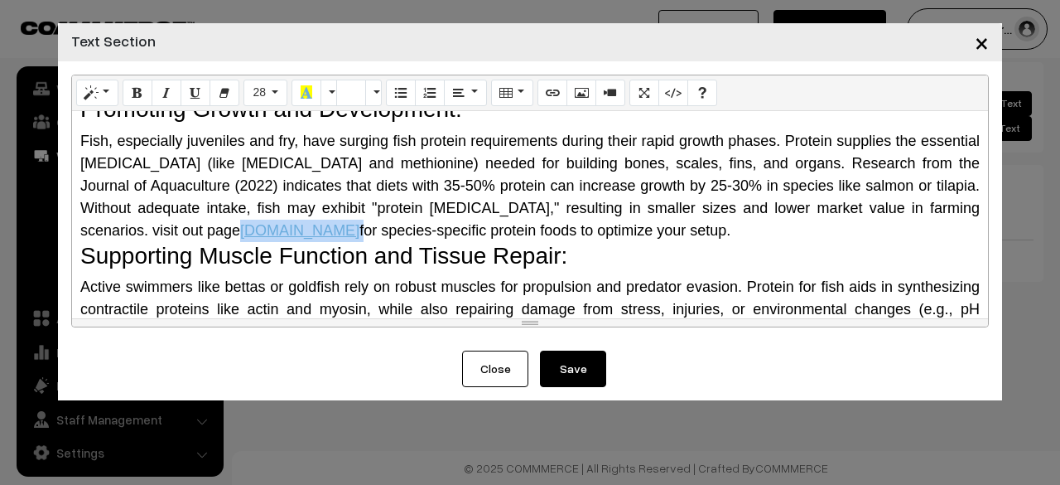
drag, startPoint x: 183, startPoint y: 224, endPoint x: 118, endPoint y: 223, distance: 64.6
click at [118, 223] on span "Fish, especially juveniles and fry, have surging fish protein requirements duri…" at bounding box center [530, 186] width 900 height 106
click at [321, 94] on button "More Color" at bounding box center [329, 93] width 17 height 27
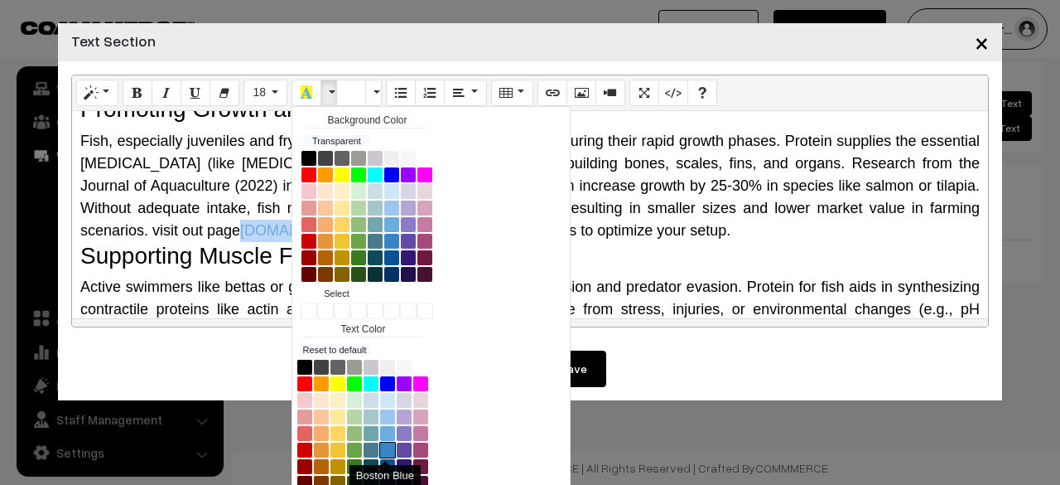
click at [379, 446] on button "Boston Blue" at bounding box center [387, 449] width 17 height 17
click at [245, 256] on h3 "Supporting Muscle Function and Tissue Repair:" at bounding box center [530, 256] width 900 height 28
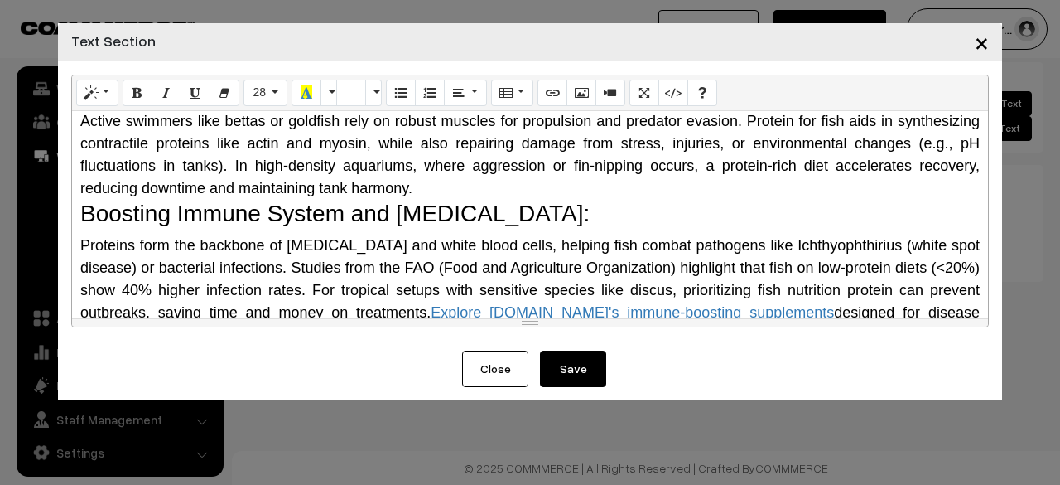
scroll to position [386, 0]
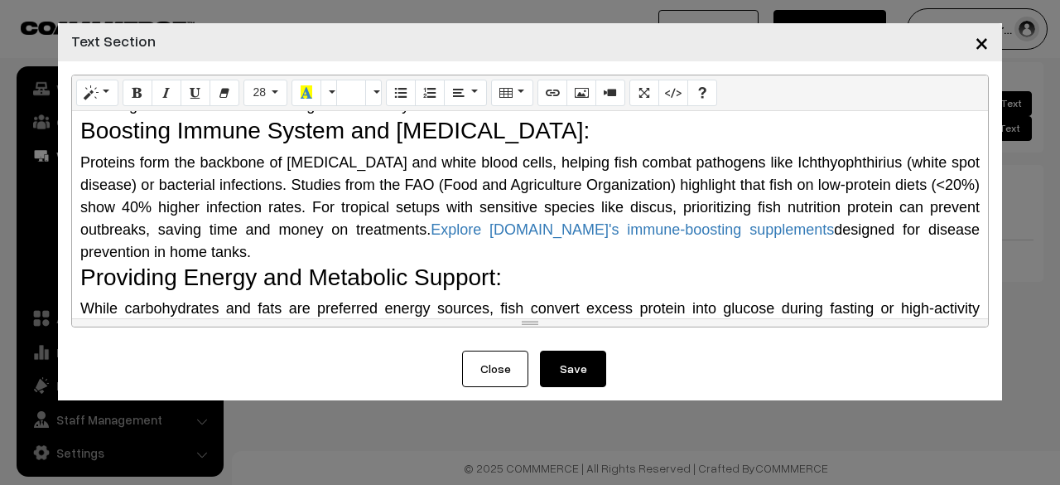
drag, startPoint x: 475, startPoint y: 227, endPoint x: 825, endPoint y: 228, distance: 349.5
click at [528, 228] on span "Proteins form the backbone of [MEDICAL_DATA] and white blood cells, helping fis…" at bounding box center [530, 207] width 900 height 106
click at [325, 90] on button "More Color" at bounding box center [329, 93] width 17 height 27
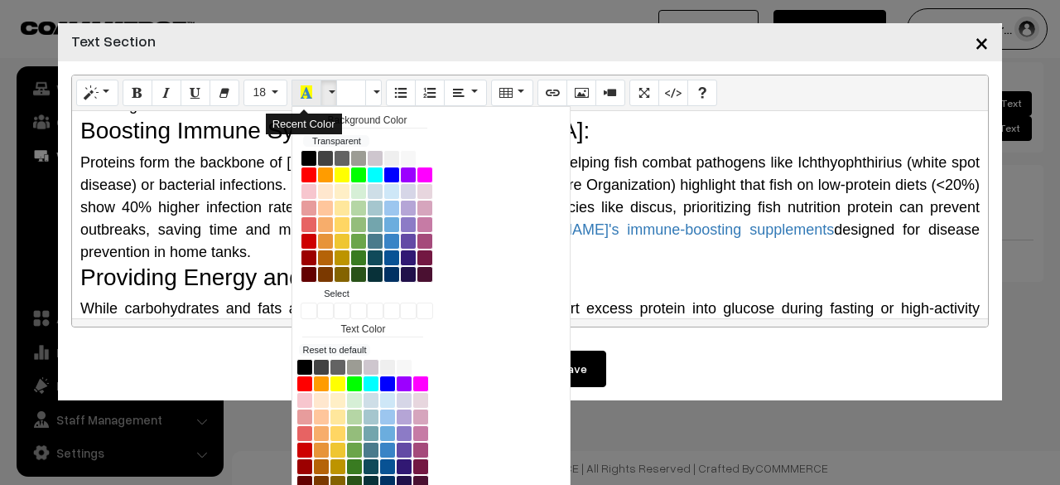
click at [305, 92] on button "Recent Color" at bounding box center [307, 93] width 30 height 27
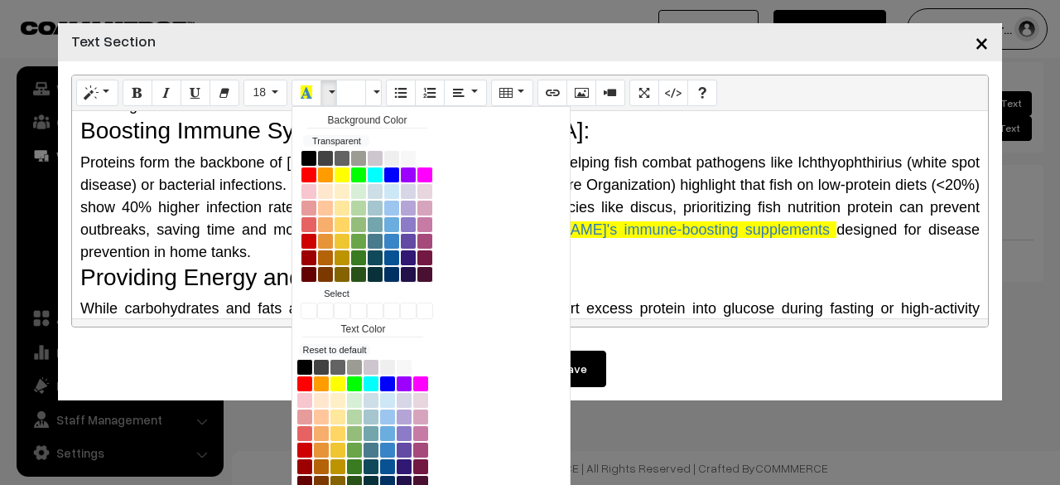
click at [528, 260] on div "Proteins form the backbone of [MEDICAL_DATA] and white blood cells, helping fis…" at bounding box center [530, 208] width 900 height 112
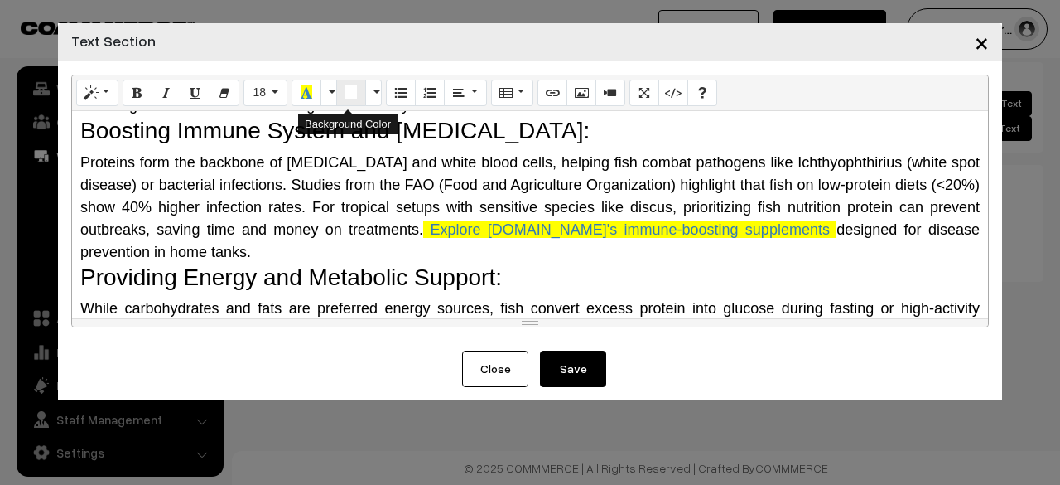
click at [340, 97] on button "Background Color" at bounding box center [351, 93] width 30 height 27
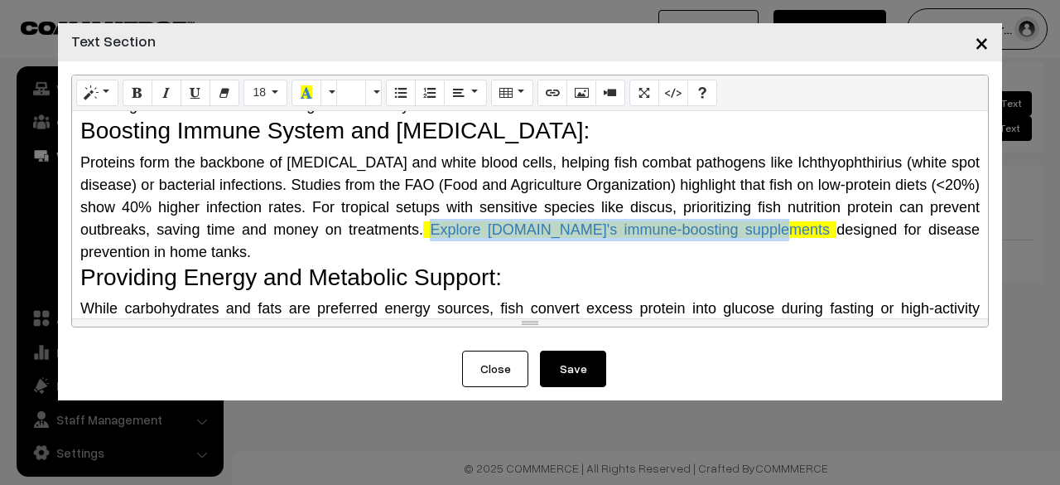
drag, startPoint x: 480, startPoint y: 229, endPoint x: 822, endPoint y: 229, distance: 342.1
click at [528, 229] on span "Explore [DOMAIN_NAME]'s immune-boosting supplements" at bounding box center [629, 229] width 413 height 17
click at [353, 92] on icon "Background Color" at bounding box center [351, 91] width 12 height 13
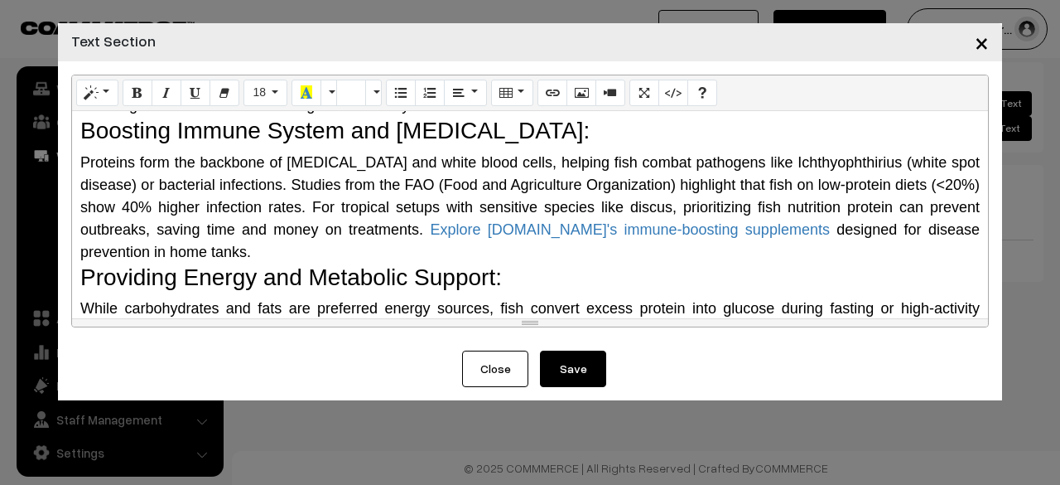
click at [477, 253] on div "Proteins form the backbone of [MEDICAL_DATA] and white blood cells, helping fis…" at bounding box center [530, 208] width 900 height 112
click at [321, 93] on button "More Color" at bounding box center [329, 93] width 17 height 27
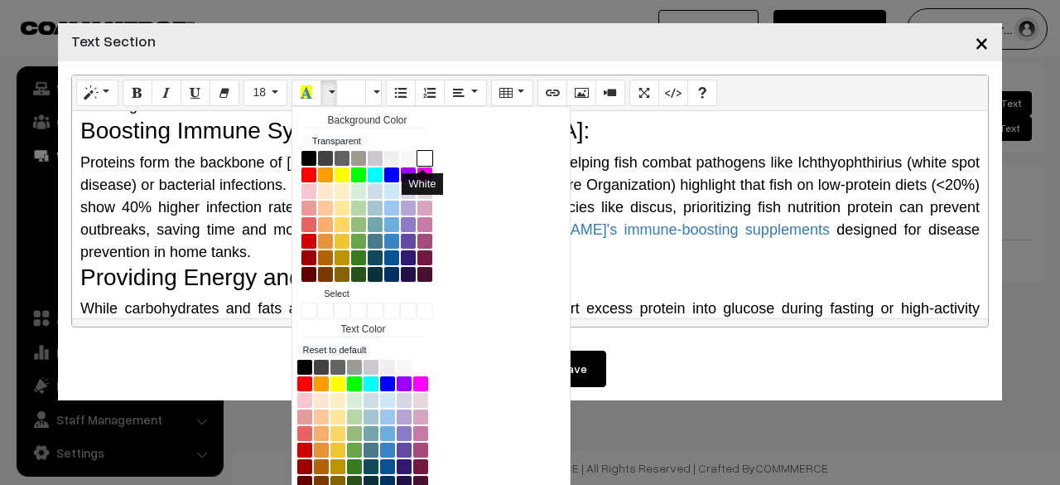
click at [417, 152] on button "White" at bounding box center [425, 158] width 17 height 17
click at [528, 254] on div "Proteins form the backbone of [MEDICAL_DATA] and white blood cells, helping fis…" at bounding box center [530, 208] width 900 height 112
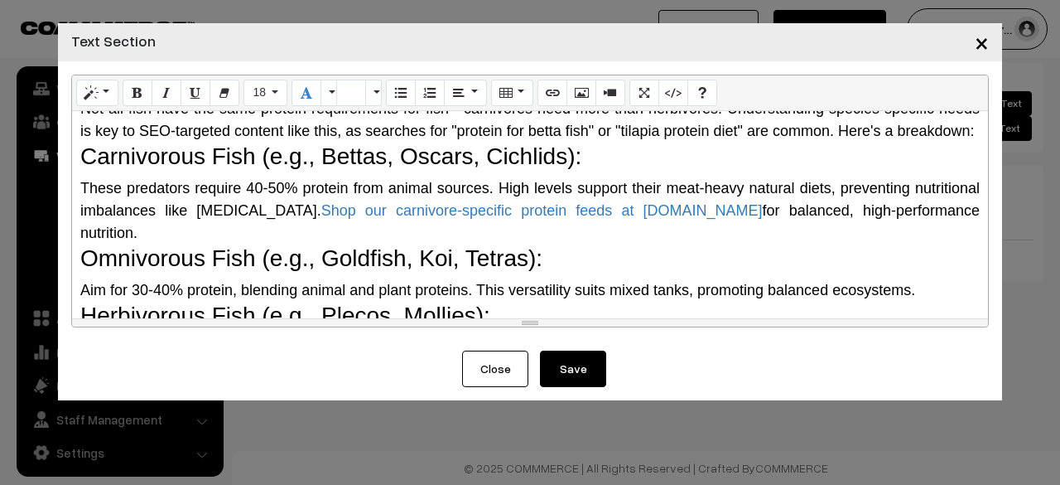
scroll to position [883, 0]
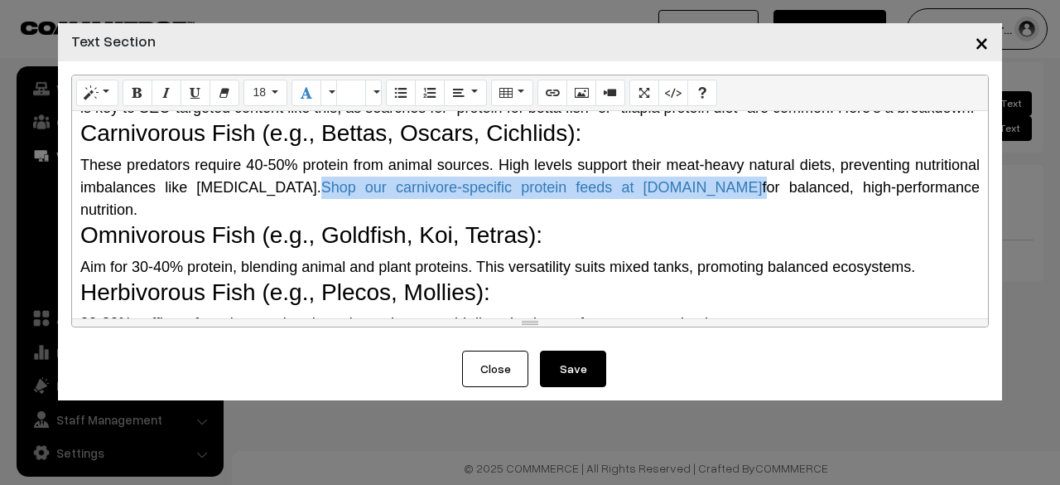
drag, startPoint x: 308, startPoint y: 206, endPoint x: 669, endPoint y: 215, distance: 361.2
click at [528, 215] on span "These predators require 40-50% protein from animal sources. High levels support…" at bounding box center [530, 187] width 900 height 61
click at [301, 89] on icon "Recent Color" at bounding box center [307, 91] width 12 height 13
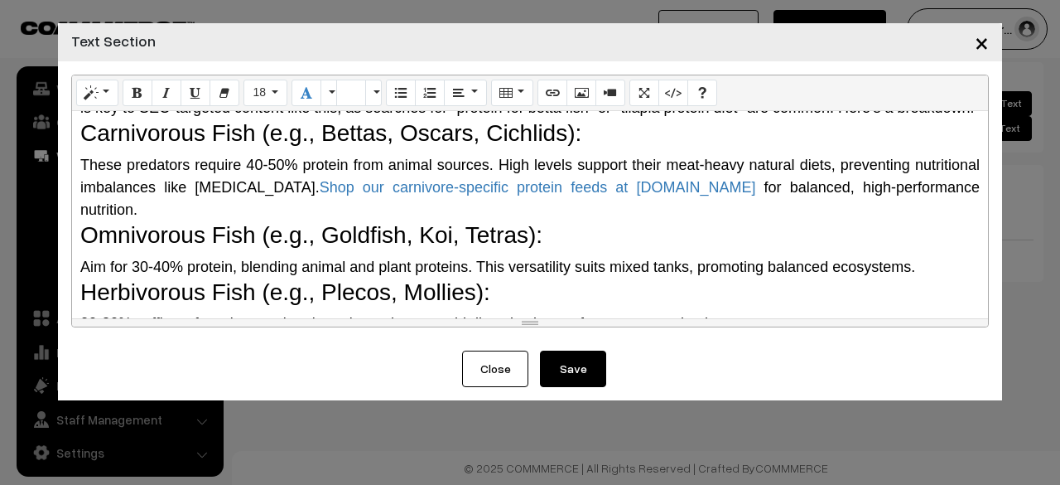
click at [528, 292] on h3 "Herbivorous Fish (e.g., Plecos, Mollies):" at bounding box center [530, 292] width 900 height 28
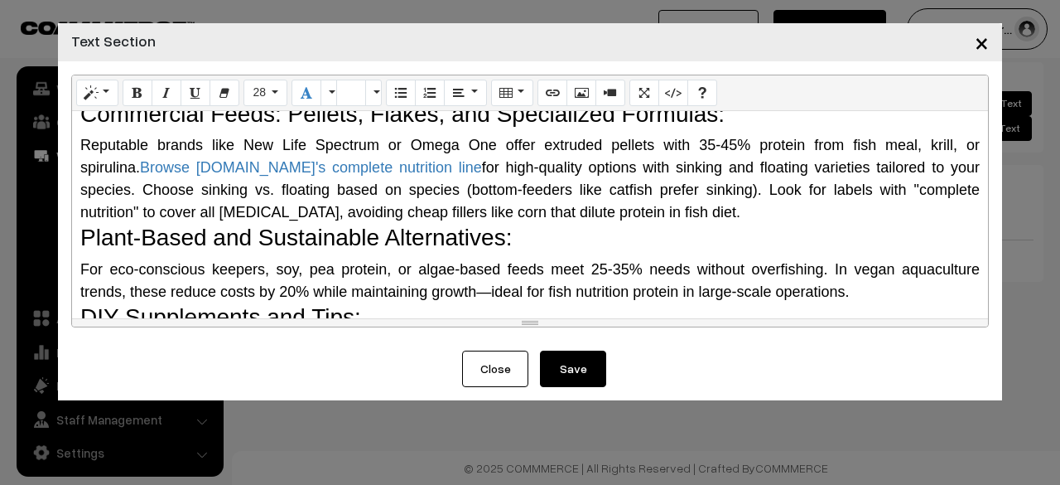
scroll to position [1463, 0]
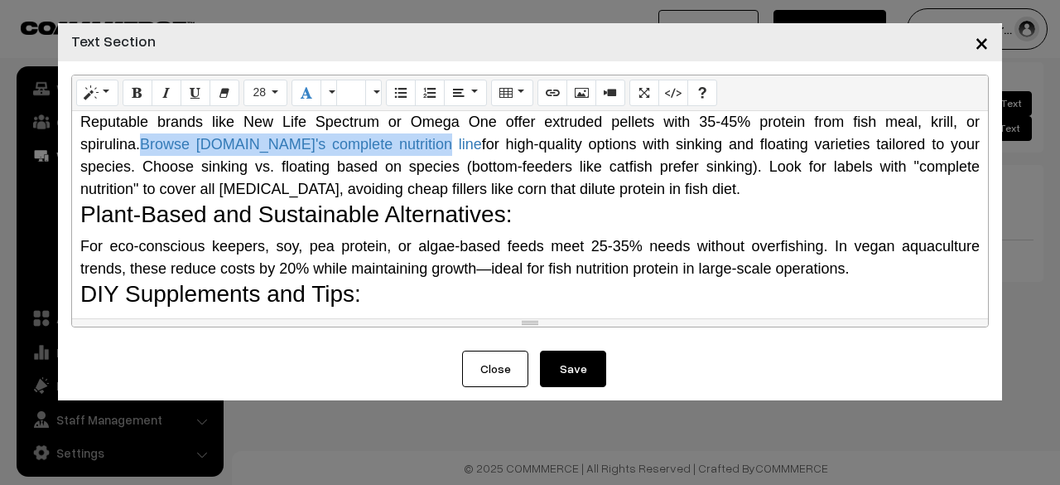
drag, startPoint x: 255, startPoint y: 135, endPoint x: 74, endPoint y: 153, distance: 182.3
click at [74, 153] on div "Why Do Fish Need Protein? The Science Behind It Protein is a macronutrient comp…" at bounding box center [530, 214] width 916 height 207
click at [301, 99] on icon "Recent Color" at bounding box center [307, 91] width 12 height 13
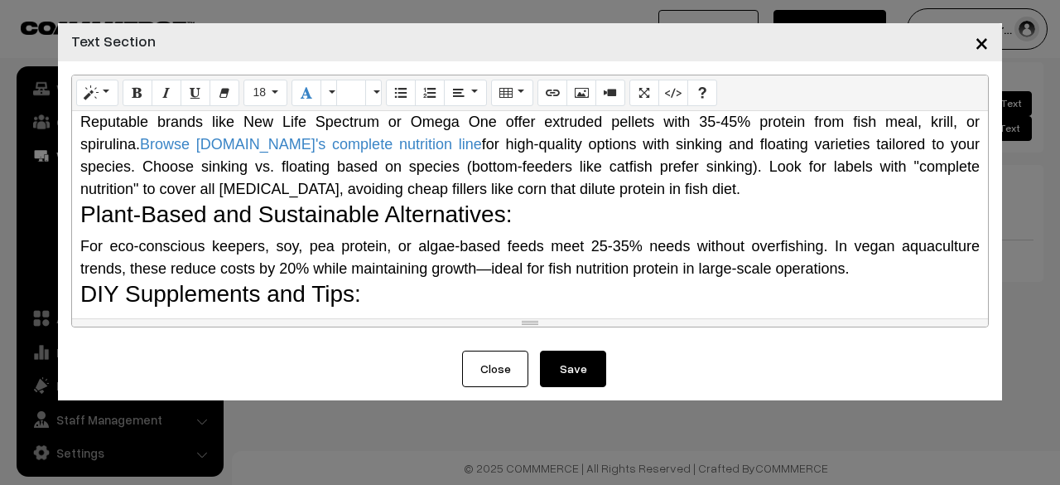
click at [528, 233] on div "Why Do Fish Need Protein? The Science Behind It Protein is a macronutrient comp…" at bounding box center [530, 214] width 916 height 207
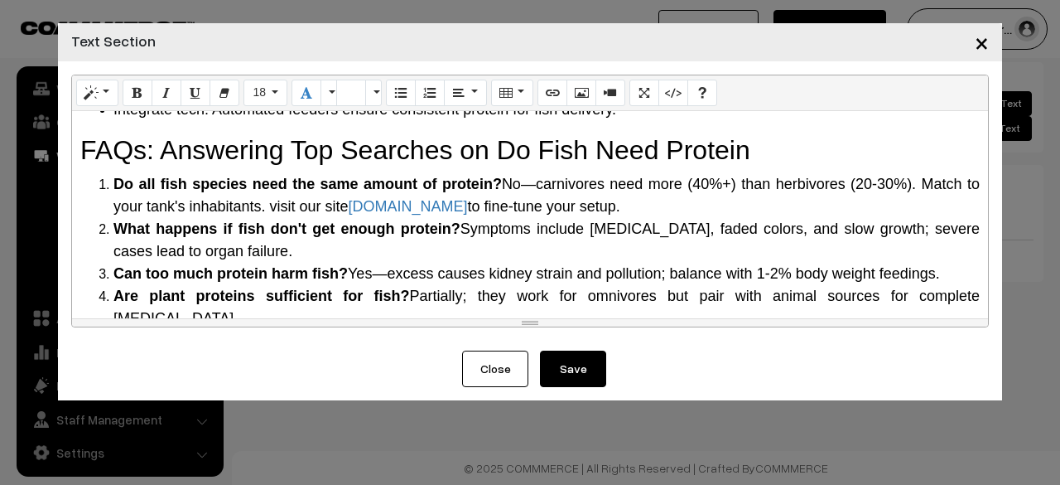
scroll to position [1960, 0]
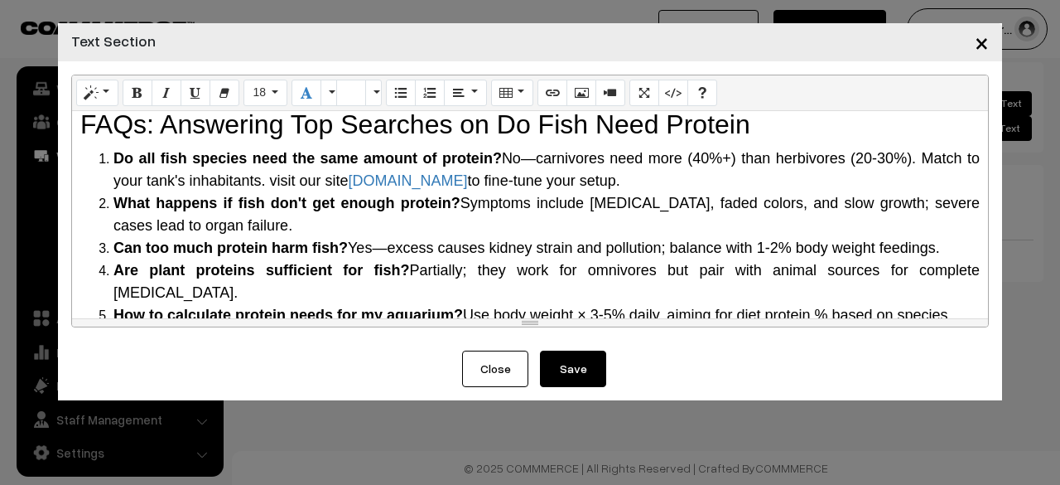
drag, startPoint x: 416, startPoint y: 178, endPoint x: 346, endPoint y: 188, distance: 70.3
click at [346, 188] on li "Do all fish species need the same amount of protein? No—carnivores need more (4…" at bounding box center [546, 169] width 866 height 45
click at [296, 100] on button "Recent Color" at bounding box center [307, 93] width 30 height 27
click at [432, 237] on li "Can too much protein harm fish? Yes—excess causes kidney strain and pollution; …" at bounding box center [546, 248] width 866 height 22
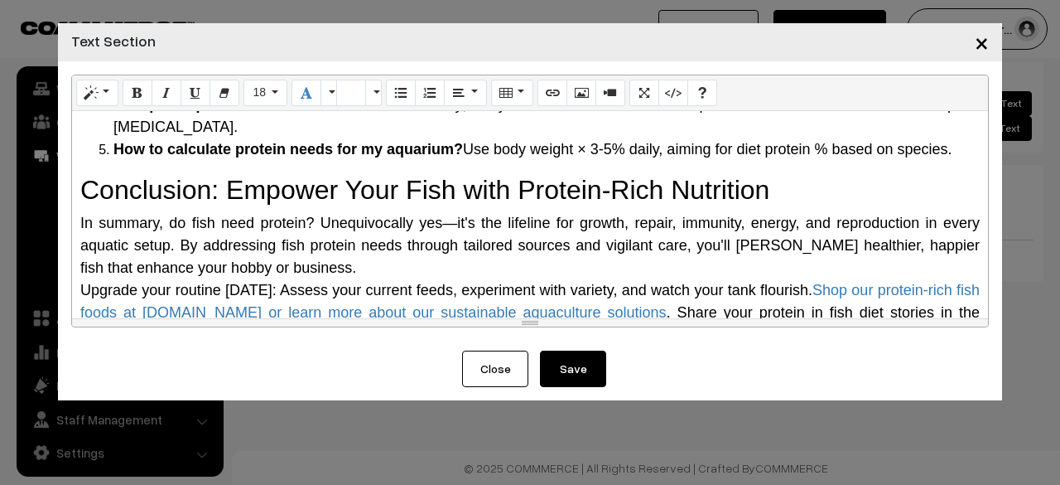
scroll to position [2175, 0]
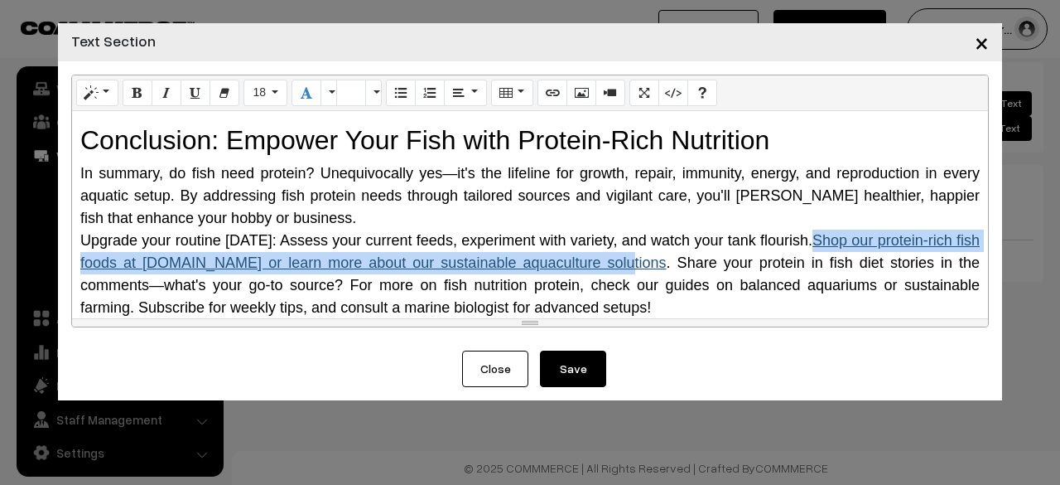
drag, startPoint x: 827, startPoint y: 213, endPoint x: 644, endPoint y: 239, distance: 184.1
click at [528, 239] on link "Shop our protein-rich fish foods at [DOMAIN_NAME] or learn more about our susta…" at bounding box center [530, 251] width 900 height 39
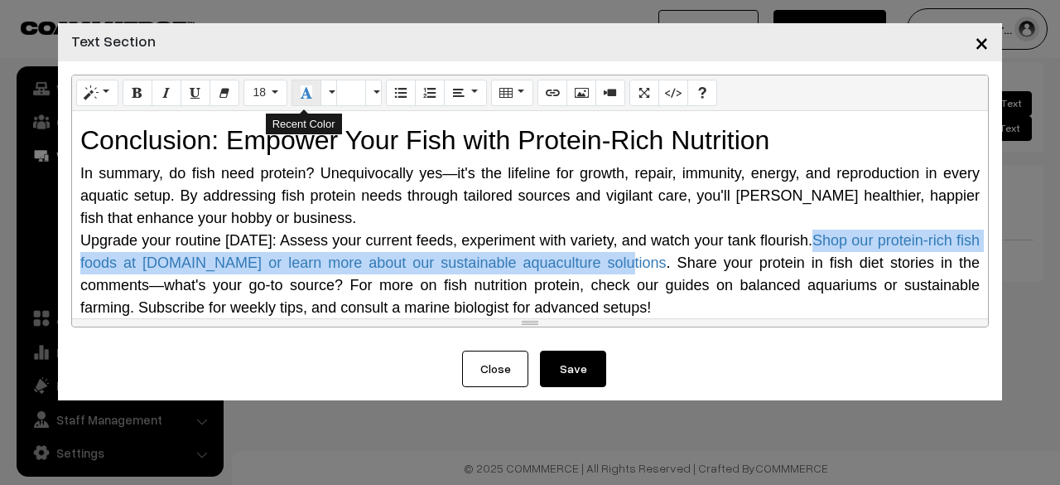
click at [302, 99] on icon "Recent Color" at bounding box center [307, 91] width 12 height 13
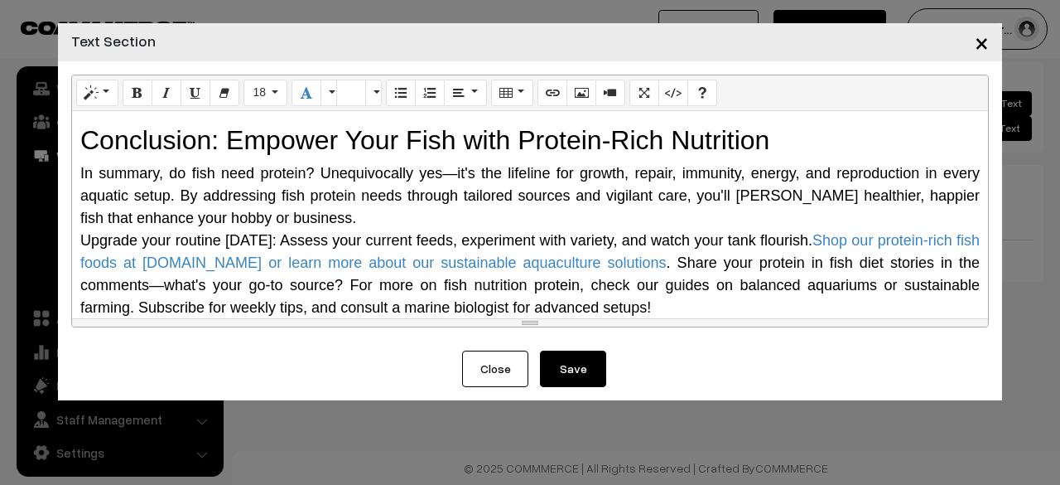
click at [331, 186] on div "In summary, do fish need protein? Unequivocally yes—it's the lifeline for growt…" at bounding box center [530, 195] width 900 height 67
click at [164, 263] on span "Upgrade your routine [DATE]: Assess your current feeds, experiment with variety…" at bounding box center [530, 274] width 900 height 84
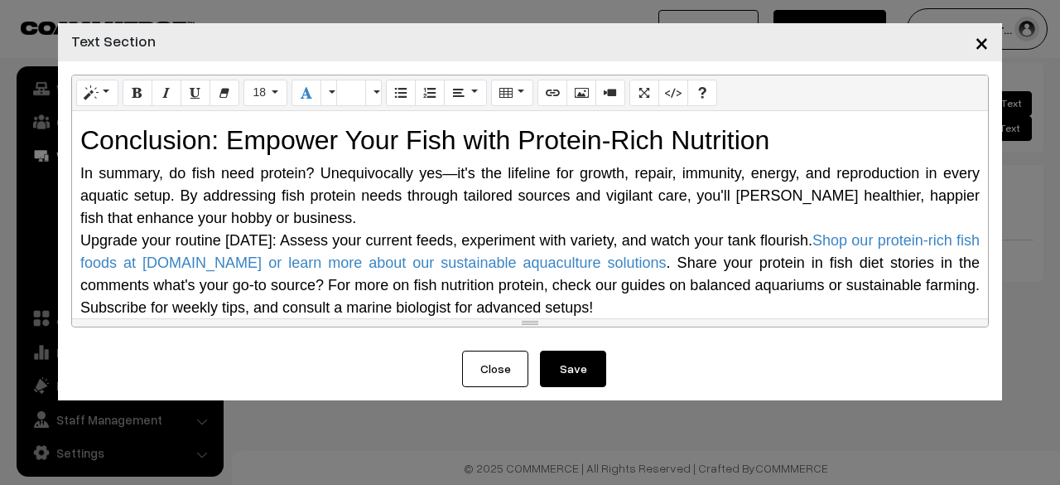
click at [450, 165] on span "In summary, do fish need protein? Unequivocally yes—it's the lifeline for growt…" at bounding box center [530, 195] width 900 height 61
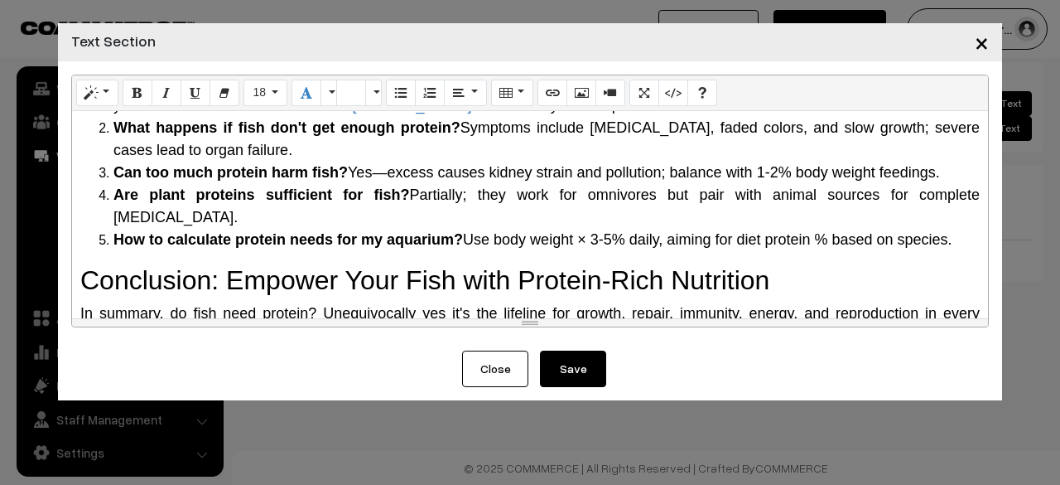
scroll to position [2009, 0]
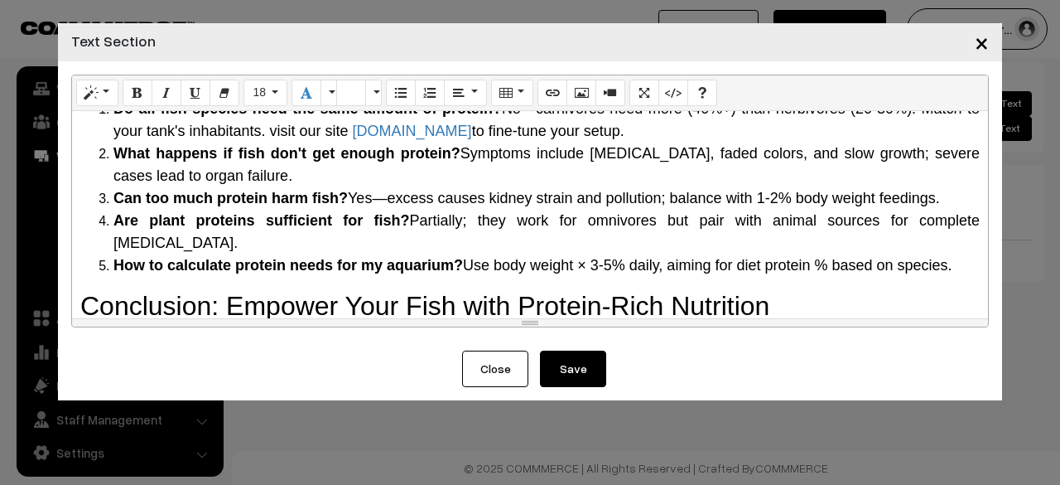
click at [391, 201] on span "Yes—excess causes kidney strain and pollution; balance with 1-2% body weight fe…" at bounding box center [644, 198] width 592 height 17
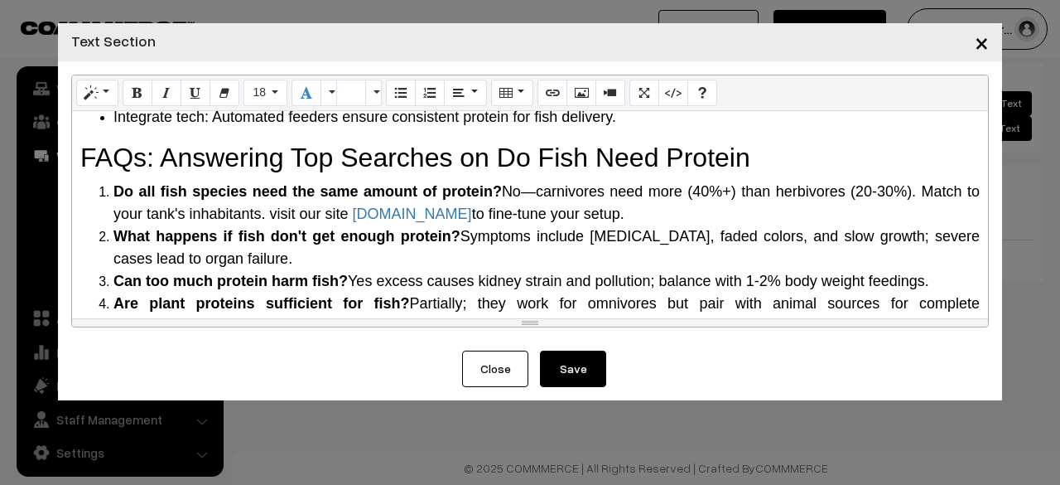
click at [528, 196] on span "No—carnivores need more (40%+) than herbivores (20-30%). Match to your tank's i…" at bounding box center [546, 202] width 866 height 39
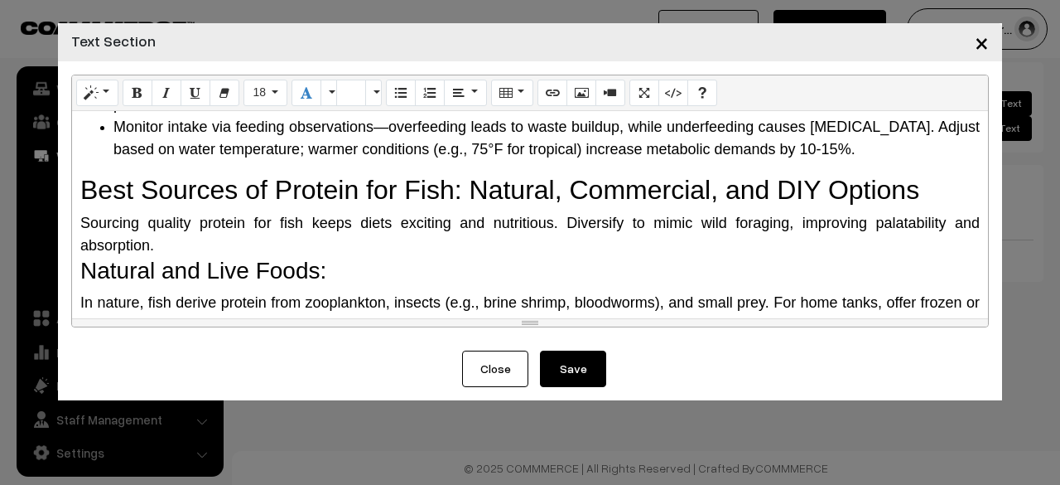
scroll to position [1098, 0]
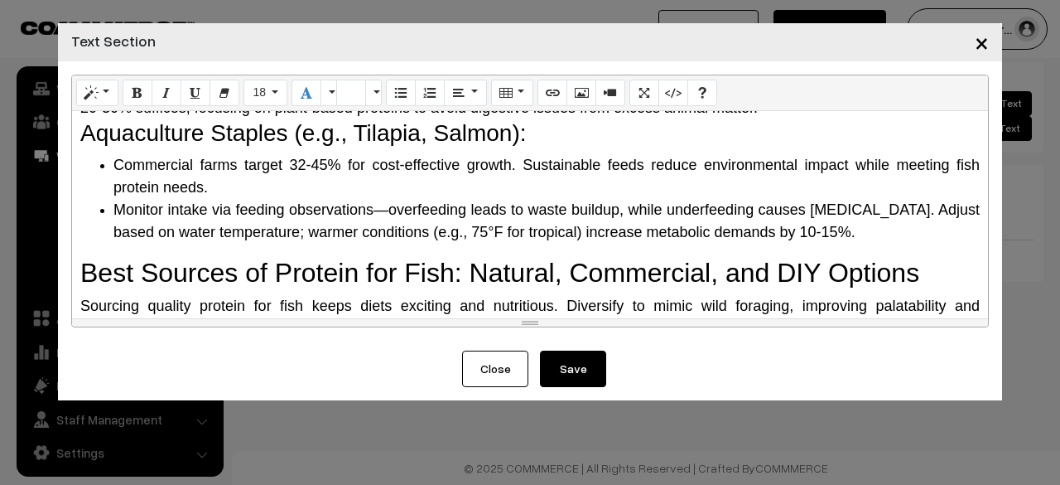
drag, startPoint x: 591, startPoint y: 207, endPoint x: 919, endPoint y: 188, distance: 328.6
click at [528, 188] on li "Commercial farms target 32-45% for cost-effective growth. Sustainable feeds red…" at bounding box center [546, 176] width 866 height 45
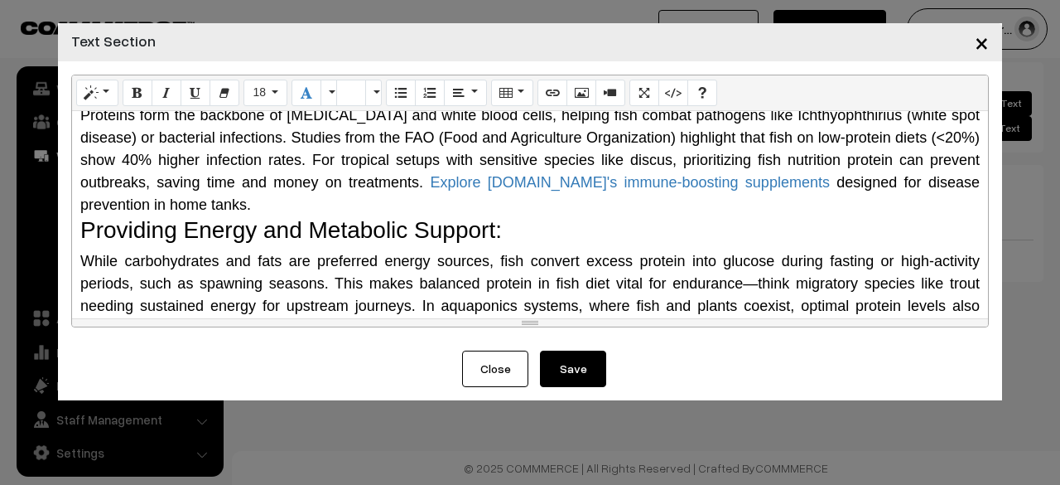
scroll to position [353, 0]
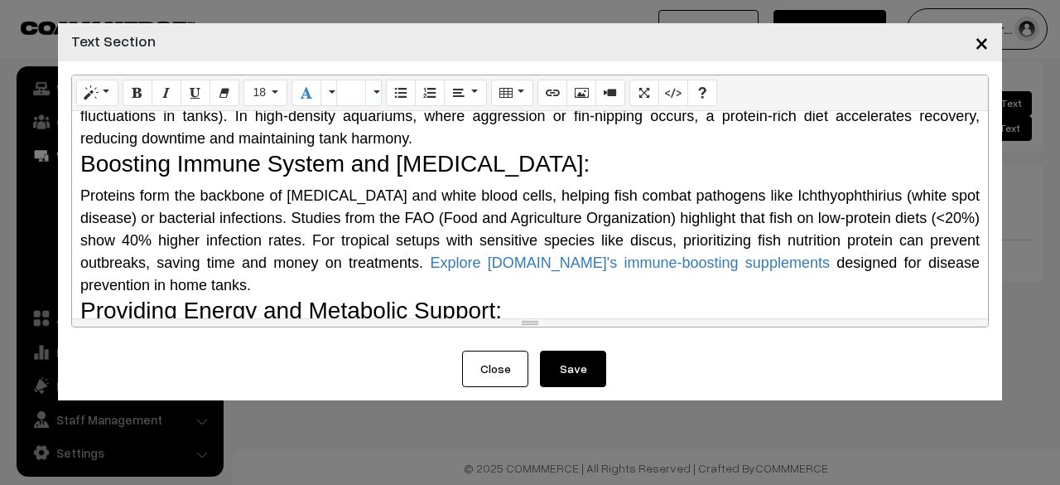
drag, startPoint x: 827, startPoint y: 196, endPoint x: 833, endPoint y: 121, distance: 75.6
click at [528, 121] on span "Active swimmers like bettas or goldfish rely on robust muscles for propulsion a…" at bounding box center [530, 105] width 900 height 84
click at [528, 213] on span "Proteins form the backbone of immunoglobulins and white blood cells, helping fi…" at bounding box center [530, 240] width 900 height 106
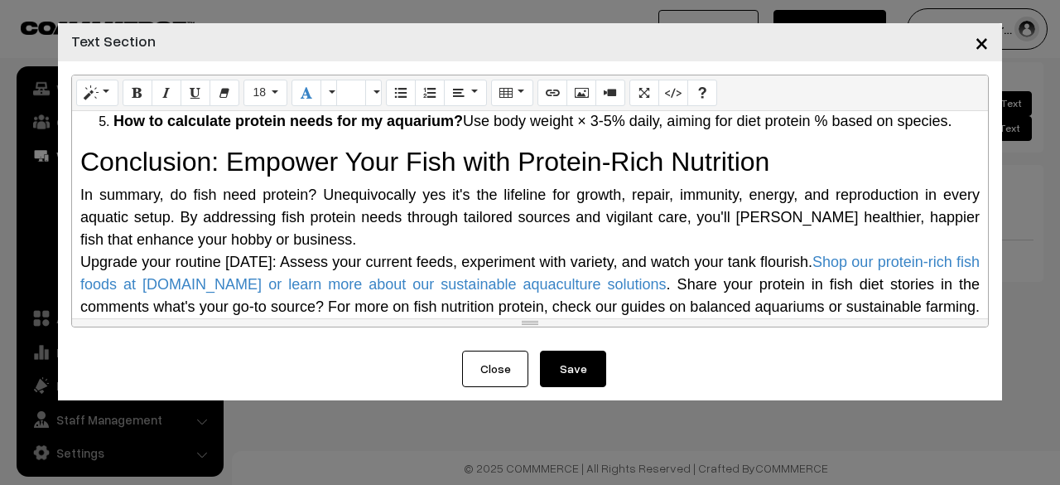
scroll to position [2175, 0]
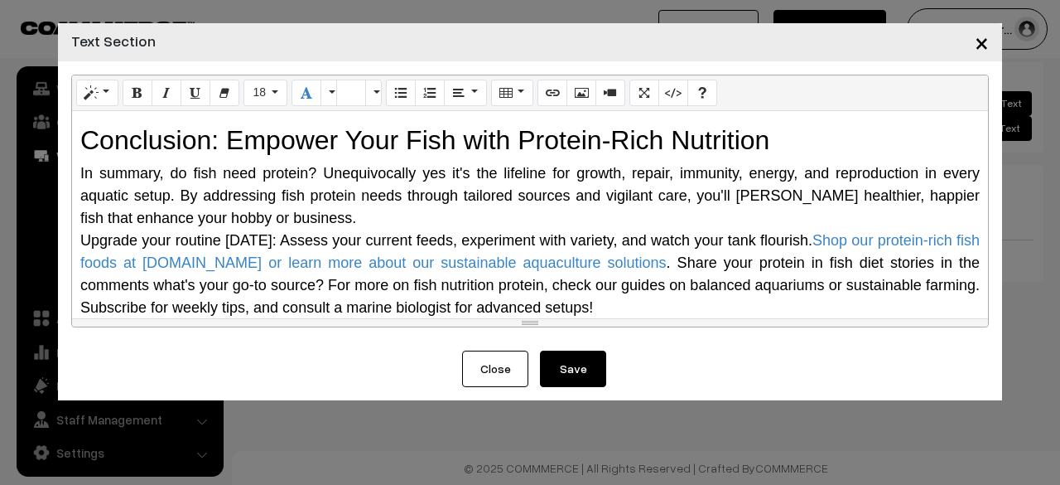
click at [528, 374] on button "Save" at bounding box center [573, 368] width 66 height 36
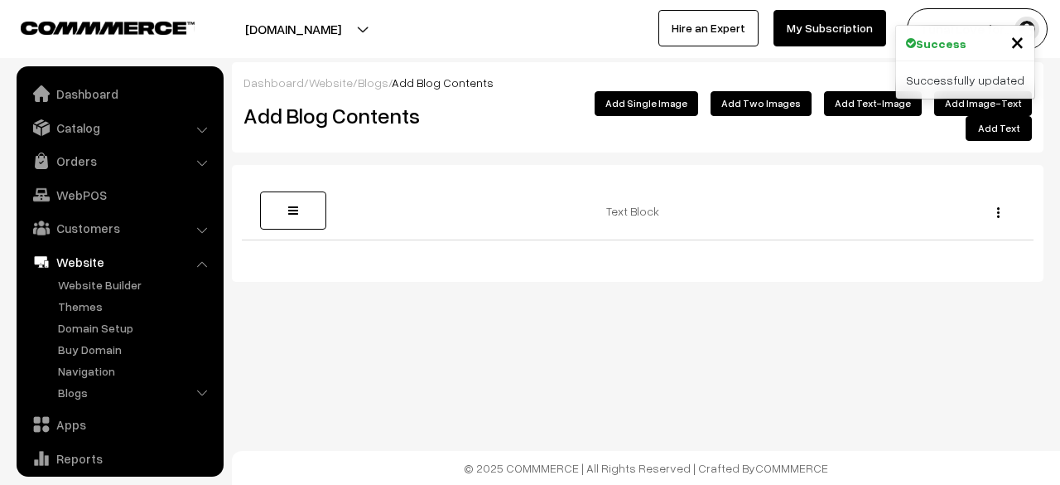
scroll to position [113, 0]
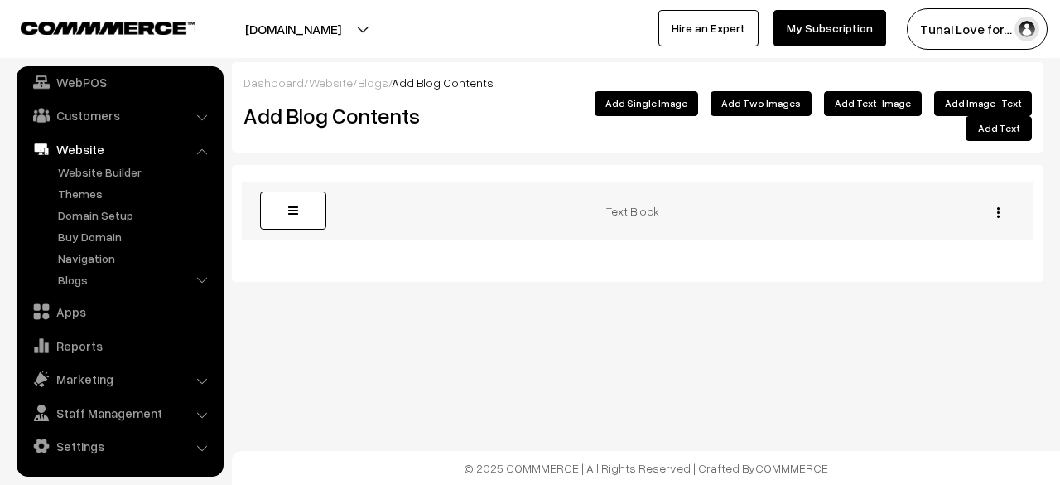
click at [1000, 205] on button "button" at bounding box center [998, 211] width 4 height 13
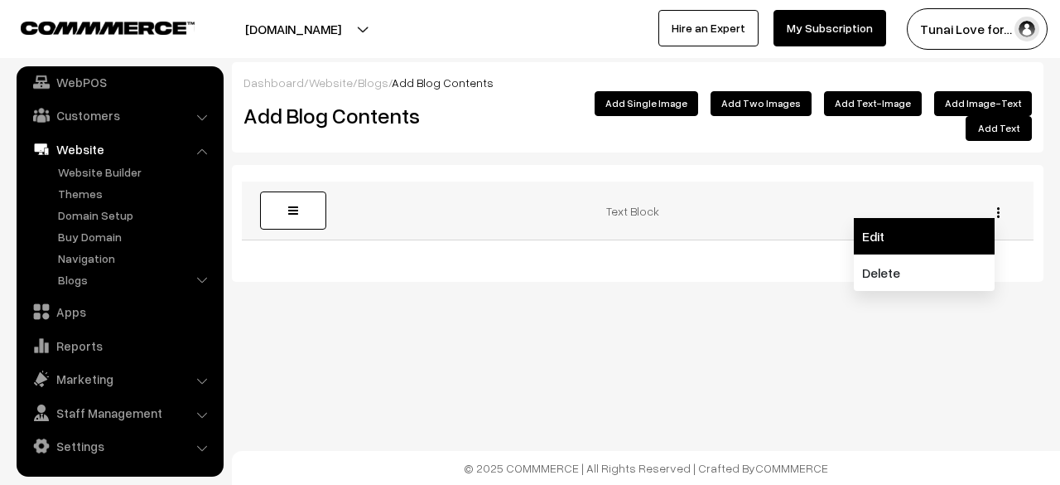
click at [953, 220] on link "Edit" at bounding box center [924, 236] width 141 height 36
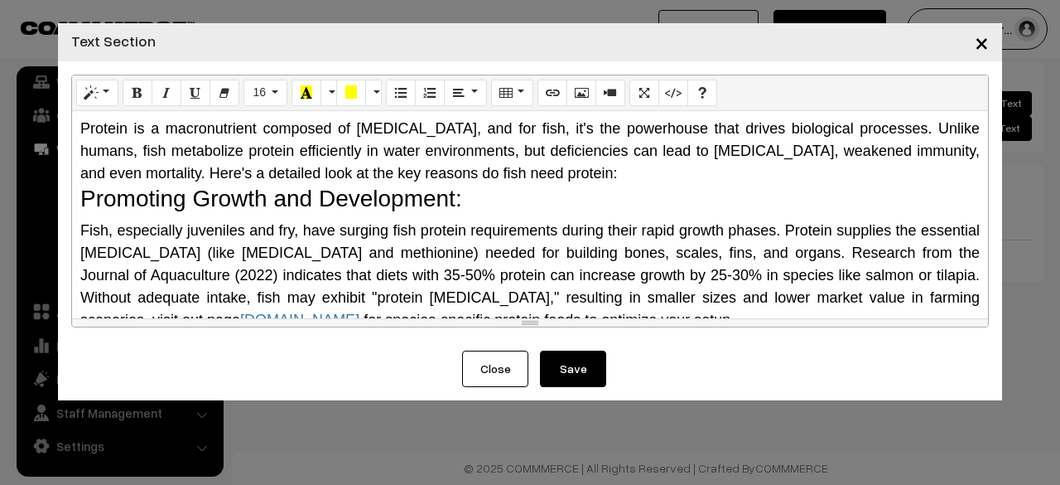
scroll to position [83, 0]
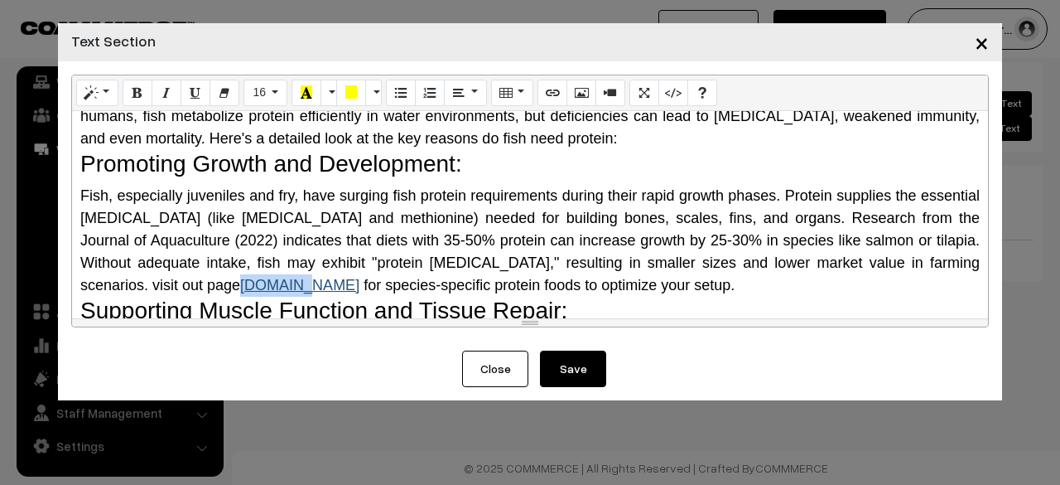
drag, startPoint x: 182, startPoint y: 282, endPoint x: 119, endPoint y: 285, distance: 63.0
click at [240, 285] on span "[DOMAIN_NAME]" at bounding box center [301, 285] width 123 height 17
click at [103, 95] on button "Style" at bounding box center [97, 93] width 42 height 27
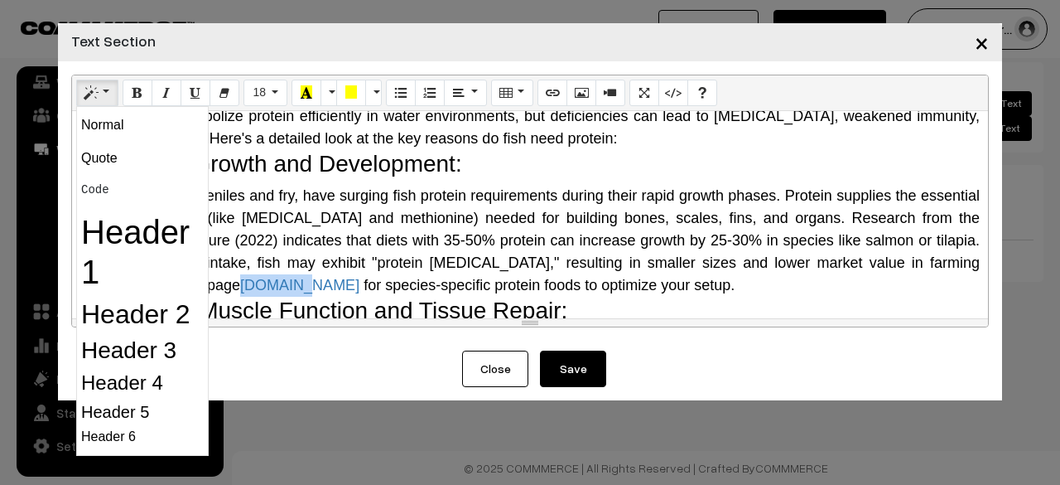
click at [103, 95] on button "Style" at bounding box center [97, 93] width 42 height 27
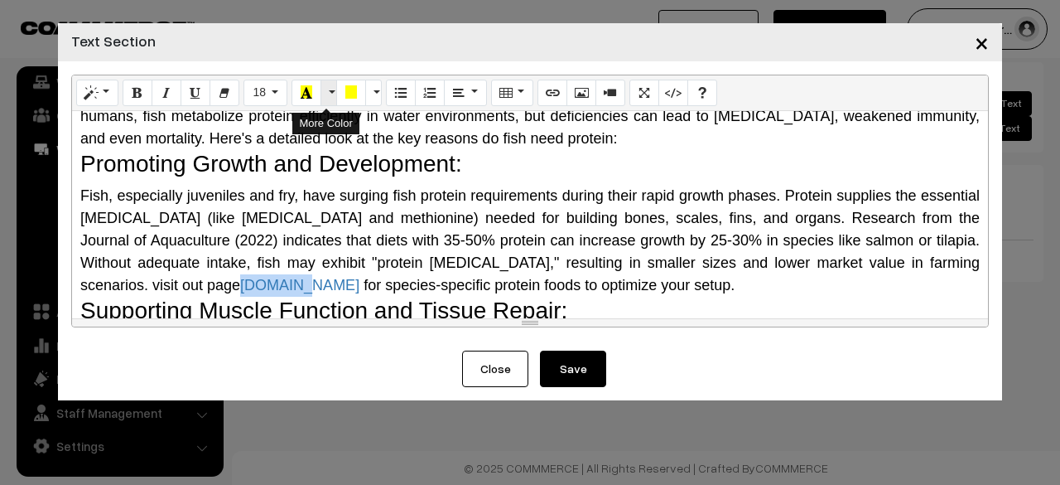
click at [321, 89] on button "More Color" at bounding box center [329, 93] width 17 height 27
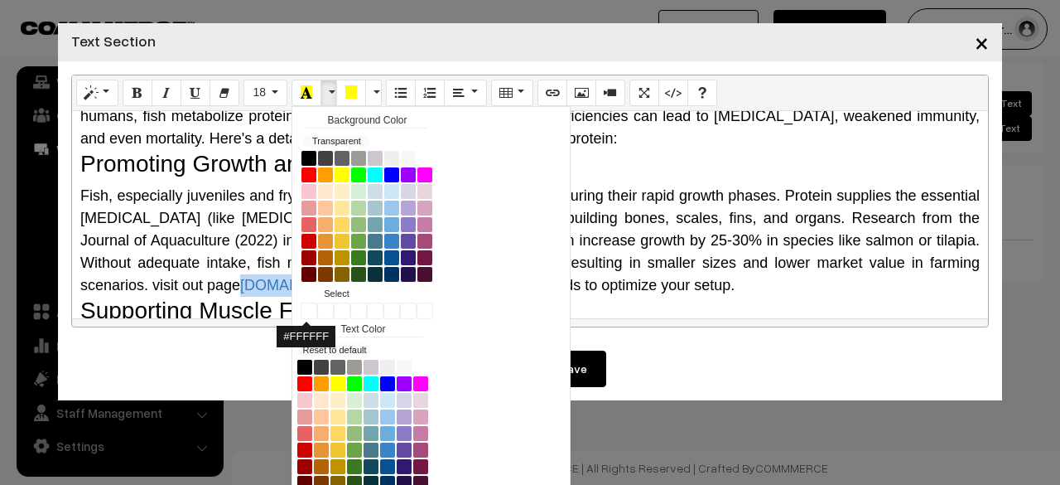
click at [301, 302] on button "#FFFFFF" at bounding box center [309, 310] width 17 height 17
click at [417, 154] on button "White" at bounding box center [425, 158] width 17 height 17
click at [379, 432] on button "Viking" at bounding box center [387, 433] width 17 height 17
click at [187, 287] on span "Fish, especially juveniles and fry, have surging fish protein requirements duri…" at bounding box center [530, 240] width 900 height 106
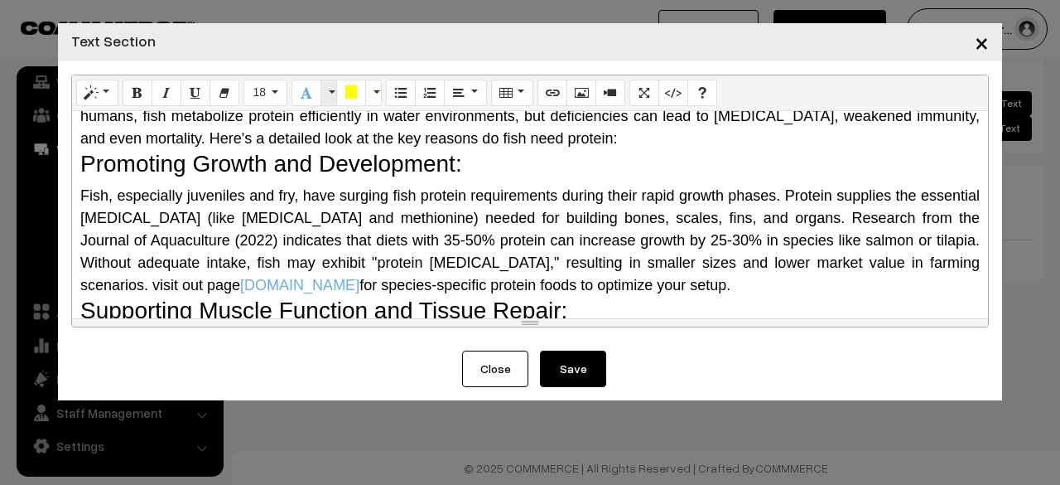
click at [321, 87] on button "More Color" at bounding box center [329, 93] width 17 height 27
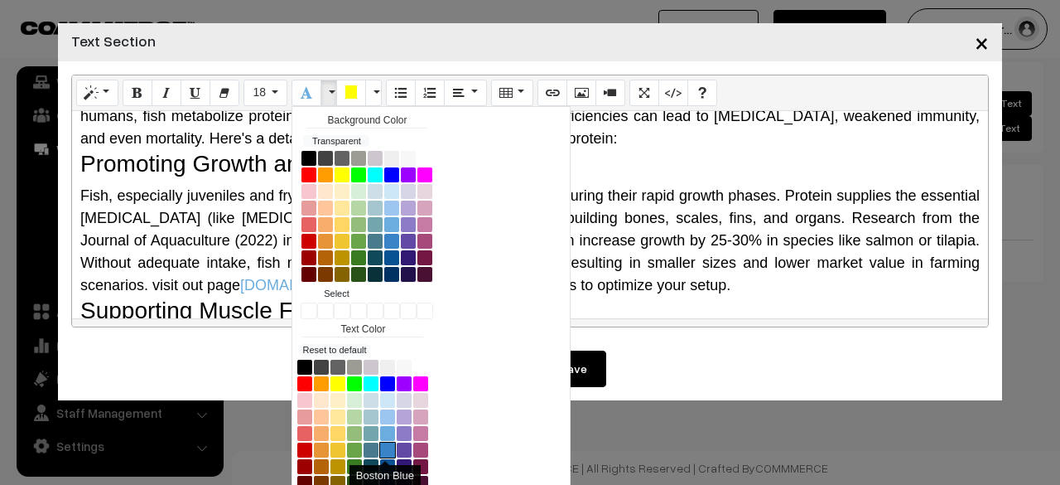
click at [379, 444] on button "Boston Blue" at bounding box center [387, 449] width 17 height 17
click at [301, 87] on icon "Recent Color" at bounding box center [307, 91] width 12 height 13
click at [240, 281] on link "[DOMAIN_NAME]" at bounding box center [299, 285] width 119 height 17
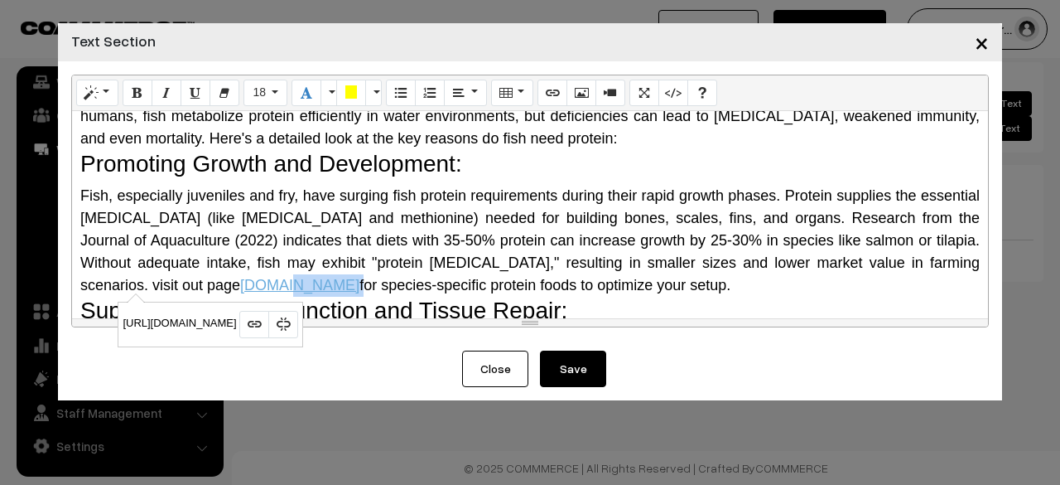
click at [240, 281] on link "[DOMAIN_NAME]" at bounding box center [299, 285] width 119 height 17
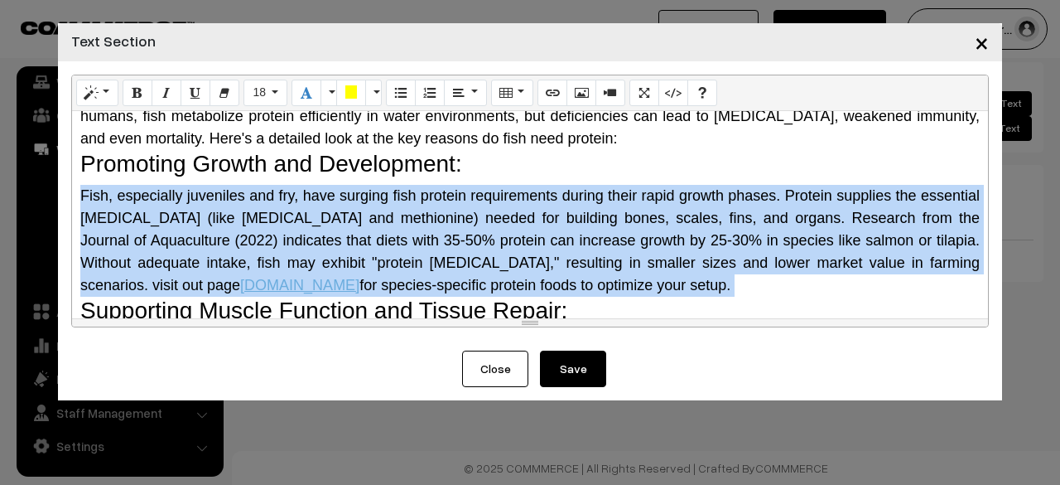
click at [240, 281] on link "[DOMAIN_NAME]" at bounding box center [299, 285] width 119 height 17
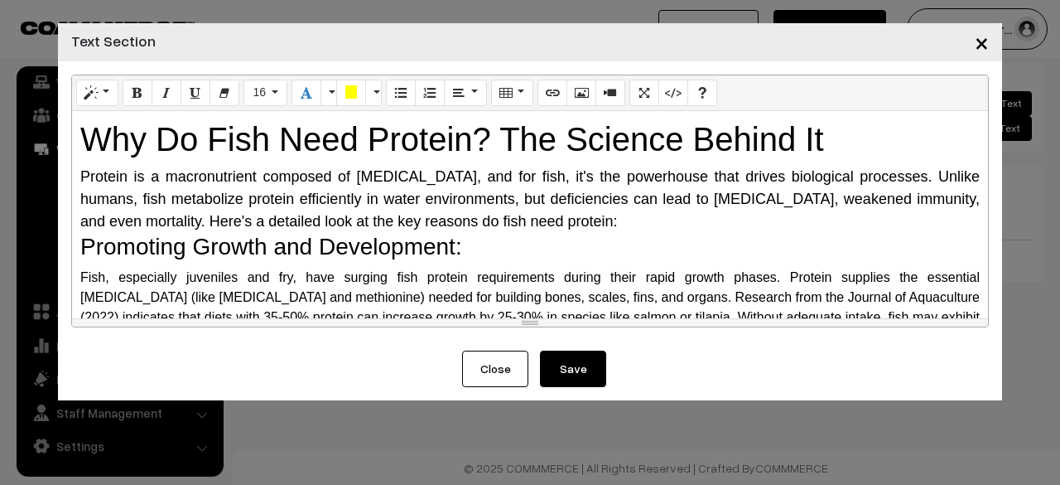
scroll to position [166, 0]
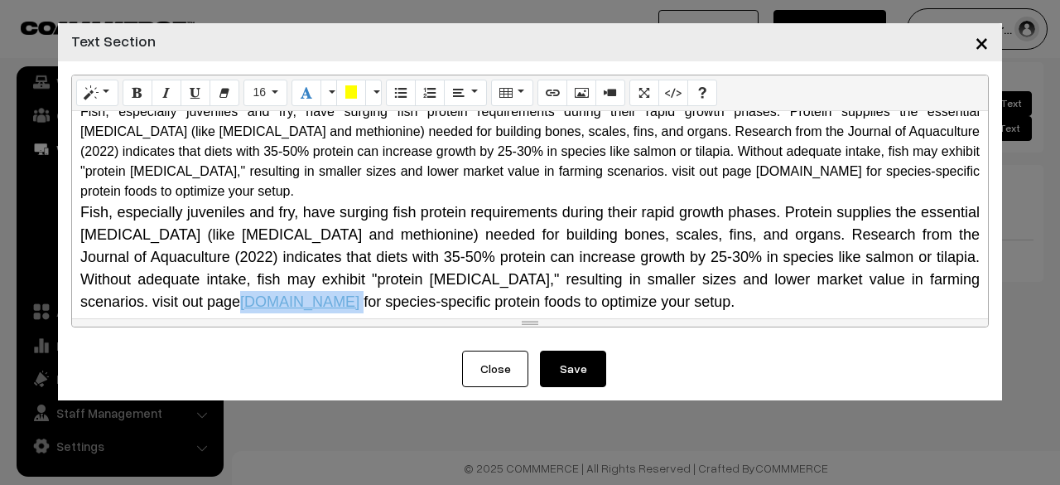
drag, startPoint x: 181, startPoint y: 284, endPoint x: 119, endPoint y: 282, distance: 61.3
click at [119, 282] on span "Fish, especially juveniles and fry, have surging fish protein requirements duri…" at bounding box center [530, 257] width 900 height 106
click at [301, 84] on button "Recent Color" at bounding box center [307, 93] width 30 height 27
click at [298, 254] on span "Fish, especially juveniles and fry, have surging fish protein requirements duri…" at bounding box center [530, 257] width 900 height 106
click at [604, 374] on button "Save" at bounding box center [573, 368] width 66 height 36
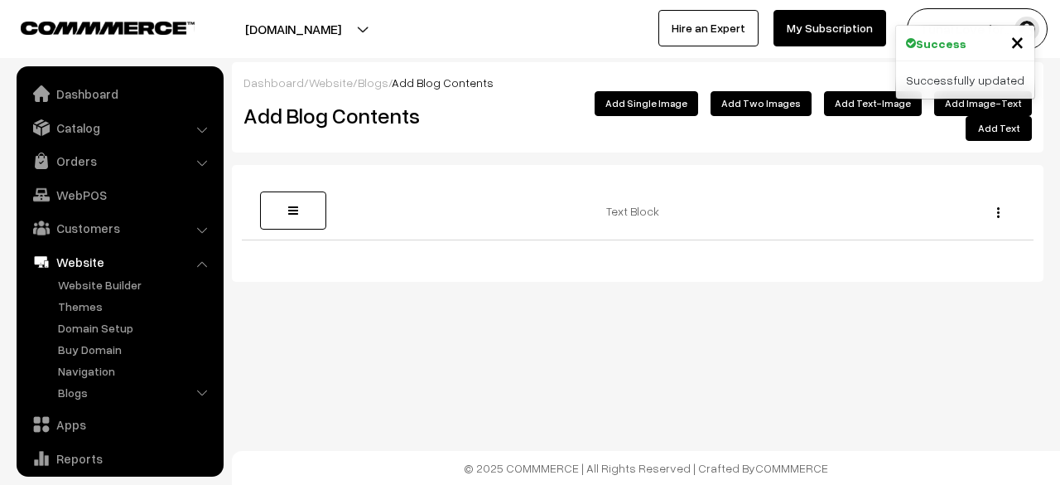
scroll to position [113, 0]
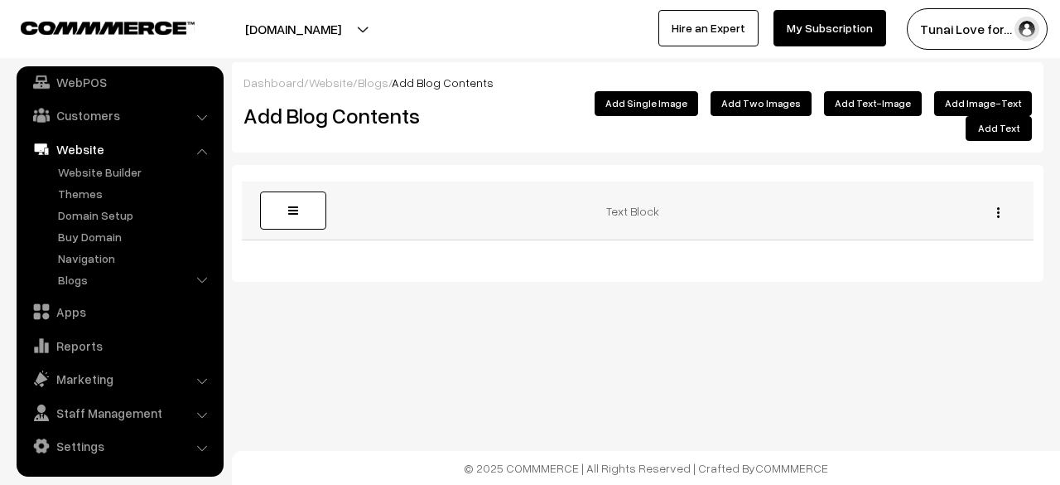
click at [1001, 202] on div "Edit [GEOGRAPHIC_DATA]" at bounding box center [994, 210] width 60 height 17
click at [996, 202] on div "Edit [GEOGRAPHIC_DATA]" at bounding box center [994, 210] width 60 height 17
click at [996, 205] on button "button" at bounding box center [998, 211] width 4 height 13
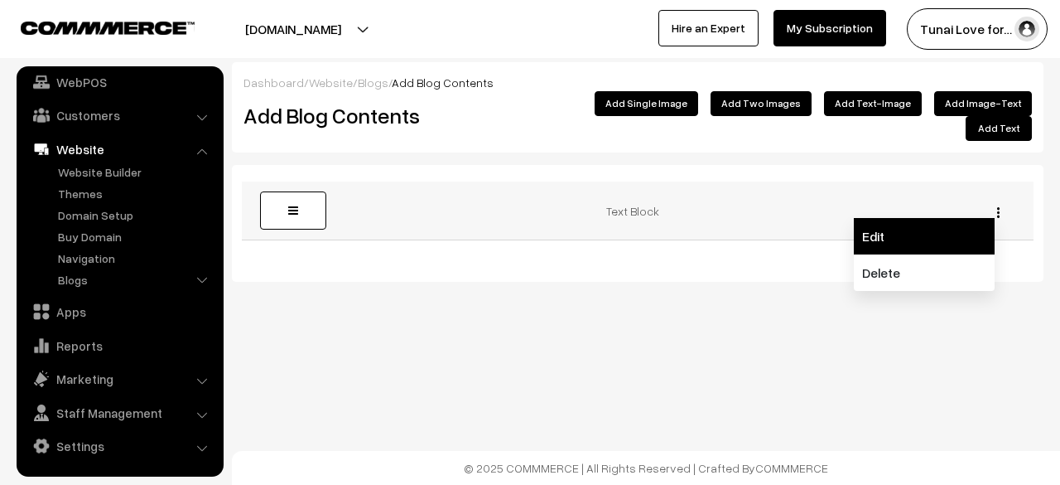
click at [960, 218] on link "Edit" at bounding box center [924, 236] width 141 height 36
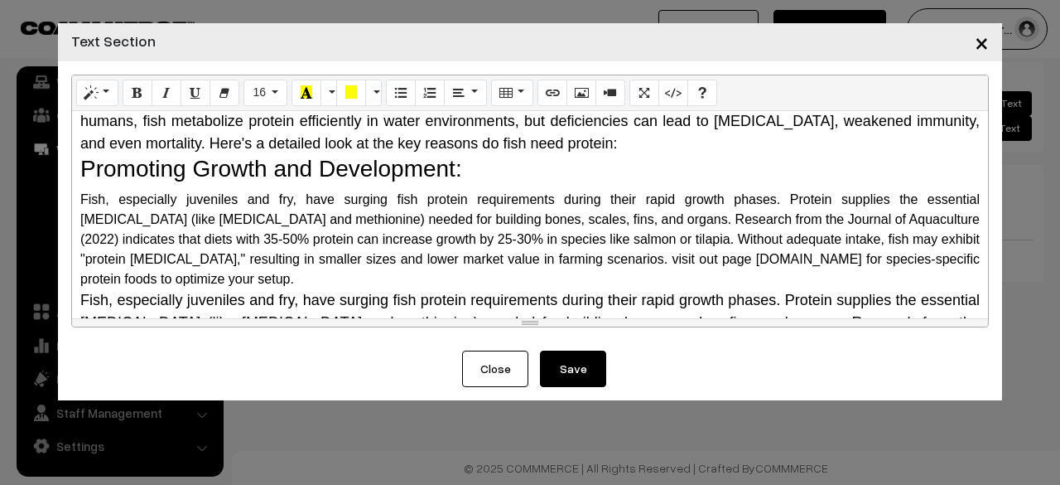
scroll to position [166, 0]
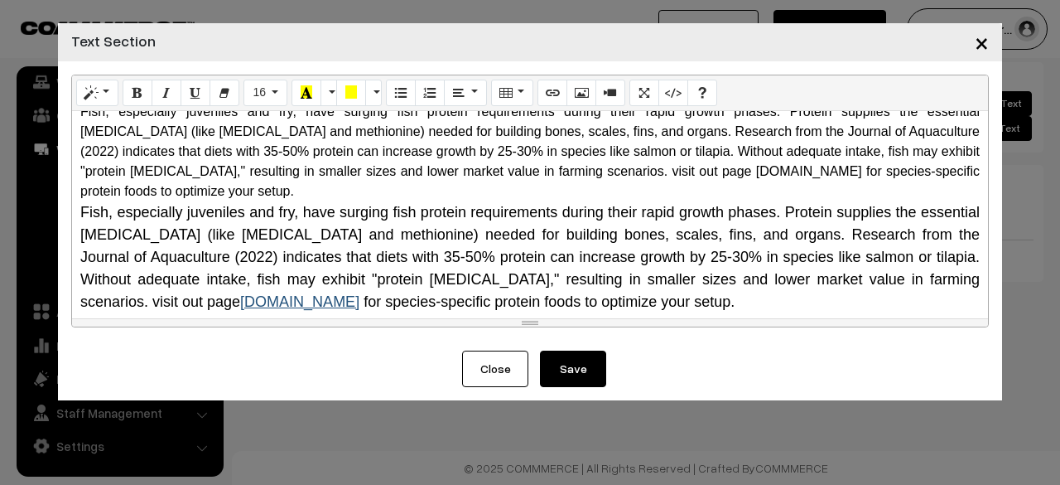
click at [240, 293] on link "[DOMAIN_NAME]" at bounding box center [299, 301] width 119 height 17
click at [186, 275] on span "Fish, especially juveniles and fry, have surging fish protein requirements duri…" at bounding box center [530, 257] width 900 height 106
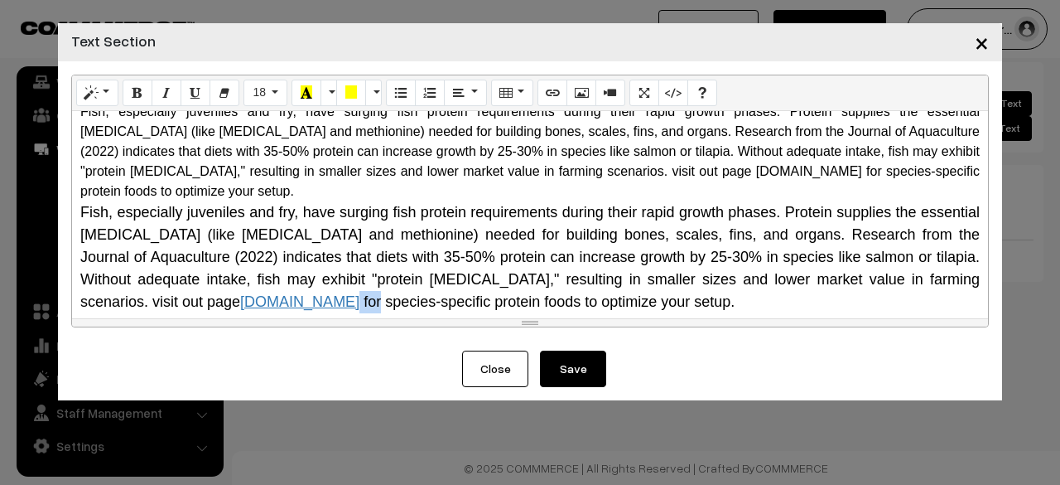
click at [181, 276] on span "Fish, especially juveniles and fry, have surging fish protein requirements duri…" at bounding box center [530, 257] width 900 height 106
click at [240, 293] on span "[DOMAIN_NAME]" at bounding box center [301, 301] width 123 height 17
drag, startPoint x: 181, startPoint y: 276, endPoint x: 131, endPoint y: 277, distance: 49.7
click at [240, 293] on span "[DOMAIN_NAME]" at bounding box center [301, 301] width 123 height 17
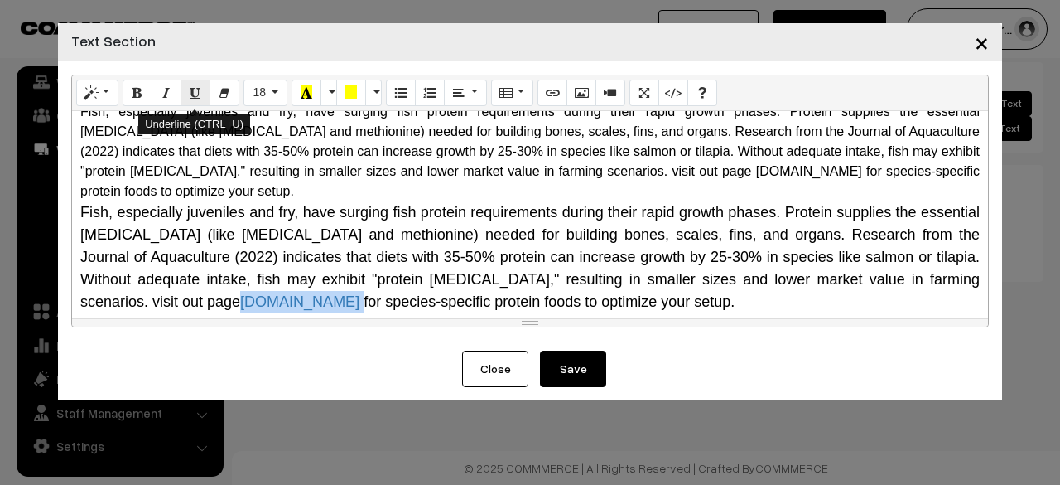
click at [202, 98] on button "Underline (CTRL+U)" at bounding box center [196, 93] width 30 height 27
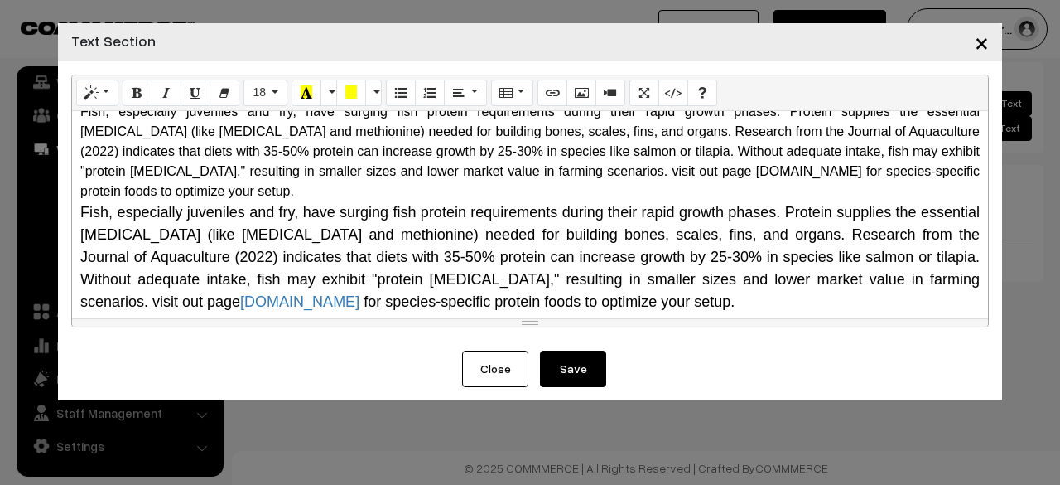
click at [249, 313] on div at bounding box center [530, 323] width 900 height 20
drag, startPoint x: 182, startPoint y: 277, endPoint x: 116, endPoint y: 271, distance: 66.6
click at [116, 271] on div "Fish, especially juveniles and fry, have surging fish protein requirements duri…" at bounding box center [530, 257] width 900 height 112
click at [375, 92] on button "More Color" at bounding box center [373, 93] width 17 height 27
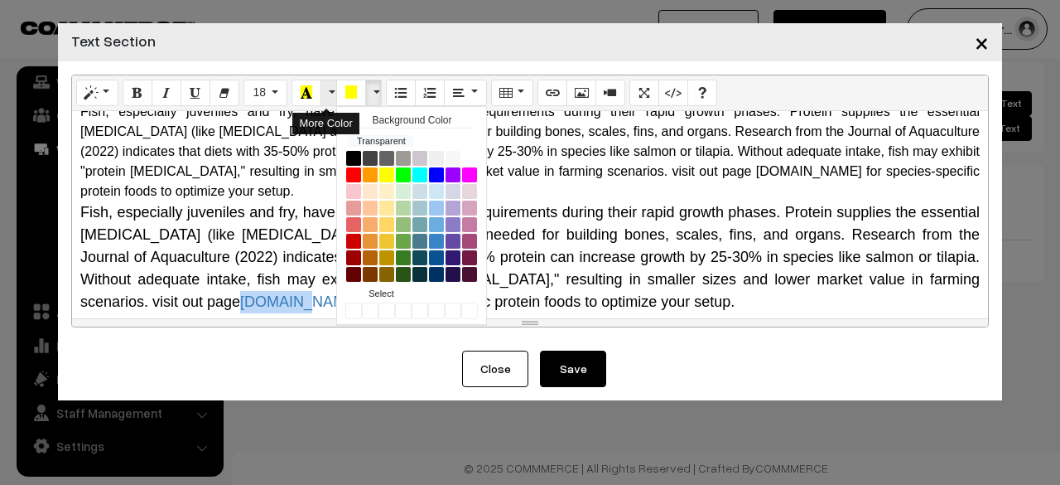
click at [326, 85] on button "More Color" at bounding box center [329, 93] width 17 height 27
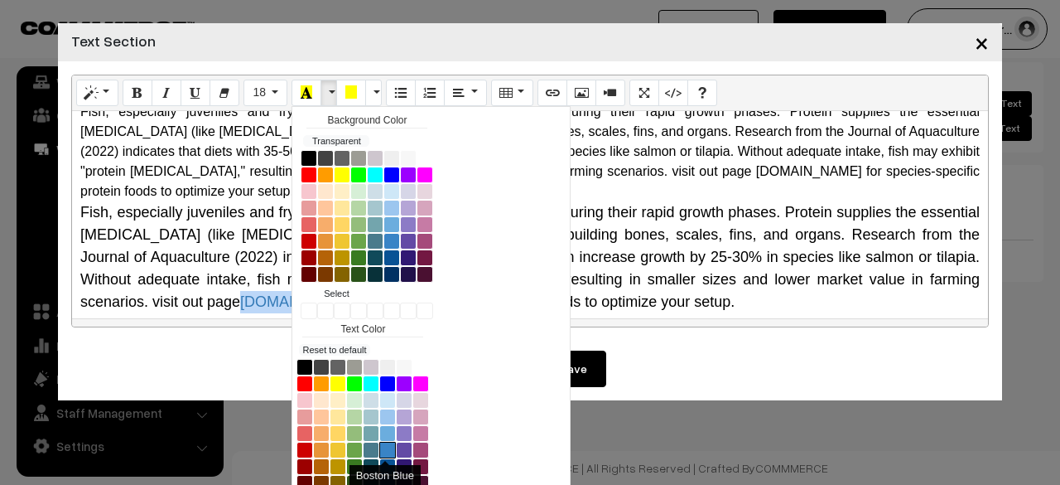
click at [379, 441] on button "Boston Blue" at bounding box center [387, 449] width 17 height 17
click at [197, 313] on div at bounding box center [530, 323] width 900 height 20
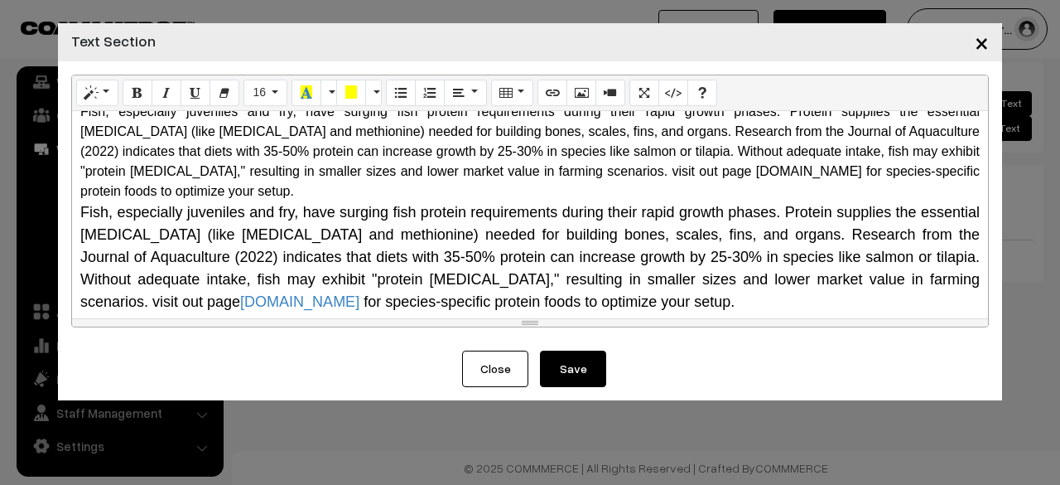
click at [568, 374] on button "Save" at bounding box center [573, 368] width 66 height 36
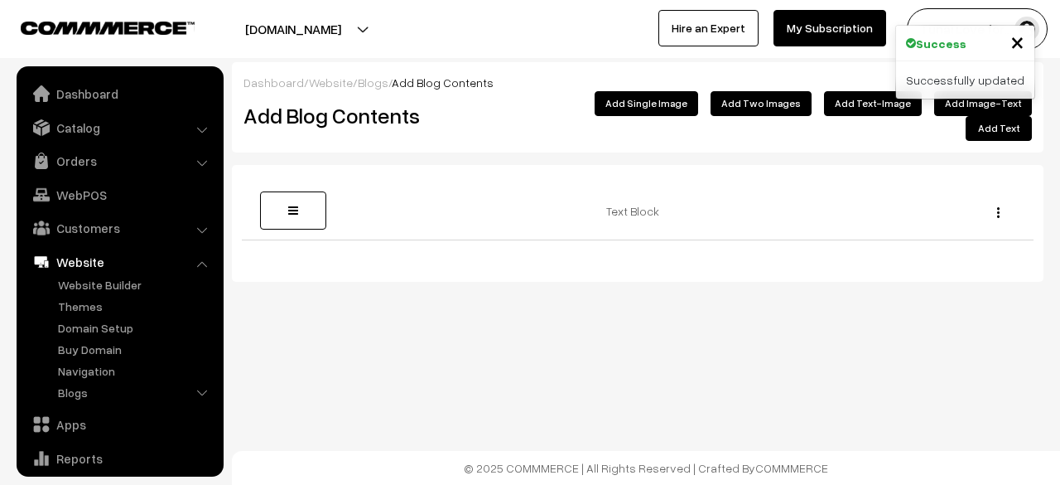
scroll to position [113, 0]
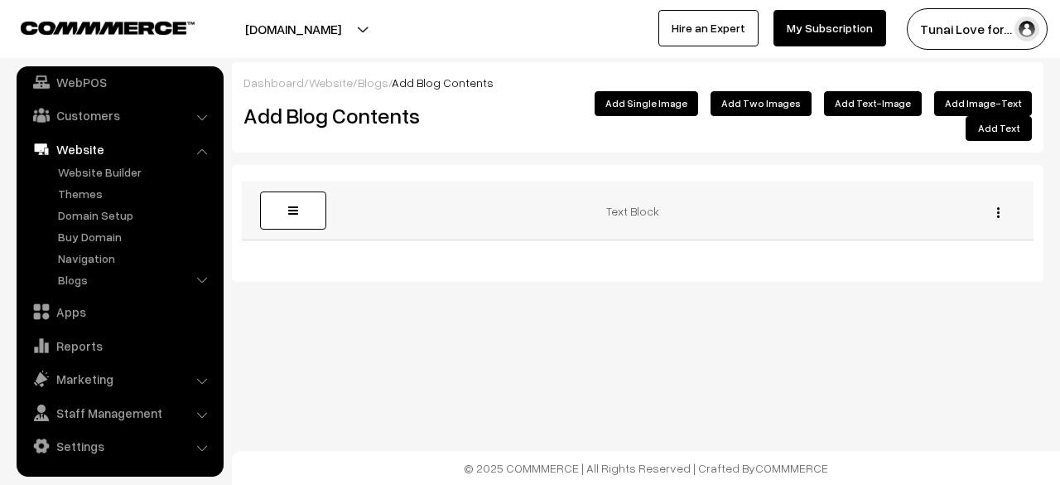
click at [997, 207] on img "button" at bounding box center [998, 212] width 2 height 11
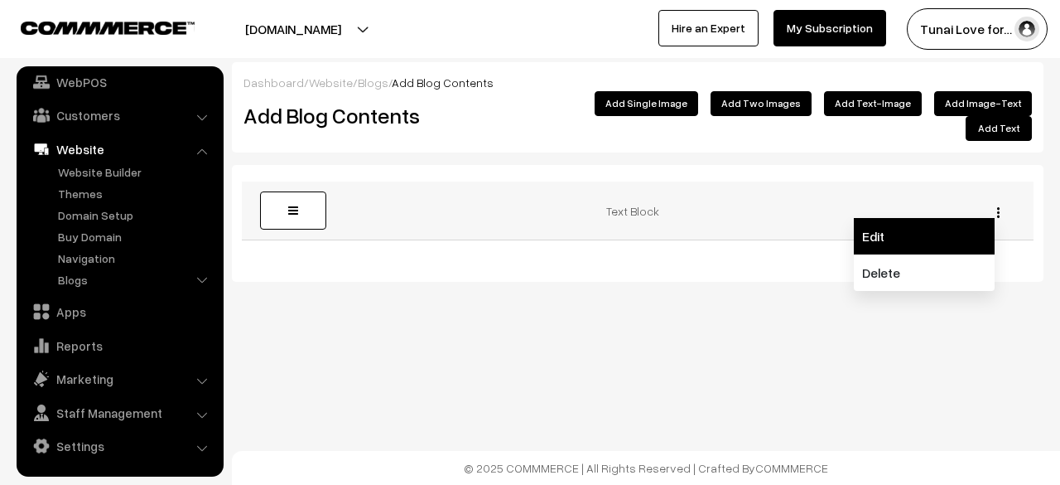
click at [939, 227] on link "Edit" at bounding box center [924, 236] width 141 height 36
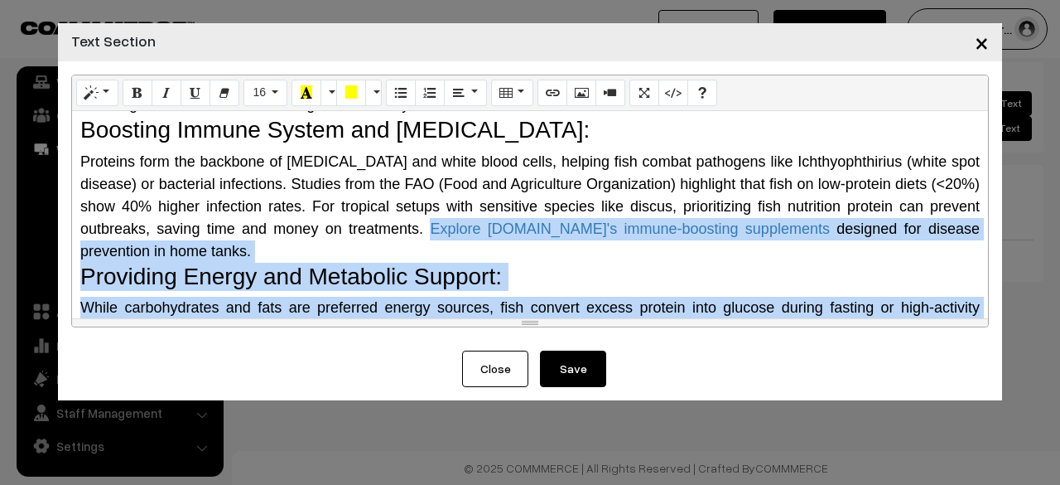
scroll to position [511, 0]
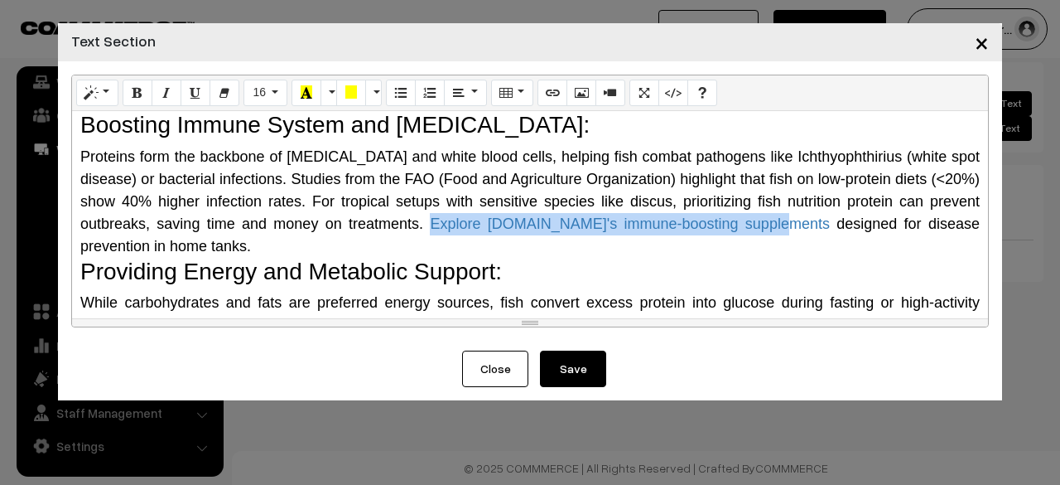
drag, startPoint x: 478, startPoint y: 294, endPoint x: 821, endPoint y: 203, distance: 354.8
click at [821, 215] on span "Explore [DOMAIN_NAME]'s immune-boosting supplements" at bounding box center [629, 223] width 413 height 17
click at [186, 85] on button "Underline (CTRL+U)" at bounding box center [196, 93] width 30 height 27
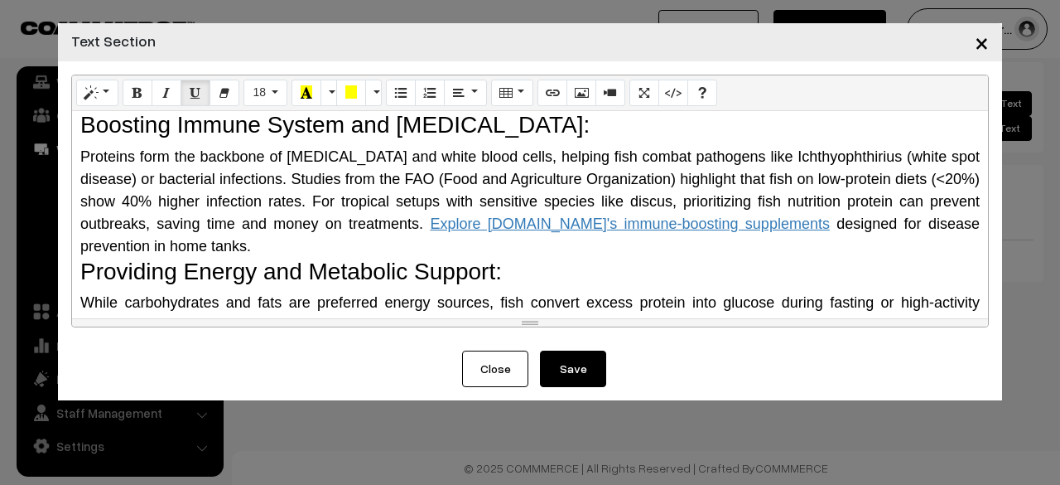
click at [190, 87] on icon "Underline (CTRL+U)" at bounding box center [196, 91] width 12 height 13
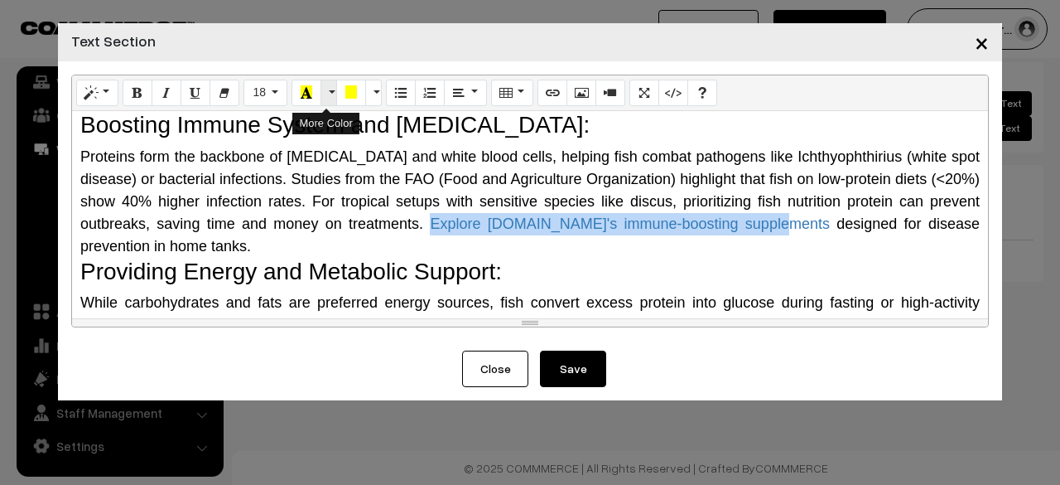
click at [321, 87] on button "More Color" at bounding box center [329, 93] width 17 height 27
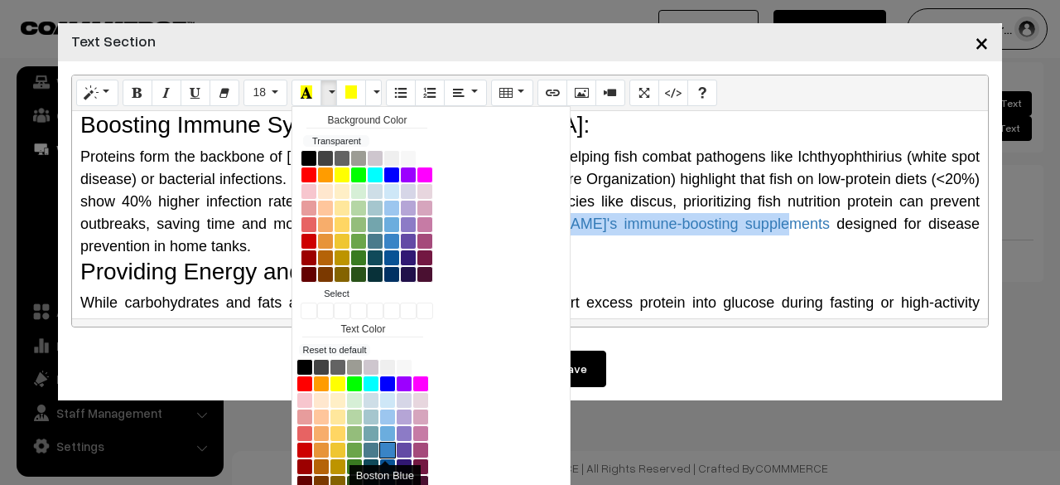
click at [379, 449] on button "Boston Blue" at bounding box center [387, 449] width 17 height 17
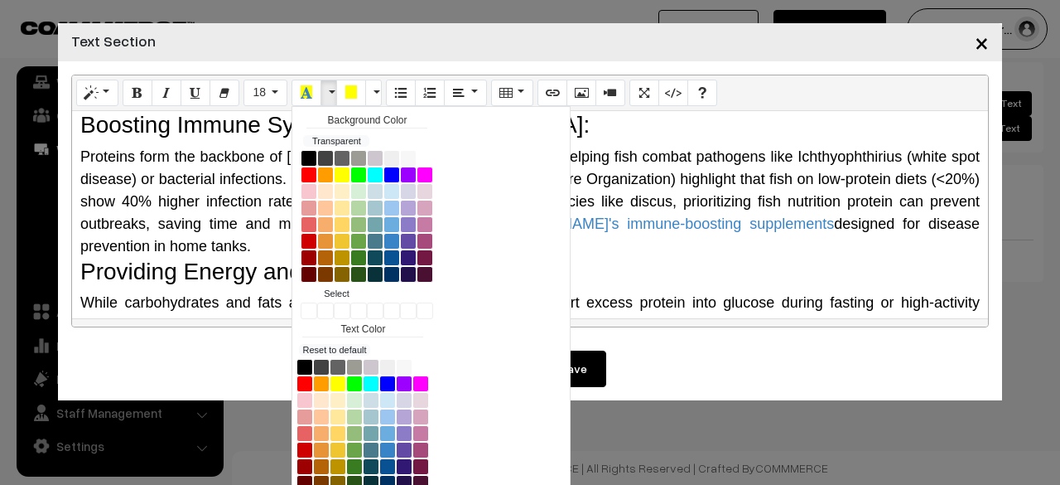
click at [674, 258] on h3 "Providing Energy and Metabolic Support:" at bounding box center [530, 272] width 900 height 28
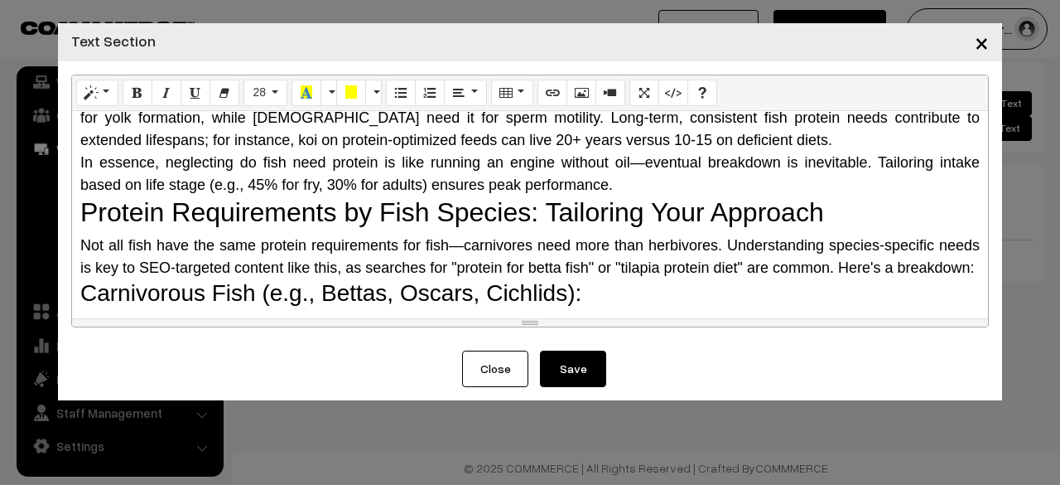
scroll to position [925, 0]
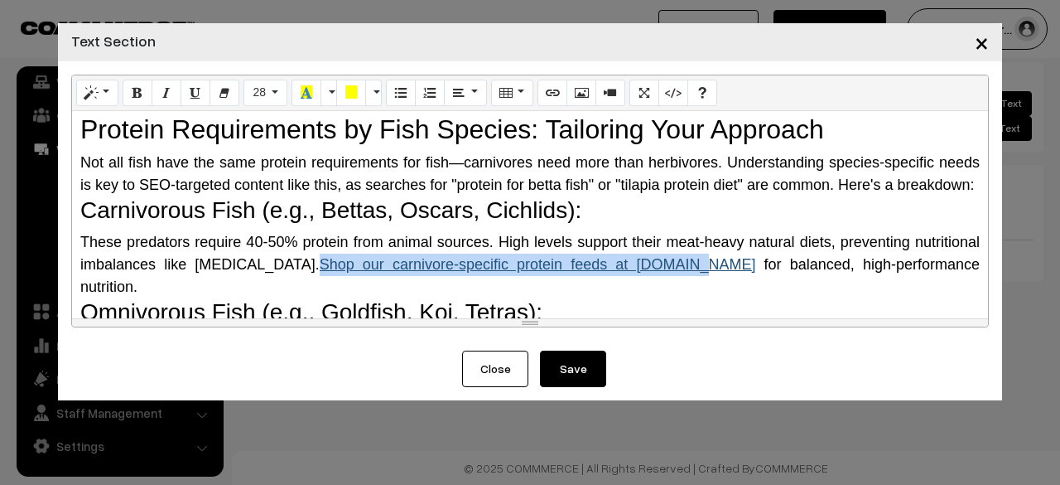
drag, startPoint x: 666, startPoint y: 266, endPoint x: 313, endPoint y: 268, distance: 352.9
click at [320, 268] on span "Shop our carnivore-specific protein feeds at [DOMAIN_NAME]" at bounding box center [542, 264] width 445 height 17
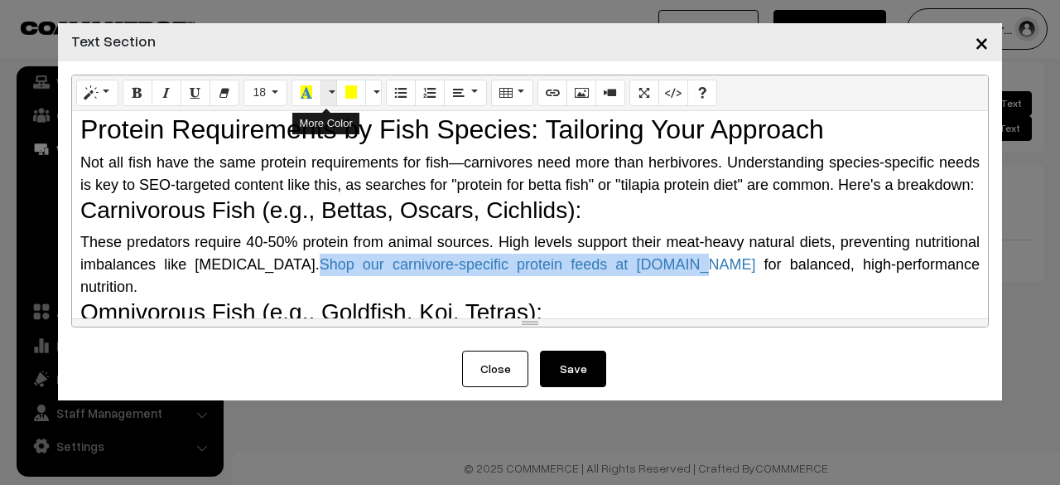
click at [321, 95] on button "More Color" at bounding box center [329, 93] width 17 height 27
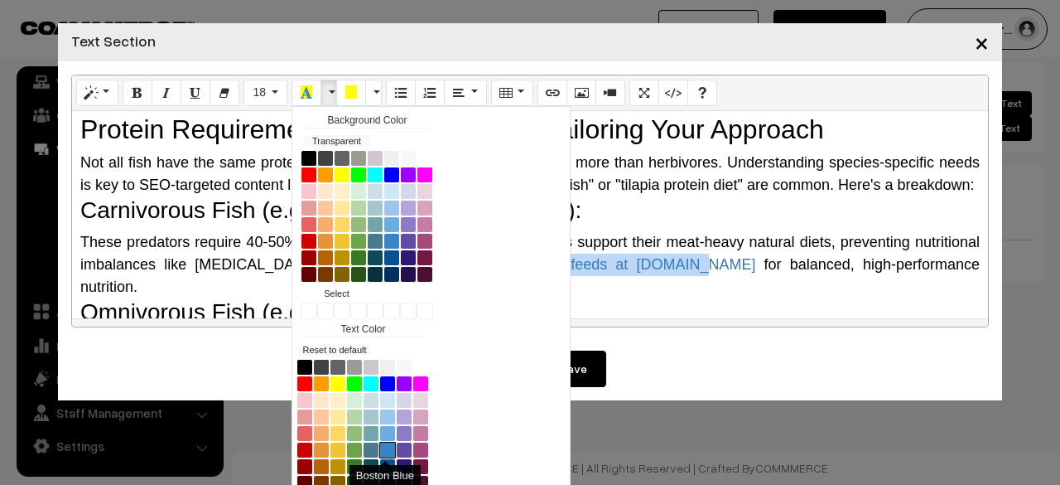
click at [379, 451] on button "Boston Blue" at bounding box center [387, 449] width 17 height 17
click at [638, 298] on h3 "Omnivorous Fish (e.g., Goldfish, Koi, Tetras):" at bounding box center [530, 312] width 900 height 28
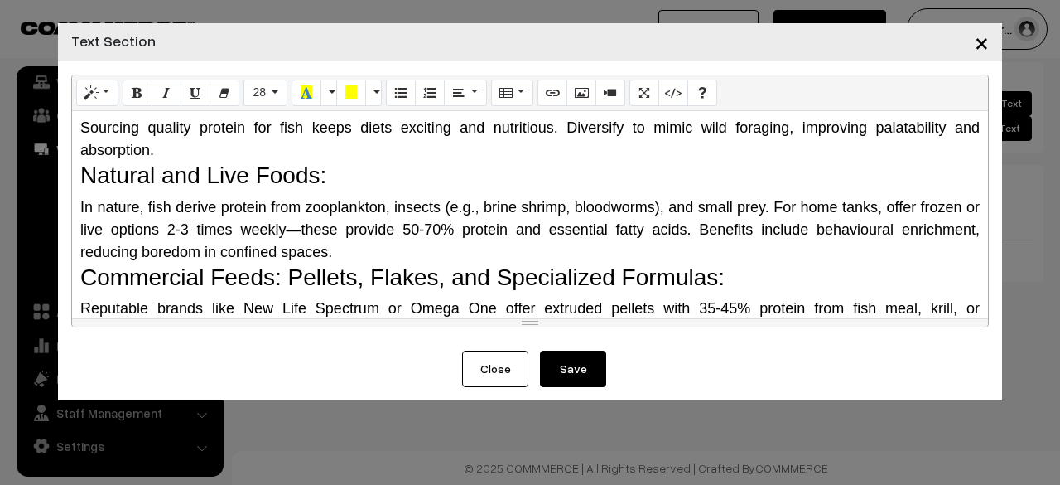
scroll to position [1422, 0]
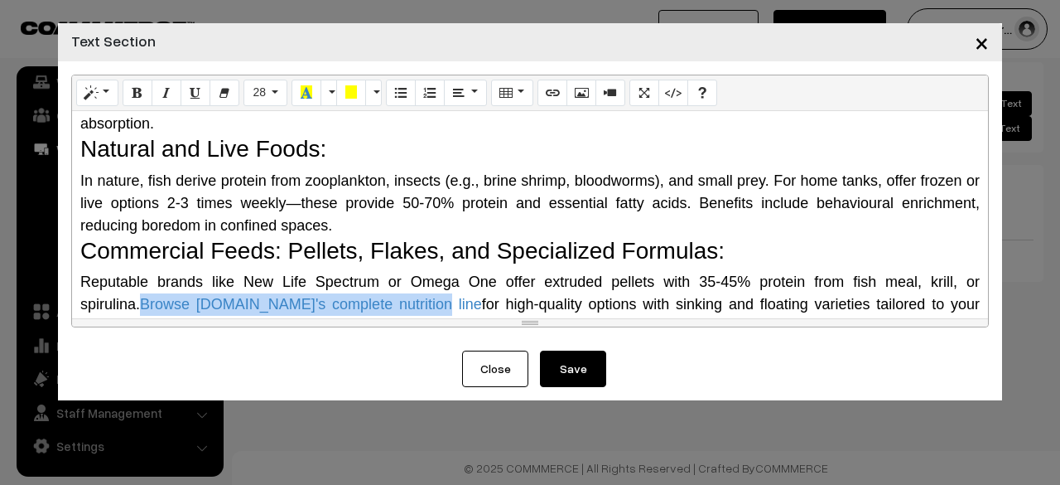
drag, startPoint x: 359, startPoint y: 282, endPoint x: 75, endPoint y: 276, distance: 284.2
click at [75, 276] on div "Why Do Fish Need Protein? The Science Behind It Protein is a macronutrient comp…" at bounding box center [530, 214] width 916 height 207
click at [326, 93] on button "More Color" at bounding box center [329, 93] width 17 height 27
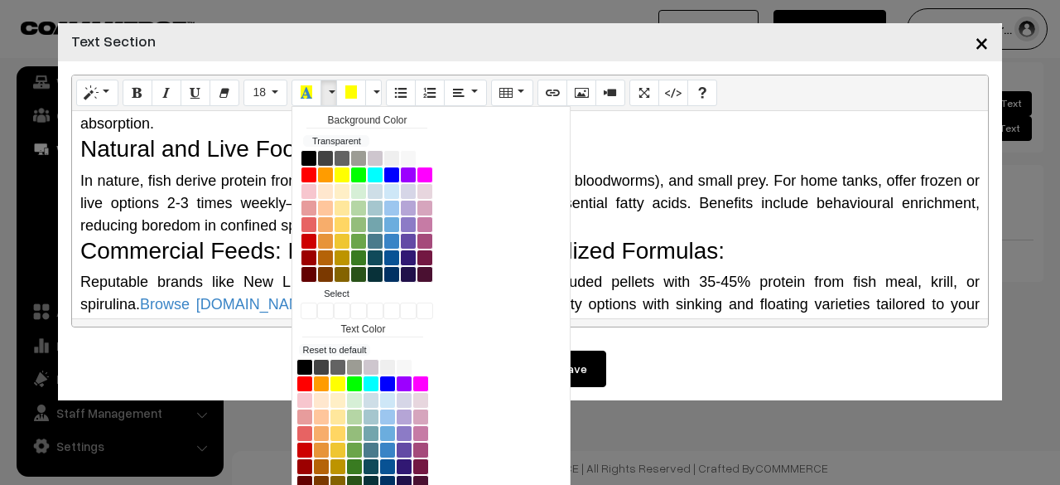
click at [616, 273] on span "Reputable brands like New Life Spectrum or Omega One offer extruded pellets wit…" at bounding box center [530, 315] width 900 height 84
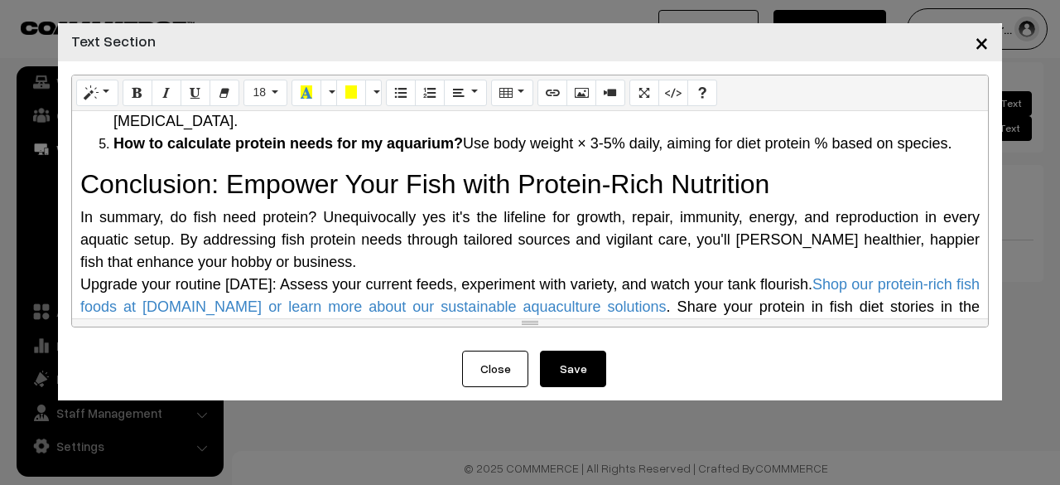
scroll to position [2274, 0]
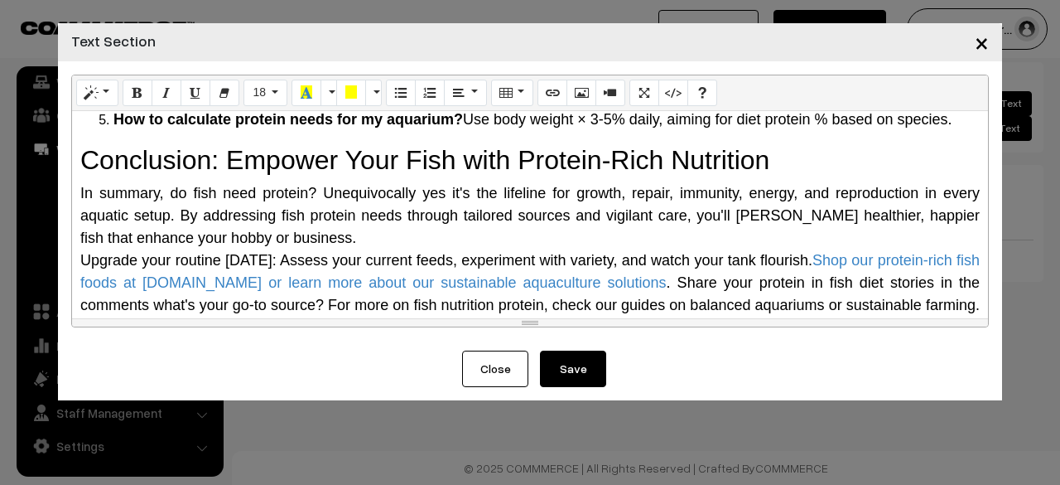
click at [602, 367] on button "Save" at bounding box center [573, 368] width 66 height 36
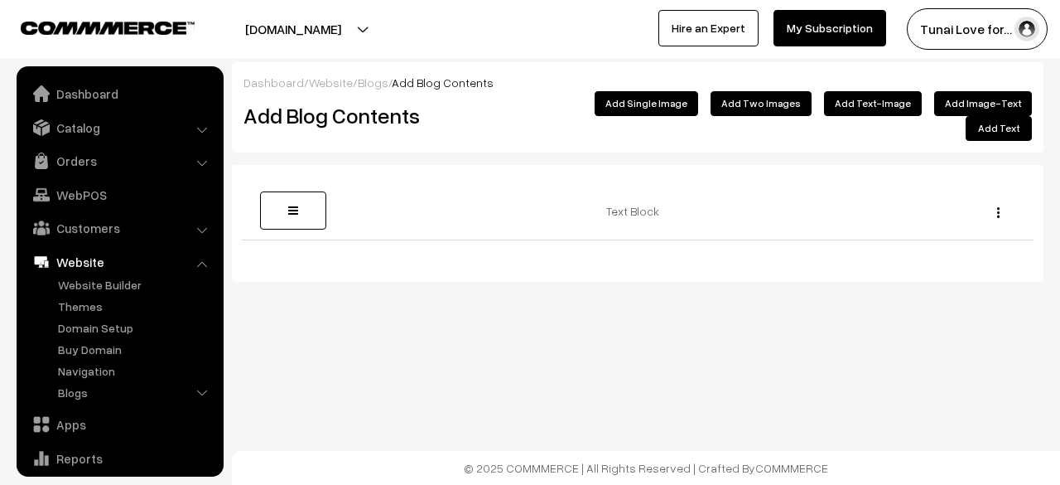
scroll to position [113, 0]
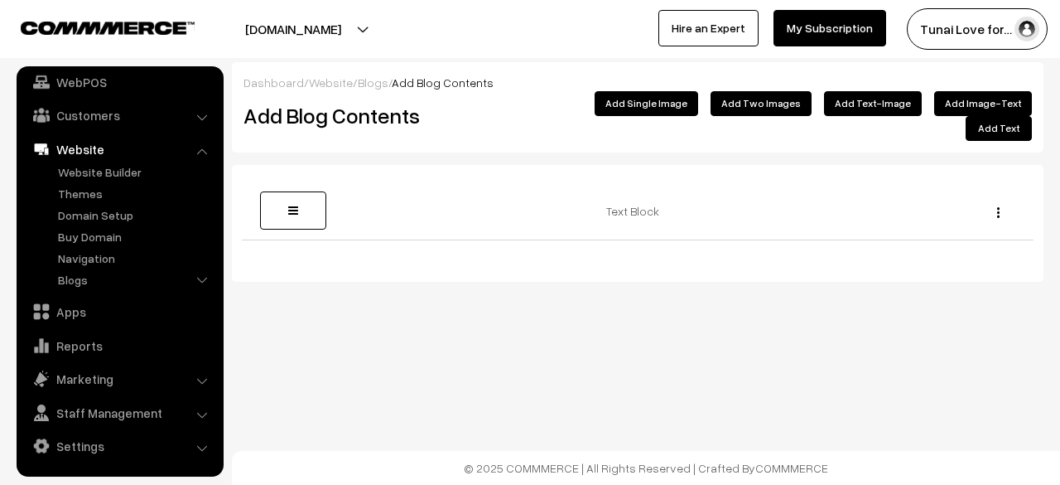
click at [666, 103] on button "Add Single Image" at bounding box center [647, 103] width 104 height 25
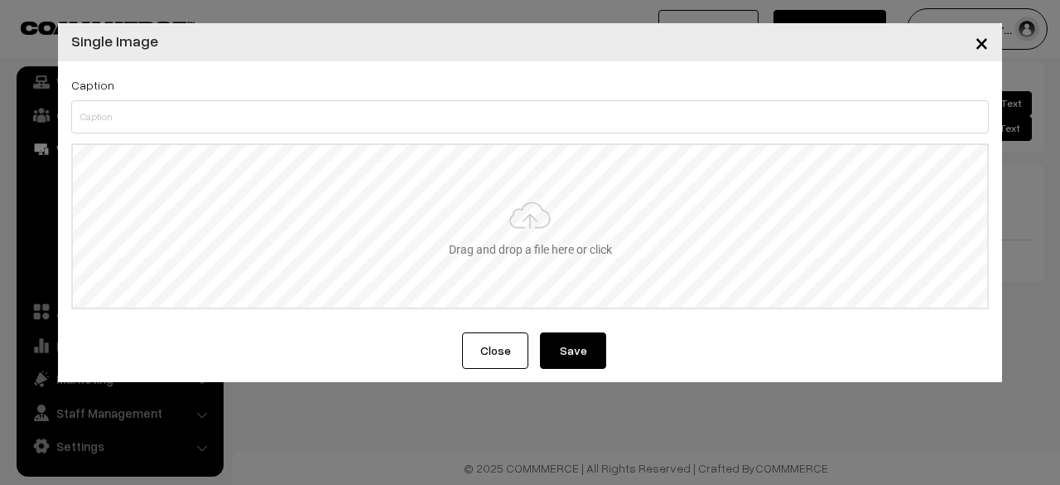
click at [507, 268] on input "file" at bounding box center [530, 226] width 914 height 162
type input "C:\fakepath\do-fish-need-protein-banner.png"
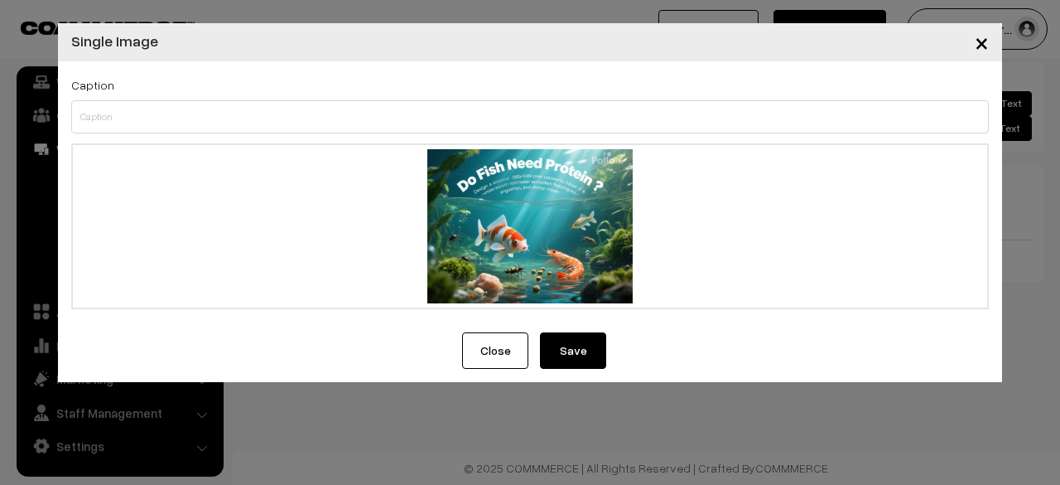
click at [571, 356] on button "Save" at bounding box center [573, 350] width 66 height 36
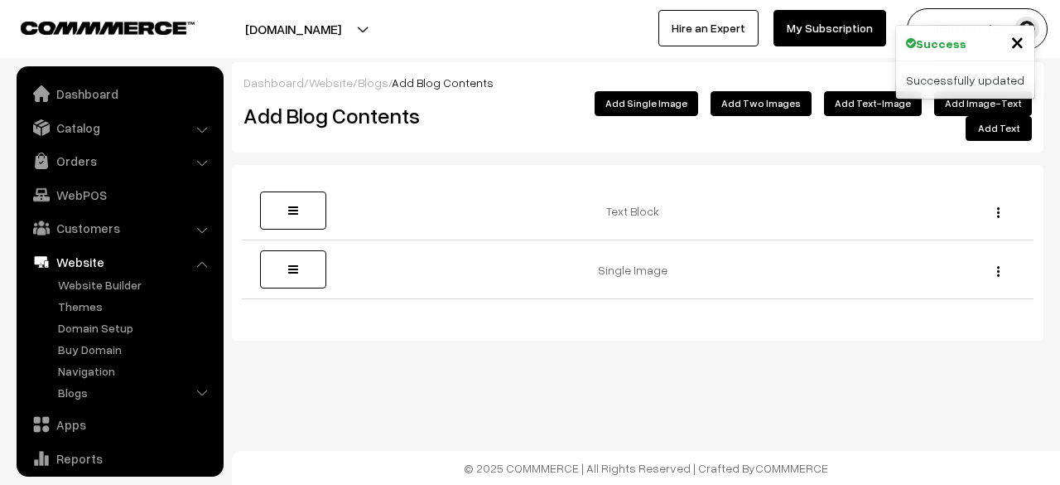
scroll to position [113, 0]
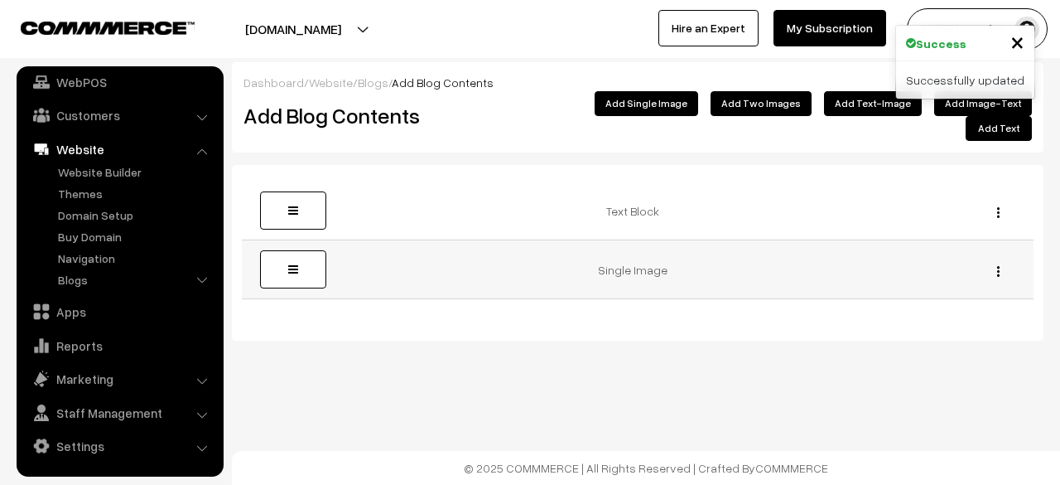
click at [995, 261] on div "Edit [GEOGRAPHIC_DATA]" at bounding box center [994, 269] width 60 height 17
click at [1001, 261] on div "Edit [GEOGRAPHIC_DATA]" at bounding box center [994, 269] width 60 height 17
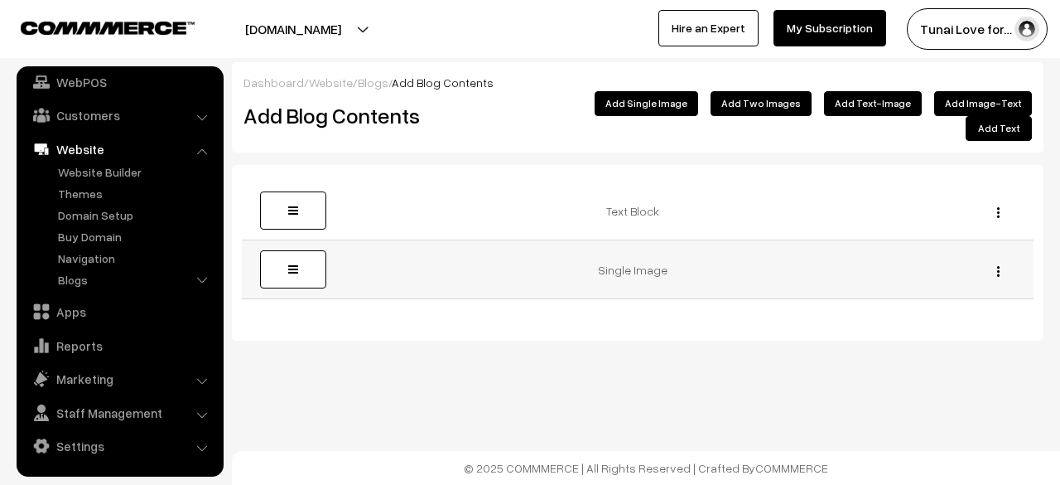
click at [999, 266] on img "button" at bounding box center [998, 271] width 2 height 11
drag, startPoint x: 923, startPoint y: 313, endPoint x: 585, endPoint y: 80, distance: 410.8
click at [923, 313] on link "Delete" at bounding box center [924, 331] width 141 height 36
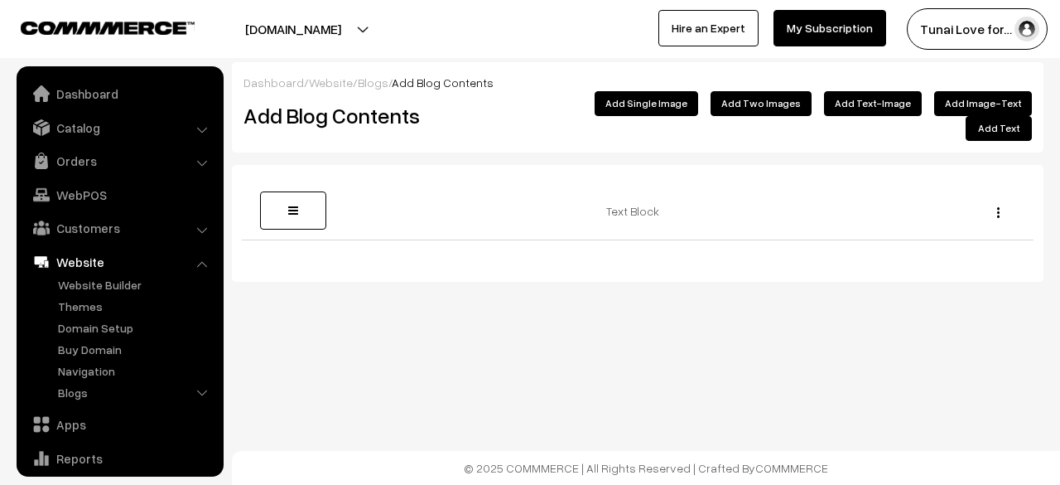
scroll to position [113, 0]
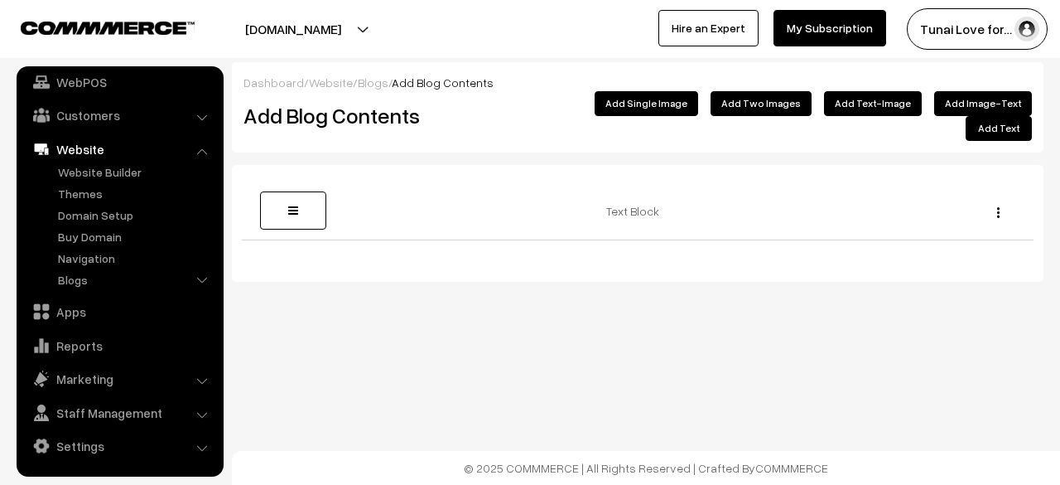
click at [678, 105] on button "Add Single Image" at bounding box center [647, 103] width 104 height 25
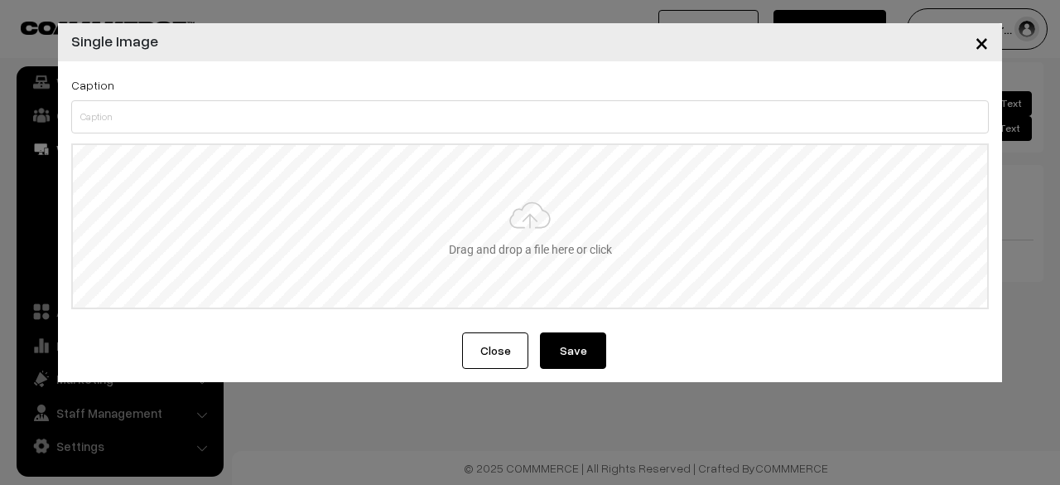
click at [427, 264] on input "file" at bounding box center [530, 226] width 914 height 162
type input "C:\fakepath\do-fish-need-protein-thumbnail.png"
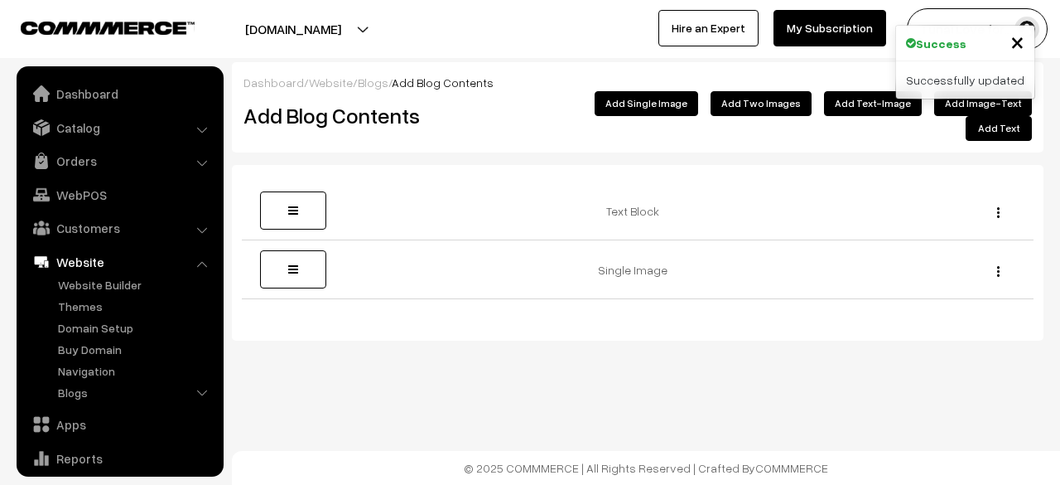
scroll to position [113, 0]
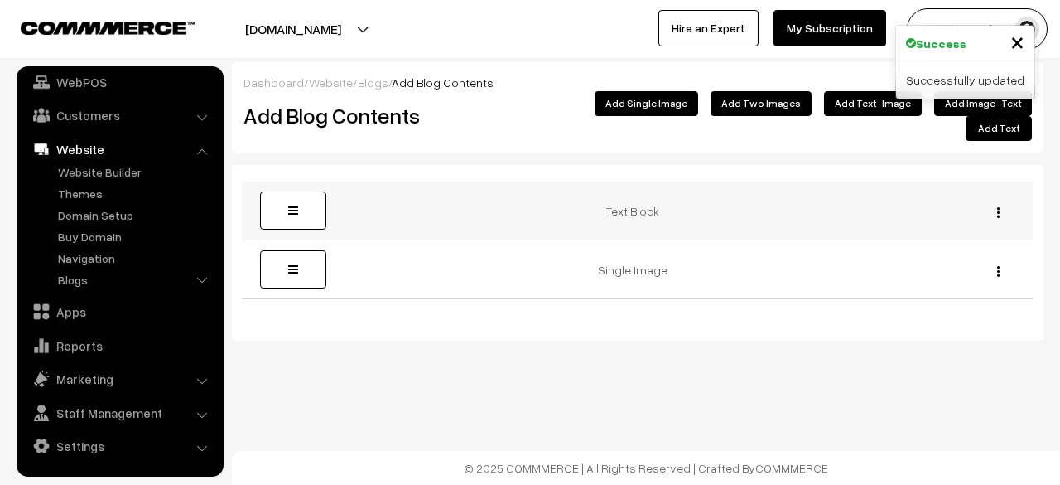
drag, startPoint x: 576, startPoint y: 260, endPoint x: 563, endPoint y: 215, distance: 47.4
click at [567, 210] on tbody "Text Block Edit [GEOGRAPHIC_DATA] Edit Delete" at bounding box center [638, 240] width 792 height 118
click at [558, 279] on td "Single Image" at bounding box center [638, 269] width 634 height 59
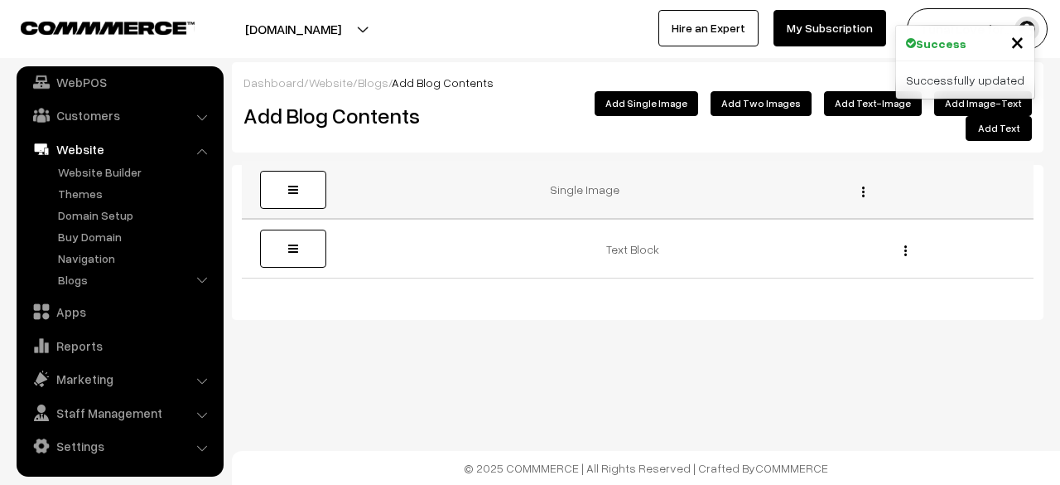
drag, startPoint x: 307, startPoint y: 247, endPoint x: 306, endPoint y: 186, distance: 61.3
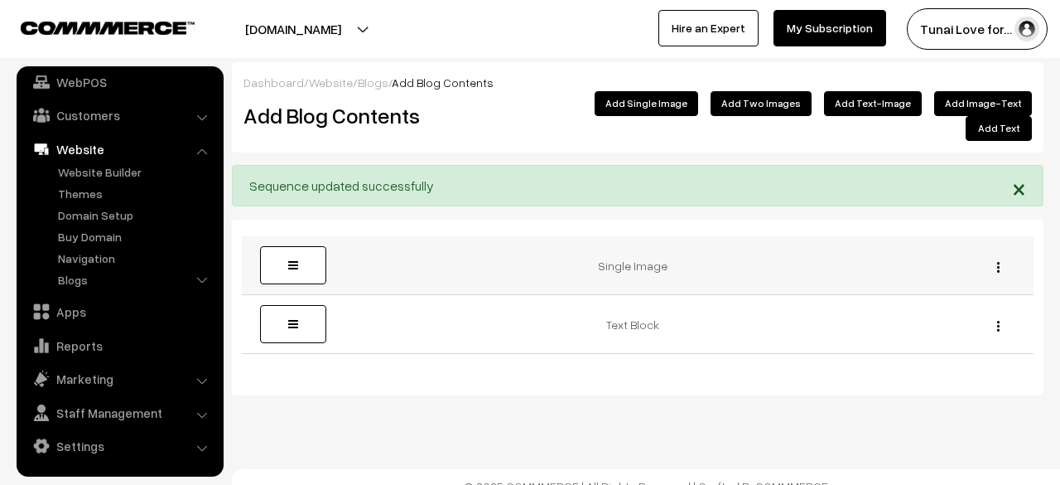
click at [997, 262] on img "button" at bounding box center [998, 267] width 2 height 11
drag, startPoint x: 909, startPoint y: 306, endPoint x: 591, endPoint y: 82, distance: 388.8
click at [909, 309] on link "Delete" at bounding box center [923, 327] width 141 height 36
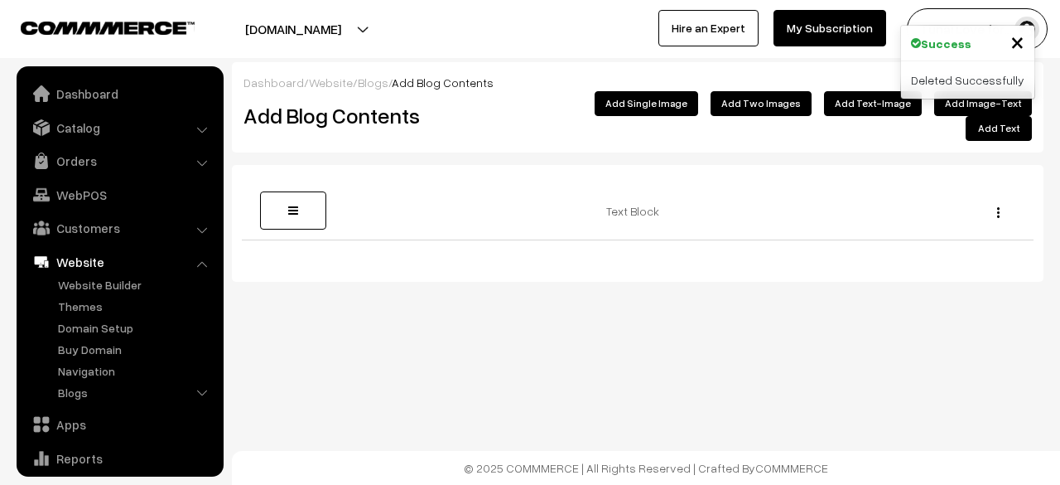
scroll to position [113, 0]
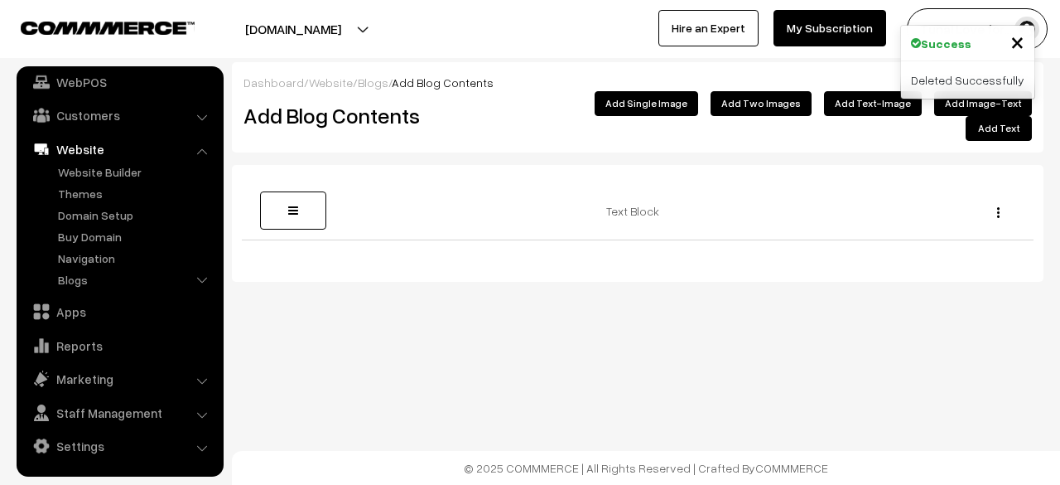
click at [690, 108] on button "Add Single Image" at bounding box center [647, 103] width 104 height 25
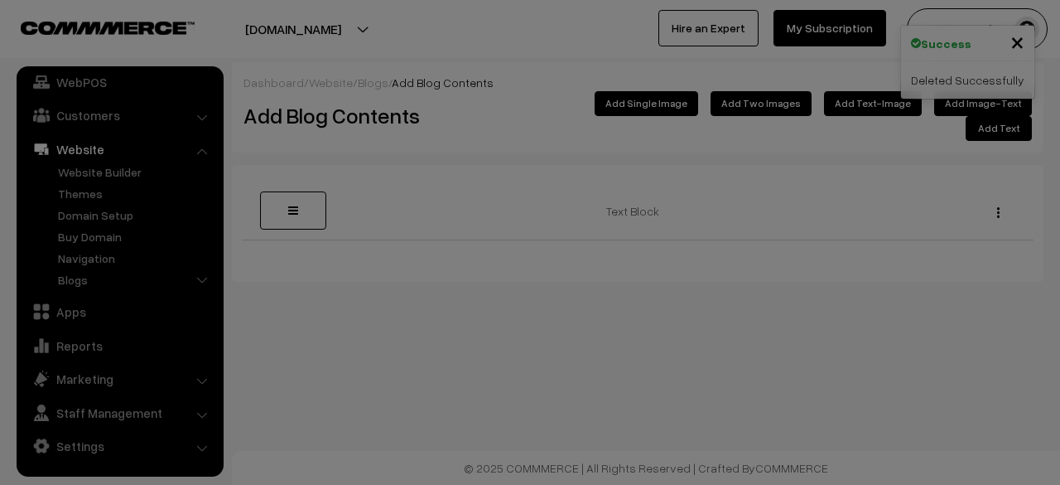
click at [0, 0] on input "file" at bounding box center [0, 0] width 0 height 0
